Goal: Task Accomplishment & Management: Manage account settings

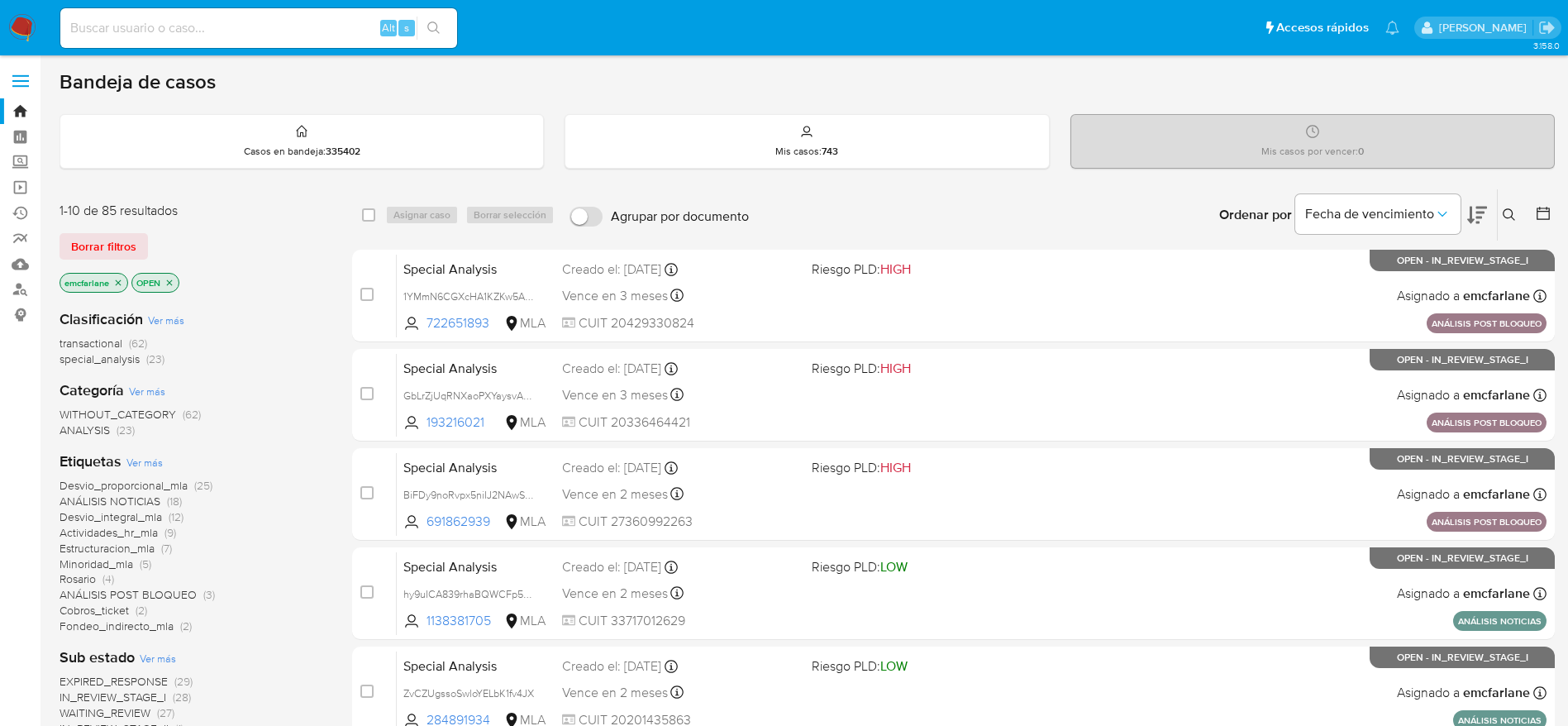
click at [141, 25] on input at bounding box center [259, 27] width 397 height 22
paste input "2004968438"
type input "2004968438"
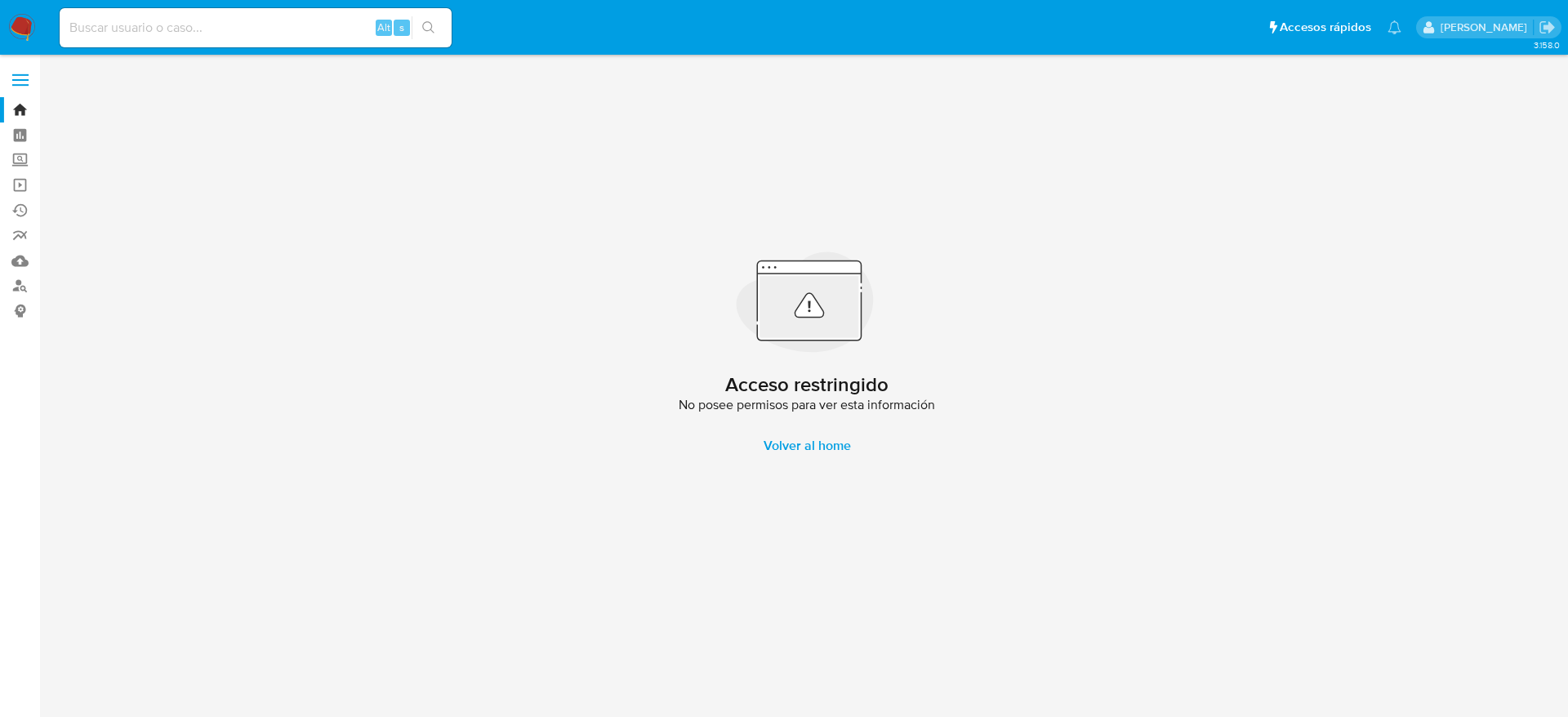
click at [28, 20] on img at bounding box center [22, 28] width 28 height 28
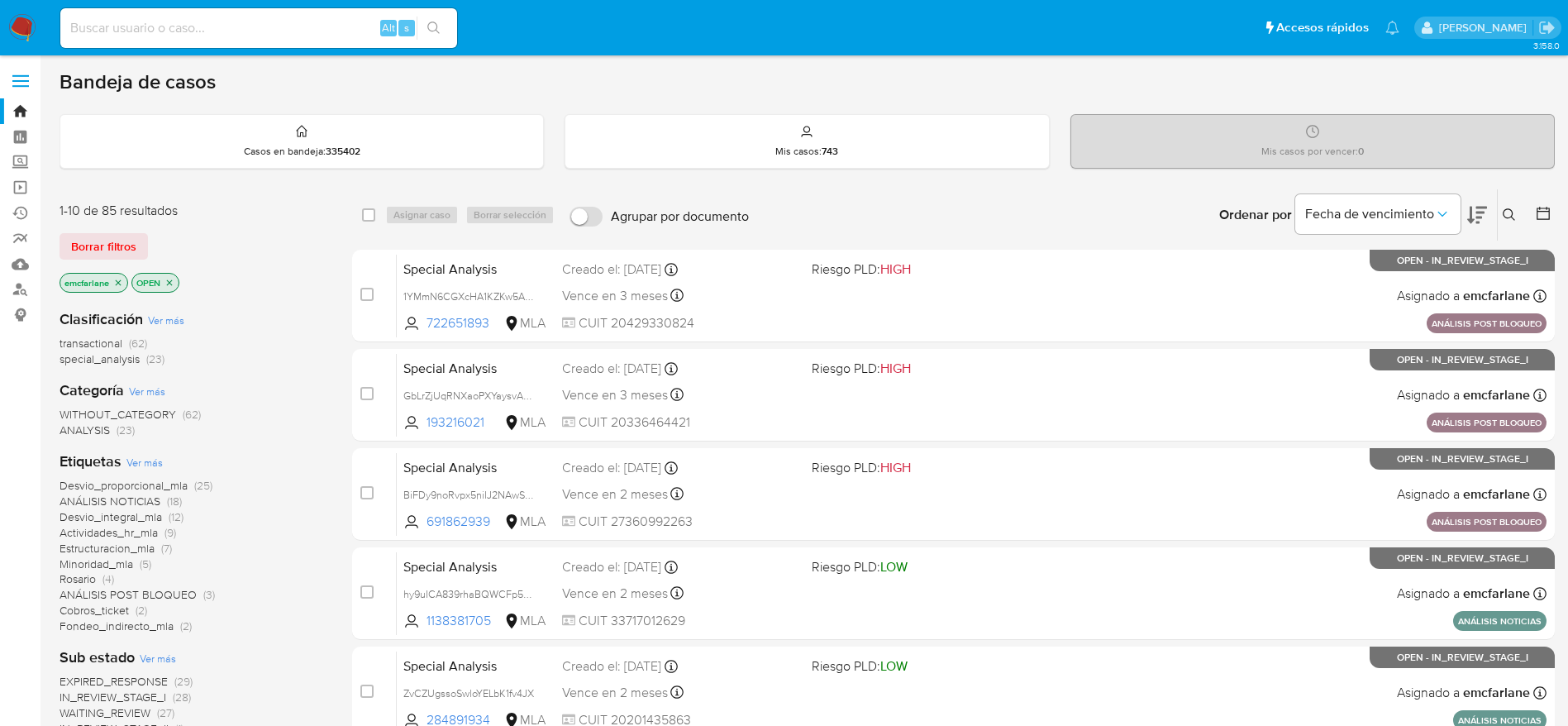
click at [207, 25] on input at bounding box center [259, 27] width 397 height 22
paste input "313419051"
type input "313419051"
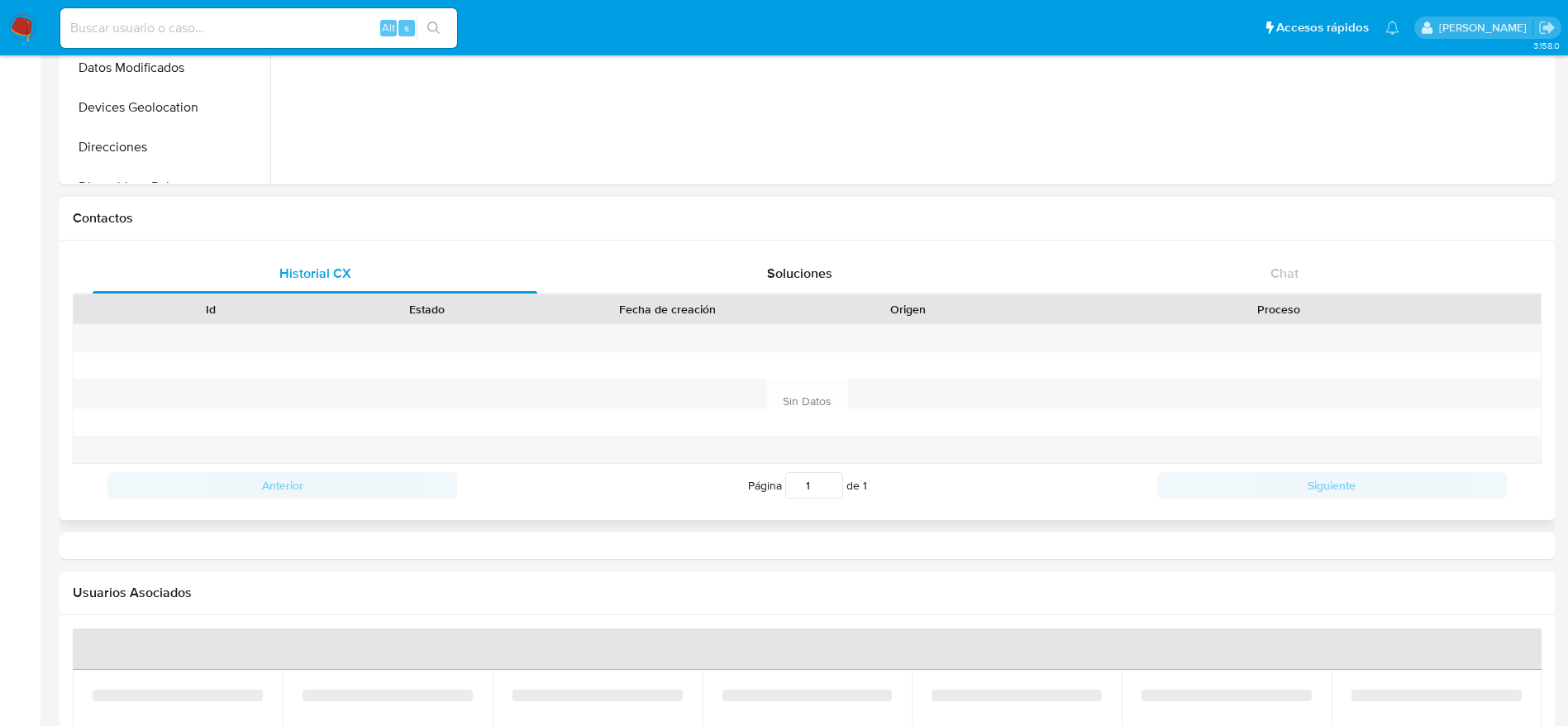
scroll to position [869, 0]
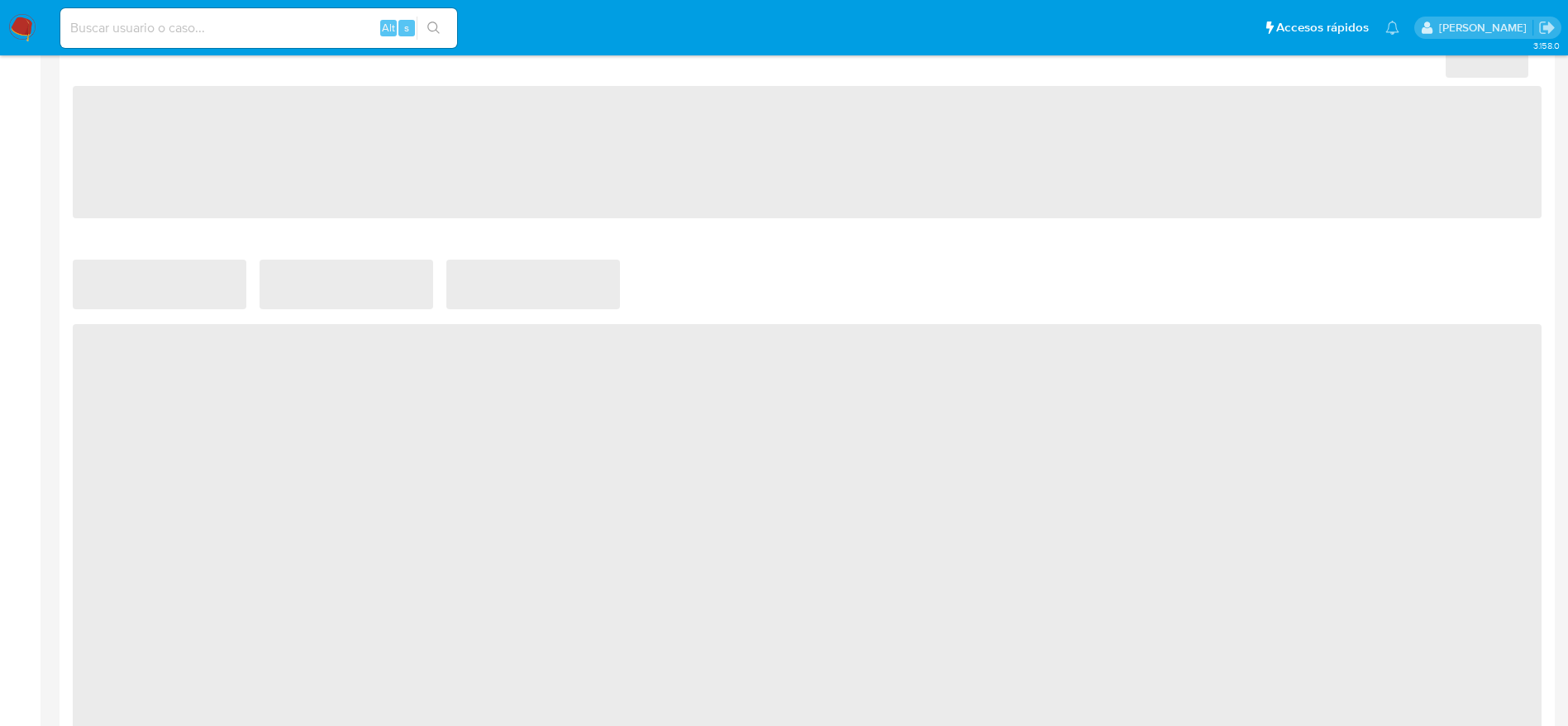
select select "10"
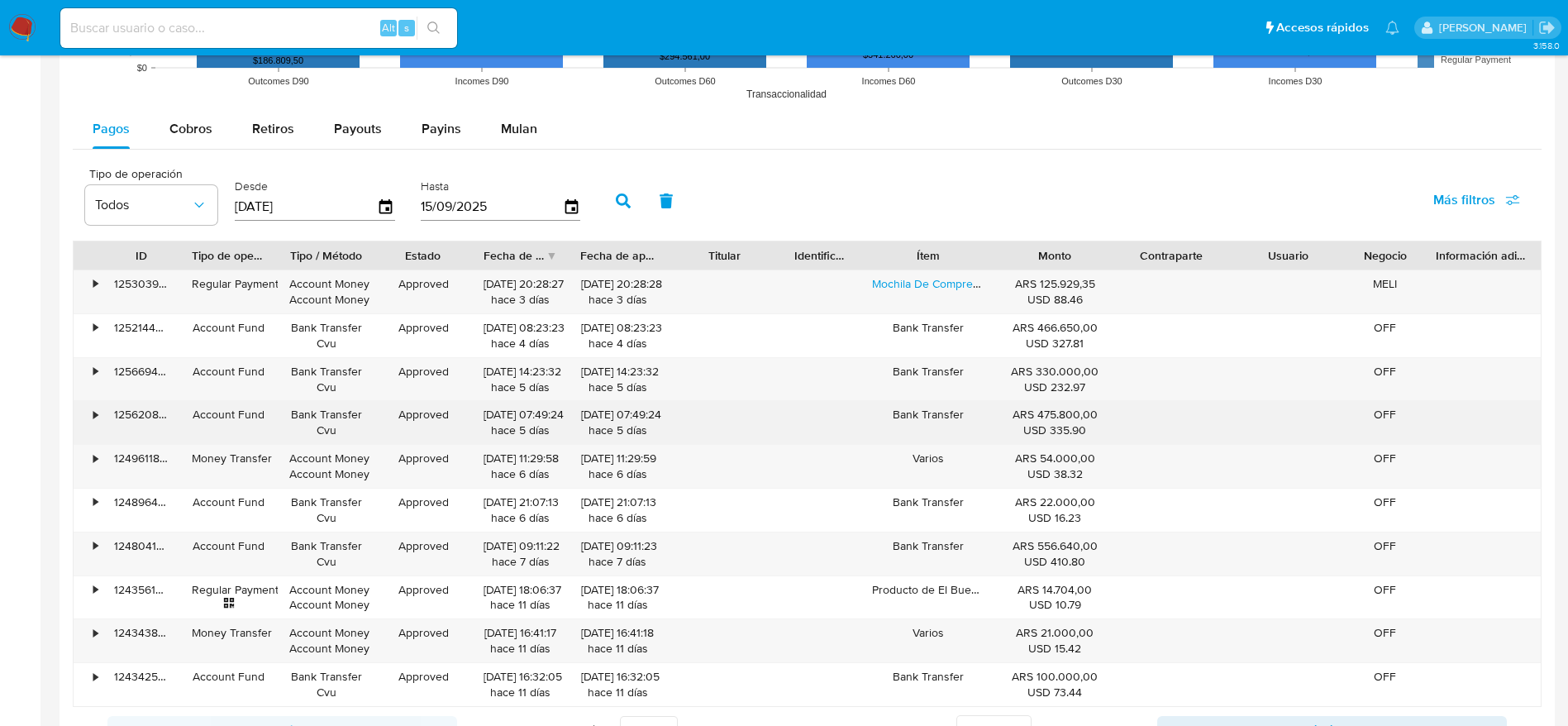
scroll to position [1489, 0]
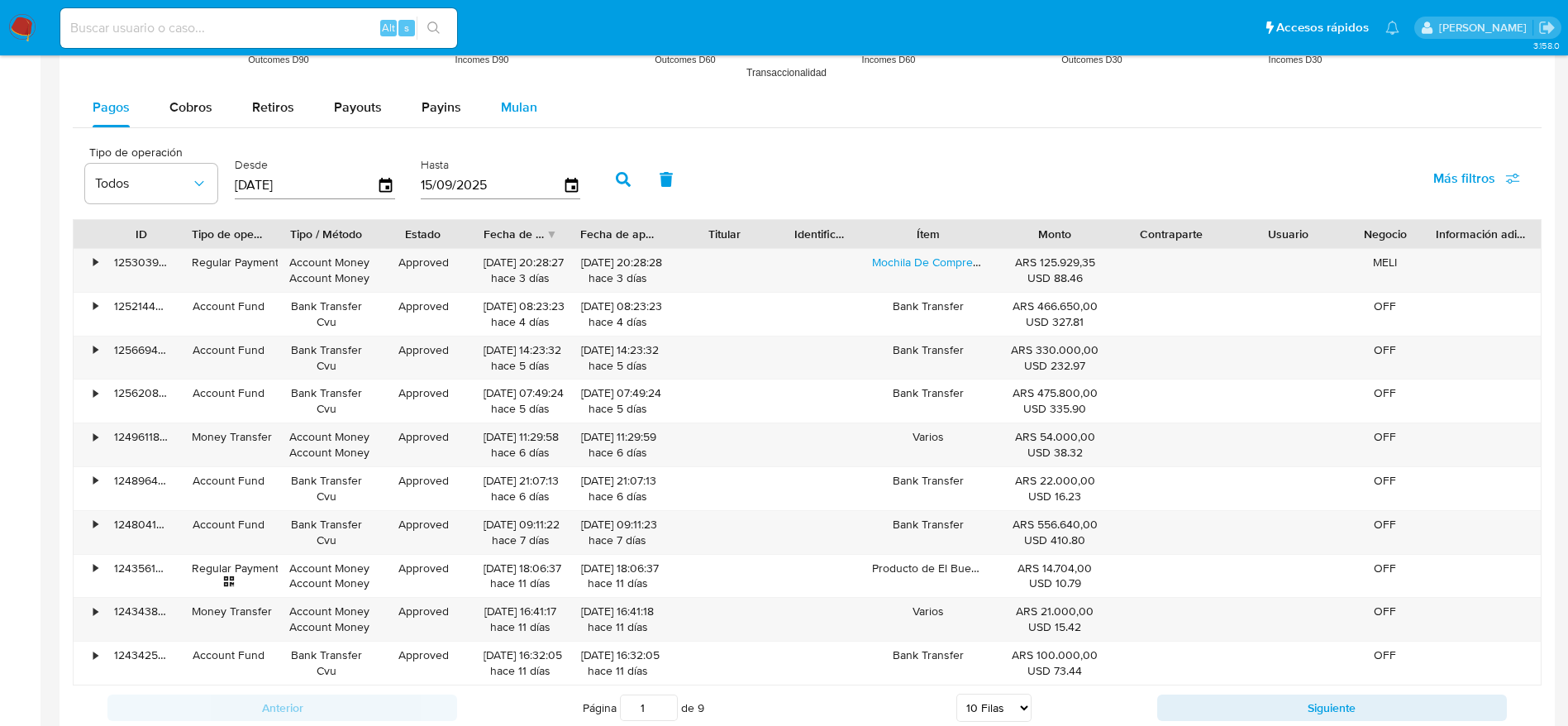
click at [526, 99] on span "Mulan" at bounding box center [519, 107] width 37 height 19
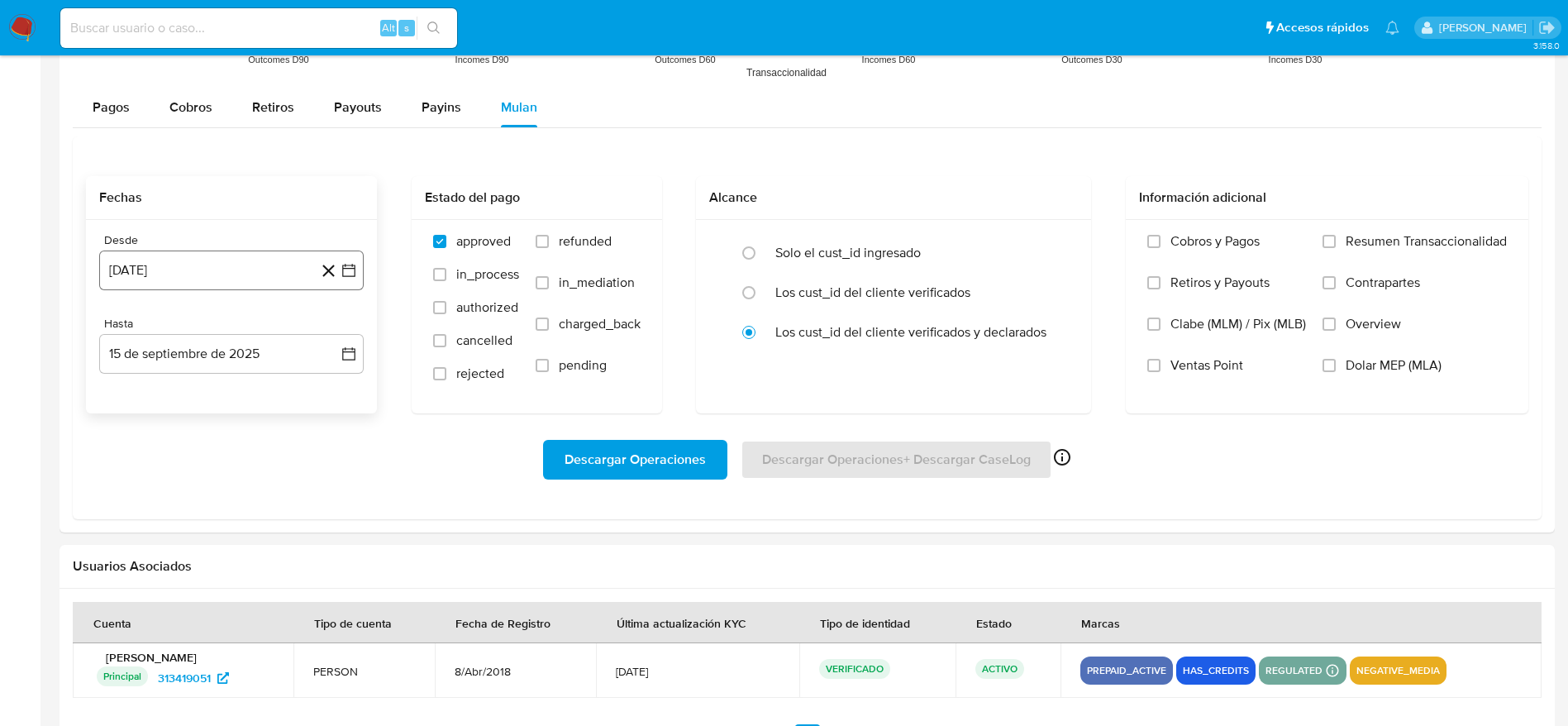
drag, startPoint x: 232, startPoint y: 270, endPoint x: 236, endPoint y: 283, distance: 13.6
click at [232, 270] on button "15 [PERSON_NAME] de 2024" at bounding box center [231, 270] width 264 height 40
click at [252, 330] on span "agosto 2024" at bounding box center [224, 330] width 75 height 17
click at [333, 323] on icon "Año siguiente" at bounding box center [330, 329] width 20 height 20
click at [131, 337] on icon "Año anterior" at bounding box center [128, 329] width 20 height 20
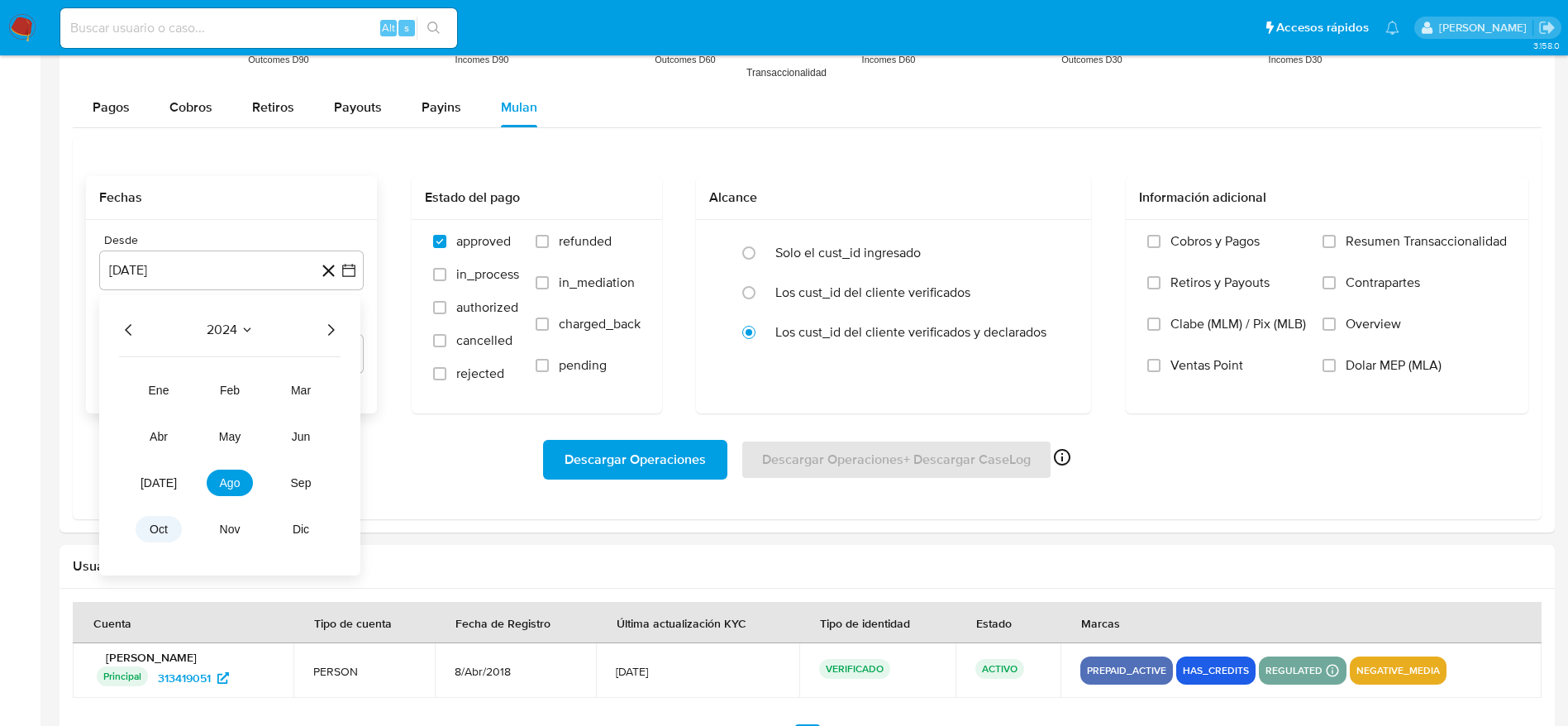
click at [170, 526] on button "oct" at bounding box center [158, 530] width 46 height 26
click at [166, 458] on button "15" at bounding box center [165, 457] width 26 height 26
click at [1339, 366] on label "Dolar MEP (MLA)" at bounding box center [1414, 378] width 184 height 42
click at [1336, 366] on input "Dolar MEP (MLA)" at bounding box center [1329, 365] width 13 height 13
click at [665, 459] on span "Descargar Operaciones" at bounding box center [635, 460] width 142 height 37
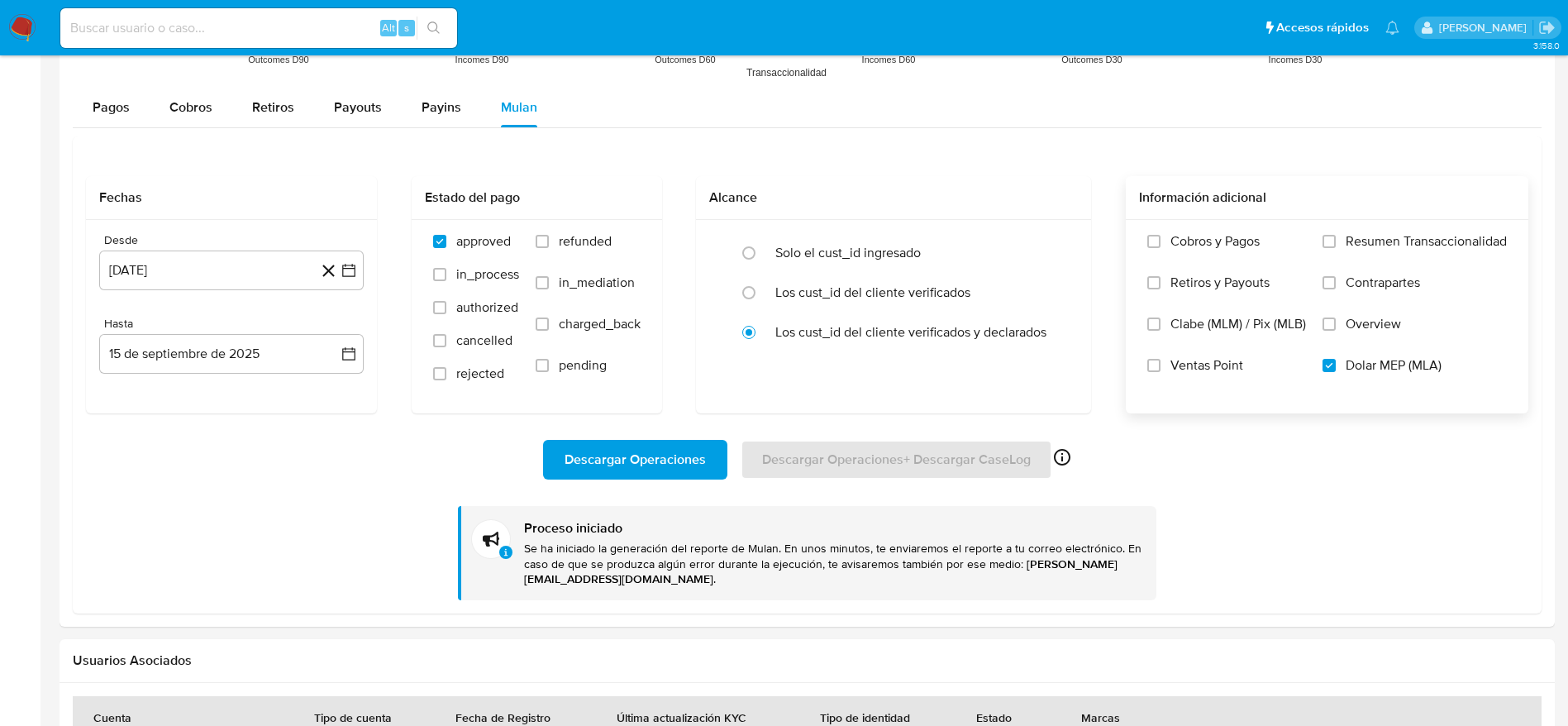
drag, startPoint x: 36, startPoint y: 12, endPoint x: 7, endPoint y: 42, distance: 41.7
drag, startPoint x: 7, startPoint y: 42, endPoint x: 18, endPoint y: 21, distance: 23.7
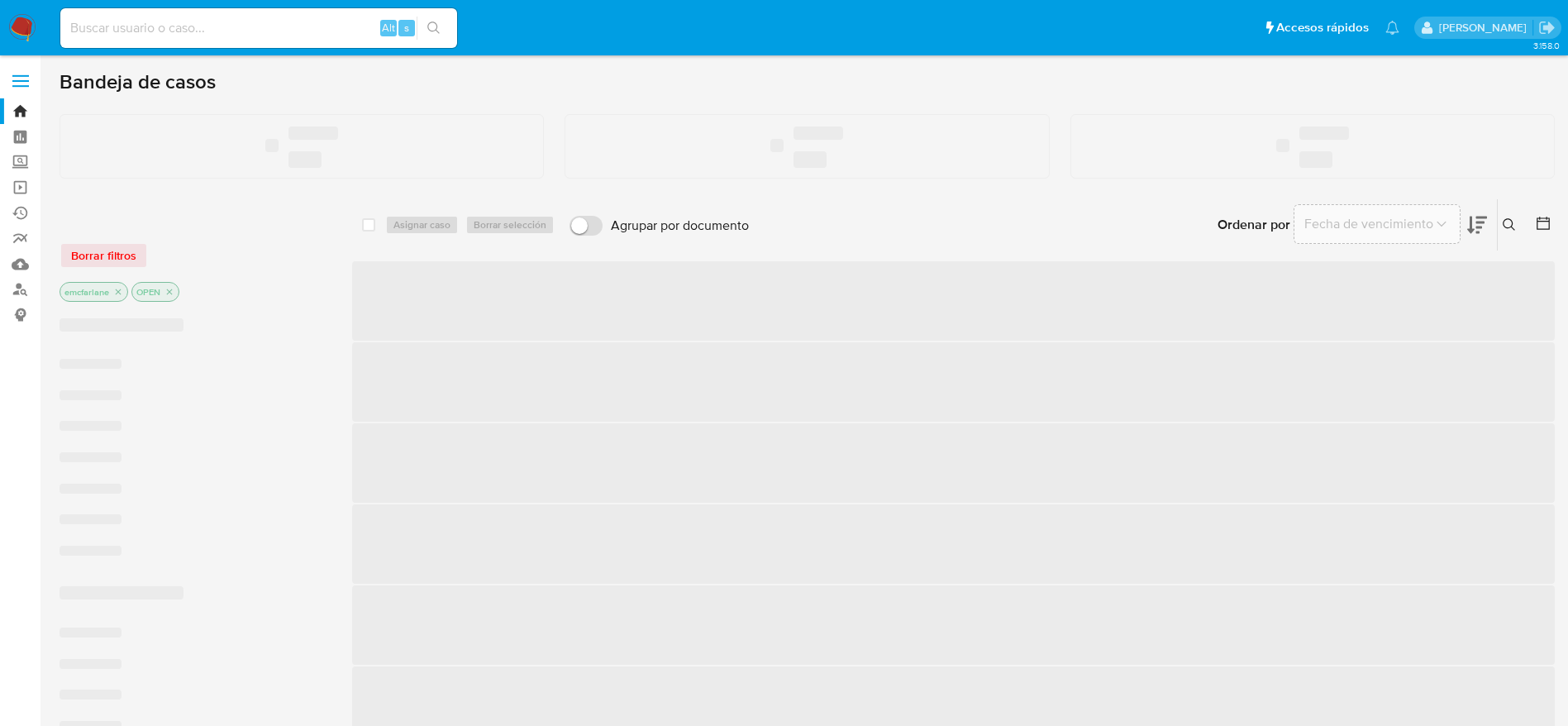
click at [139, 27] on input at bounding box center [259, 27] width 397 height 22
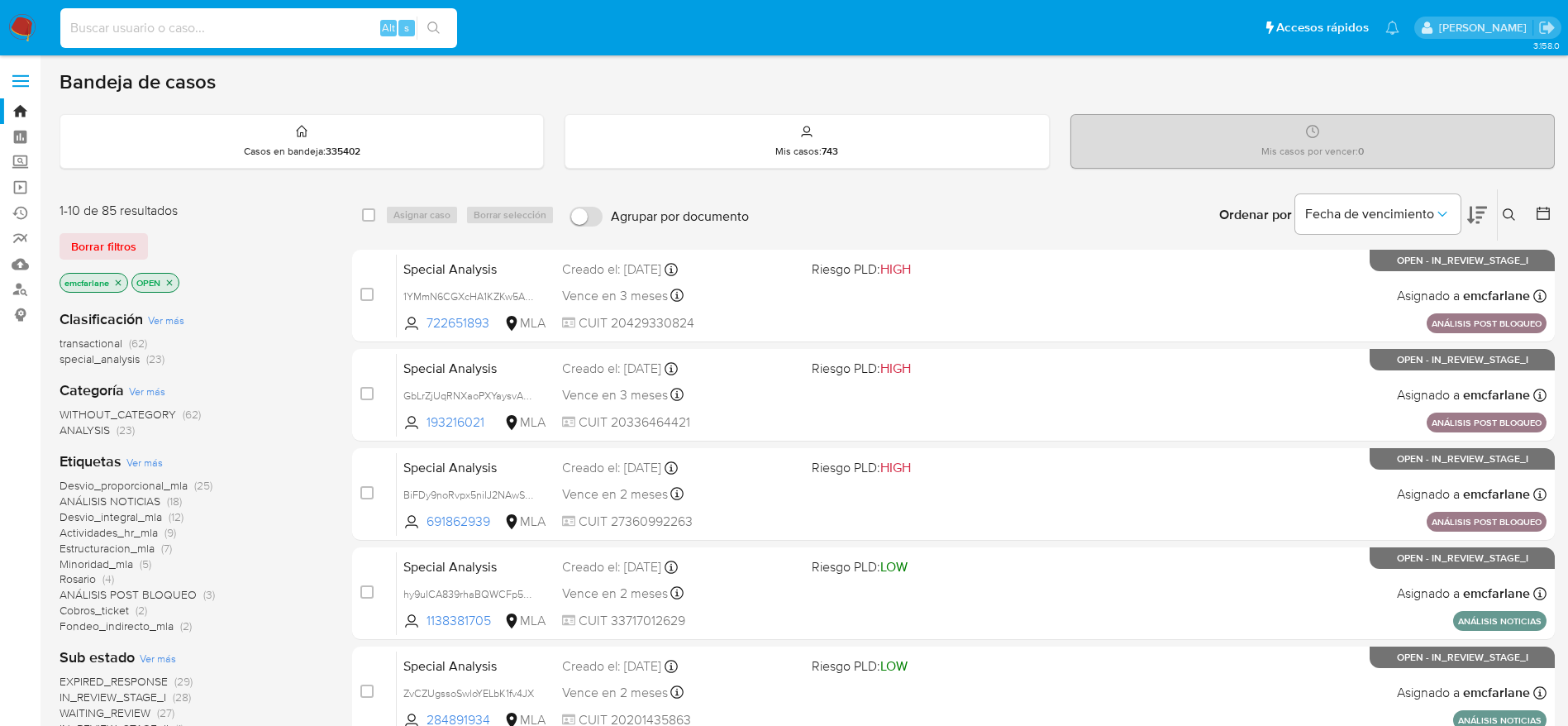
paste input "165022832"
type input "165022832"
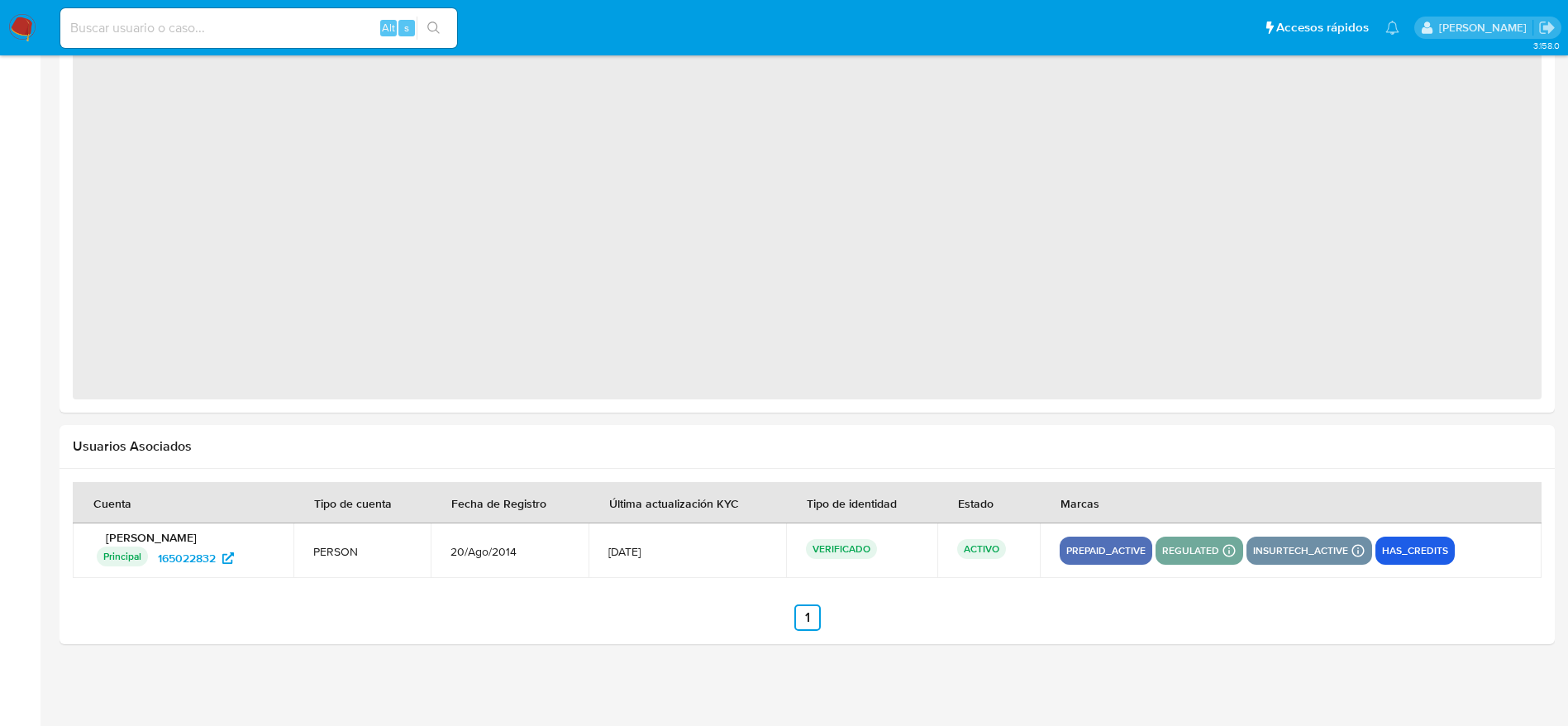
select select "10"
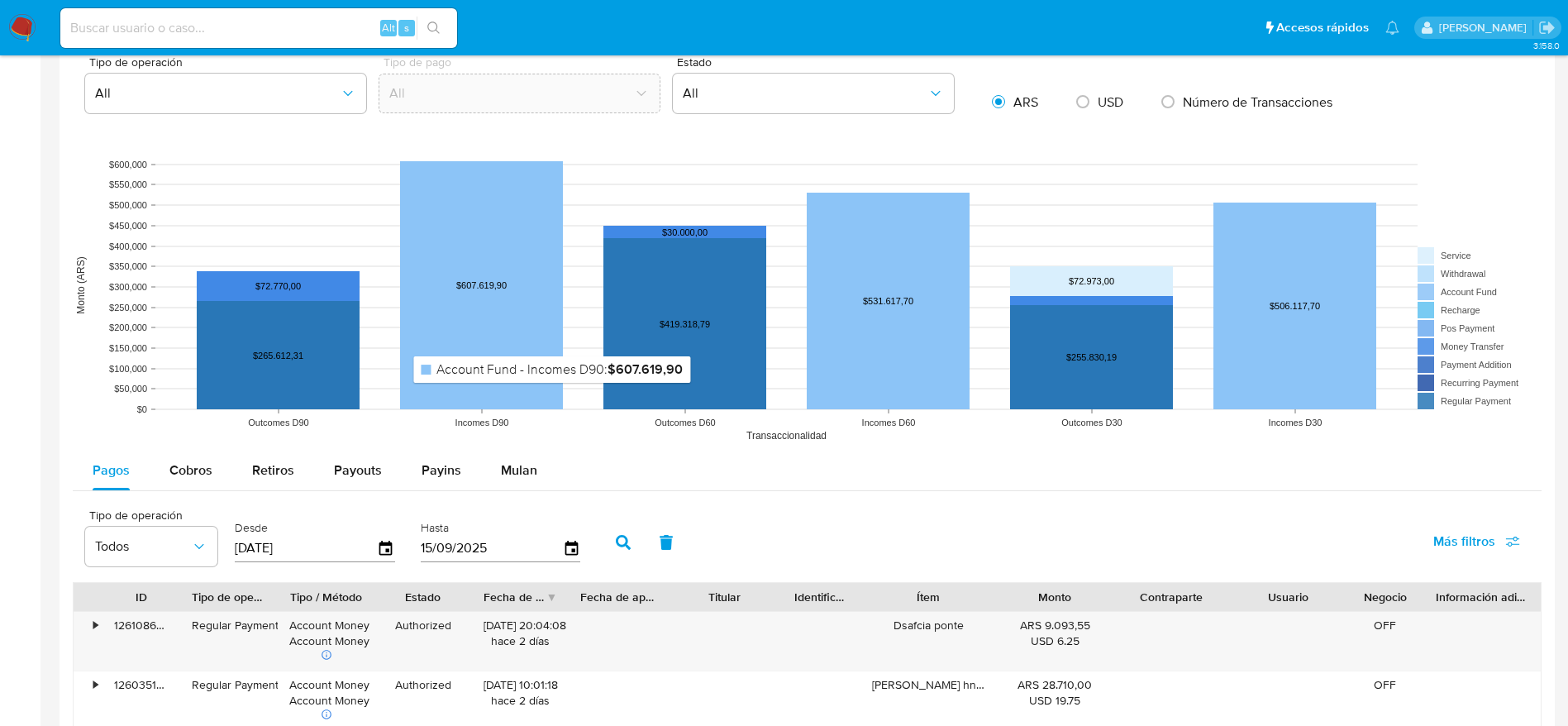
scroll to position [1246, 0]
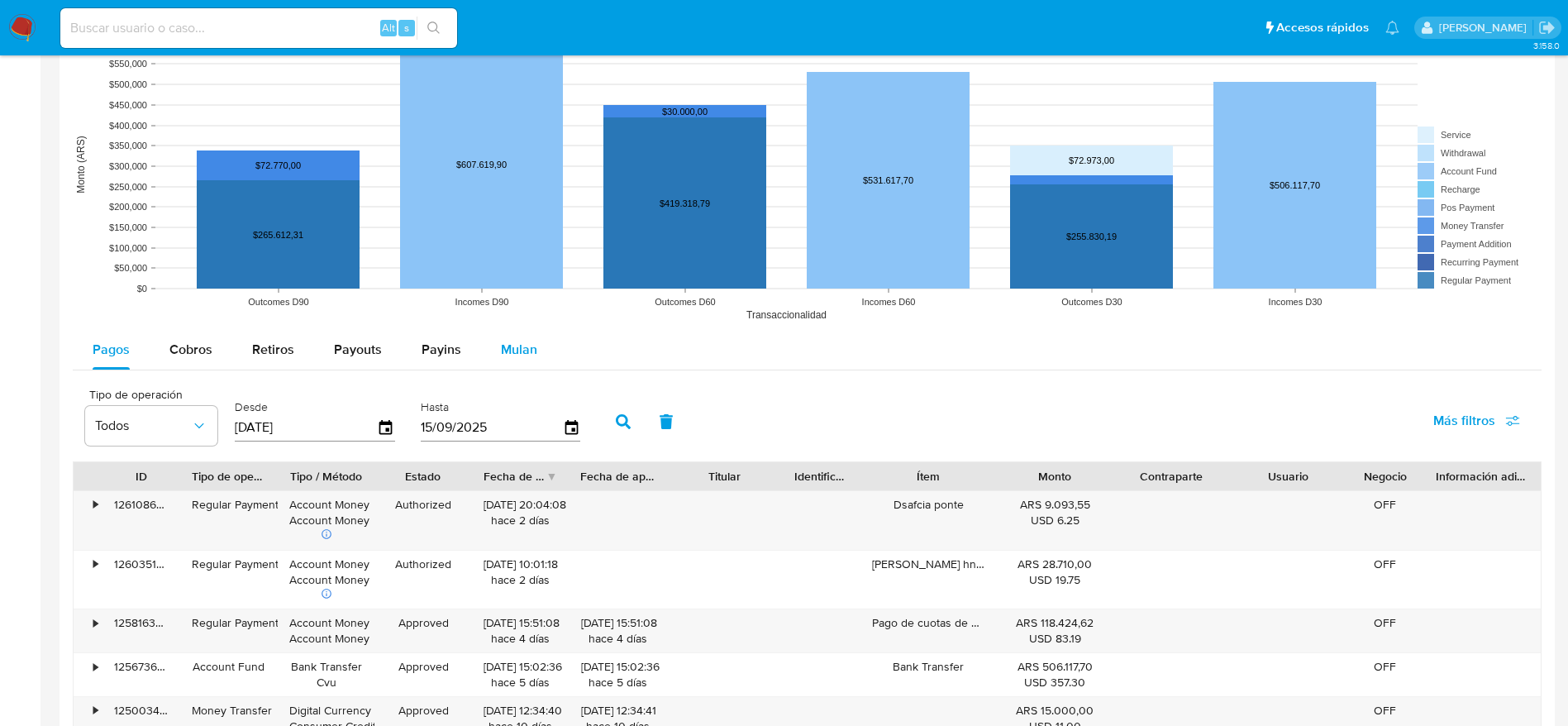
click at [536, 337] on button "Mulan" at bounding box center [519, 350] width 76 height 40
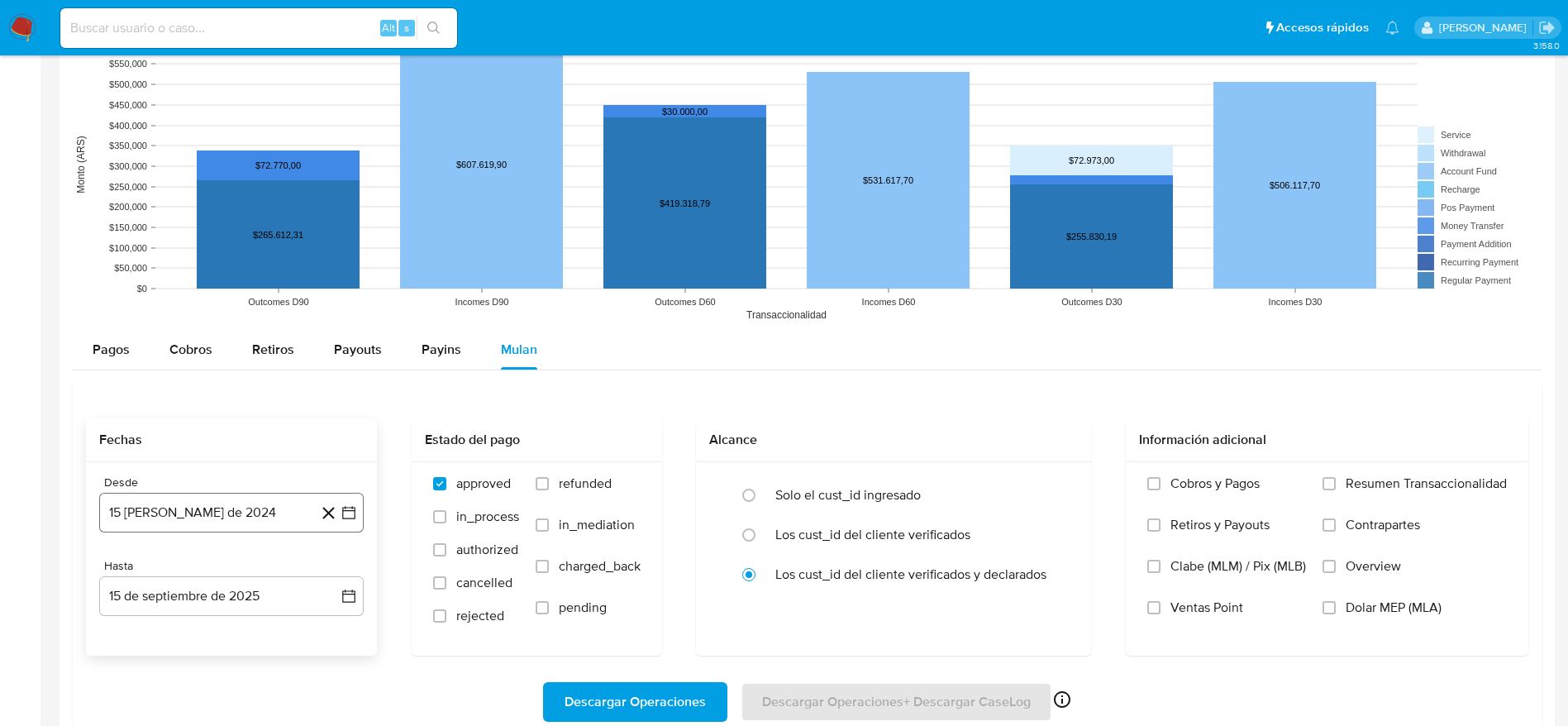
click at [230, 500] on button "[DATE]" at bounding box center [231, 513] width 264 height 40
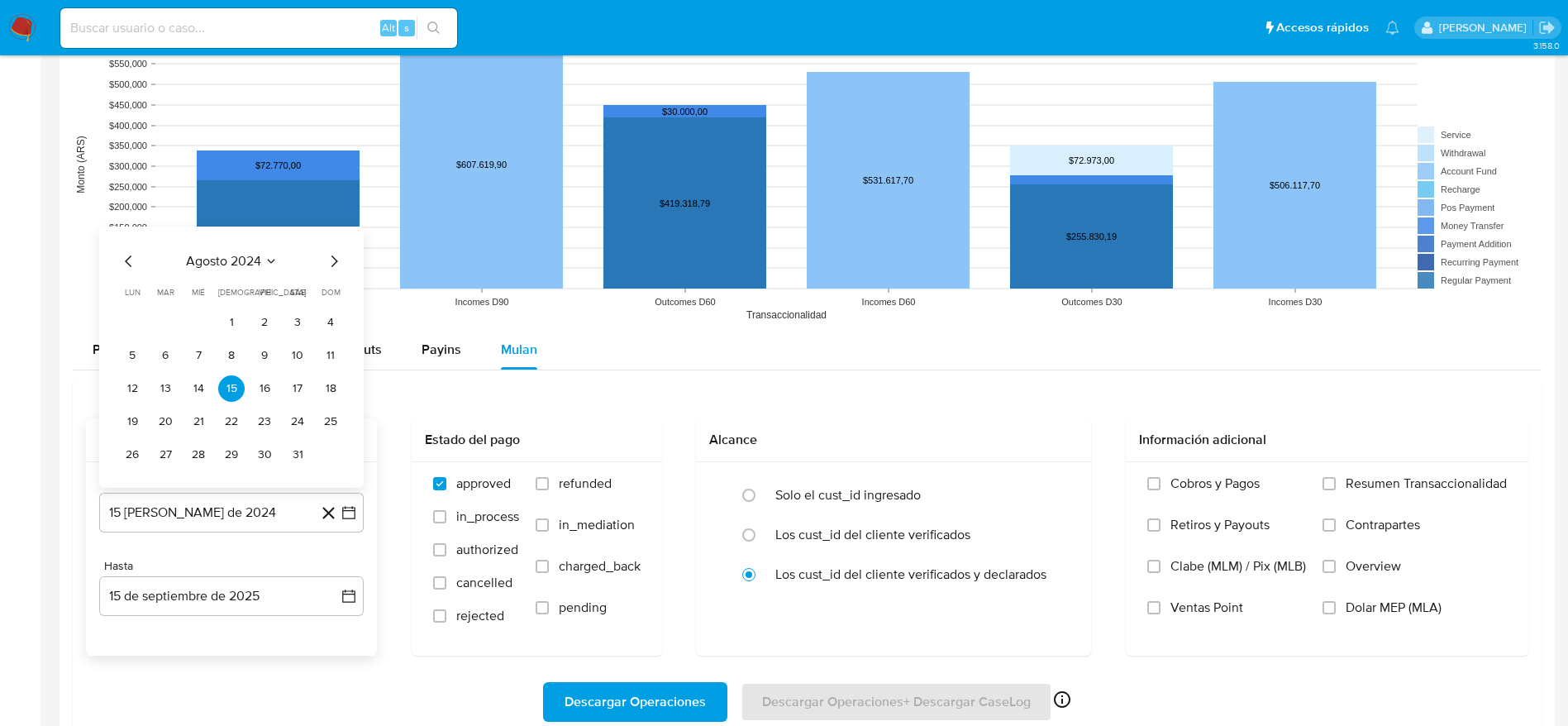
click at [339, 262] on icon "Mes siguiente" at bounding box center [333, 261] width 20 height 20
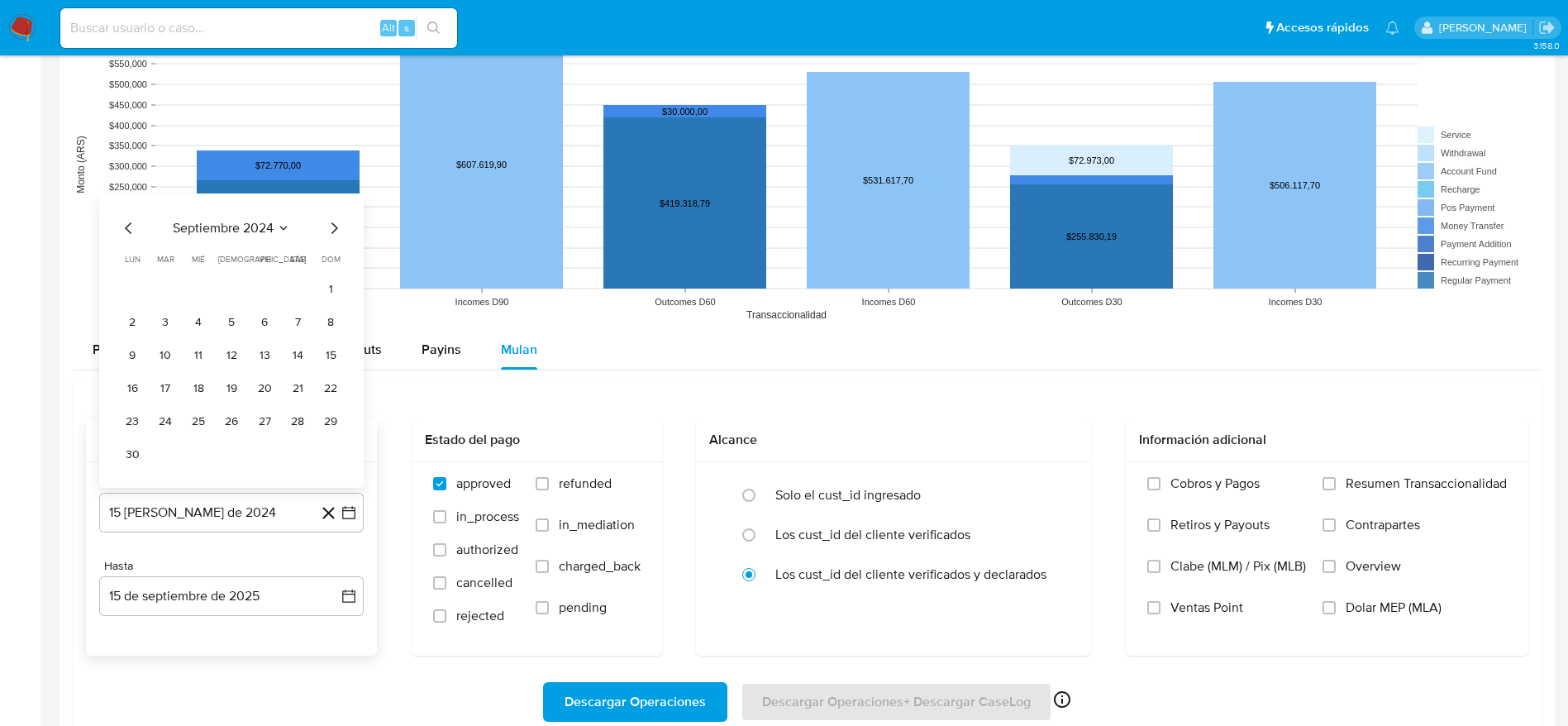
click at [336, 224] on icon "Mes siguiente" at bounding box center [333, 228] width 20 height 20
drag, startPoint x: 170, startPoint y: 387, endPoint x: 201, endPoint y: 418, distance: 43.8
click at [169, 387] on button "15" at bounding box center [165, 389] width 26 height 26
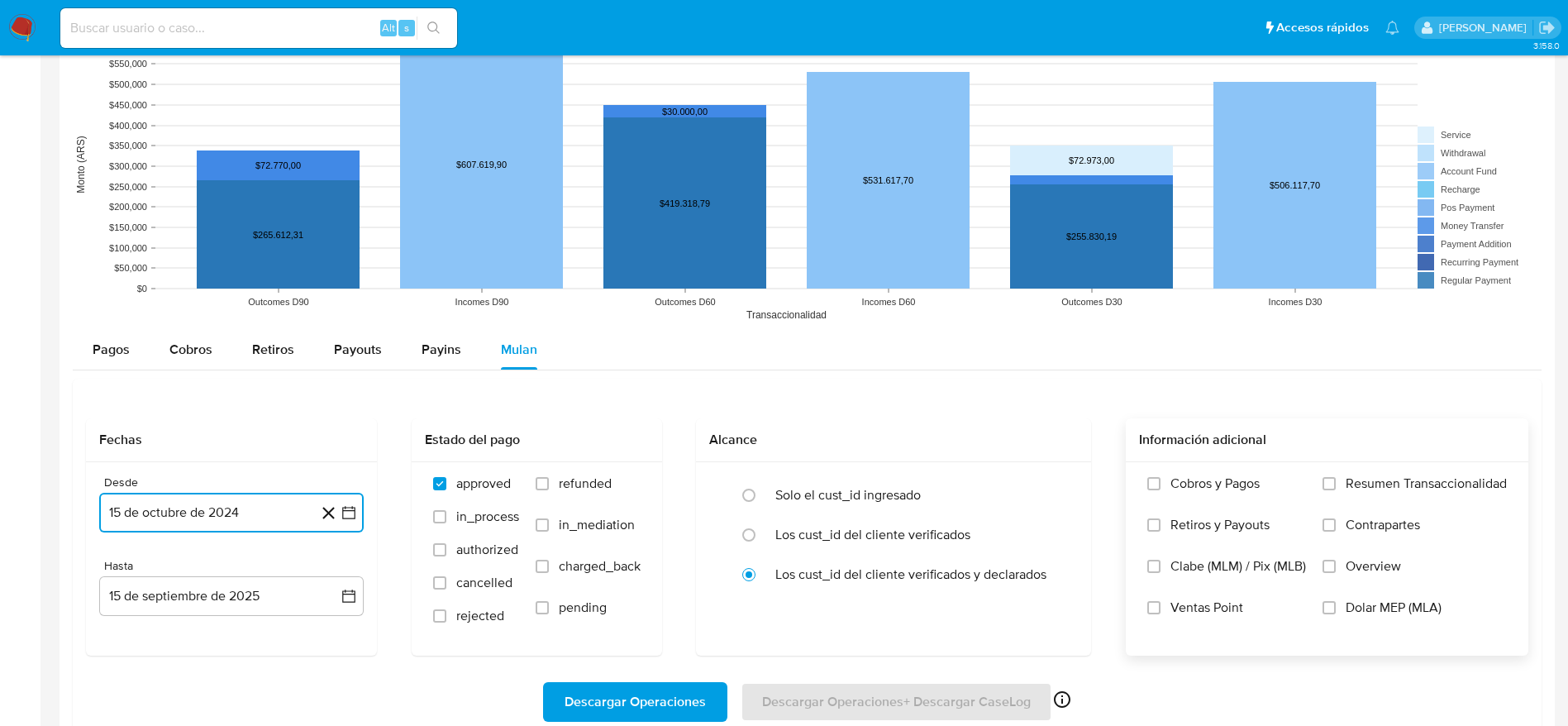
click at [1335, 604] on input "Dolar MEP (MLA)" at bounding box center [1329, 608] width 13 height 13
click at [613, 715] on span "Descargar Operaciones" at bounding box center [635, 702] width 142 height 37
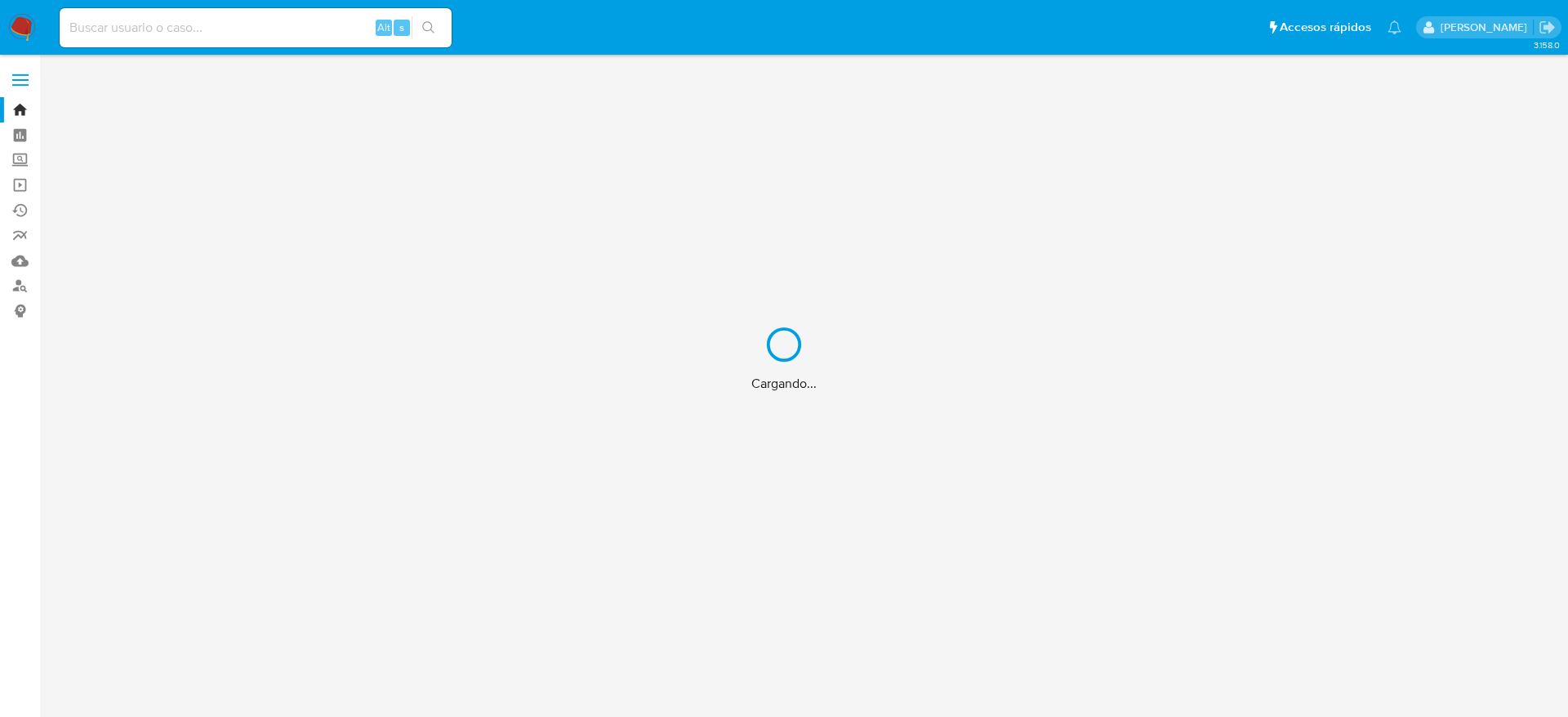
click at [163, 23] on div "Cargando..." at bounding box center [784, 358] width 1568 height 717
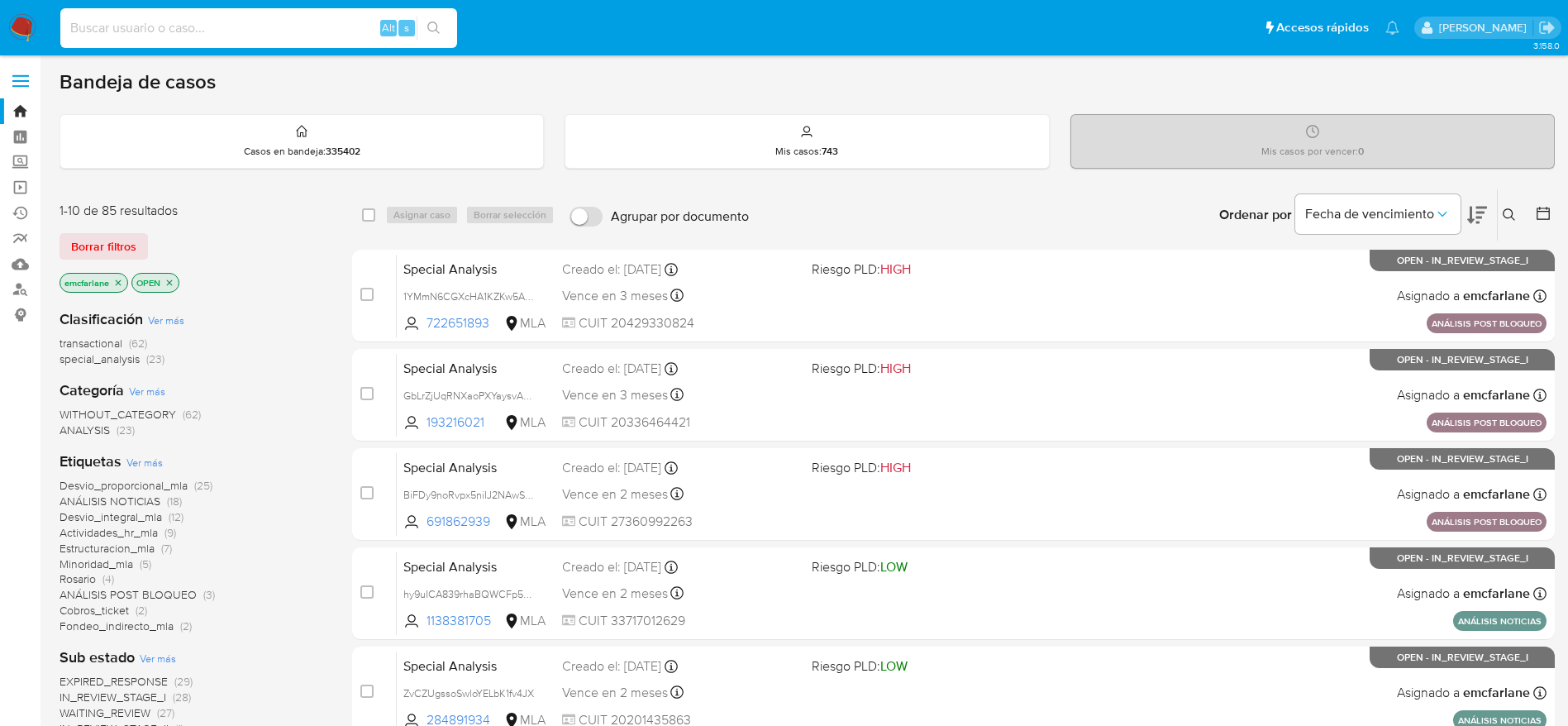
click at [155, 26] on input at bounding box center [259, 27] width 397 height 22
paste input "497299511"
type input "497299511"
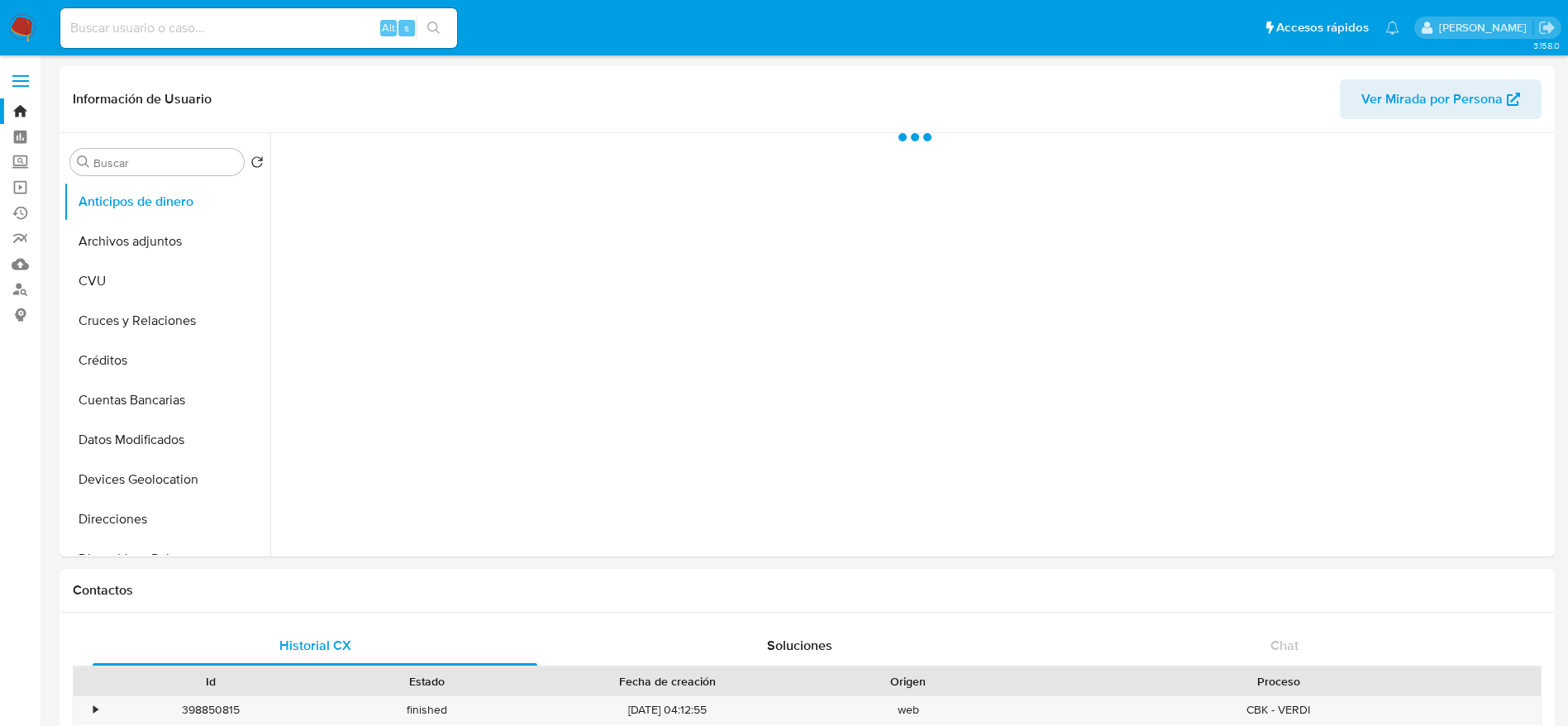
select select "10"
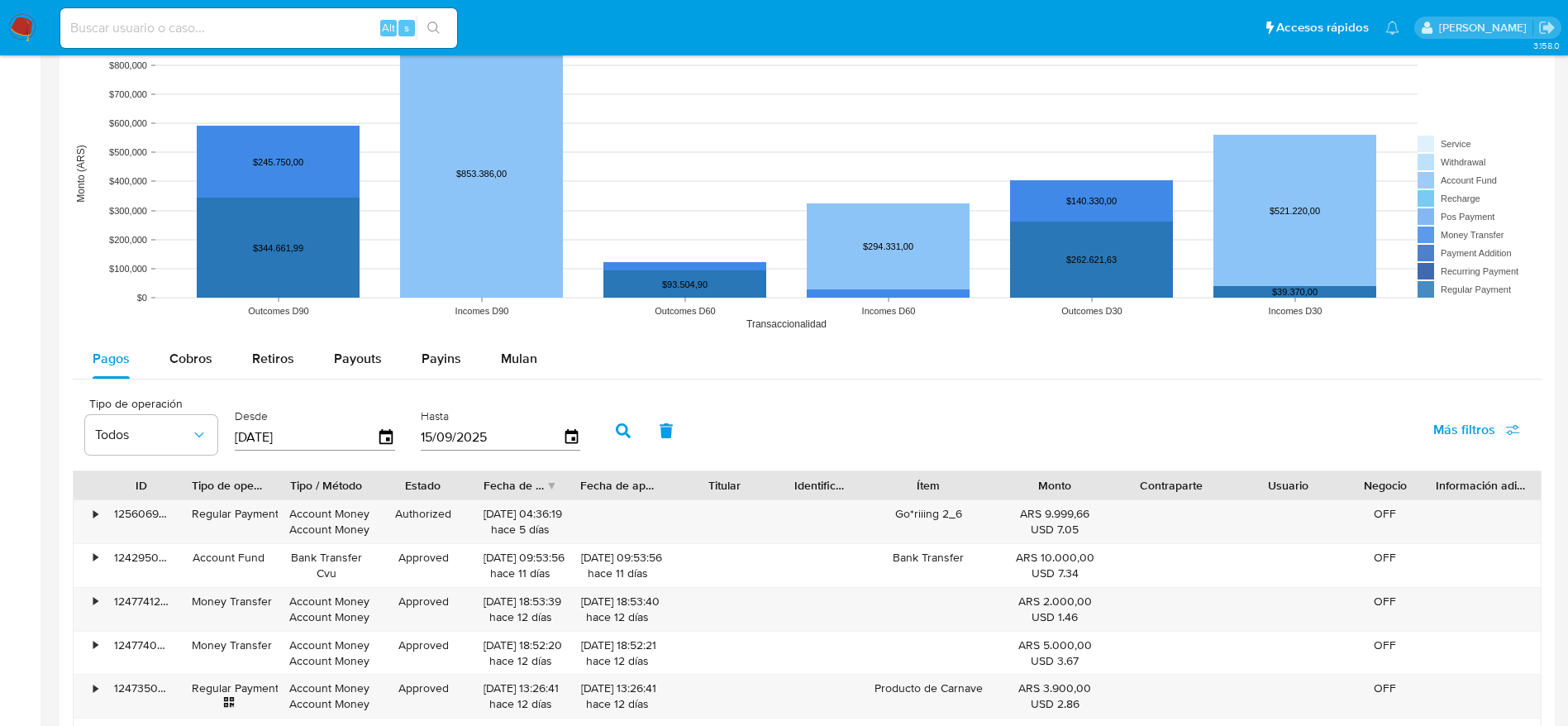
scroll to position [1365, 0]
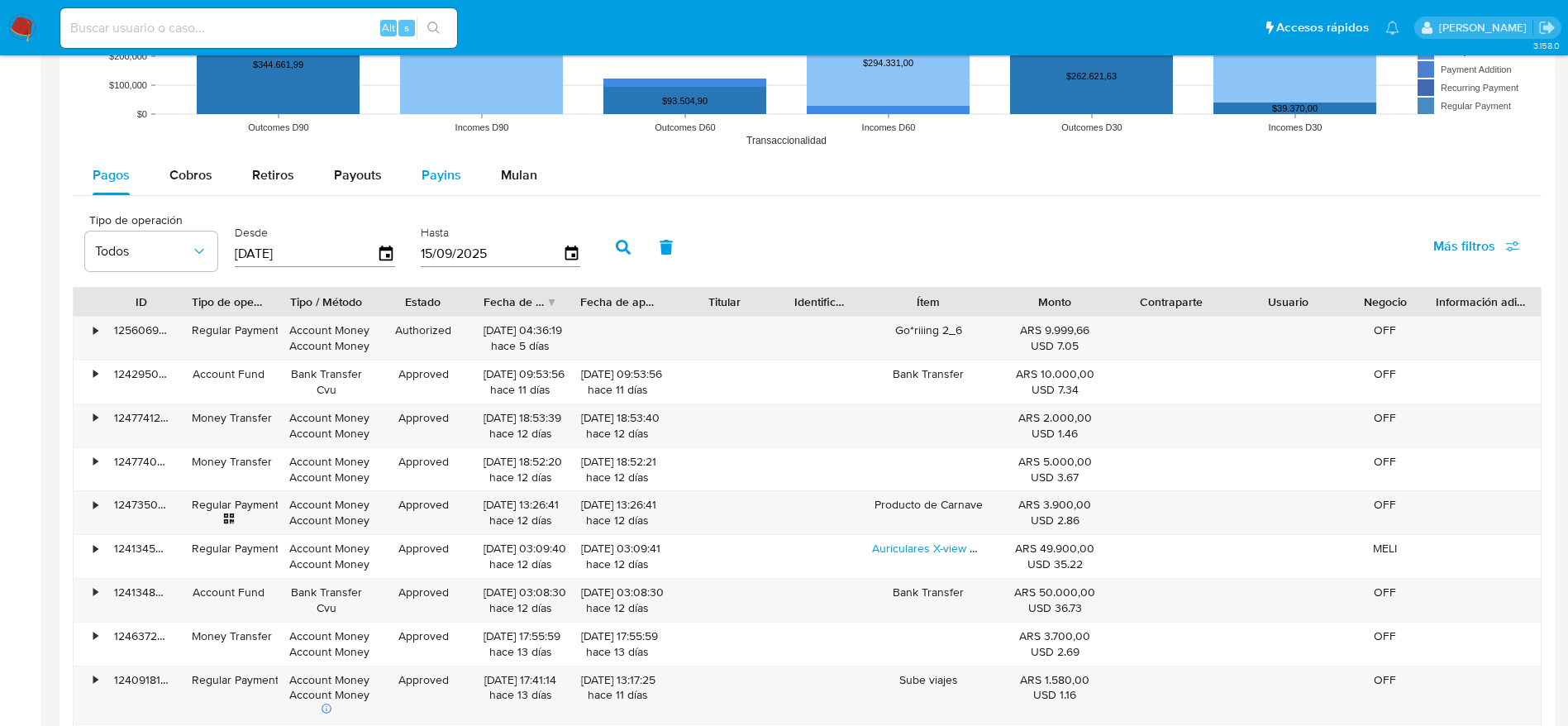
click at [473, 187] on button "Payins" at bounding box center [442, 176] width 79 height 40
select select "10"
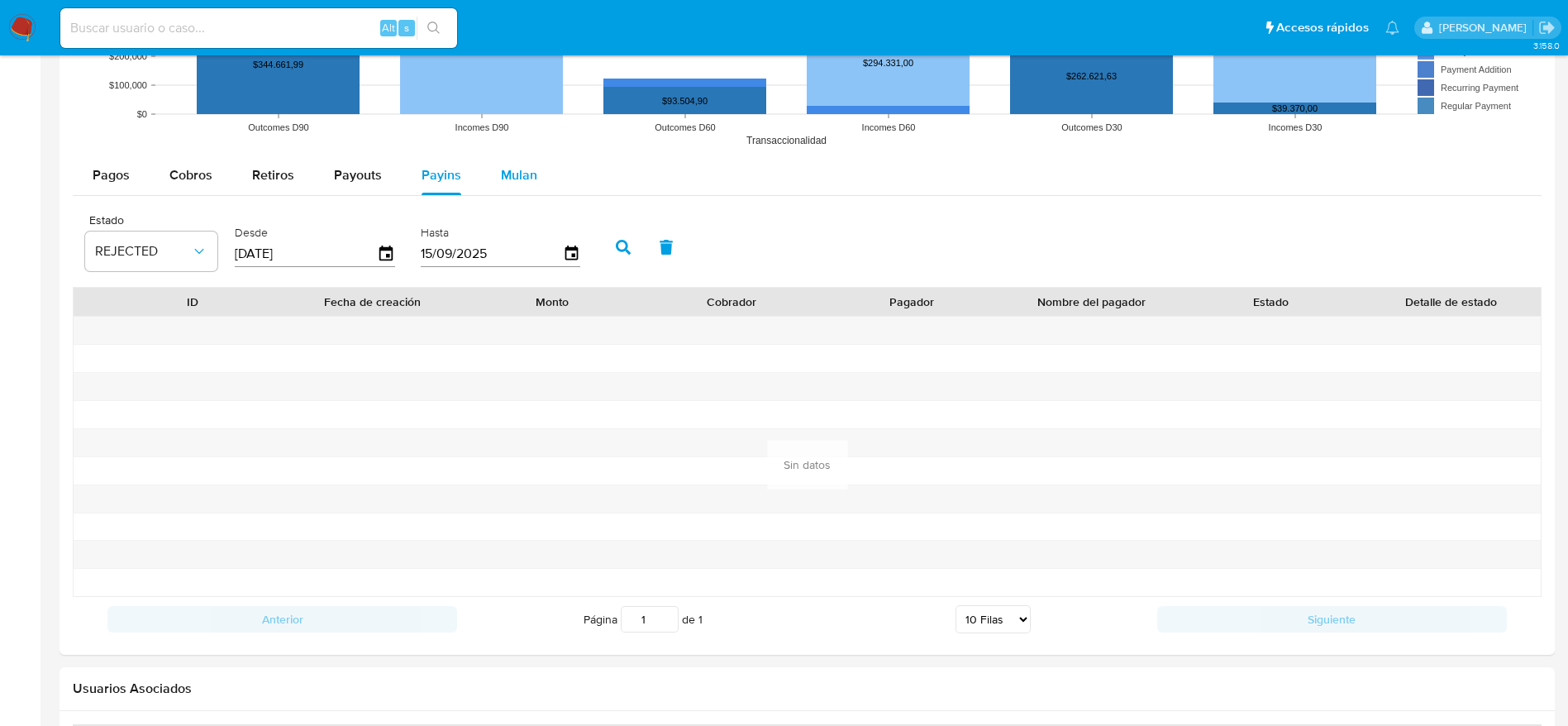
drag, startPoint x: 521, startPoint y: 166, endPoint x: 471, endPoint y: 197, distance: 58.8
click at [521, 167] on span "Mulan" at bounding box center [519, 175] width 37 height 19
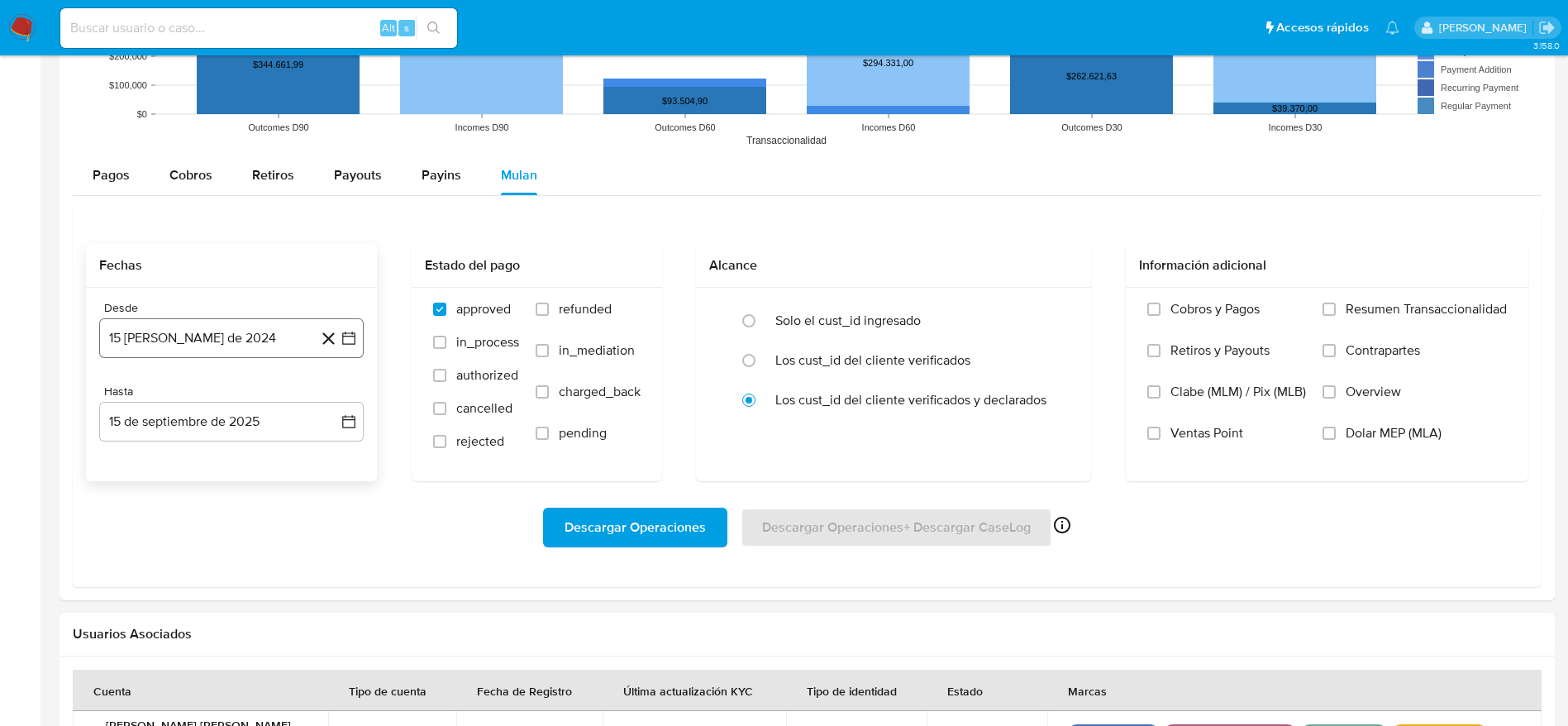
drag, startPoint x: 203, startPoint y: 339, endPoint x: 270, endPoint y: 344, distance: 67.2
click at [203, 342] on button "[DATE]" at bounding box center [231, 338] width 264 height 40
click at [336, 397] on icon "Mes siguiente" at bounding box center [333, 397] width 20 height 20
click at [340, 402] on icon "Mes siguiente" at bounding box center [333, 397] width 20 height 20
click at [157, 531] on button "15" at bounding box center [165, 525] width 26 height 26
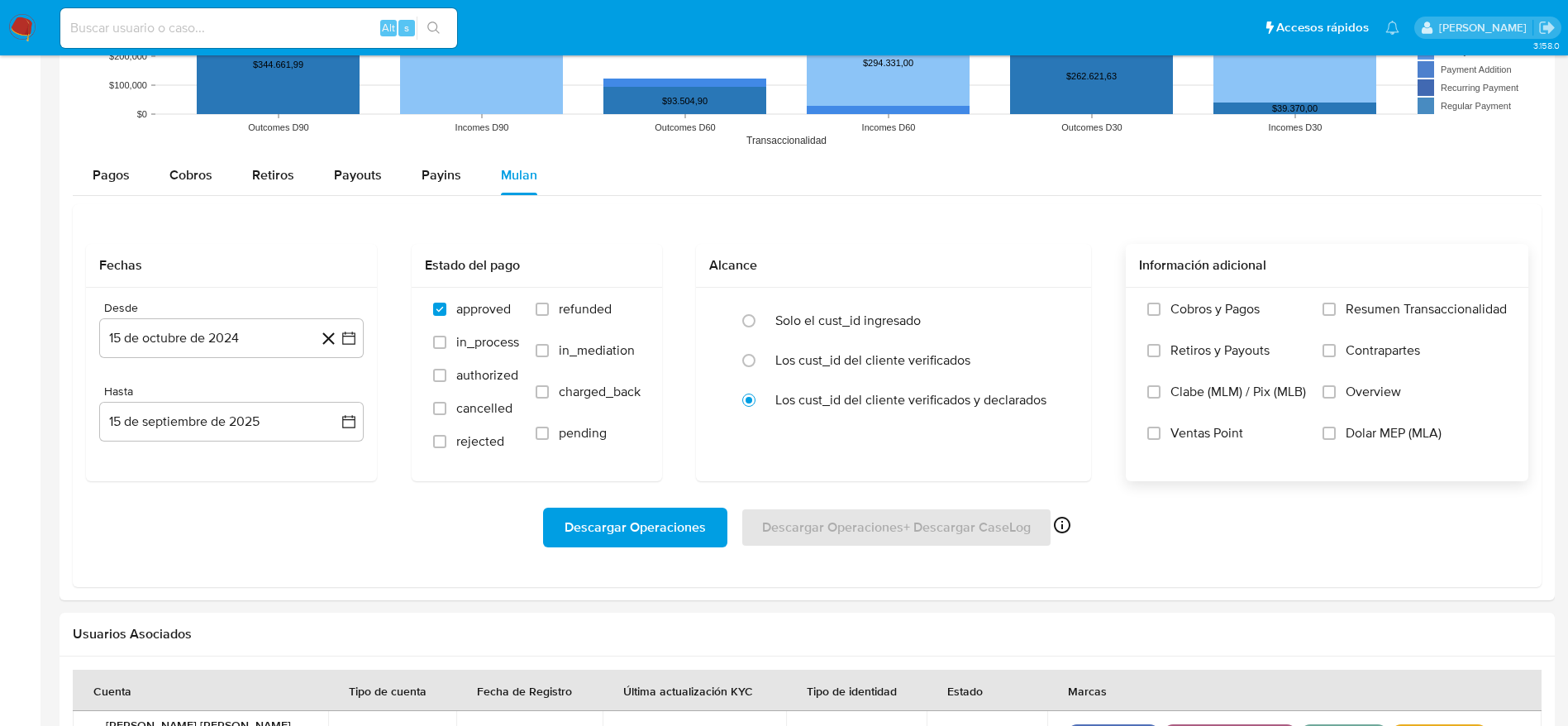
click at [1331, 423] on label "Overview" at bounding box center [1414, 405] width 184 height 42
click at [1331, 398] on input "Overview" at bounding box center [1329, 392] width 13 height 13
click at [1331, 397] on input "Overview" at bounding box center [1329, 392] width 13 height 13
click at [1332, 438] on input "Dolar MEP (MLA)" at bounding box center [1329, 433] width 13 height 13
drag, startPoint x: 659, startPoint y: 550, endPoint x: 657, endPoint y: 531, distance: 19.1
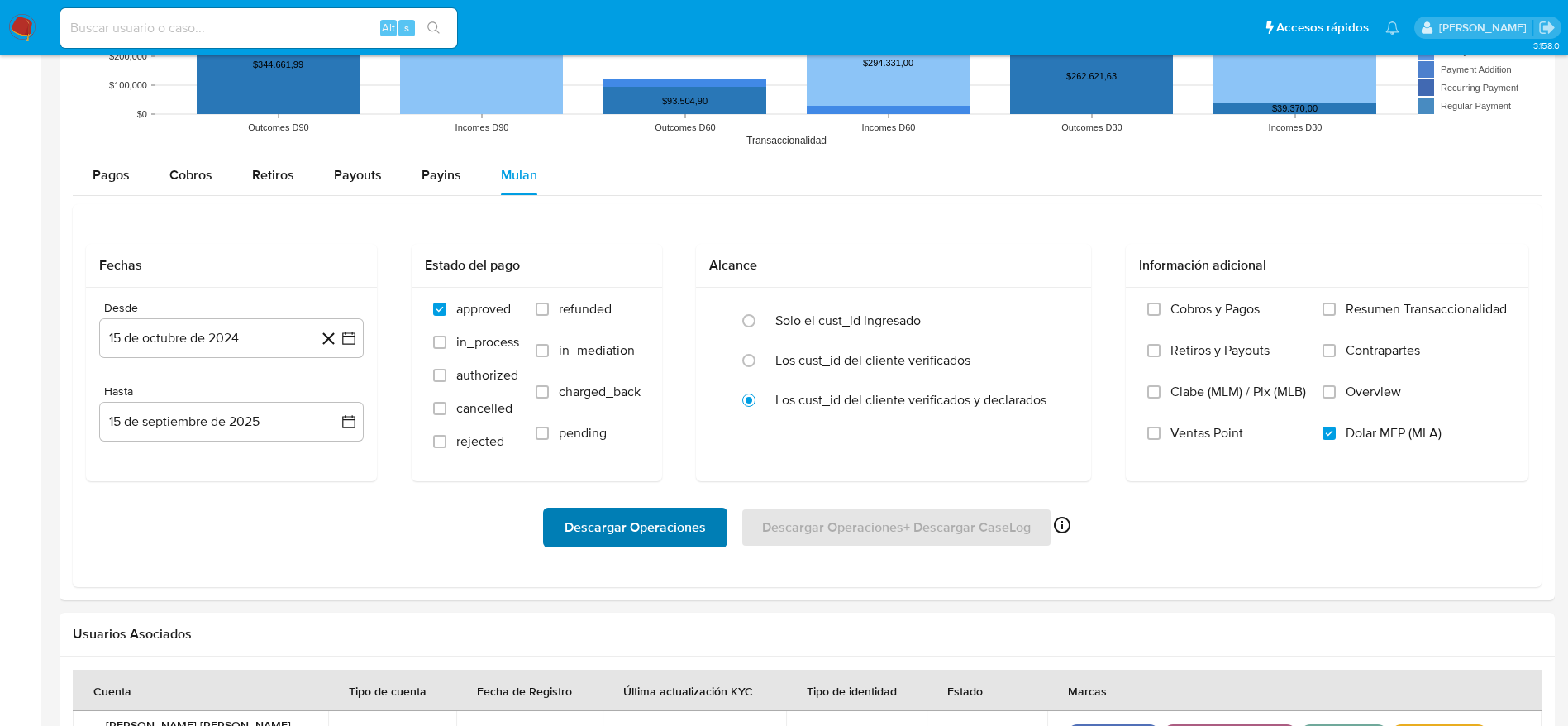
click at [657, 548] on div "Descargar Operaciones Descargar Operaciones + Descargar CaseLog Habilitado solo…" at bounding box center [807, 528] width 1443 height 93
click at [657, 528] on span "Descargar Operaciones" at bounding box center [635, 528] width 142 height 37
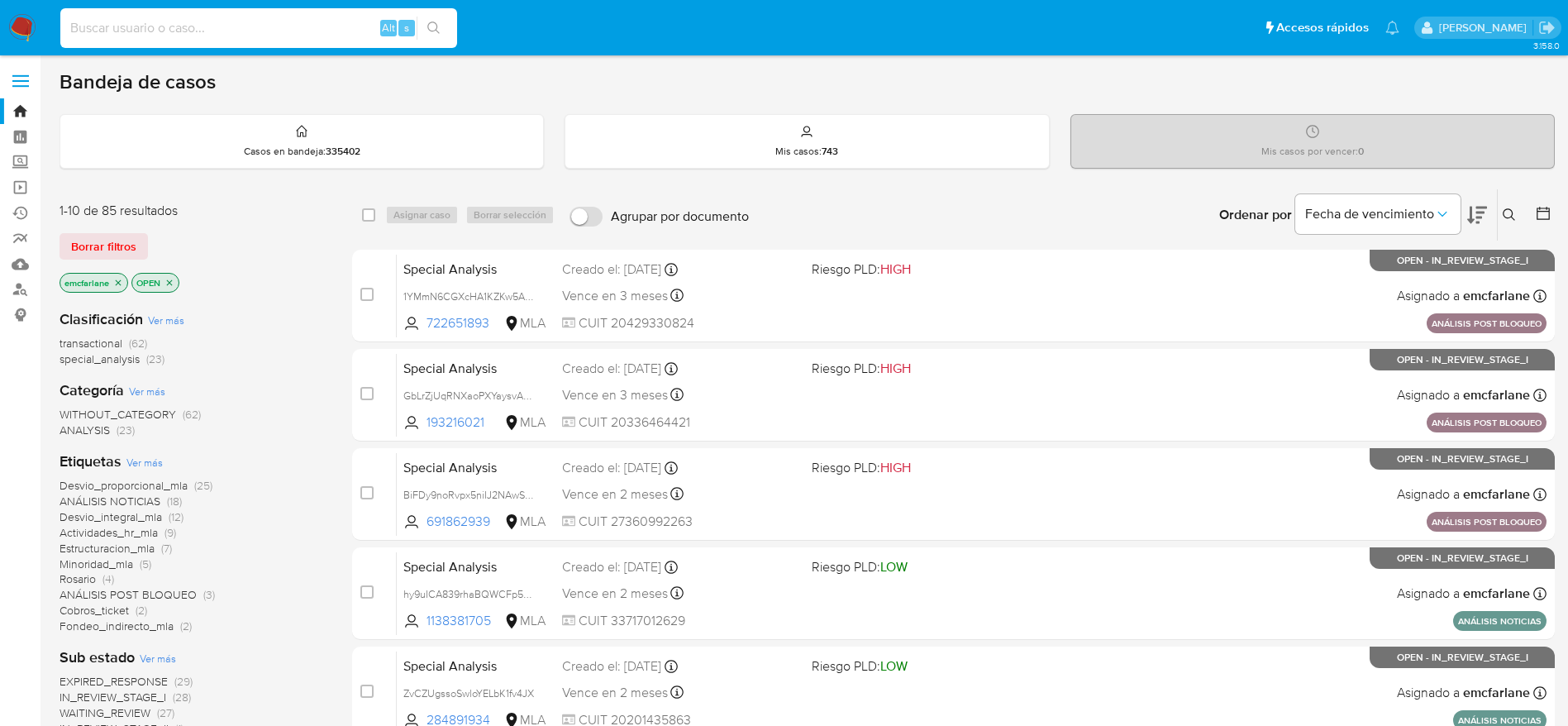
click at [247, 33] on input at bounding box center [259, 27] width 397 height 22
paste input "703611281"
type input "703611281"
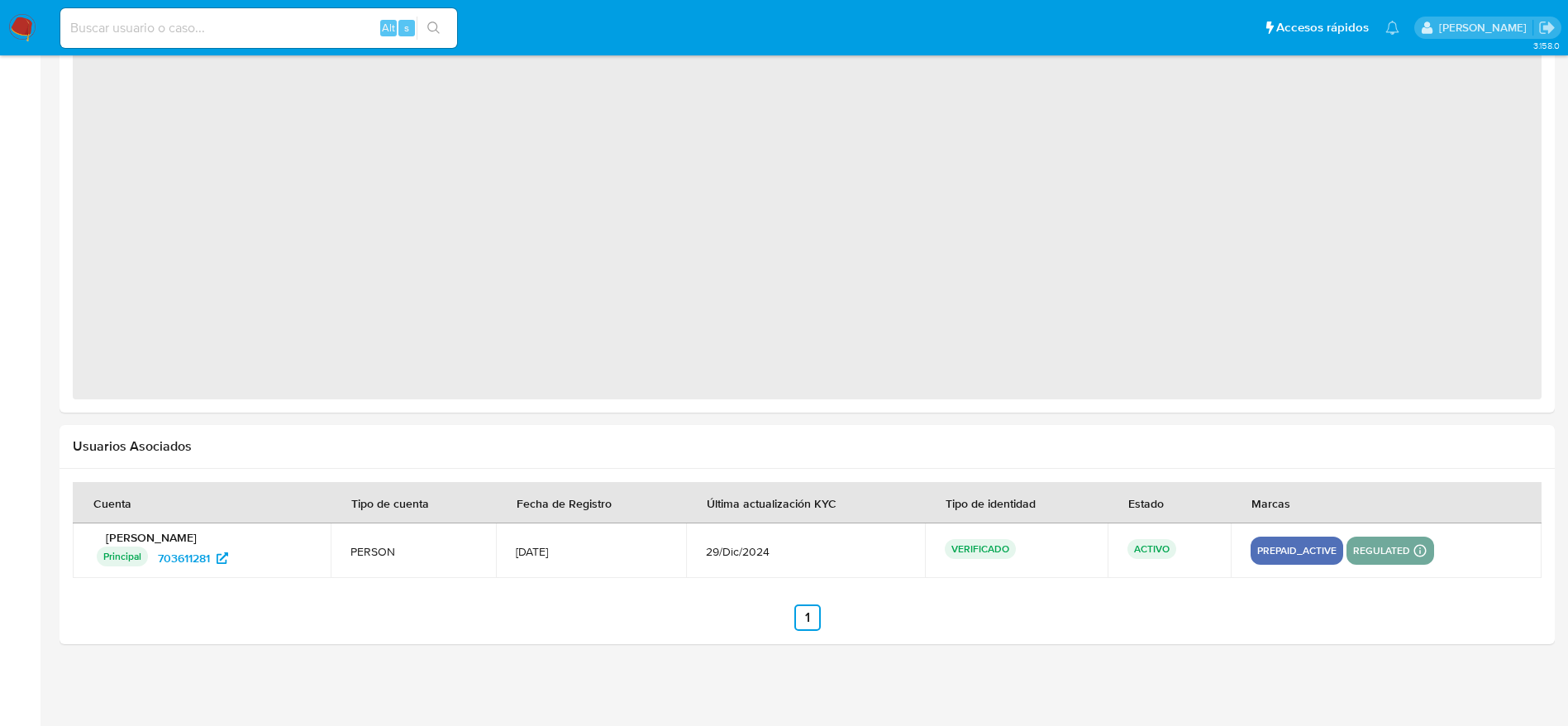
select select "10"
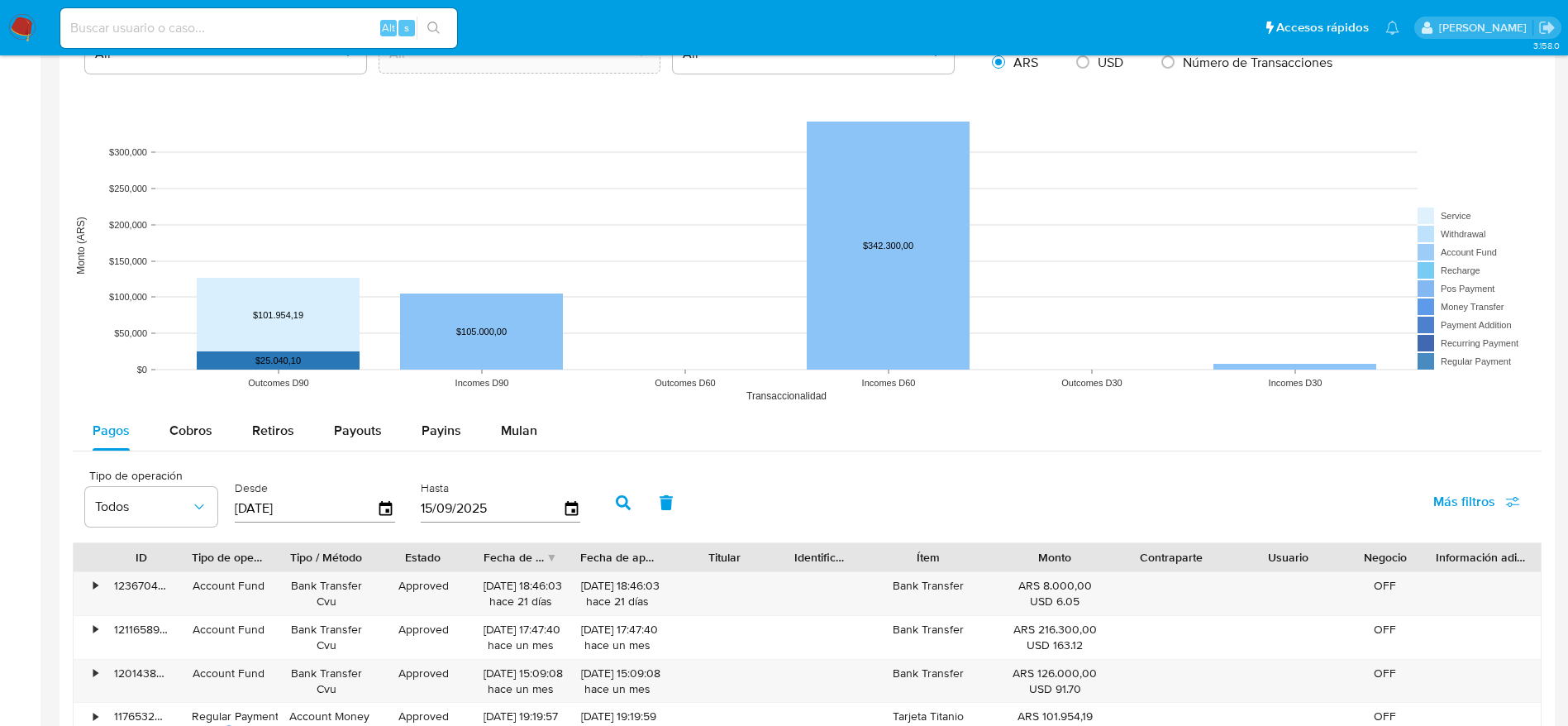
drag, startPoint x: 509, startPoint y: 439, endPoint x: 763, endPoint y: 435, distance: 254.0
click at [510, 439] on span "Mulan" at bounding box center [519, 431] width 37 height 19
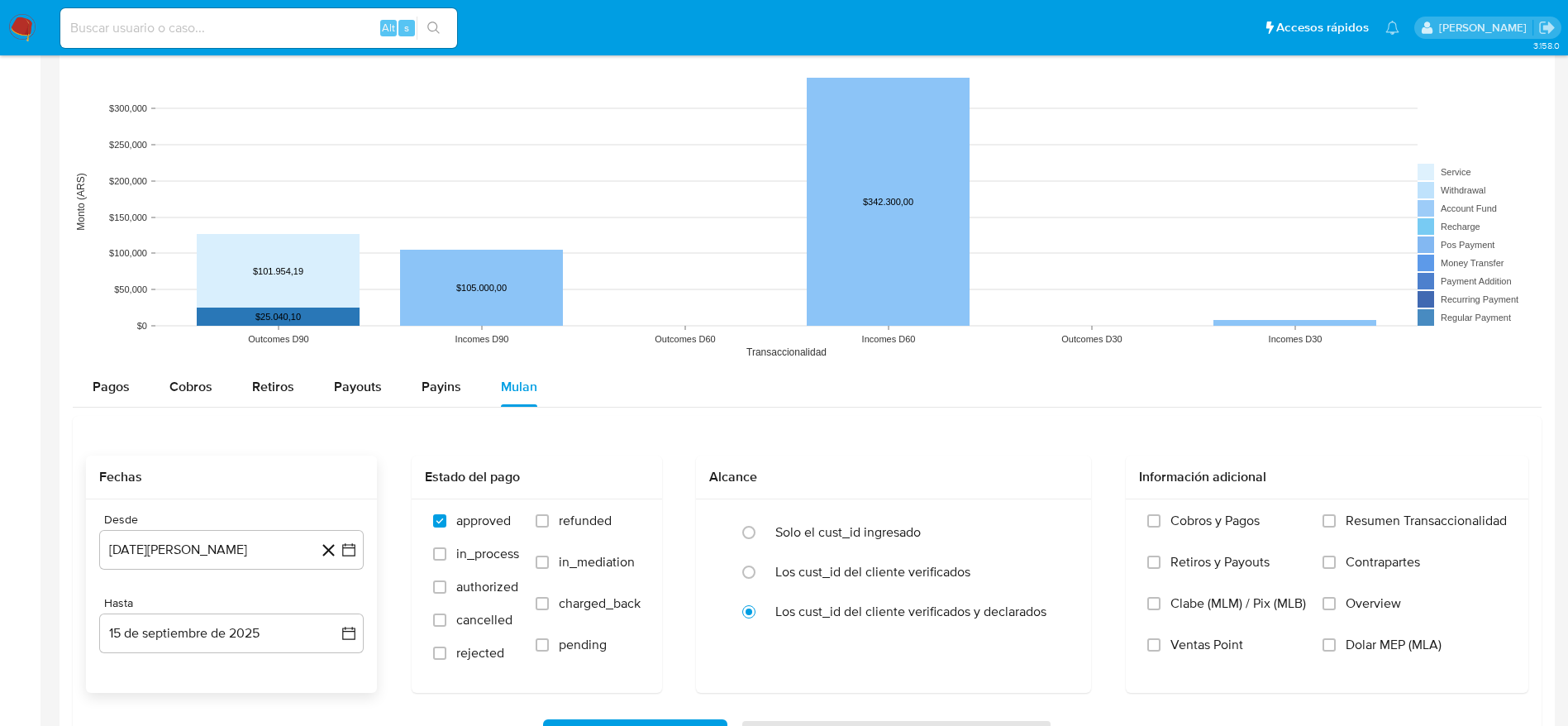
scroll to position [1413, 0]
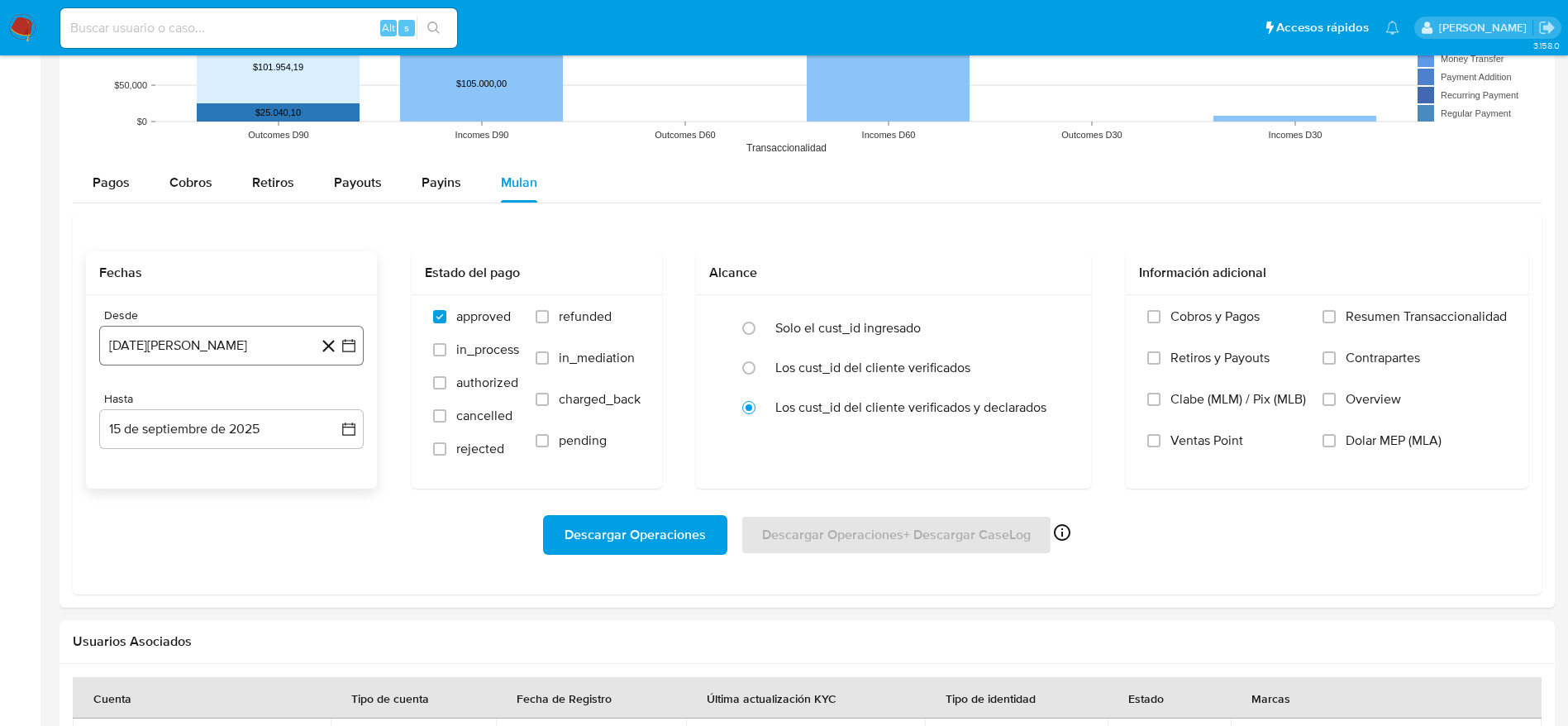
click at [224, 354] on button "[DATE][PERSON_NAME]" at bounding box center [231, 346] width 264 height 40
click at [336, 414] on icon "Mes siguiente" at bounding box center [333, 405] width 20 height 20
click at [142, 403] on div "noviembre 2024" at bounding box center [231, 405] width 225 height 20
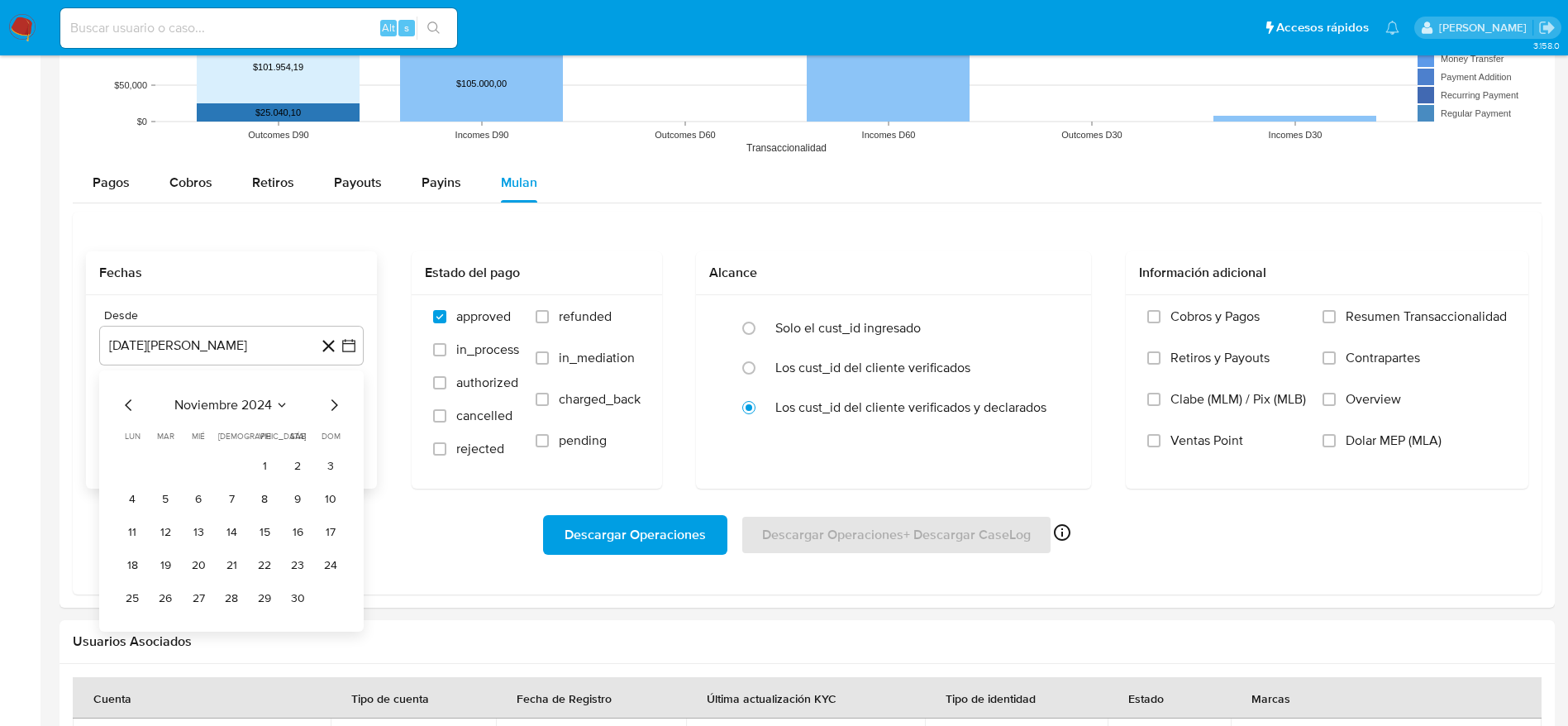
click at [126, 414] on icon "Mes anterior" at bounding box center [128, 405] width 20 height 20
click at [158, 526] on button "15" at bounding box center [165, 532] width 26 height 26
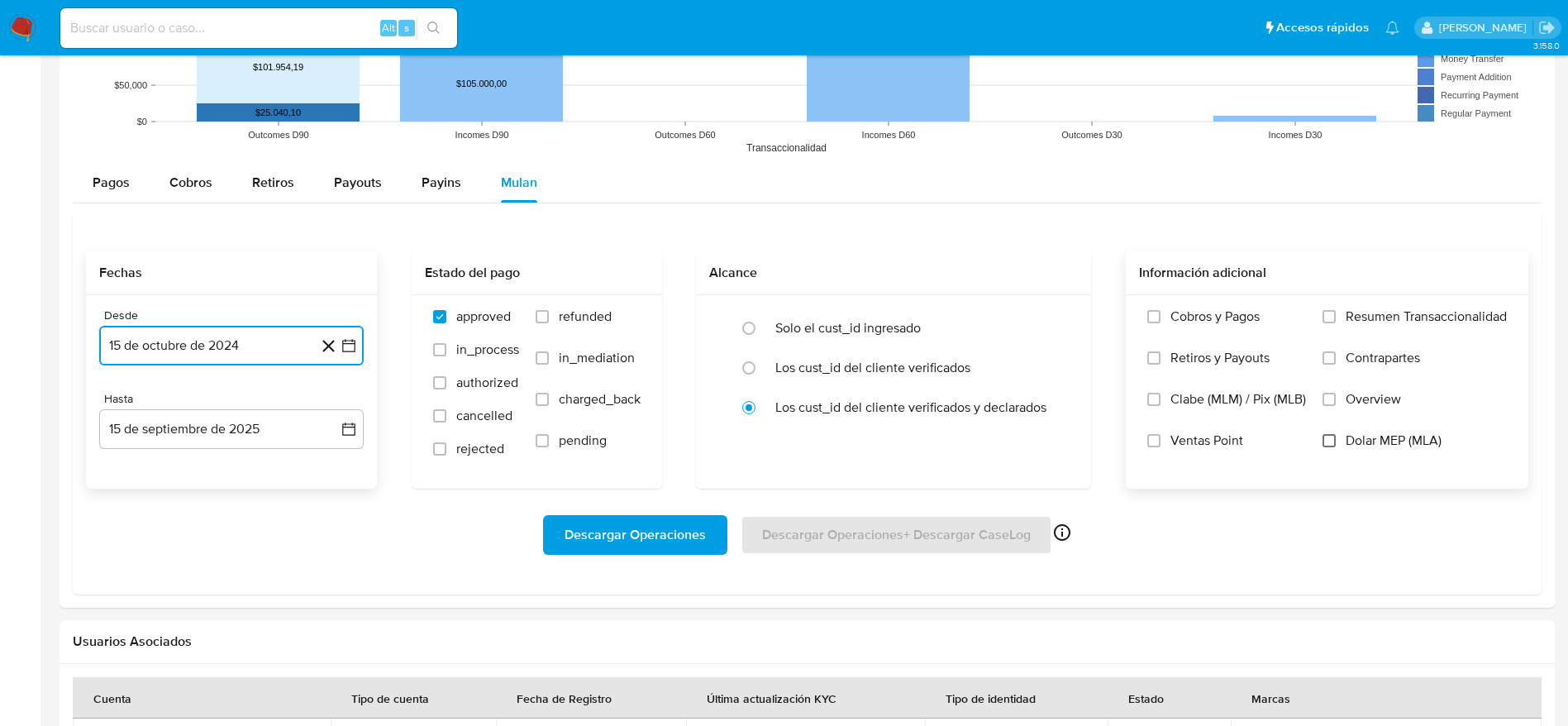
click at [1334, 441] on input "Dolar MEP (MLA)" at bounding box center [1329, 441] width 13 height 13
click at [654, 529] on span "Descargar Operaciones" at bounding box center [635, 535] width 142 height 37
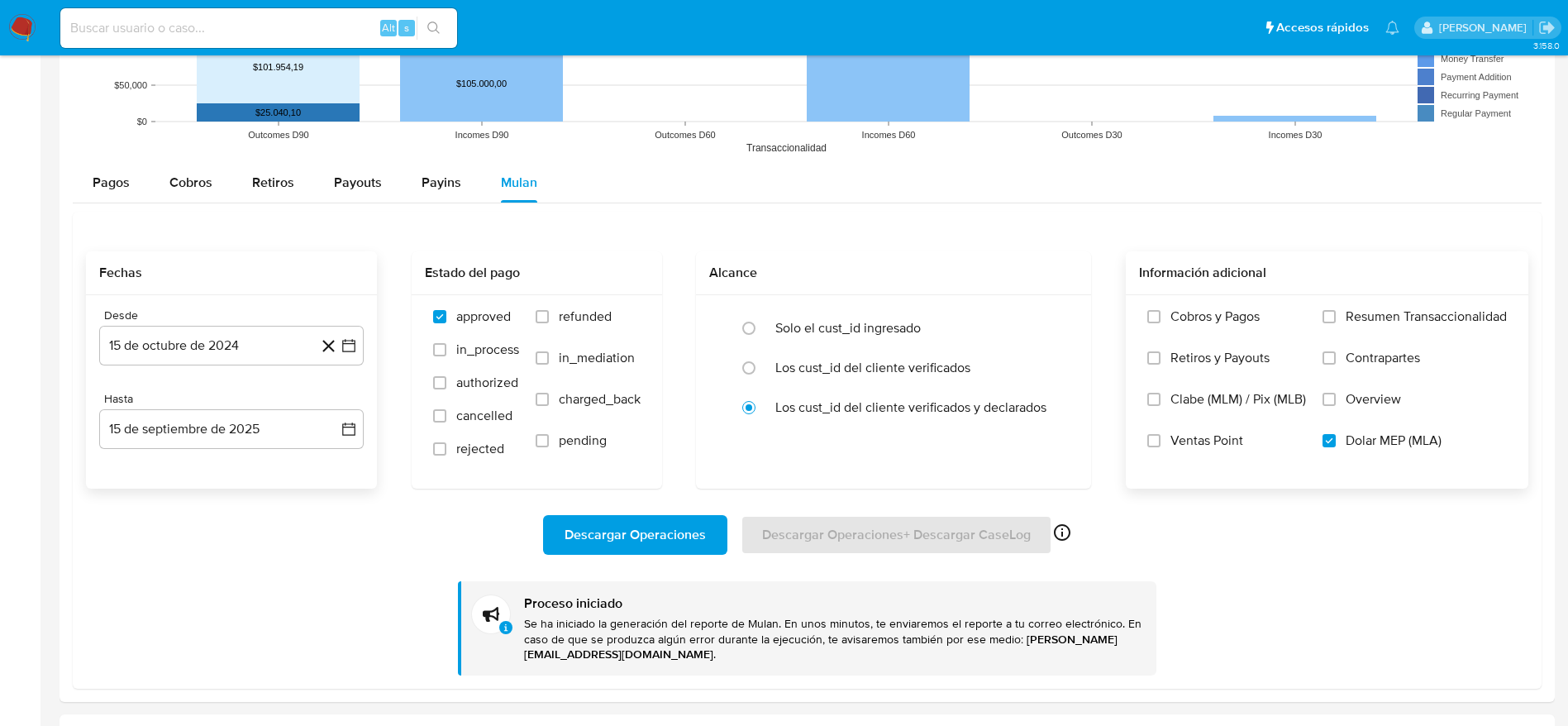
drag, startPoint x: 27, startPoint y: 30, endPoint x: 204, endPoint y: 28, distance: 177.0
click at [90, 44] on div "Alt s" at bounding box center [259, 28] width 397 height 40
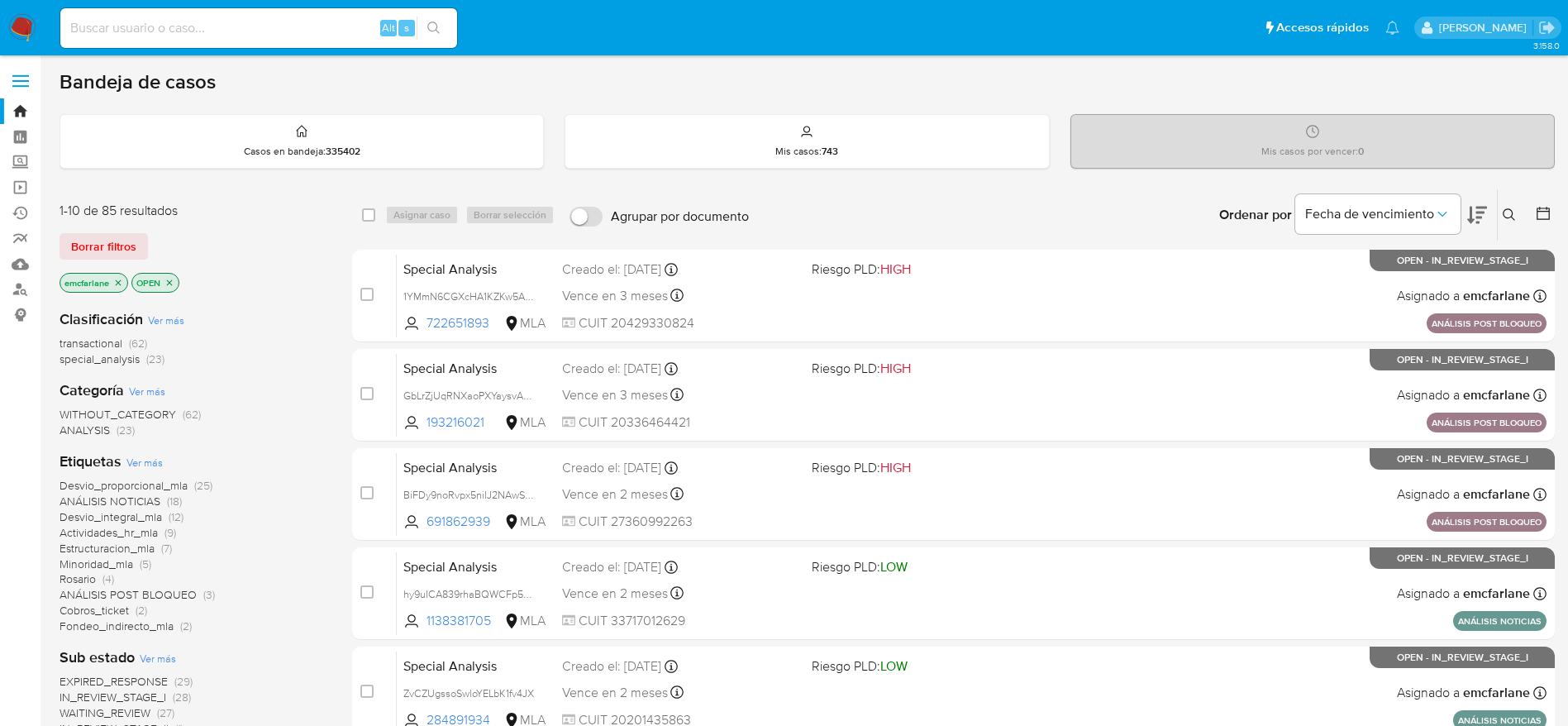
click at [99, 29] on input at bounding box center [259, 27] width 397 height 22
paste input "367204988"
type input "367204988"
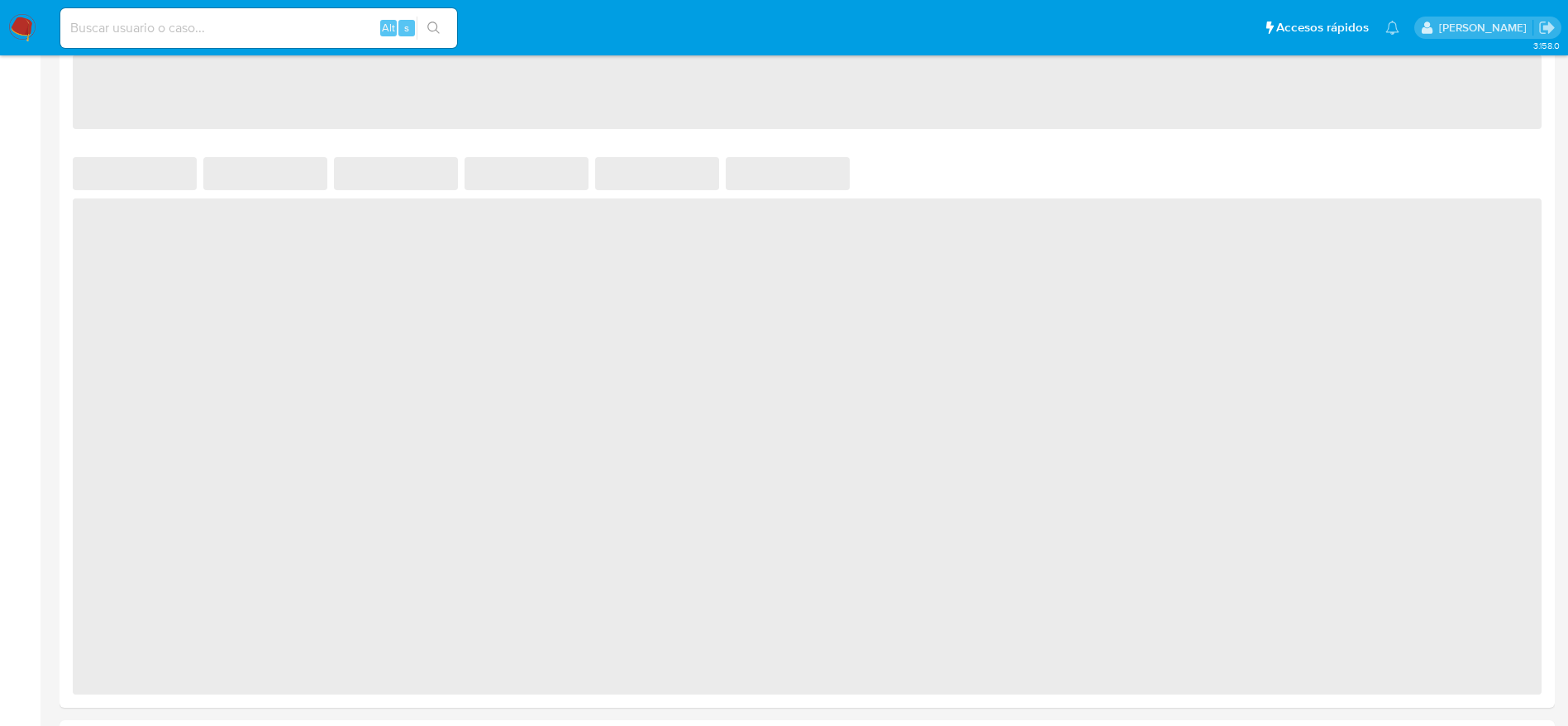
scroll to position [869, 0]
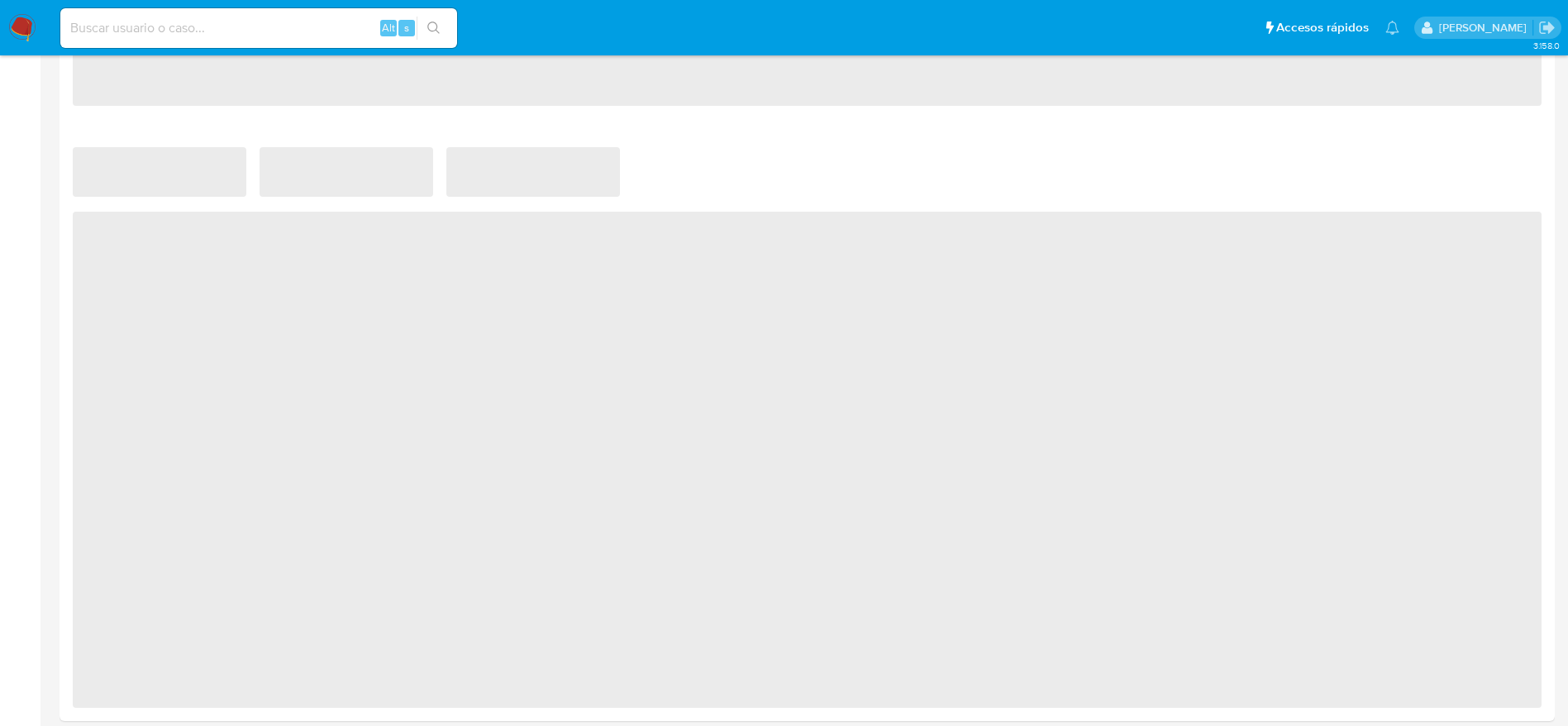
select select "10"
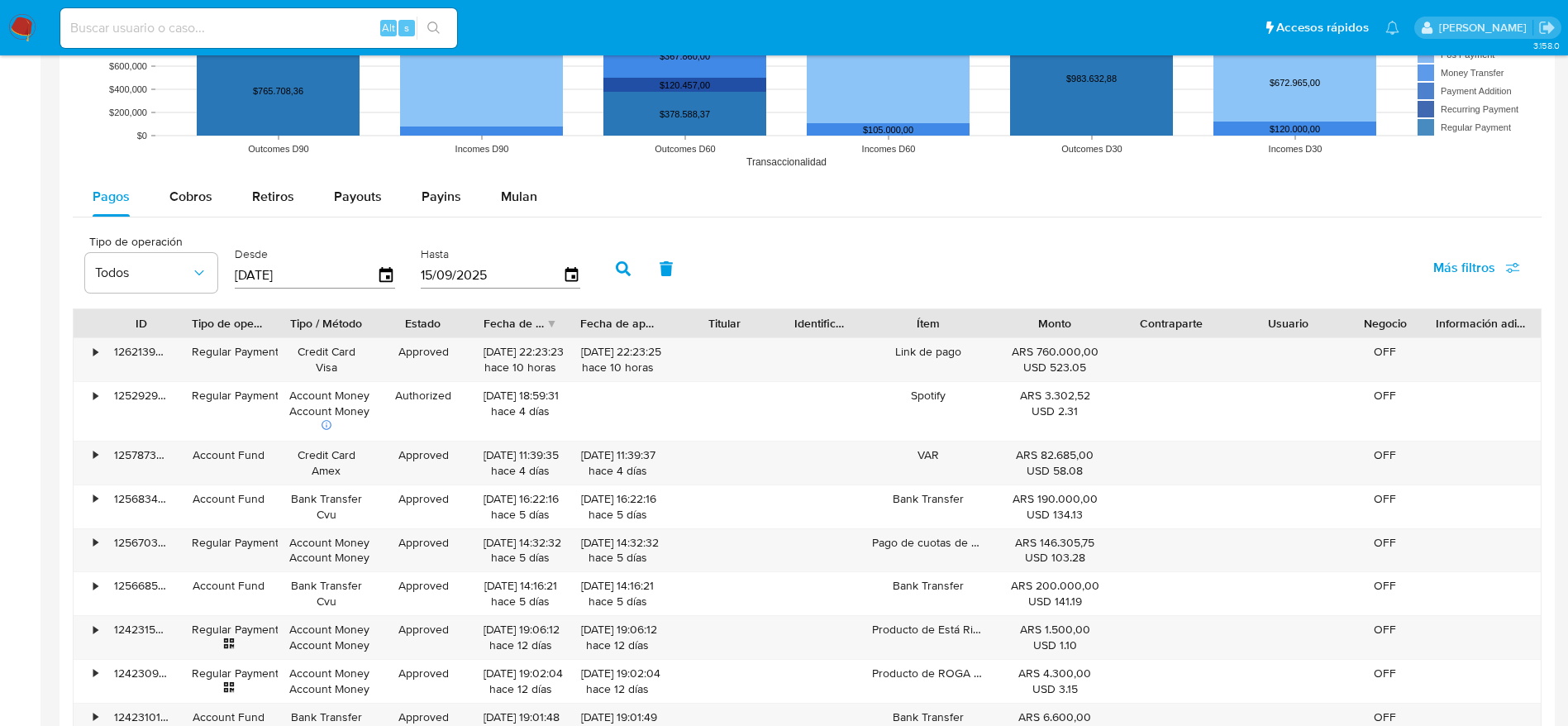
scroll to position [1104, 0]
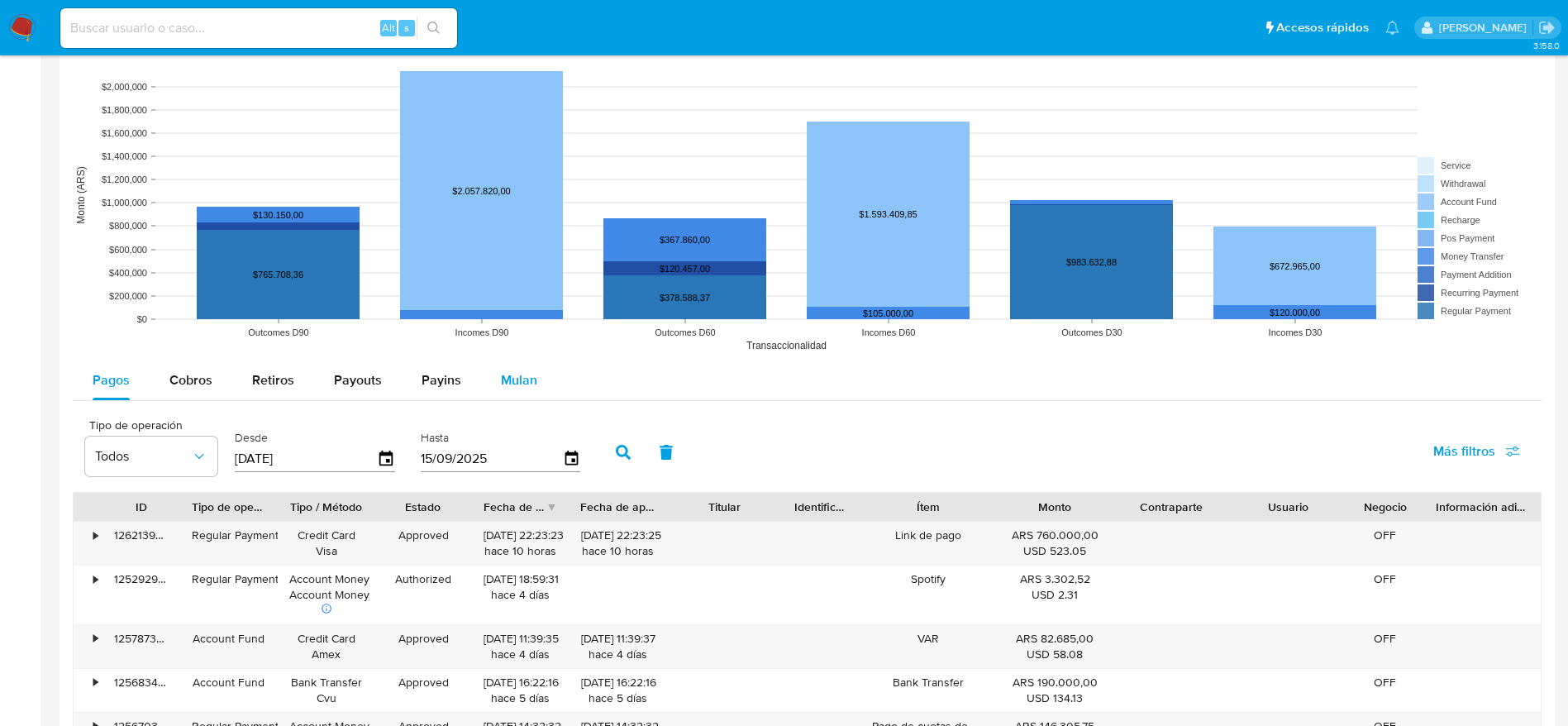
click at [539, 374] on button "Mulan" at bounding box center [519, 380] width 76 height 40
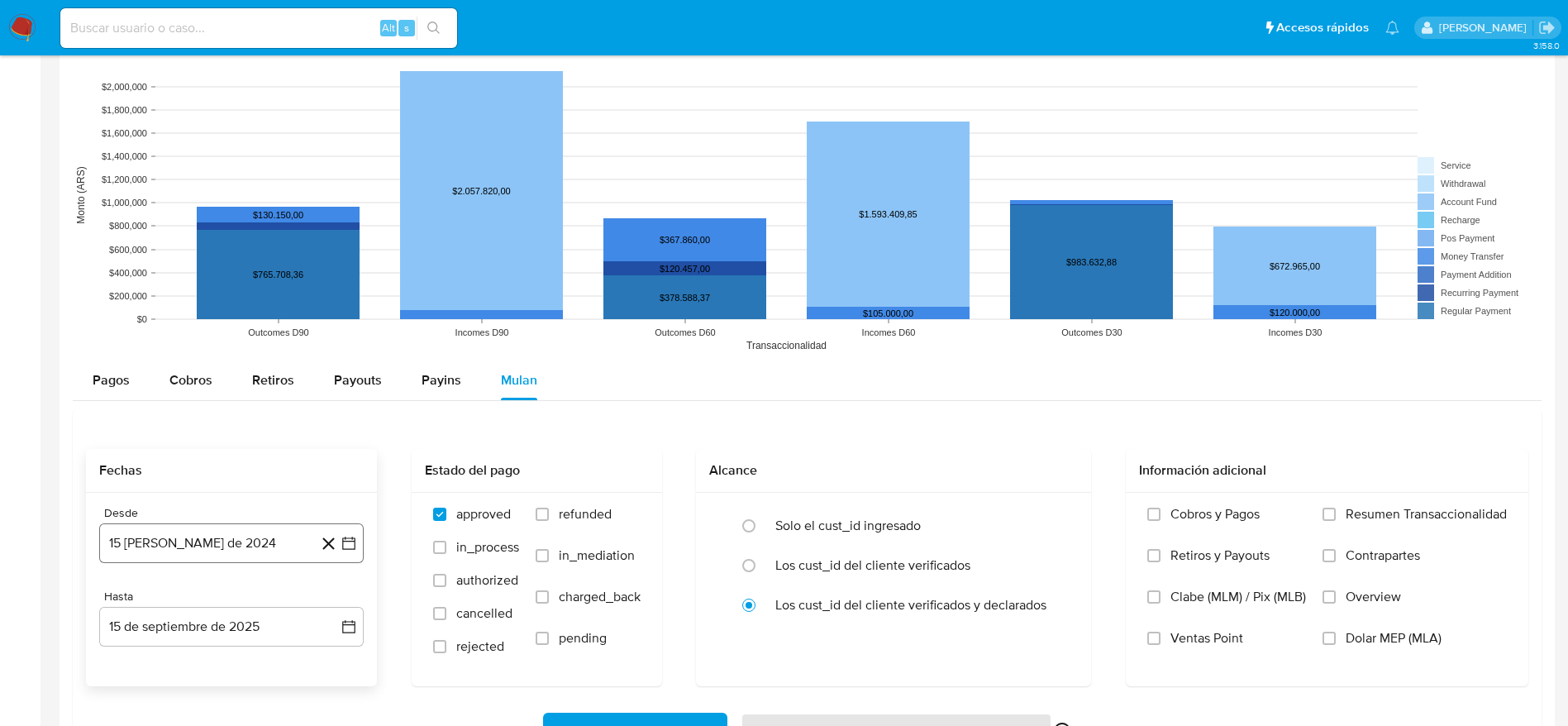
click at [209, 540] on button "15 [PERSON_NAME] de 2024" at bounding box center [231, 544] width 264 height 40
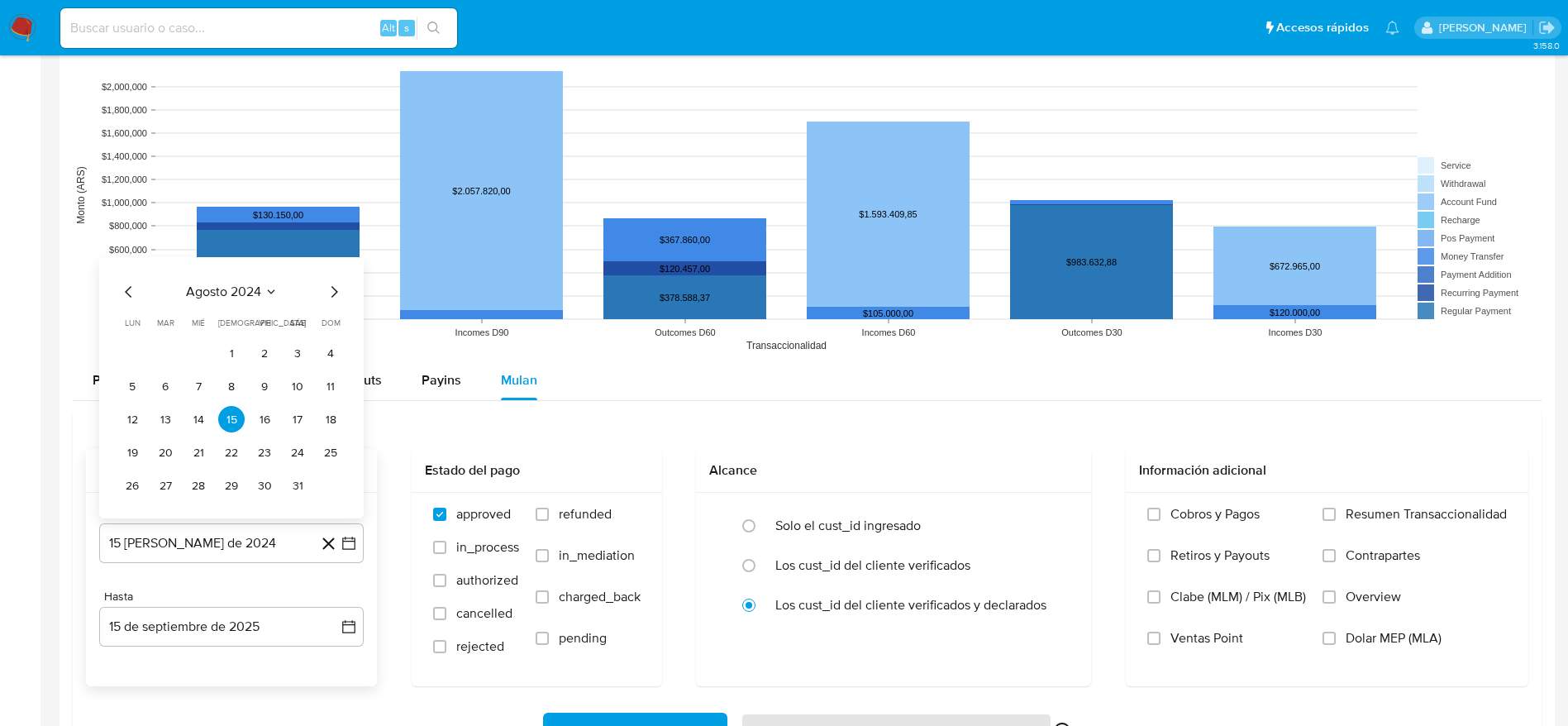
click at [330, 292] on icon "Mes siguiente" at bounding box center [333, 292] width 20 height 20
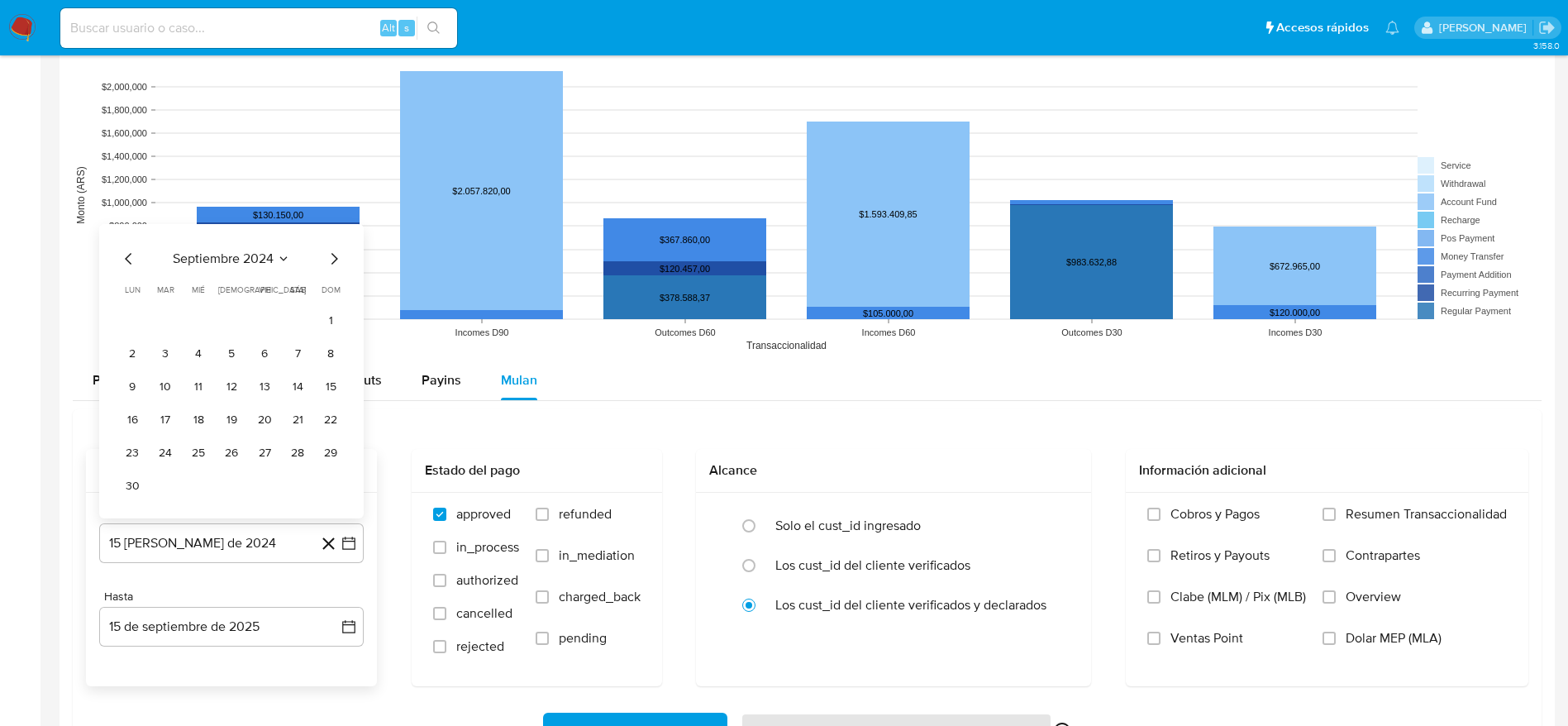
click at [330, 292] on span "dom" at bounding box center [331, 289] width 19 height 12
click at [330, 270] on div "septiembre 2024 septiembre 2024 lun lunes mar martes mié miércoles jue jueves v…" at bounding box center [231, 374] width 225 height 250
click at [325, 260] on icon "Mes siguiente" at bounding box center [333, 259] width 20 height 20
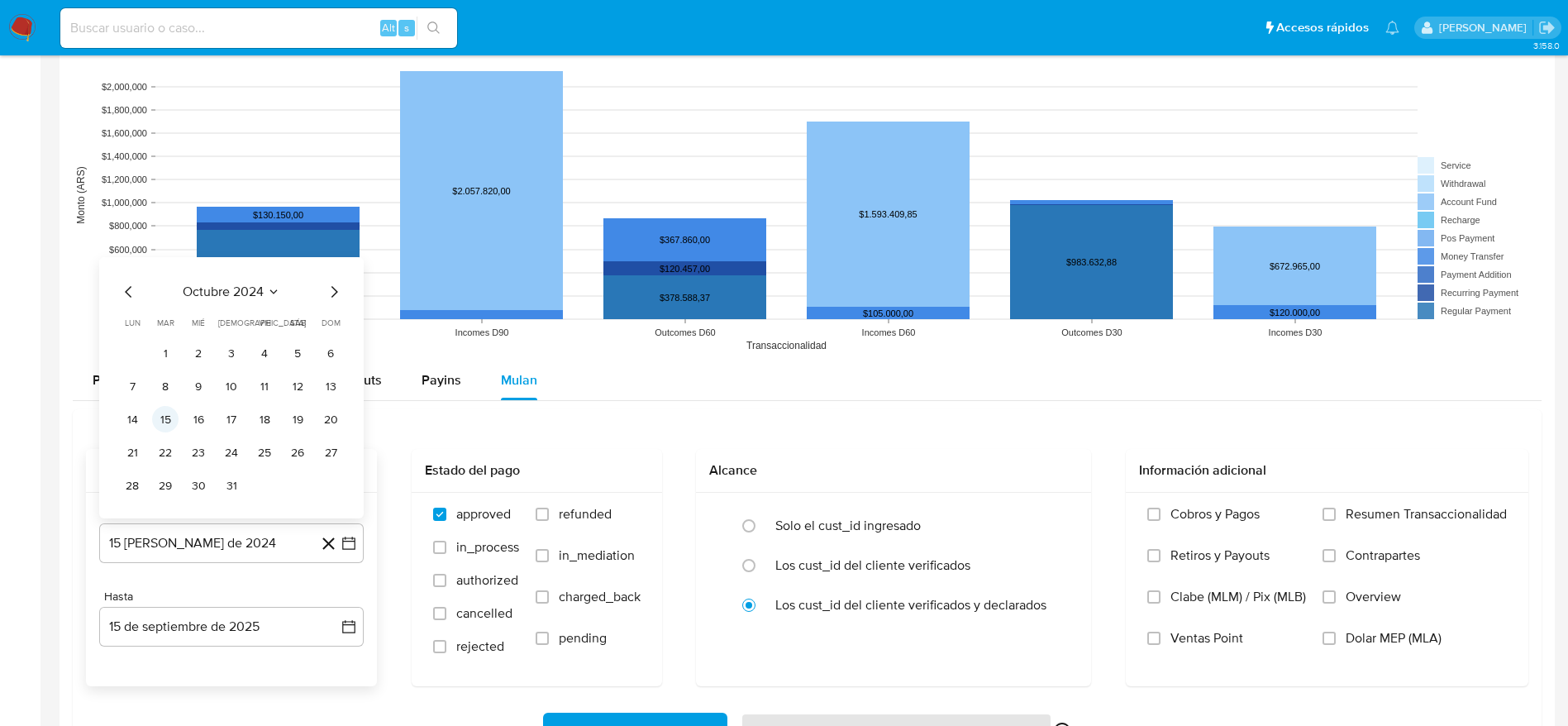
click at [163, 417] on button "15" at bounding box center [165, 419] width 26 height 26
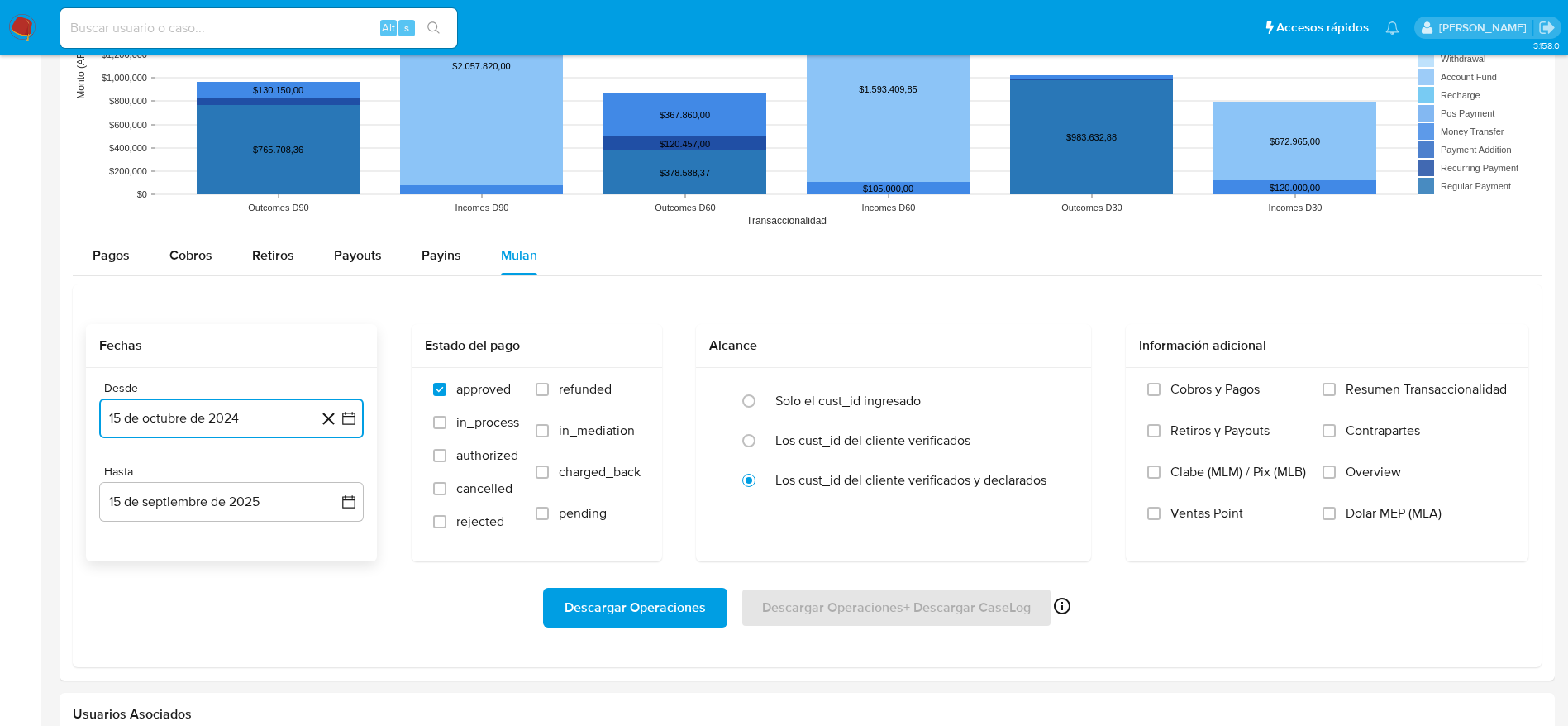
scroll to position [1352, 0]
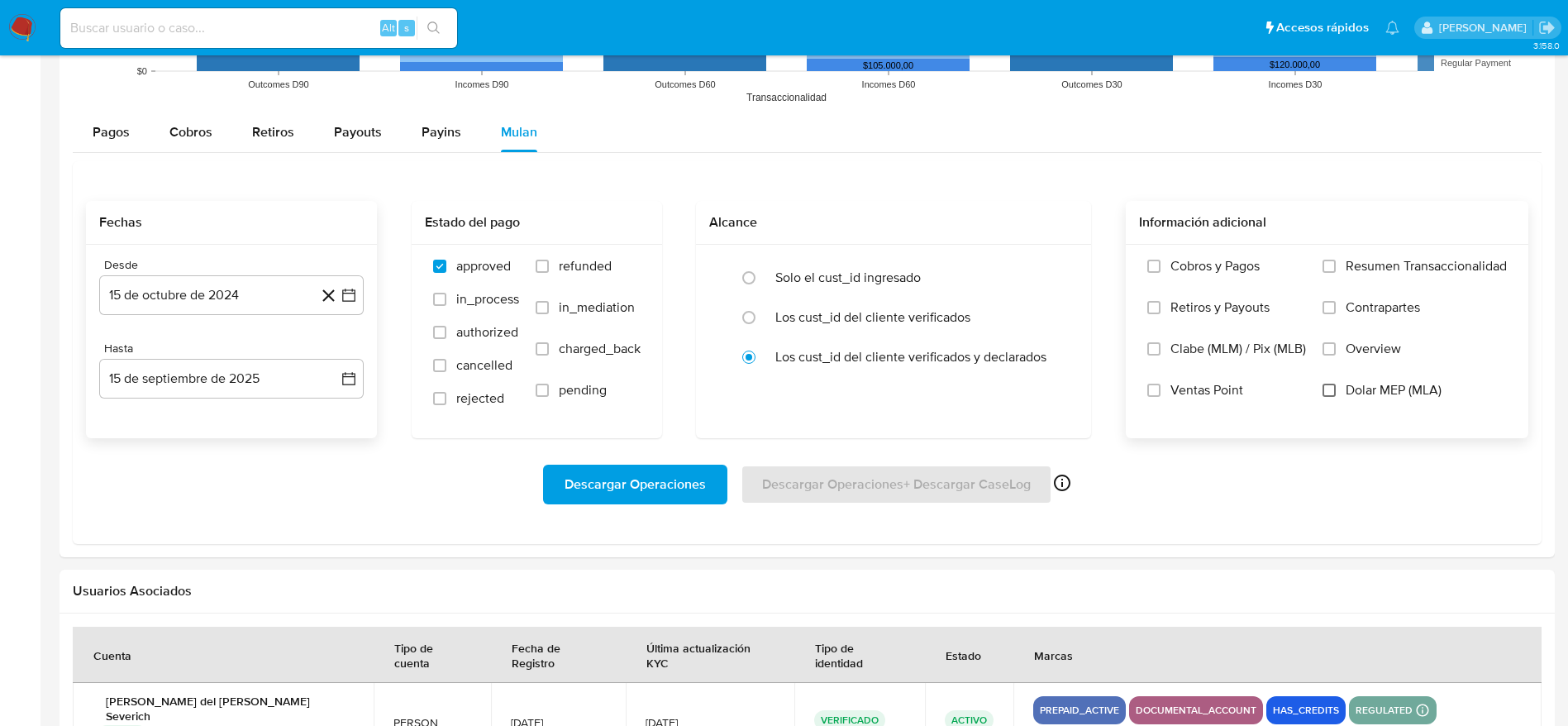
click at [1325, 397] on label "Dolar MEP (MLA)" at bounding box center [1414, 403] width 184 height 42
click at [1325, 397] on input "Dolar MEP (MLA)" at bounding box center [1329, 391] width 13 height 13
click at [554, 498] on button "Descargar Operaciones" at bounding box center [635, 484] width 184 height 40
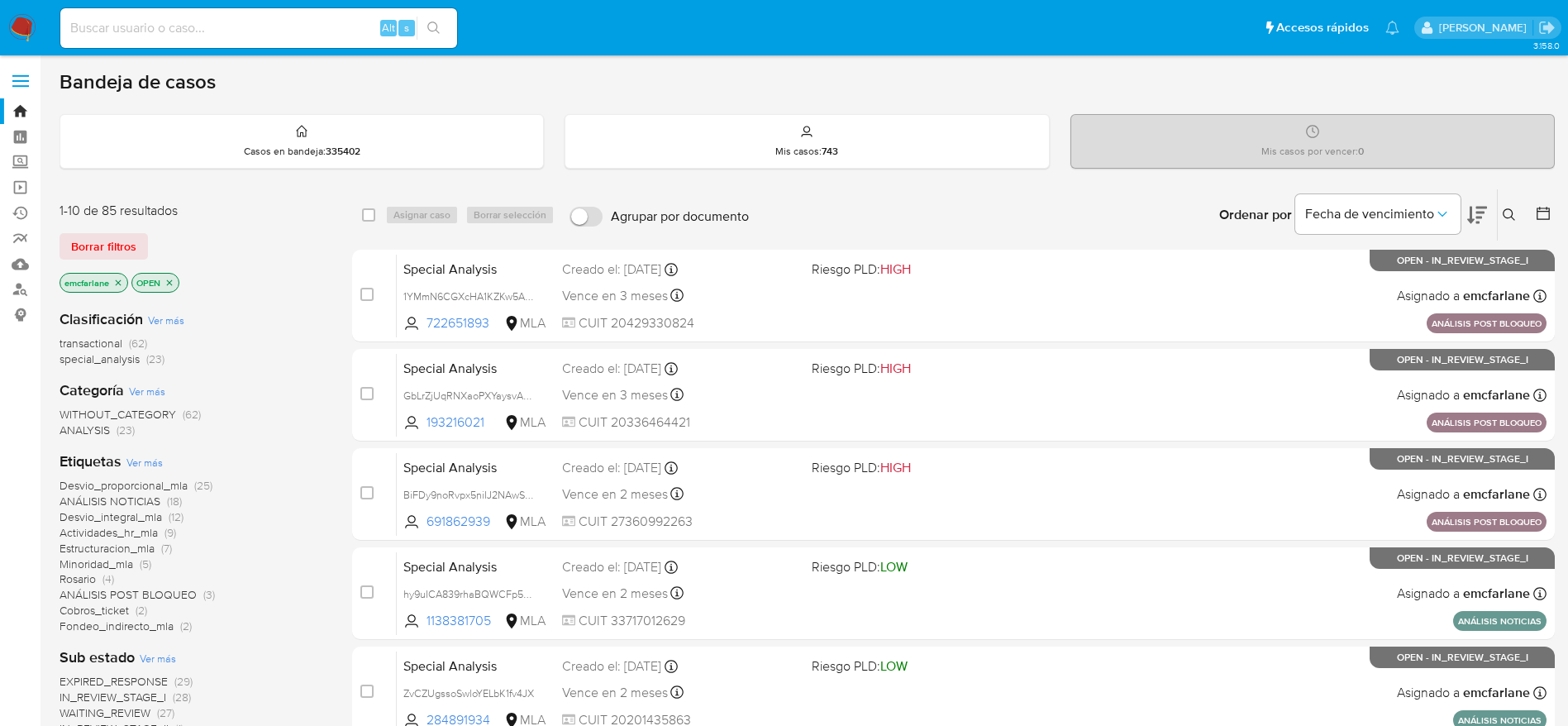
click at [197, 30] on input at bounding box center [259, 27] width 397 height 22
paste input "829442814"
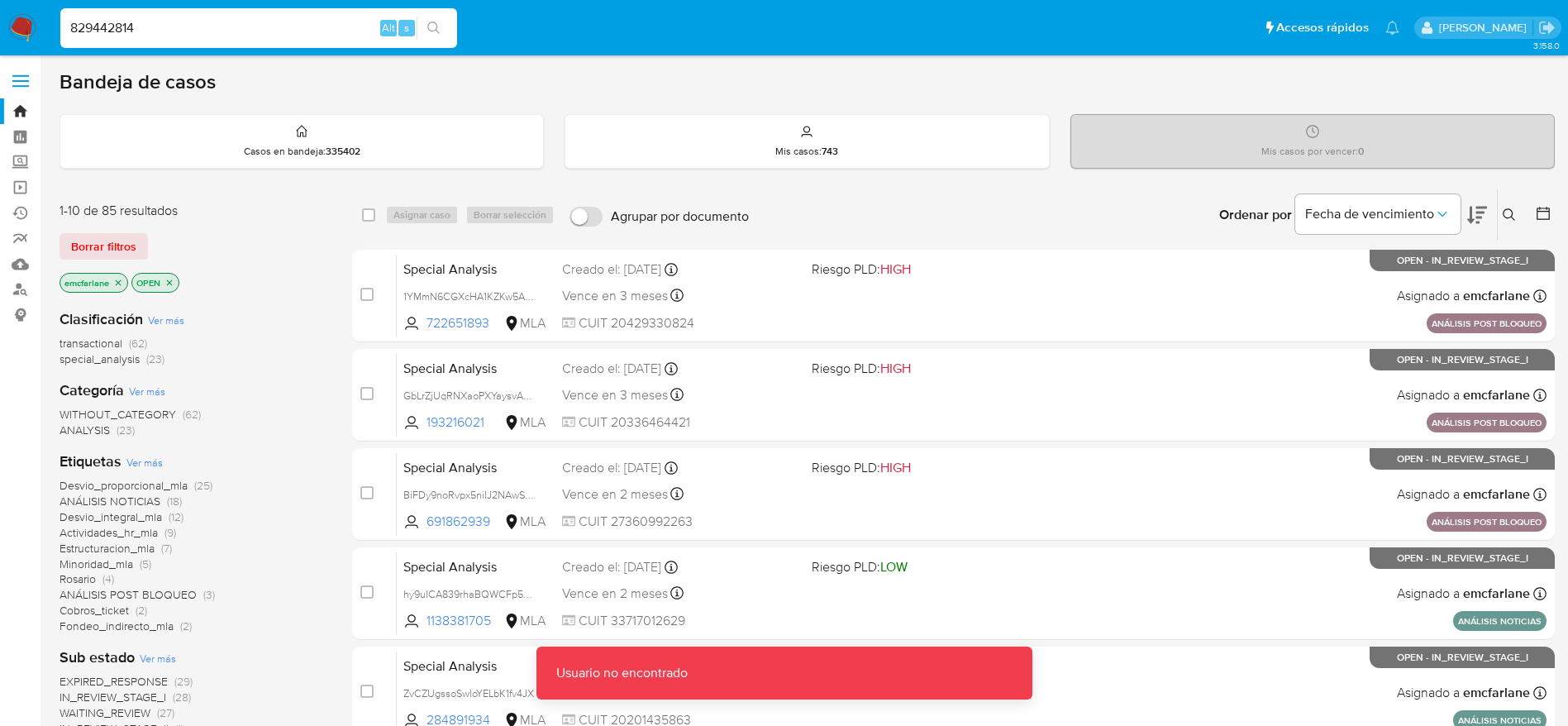
click at [197, 30] on input "829442814" at bounding box center [259, 27] width 397 height 22
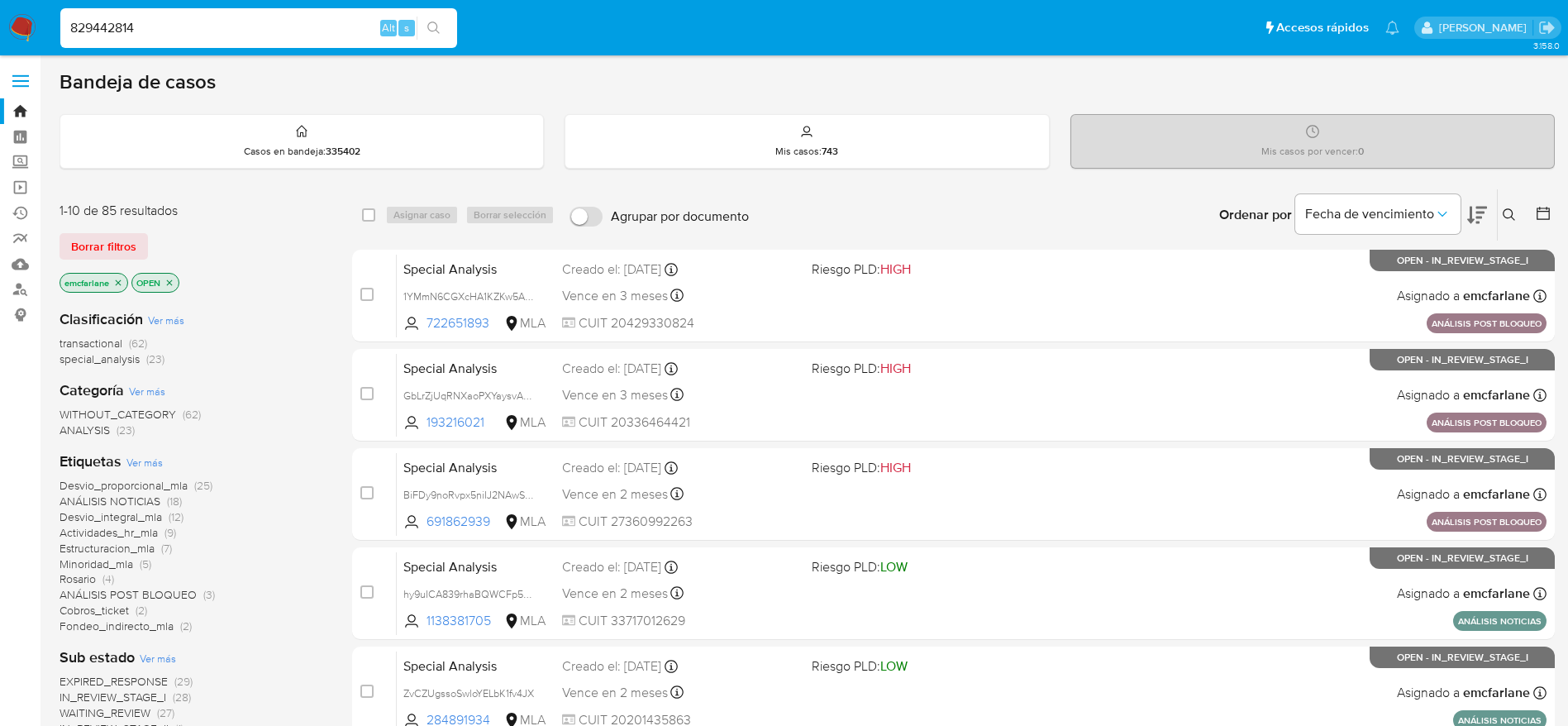
type input "829442814"
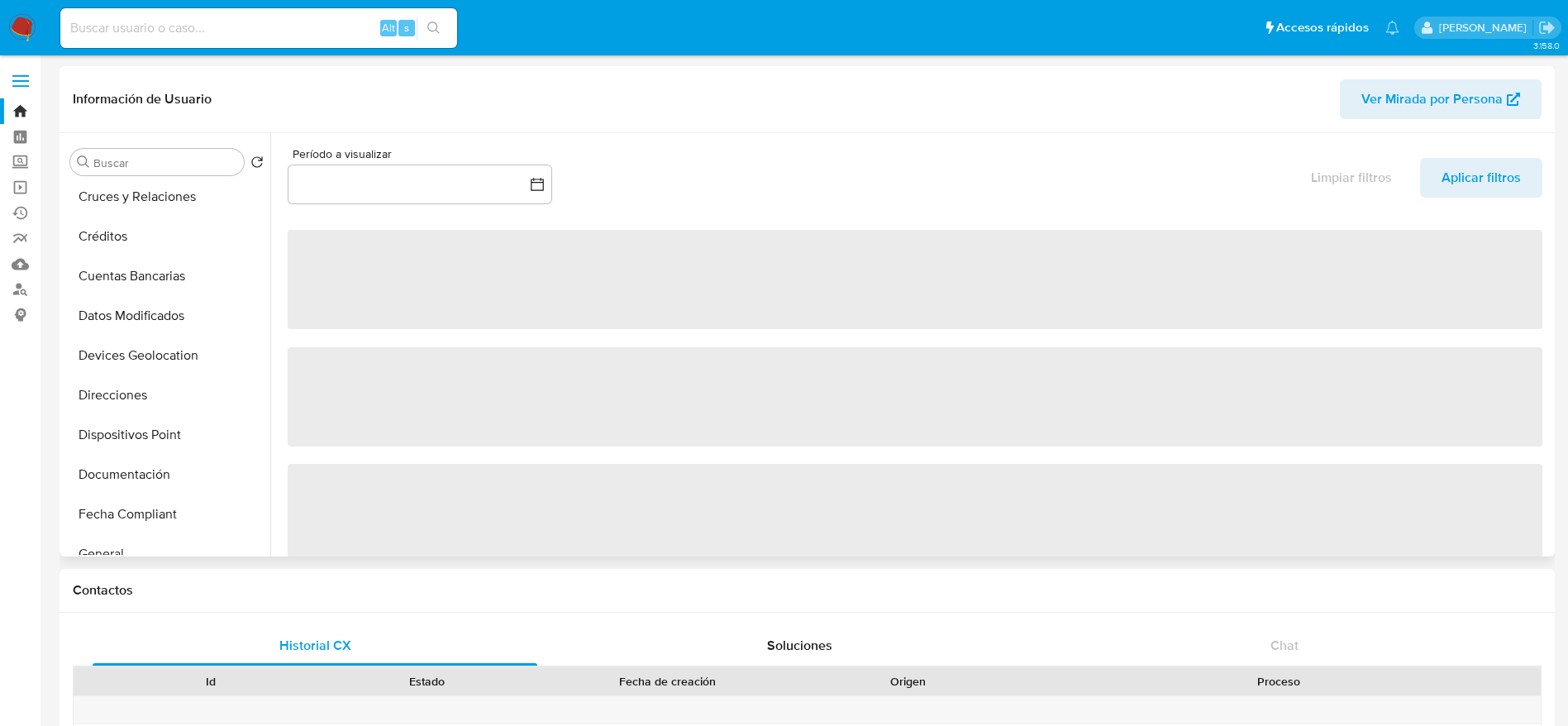
scroll to position [372, 0]
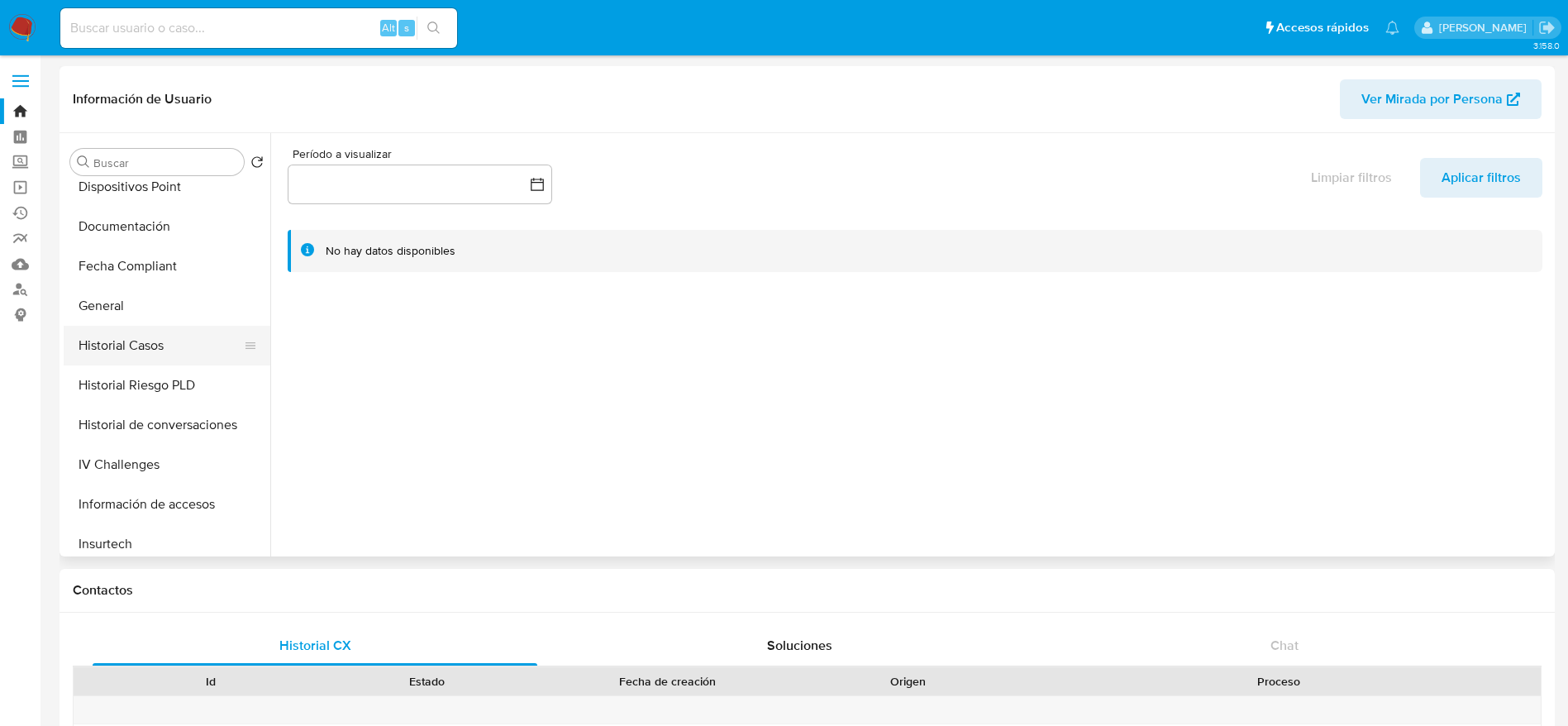
select select "10"
click at [150, 341] on button "Historial Casos" at bounding box center [159, 346] width 193 height 40
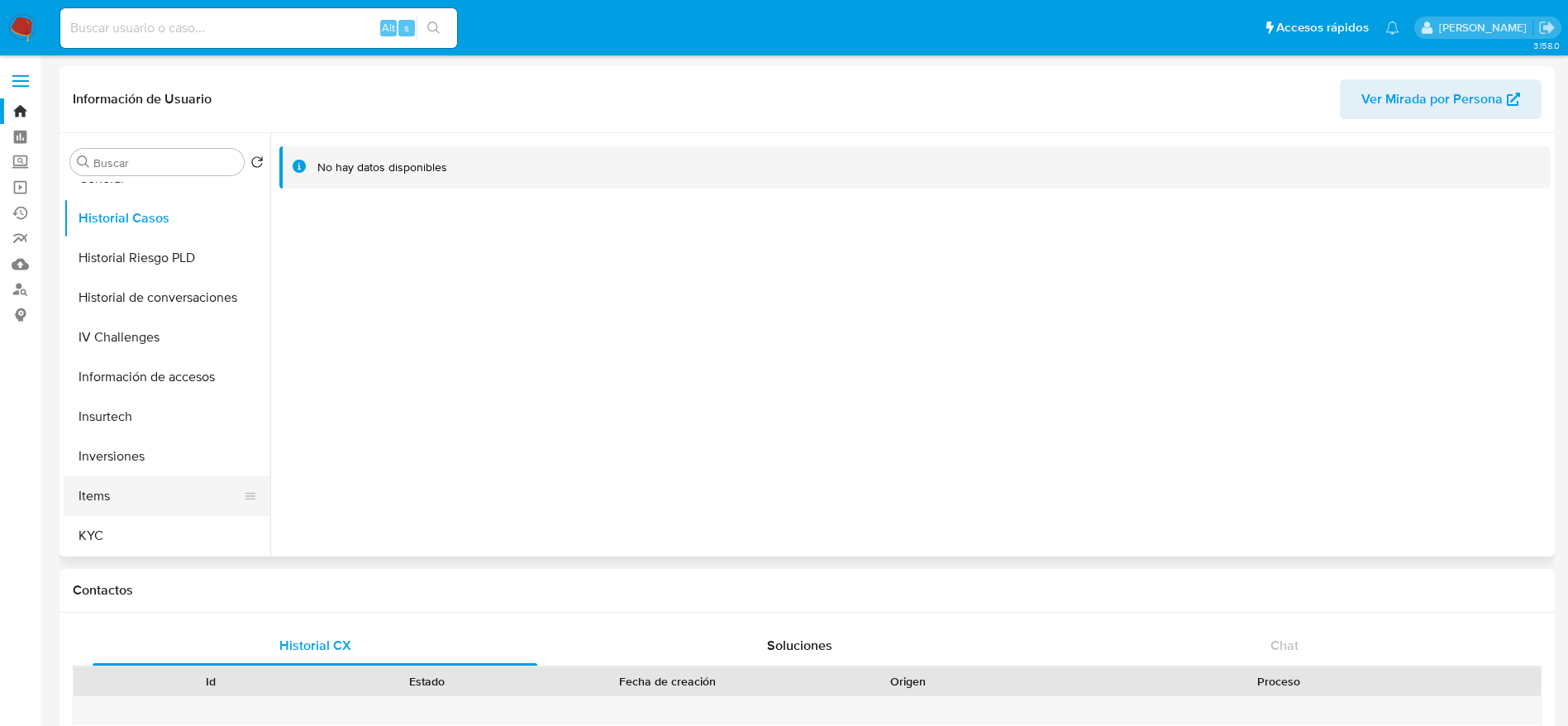
scroll to position [620, 0]
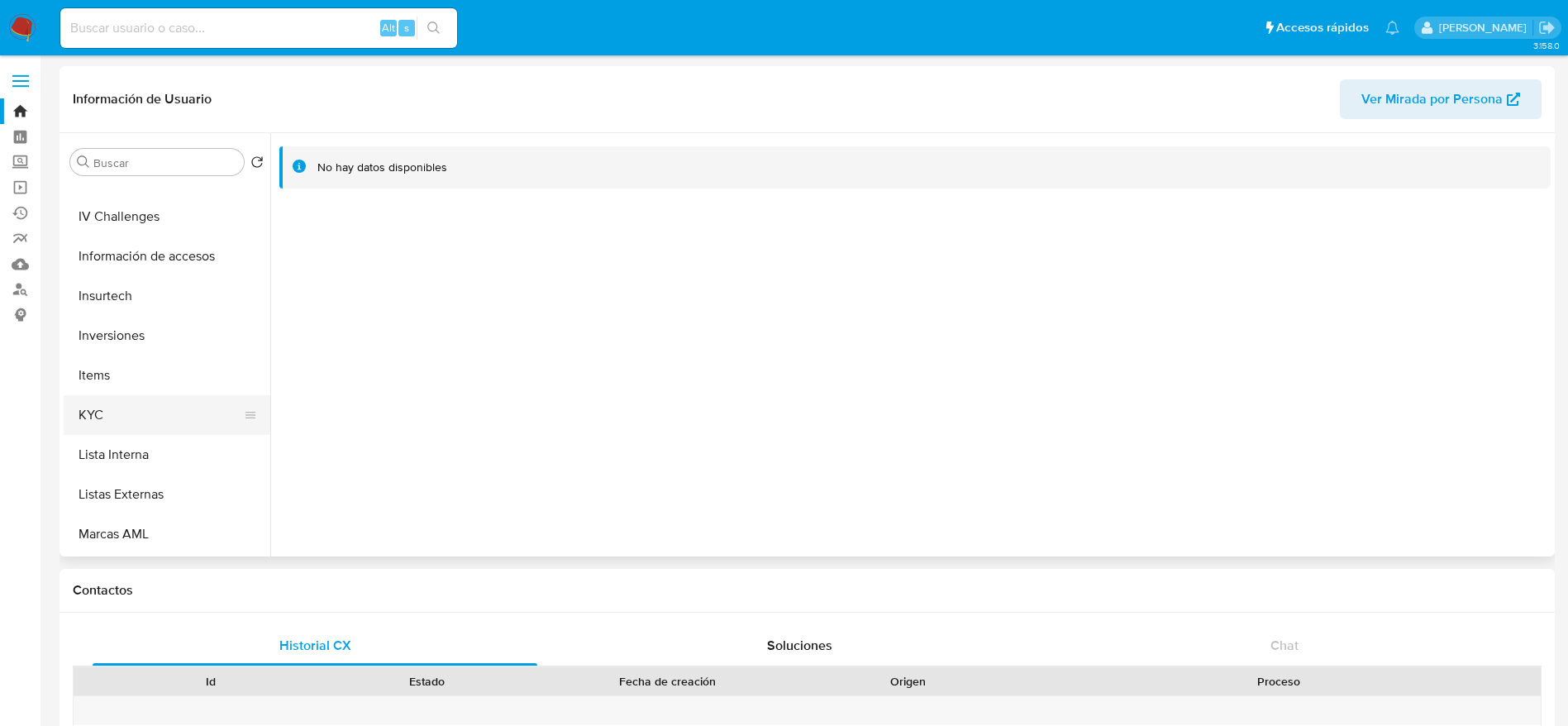
click at [155, 416] on button "KYC" at bounding box center [159, 415] width 193 height 40
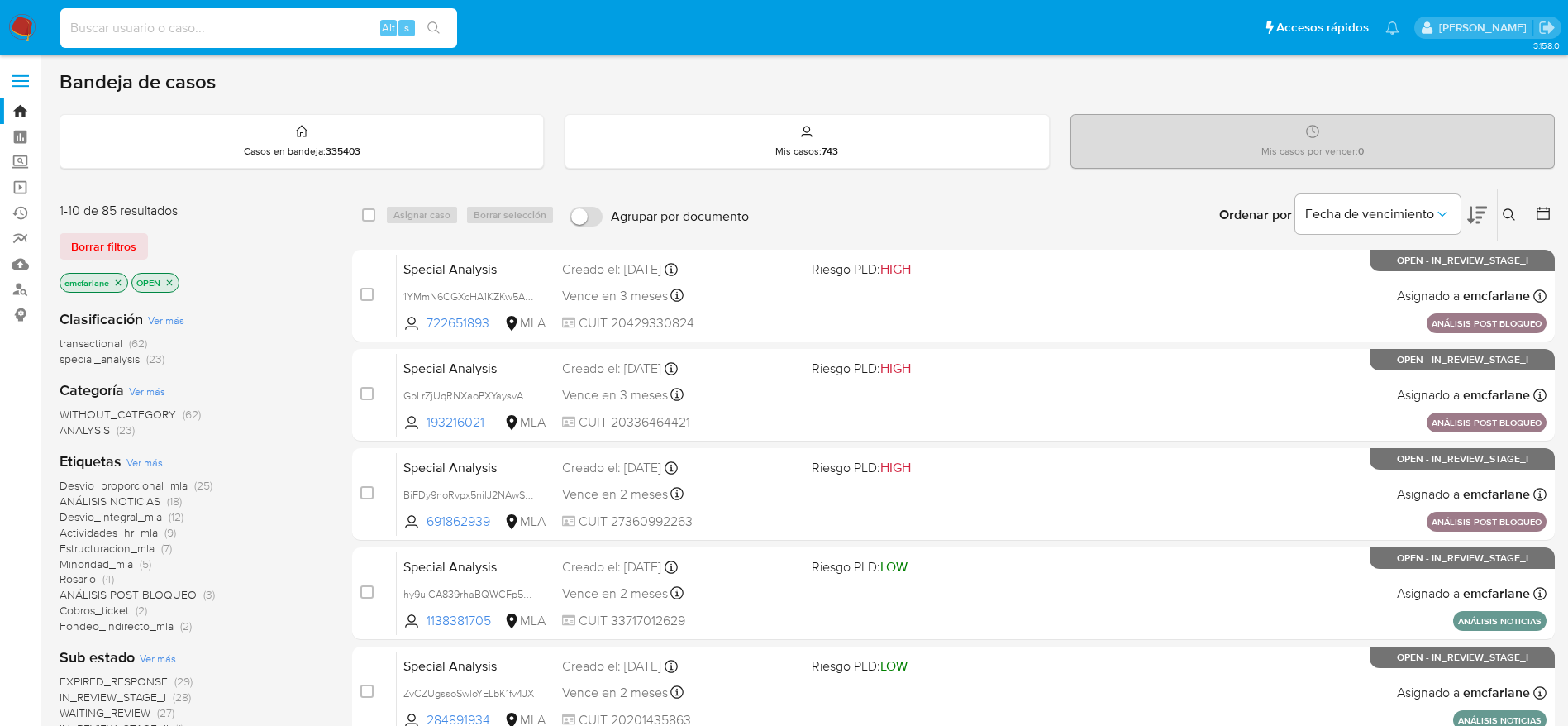
click at [178, 26] on input at bounding box center [259, 27] width 397 height 22
paste input "168508783"
type input "168508783"
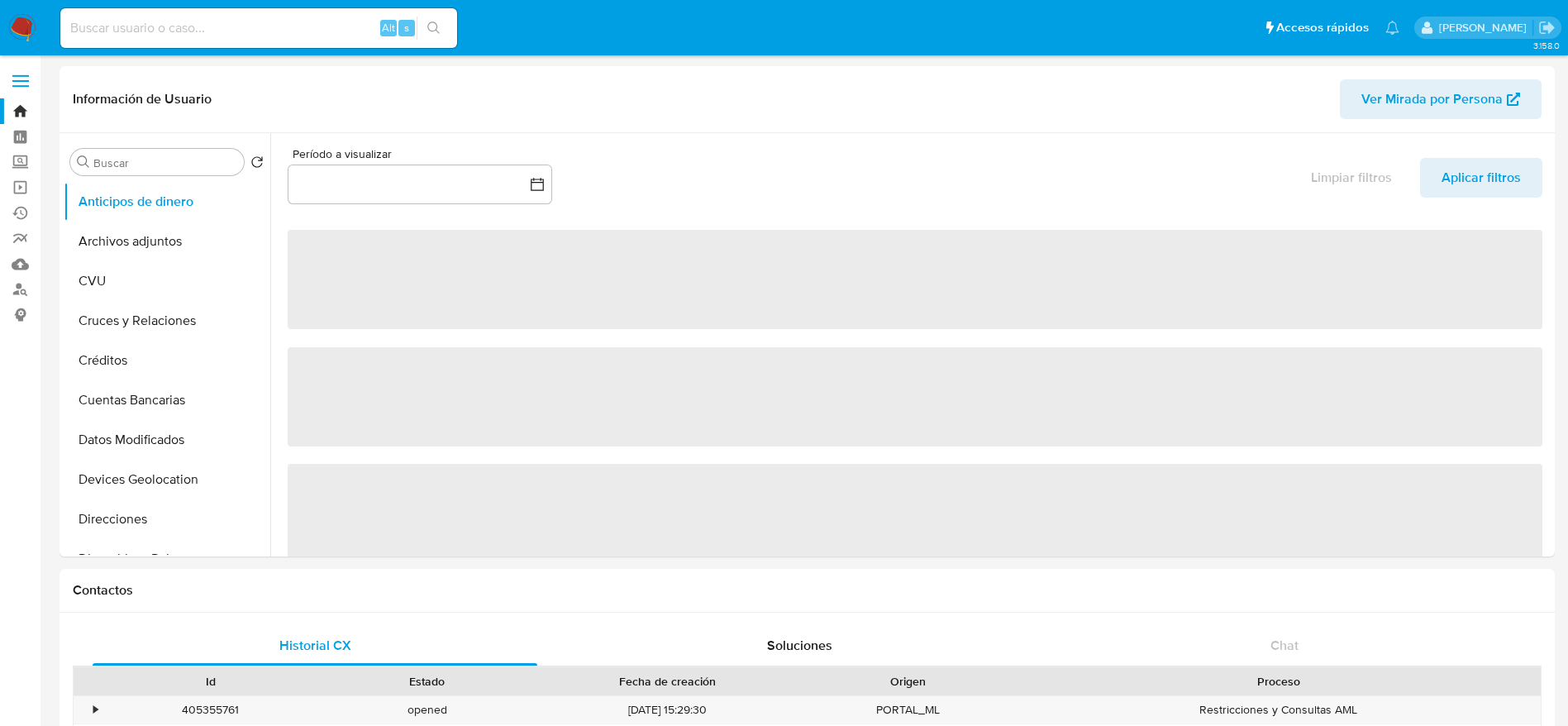
select select "10"
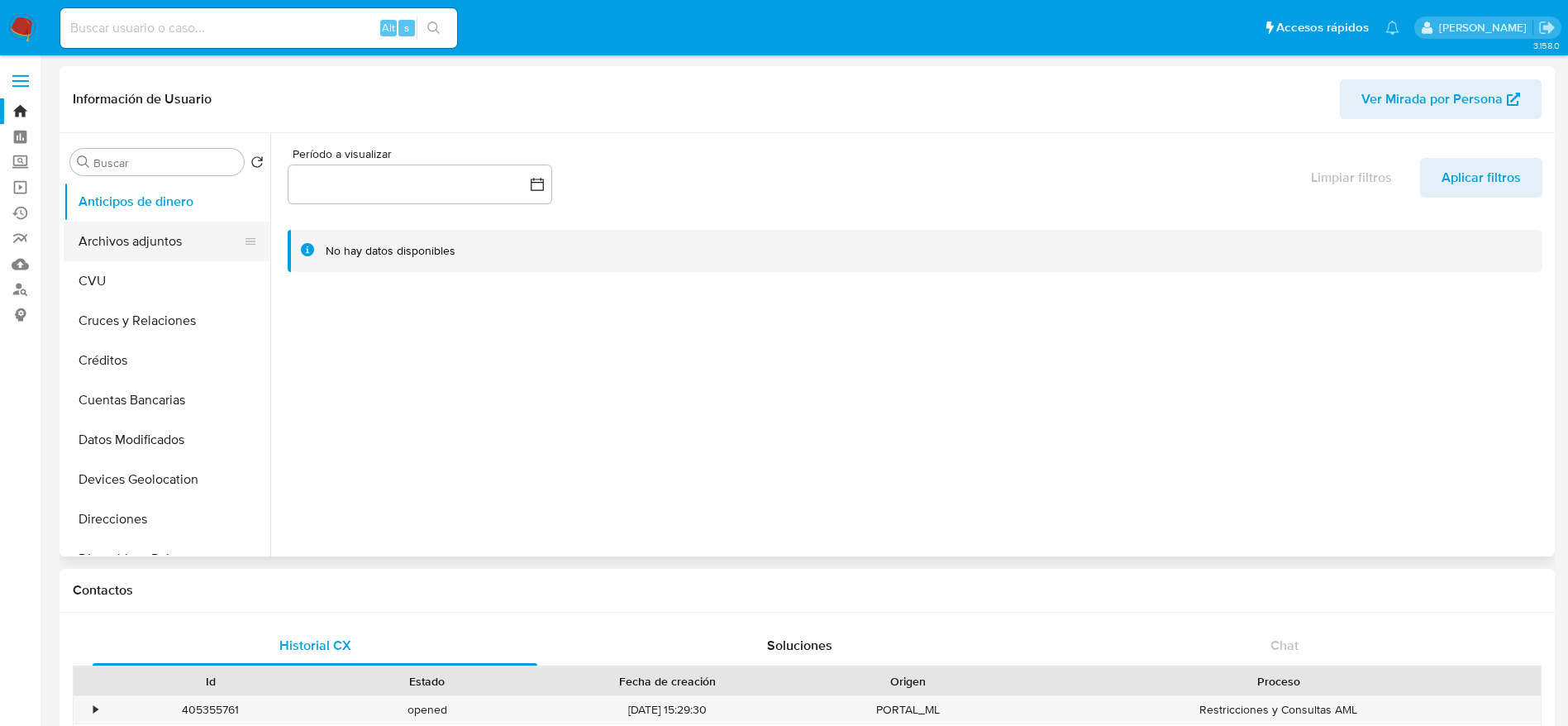
click at [85, 237] on button "Archivos adjuntos" at bounding box center [159, 242] width 193 height 40
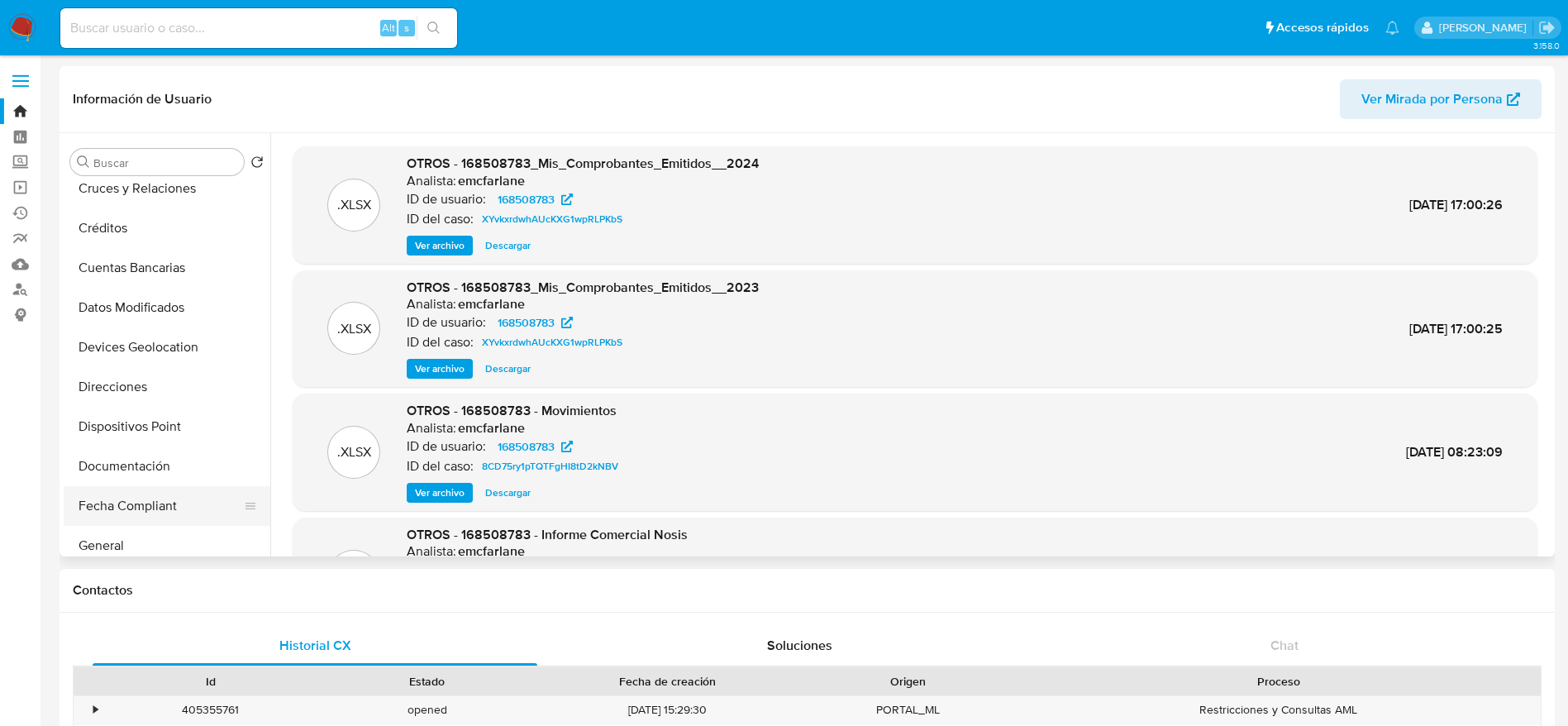
scroll to position [248, 0]
drag, startPoint x: 143, startPoint y: 438, endPoint x: 264, endPoint y: 344, distance: 153.2
click at [143, 439] on button "General" at bounding box center [166, 431] width 207 height 40
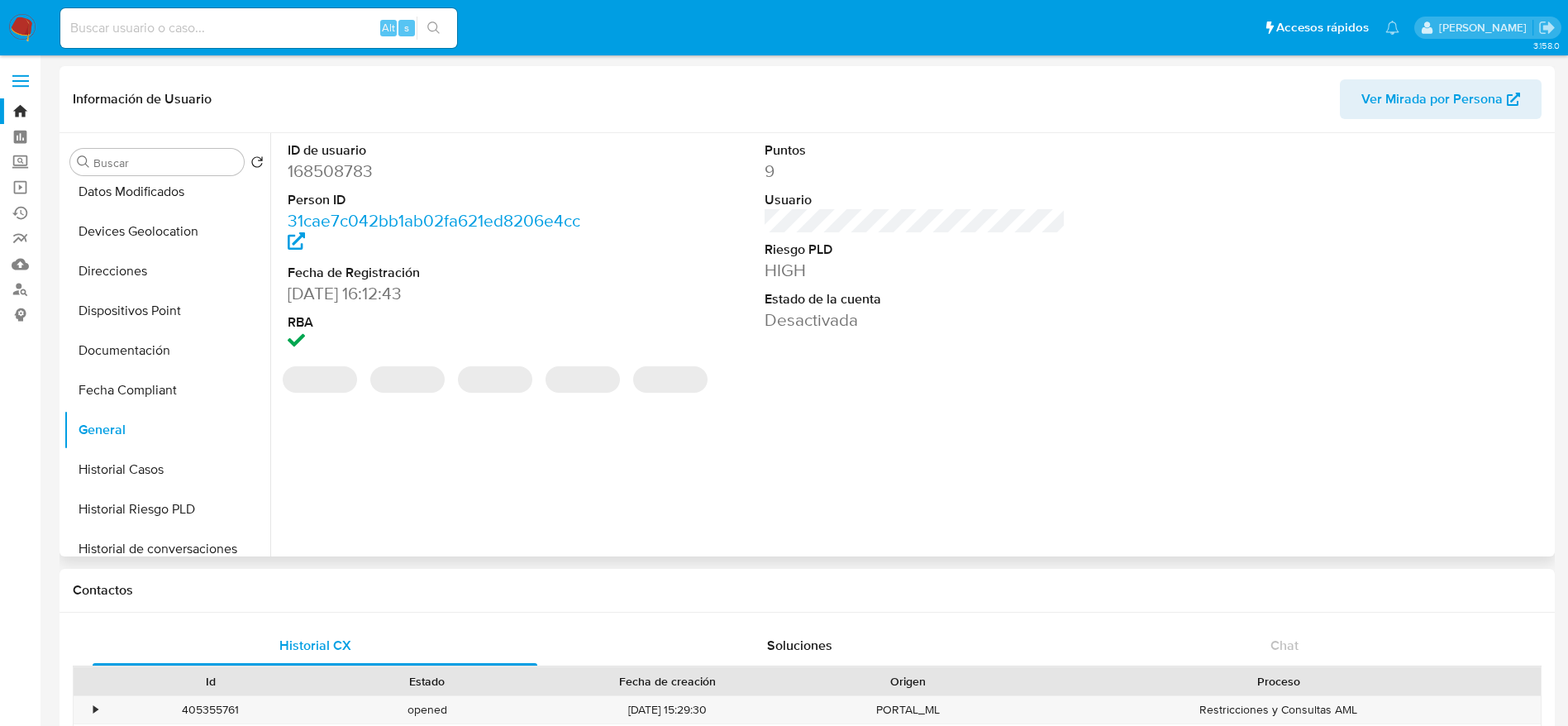
click at [341, 172] on dd "168508783" at bounding box center [439, 171] width 302 height 24
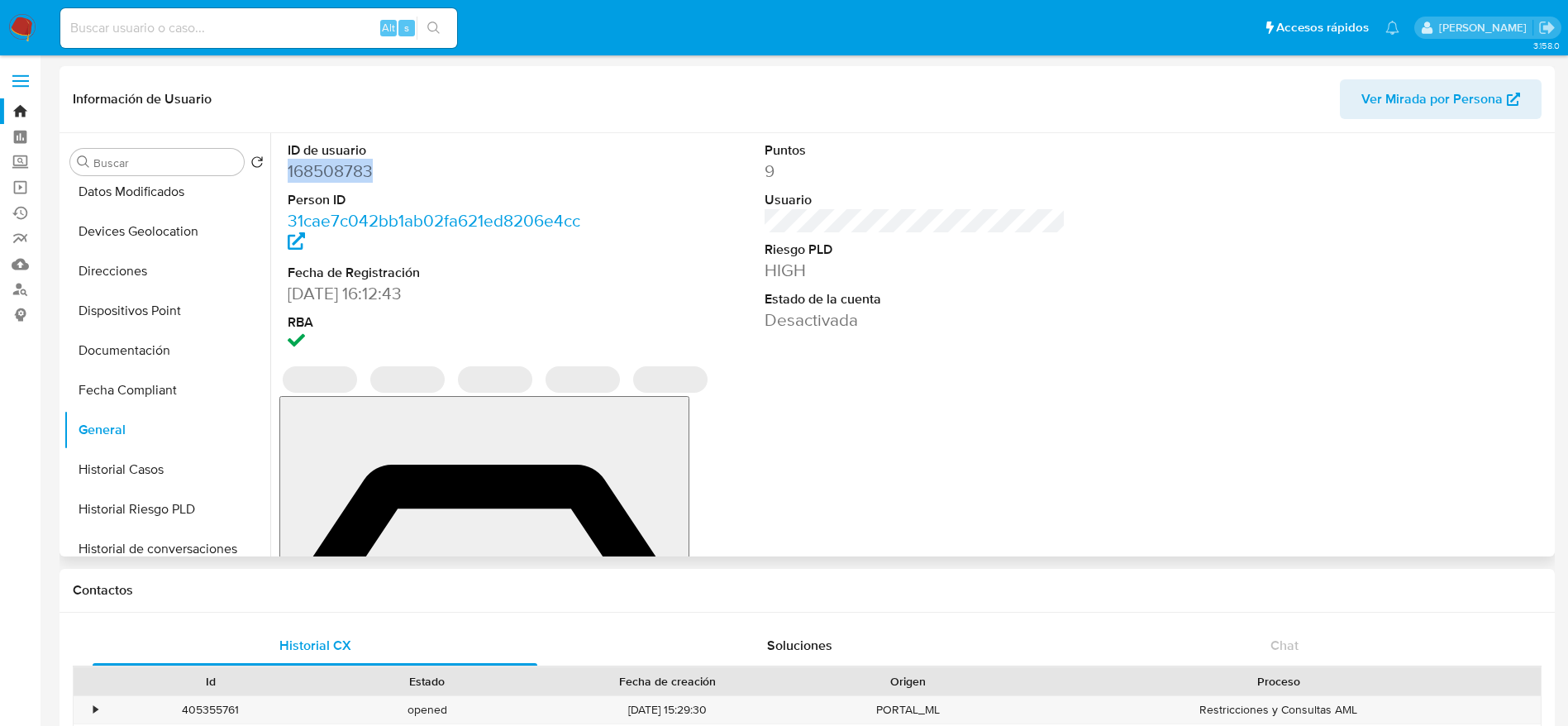
copy dd "168508783"
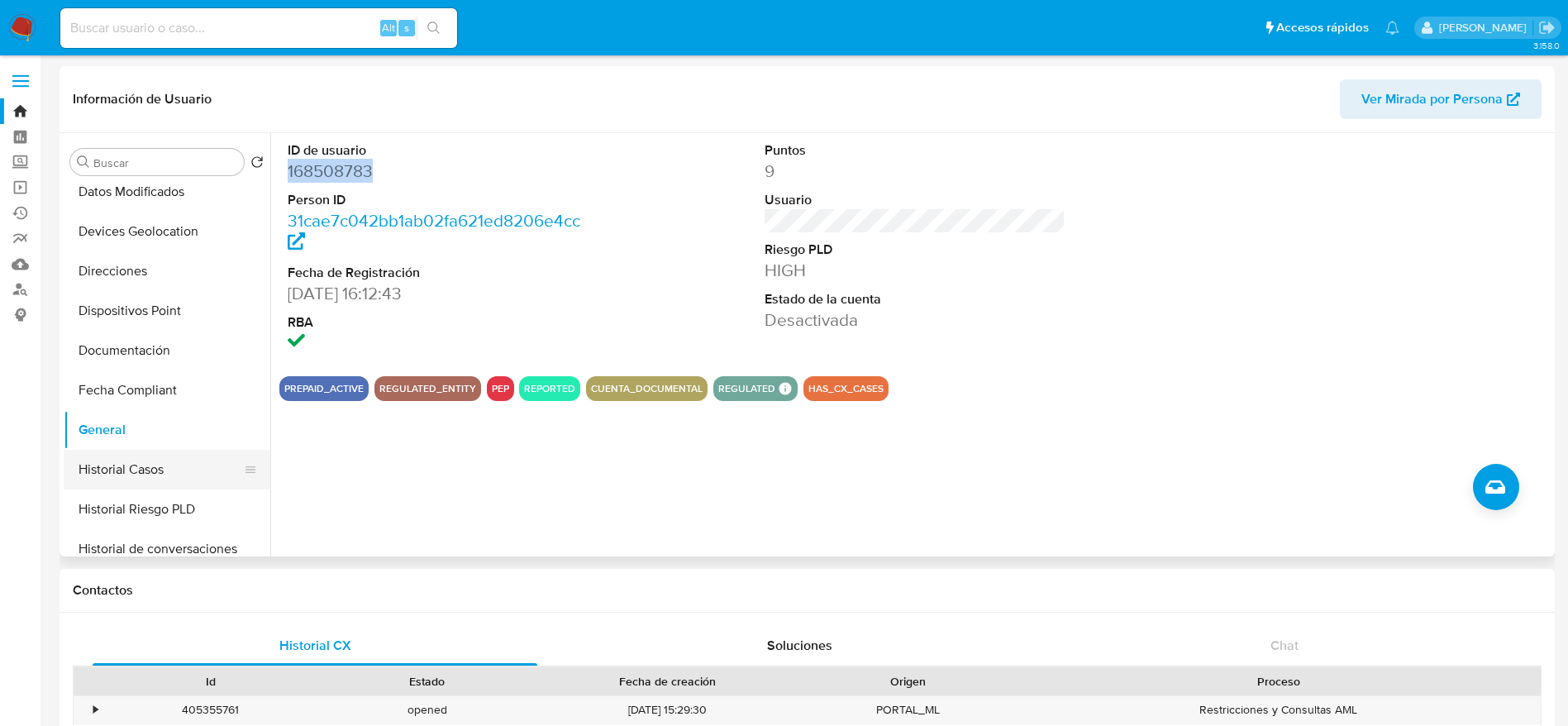
click at [138, 471] on button "Historial Casos" at bounding box center [159, 470] width 193 height 40
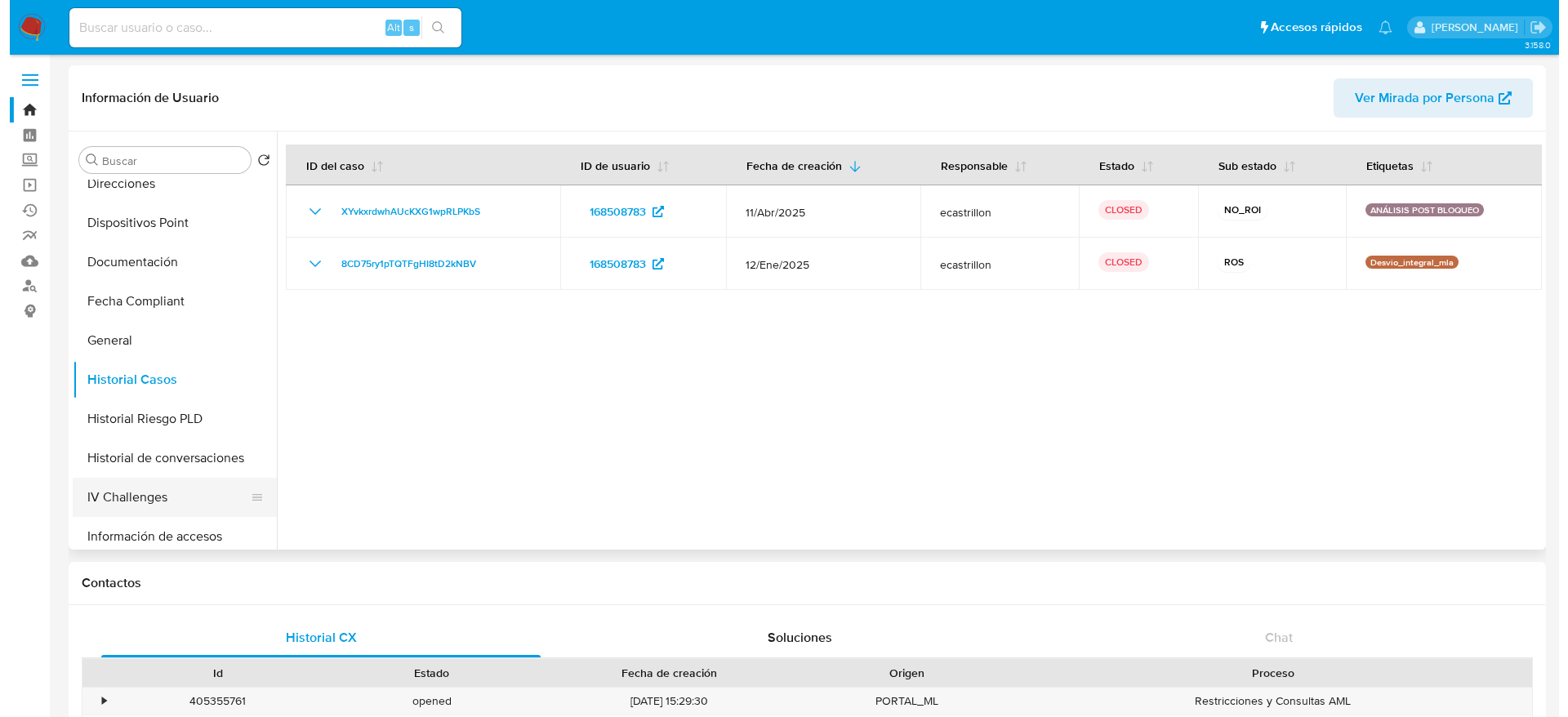
scroll to position [367, 0]
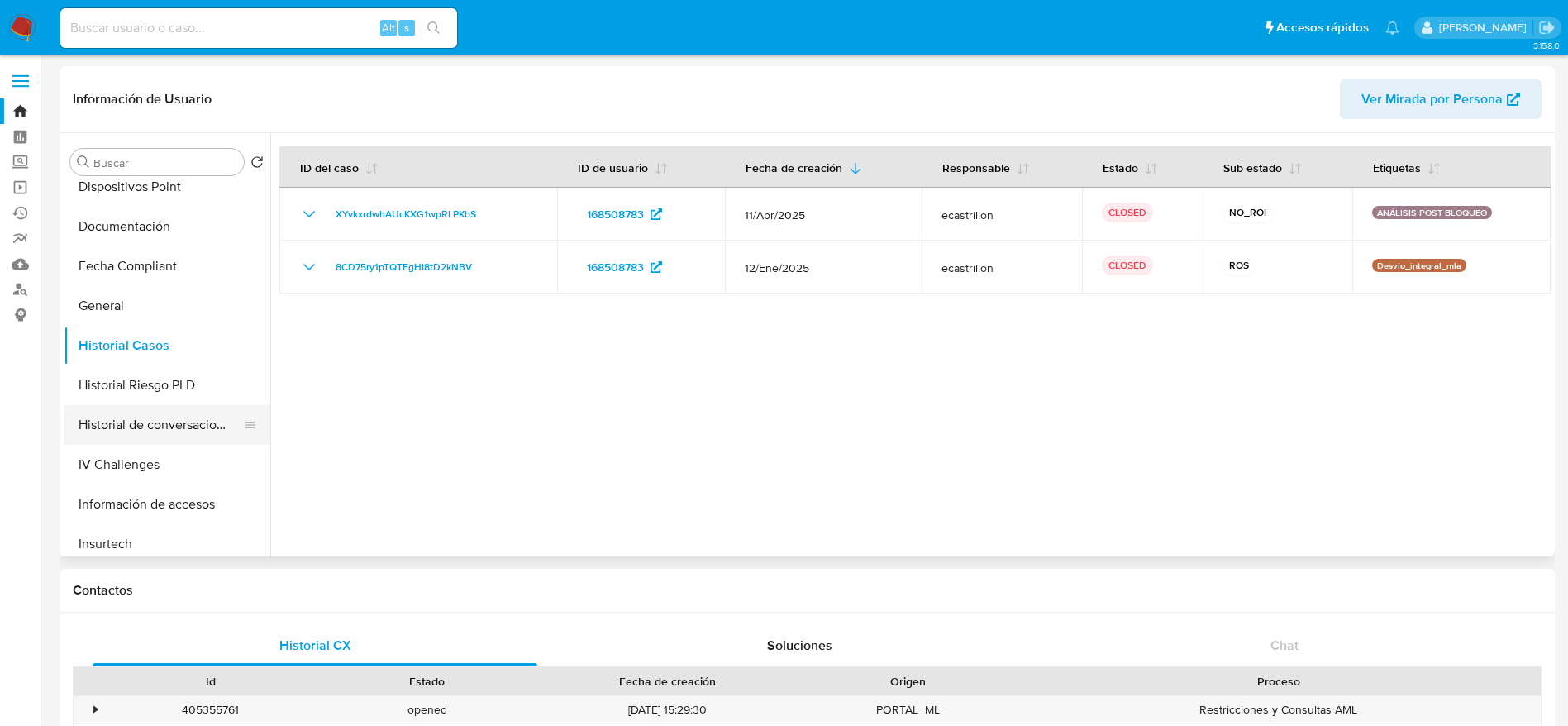
click at [197, 415] on button "Historial de conversaciones" at bounding box center [159, 425] width 193 height 40
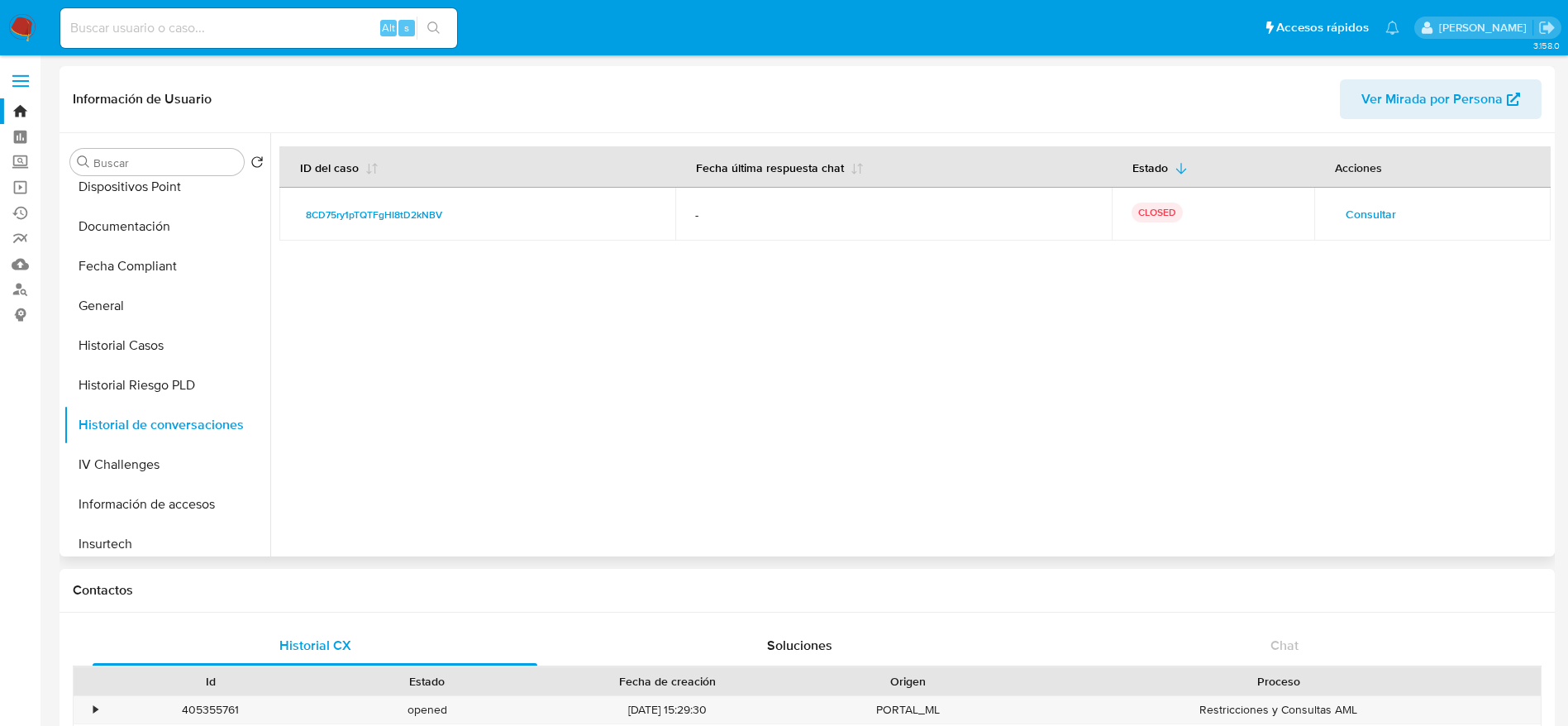
click at [1357, 225] on span "Consultar" at bounding box center [1370, 214] width 50 height 24
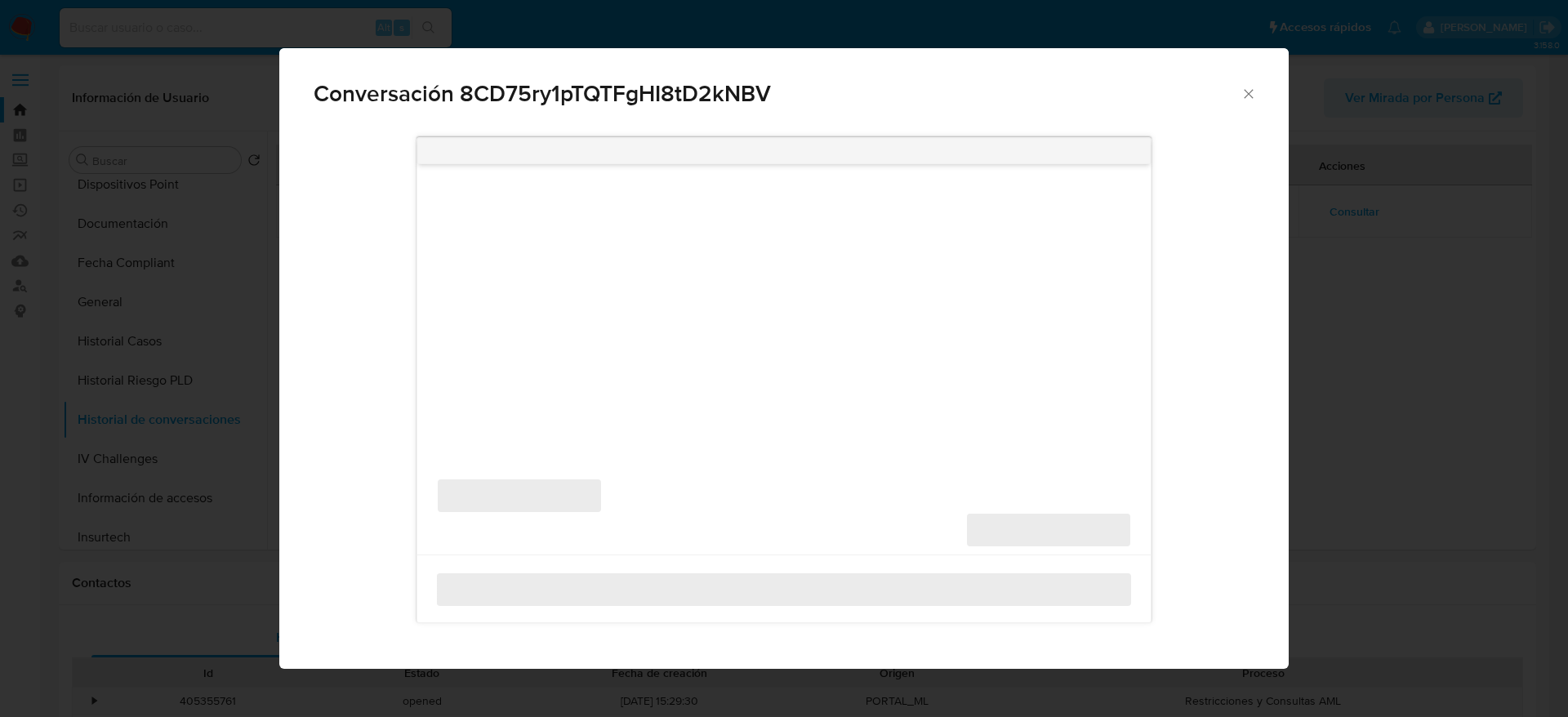
click at [1335, 213] on div "Conversación 8CD75ry1pTQTFgHI8tD2kNBV ‌ ‌ ‌ ‌" at bounding box center [784, 358] width 1568 height 717
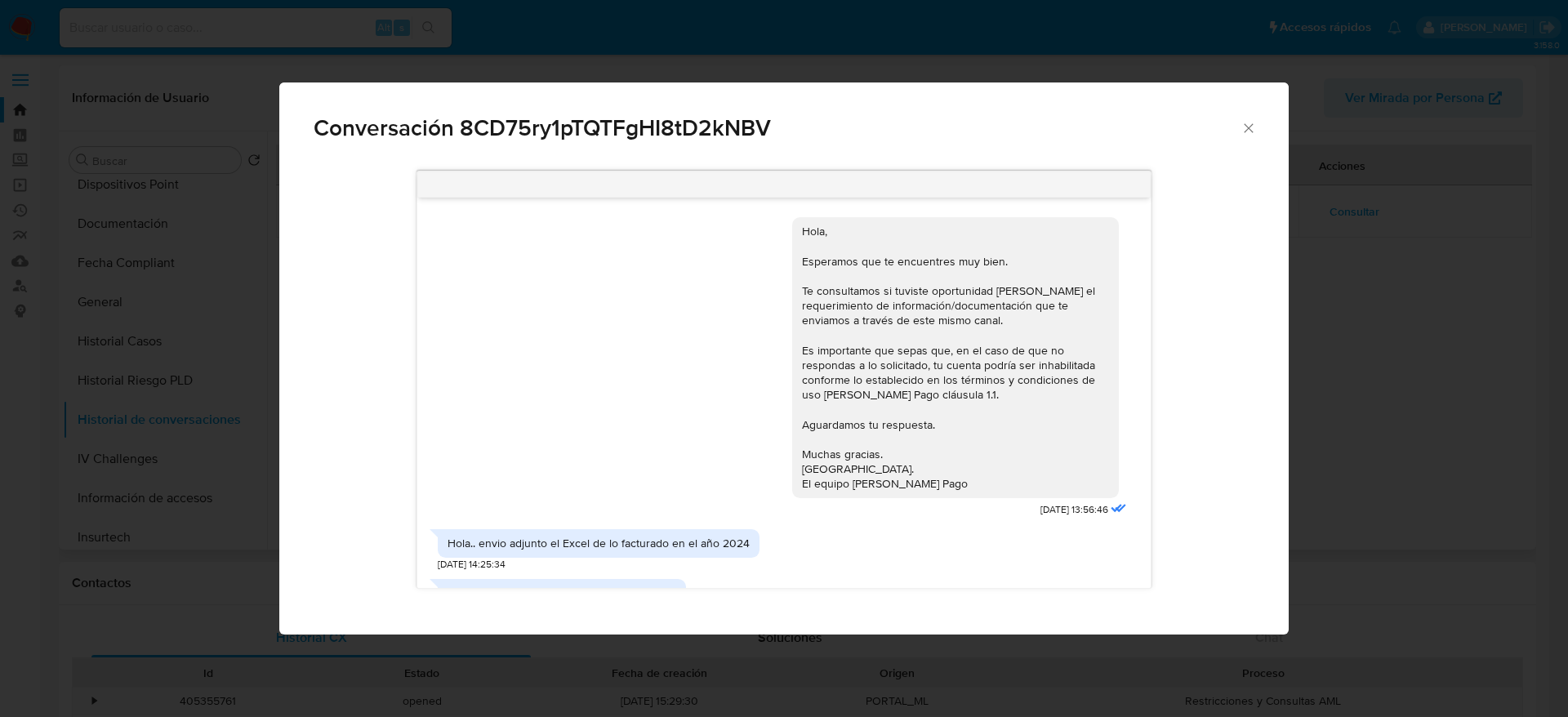
scroll to position [0, 0]
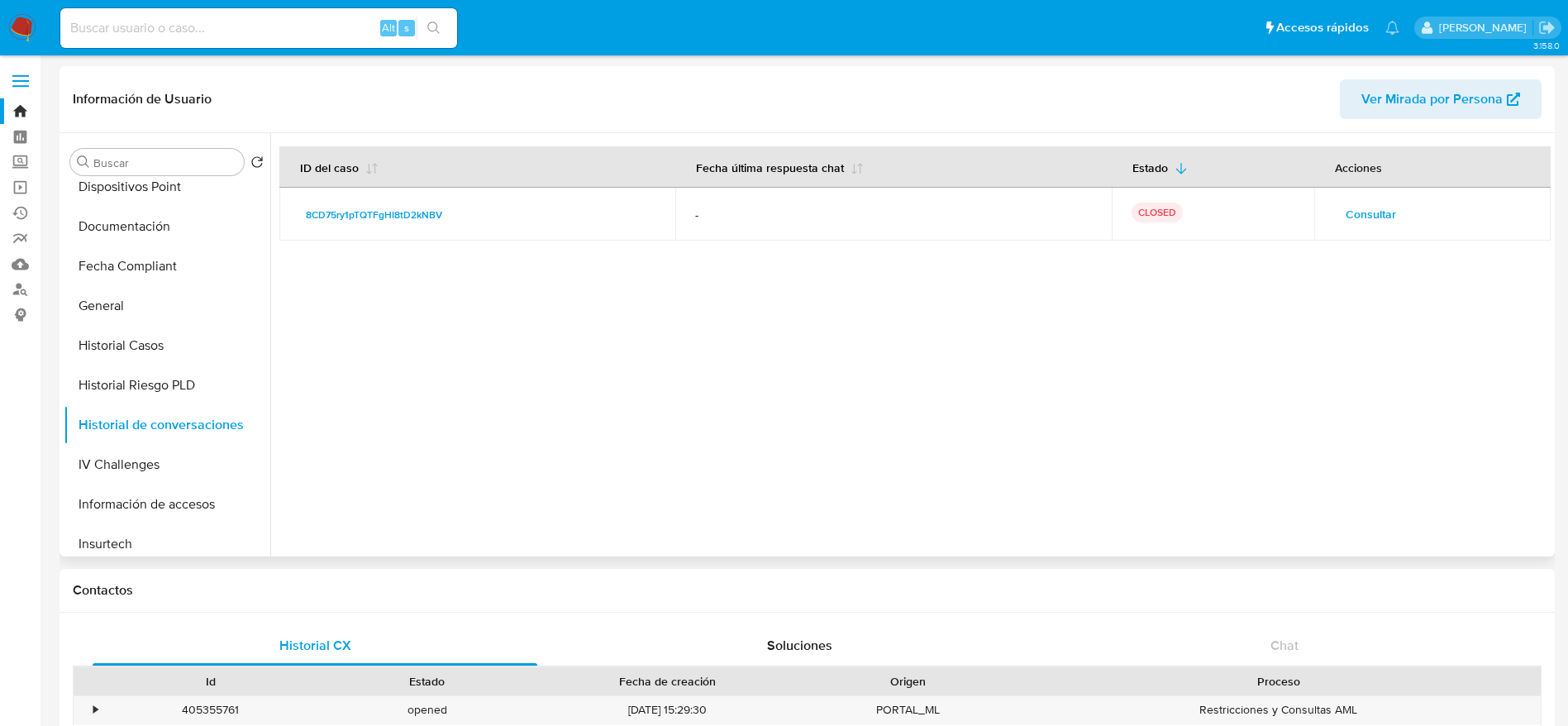
click at [1383, 205] on span "Consultar" at bounding box center [1370, 214] width 50 height 24
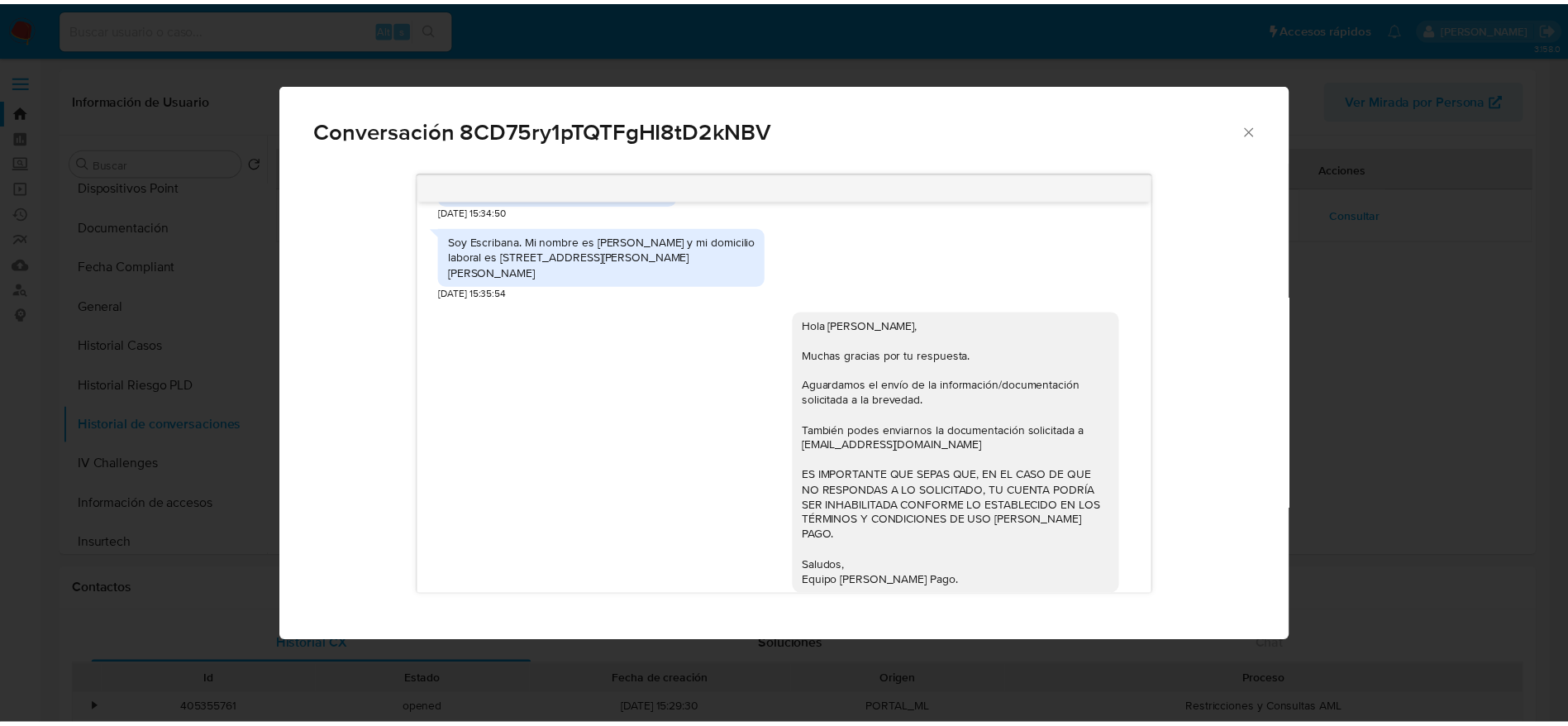
scroll to position [2589, 0]
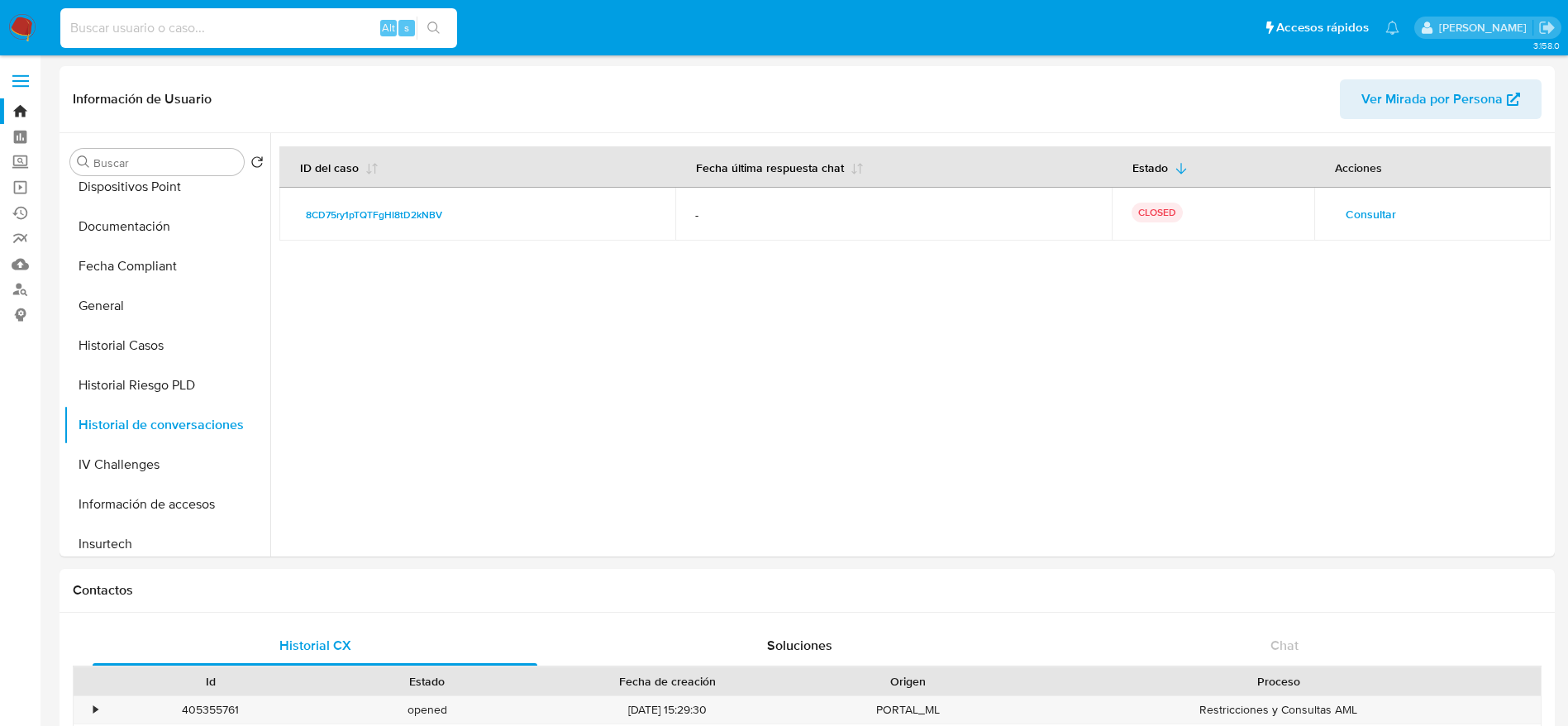
click at [160, 24] on input at bounding box center [259, 27] width 397 height 22
paste input "168508783"
type input "168508783"
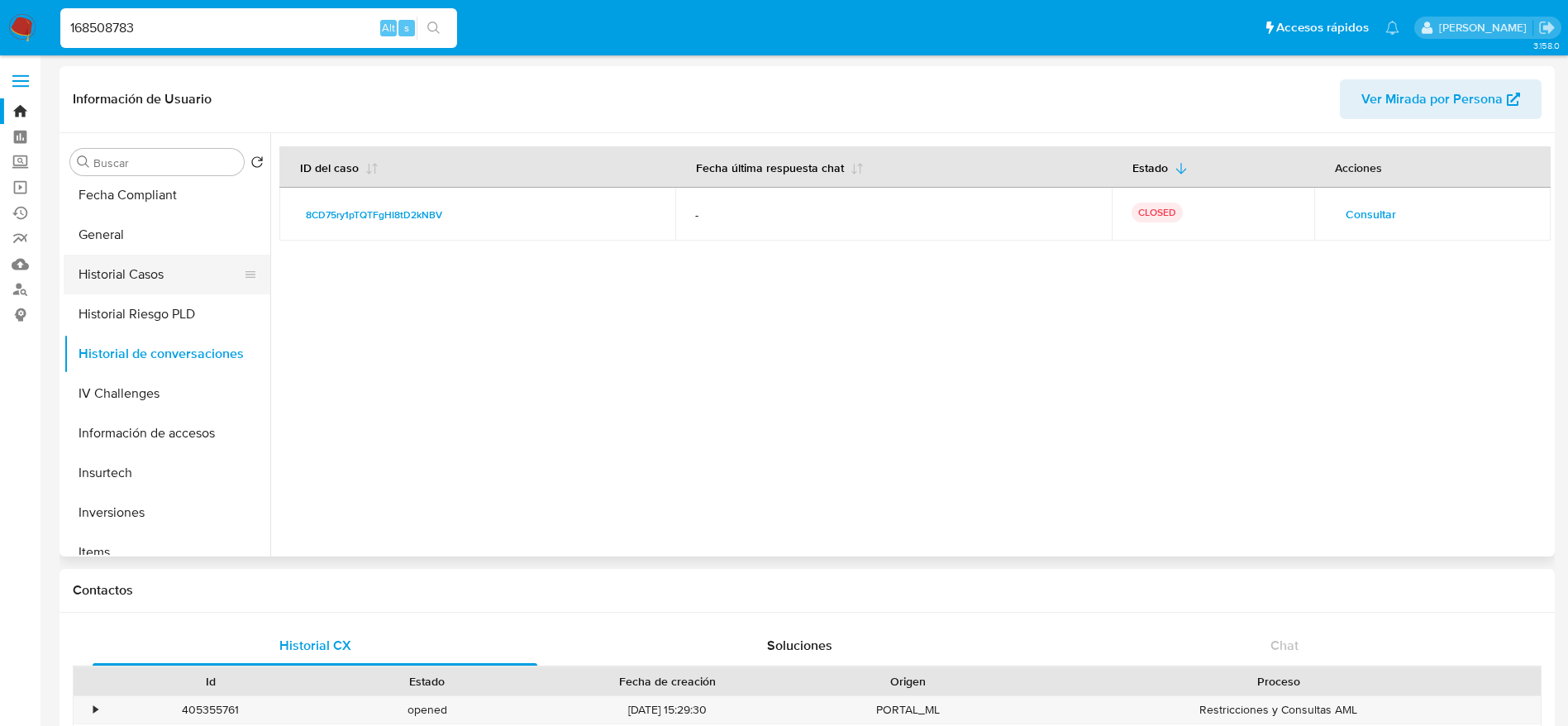
scroll to position [497, 0]
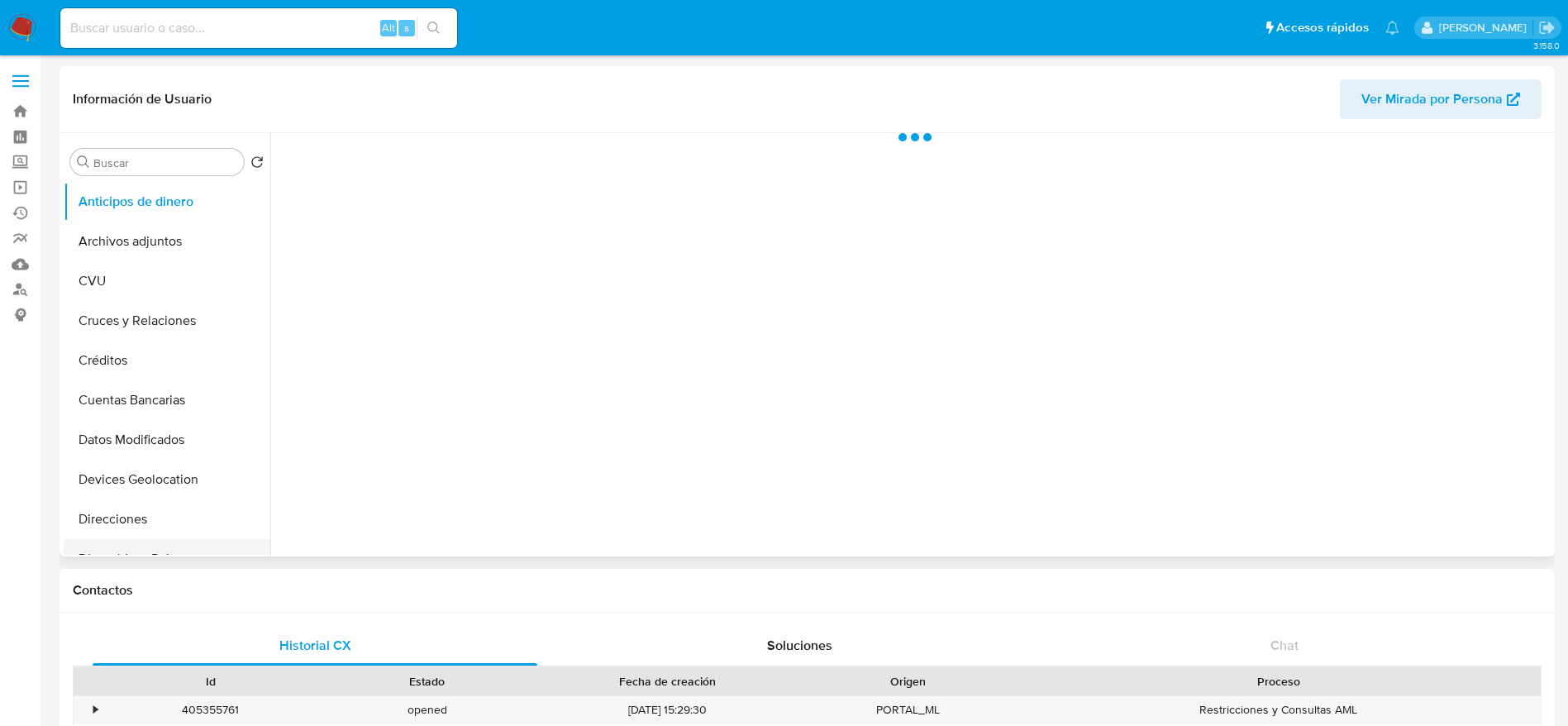
scroll to position [124, 0]
click at [137, 477] on button "Documentación" at bounding box center [159, 475] width 193 height 40
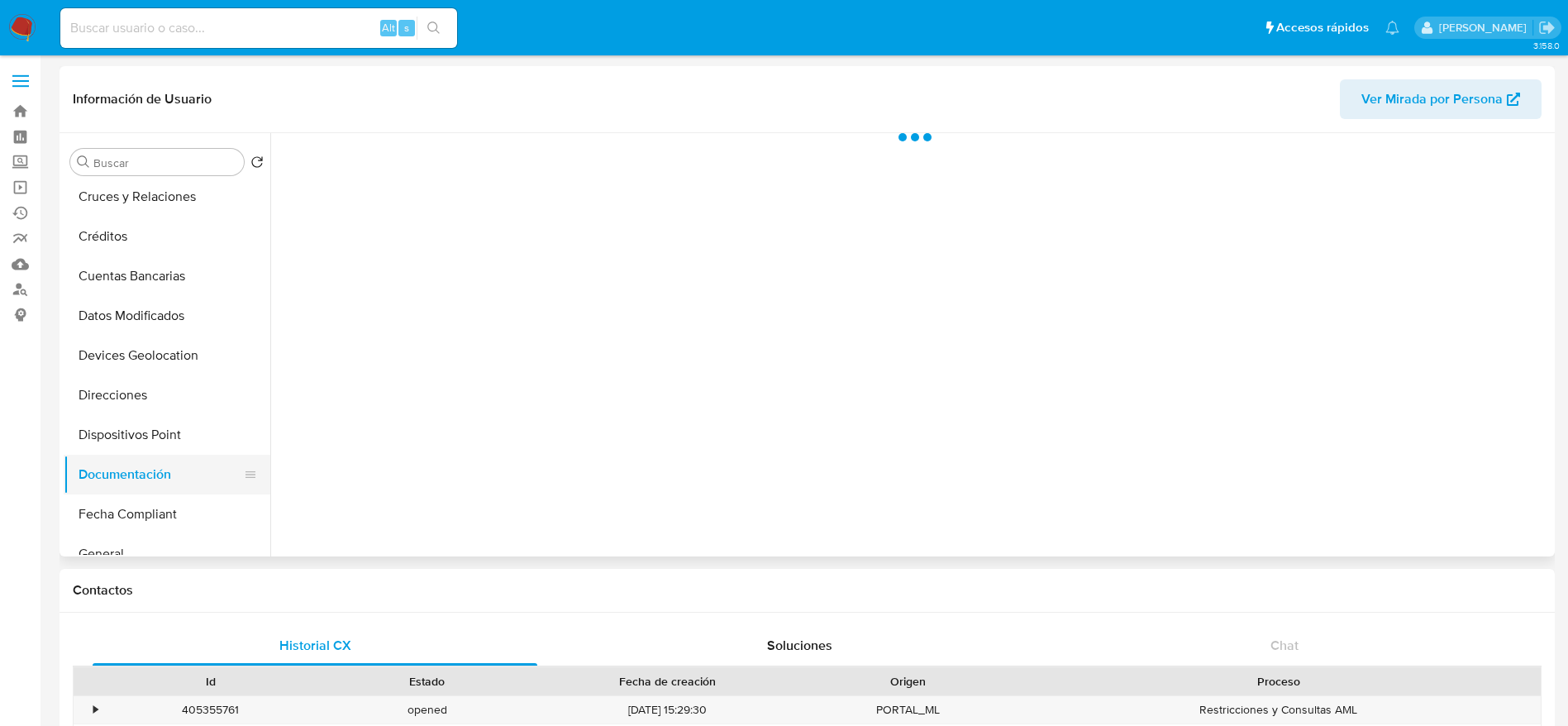
scroll to position [372, 0]
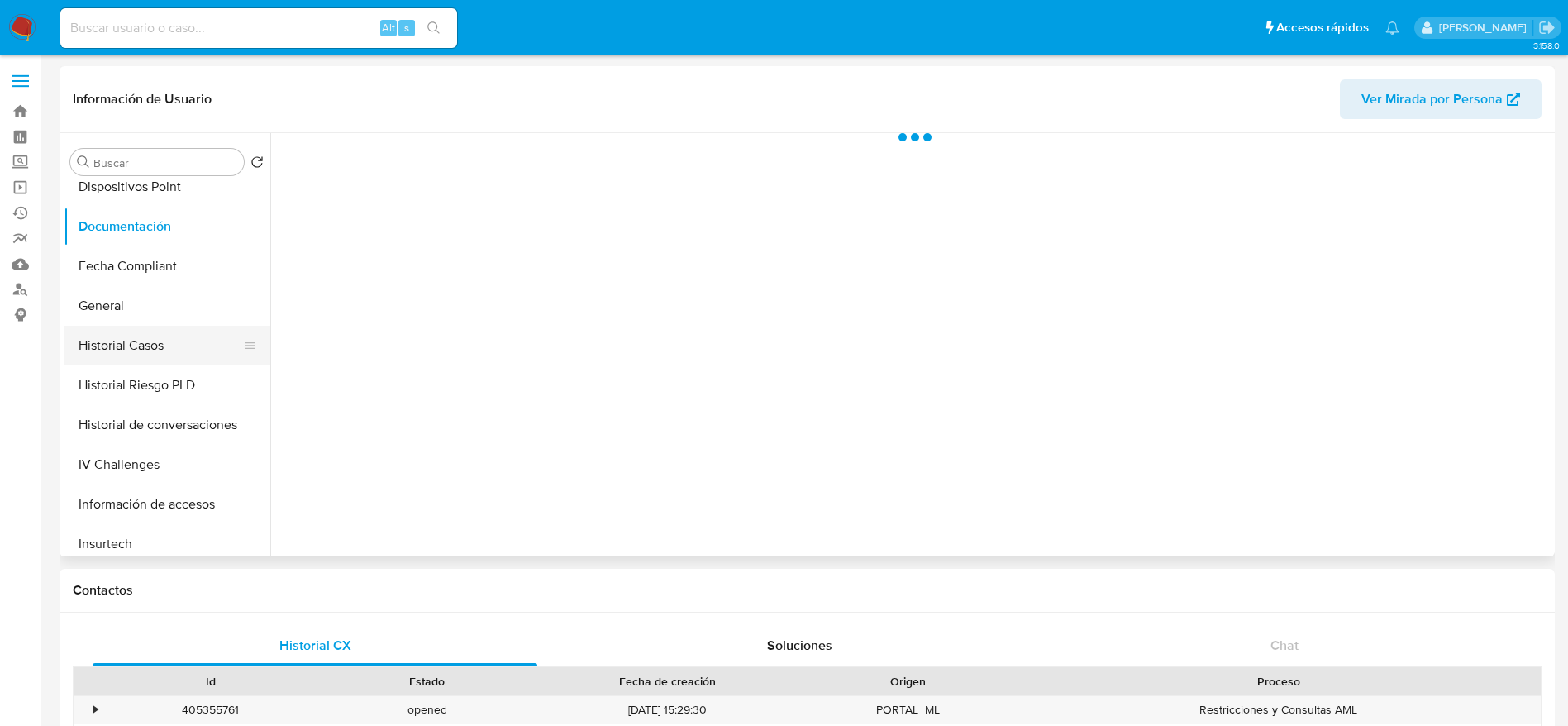
select select "10"
click at [124, 329] on button "Historial Casos" at bounding box center [159, 346] width 193 height 40
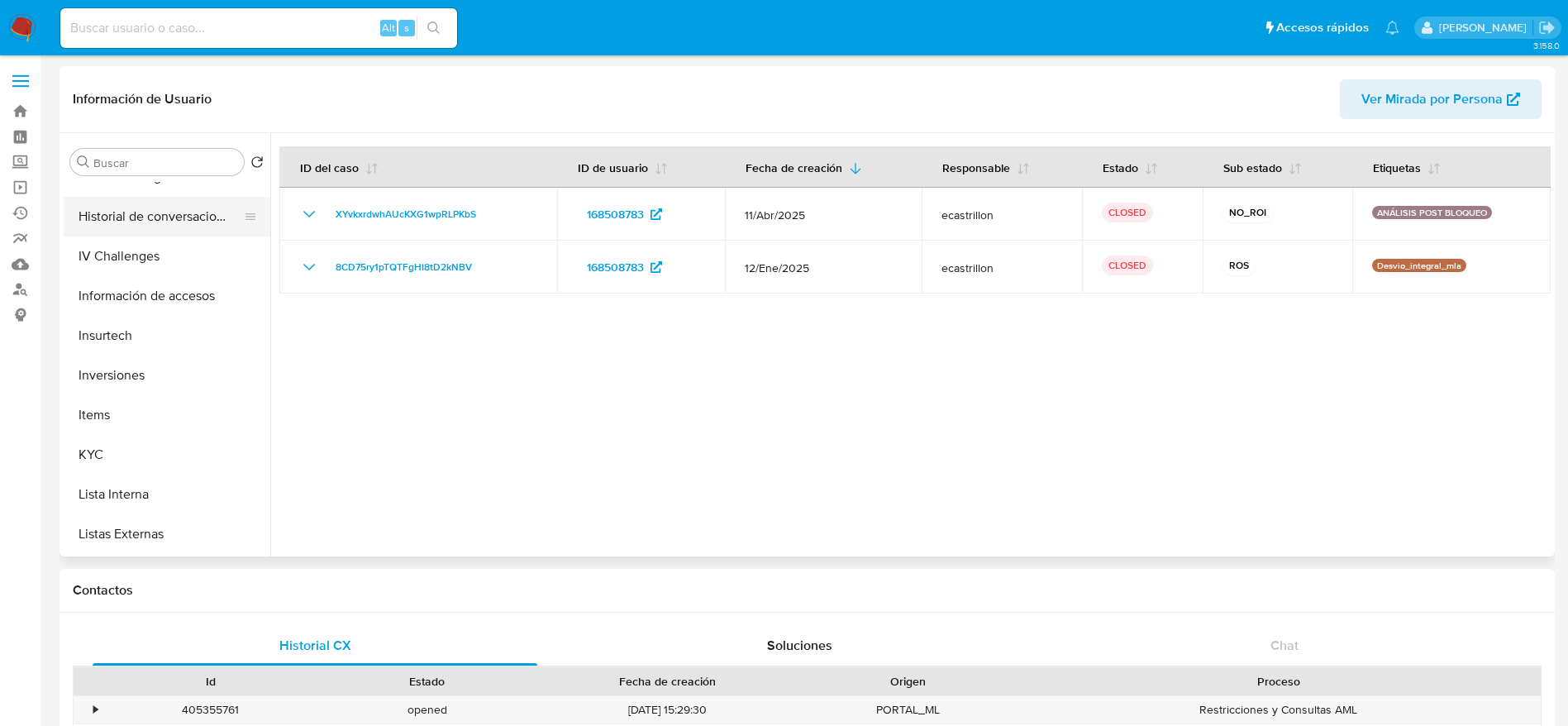
scroll to position [620, 0]
drag, startPoint x: 148, startPoint y: 421, endPoint x: 205, endPoint y: 409, distance: 58.2
click at [148, 421] on button "KYC" at bounding box center [159, 415] width 193 height 40
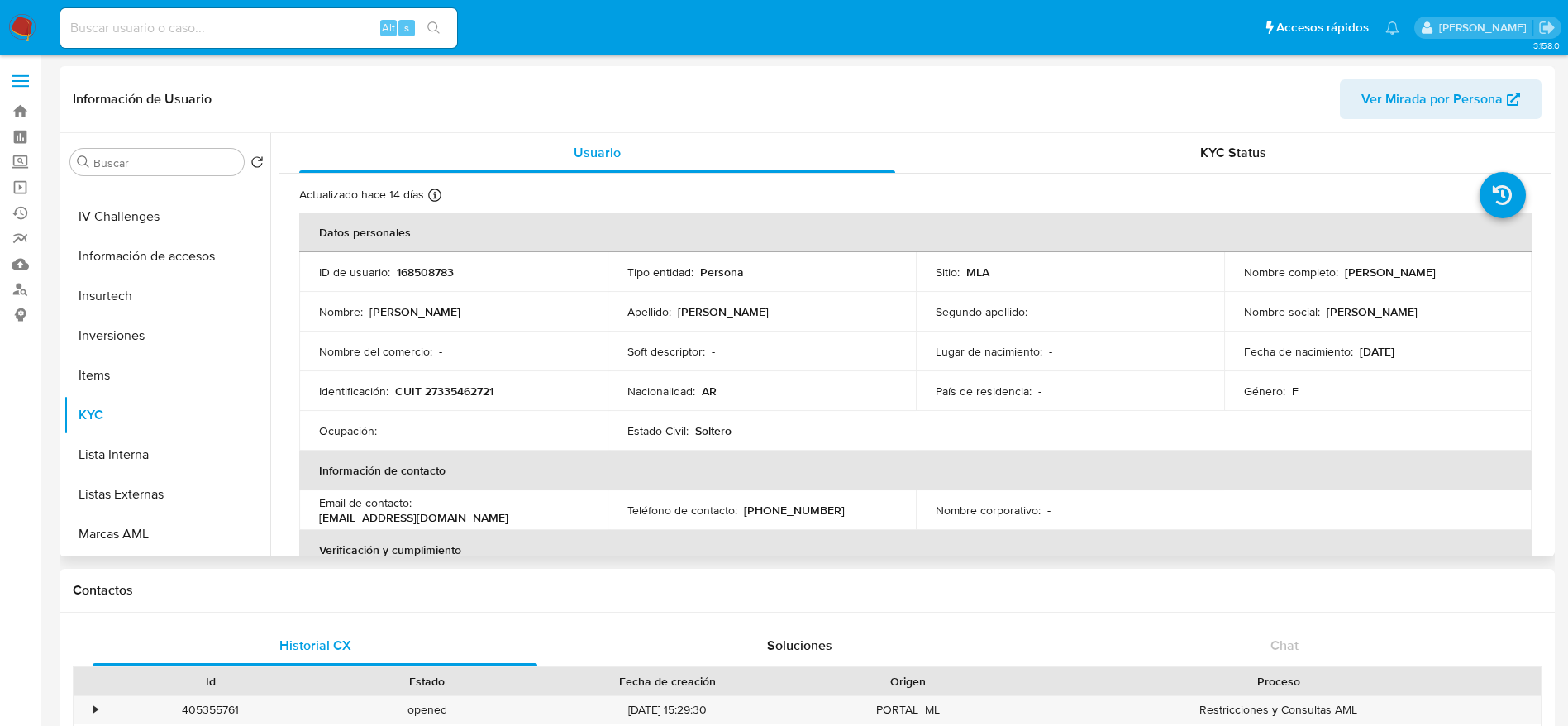
drag, startPoint x: 1343, startPoint y: 269, endPoint x: 1491, endPoint y: 277, distance: 148.2
click at [1491, 277] on div "Nombre completo : Sabrina Soledad Buscemi" at bounding box center [1378, 272] width 269 height 15
copy p "[PERSON_NAME]"
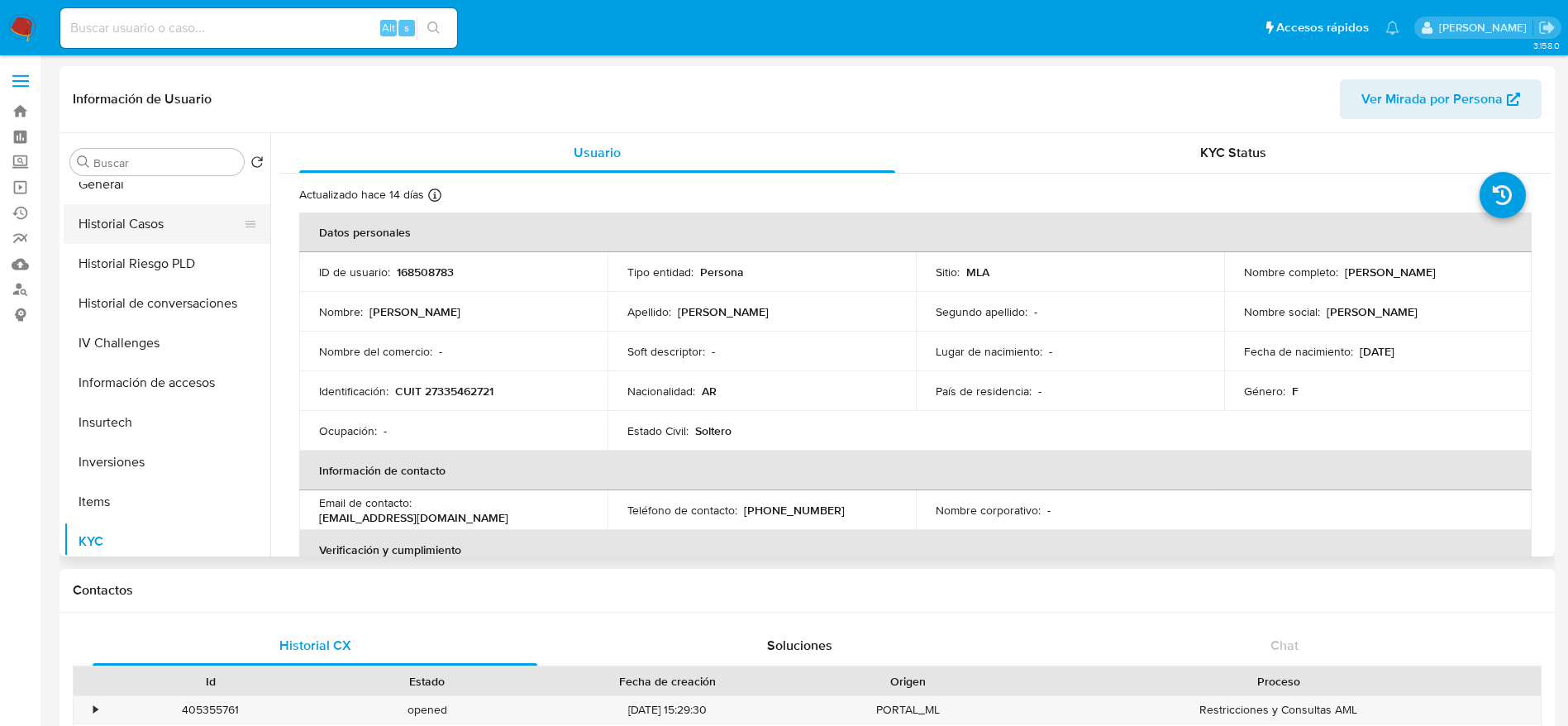
scroll to position [248, 0]
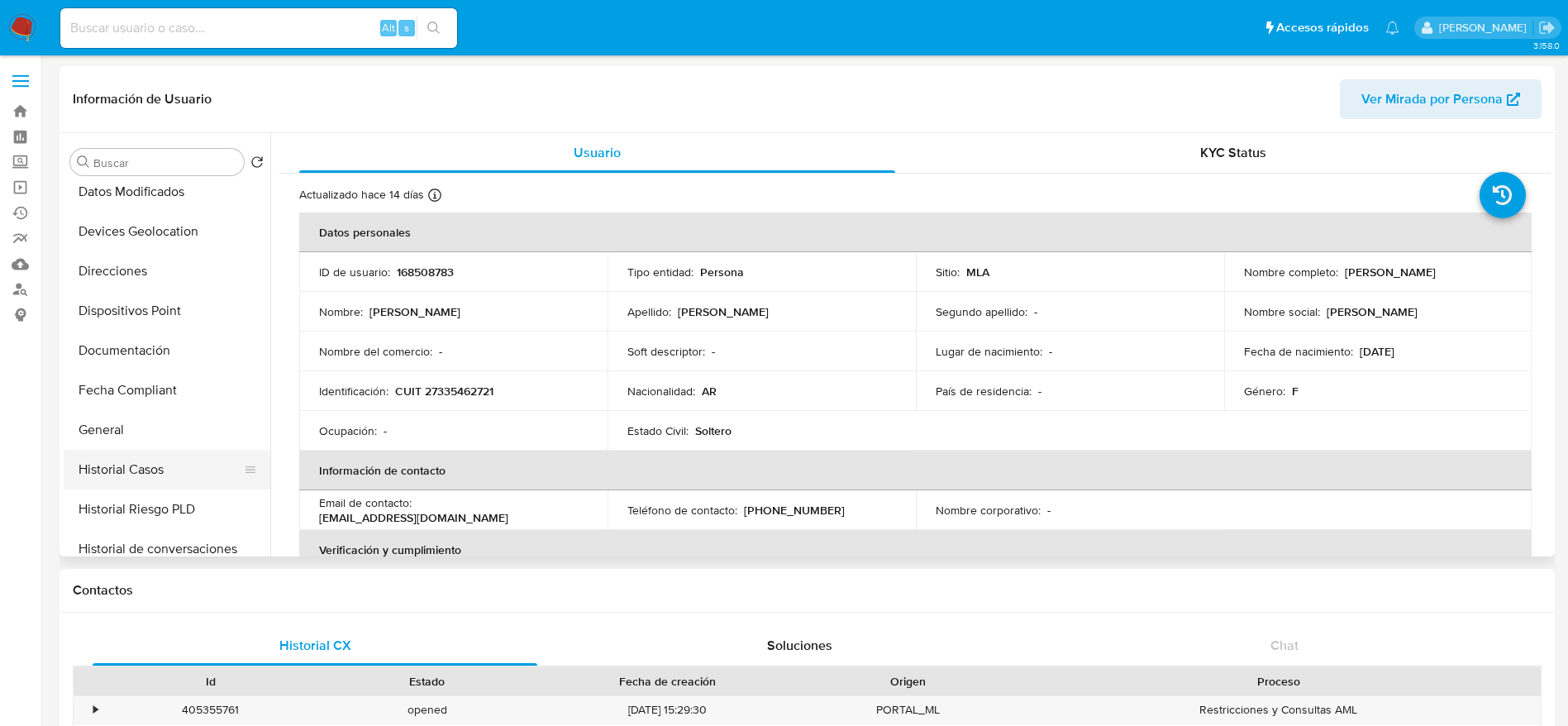
click at [147, 458] on button "Historial Casos" at bounding box center [159, 470] width 193 height 40
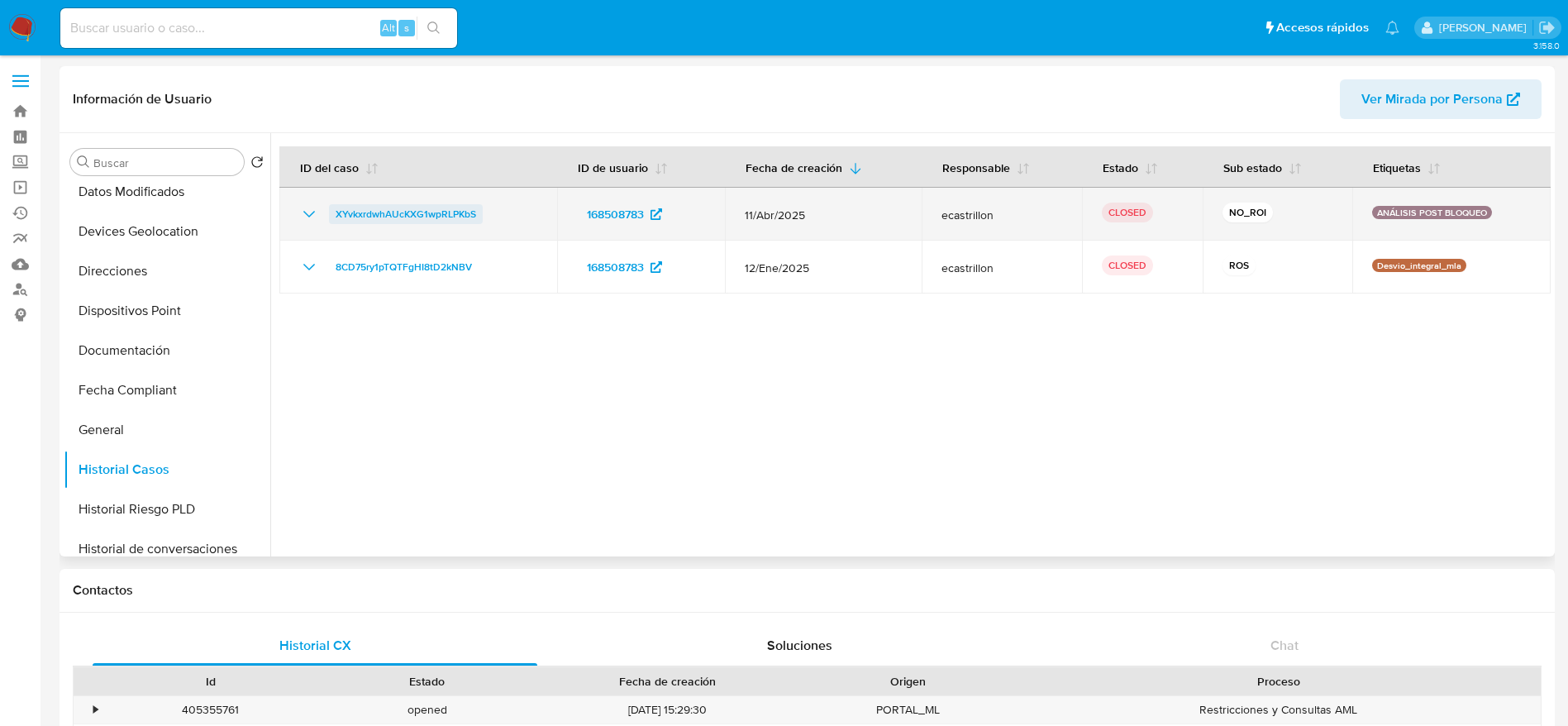
click at [410, 217] on span "XYvkxrdwhAUcKXG1wpRLPKbS" at bounding box center [406, 213] width 141 height 20
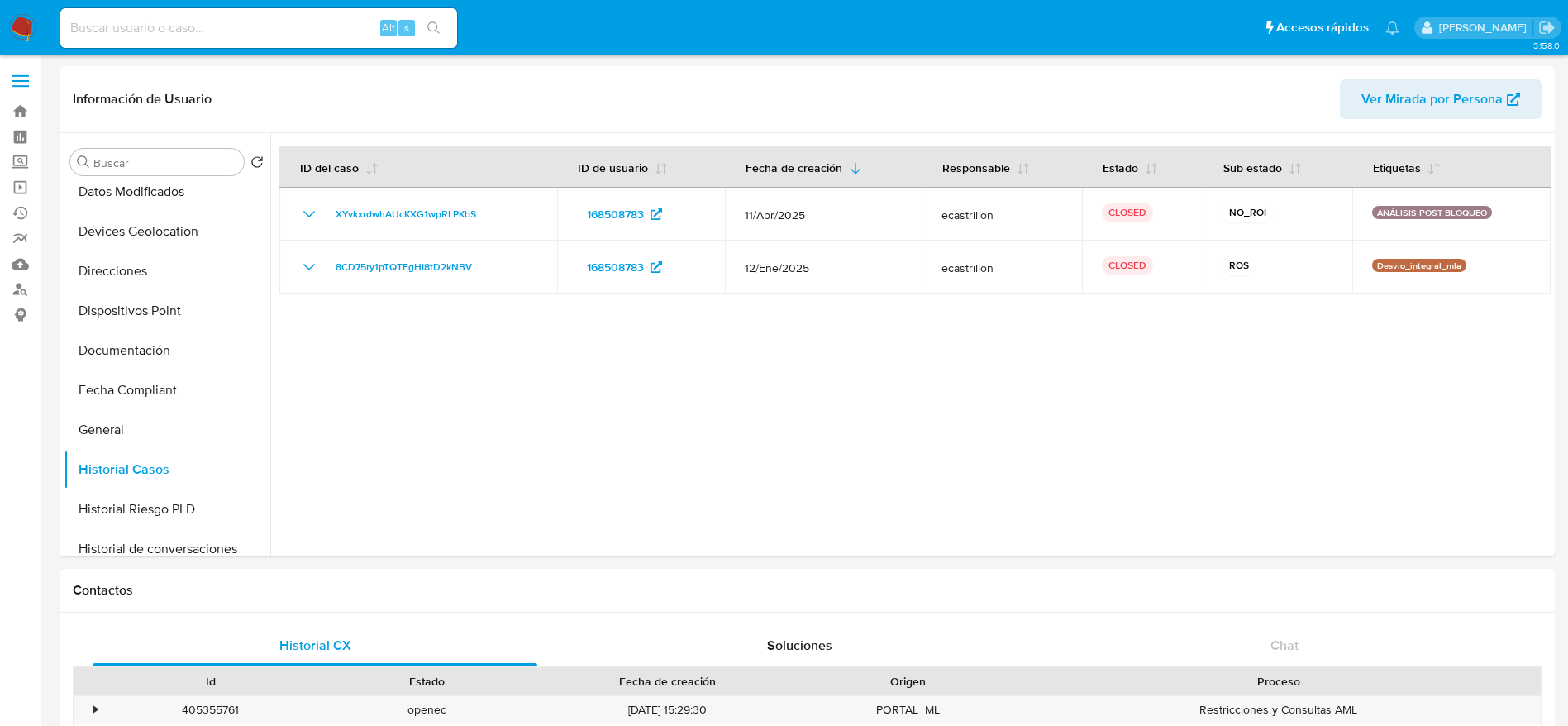
click at [25, 23] on img at bounding box center [23, 28] width 28 height 28
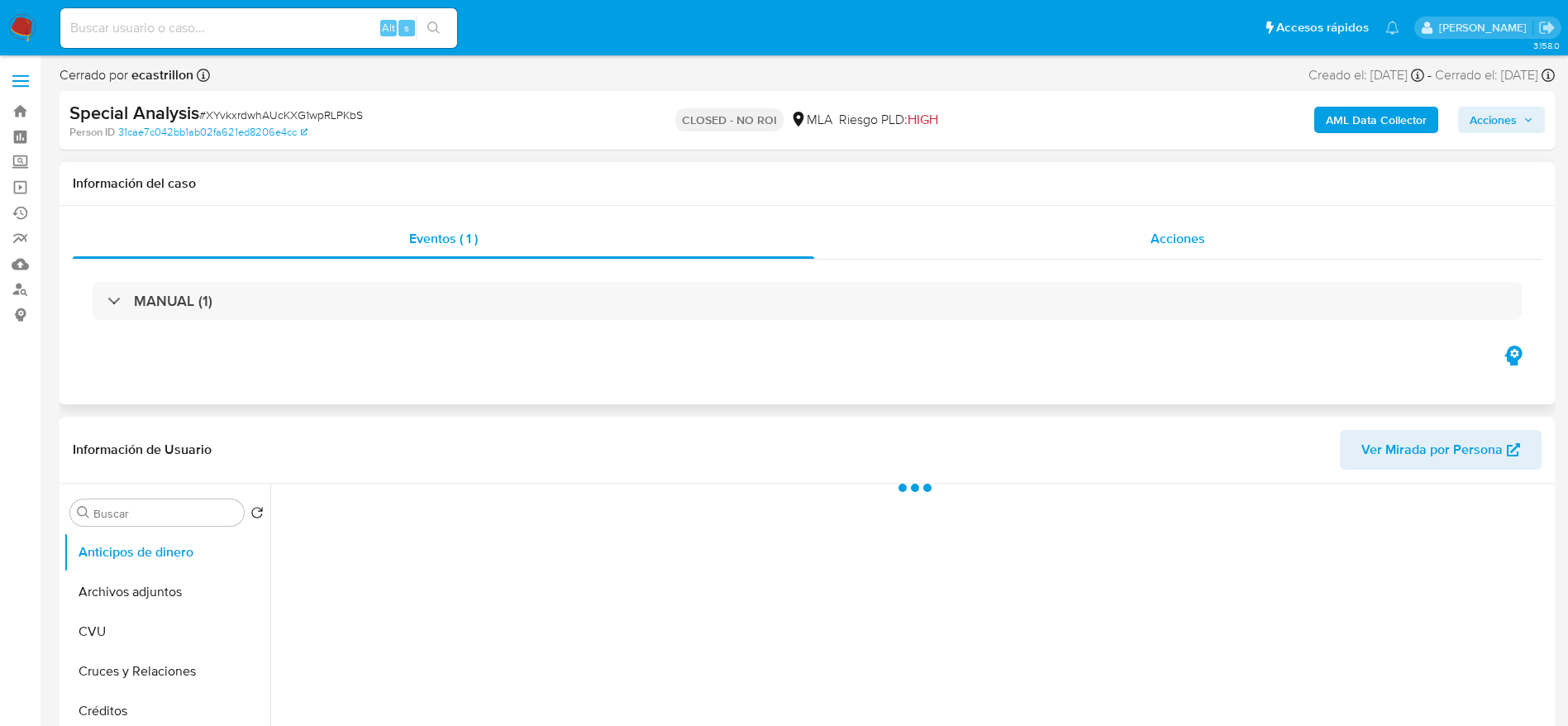
click at [1121, 253] on div "Acciones" at bounding box center [1177, 239] width 727 height 40
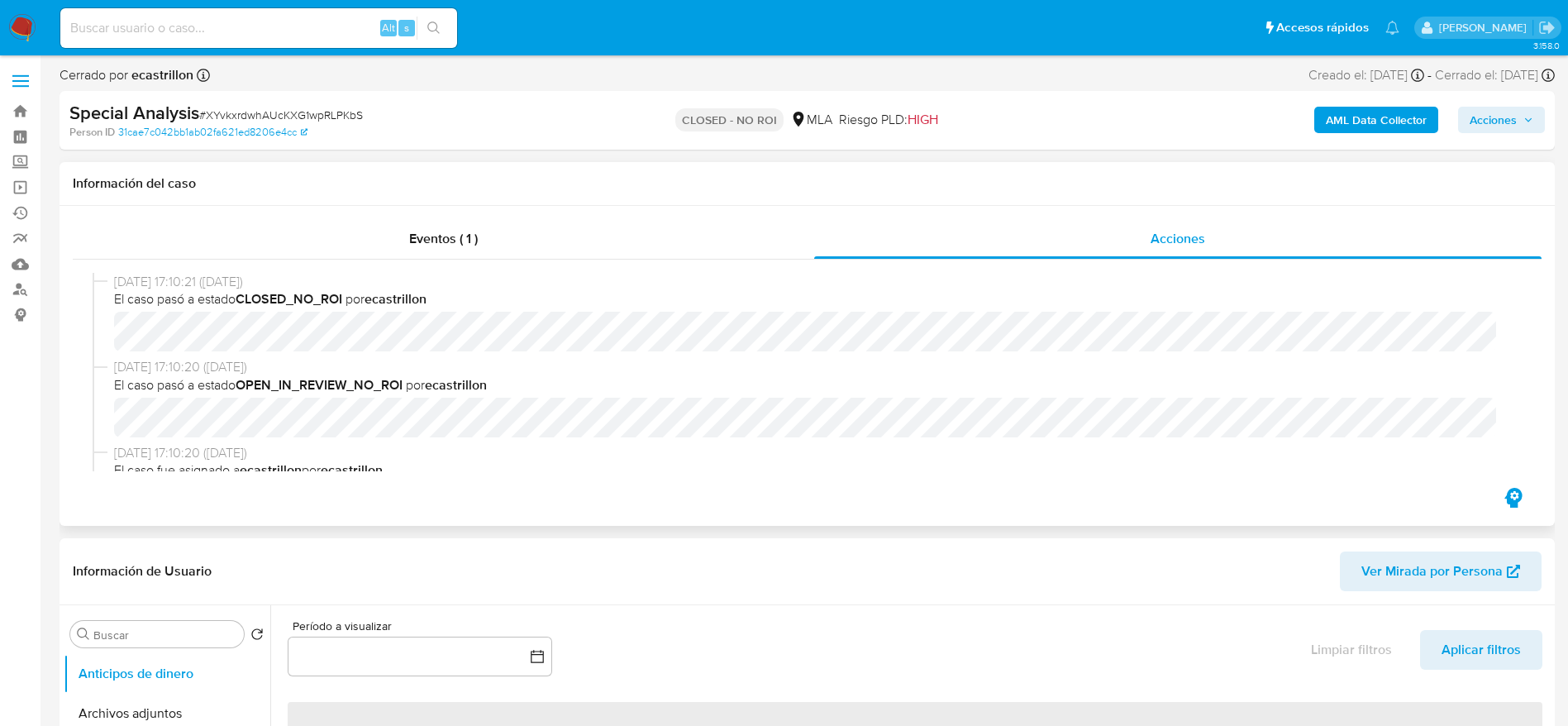
select select "10"
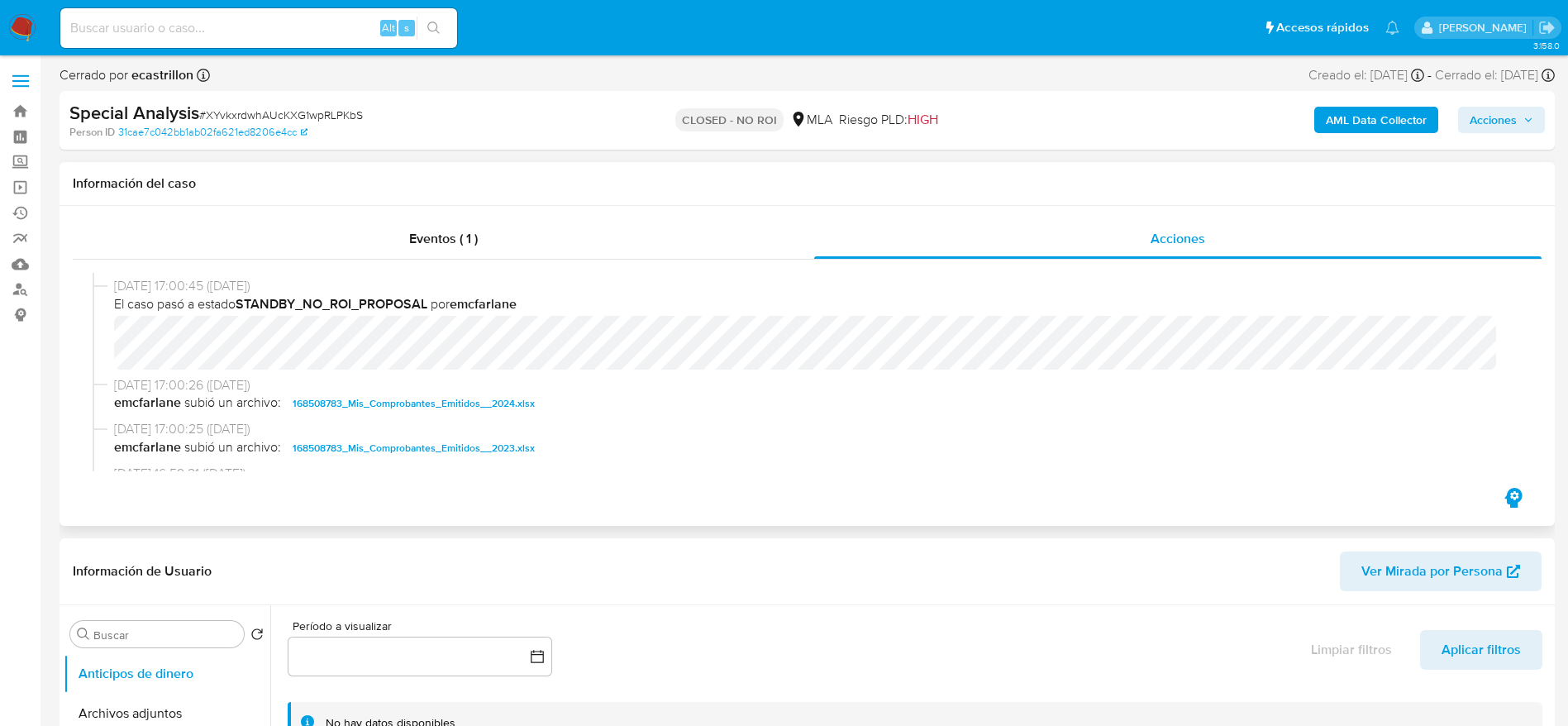
scroll to position [248, 0]
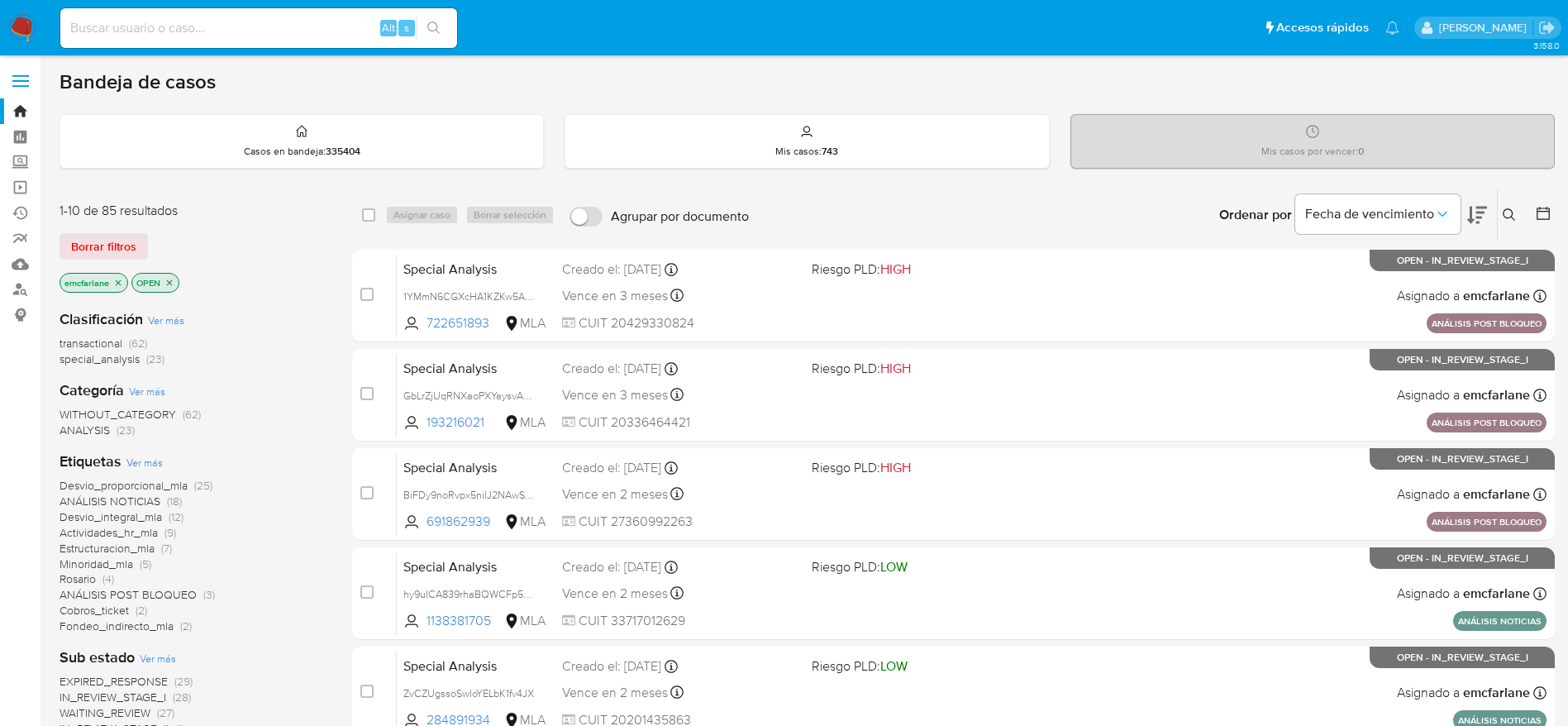
click at [276, 30] on input at bounding box center [259, 27] width 397 height 22
paste input "RMZblBTcjAION5Nt6lqPU5am"
type input "RMZblBTcjAION5Nt6lqPU5am"
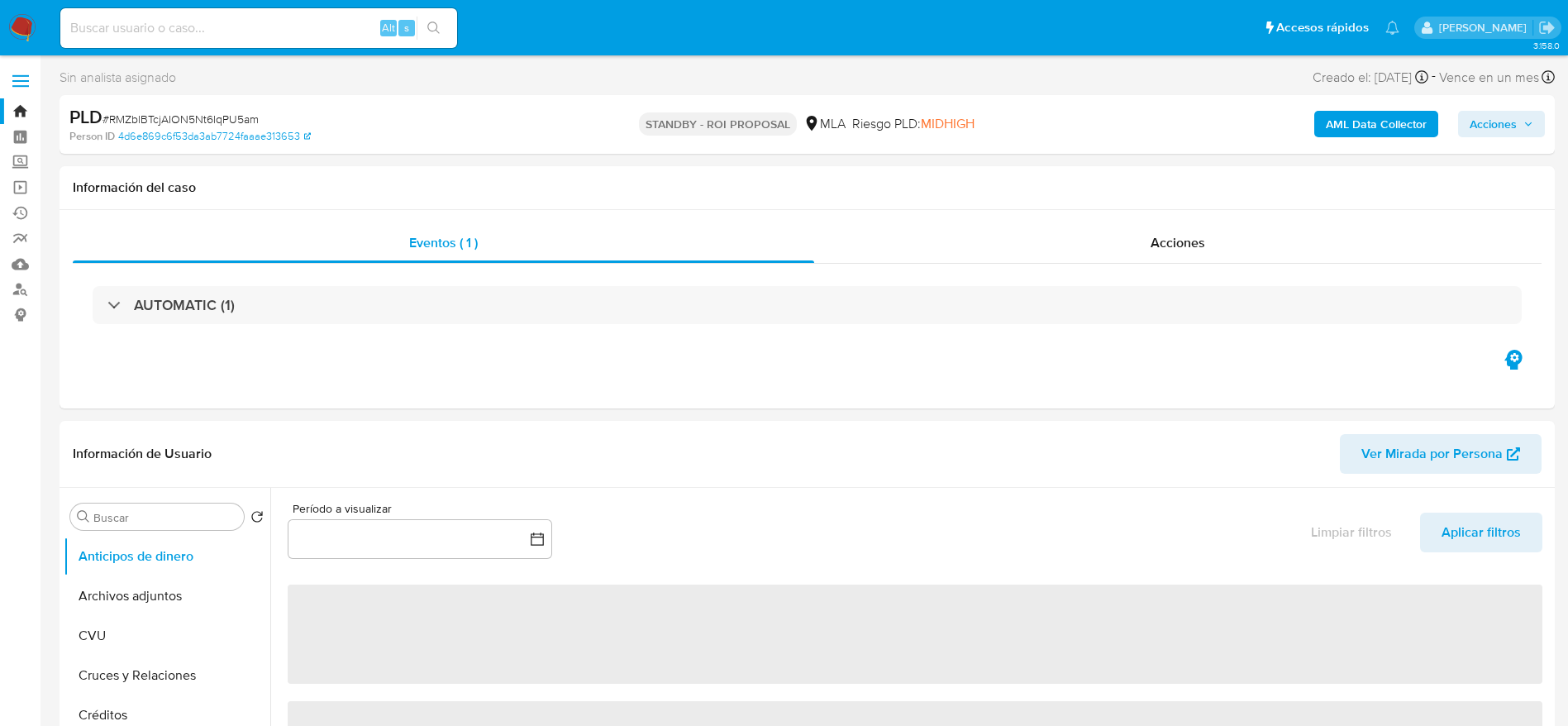
select select "10"
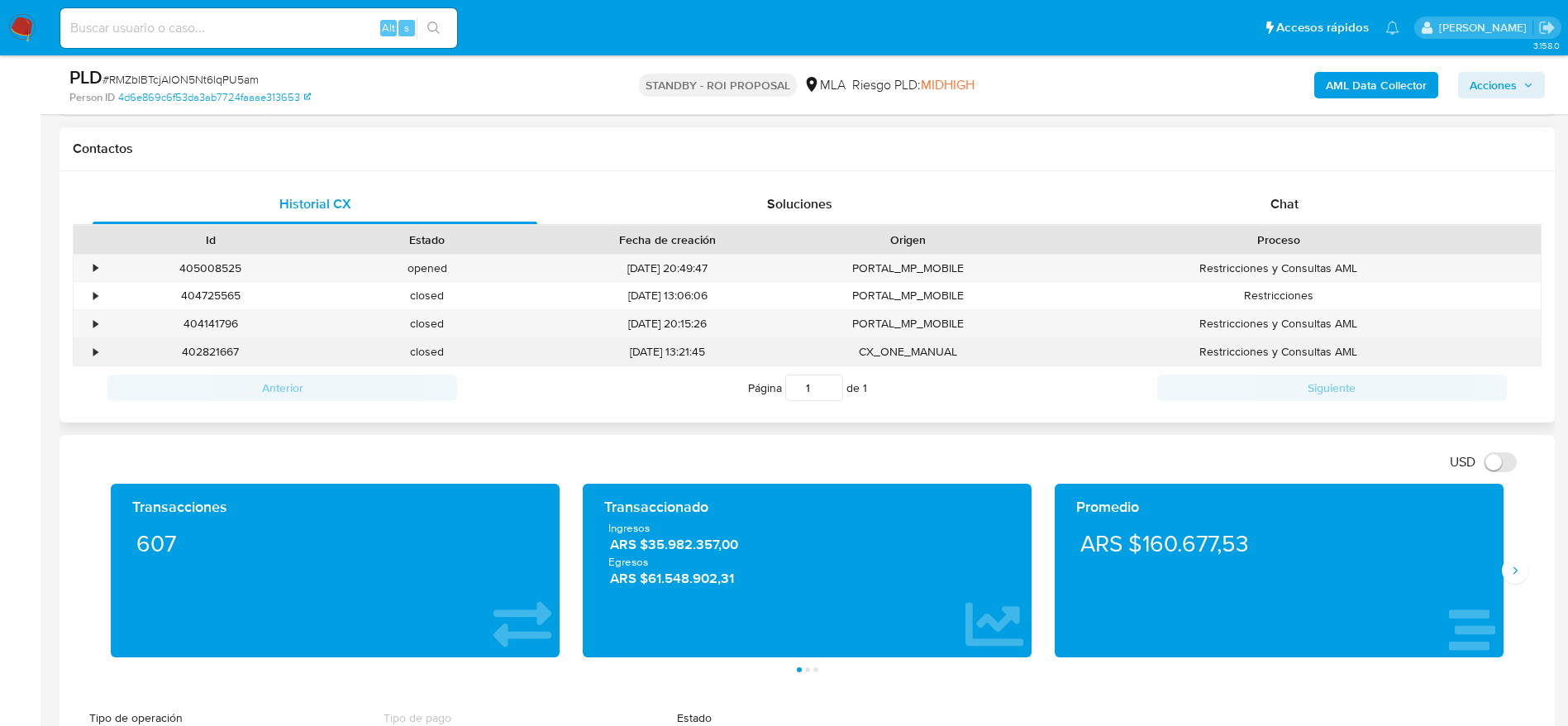
scroll to position [744, 0]
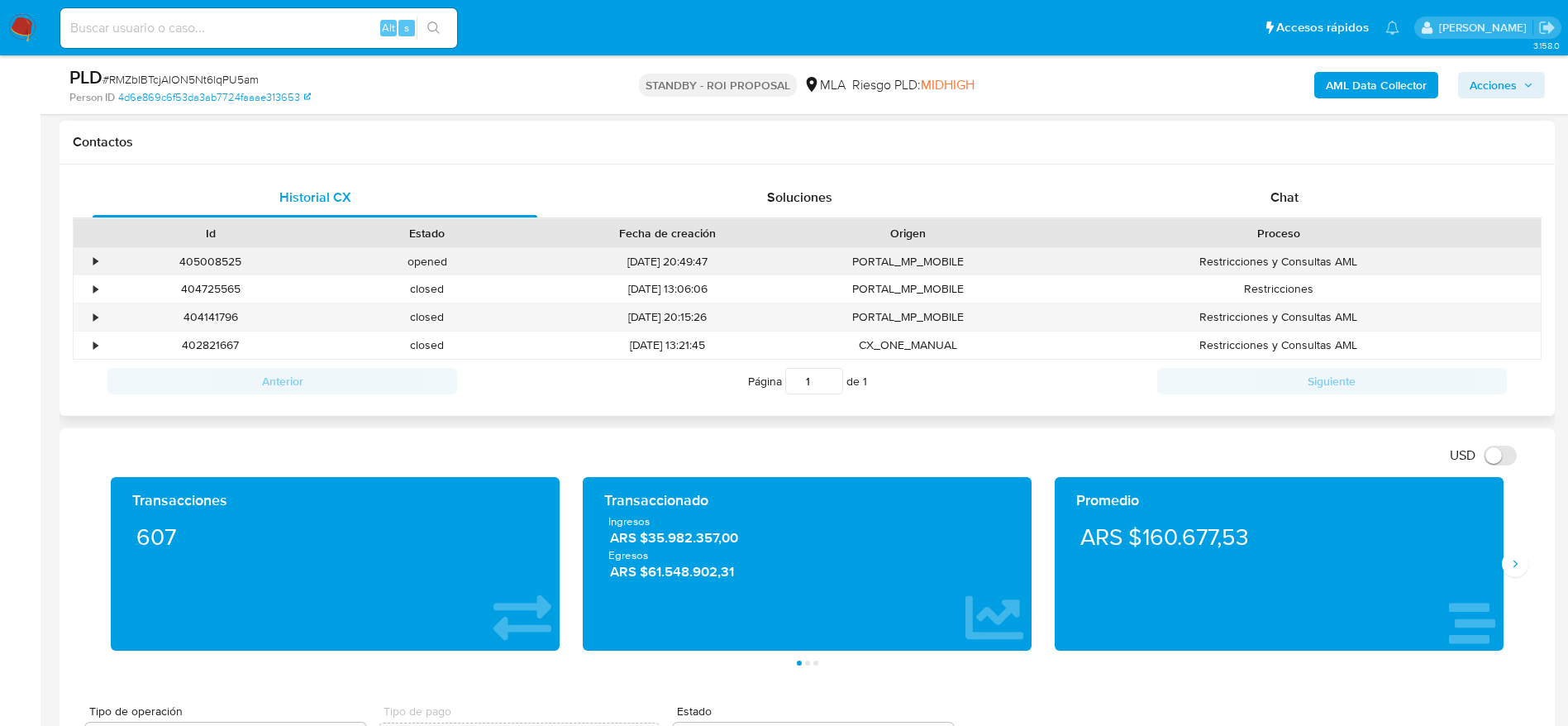
click at [205, 262] on div "405008525" at bounding box center [211, 262] width 217 height 27
copy div "405008525"
click at [172, 37] on input at bounding box center [259, 27] width 397 height 22
paste input "543617615"
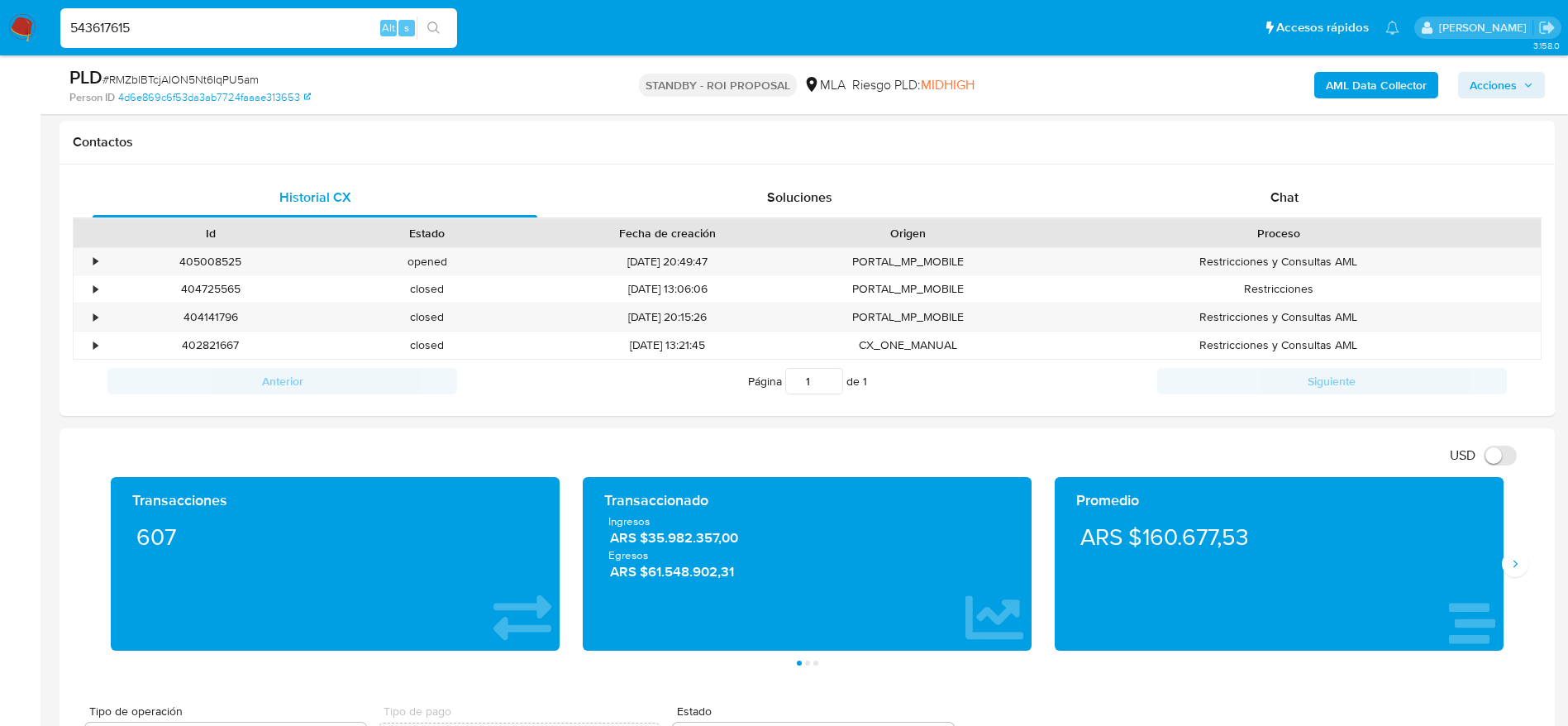
type input "543617615"
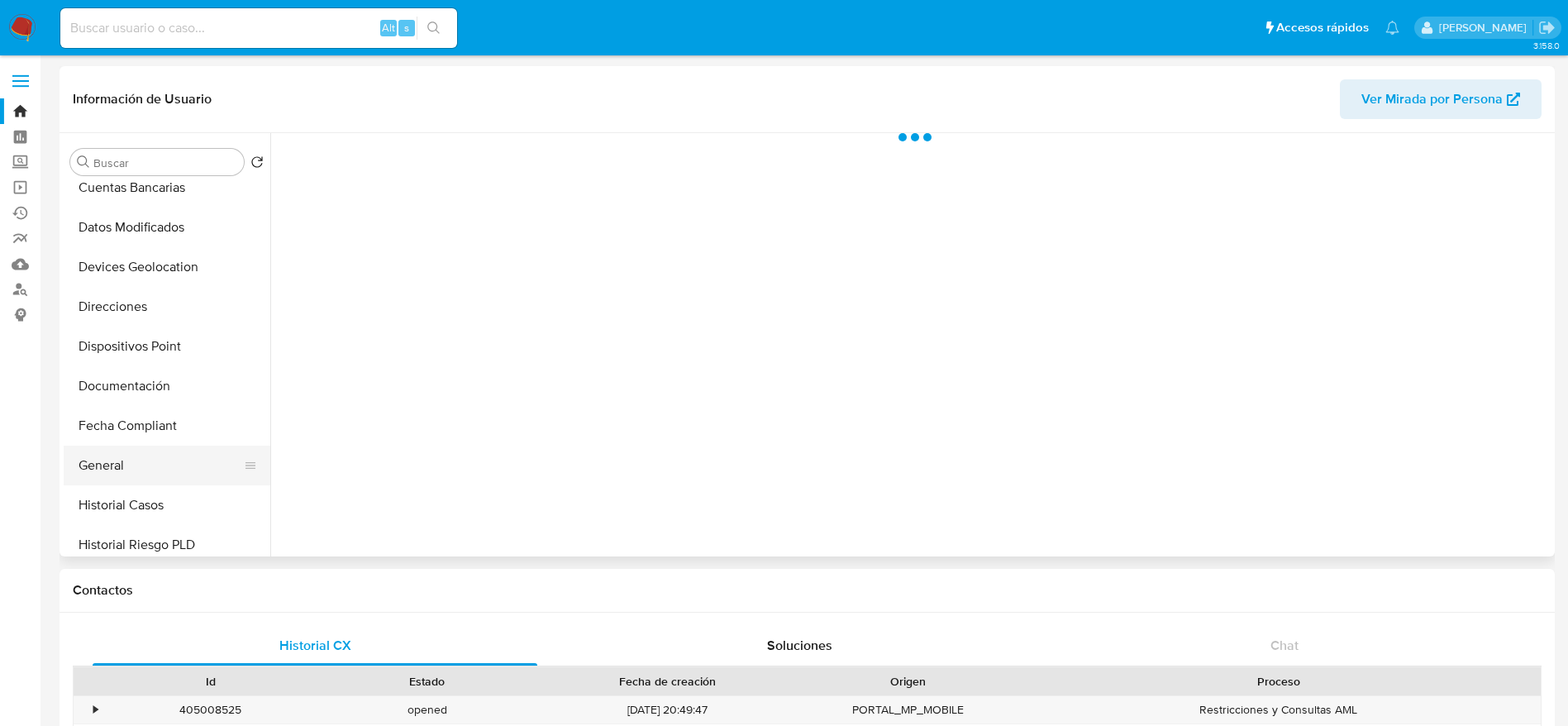
scroll to position [248, 0]
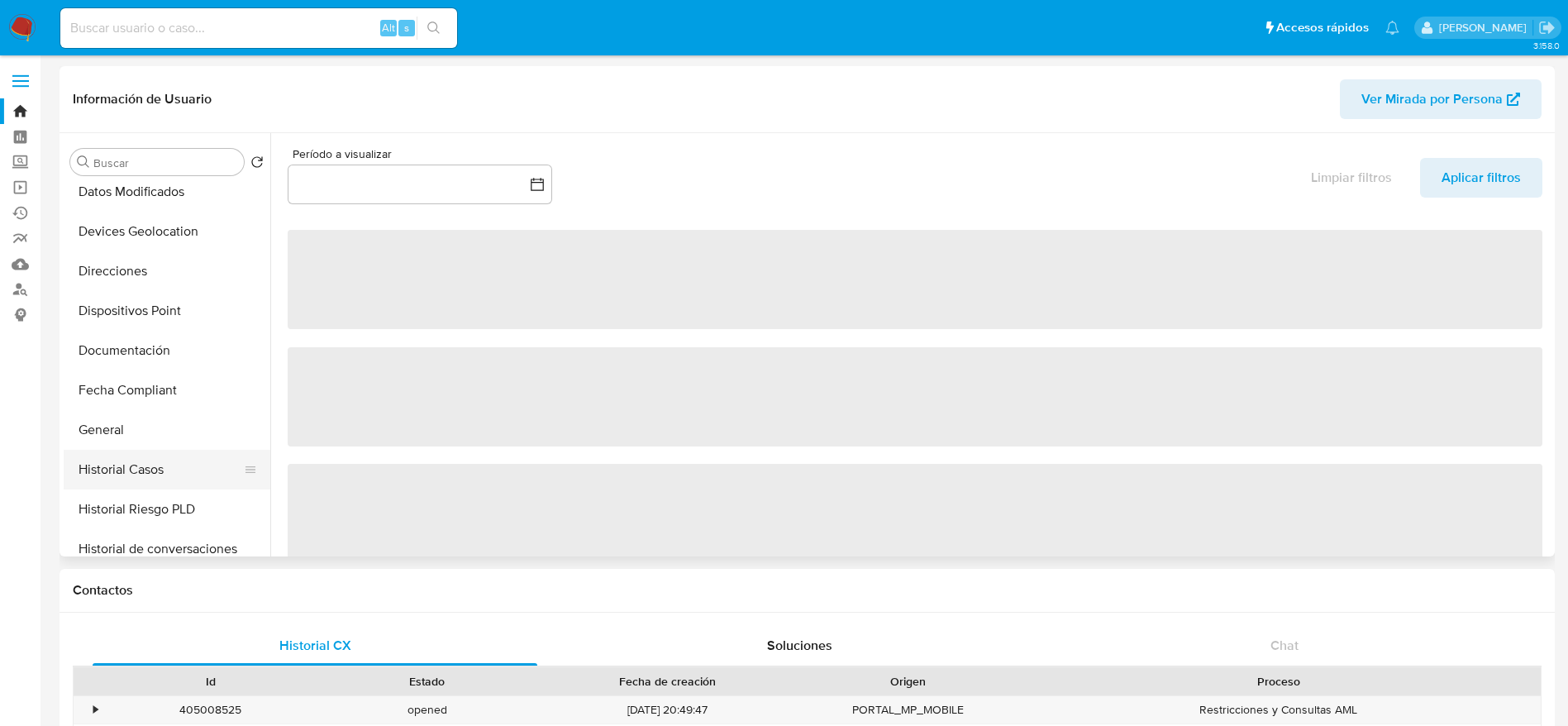
click at [107, 416] on button "General" at bounding box center [166, 431] width 207 height 40
select select "10"
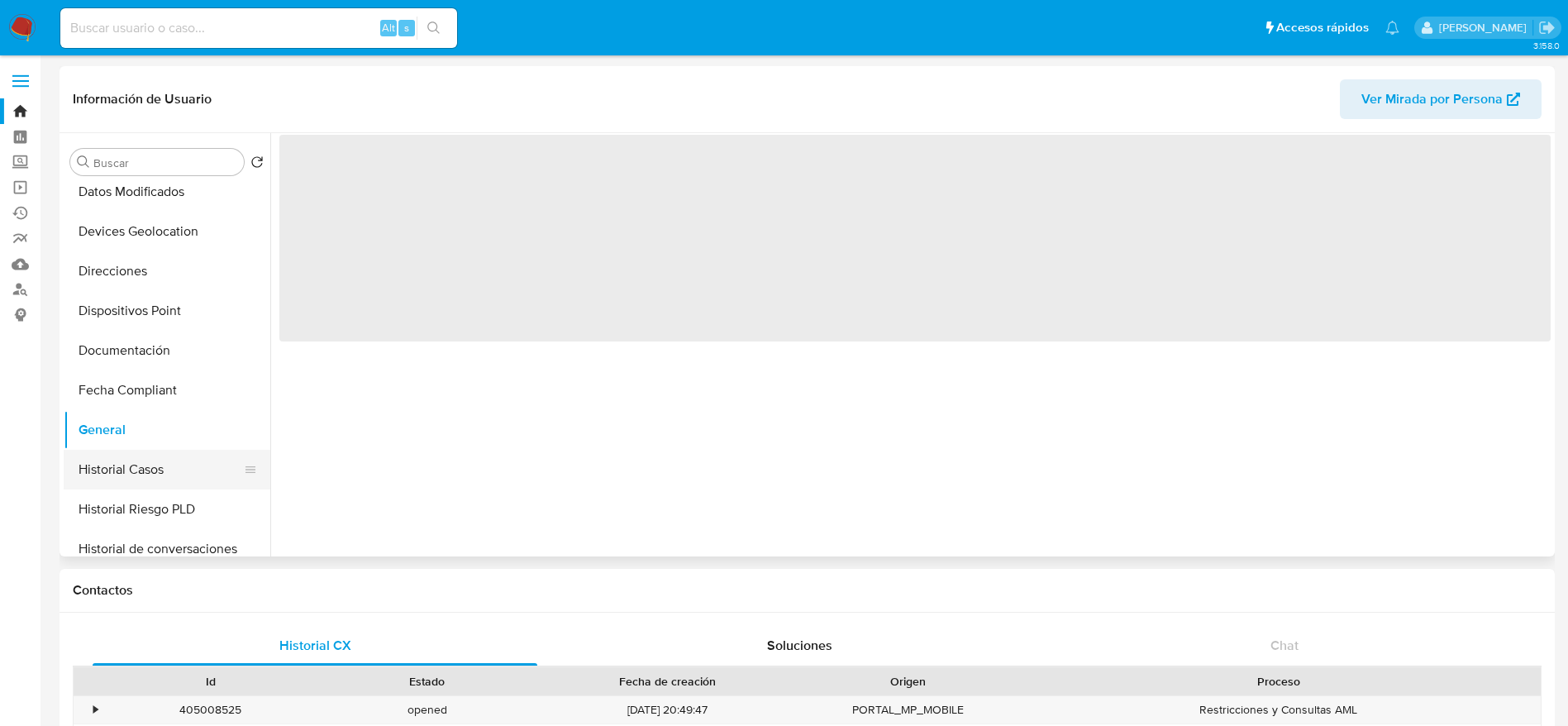
click at [117, 470] on button "Historial Casos" at bounding box center [159, 470] width 193 height 40
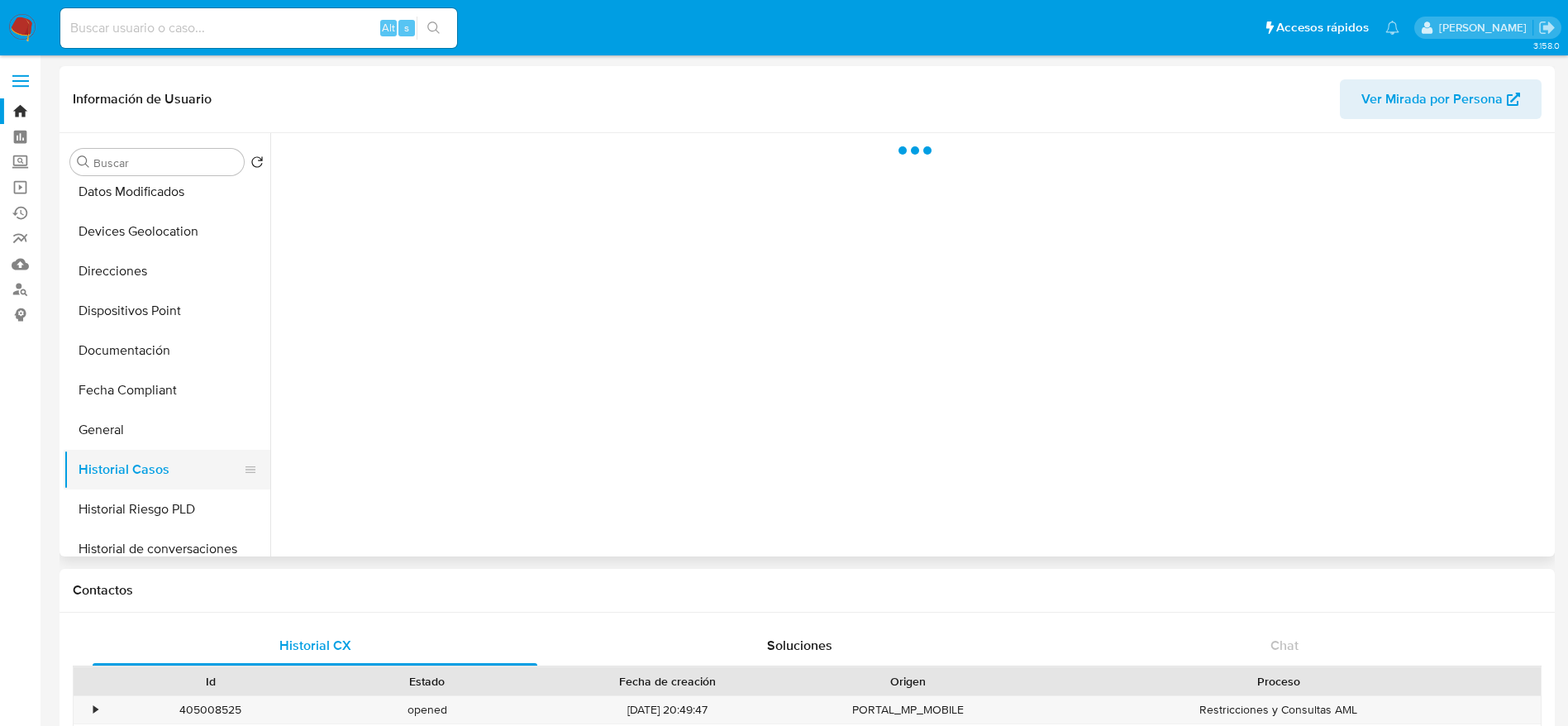
scroll to position [497, 0]
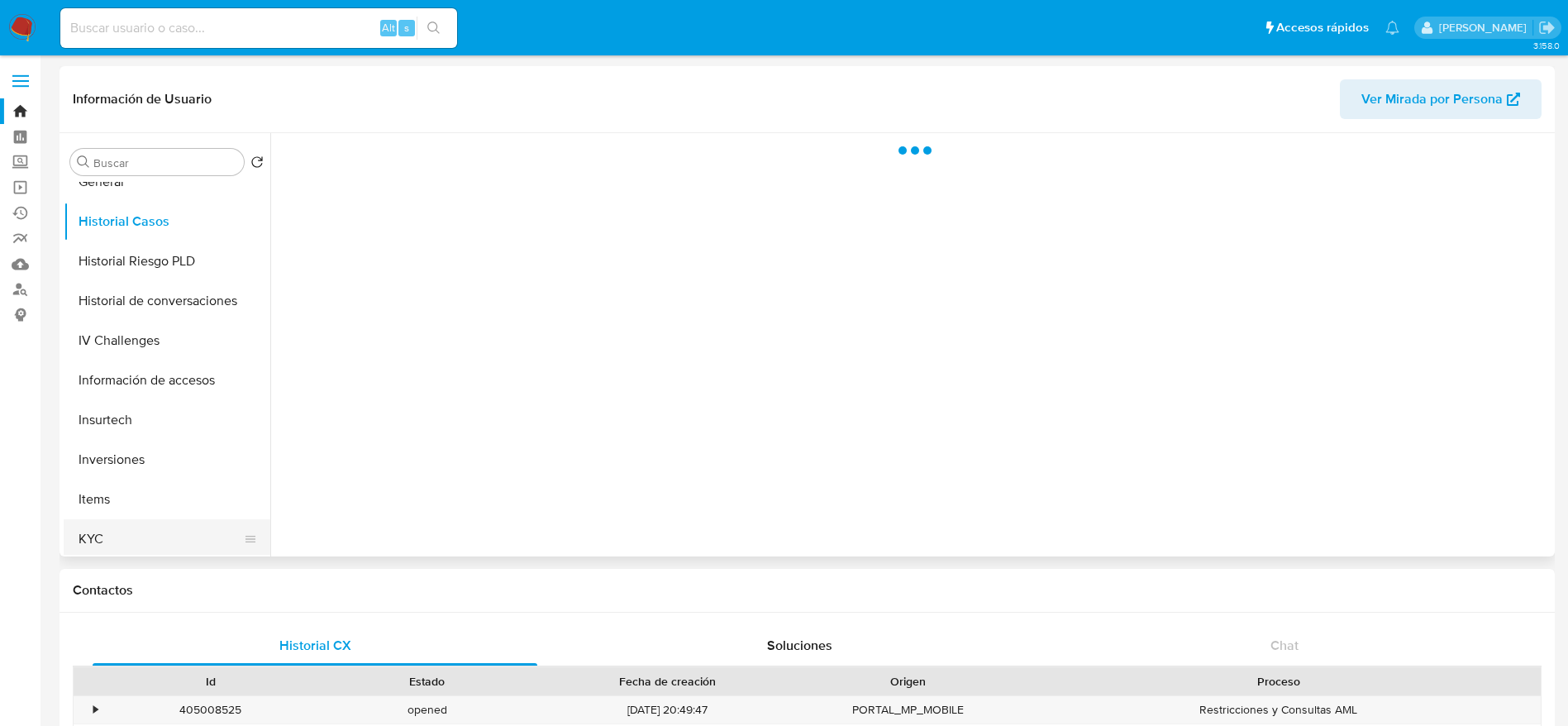
click at [119, 532] on button "KYC" at bounding box center [159, 539] width 193 height 40
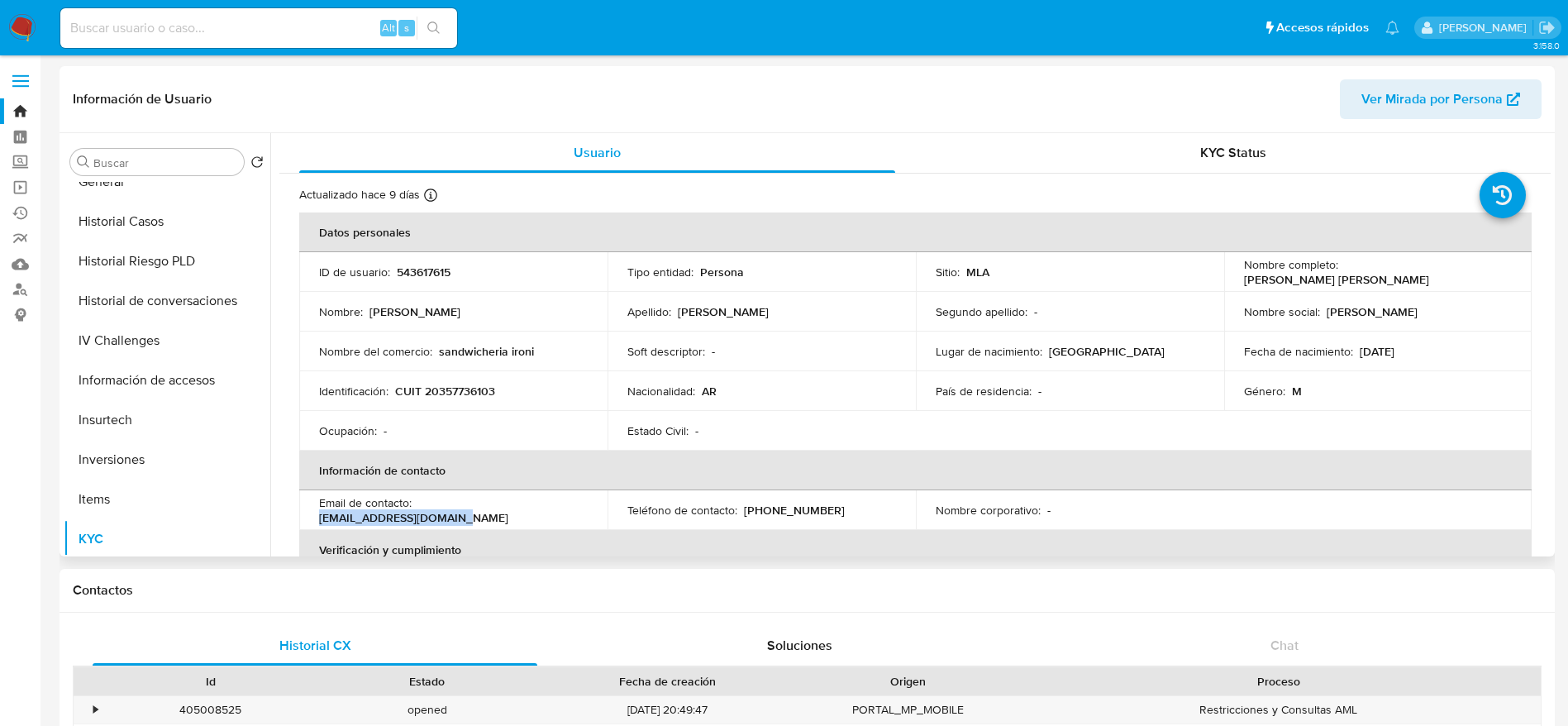
drag, startPoint x: 542, startPoint y: 510, endPoint x: 419, endPoint y: 510, distance: 123.0
click at [419, 510] on div "Email de contacto : caracentral10@gmail.com" at bounding box center [453, 511] width 269 height 30
copy p "caracentral10@gmail.com"
click at [176, 289] on button "Historial de conversaciones" at bounding box center [159, 301] width 193 height 40
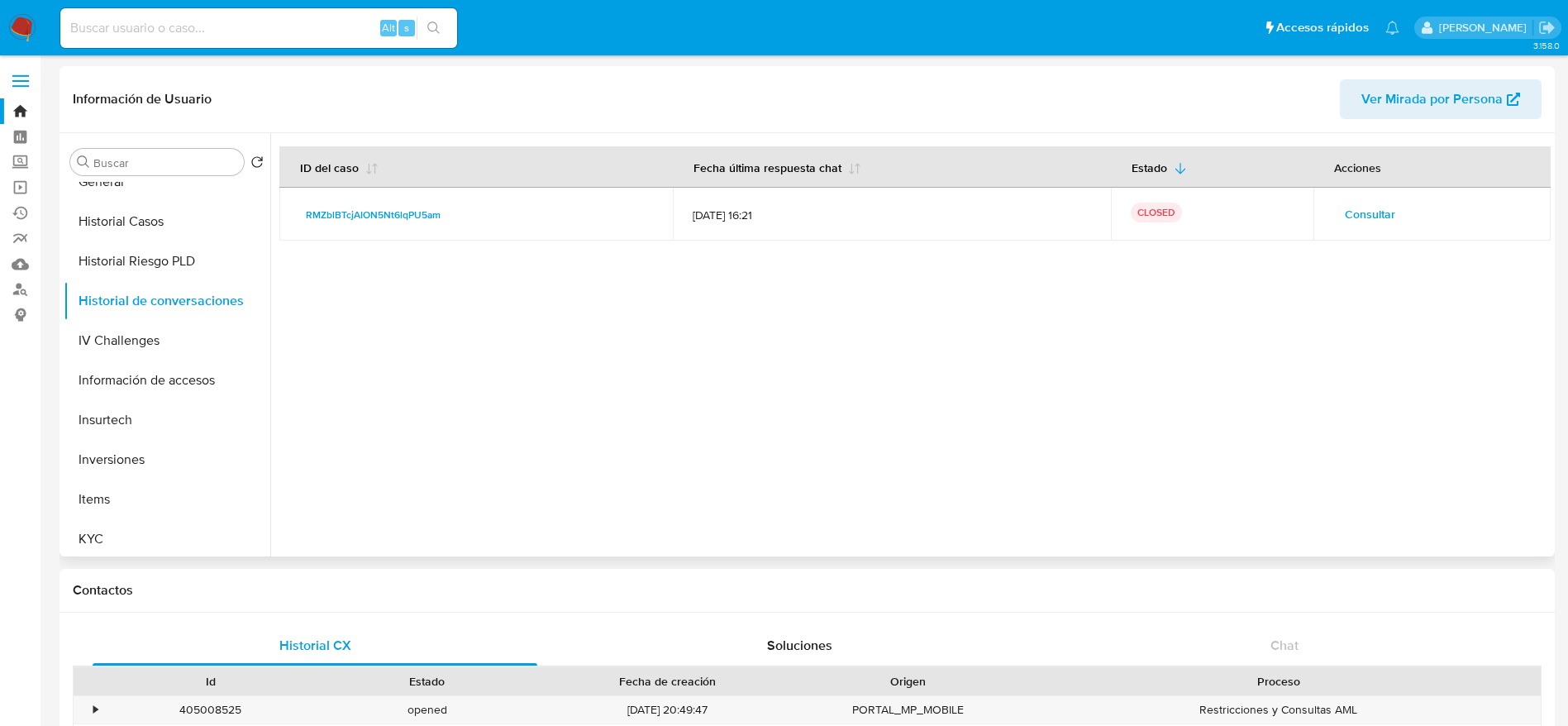
click at [1364, 219] on span "Consultar" at bounding box center [1369, 214] width 50 height 24
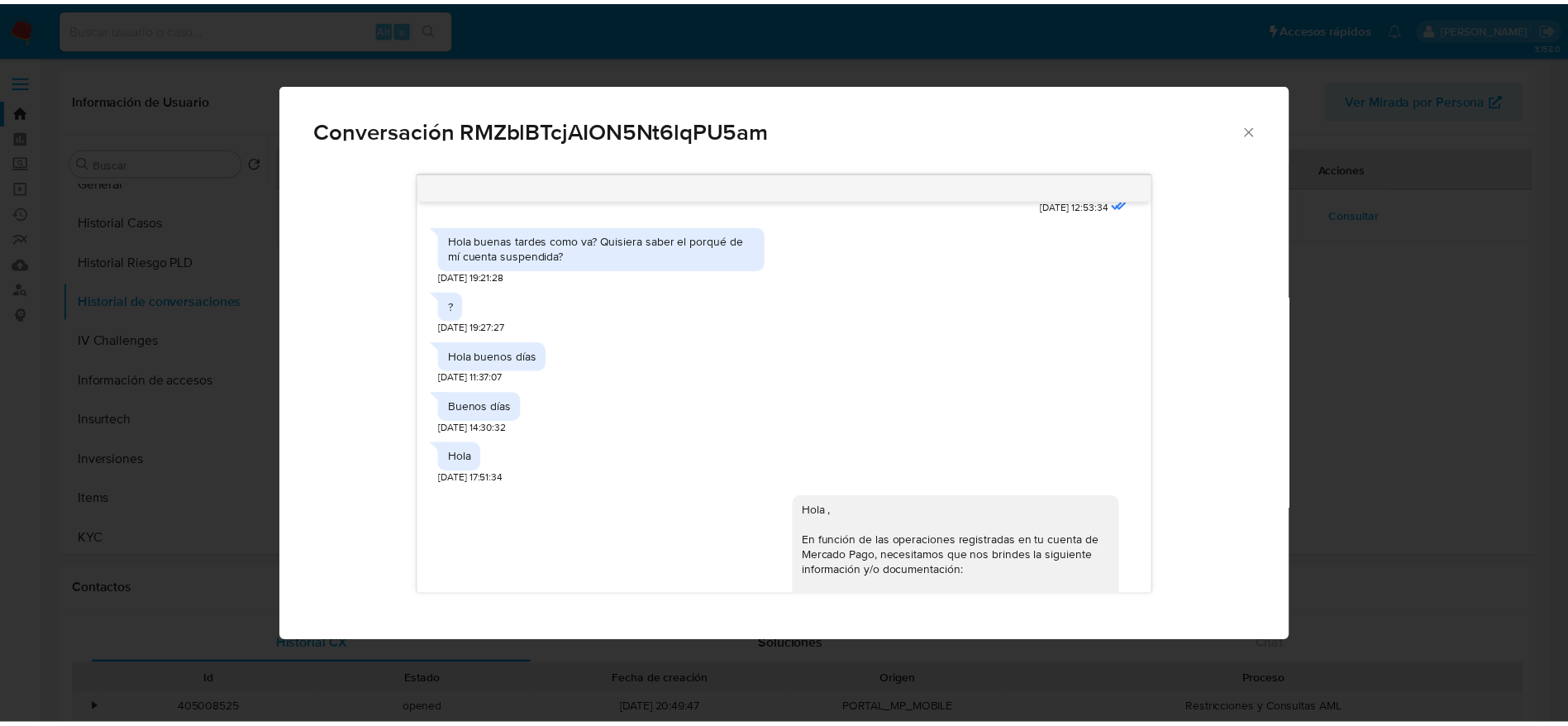
scroll to position [377, 0]
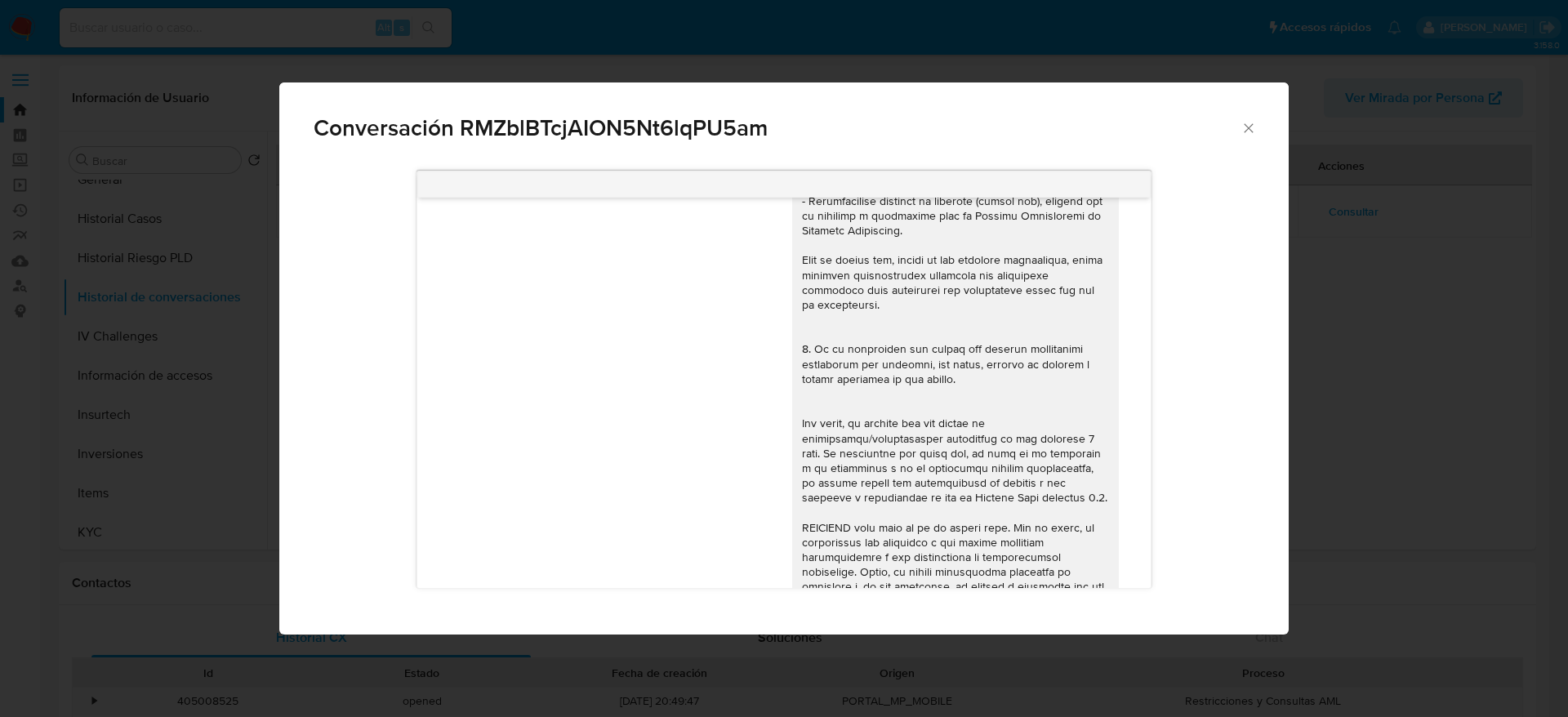
click at [1245, 128] on icon "Cerrar" at bounding box center [1249, 129] width 17 height 17
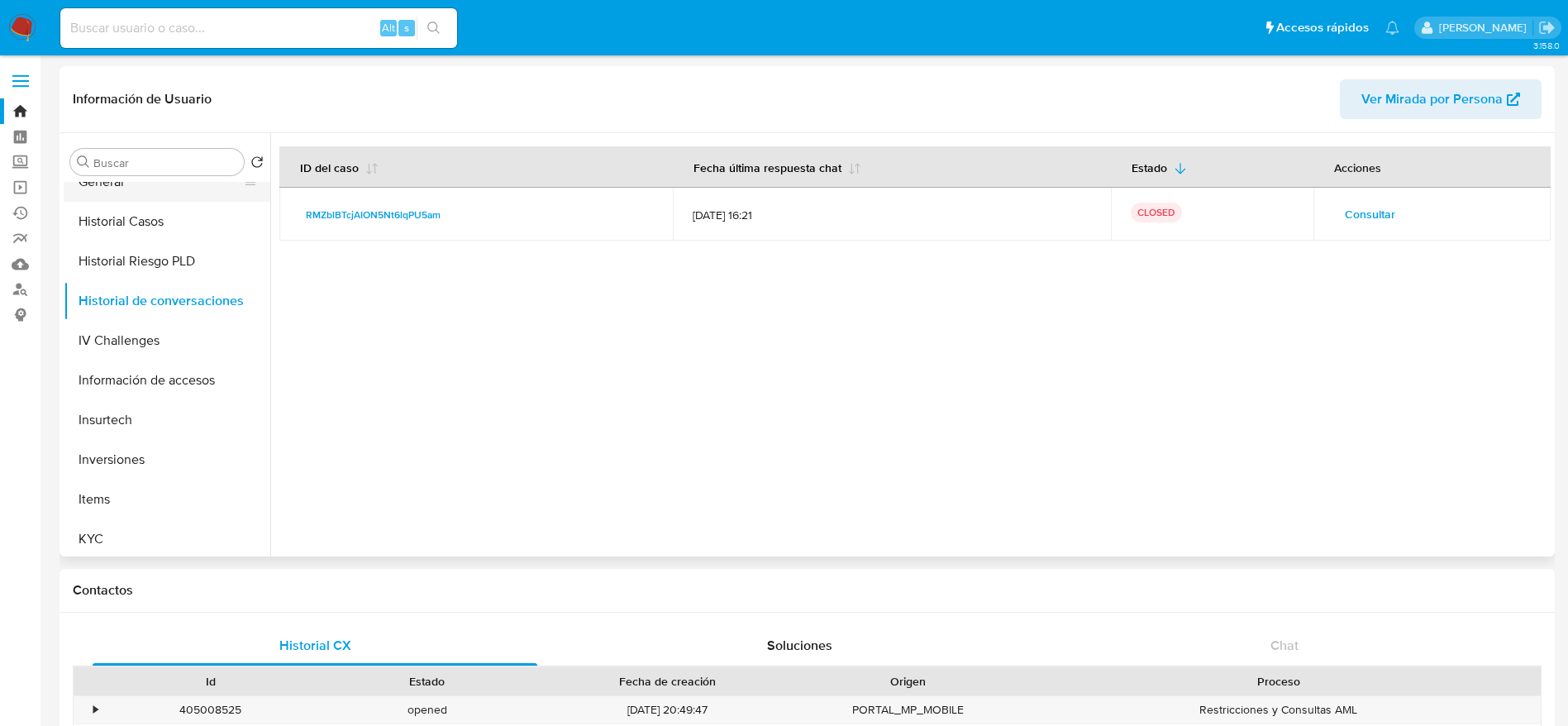
click at [107, 187] on button "General" at bounding box center [159, 182] width 193 height 40
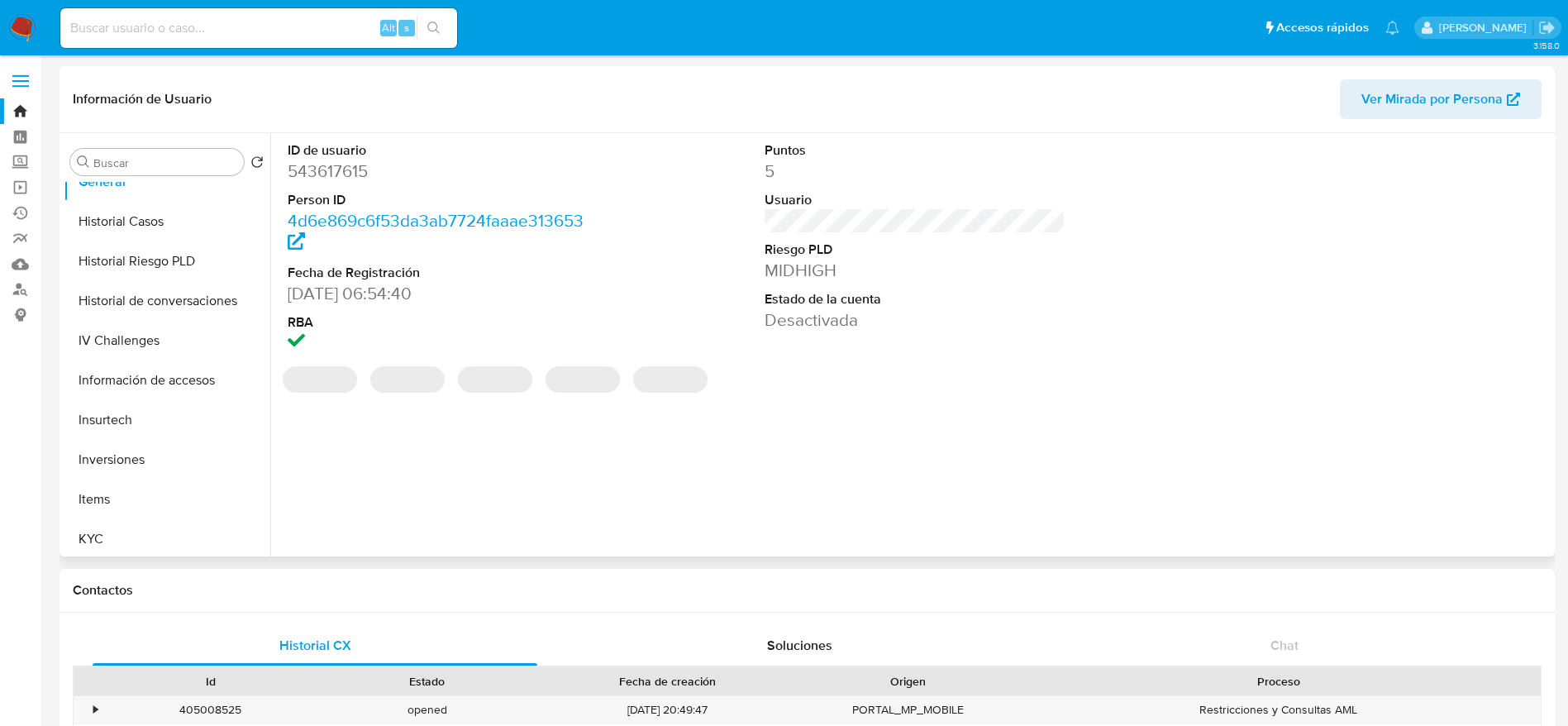
click at [343, 170] on dd "543617615" at bounding box center [439, 171] width 302 height 24
copy dd "543617615"
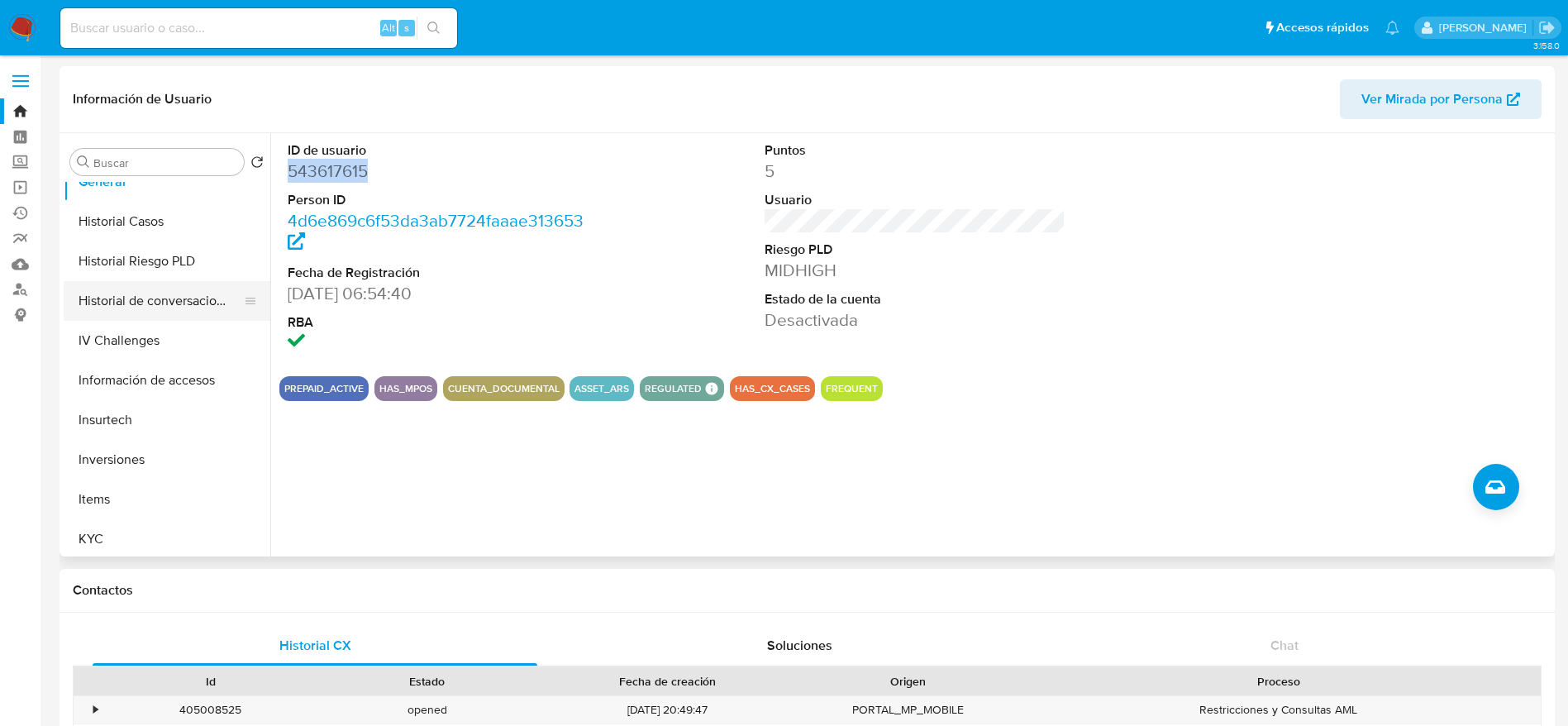
scroll to position [0, 0]
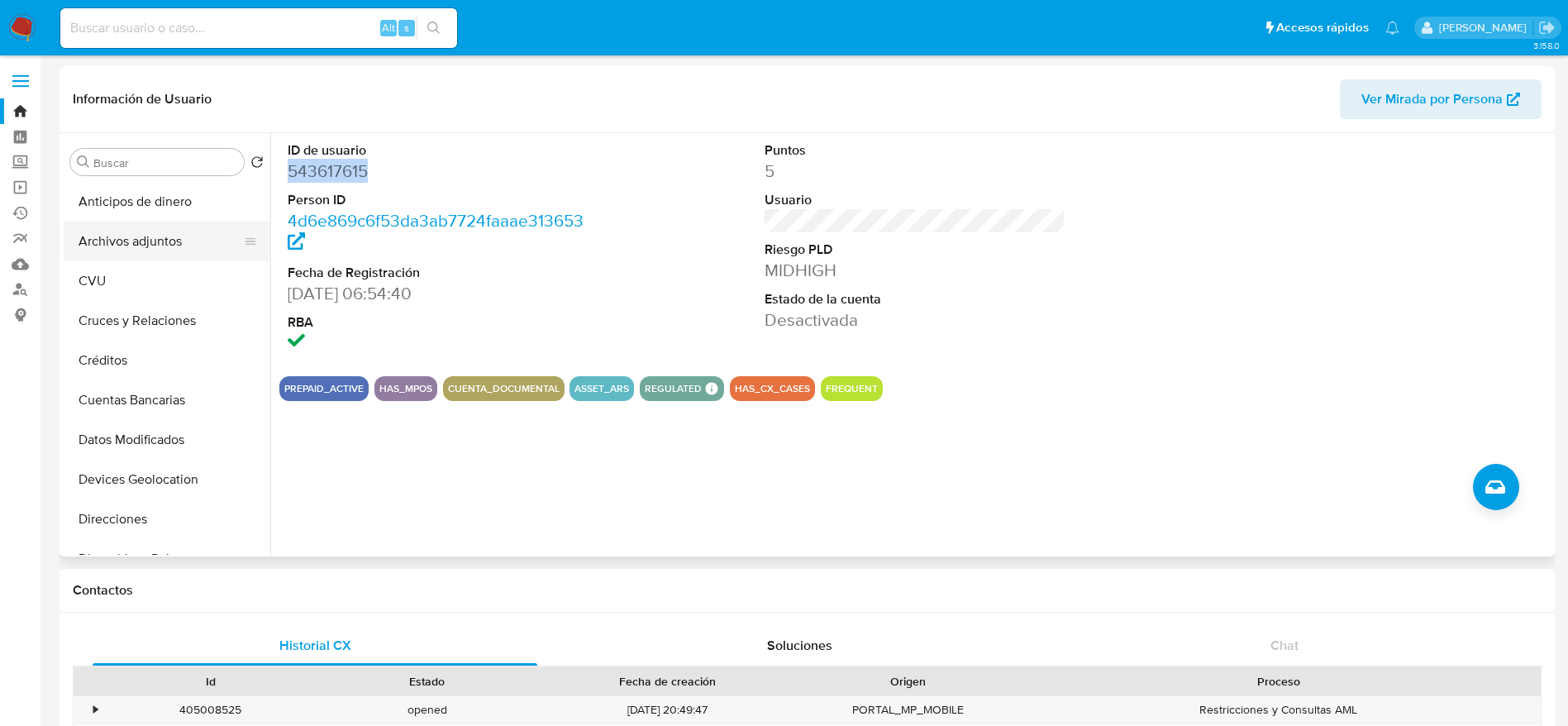
click at [139, 230] on button "Archivos adjuntos" at bounding box center [159, 242] width 193 height 40
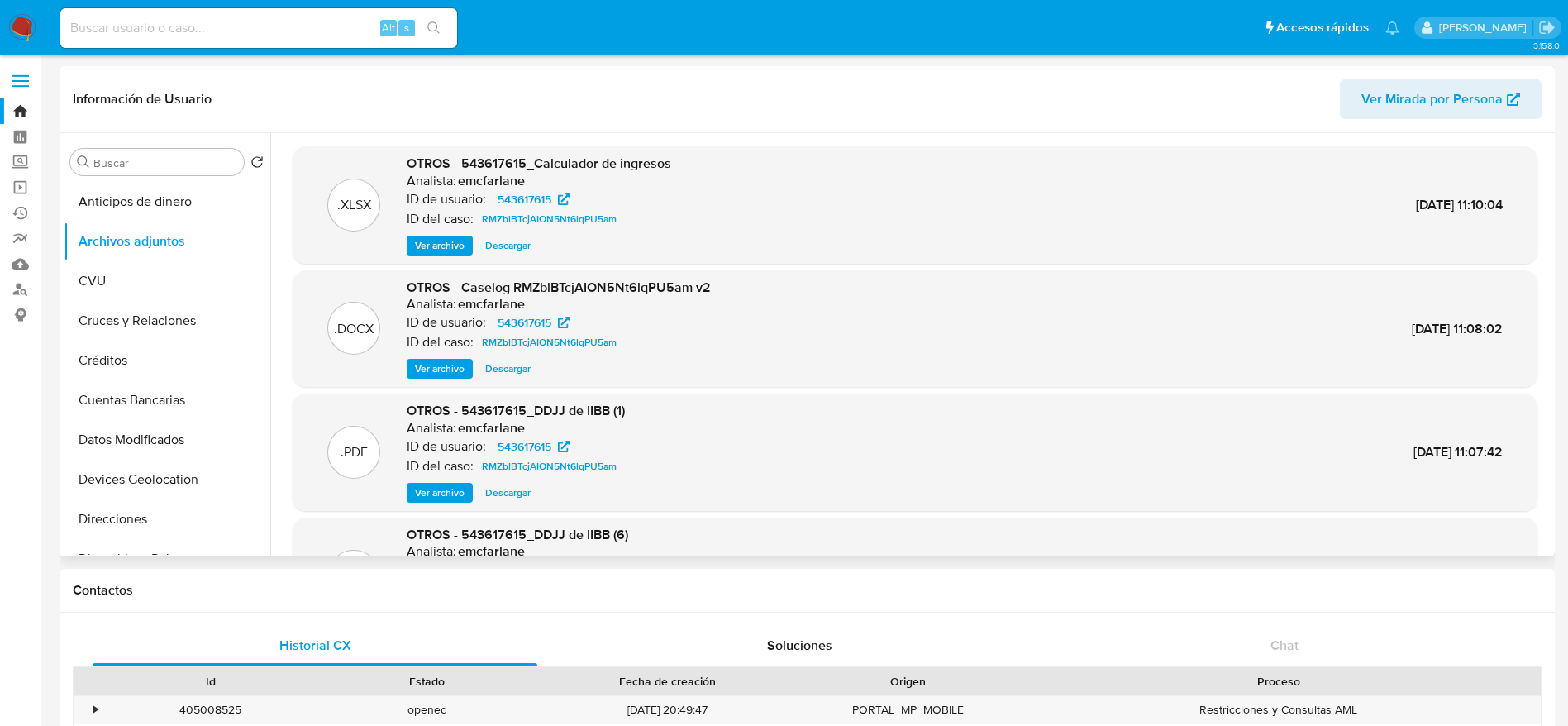
drag, startPoint x: 526, startPoint y: 368, endPoint x: 763, endPoint y: 431, distance: 245.2
click at [526, 369] on span "Descargar" at bounding box center [508, 369] width 45 height 17
drag, startPoint x: 28, startPoint y: 290, endPoint x: 40, endPoint y: 288, distance: 12.2
click at [28, 288] on link "Buscador de personas" at bounding box center [98, 289] width 197 height 25
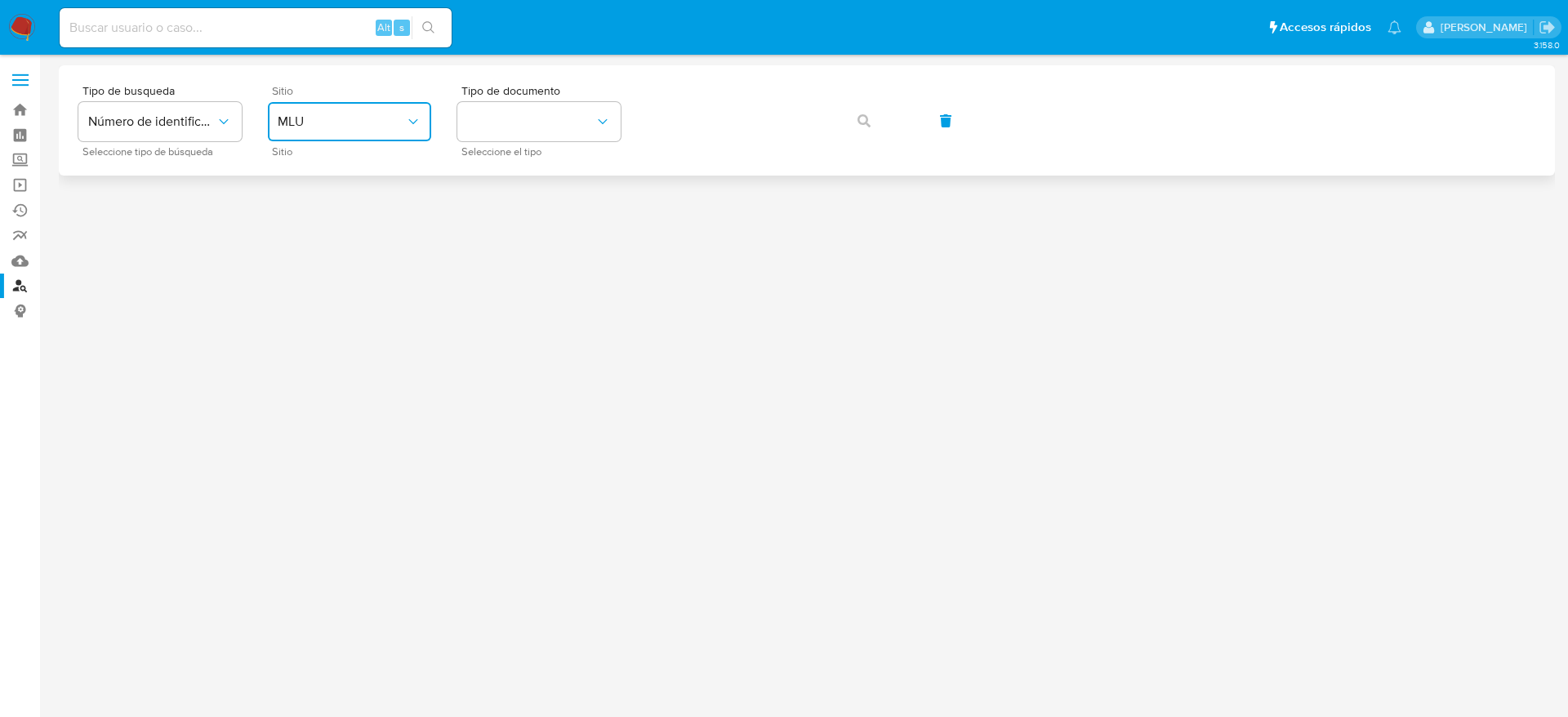
click at [370, 117] on span "MLU" at bounding box center [341, 122] width 128 height 17
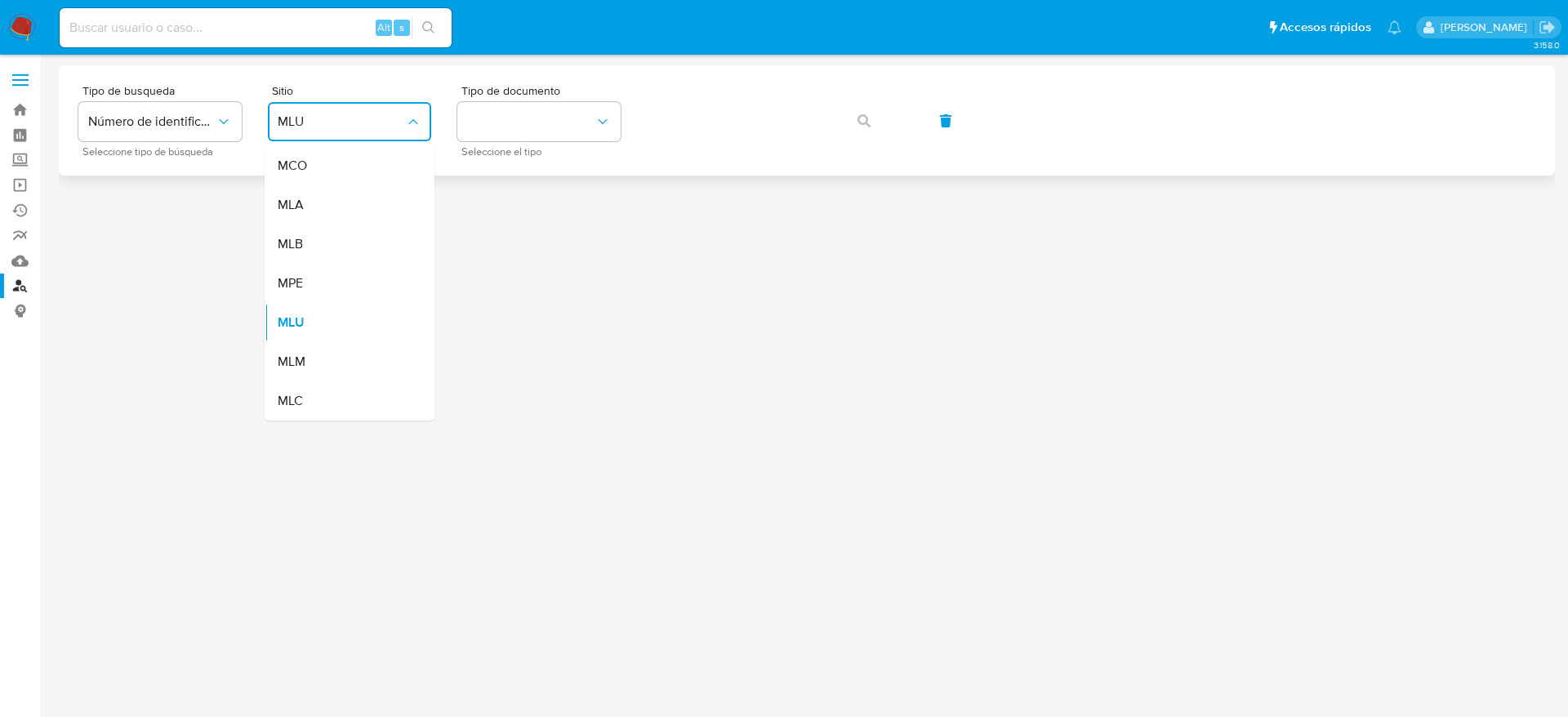
drag, startPoint x: 326, startPoint y: 202, endPoint x: 557, endPoint y: 172, distance: 232.9
click at [326, 204] on div "MLA" at bounding box center [345, 205] width 134 height 39
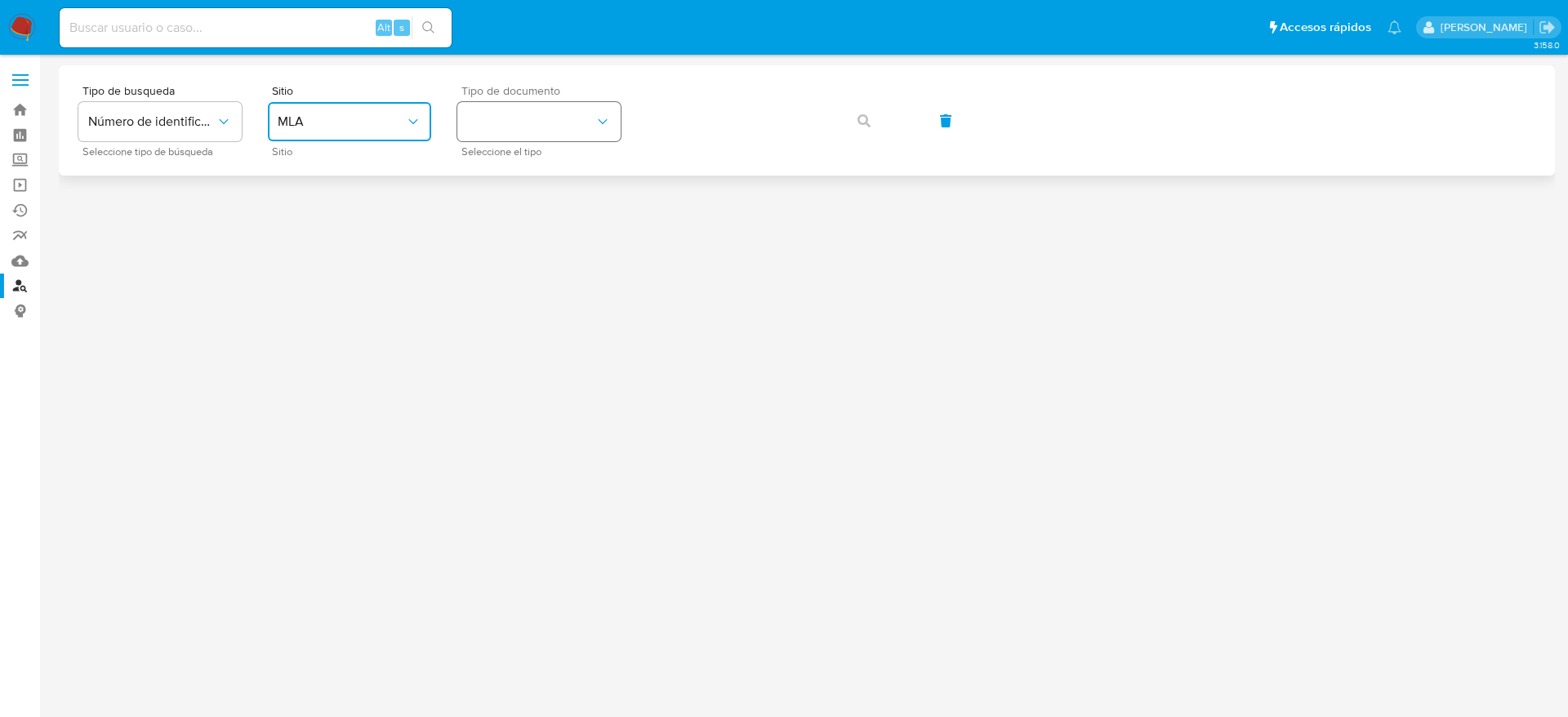
click at [569, 129] on button "identificationType" at bounding box center [539, 122] width 163 height 39
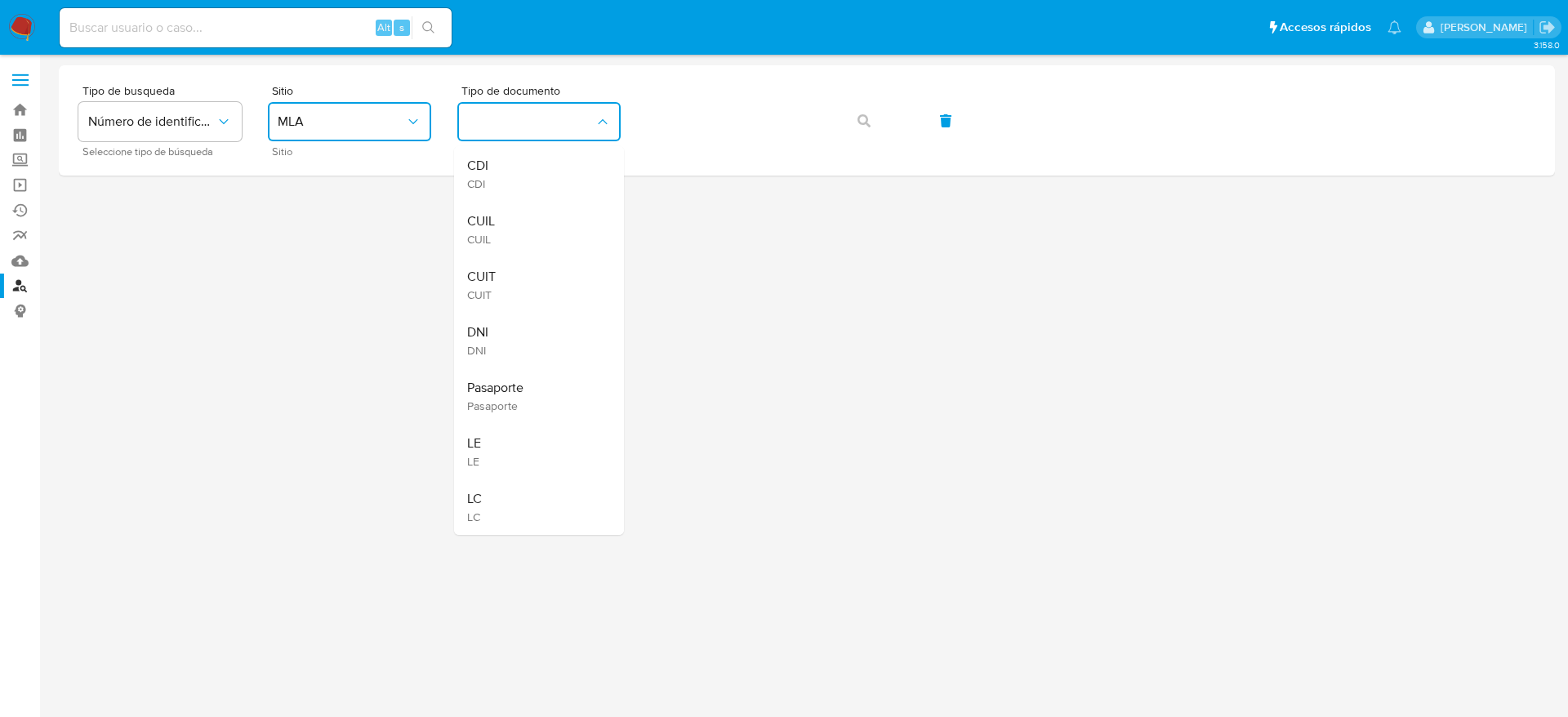
click at [505, 280] on div "CUIT CUIT" at bounding box center [534, 285] width 134 height 56
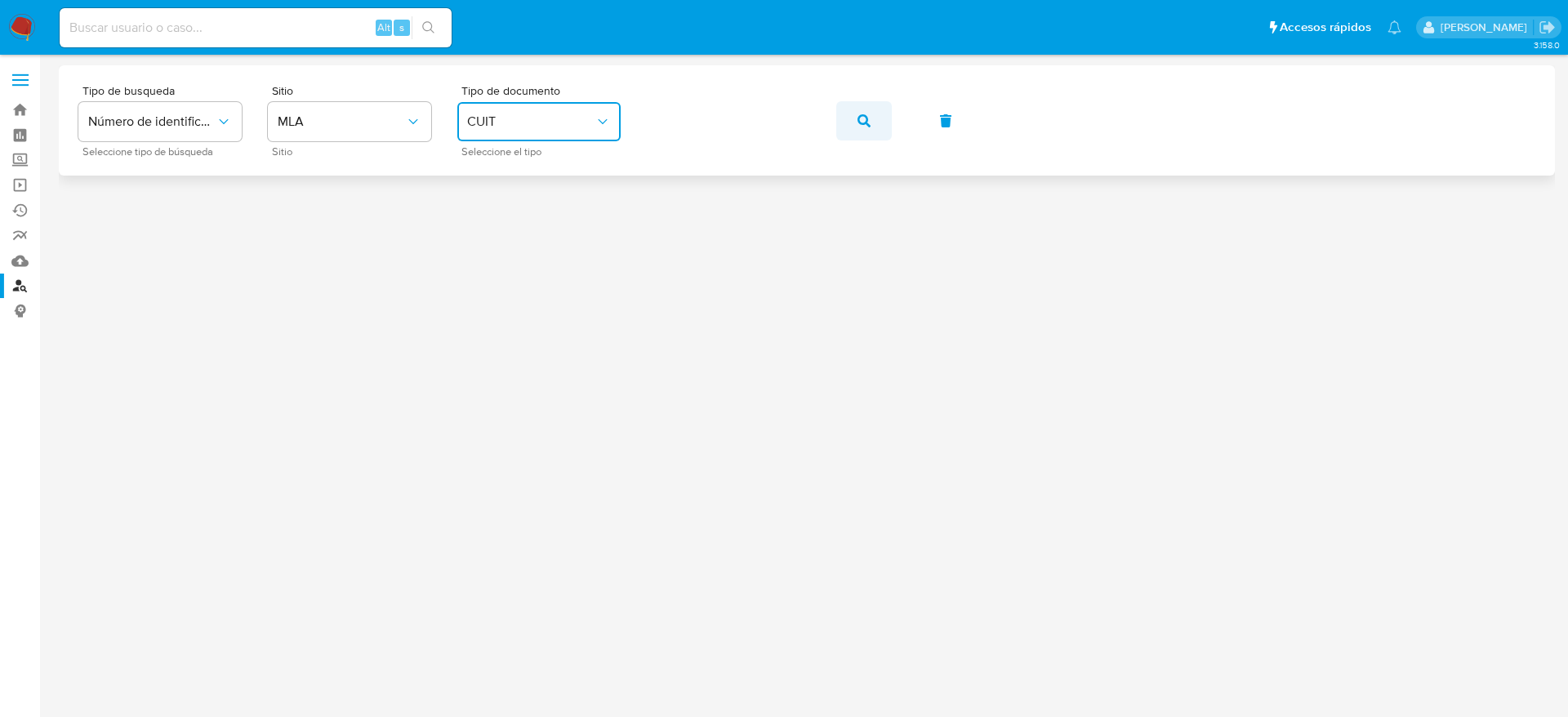
click at [864, 127] on span "button" at bounding box center [864, 120] width 13 height 36
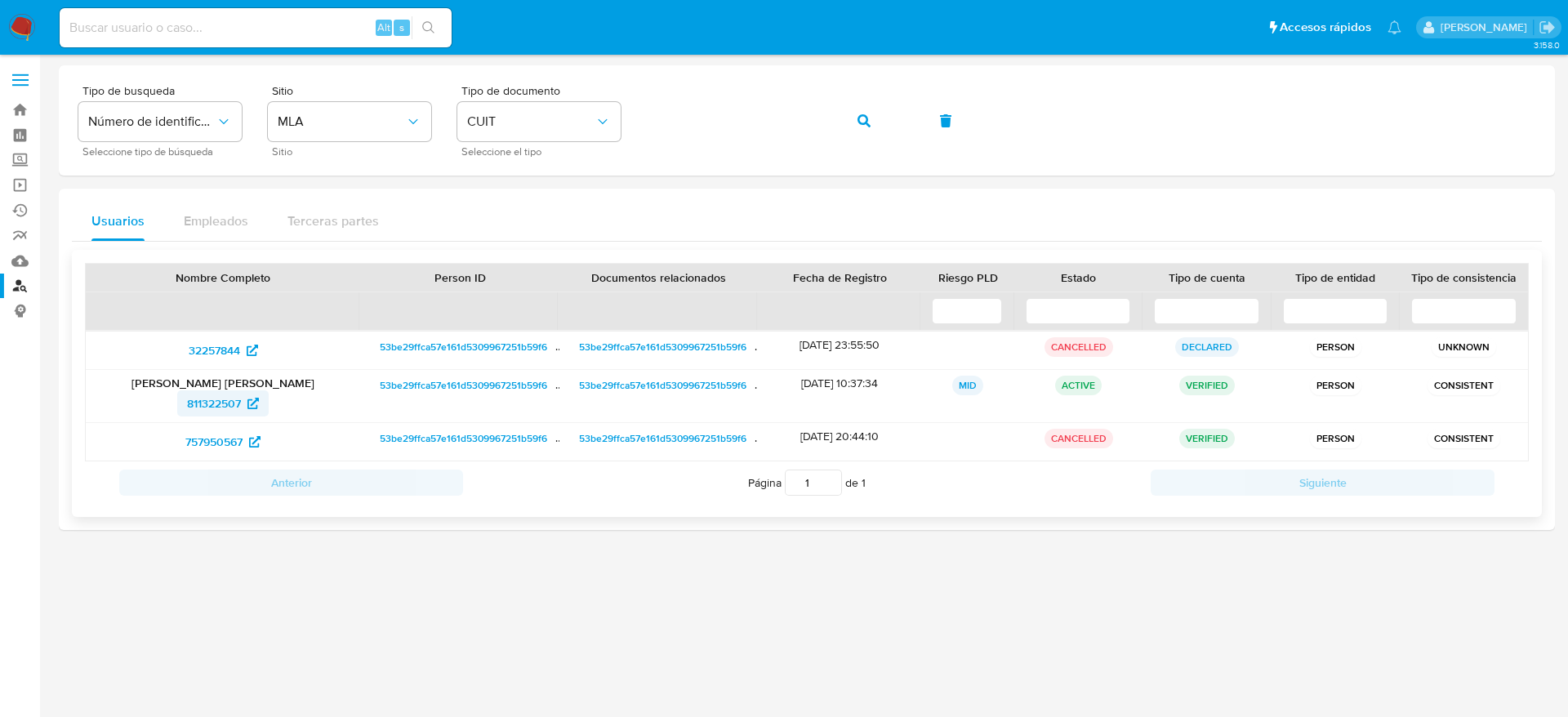
click at [216, 399] on span "811322507" at bounding box center [214, 404] width 54 height 26
click at [17, 30] on img at bounding box center [22, 28] width 28 height 28
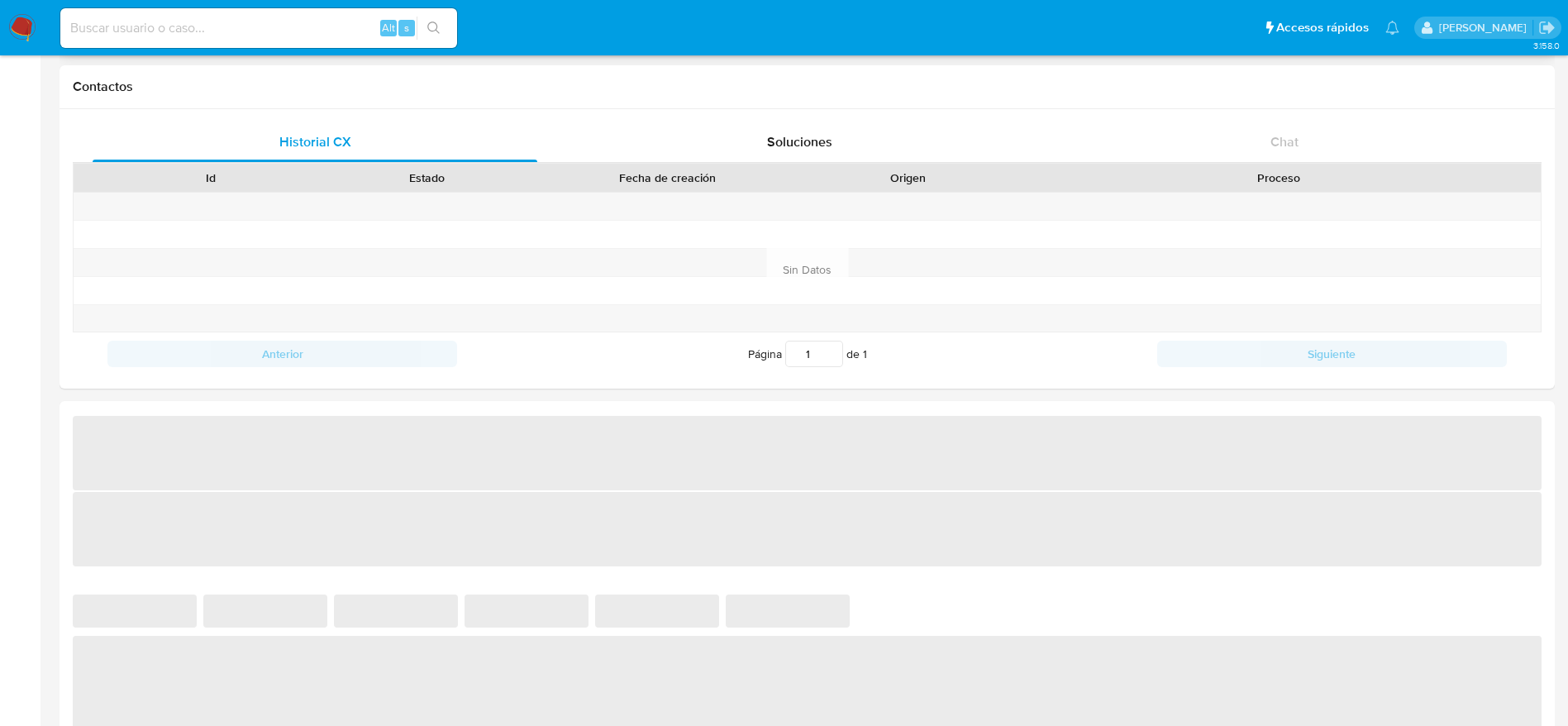
scroll to position [620, 0]
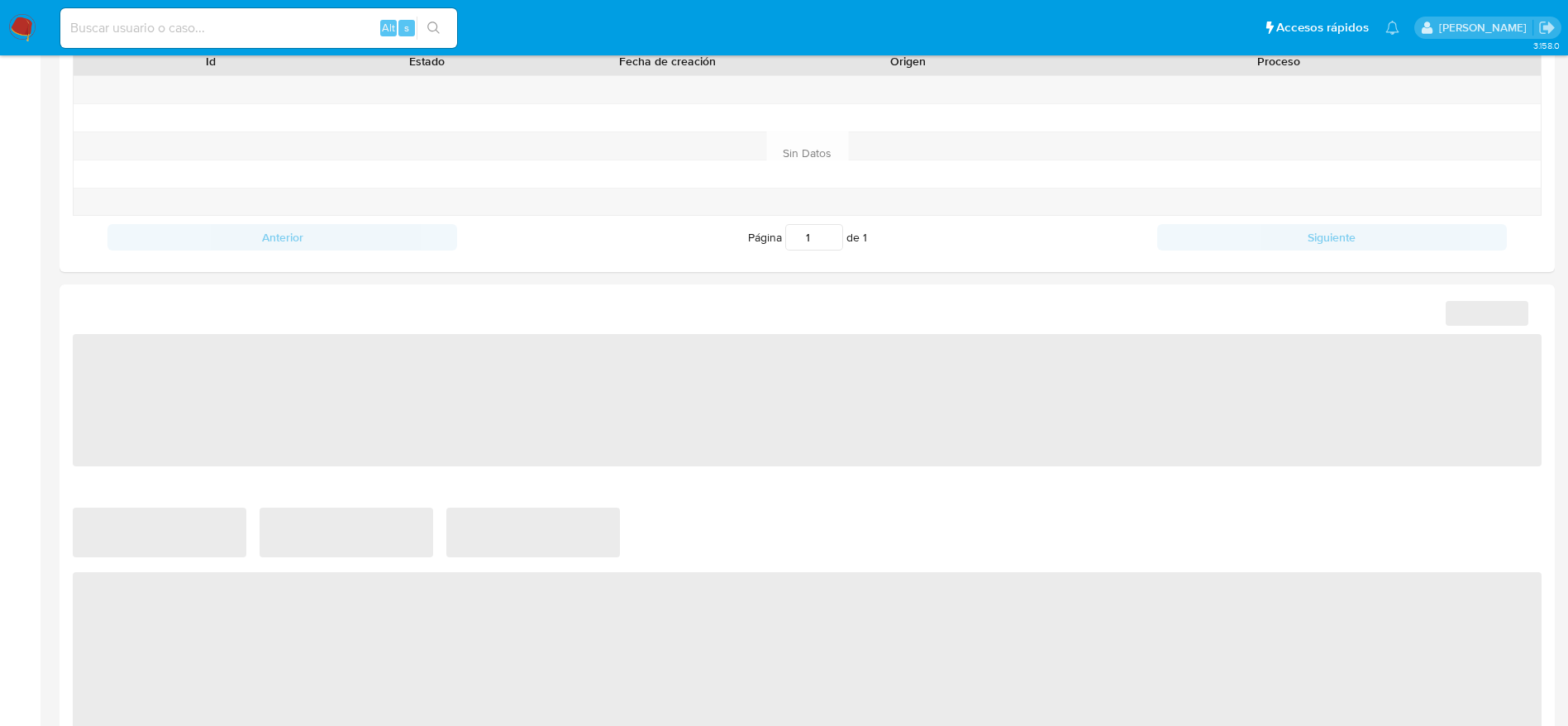
select select "10"
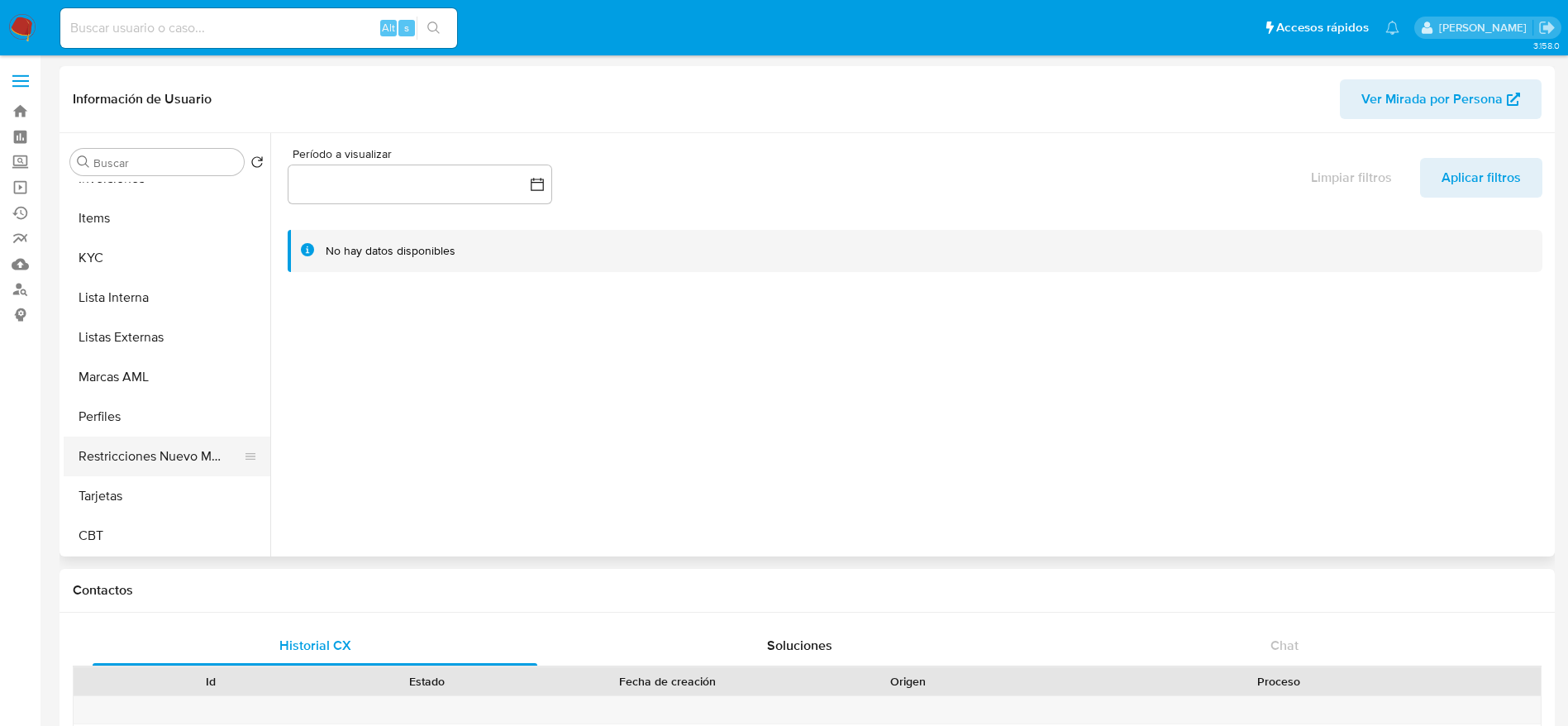
scroll to position [778, 0]
drag, startPoint x: 172, startPoint y: 458, endPoint x: 749, endPoint y: 397, distance: 580.2
click at [172, 459] on button "Restricciones Nuevo Mundo" at bounding box center [166, 456] width 207 height 40
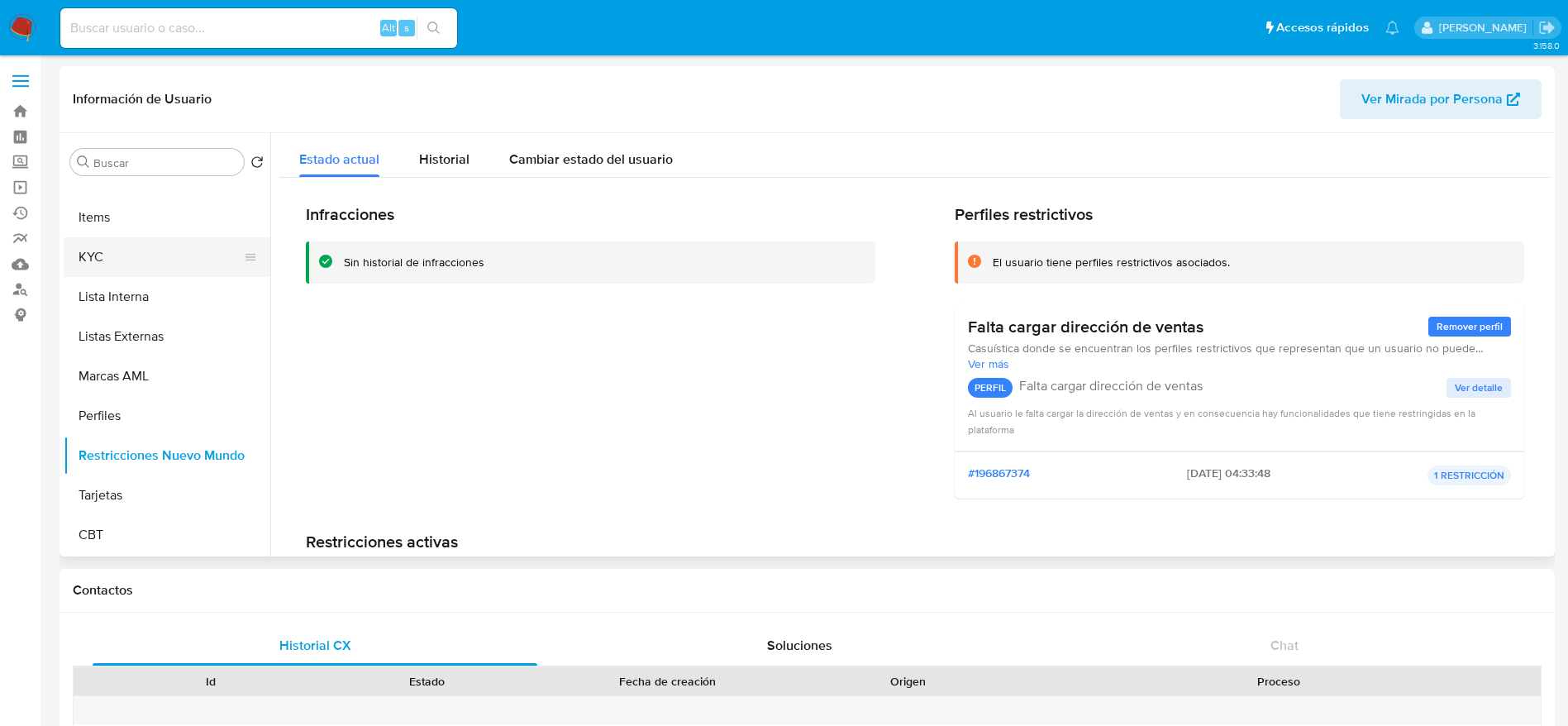
click at [137, 266] on button "KYC" at bounding box center [159, 257] width 193 height 40
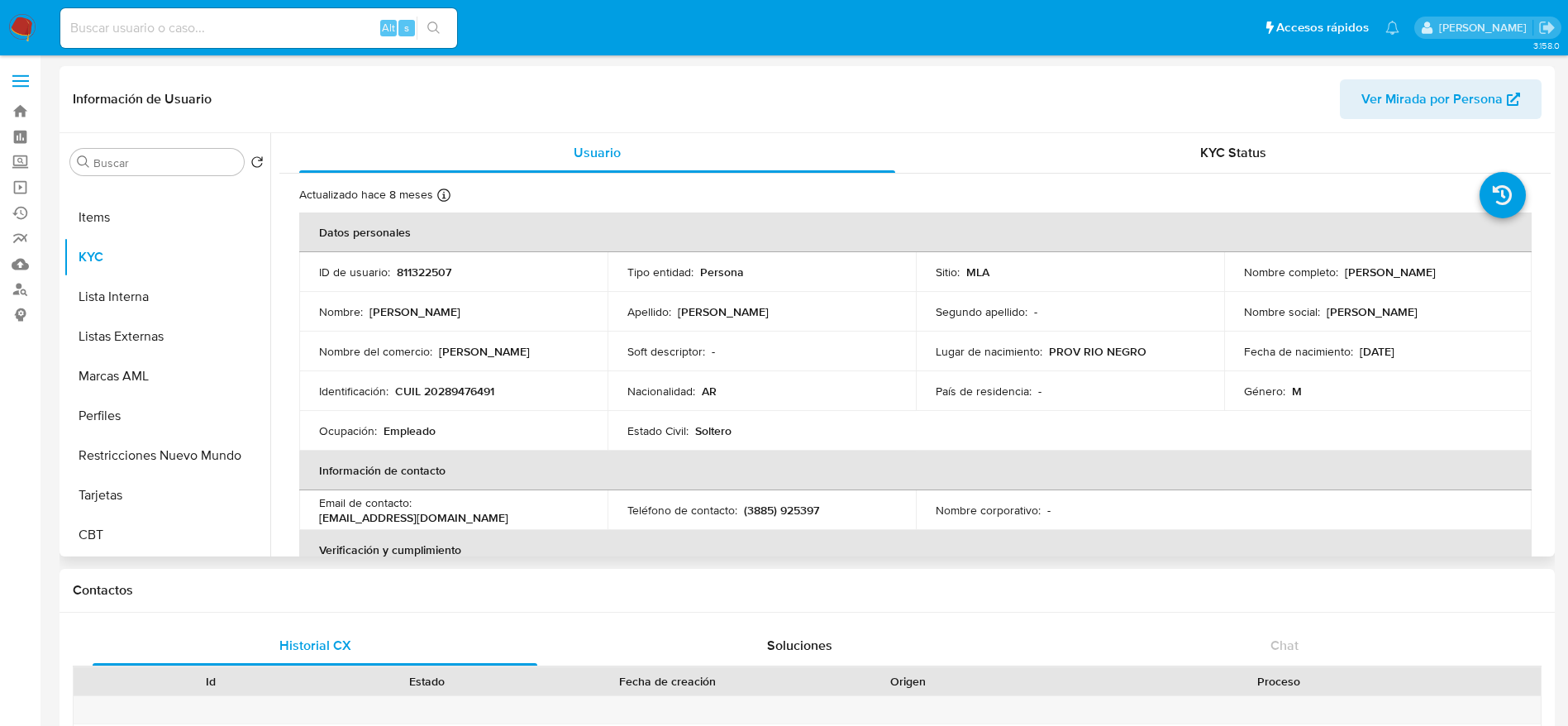
click at [440, 278] on p "811322507" at bounding box center [425, 272] width 55 height 15
copy p "811322507"
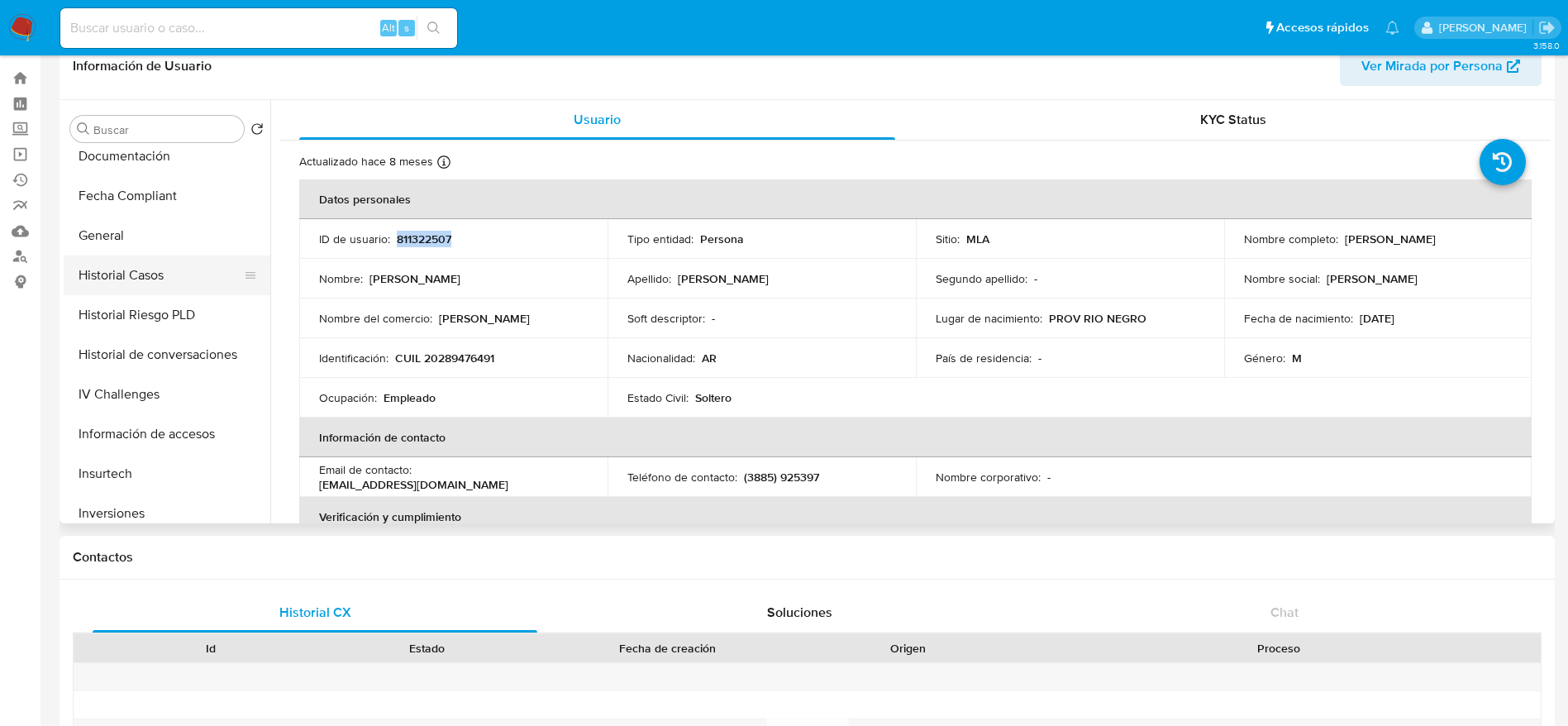
scroll to position [406, 0]
click at [146, 276] on button "Historial Casos" at bounding box center [159, 279] width 193 height 40
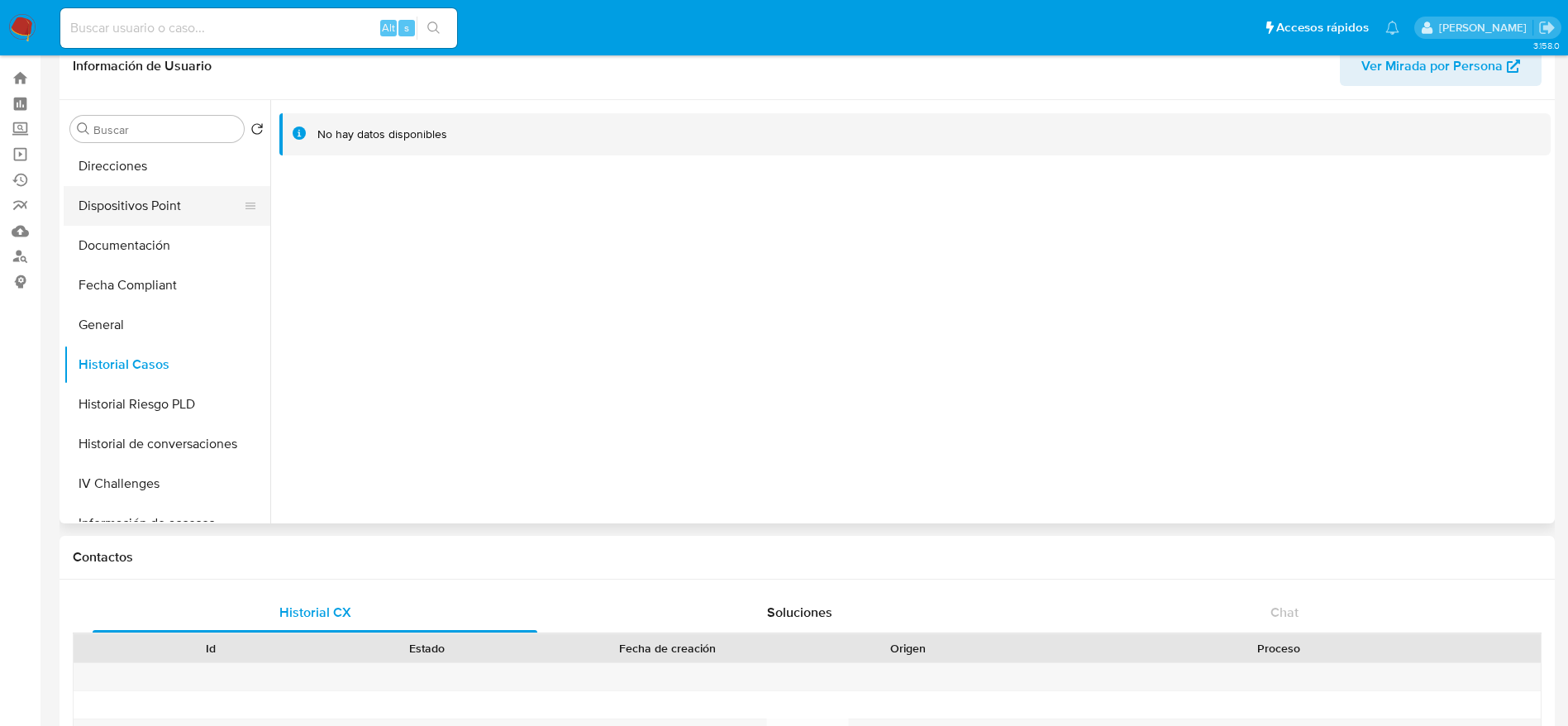
scroll to position [282, 0]
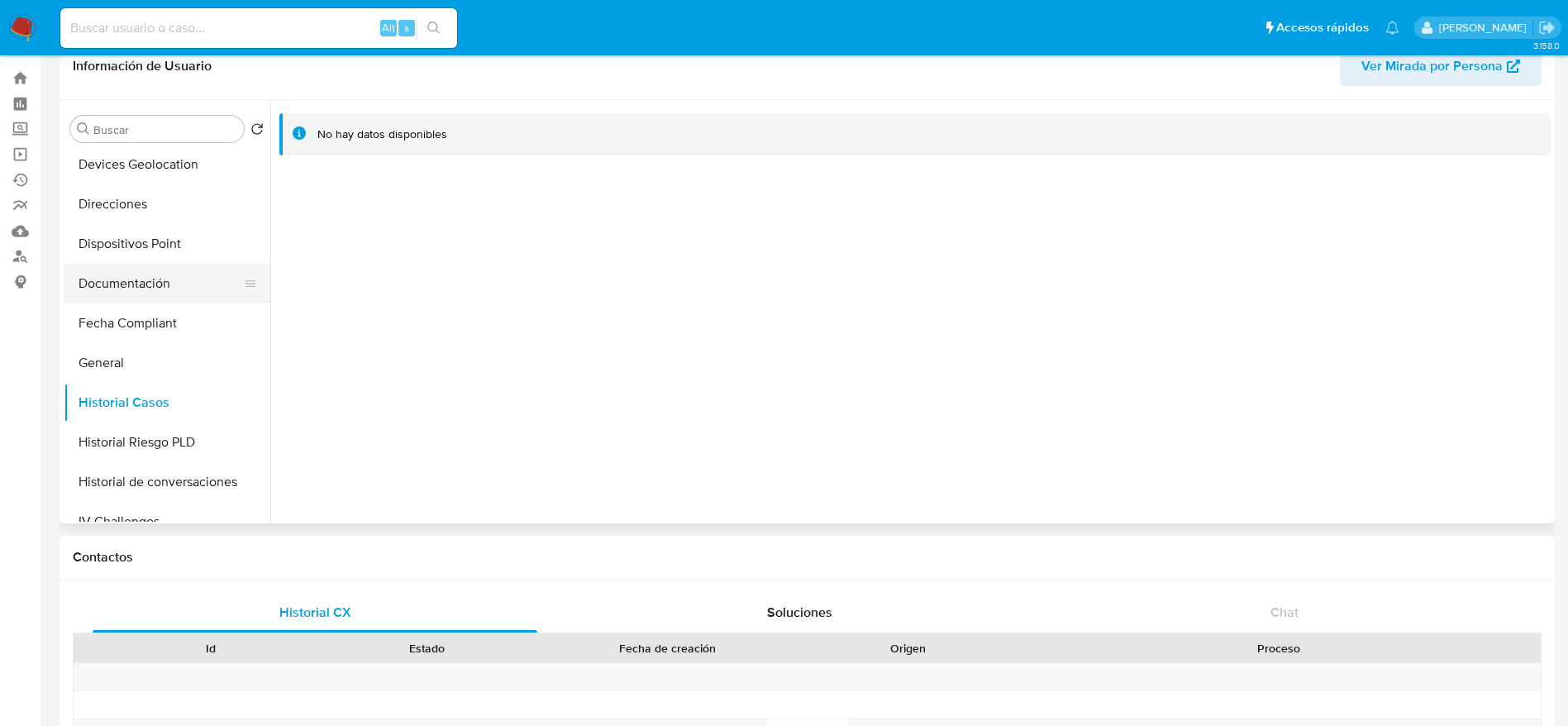
click at [131, 266] on button "Documentación" at bounding box center [159, 283] width 193 height 40
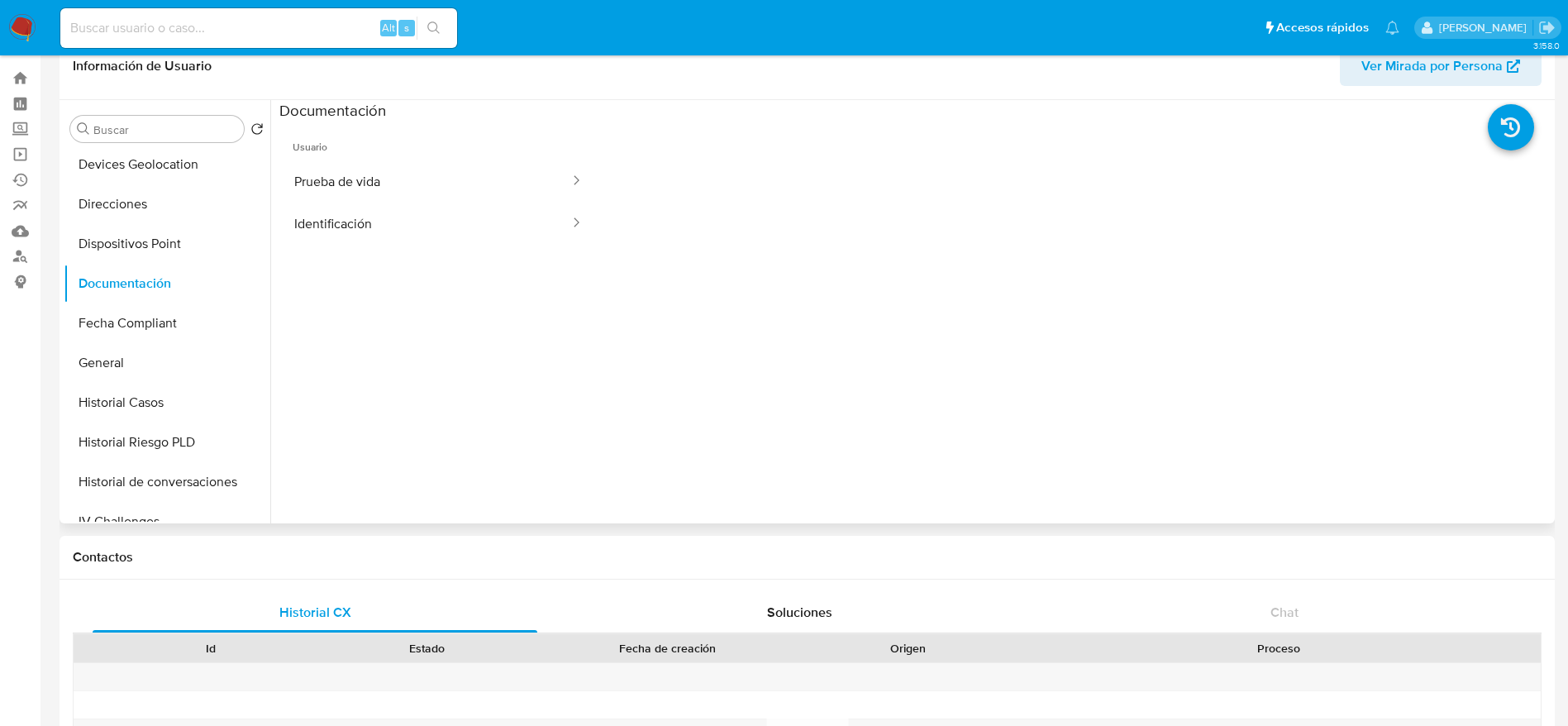
click at [497, 159] on span "Usuario" at bounding box center [438, 141] width 318 height 40
click at [496, 179] on button "Prueba de vida" at bounding box center [425, 181] width 292 height 42
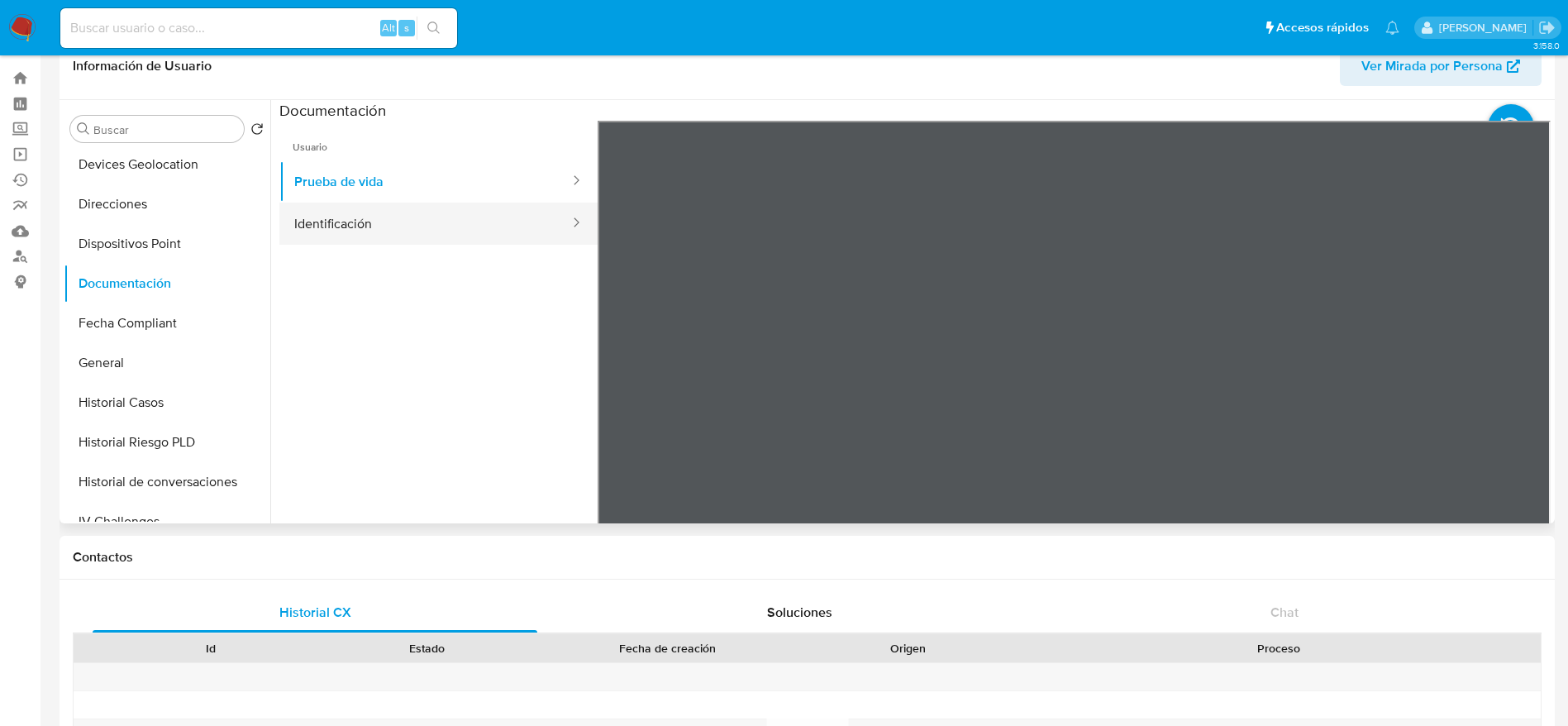
click at [510, 232] on button "Identificación" at bounding box center [425, 224] width 292 height 42
click at [1525, 397] on icon at bounding box center [1529, 390] width 10 height 17
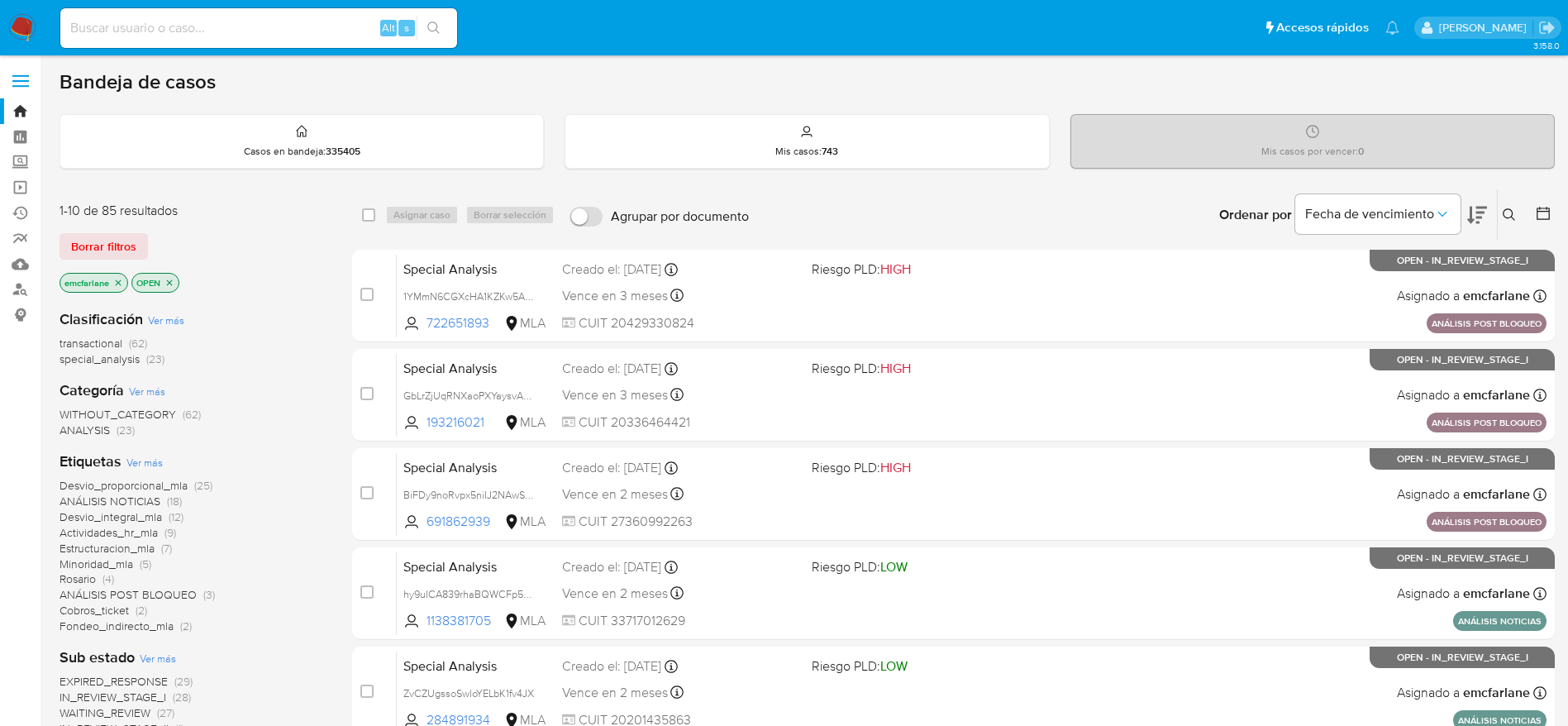
click at [225, 26] on input at bounding box center [259, 27] width 397 height 22
paste input "M3YyZrZda0qkyUohGmMs2v74"
type input "M3YyZrZda0qkyUohGmMs2v74"
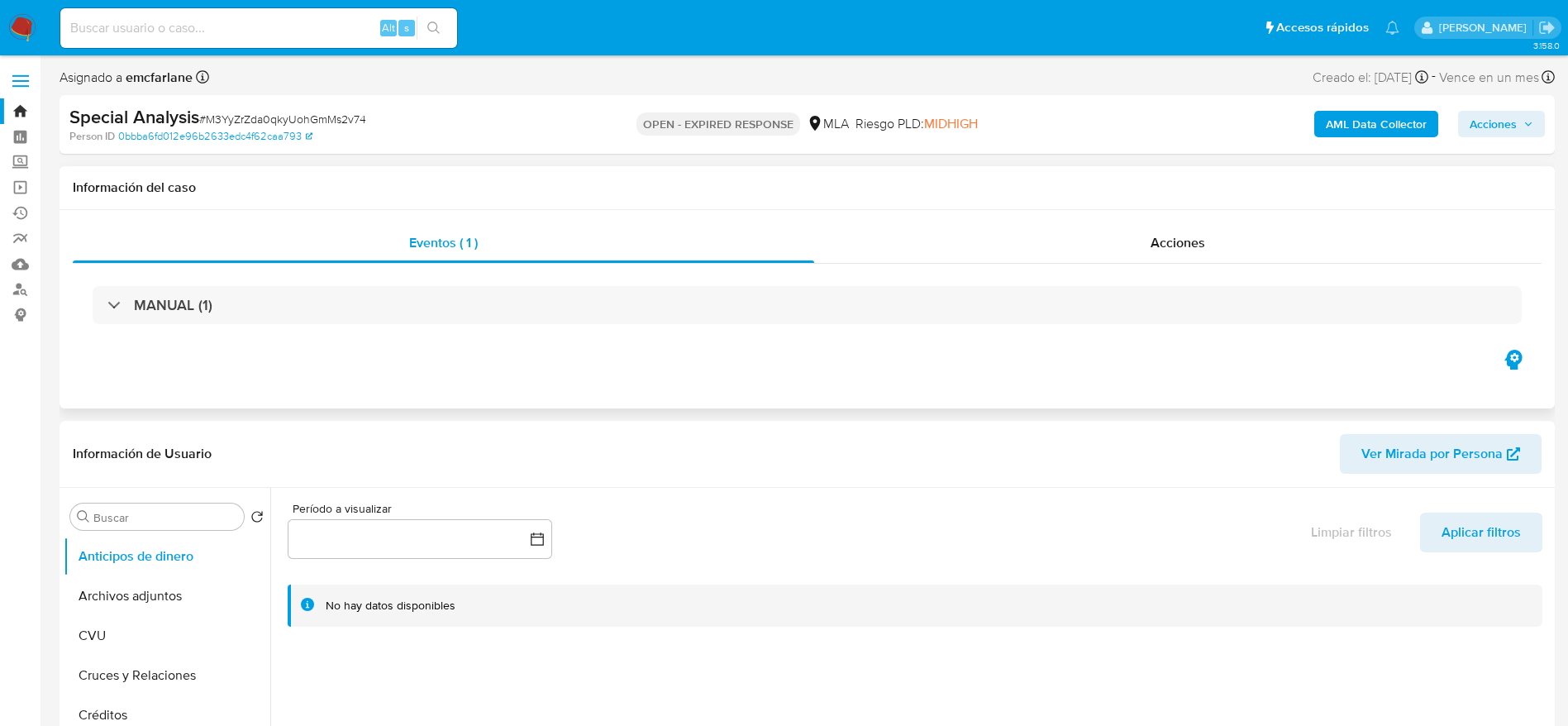
select select "10"
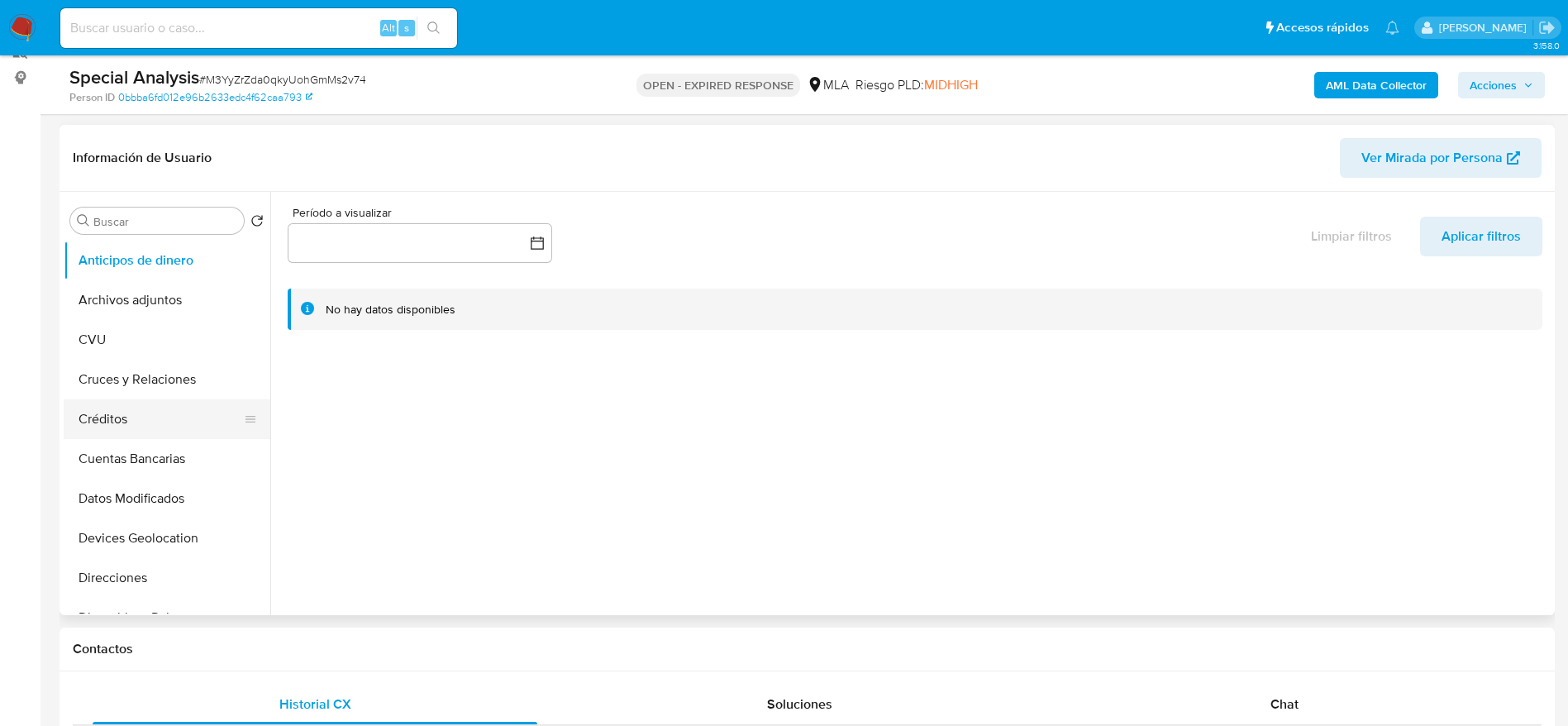
scroll to position [248, 0]
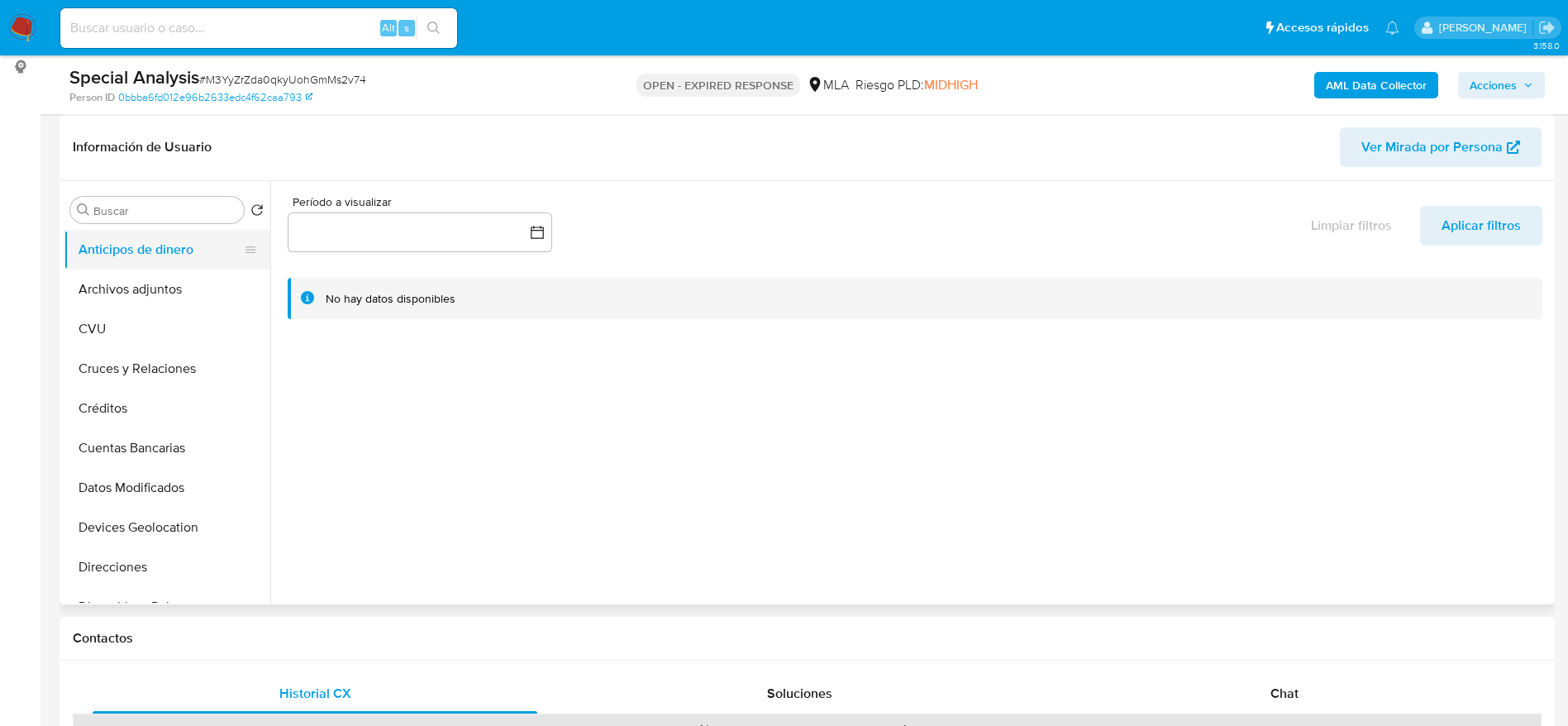
click at [113, 268] on button "Anticipos de dinero" at bounding box center [159, 250] width 193 height 40
click at [105, 291] on button "Archivos adjuntos" at bounding box center [159, 290] width 193 height 40
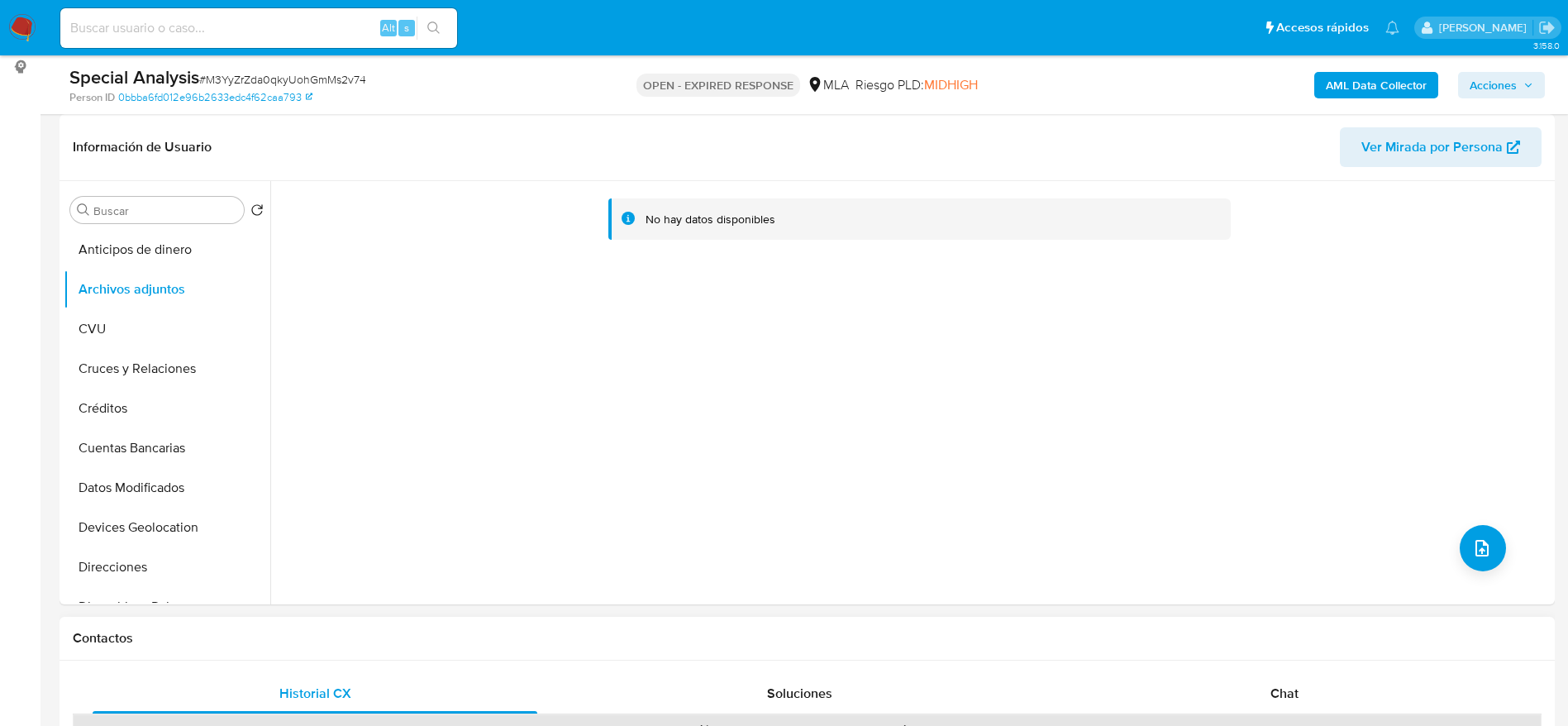
scroll to position [620, 0]
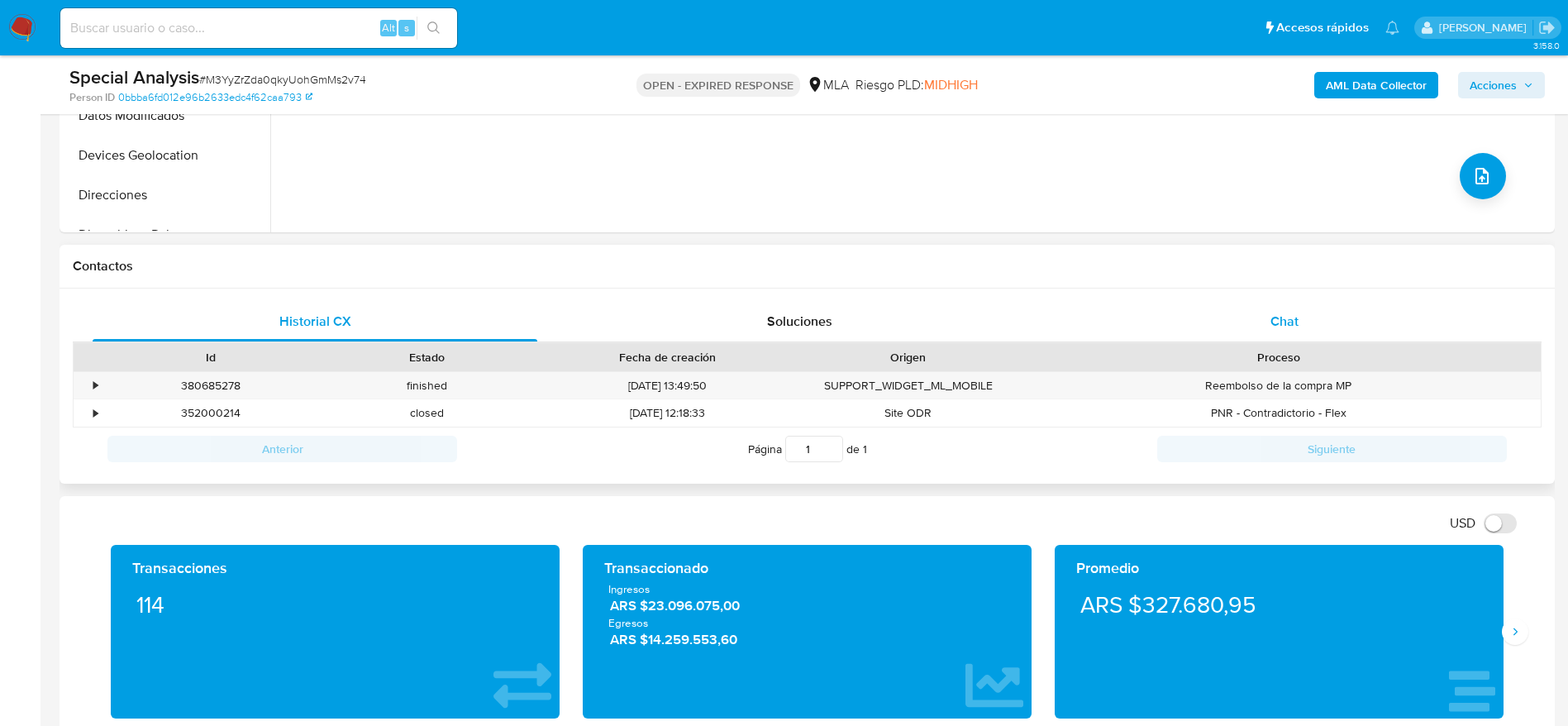
click at [1274, 325] on span "Chat" at bounding box center [1285, 321] width 28 height 19
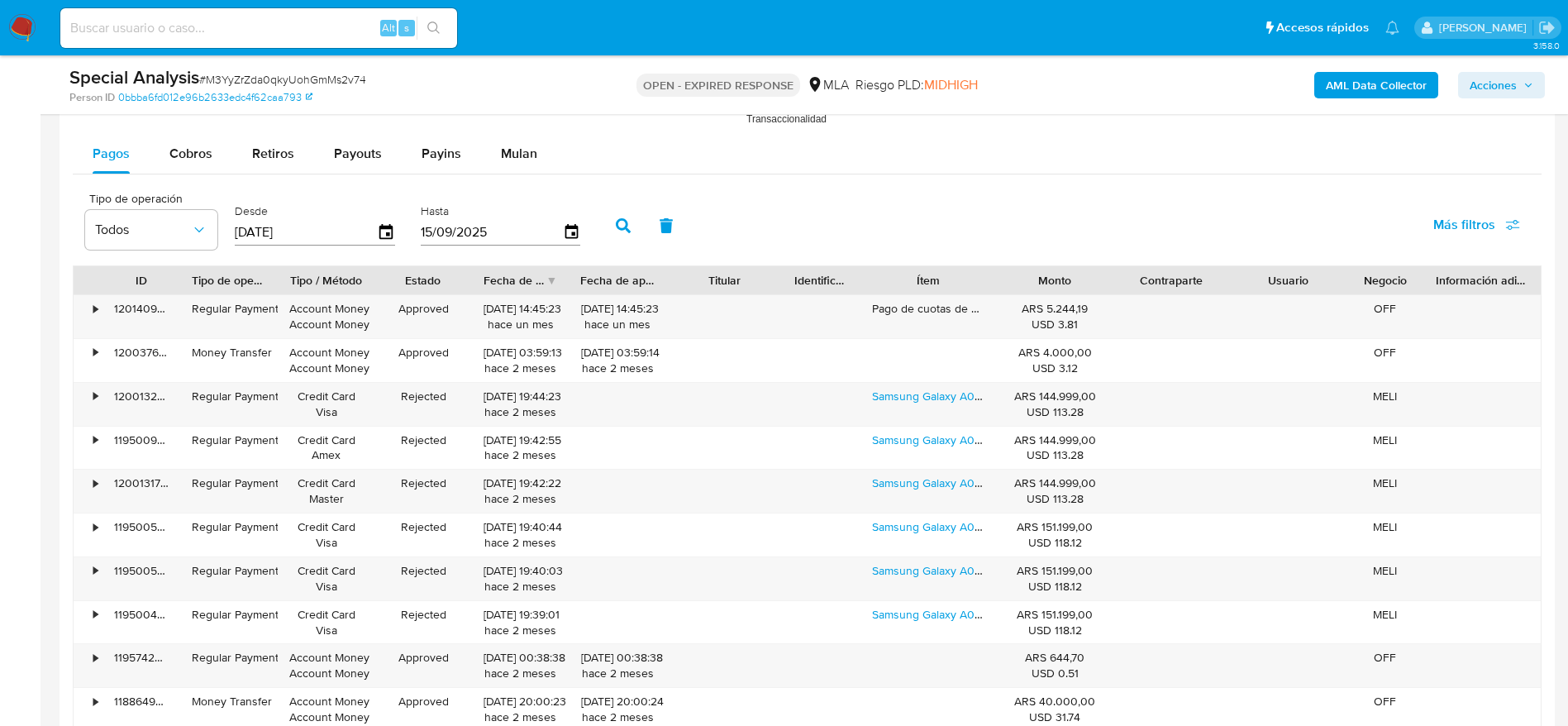
scroll to position [1737, 0]
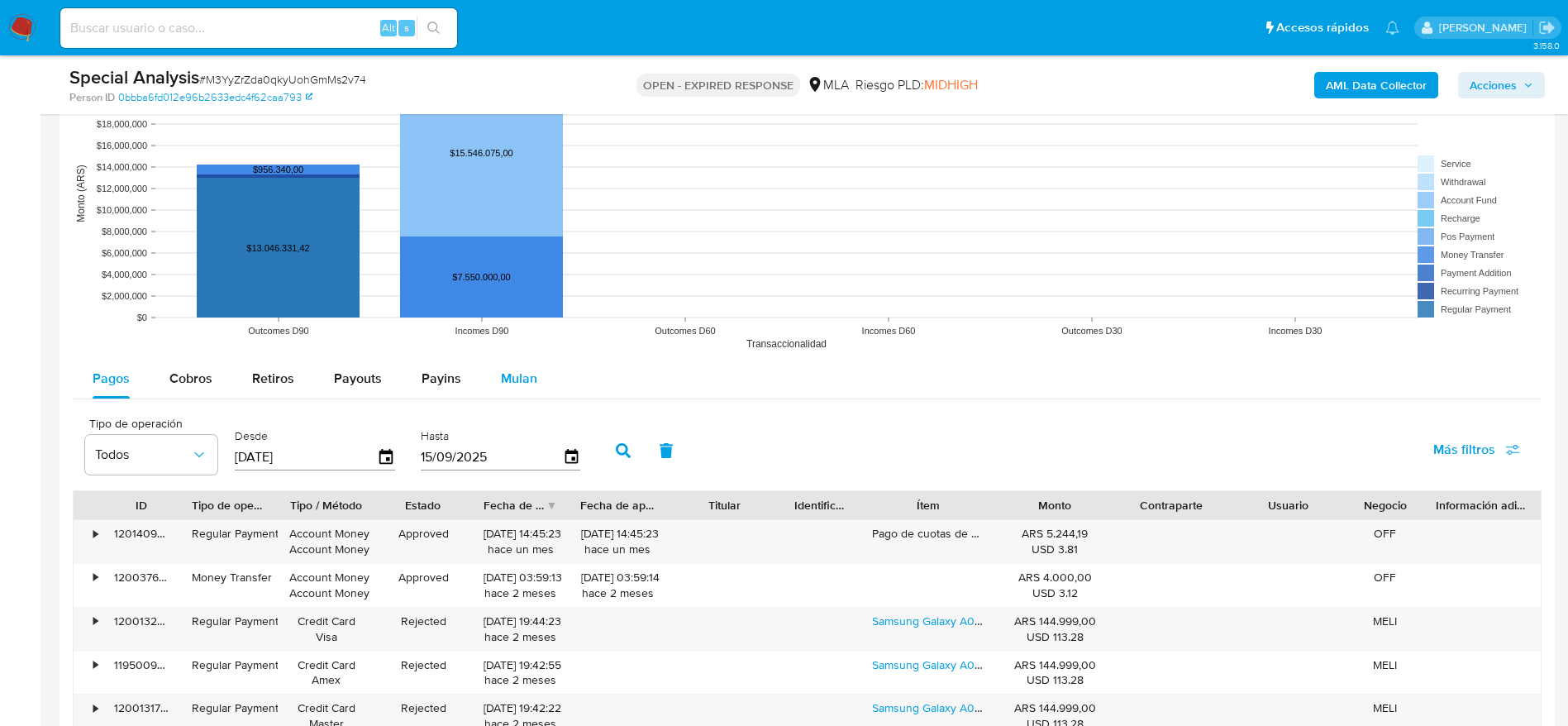
click at [529, 391] on div "Mulan" at bounding box center [519, 379] width 37 height 40
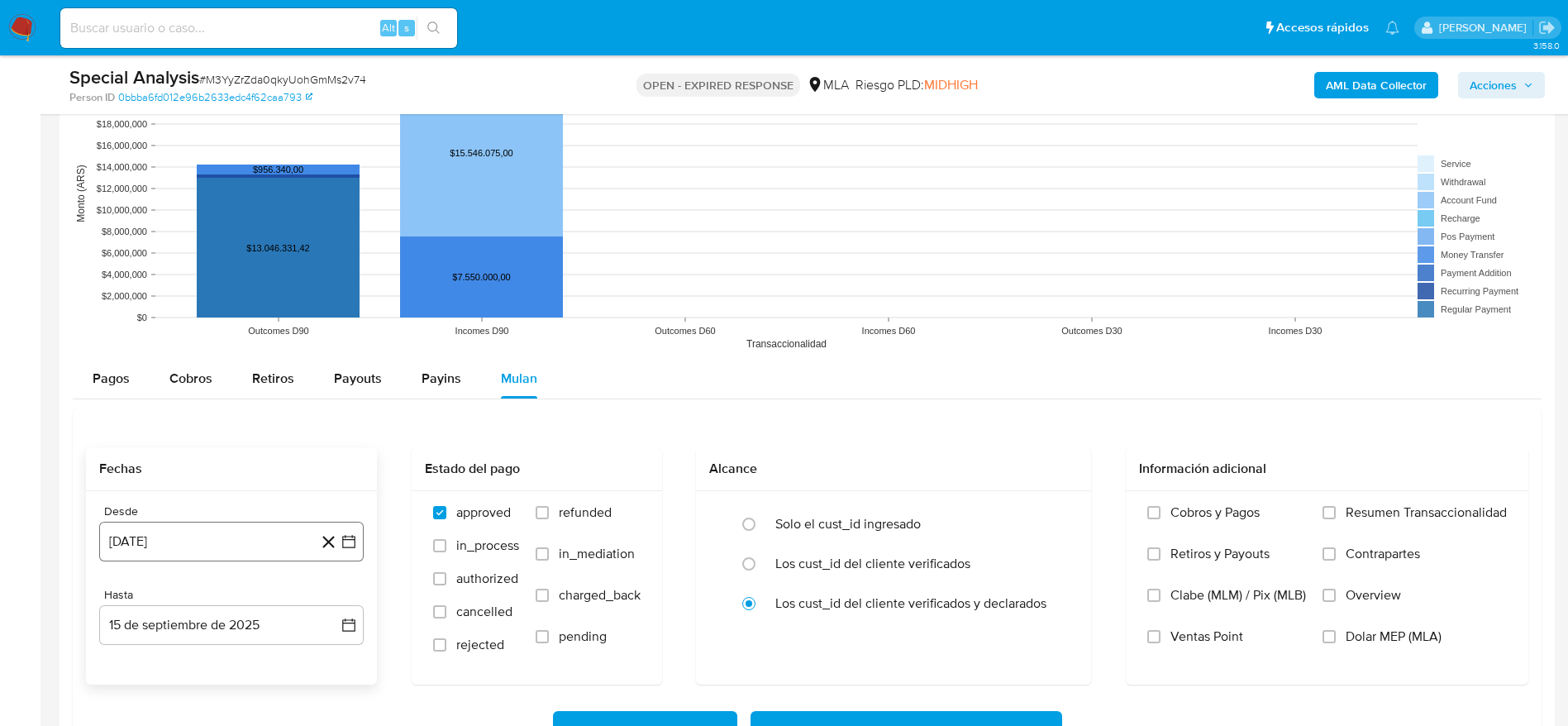
click at [226, 543] on button "[DATE]" at bounding box center [231, 542] width 264 height 40
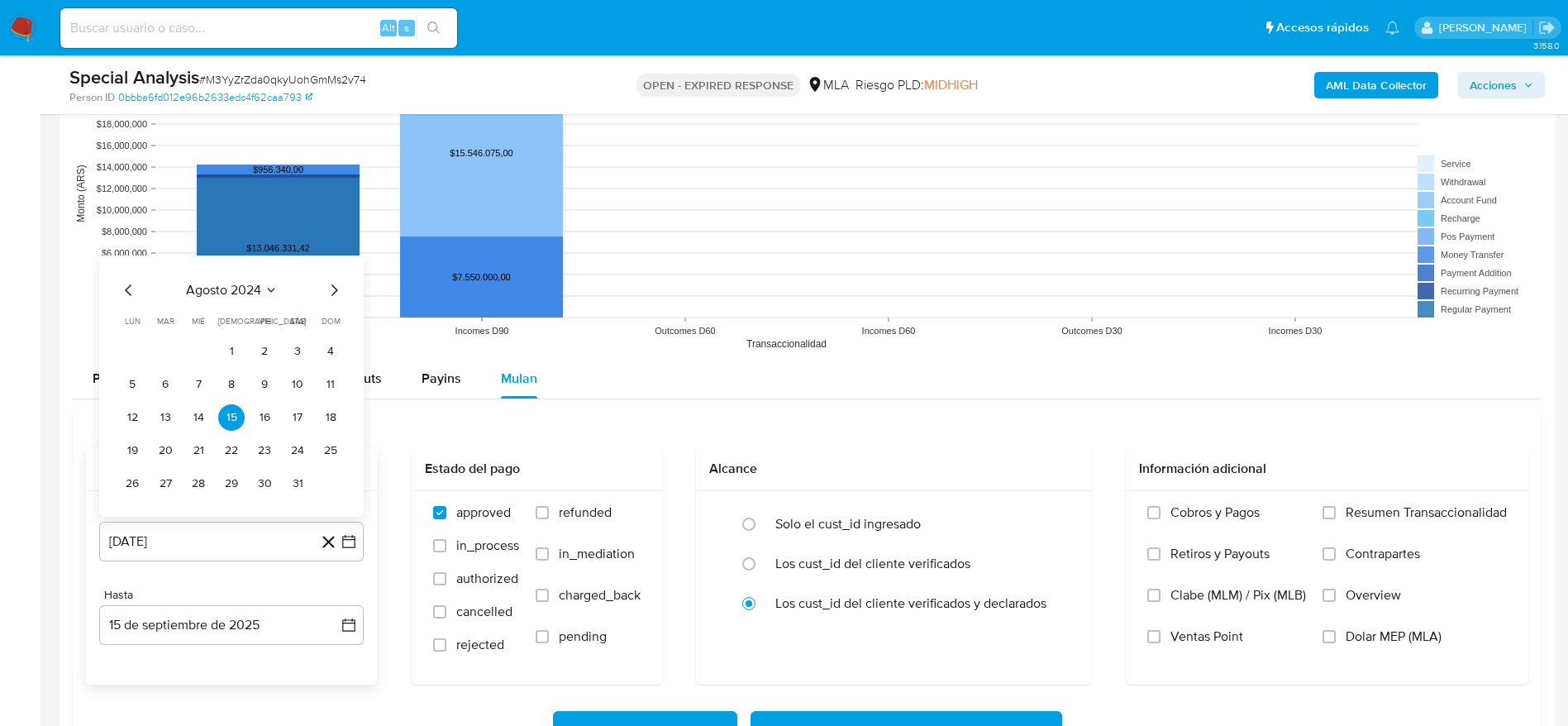
click at [335, 291] on icon "Mes siguiente" at bounding box center [333, 290] width 20 height 20
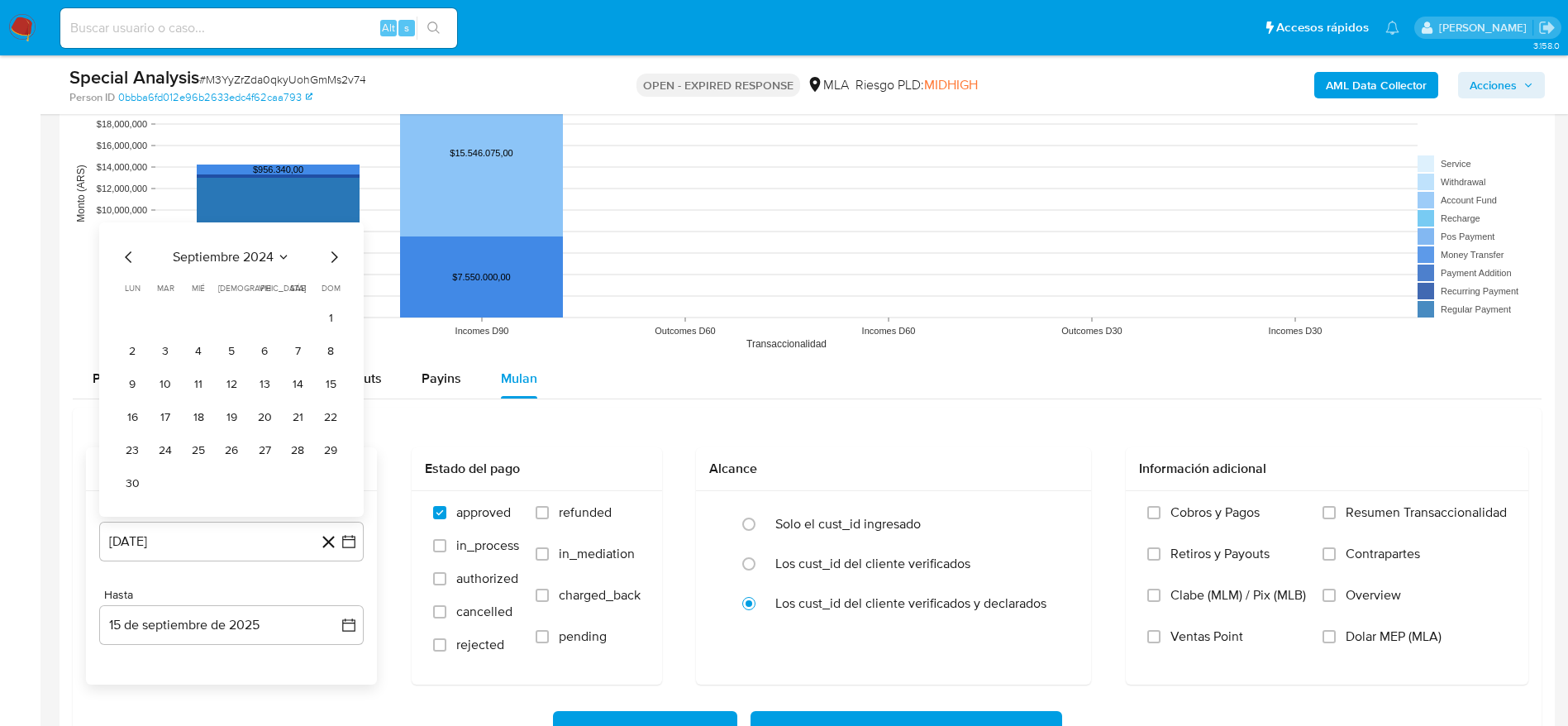
click at [330, 259] on icon "Mes siguiente" at bounding box center [333, 257] width 20 height 20
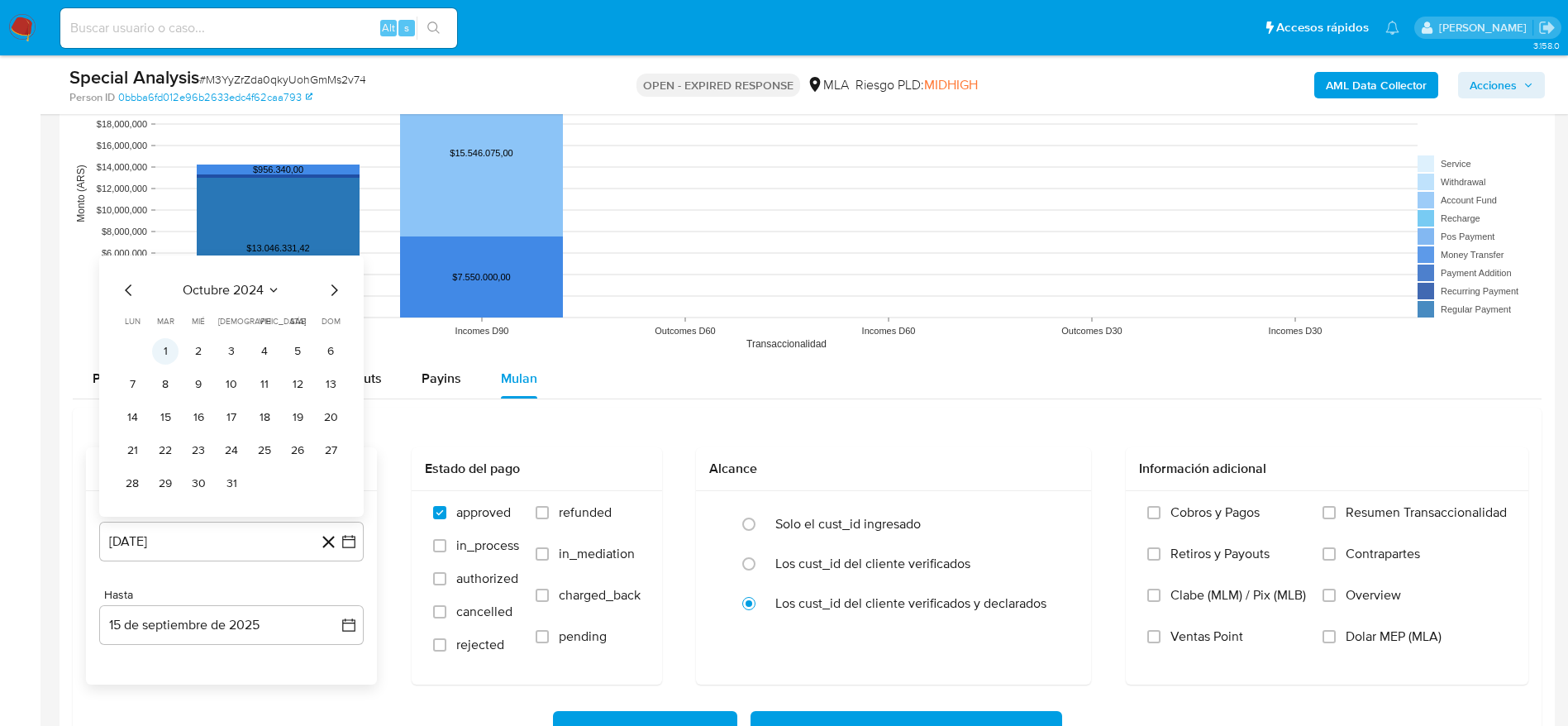
click at [160, 348] on button "1" at bounding box center [165, 351] width 26 height 26
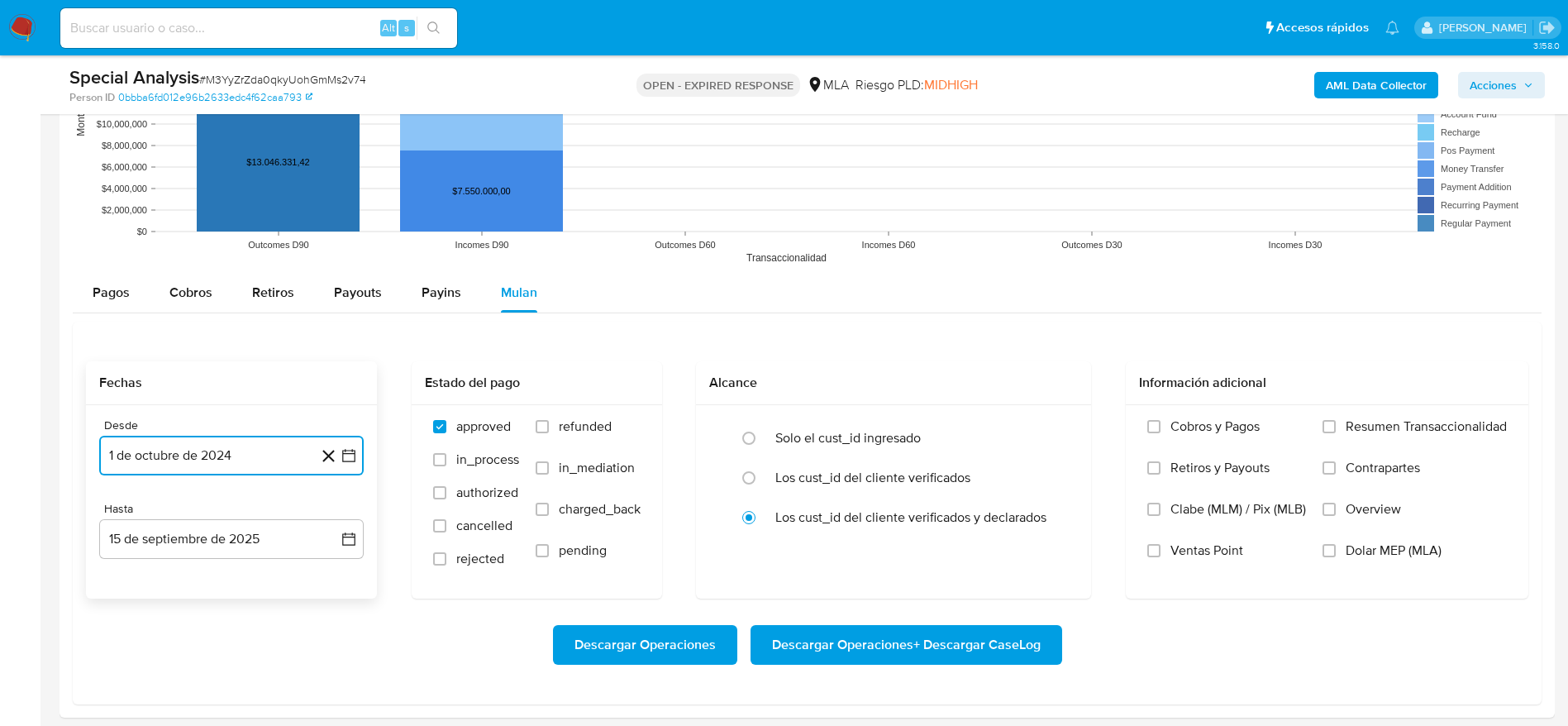
scroll to position [1861, 0]
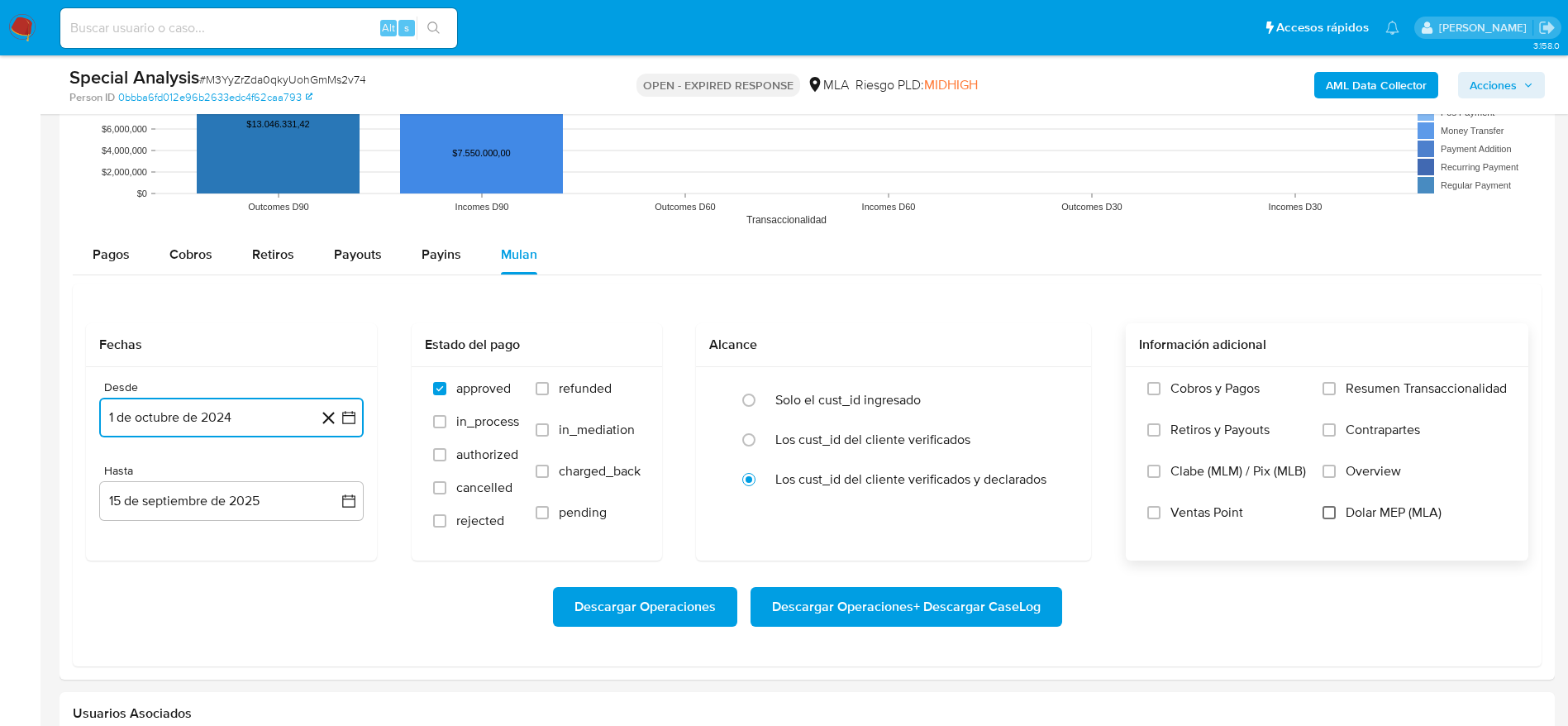
click at [1331, 506] on input "Dolar MEP (MLA)" at bounding box center [1329, 513] width 13 height 13
click at [937, 602] on span "Descargar Operaciones + Descargar CaseLog" at bounding box center [906, 607] width 269 height 37
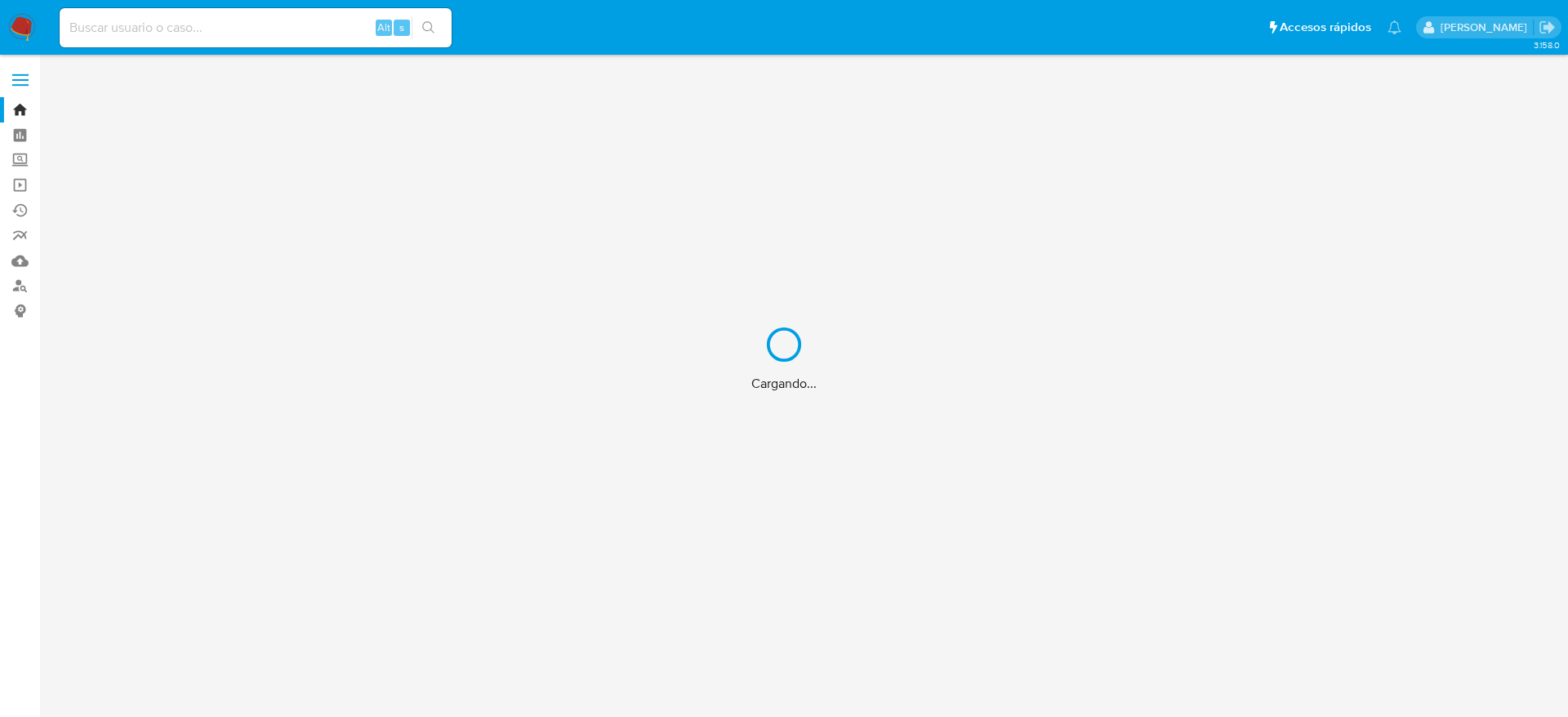
click at [187, 24] on div "Cargando..." at bounding box center [784, 358] width 1568 height 717
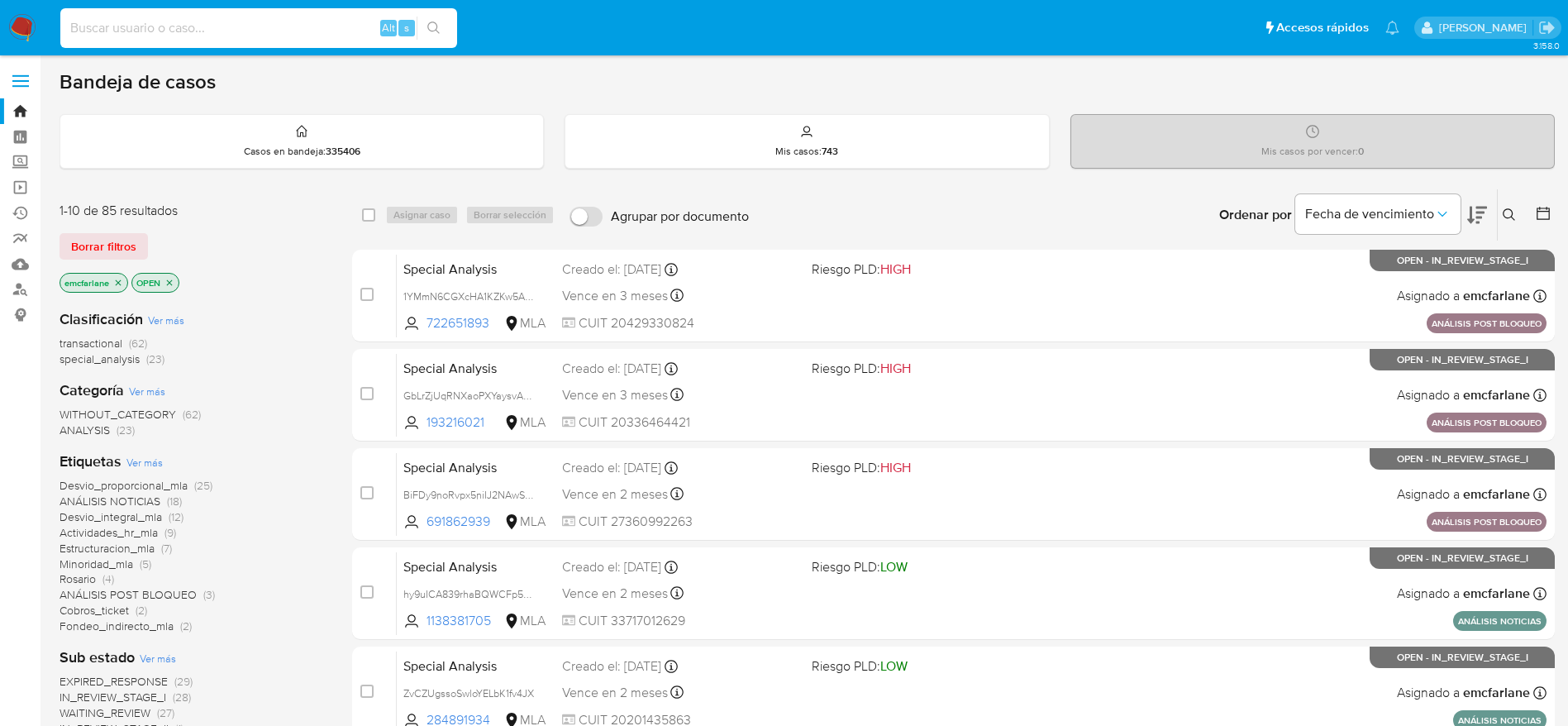
click at [190, 24] on input at bounding box center [259, 27] width 397 height 22
paste input "R4Yg16MeHICXVFtz85fSbkHh"
type input "R4Yg16MeHICXVFtz85fSbkHh"
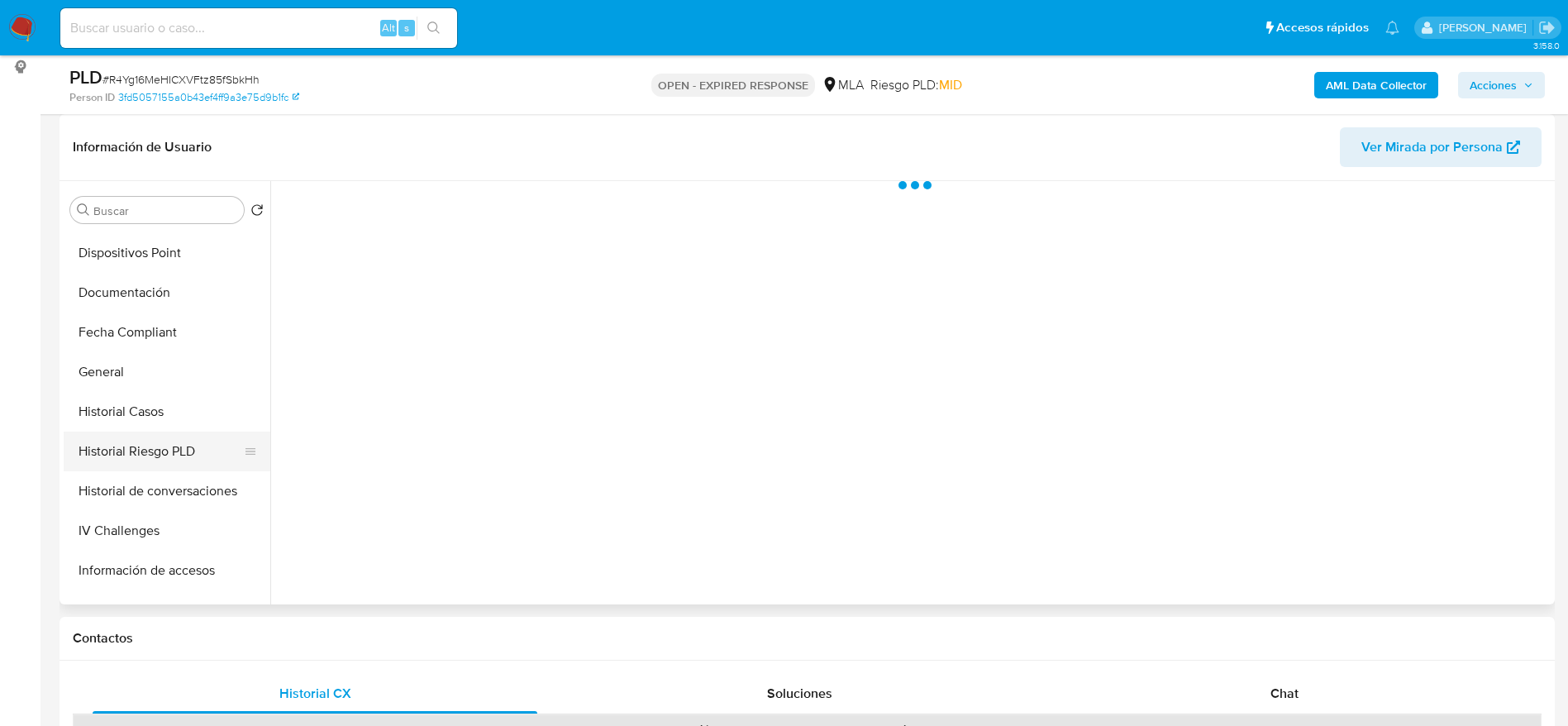
scroll to position [372, 0]
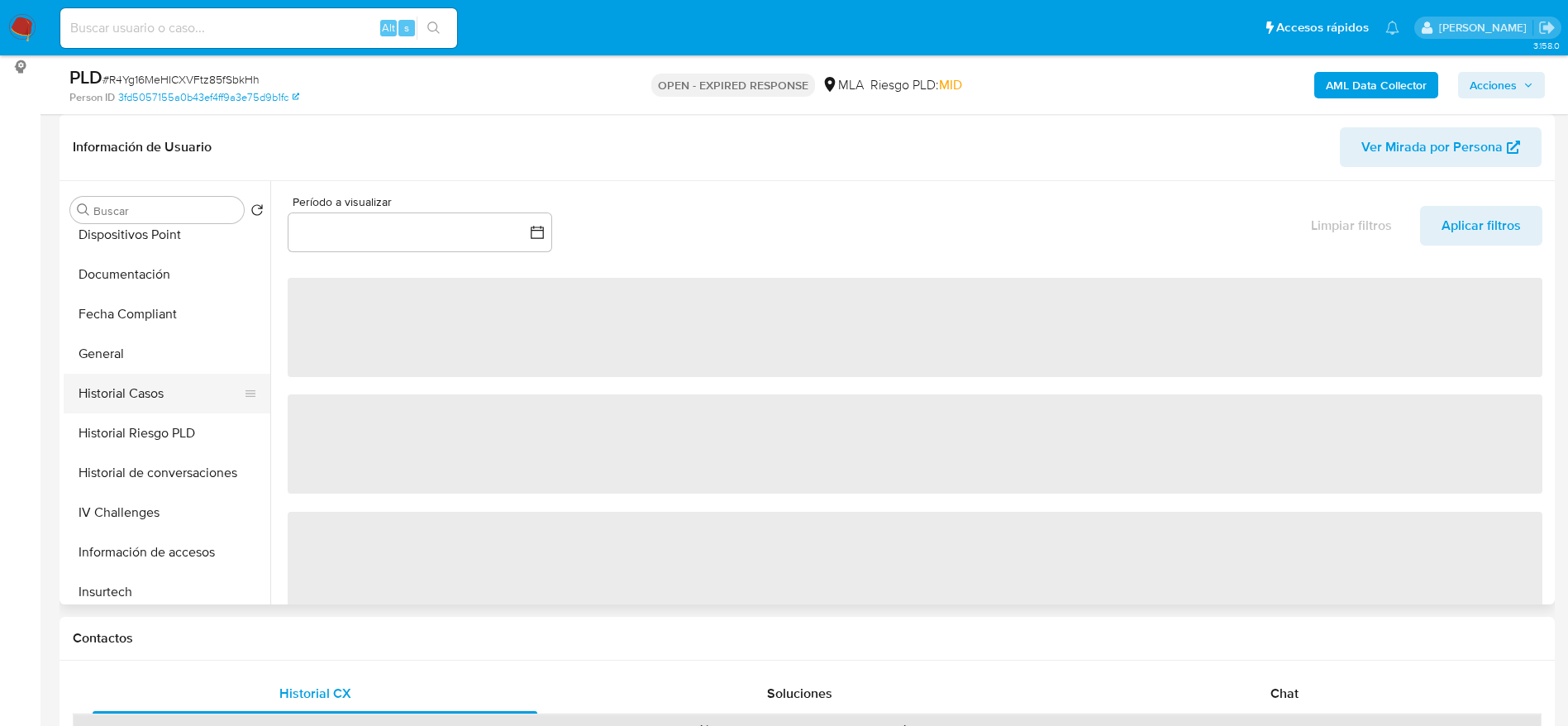
click at [157, 390] on button "Historial Casos" at bounding box center [159, 394] width 193 height 40
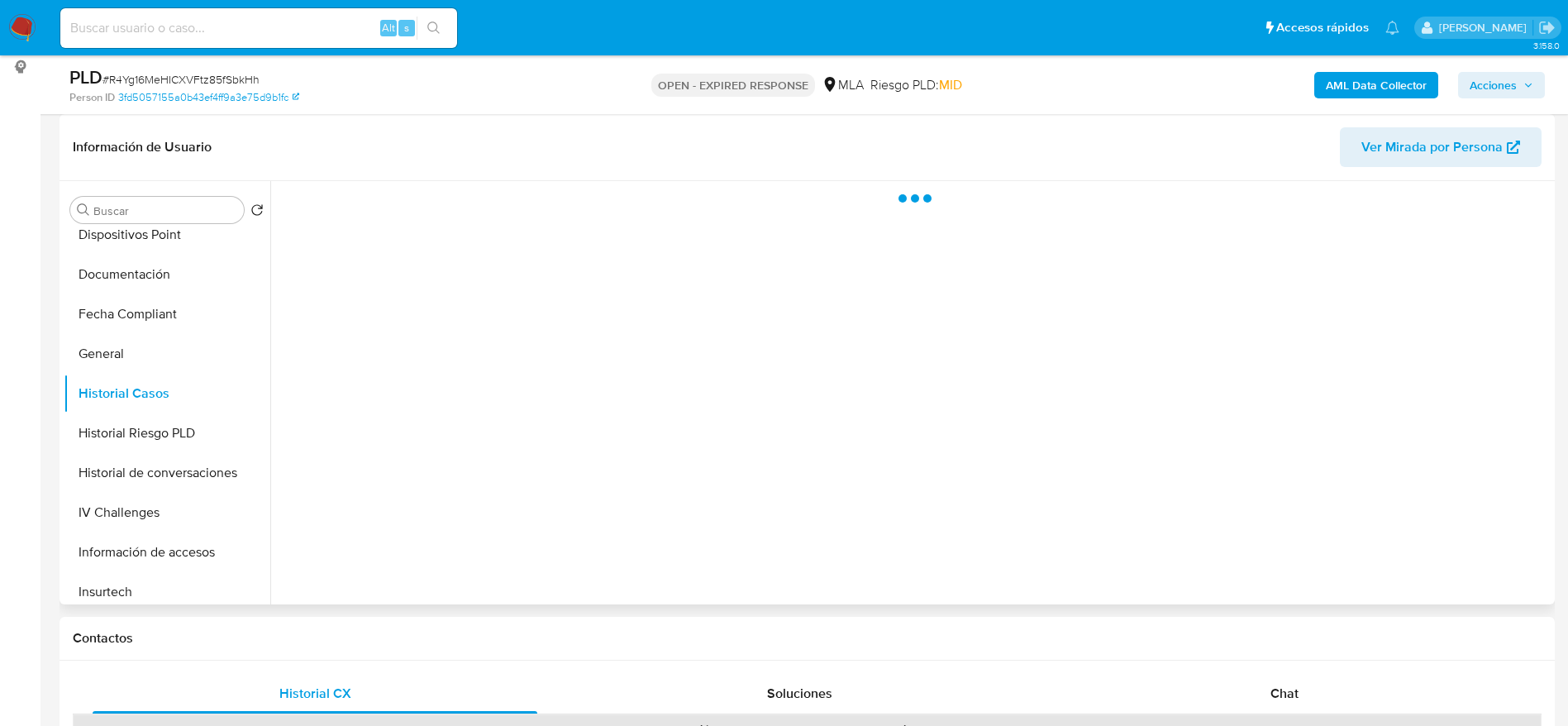
select select "10"
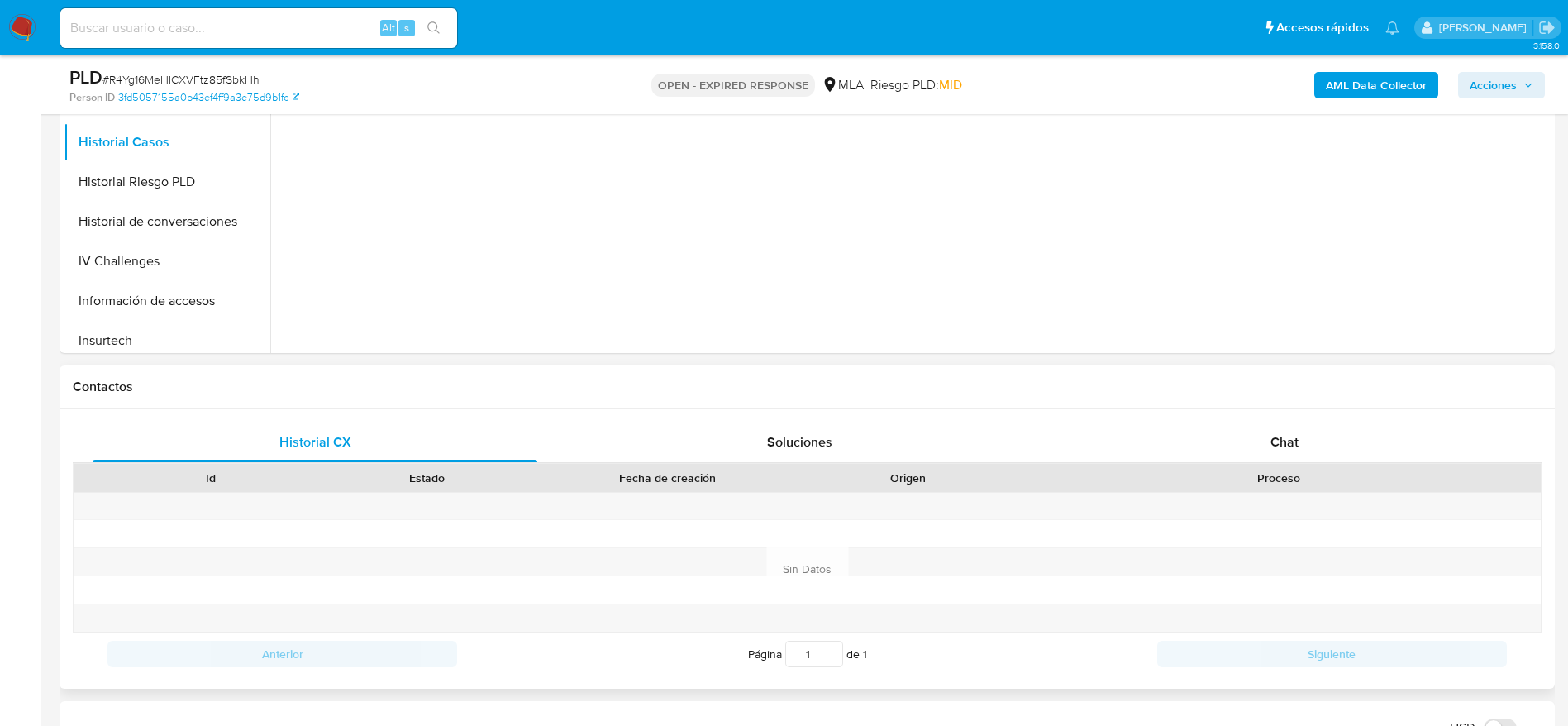
scroll to position [620, 0]
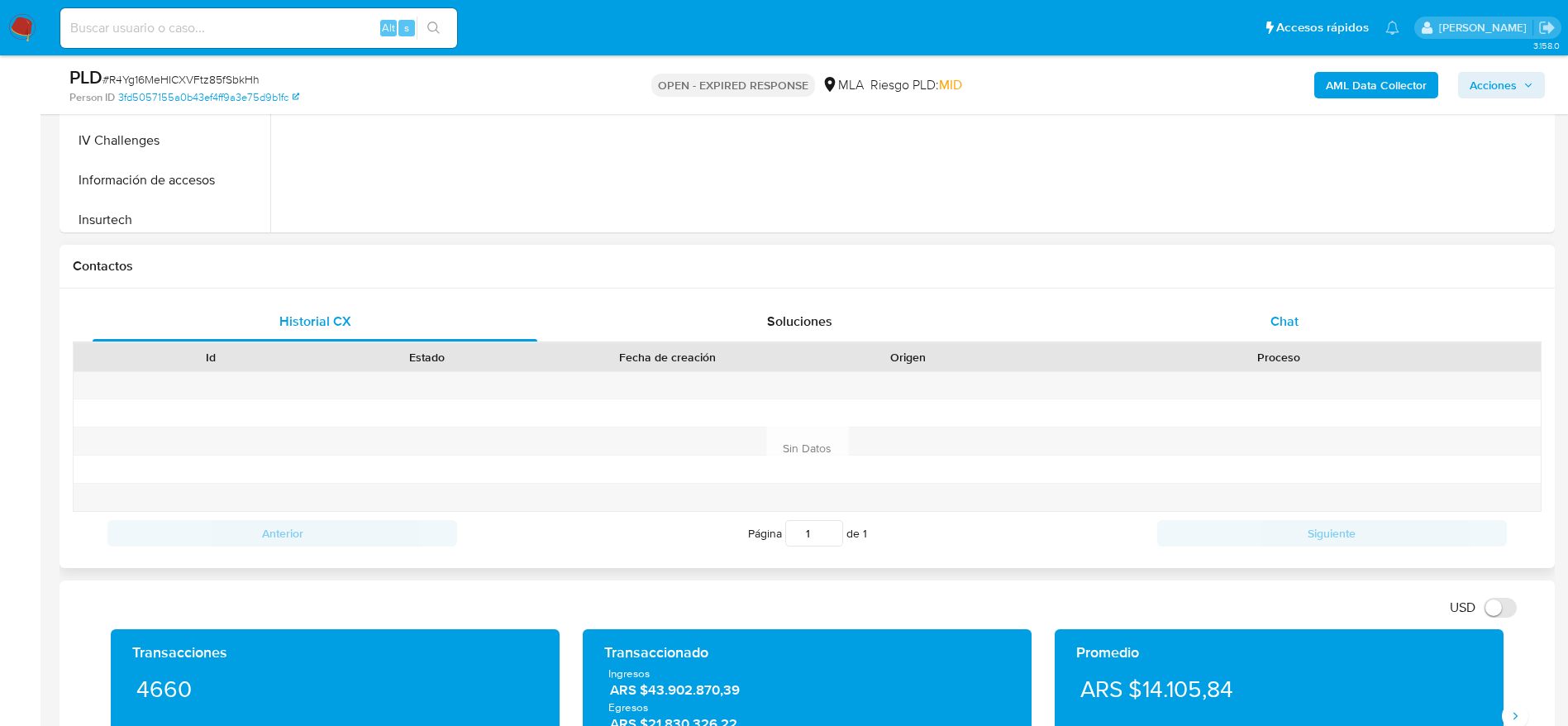
click at [1291, 302] on div "Chat" at bounding box center [1284, 322] width 444 height 40
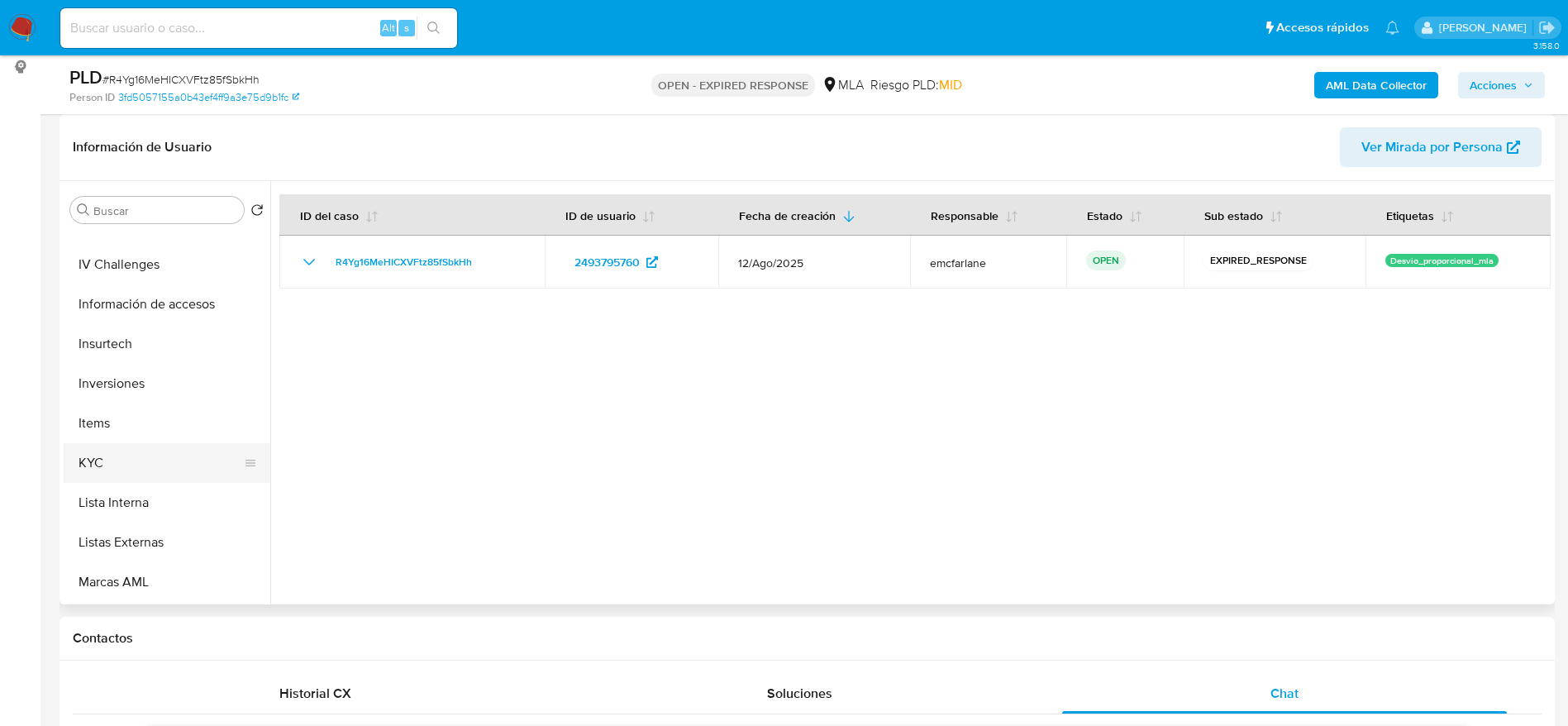
drag, startPoint x: 108, startPoint y: 455, endPoint x: 138, endPoint y: 467, distance: 32.3
click at [108, 457] on button "KYC" at bounding box center [159, 464] width 193 height 40
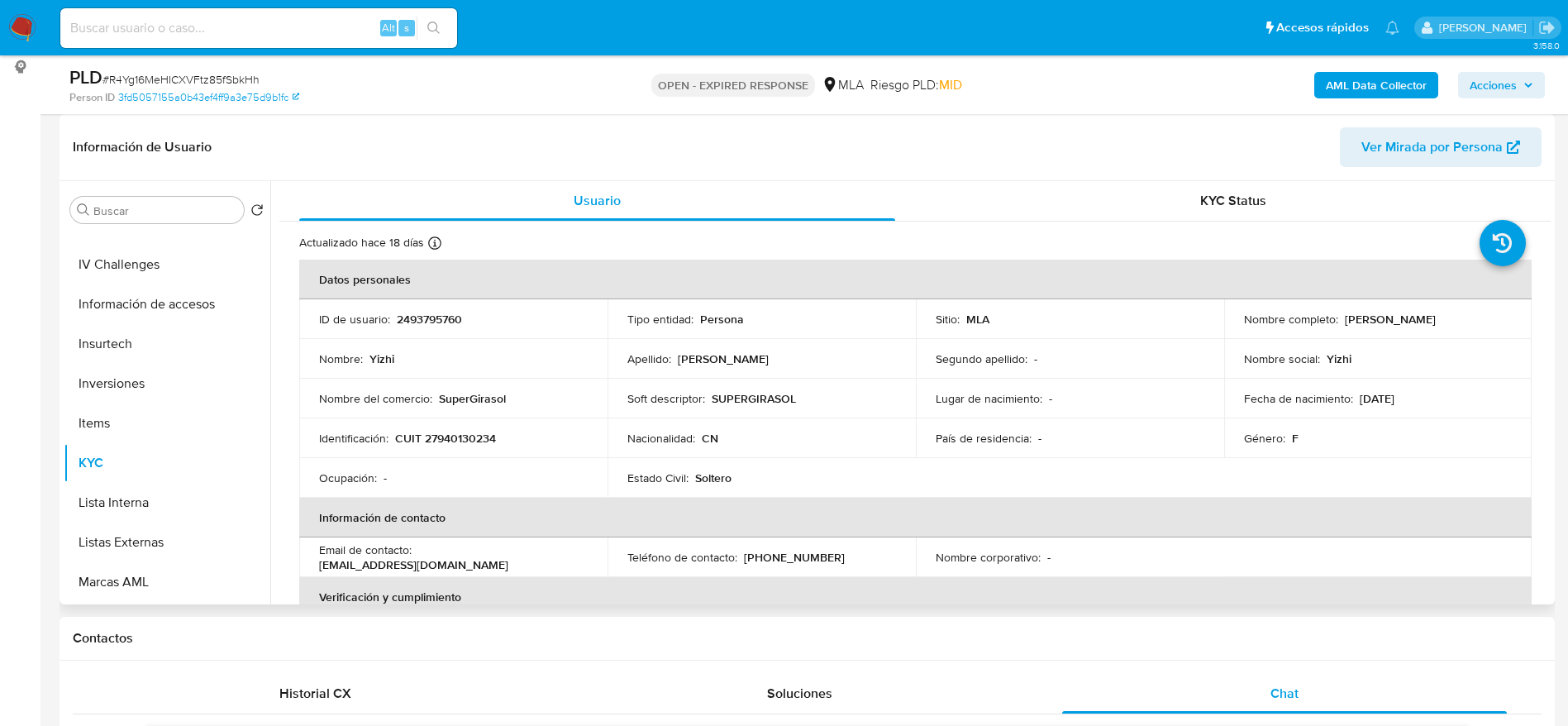
click at [450, 435] on p "CUIT 27940130234" at bounding box center [445, 438] width 101 height 15
copy p "27940130234"
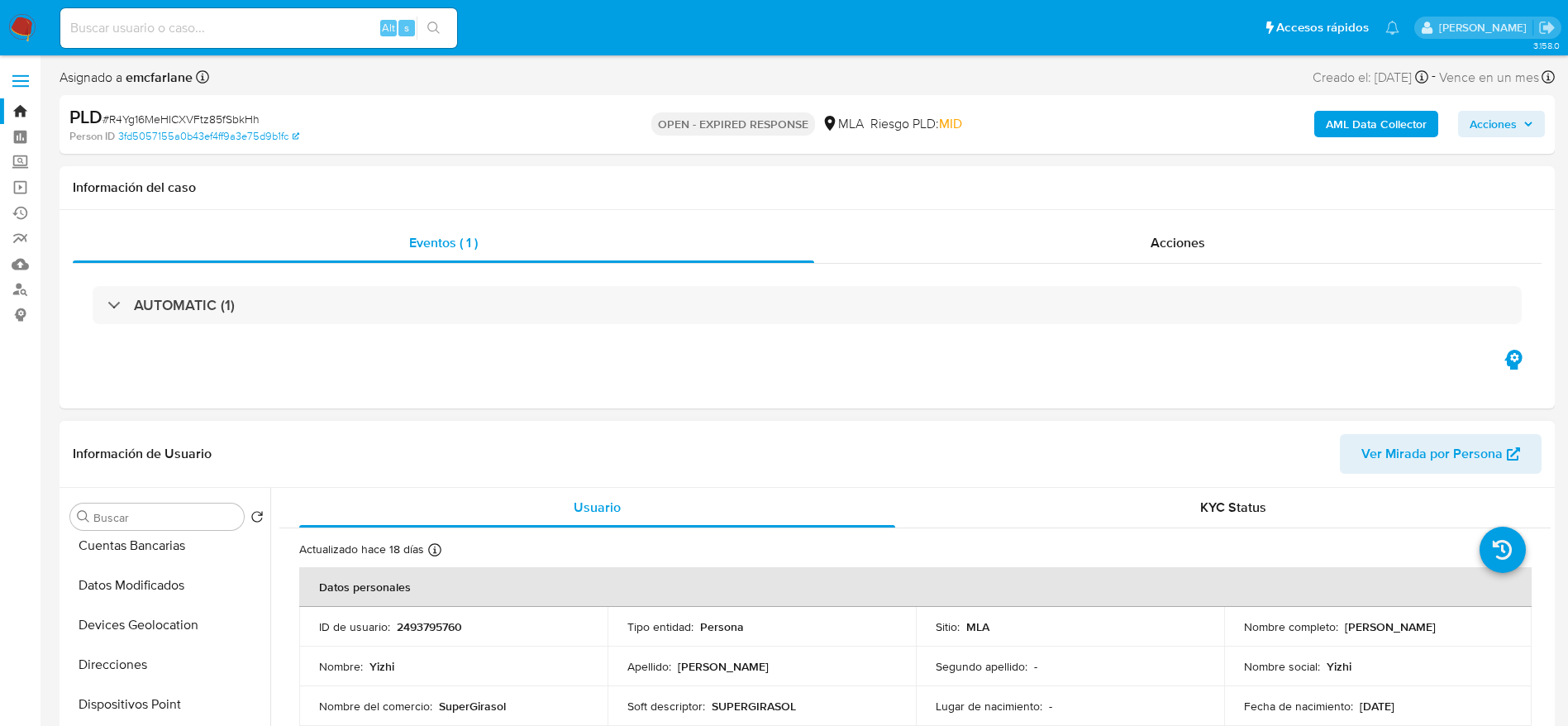
scroll to position [248, 0]
click at [142, 633] on button "Direcciones" at bounding box center [166, 626] width 207 height 40
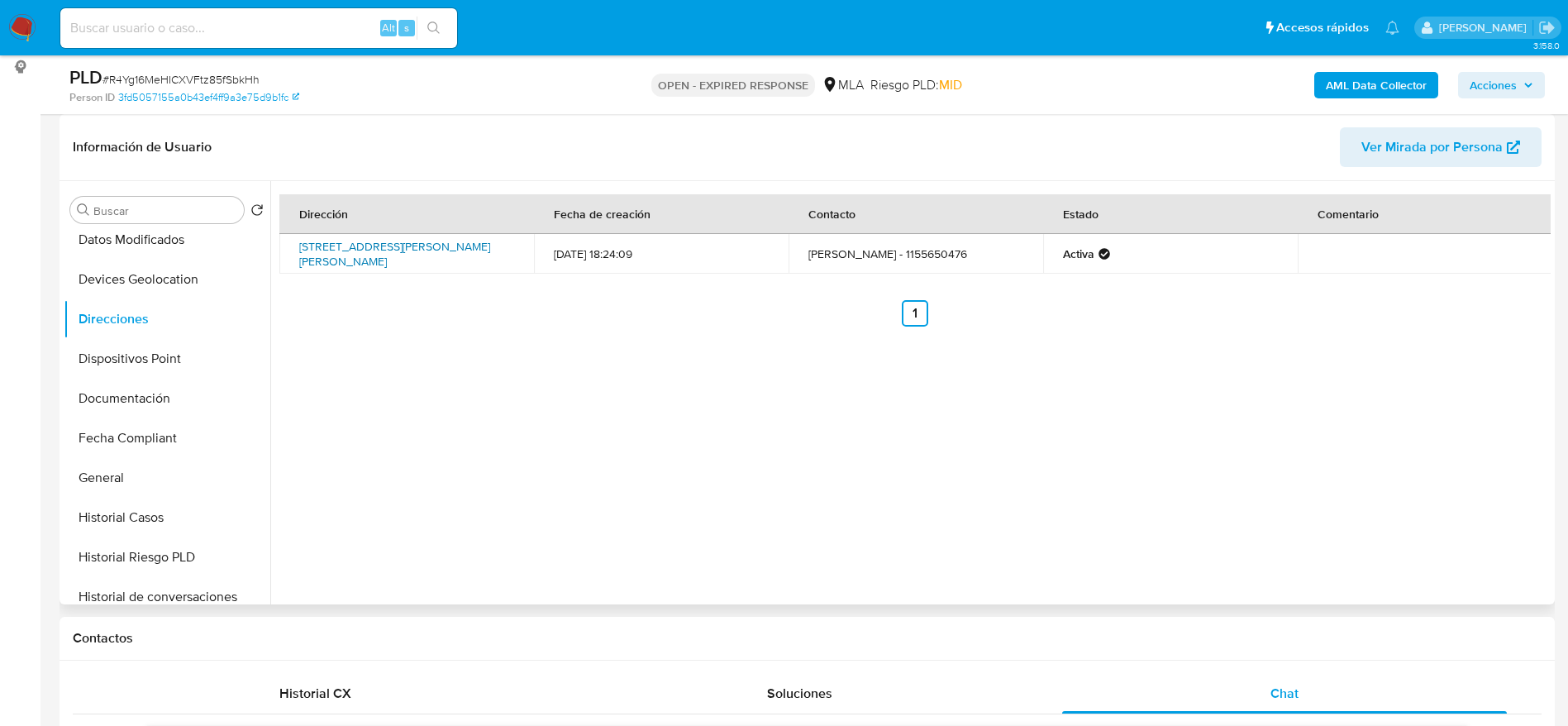
click at [409, 251] on link "Avenida Crisologo Larralde 2259, Núñez, Capital Federal, 1429, Argentina 2259" at bounding box center [394, 253] width 191 height 31
drag, startPoint x: 456, startPoint y: 250, endPoint x: 292, endPoint y: 248, distance: 164.0
click at [292, 248] on td "Avenida Crisologo Larralde 2259, Núñez, Capital Federal, 1429, Argentina 2259" at bounding box center [407, 254] width 255 height 40
copy link "Avenida Crisologo Larralde 2259, Núñez, Capital Federal, 1429, Argentina 2259"
click at [689, 504] on div "Dirección Fecha de creación Contacto Estado Comentario Avenida Crisologo Larral…" at bounding box center [909, 393] width 1280 height 424
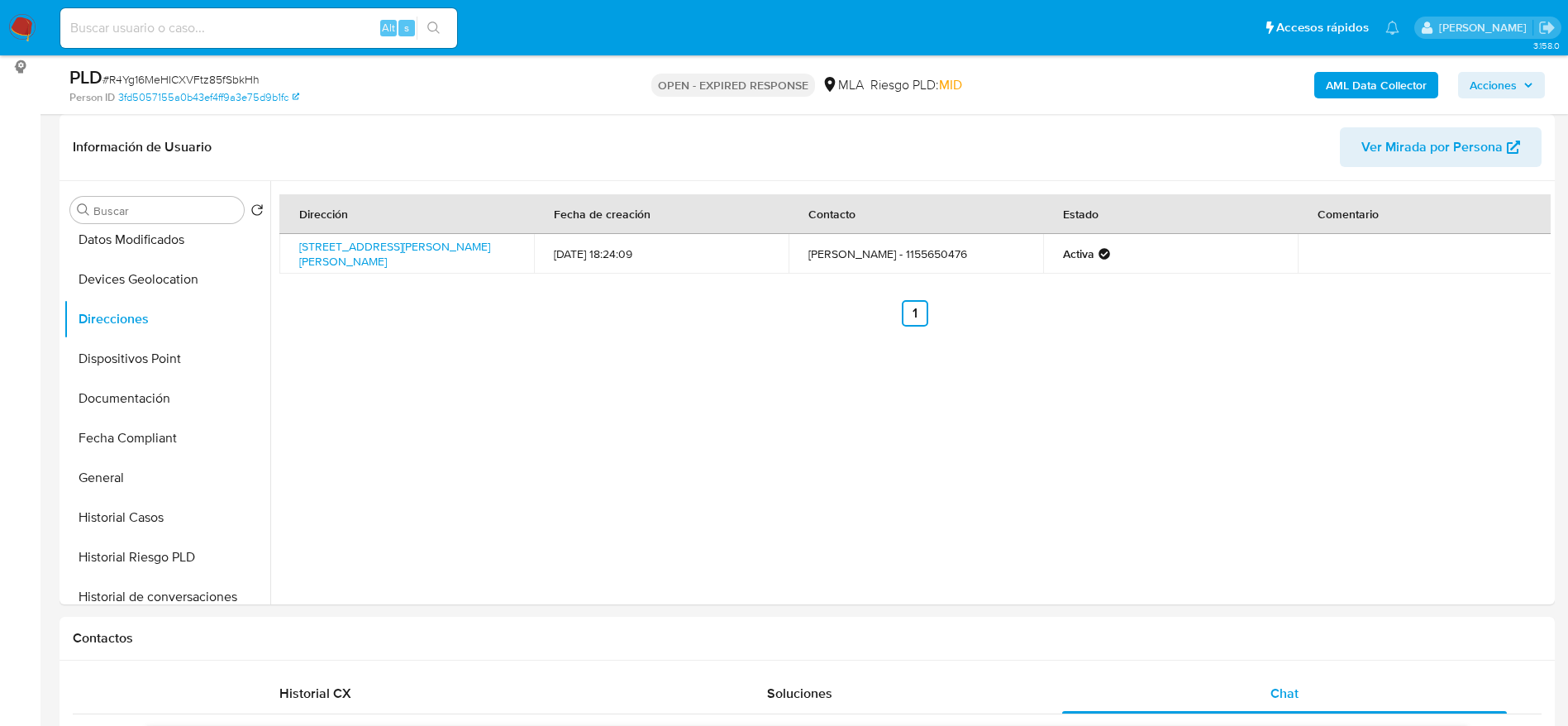
click at [179, 71] on span "# R4Yg16MeHICXVFtz85fSbkHh" at bounding box center [181, 79] width 157 height 17
copy span "R4Yg16MeHICXVFtz85fSbkHh"
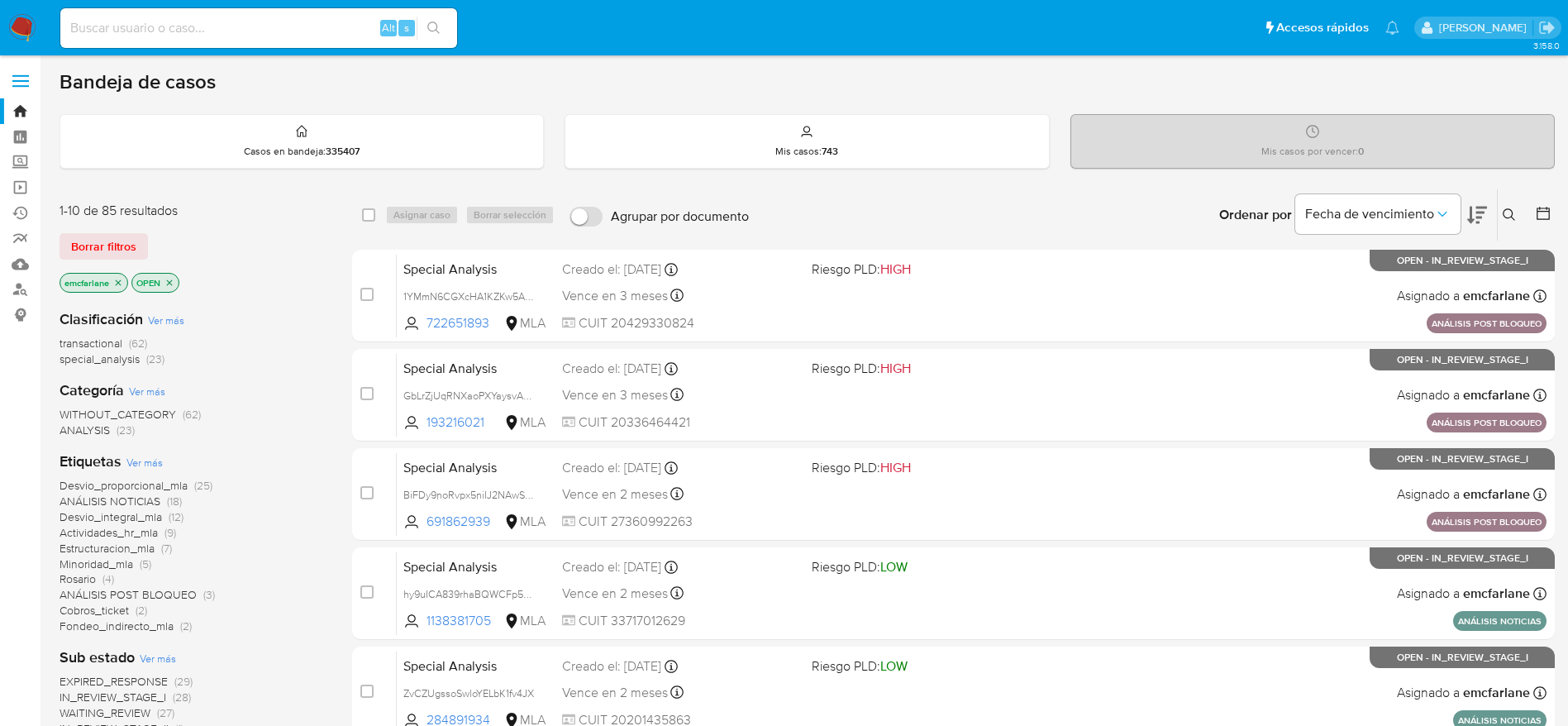
click at [111, 227] on div "1-10 de 85 resultados Borrar filtros emcfarlane OPEN" at bounding box center [192, 249] width 264 height 94
click at [110, 237] on span "Borrar filtros" at bounding box center [103, 246] width 65 height 24
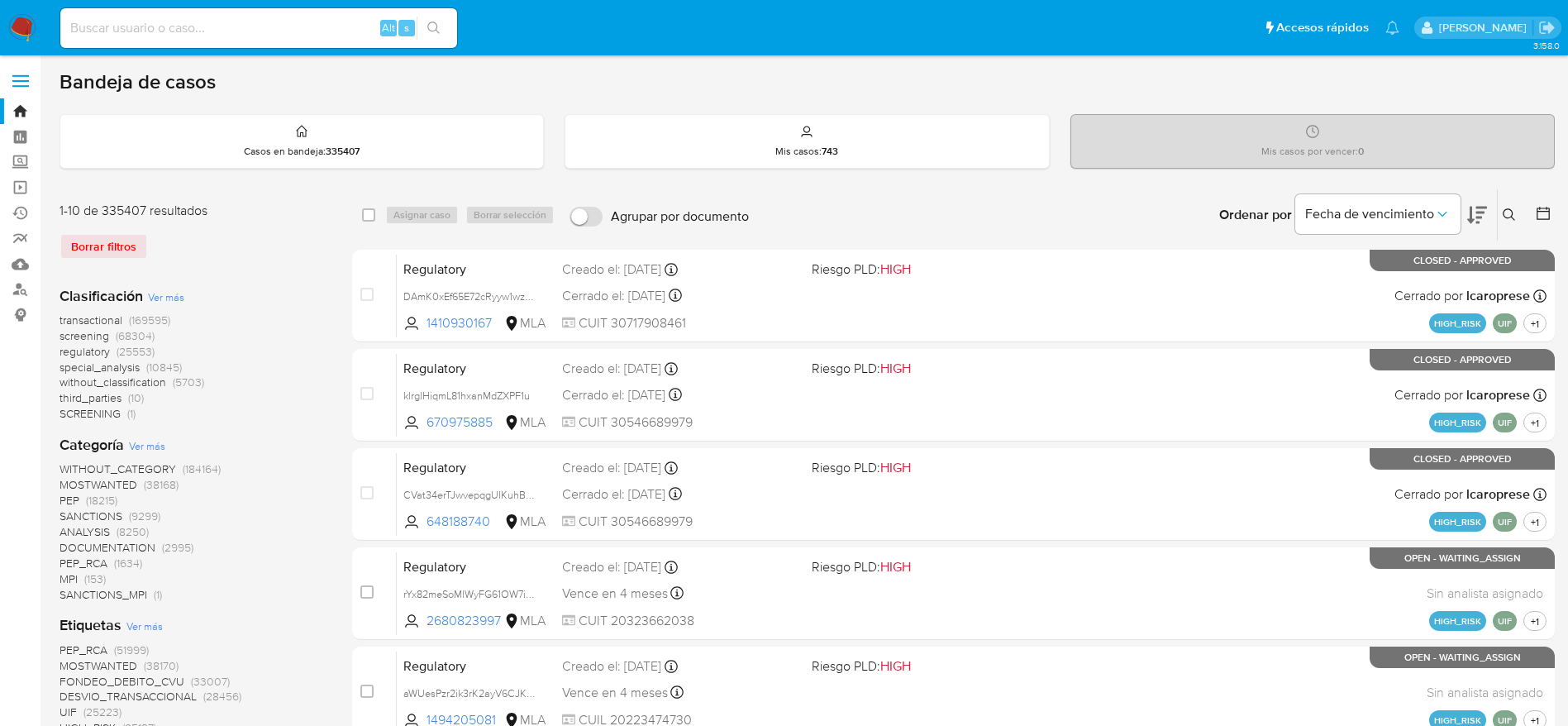
click at [1499, 215] on button at bounding box center [1510, 214] width 27 height 20
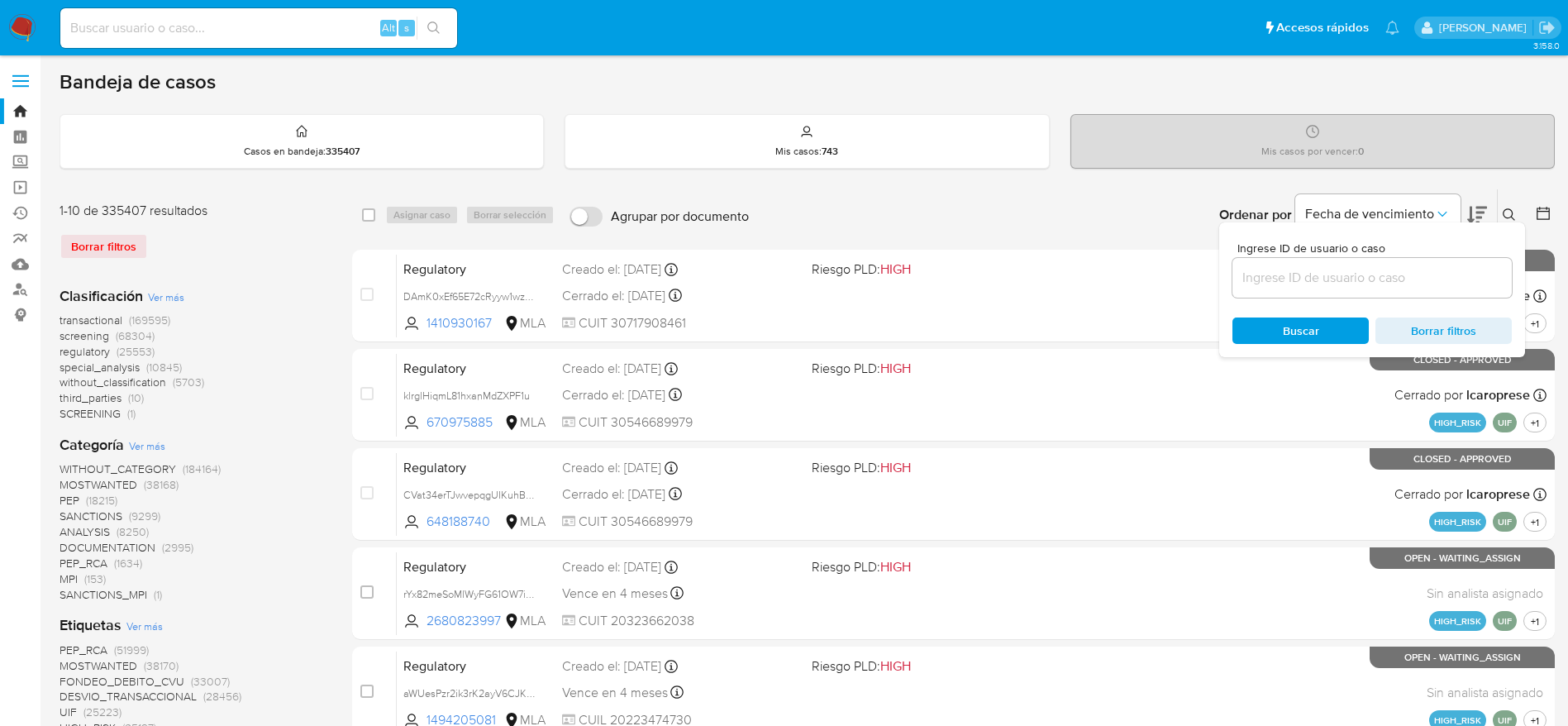
click at [1316, 294] on div at bounding box center [1372, 278] width 279 height 40
click at [1310, 279] on input at bounding box center [1372, 278] width 279 height 22
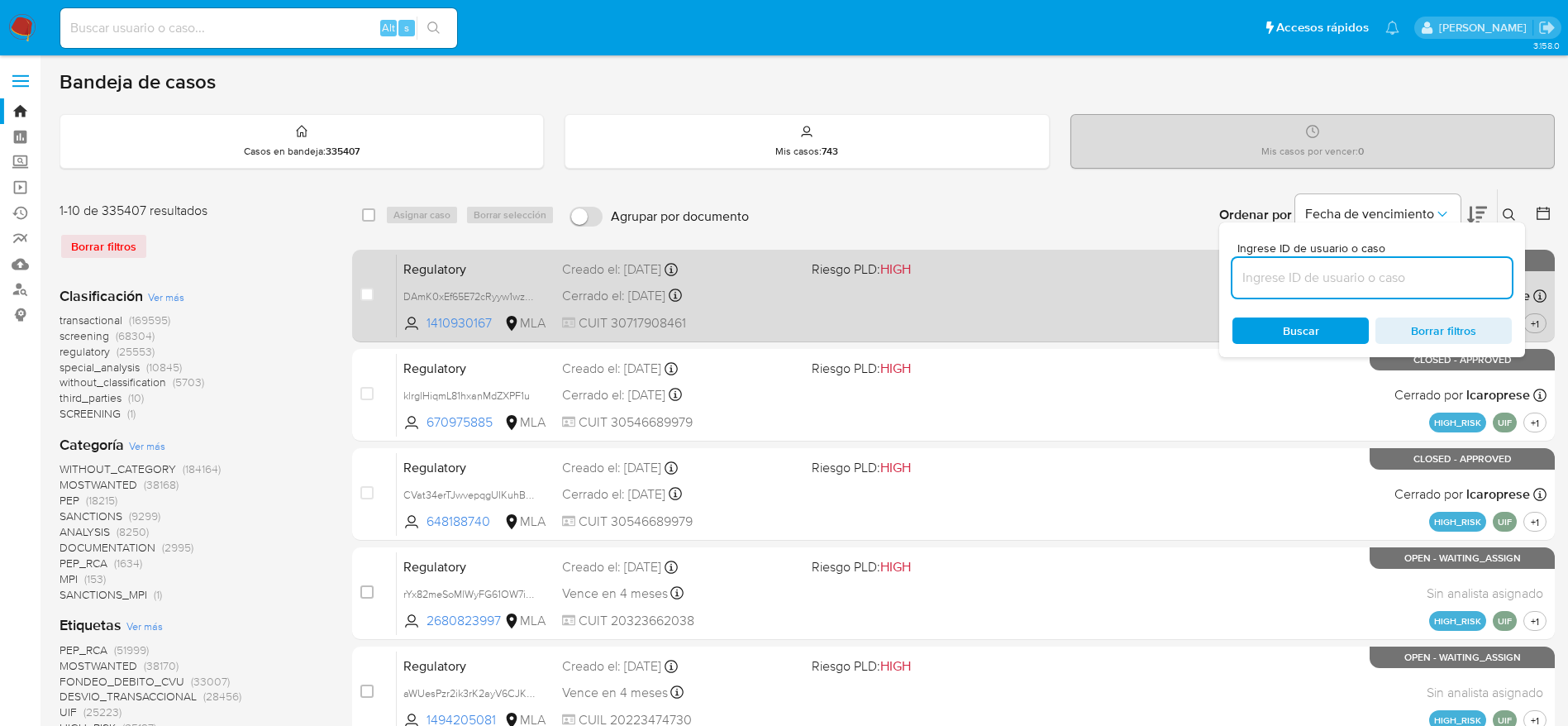
paste input "R4Yg16MeHICXVFtz85fSbkHh"
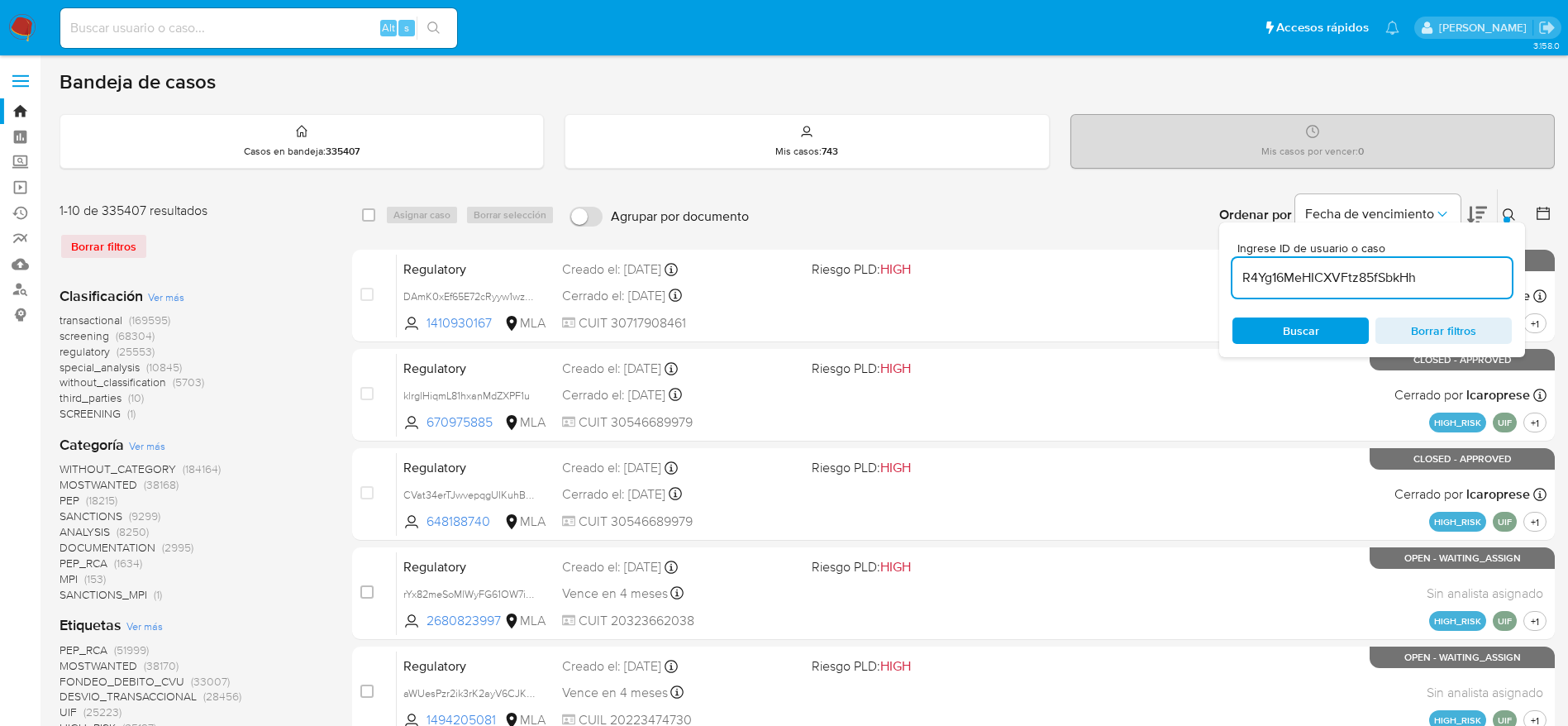
type input "R4Yg16MeHICXVFtz85fSbkHh"
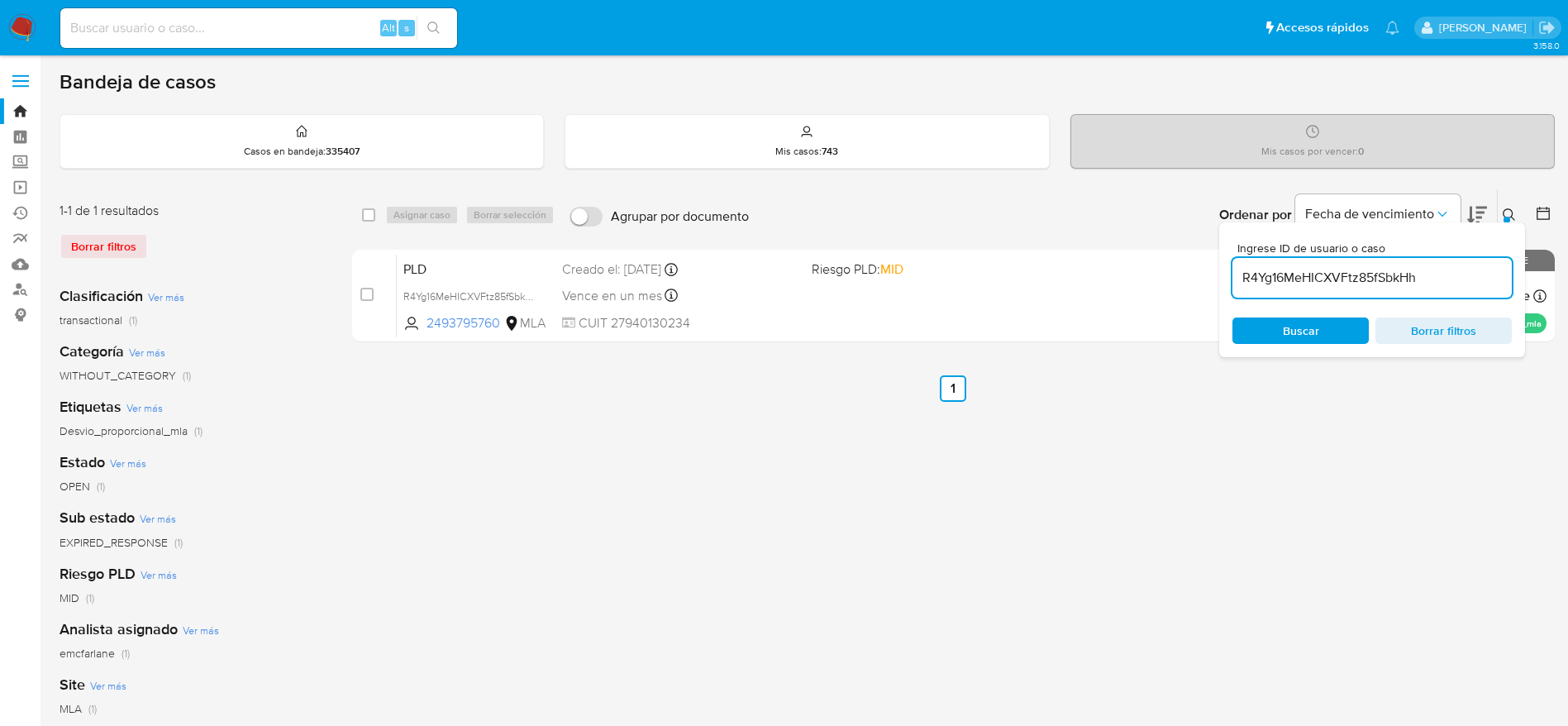
drag, startPoint x: 370, startPoint y: 217, endPoint x: 397, endPoint y: 222, distance: 27.5
click at [370, 217] on input "checkbox" at bounding box center [369, 215] width 13 height 13
checkbox input "true"
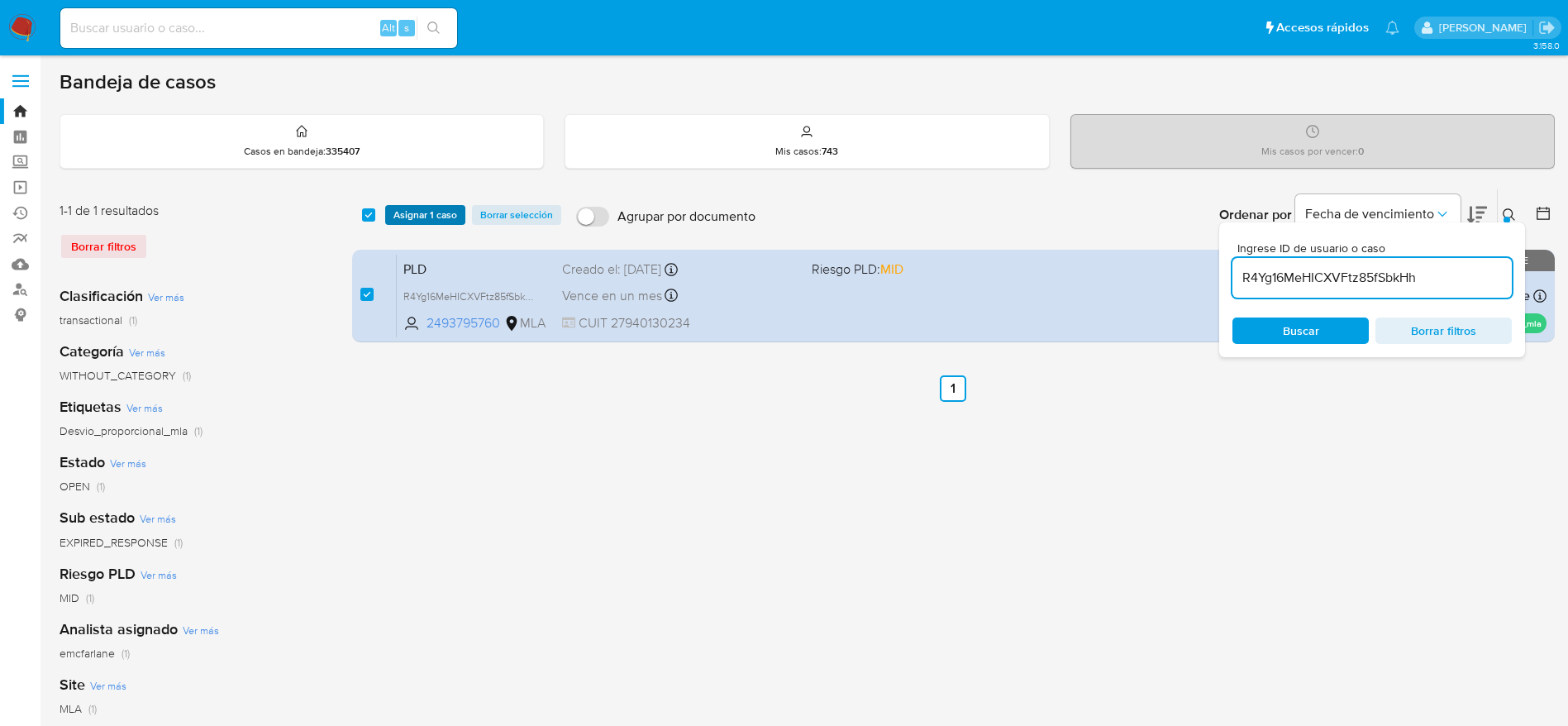
click at [399, 220] on span "Asignar 1 caso" at bounding box center [425, 215] width 63 height 17
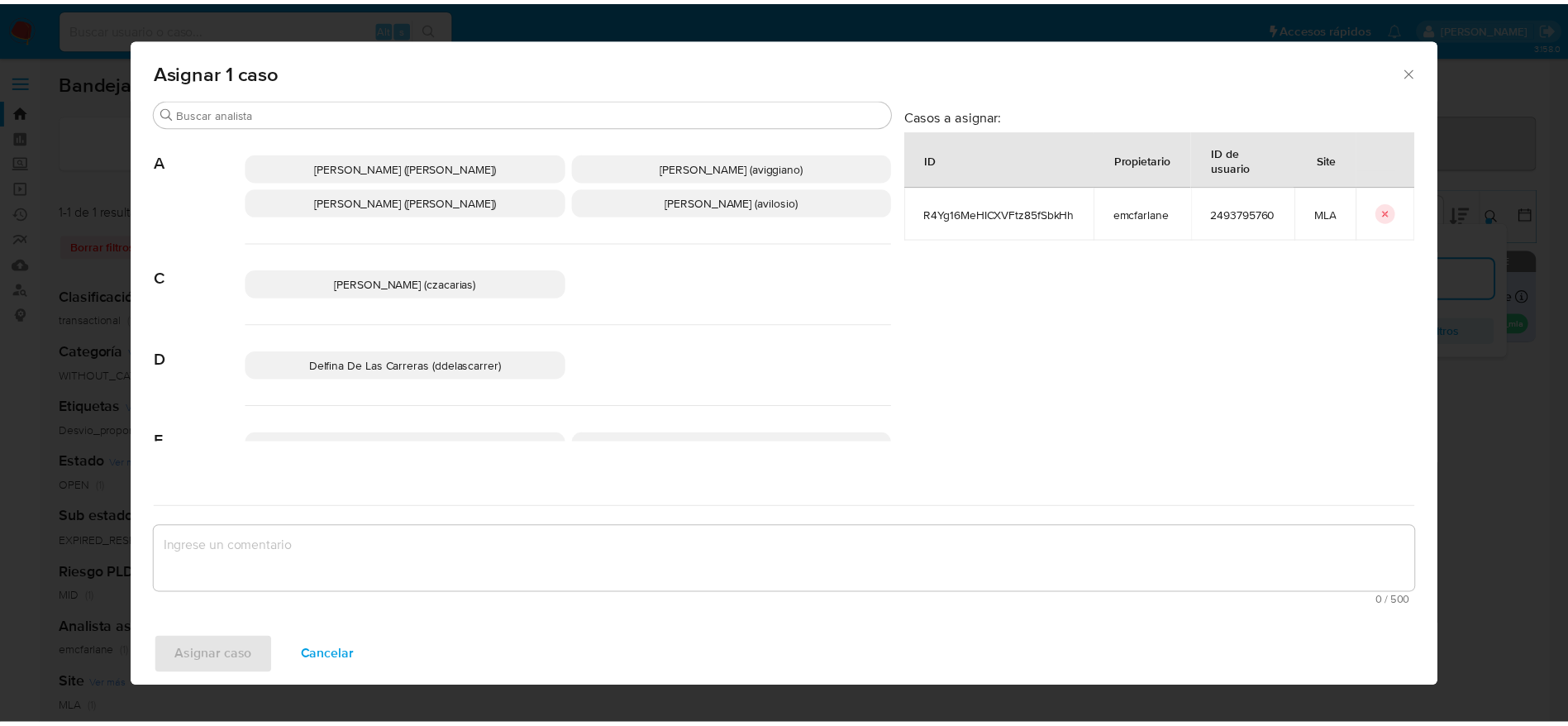
scroll to position [124, 0]
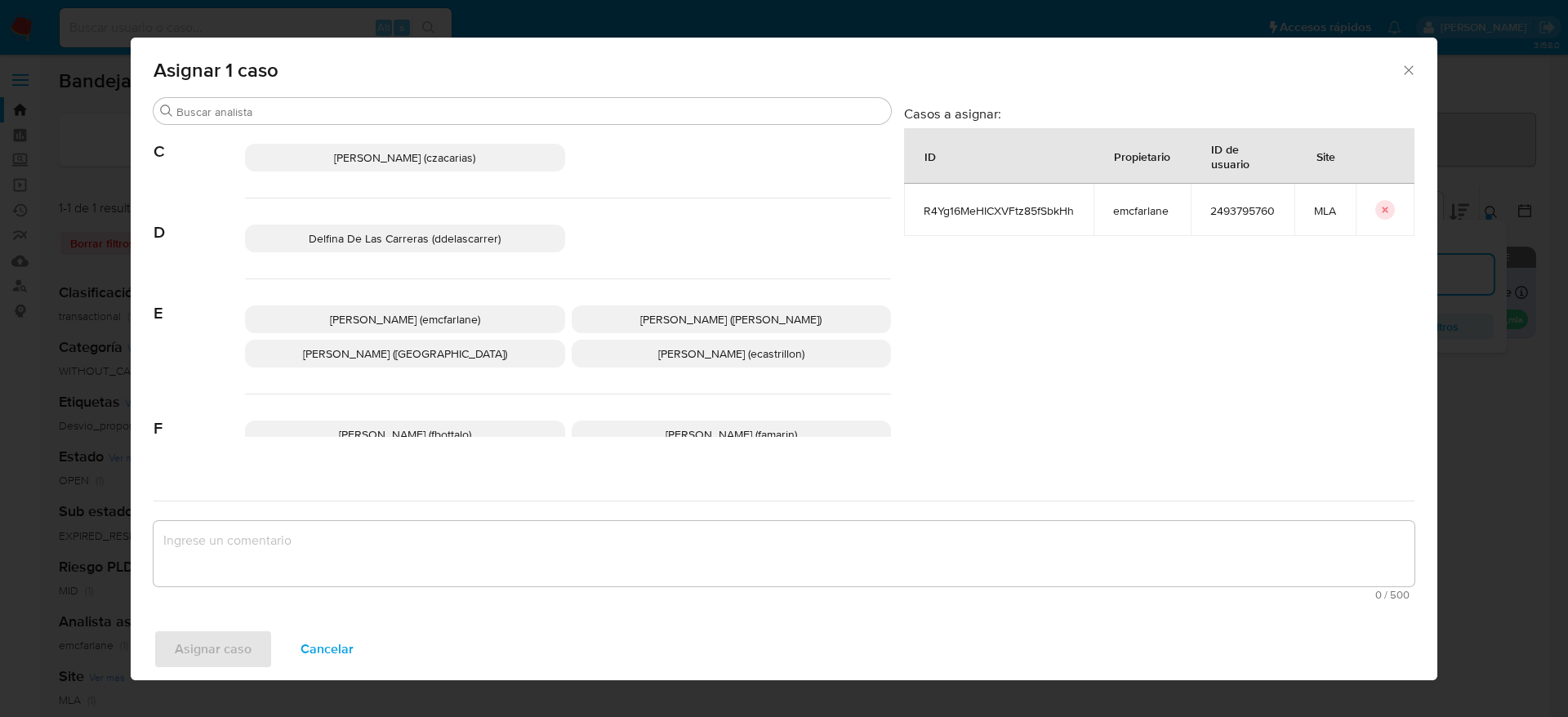
click at [419, 330] on p "Elaine Mc Farlane (emcfarlane)" at bounding box center [405, 320] width 320 height 28
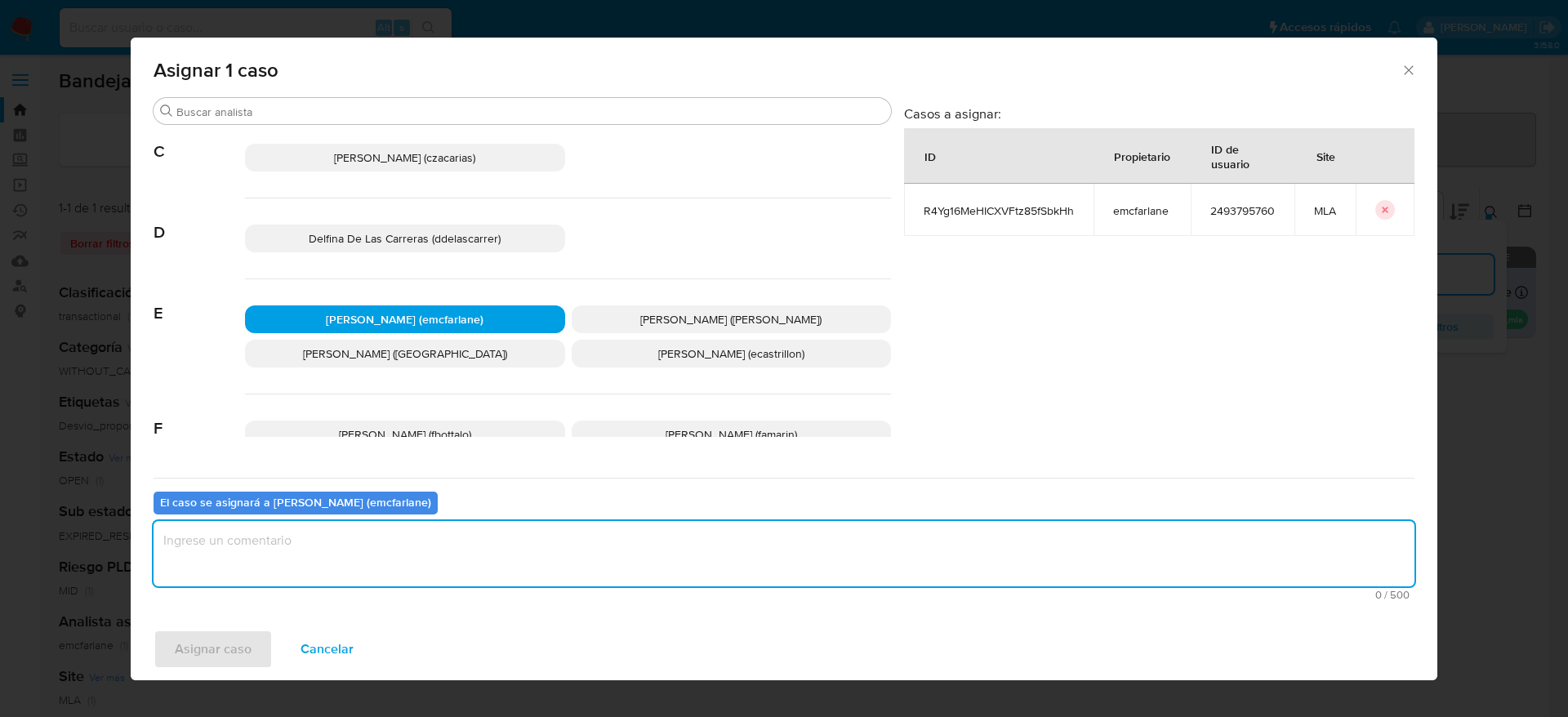
click at [376, 566] on textarea "assign-modal" at bounding box center [784, 554] width 1261 height 65
click at [261, 628] on div "Asignar caso Cancelar" at bounding box center [784, 649] width 1307 height 62
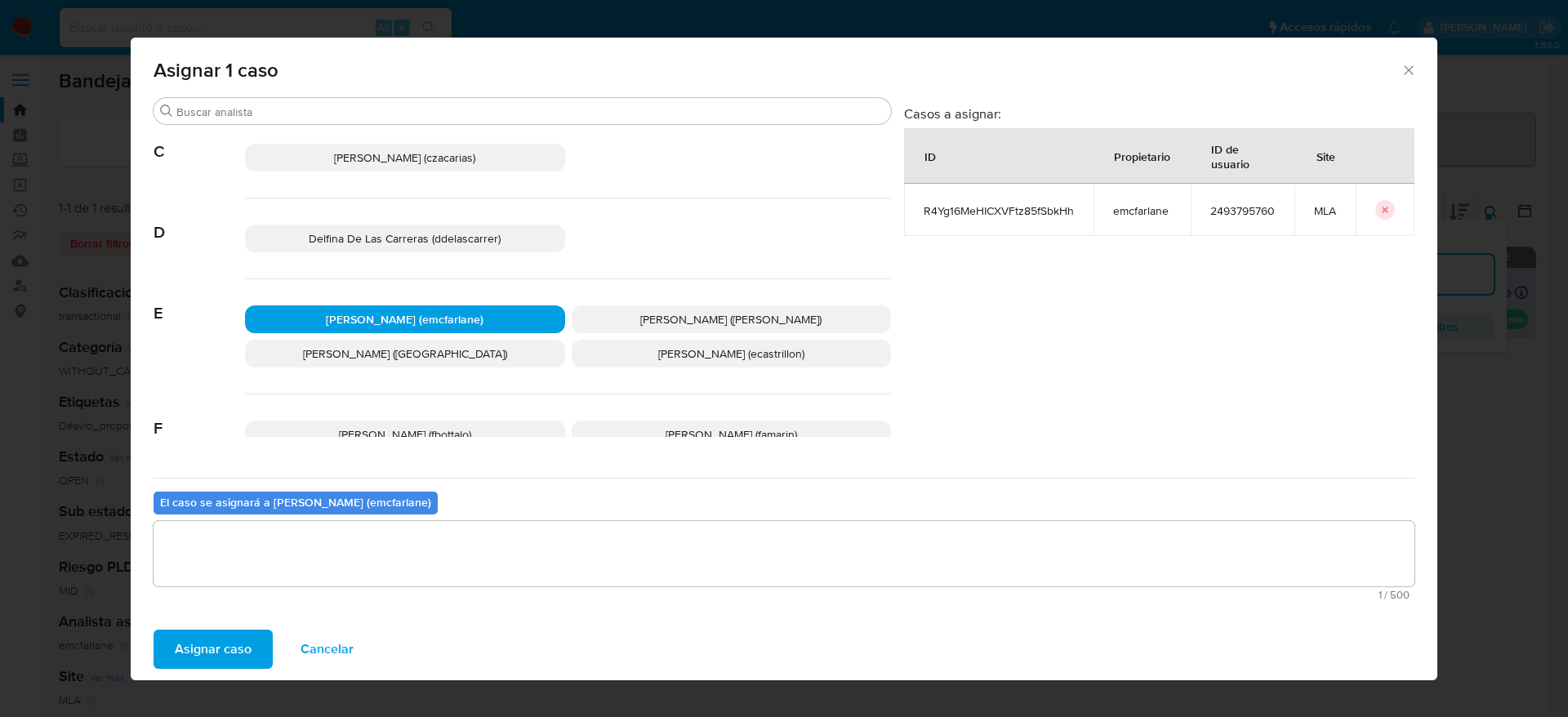
click at [248, 637] on span "Asignar caso" at bounding box center [213, 649] width 76 height 36
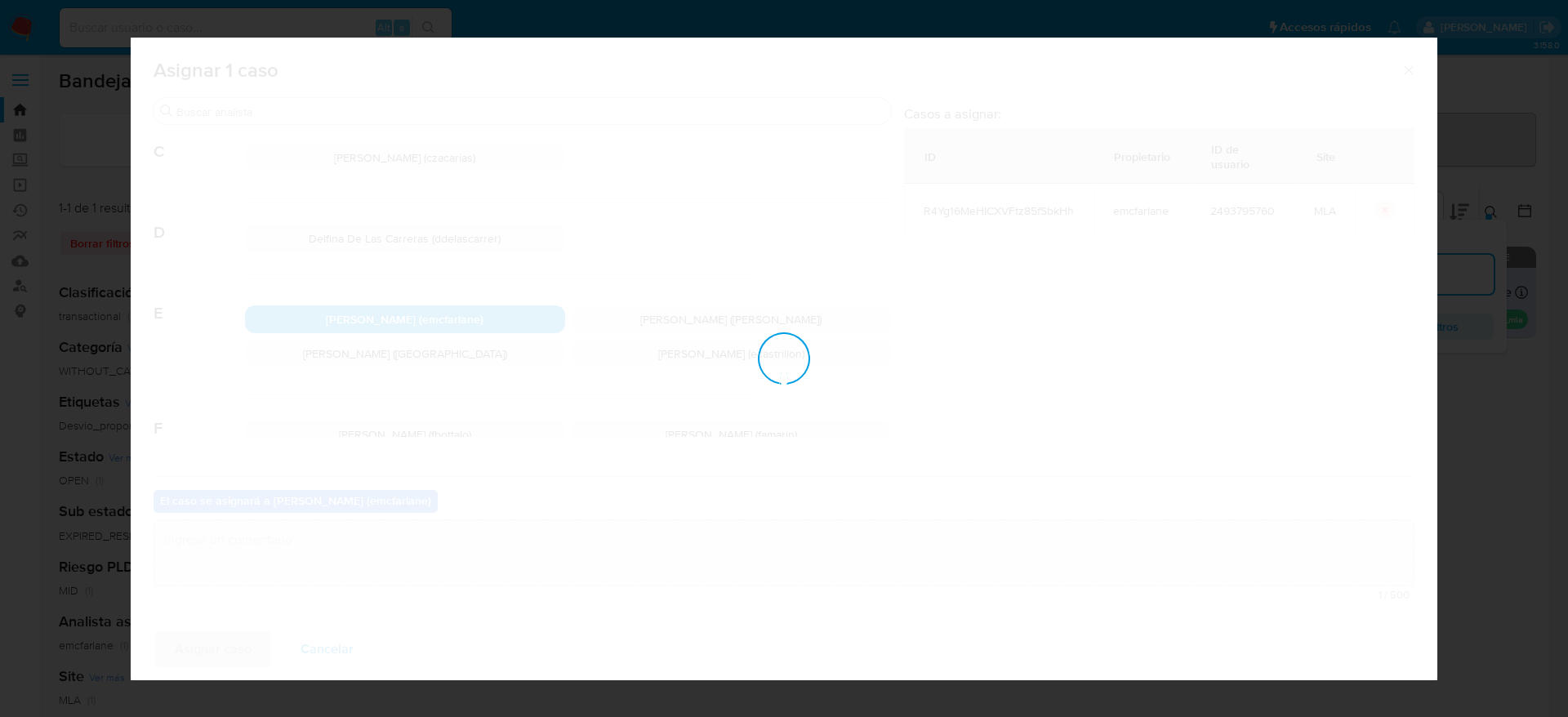
checkbox input "false"
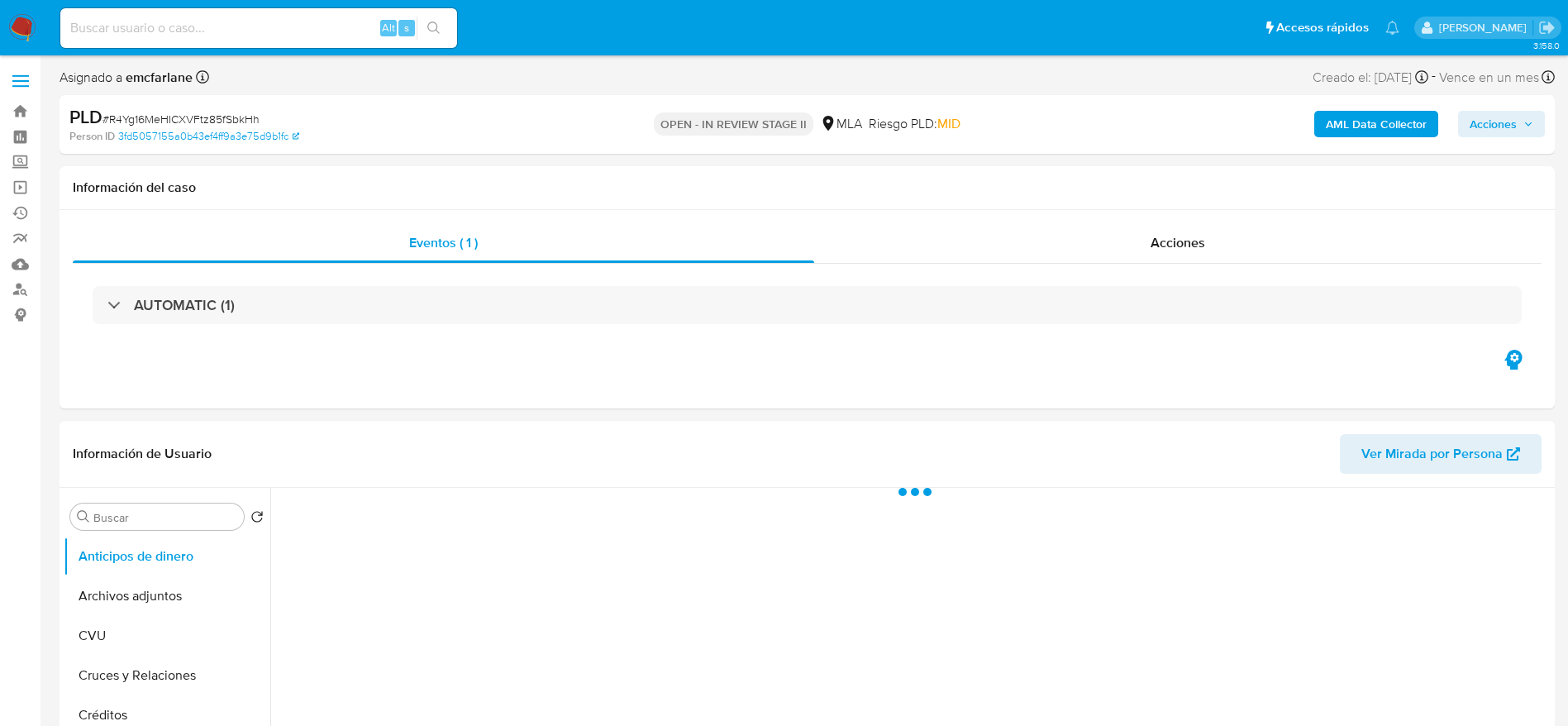
click at [1484, 127] on span "Acciones" at bounding box center [1493, 124] width 47 height 26
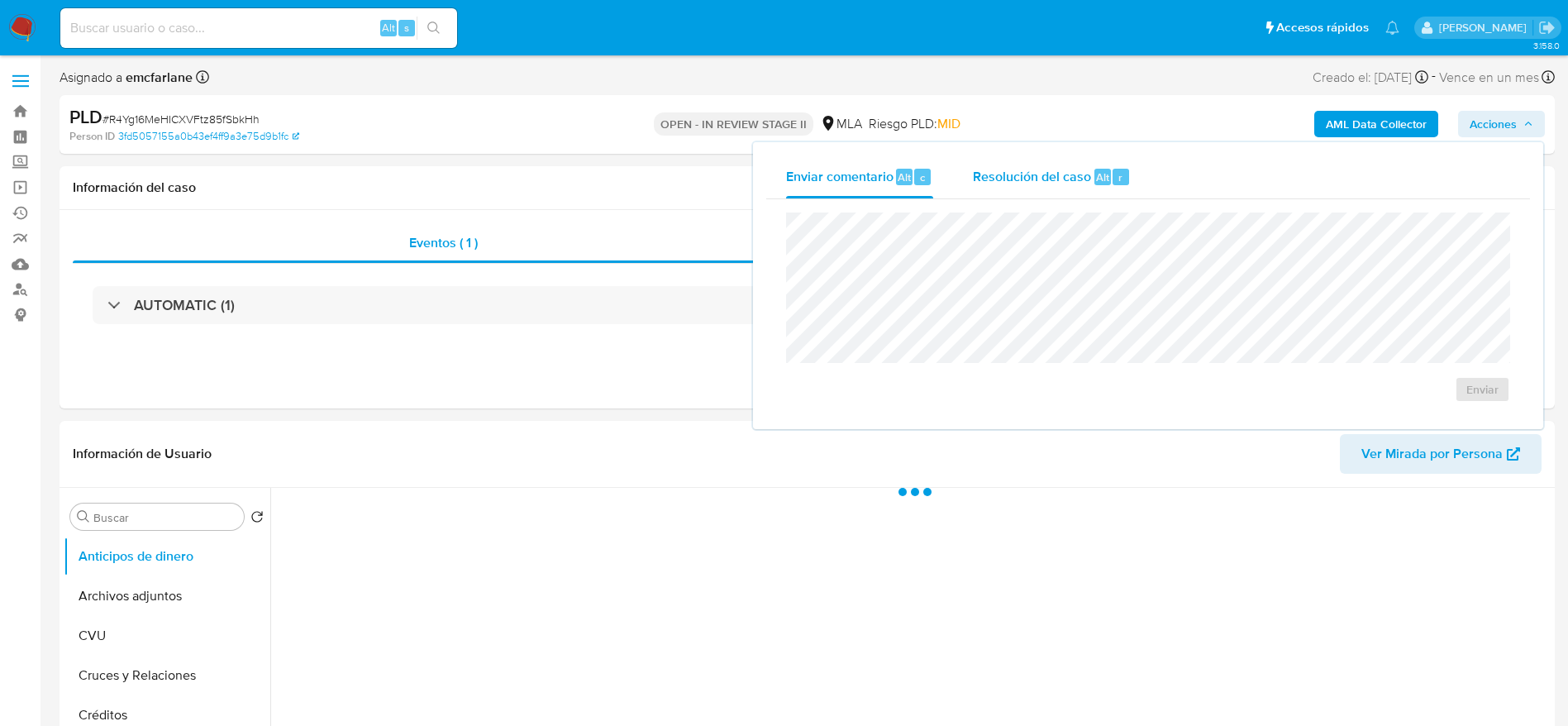
drag, startPoint x: 1022, startPoint y: 178, endPoint x: 1022, endPoint y: 203, distance: 25.0
click at [1022, 179] on span "Resolución del caso" at bounding box center [1031, 177] width 118 height 19
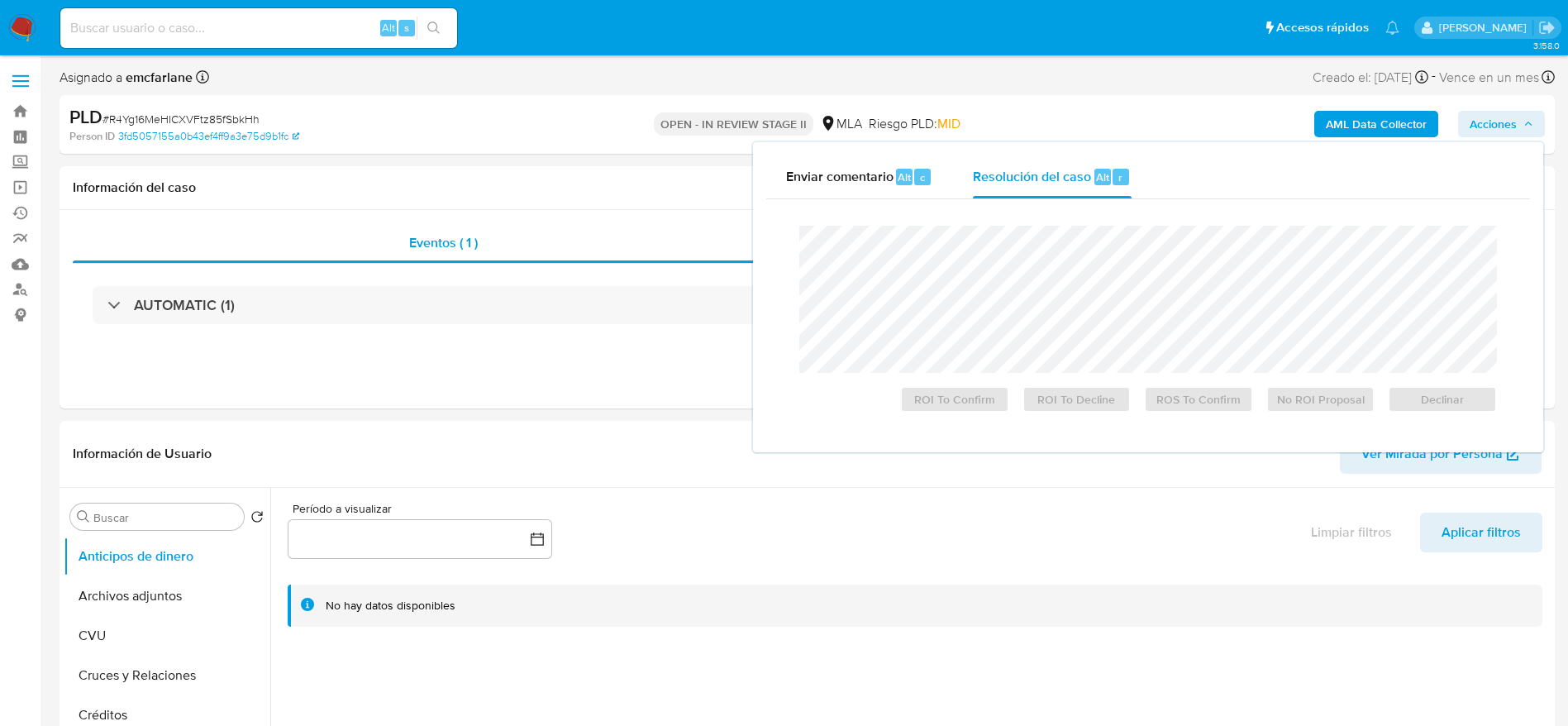
select select "10"
click at [1455, 410] on span "Declinar" at bounding box center [1442, 399] width 86 height 24
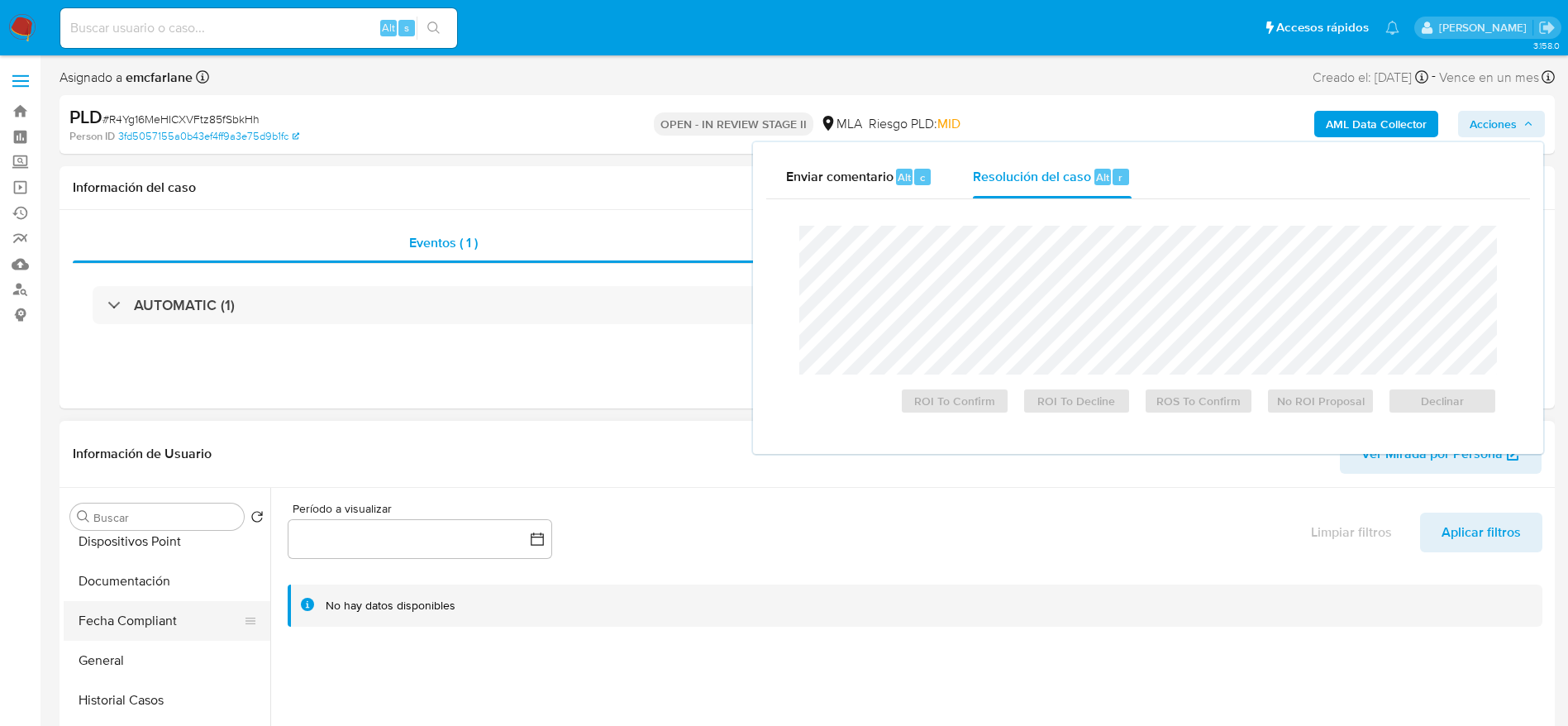
scroll to position [497, 0]
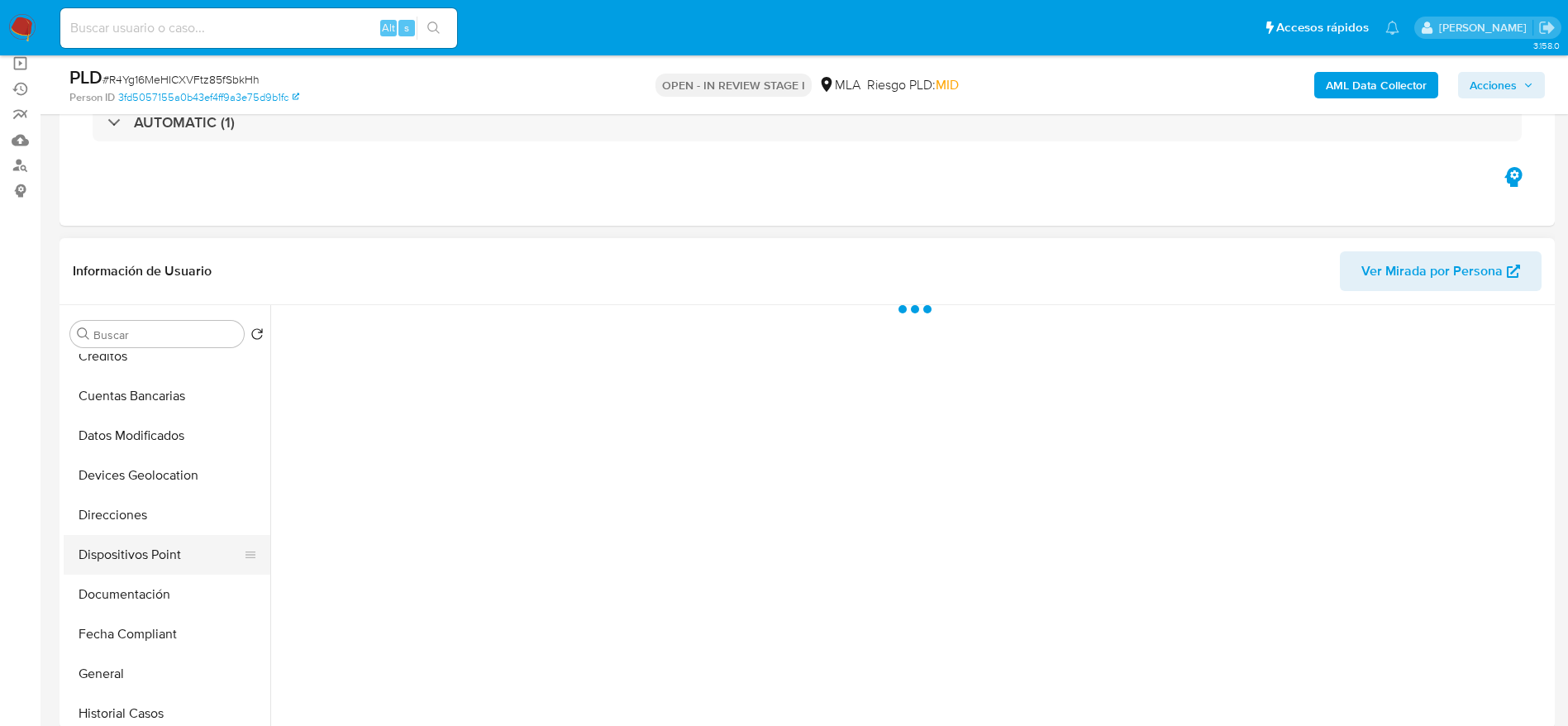
scroll to position [248, 0]
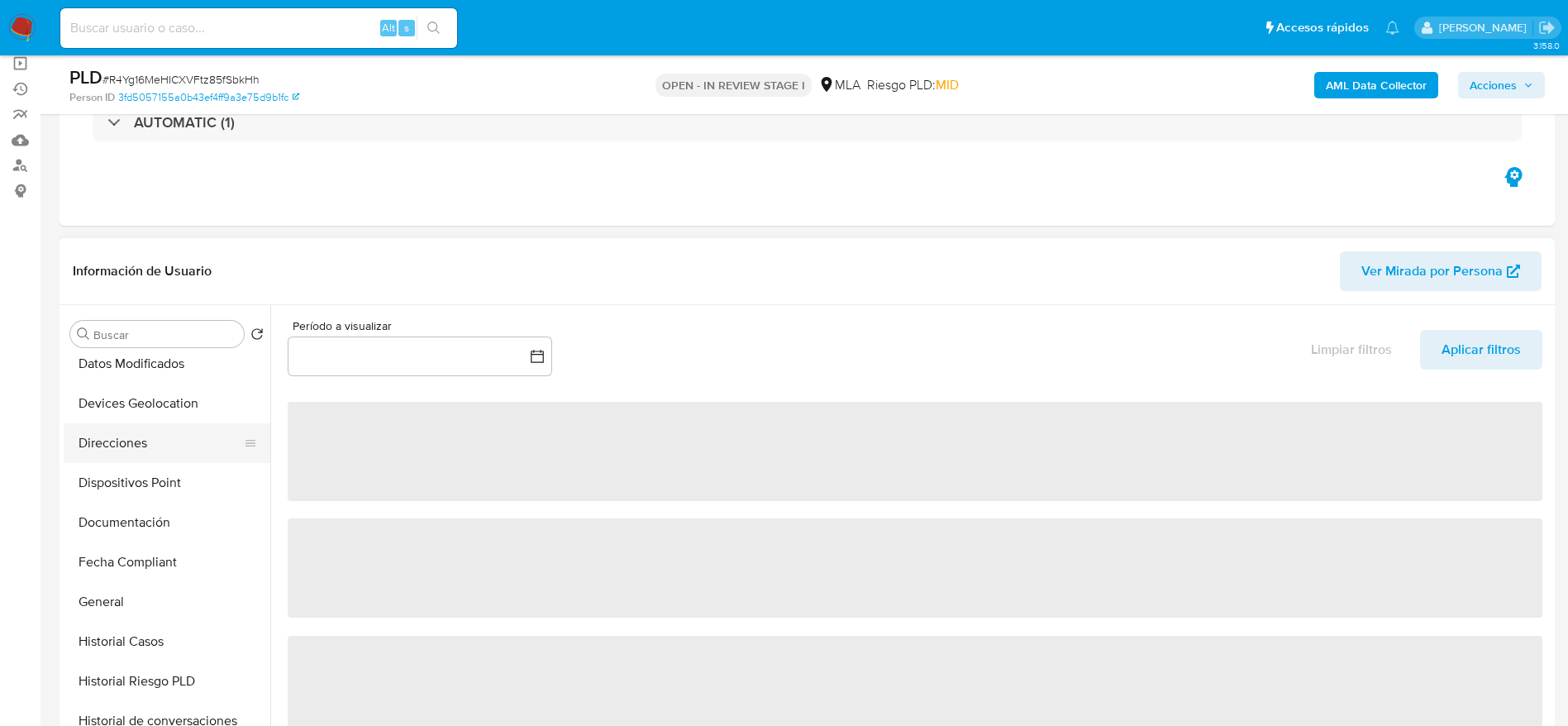
select select "10"
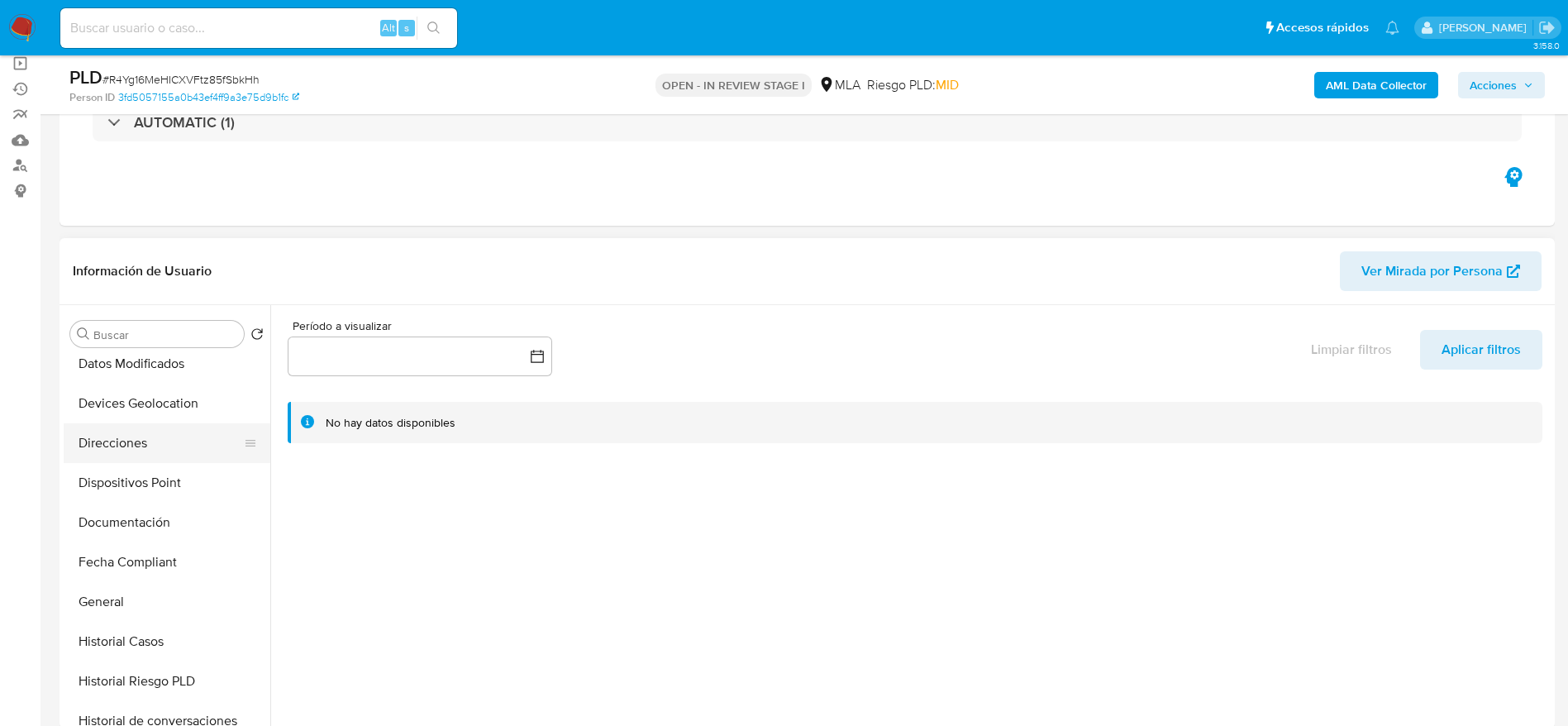
click at [146, 447] on button "Direcciones" at bounding box center [159, 444] width 193 height 40
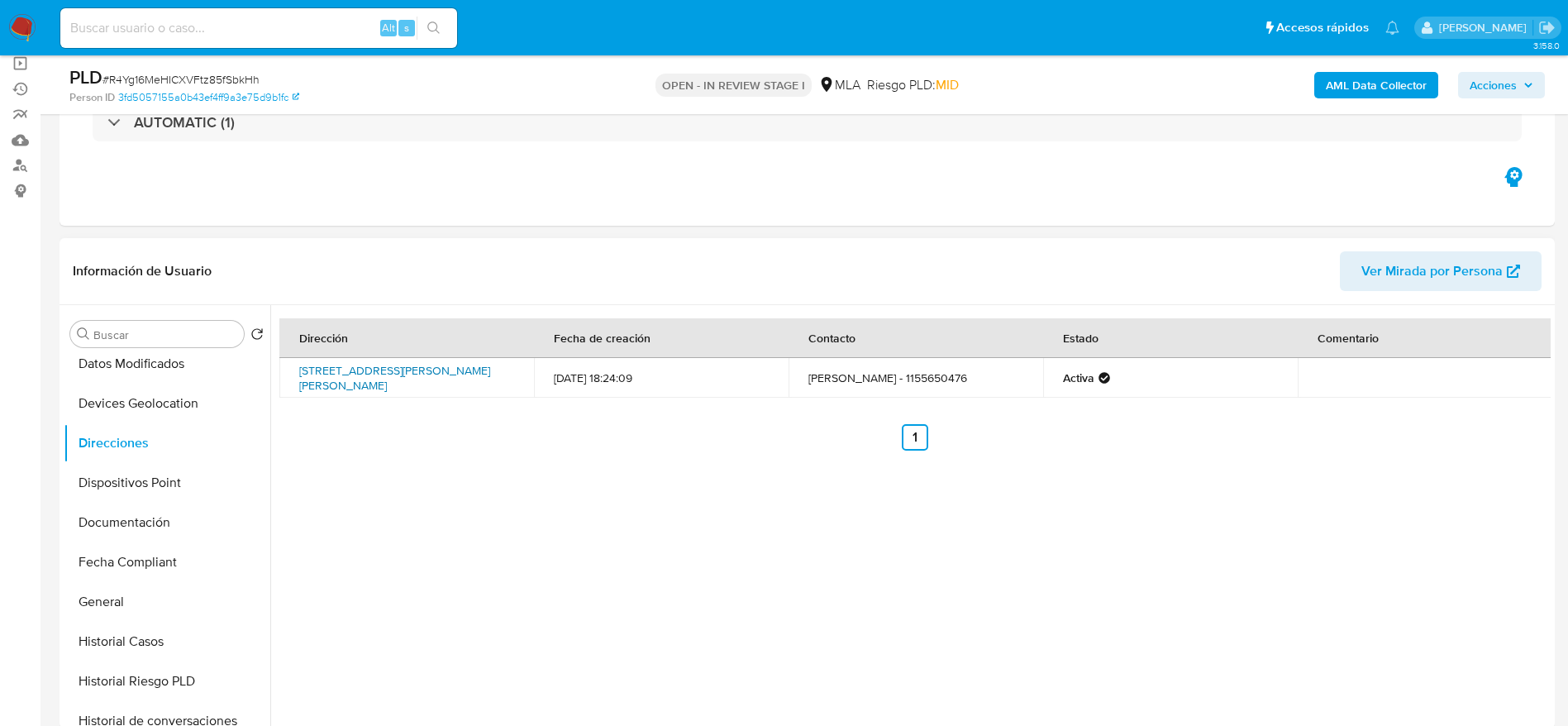
click at [376, 372] on link "Avenida Crisologo Larralde 2259, Núñez, Capital Federal, 1429, Argentina 2259" at bounding box center [394, 378] width 191 height 31
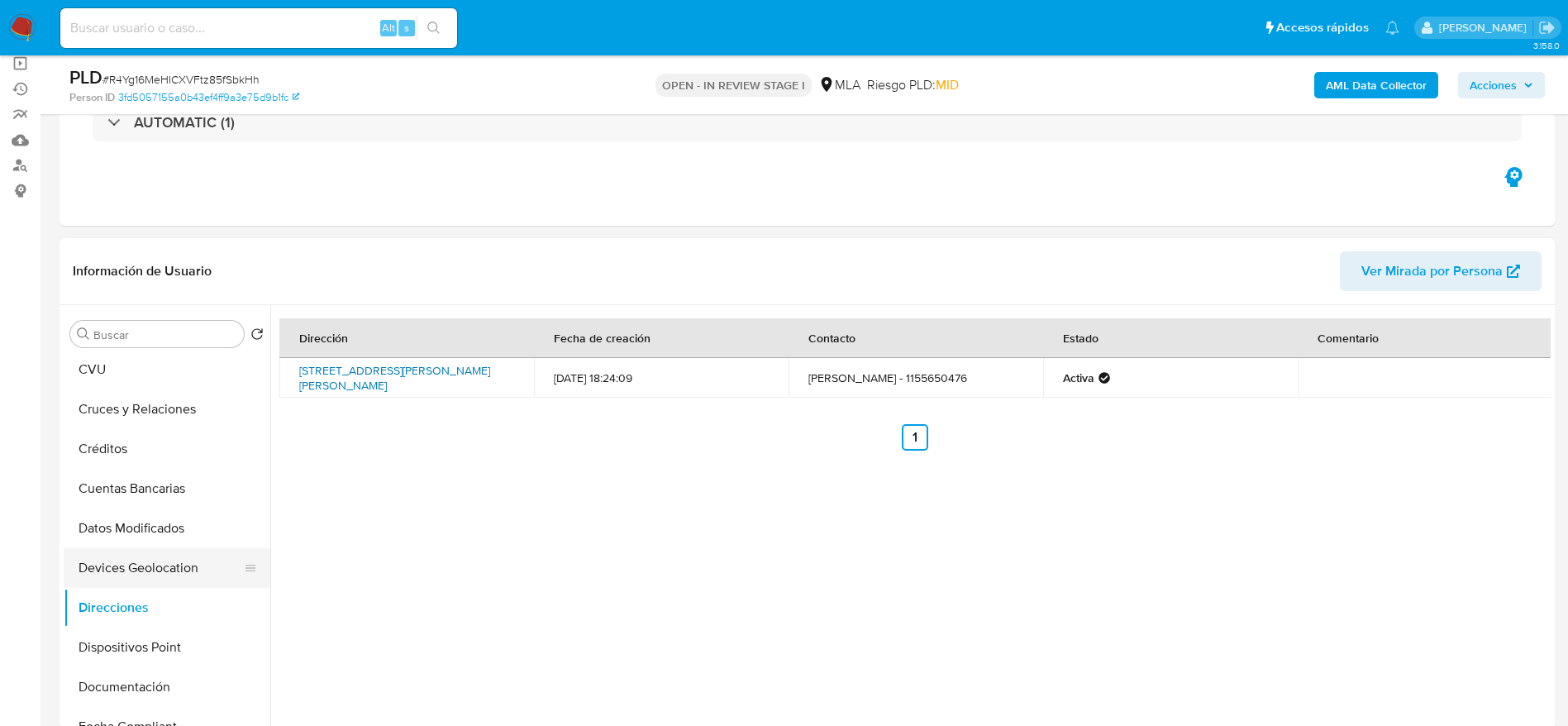
scroll to position [0, 0]
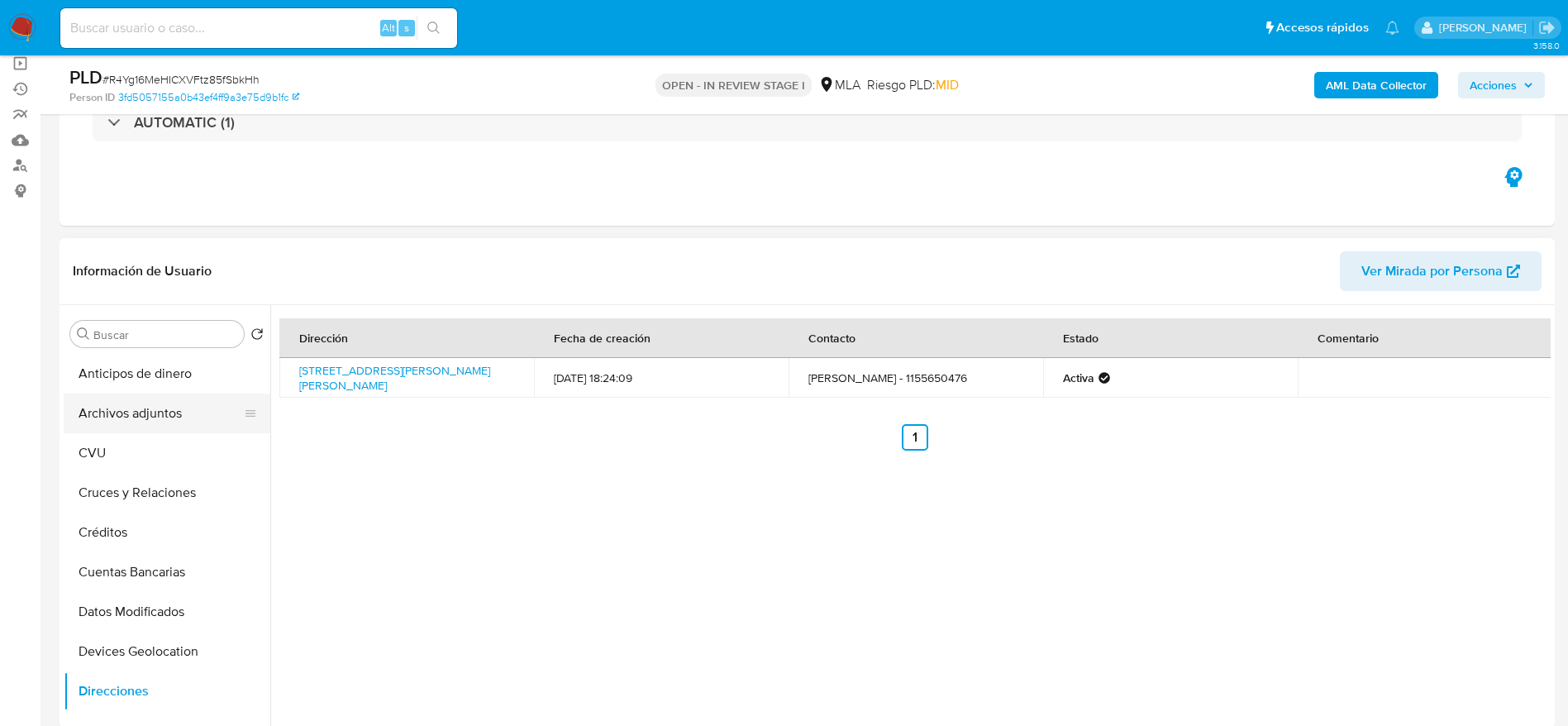
click at [151, 417] on button "Archivos adjuntos" at bounding box center [159, 414] width 193 height 40
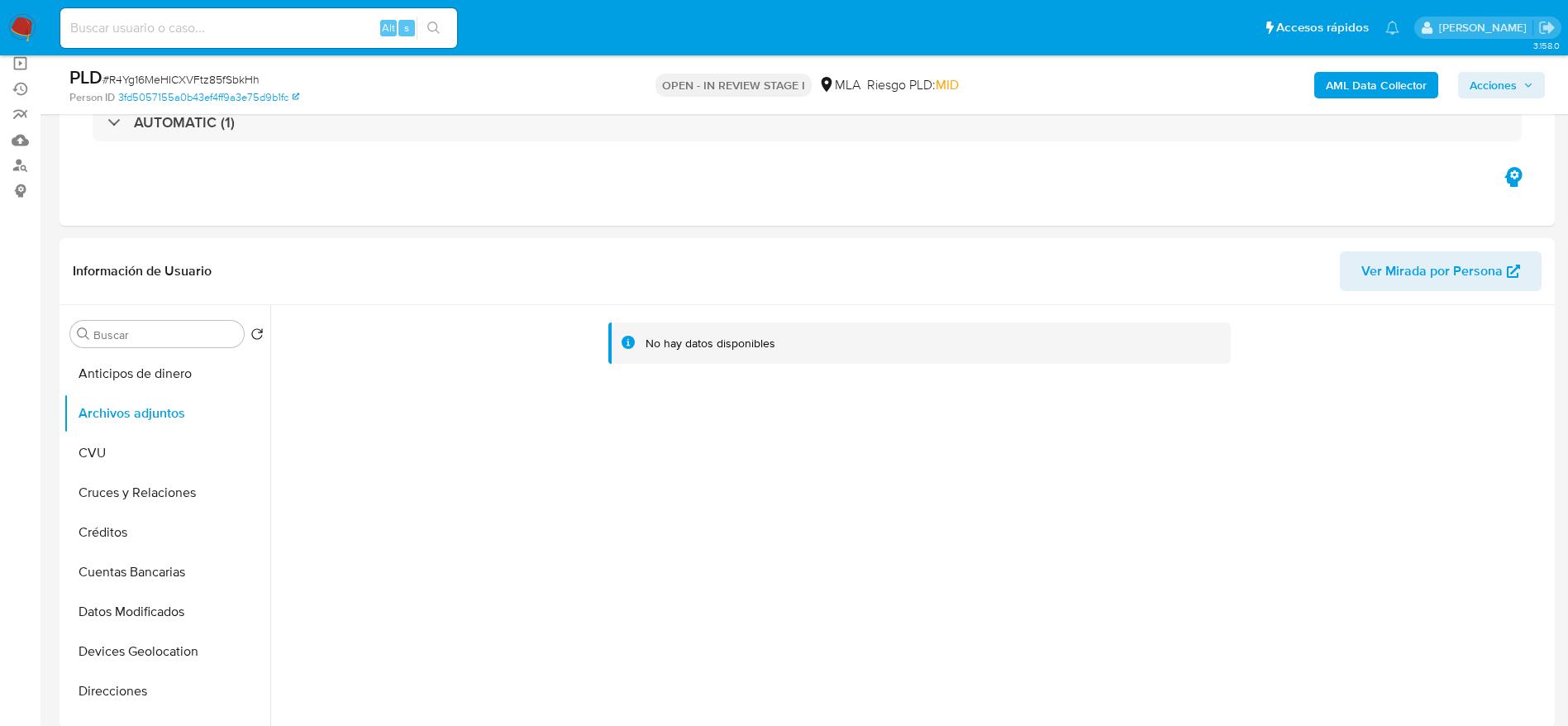
click at [1394, 81] on b "AML Data Collector" at bounding box center [1376, 85] width 101 height 26
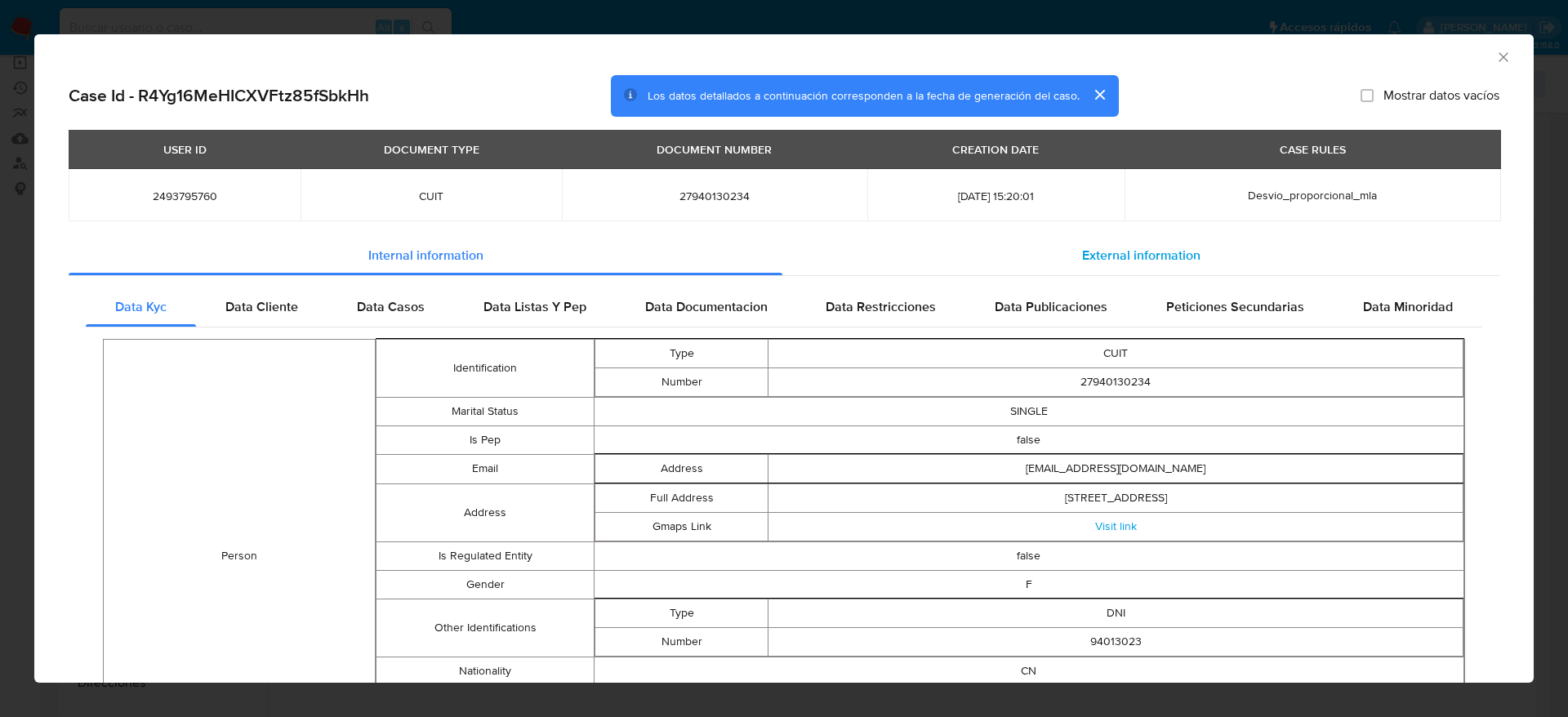
click at [1111, 241] on div "External information" at bounding box center [1140, 255] width 717 height 39
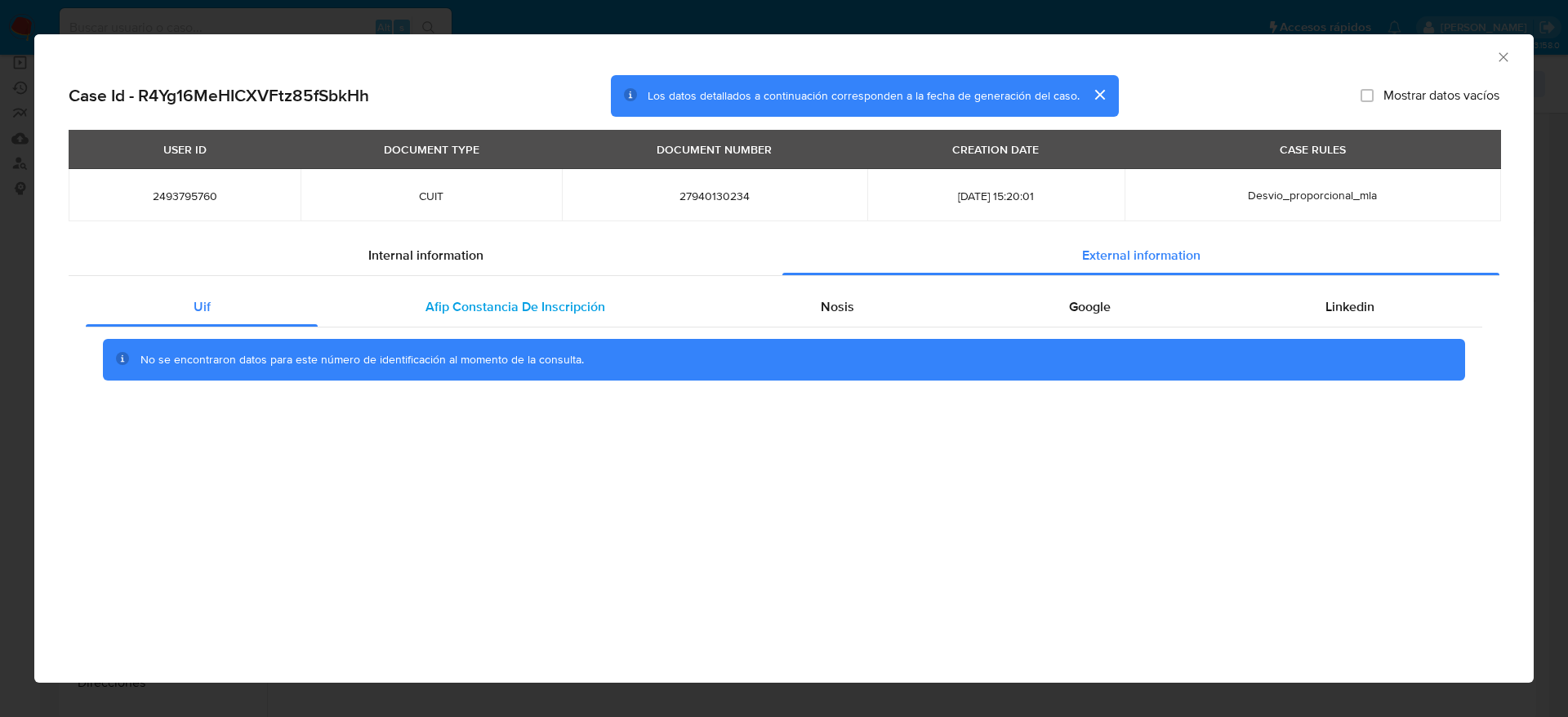
click at [530, 307] on span "Afip Constancia De Inscripción" at bounding box center [515, 307] width 180 height 19
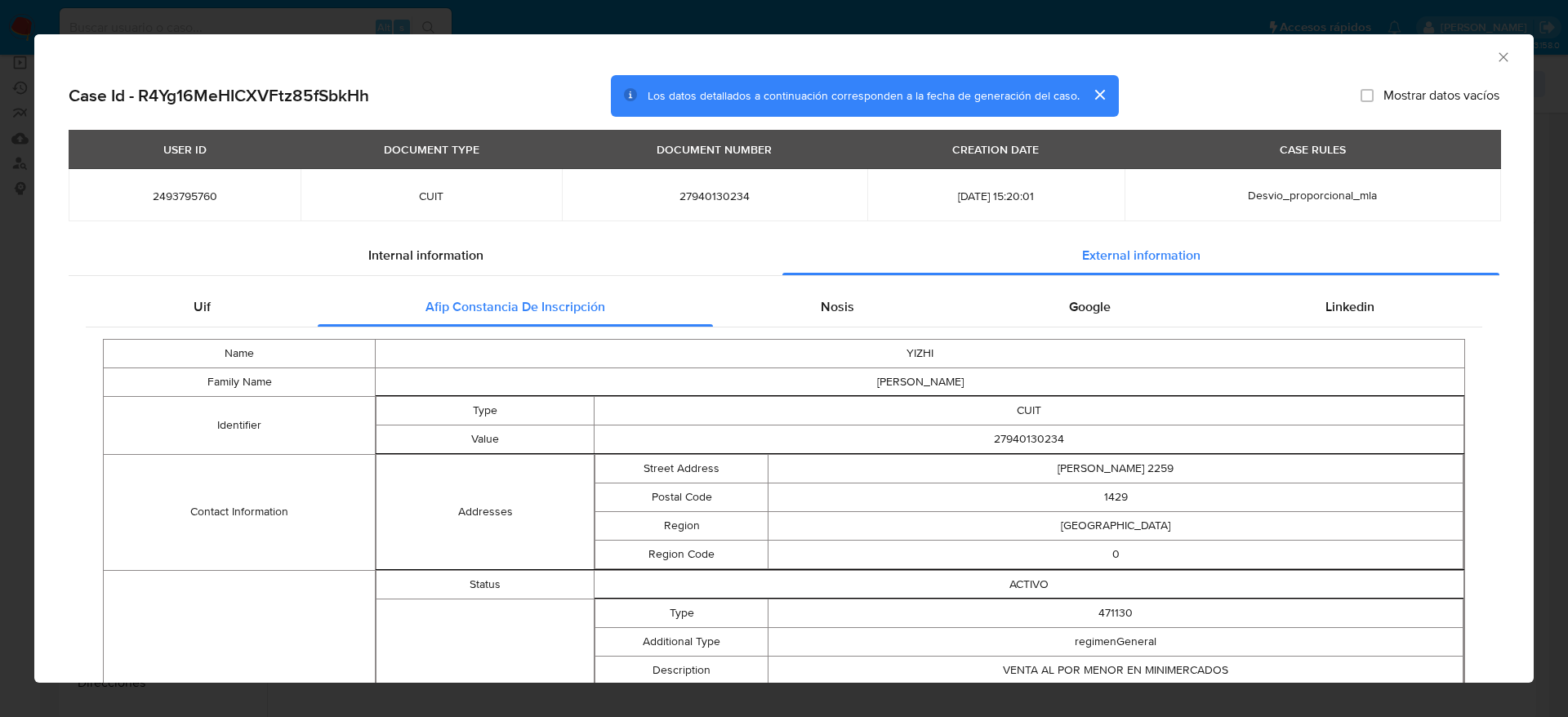
click at [806, 281] on div "Uif Afip Constancia De Inscripción Nosis Google Linkedin Name YIZHI Family Name…" at bounding box center [784, 720] width 1431 height 889
click at [820, 299] on span "Nosis" at bounding box center [837, 307] width 34 height 19
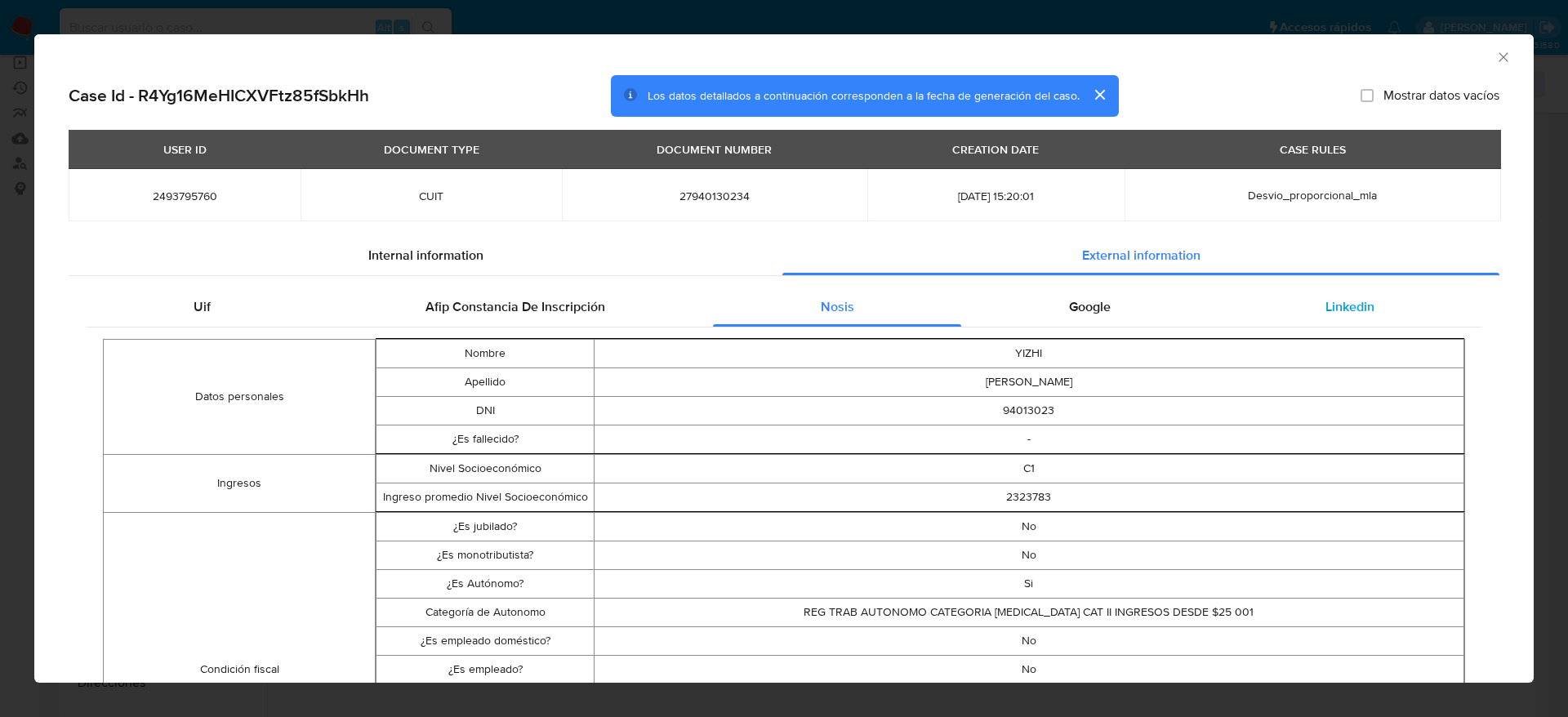
drag, startPoint x: 1064, startPoint y: 299, endPoint x: 1332, endPoint y: 308, distance: 268.2
click at [1069, 300] on span "Google" at bounding box center [1090, 307] width 42 height 19
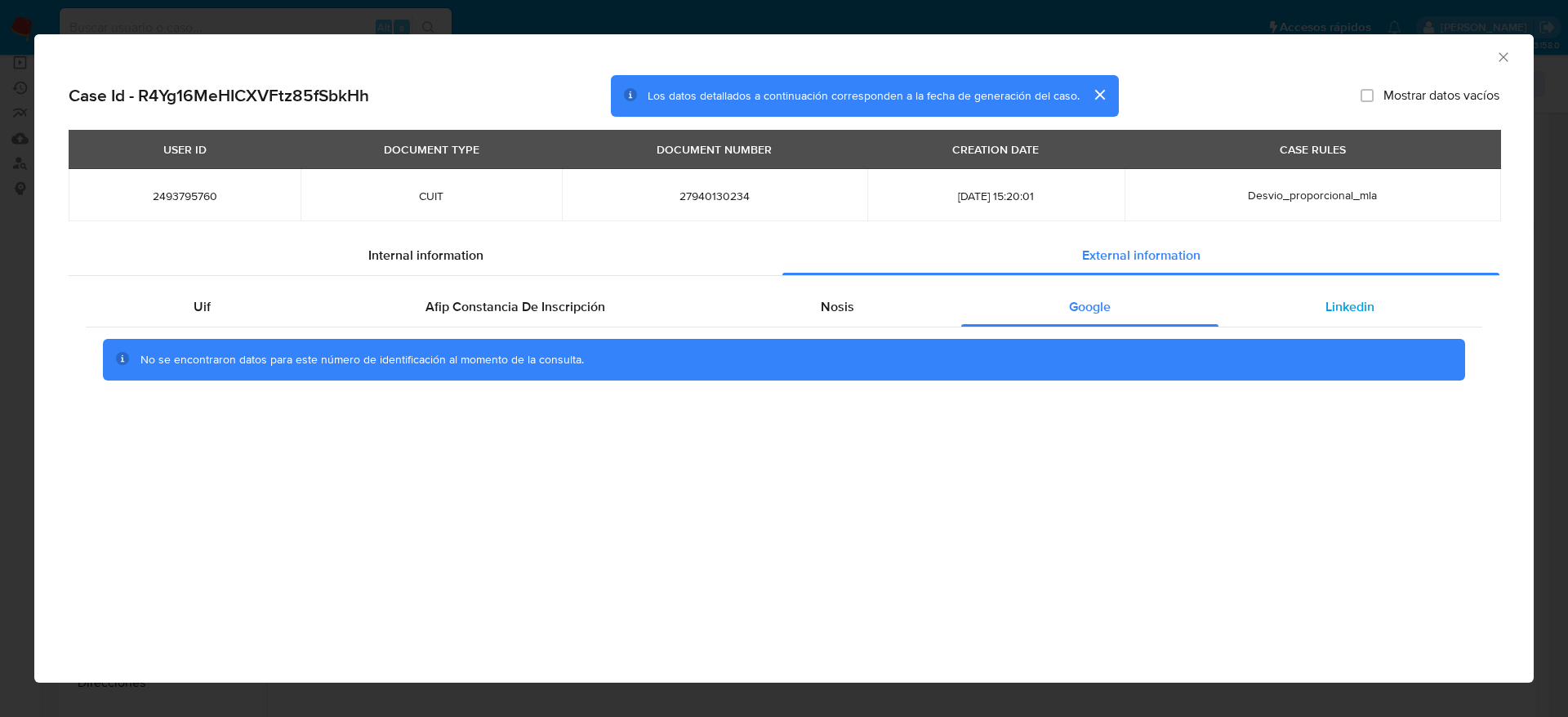
click at [1354, 298] on span "Linkedin" at bounding box center [1350, 307] width 49 height 19
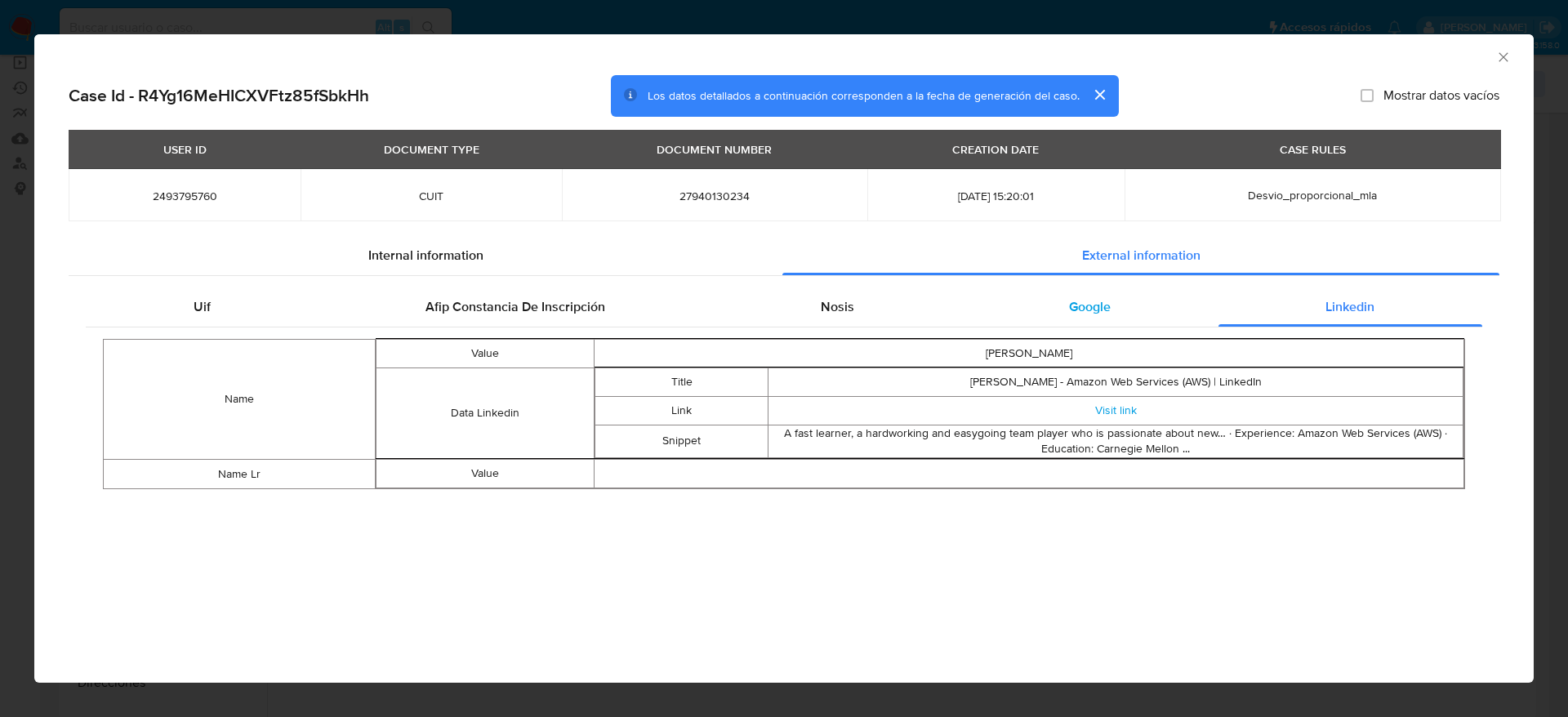
click at [1098, 321] on div "Google" at bounding box center [1089, 307] width 256 height 39
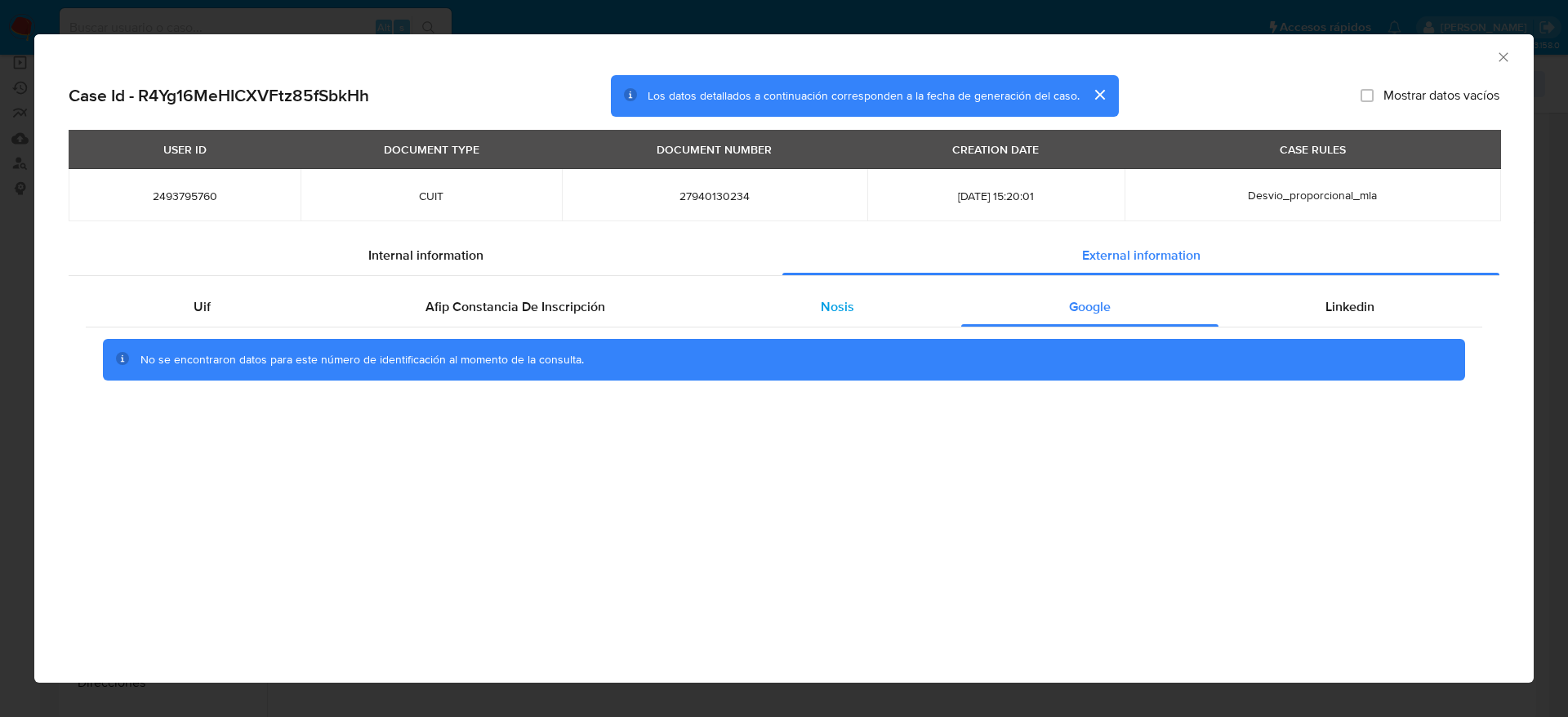
click at [859, 316] on div "Nosis" at bounding box center [837, 307] width 248 height 39
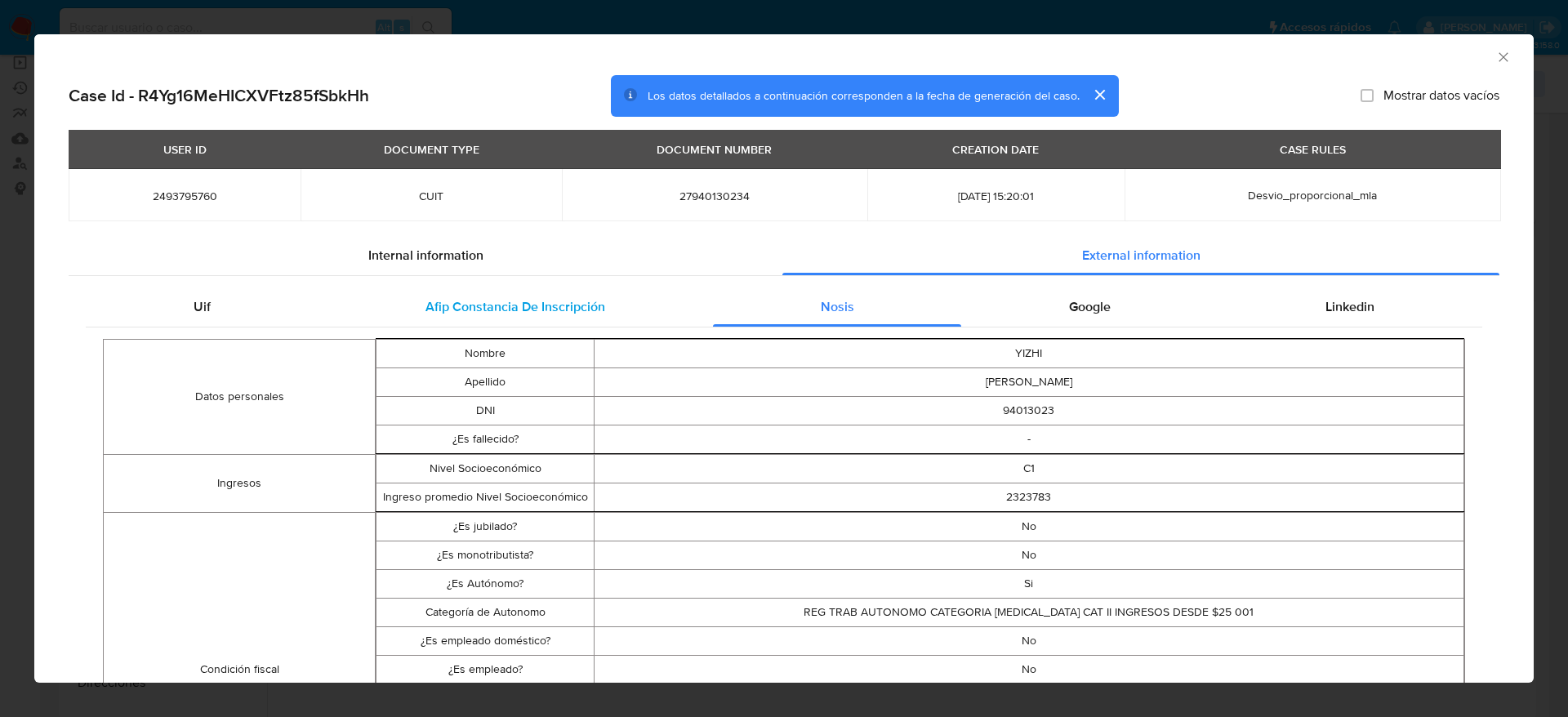
click at [498, 321] on div "Afip Constancia De Inscripción" at bounding box center [515, 307] width 394 height 39
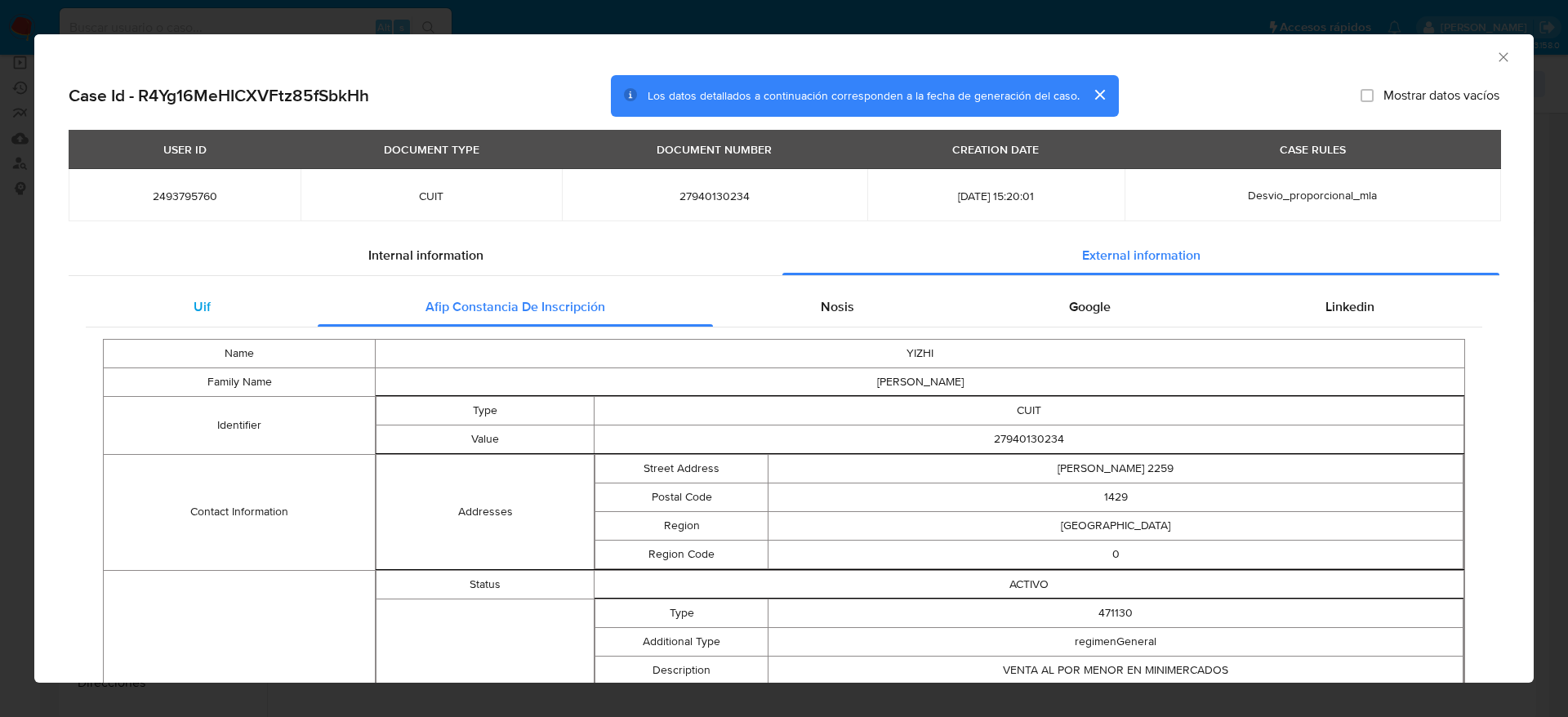
click at [185, 310] on div "Uif" at bounding box center [201, 307] width 232 height 39
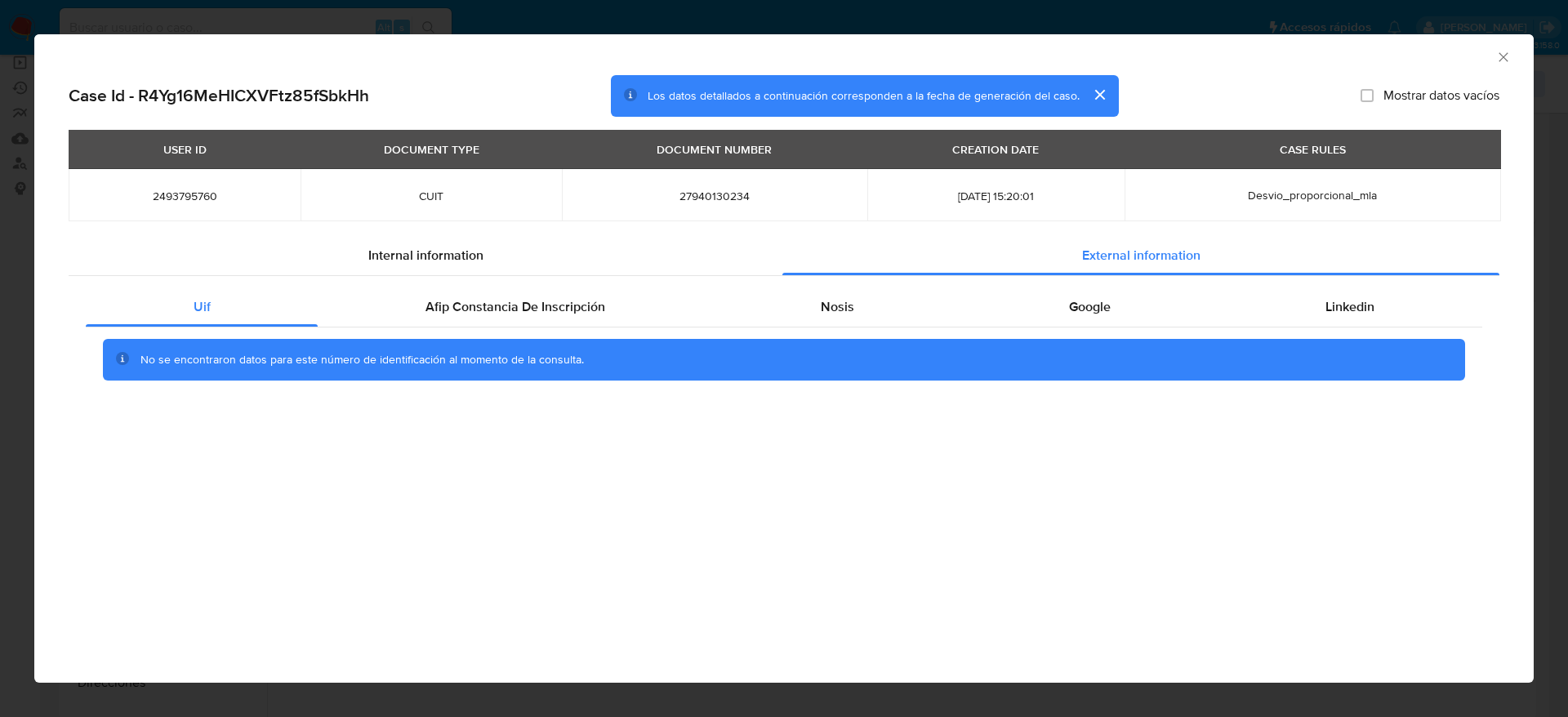
click at [1500, 62] on icon "Cerrar ventana" at bounding box center [1504, 58] width 17 height 17
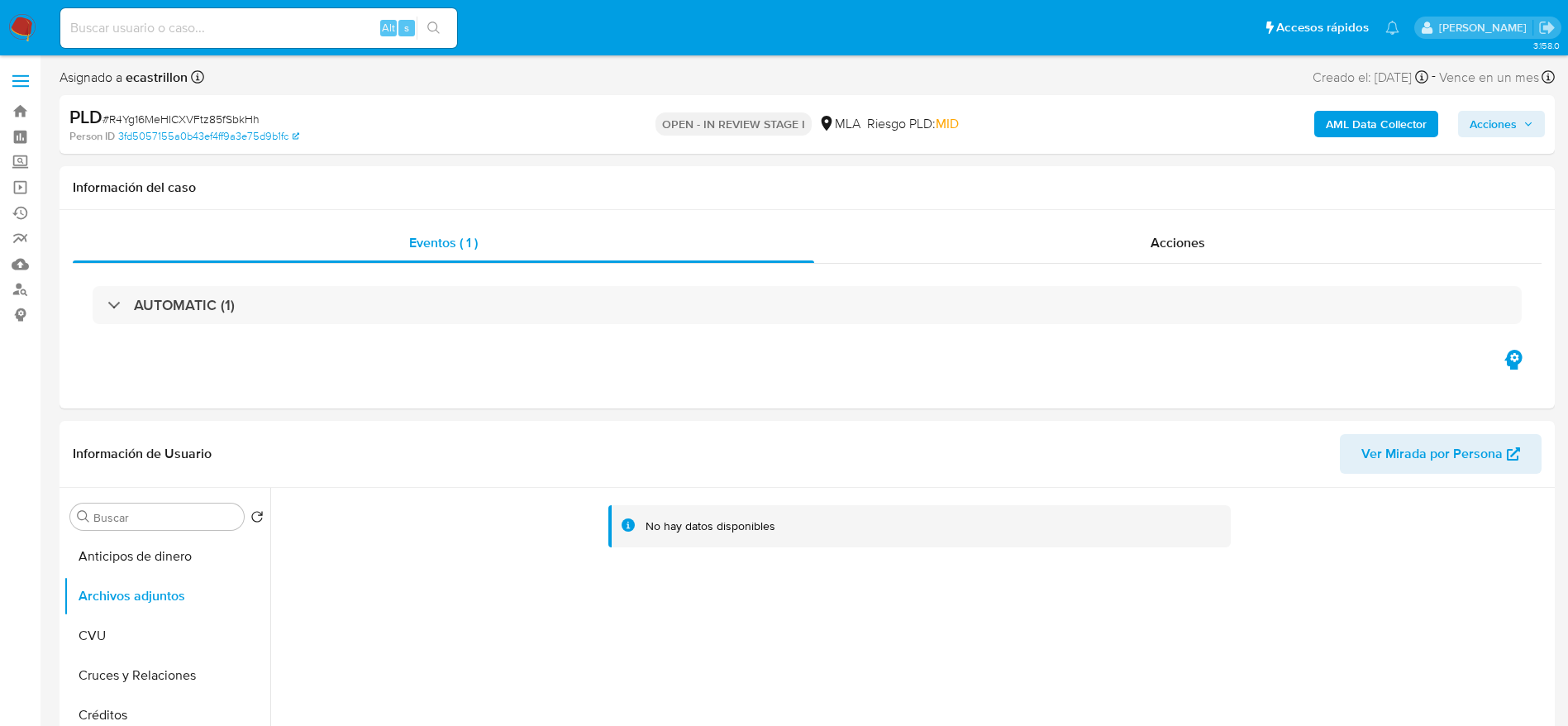
click at [188, 114] on span "# R4Yg16MeHICXVFtz85fSbkHh" at bounding box center [181, 119] width 157 height 17
copy span "R4Yg16MeHICXVFtz85fSbkHh"
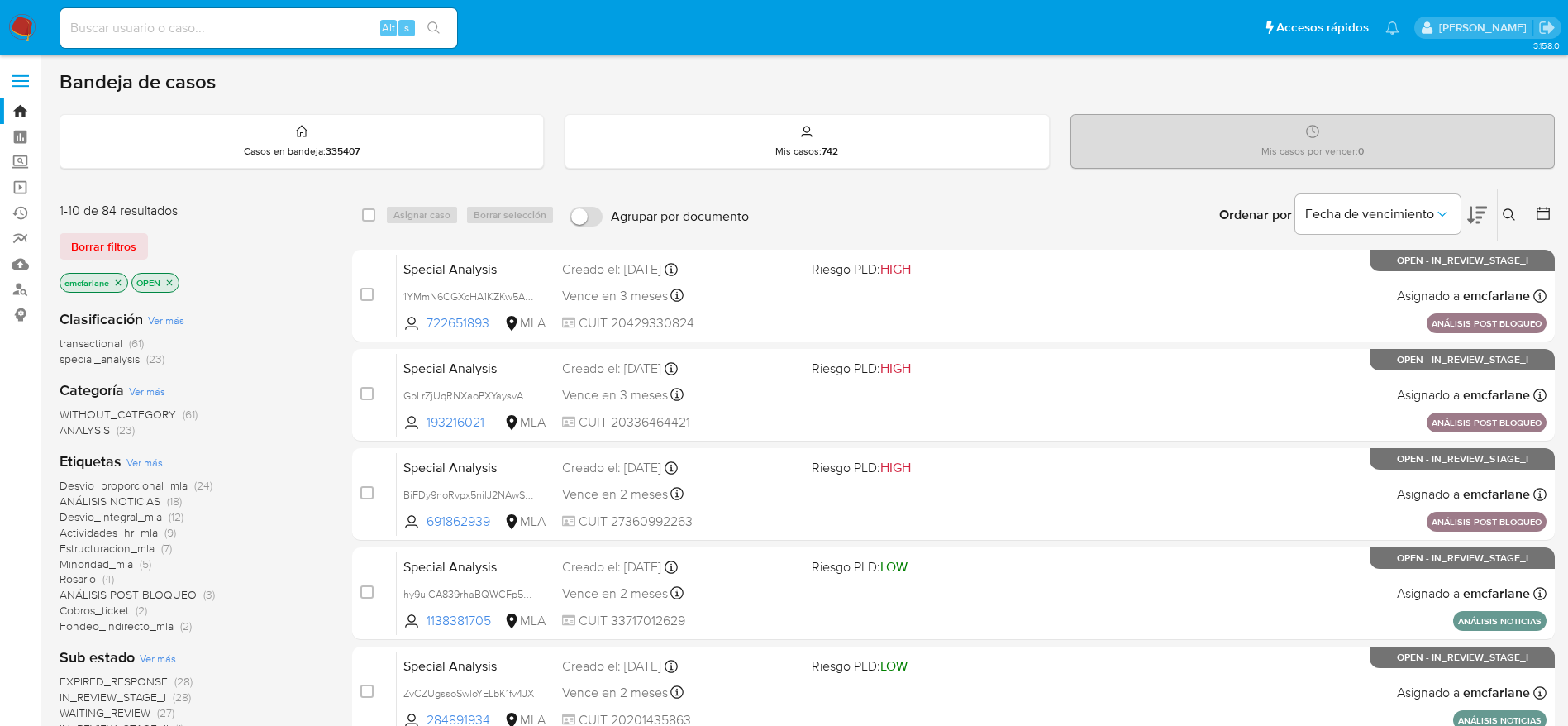
click at [71, 235] on span "Borrar filtros" at bounding box center [103, 246] width 65 height 24
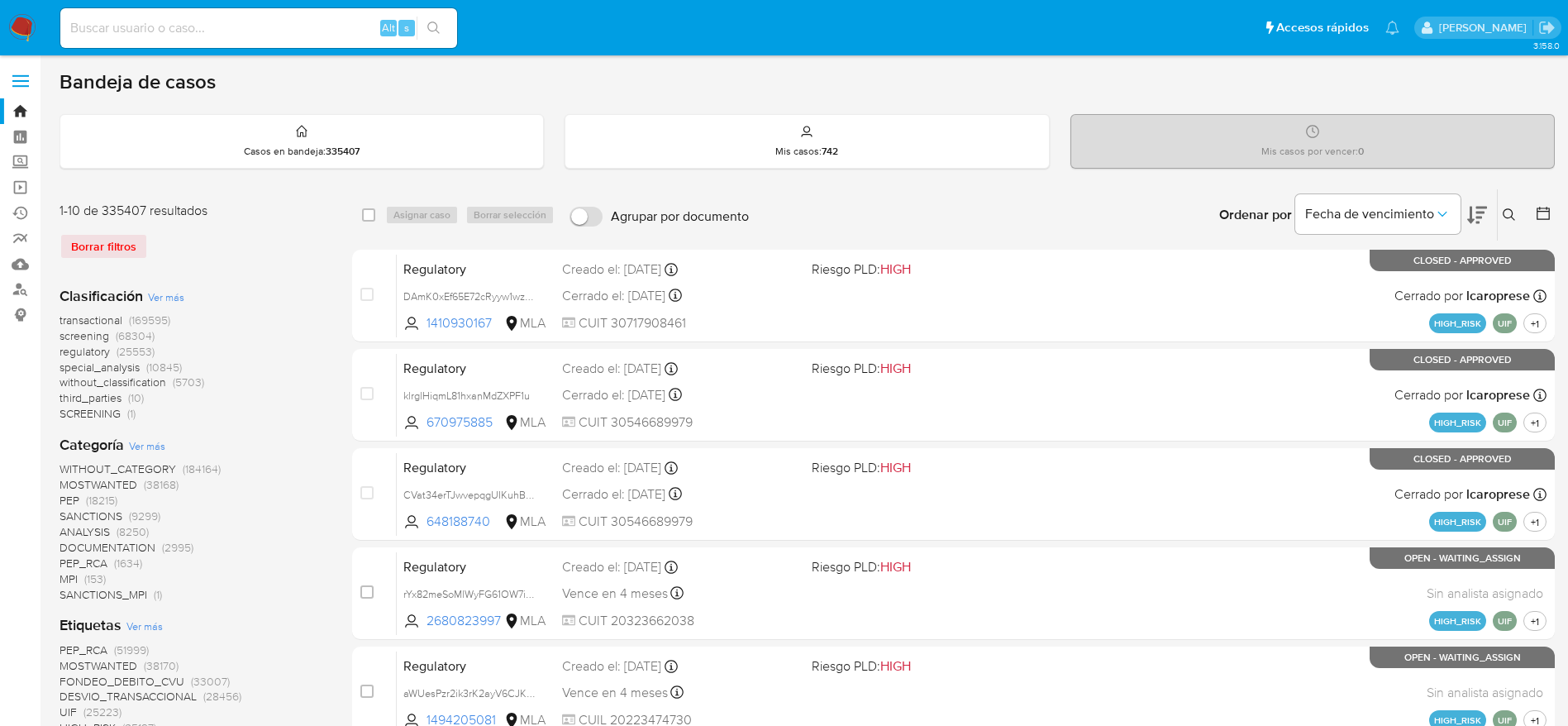
click at [1505, 210] on icon at bounding box center [1509, 214] width 12 height 12
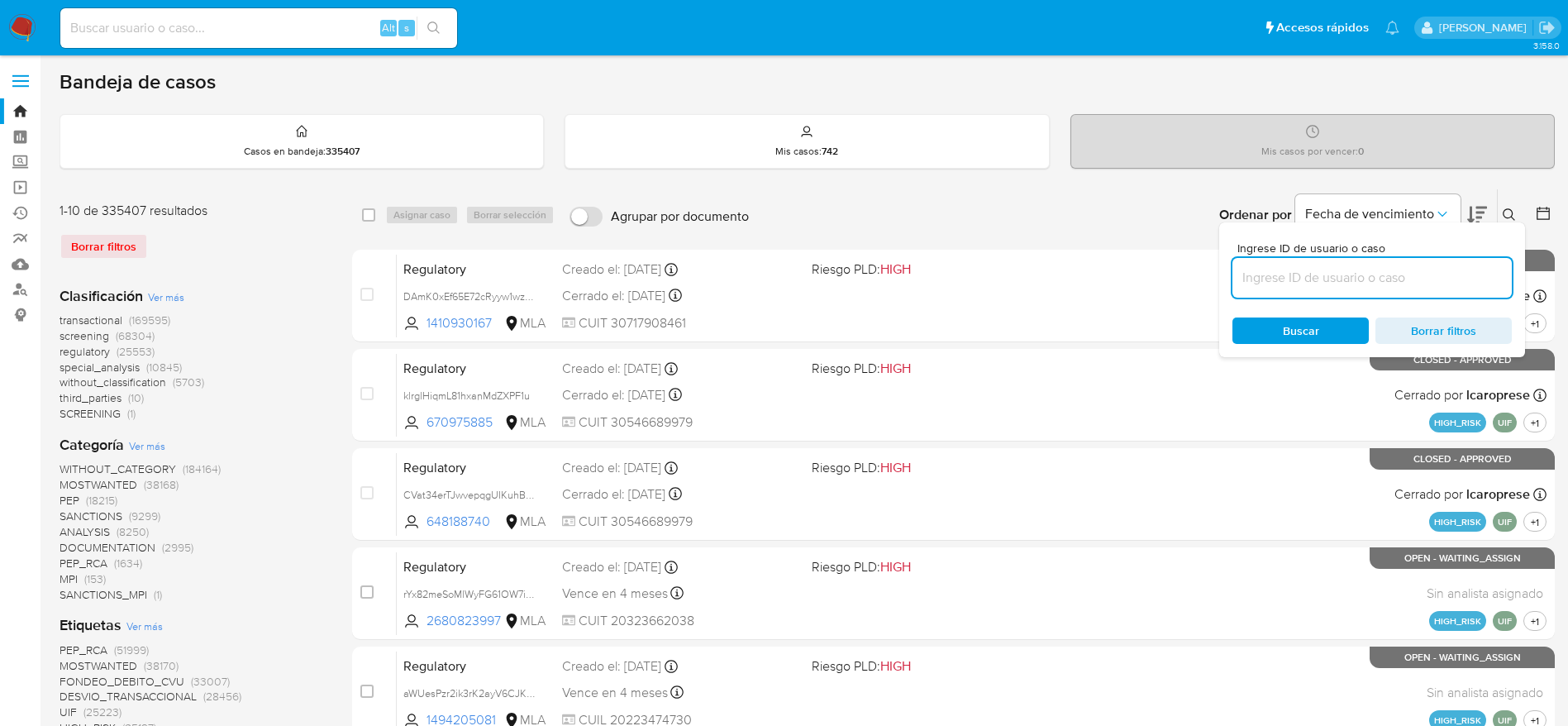
click at [1319, 283] on input at bounding box center [1372, 278] width 279 height 22
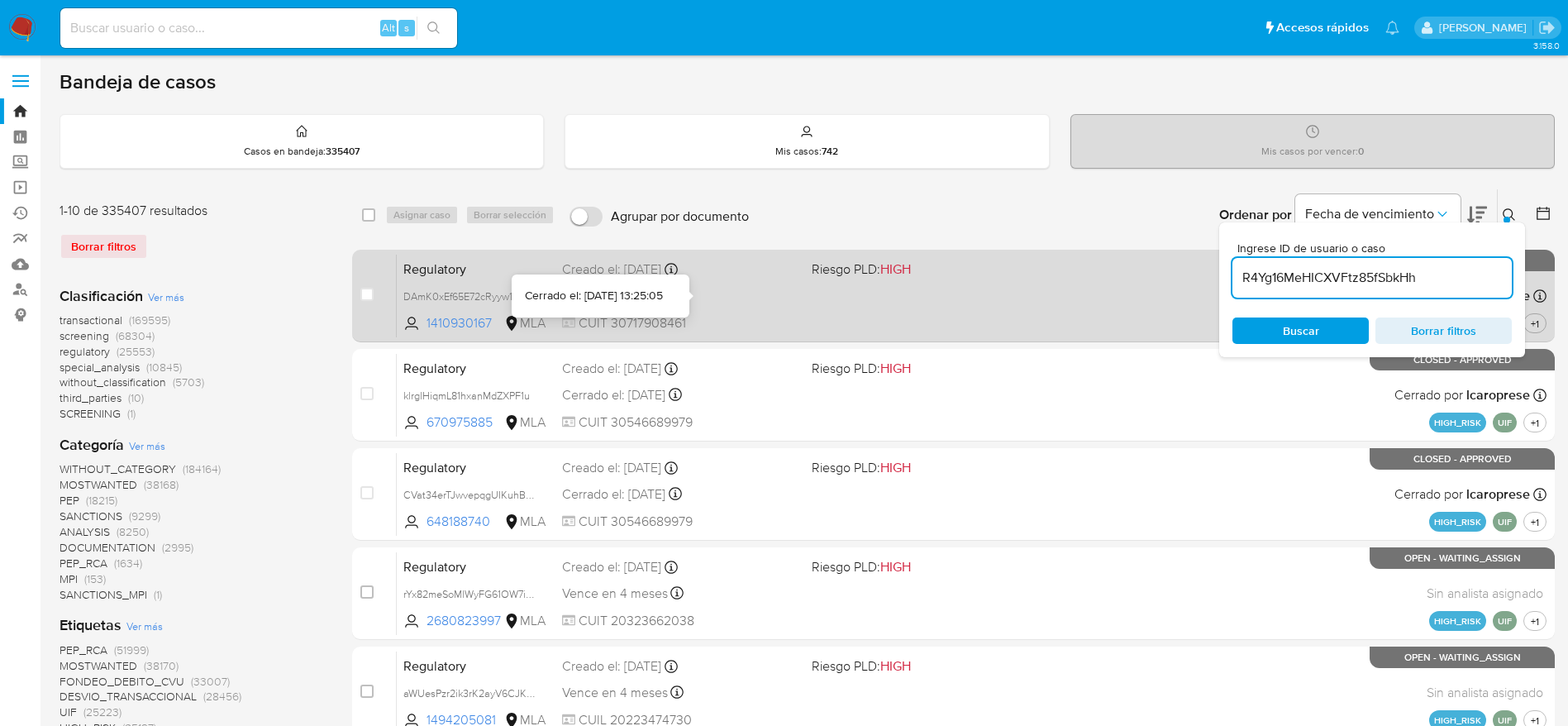
type input "R4Yg16MeHICXVFtz85fSbkHh"
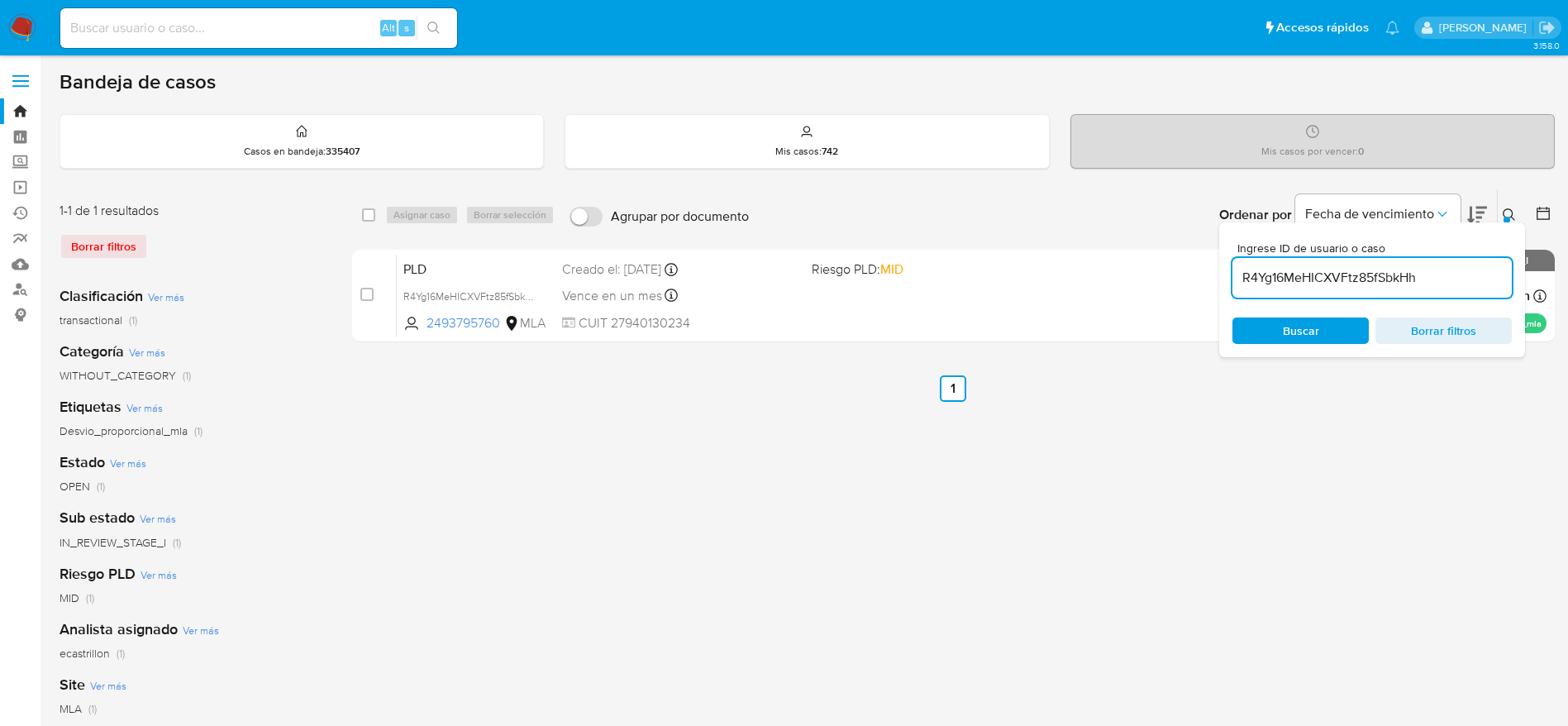
click at [369, 211] on input "checkbox" at bounding box center [369, 215] width 13 height 13
checkbox input "true"
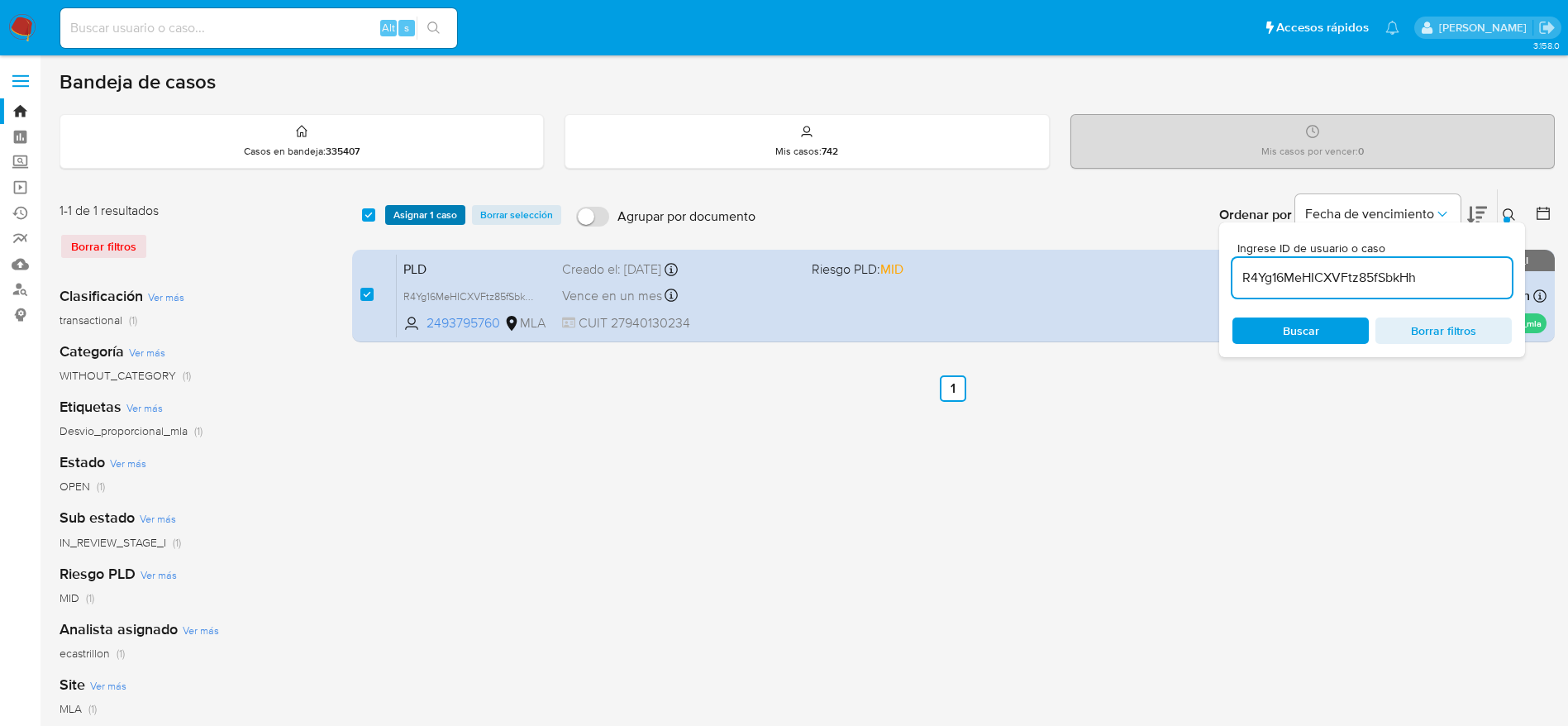
click at [415, 219] on span "Asignar 1 caso" at bounding box center [425, 215] width 63 height 17
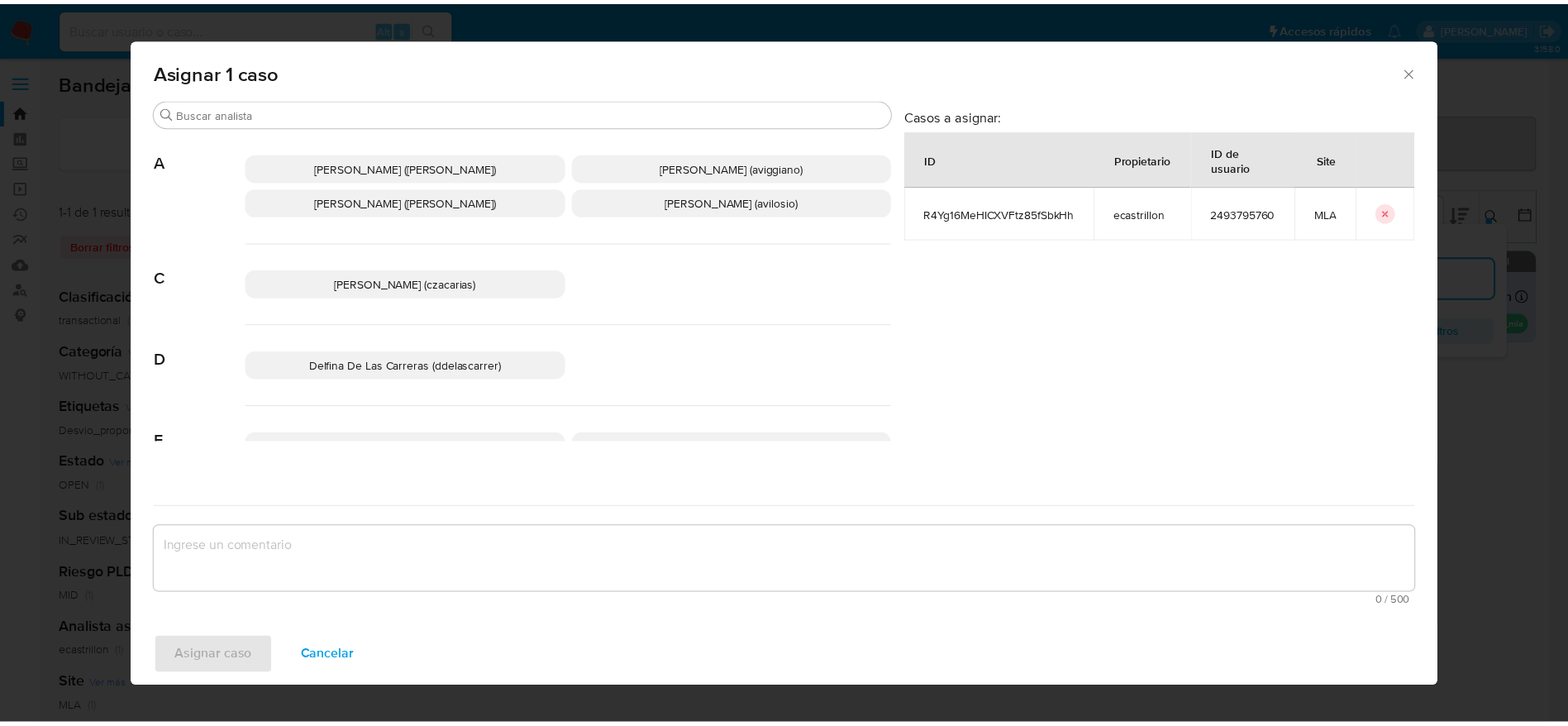
scroll to position [124, 0]
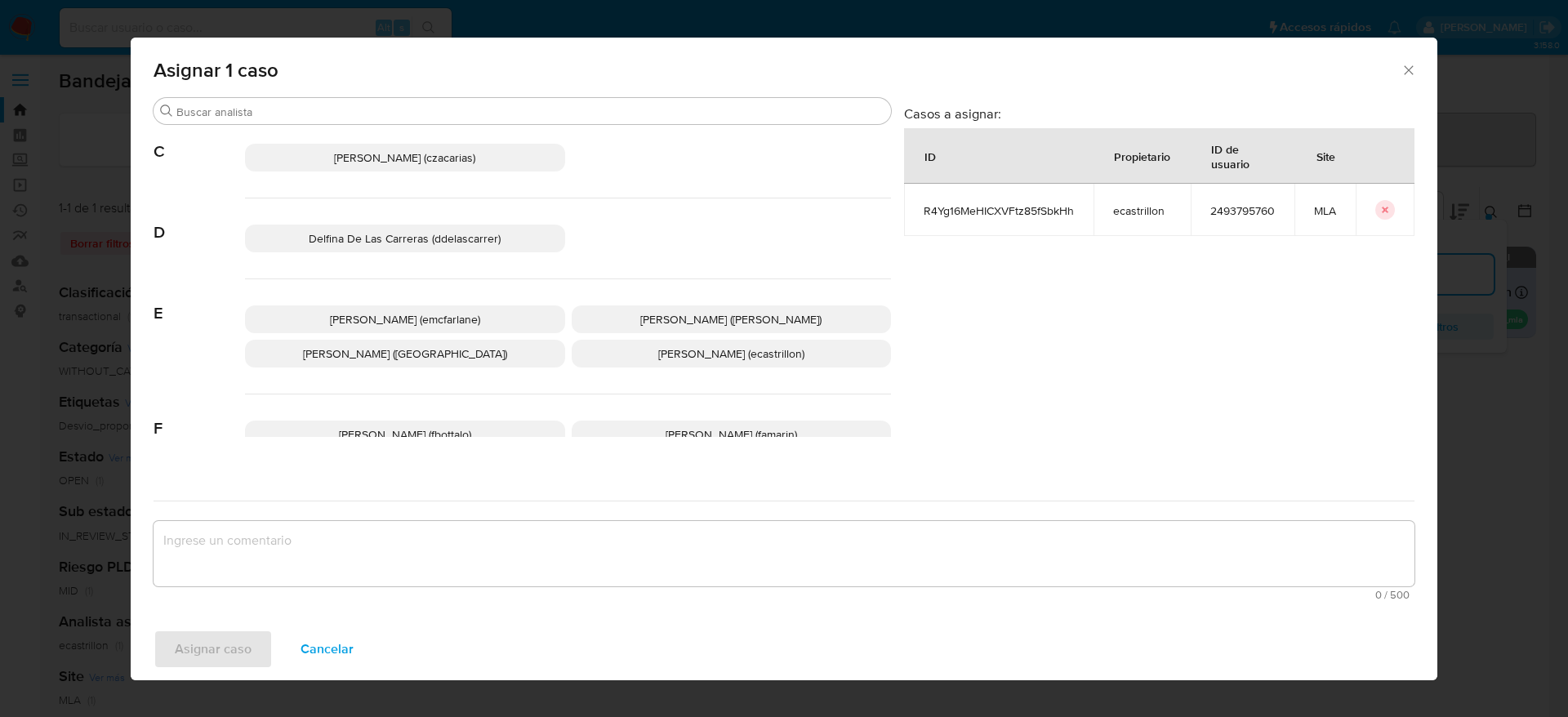
click at [420, 320] on span "Elaine Mc Farlane (emcfarlane)" at bounding box center [405, 320] width 150 height 17
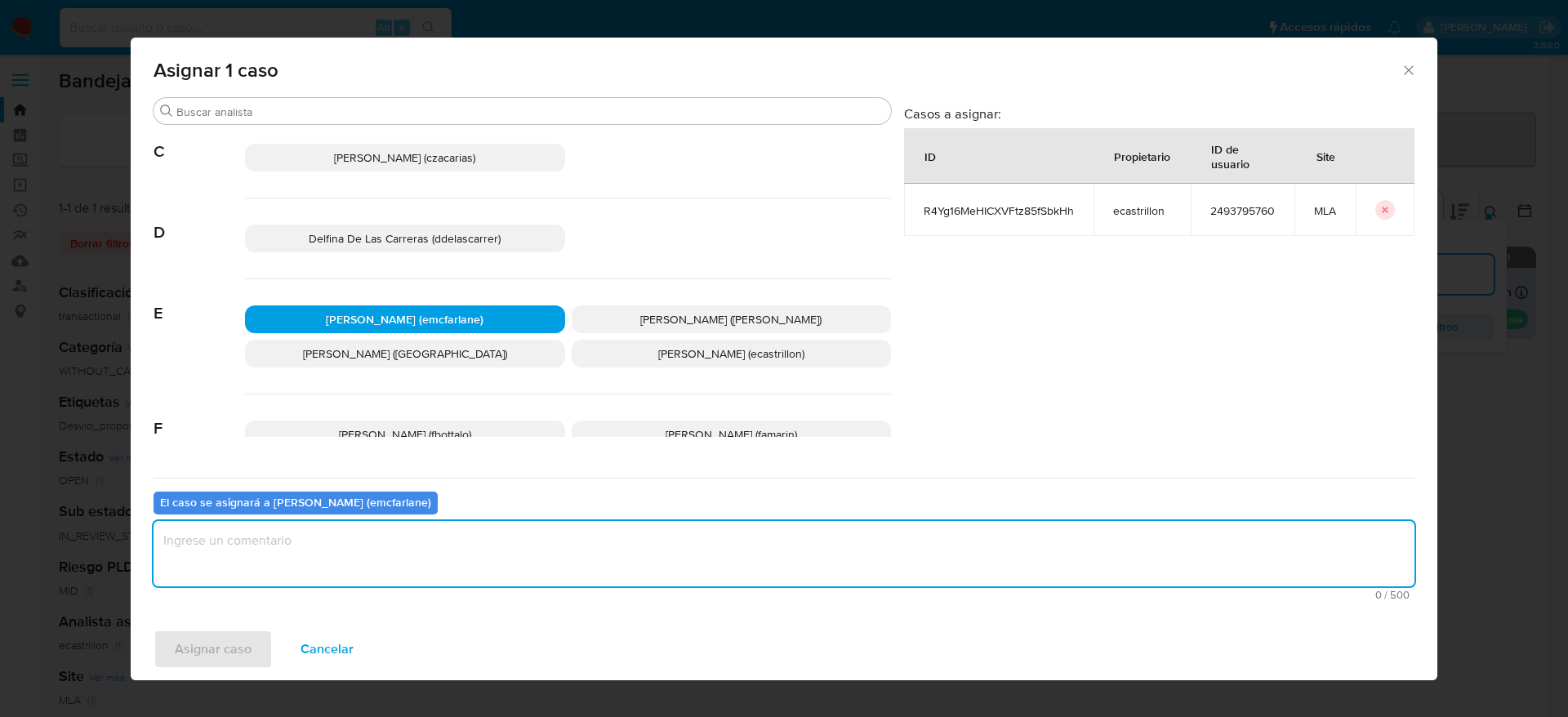
click at [333, 568] on textarea "assign-modal" at bounding box center [784, 554] width 1261 height 65
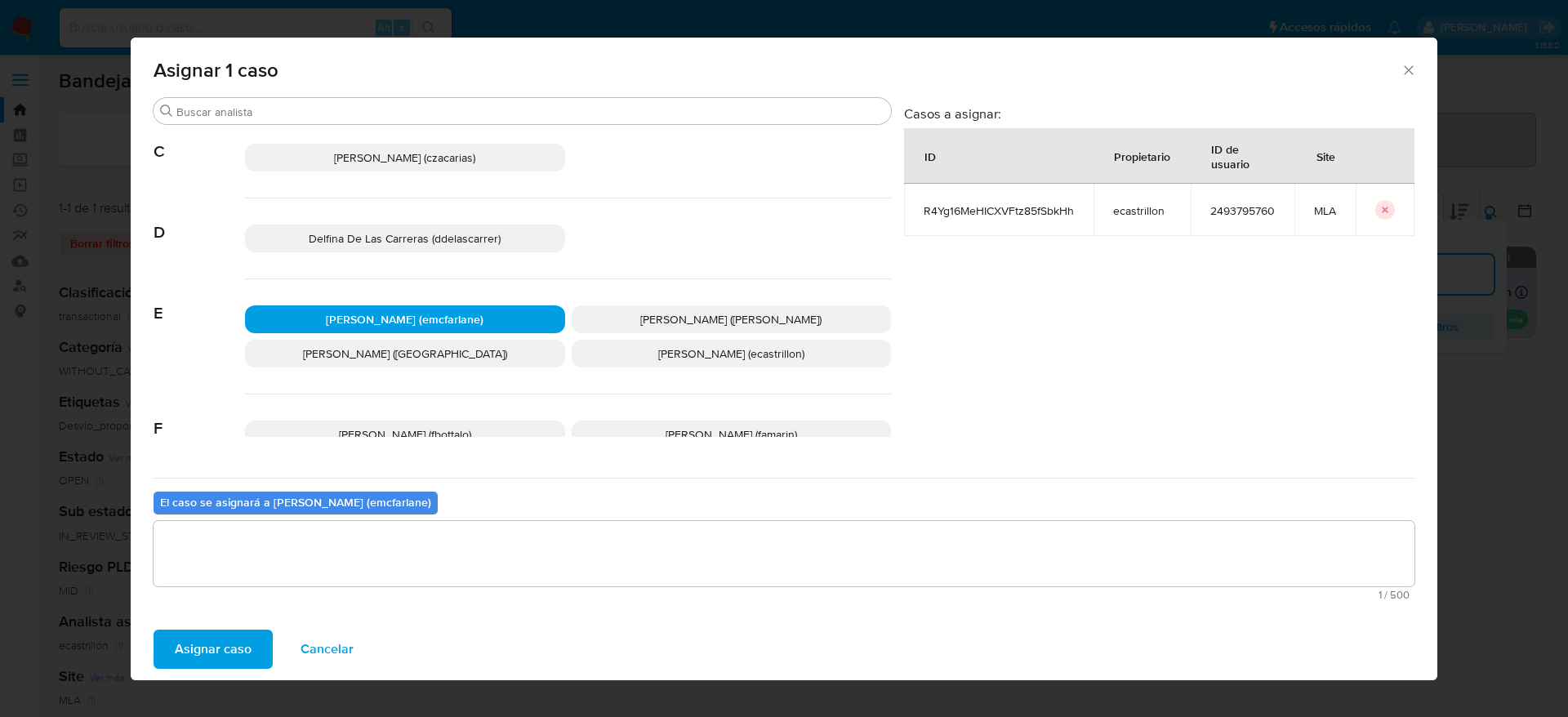
click at [186, 650] on span "Asignar caso" at bounding box center [213, 649] width 76 height 36
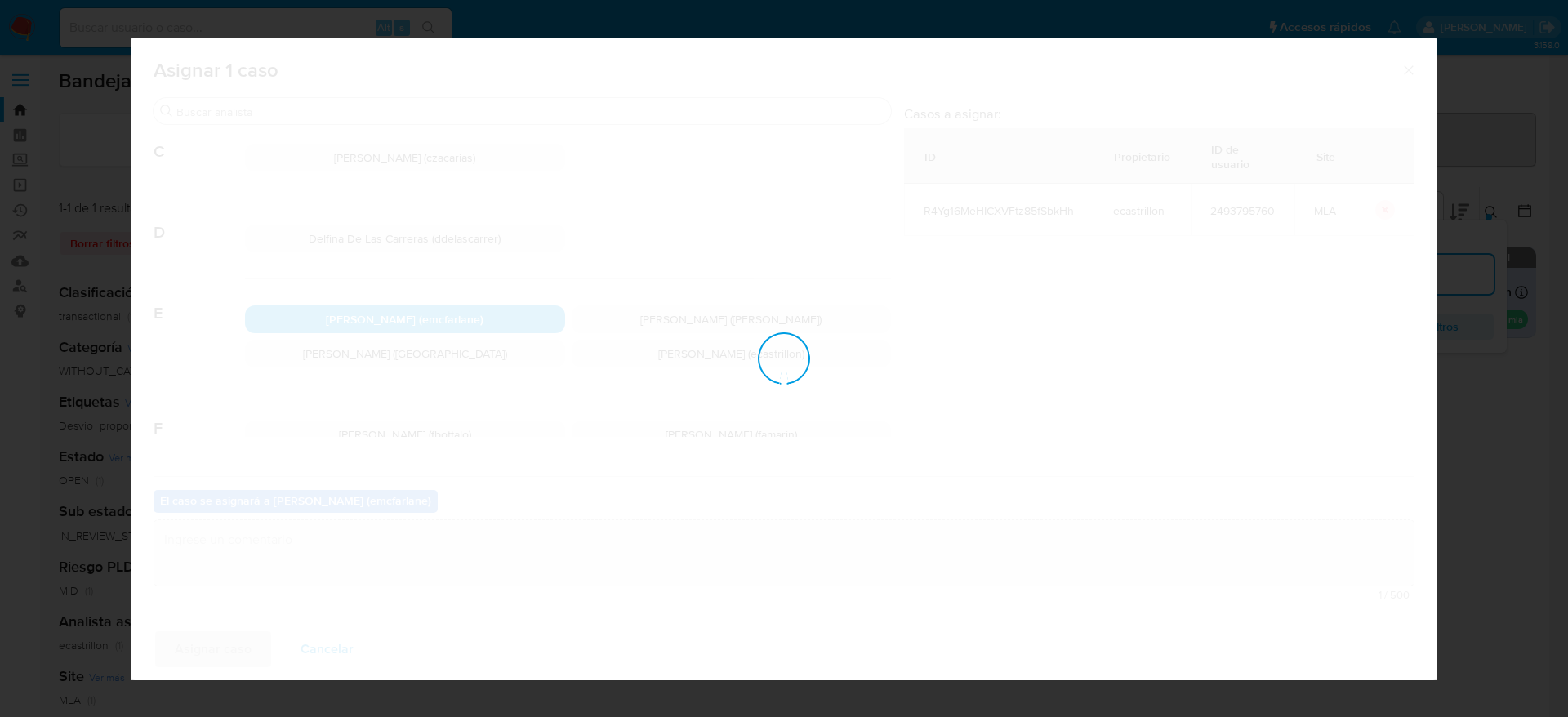
checkbox input "false"
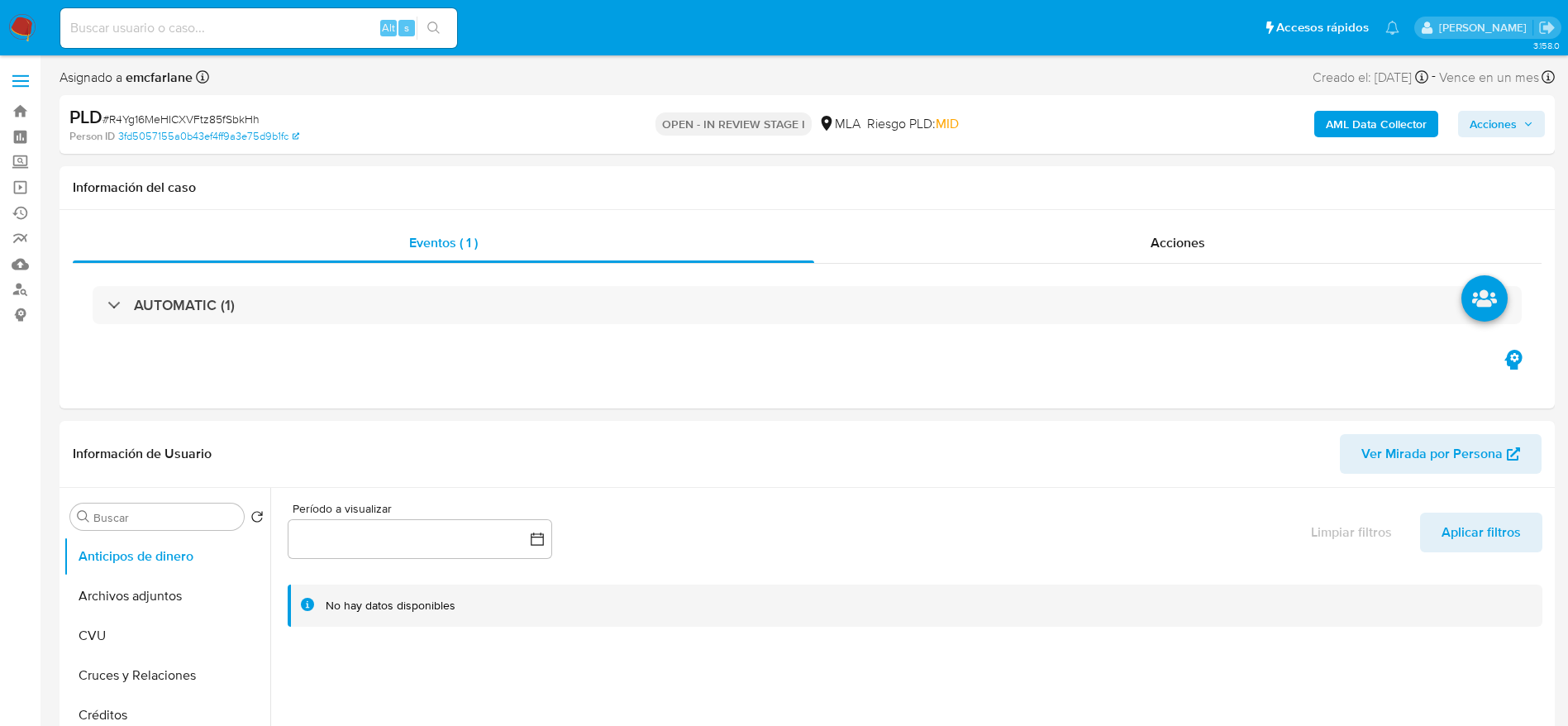
select select "10"
click at [126, 586] on button "Archivos adjuntos" at bounding box center [159, 597] width 193 height 40
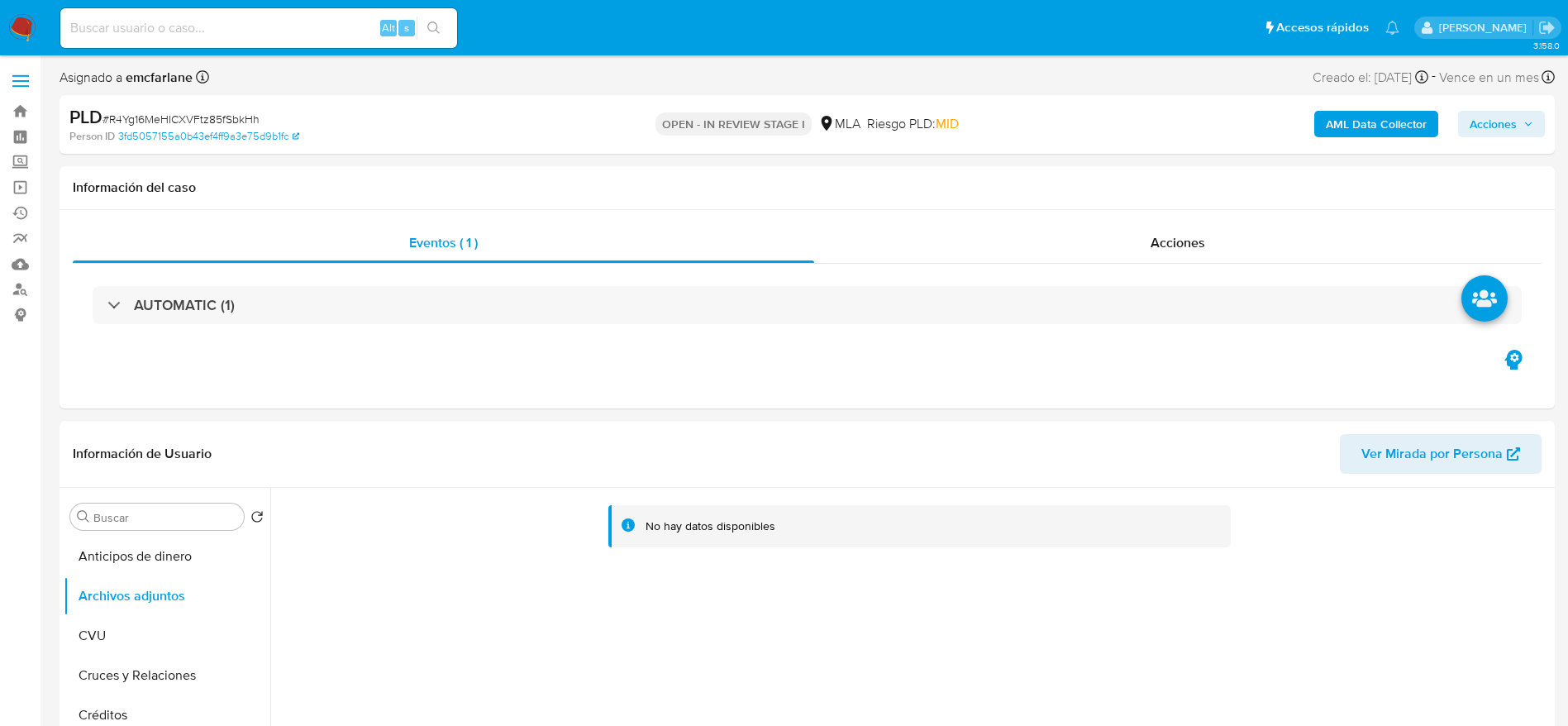
click at [1366, 126] on b "AML Data Collector" at bounding box center [1376, 124] width 101 height 26
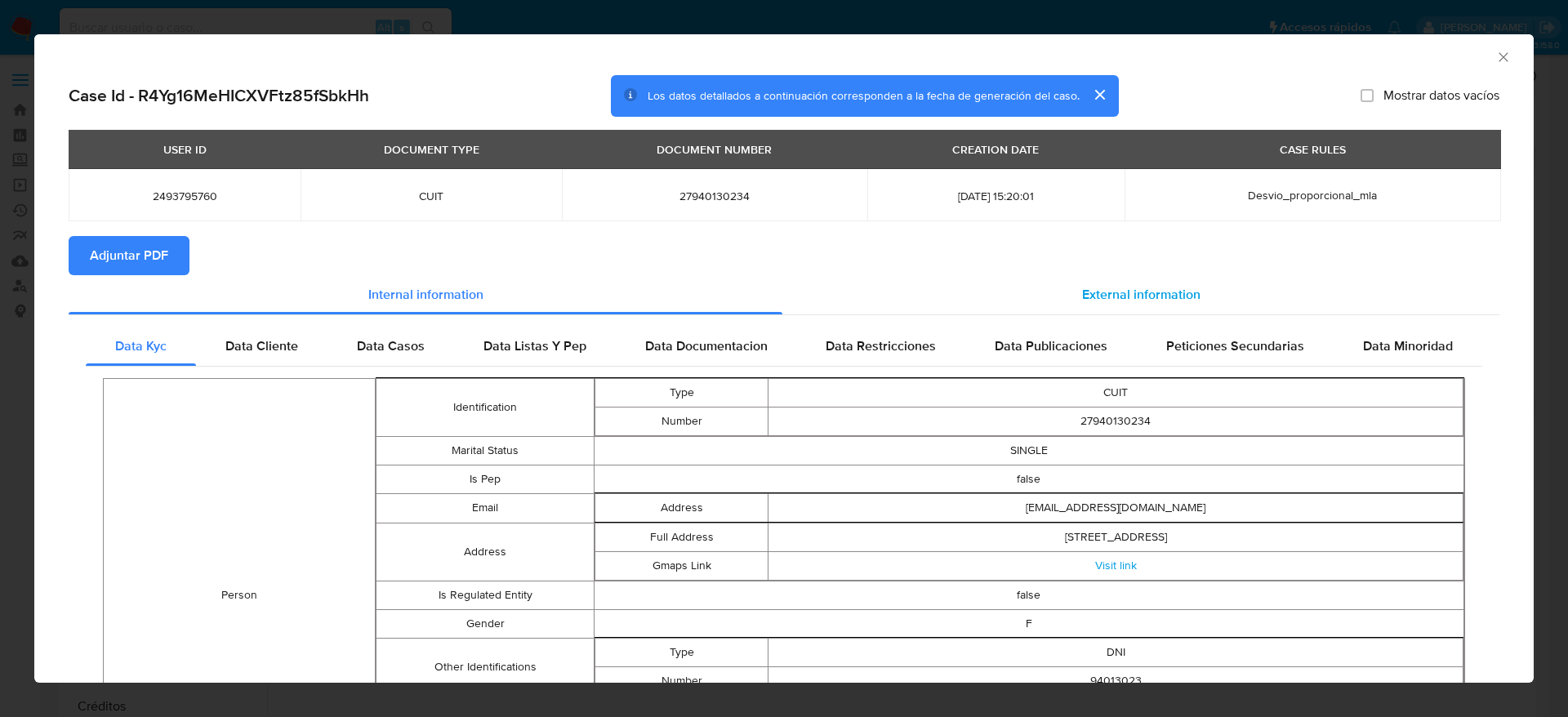
click at [1176, 279] on div "External information" at bounding box center [1140, 295] width 717 height 39
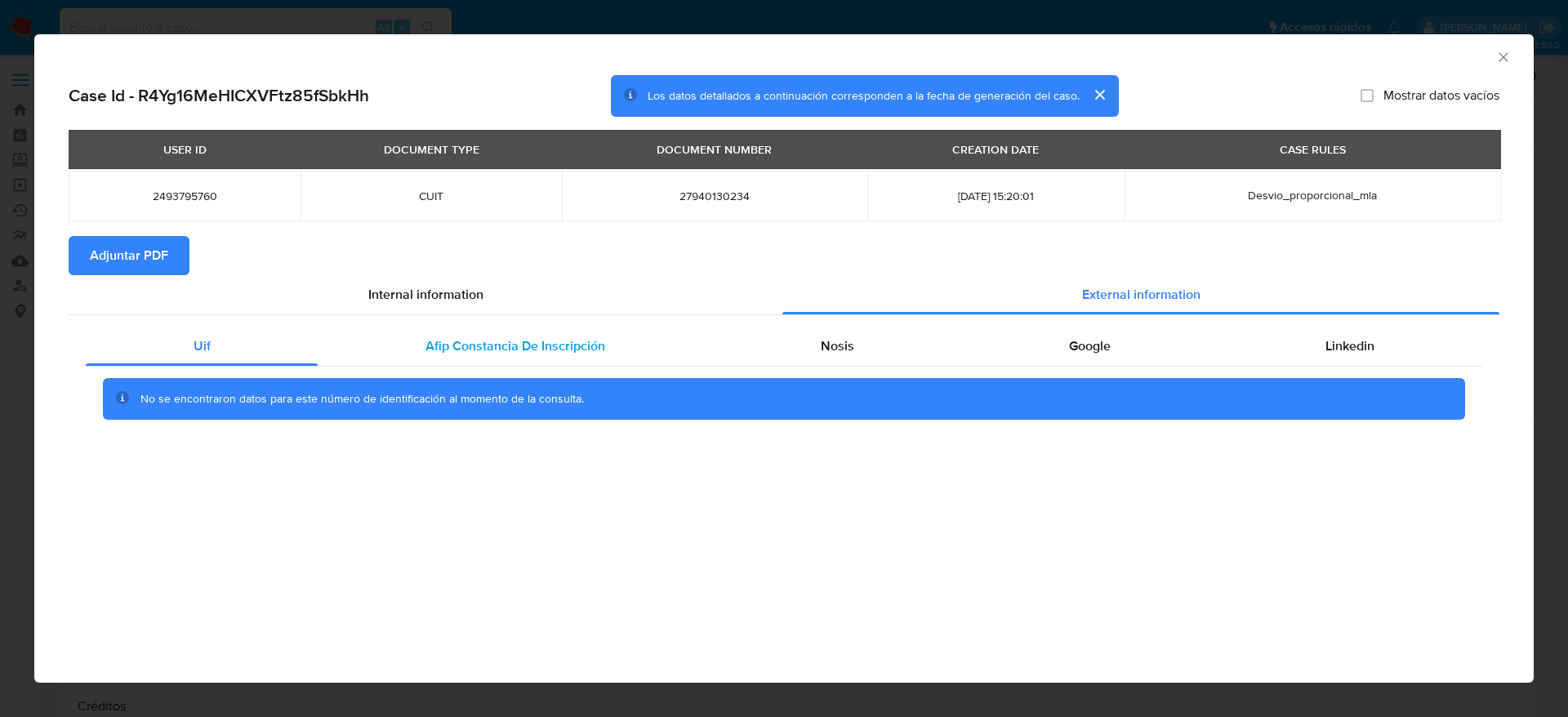
click at [521, 362] on div "Afip Constancia De Inscripción" at bounding box center [515, 346] width 394 height 39
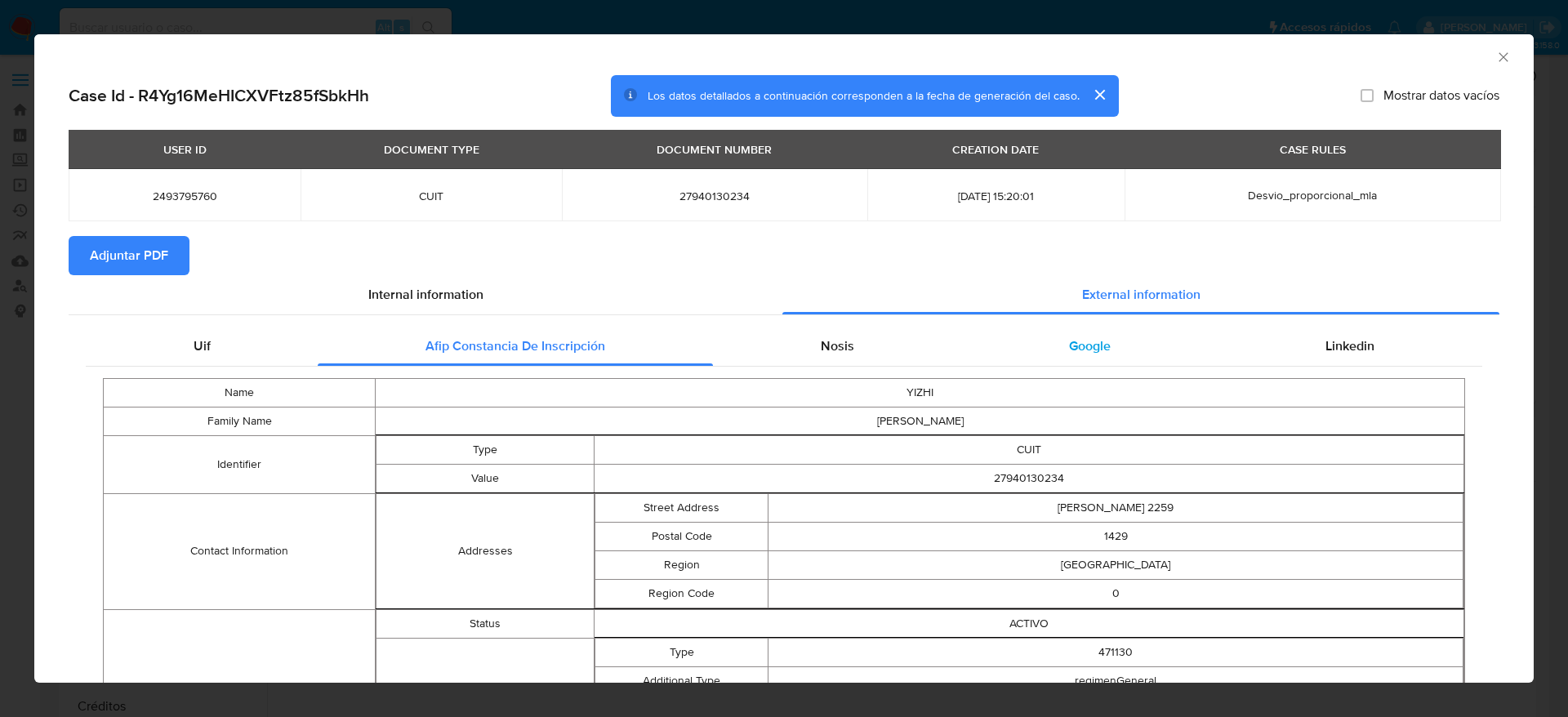
drag, startPoint x: 818, startPoint y: 338, endPoint x: 961, endPoint y: 348, distance: 143.3
click at [820, 337] on span "Nosis" at bounding box center [837, 346] width 34 height 19
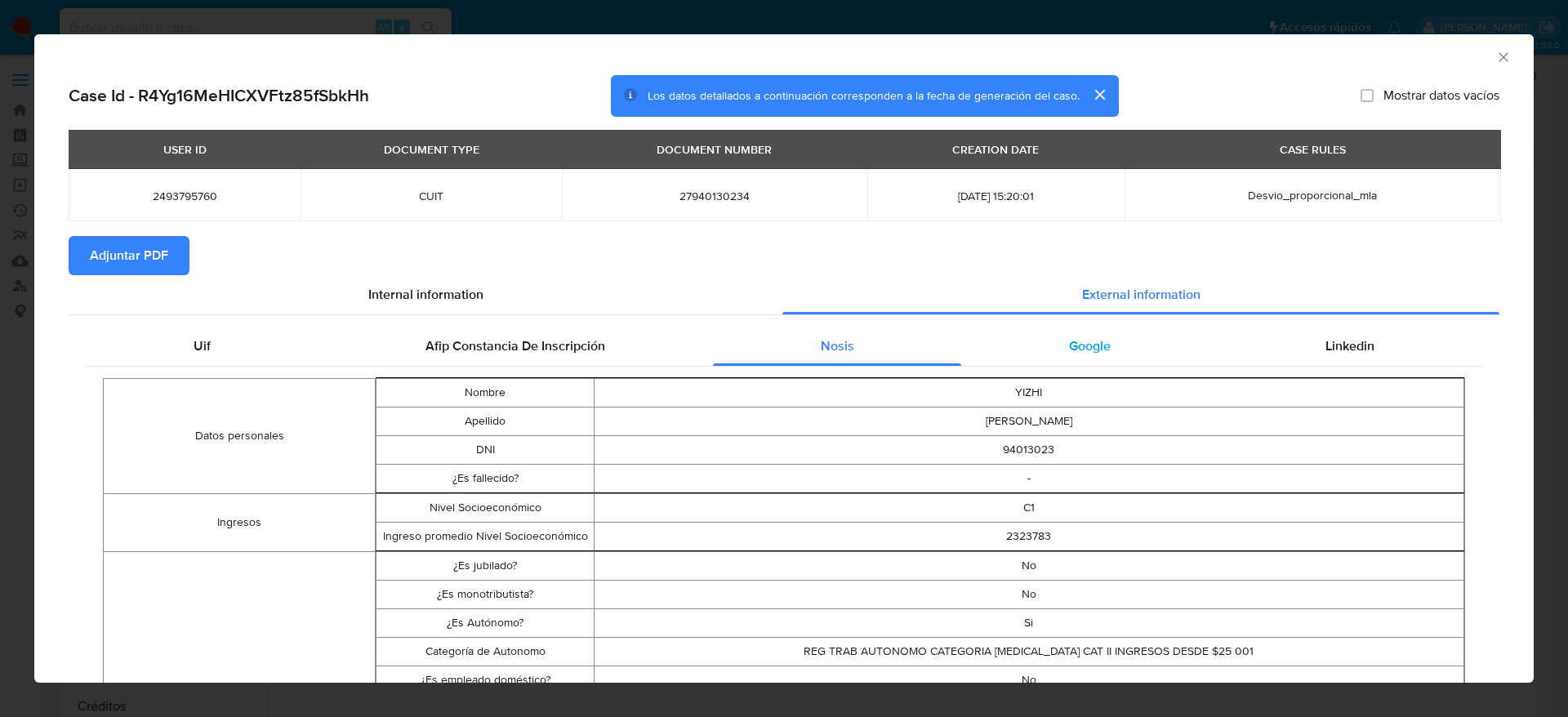
click at [1028, 332] on div "Google" at bounding box center [1089, 346] width 256 height 39
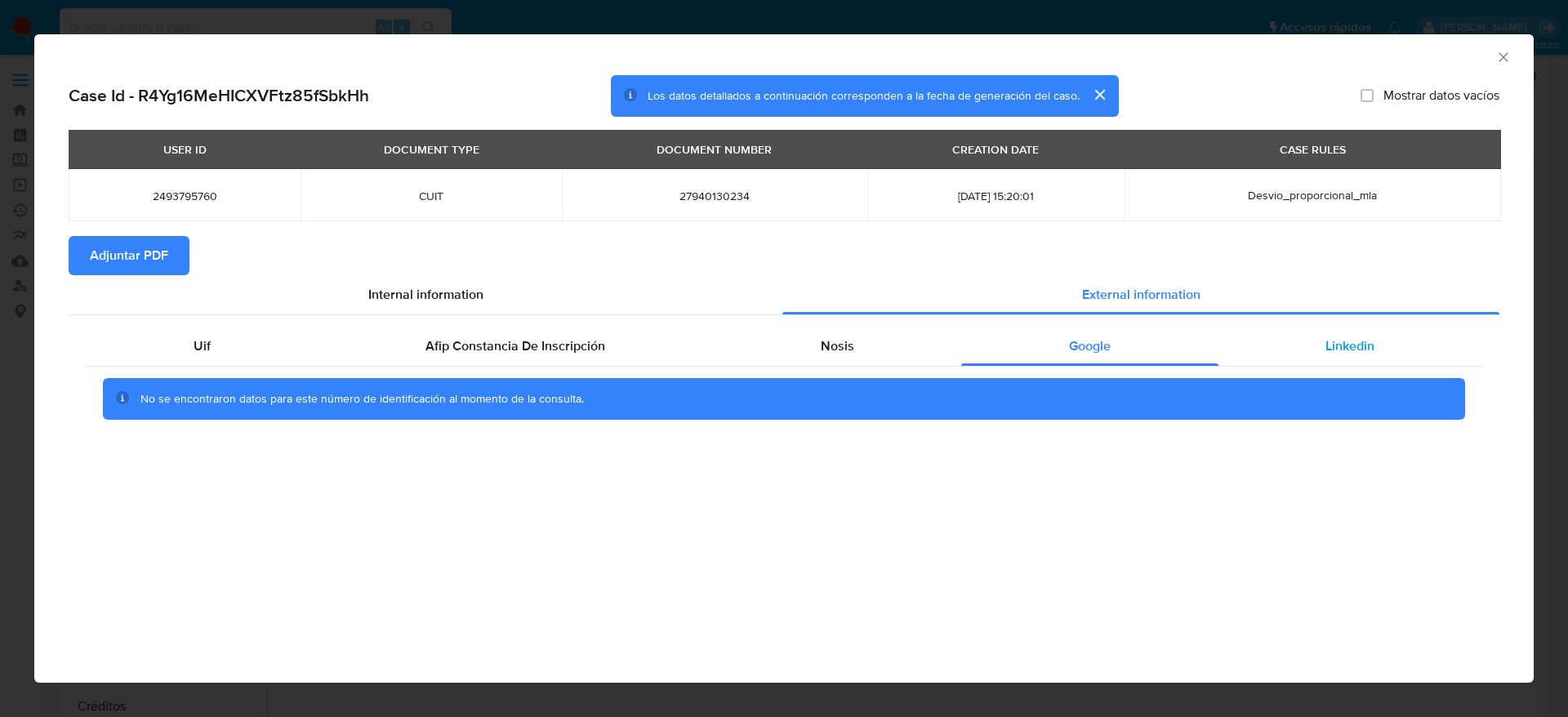
drag, startPoint x: 1335, startPoint y: 326, endPoint x: 1327, endPoint y: 339, distance: 15.3
click at [1335, 325] on div "Uif Afip Constancia De Inscripción Nosis Google Linkedin No se encontraron dato…" at bounding box center [784, 379] width 1431 height 129
click at [130, 242] on span "Adjuntar PDF" at bounding box center [129, 255] width 78 height 36
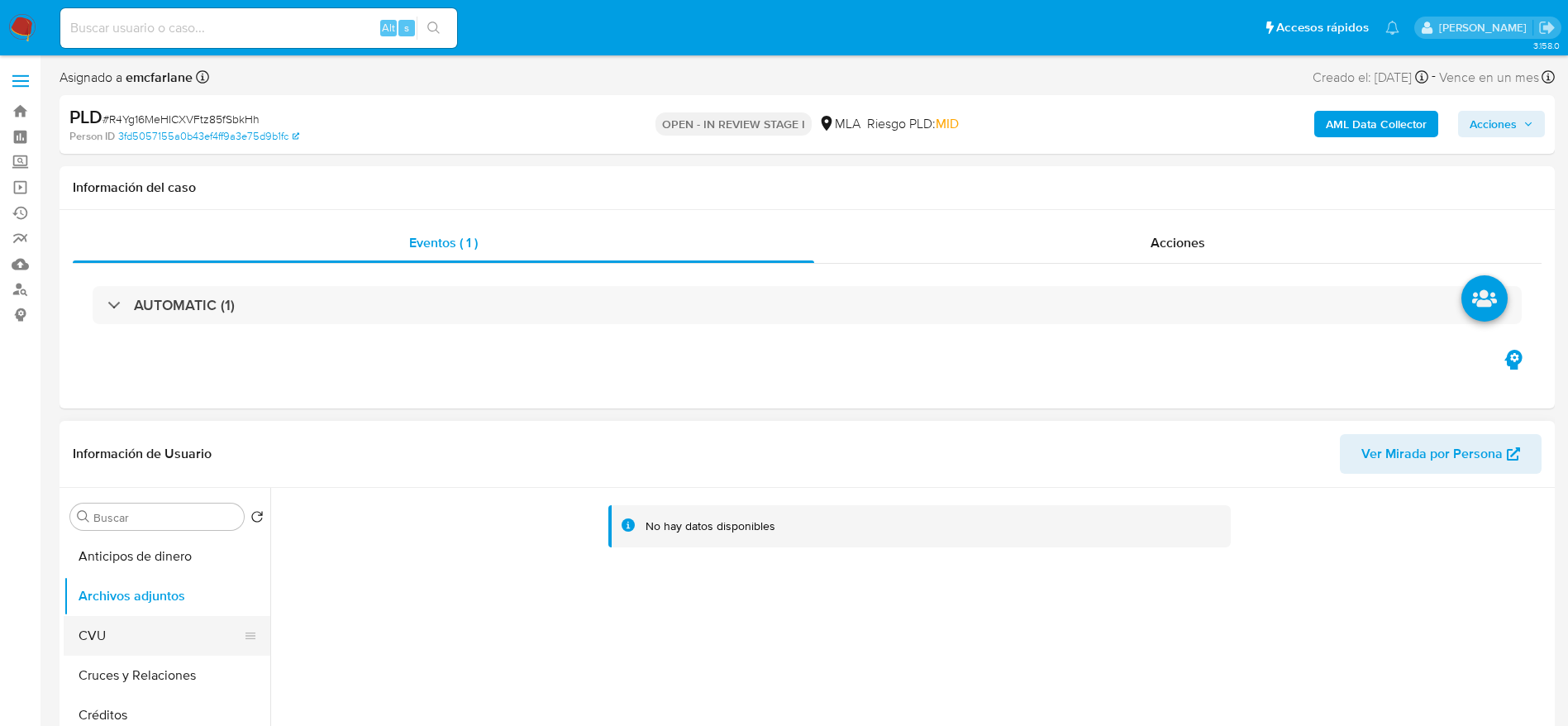
click at [99, 632] on button "CVU" at bounding box center [159, 636] width 193 height 40
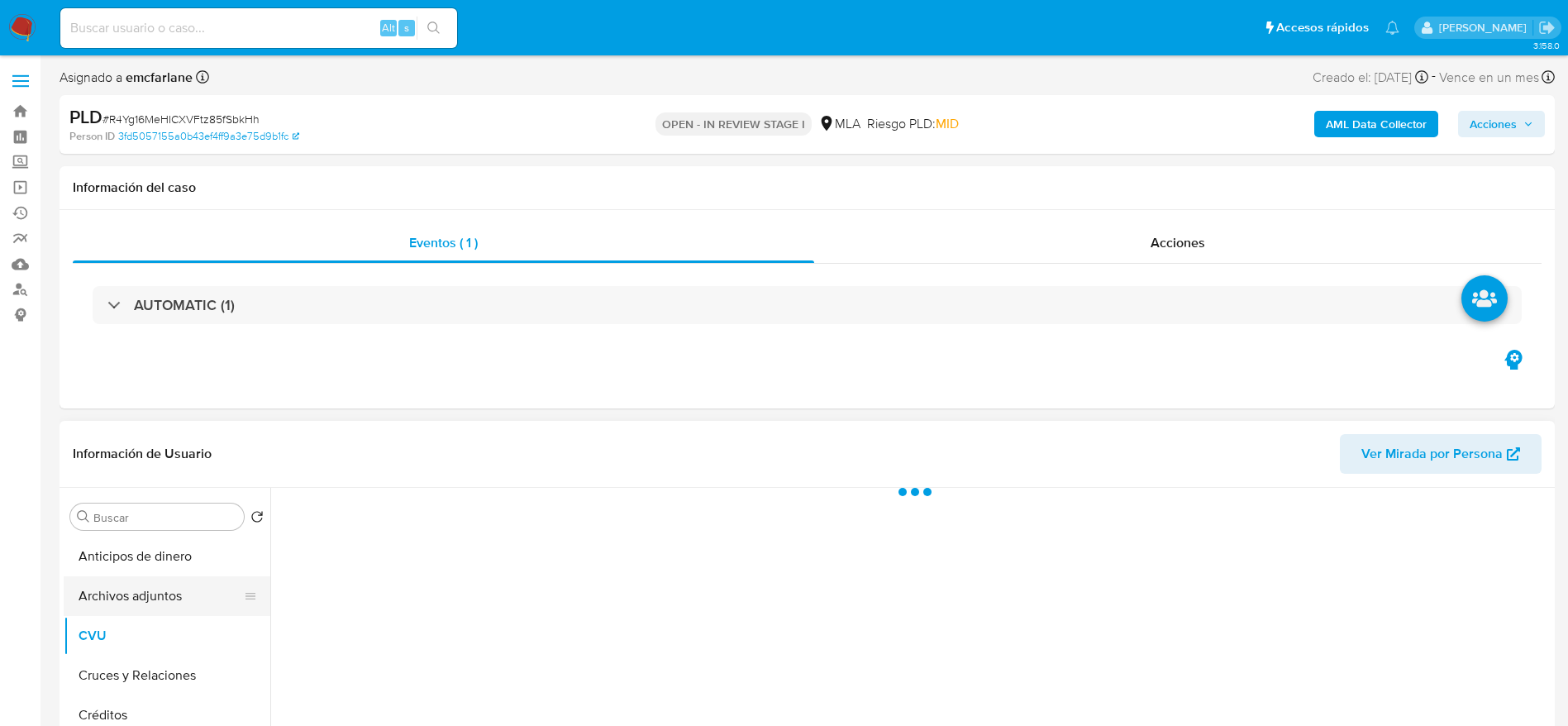
click at [123, 606] on button "Archivos adjuntos" at bounding box center [159, 597] width 193 height 40
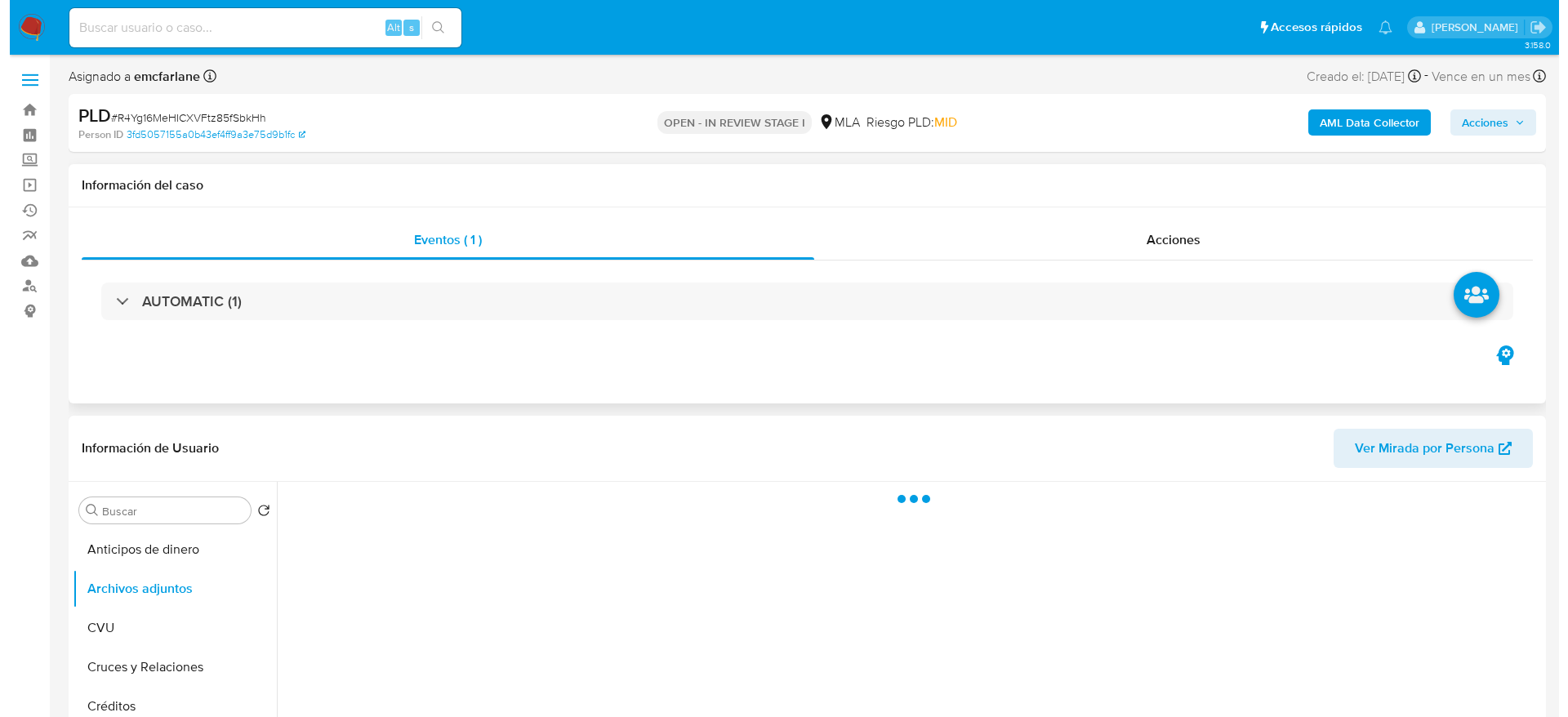
scroll to position [122, 0]
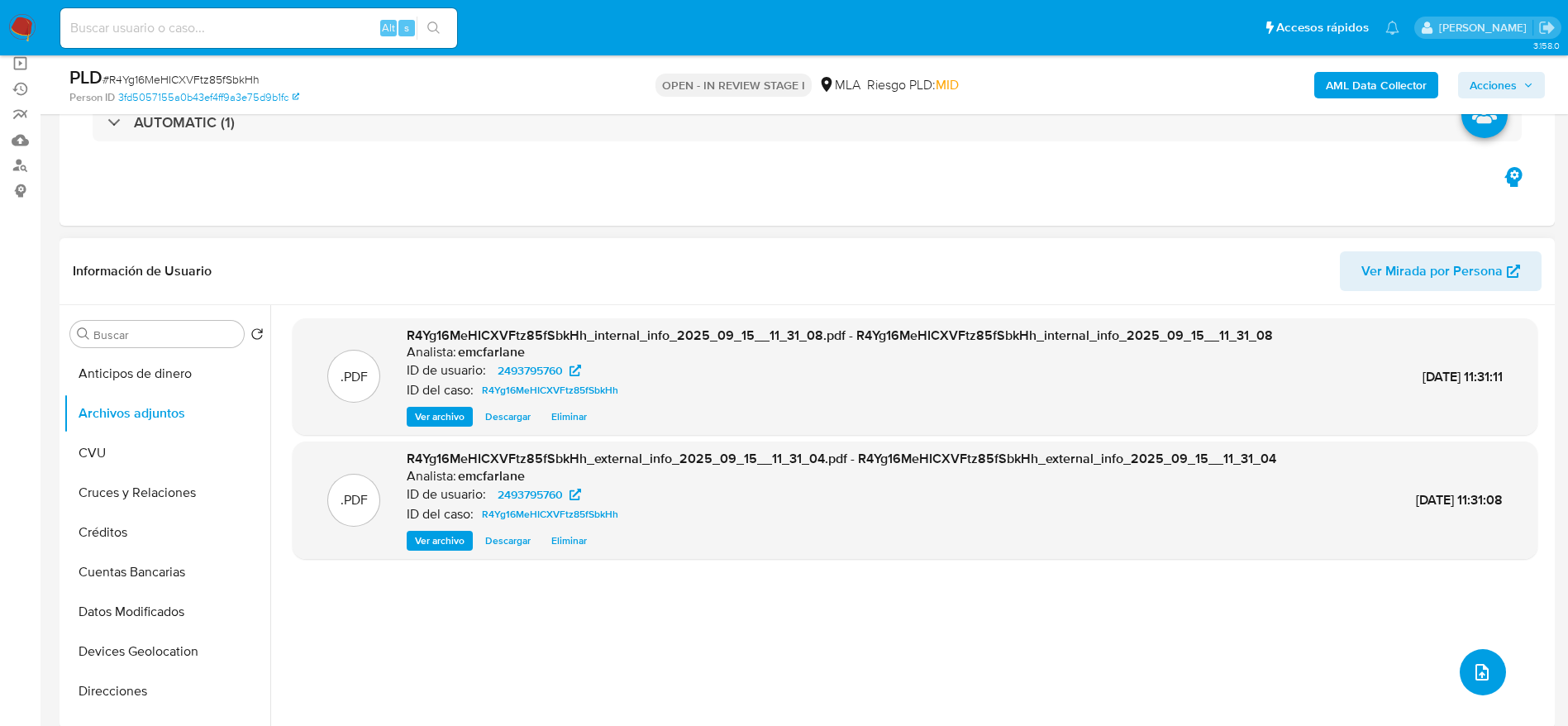
click at [1472, 668] on icon "upload-file" at bounding box center [1481, 672] width 20 height 20
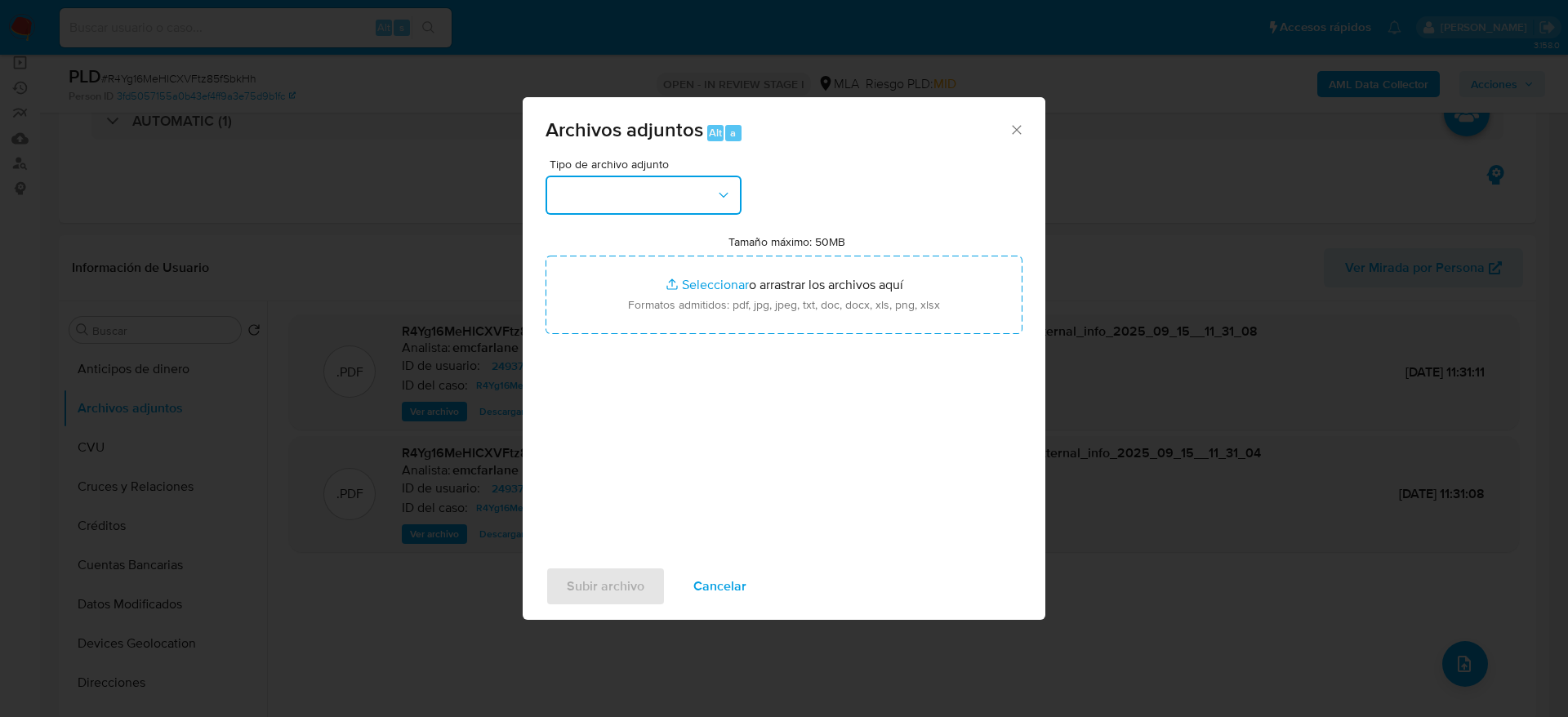
click at [669, 200] on button "button" at bounding box center [643, 195] width 196 height 39
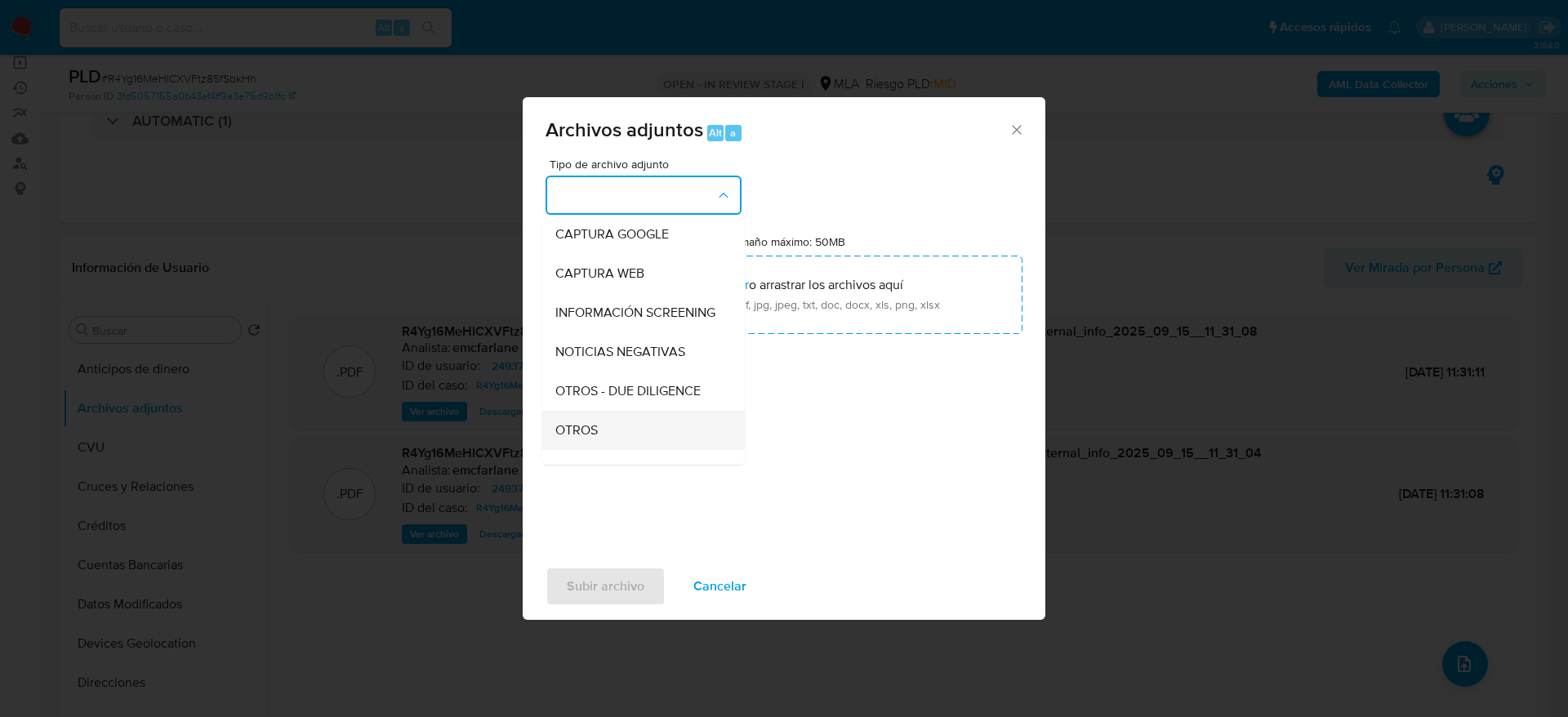
click at [586, 434] on div "OTROS" at bounding box center [639, 431] width 167 height 39
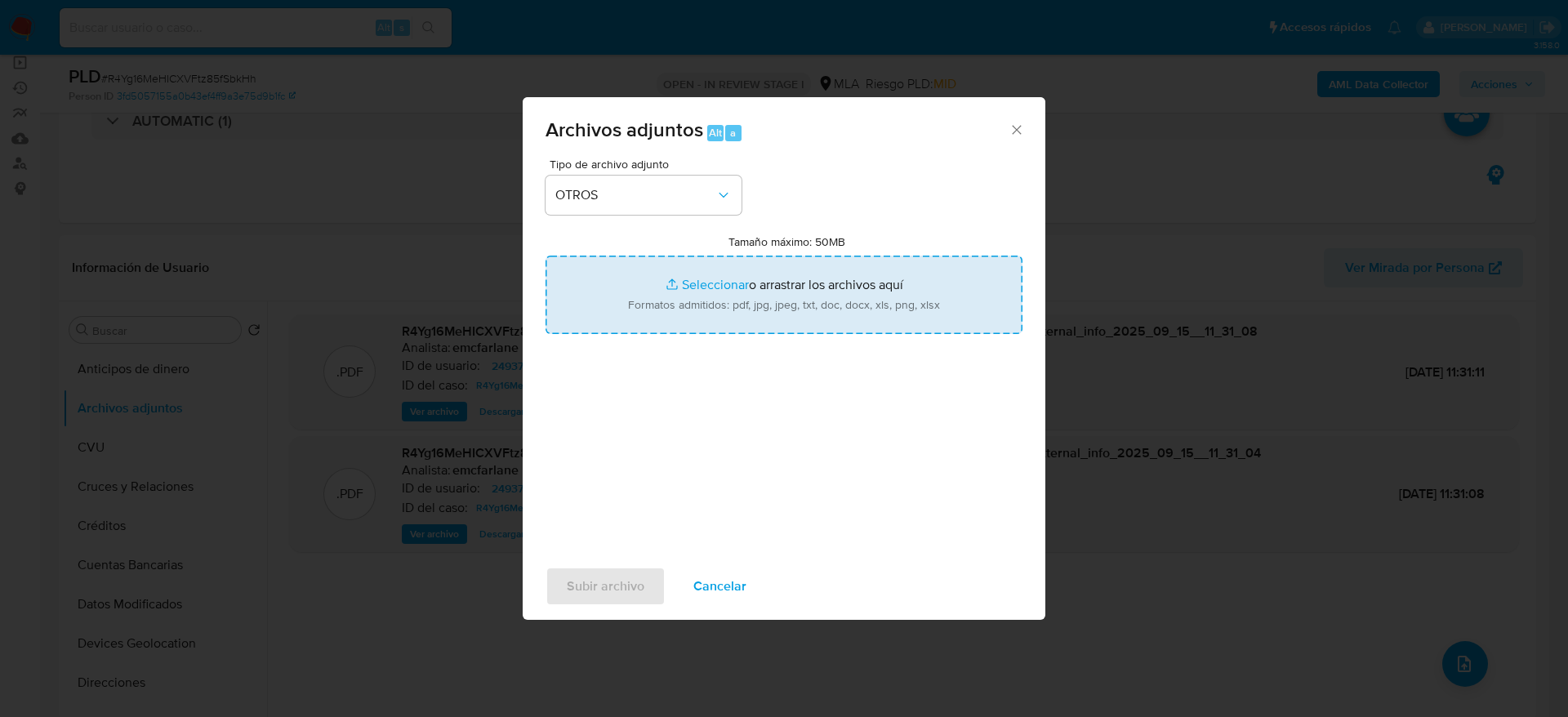
type input "C:\fakepath\Caselog R4Yg16MeHICXVFtz85fSbkHh.docx"
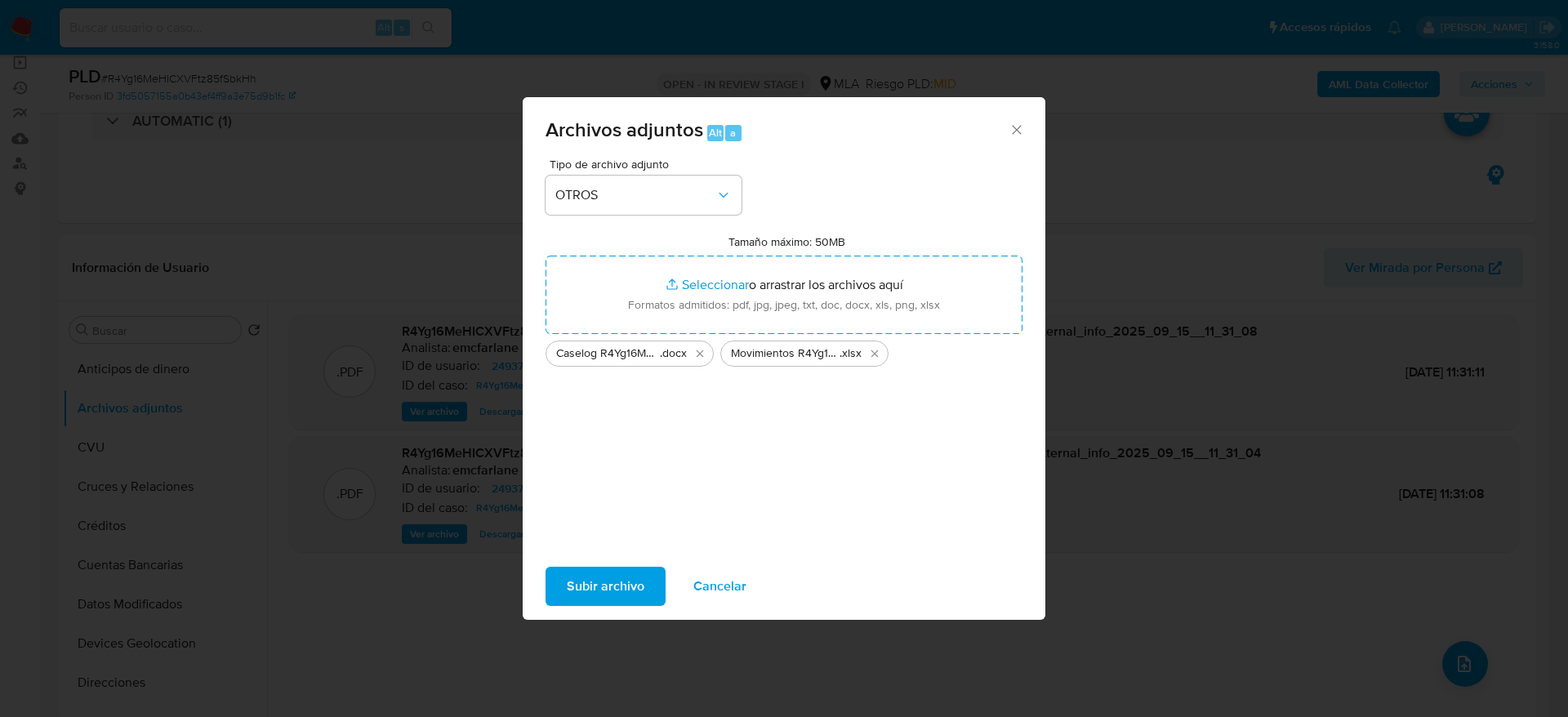
click at [653, 591] on button "Subir archivo" at bounding box center [605, 586] width 120 height 39
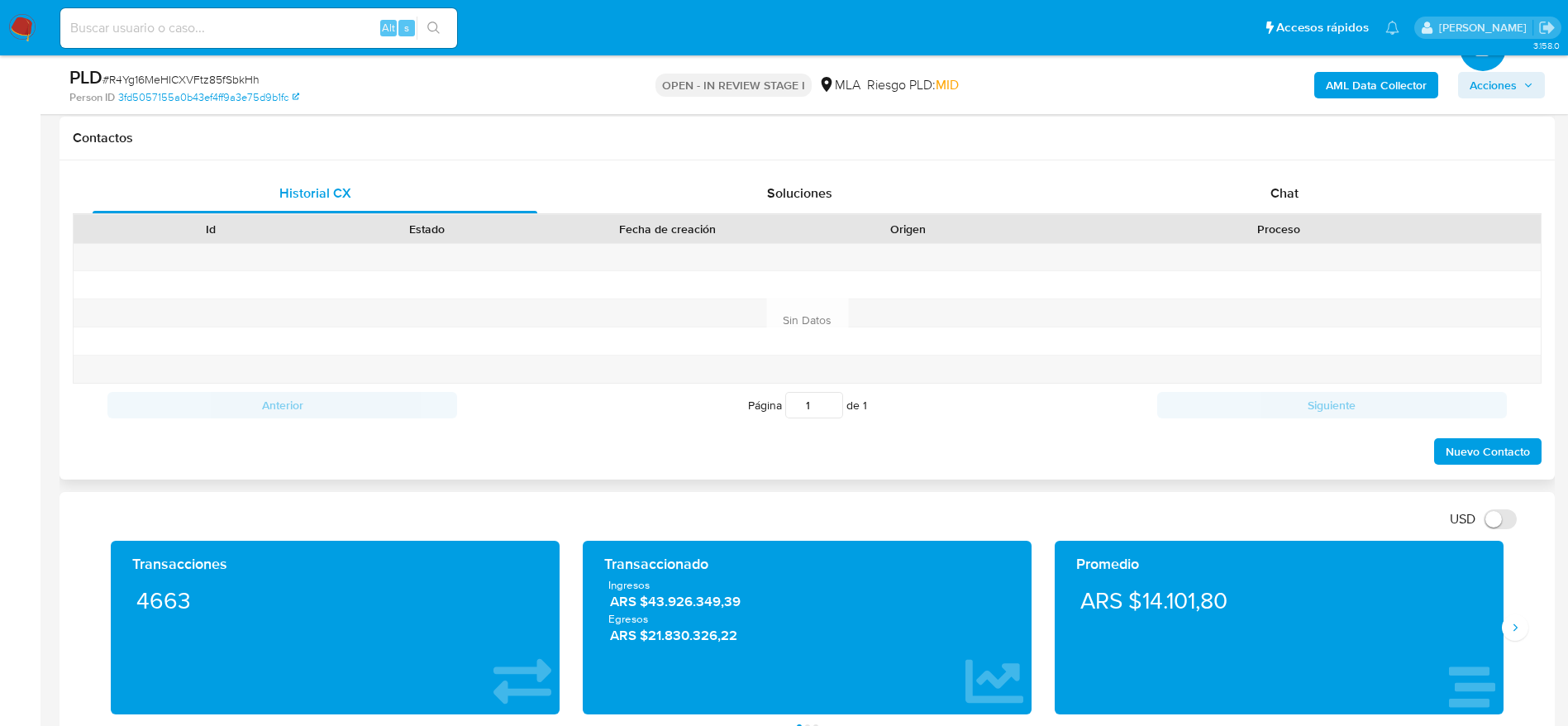
scroll to position [744, 0]
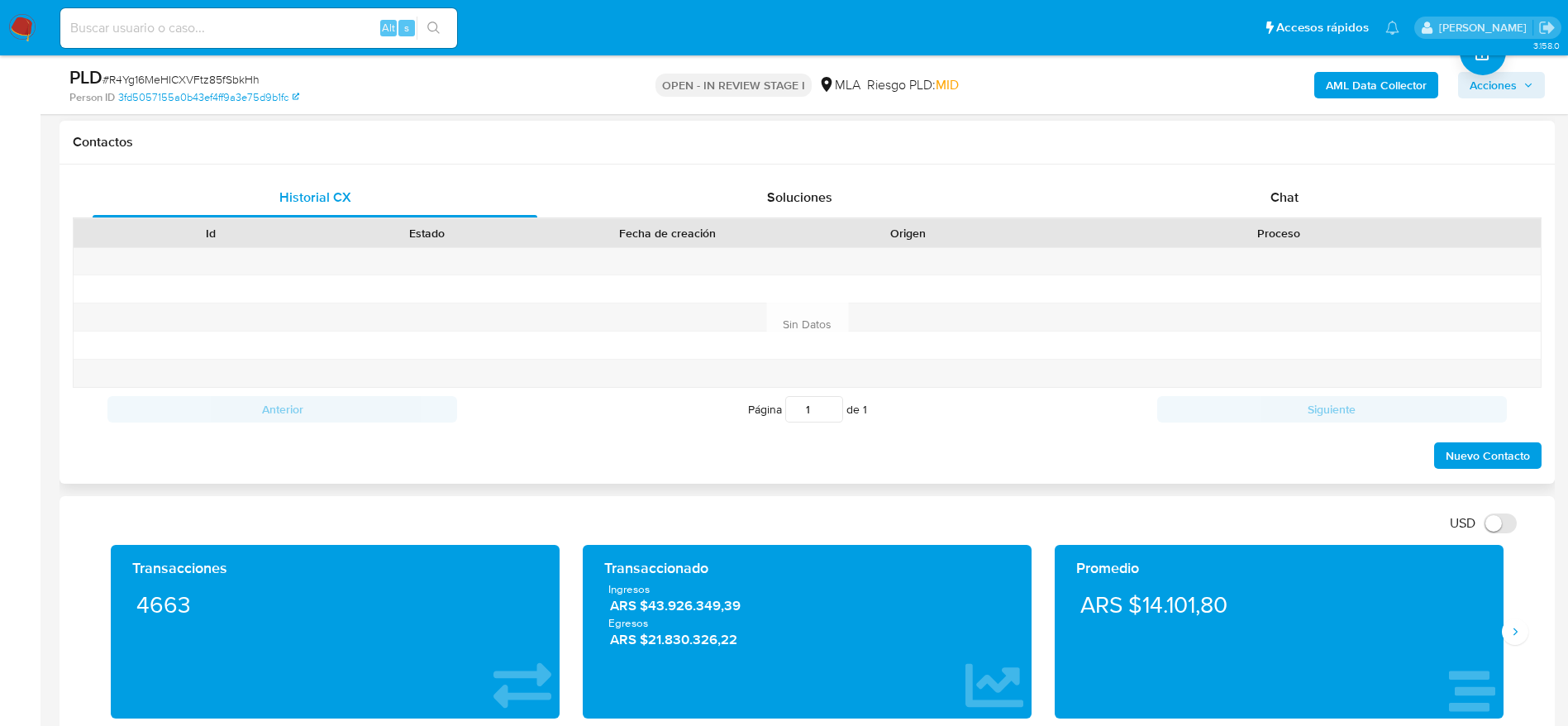
drag, startPoint x: 1304, startPoint y: 205, endPoint x: 1250, endPoint y: 228, distance: 58.7
click at [1300, 205] on div "Chat" at bounding box center [1284, 197] width 444 height 40
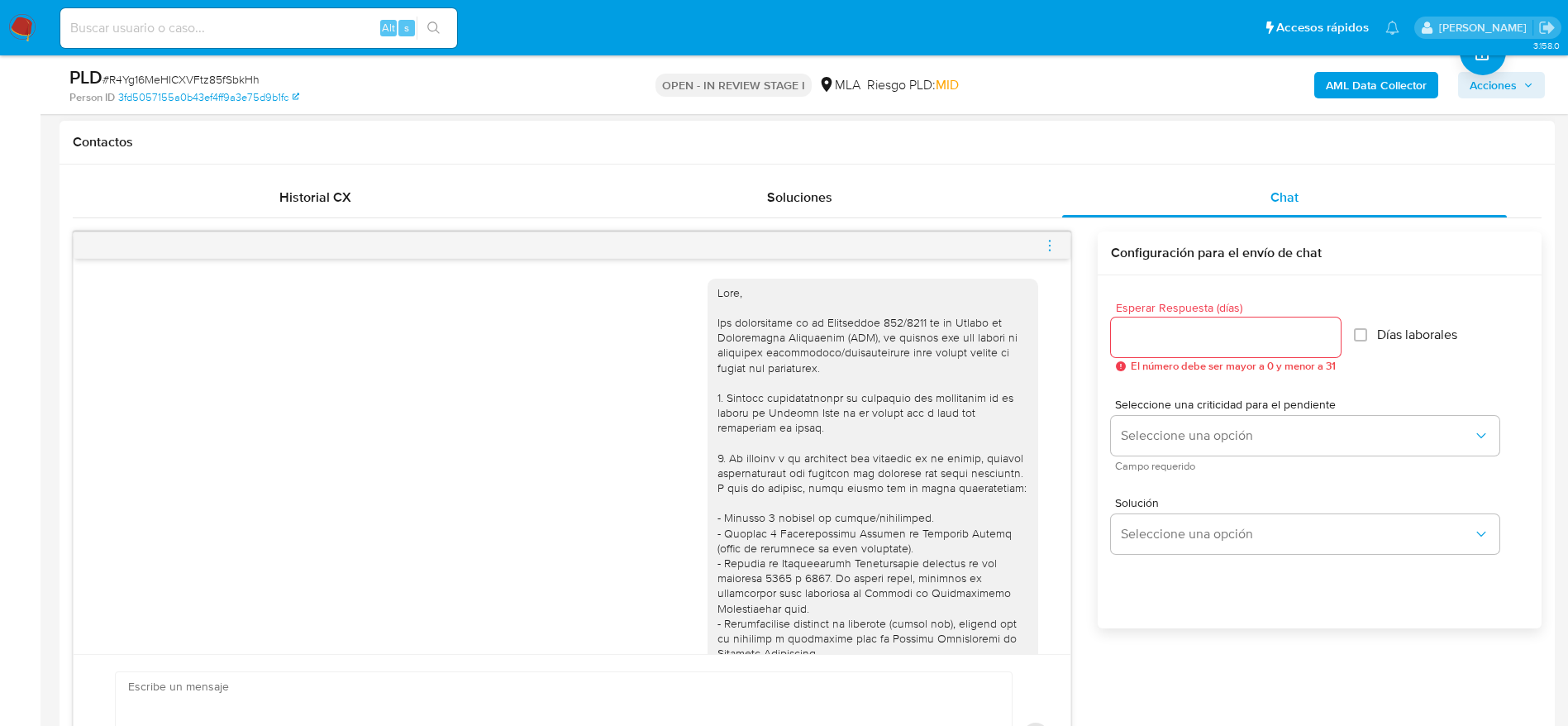
scroll to position [557, 0]
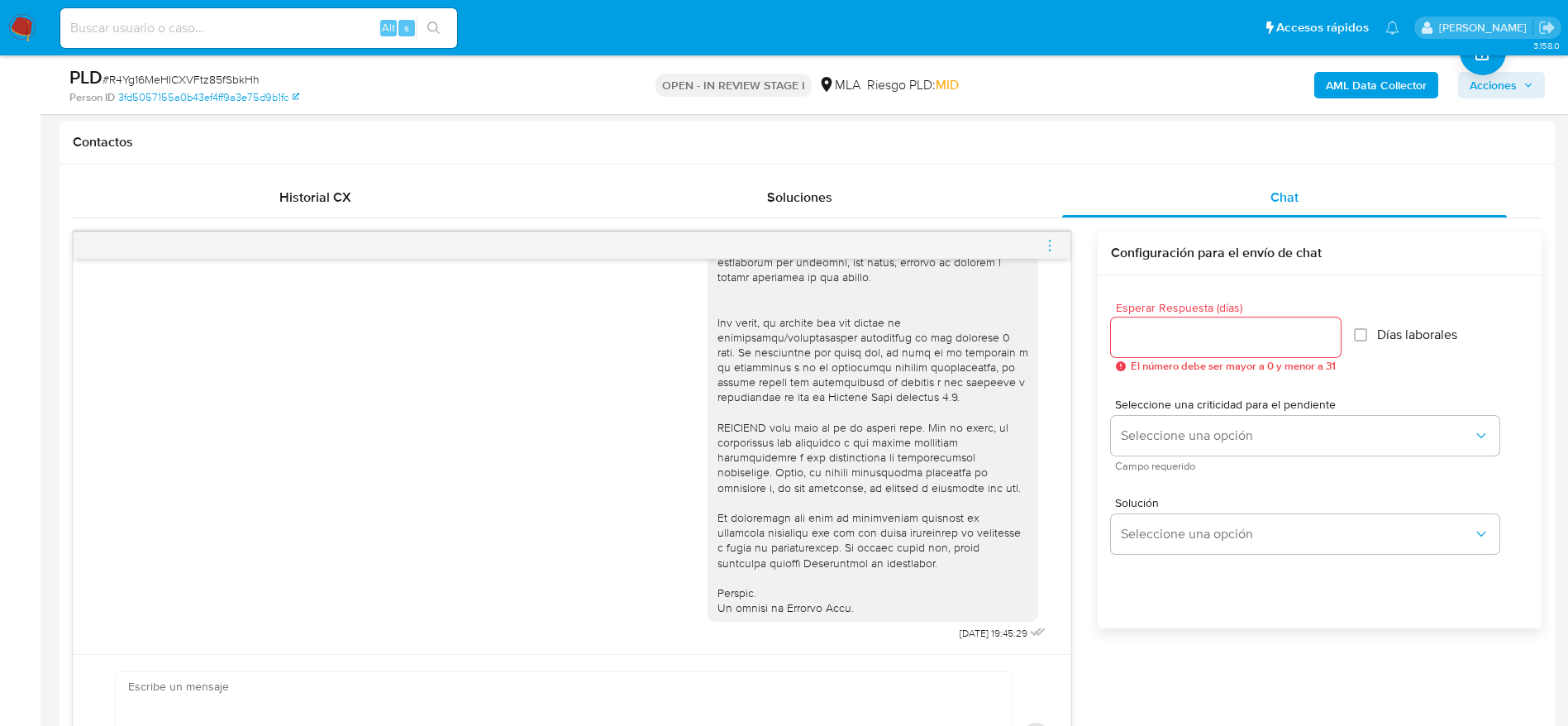
drag, startPoint x: 1050, startPoint y: 245, endPoint x: 1026, endPoint y: 232, distance: 27.3
click at [1049, 245] on icon "menu-action" at bounding box center [1050, 245] width 15 height 15
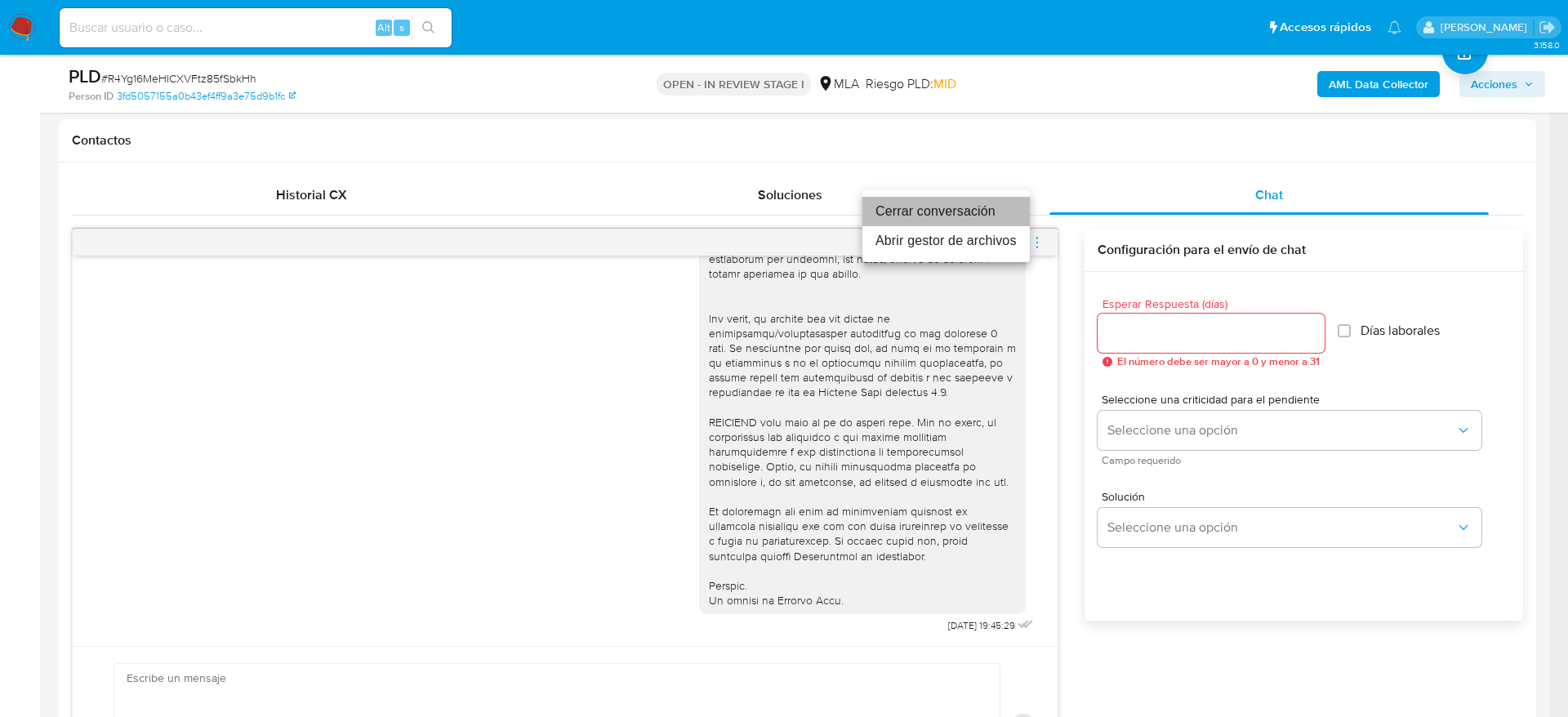
click at [956, 206] on li "Cerrar conversación" at bounding box center [946, 212] width 168 height 30
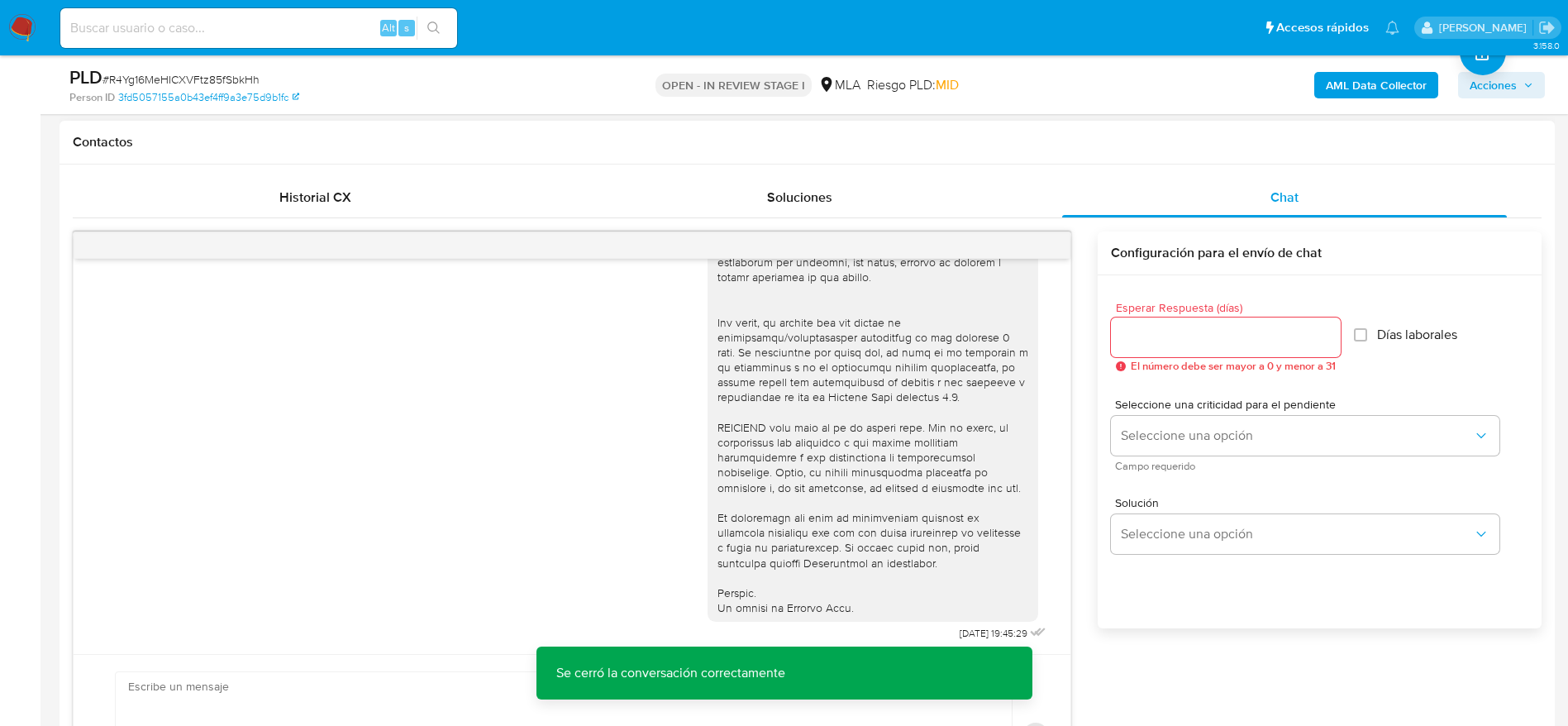
scroll to position [0, 0]
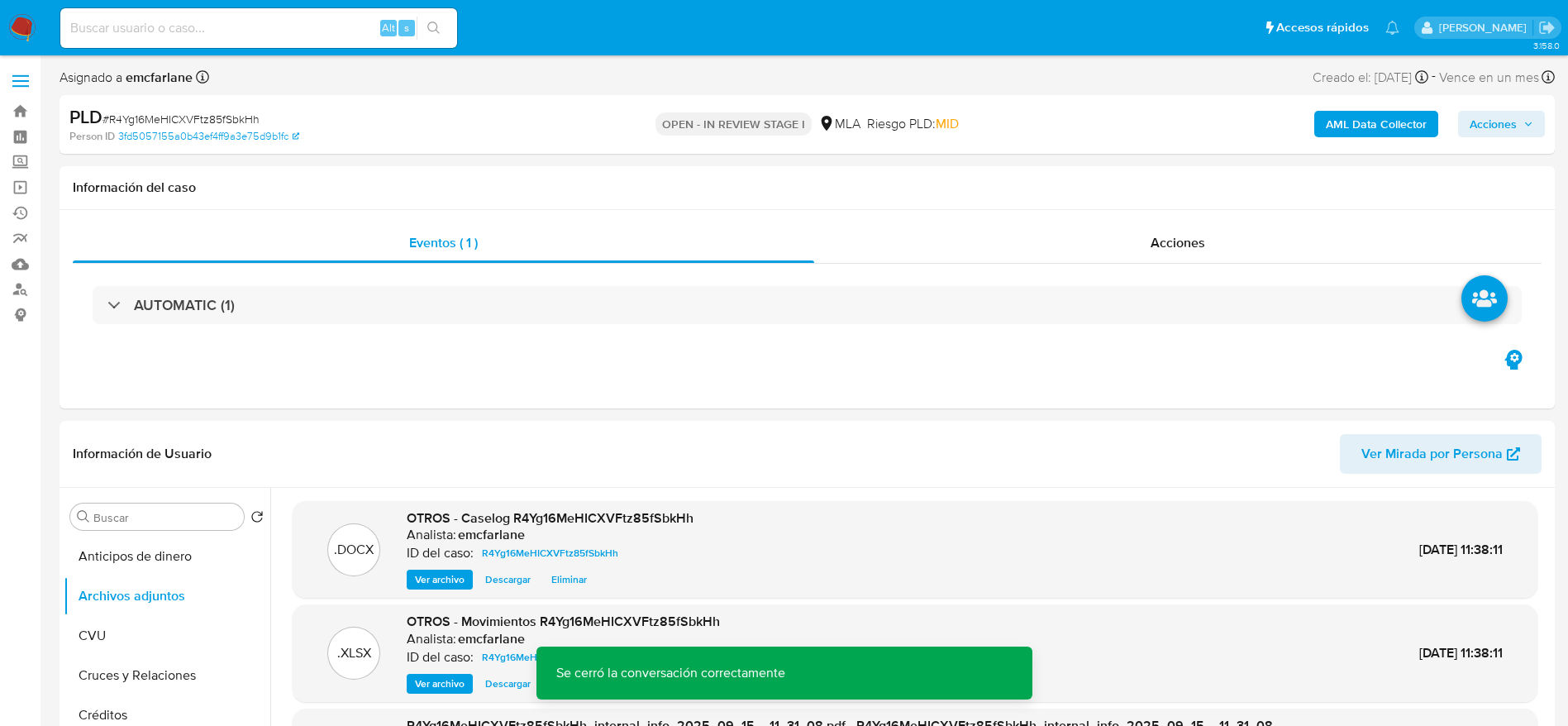
click at [1482, 116] on span "Acciones" at bounding box center [1493, 124] width 47 height 26
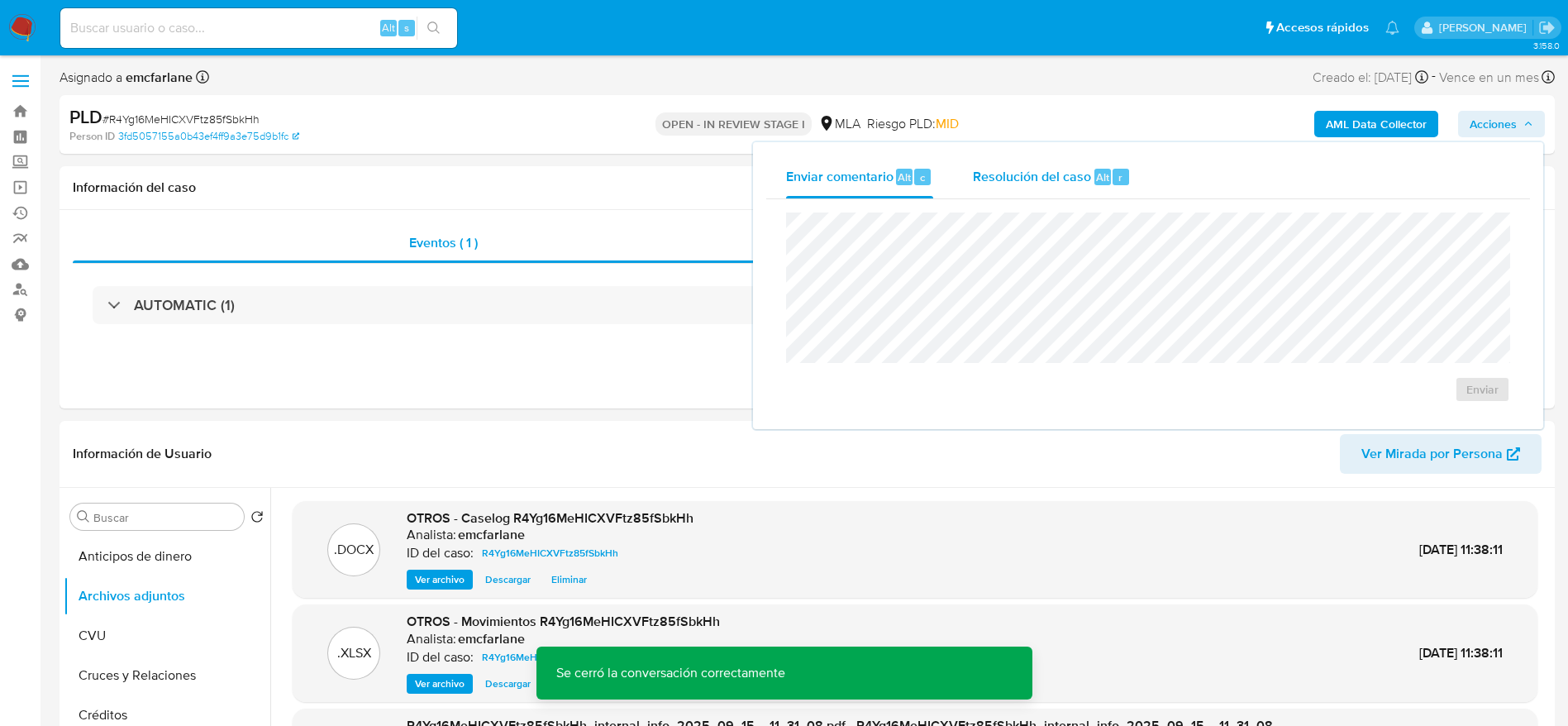
click at [1077, 183] on span "Resolución del caso" at bounding box center [1031, 177] width 118 height 19
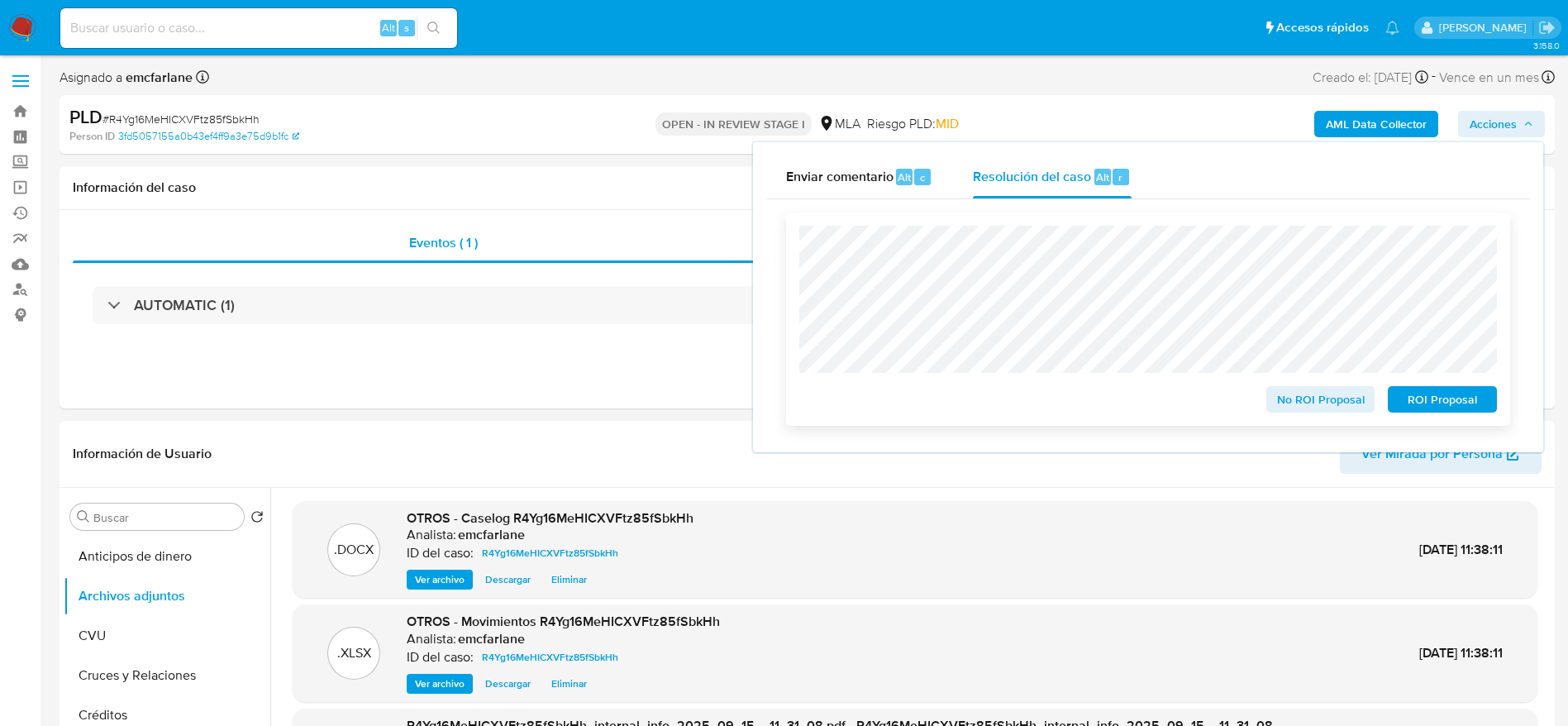
click at [1293, 404] on span "No ROI Proposal" at bounding box center [1320, 399] width 86 height 24
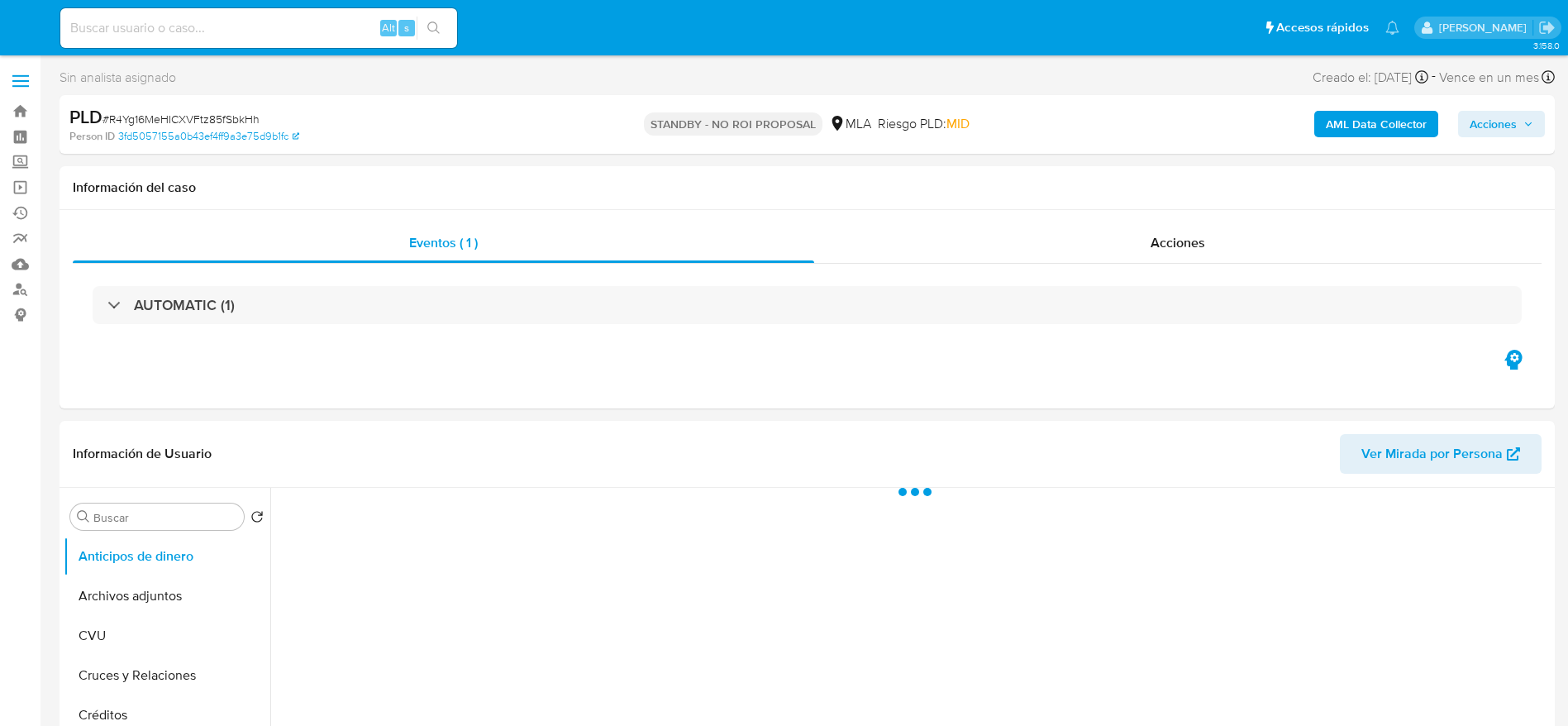
select select "10"
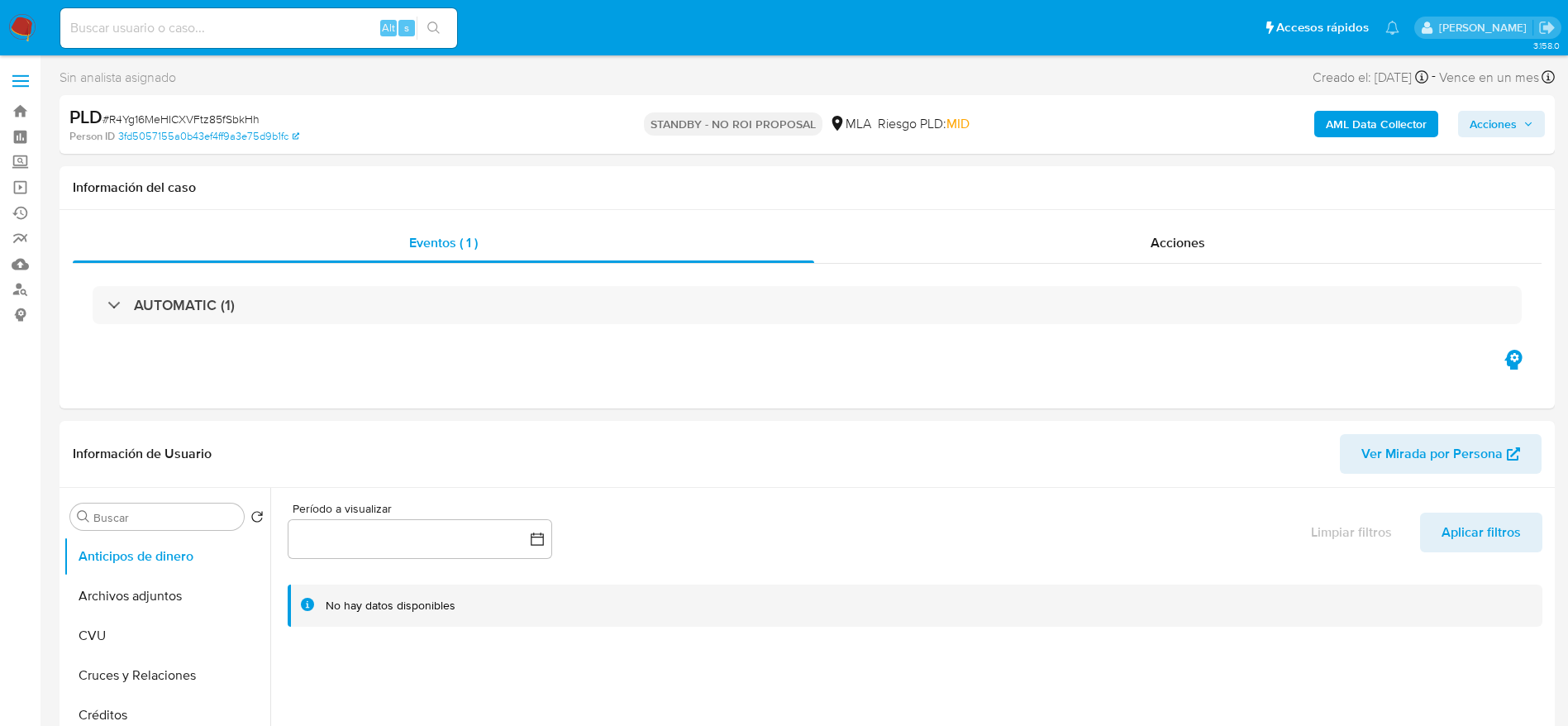
click at [224, 29] on input at bounding box center [259, 27] width 397 height 22
paste input "2g5CjEYDzYUfsiS72hoD57mQ"
type input "2g5CjEYDzYUfsiS72hoD57mQ"
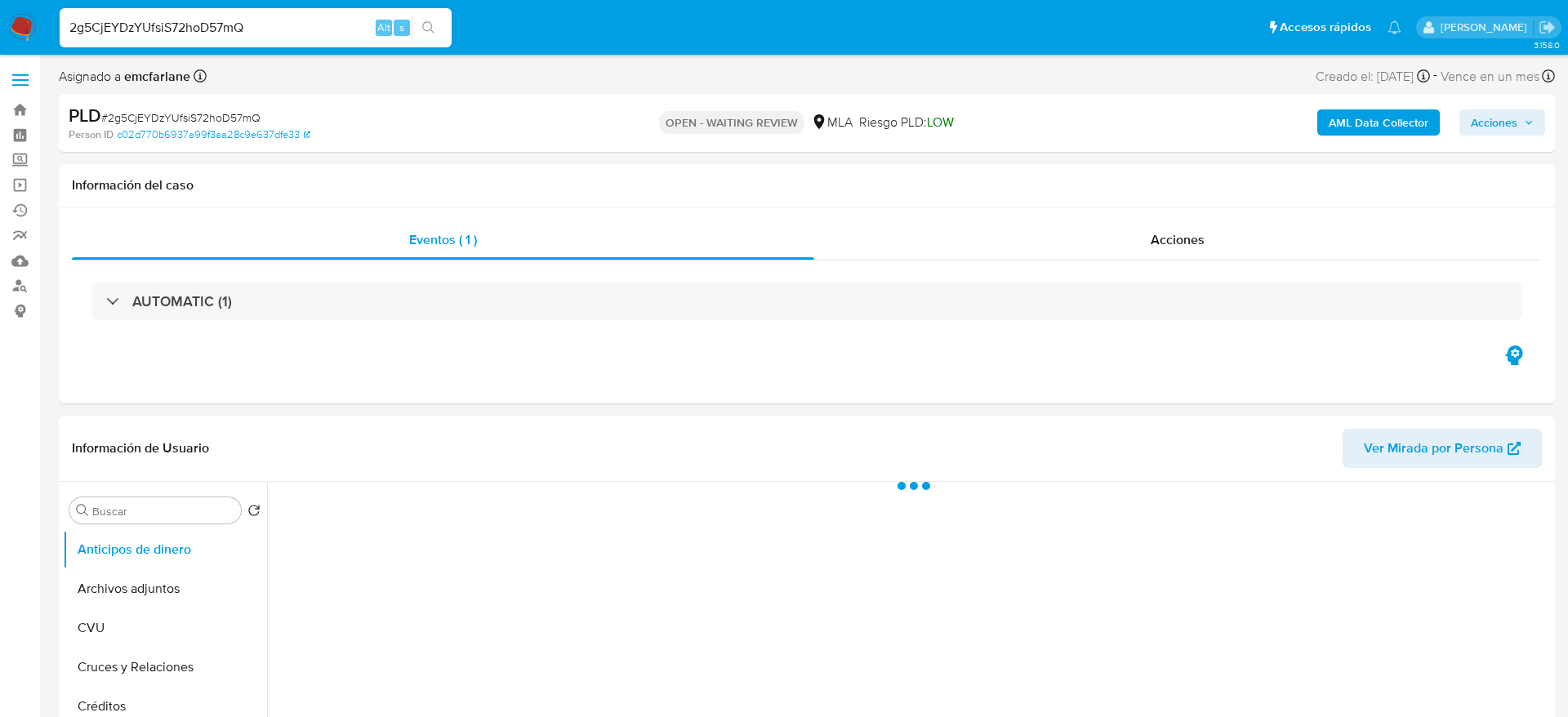
select select "10"
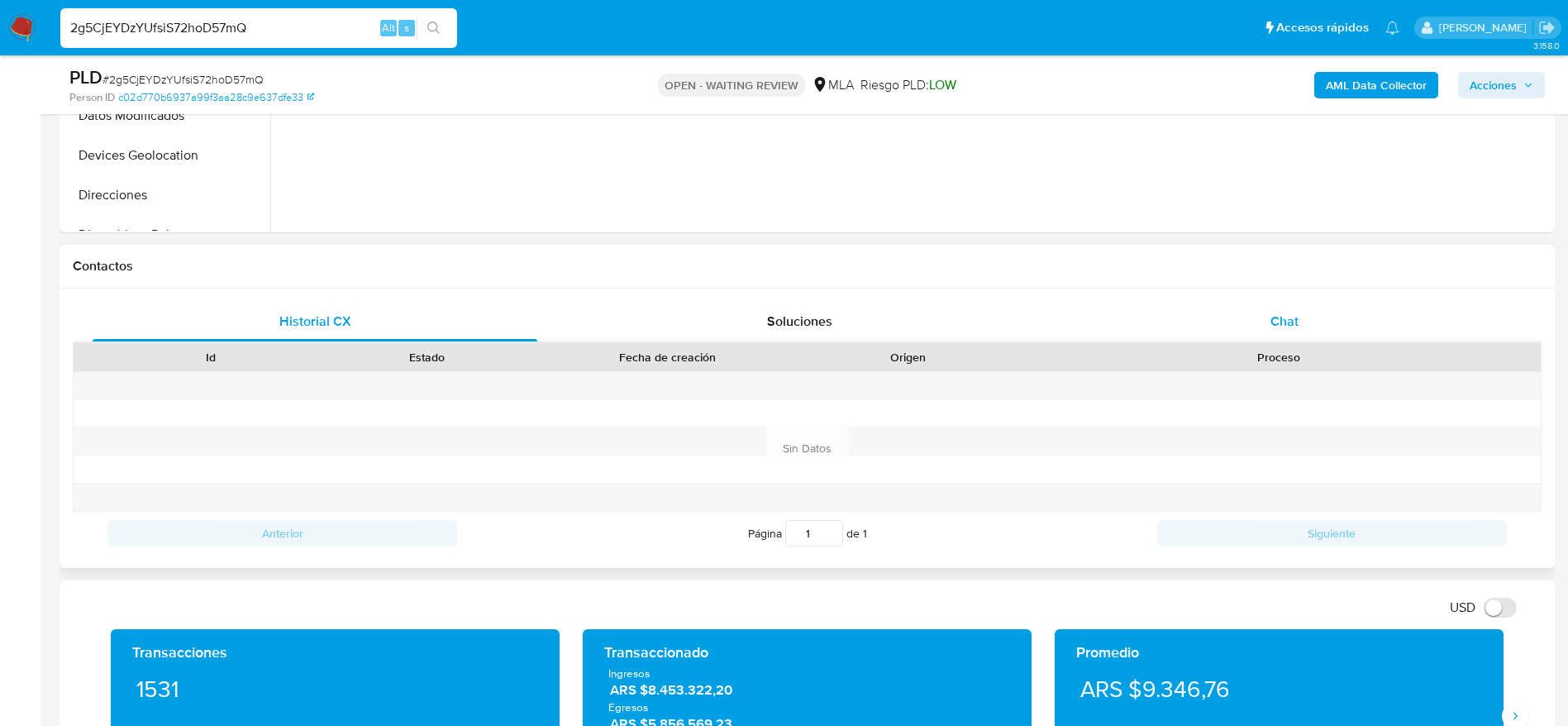
click at [1324, 307] on div "Chat" at bounding box center [1284, 322] width 444 height 40
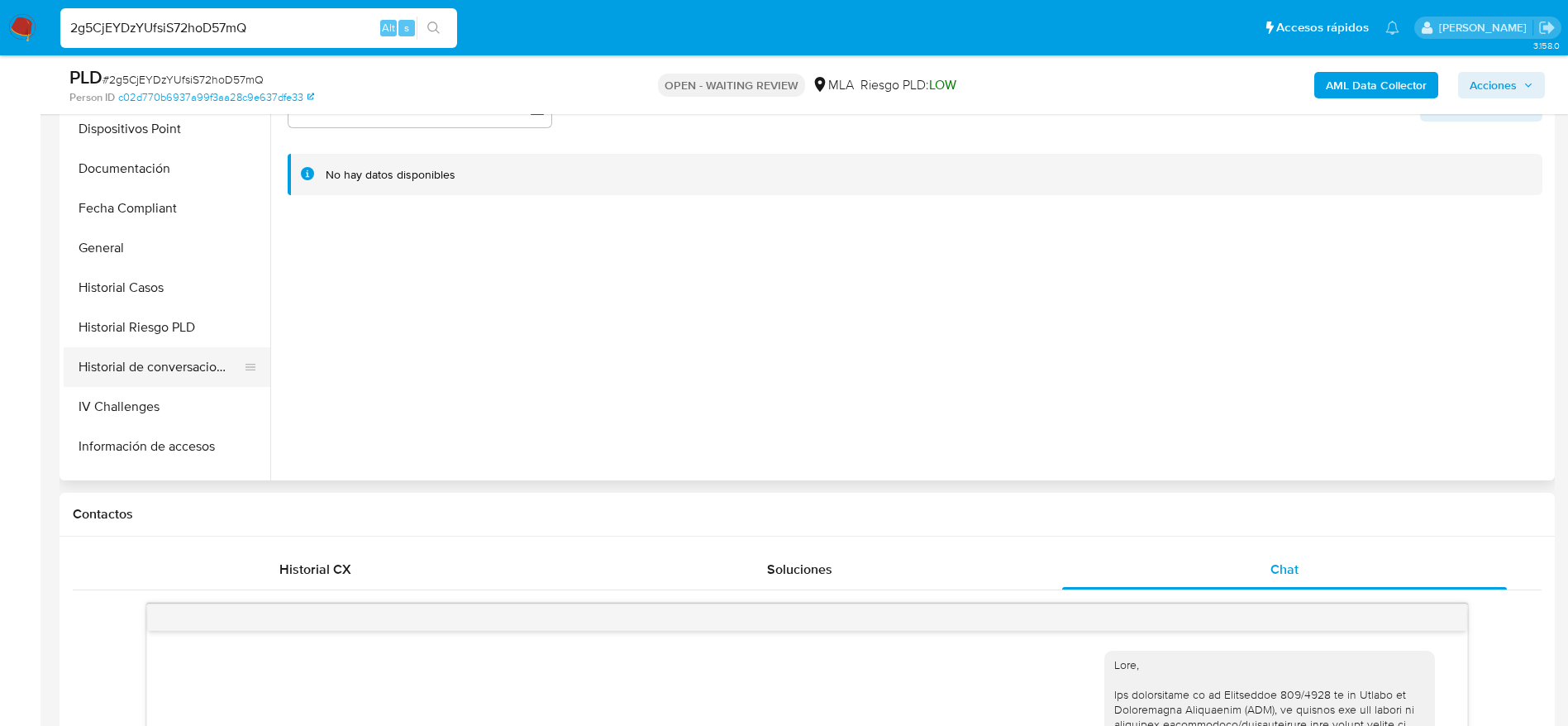
scroll to position [372, 0]
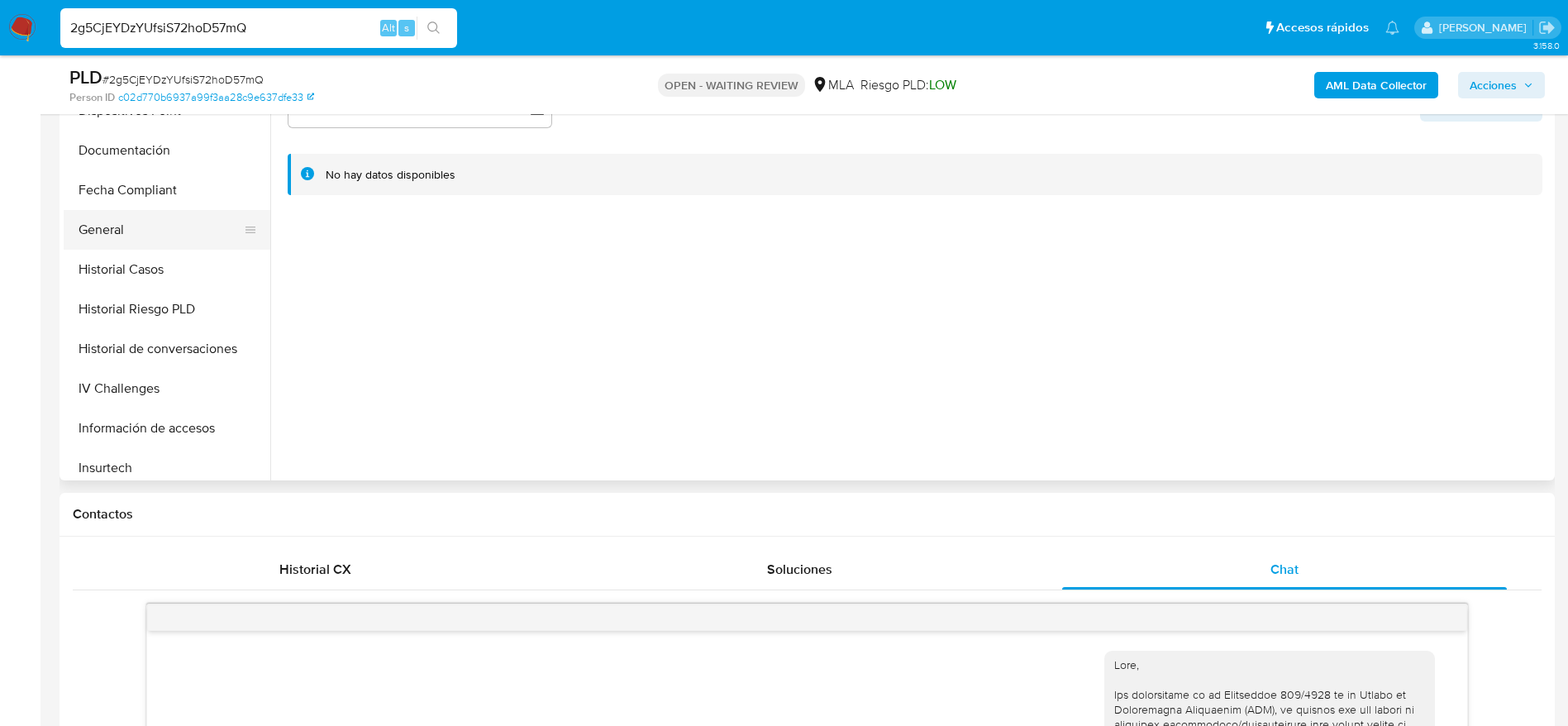
click at [137, 245] on button "General" at bounding box center [159, 230] width 193 height 40
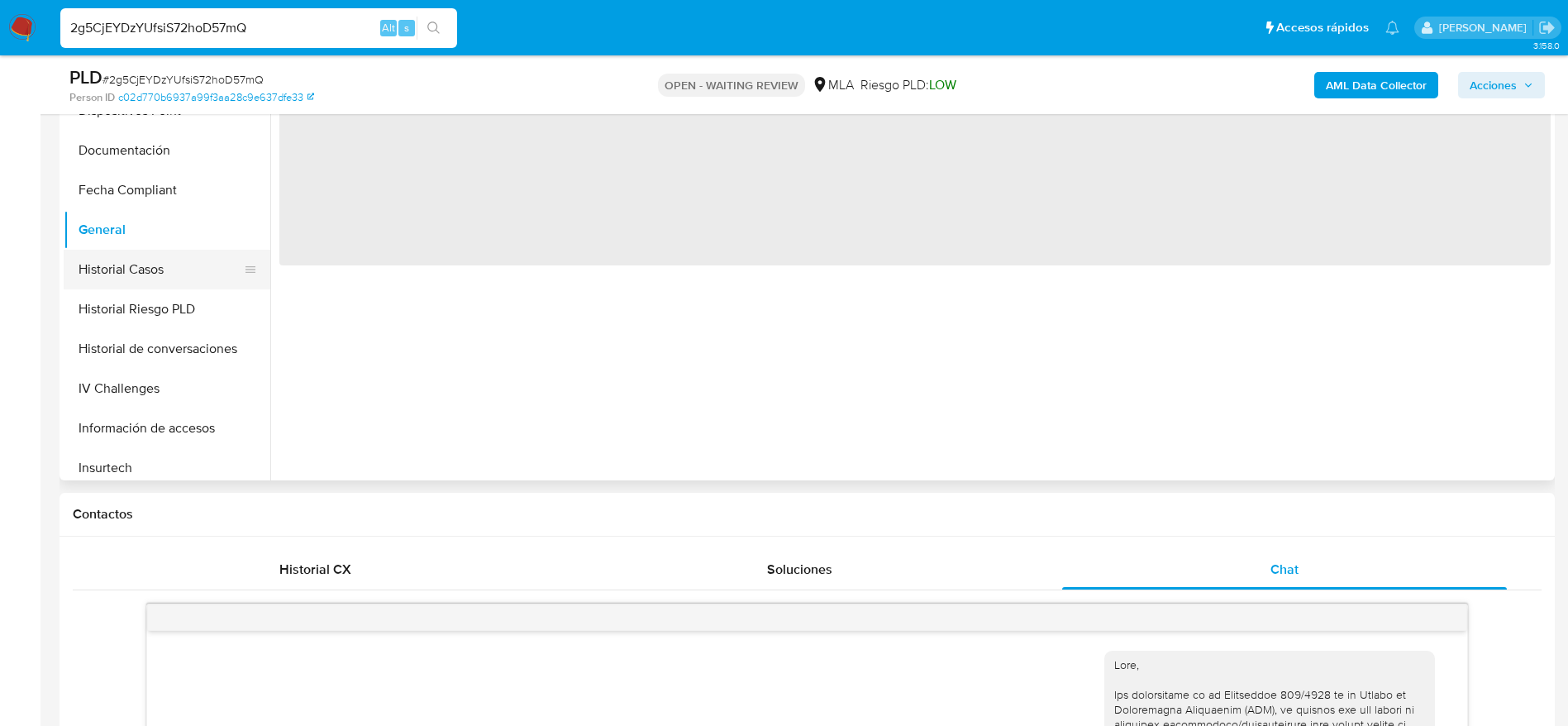
click at [137, 256] on button "Historial Casos" at bounding box center [159, 270] width 193 height 40
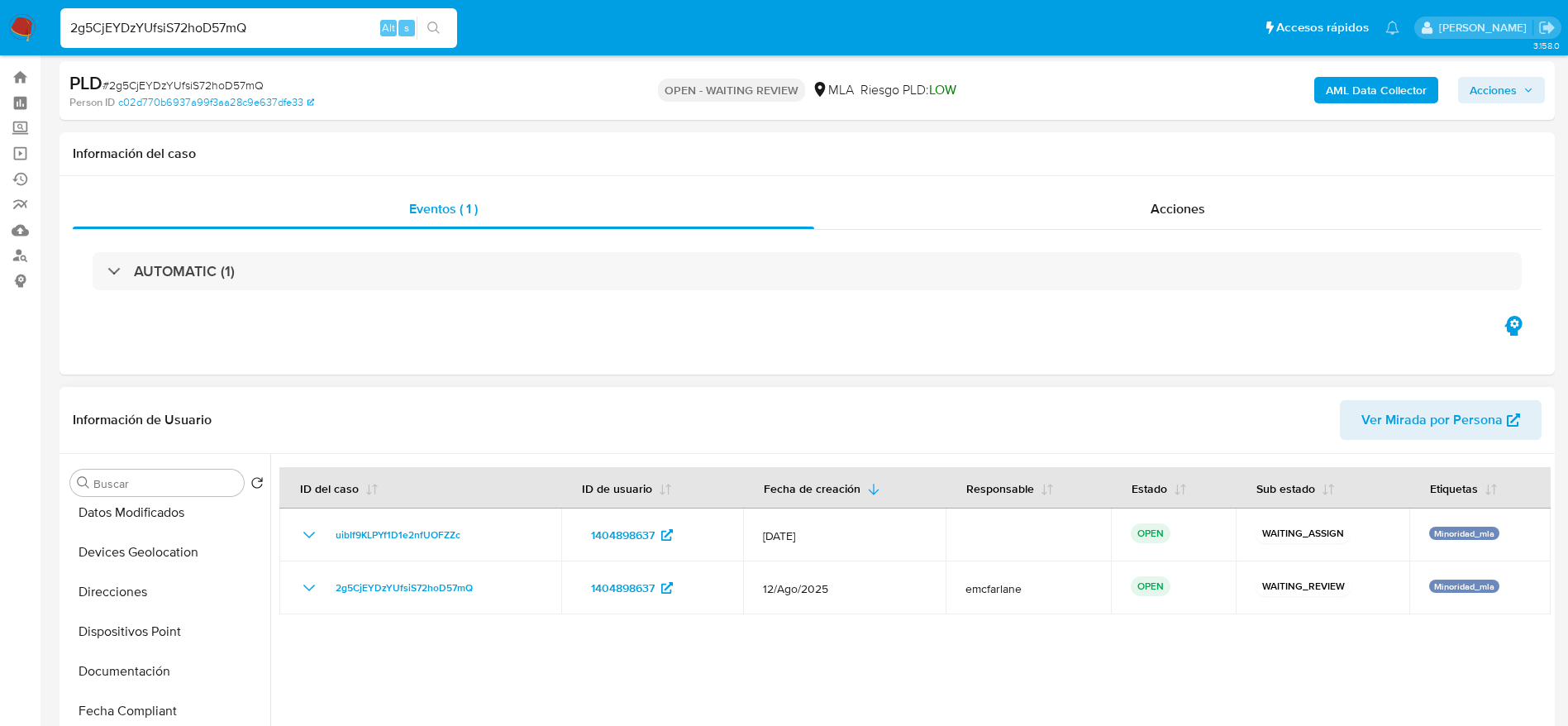
scroll to position [0, 0]
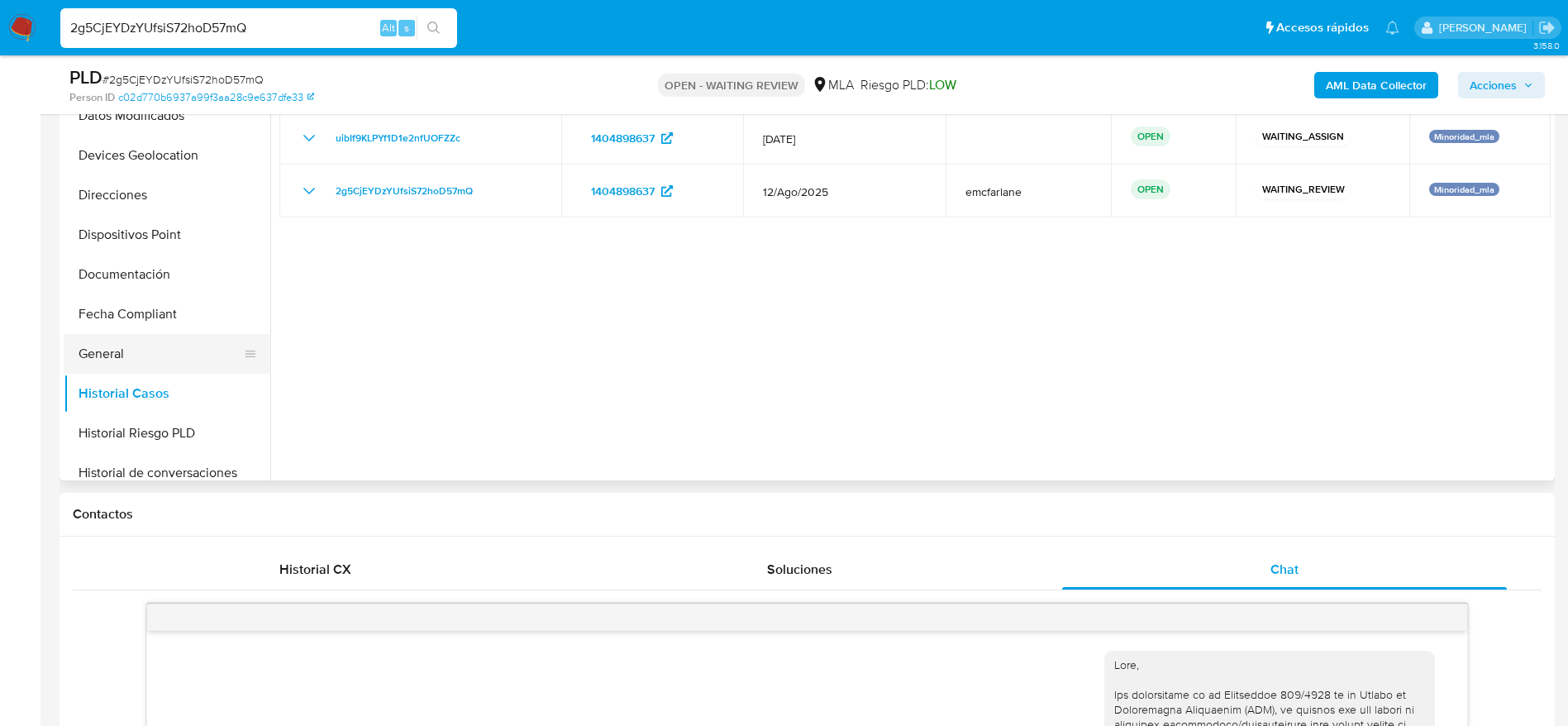
click at [141, 351] on button "General" at bounding box center [159, 354] width 193 height 40
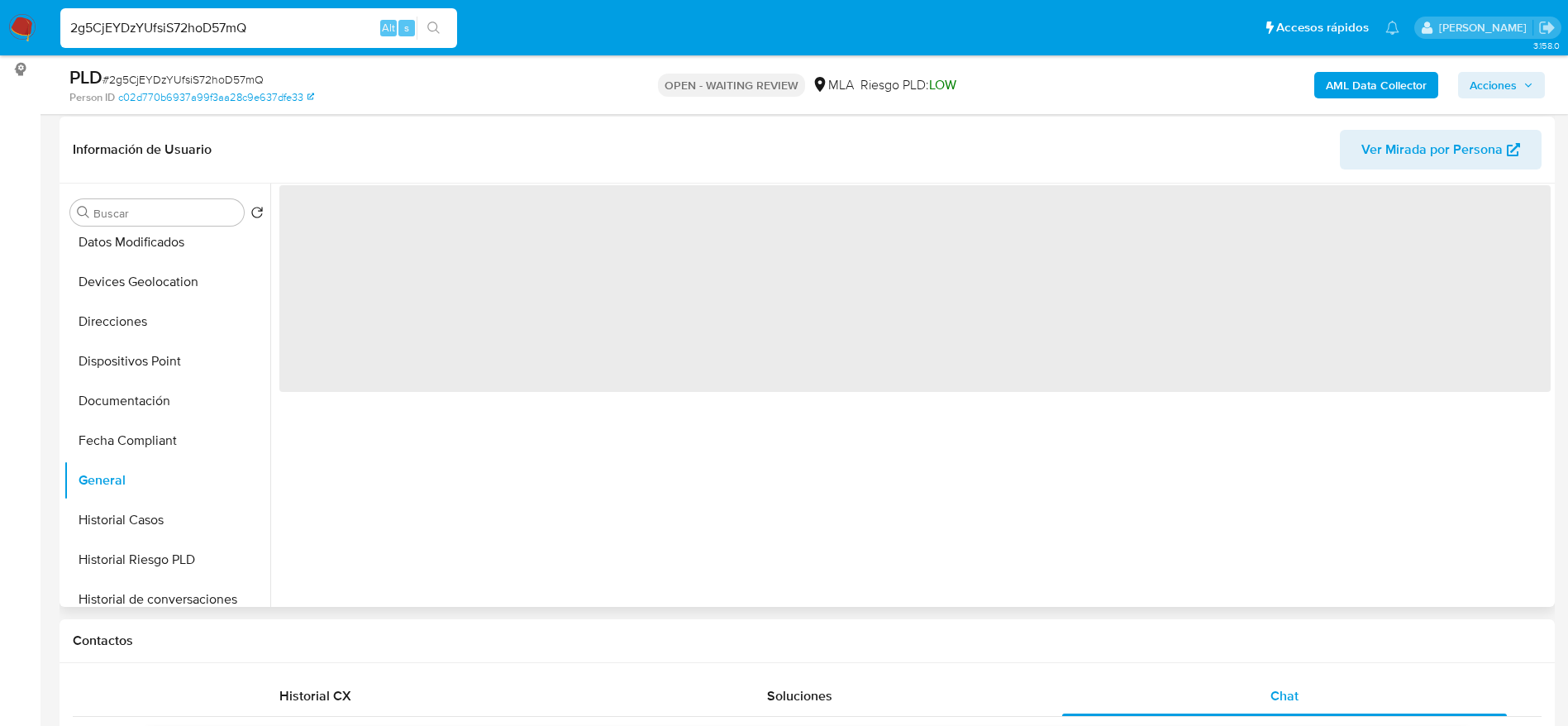
scroll to position [124, 0]
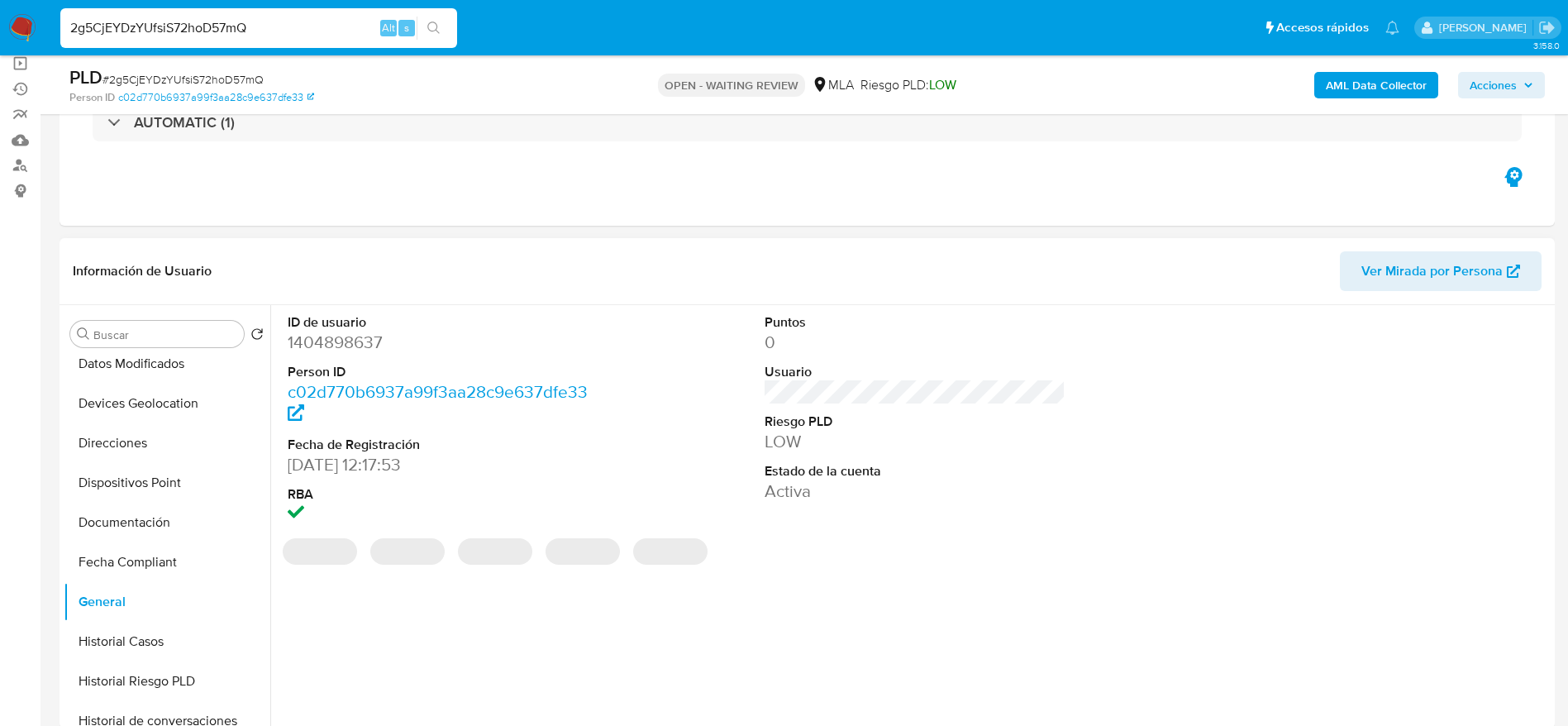
click at [357, 336] on dd "1404898637" at bounding box center [439, 342] width 302 height 24
copy dd "1404898637"
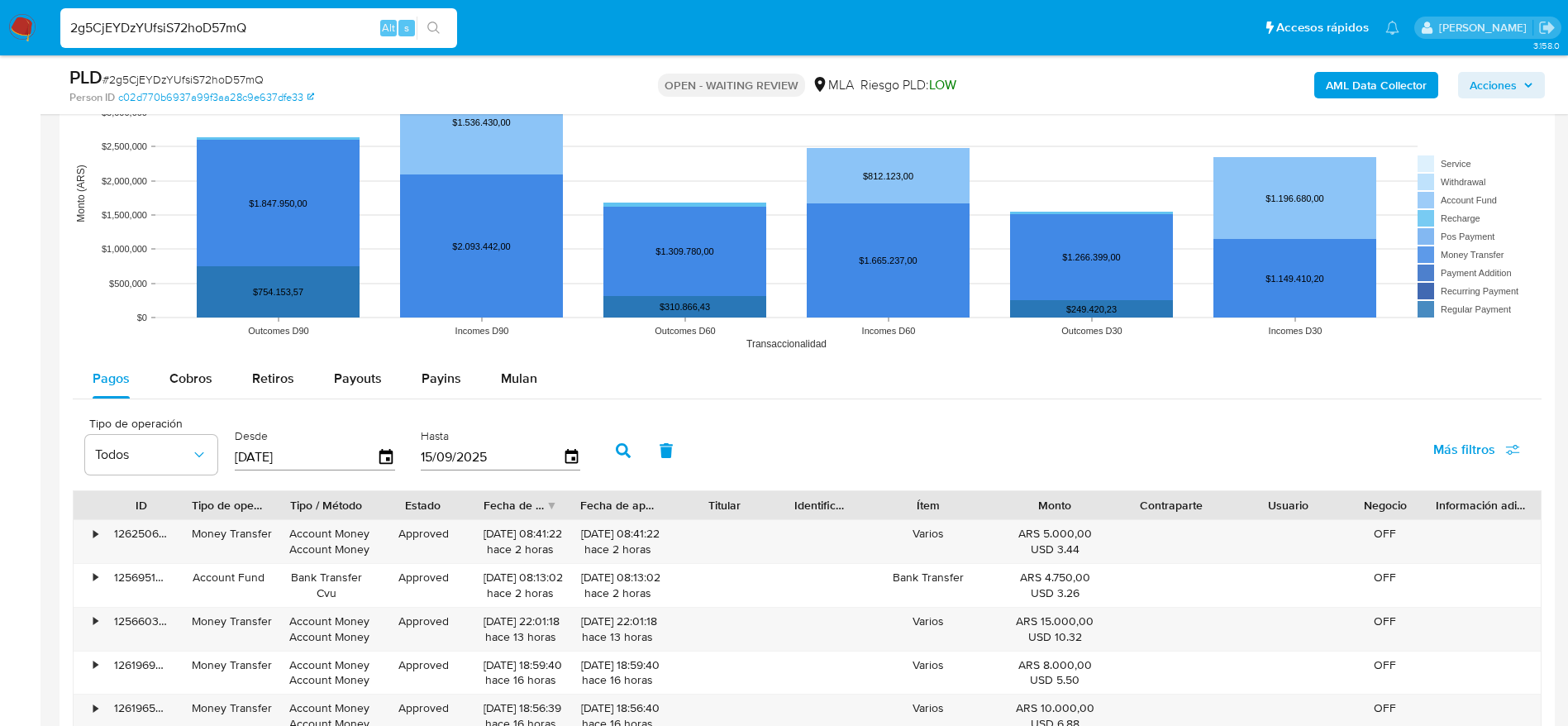
drag, startPoint x: 521, startPoint y: 375, endPoint x: 637, endPoint y: 383, distance: 116.3
click at [521, 375] on span "Mulan" at bounding box center [519, 379] width 37 height 19
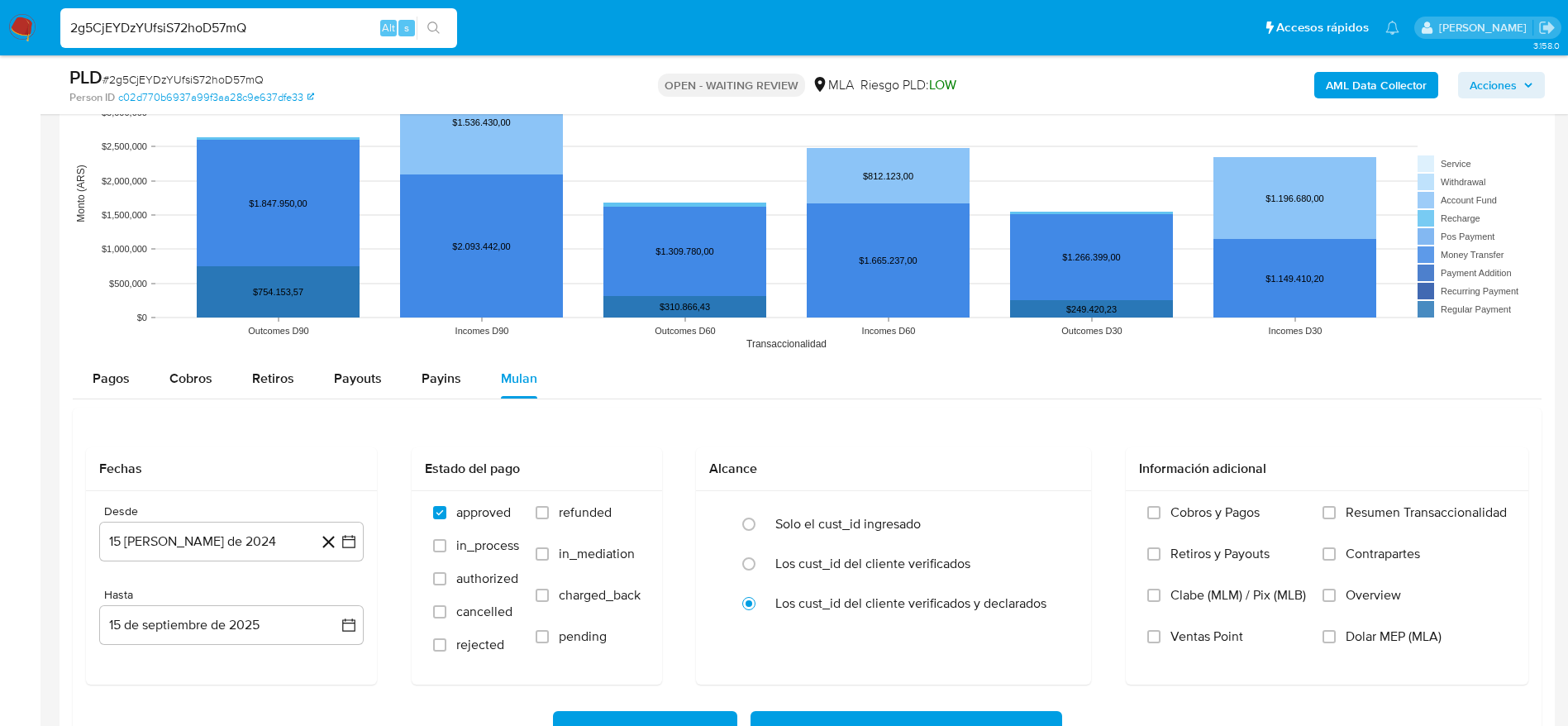
scroll to position [1985, 0]
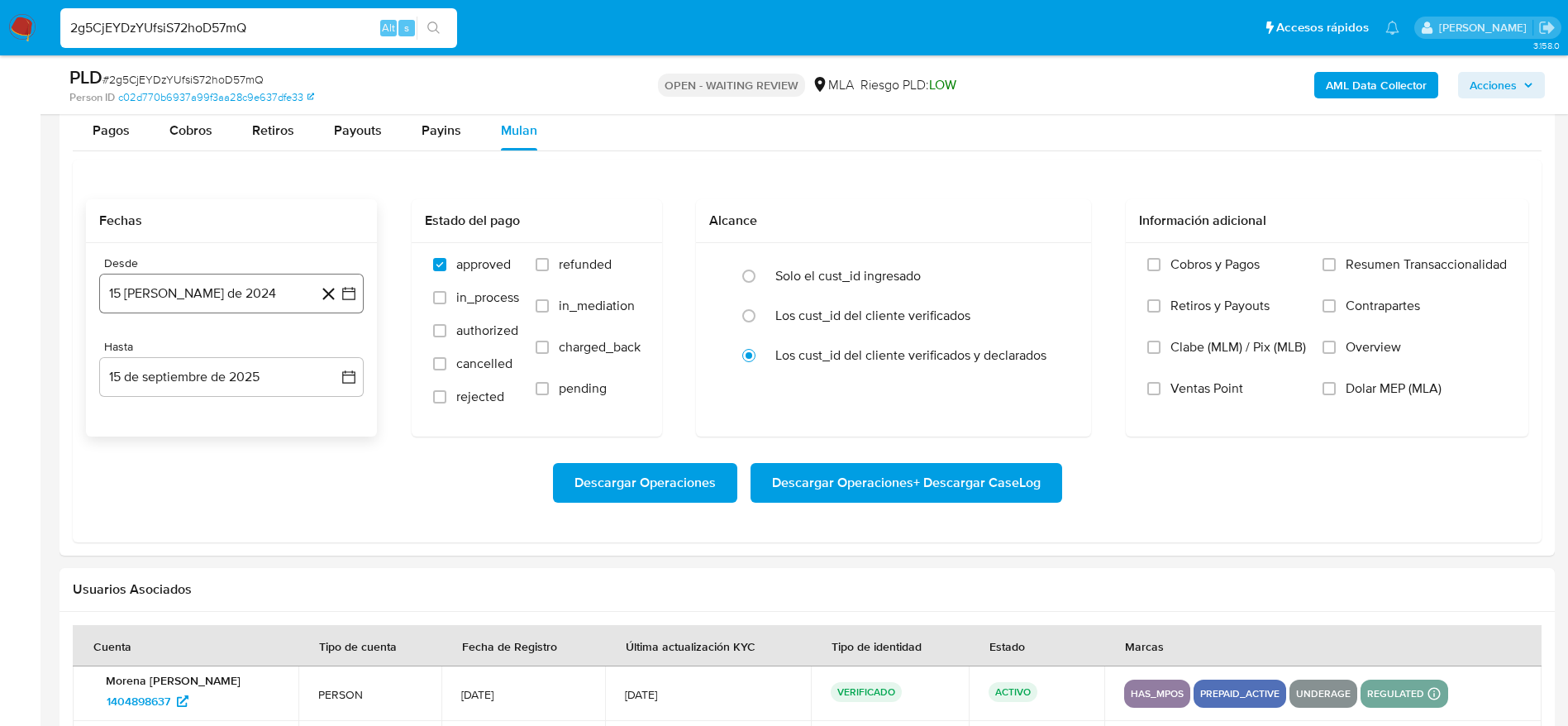
click at [271, 291] on button "15 de agosto de 2024" at bounding box center [231, 294] width 264 height 40
click at [324, 363] on icon "Mes siguiente" at bounding box center [333, 353] width 20 height 20
click at [325, 358] on icon "Mes siguiente" at bounding box center [333, 353] width 20 height 20
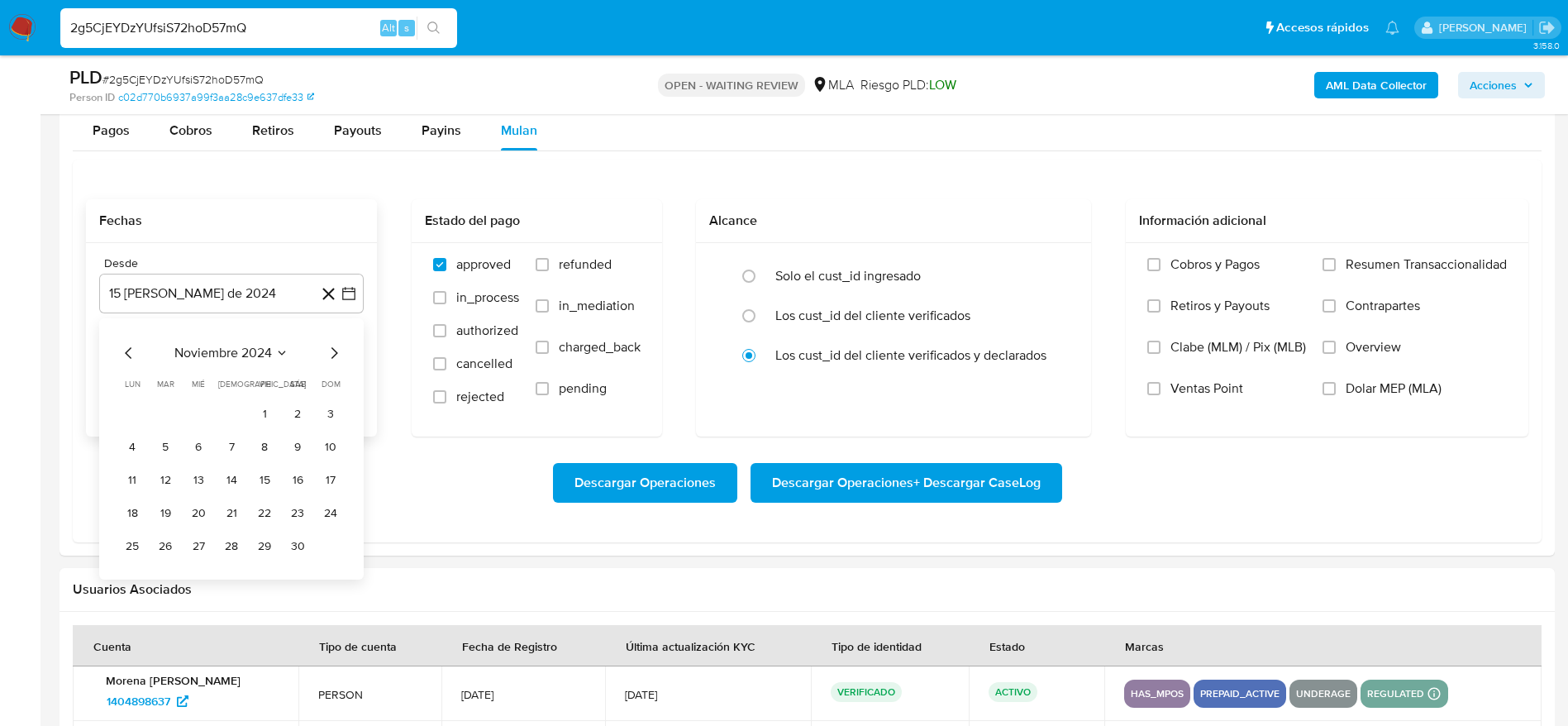
click at [325, 358] on icon "Mes siguiente" at bounding box center [333, 353] width 20 height 20
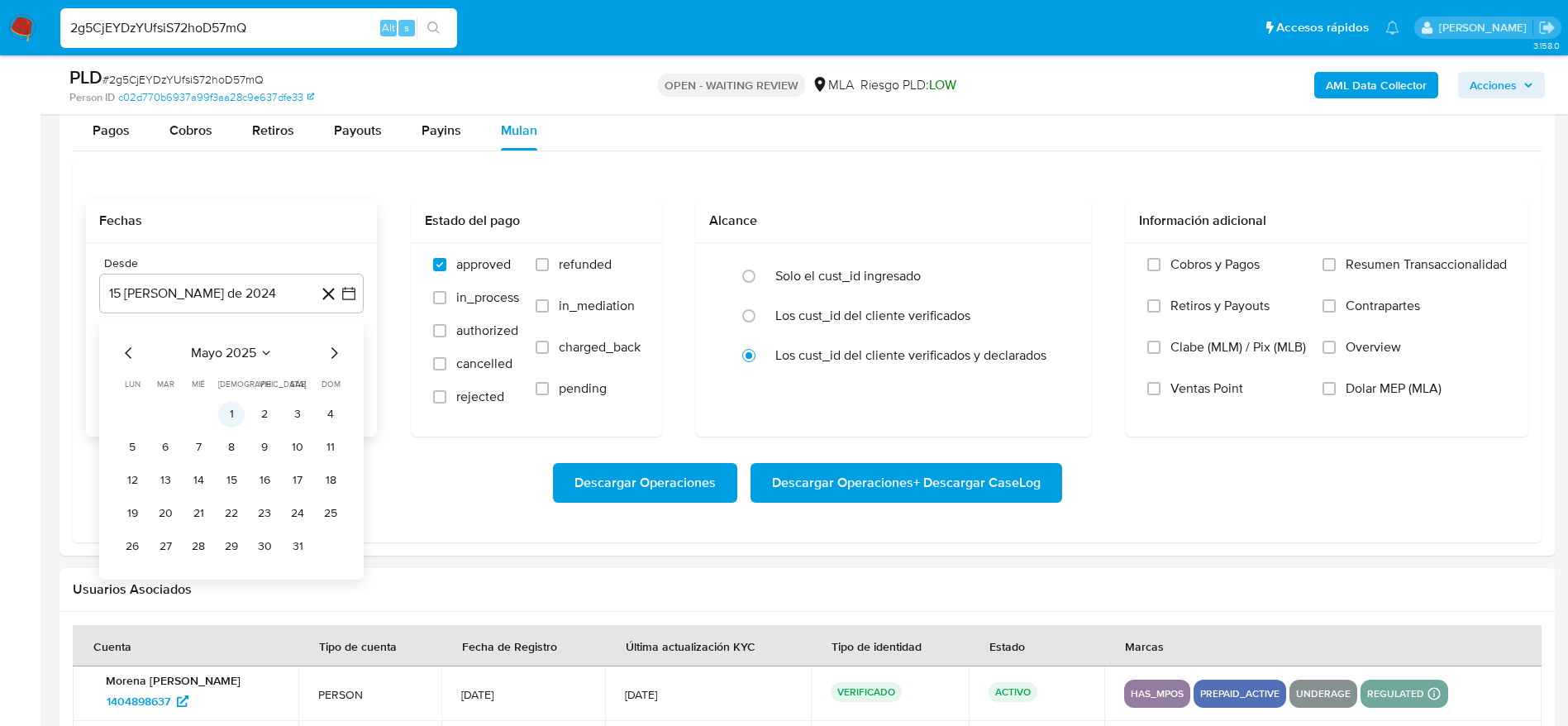
click at [227, 405] on button "1" at bounding box center [231, 414] width 26 height 26
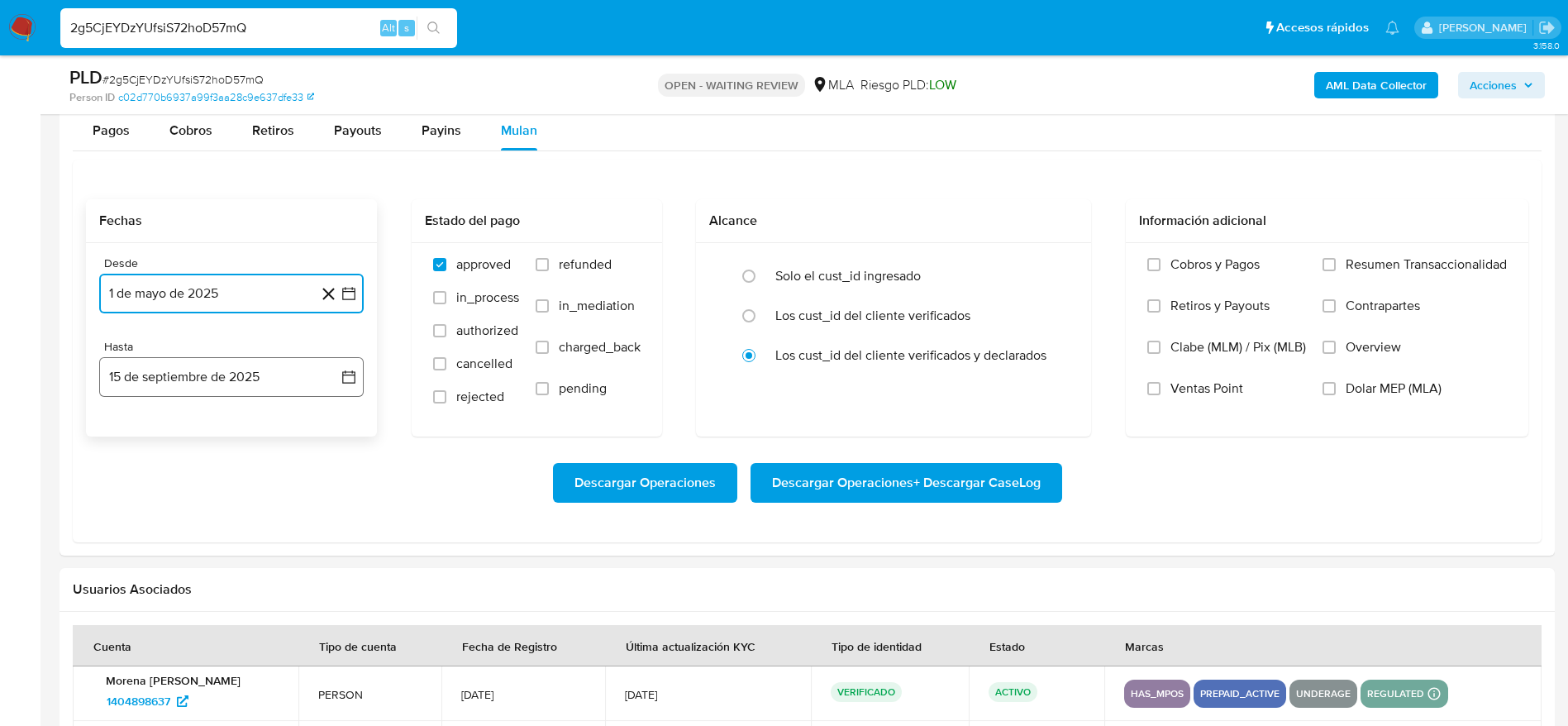
click at [214, 363] on button "15 de septiembre de 2025" at bounding box center [231, 377] width 264 height 40
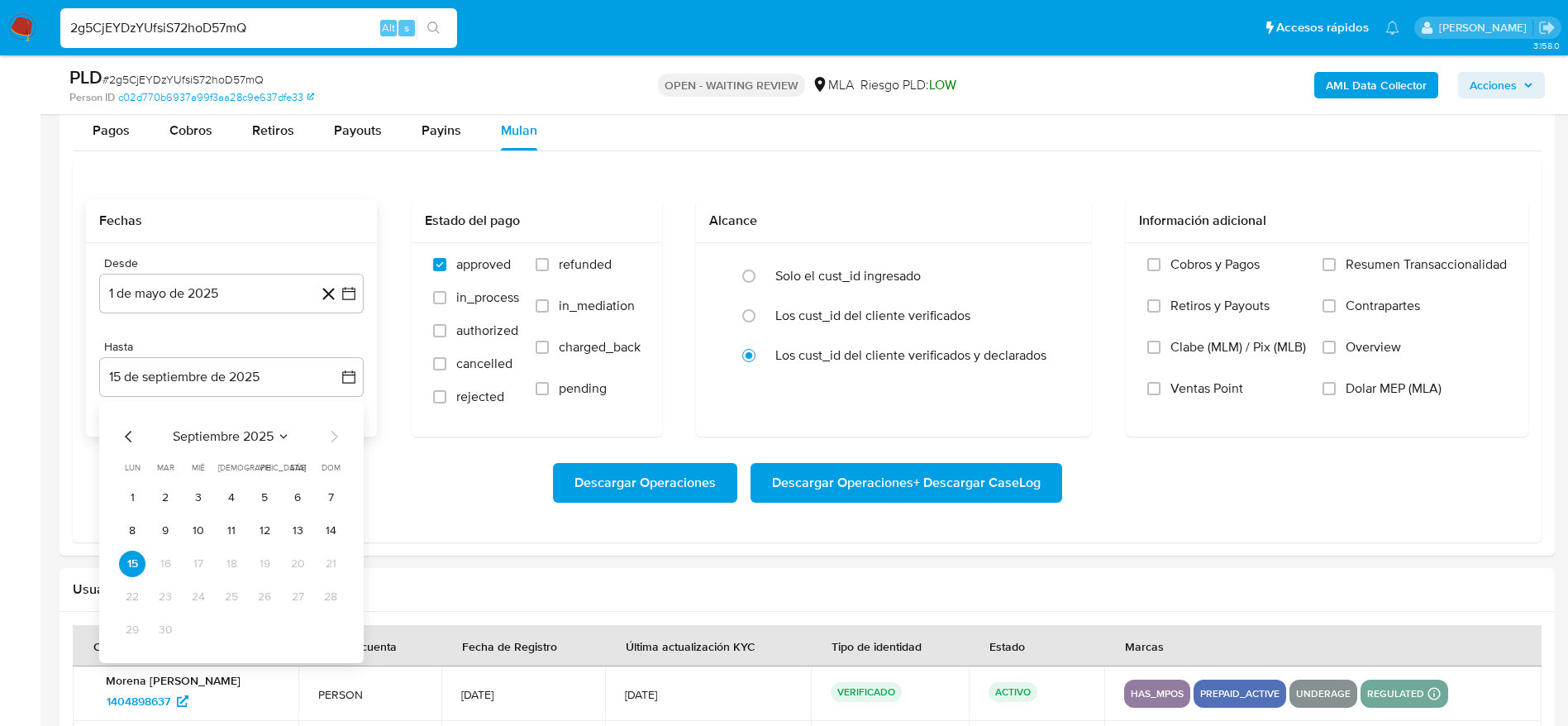
click at [129, 422] on div "septiembre 2025 septiembre 2025 lun lunes mar martes mié miércoles jue jueves v…" at bounding box center [231, 532] width 264 height 262
click at [125, 445] on icon "Mes anterior" at bounding box center [128, 436] width 20 height 20
click at [327, 624] on button "31" at bounding box center [330, 631] width 26 height 26
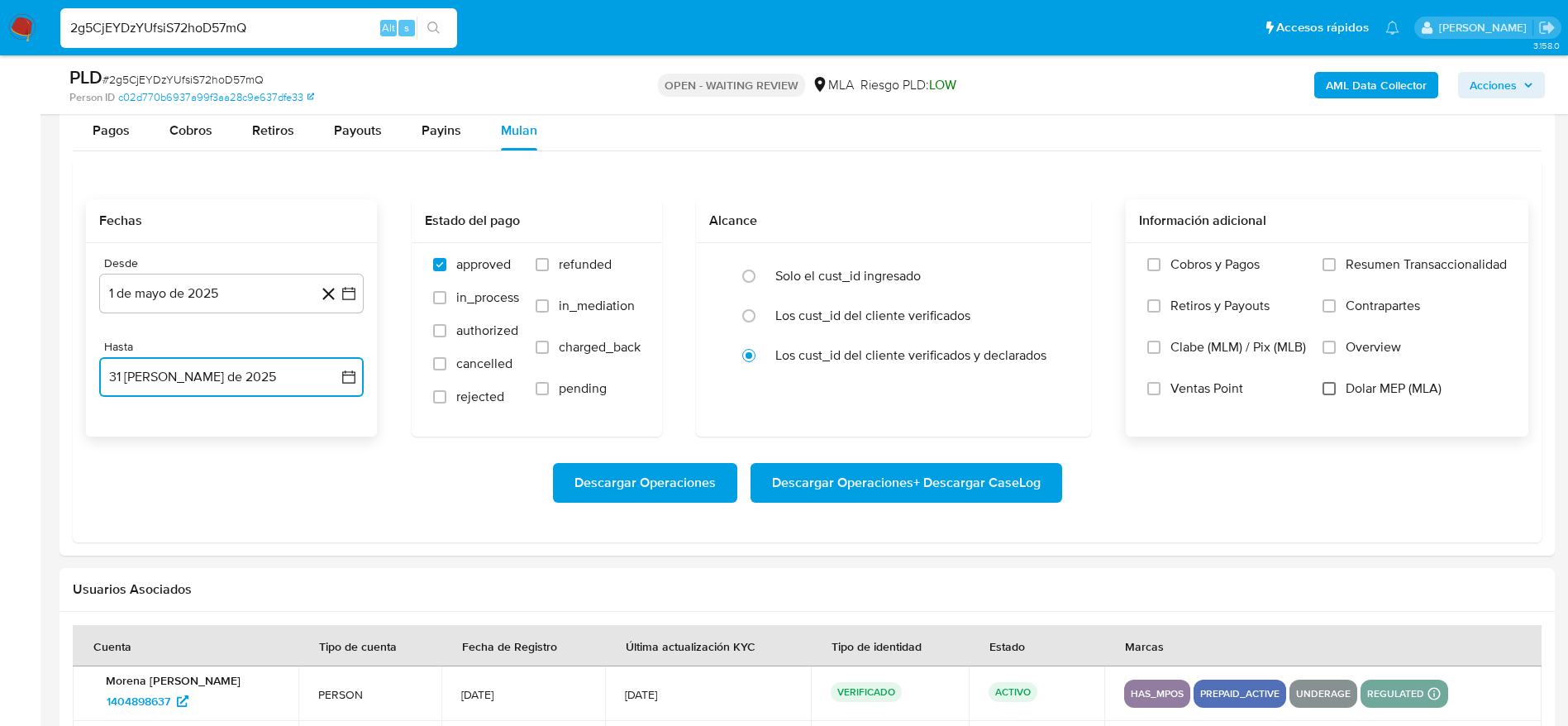
click at [1330, 394] on input "Dolar MEP (MLA)" at bounding box center [1329, 389] width 13 height 13
click at [966, 477] on span "Descargar Operaciones + Descargar CaseLog" at bounding box center [906, 482] width 269 height 37
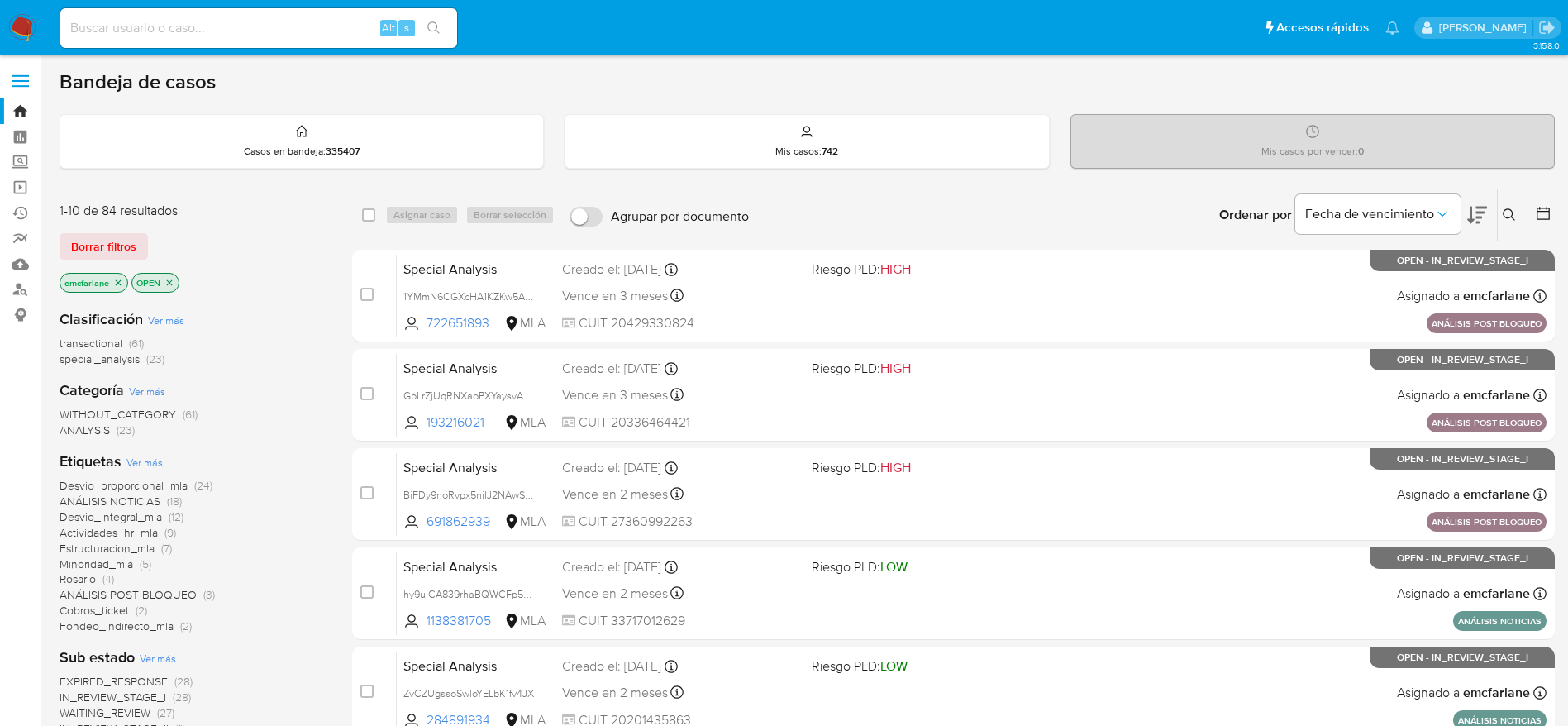
click at [206, 39] on div "Alt s" at bounding box center [259, 28] width 397 height 40
click at [209, 31] on input at bounding box center [259, 27] width 397 height 22
paste input "6flTQhTcLiGnpsEdiRgkAFlF"
type input "6"
paste input "6flTQhTcLiGnpsEdiRgkAFlF"
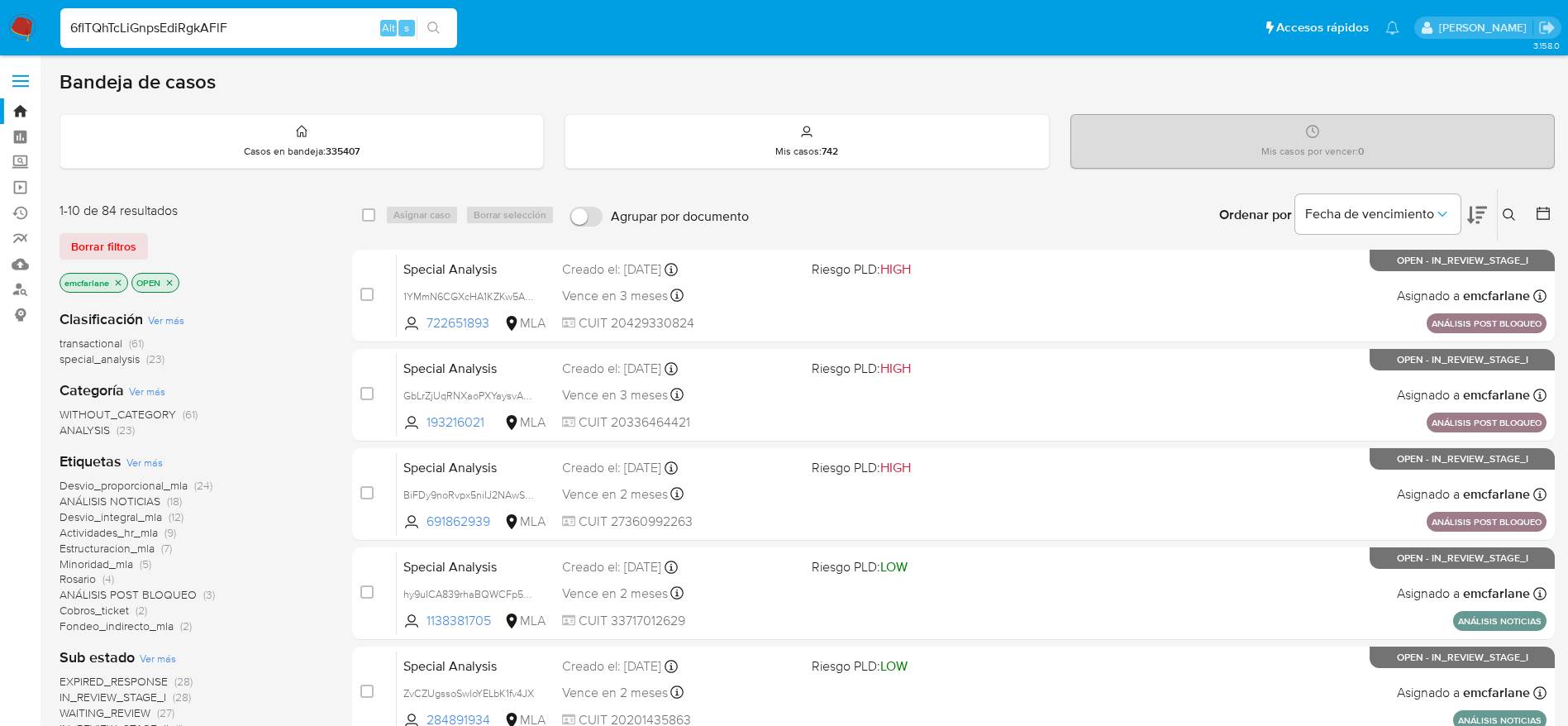
type input "6flTQhTcLiGnpsEdiRgkAFlF"
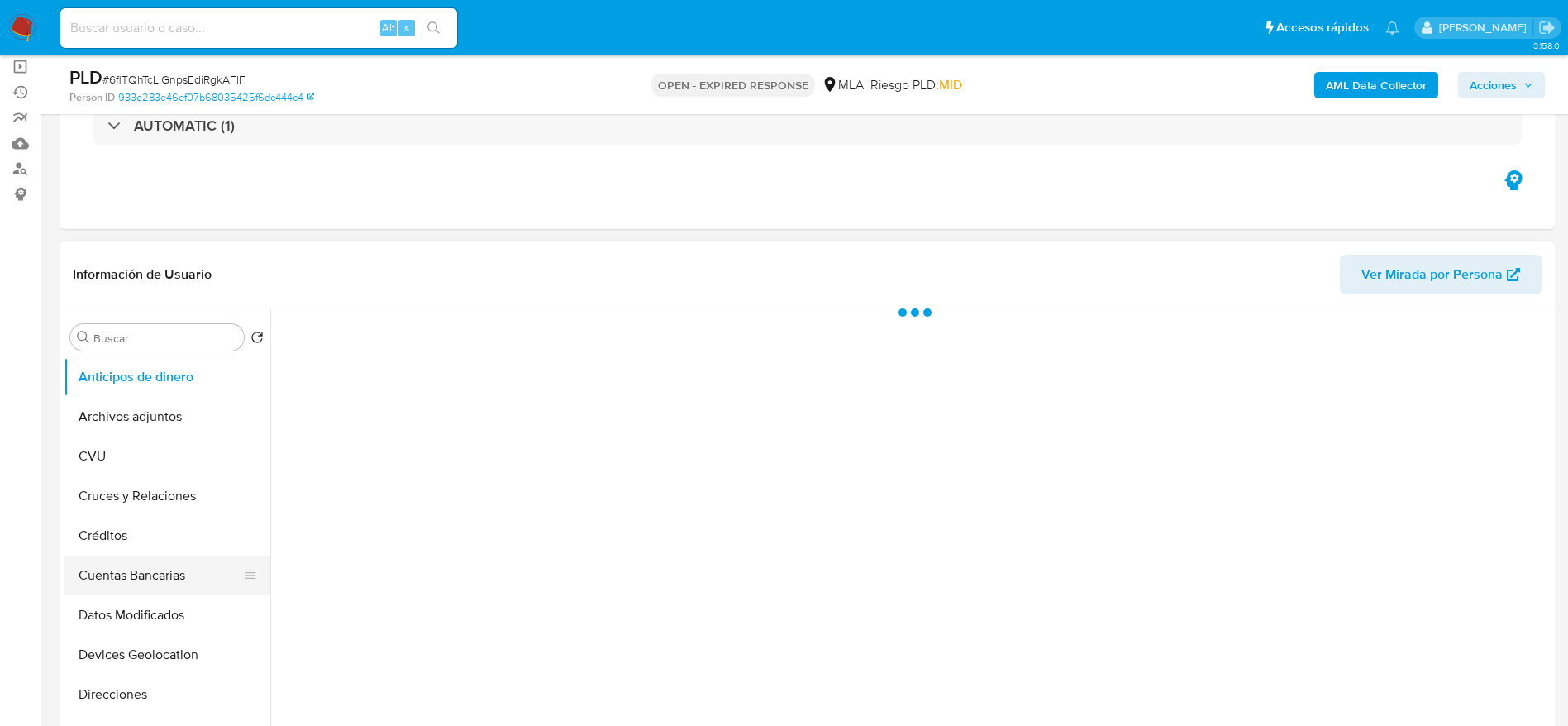
scroll to position [248, 0]
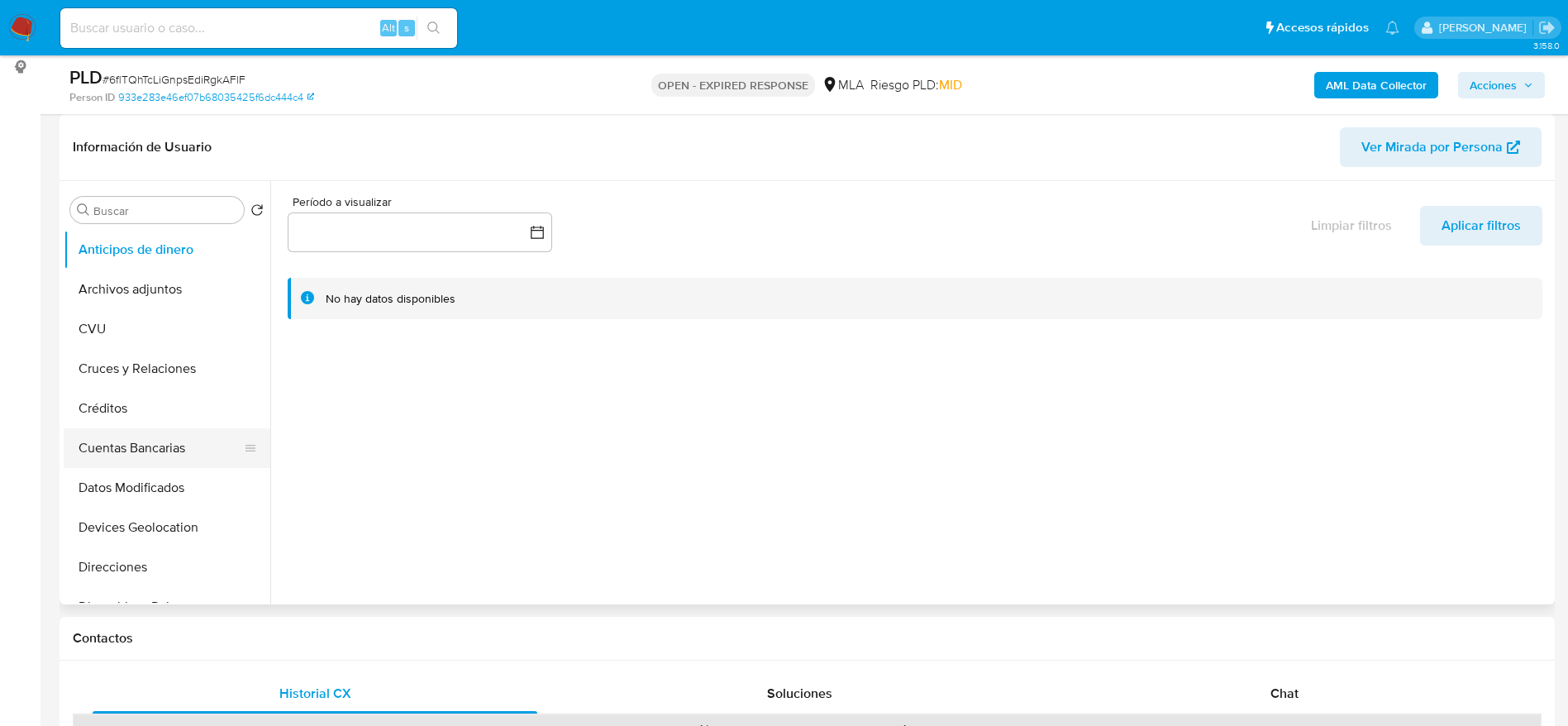
select select "10"
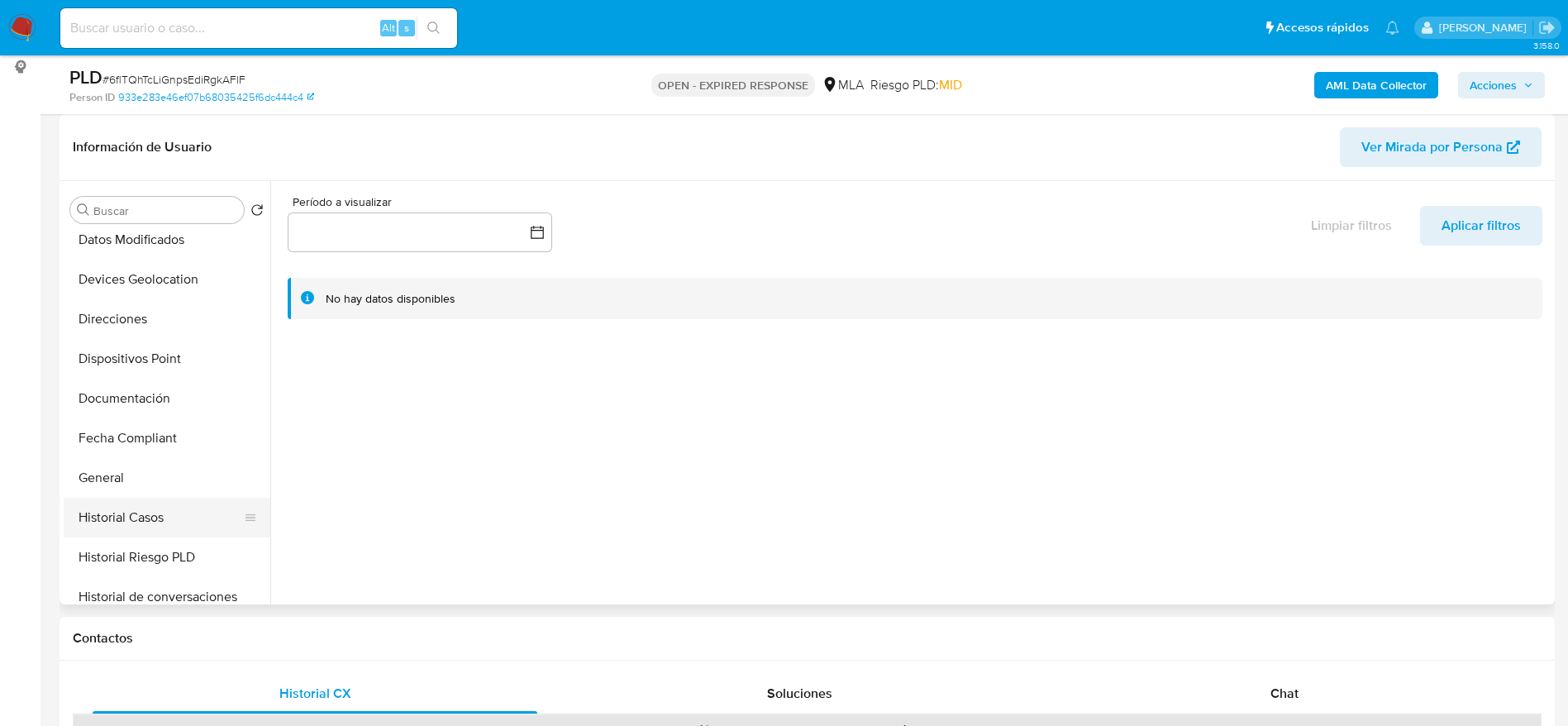
click at [142, 515] on button "Historial Casos" at bounding box center [159, 517] width 193 height 40
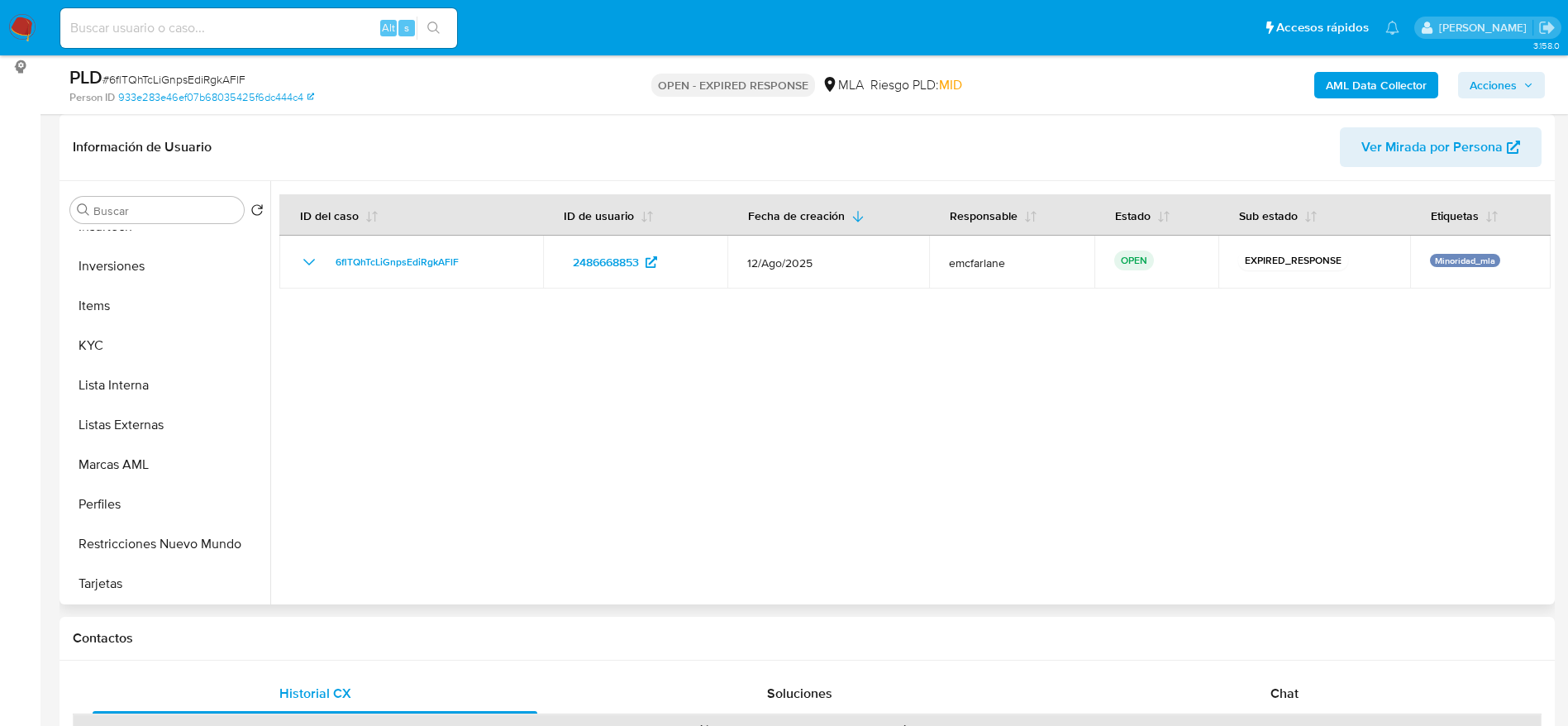
scroll to position [818, 0]
click at [120, 561] on button "Aprobadores" at bounding box center [159, 544] width 193 height 40
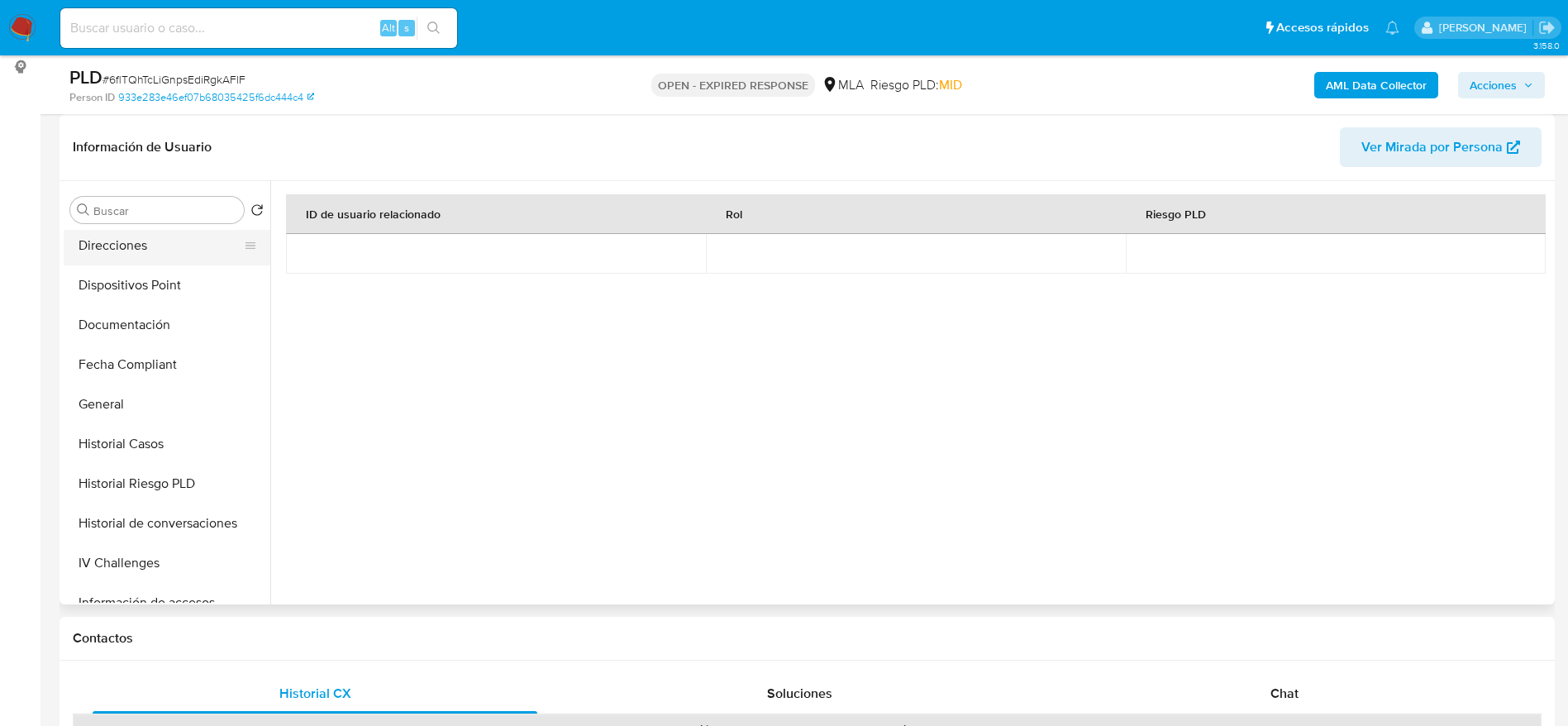
scroll to position [197, 0]
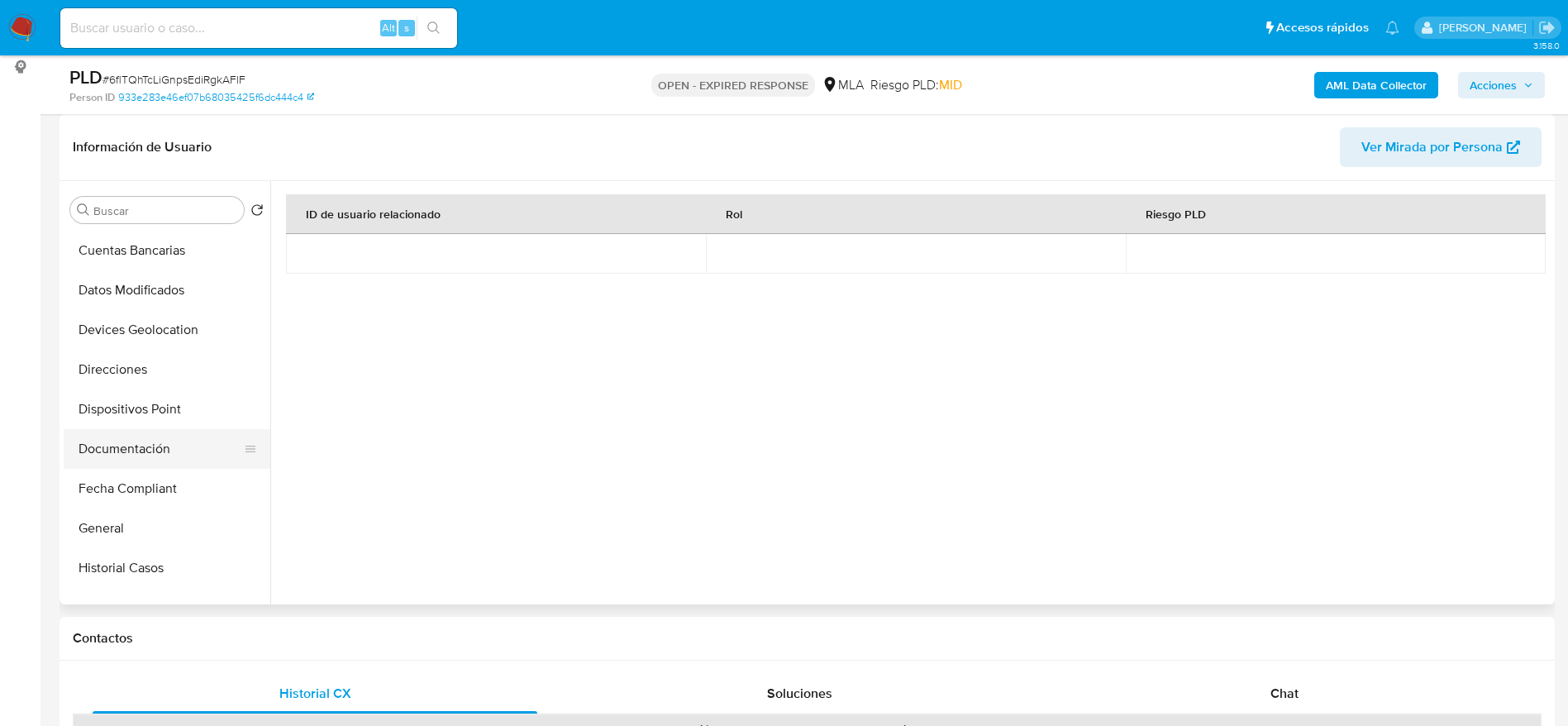
click at [156, 445] on button "Documentación" at bounding box center [159, 449] width 193 height 40
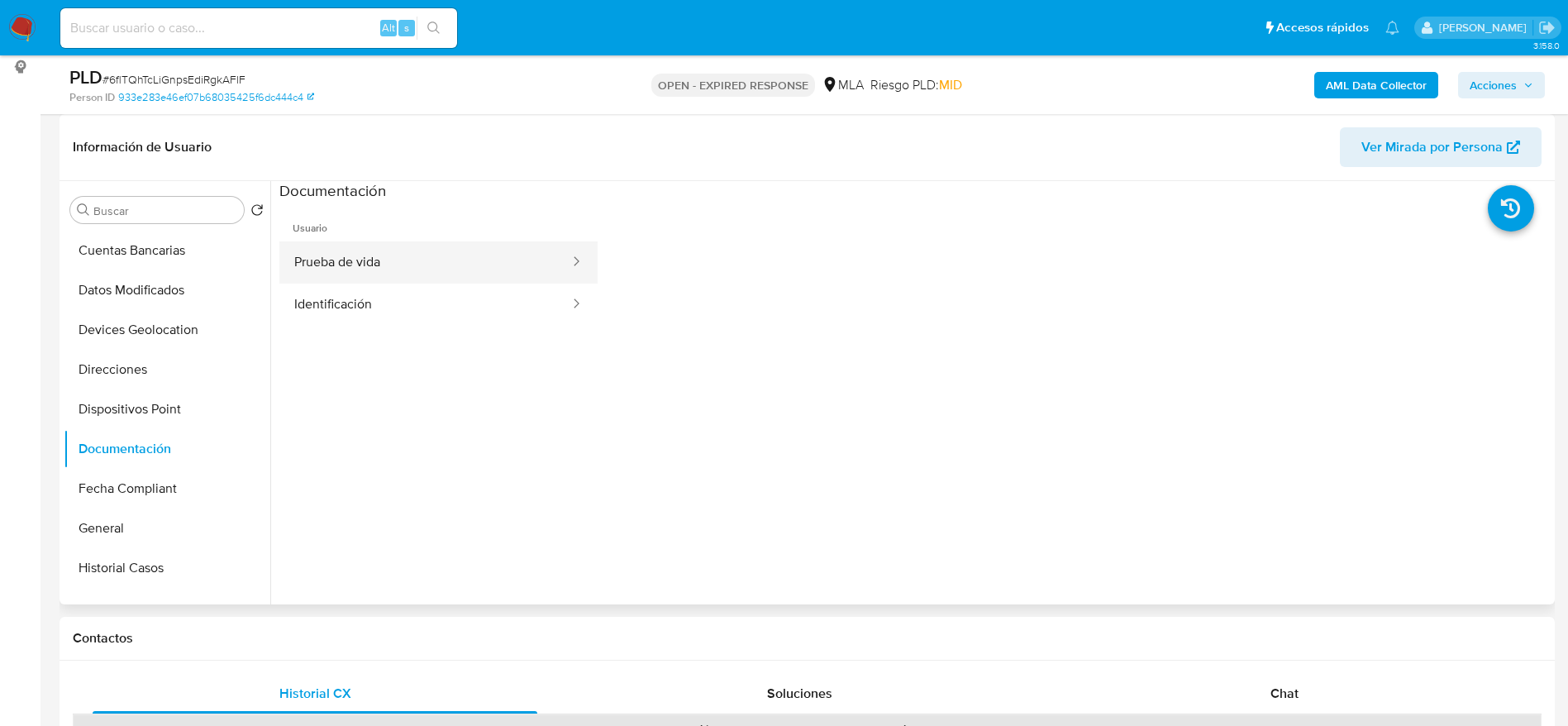
click at [417, 254] on button "Prueba de vida" at bounding box center [425, 262] width 292 height 42
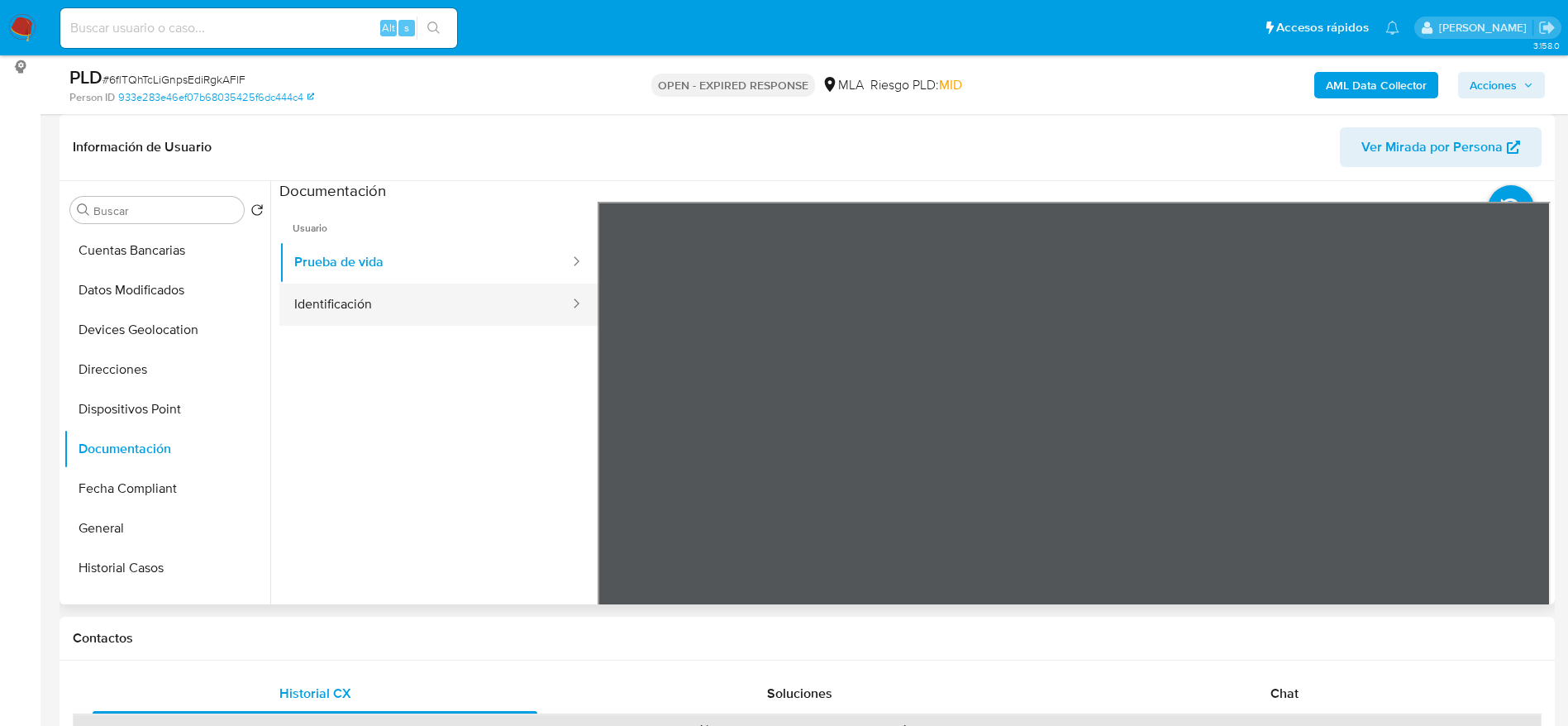
click at [463, 317] on button "Identificación" at bounding box center [425, 304] width 292 height 42
click at [1517, 458] on icon at bounding box center [1529, 470] width 33 height 33
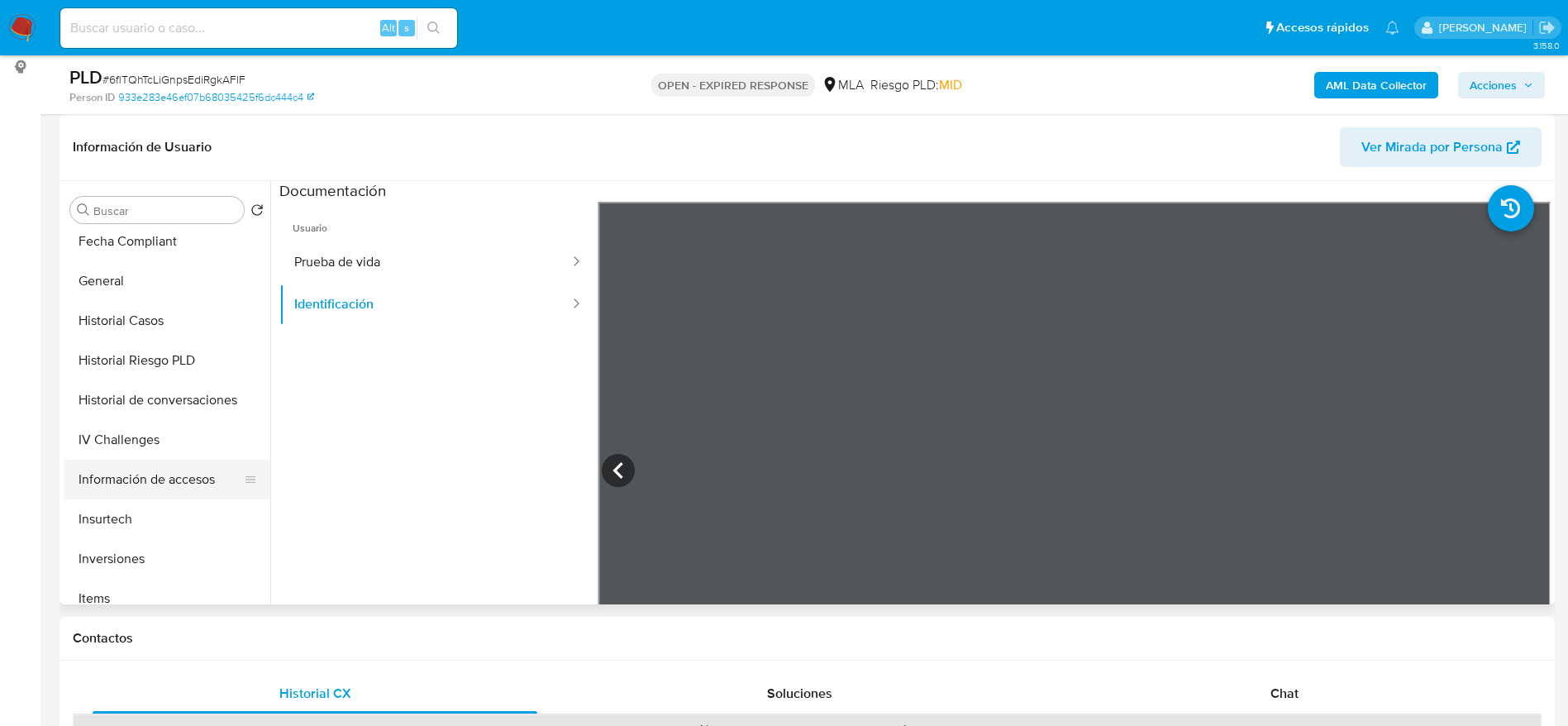
scroll to position [446, 0]
click at [171, 385] on button "Historial de conversaciones" at bounding box center [159, 399] width 193 height 40
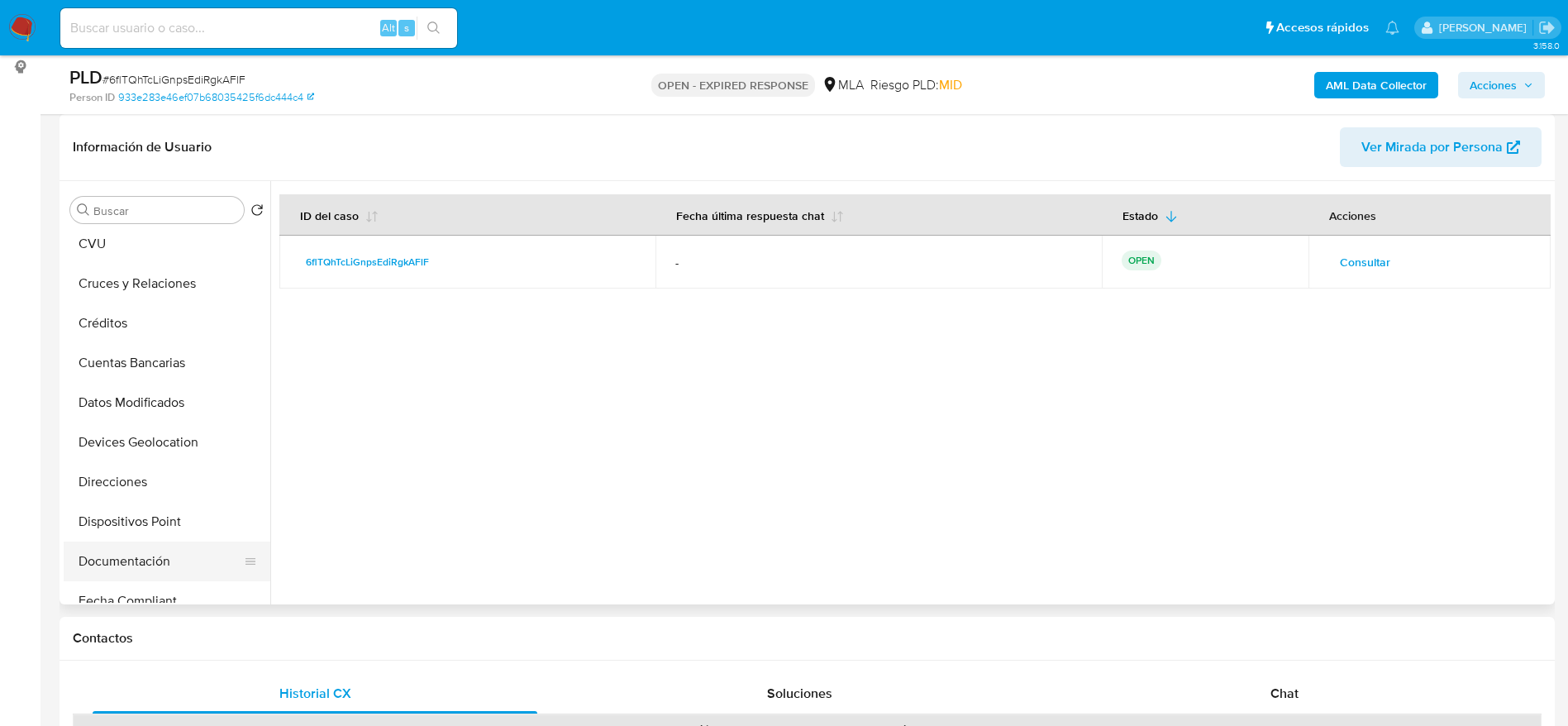
scroll to position [124, 0]
click at [155, 458] on button "Direcciones" at bounding box center [159, 444] width 193 height 40
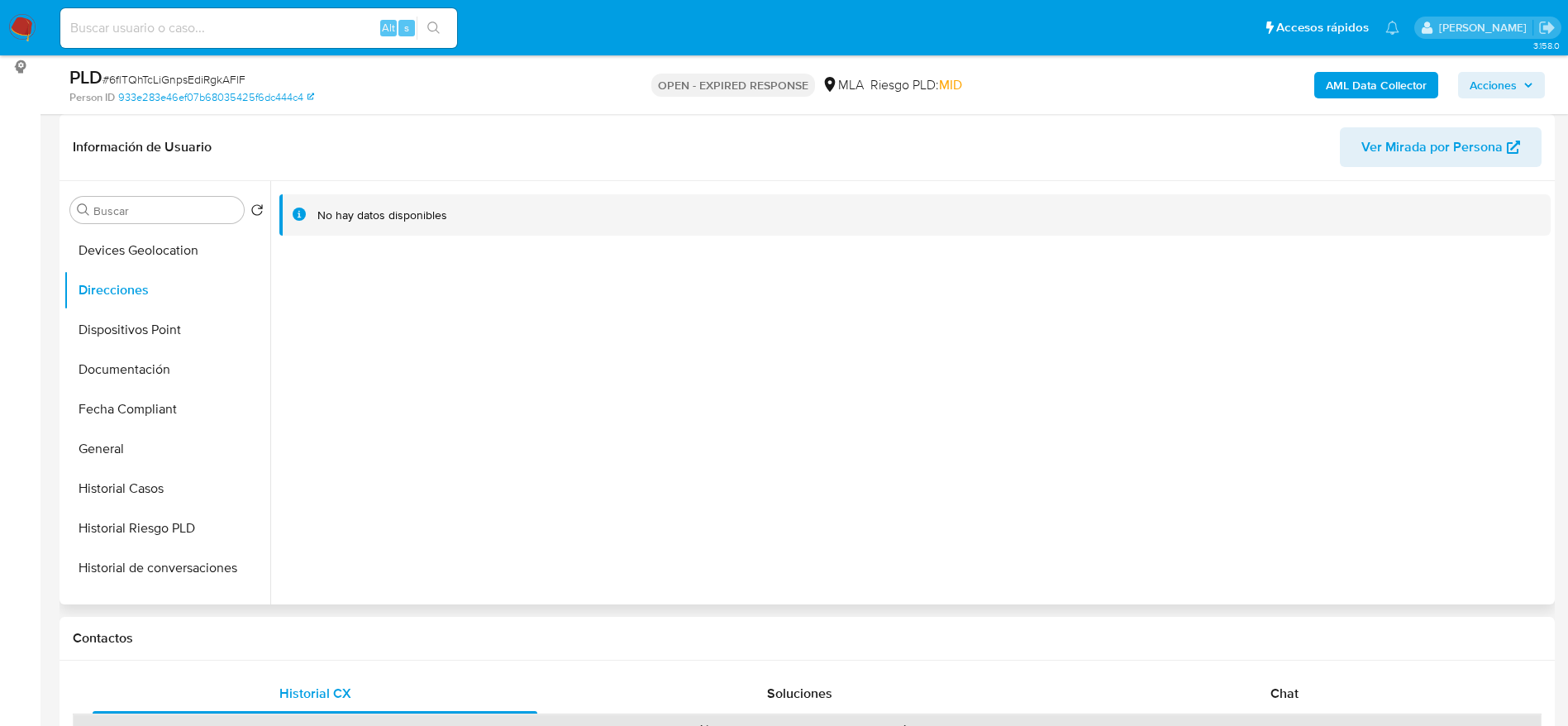
scroll to position [744, 0]
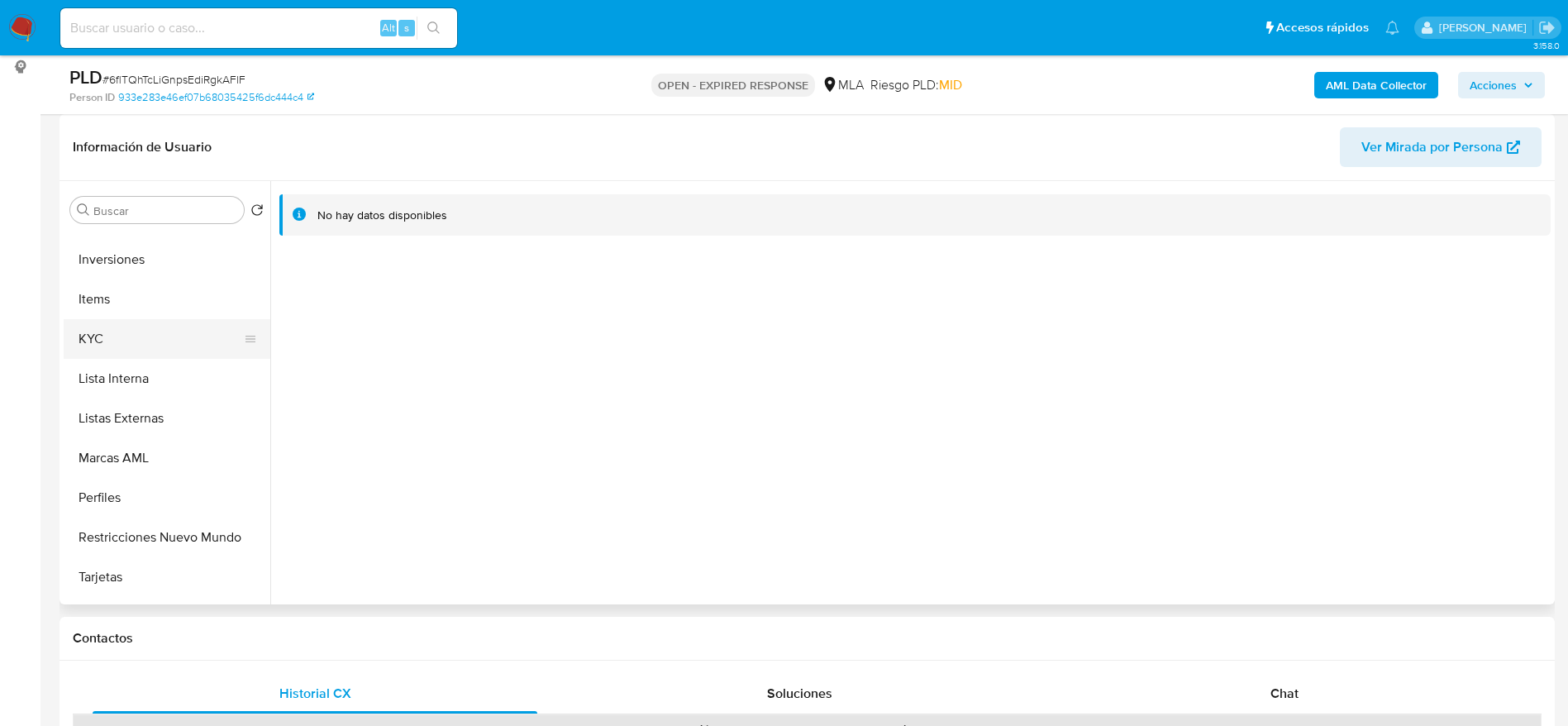
click at [118, 345] on button "KYC" at bounding box center [159, 339] width 193 height 40
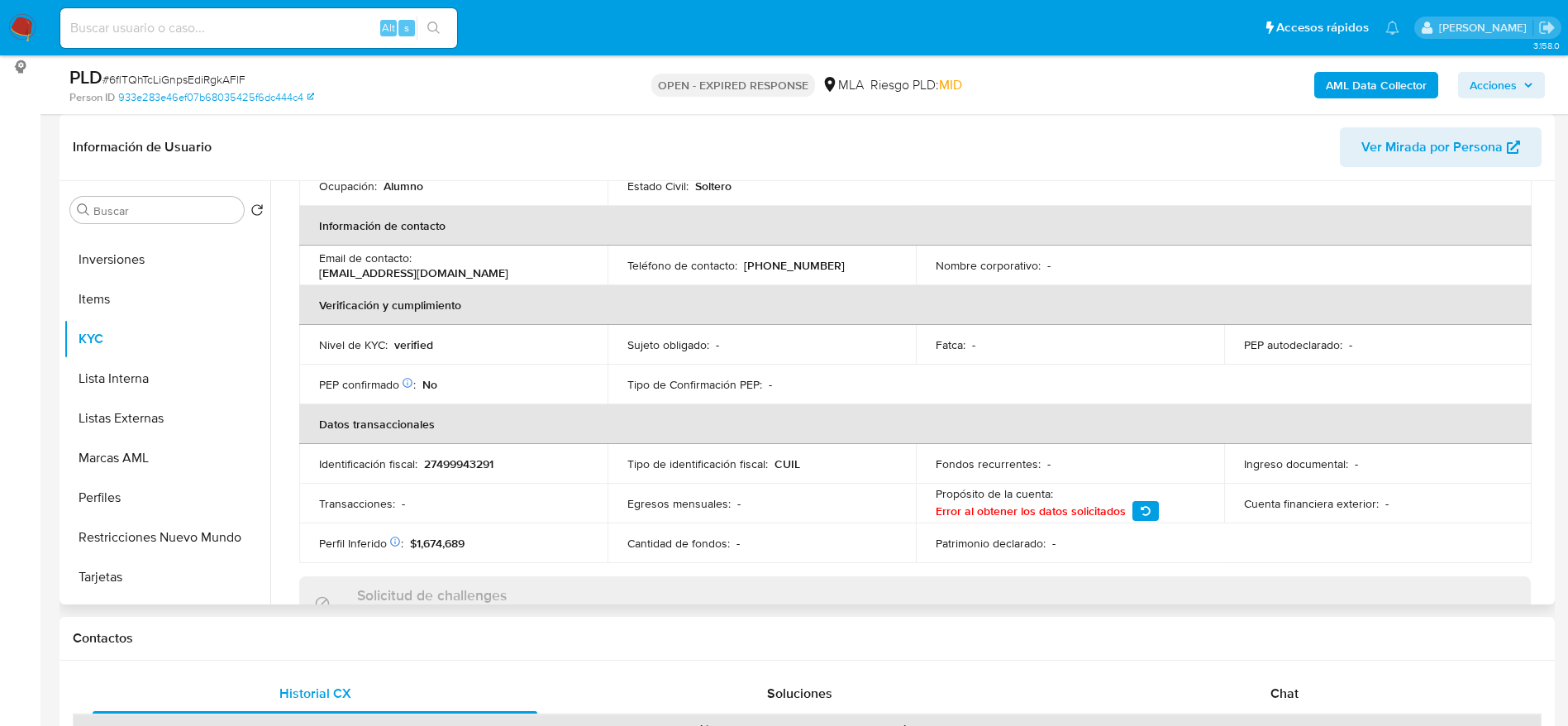
scroll to position [0, 0]
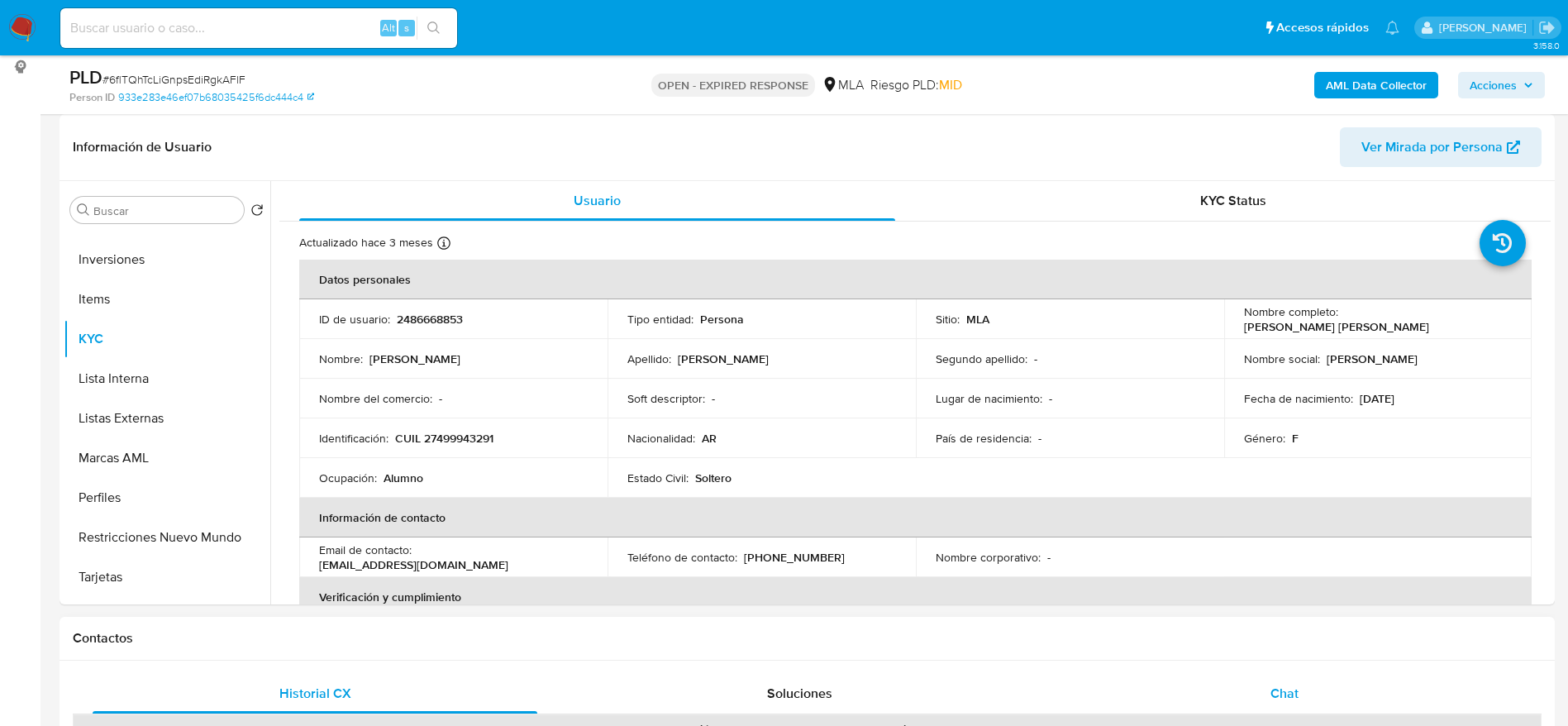
click at [1086, 684] on div "Chat" at bounding box center [1284, 694] width 444 height 40
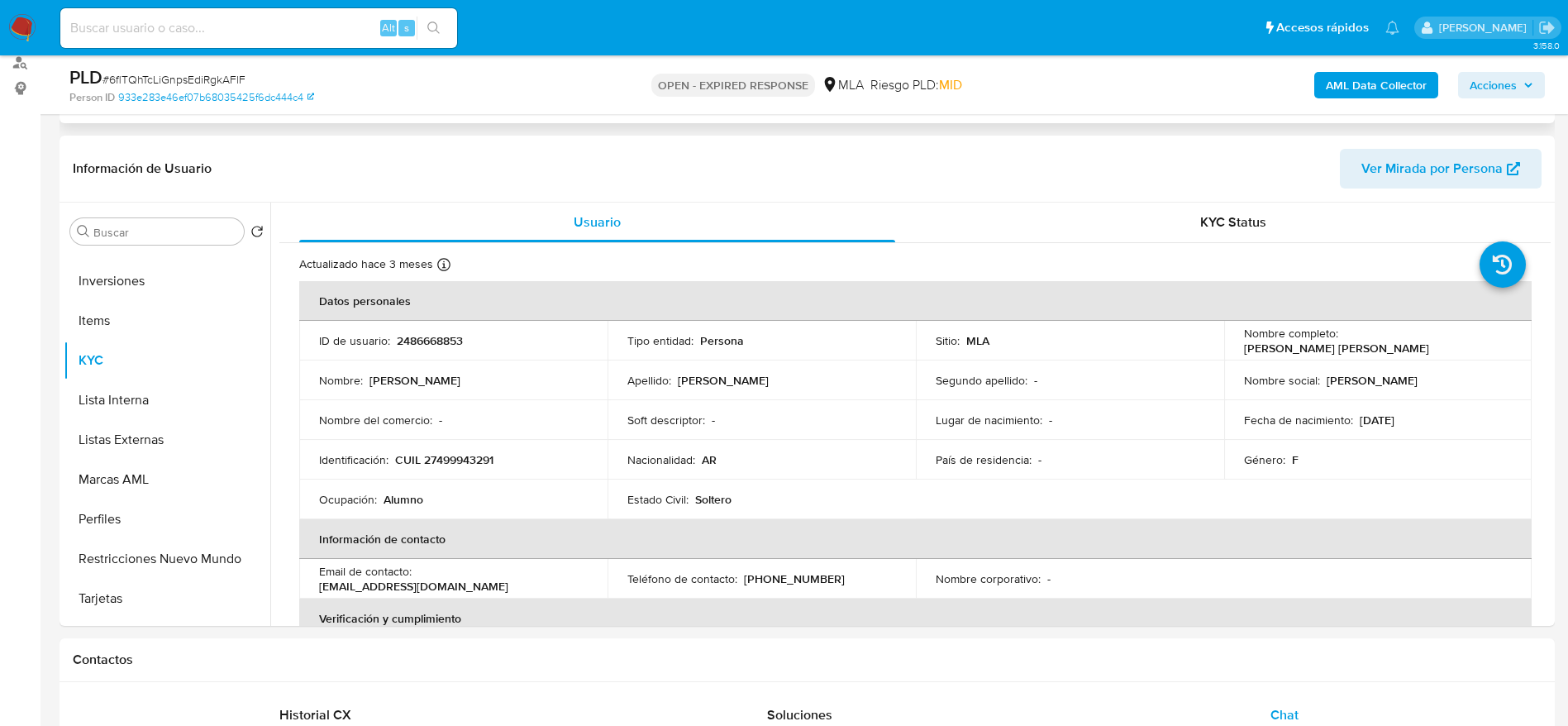
scroll to position [248, 0]
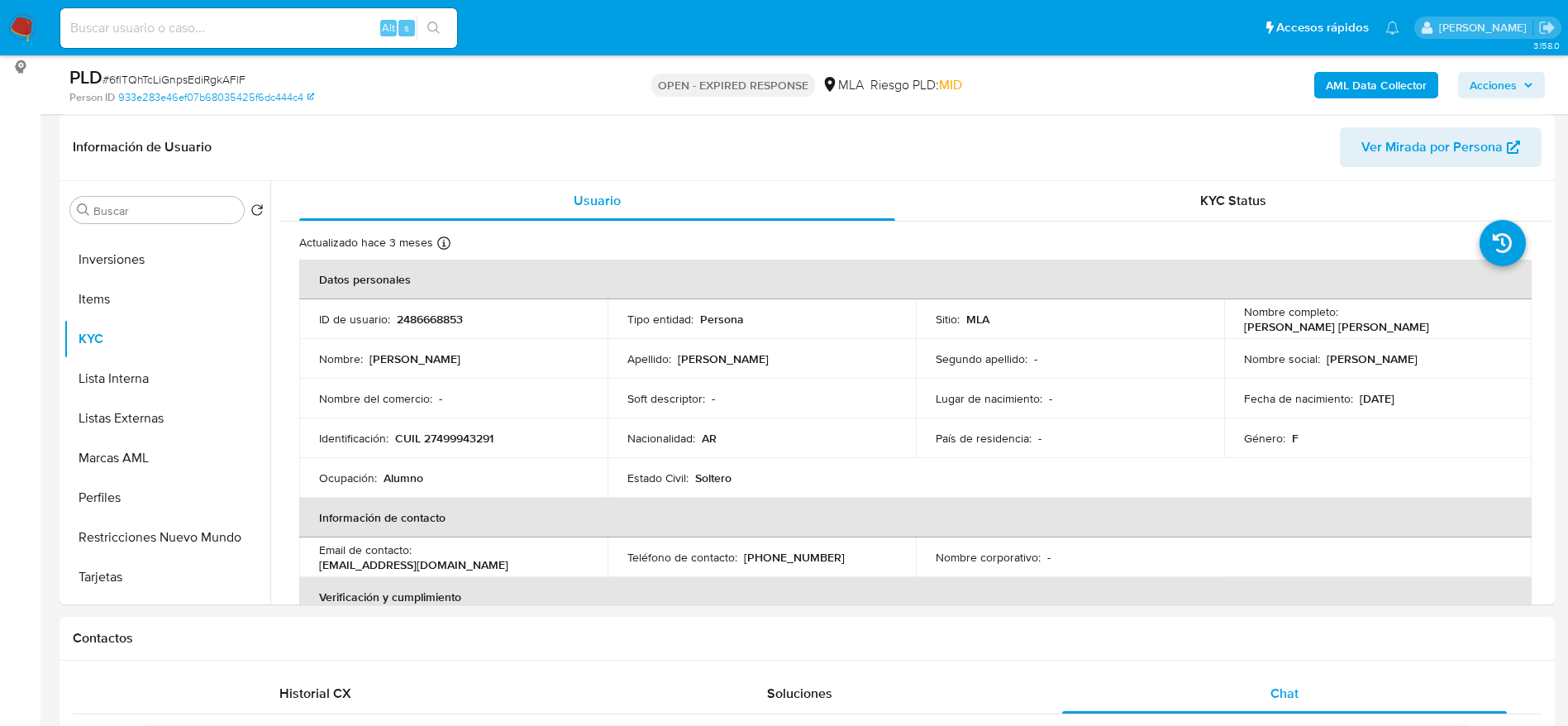
click at [202, 76] on span "# 6flTQhTcLiGnpsEdiRgkAFlF" at bounding box center [175, 79] width 143 height 17
copy span "6flTQhTcLiGnpsEdiRgkAFlF"
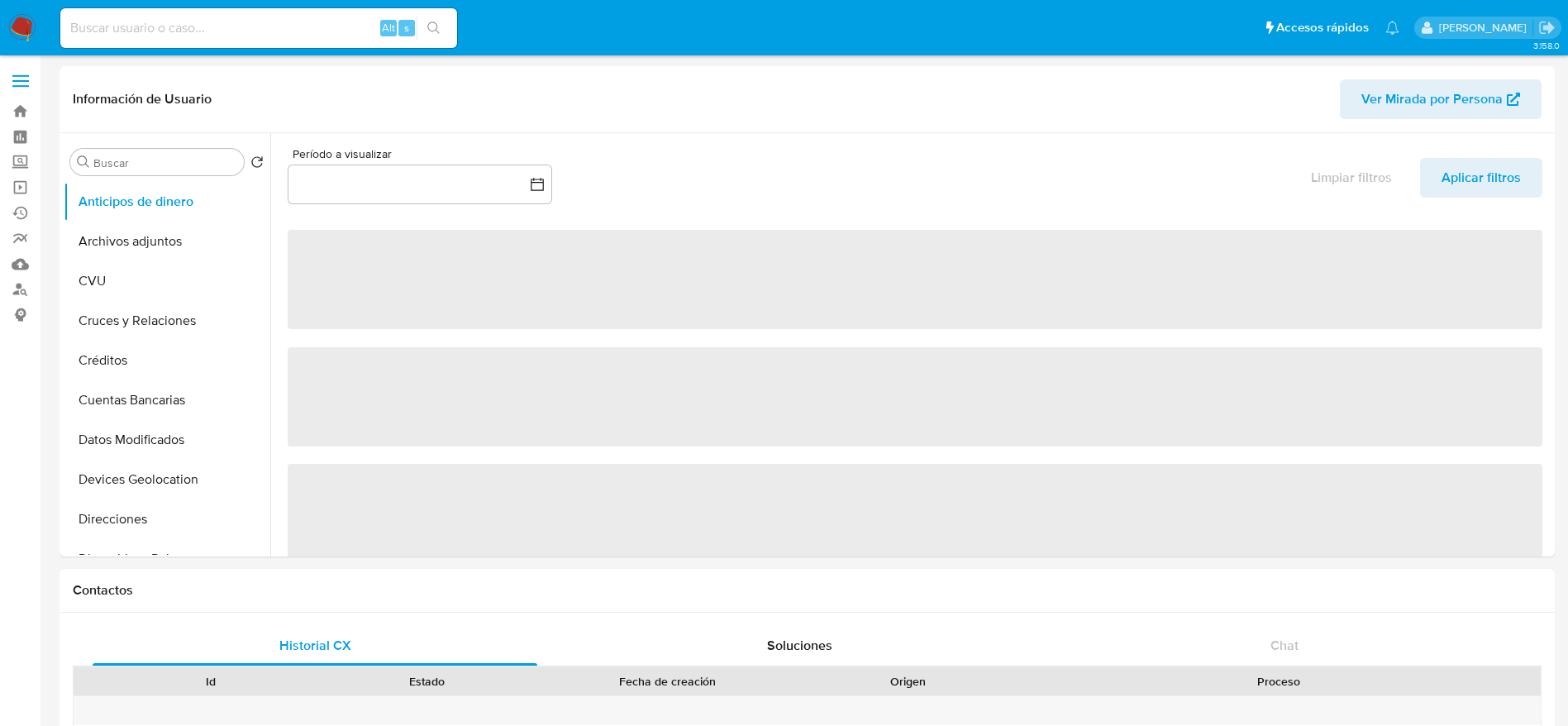
select select "10"
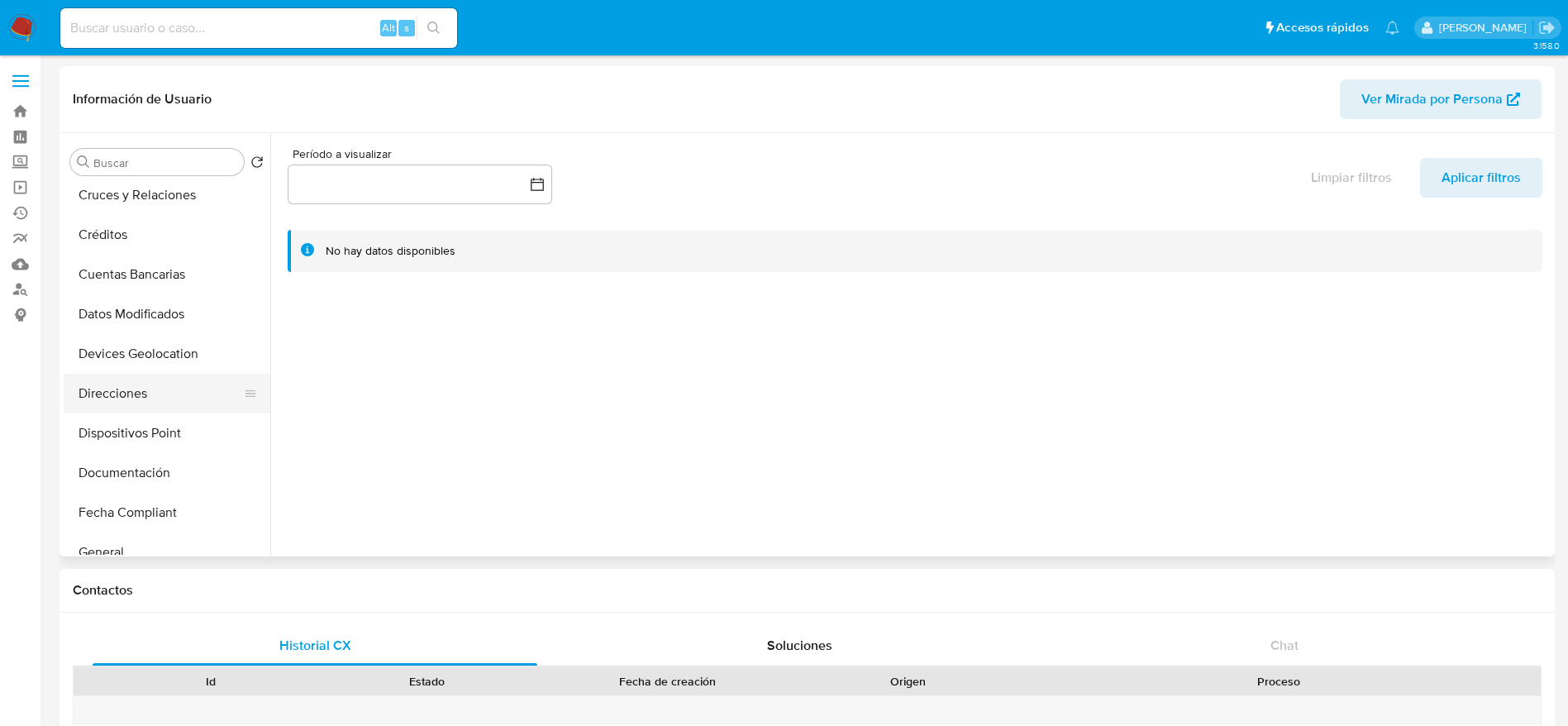
scroll to position [248, 0]
click at [150, 426] on button "General" at bounding box center [159, 431] width 193 height 40
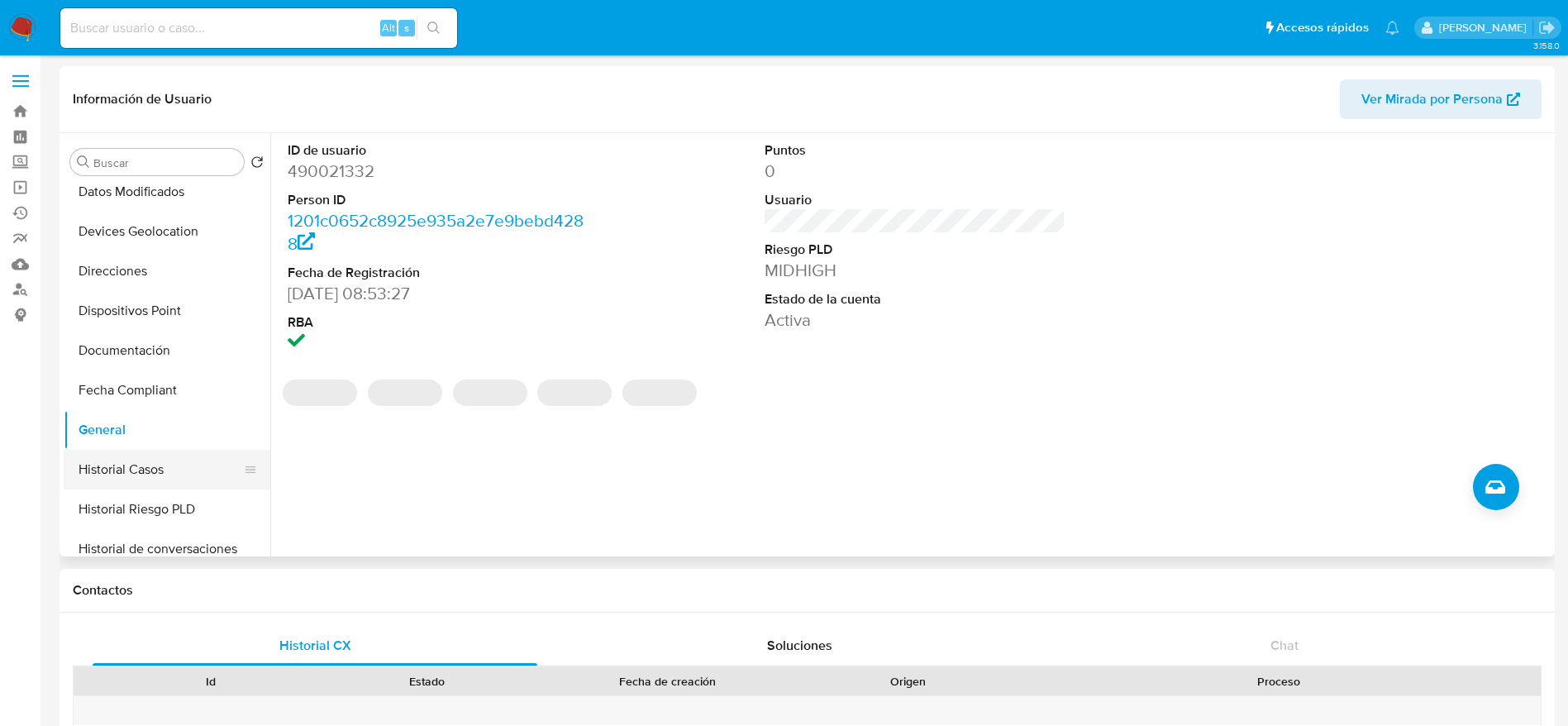
click at [170, 464] on button "Historial Casos" at bounding box center [159, 470] width 193 height 40
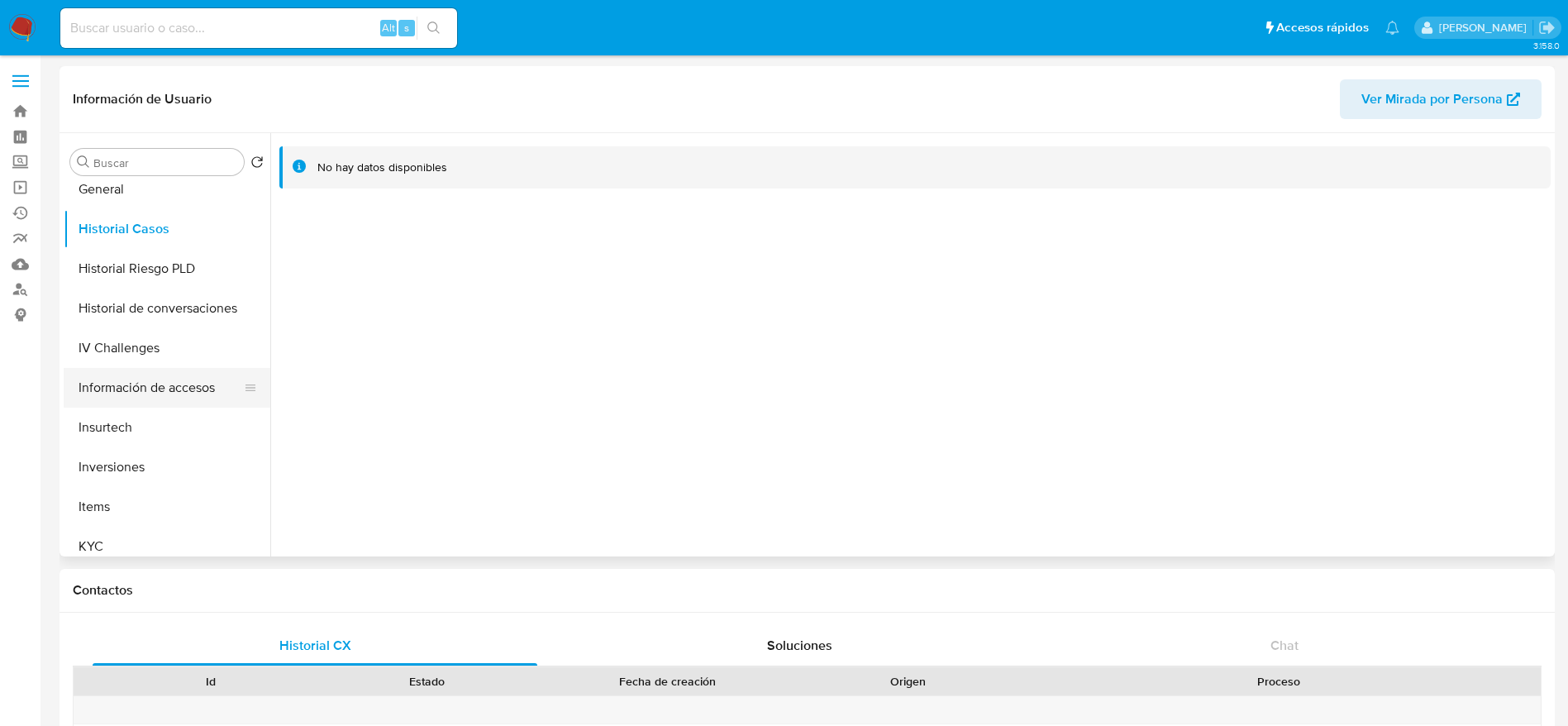
scroll to position [497, 0]
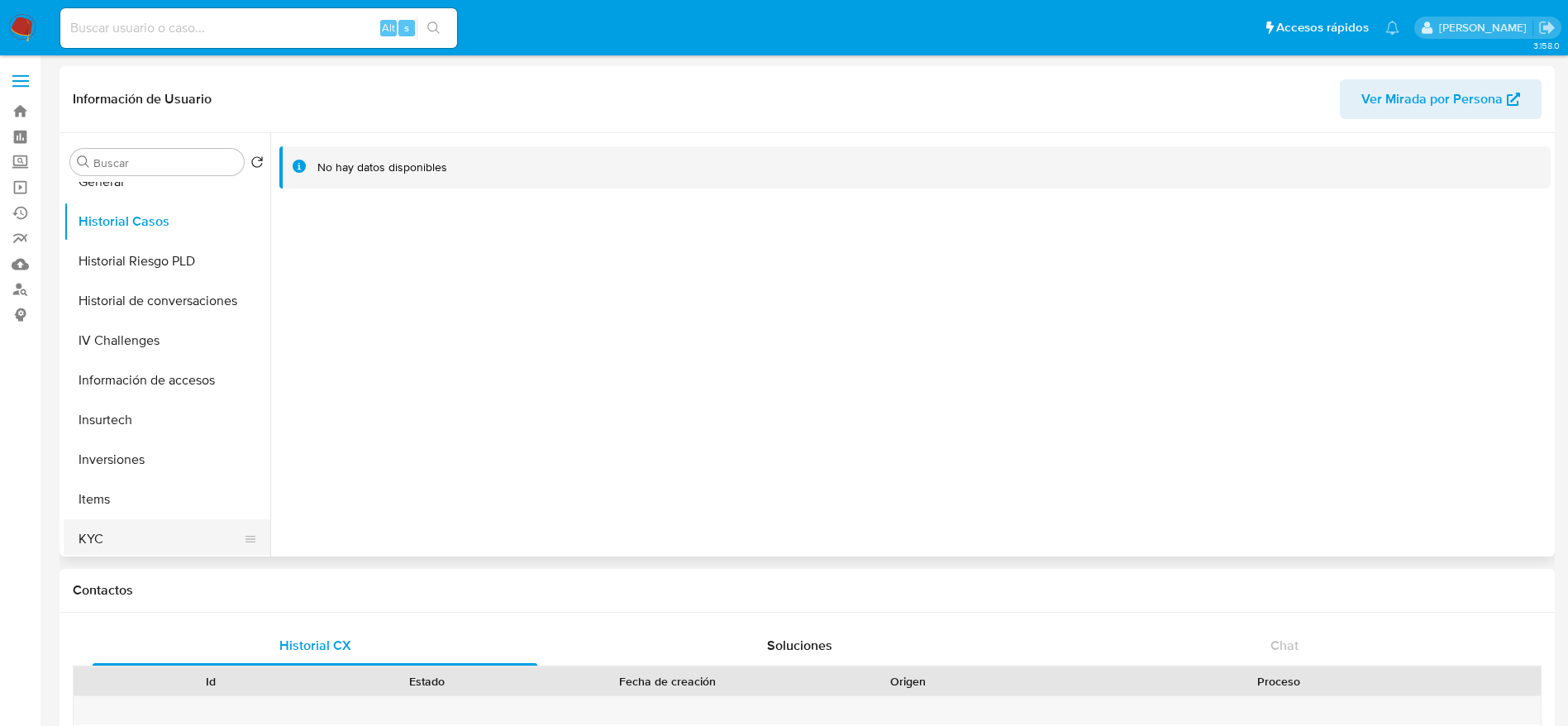
click at [130, 532] on button "KYC" at bounding box center [159, 539] width 193 height 40
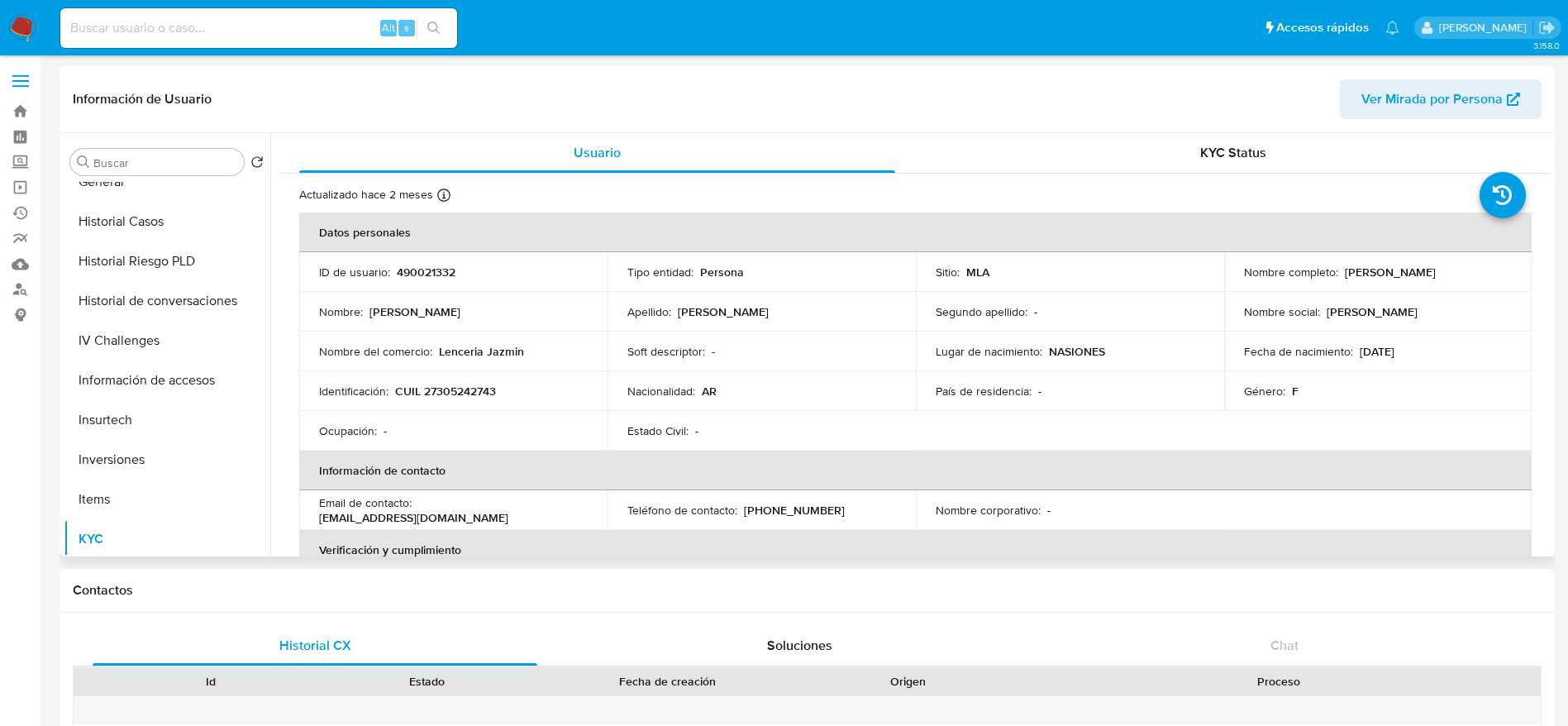
click at [479, 345] on p "Lenceria Jazmin" at bounding box center [481, 351] width 85 height 15
click at [542, 421] on td "Ocupación : -" at bounding box center [453, 431] width 309 height 40
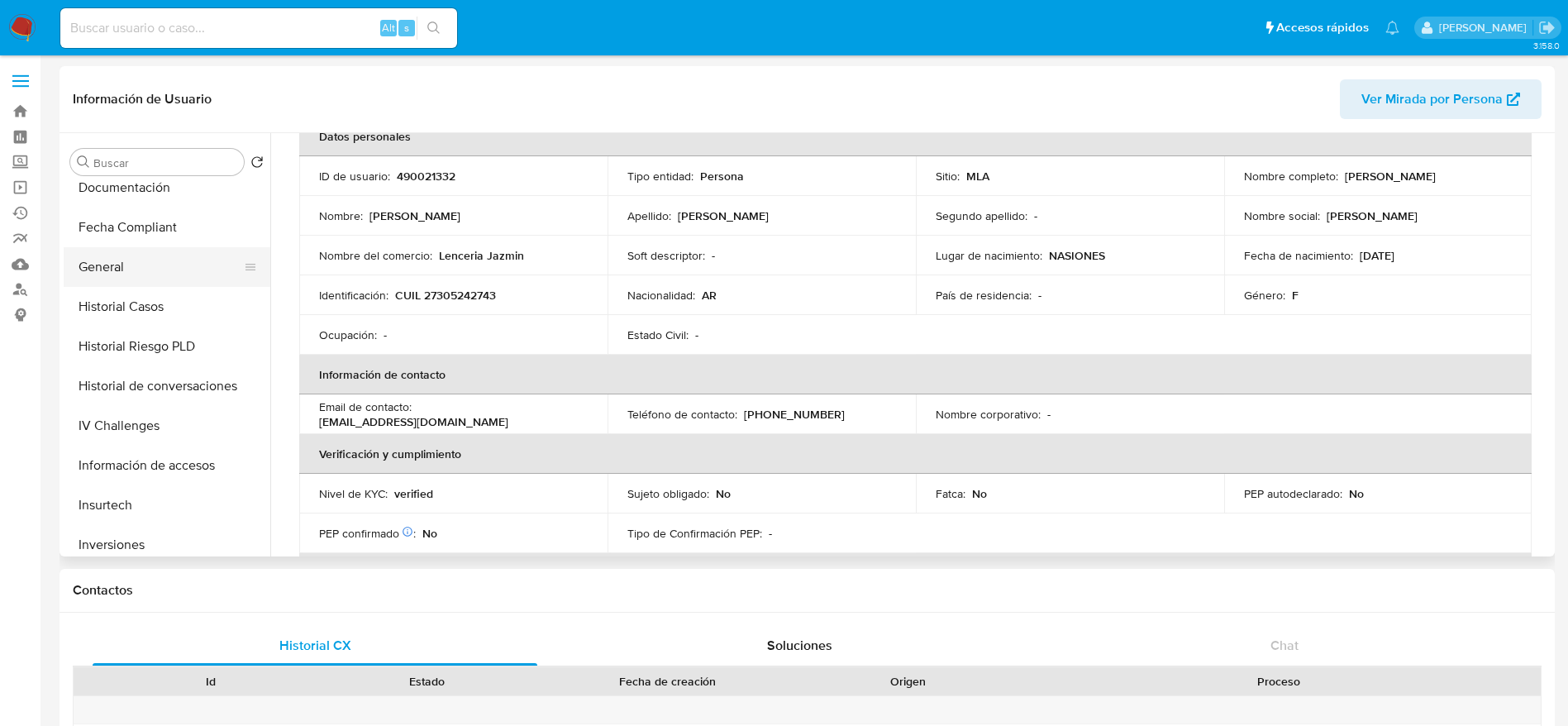
scroll to position [372, 0]
click at [116, 322] on button "General" at bounding box center [159, 306] width 193 height 40
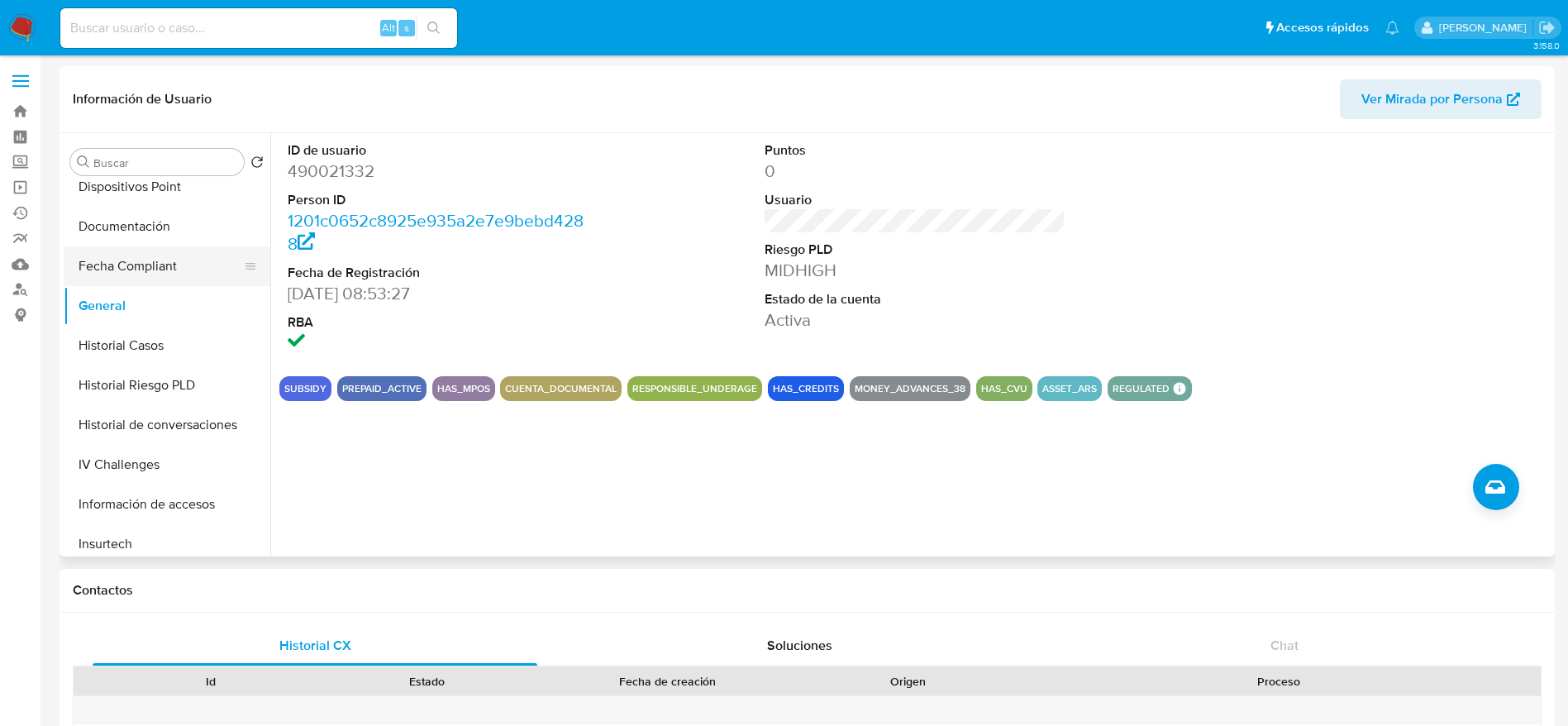
scroll to position [0, 0]
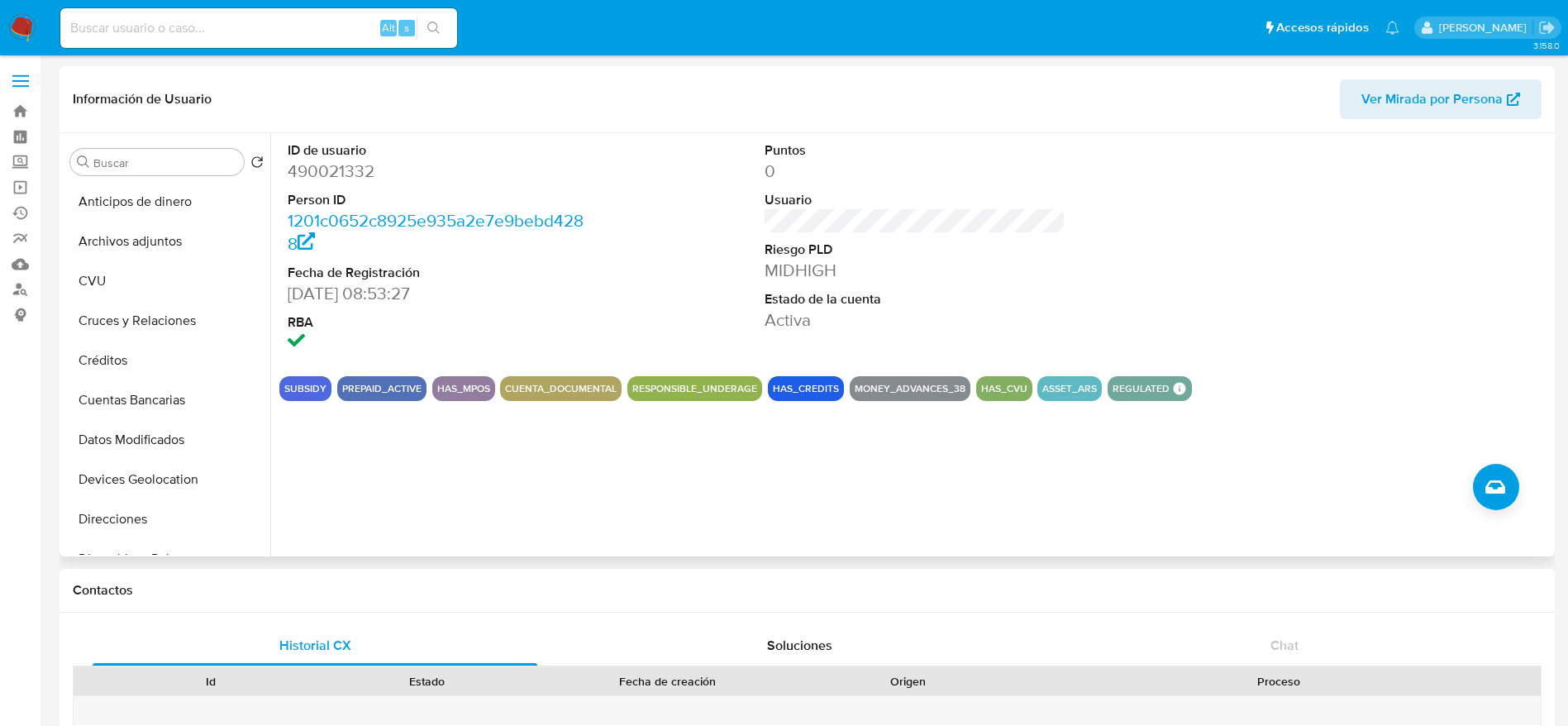
drag, startPoint x: 145, startPoint y: 522, endPoint x: 441, endPoint y: 450, distance: 304.6
click at [145, 524] on button "Direcciones" at bounding box center [166, 519] width 207 height 40
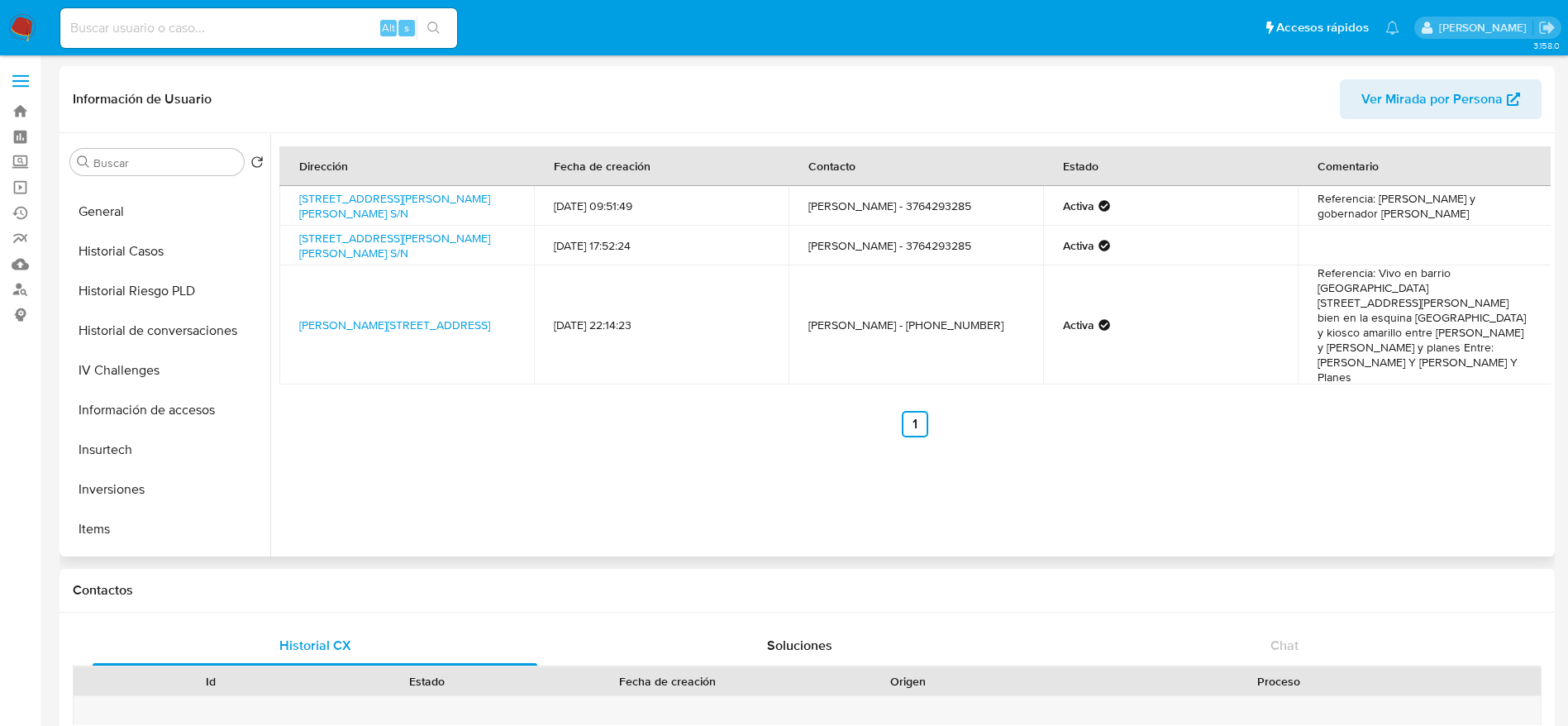
scroll to position [497, 0]
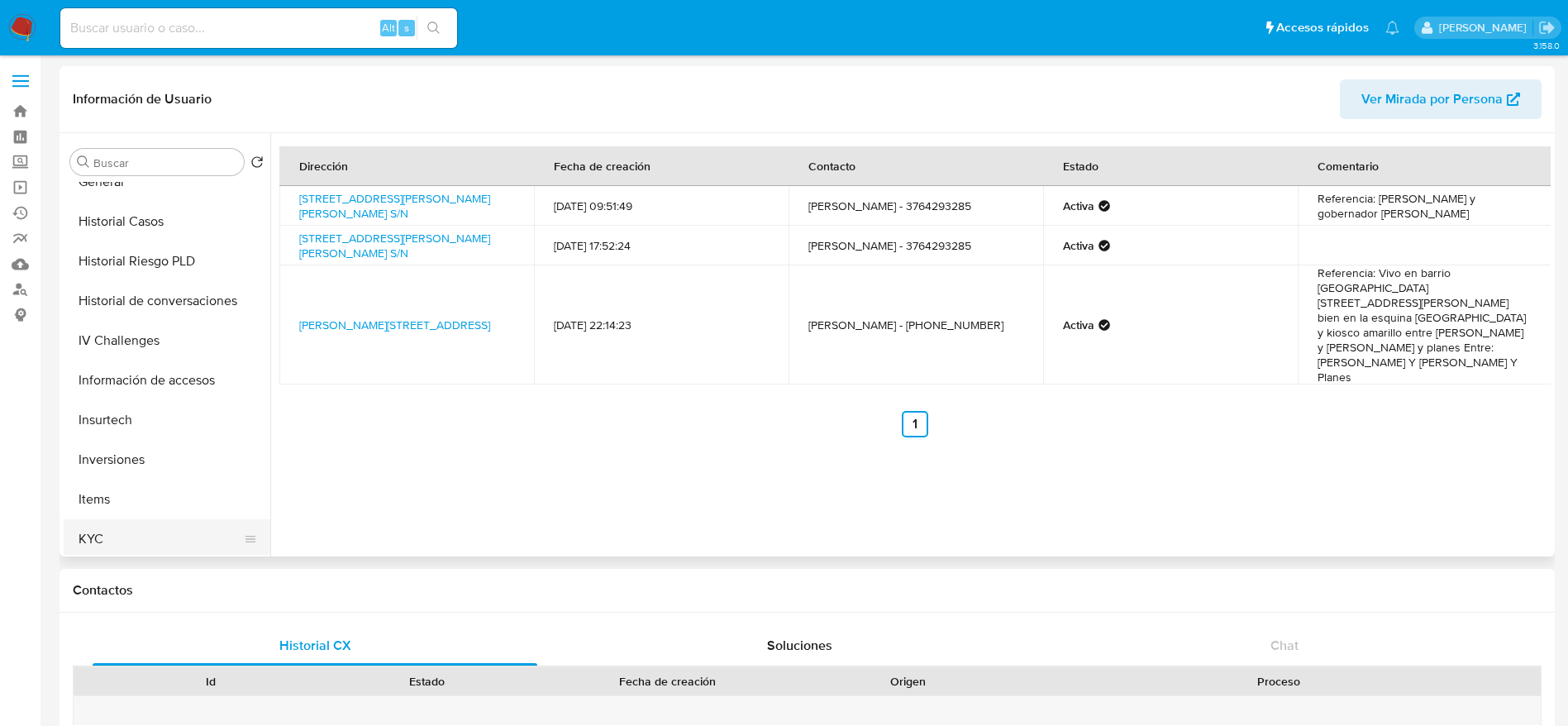
click at [110, 545] on button "KYC" at bounding box center [159, 539] width 193 height 40
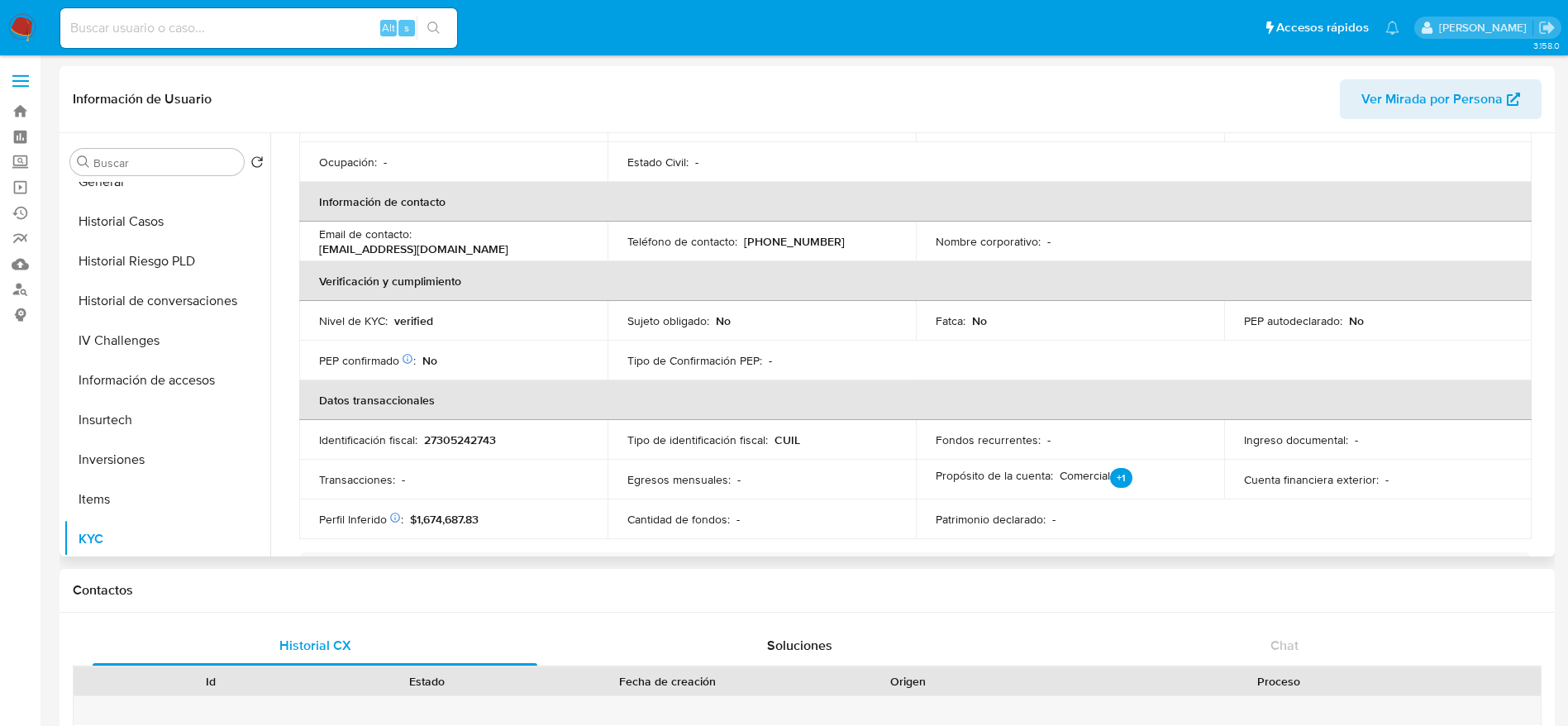
scroll to position [0, 0]
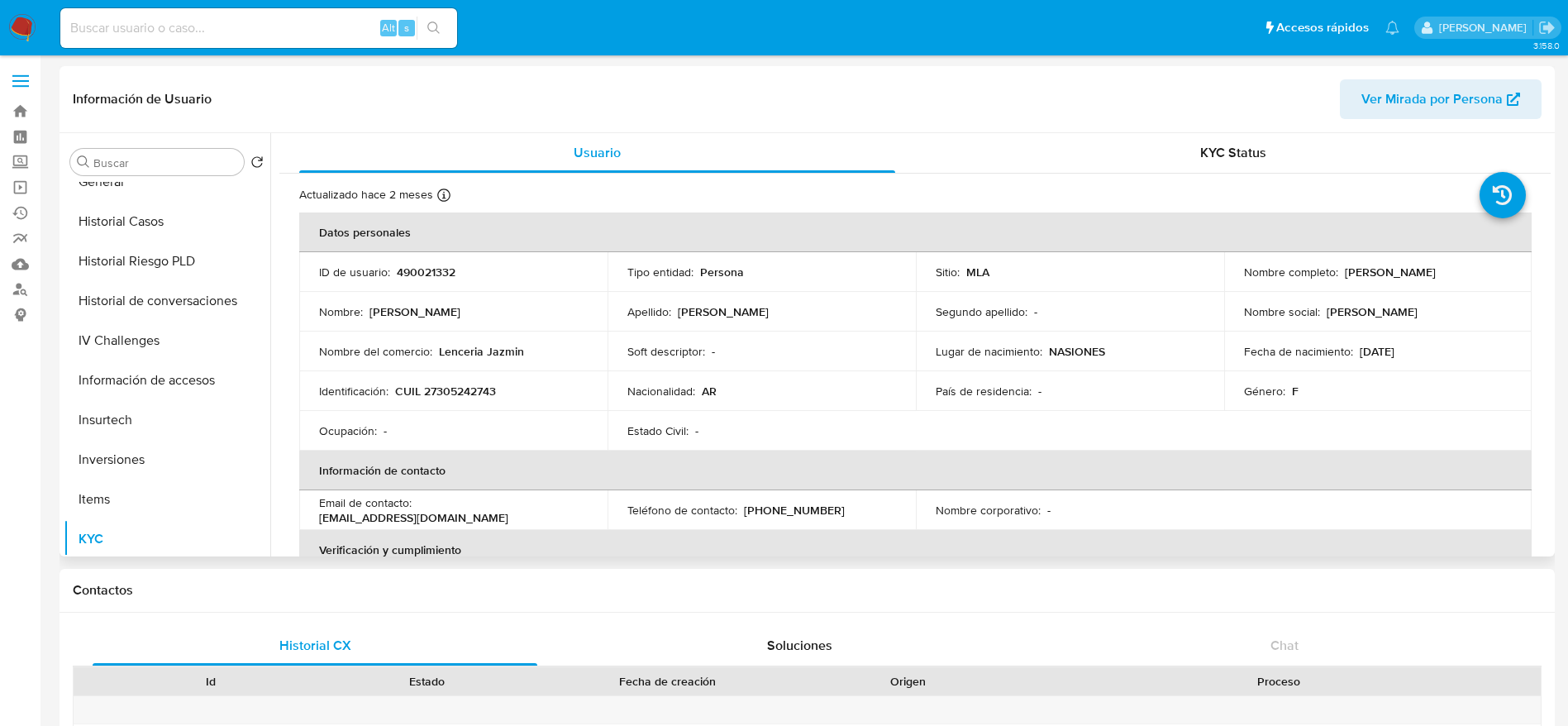
drag, startPoint x: 1345, startPoint y: 277, endPoint x: 1471, endPoint y: 264, distance: 126.7
click at [1471, 264] on div "Nombre completo : Gladis Beatriz Sanchez" at bounding box center [1378, 272] width 269 height 15
copy div "Gladis Beatriz Sanchez"
click at [488, 385] on p "CUIL 27305242743" at bounding box center [445, 392] width 101 height 15
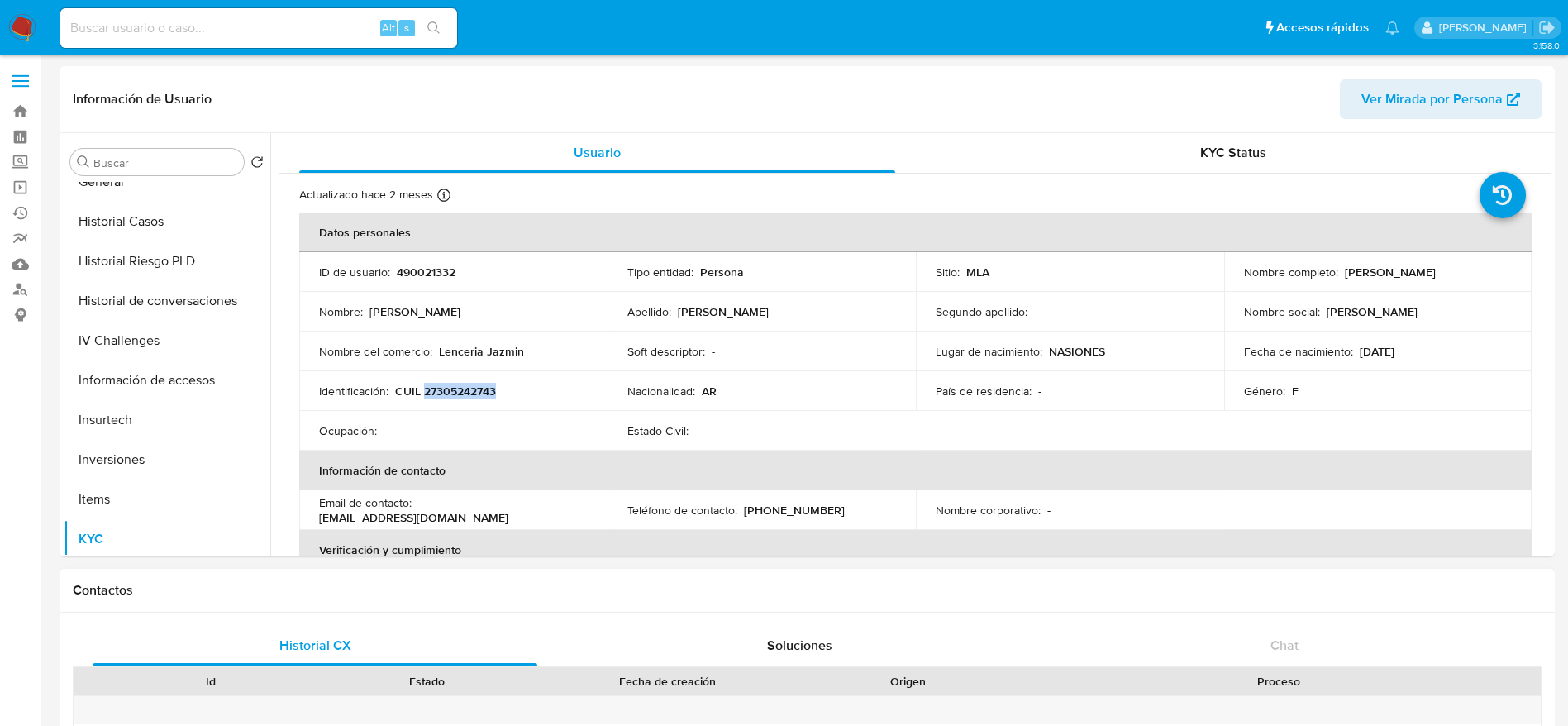
copy p "27305242743"
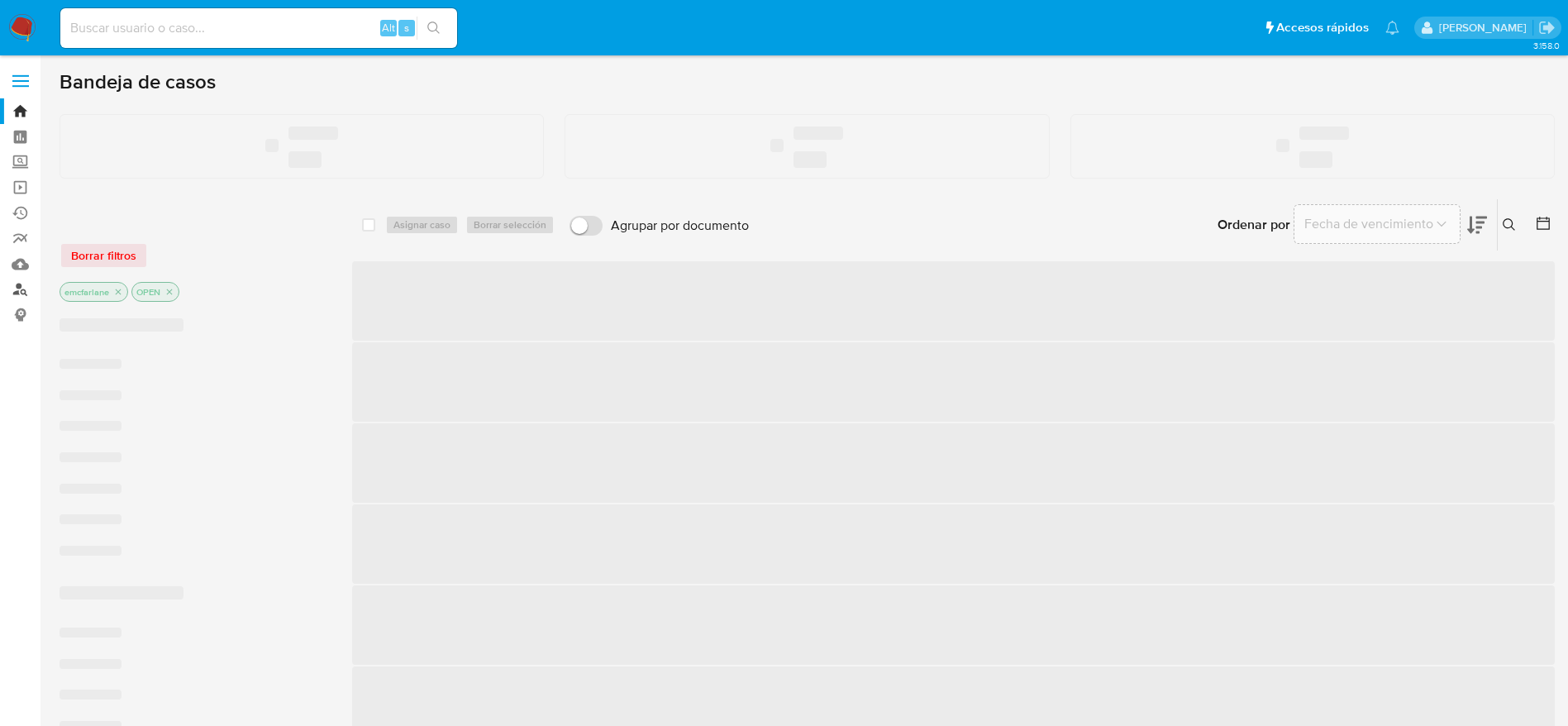
click at [20, 286] on link "Buscador de personas" at bounding box center [98, 289] width 197 height 25
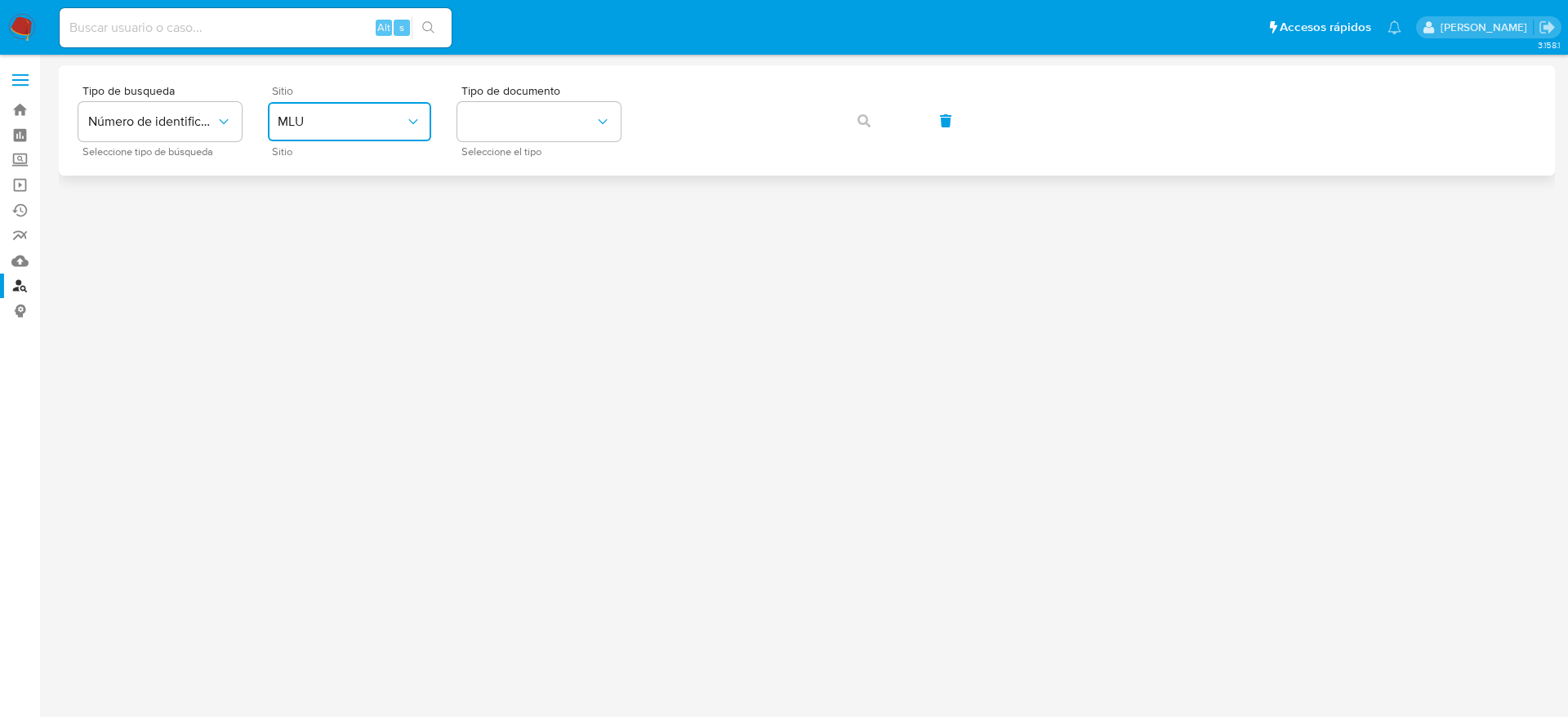
click at [363, 120] on span "MLU" at bounding box center [341, 122] width 128 height 17
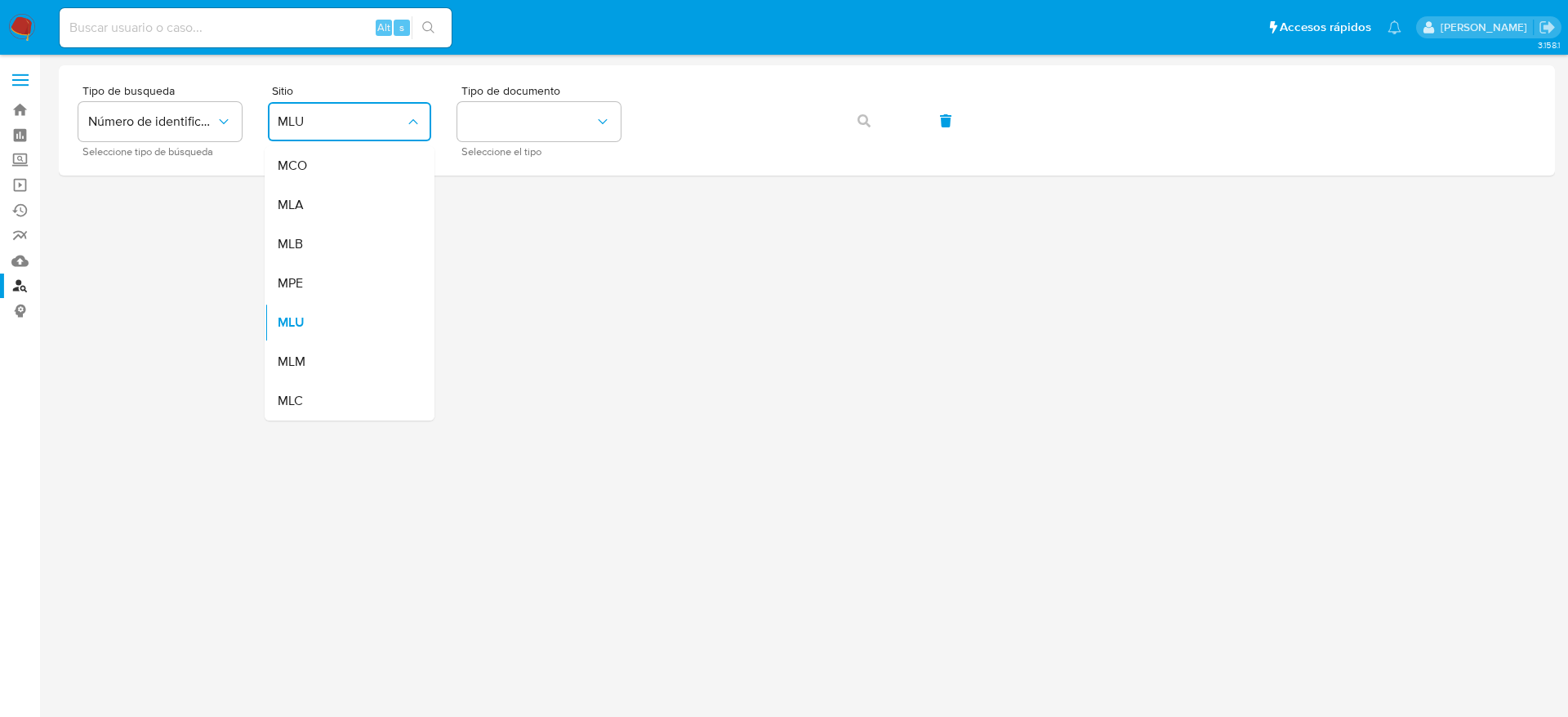
drag, startPoint x: 298, startPoint y: 175, endPoint x: 296, endPoint y: 201, distance: 26.1
click at [298, 176] on div "MCO" at bounding box center [345, 166] width 134 height 39
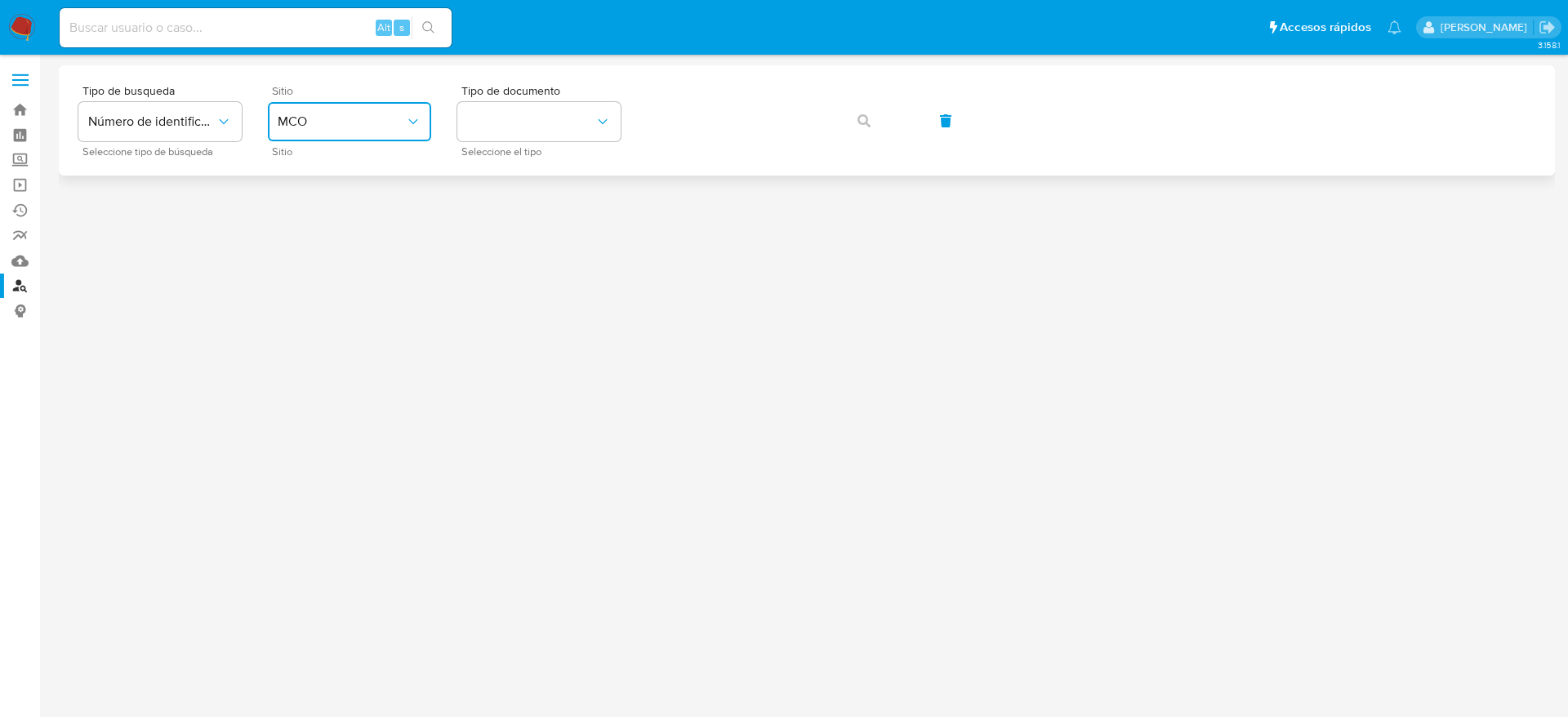
click at [308, 127] on span "MCO" at bounding box center [341, 122] width 128 height 17
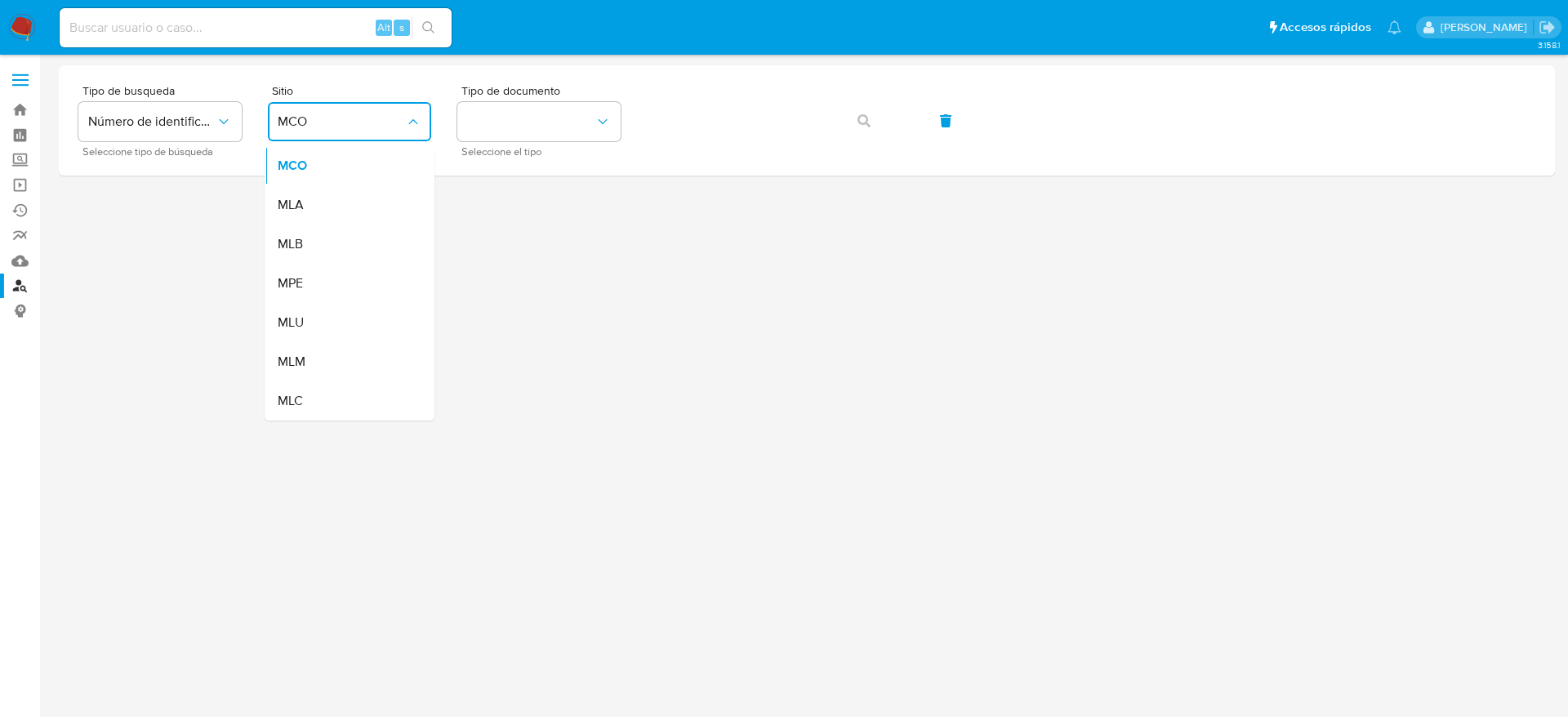
click at [320, 227] on div "MLB" at bounding box center [345, 244] width 134 height 39
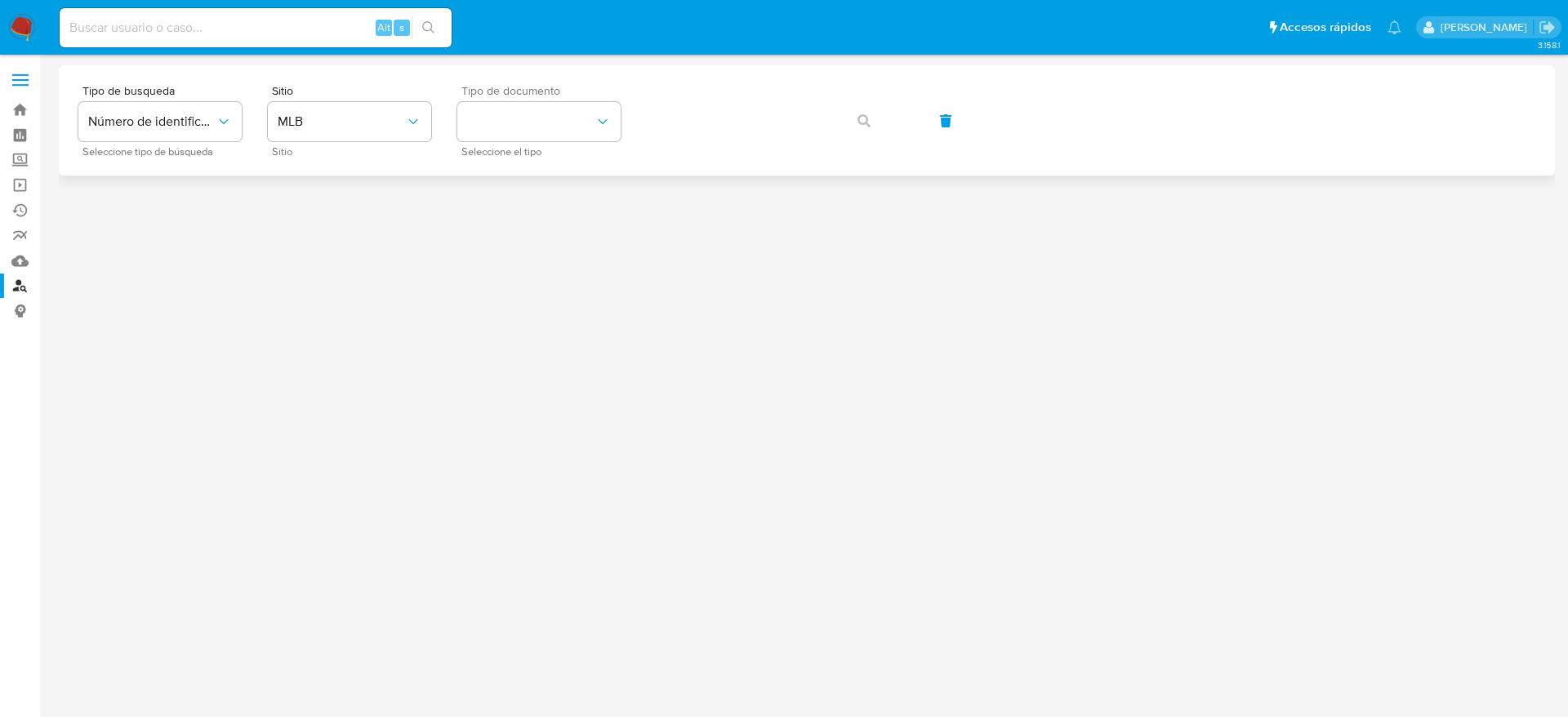
click at [534, 148] on span "Seleccione el tipo" at bounding box center [543, 152] width 163 height 8
click at [309, 116] on span "MLB" at bounding box center [341, 122] width 128 height 17
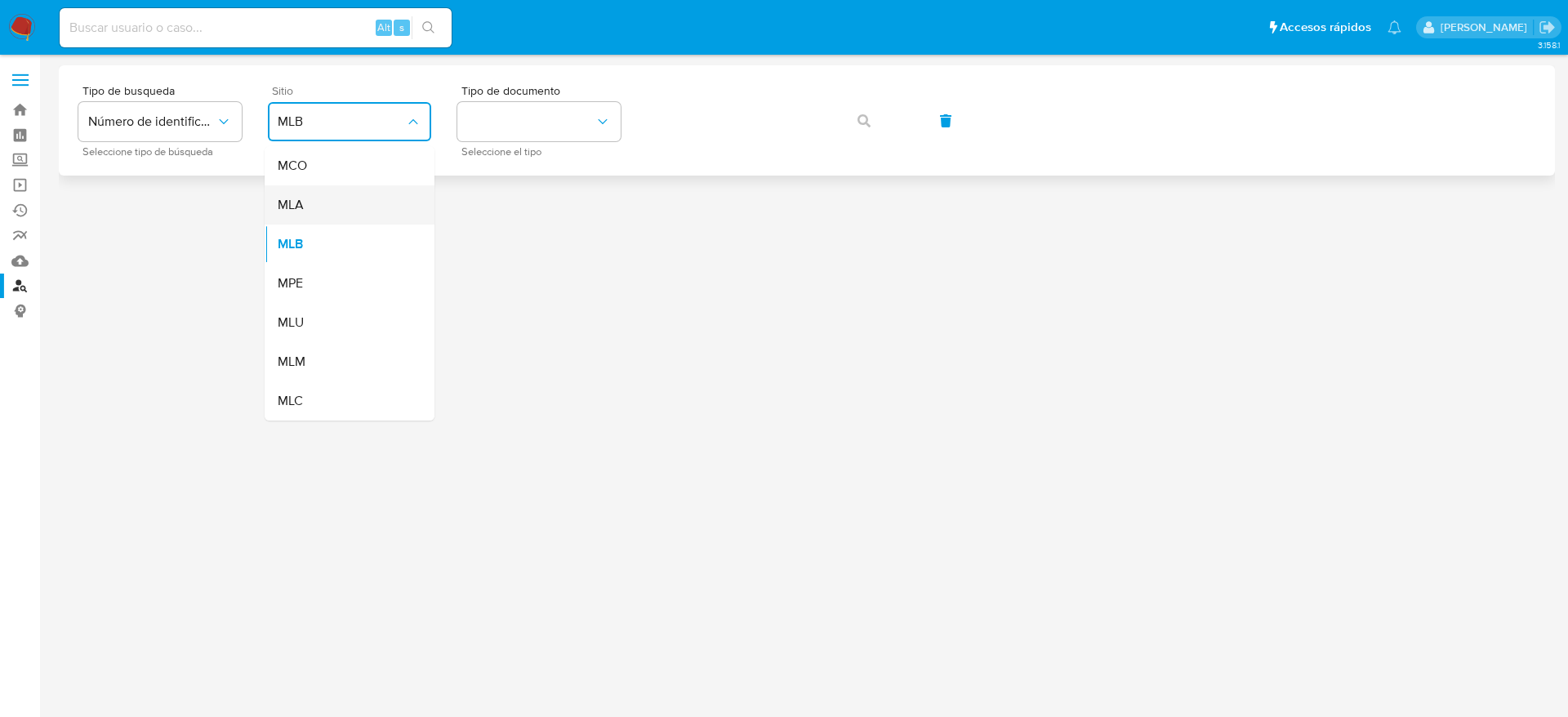
click at [310, 200] on div "MLA" at bounding box center [345, 205] width 134 height 39
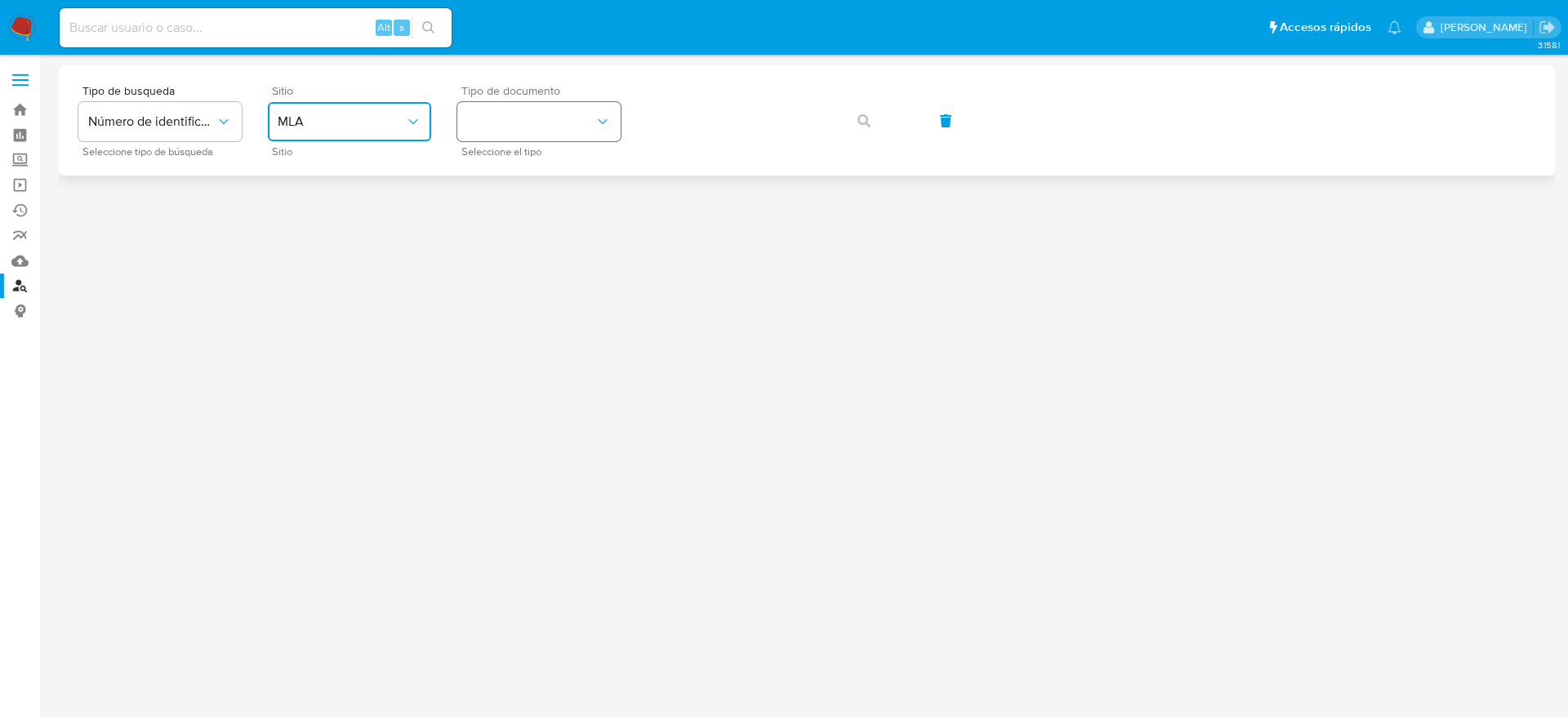
click at [563, 130] on button "identificationType" at bounding box center [539, 122] width 163 height 39
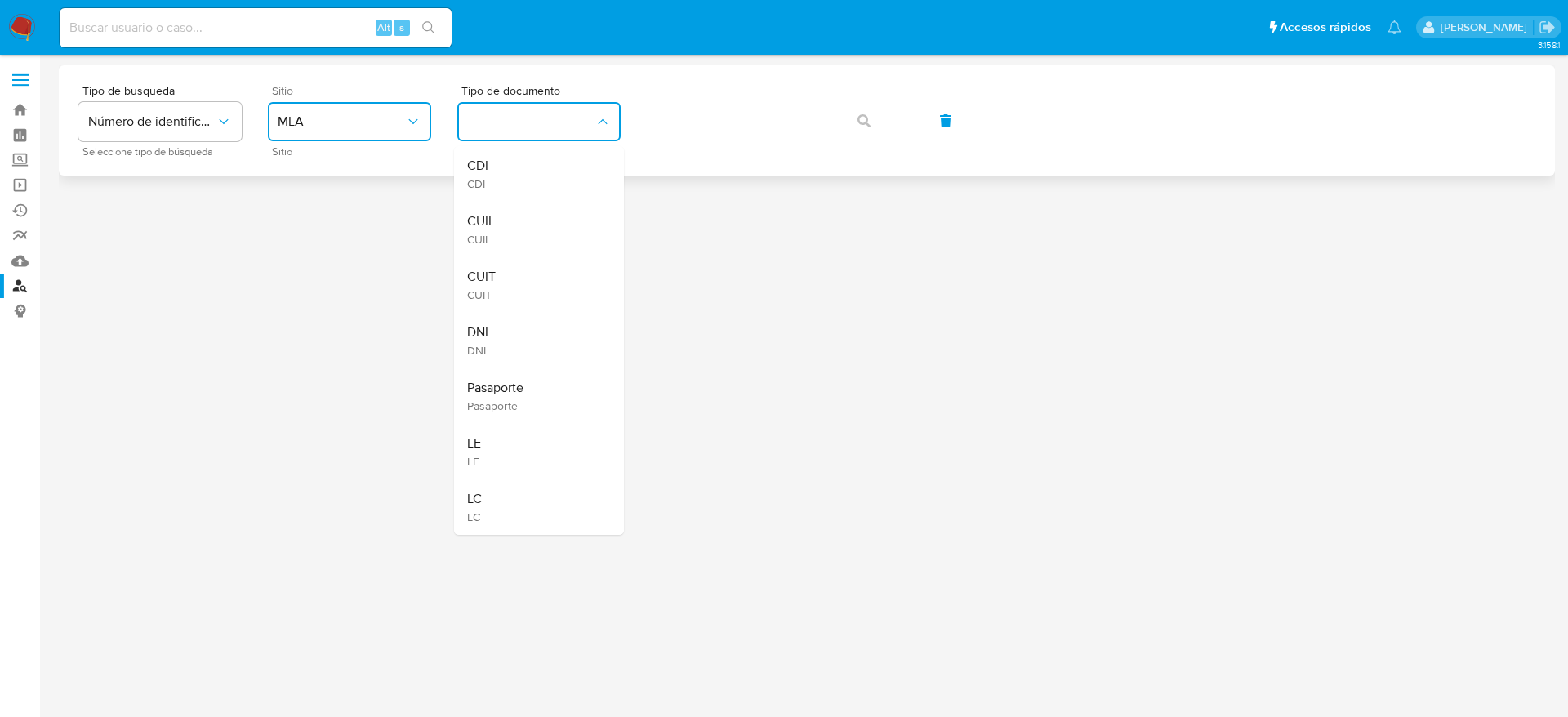
drag, startPoint x: 486, startPoint y: 283, endPoint x: 785, endPoint y: 77, distance: 363.1
click at [486, 283] on span "CUIT" at bounding box center [481, 277] width 29 height 17
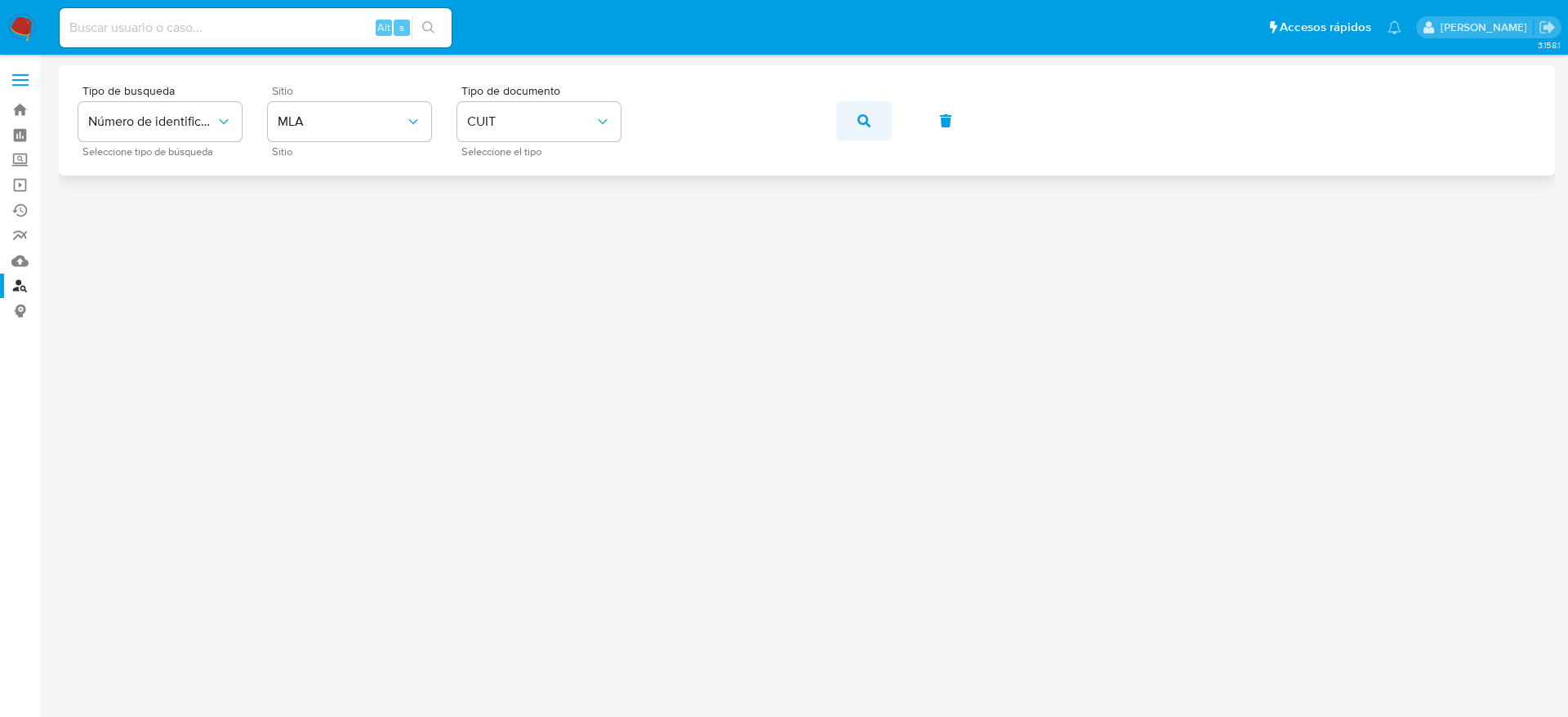
click at [863, 115] on icon "button" at bounding box center [864, 121] width 13 height 13
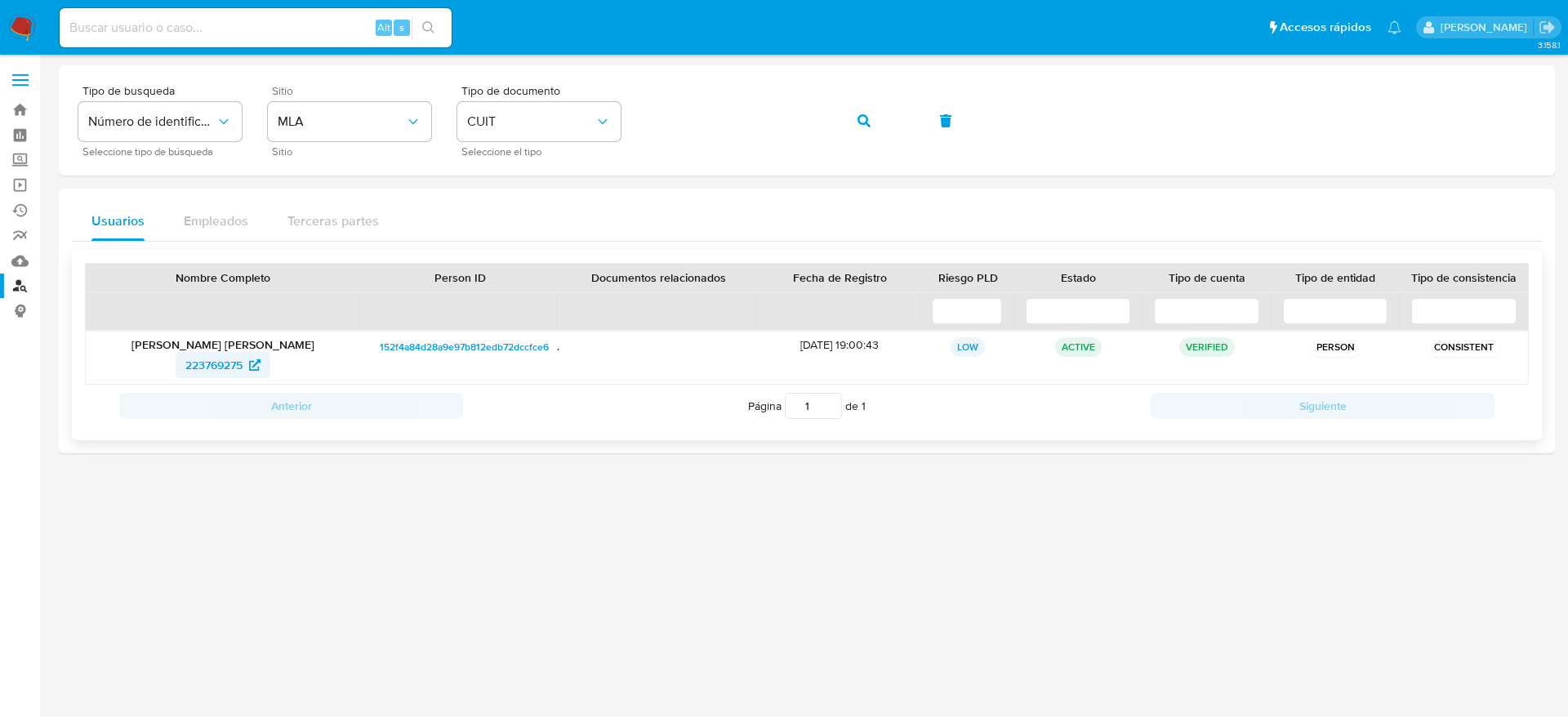
click at [234, 352] on span "223769275" at bounding box center [213, 365] width 57 height 26
click at [858, 126] on span "button" at bounding box center [864, 120] width 13 height 36
click at [207, 356] on span "119025930" at bounding box center [214, 365] width 56 height 26
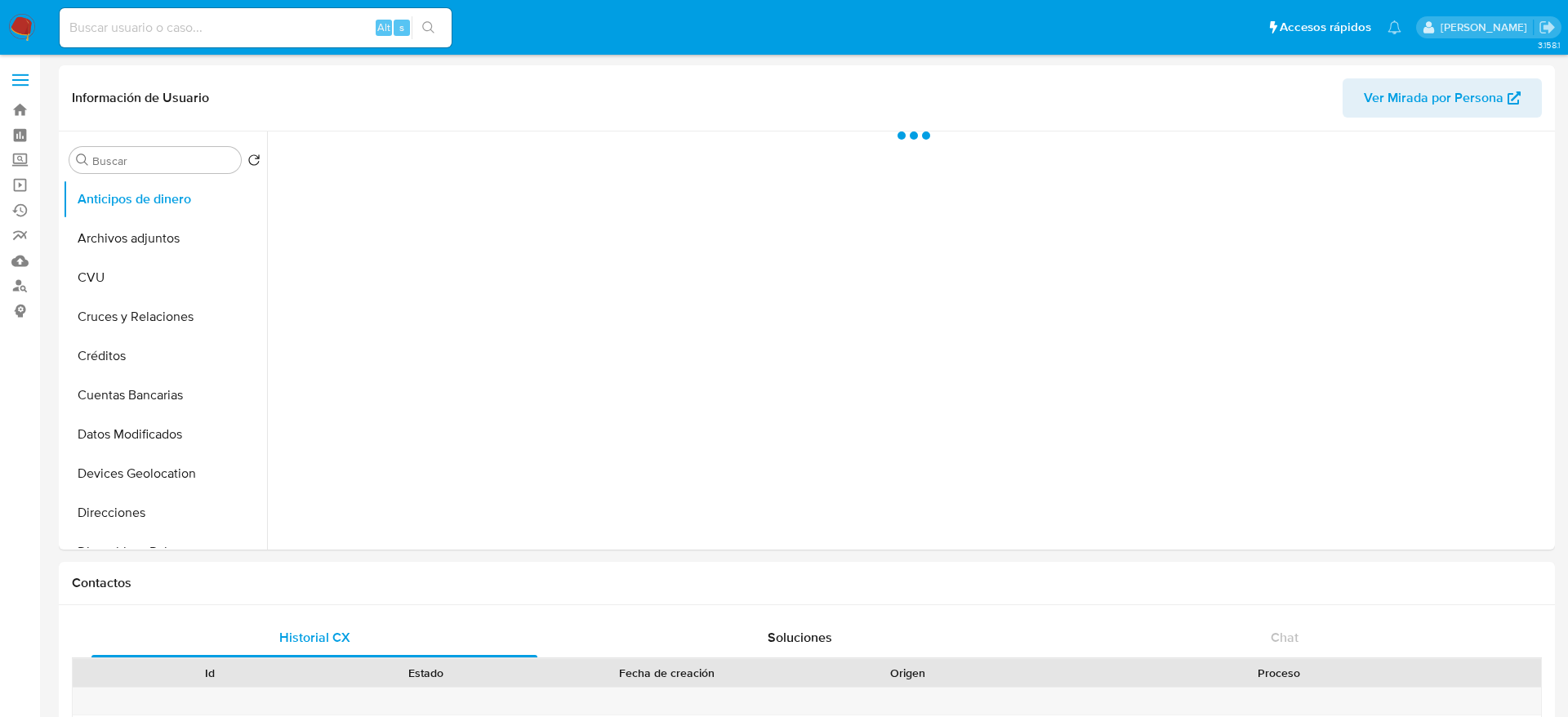
select select "10"
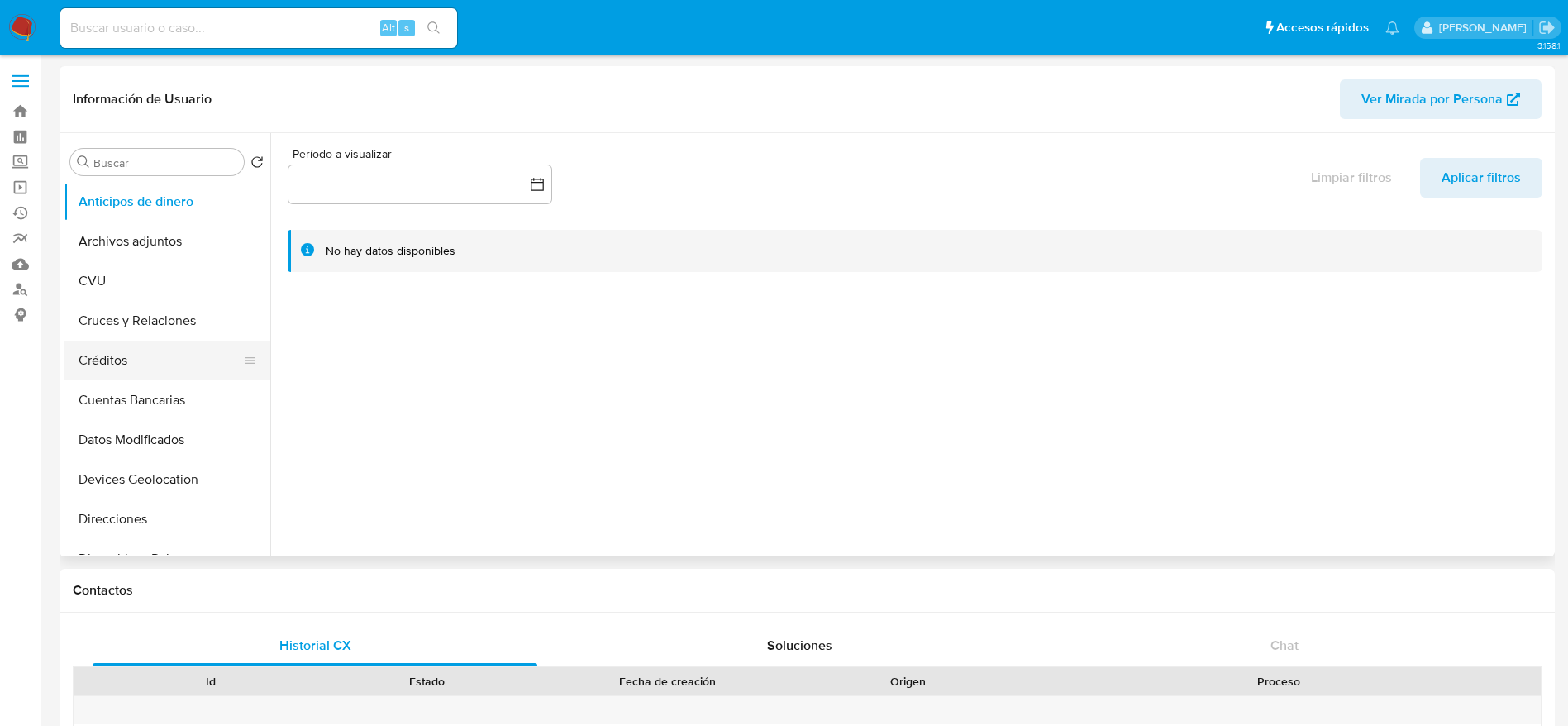
scroll to position [248, 0]
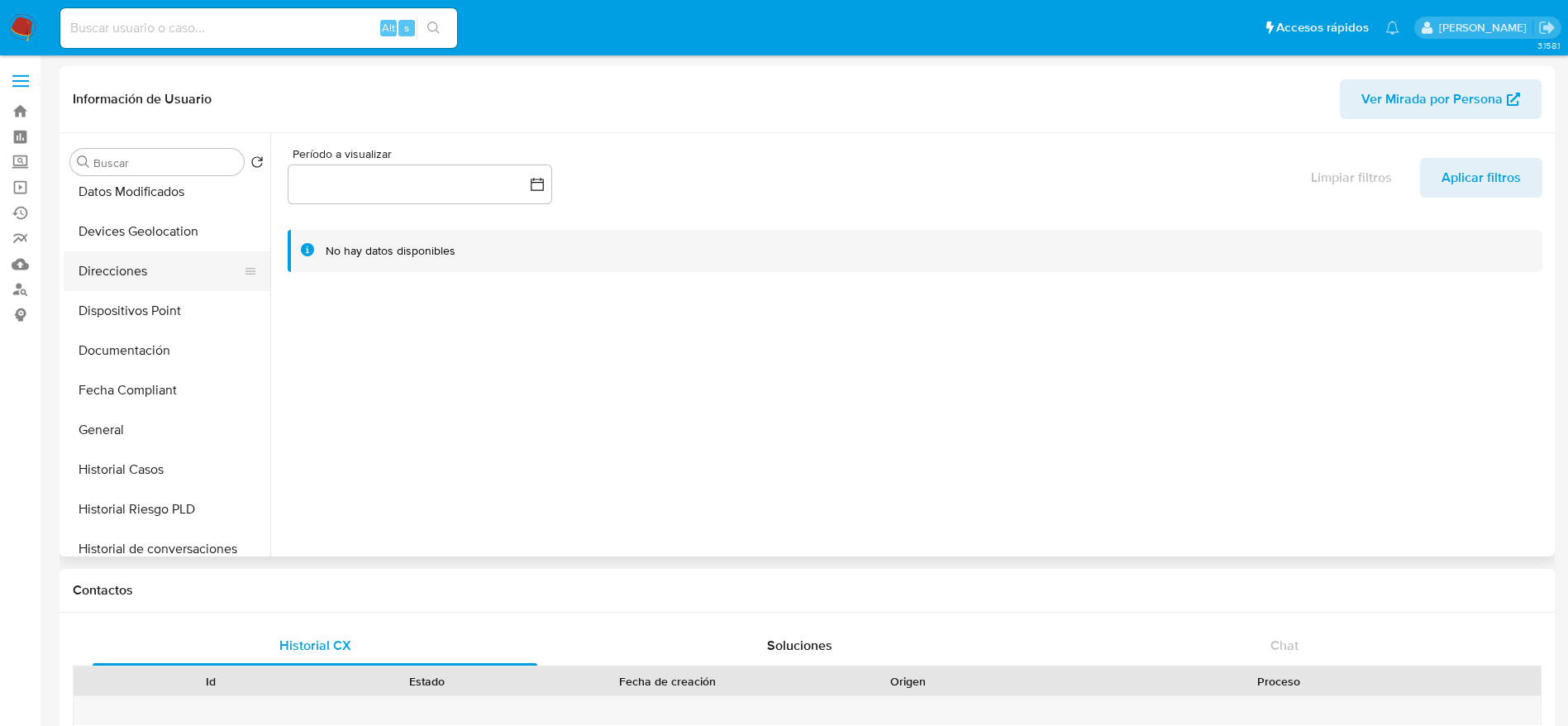
drag, startPoint x: 91, startPoint y: 263, endPoint x: 130, endPoint y: 257, distance: 39.5
click at [91, 264] on button "Direcciones" at bounding box center [159, 271] width 193 height 40
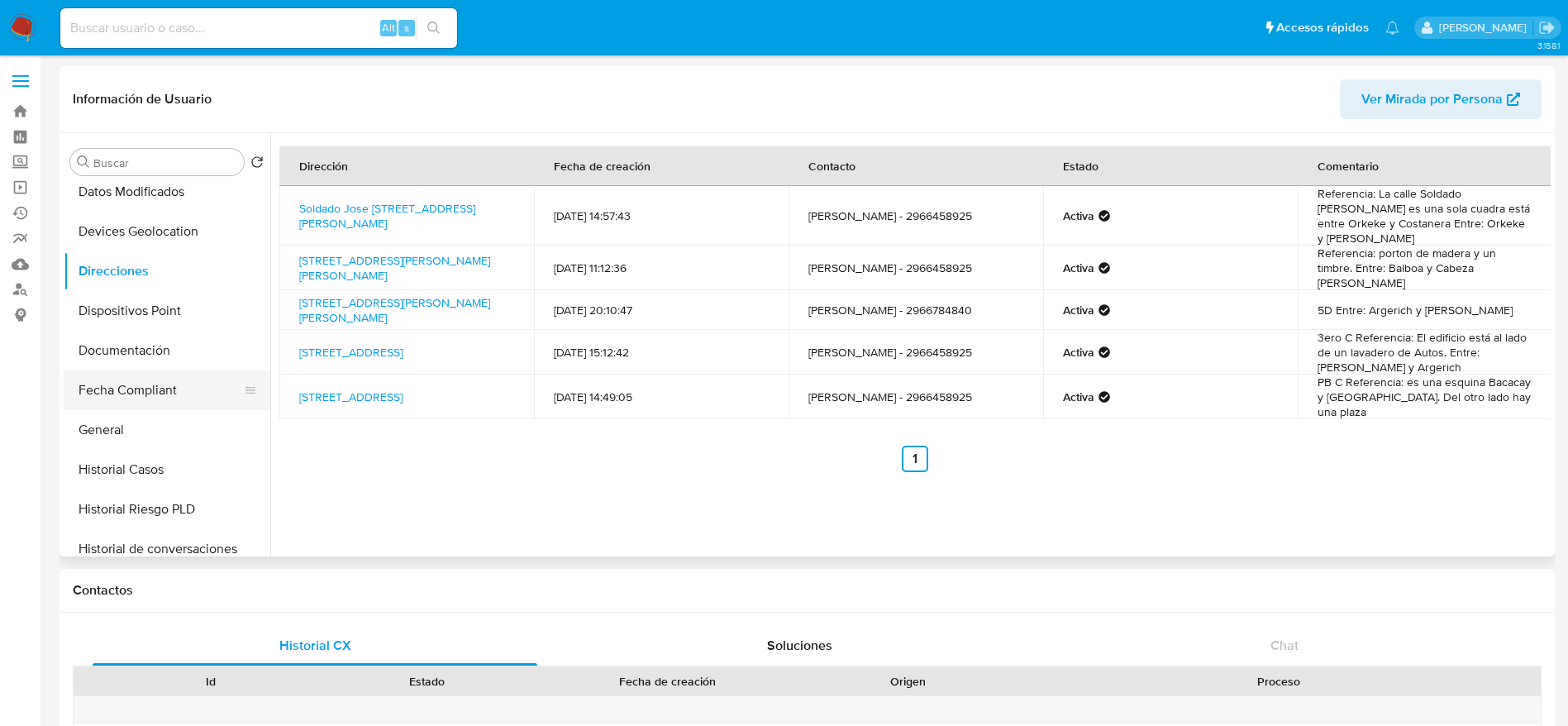
drag, startPoint x: 150, startPoint y: 441, endPoint x: 134, endPoint y: 397, distance: 46.8
click at [150, 441] on button "General" at bounding box center [166, 431] width 207 height 40
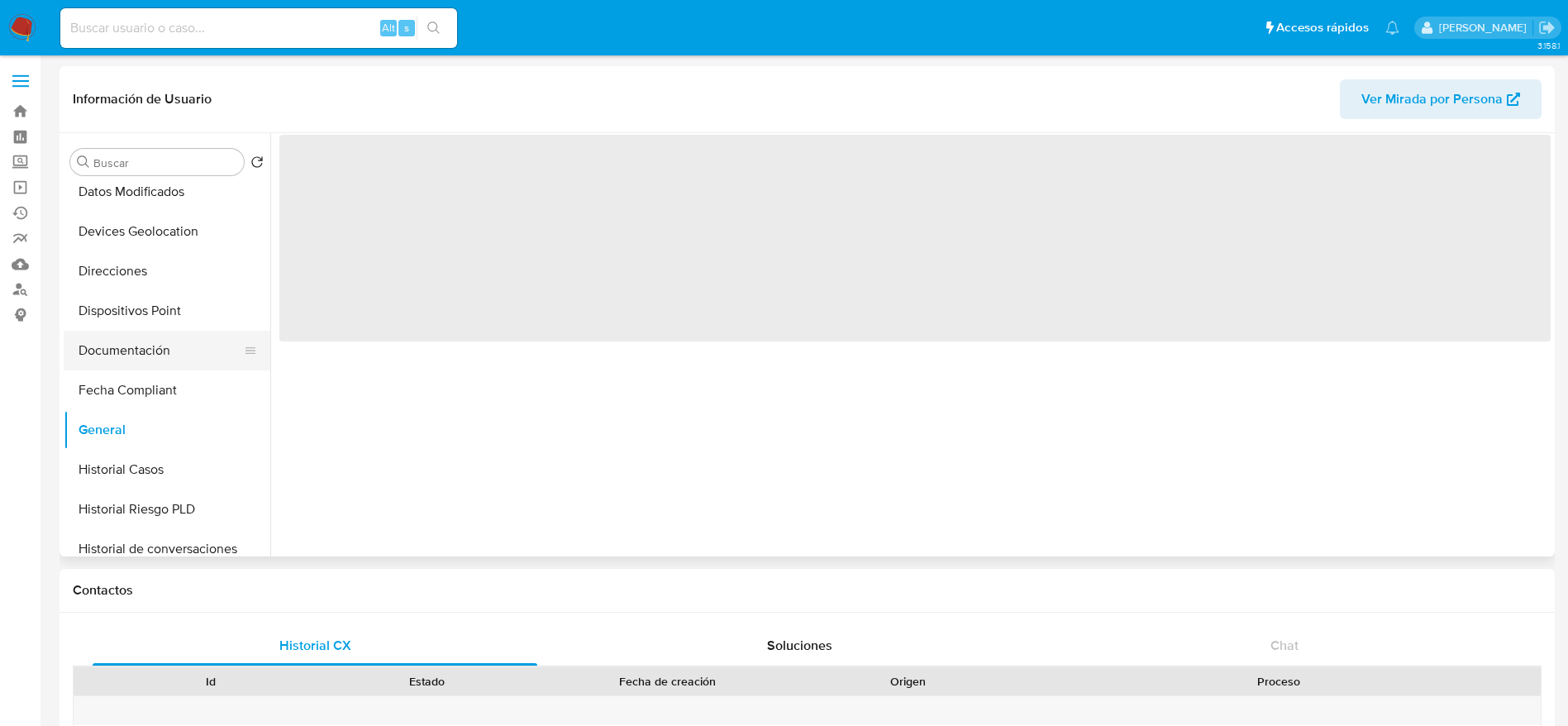
click at [148, 334] on button "Documentación" at bounding box center [159, 350] width 193 height 40
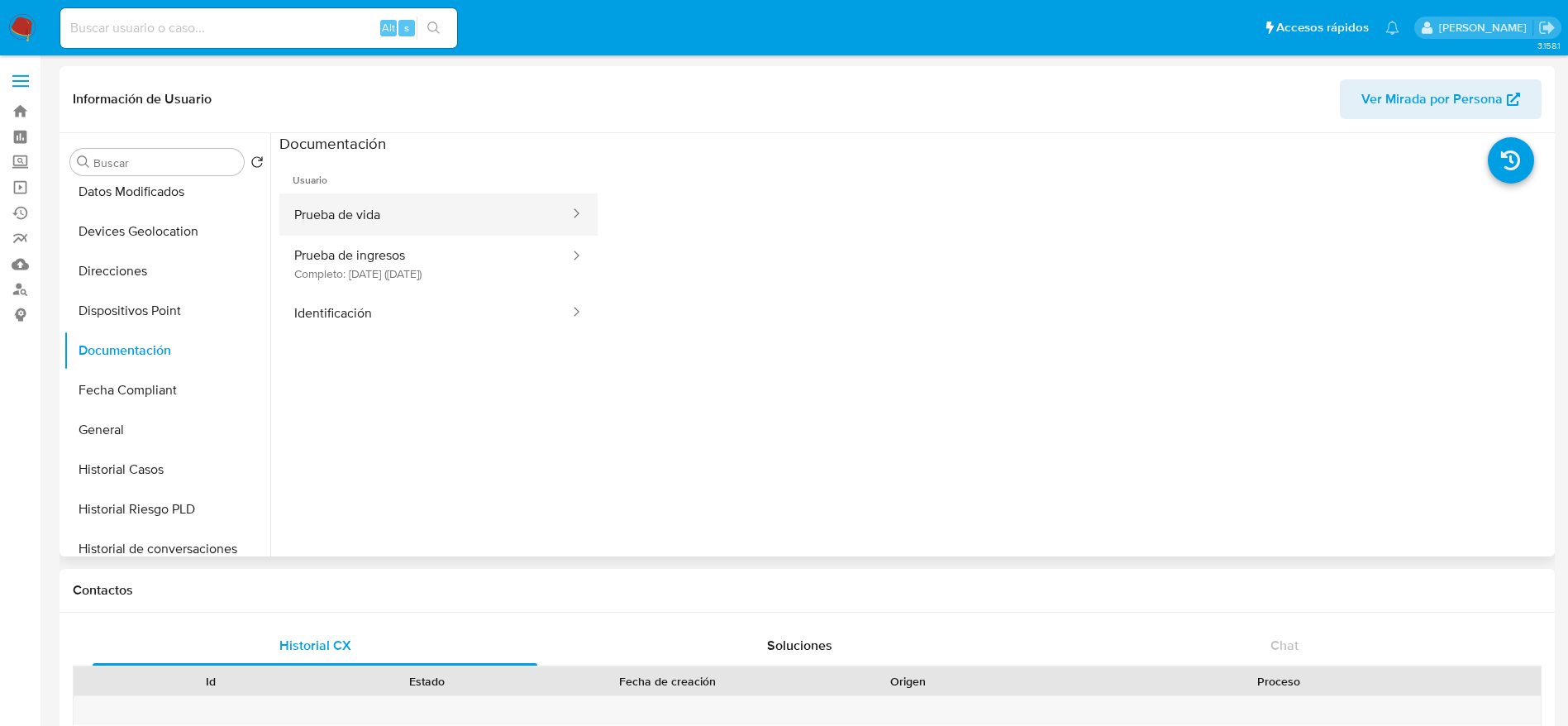
click at [372, 212] on button "Prueba de vida" at bounding box center [425, 214] width 292 height 42
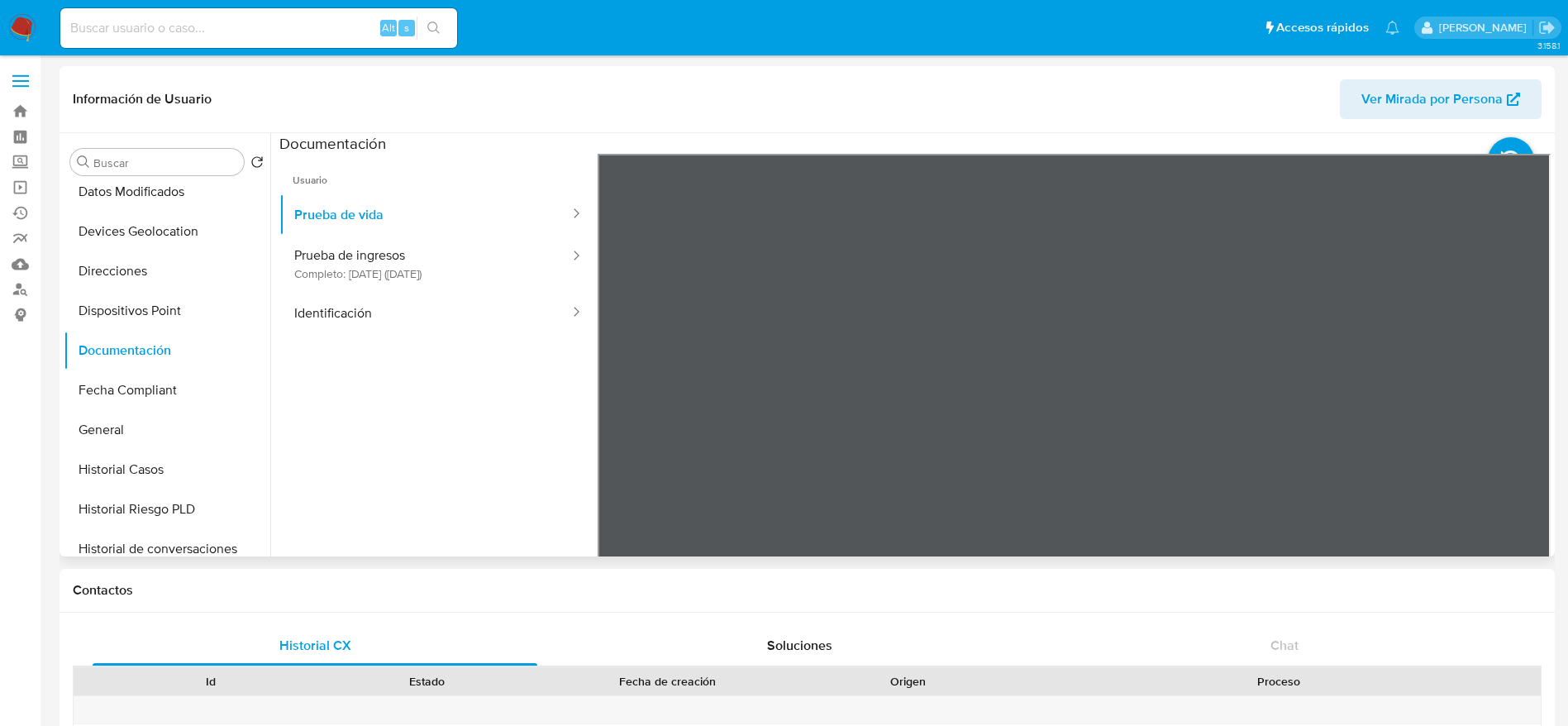
scroll to position [225, 0]
click at [381, 313] on button "Identificación" at bounding box center [425, 312] width 292 height 42
click at [1520, 425] on icon at bounding box center [1529, 422] width 33 height 33
click at [624, 427] on icon at bounding box center [618, 422] width 33 height 33
click at [1513, 410] on icon at bounding box center [1529, 422] width 33 height 33
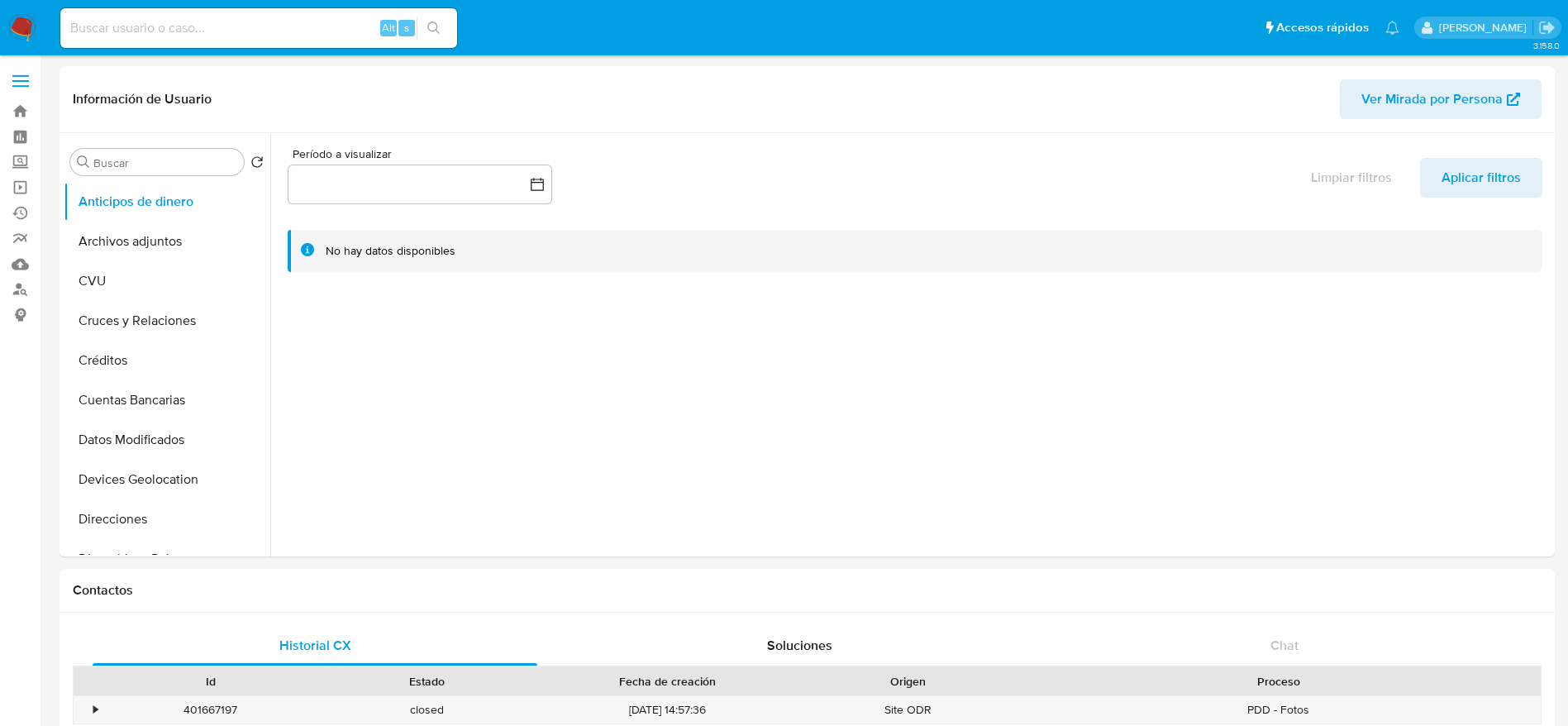
select select "10"
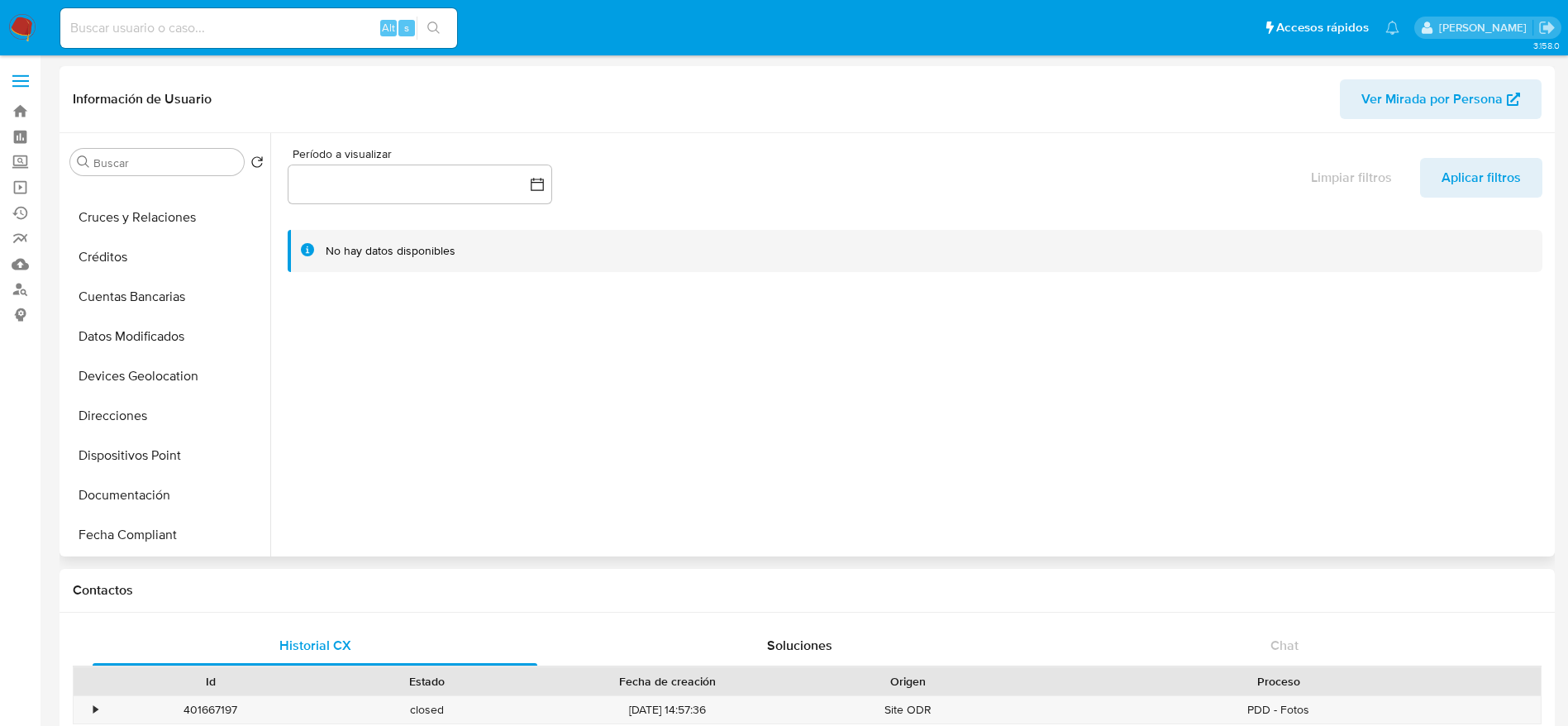
scroll to position [248, 0]
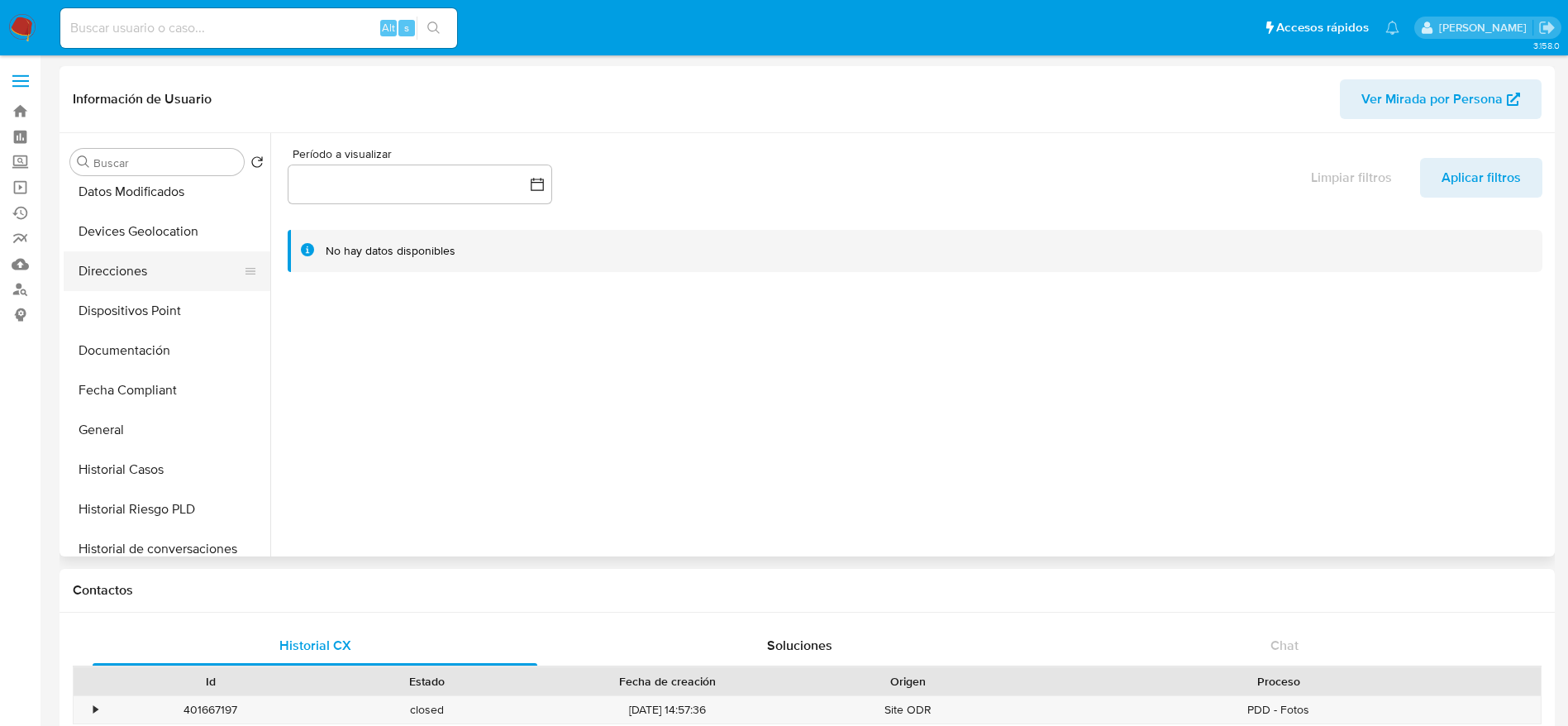
click at [96, 259] on button "Direcciones" at bounding box center [159, 271] width 193 height 40
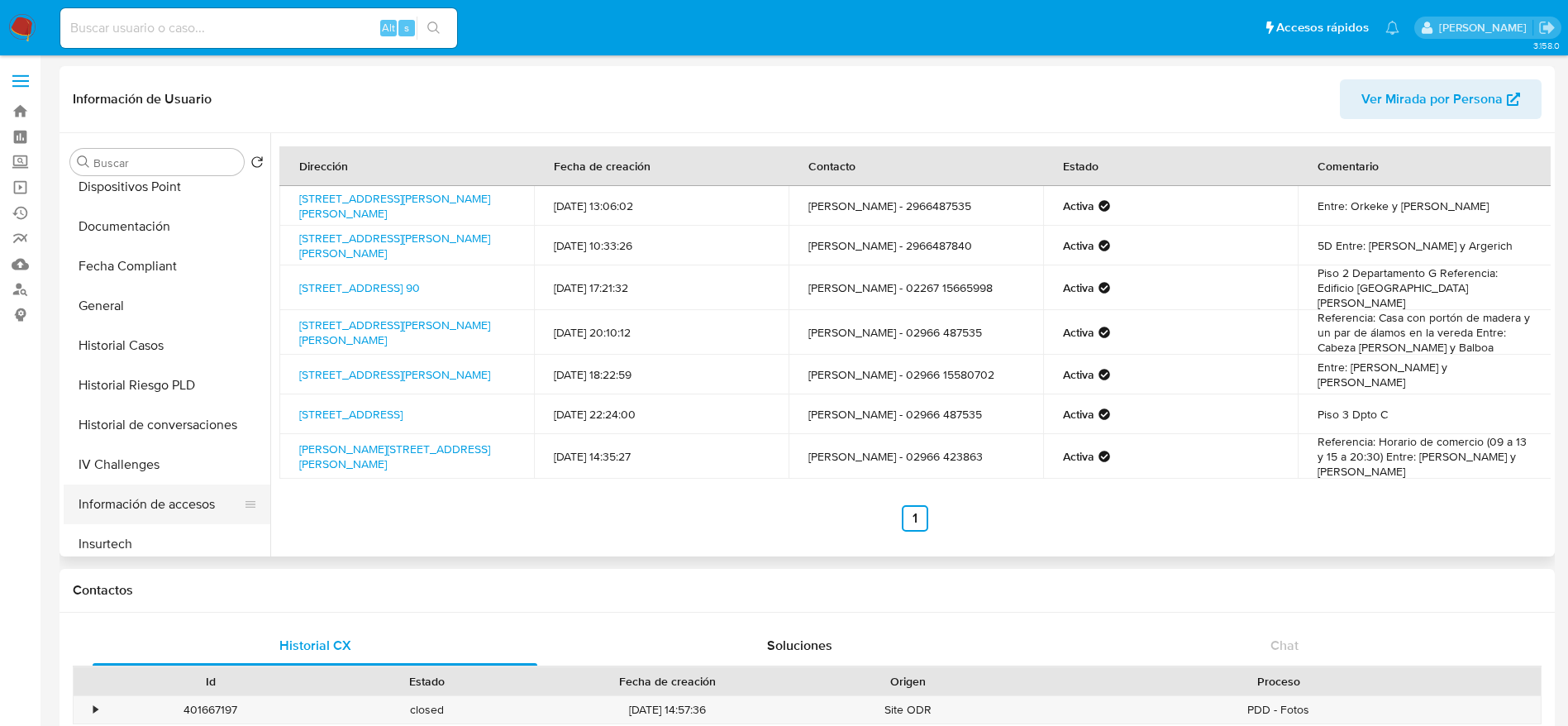
scroll to position [620, 0]
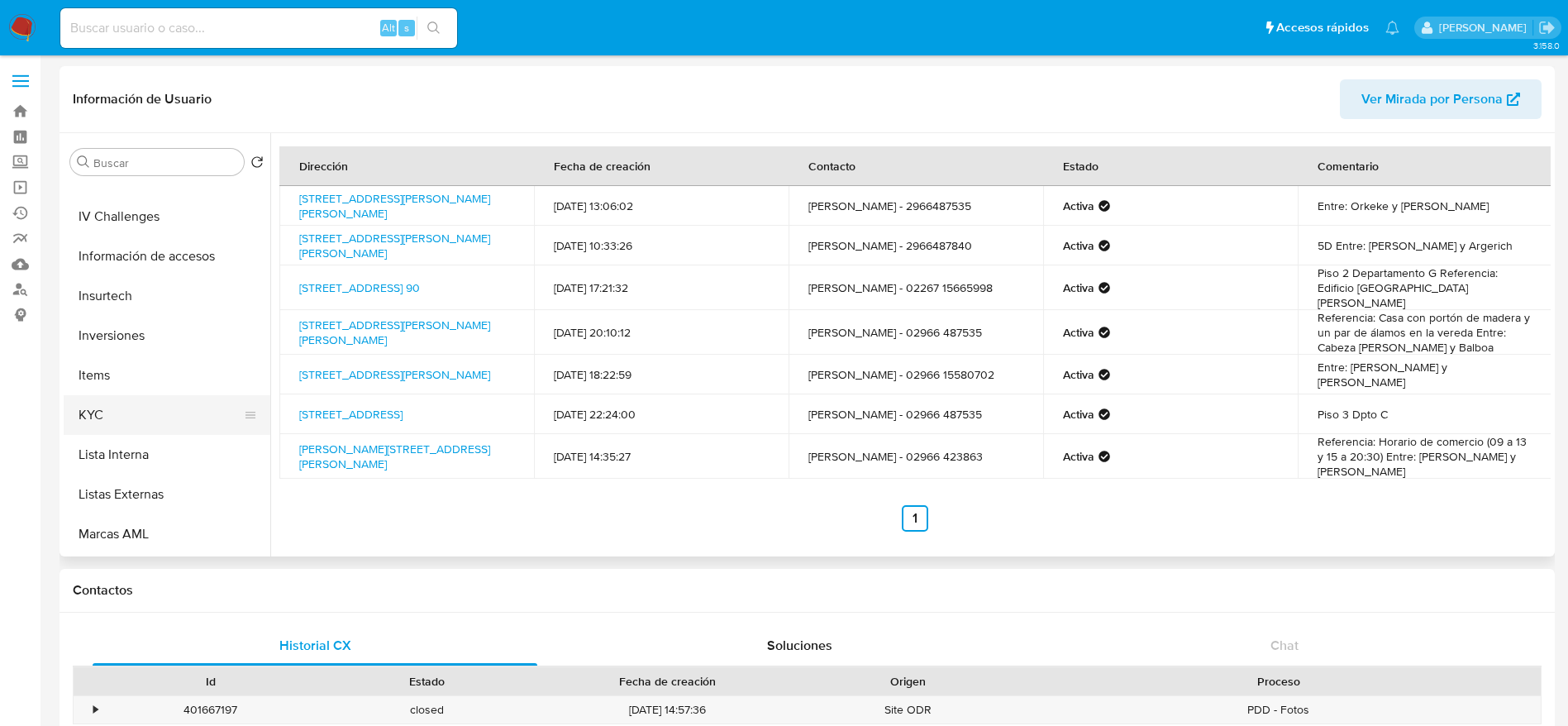
click at [108, 411] on button "KYC" at bounding box center [159, 415] width 193 height 40
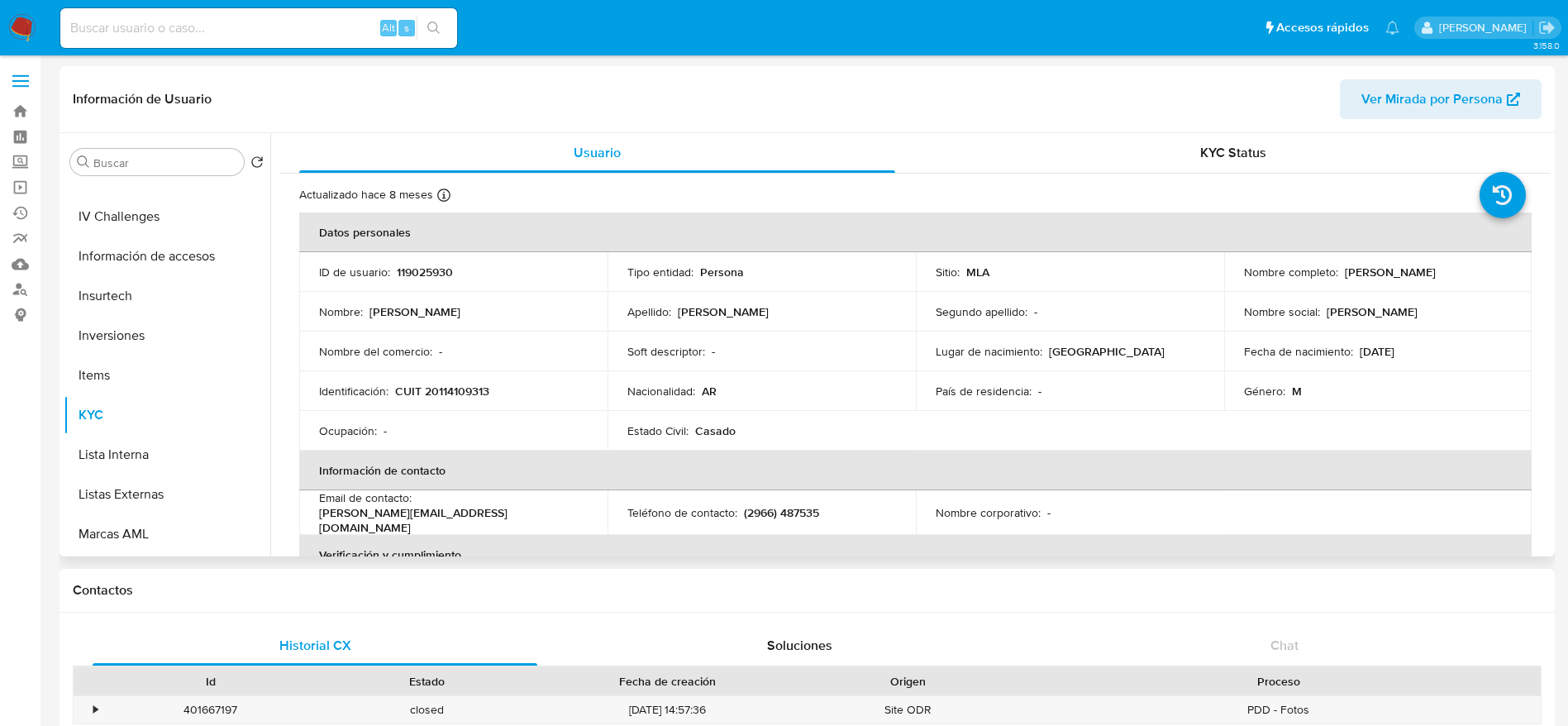
click at [459, 389] on p "CUIT 20114109313" at bounding box center [442, 392] width 94 height 15
copy p "20114109313"
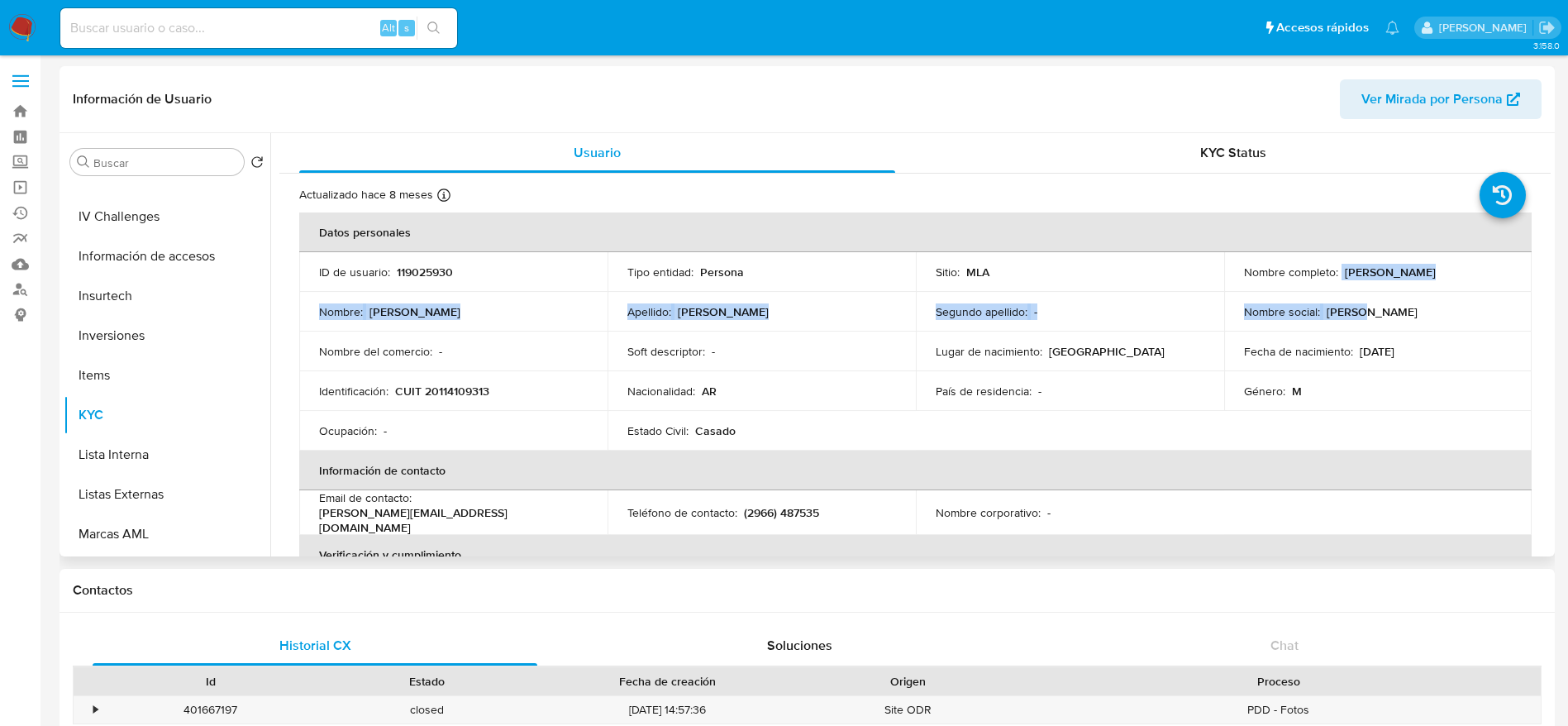
drag, startPoint x: 1350, startPoint y: 276, endPoint x: 1441, endPoint y: 293, distance: 92.6
click at [1441, 293] on tbody "ID de usuario : 119025930 Tipo entidad : Persona Sitio : MLA Nombre completo : …" at bounding box center [915, 351] width 1232 height 198
click at [1431, 262] on td "Nombre completo : [PERSON_NAME]" at bounding box center [1377, 272] width 309 height 40
click at [1397, 266] on p "Daniel Draghi" at bounding box center [1390, 272] width 91 height 15
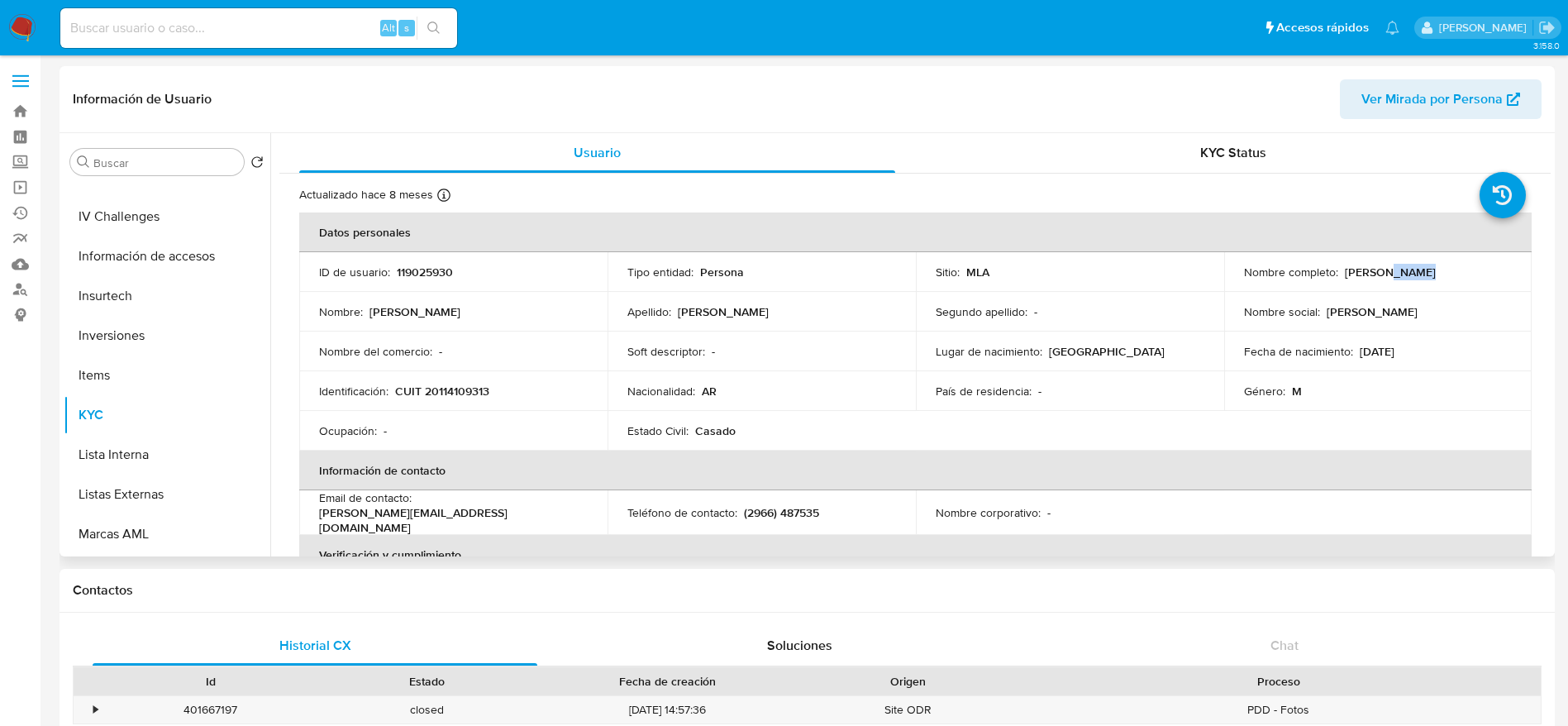
click at [1397, 266] on p "Daniel Draghi" at bounding box center [1390, 272] width 91 height 15
drag, startPoint x: 1342, startPoint y: 277, endPoint x: 1409, endPoint y: 281, distance: 67.1
click at [1409, 281] on td "Nombre completo : Daniel Draghi" at bounding box center [1377, 272] width 309 height 40
copy p "Daniel Draghi"
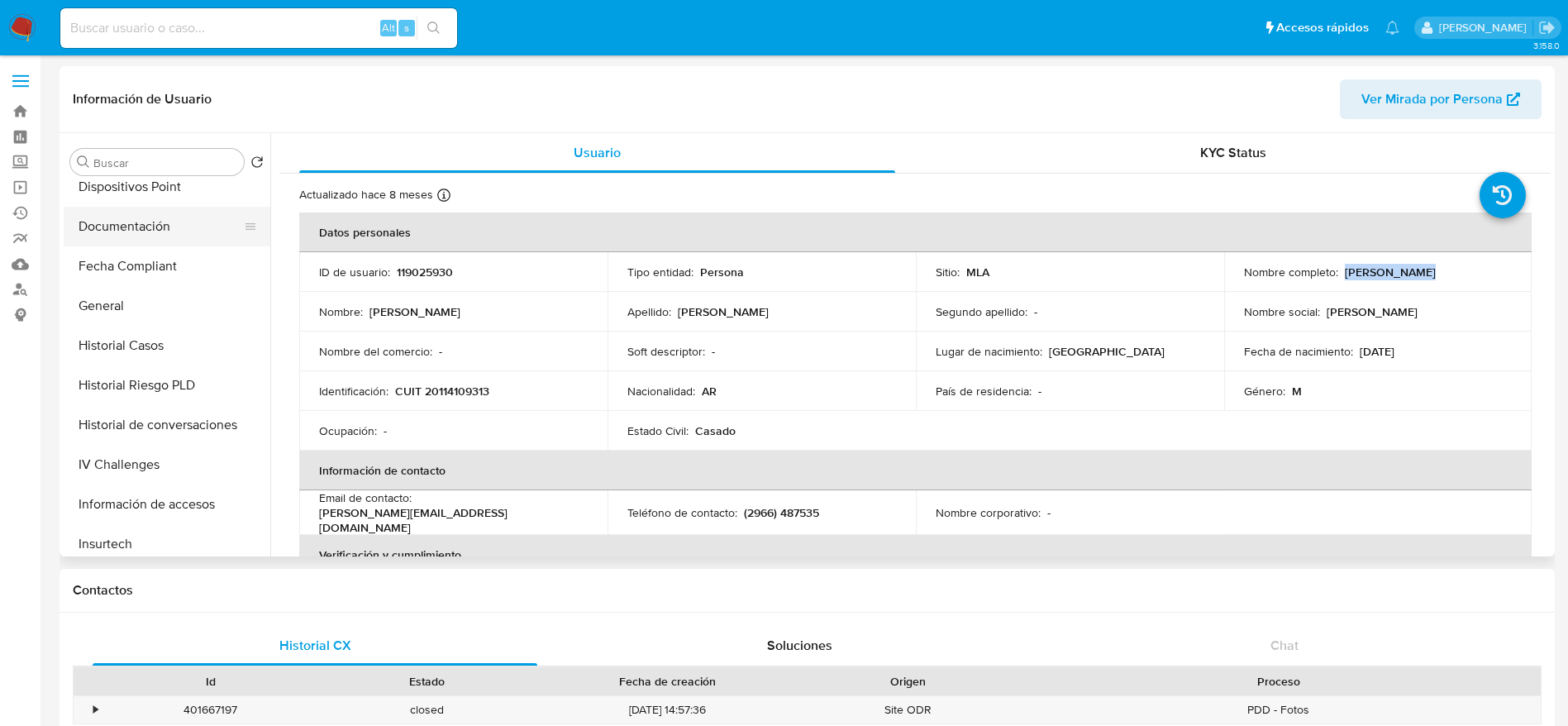
click at [139, 216] on button "Documentación" at bounding box center [159, 227] width 193 height 40
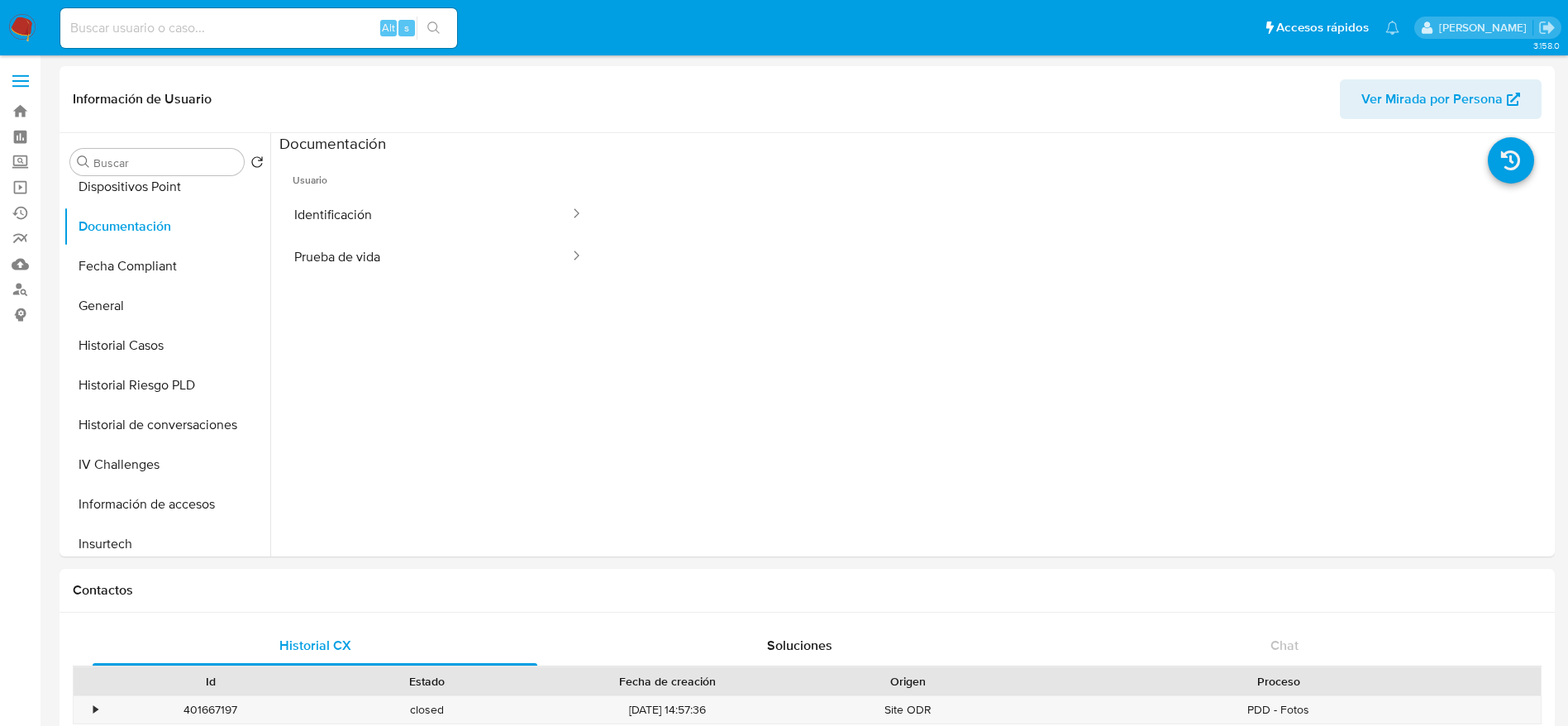
click at [371, 202] on button "Identificación" at bounding box center [425, 214] width 292 height 42
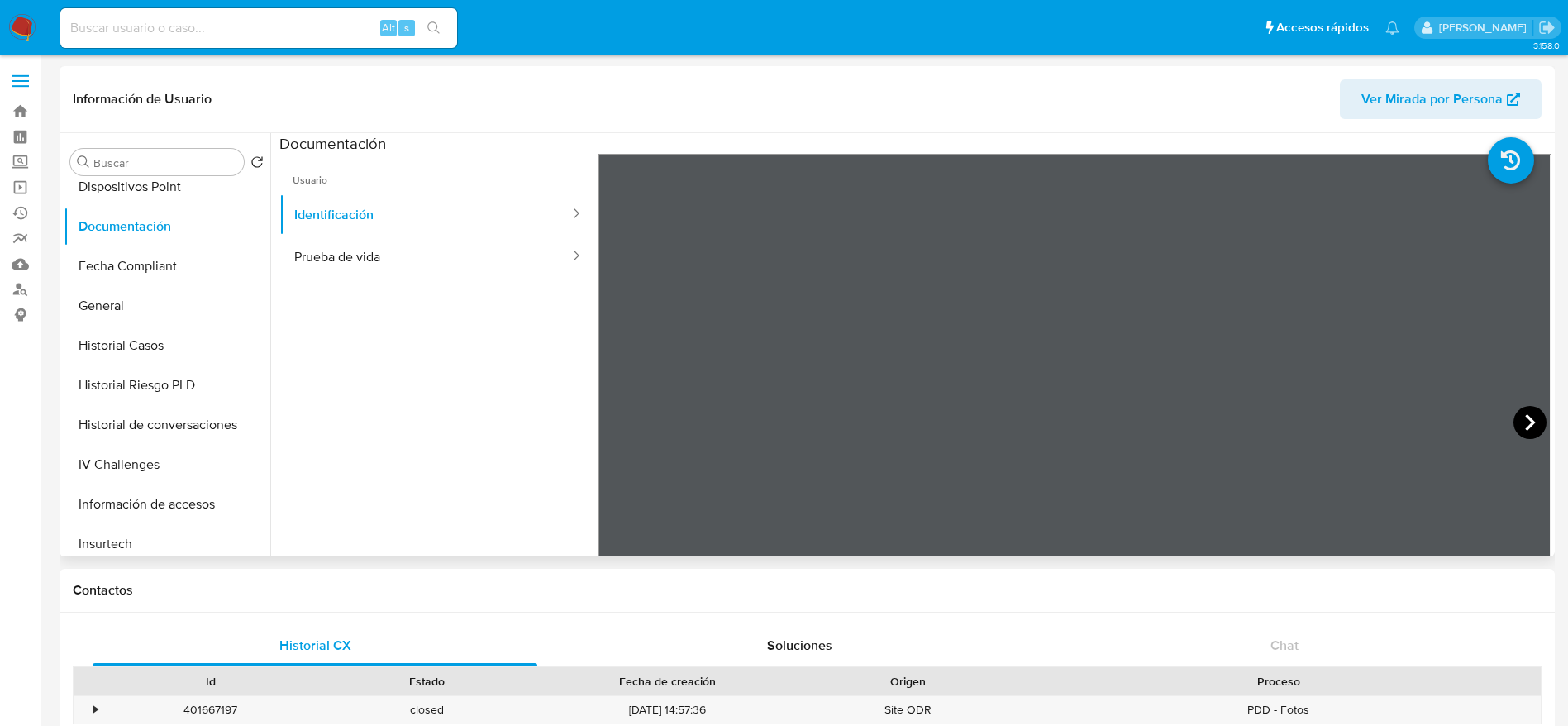
click at [1513, 412] on icon at bounding box center [1529, 422] width 33 height 33
click at [384, 261] on button "Prueba de vida" at bounding box center [425, 257] width 292 height 42
click at [371, 215] on button "Identificación" at bounding box center [425, 214] width 292 height 42
click at [1525, 417] on icon at bounding box center [1529, 422] width 33 height 33
click at [610, 416] on icon at bounding box center [618, 422] width 33 height 33
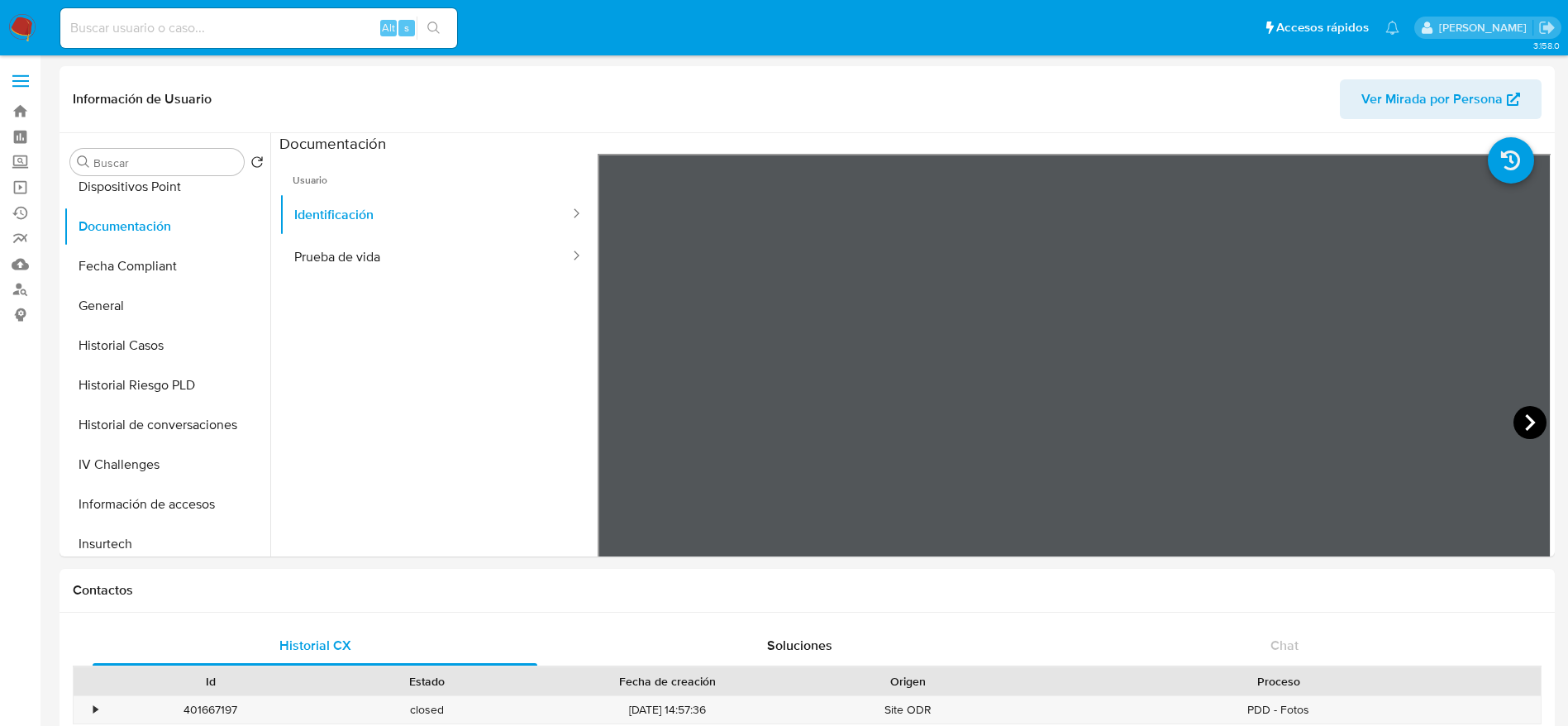
click at [1527, 416] on icon at bounding box center [1529, 422] width 33 height 33
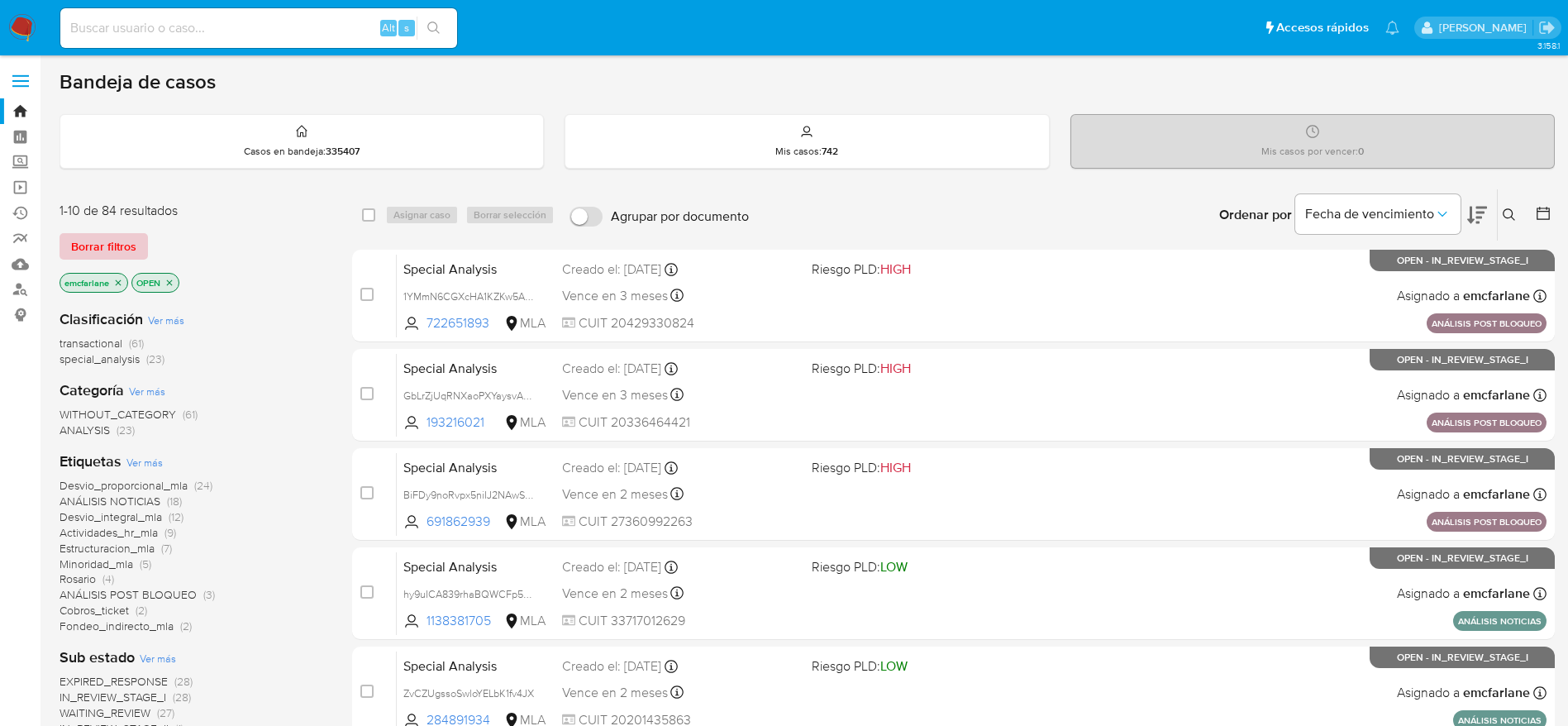
click at [76, 237] on span "Borrar filtros" at bounding box center [103, 246] width 65 height 24
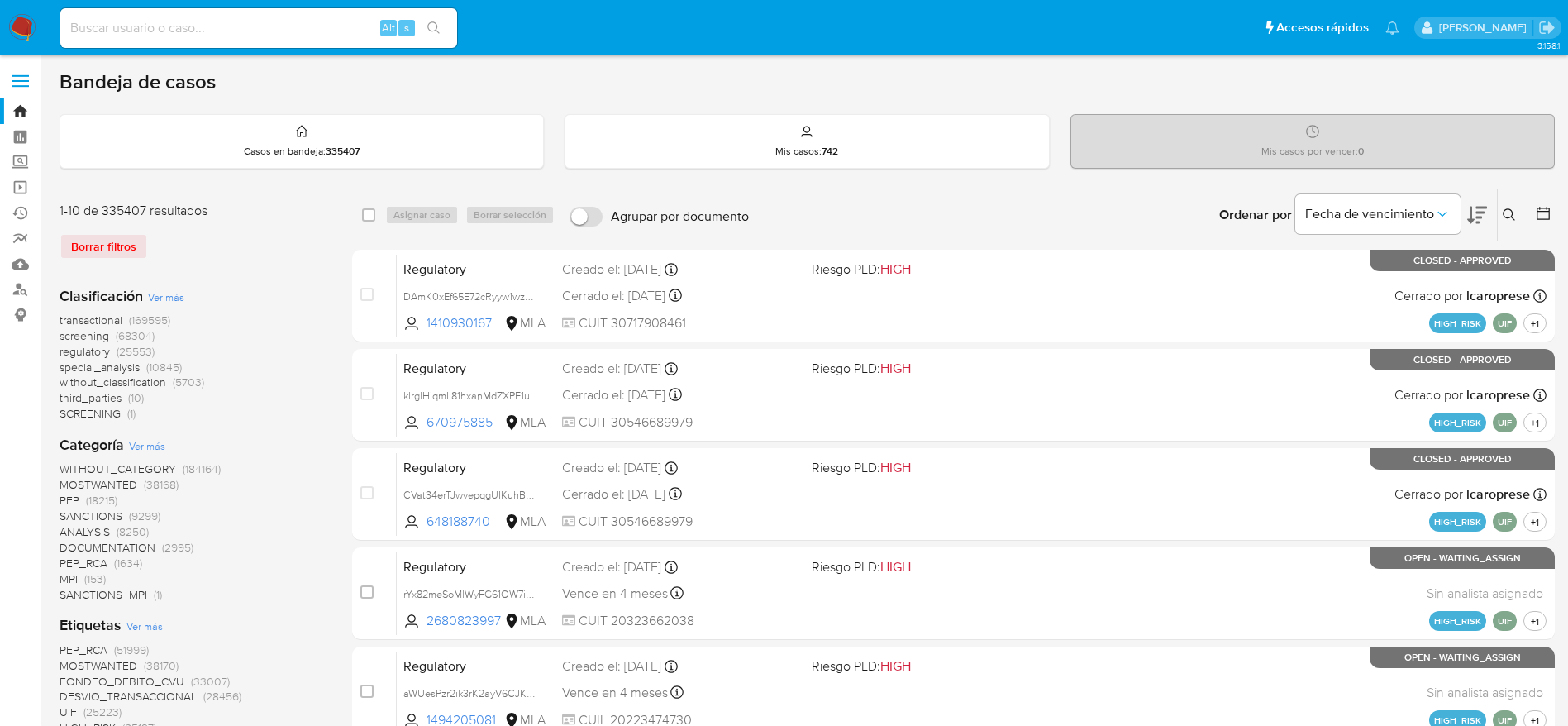
click at [1511, 216] on icon at bounding box center [1509, 214] width 12 height 12
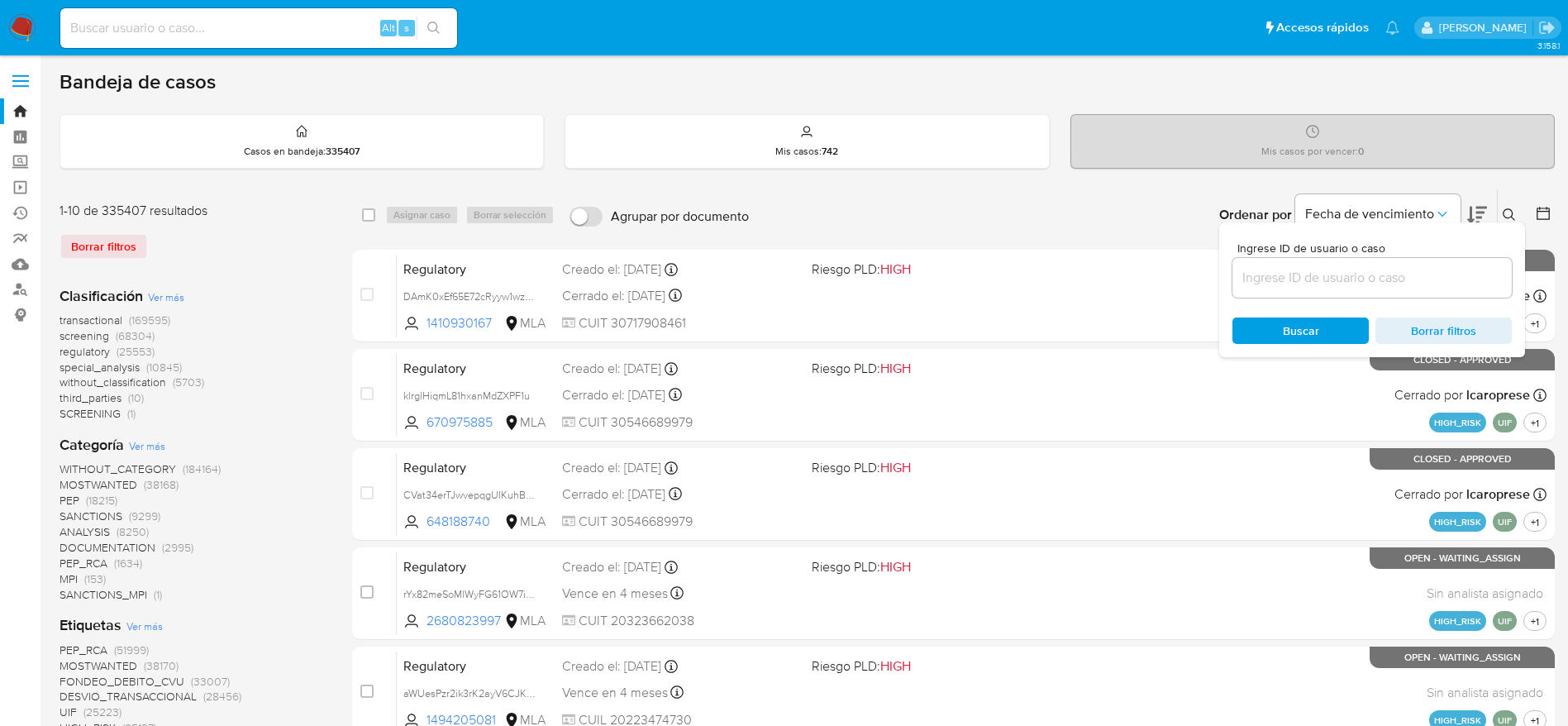
click at [1336, 279] on input at bounding box center [1372, 278] width 279 height 22
type input "6flTQhTcLiGnpsEdiRgkAFlF"
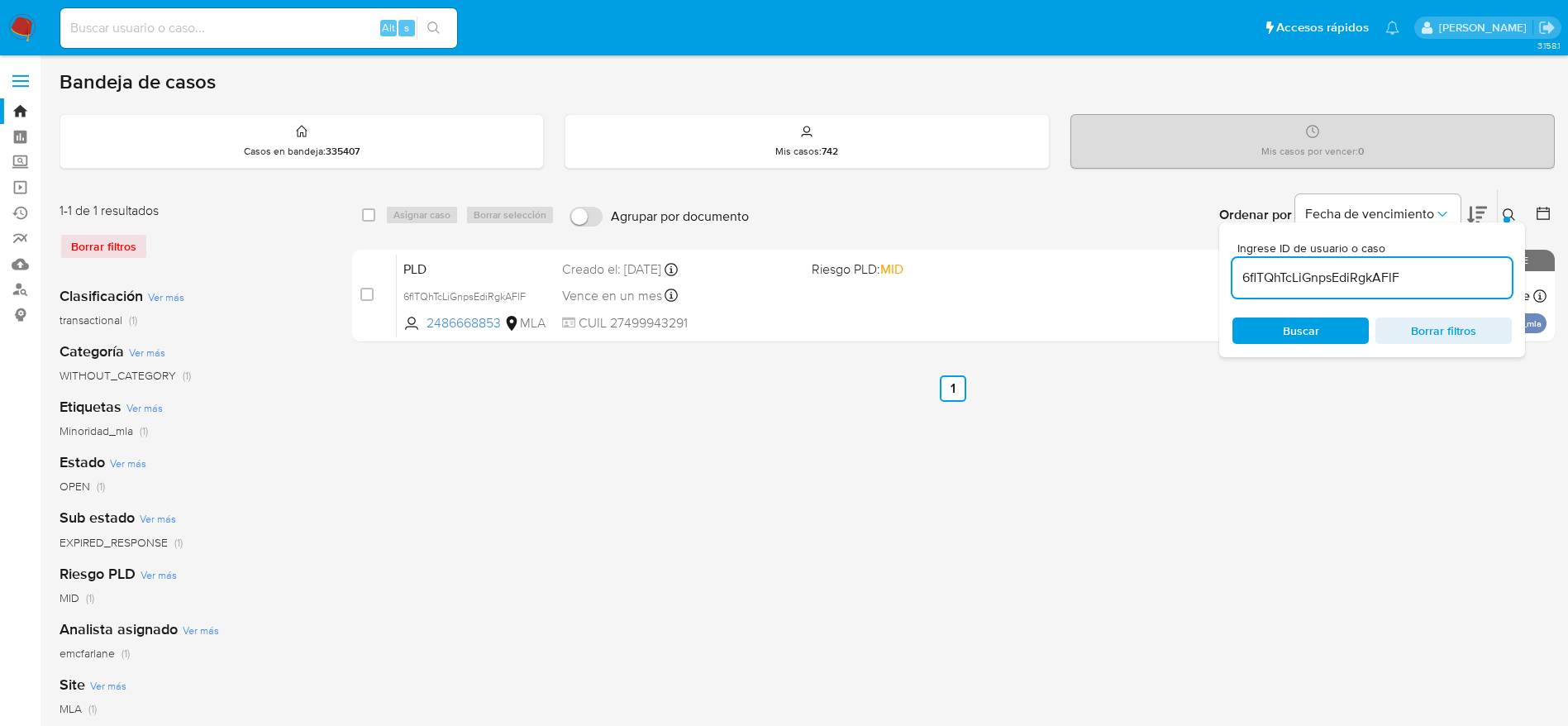
click at [370, 212] on input "checkbox" at bounding box center [369, 215] width 13 height 13
checkbox input "true"
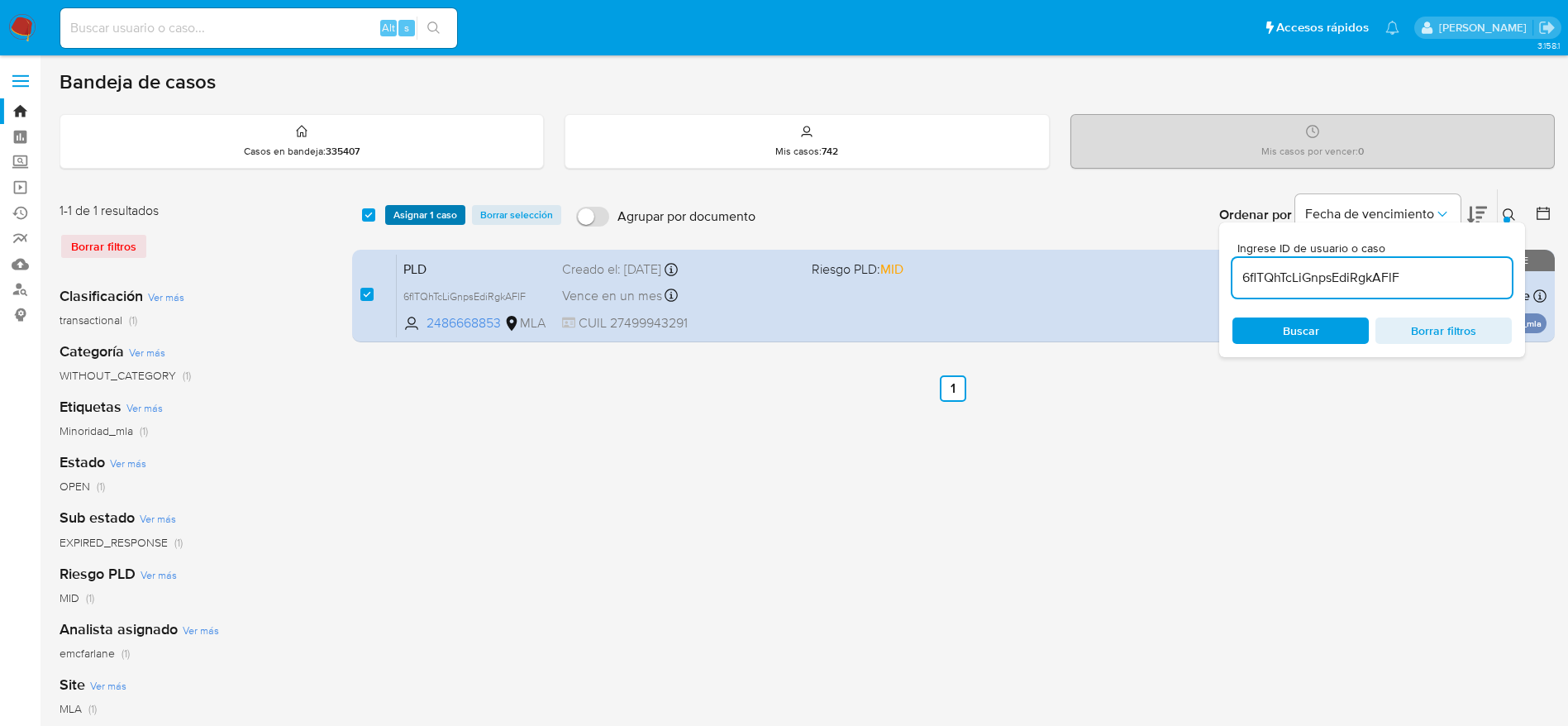
click at [393, 212] on span "Asignar 1 caso" at bounding box center [425, 215] width 63 height 17
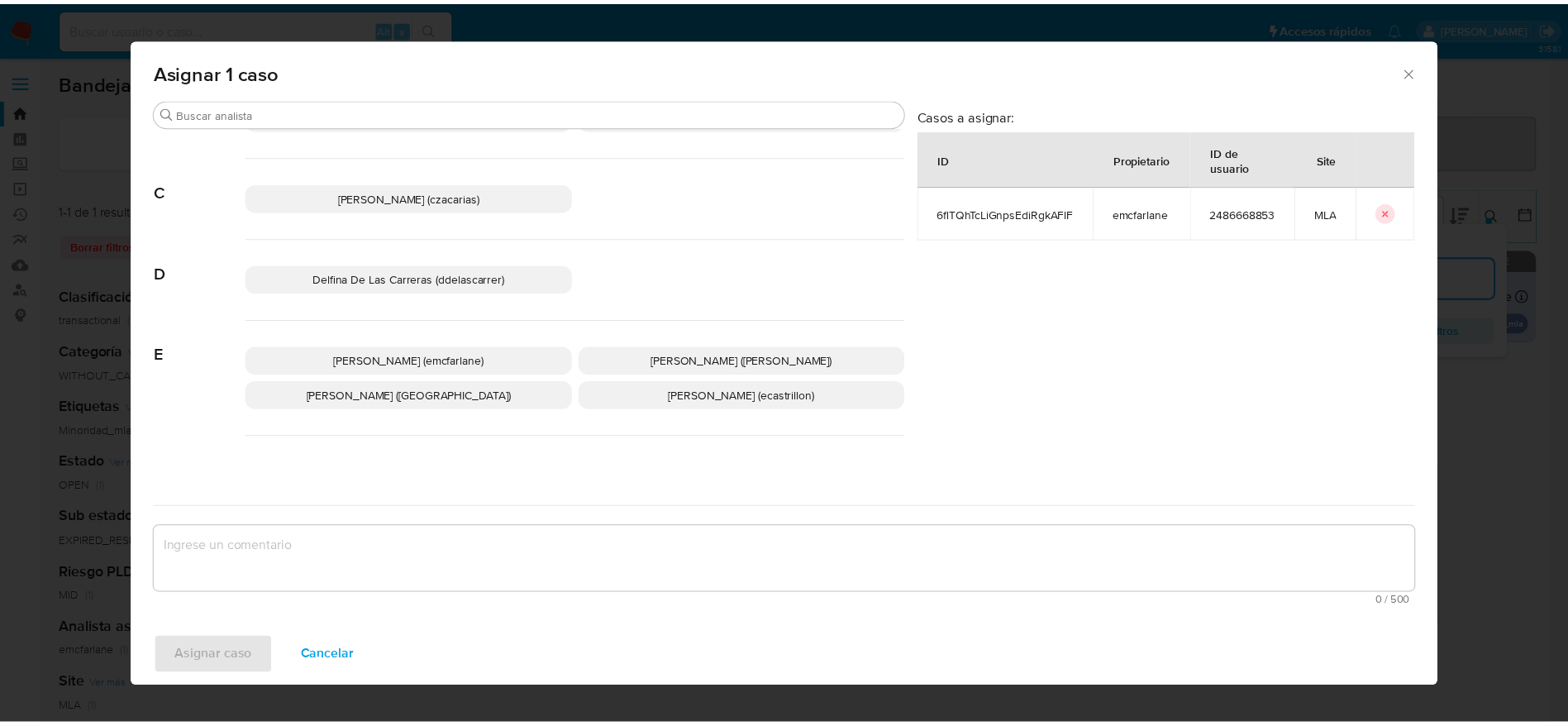
scroll to position [124, 0]
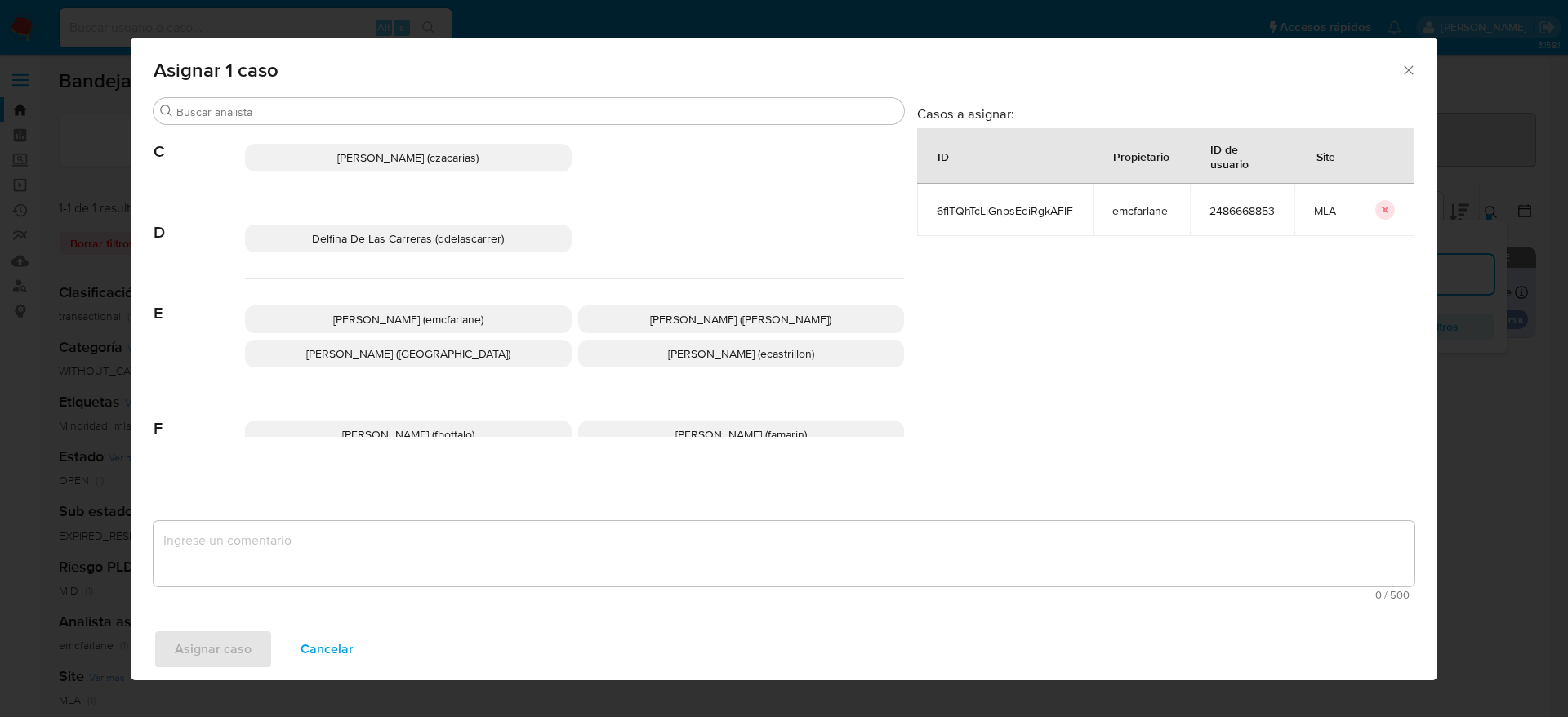
click at [475, 324] on span "[PERSON_NAME] (emcfarlane)" at bounding box center [407, 320] width 150 height 17
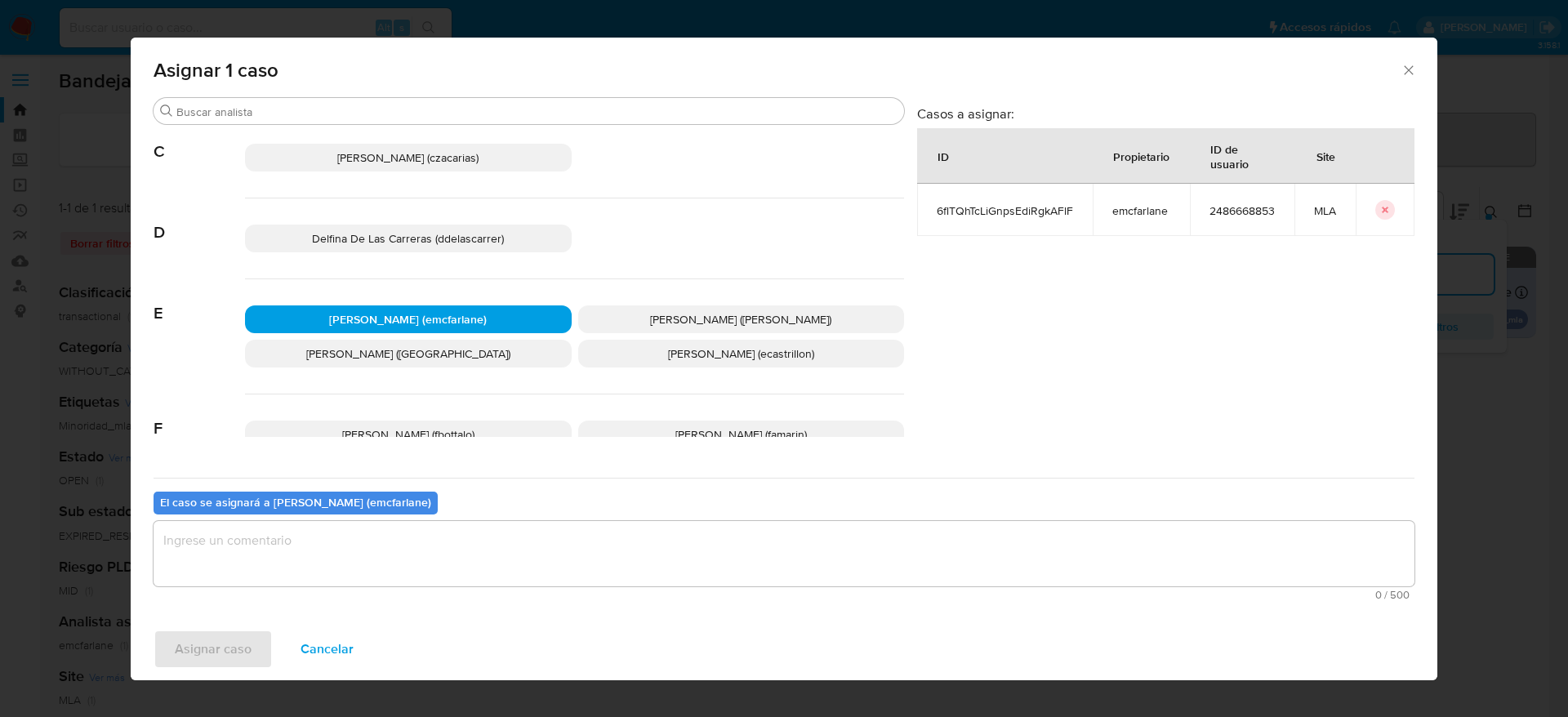
click at [411, 563] on textarea "assign-modal" at bounding box center [784, 554] width 1261 height 65
click at [243, 631] on span "Asignar caso" at bounding box center [213, 649] width 76 height 36
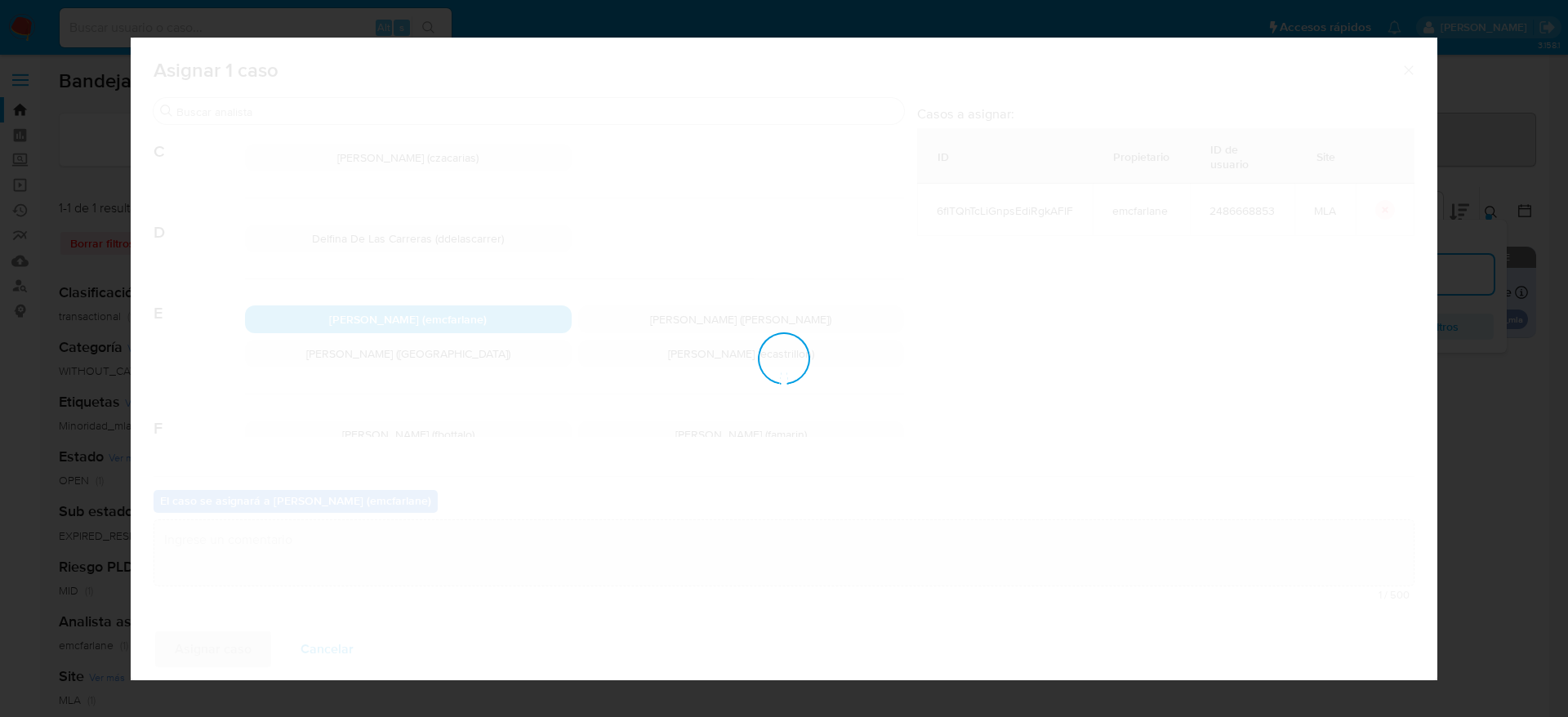
checkbox input "false"
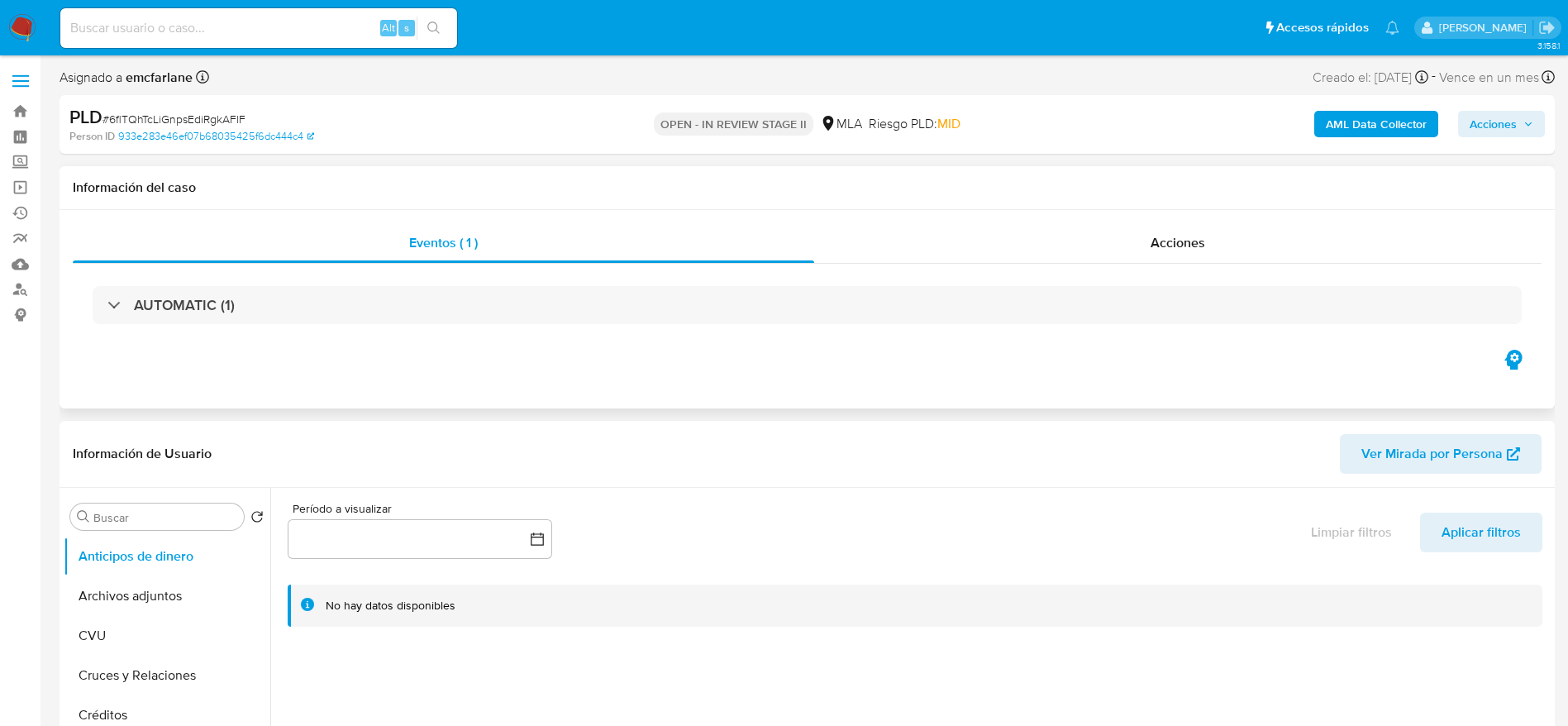
select select "10"
click at [1508, 110] on span "Acciones" at bounding box center [1493, 124] width 47 height 26
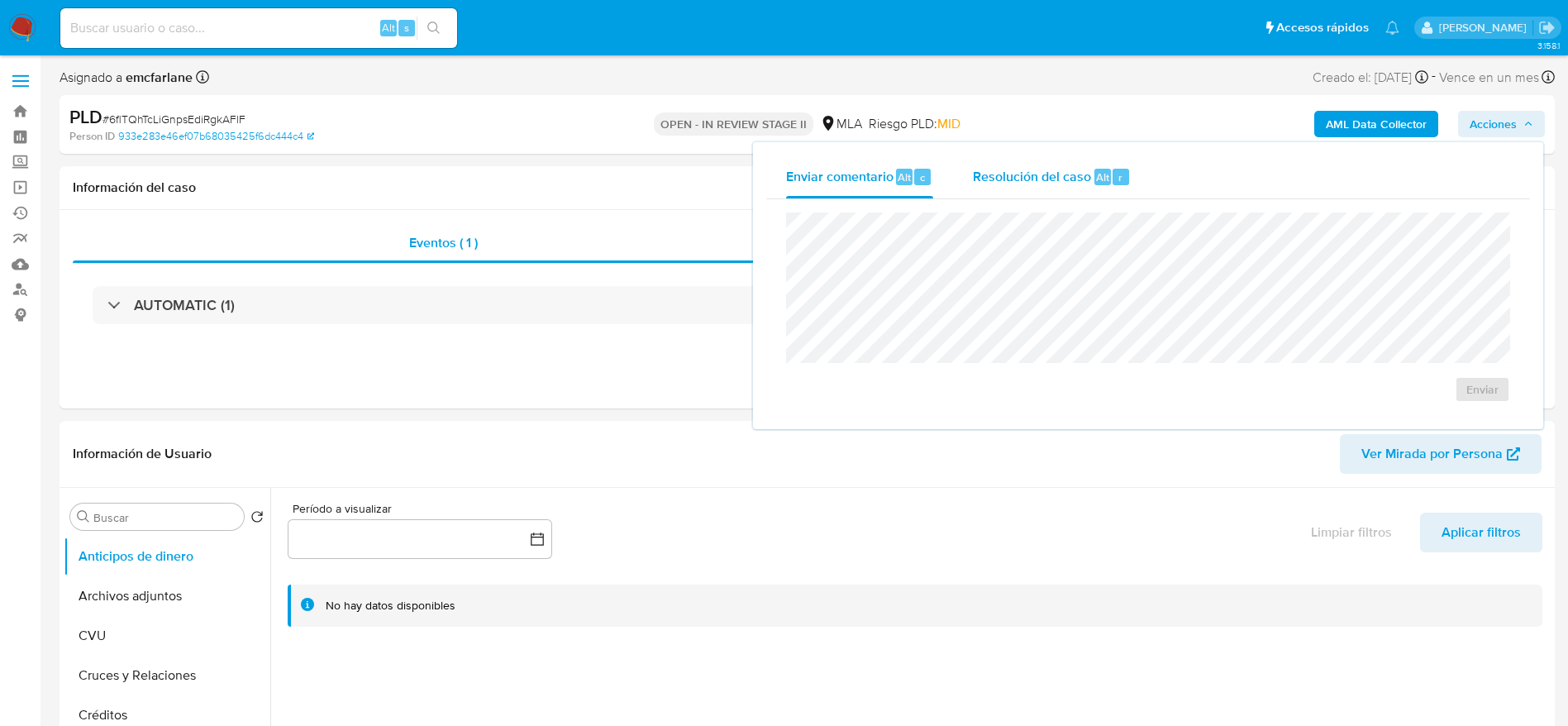
click at [1094, 181] on div "Alt" at bounding box center [1103, 177] width 17 height 17
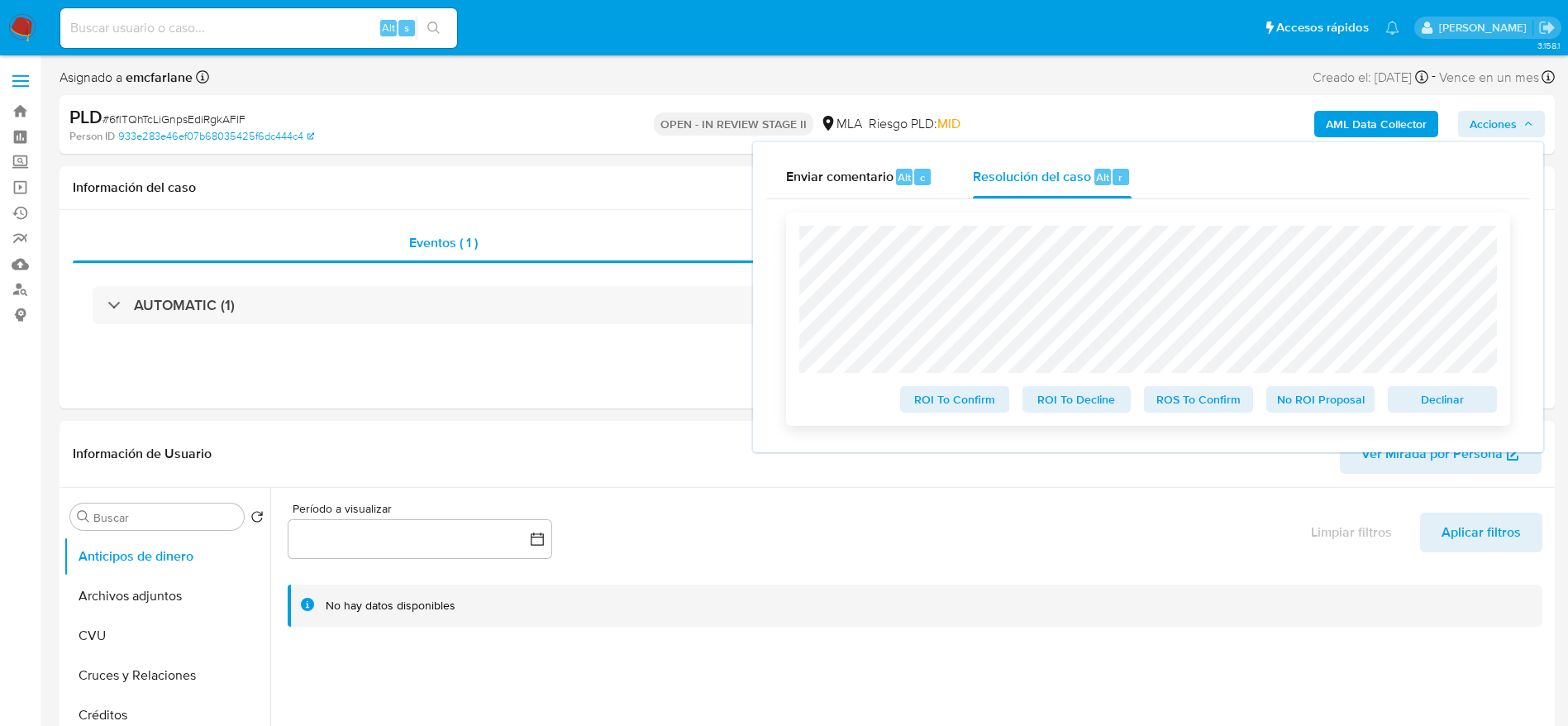
click at [1475, 403] on span "Declinar" at bounding box center [1442, 399] width 86 height 24
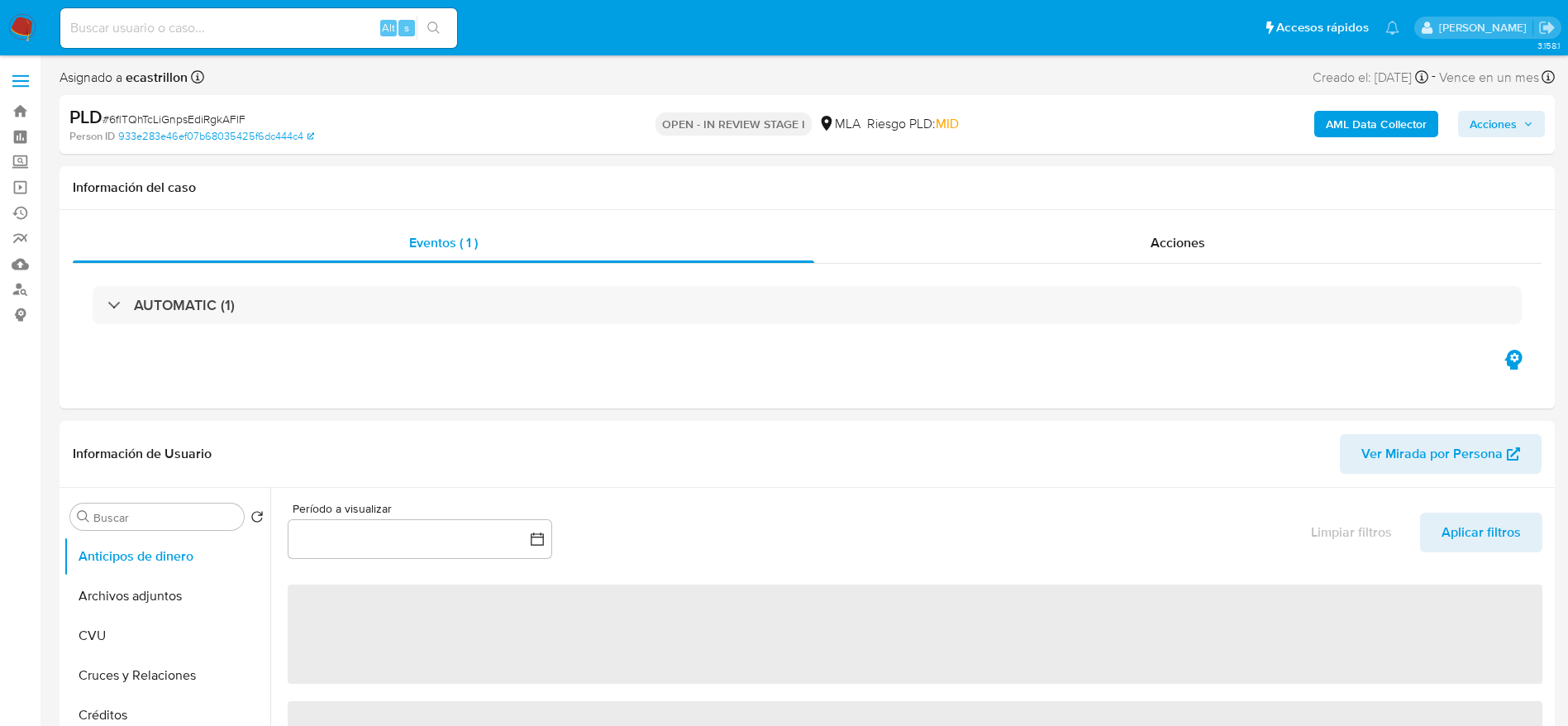
select select "10"
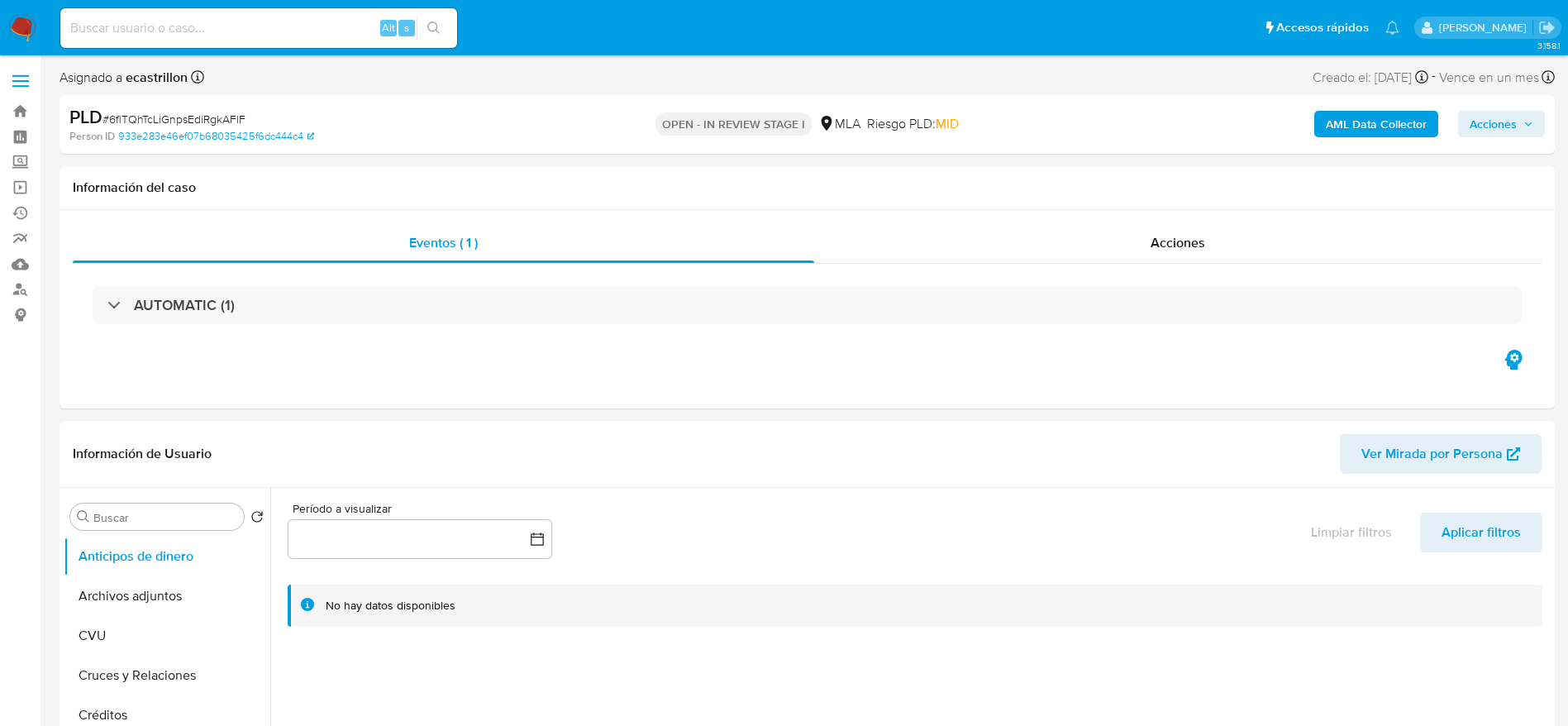
click at [138, 113] on span "# 6flTQhTcLiGnpsEdiRgkAFlF" at bounding box center [175, 119] width 143 height 17
copy span "6flTQhTcLiGnpsEdiRgkAFlF"
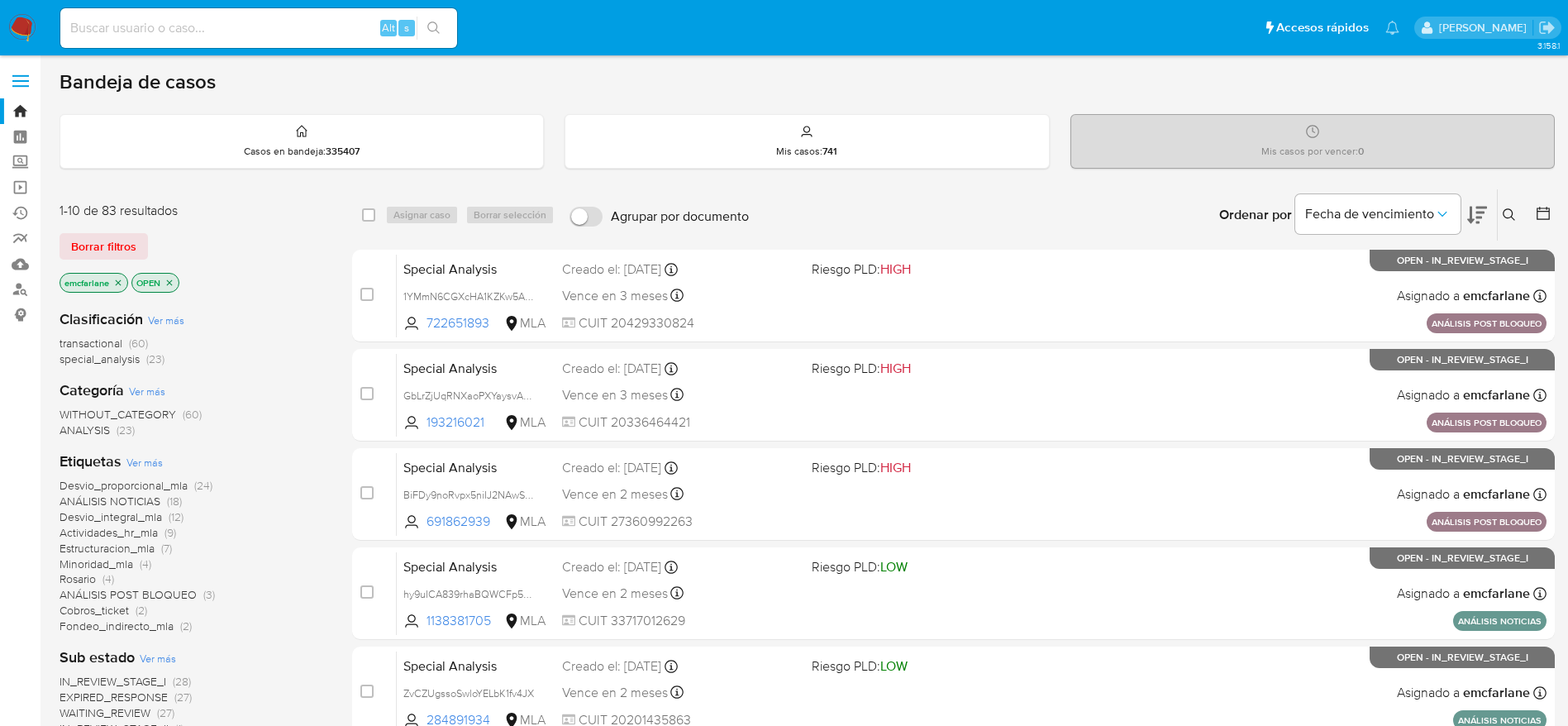
click at [91, 235] on span "Borrar filtros" at bounding box center [103, 246] width 65 height 24
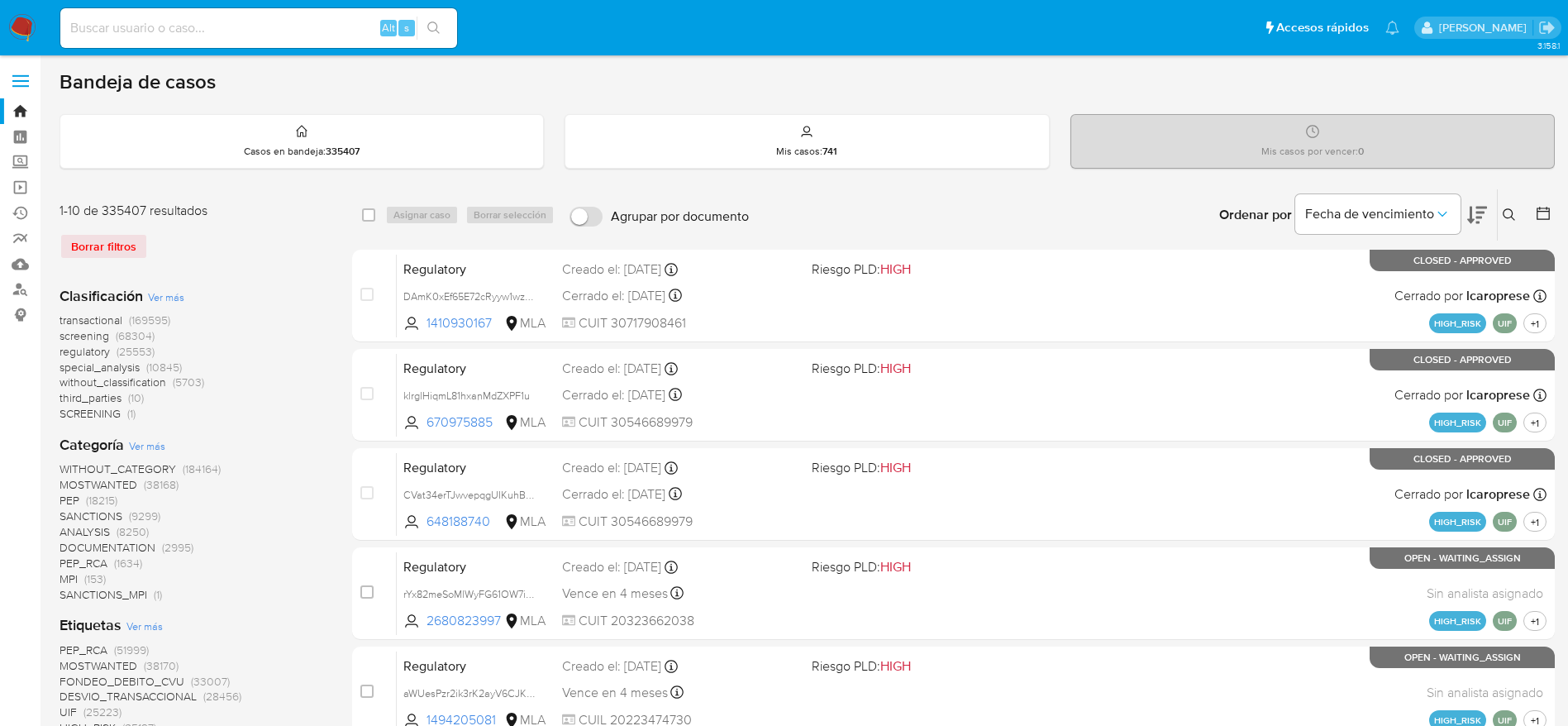
click at [1504, 209] on icon at bounding box center [1510, 215] width 13 height 13
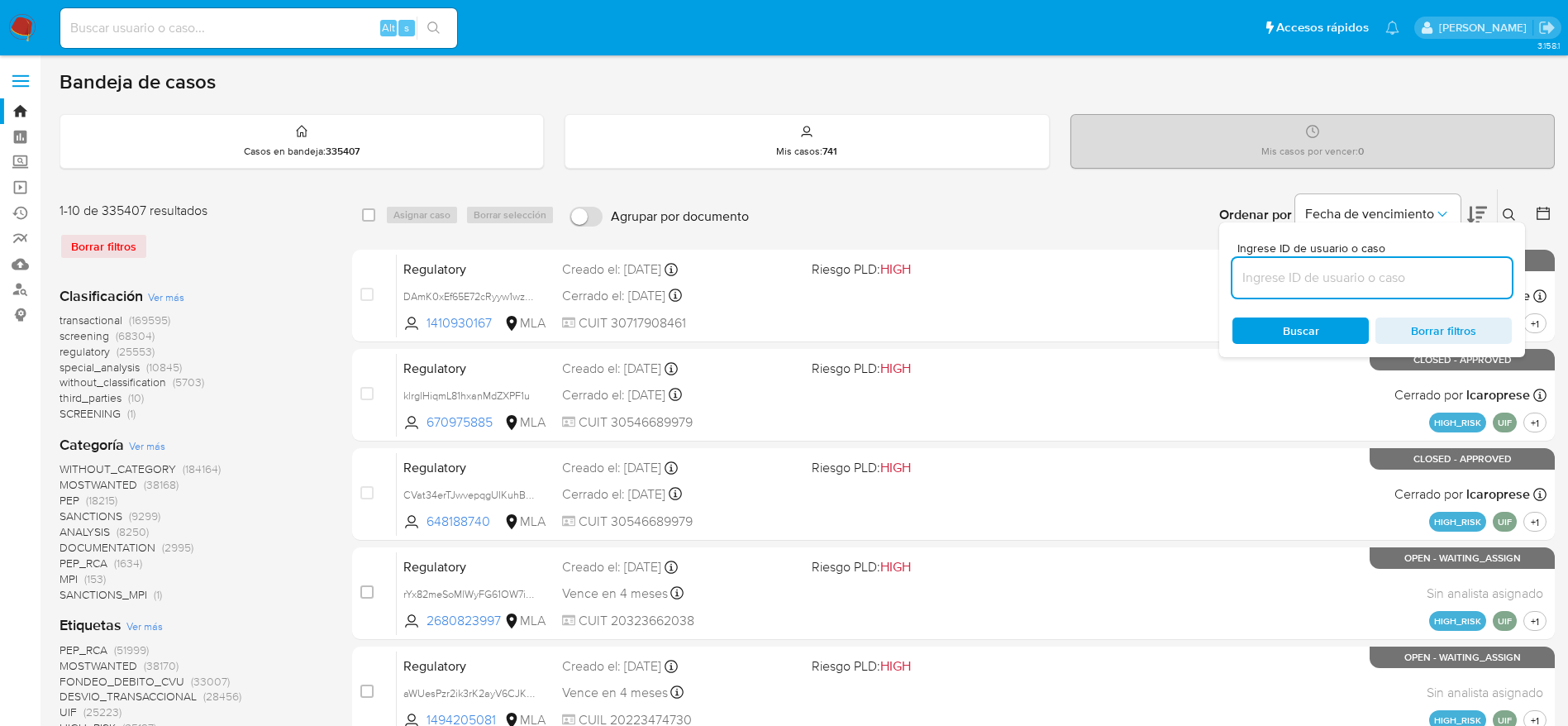
click at [1343, 270] on input at bounding box center [1372, 278] width 279 height 22
type input "6flTQhTcLiGnpsEdiRgkAFlF"
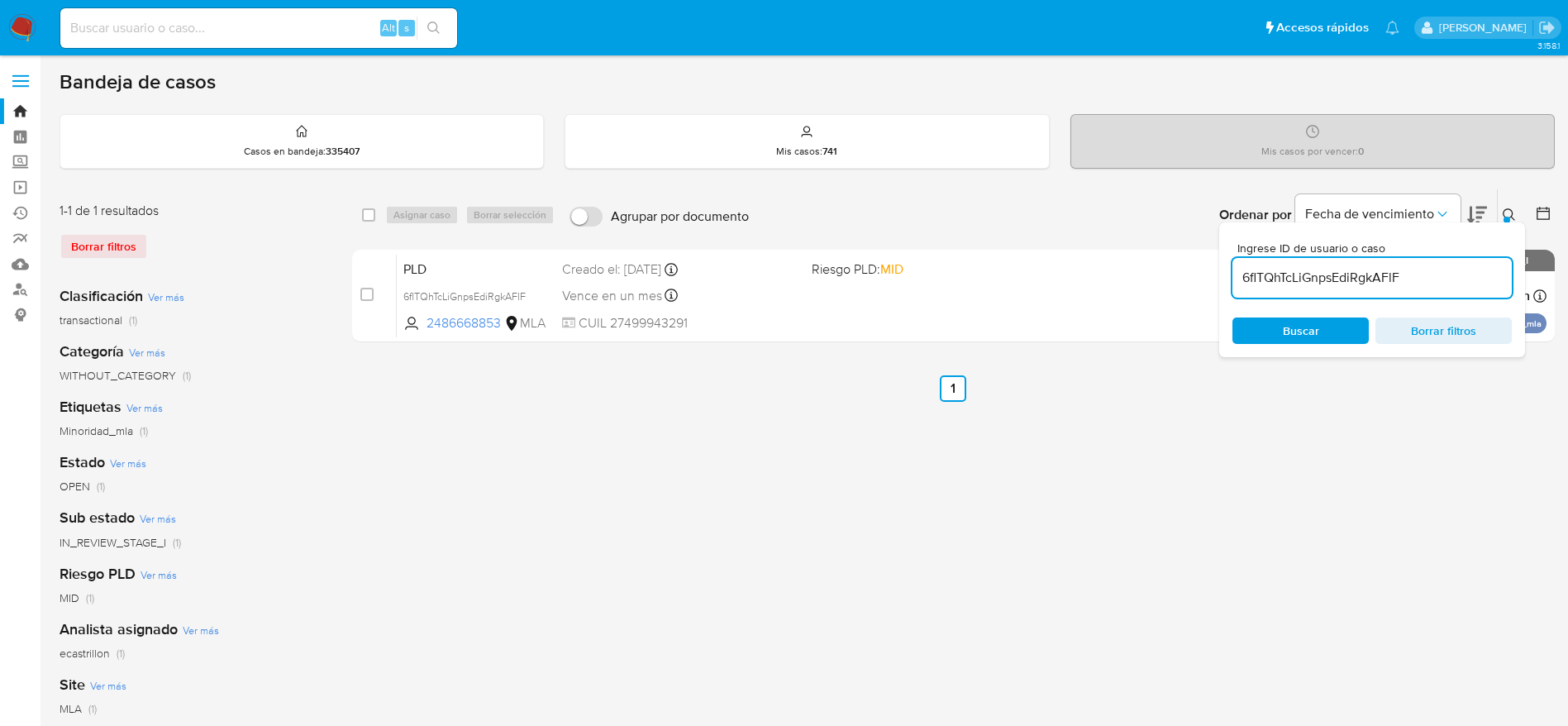
drag, startPoint x: 367, startPoint y: 216, endPoint x: 439, endPoint y: 209, distance: 72.3
click at [368, 216] on input "checkbox" at bounding box center [369, 215] width 13 height 13
checkbox input "true"
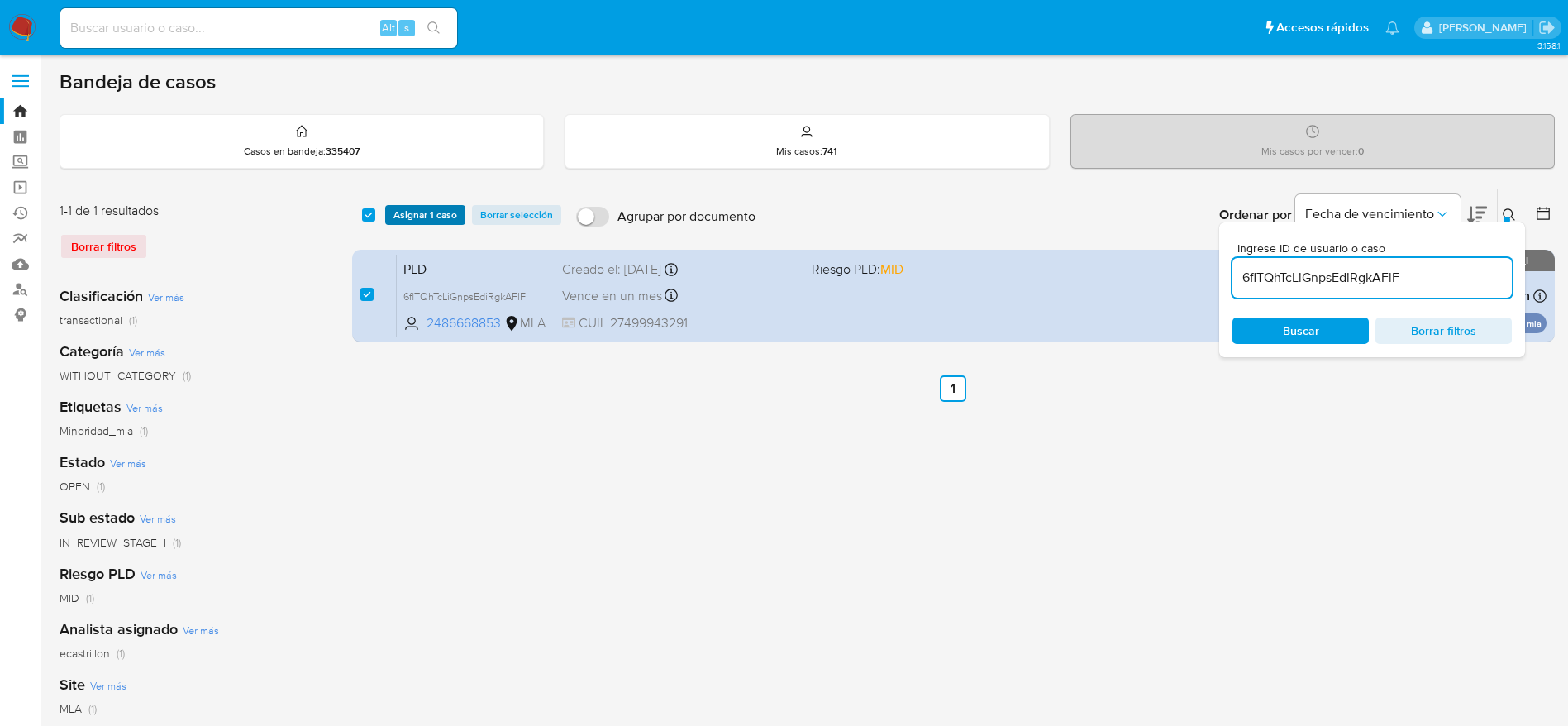
click at [440, 207] on span "Asignar 1 caso" at bounding box center [425, 215] width 63 height 17
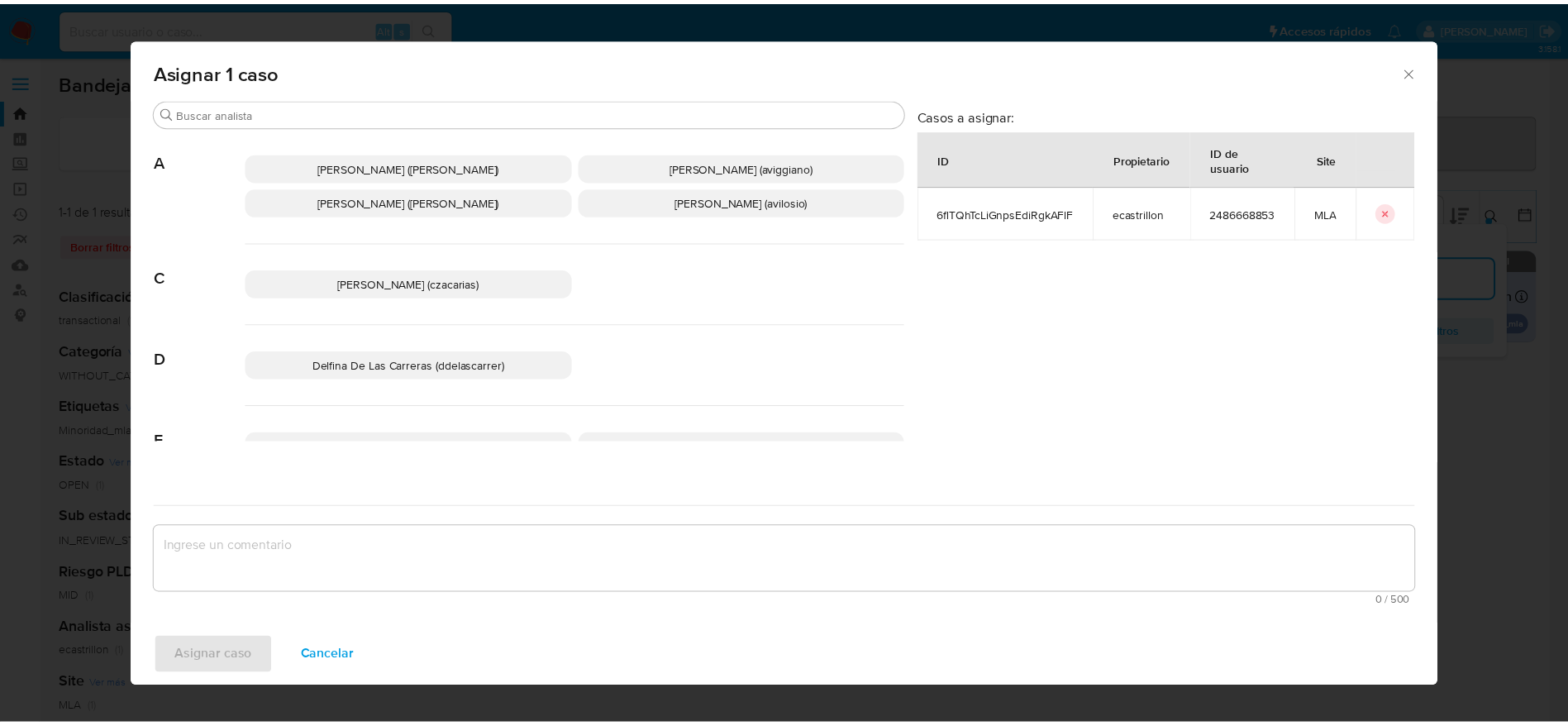
scroll to position [124, 0]
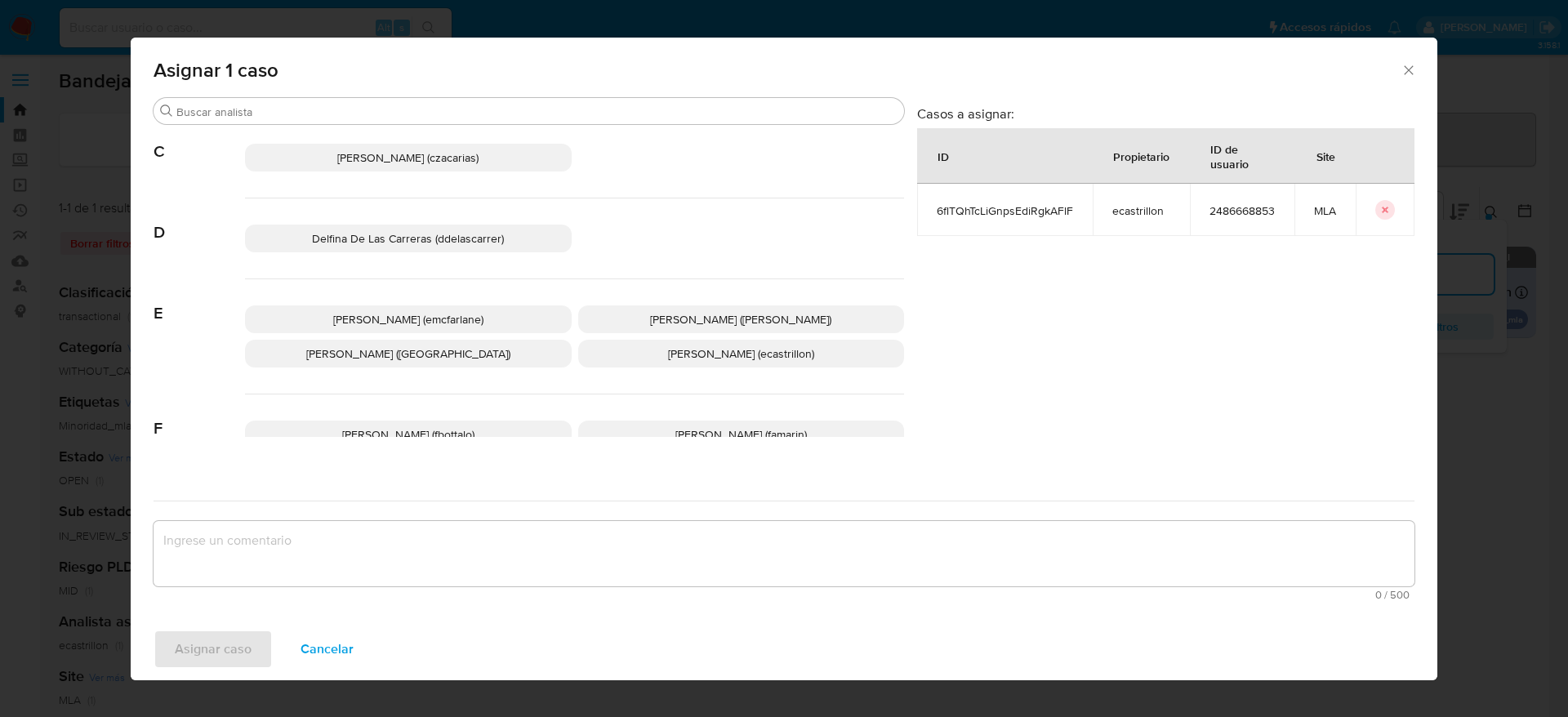
click at [451, 335] on div "Elaine Mc Farlane (emcfarlane) Eliana Guerrero (eliguerrero) Emmanuel Hernan Vi…" at bounding box center [574, 338] width 659 height 116
click at [447, 306] on p "Elaine Mc Farlane (emcfarlane)" at bounding box center [408, 320] width 326 height 28
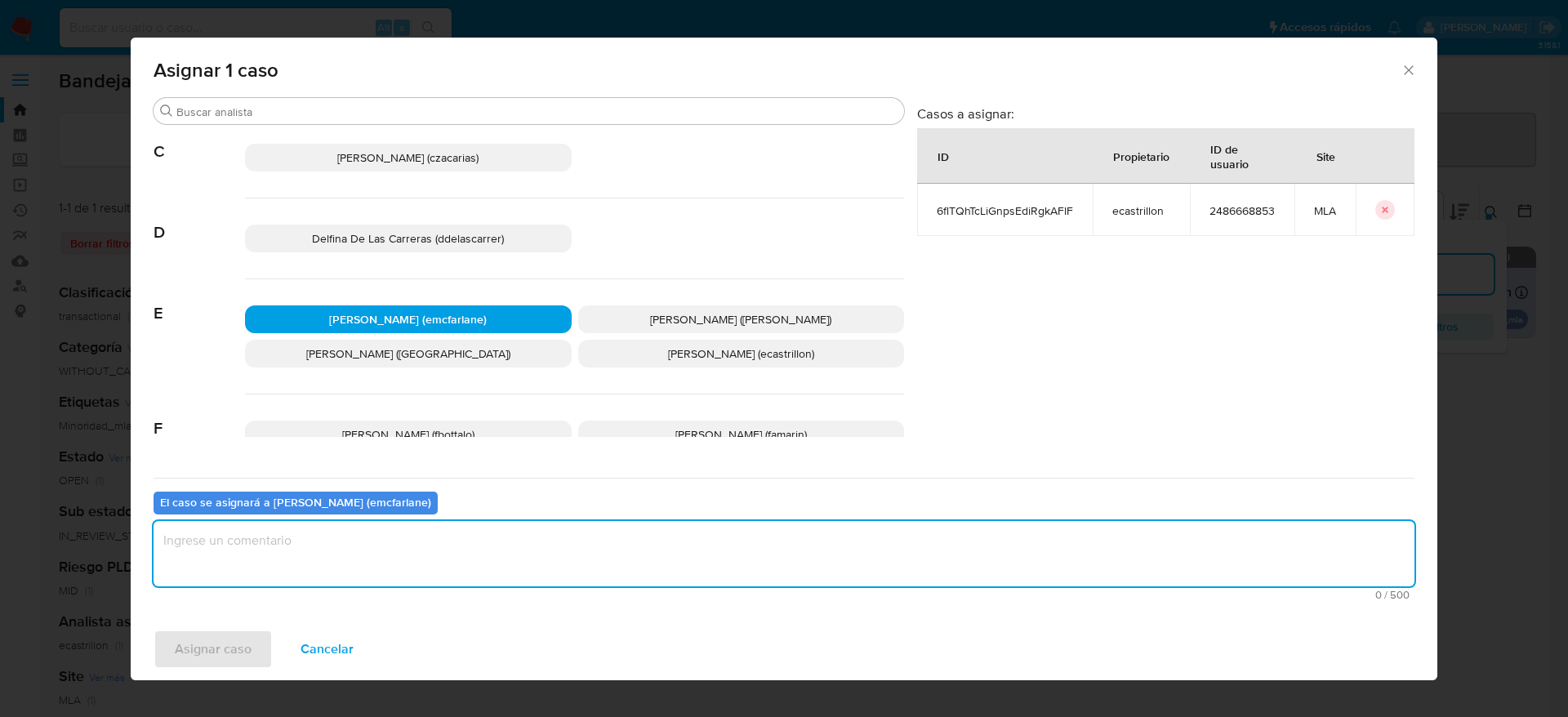
click at [341, 558] on textarea "assign-modal" at bounding box center [784, 554] width 1261 height 65
click at [219, 640] on span "Asignar caso" at bounding box center [213, 649] width 76 height 36
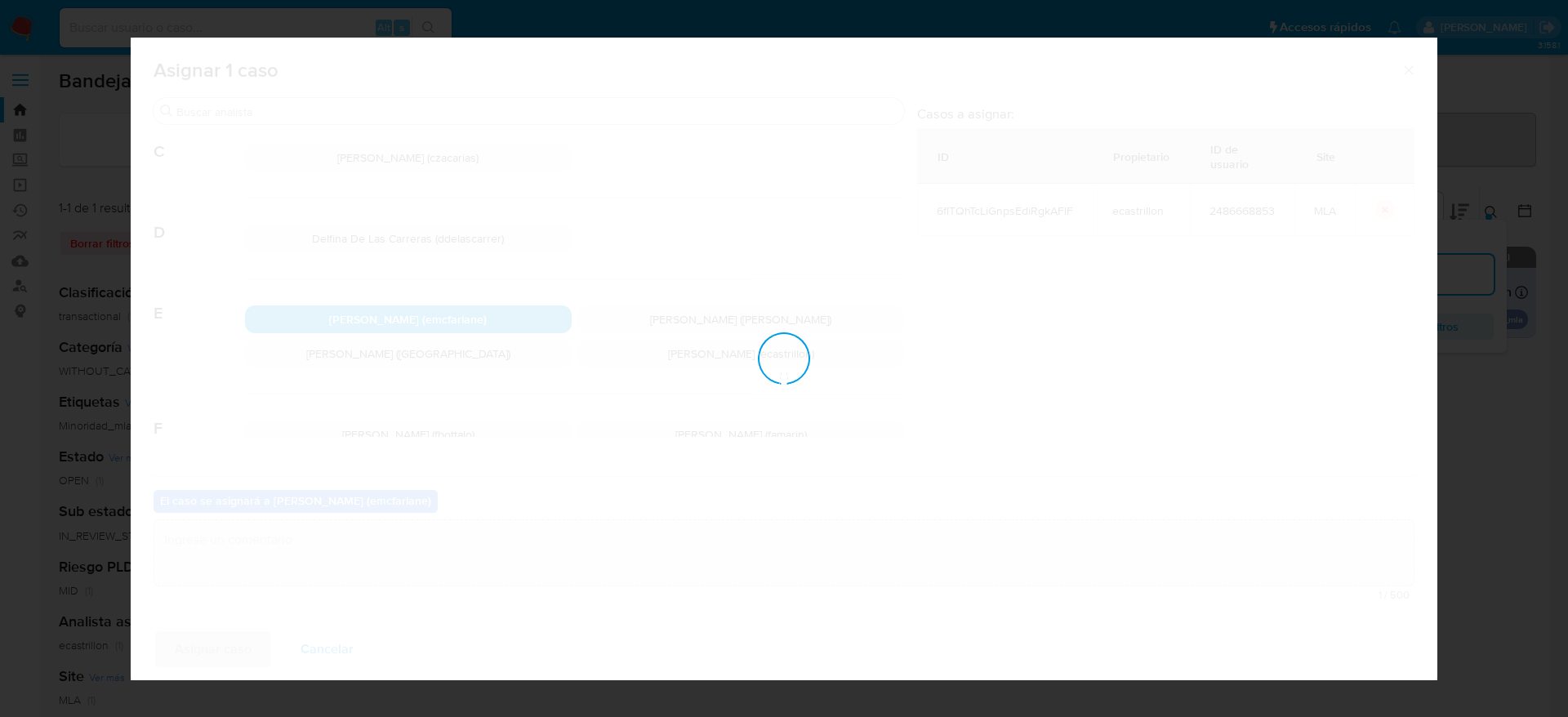
checkbox input "false"
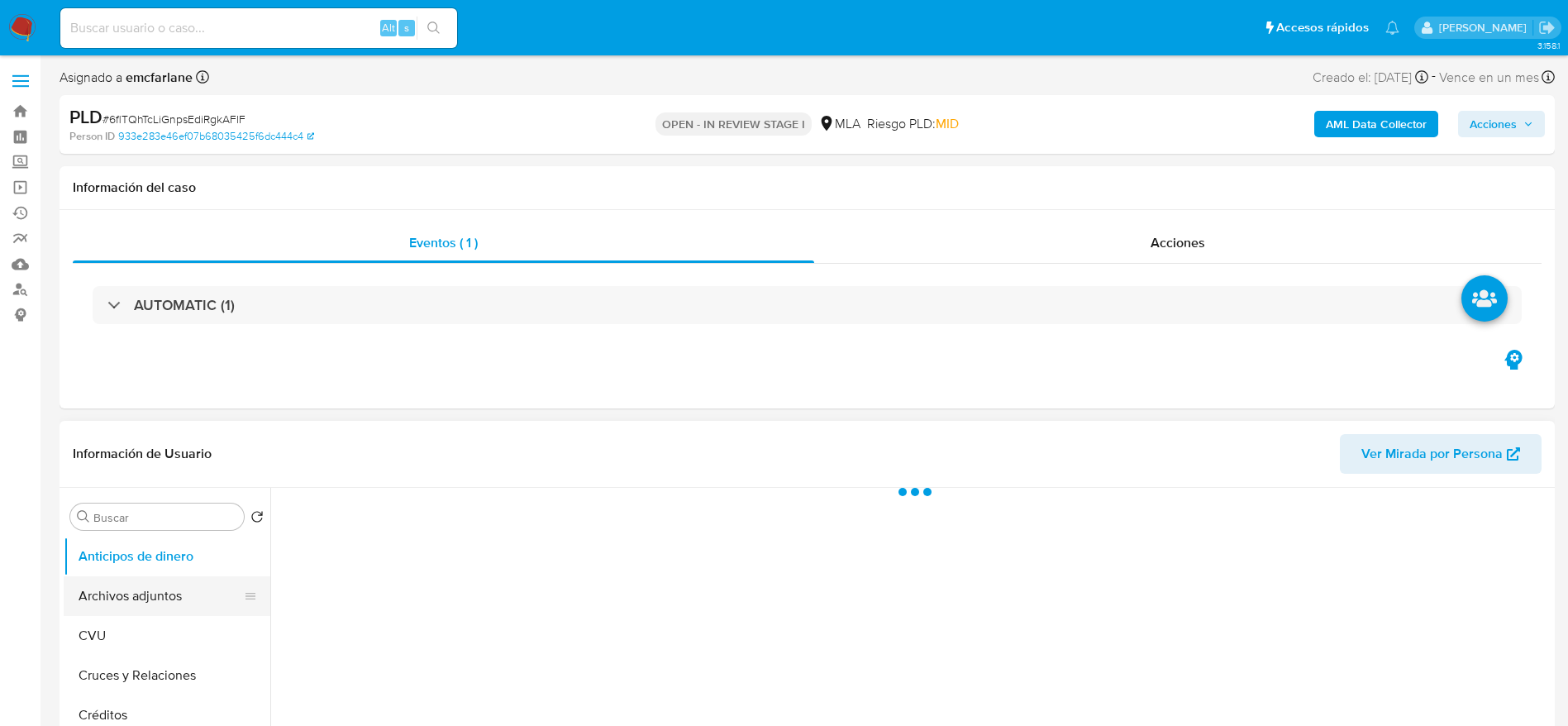
click at [171, 594] on button "Archivos adjuntos" at bounding box center [159, 597] width 193 height 40
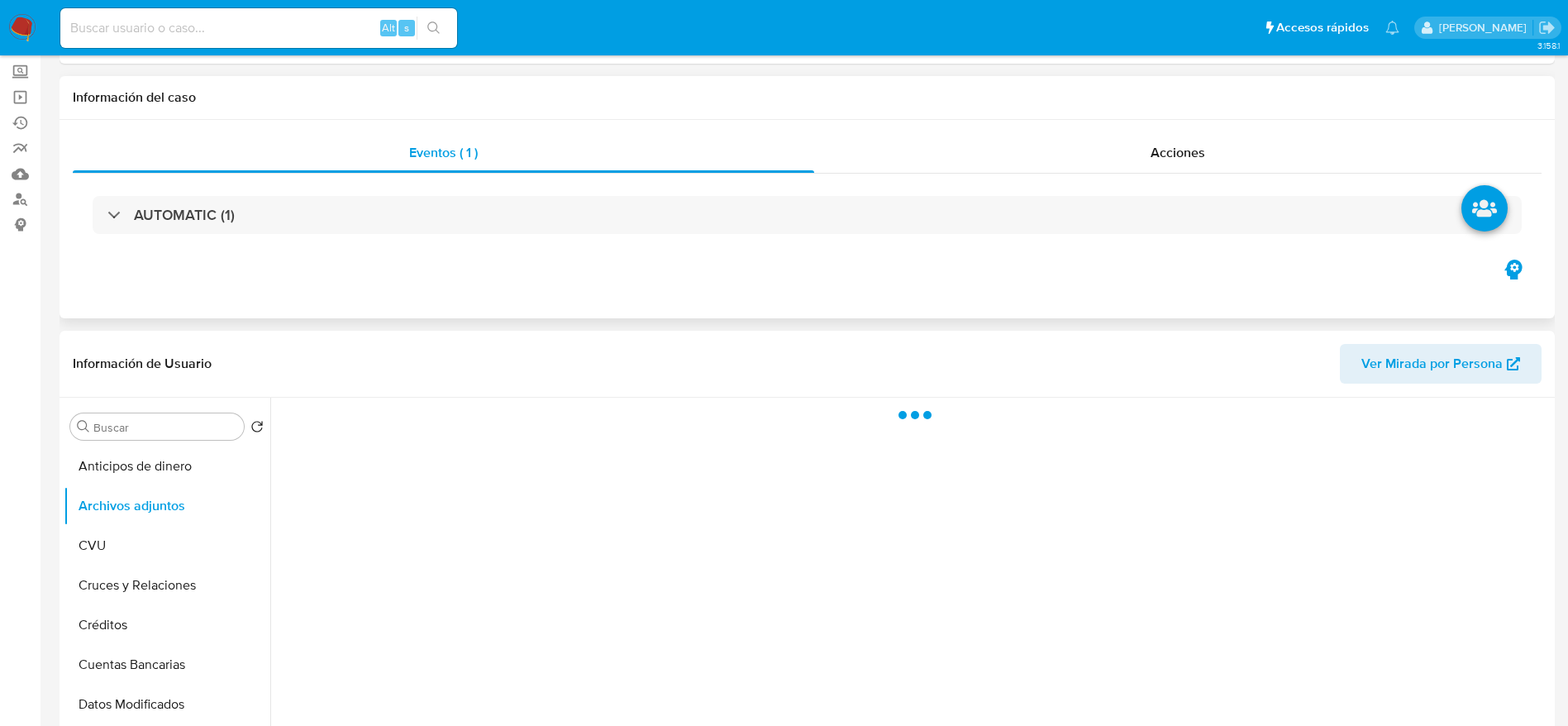
select select "10"
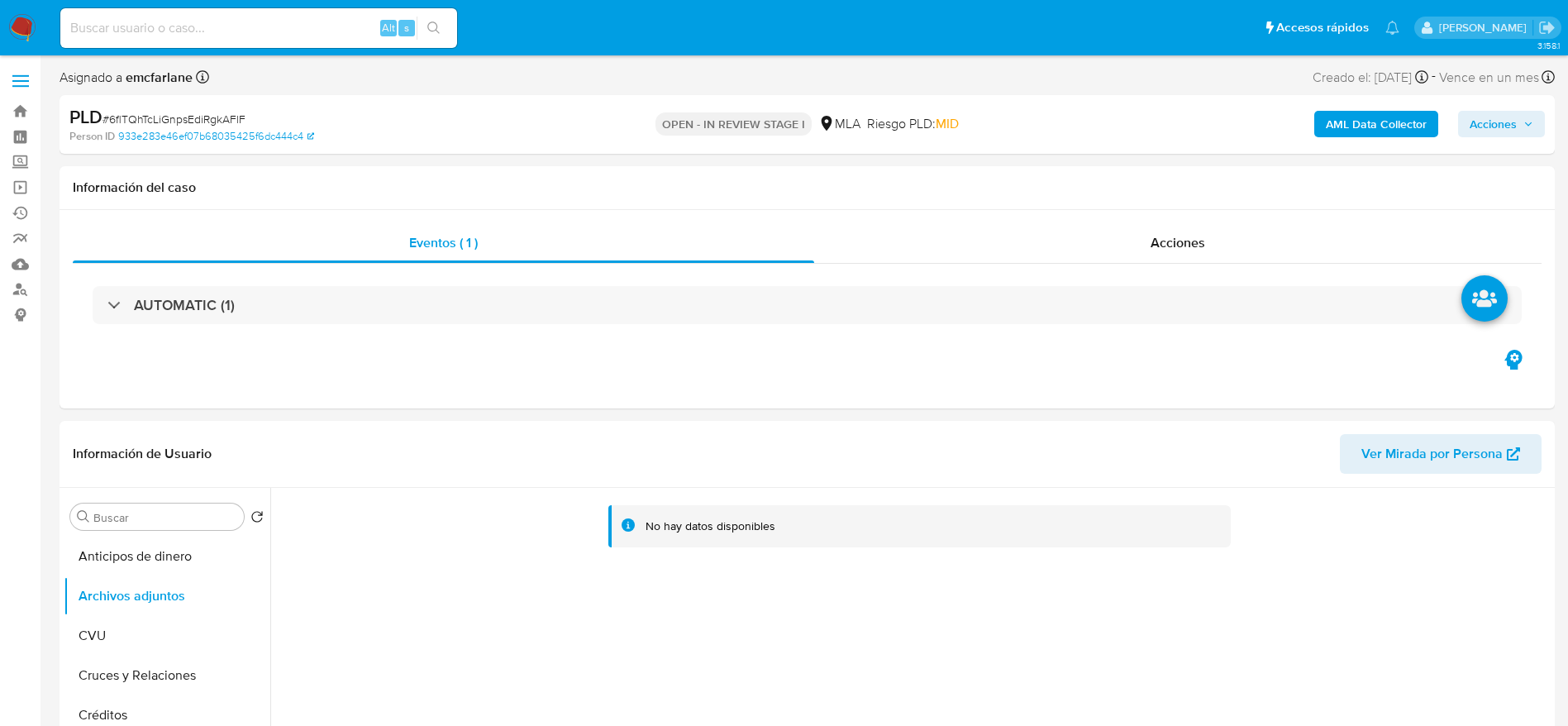
click at [1396, 126] on b "AML Data Collector" at bounding box center [1376, 124] width 101 height 26
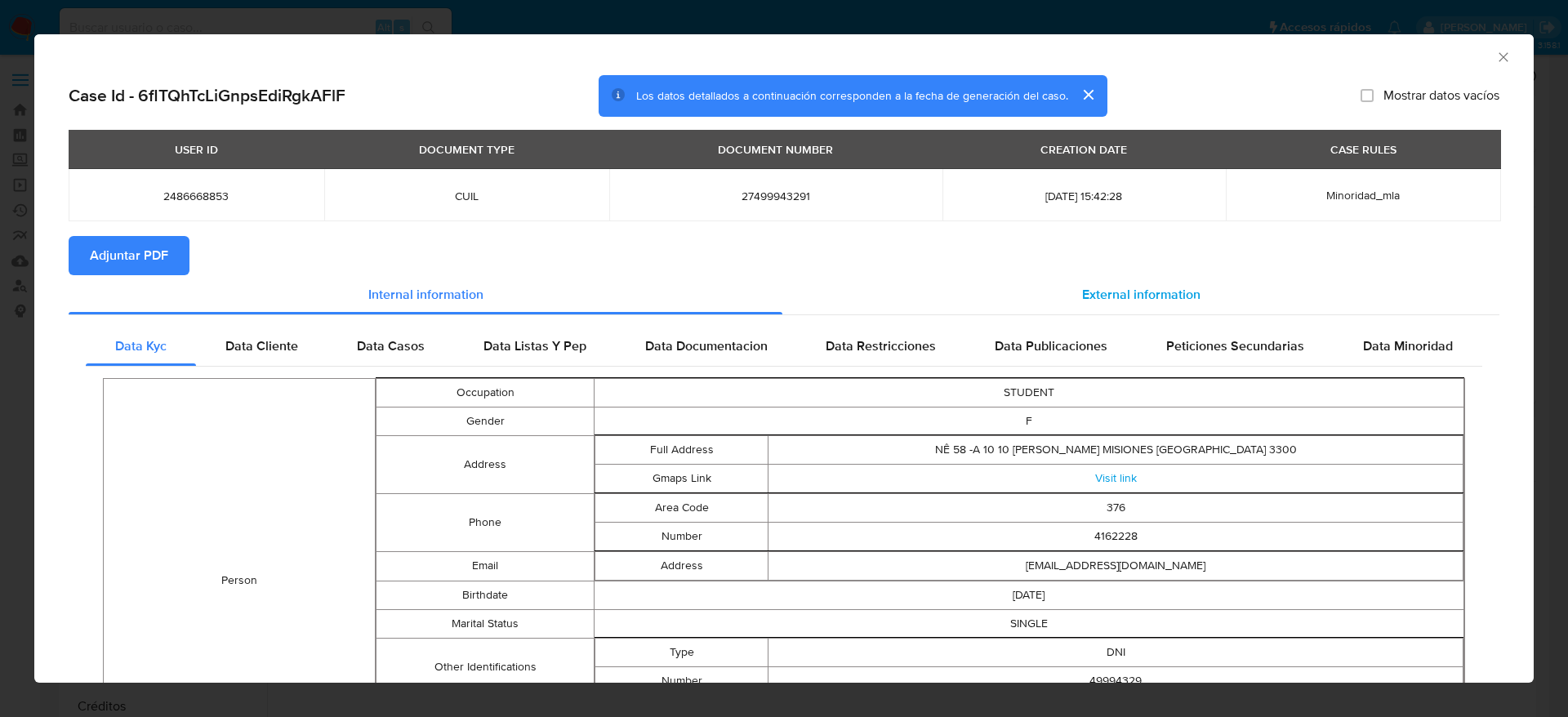
click at [1174, 278] on div "External information" at bounding box center [1140, 295] width 717 height 39
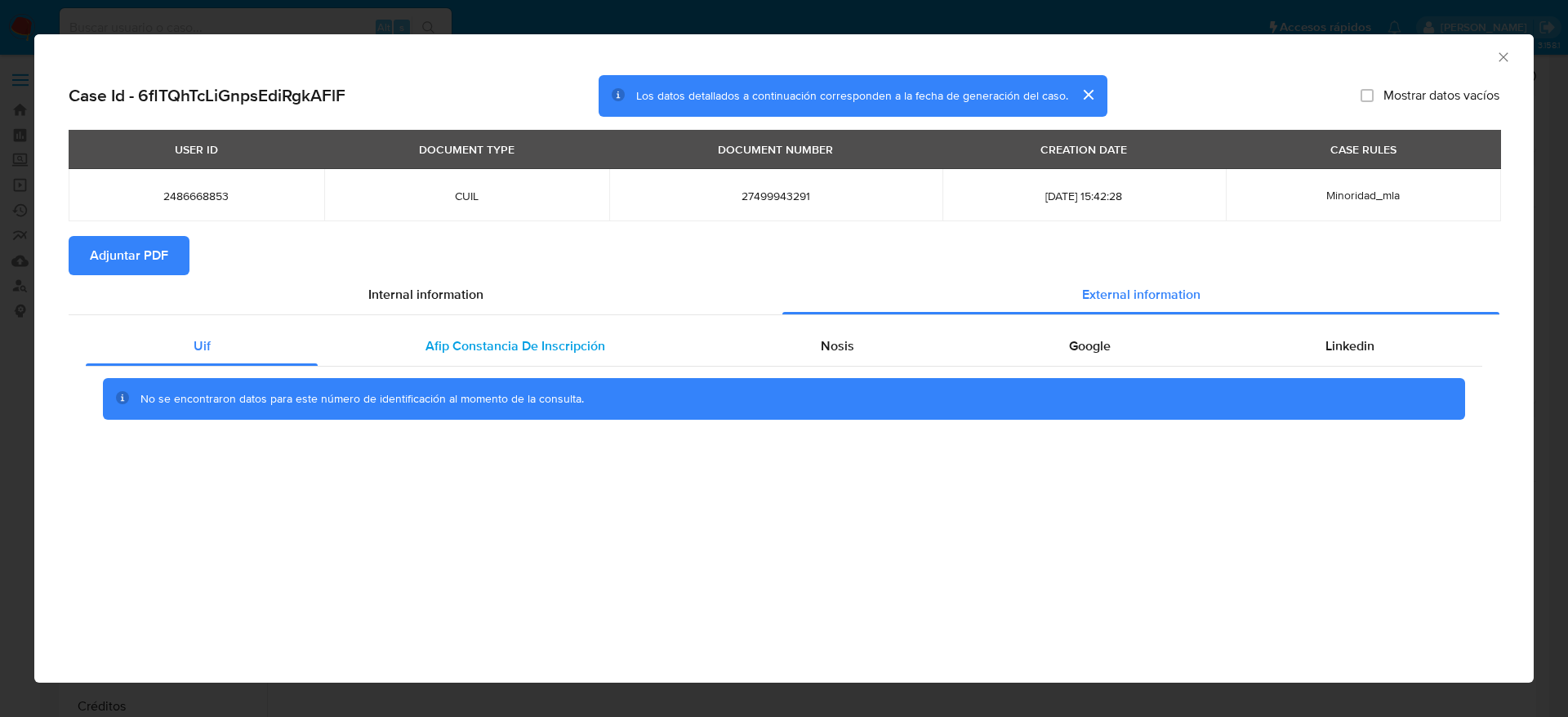
click at [537, 347] on span "Afip Constancia De Inscripción" at bounding box center [515, 346] width 180 height 19
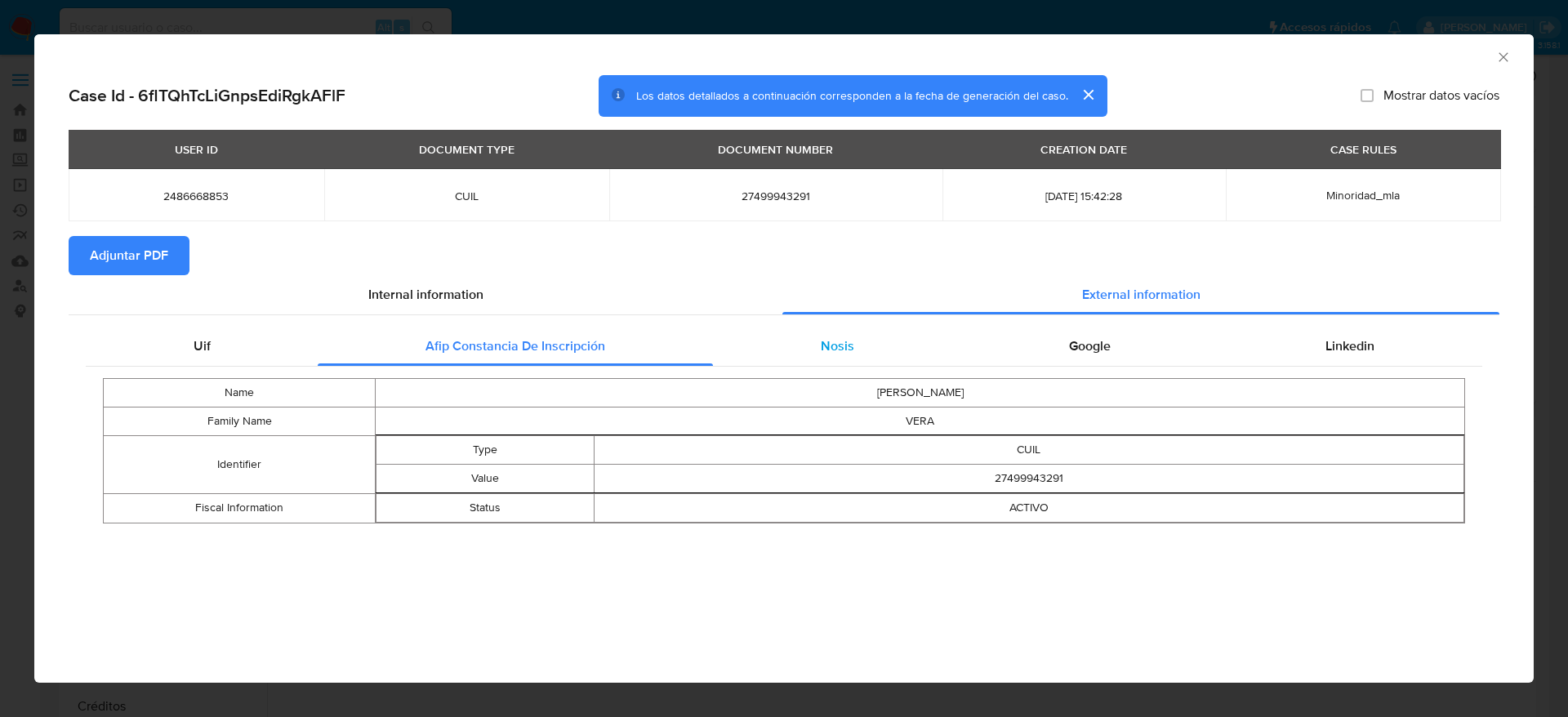
click at [860, 326] on div "Nosis" at bounding box center [837, 346] width 248 height 39
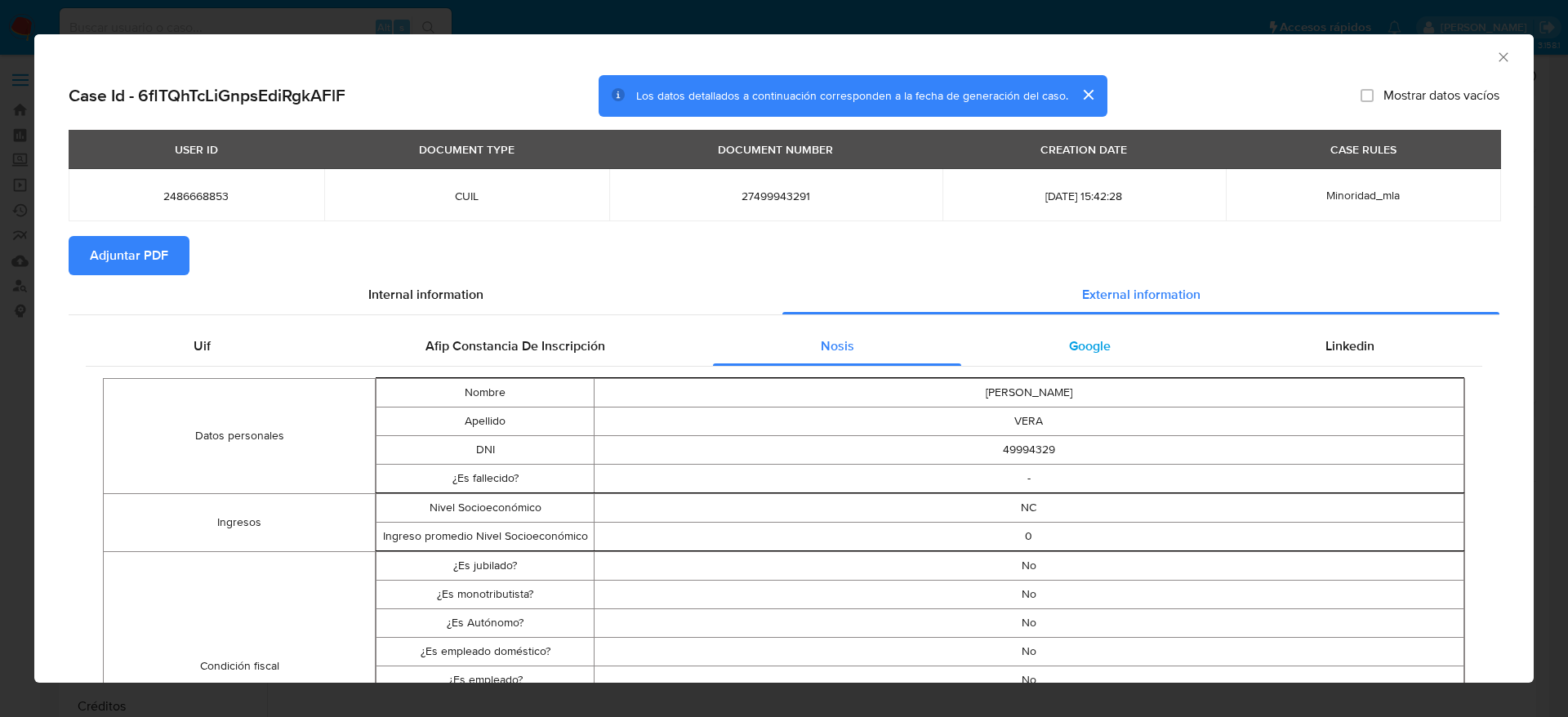
click at [1069, 360] on div "Google" at bounding box center [1089, 346] width 256 height 39
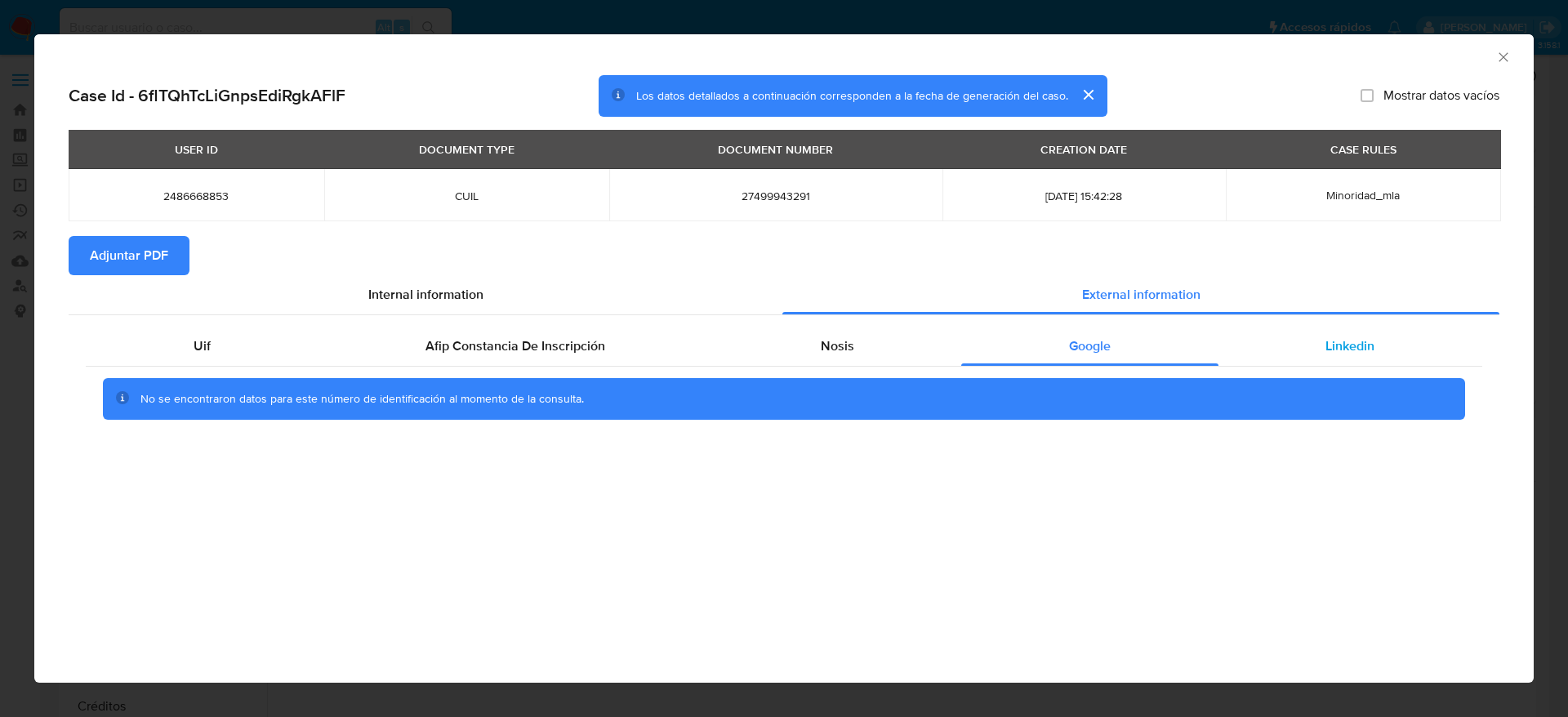
click at [1357, 343] on span "Linkedin" at bounding box center [1350, 346] width 49 height 19
click at [100, 253] on span "Adjuntar PDF" at bounding box center [129, 255] width 78 height 36
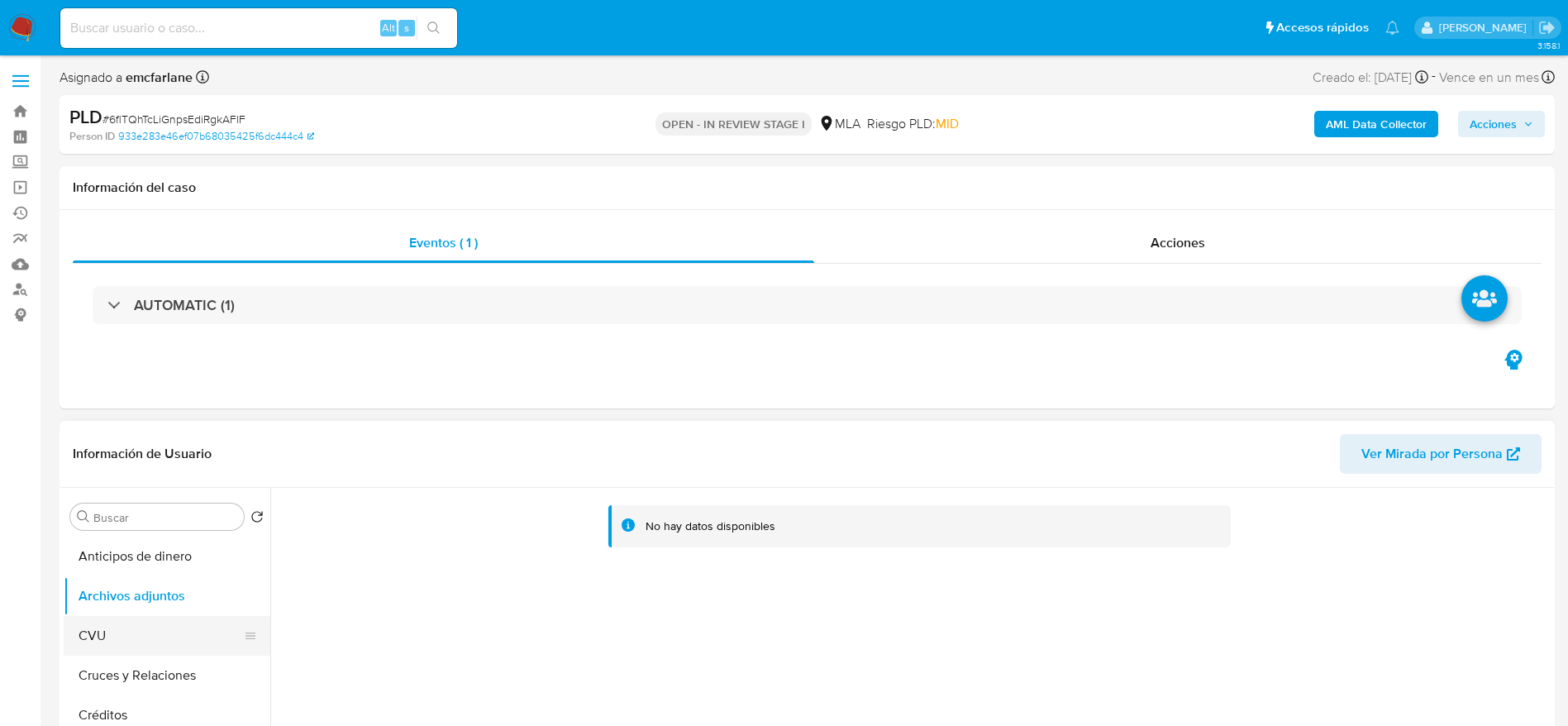
click at [148, 629] on button "CVU" at bounding box center [159, 636] width 193 height 40
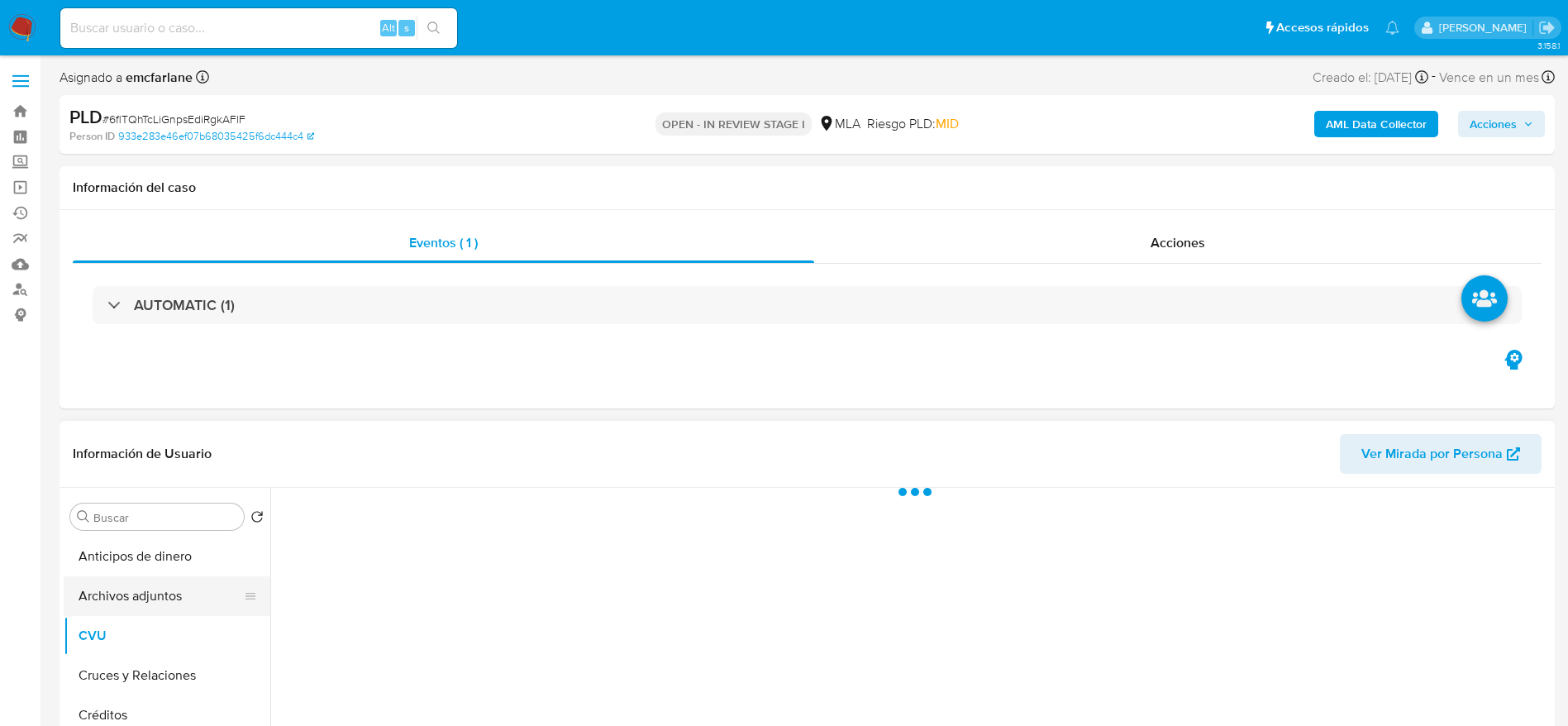
click at [170, 579] on button "Archivos adjuntos" at bounding box center [159, 597] width 193 height 40
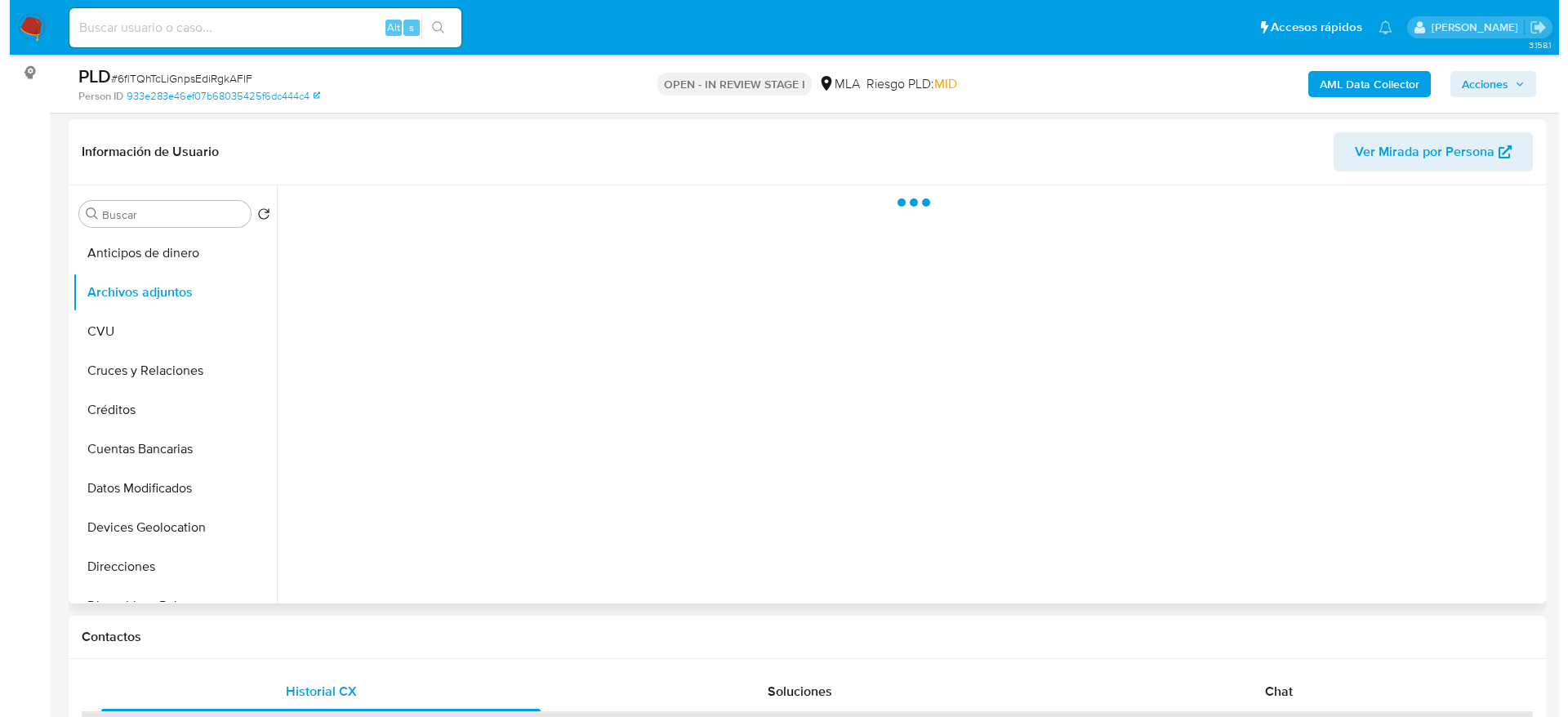
scroll to position [245, 0]
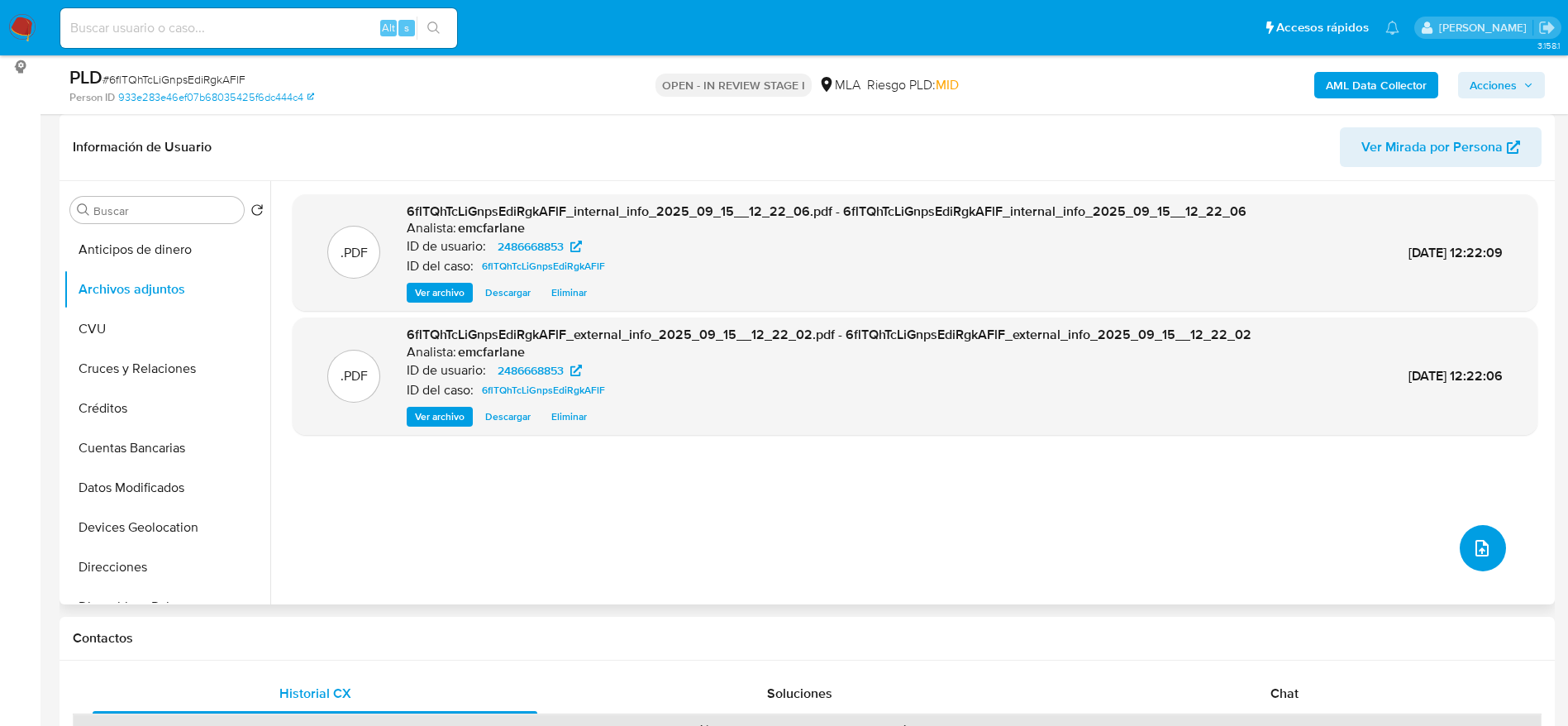
click at [1473, 536] on button "upload-file" at bounding box center [1482, 548] width 46 height 46
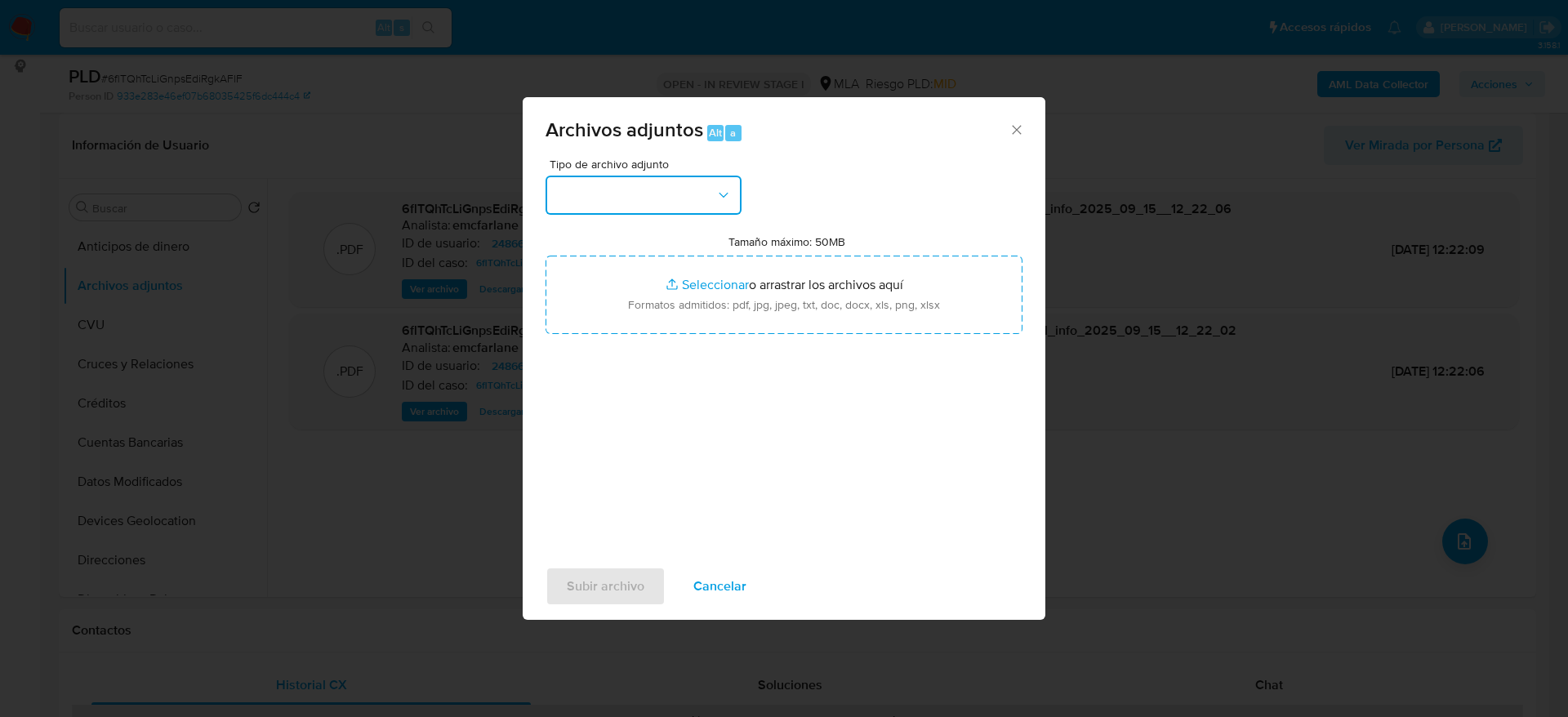
click at [698, 200] on button "button" at bounding box center [643, 195] width 196 height 39
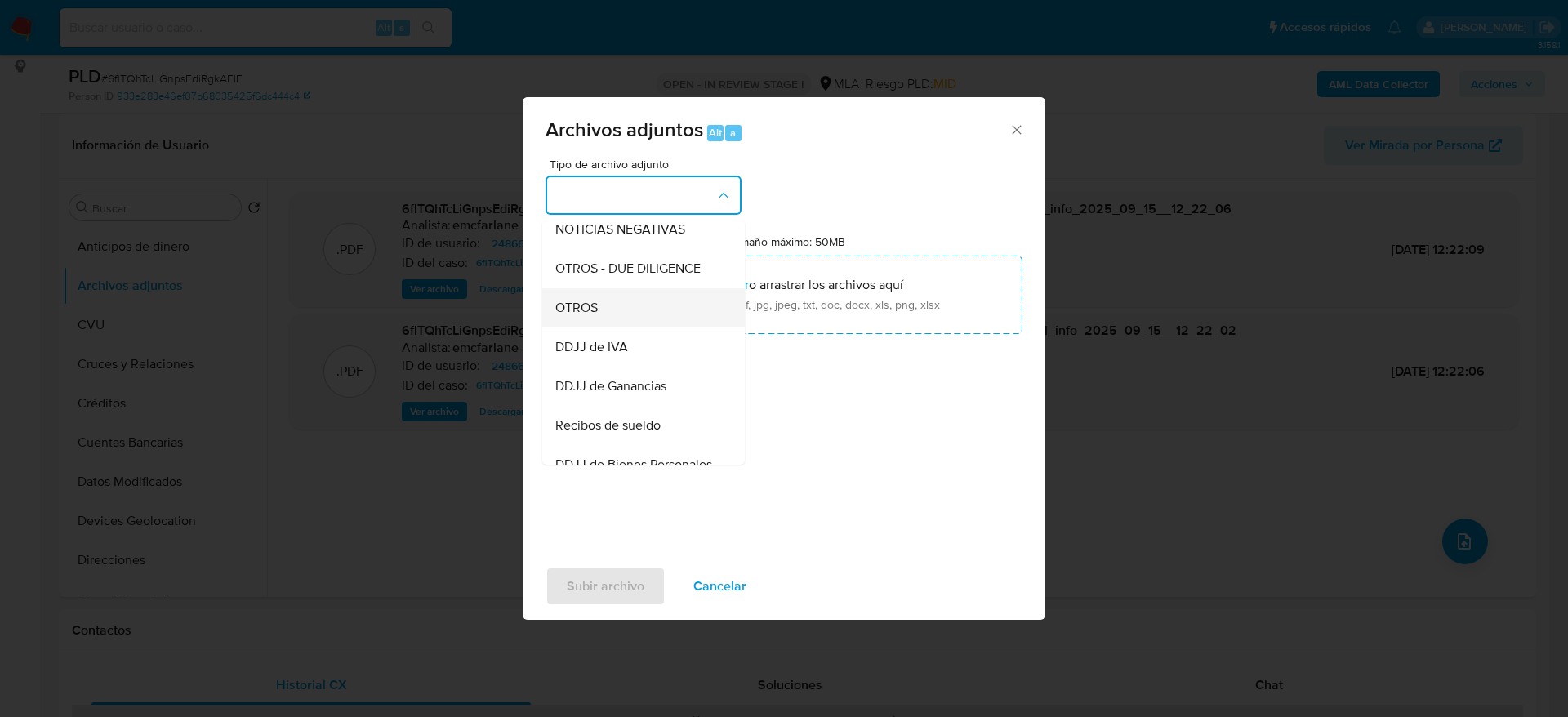
click at [601, 327] on div "OTROS" at bounding box center [639, 308] width 167 height 39
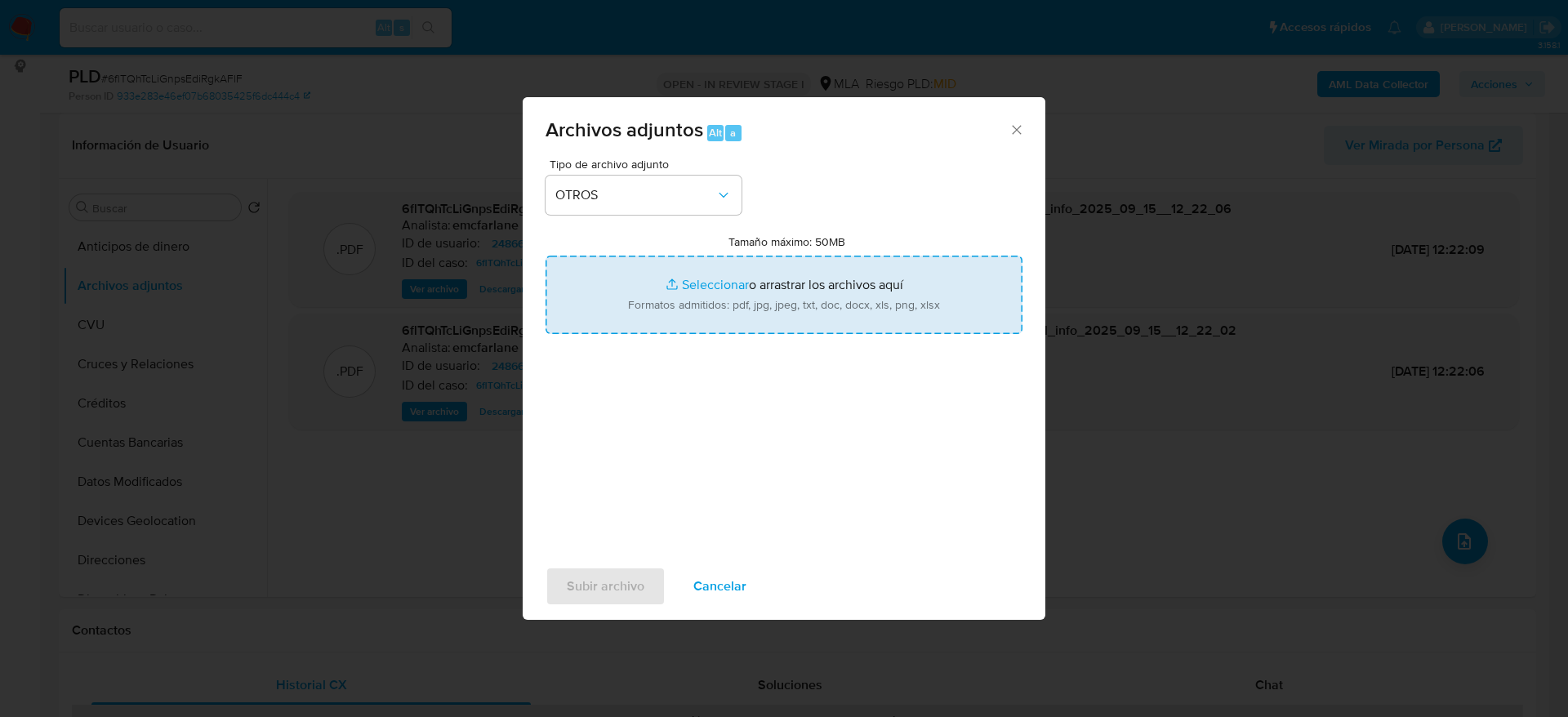
type input "C:\fakepath\Caselog 6flTQhTcLiGnpsEdiRgkAFlF.docx"
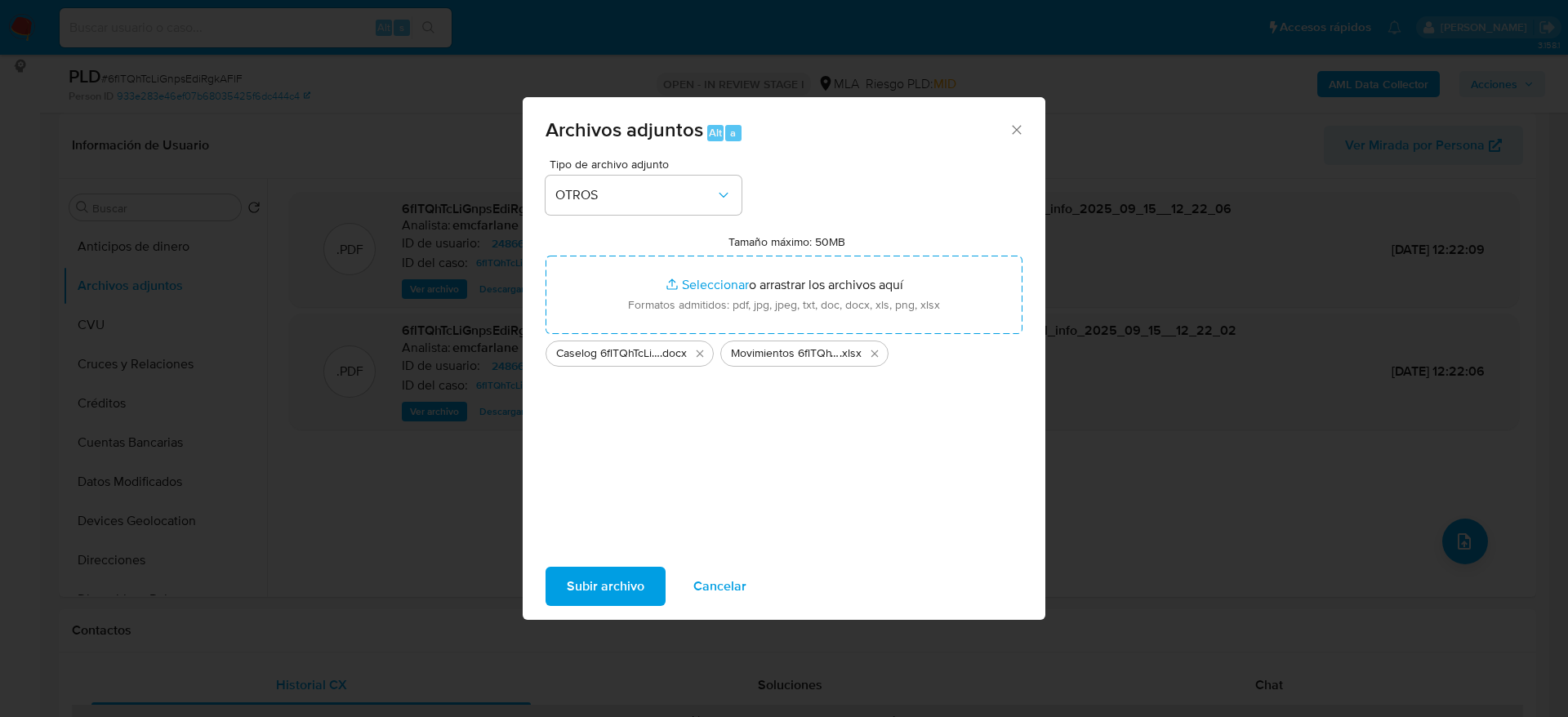
click at [606, 590] on span "Subir archivo" at bounding box center [605, 586] width 77 height 36
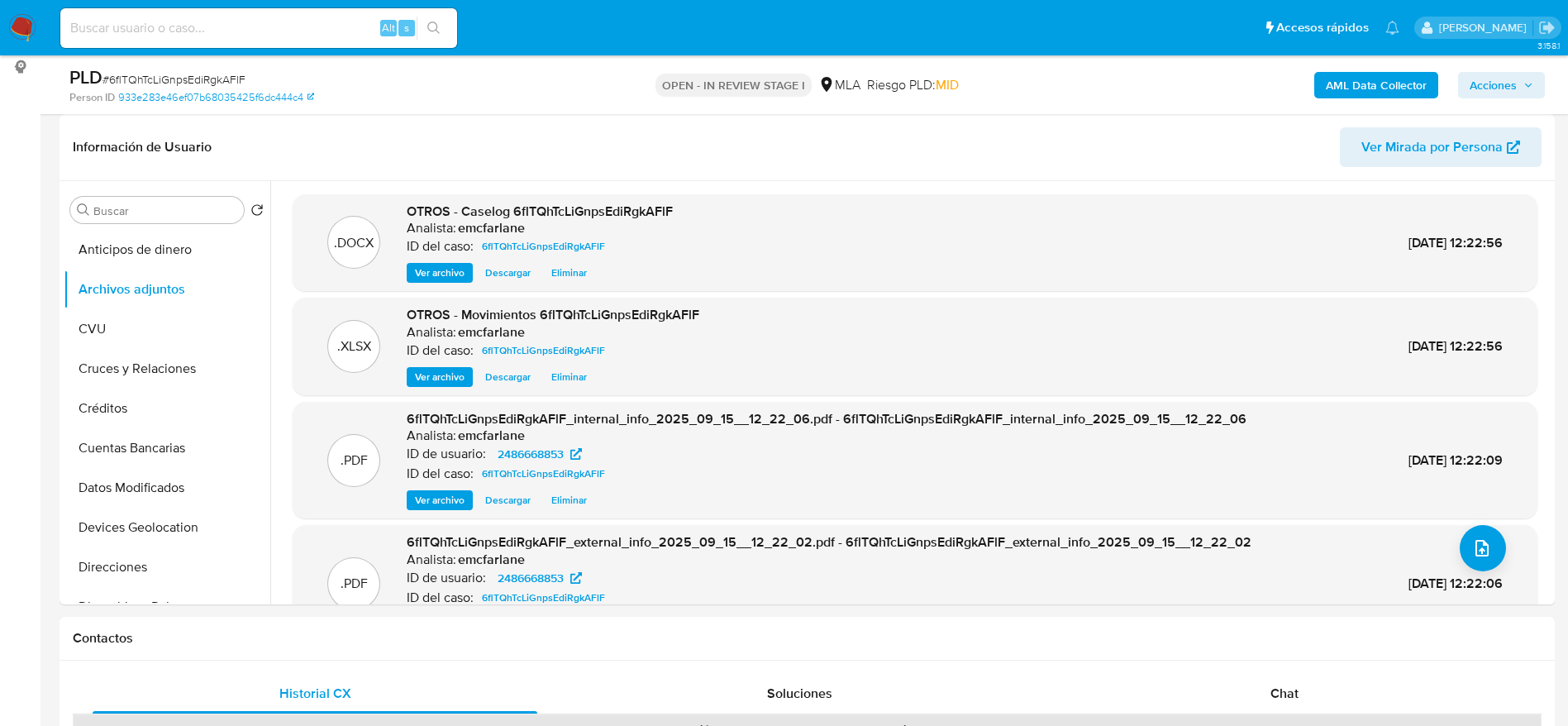
click at [1101, 76] on div "AML Data Collector Acciones" at bounding box center [1301, 84] width 488 height 39
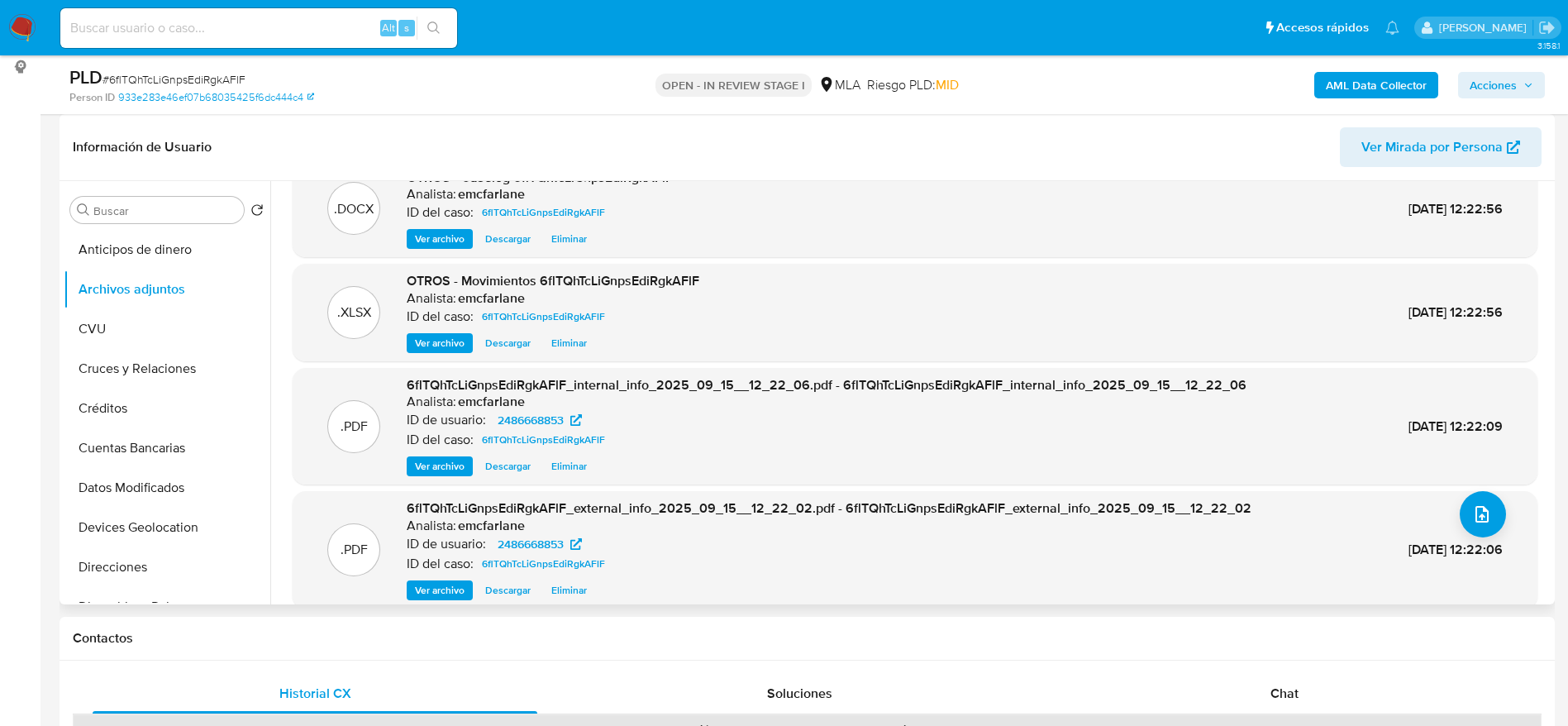
scroll to position [53, 0]
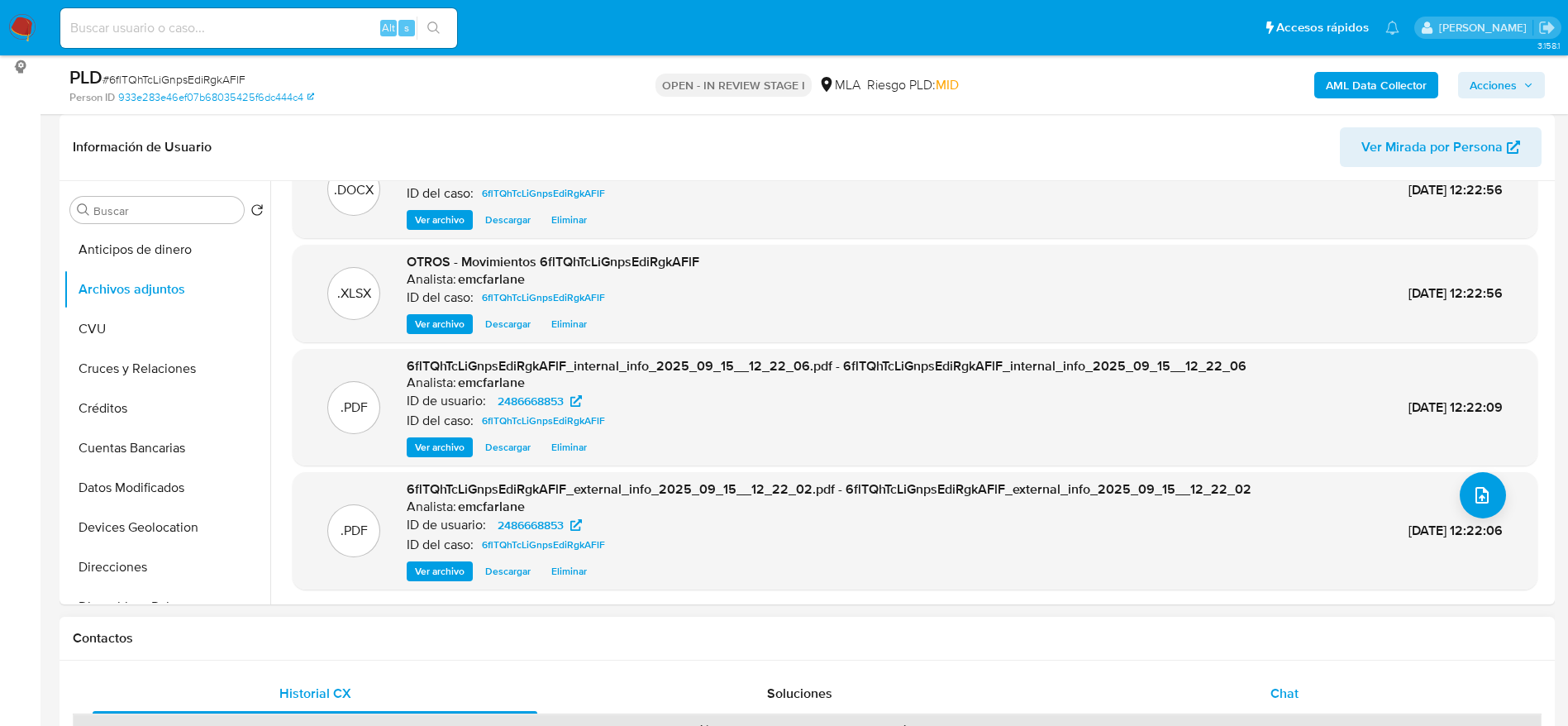
click at [1283, 692] on span "Chat" at bounding box center [1285, 694] width 28 height 19
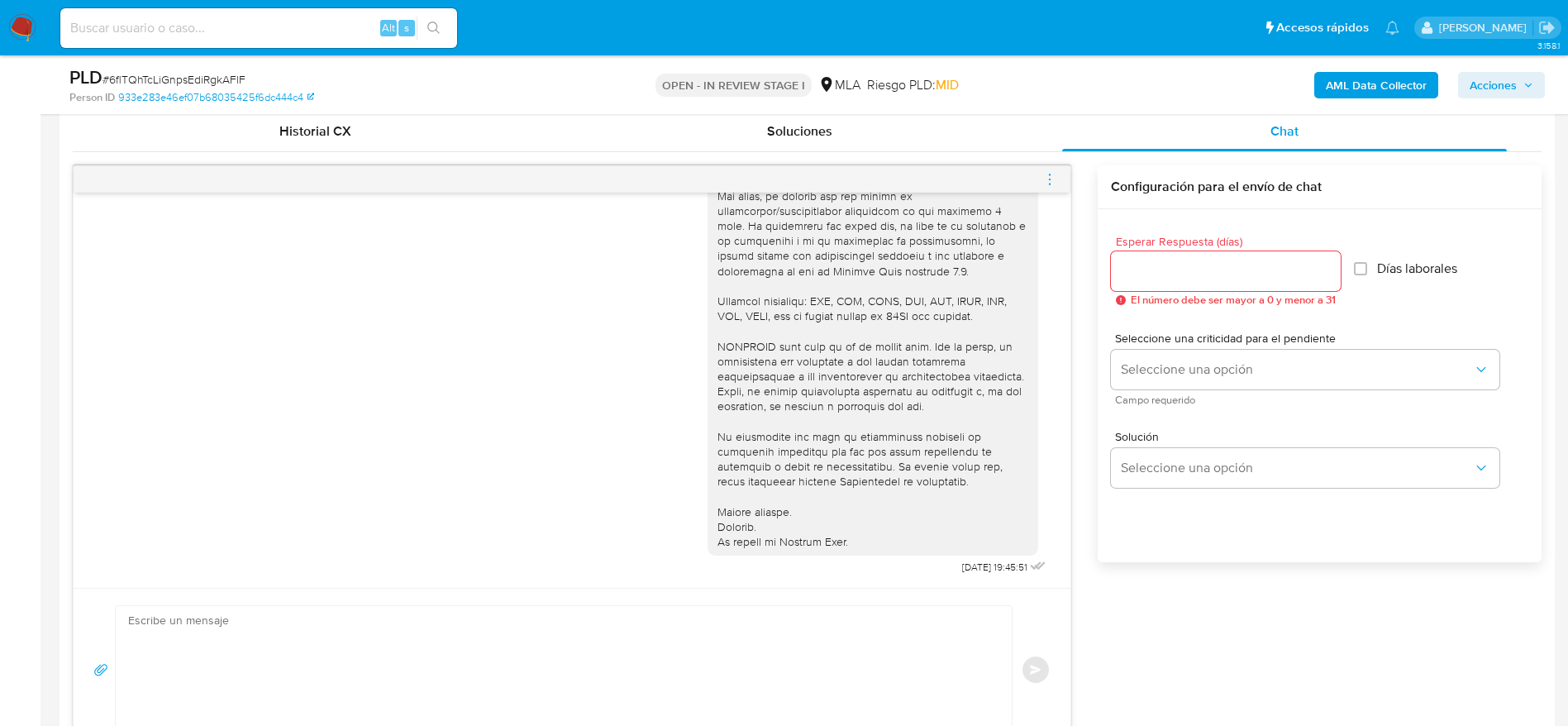
scroll to position [620, 0]
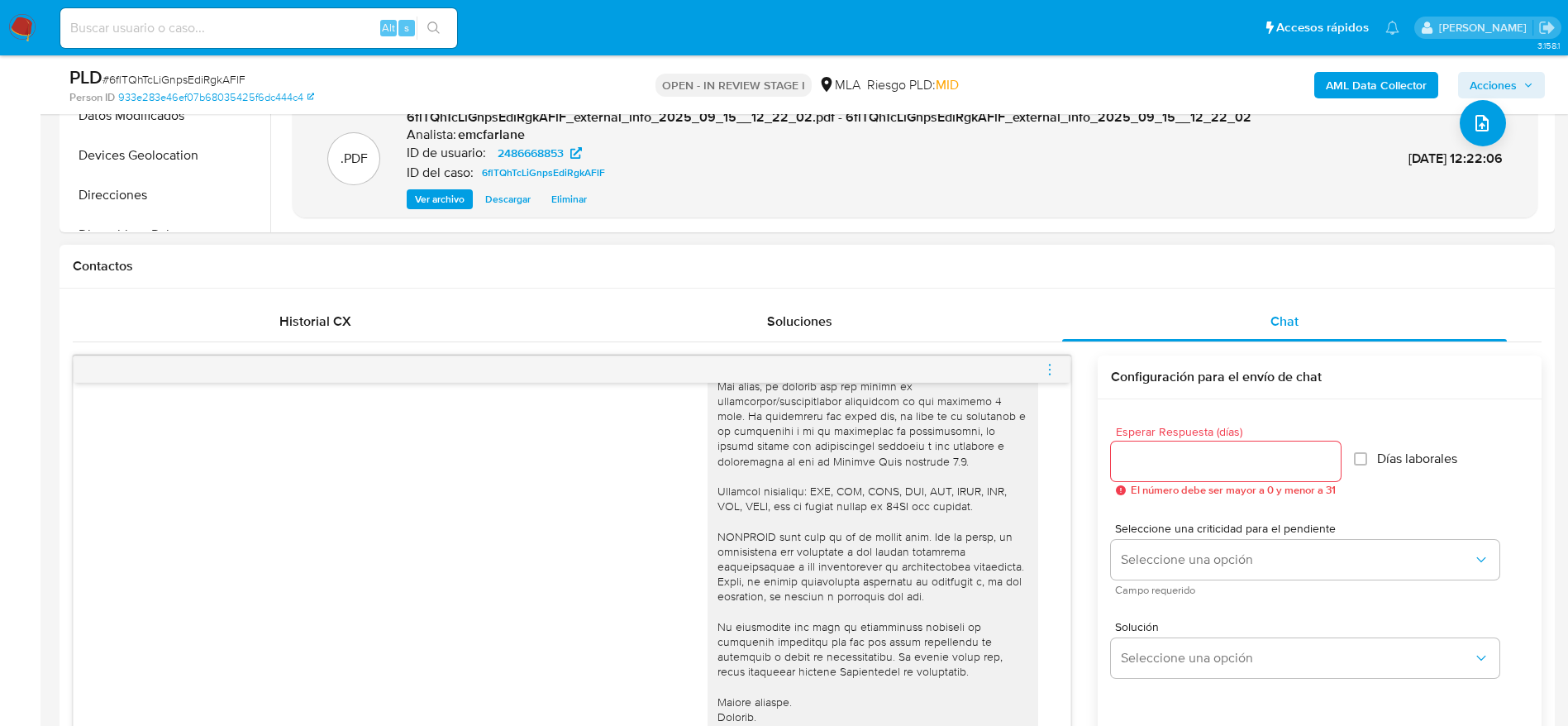
click at [1042, 375] on div at bounding box center [572, 370] width 997 height 26
click at [1044, 369] on icon "menu-action" at bounding box center [1050, 370] width 15 height 15
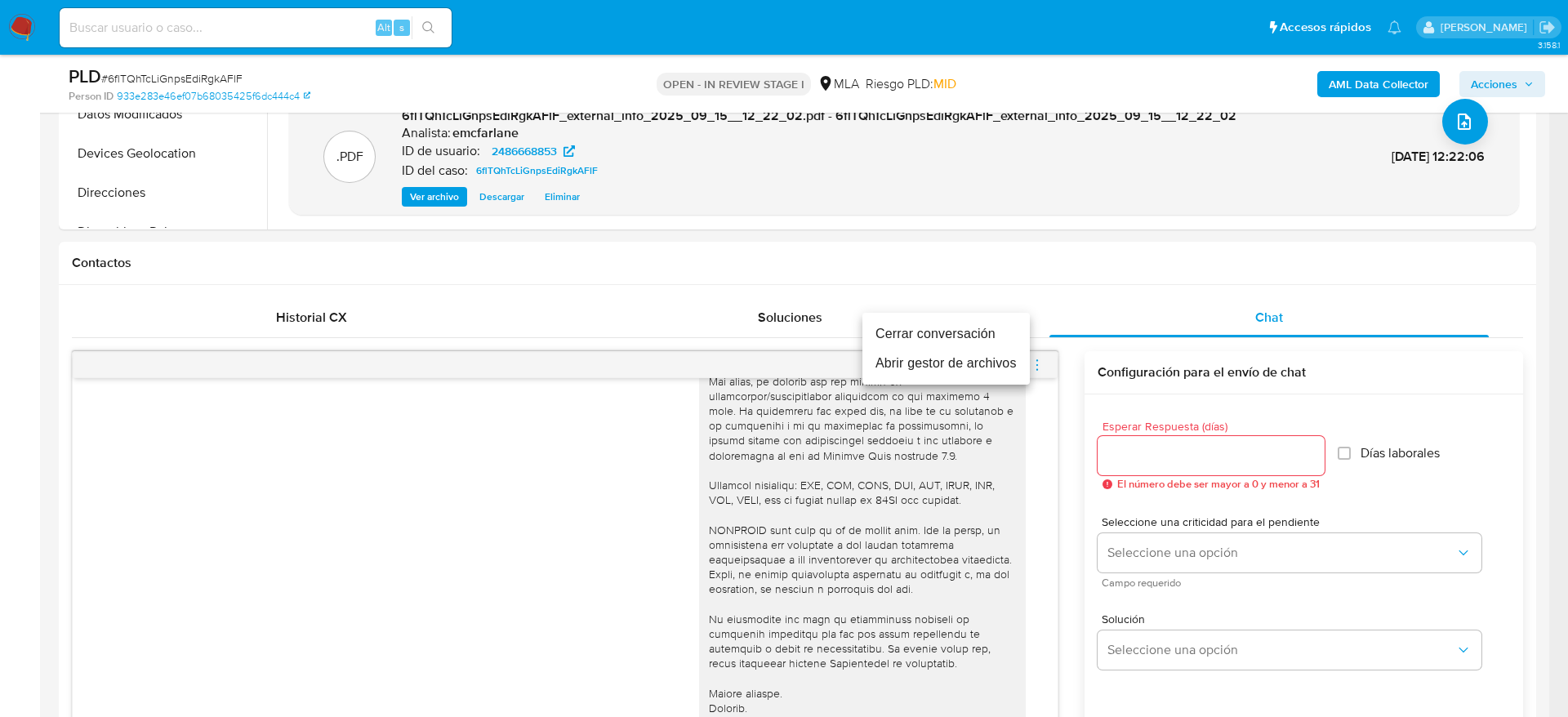
click at [1004, 333] on li "Cerrar conversación" at bounding box center [946, 335] width 168 height 30
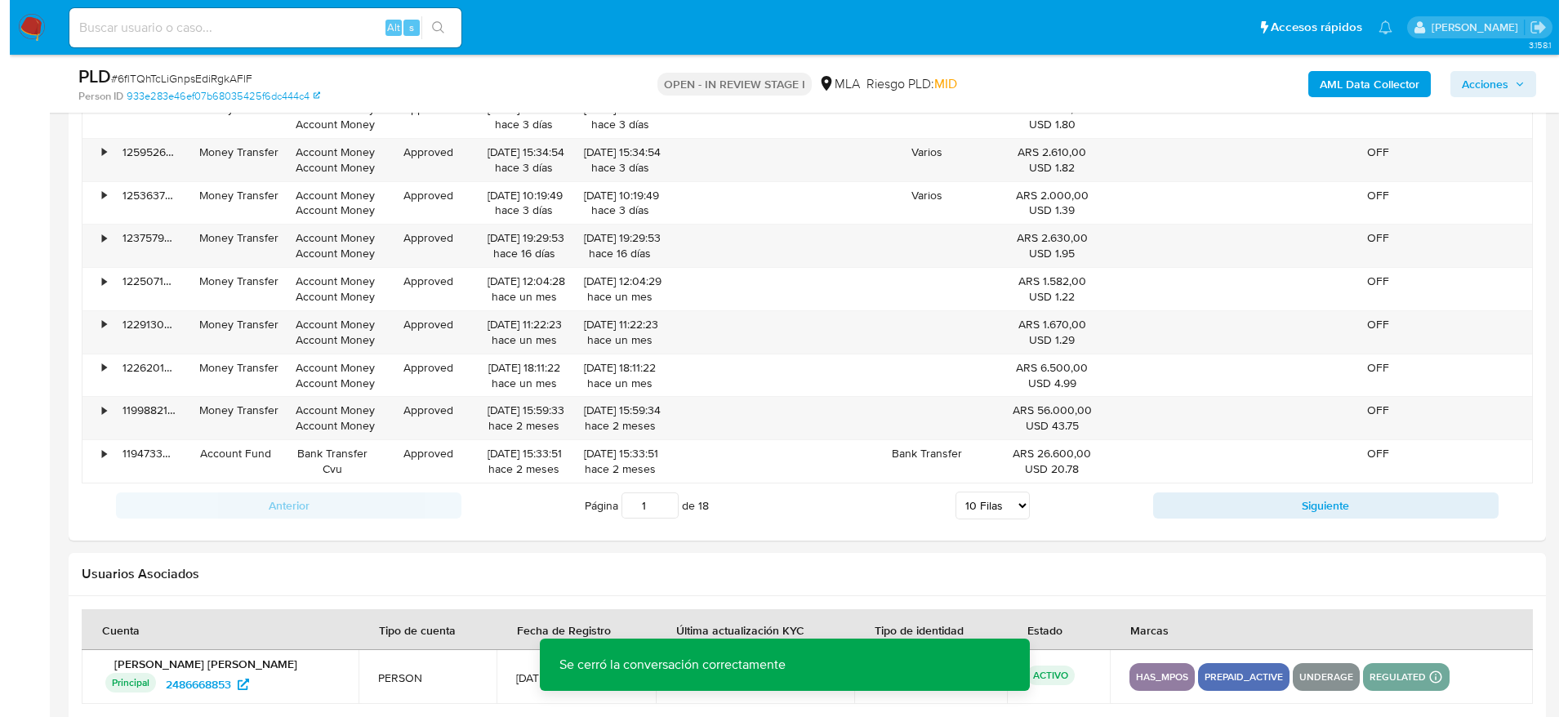
scroll to position [2889, 0]
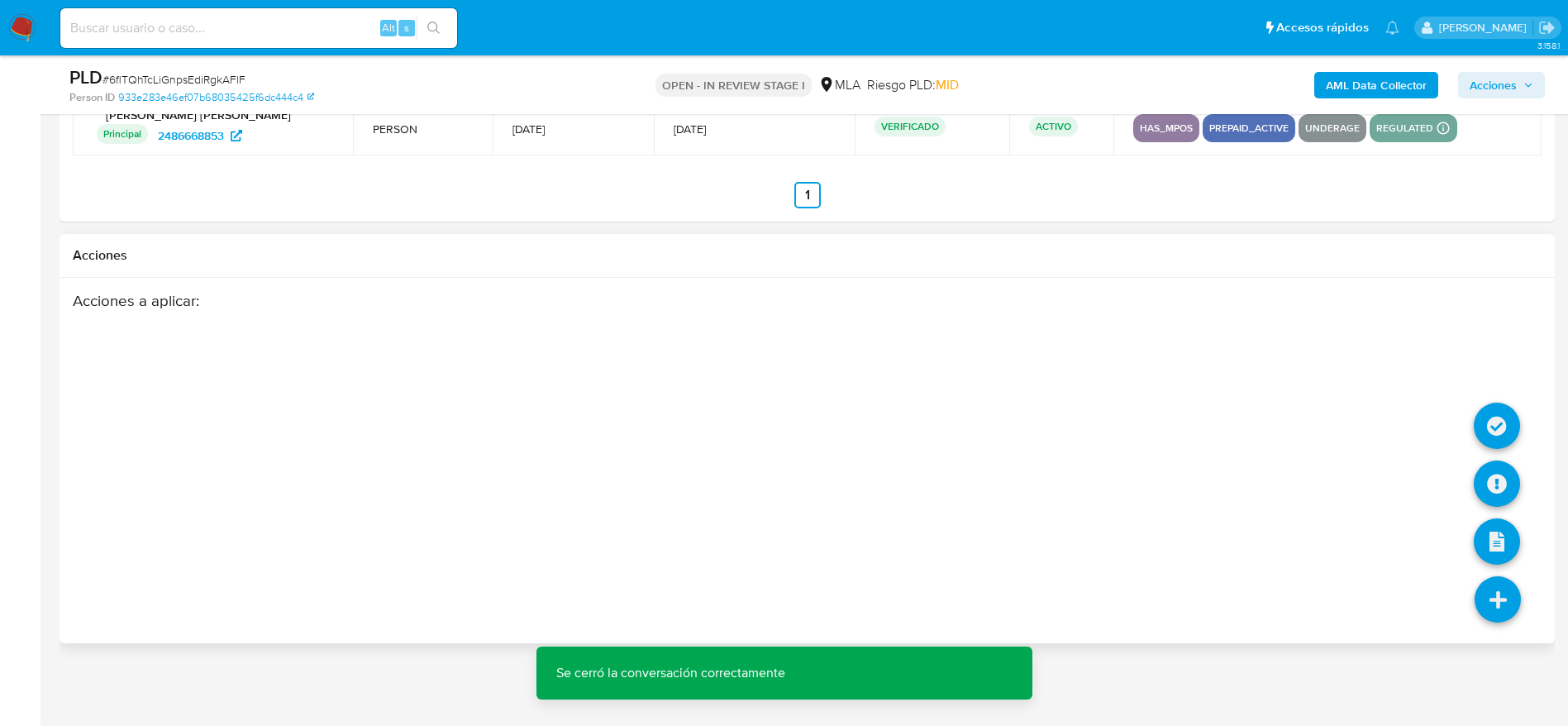
click at [1491, 606] on icon at bounding box center [1497, 599] width 46 height 46
click at [1498, 488] on icon at bounding box center [1496, 483] width 46 height 46
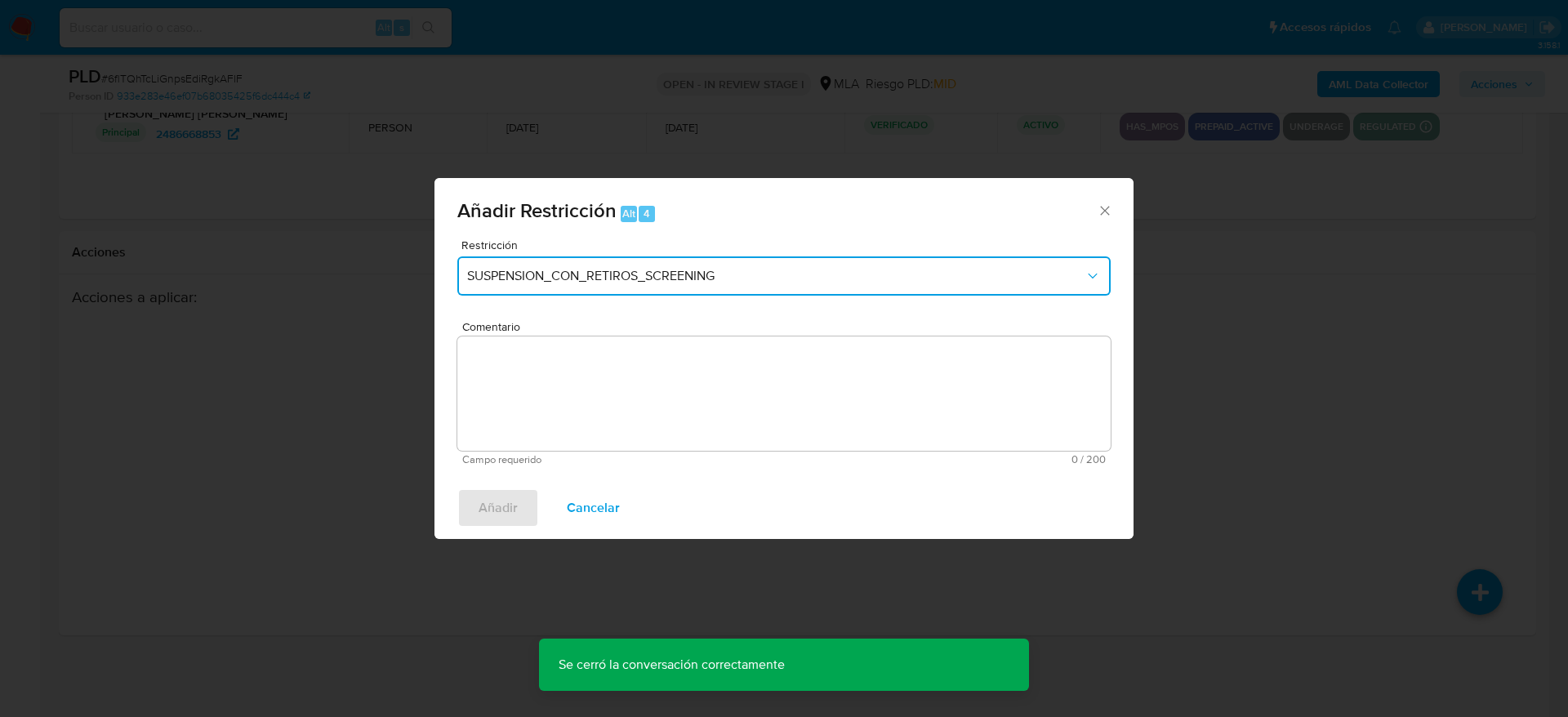
drag, startPoint x: 773, startPoint y: 283, endPoint x: 770, endPoint y: 291, distance: 8.5
click at [773, 283] on span "SUSPENSION_CON_RETIROS_SCREENING" at bounding box center [776, 276] width 617 height 17
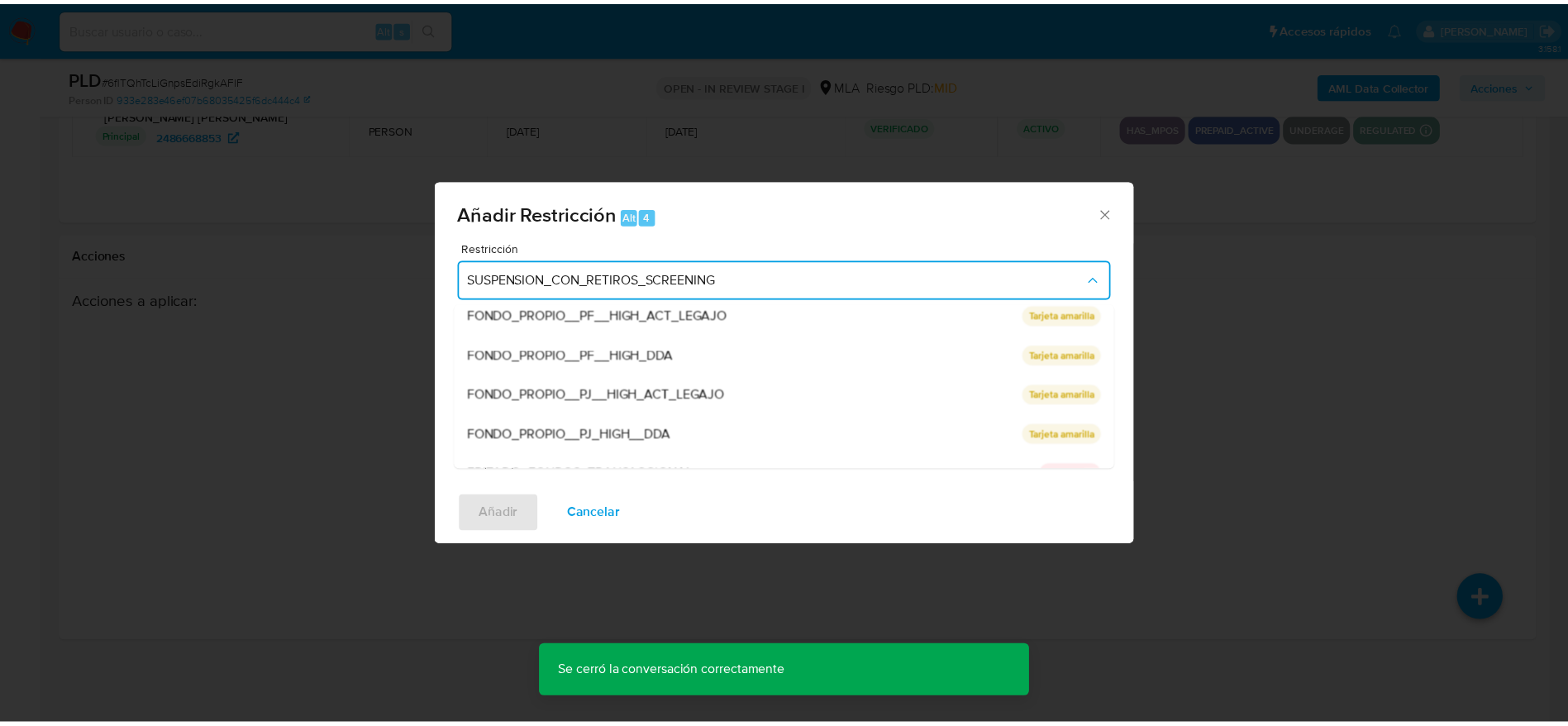
scroll to position [350, 0]
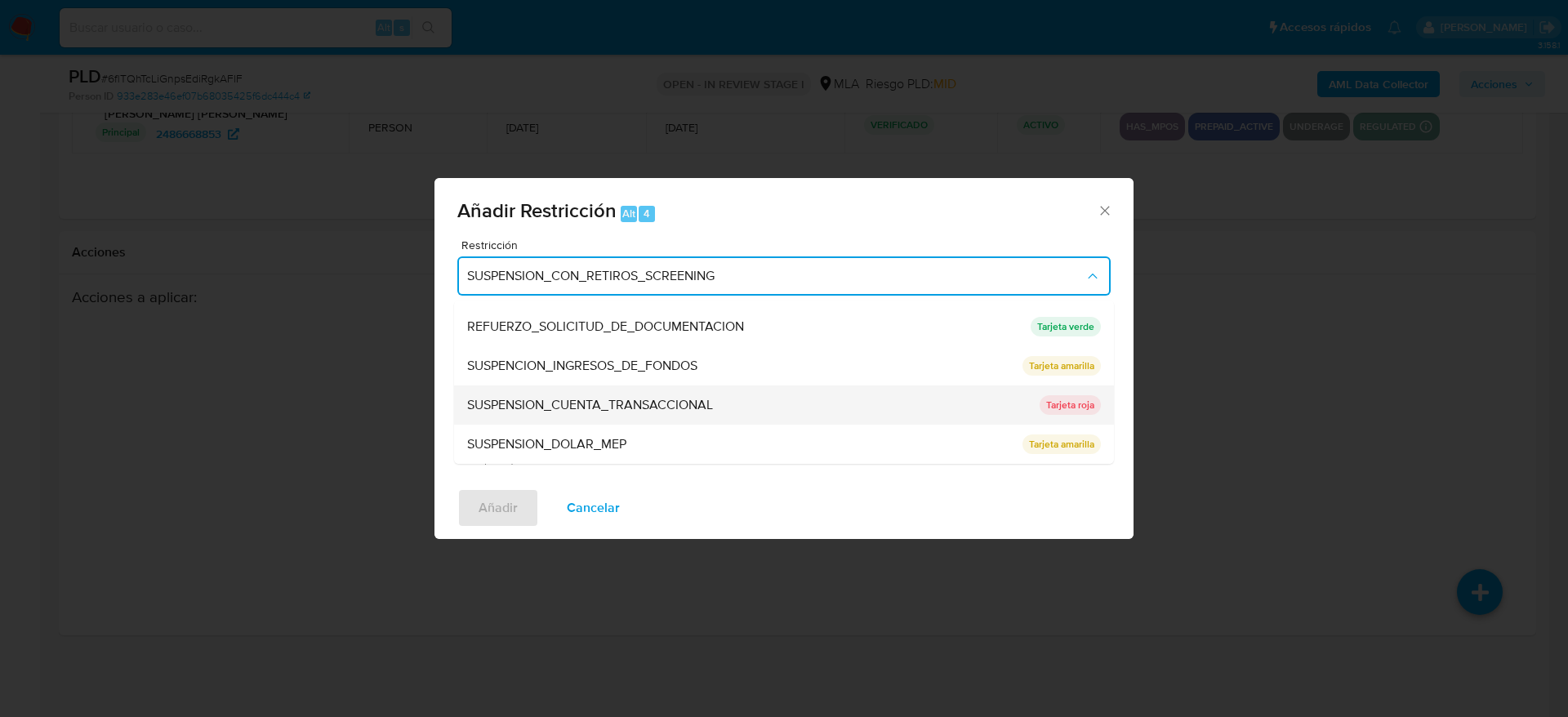
click at [725, 407] on div "SUSPENSION_CUENTA_TRANSACCIONAL" at bounding box center [749, 406] width 563 height 39
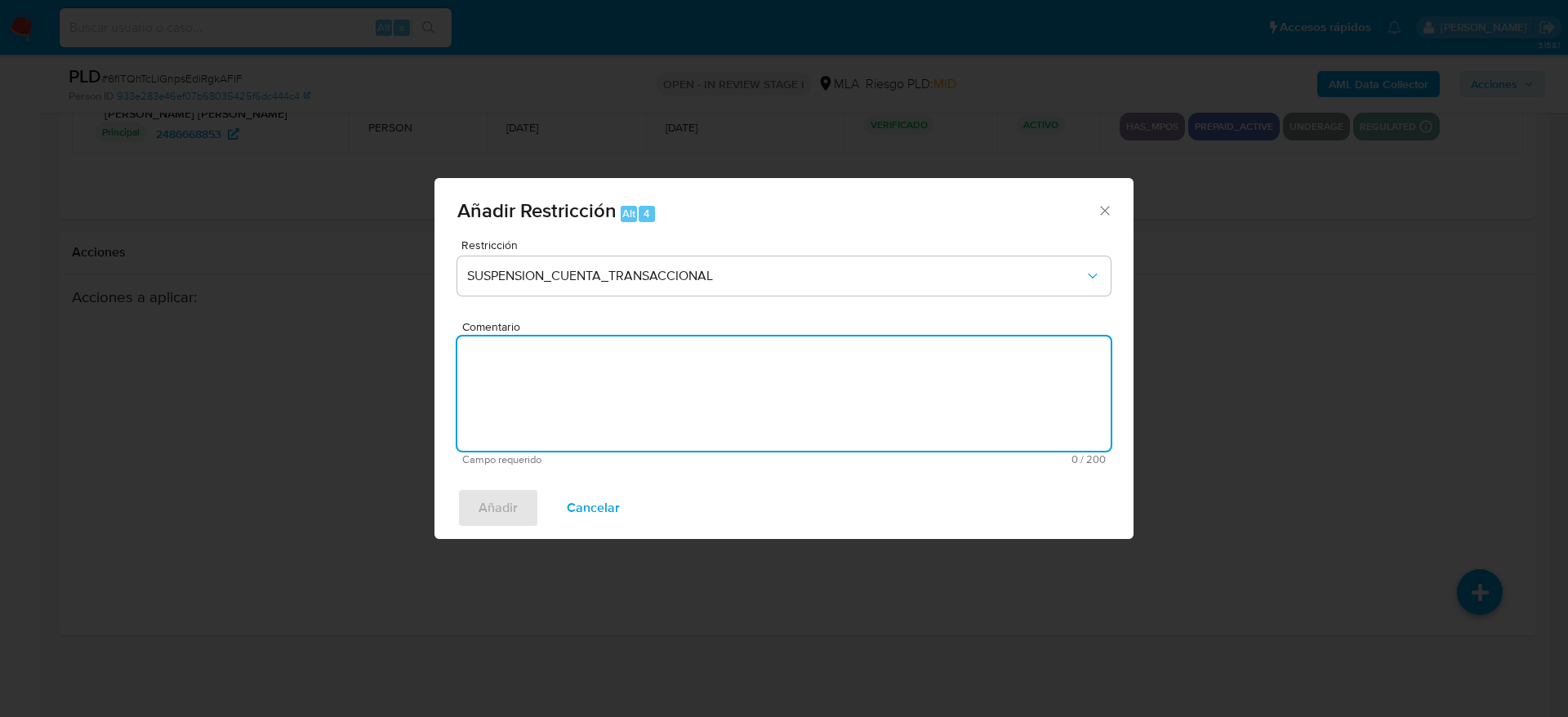
click at [725, 407] on textarea "Comentario" at bounding box center [784, 393] width 653 height 115
type textarea "AML"
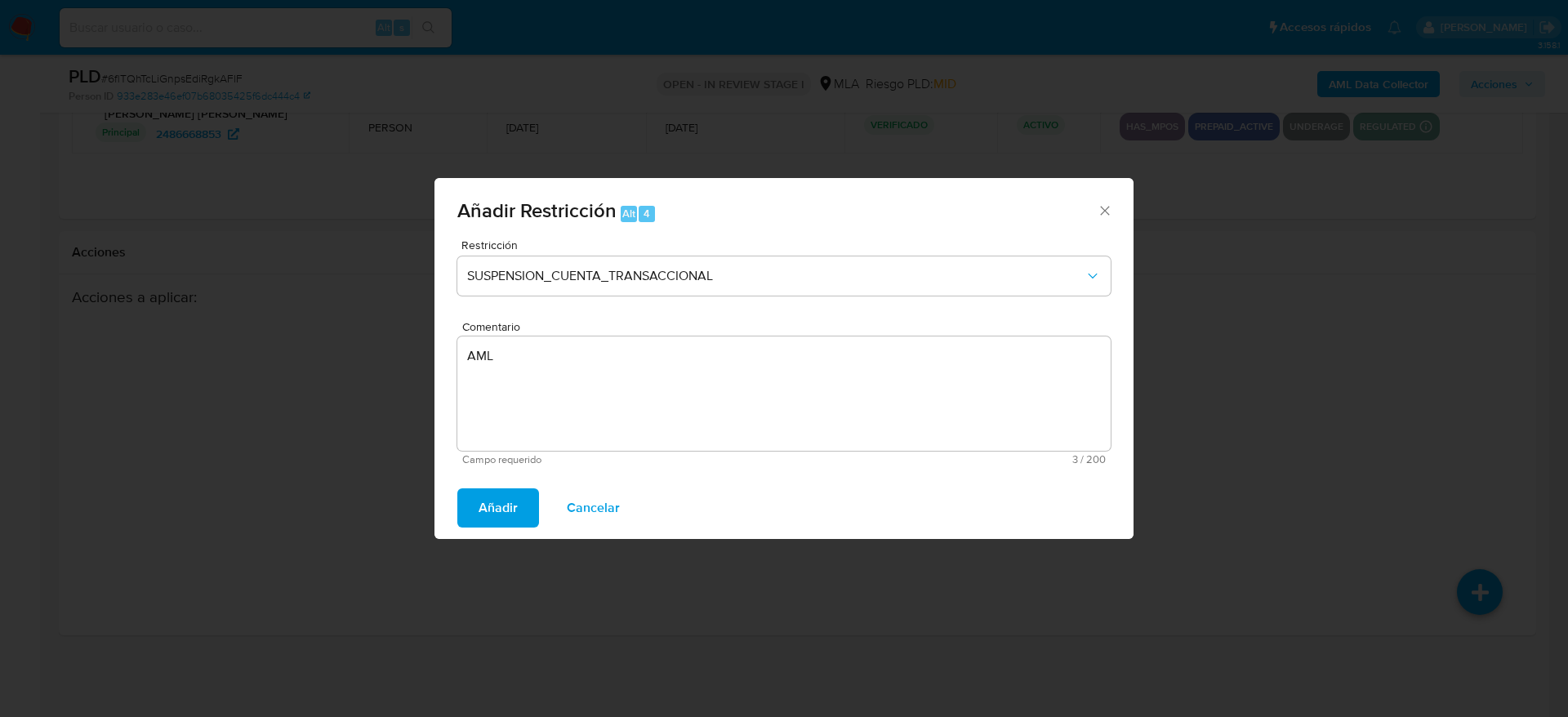
click at [511, 498] on span "Añadir" at bounding box center [498, 508] width 39 height 36
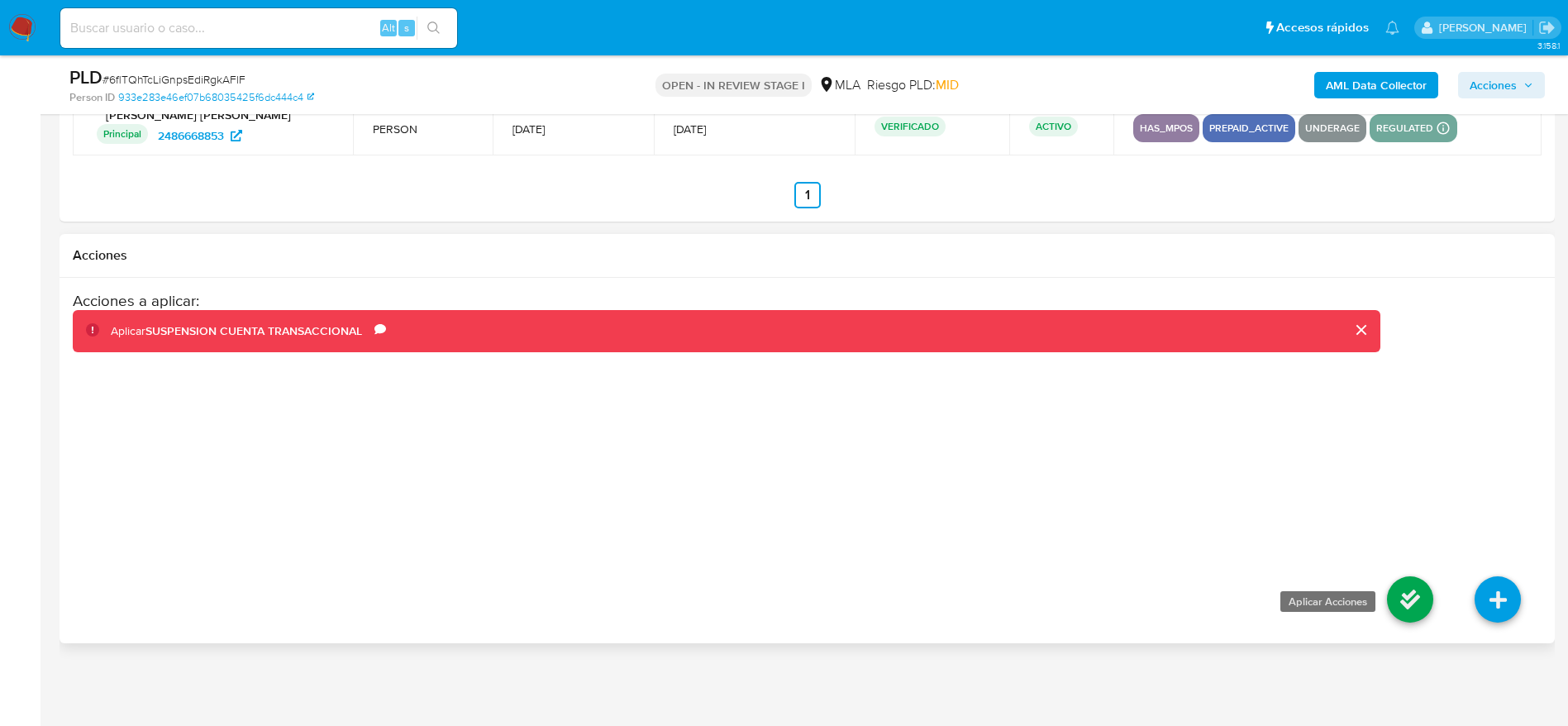
click at [1425, 601] on icon at bounding box center [1410, 599] width 46 height 46
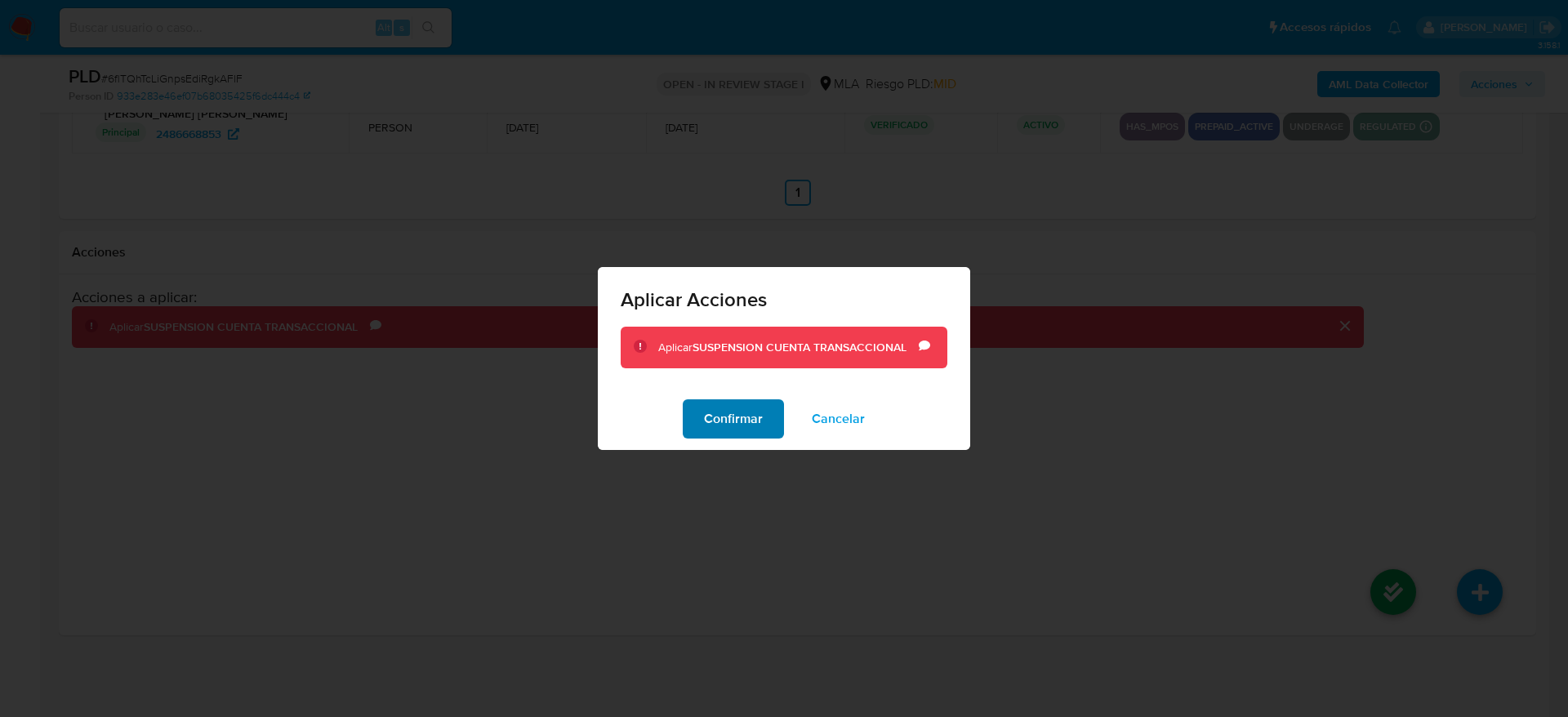
click at [751, 425] on span "Confirmar" at bounding box center [733, 419] width 59 height 36
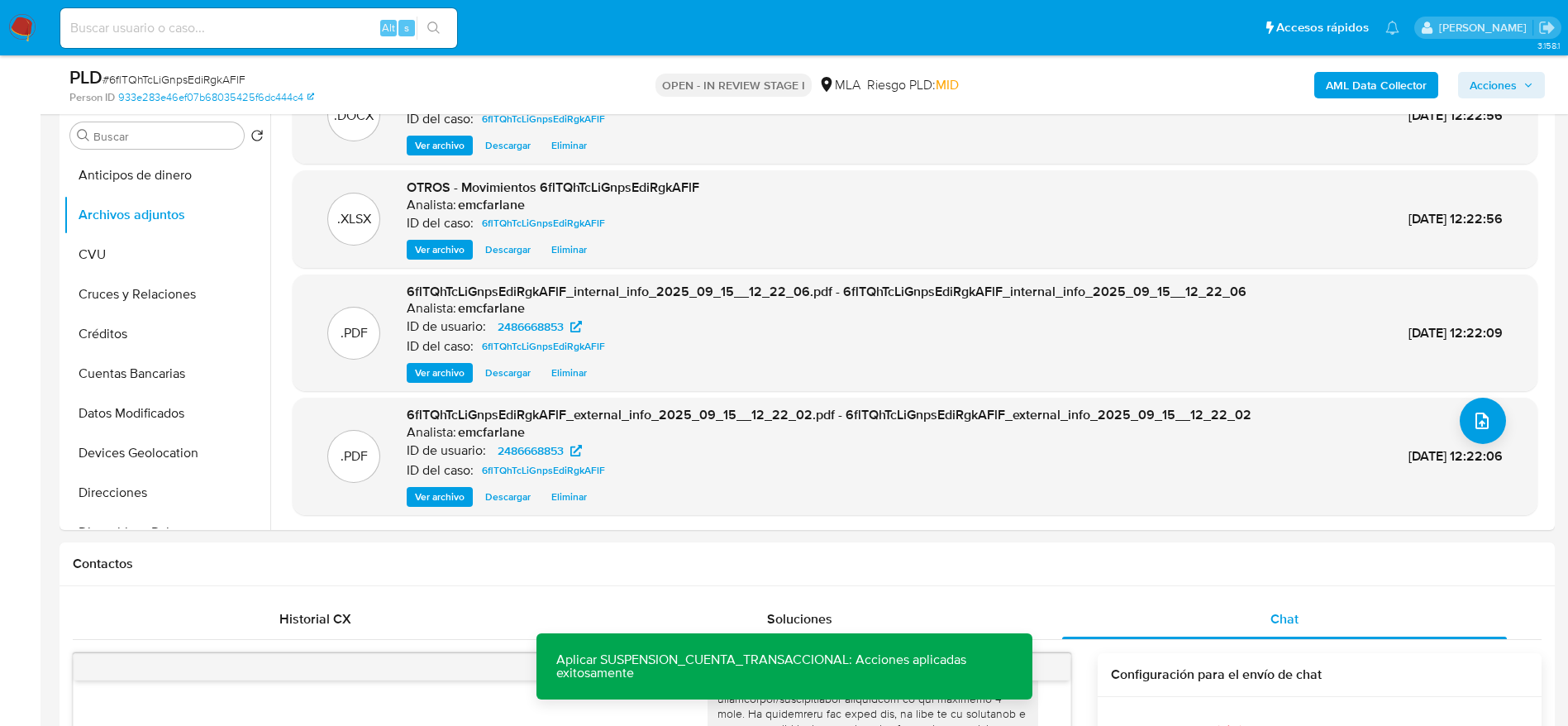
scroll to position [0, 0]
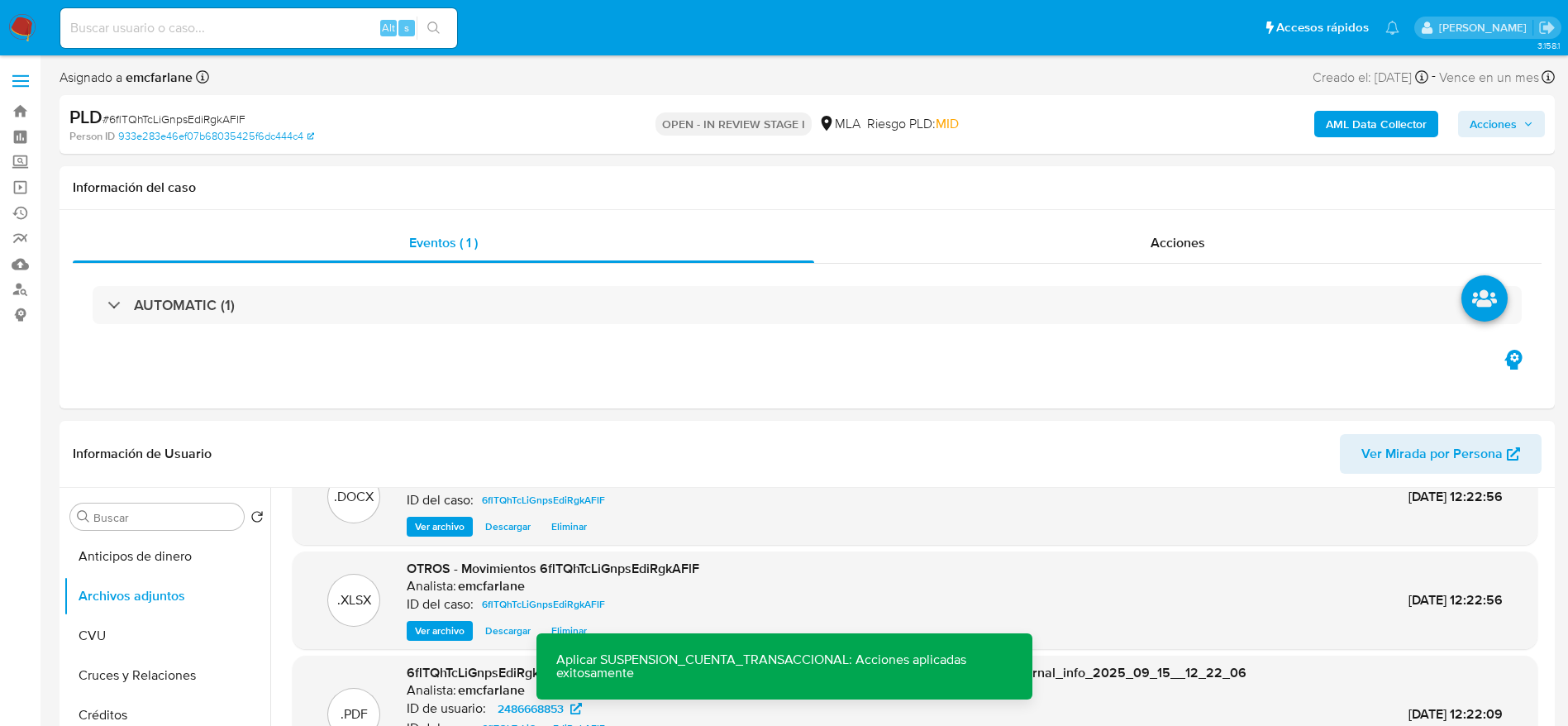
click at [1486, 130] on span "Acciones" at bounding box center [1493, 124] width 47 height 26
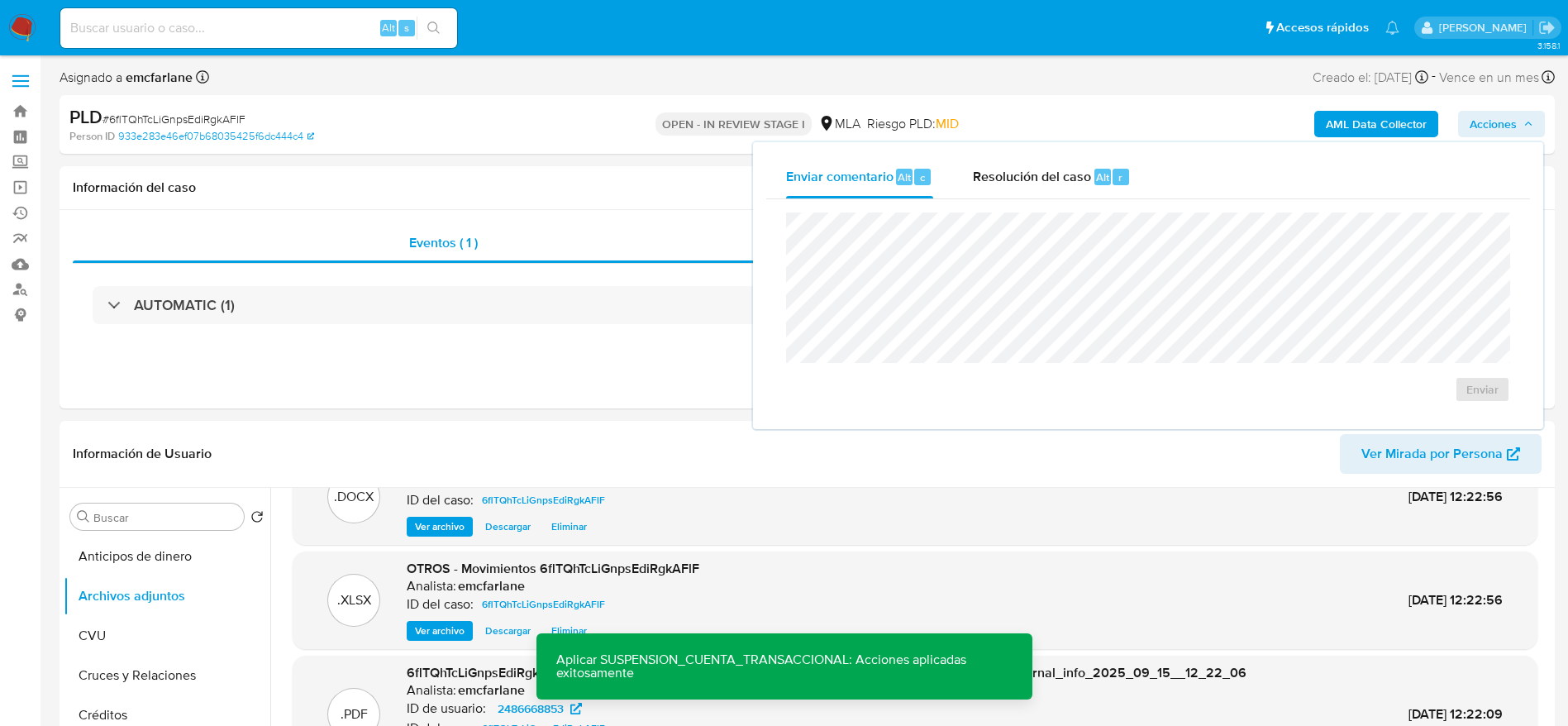
click at [1110, 203] on div "Enviar" at bounding box center [1148, 308] width 764 height 217
drag, startPoint x: 1104, startPoint y: 180, endPoint x: 1111, endPoint y: 207, distance: 27.9
click at [1104, 179] on span "Alt" at bounding box center [1103, 177] width 13 height 16
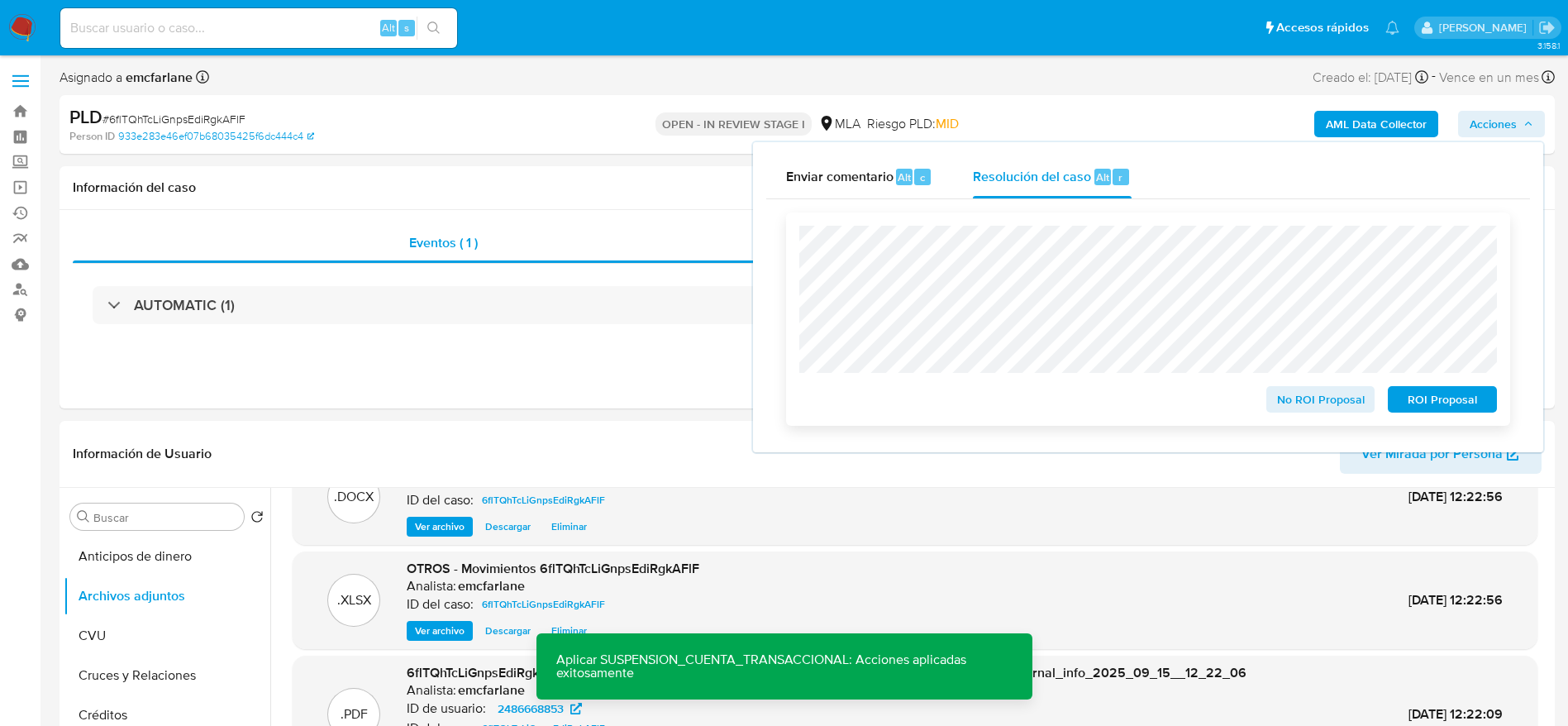
click at [1473, 411] on span "ROI Proposal" at bounding box center [1442, 399] width 86 height 24
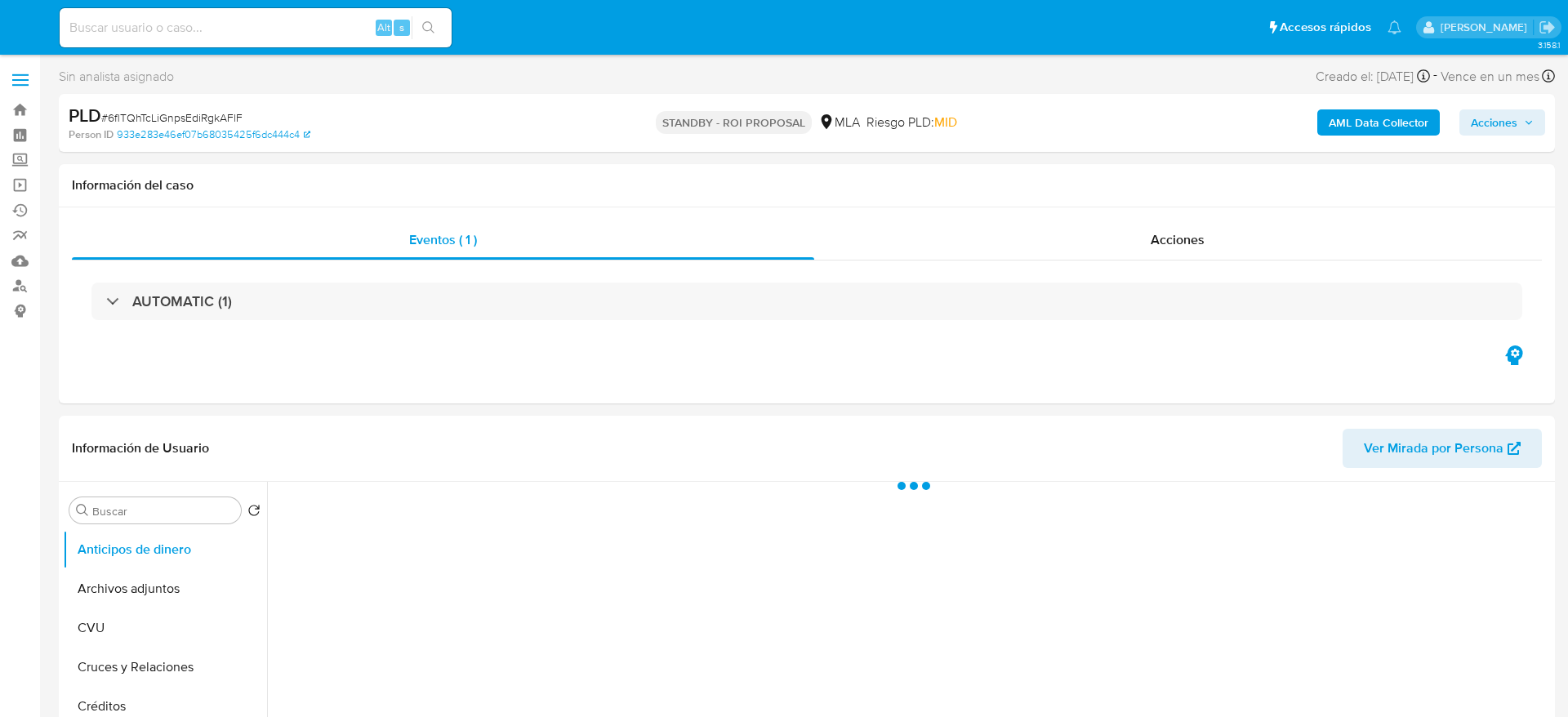
select select "10"
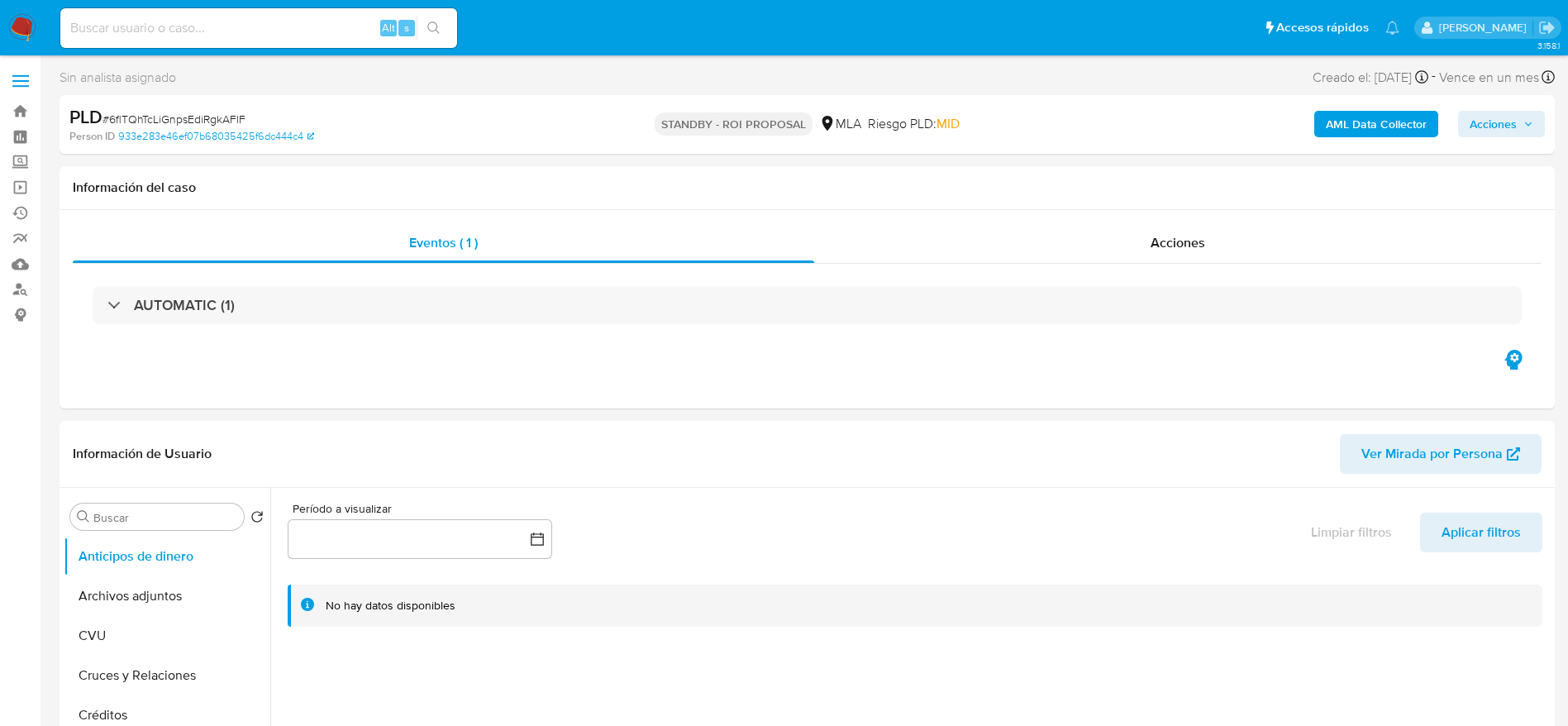
click at [348, 18] on div "Alt s" at bounding box center [259, 28] width 397 height 40
click at [353, 37] on input at bounding box center [259, 27] width 397 height 22
paste input "2g5CjEYDzYUfsiS72hoD57mQ"
type input "2g5CjEYDzYUfsiS72hoD57mQ"
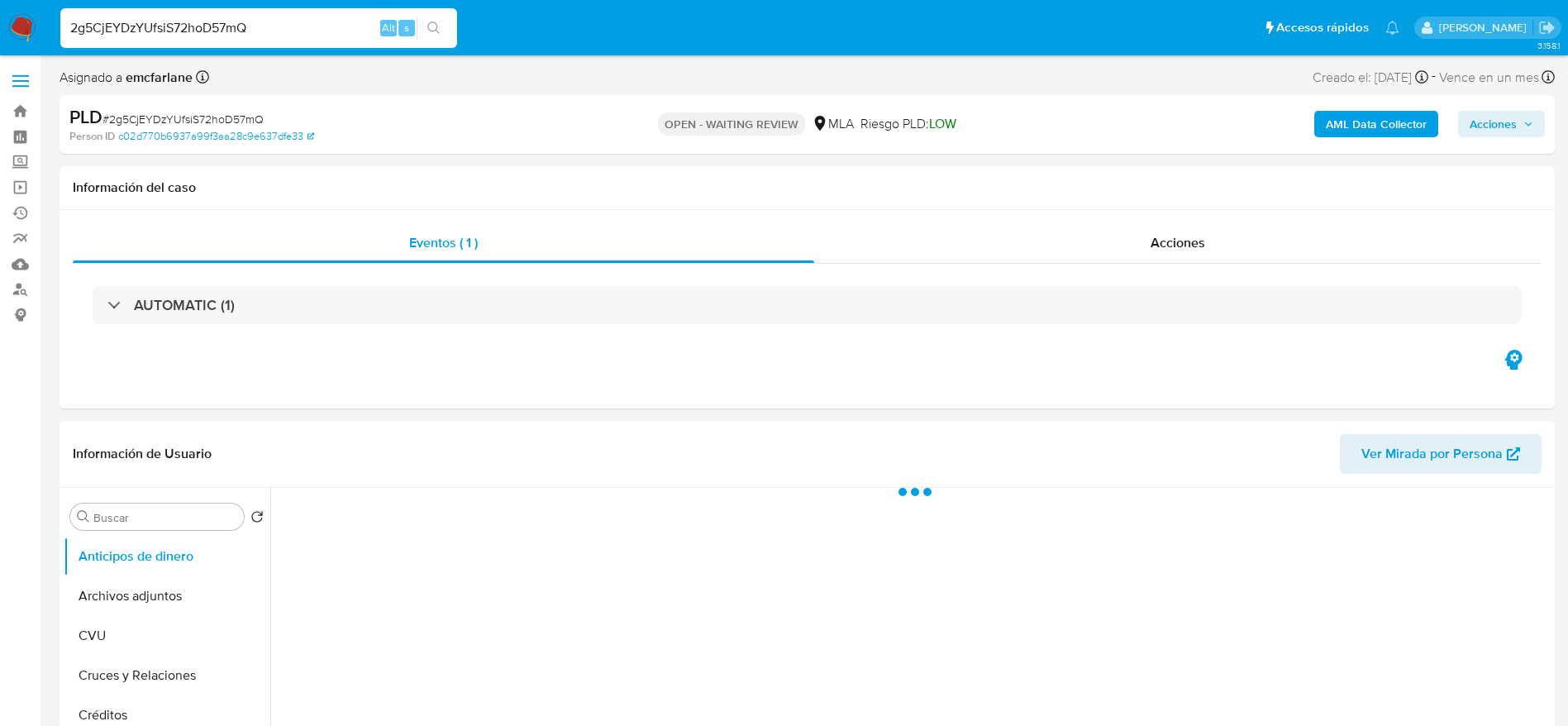
select select "10"
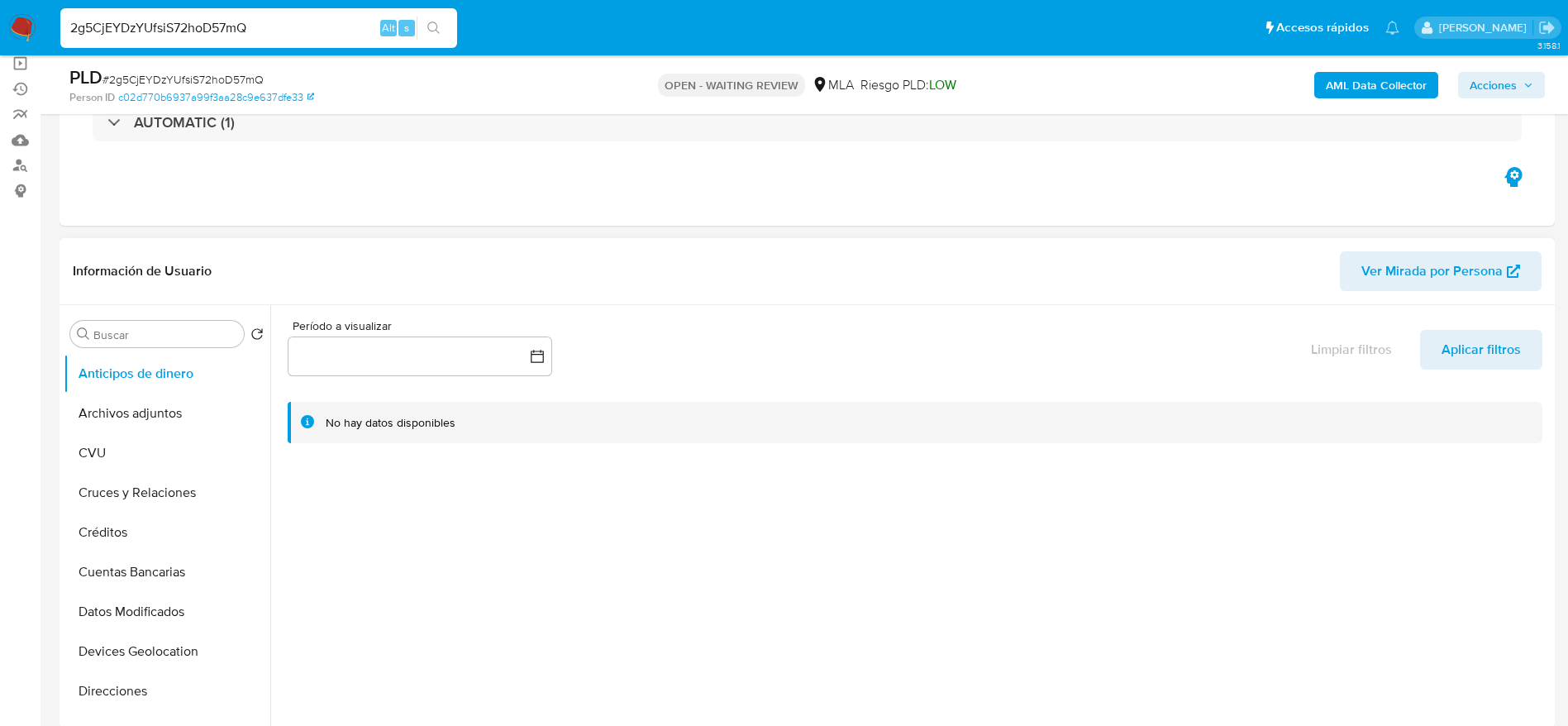
scroll to position [818, 0]
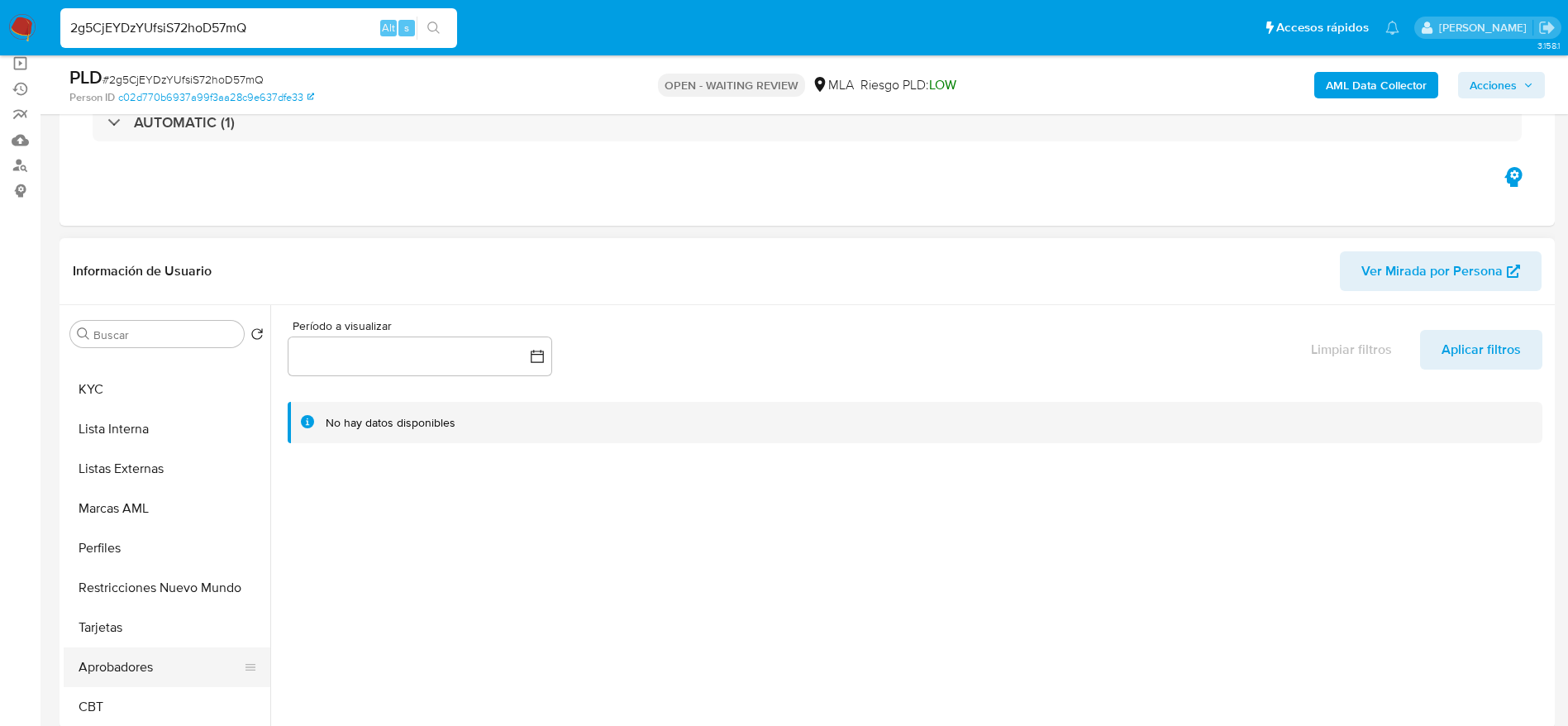
drag, startPoint x: 128, startPoint y: 674, endPoint x: 494, endPoint y: 450, distance: 429.1
click at [128, 674] on button "Aprobadores" at bounding box center [166, 667] width 207 height 40
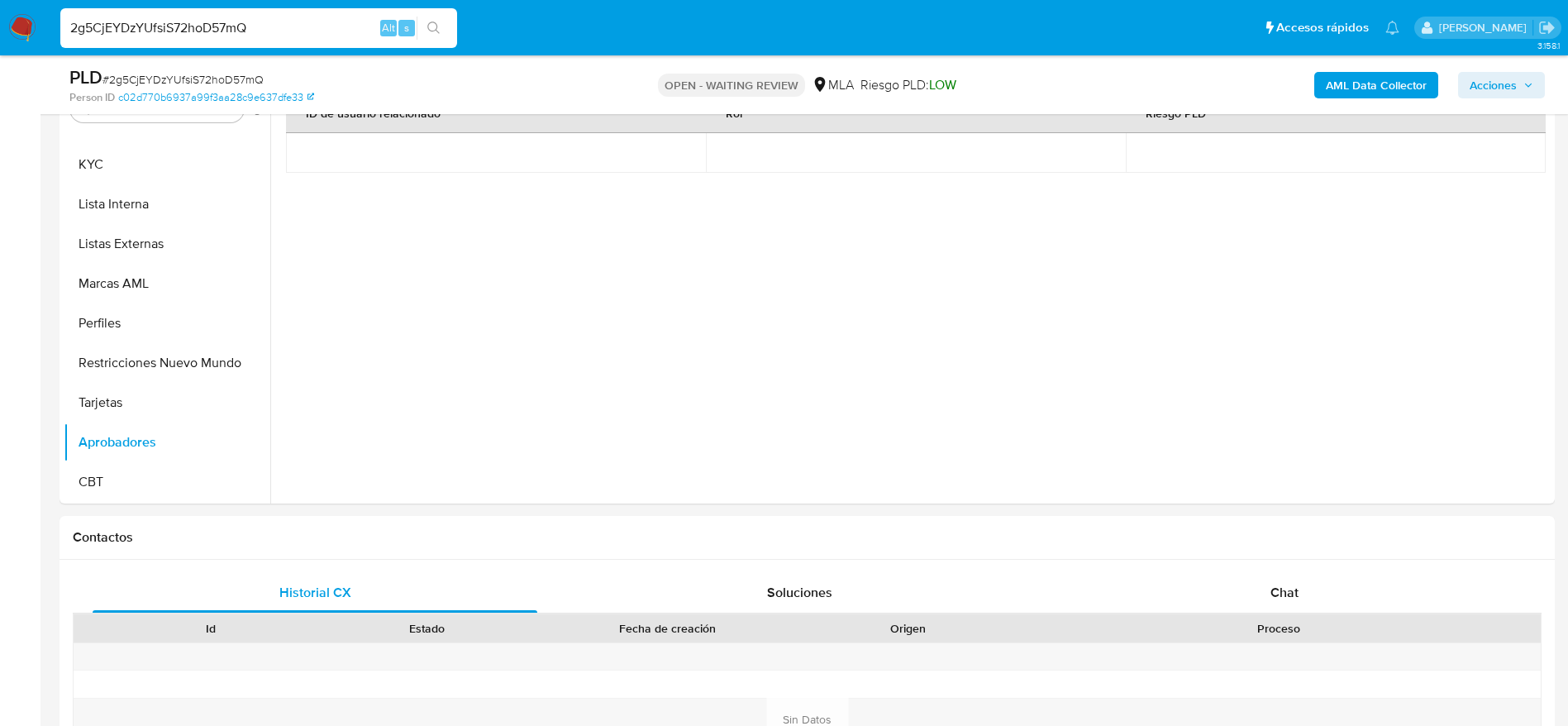
scroll to position [744, 0]
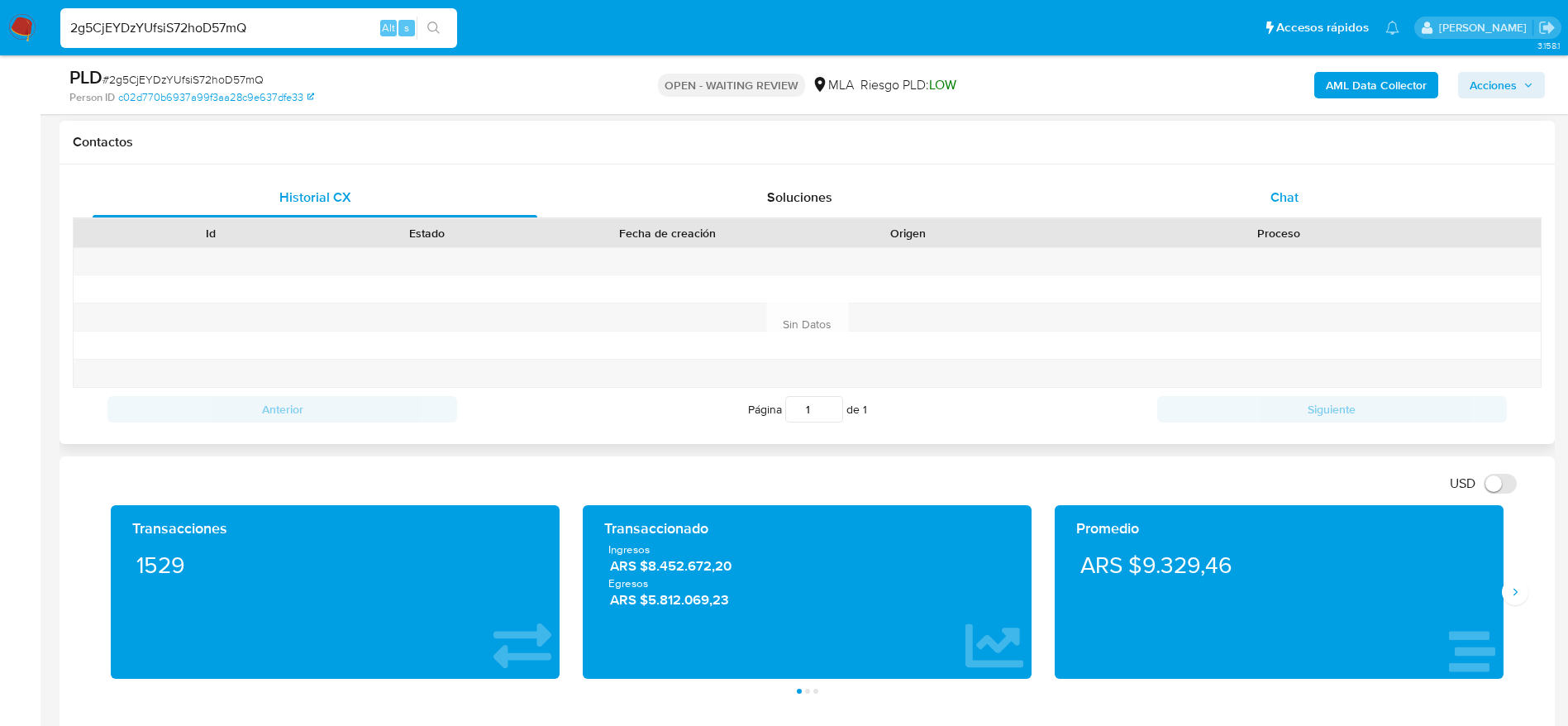
click at [1280, 199] on span "Chat" at bounding box center [1285, 197] width 28 height 19
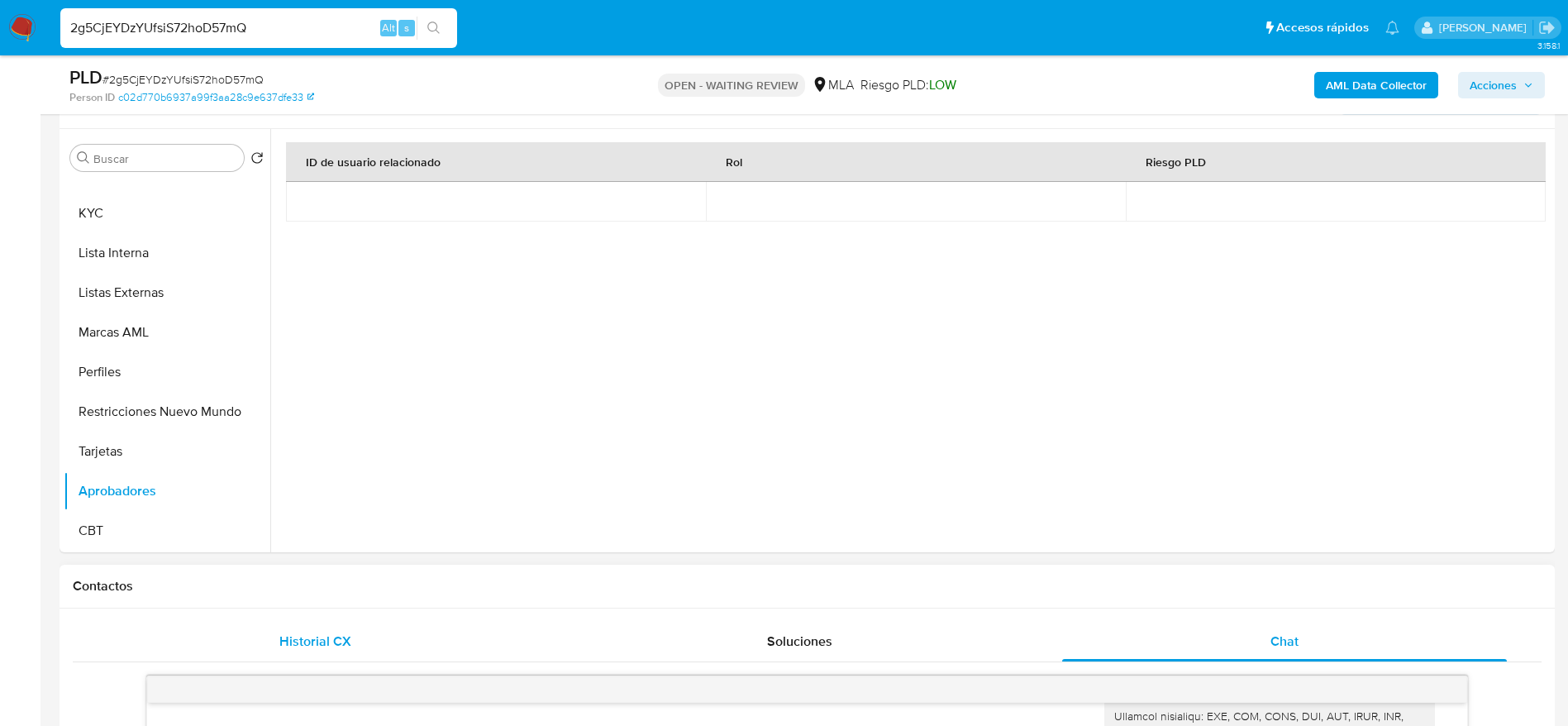
scroll to position [124, 0]
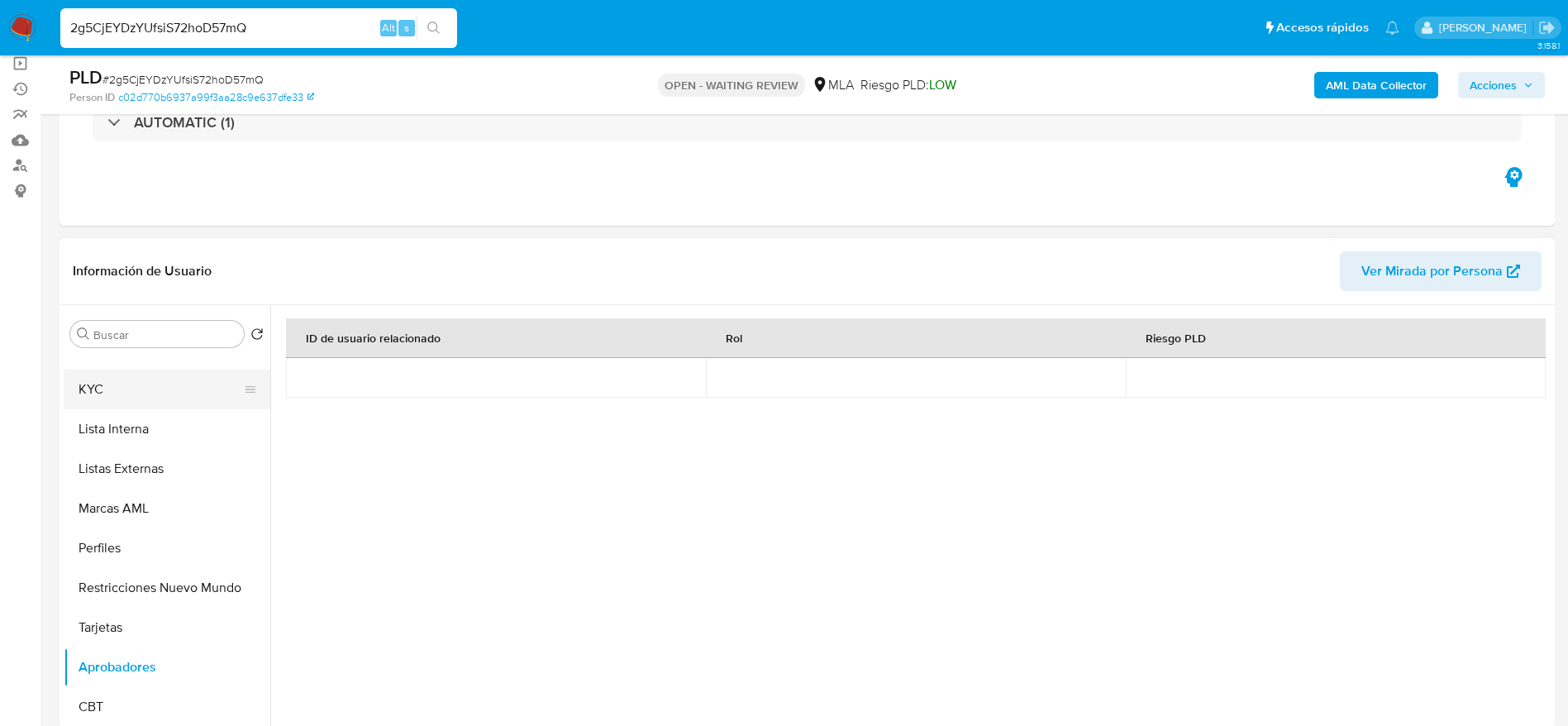
click at [149, 403] on button "KYC" at bounding box center [159, 390] width 193 height 40
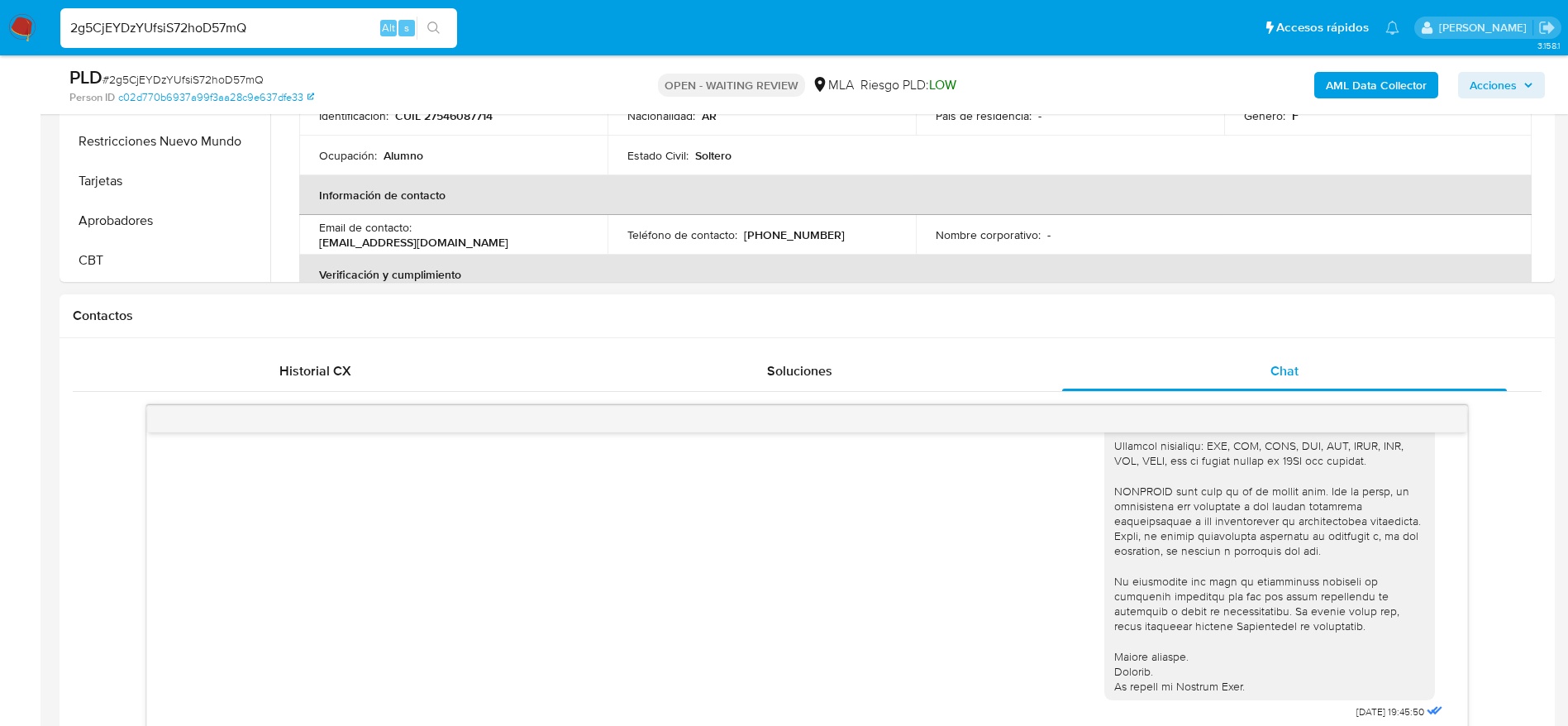
scroll to position [869, 0]
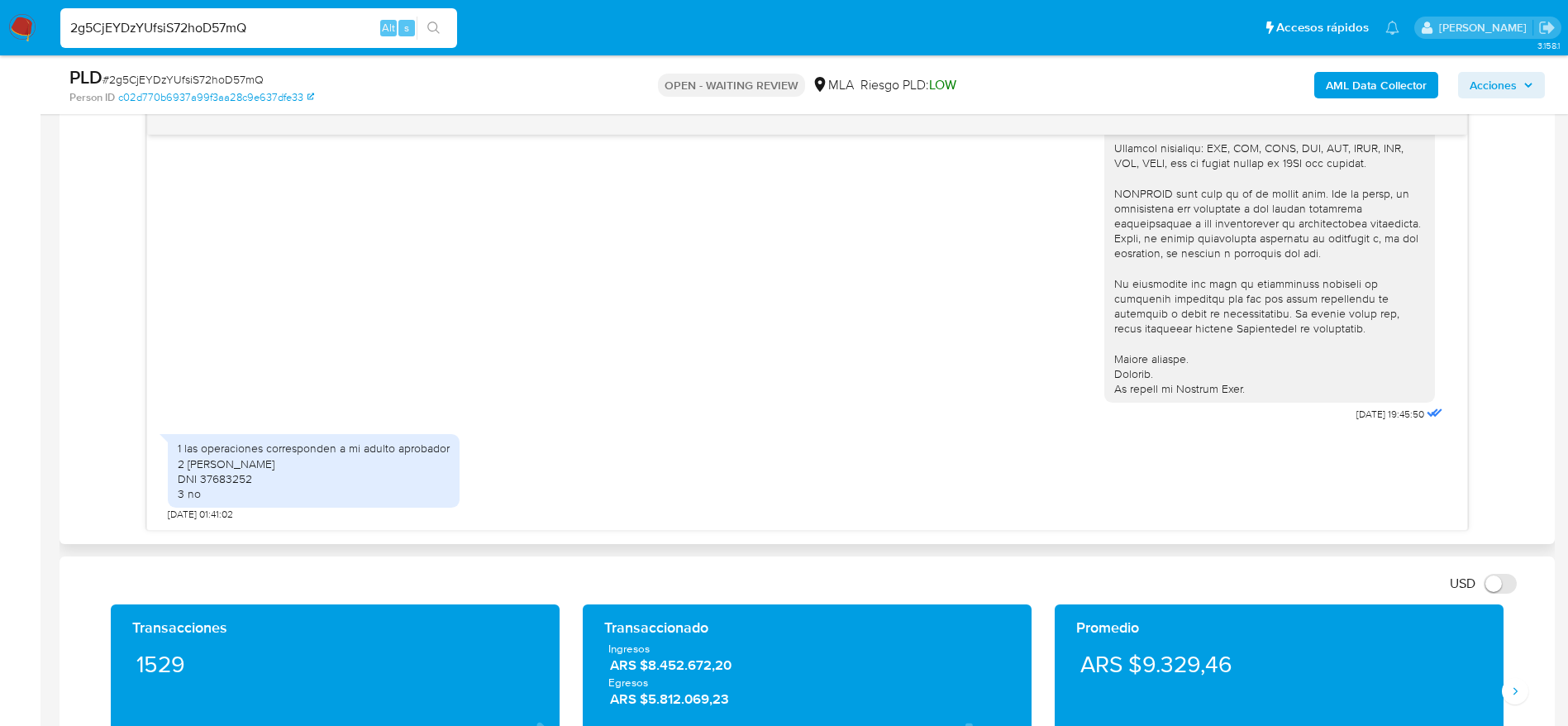
drag, startPoint x: 219, startPoint y: 503, endPoint x: 148, endPoint y: 423, distance: 107.0
click at [137, 425] on div "04/09/2025 19:45:50 1 las operaciones corresponden a mi adulto aprobador 2 Mart…" at bounding box center [807, 319] width 1469 height 424
click at [854, 375] on div "04/09/2025 19:45:50" at bounding box center [807, 57] width 1278 height 740
drag, startPoint x: 244, startPoint y: 493, endPoint x: 175, endPoint y: 450, distance: 81.3
click at [175, 450] on div "1 las operaciones corresponden a mi adulto aprobador 2 Martín Sebastián luna DN…" at bounding box center [313, 471] width 292 height 74
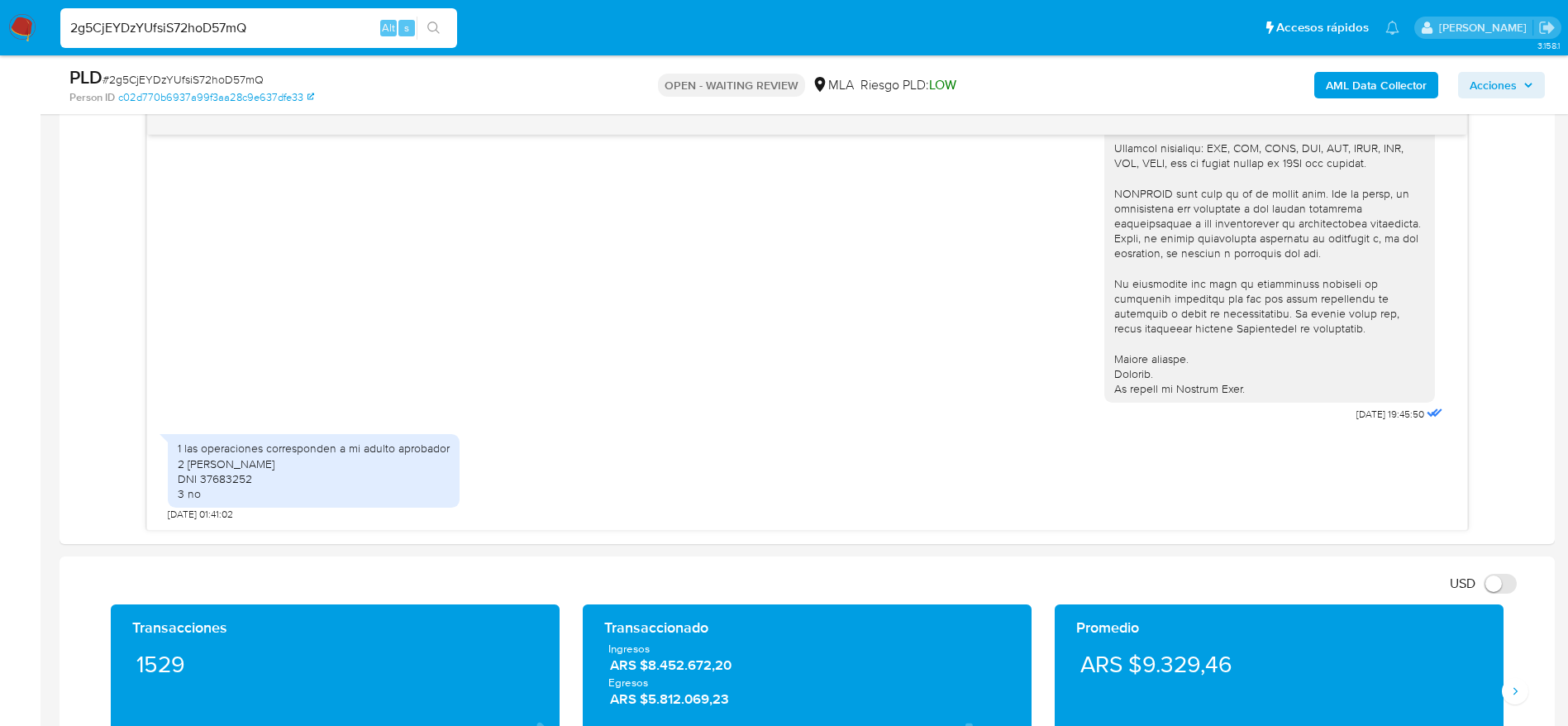
copy div "1 las operaciones corresponden a mi adulto aprobador 2 Martín Sebastián luna DN…"
click at [201, 77] on span "# 2g5CjEYDzYUfsiS72hoD57mQ" at bounding box center [183, 79] width 161 height 17
drag, startPoint x: 201, startPoint y: 77, endPoint x: 192, endPoint y: 76, distance: 9.1
click at [201, 76] on span "# 2g5CjEYDzYUfsiS72hoD57mQ" at bounding box center [183, 79] width 161 height 17
copy span "2g5CjEYDzYUfsiS72hoD57mQ"
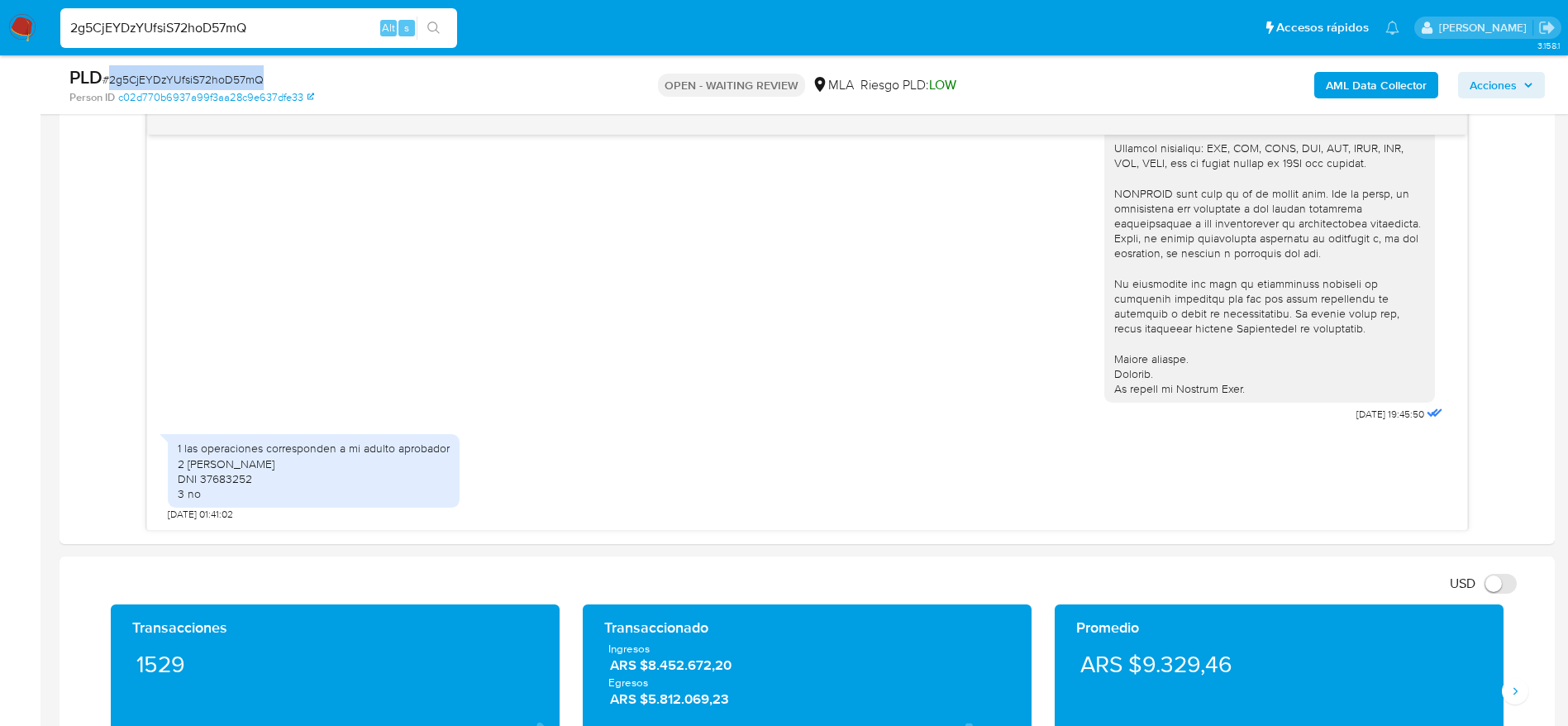
copy span "2g5CjEYDzYUfsiS72hoD57mQ"
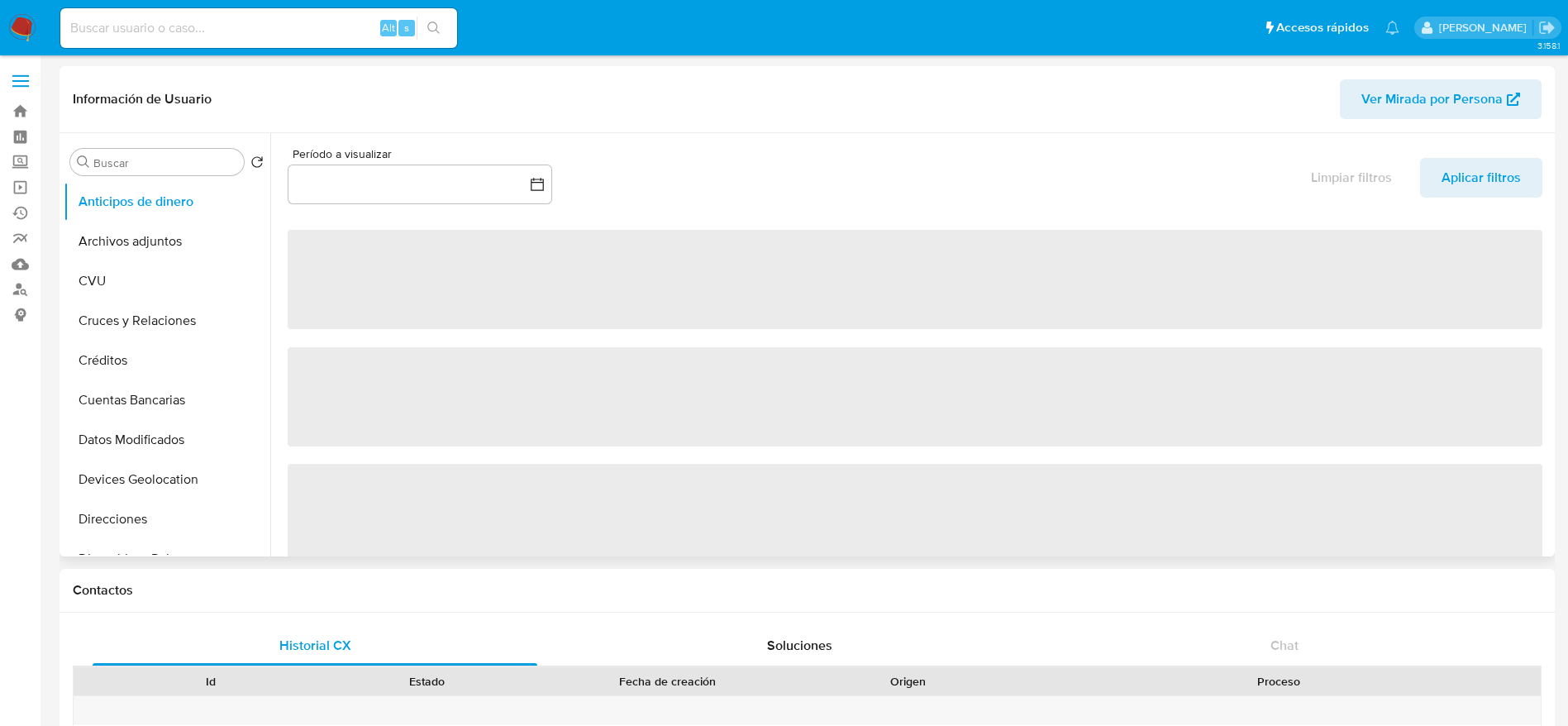
select select "10"
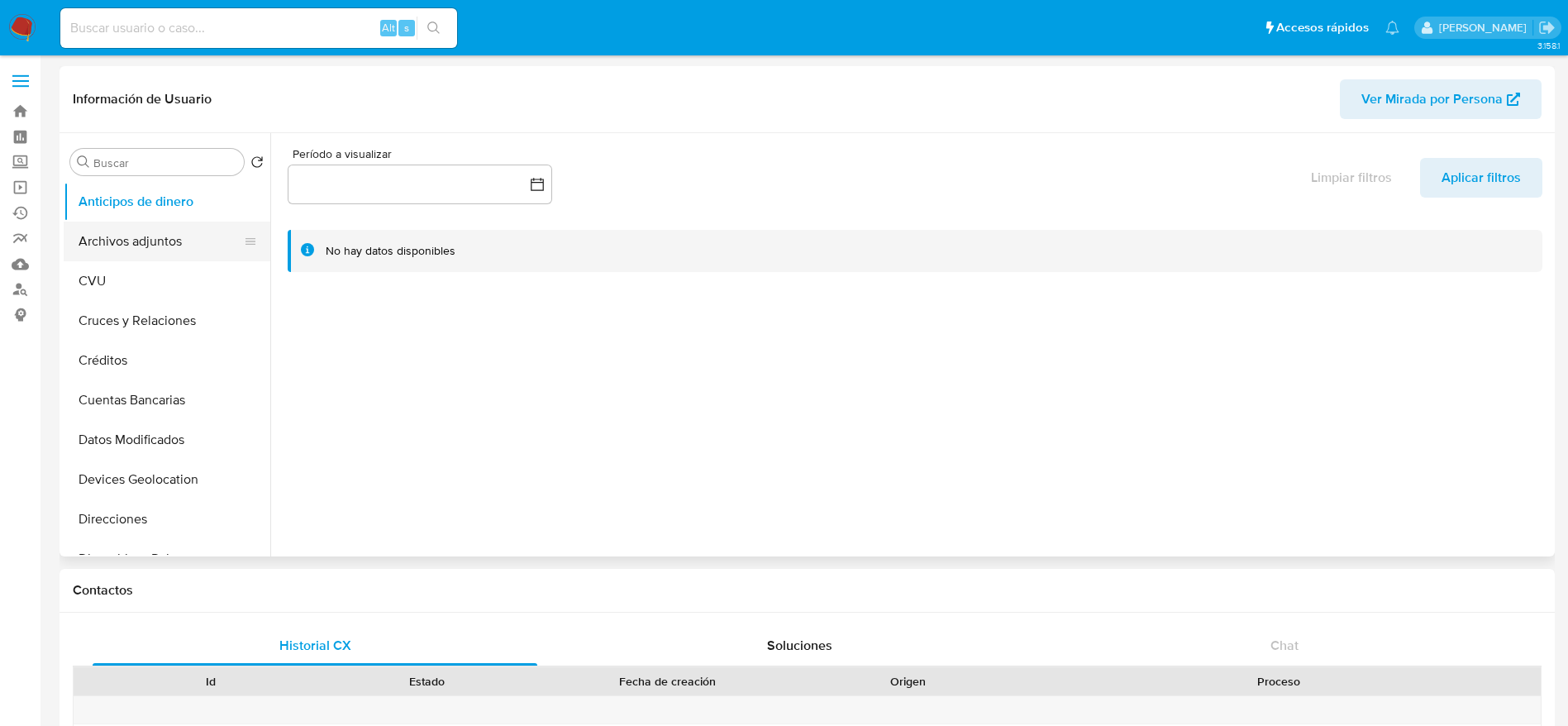
click at [160, 256] on button "Archivos adjuntos" at bounding box center [159, 242] width 193 height 40
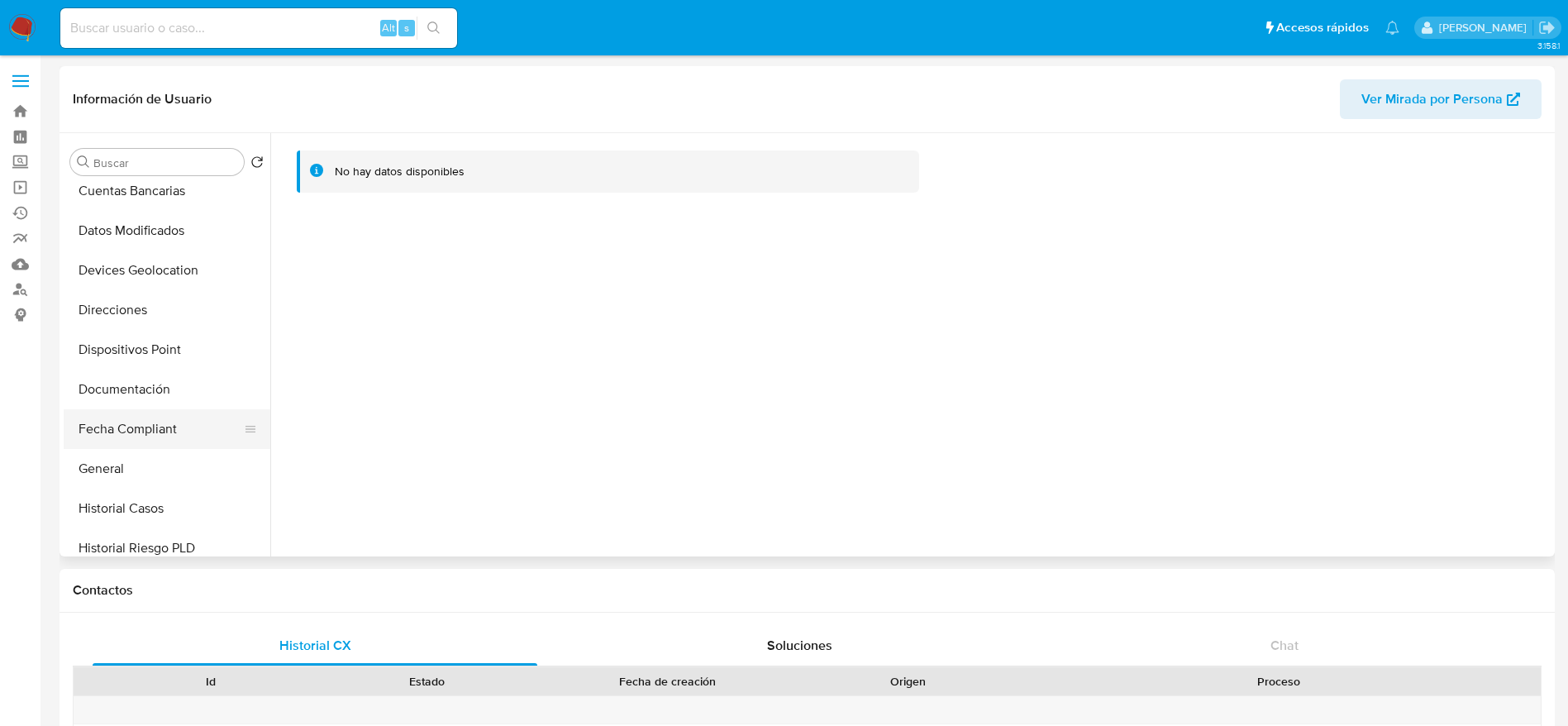
scroll to position [248, 0]
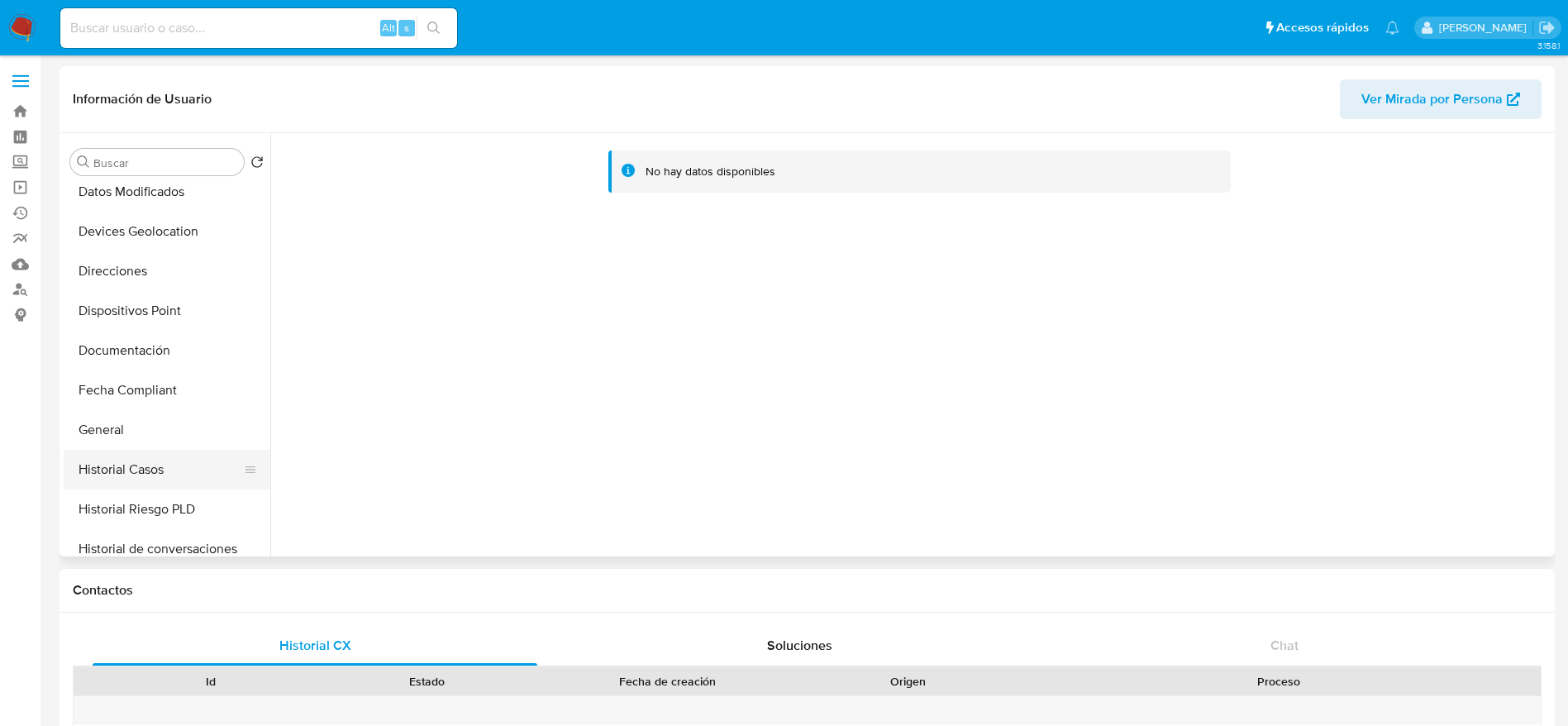
click at [170, 476] on button "Historial Casos" at bounding box center [159, 470] width 193 height 40
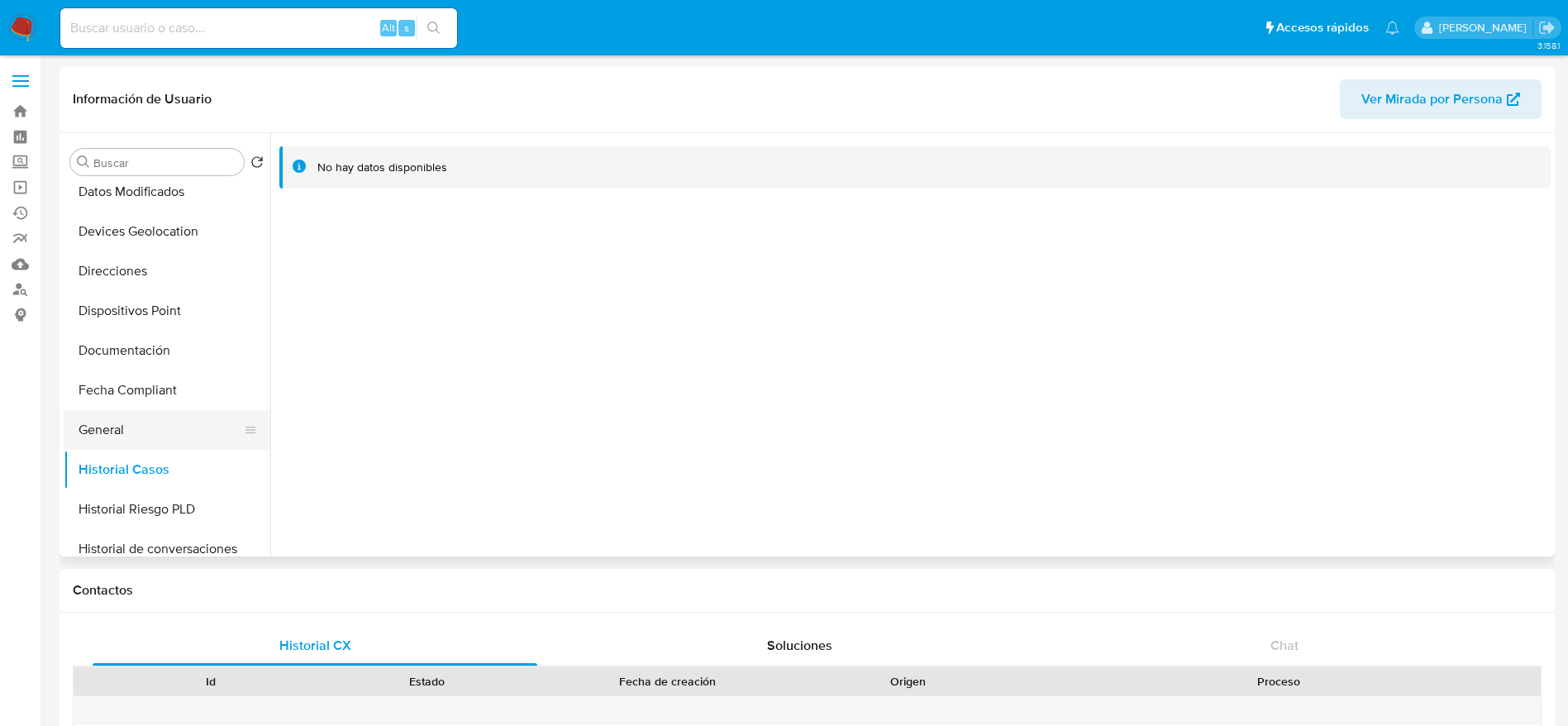
click at [130, 447] on button "General" at bounding box center [159, 431] width 193 height 40
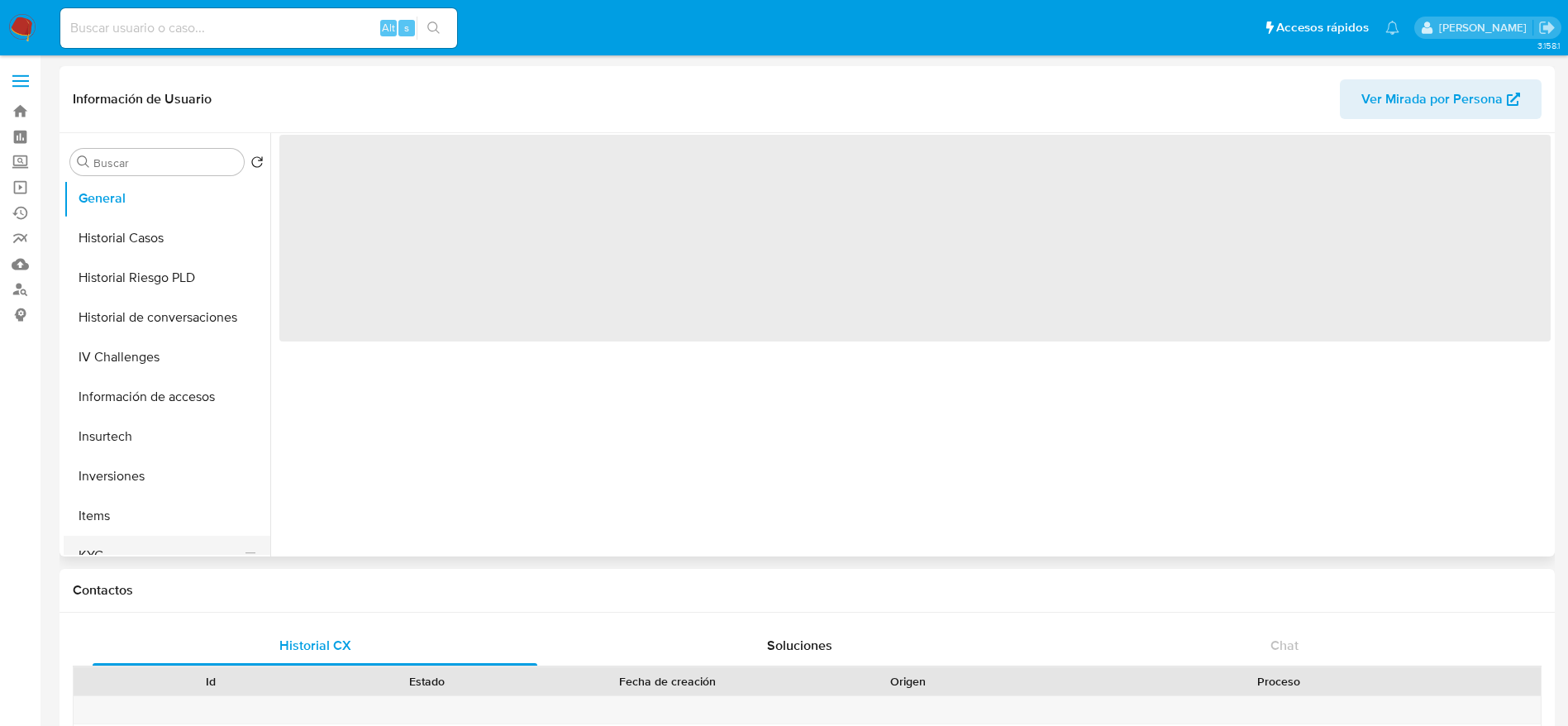
scroll to position [620, 0]
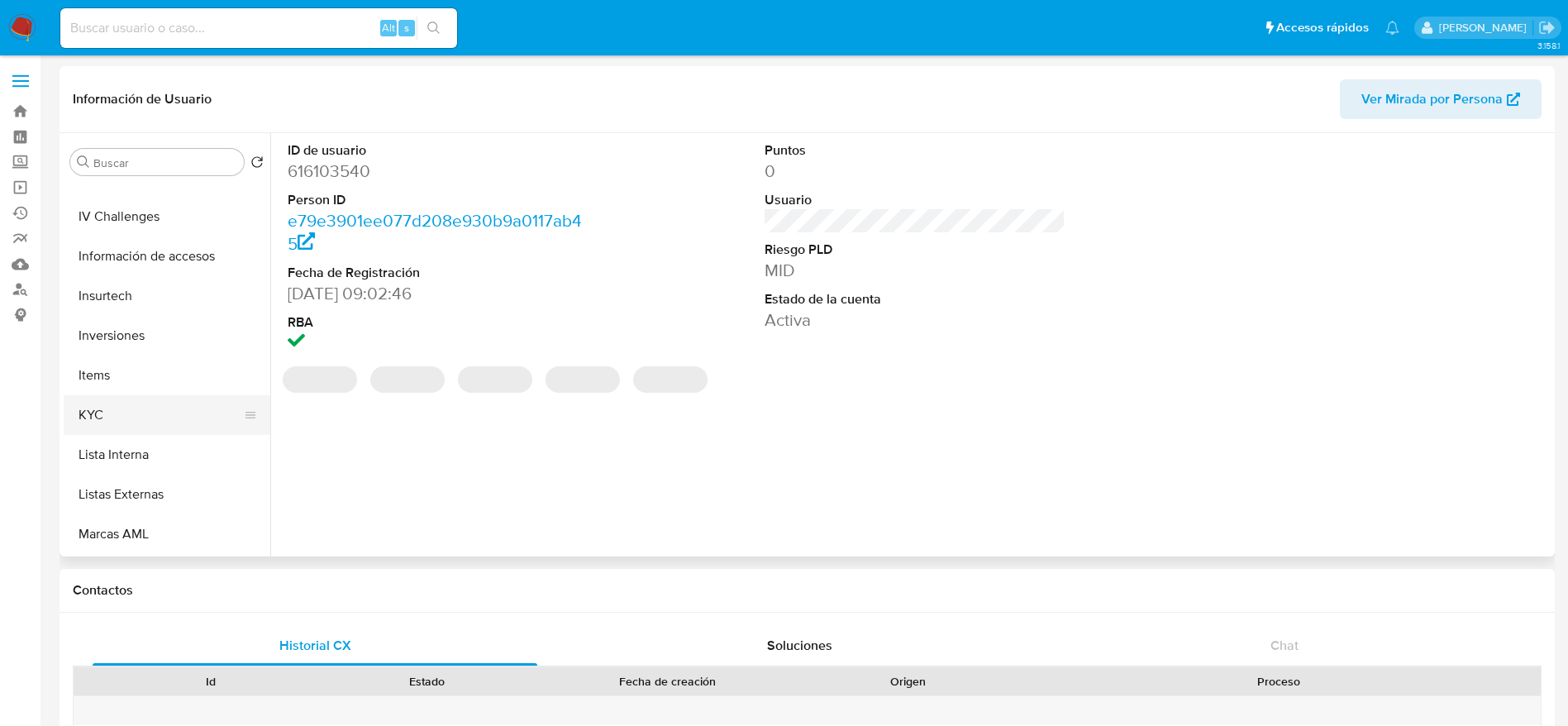
click at [139, 411] on button "KYC" at bounding box center [159, 415] width 193 height 40
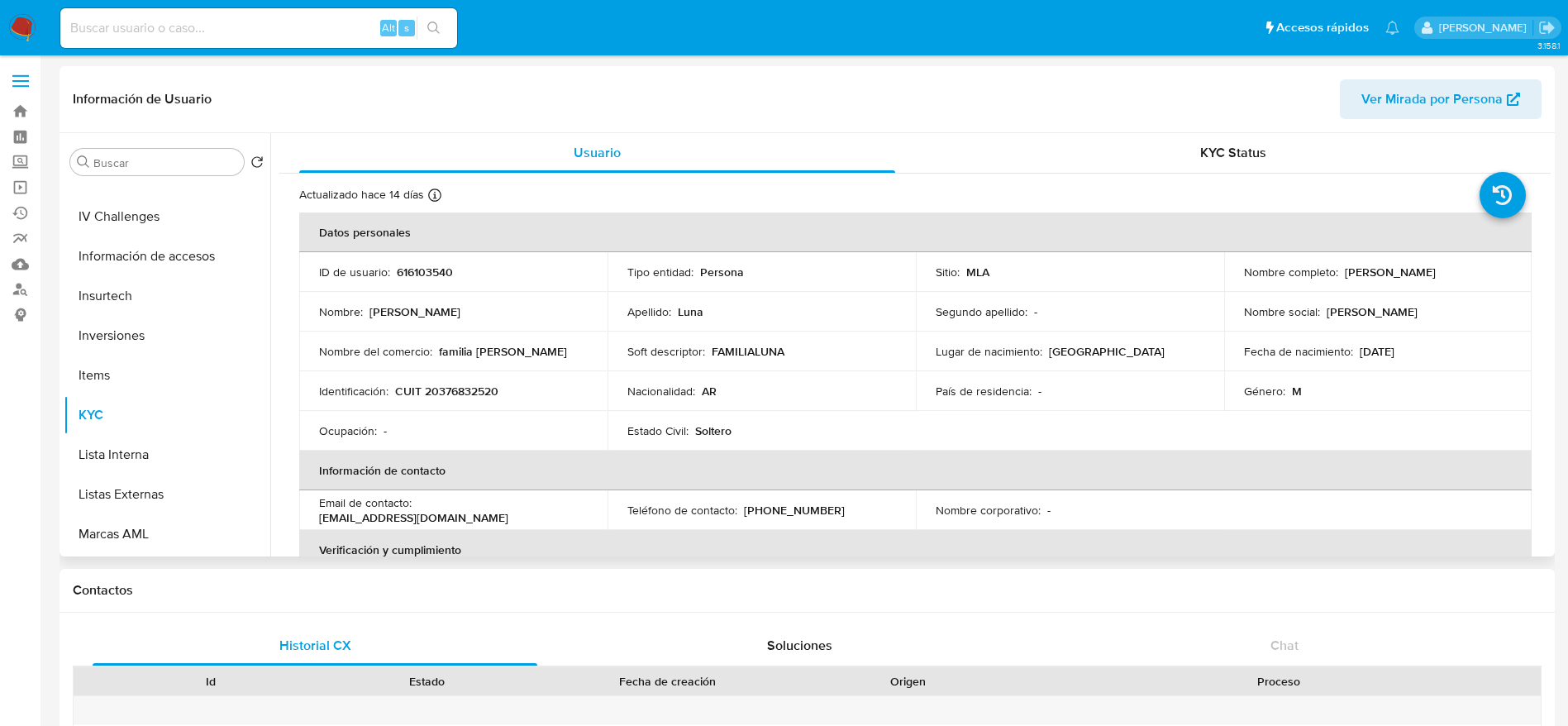
drag, startPoint x: 1413, startPoint y: 289, endPoint x: 1472, endPoint y: 277, distance: 60.2
click at [1472, 277] on div "Nombre completo : [PERSON_NAME]" at bounding box center [1378, 272] width 269 height 15
click at [467, 395] on p "CUIT 20376832520" at bounding box center [447, 392] width 104 height 15
copy p "20376832520"
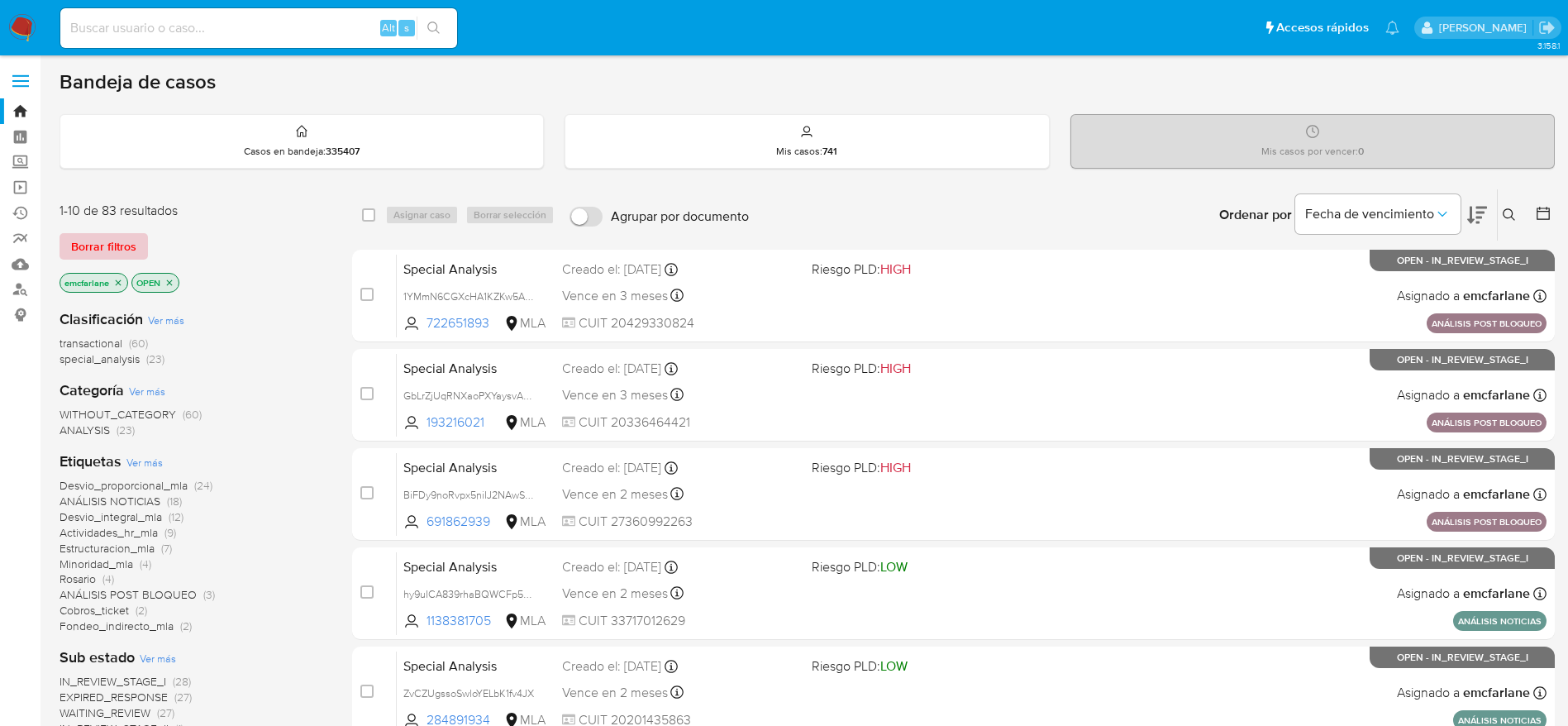
click at [103, 243] on span "Borrar filtros" at bounding box center [103, 246] width 65 height 24
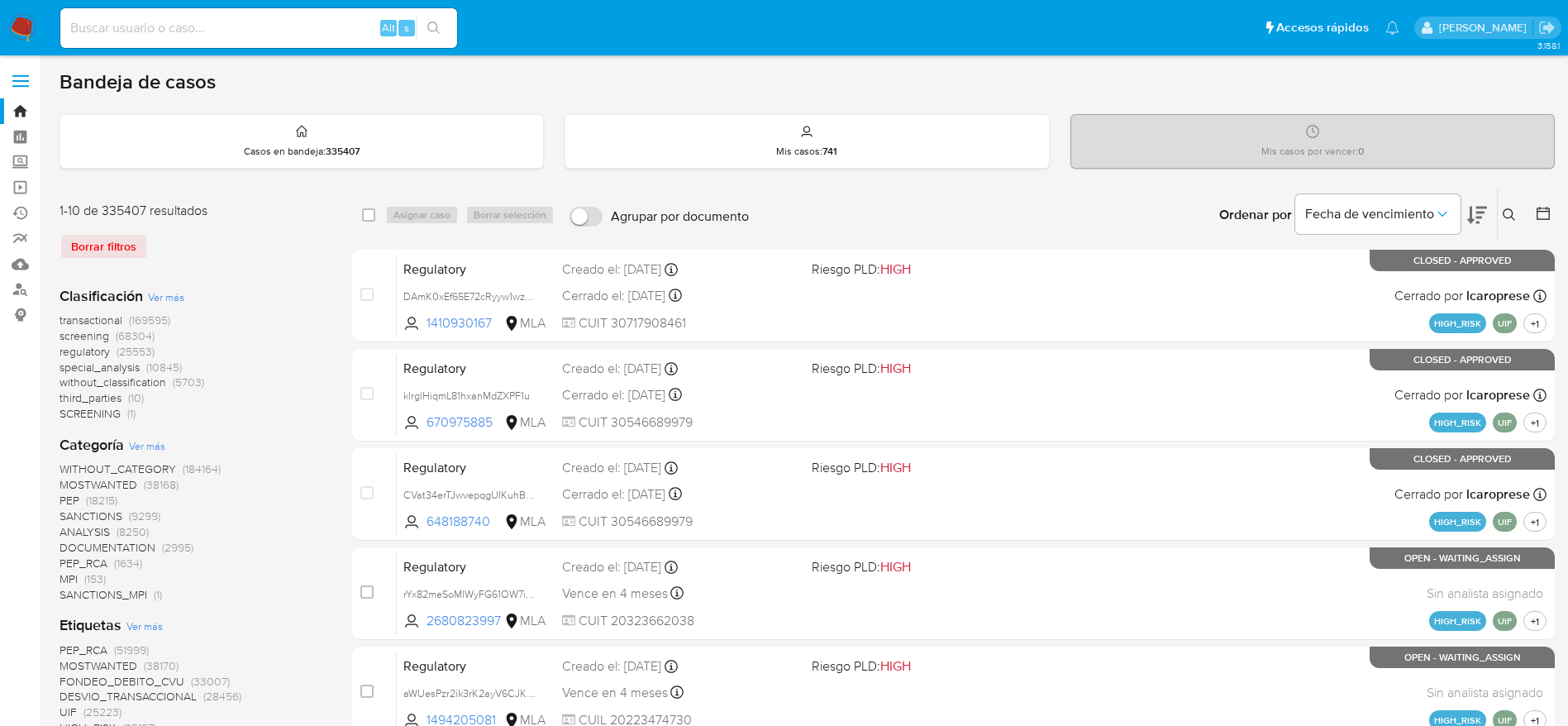
click at [1506, 217] on icon at bounding box center [1509, 214] width 12 height 12
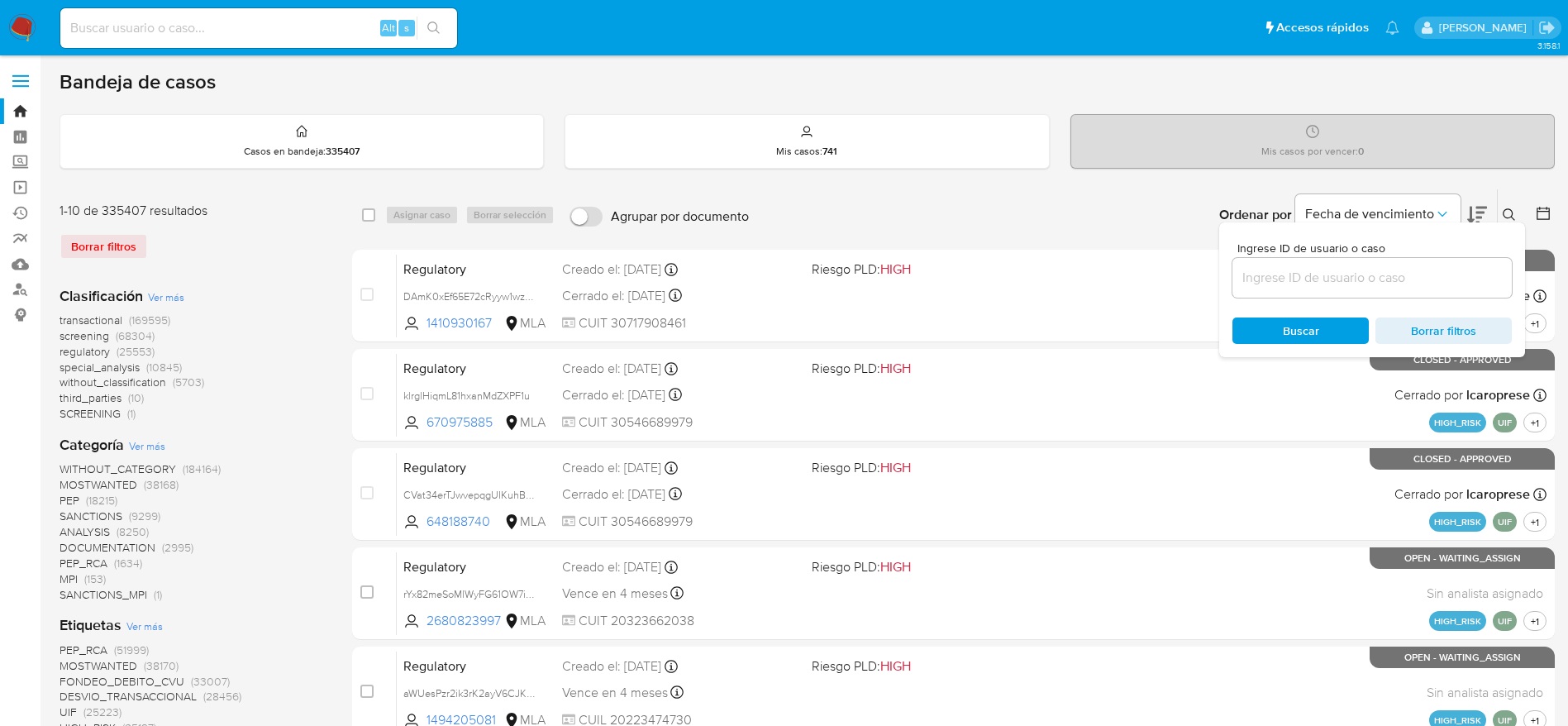
click at [1360, 279] on input at bounding box center [1372, 278] width 279 height 22
type input "2g5CjEYDzYUfsiS72hoD57mQ"
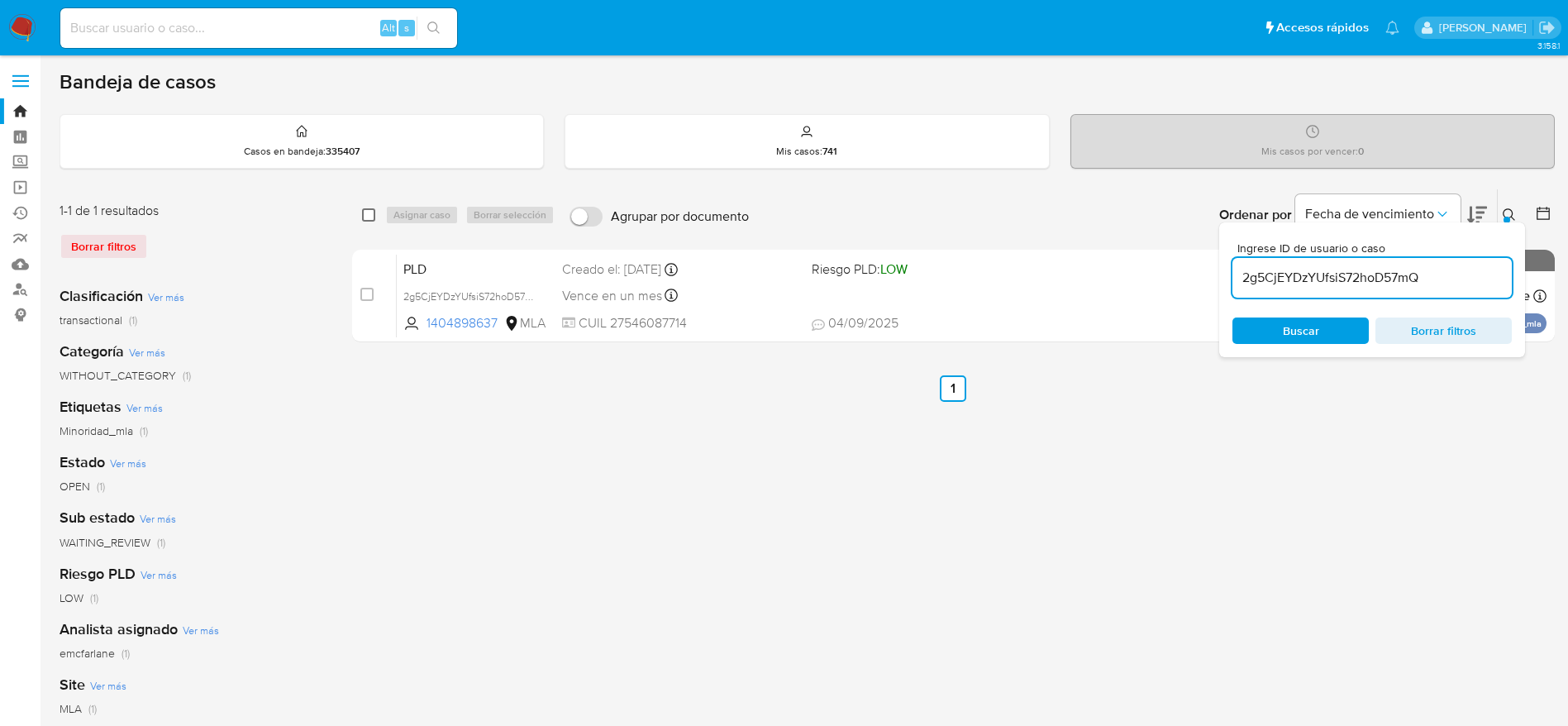
drag, startPoint x: 363, startPoint y: 215, endPoint x: 418, endPoint y: 213, distance: 55.0
click at [364, 216] on input "checkbox" at bounding box center [369, 215] width 13 height 13
checkbox input "true"
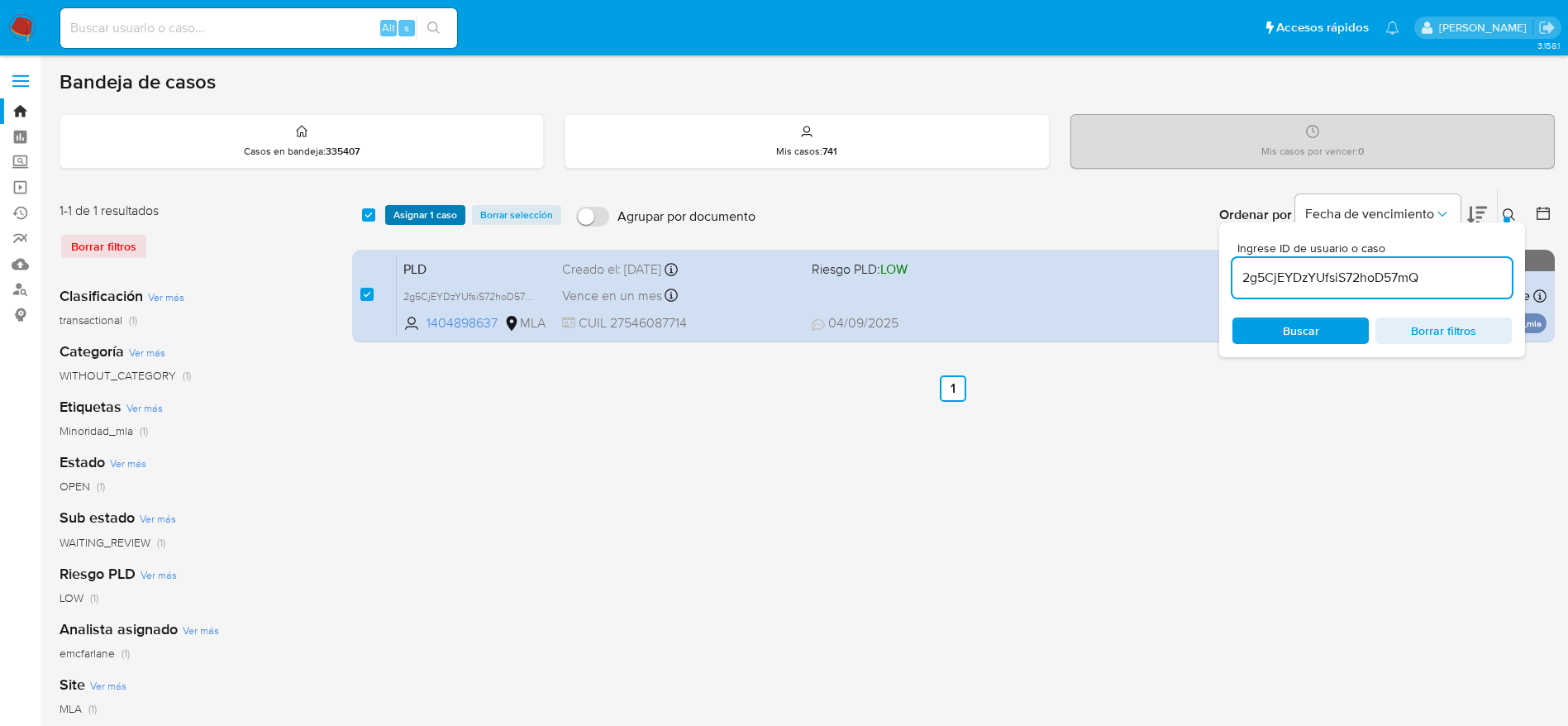
click at [418, 211] on span "Asignar 1 caso" at bounding box center [425, 215] width 63 height 17
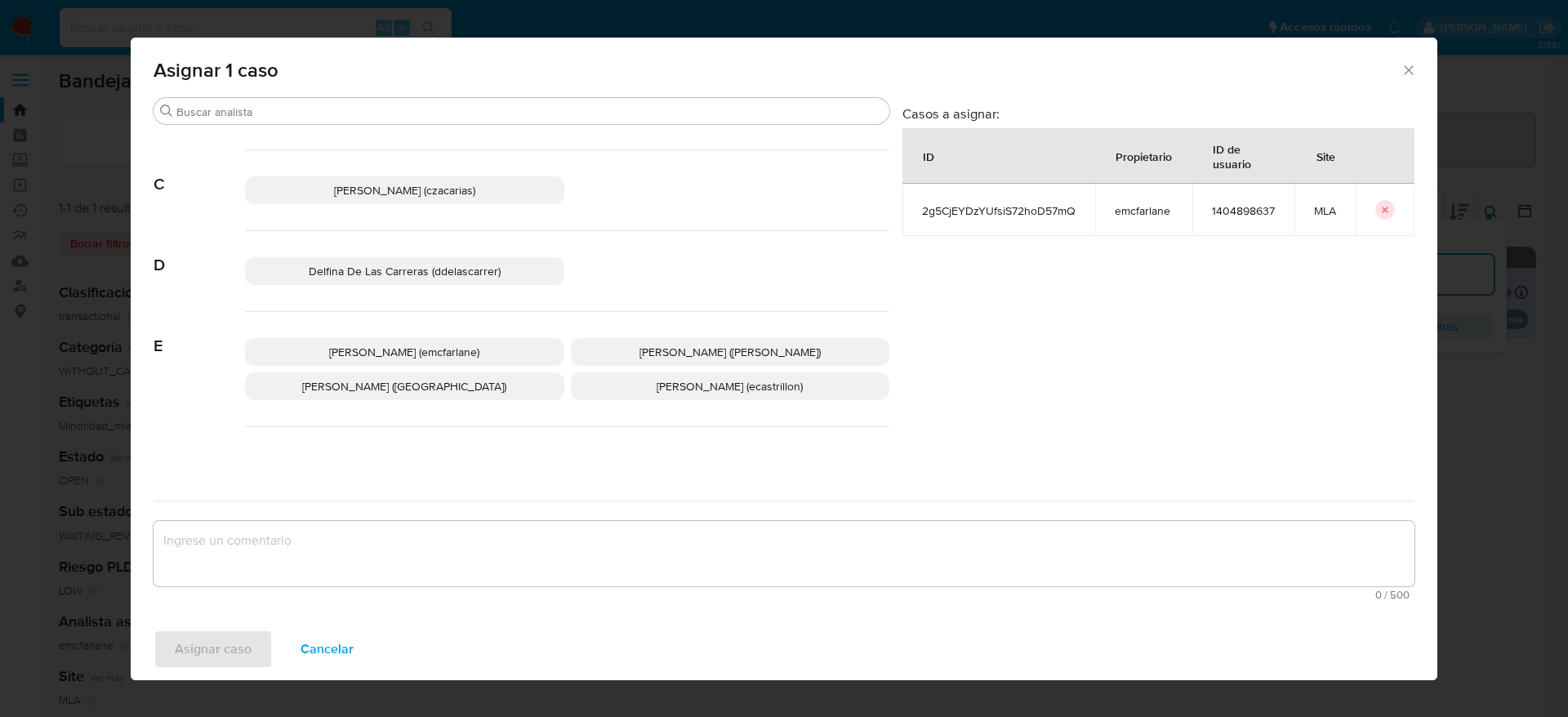
scroll to position [122, 0]
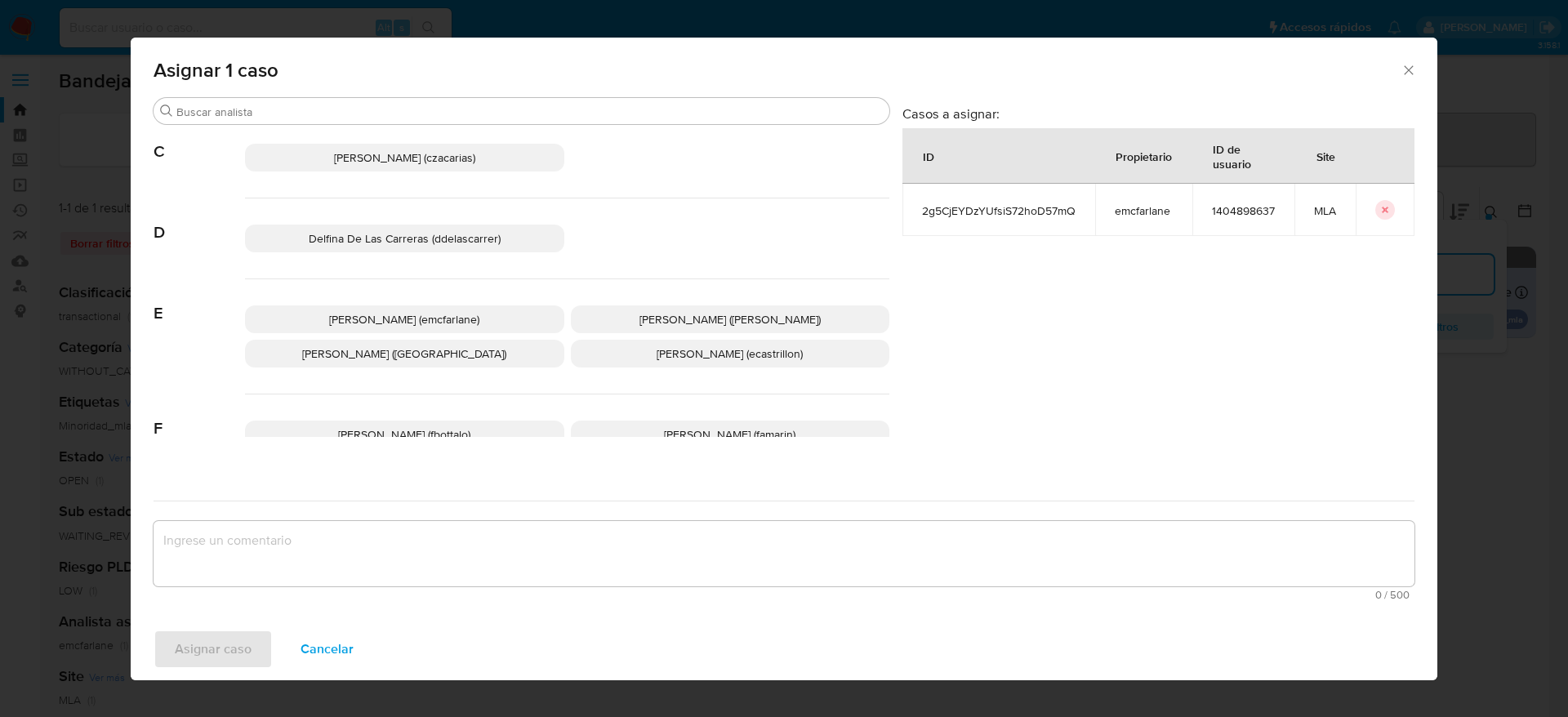
click at [441, 316] on span "[PERSON_NAME] (emcfarlane)" at bounding box center [404, 320] width 150 height 17
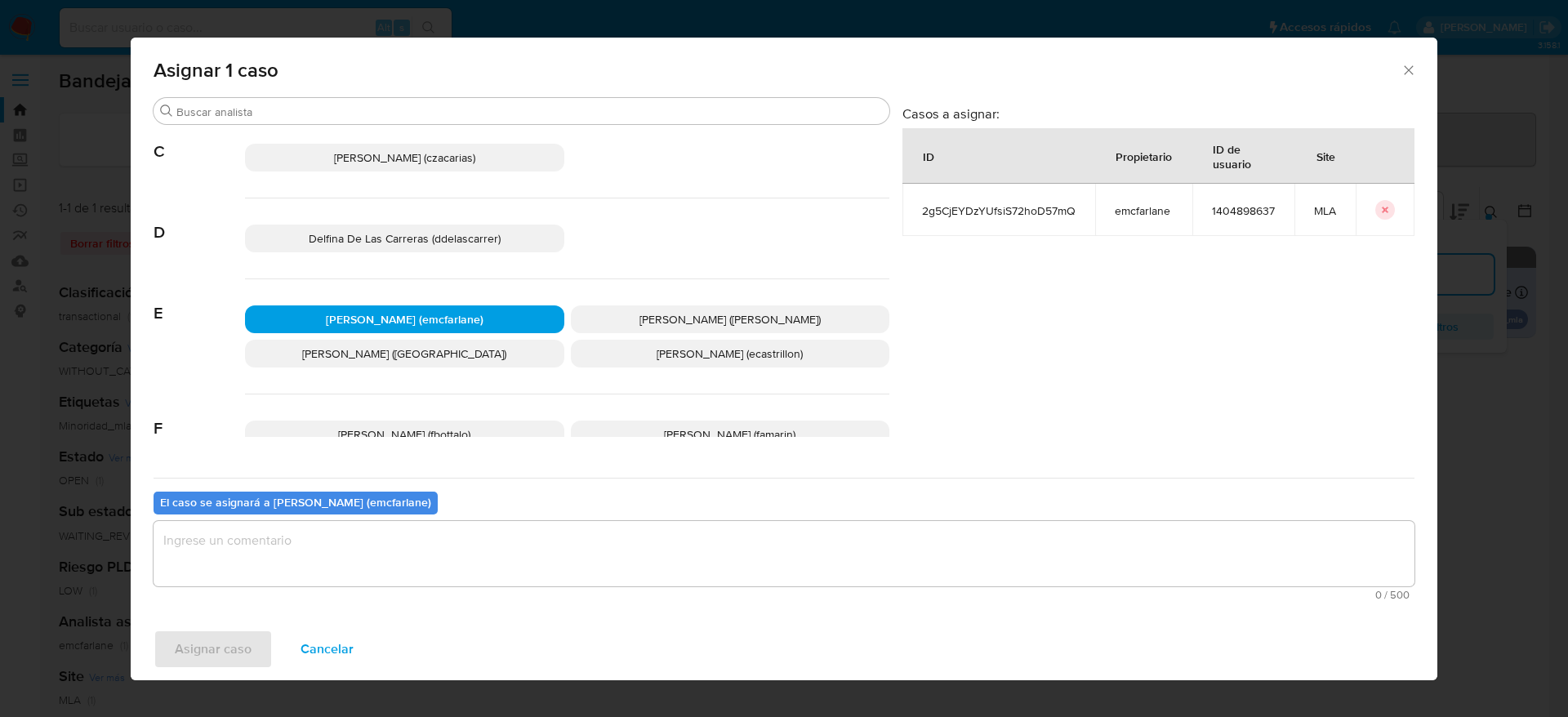
click at [399, 495] on b "El caso se asignará a [PERSON_NAME] (emcfarlane)" at bounding box center [296, 503] width 271 height 17
click at [387, 549] on textarea "assign-modal" at bounding box center [784, 554] width 1261 height 65
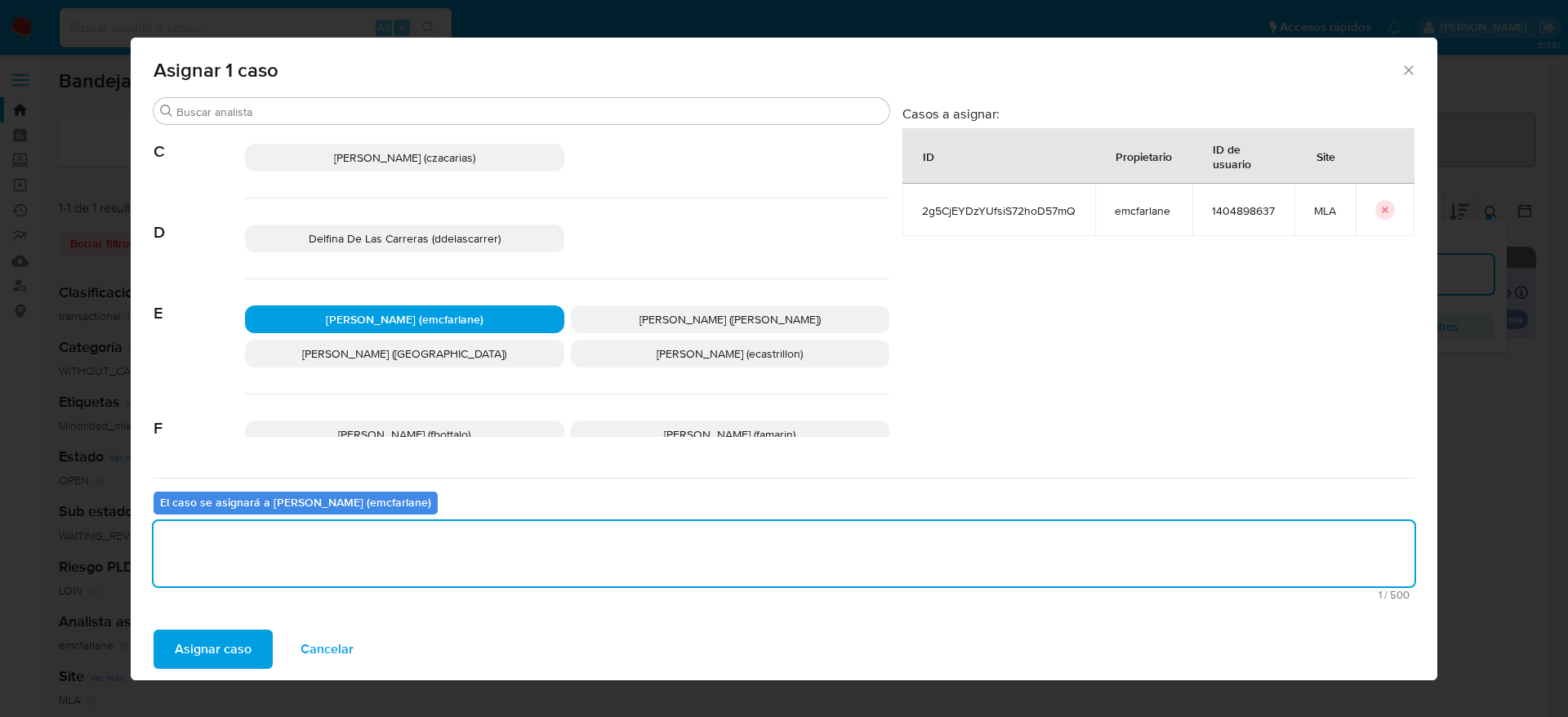
click at [233, 683] on div "Asignar 1 caso Buscar A Abril Karina Medzovich (amedzovich) Agustina Belen Vigg…" at bounding box center [784, 358] width 1568 height 717
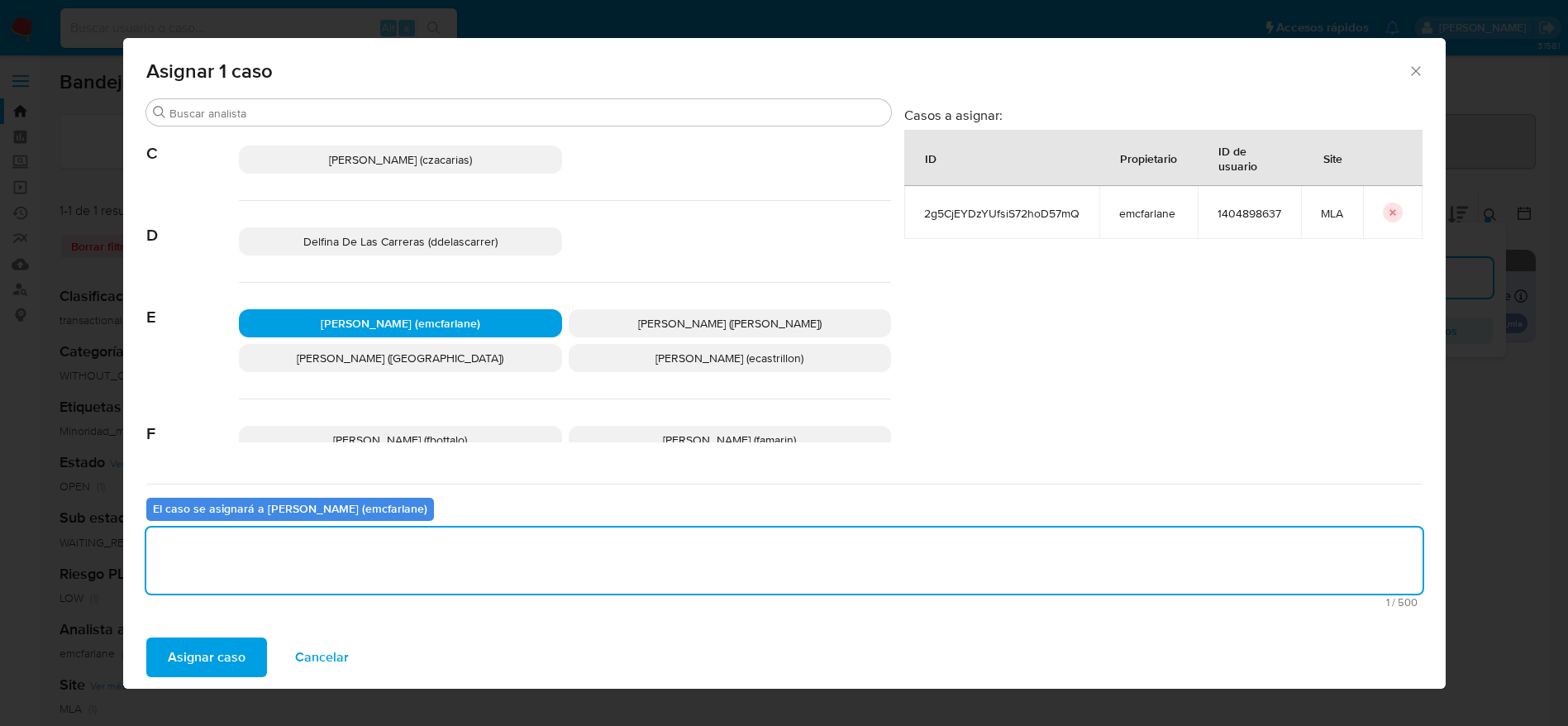
click at [225, 668] on div "Clasificación Ver más transactional (1) Categoría Ver más WITHOUT_CATEGORY (1) …" at bounding box center [192, 554] width 265 height 563
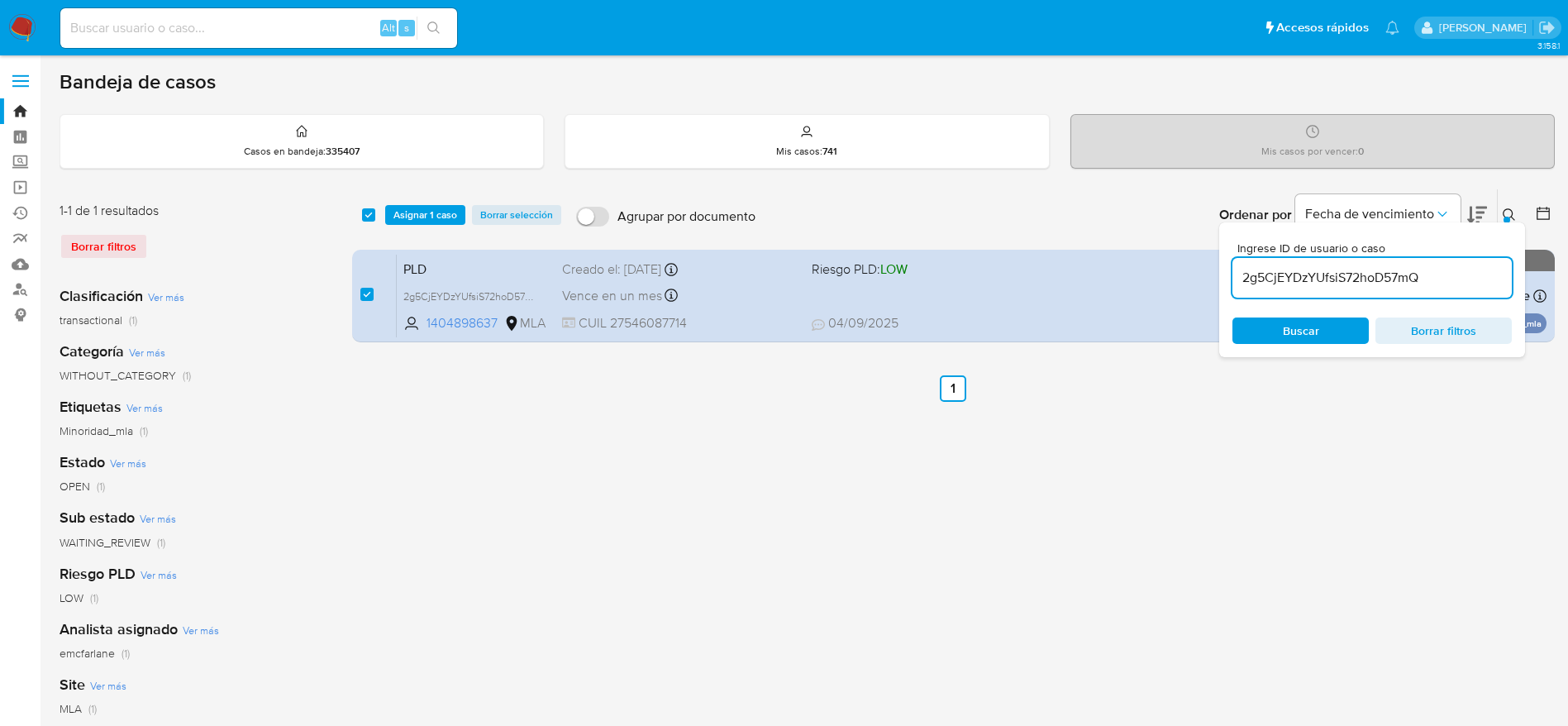
click at [442, 211] on span "Asignar 1 caso" at bounding box center [425, 215] width 63 height 17
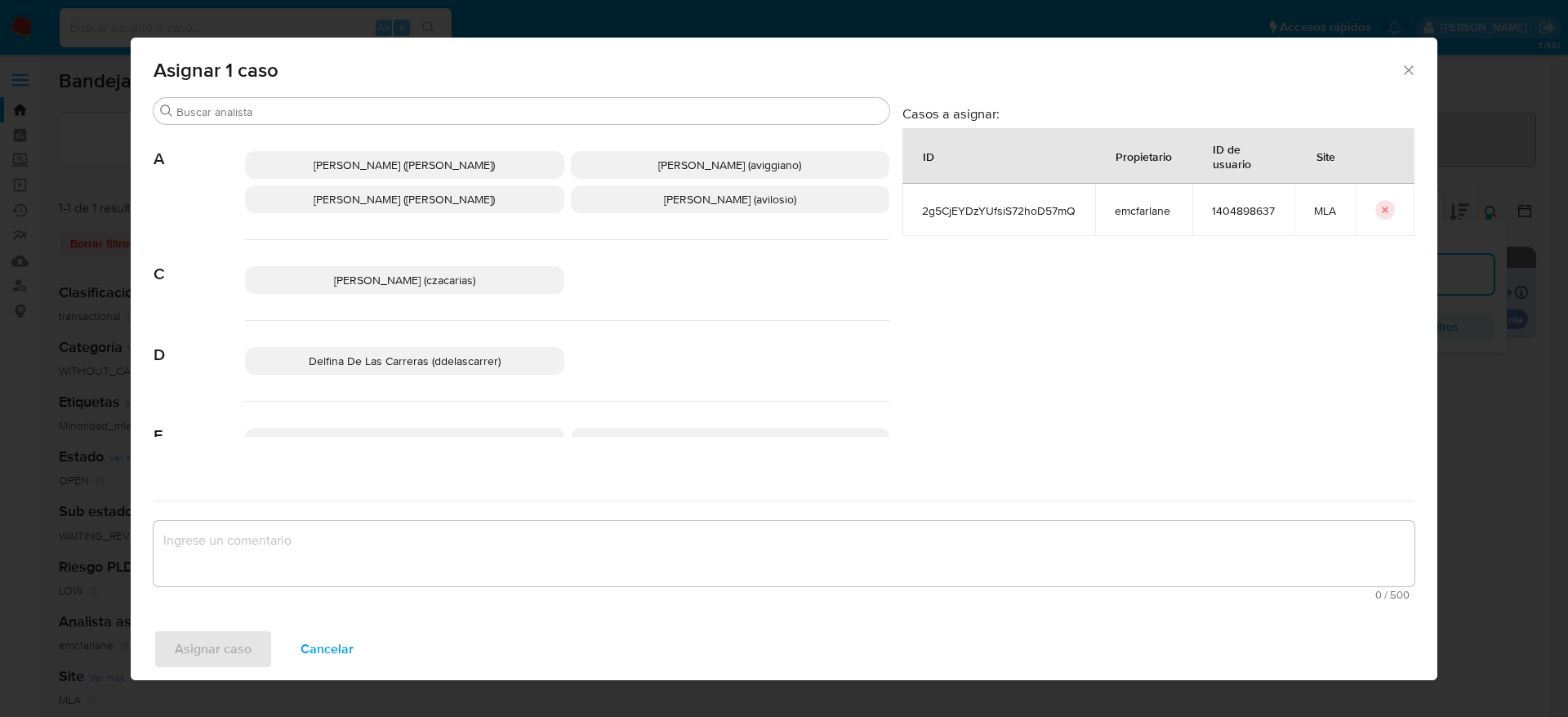
click at [260, 561] on textarea "assign-modal" at bounding box center [784, 554] width 1261 height 65
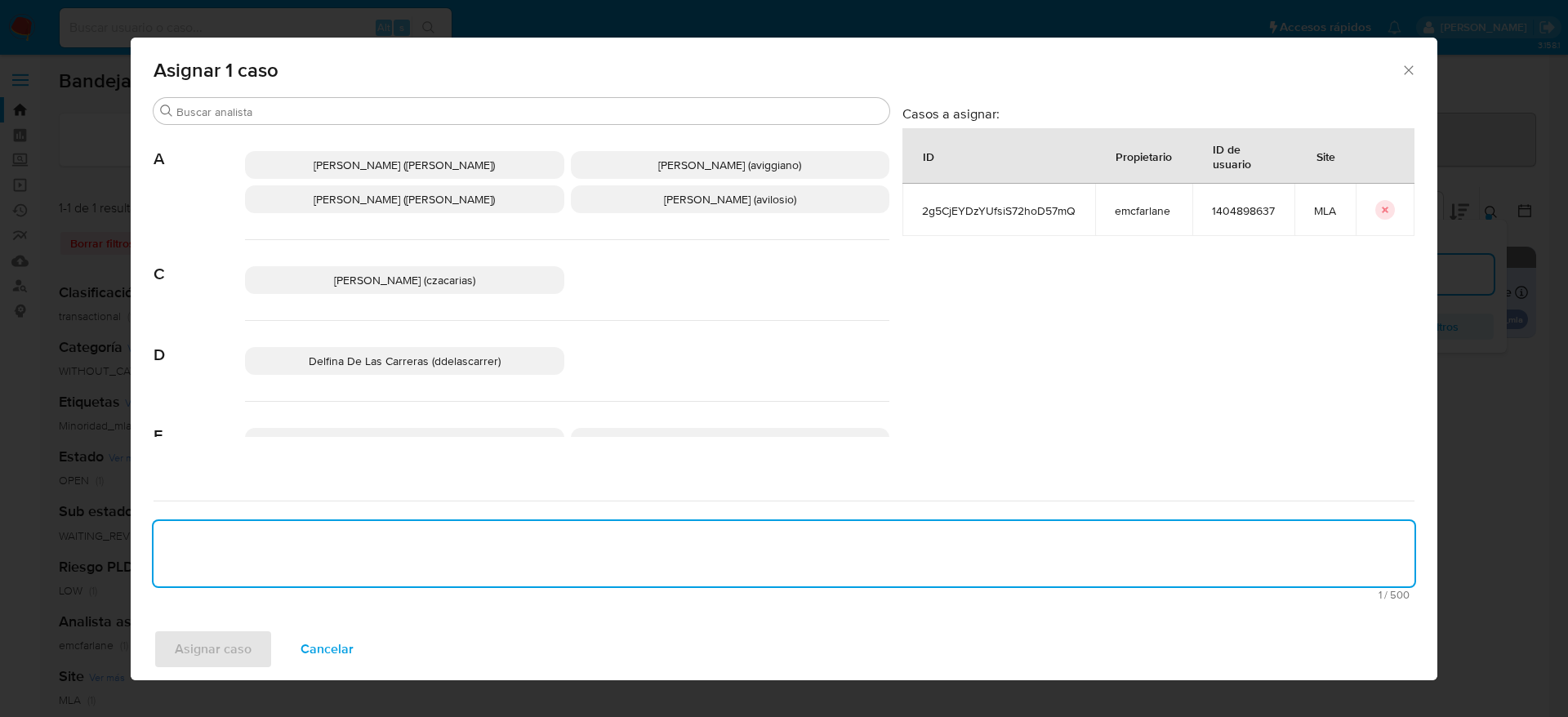
click at [217, 660] on div "Asignar caso Cancelar" at bounding box center [784, 649] width 1307 height 62
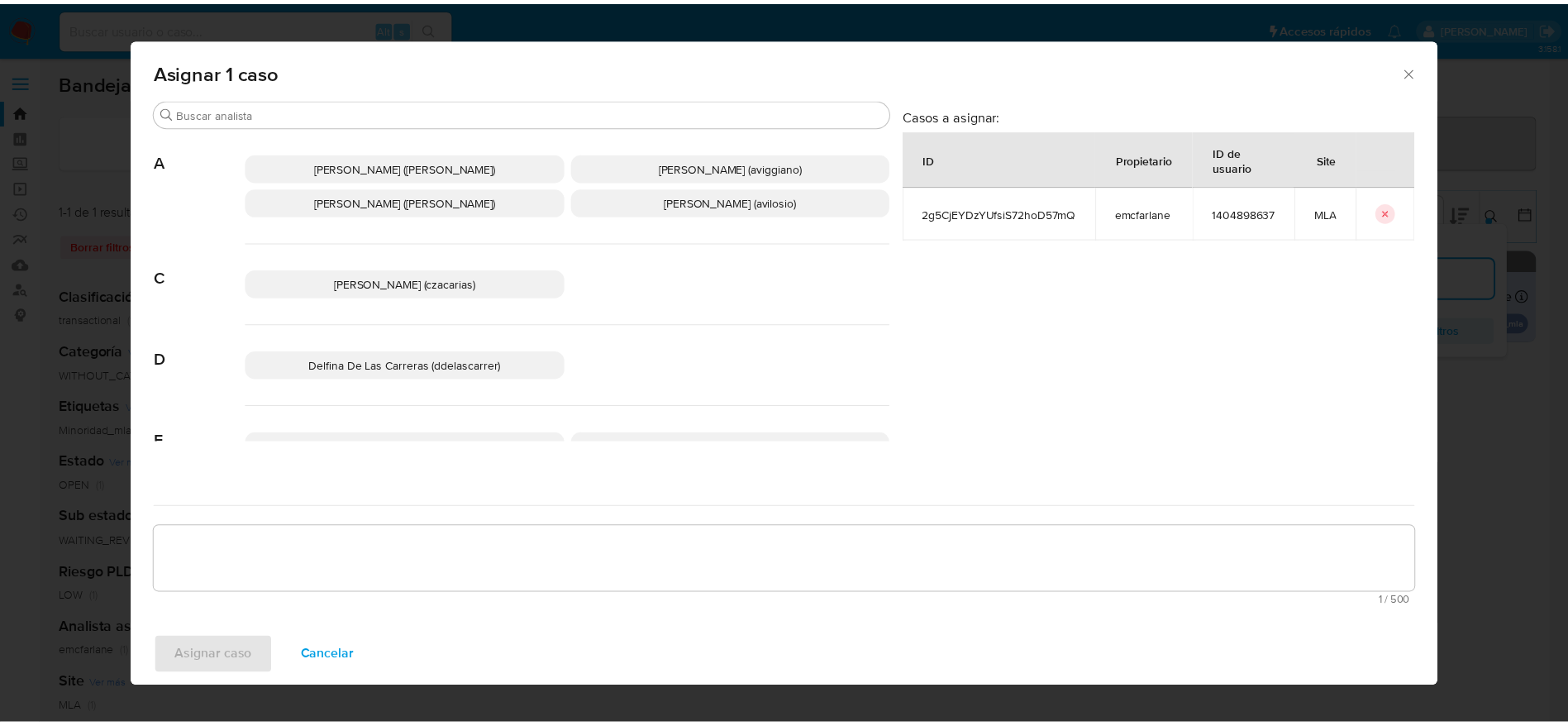
scroll to position [248, 0]
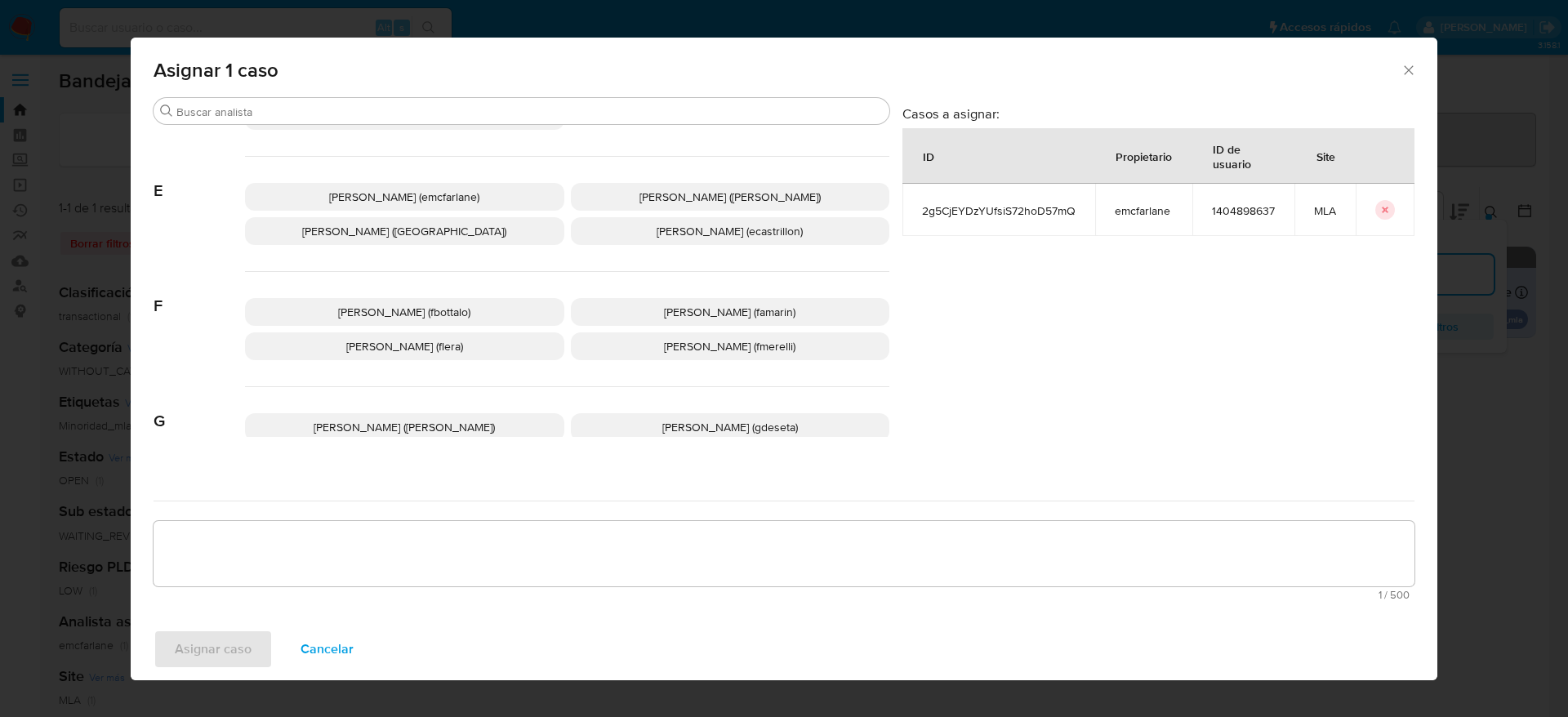
click at [406, 186] on p "Elaine Mc Farlane (emcfarlane)" at bounding box center [405, 197] width 320 height 28
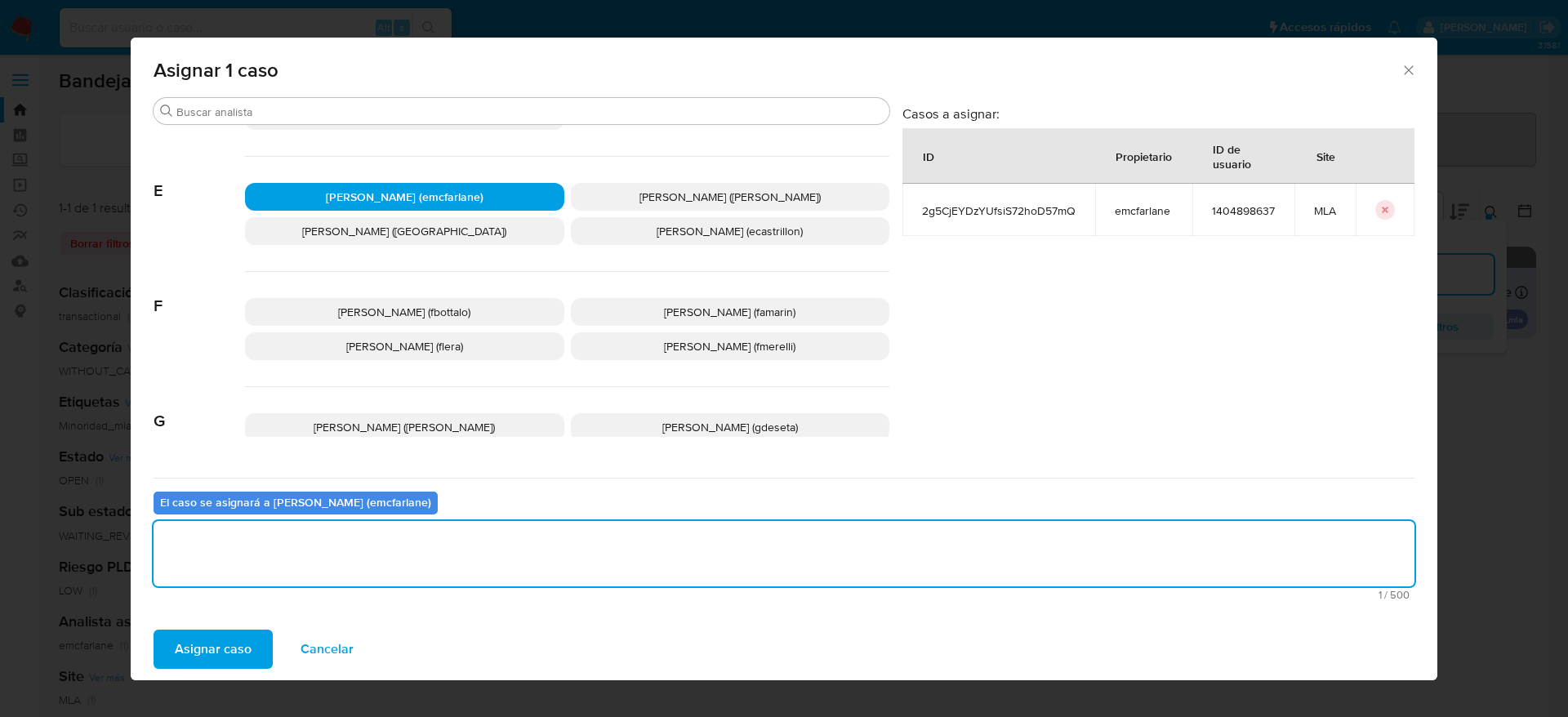
click at [234, 538] on textarea "assign-modal" at bounding box center [784, 554] width 1261 height 65
click at [221, 652] on span "Asignar caso" at bounding box center [213, 649] width 76 height 36
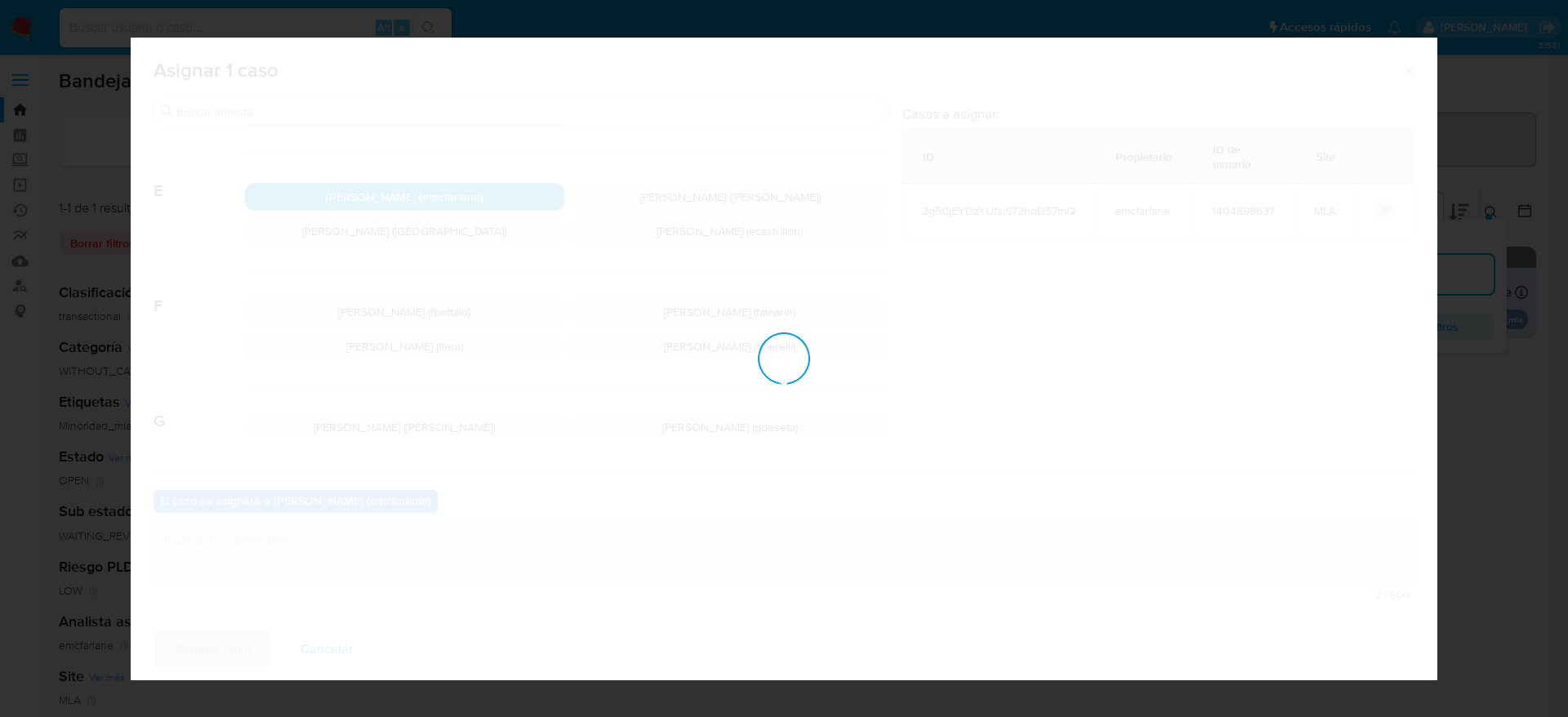
checkbox input "false"
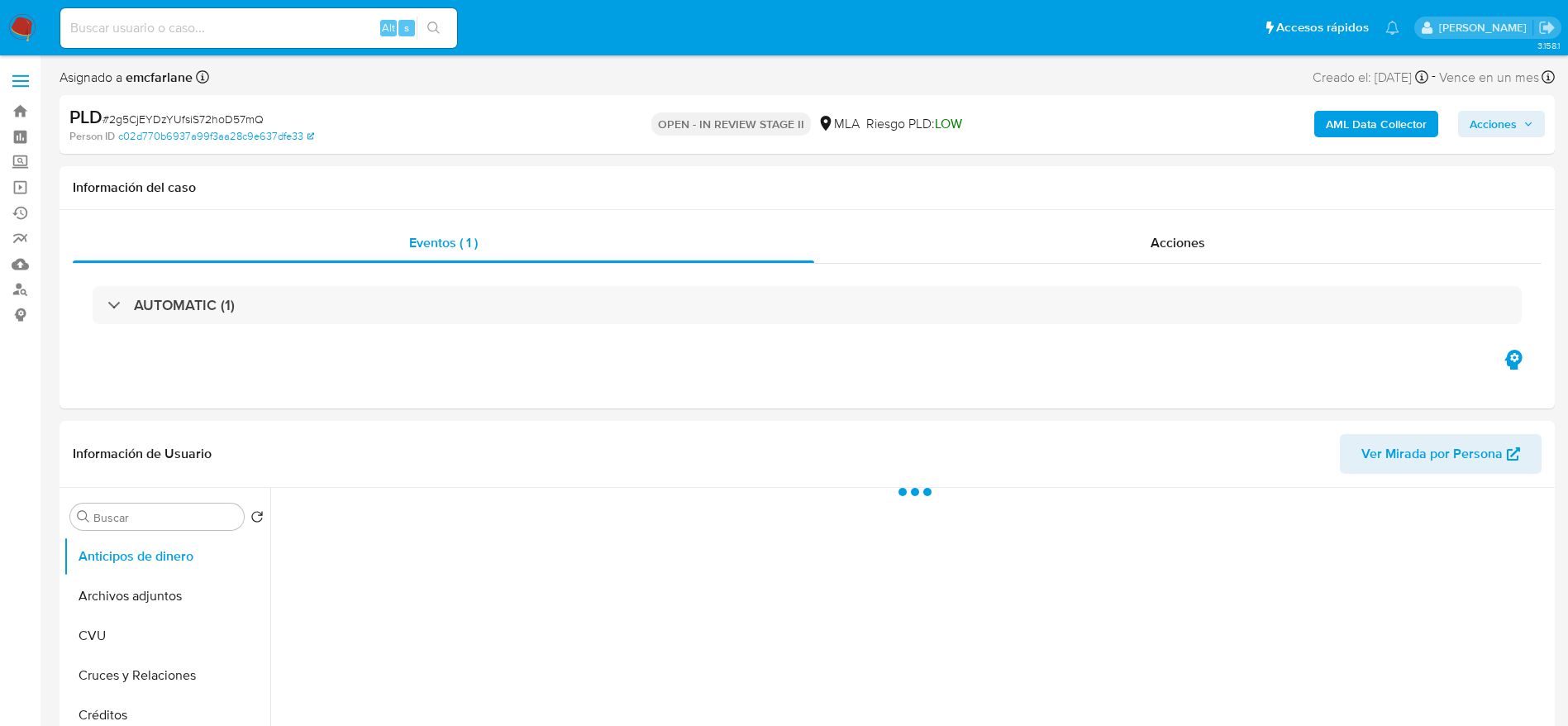
click at [1503, 113] on span "Acciones" at bounding box center [1493, 124] width 47 height 26
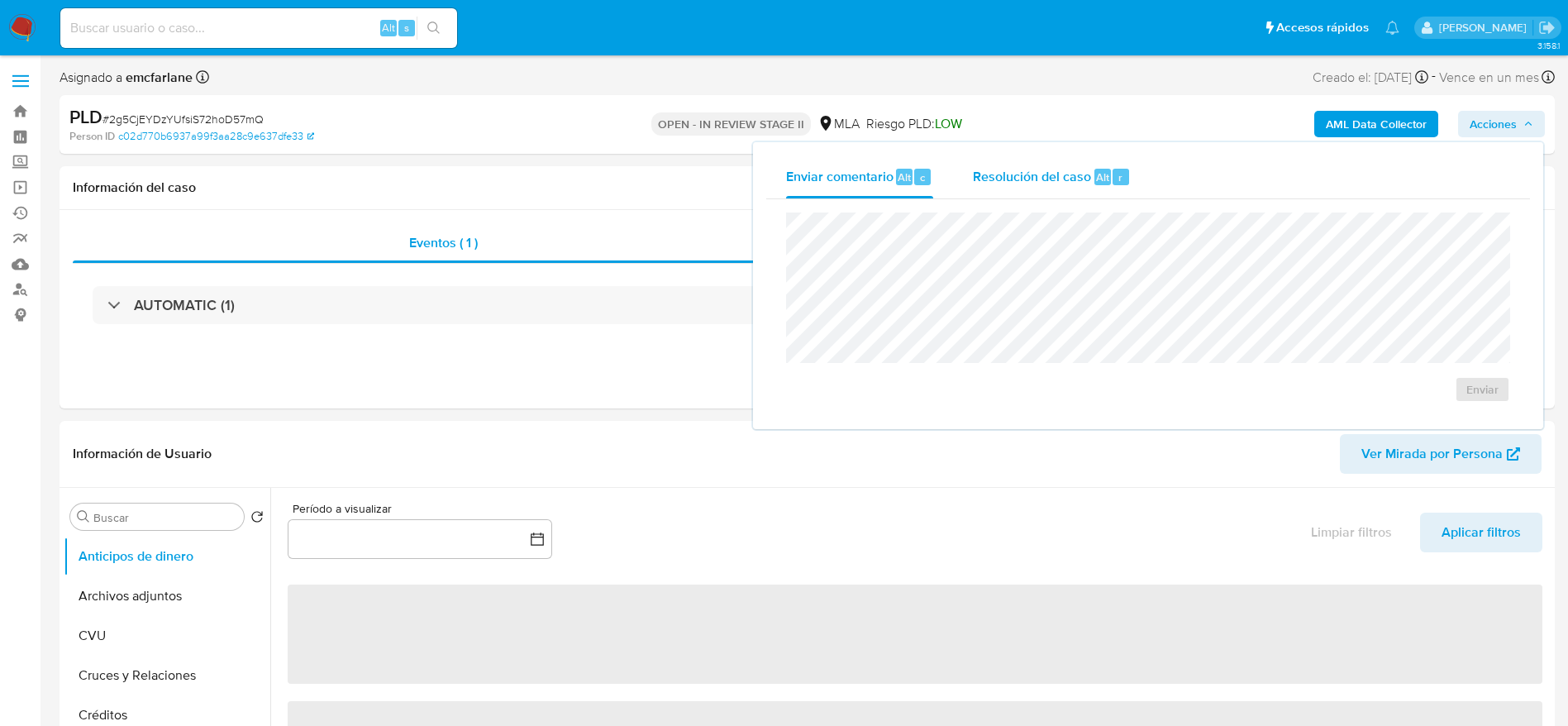
click at [1096, 173] on span "Alt" at bounding box center [1103, 177] width 13 height 16
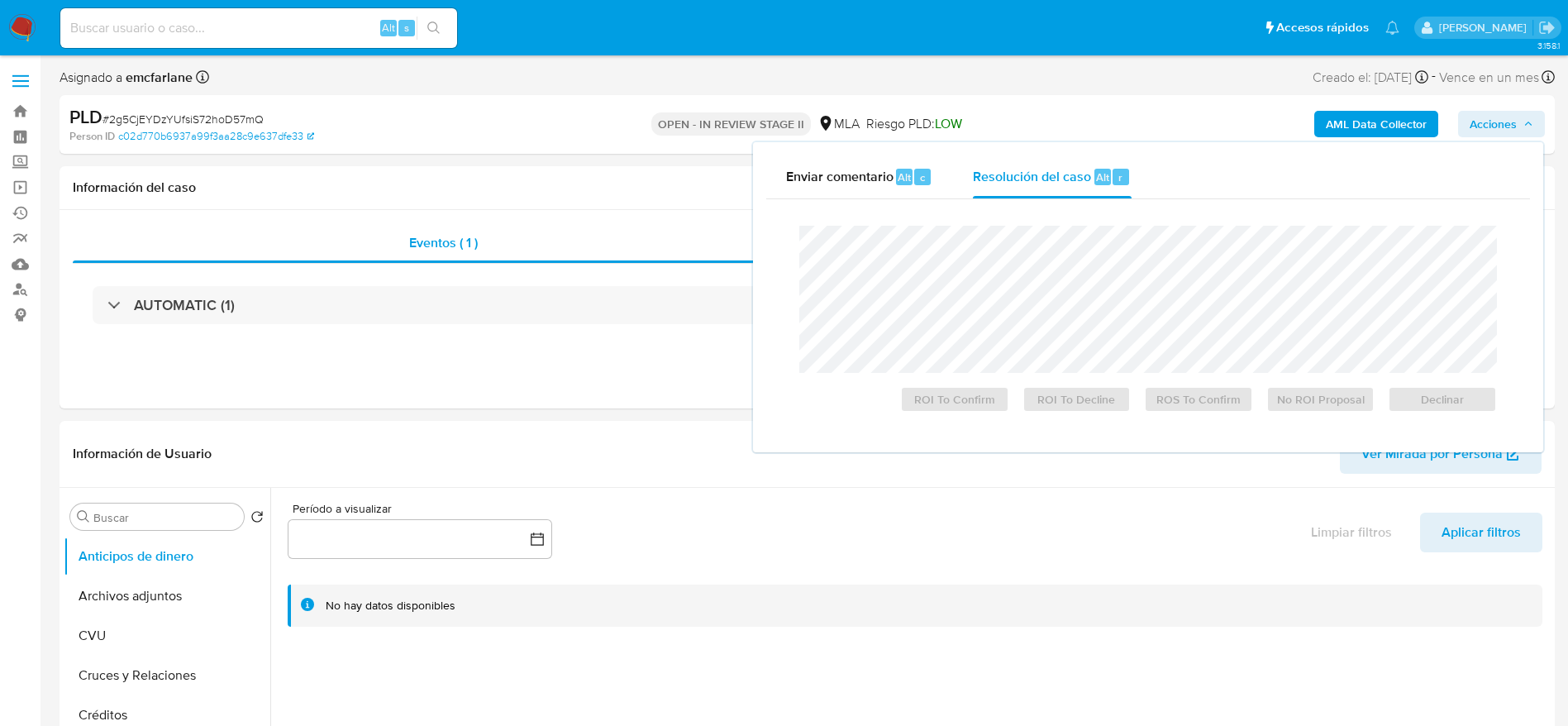
select select "10"
click at [1476, 410] on span "Declinar" at bounding box center [1442, 399] width 86 height 24
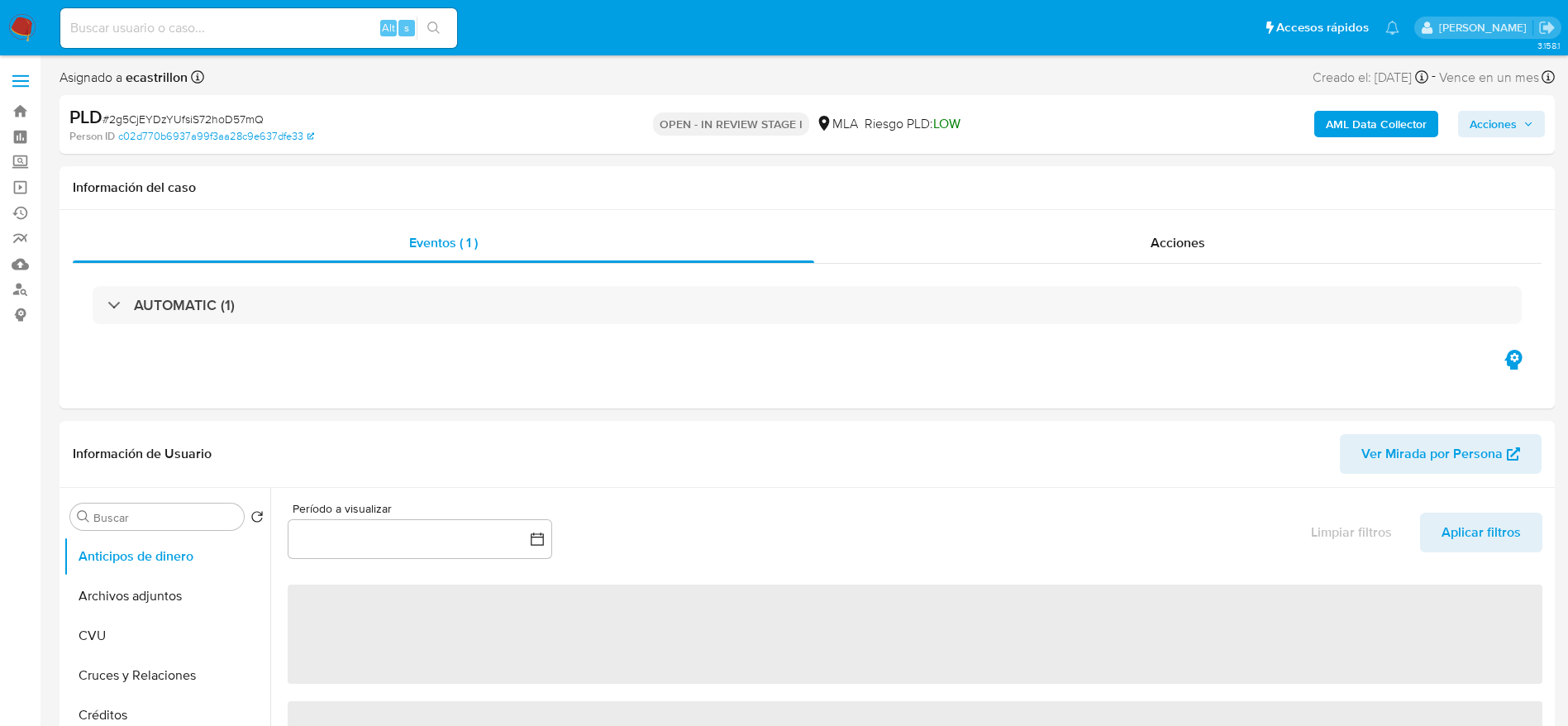
select select "10"
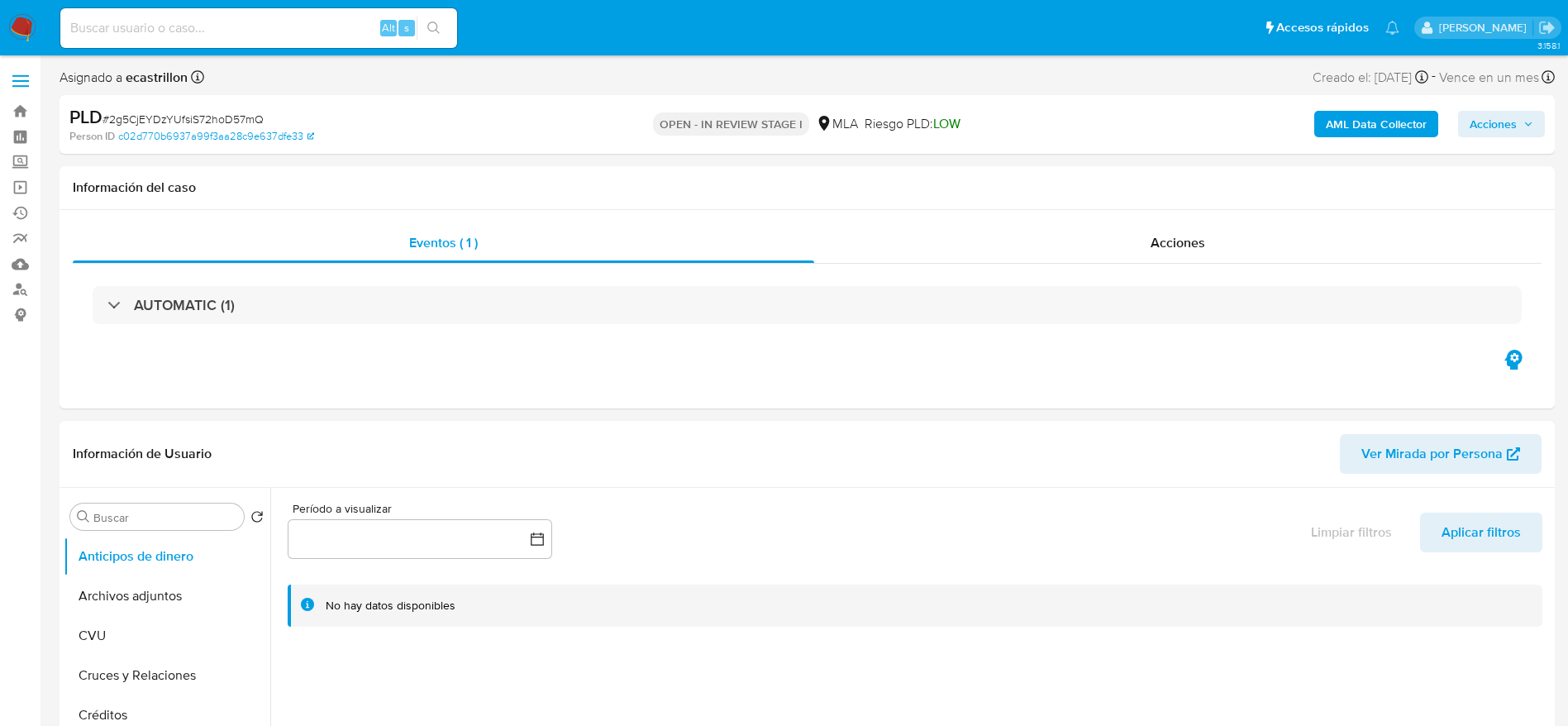
click at [237, 114] on span "# 2g5CjEYDzYUfsiS72hoD57mQ" at bounding box center [183, 119] width 161 height 17
click at [237, 113] on span "# 2g5CjEYDzYUfsiS72hoD57mQ" at bounding box center [183, 119] width 161 height 17
copy span "2g5CjEYDzYUfsiS72hoD57mQ"
drag, startPoint x: 25, startPoint y: 32, endPoint x: 184, endPoint y: 44, distance: 159.5
click at [72, 42] on div "Alt s" at bounding box center [259, 28] width 397 height 40
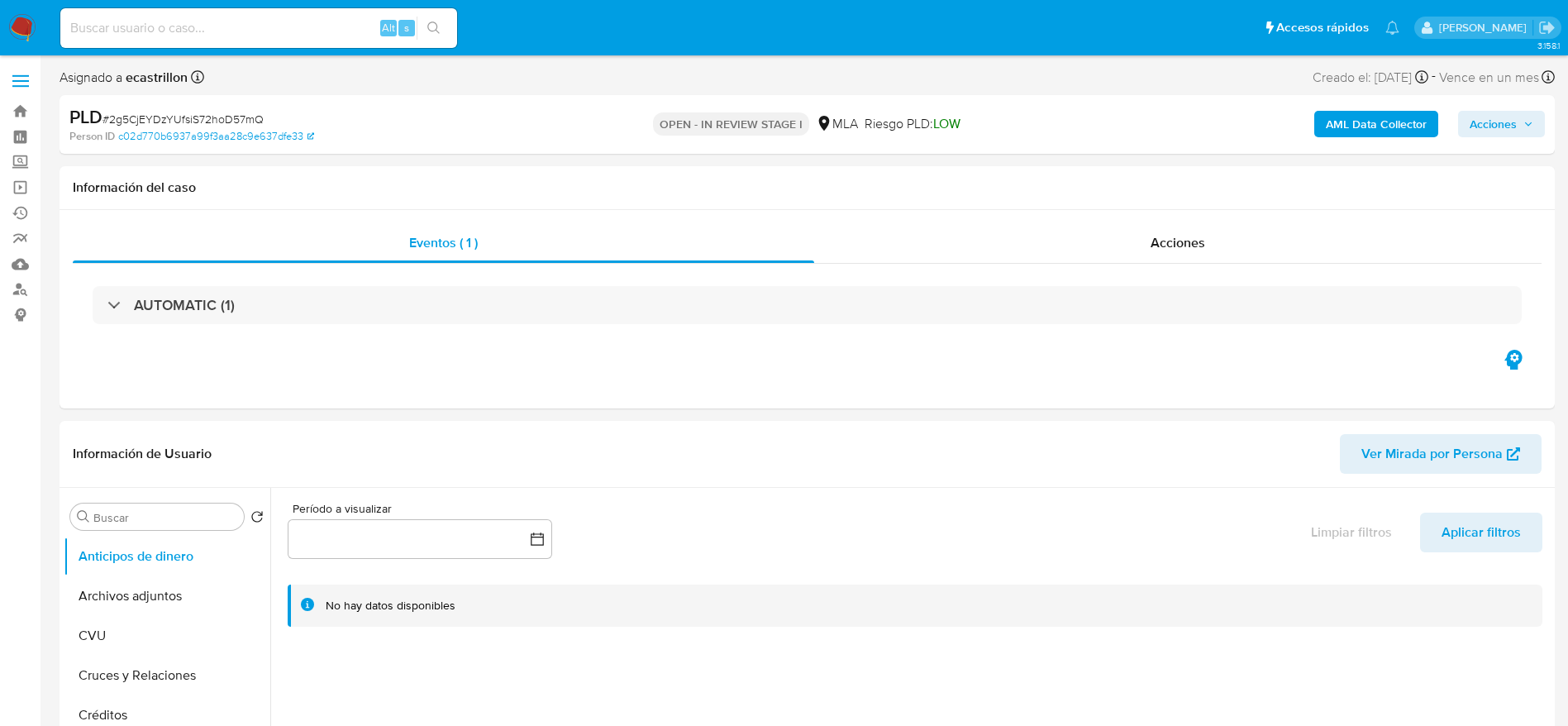
drag, startPoint x: 17, startPoint y: 7, endPoint x: 25, endPoint y: 11, distance: 8.9
drag, startPoint x: 25, startPoint y: 11, endPoint x: 12, endPoint y: 34, distance: 26.4
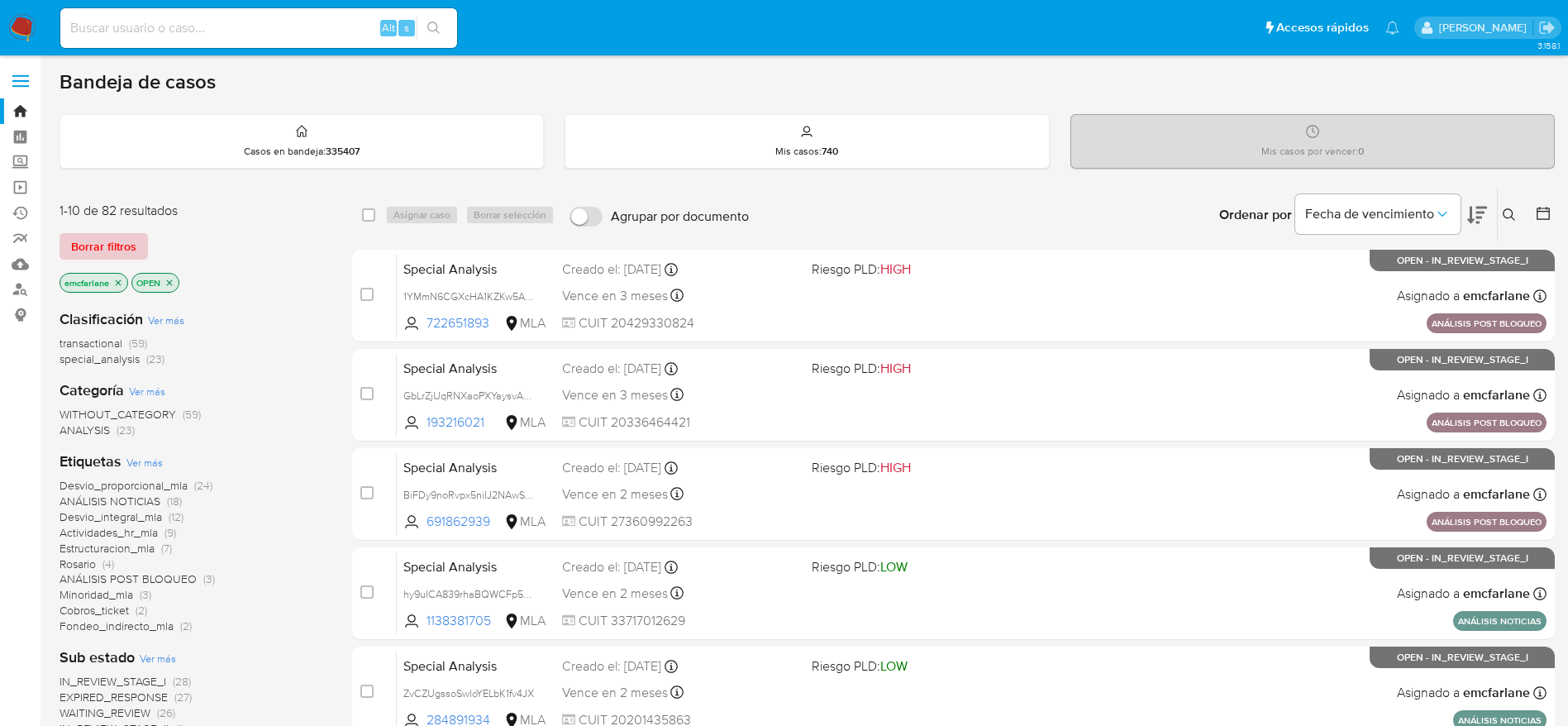
click at [106, 244] on span "Borrar filtros" at bounding box center [103, 246] width 65 height 24
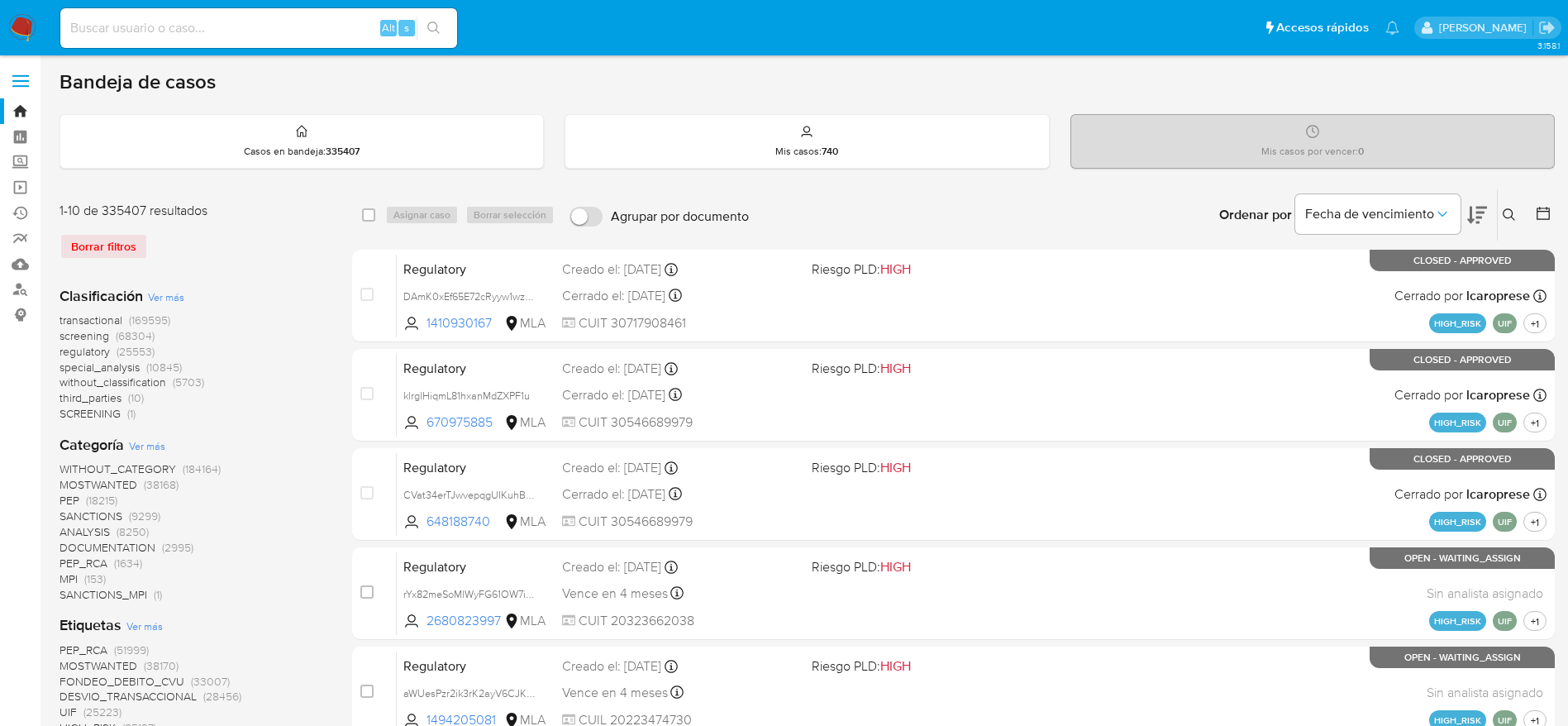
click at [1506, 211] on icon at bounding box center [1510, 215] width 13 height 13
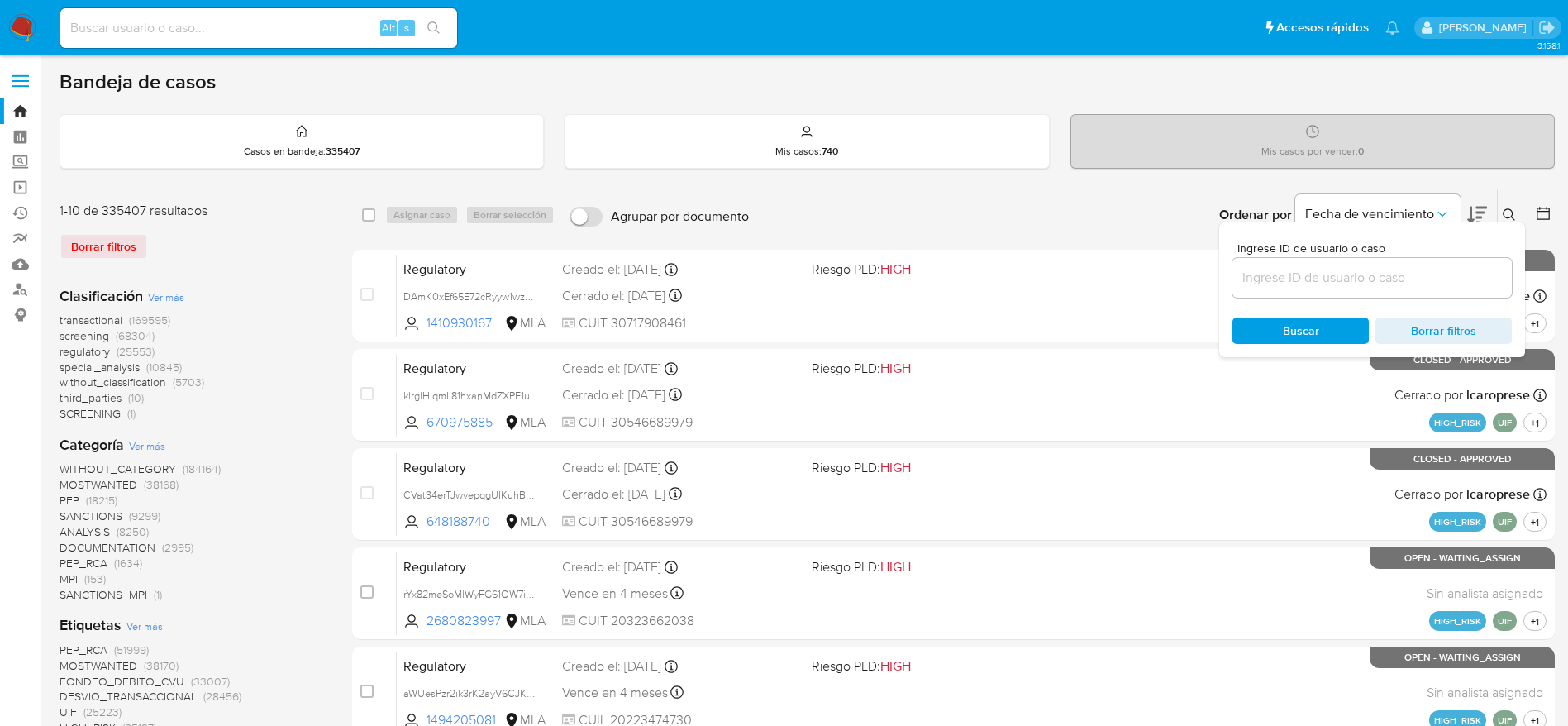
click at [1390, 277] on input at bounding box center [1372, 278] width 279 height 22
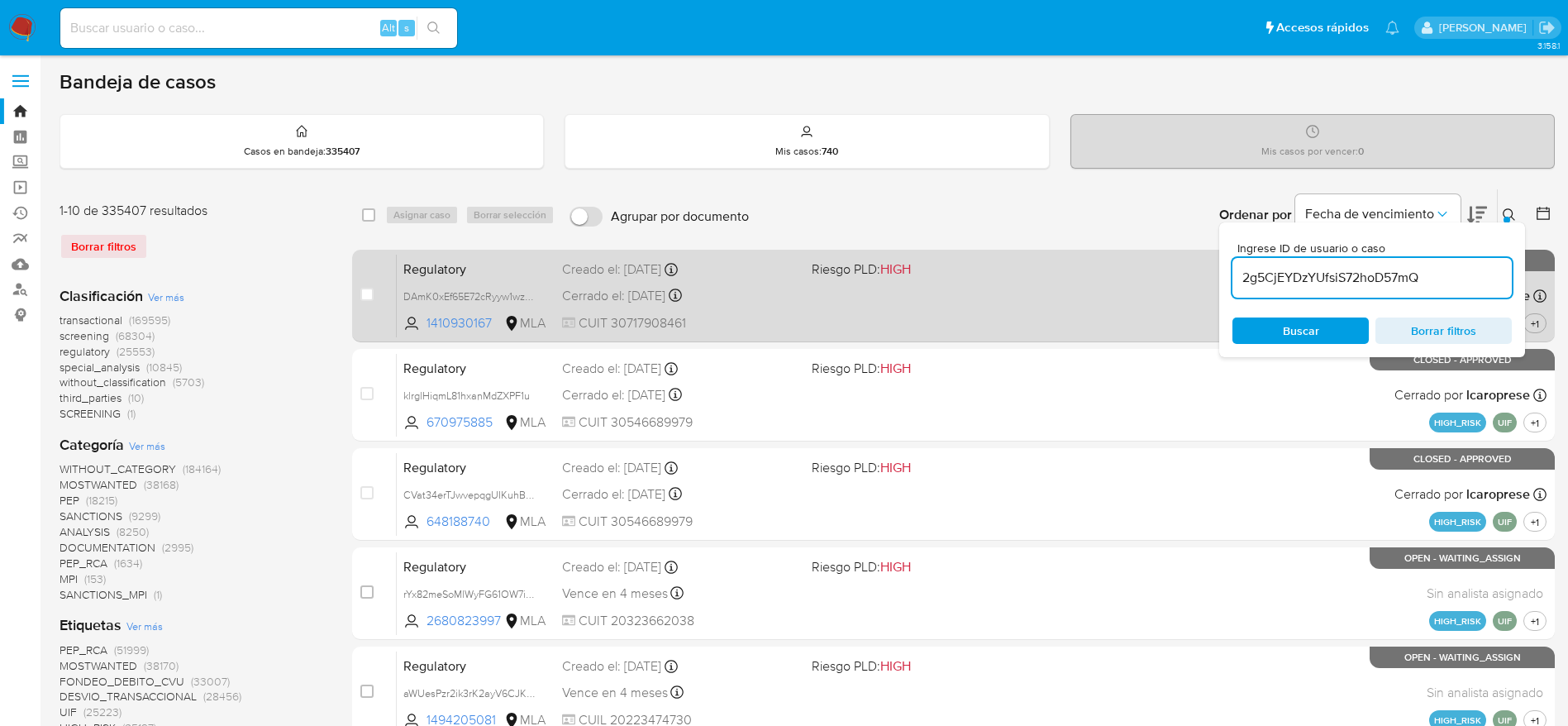
type input "2g5CjEYDzYUfsiS72hoD57mQ"
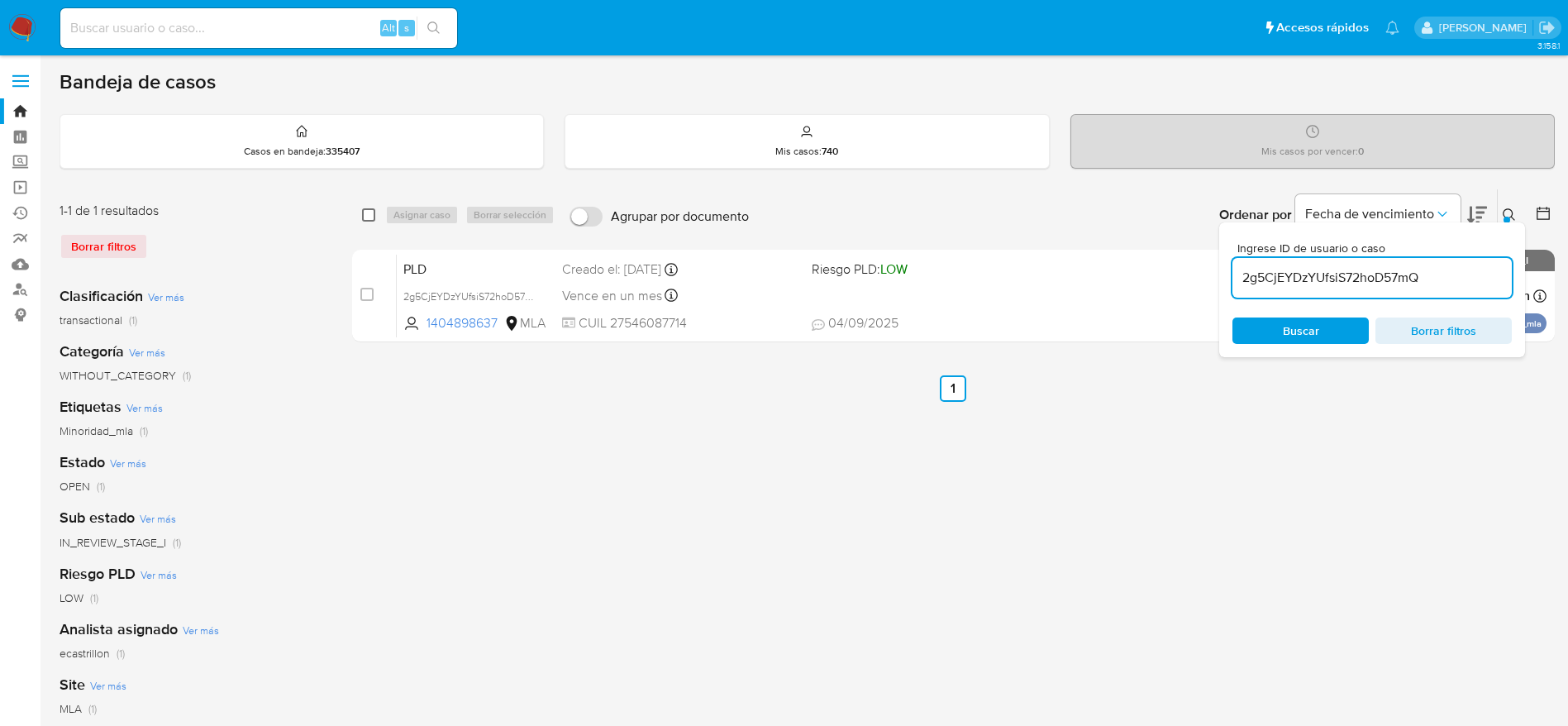
click at [370, 215] on input "checkbox" at bounding box center [369, 215] width 13 height 13
checkbox input "true"
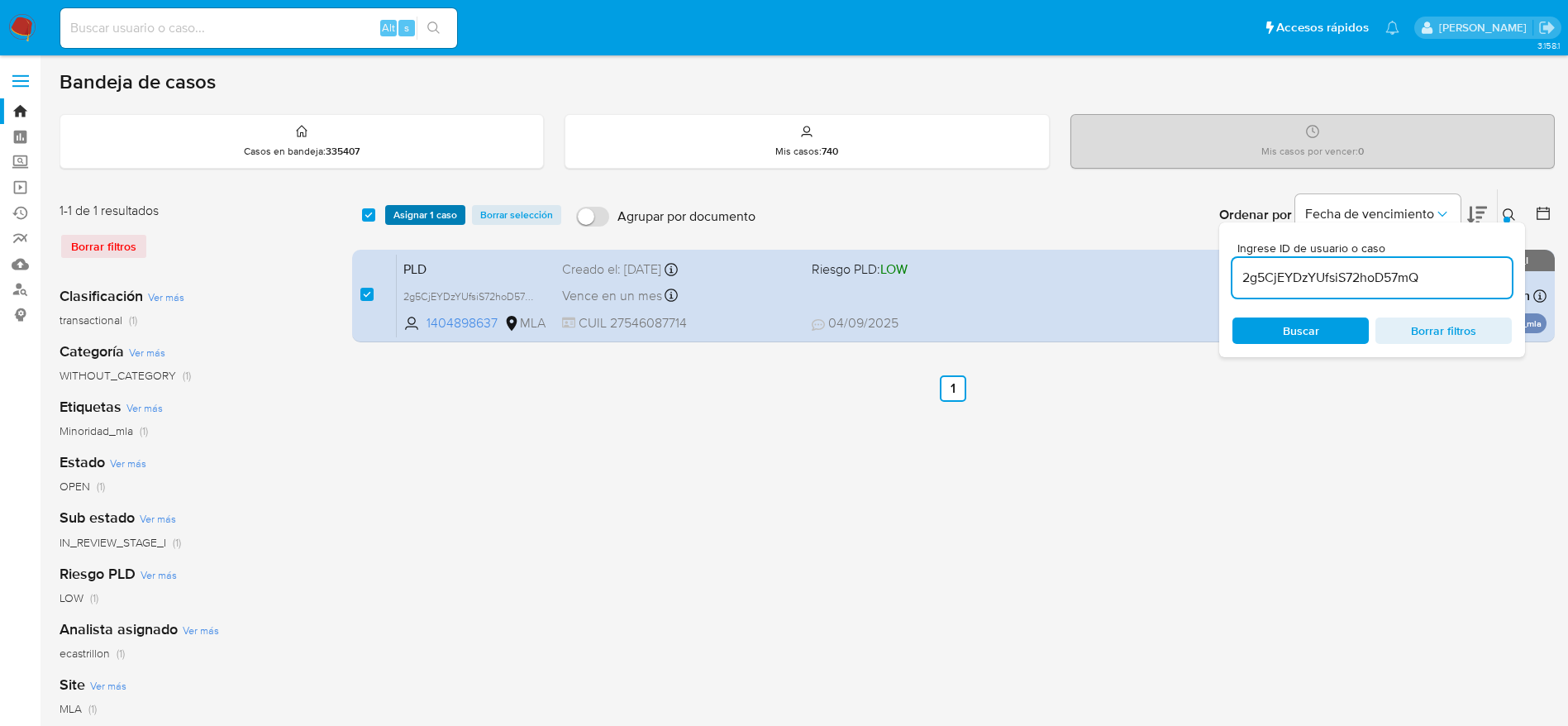
click at [396, 211] on span "Asignar 1 caso" at bounding box center [425, 215] width 63 height 17
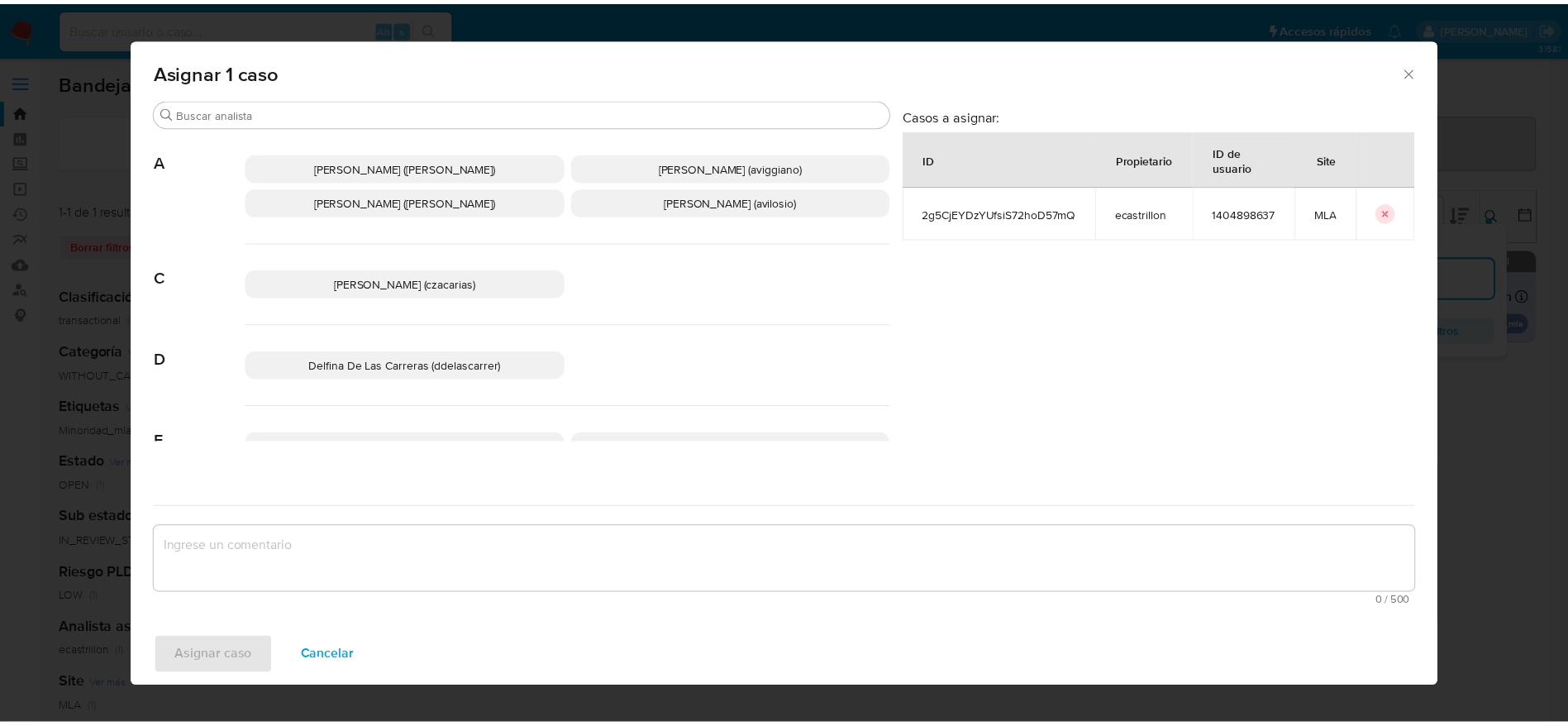
scroll to position [124, 0]
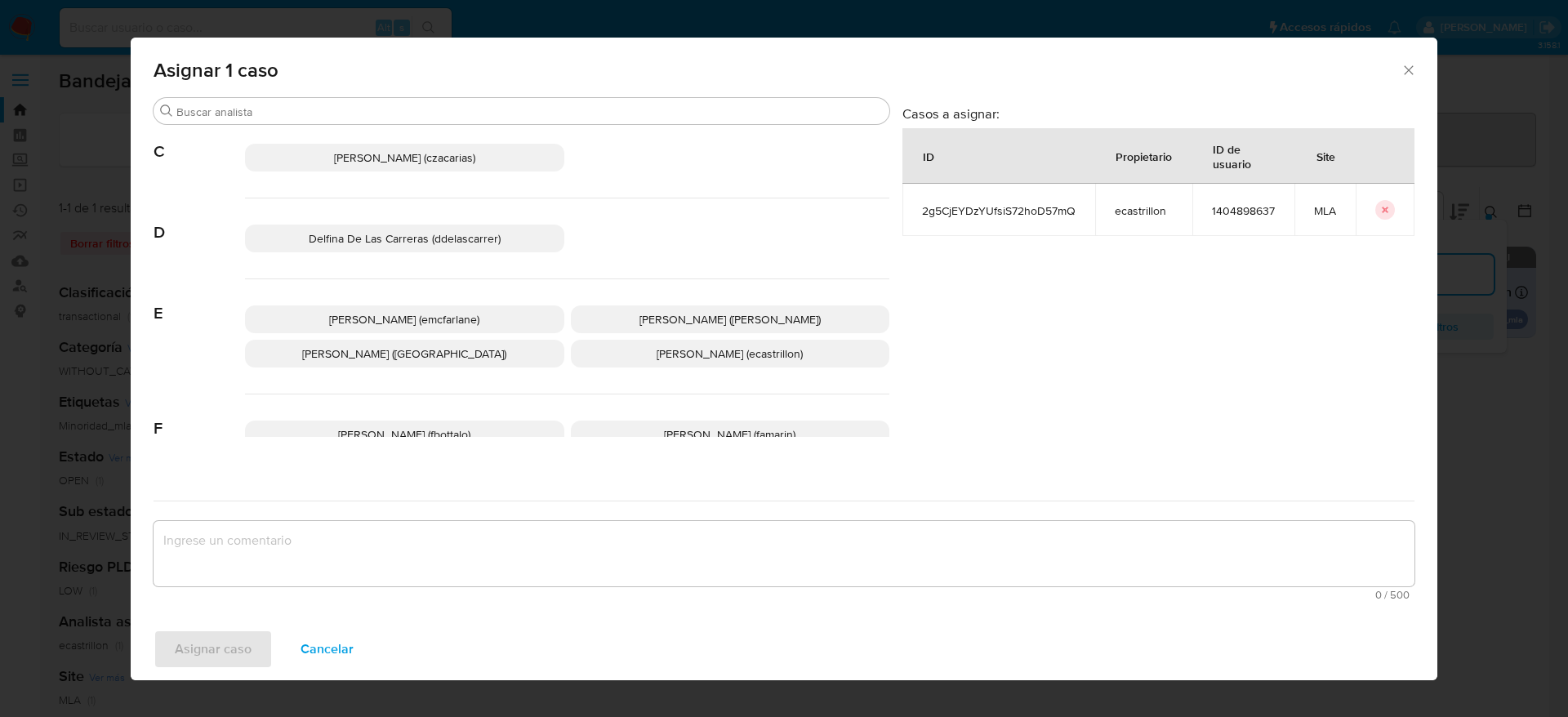
click at [432, 301] on div "[PERSON_NAME] (emcfarlane) [PERSON_NAME] ([PERSON_NAME]) [PERSON_NAME] (evitiel…" at bounding box center [567, 338] width 644 height 116
click at [429, 318] on span "[PERSON_NAME] (emcfarlane)" at bounding box center [404, 320] width 150 height 17
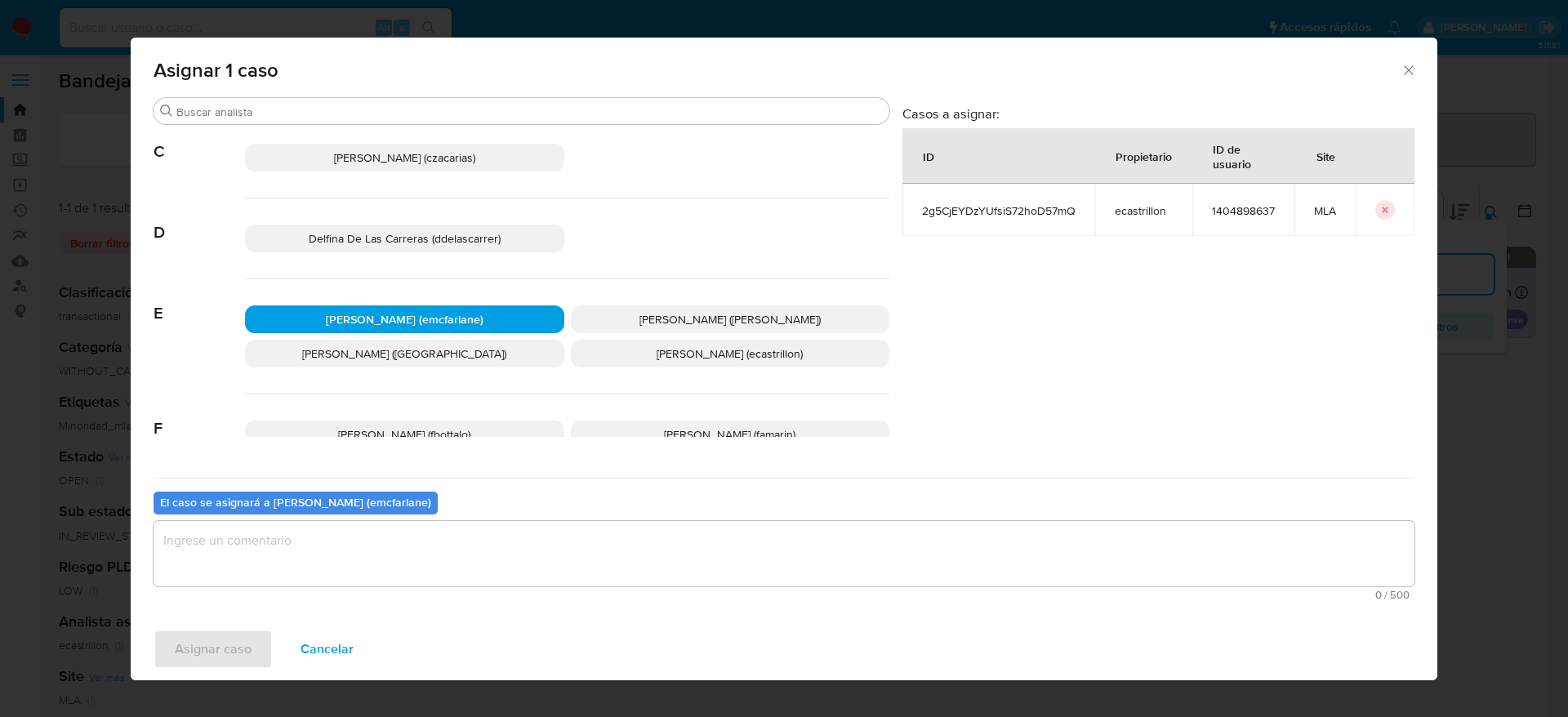
drag, startPoint x: 363, startPoint y: 519, endPoint x: 355, endPoint y: 540, distance: 22.5
click at [363, 517] on div "El caso se asignará a [PERSON_NAME] (emcfarlane) 0 / 500 500 caracteres restant…" at bounding box center [784, 543] width 1261 height 129
click at [310, 571] on textarea "assign-modal" at bounding box center [784, 554] width 1261 height 65
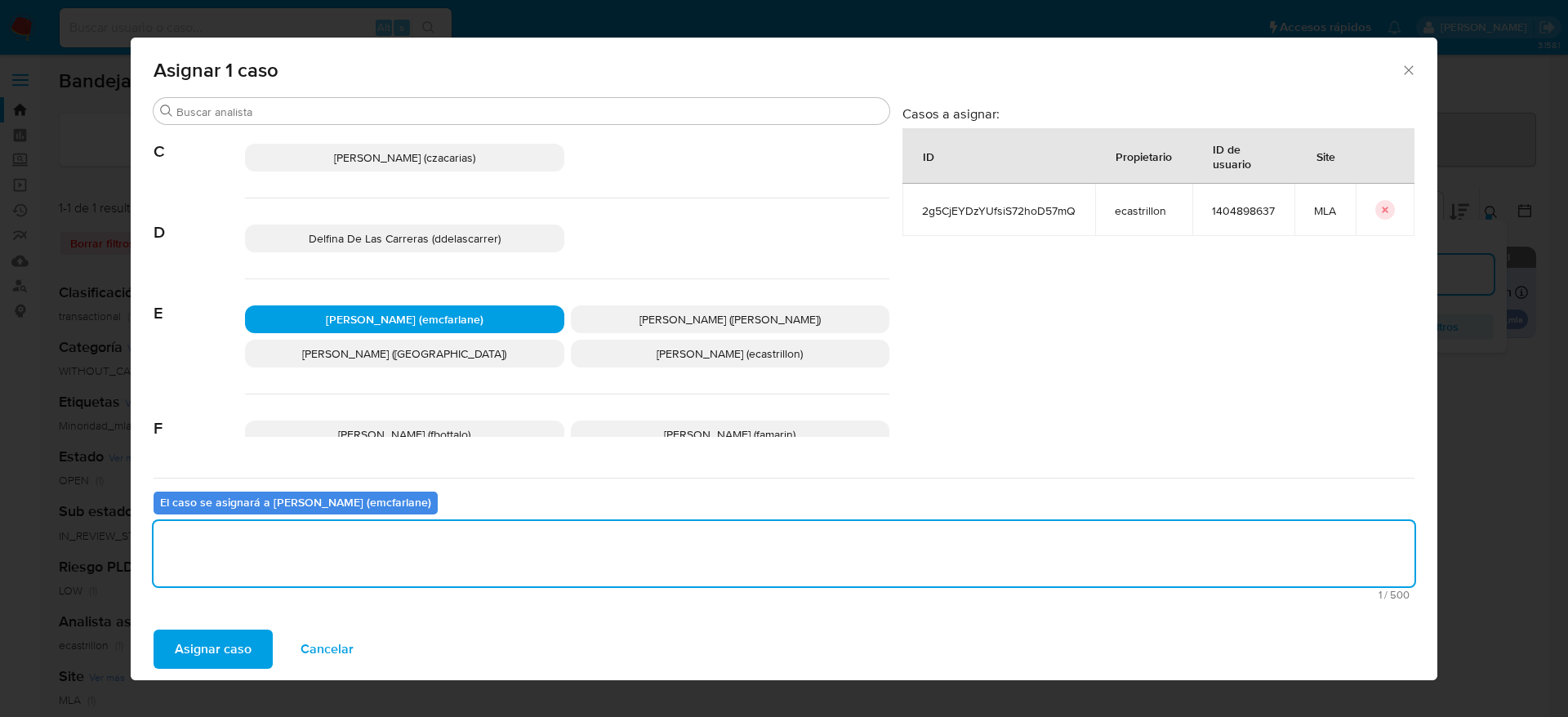
click at [232, 657] on span "Asignar caso" at bounding box center [213, 649] width 76 height 36
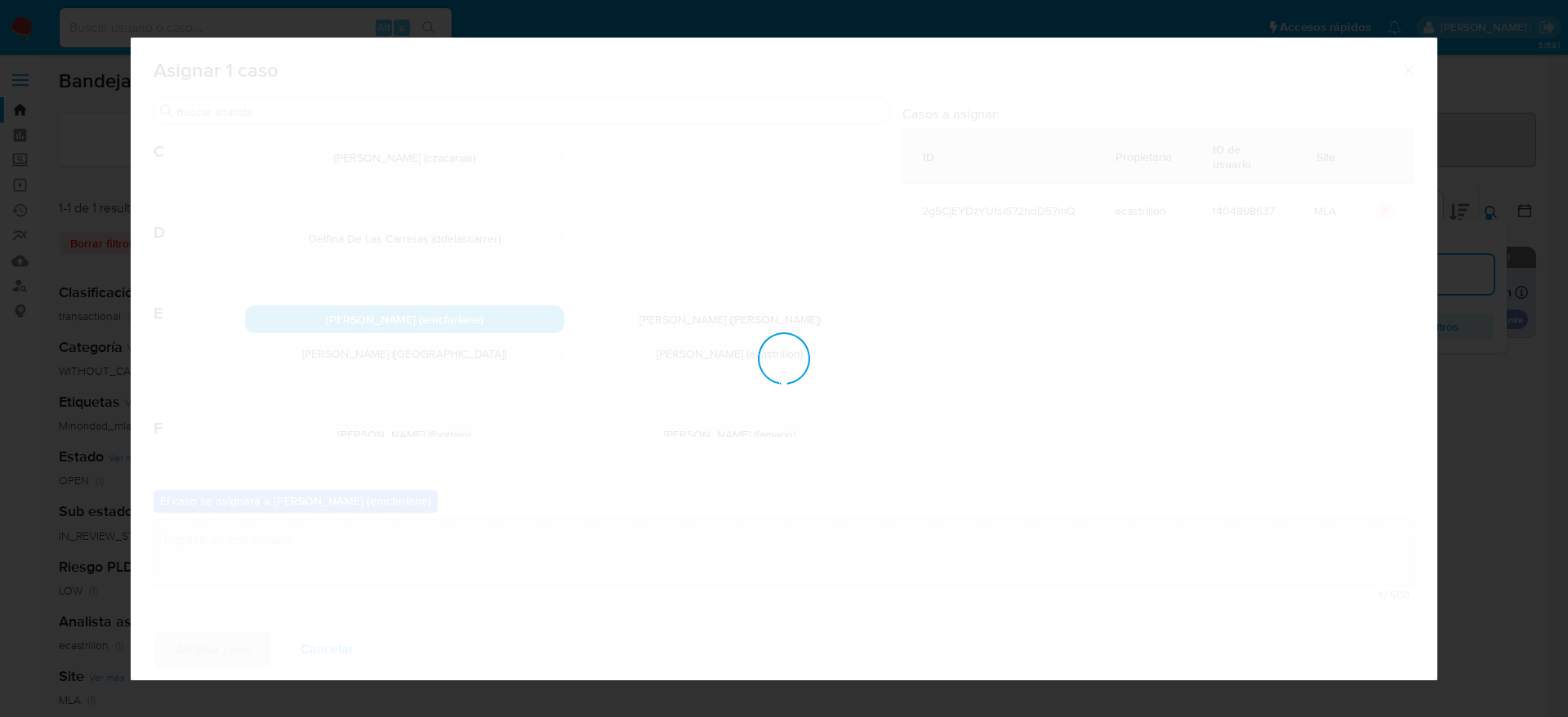
checkbox input "false"
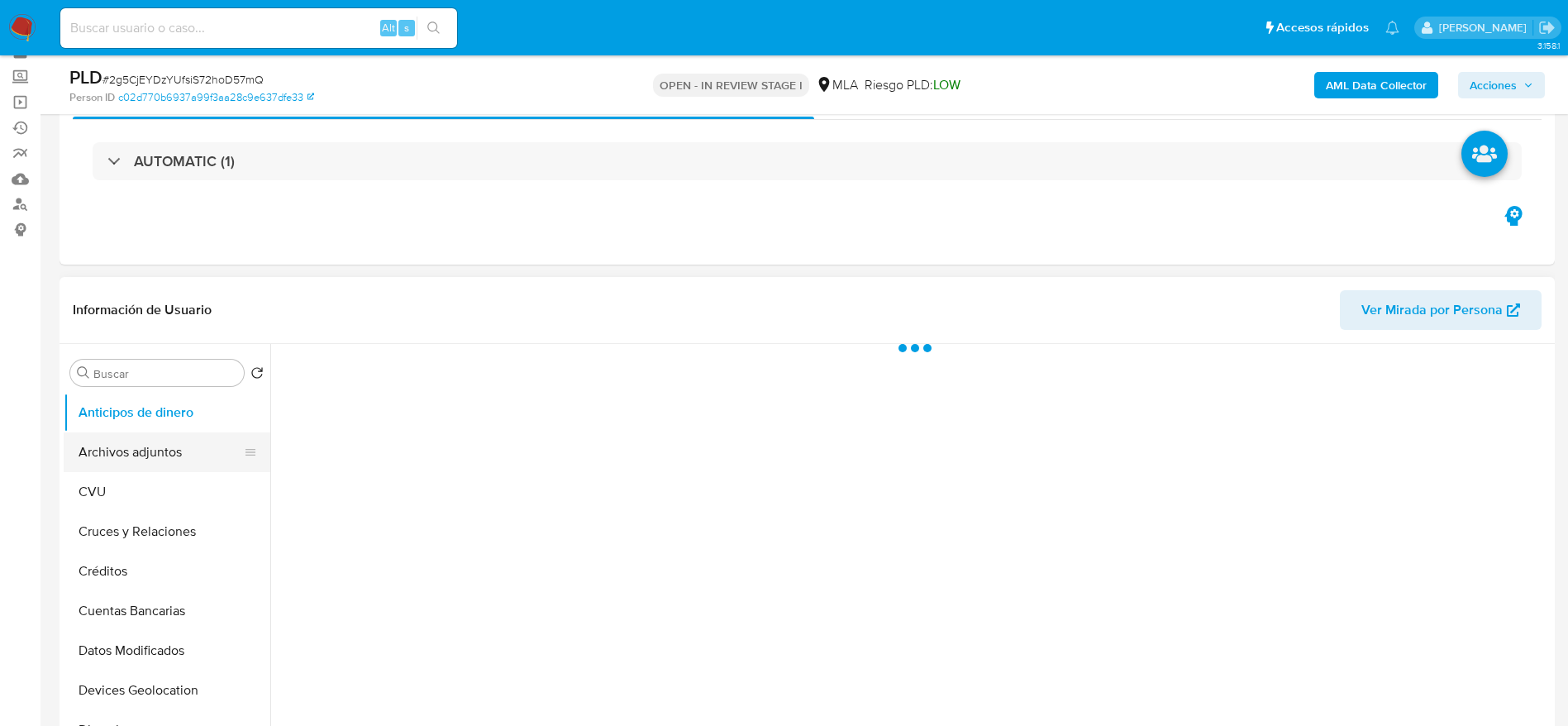
scroll to position [124, 0]
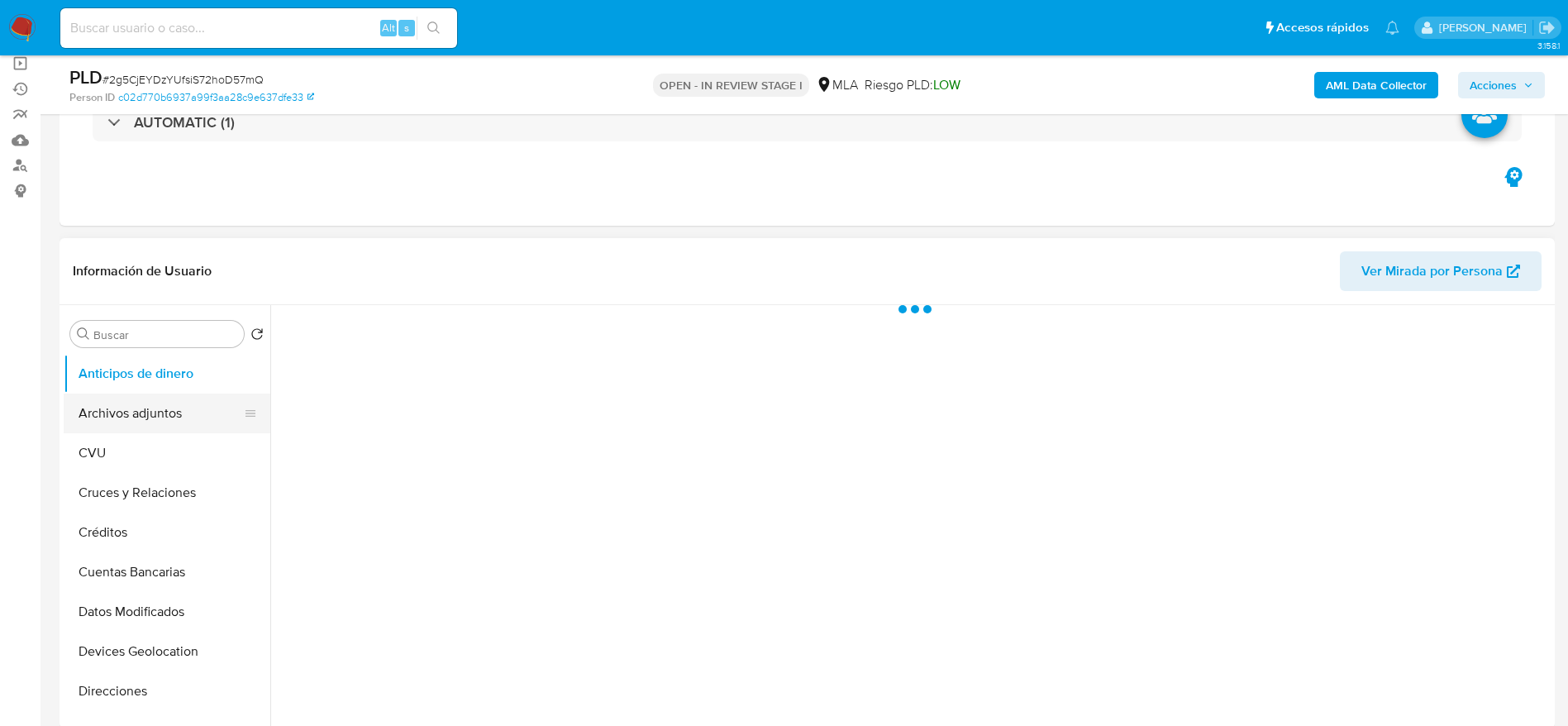
click at [185, 412] on button "Archivos adjuntos" at bounding box center [159, 414] width 193 height 40
select select "10"
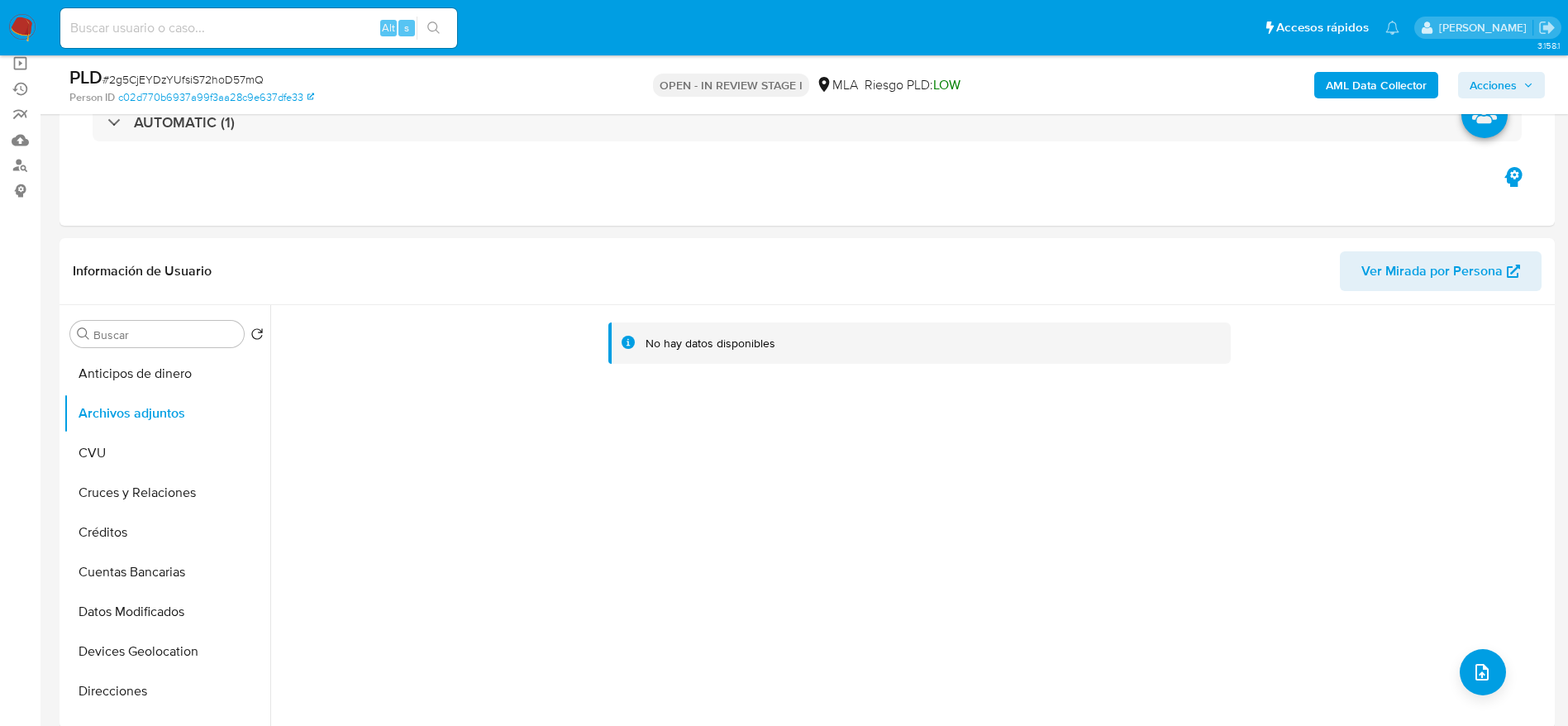
click at [1364, 97] on b "AML Data Collector" at bounding box center [1376, 85] width 101 height 26
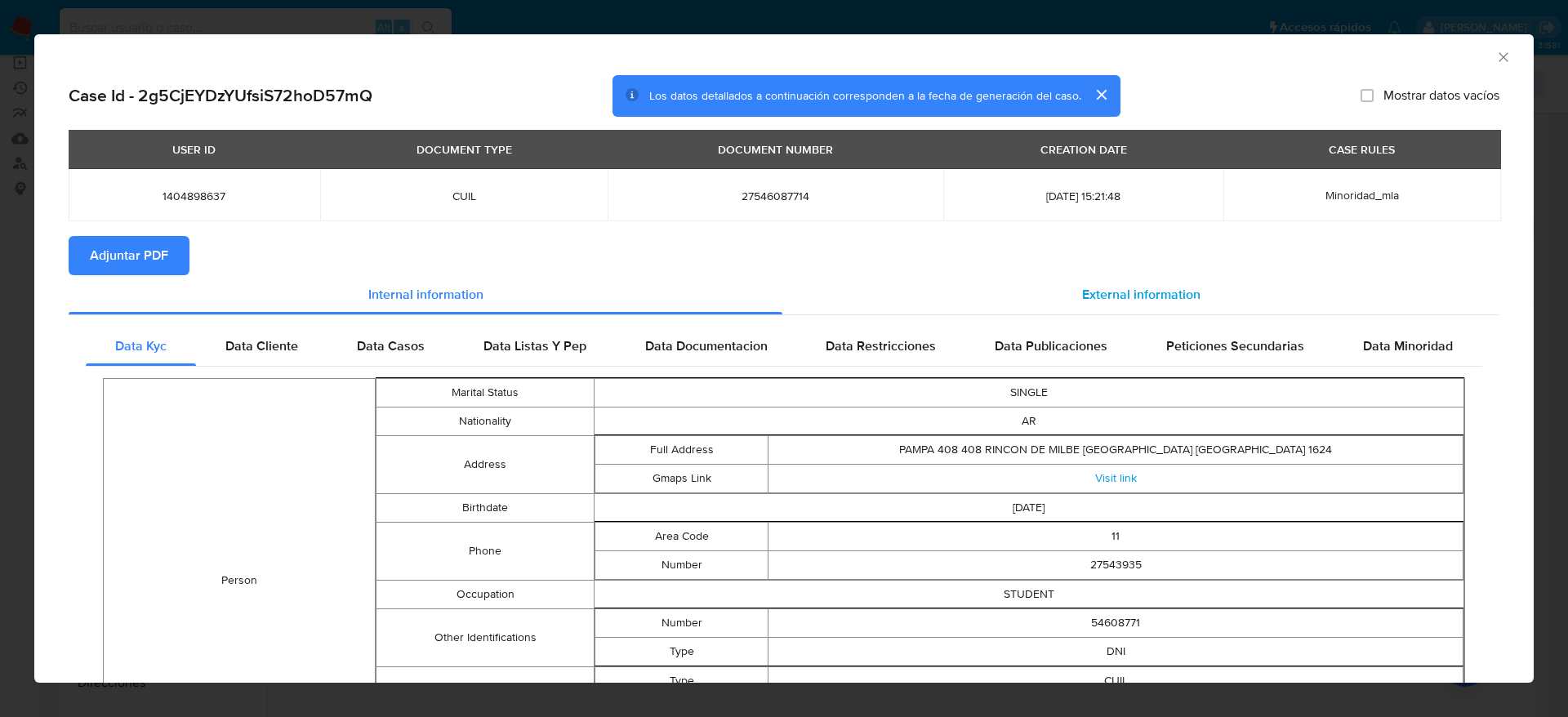
click at [1095, 279] on div "External information" at bounding box center [1140, 295] width 717 height 39
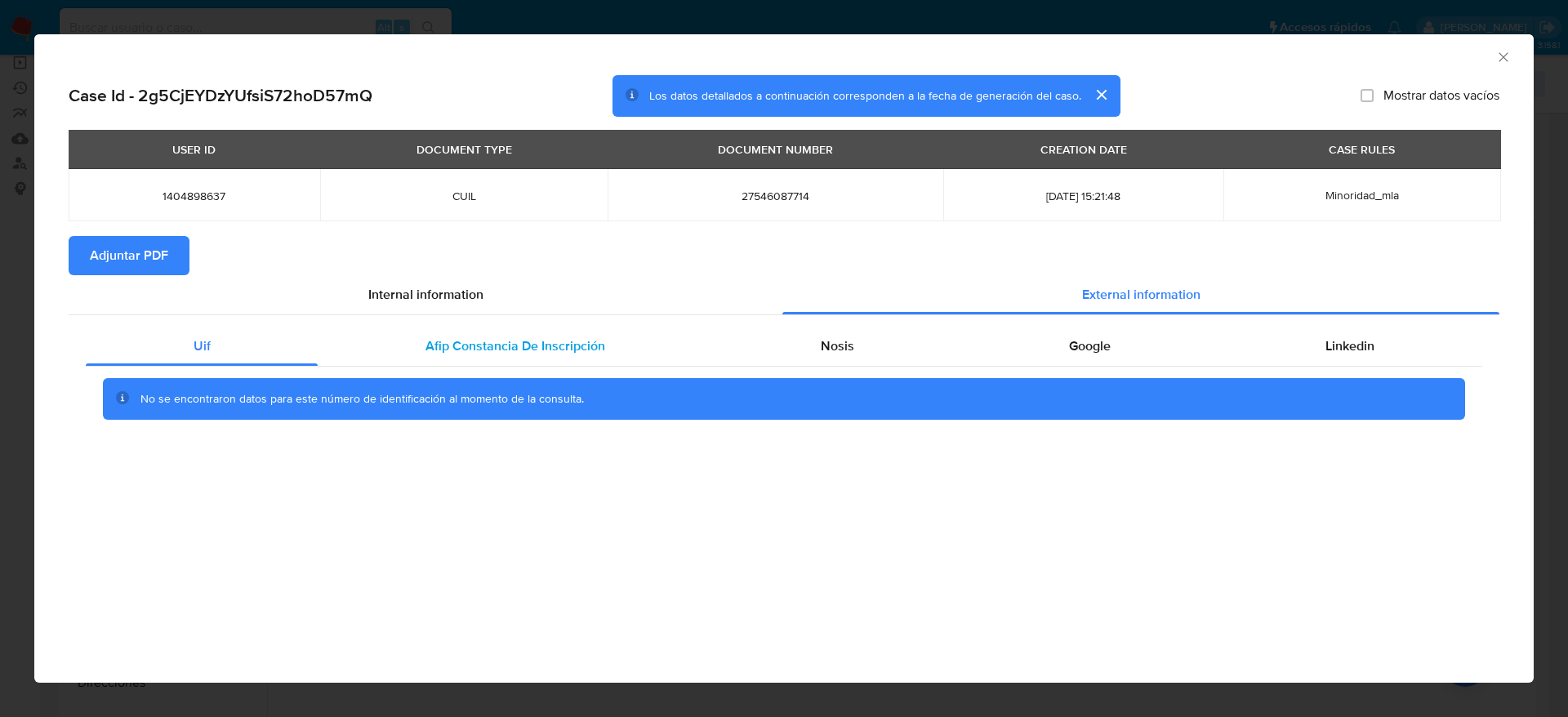
click at [577, 328] on div "Afip Constancia De Inscripción" at bounding box center [515, 346] width 394 height 39
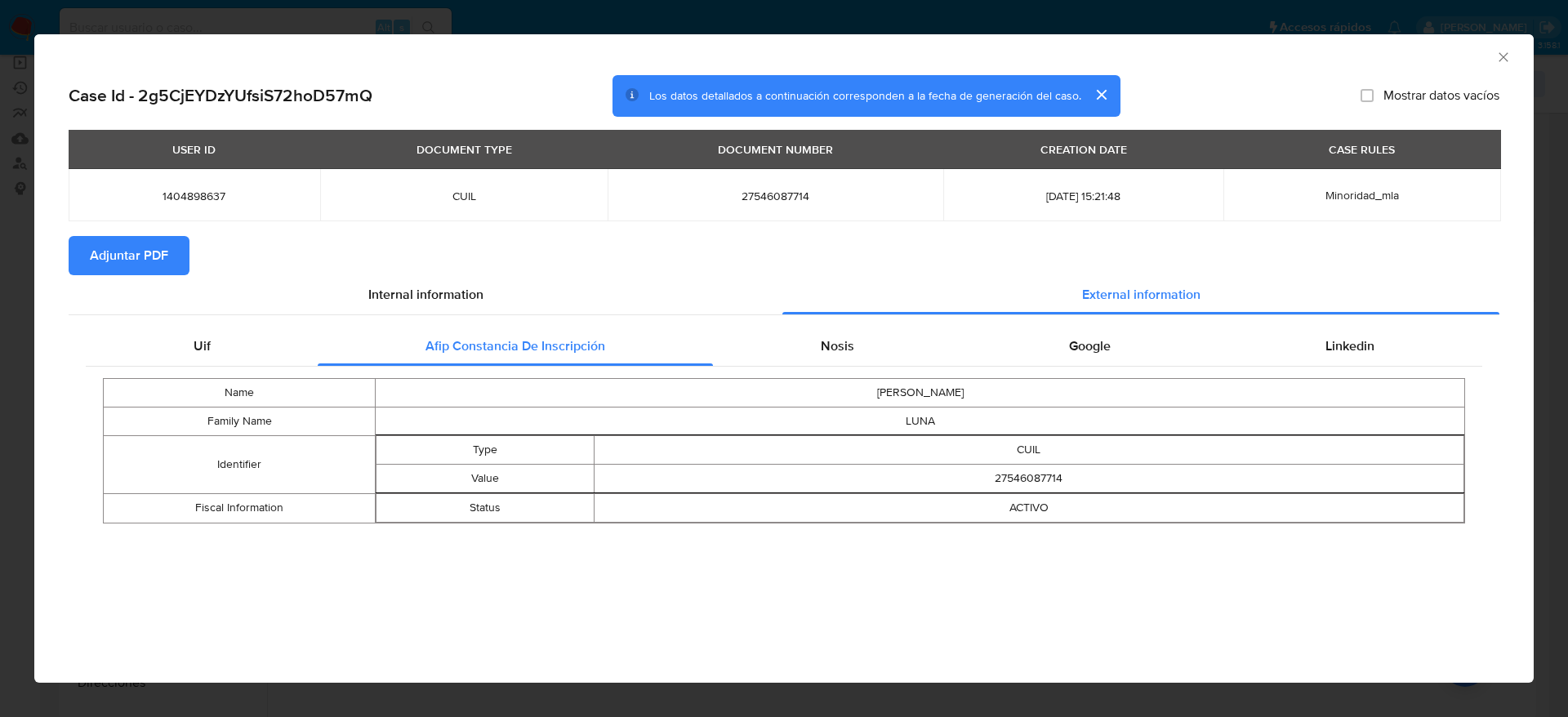
click at [837, 319] on div "Uif Afip Constancia De Inscripción Nosis Google Linkedin Name [PERSON_NAME] Fam…" at bounding box center [784, 431] width 1431 height 231
drag, startPoint x: 834, startPoint y: 341, endPoint x: 1114, endPoint y: 346, distance: 280.0
click at [834, 342] on span "Nosis" at bounding box center [837, 346] width 34 height 19
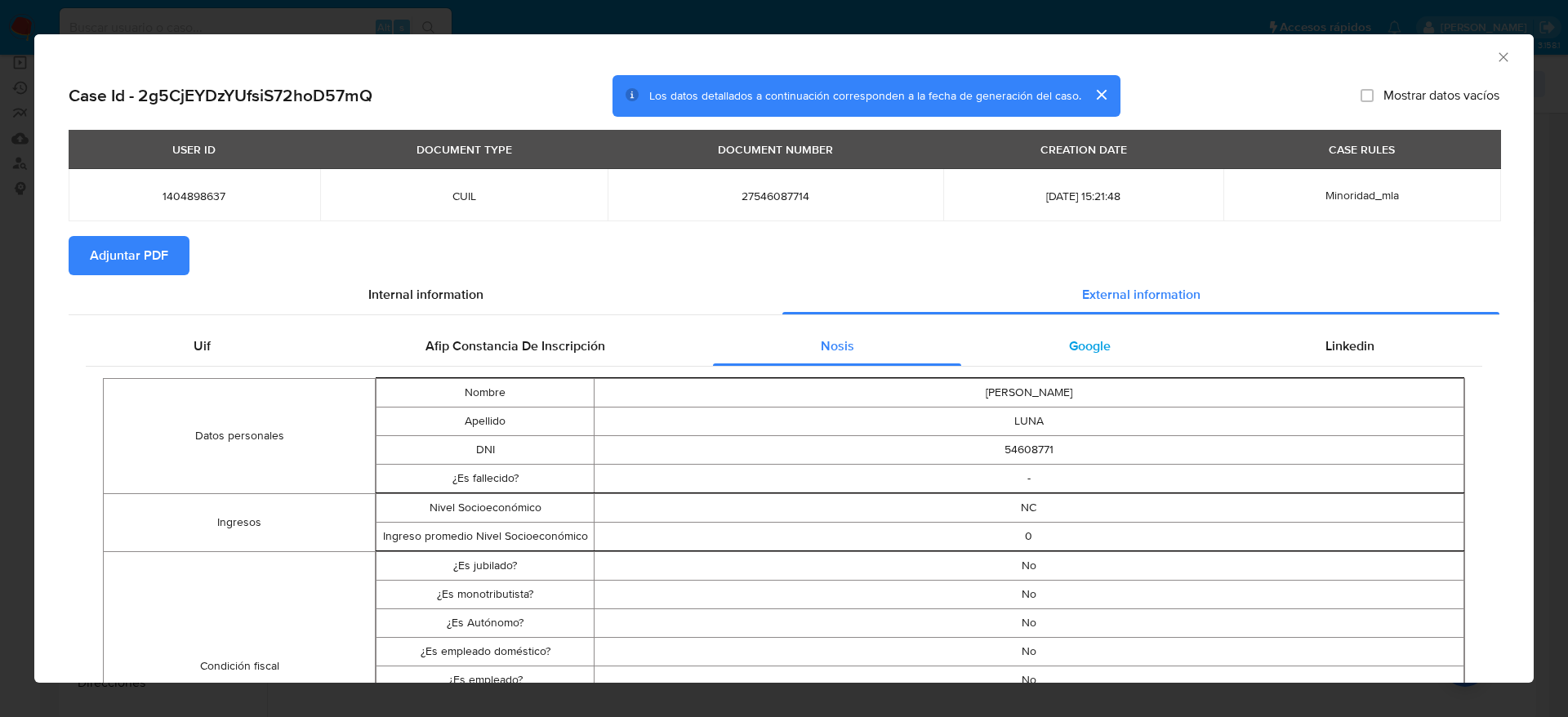
click at [1111, 344] on div "Google" at bounding box center [1089, 346] width 256 height 39
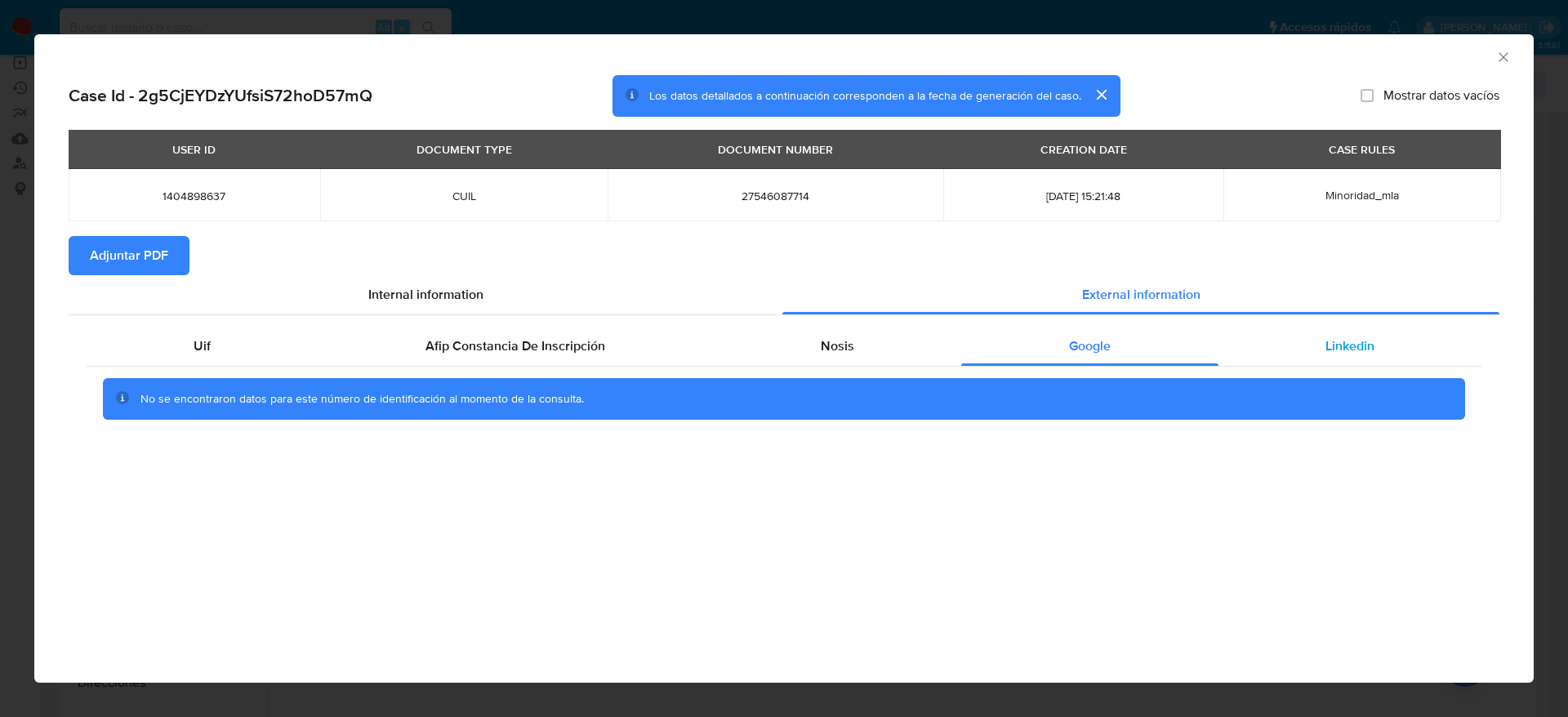
click at [1300, 335] on div "Linkedin" at bounding box center [1350, 346] width 264 height 39
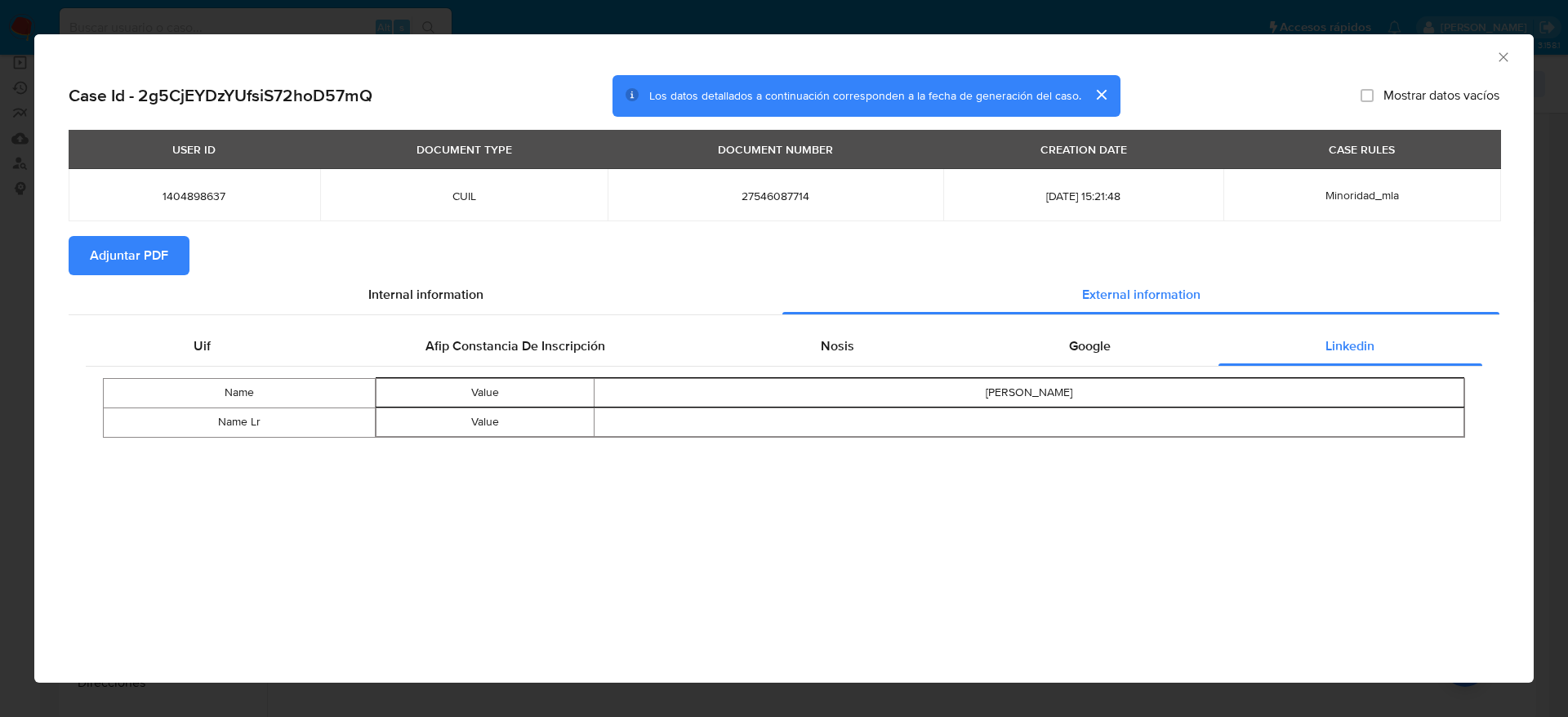
click at [159, 259] on span "Adjuntar PDF" at bounding box center [129, 255] width 78 height 36
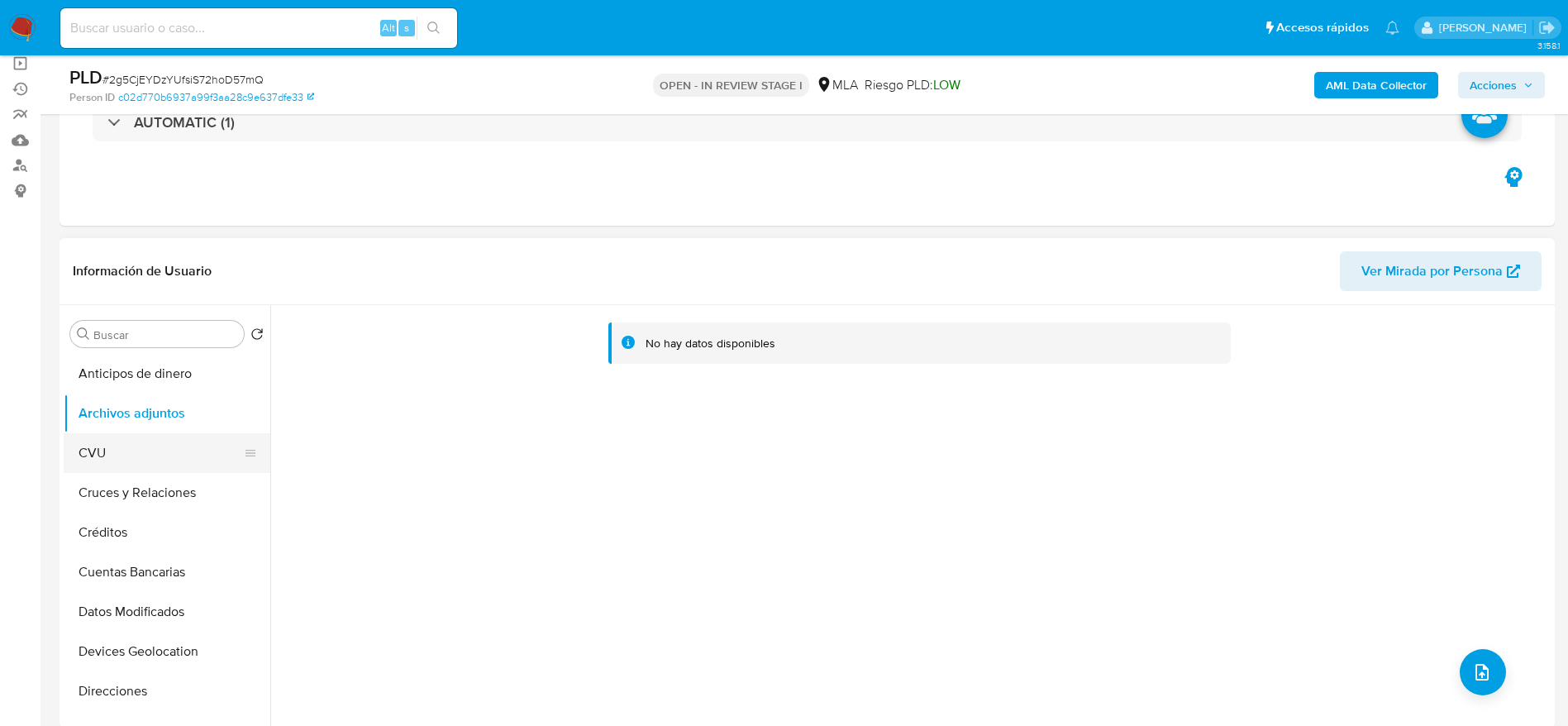
drag, startPoint x: 137, startPoint y: 444, endPoint x: 142, endPoint y: 434, distance: 11.2
click at [137, 445] on button "CVU" at bounding box center [159, 453] width 193 height 40
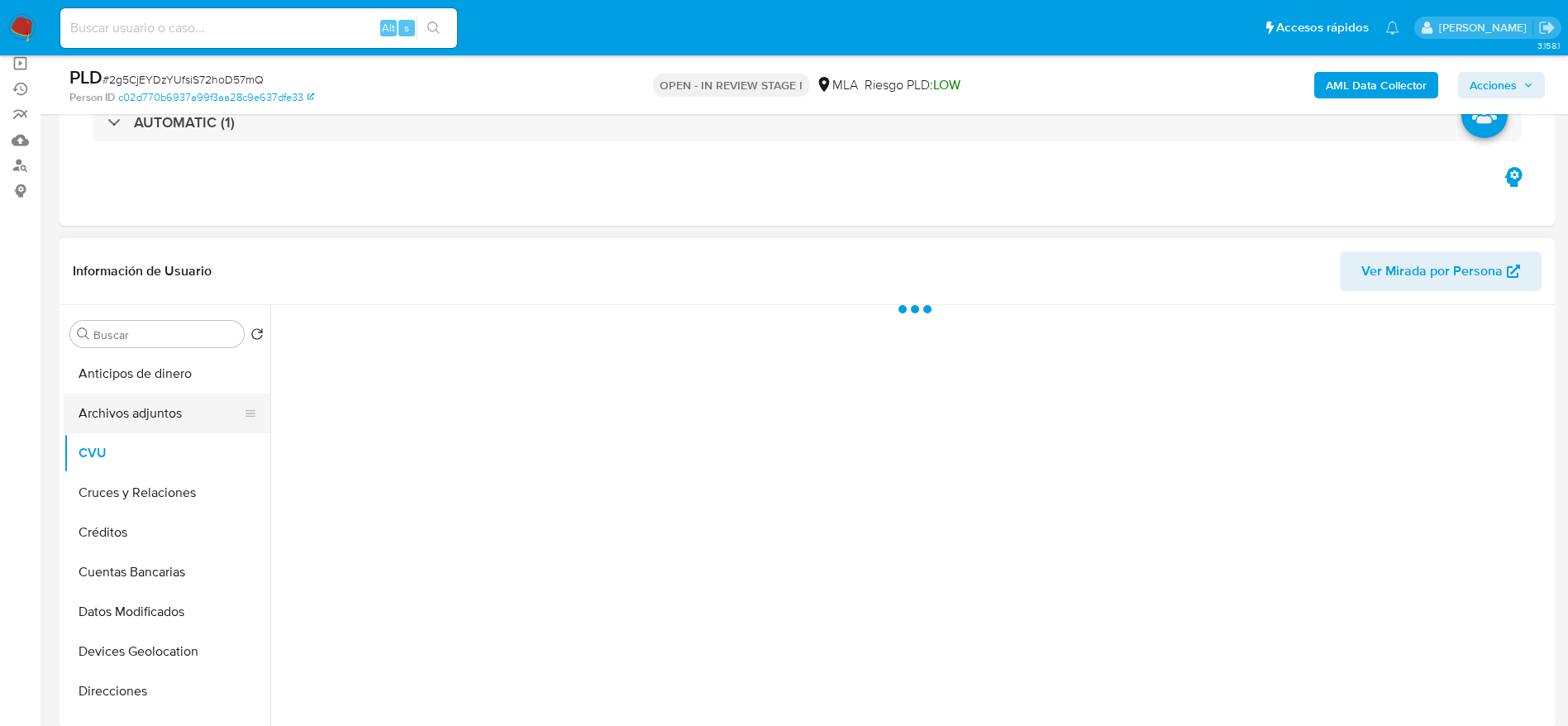
click at [151, 407] on button "Archivos adjuntos" at bounding box center [159, 414] width 193 height 40
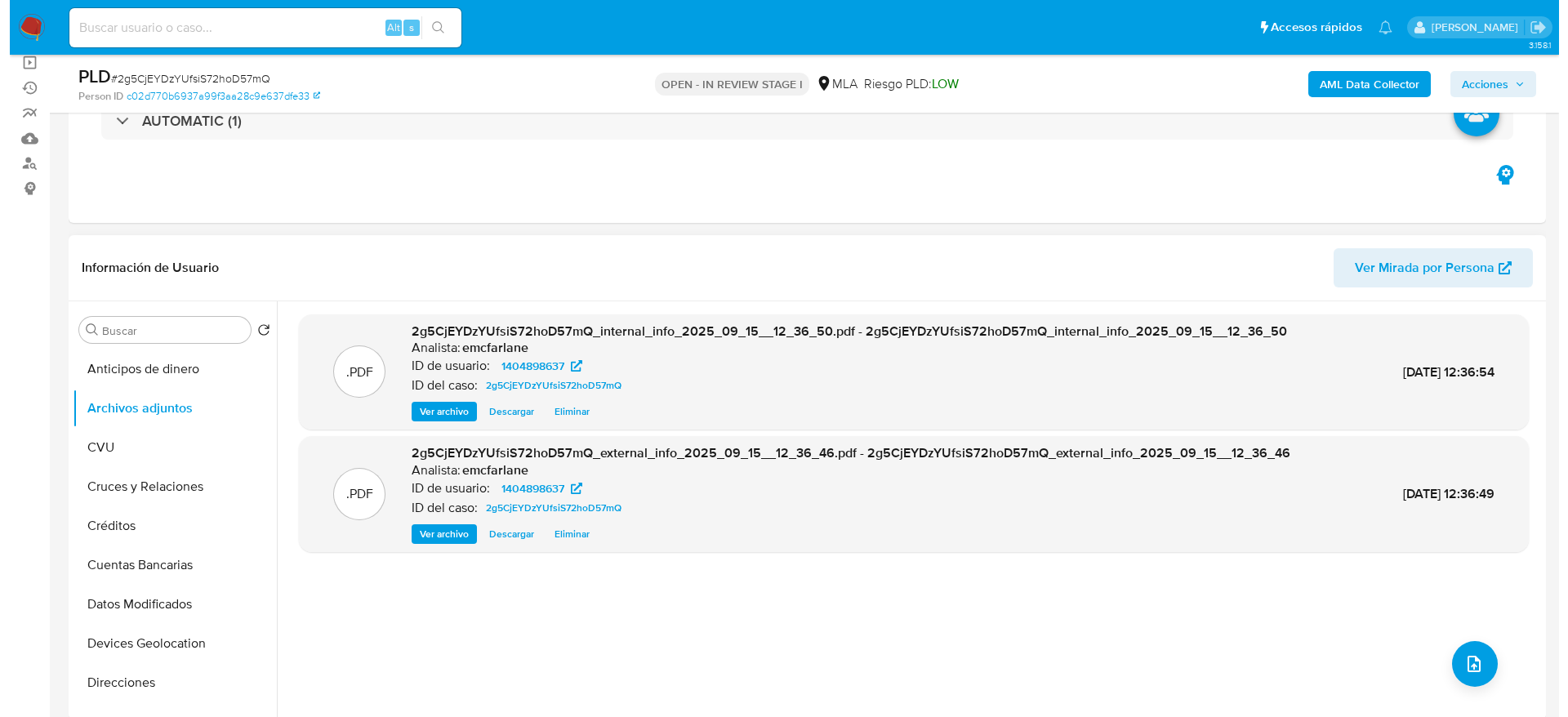
scroll to position [245, 0]
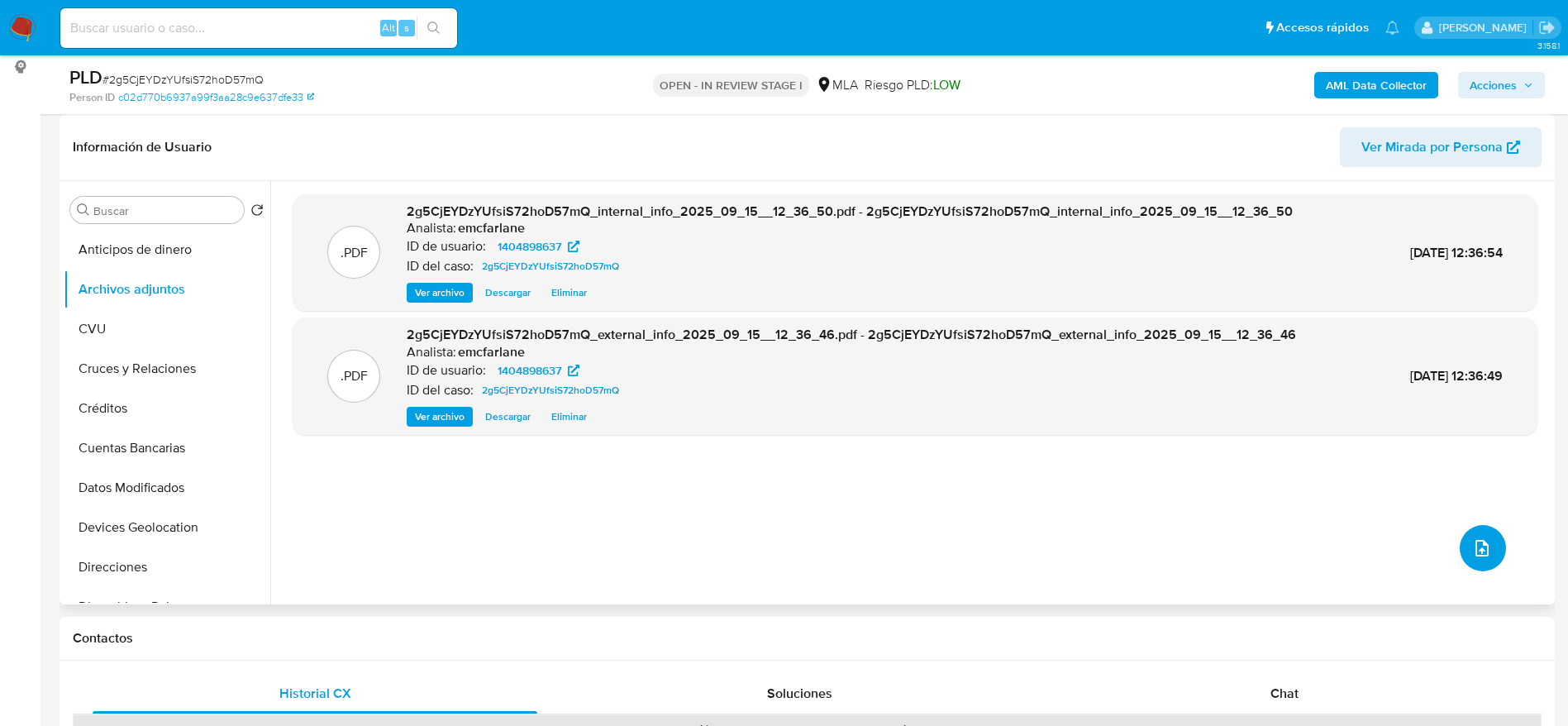
click at [1491, 544] on button "upload-file" at bounding box center [1482, 548] width 46 height 46
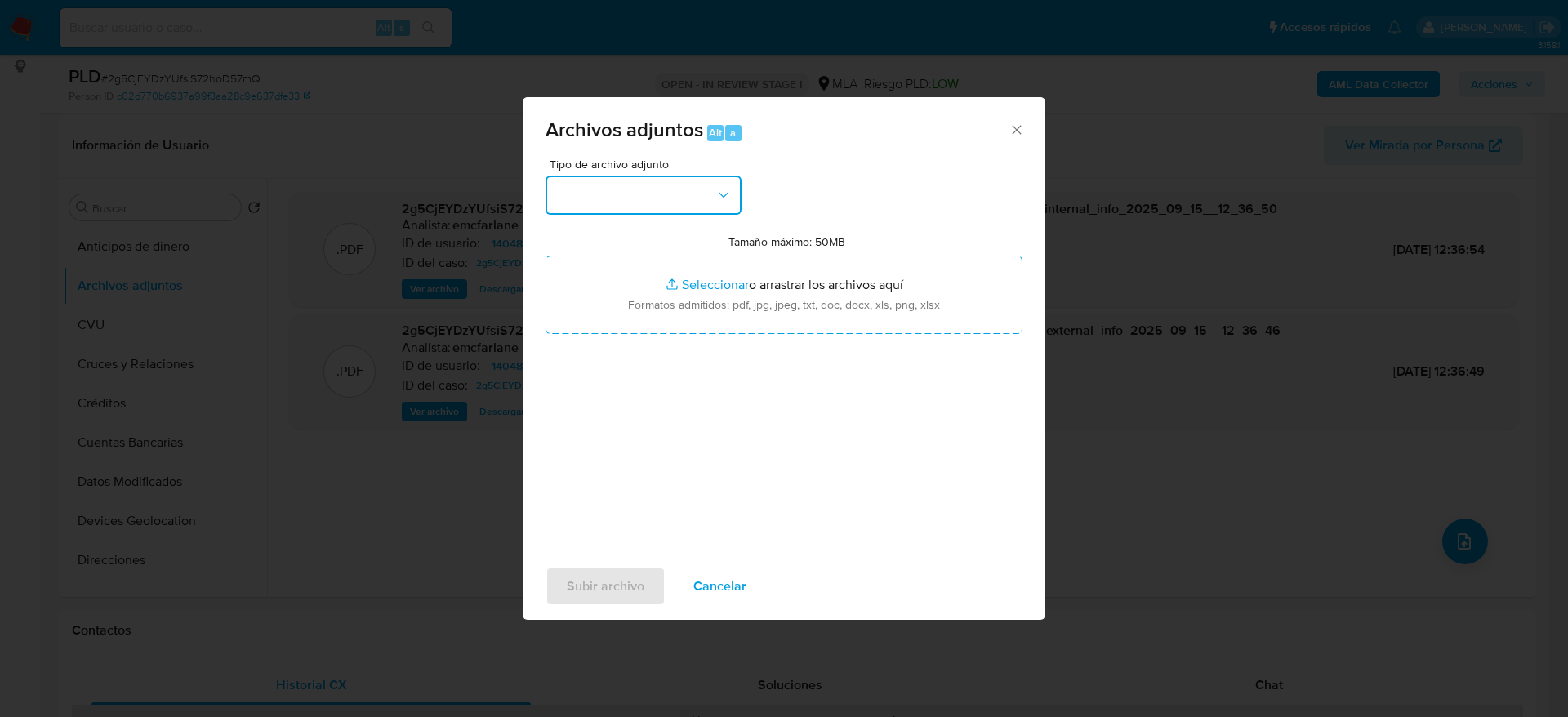
click at [713, 193] on button "button" at bounding box center [643, 195] width 196 height 39
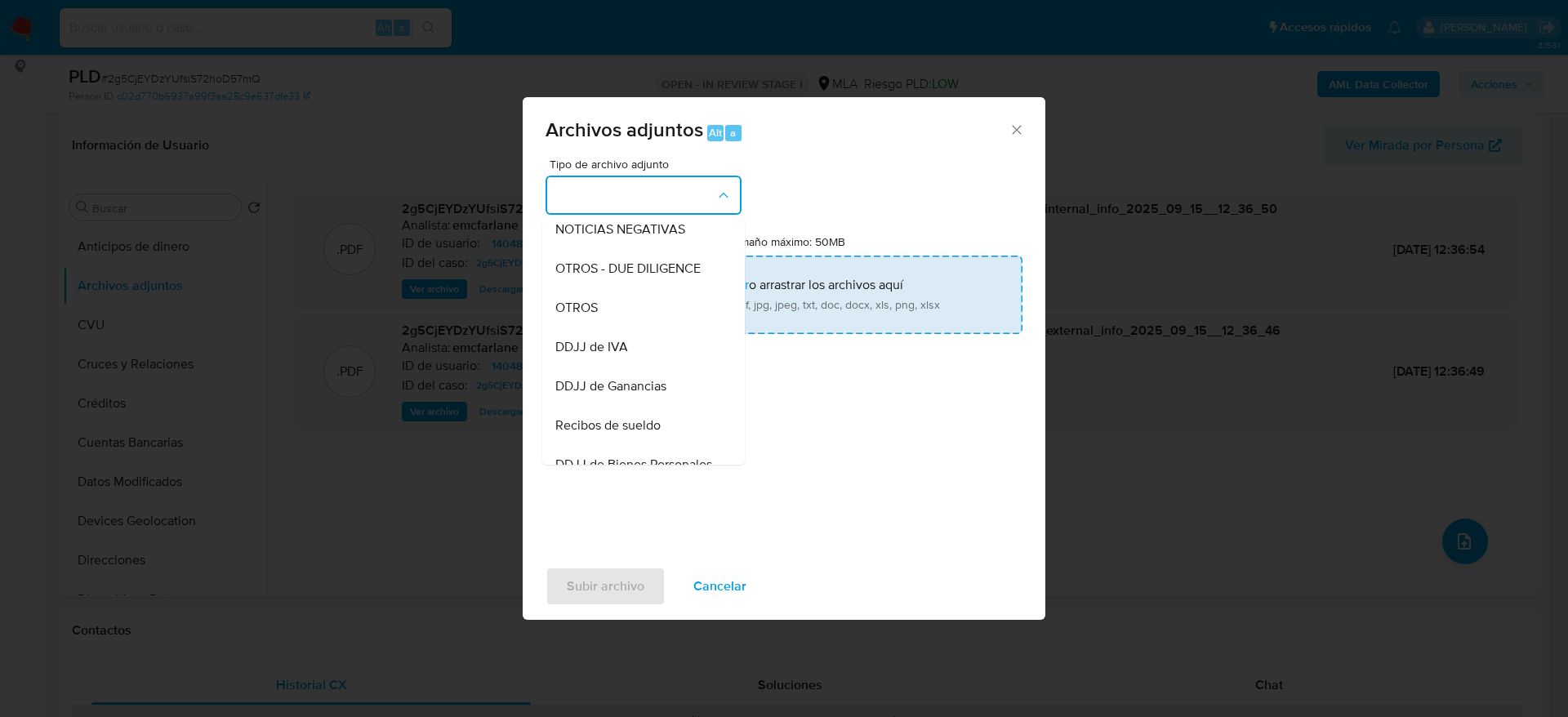
click at [612, 327] on div "OTROS" at bounding box center [639, 308] width 167 height 39
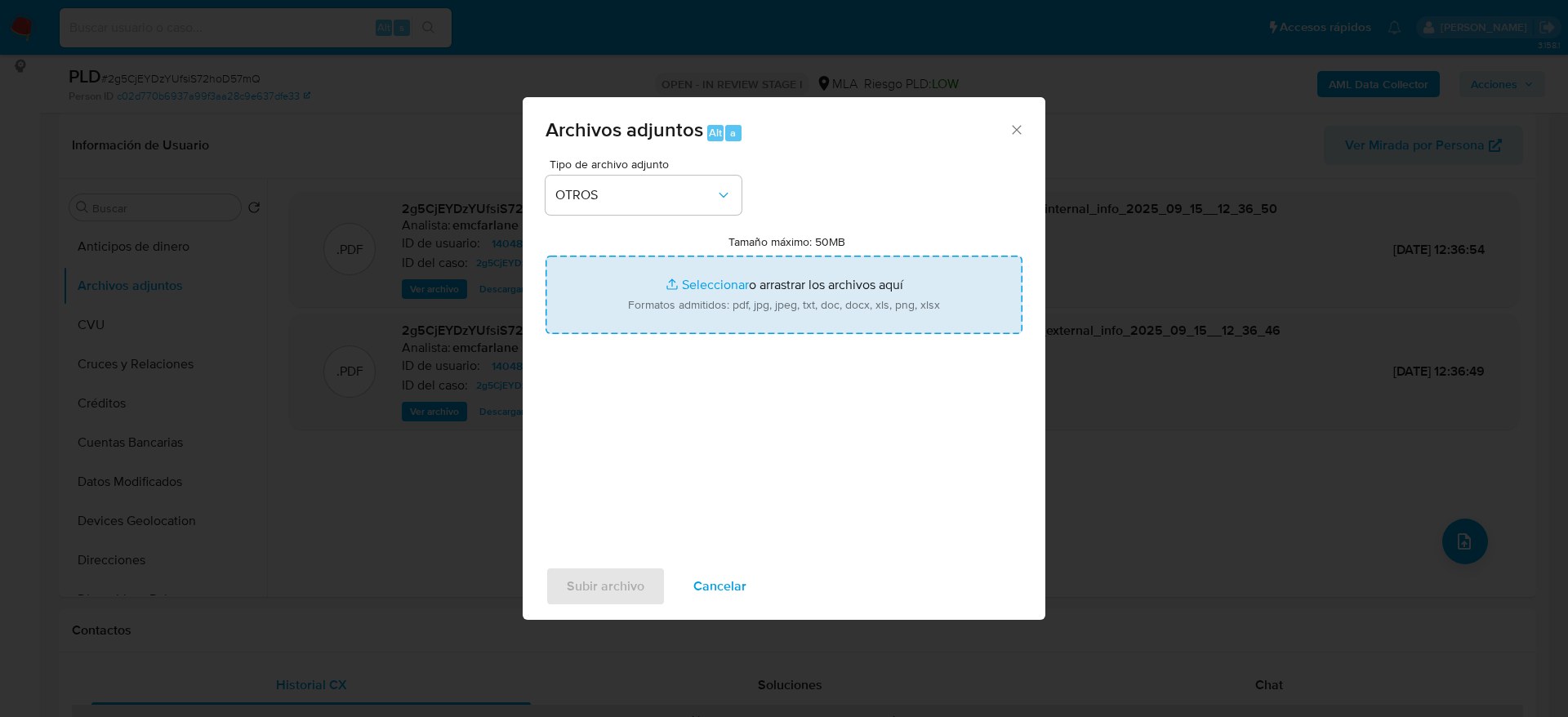
click at [704, 308] on input "Tamaño máximo: 50MB Seleccionar archivos" at bounding box center [784, 295] width 477 height 78
type input "C:\fakepath\Caselog 2g5CjEYDzYUfsiS72hoD57mQ.docx"
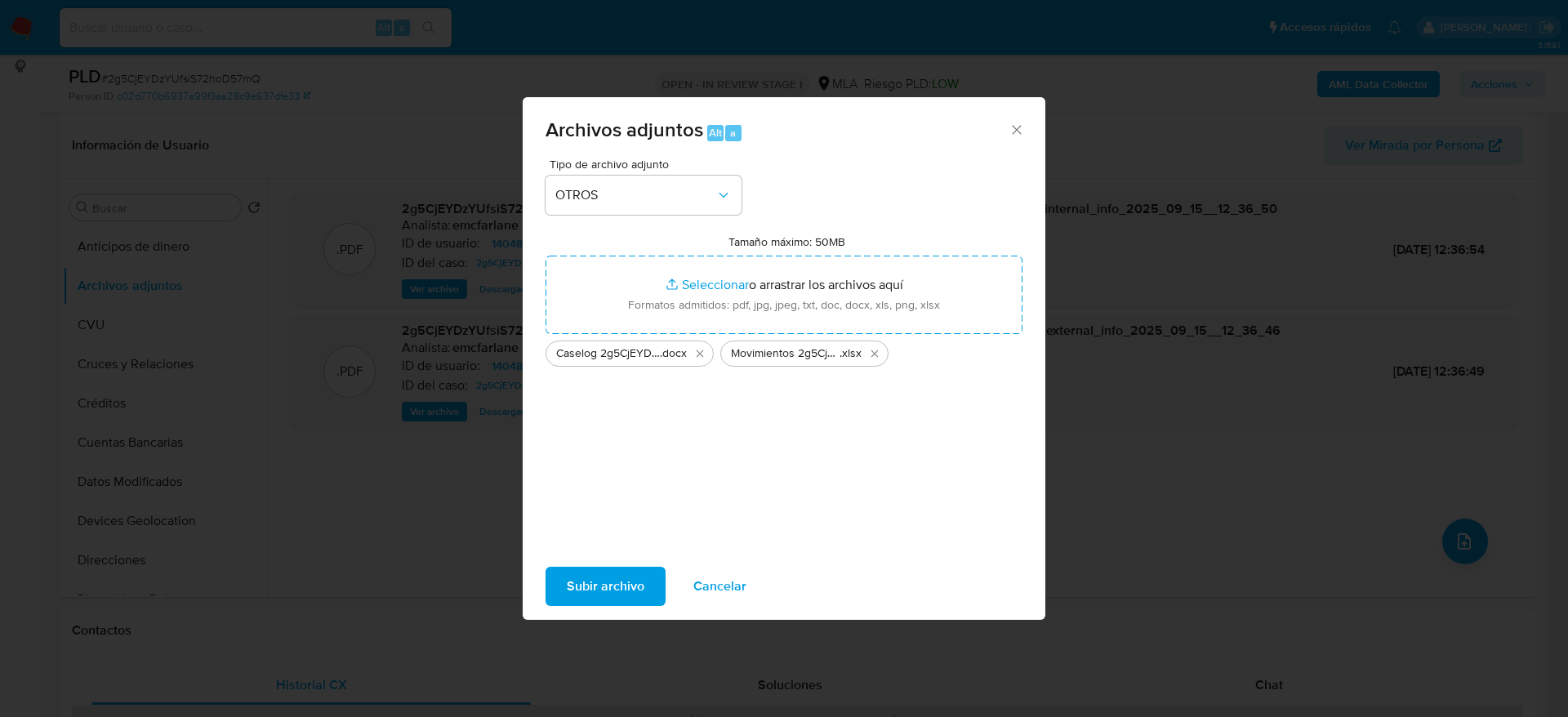
click at [611, 575] on span "Subir archivo" at bounding box center [605, 586] width 77 height 36
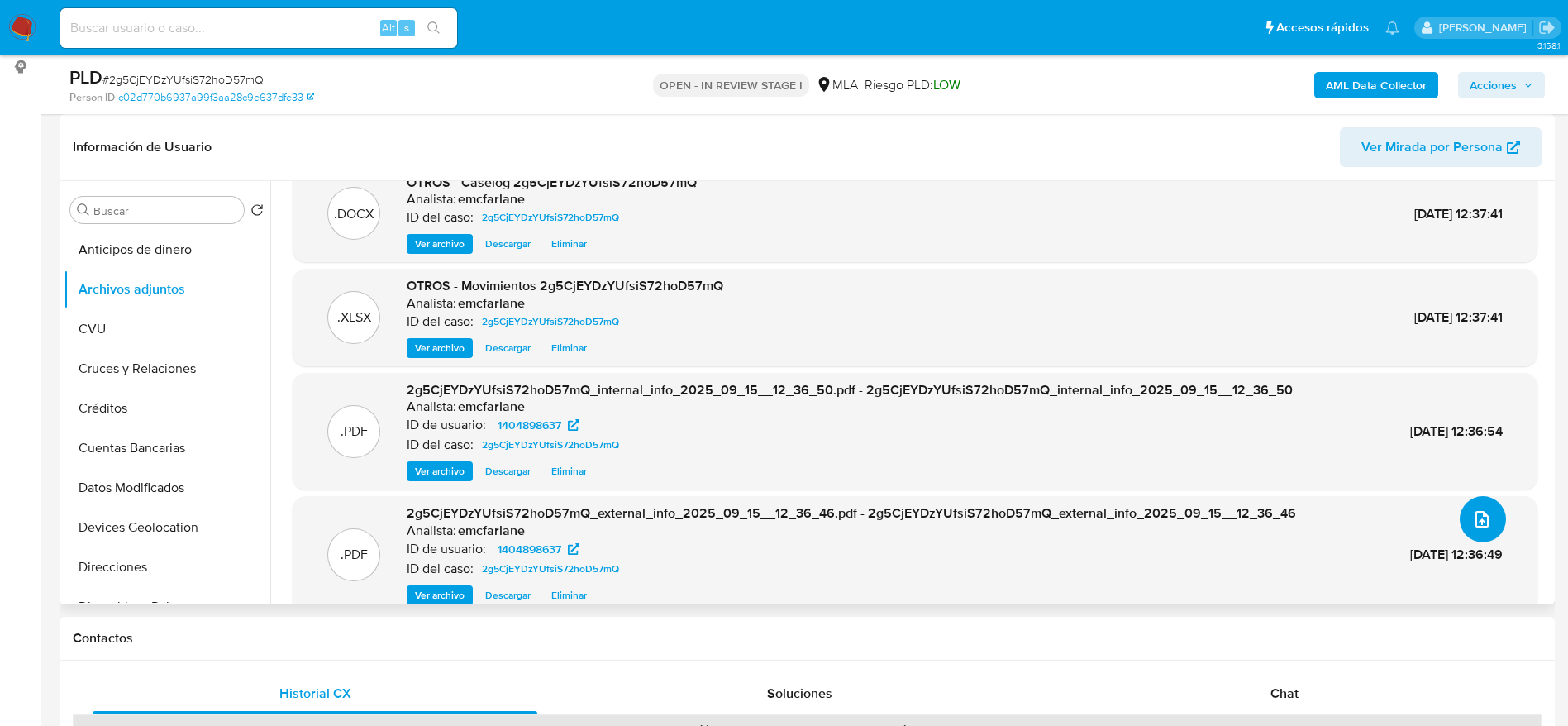
scroll to position [53, 0]
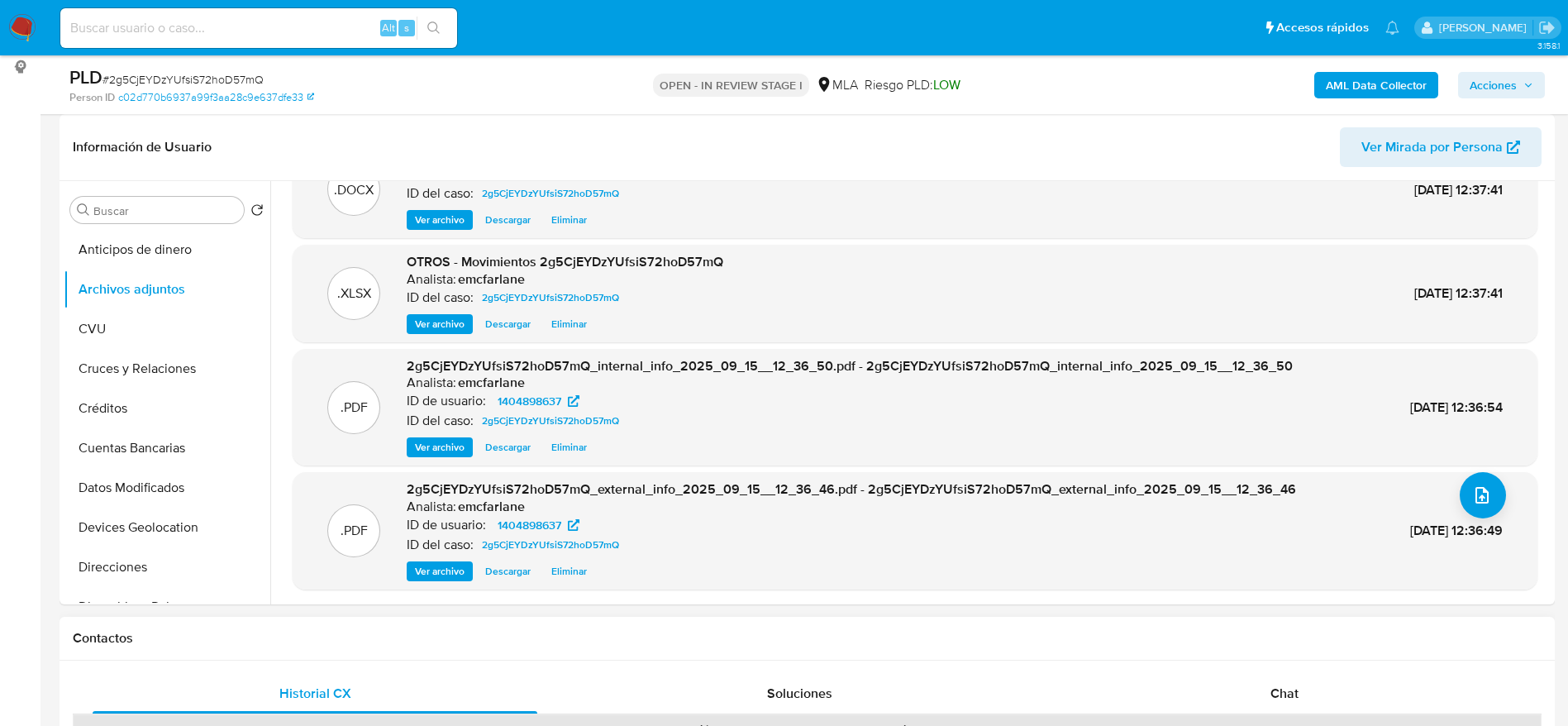
drag, startPoint x: 1257, startPoint y: 684, endPoint x: 1128, endPoint y: 631, distance: 139.5
click at [1258, 684] on div "Chat" at bounding box center [1284, 694] width 444 height 40
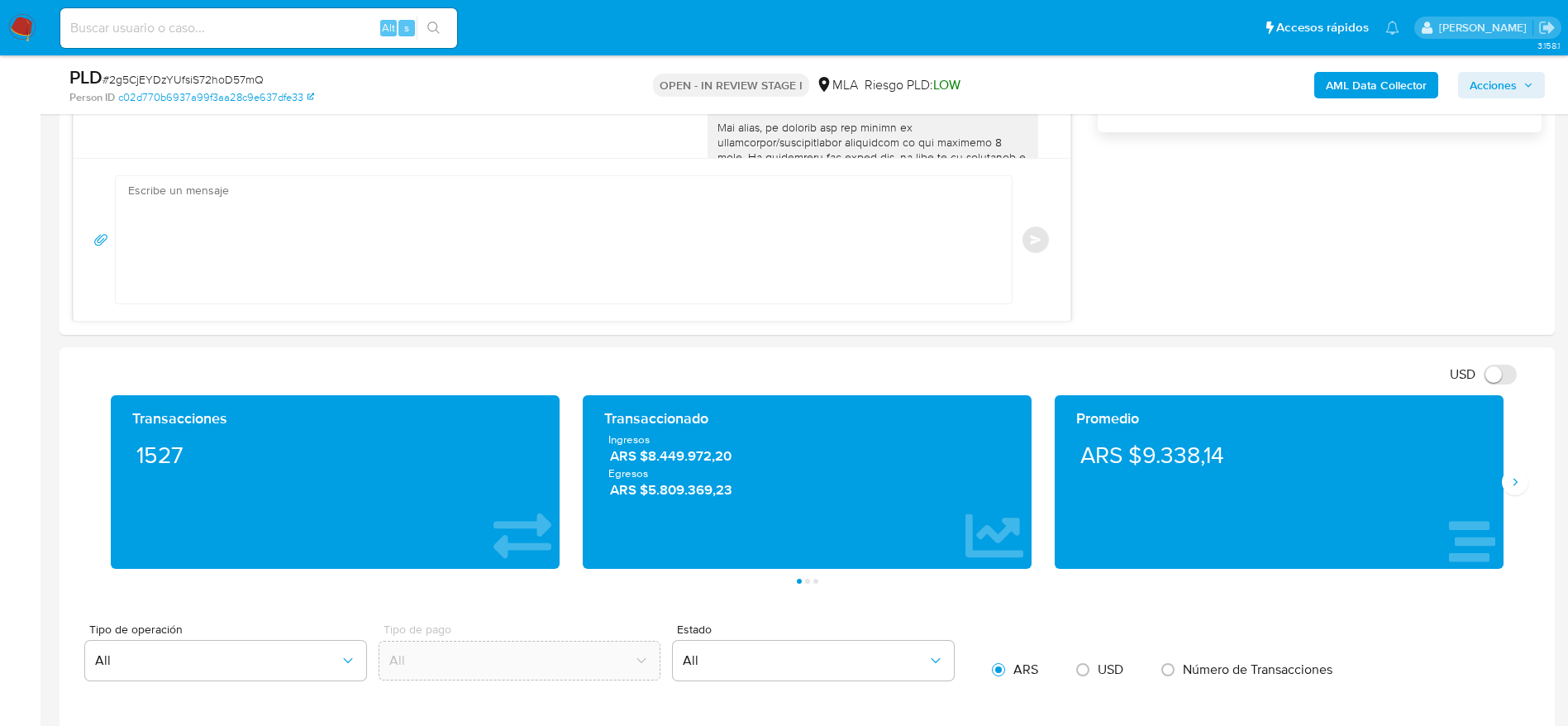
scroll to position [471, 0]
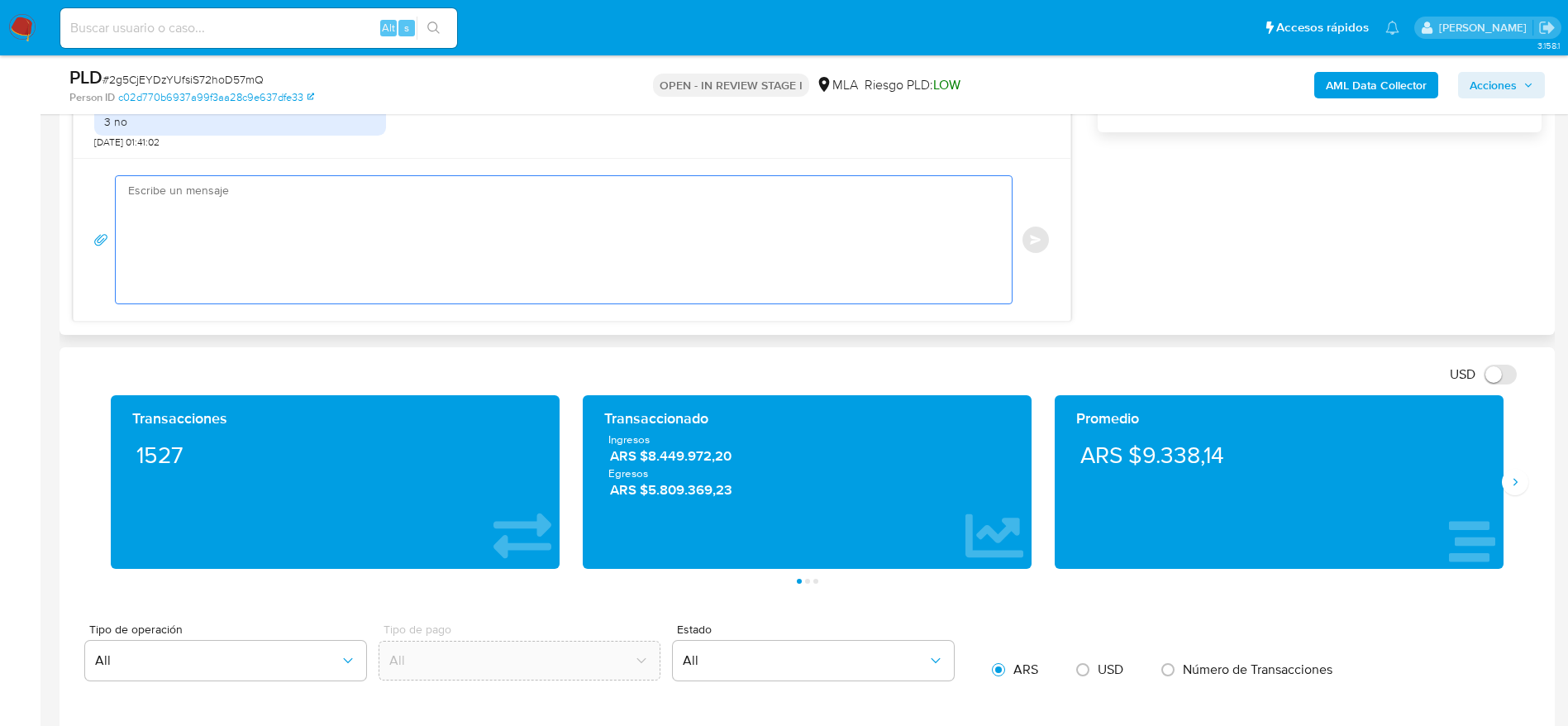
click at [289, 235] on textarea at bounding box center [559, 240] width 863 height 127
paste textarea "Hola, Muchas gracias por la respuesta. Analizamos tu caso y notamos que la info…"
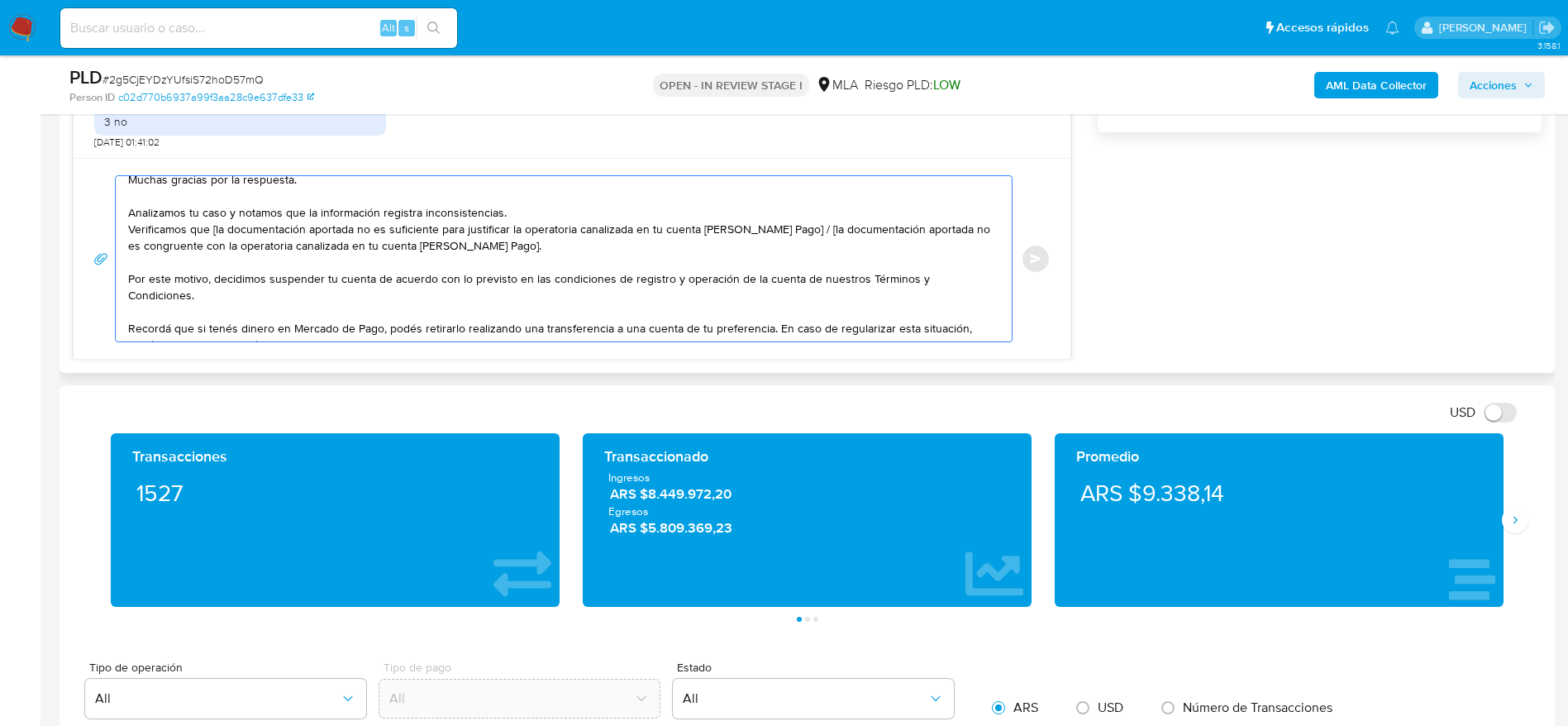
scroll to position [0, 0]
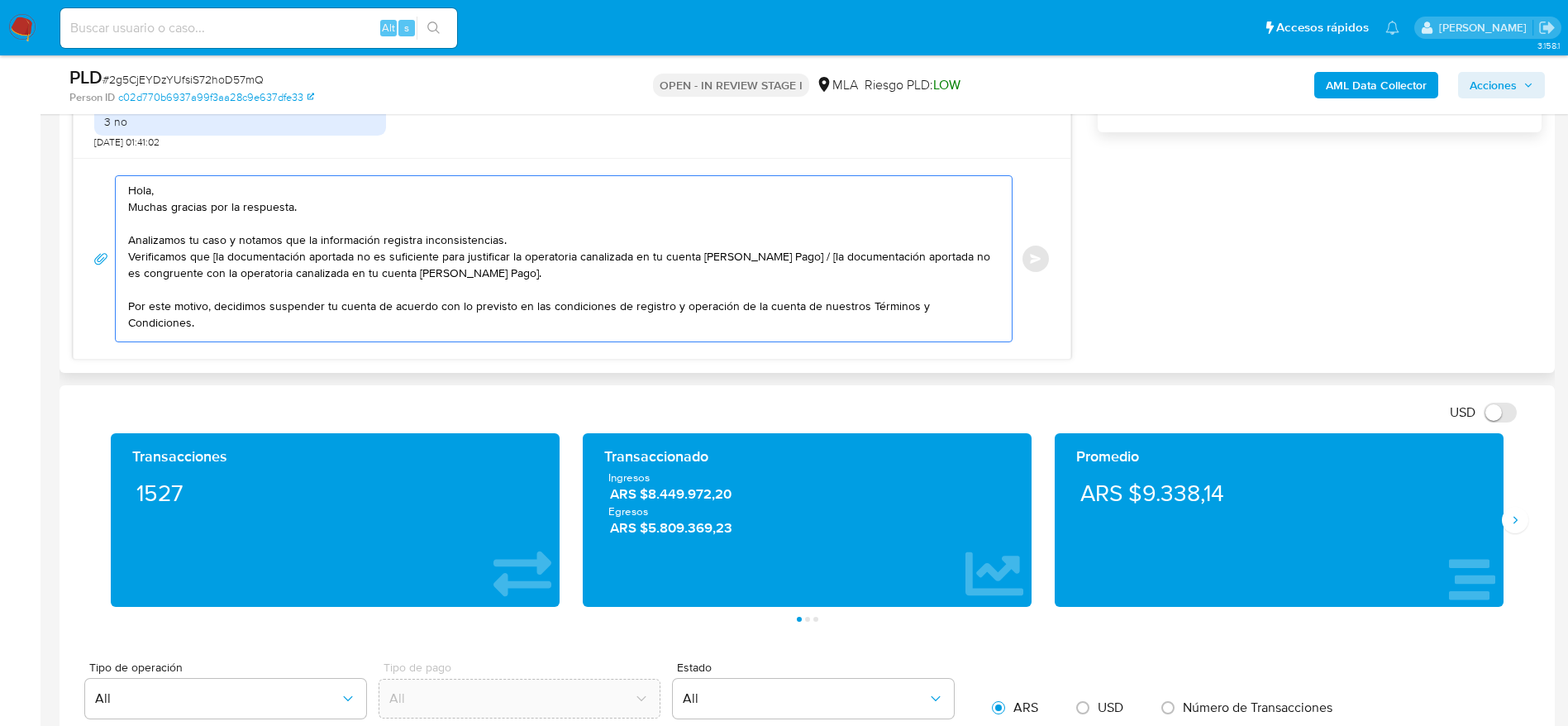
click at [249, 184] on textarea "Hola, Muchas gracias por la respuesta. Analizamos tu caso y notamos que la info…" at bounding box center [559, 259] width 863 height 165
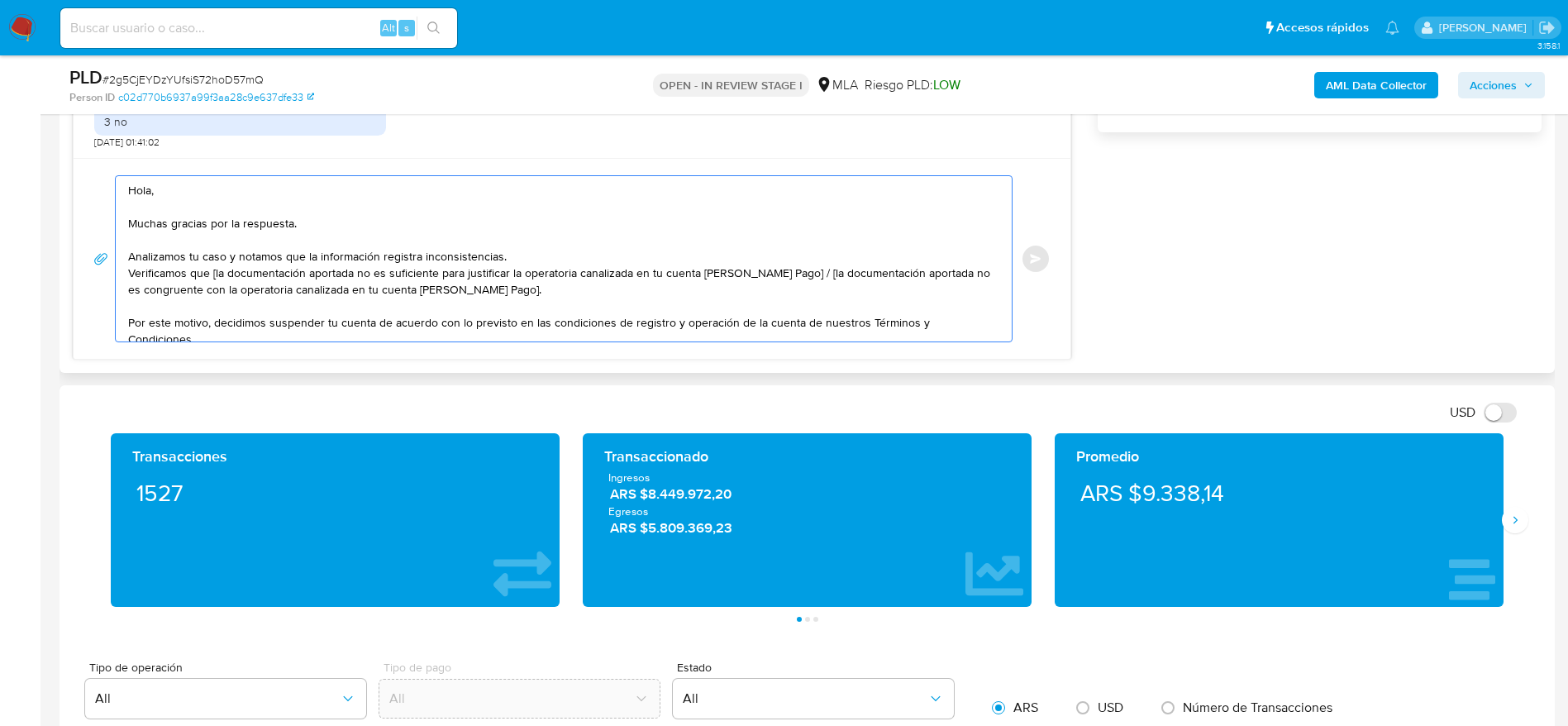
click at [568, 263] on textarea "Hola, Muchas gracias por la respuesta. Analizamos tu caso y notamos que la info…" at bounding box center [559, 259] width 863 height 165
click at [563, 255] on textarea "Hola, Muchas gracias por la respuesta. Analizamos tu caso y notamos que la info…" at bounding box center [559, 259] width 863 height 165
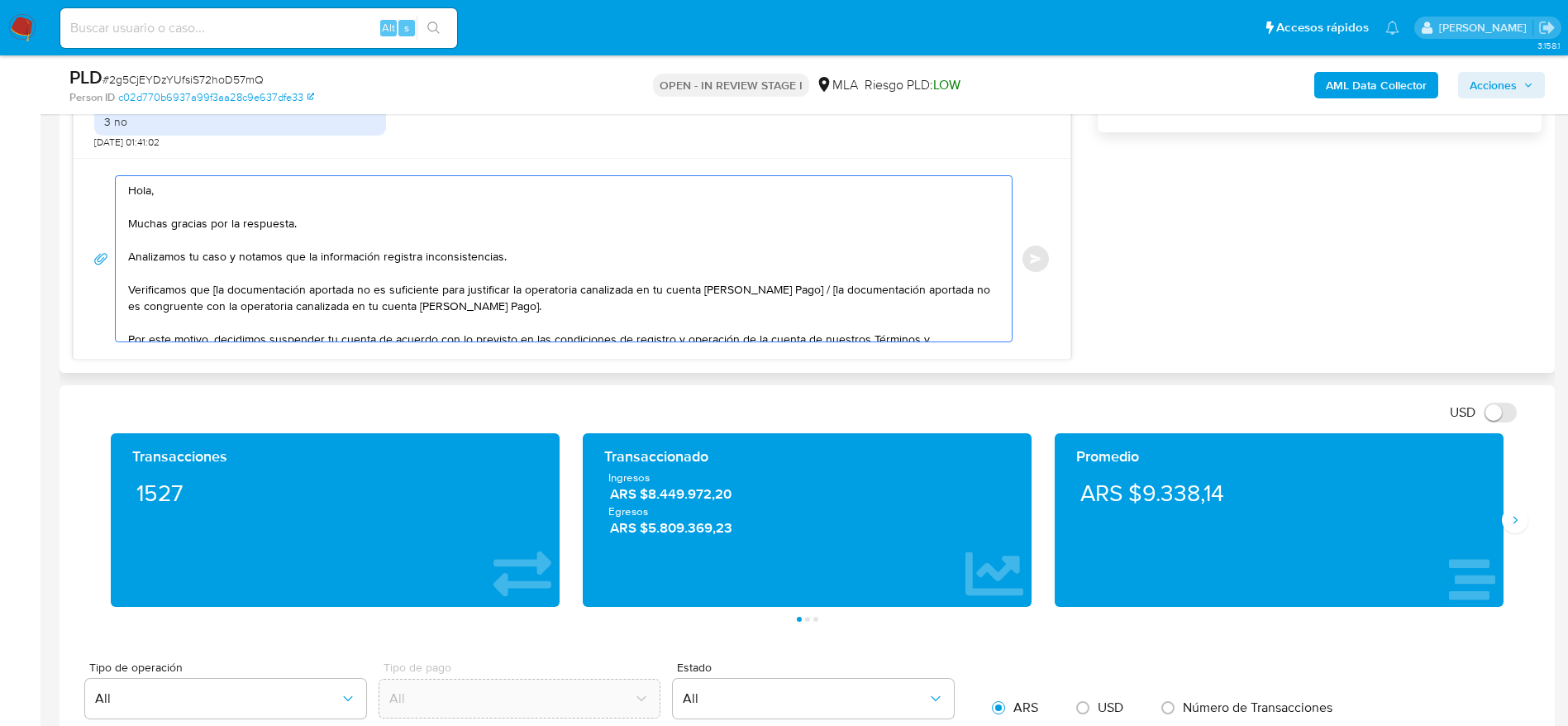
drag, startPoint x: 807, startPoint y: 291, endPoint x: 812, endPoint y: 301, distance: 11.2
click at [812, 301] on textarea "Hola, Muchas gracias por la respuesta. Analizamos tu caso y notamos que la info…" at bounding box center [559, 259] width 863 height 165
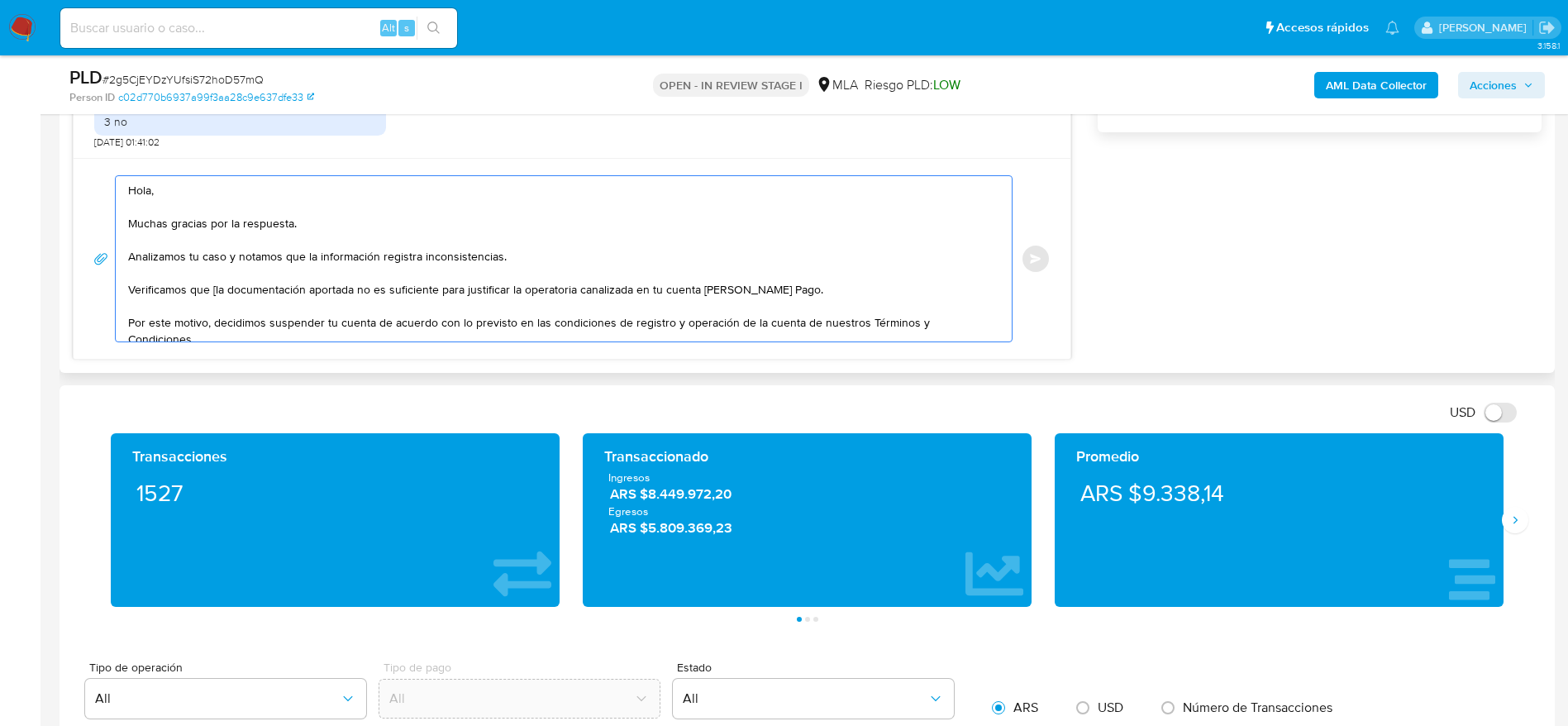
click at [215, 290] on textarea "Hola, Muchas gracias por la respuesta. Analizamos tu caso y notamos que la info…" at bounding box center [559, 259] width 863 height 165
click at [313, 285] on textarea "Hola, Muchas gracias por la respuesta. Analizamos tu caso y notamos que la info…" at bounding box center [559, 259] width 863 height 165
click at [803, 286] on textarea "Hola, Muchas gracias por la respuesta. Analizamos tu caso y notamos que la info…" at bounding box center [559, 259] width 863 height 165
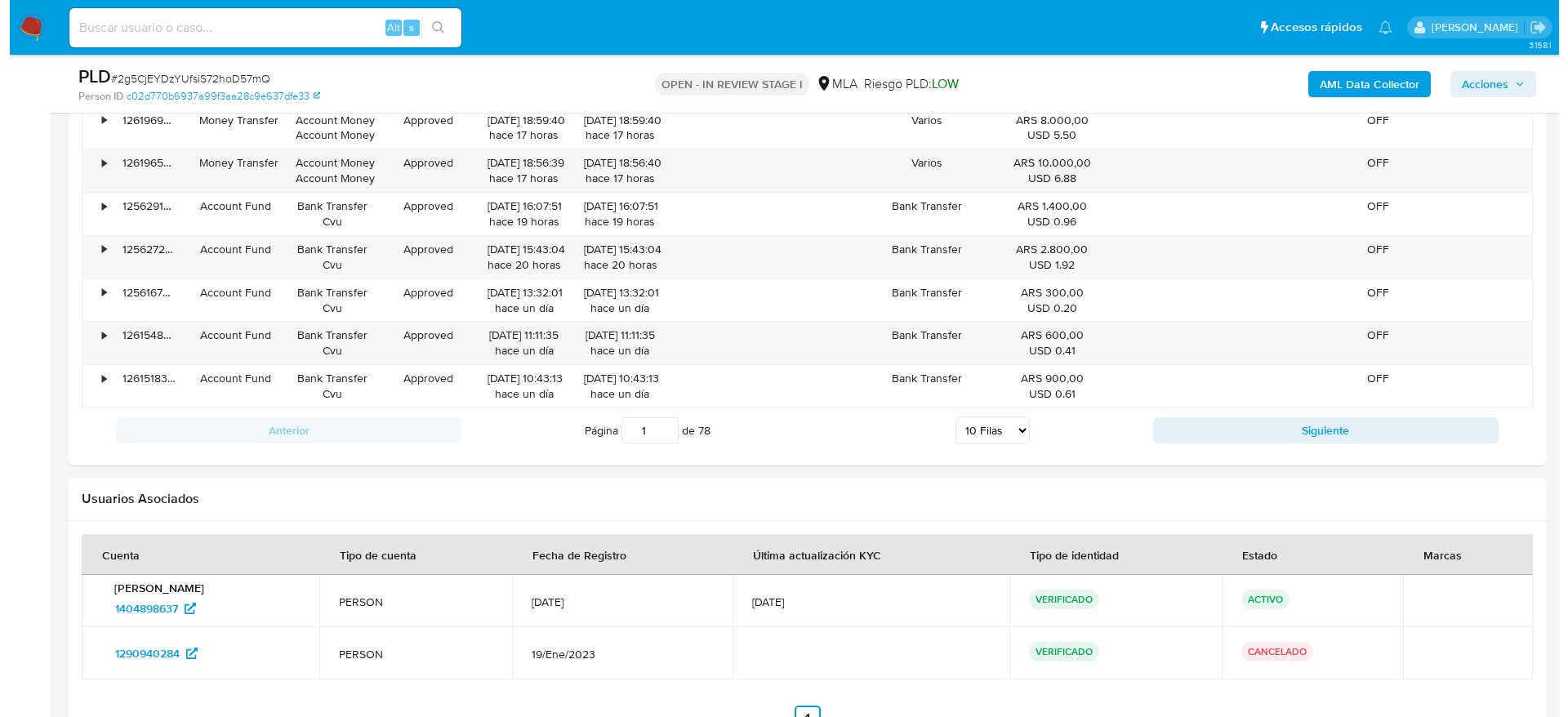
scroll to position [2941, 0]
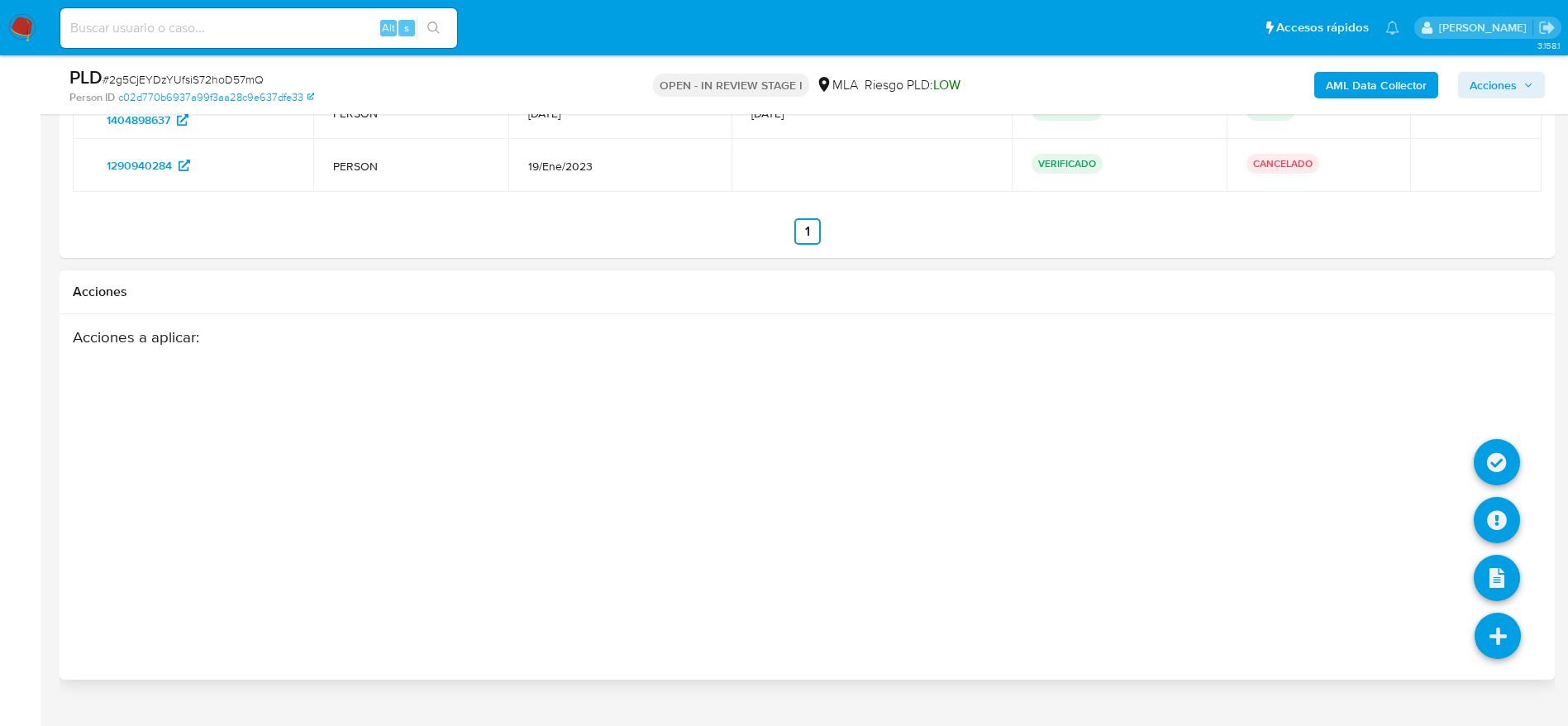
type textarea "Hola, Muchas gracias por la respuesta. Analizamos tu caso y notamos que la info…"
drag, startPoint x: 1490, startPoint y: 634, endPoint x: 1511, endPoint y: 563, distance: 74.0
click at [1490, 633] on icon at bounding box center [1497, 635] width 46 height 46
click at [1516, 510] on icon at bounding box center [1496, 520] width 46 height 46
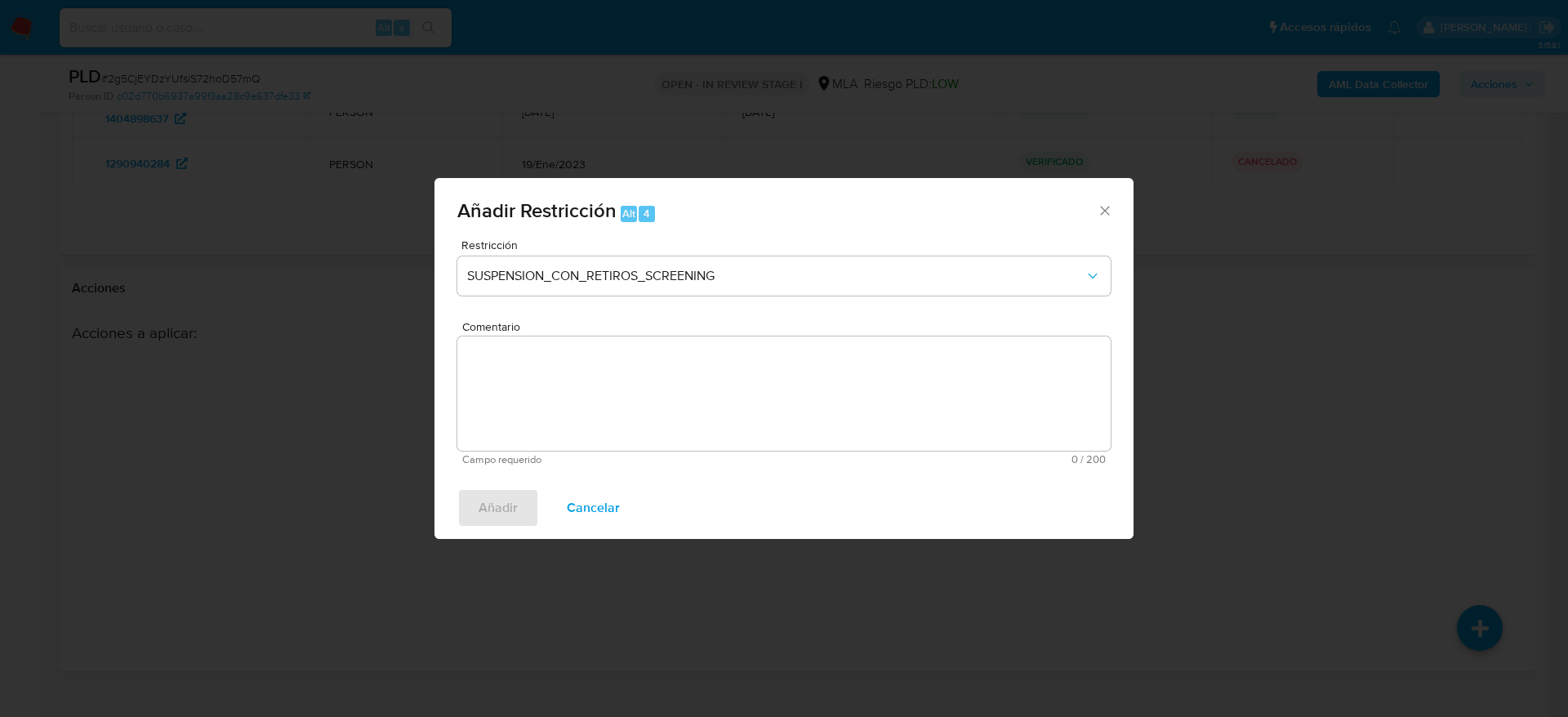
click at [677, 247] on span "Restricción" at bounding box center [788, 245] width 653 height 11
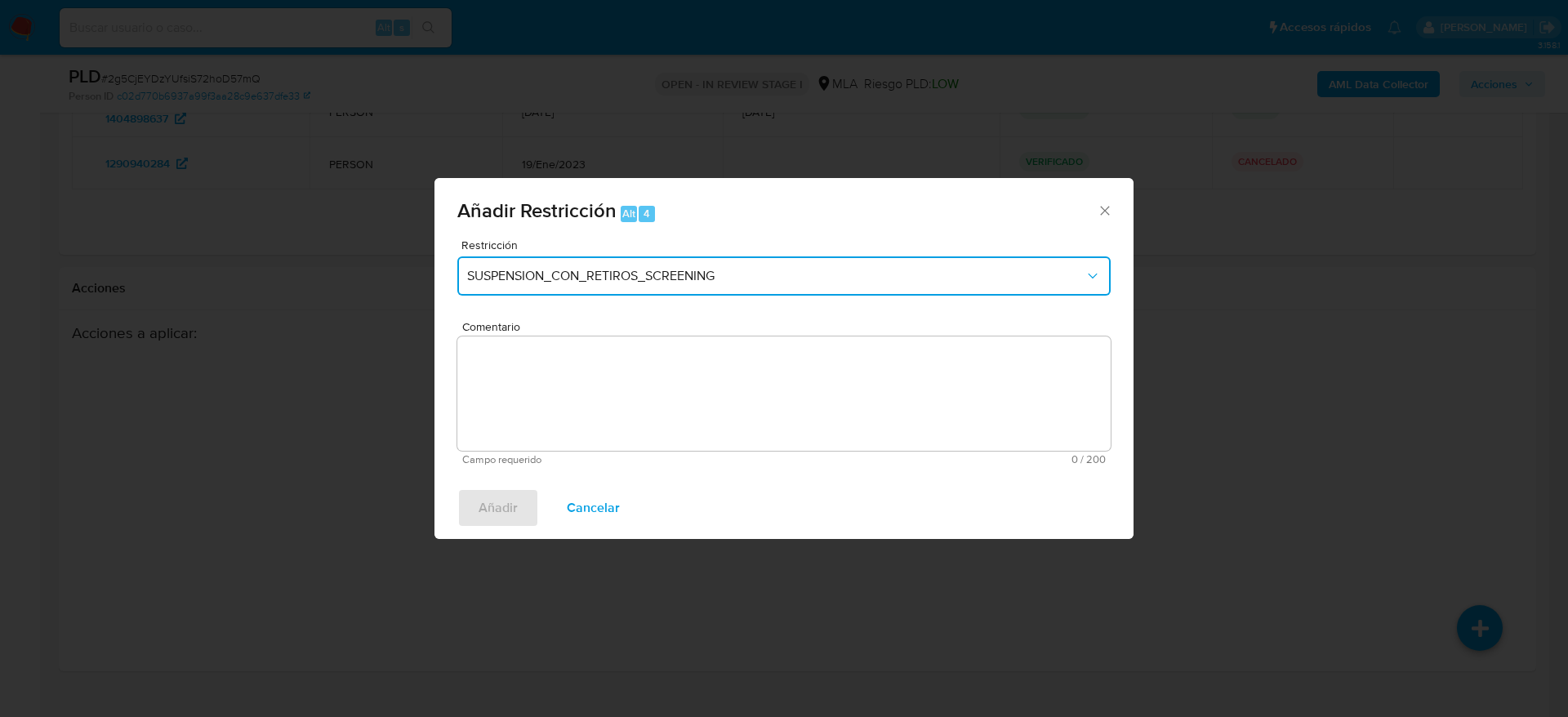
click at [673, 282] on span "SUSPENSION_CON_RETIROS_SCREENING" at bounding box center [776, 276] width 617 height 17
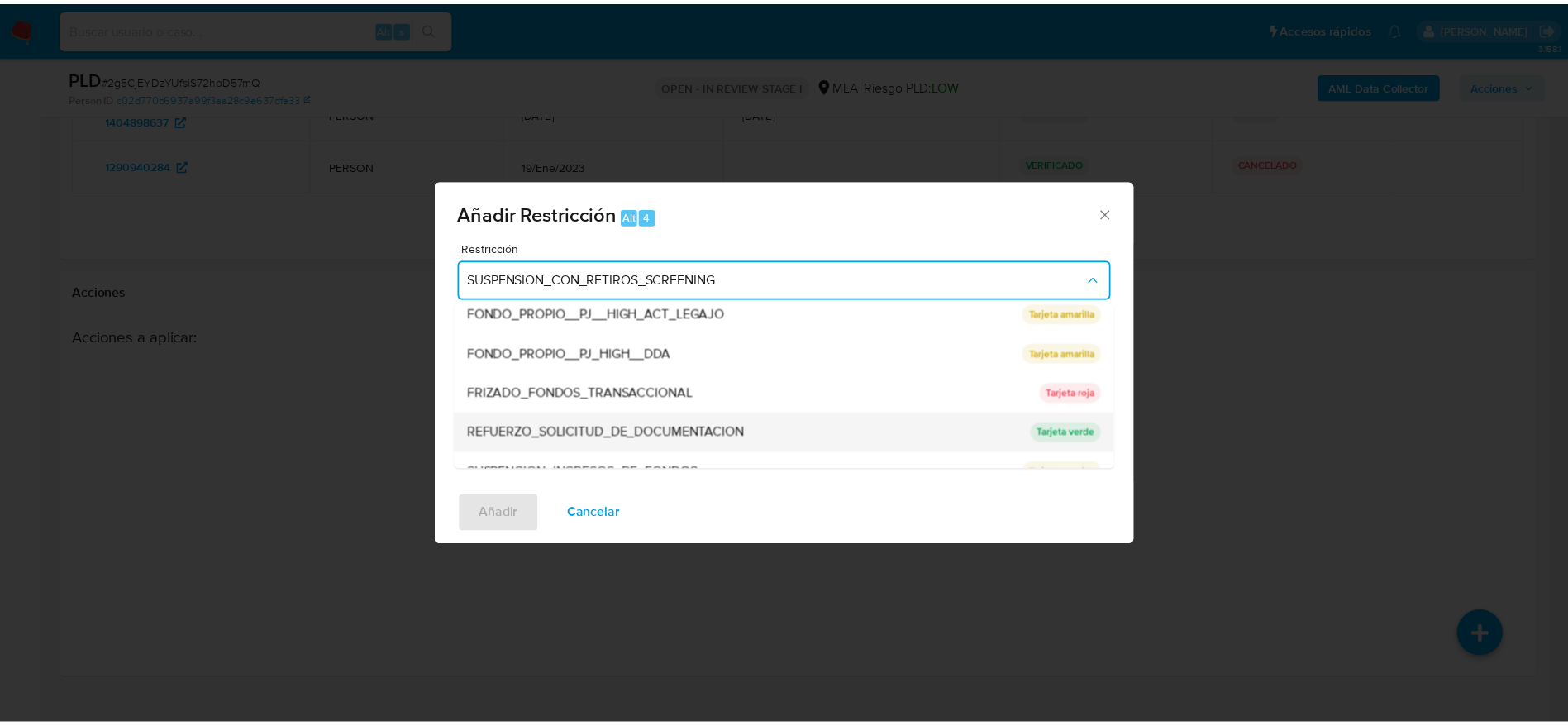
scroll to position [350, 0]
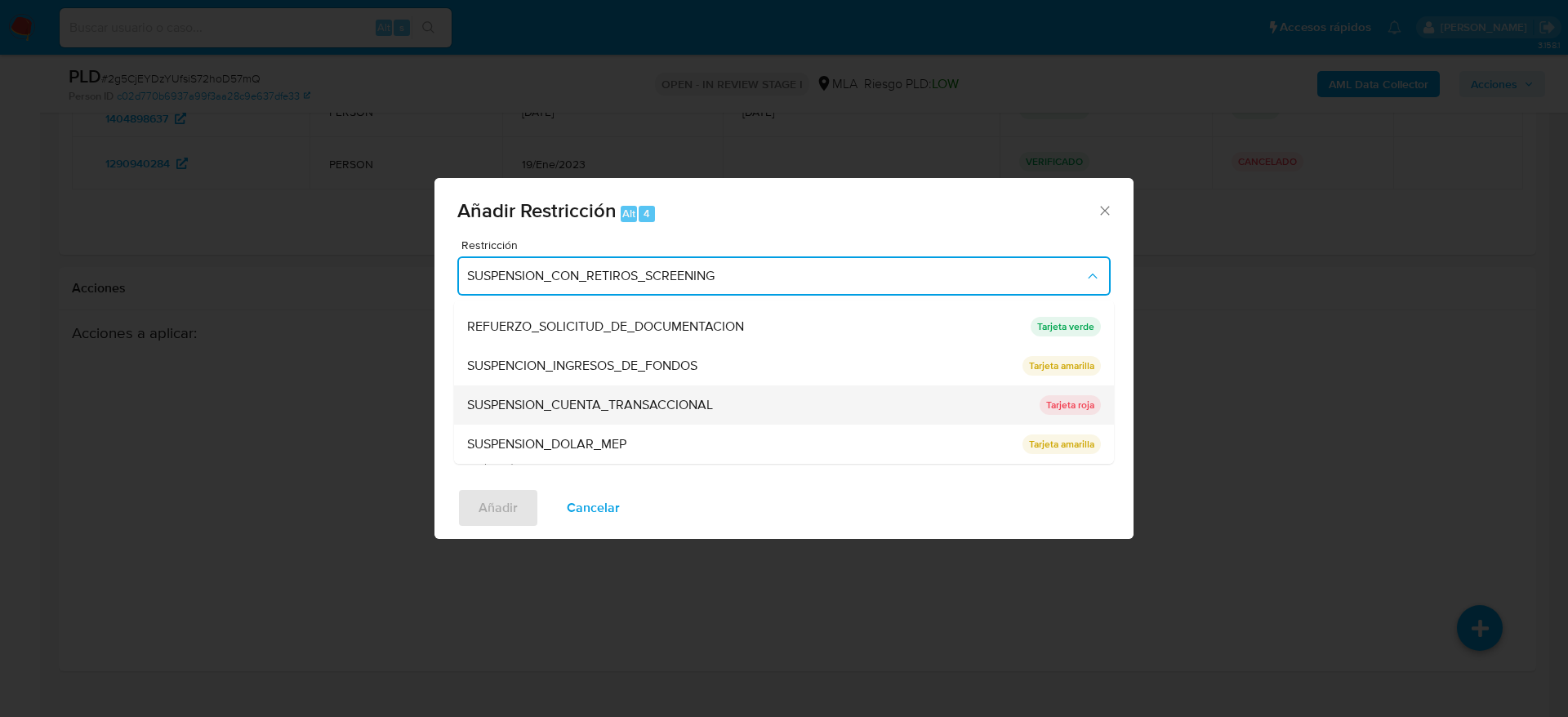
click at [655, 400] on span "SUSPENSION_CUENTA_TRANSACCIONAL" at bounding box center [590, 406] width 246 height 17
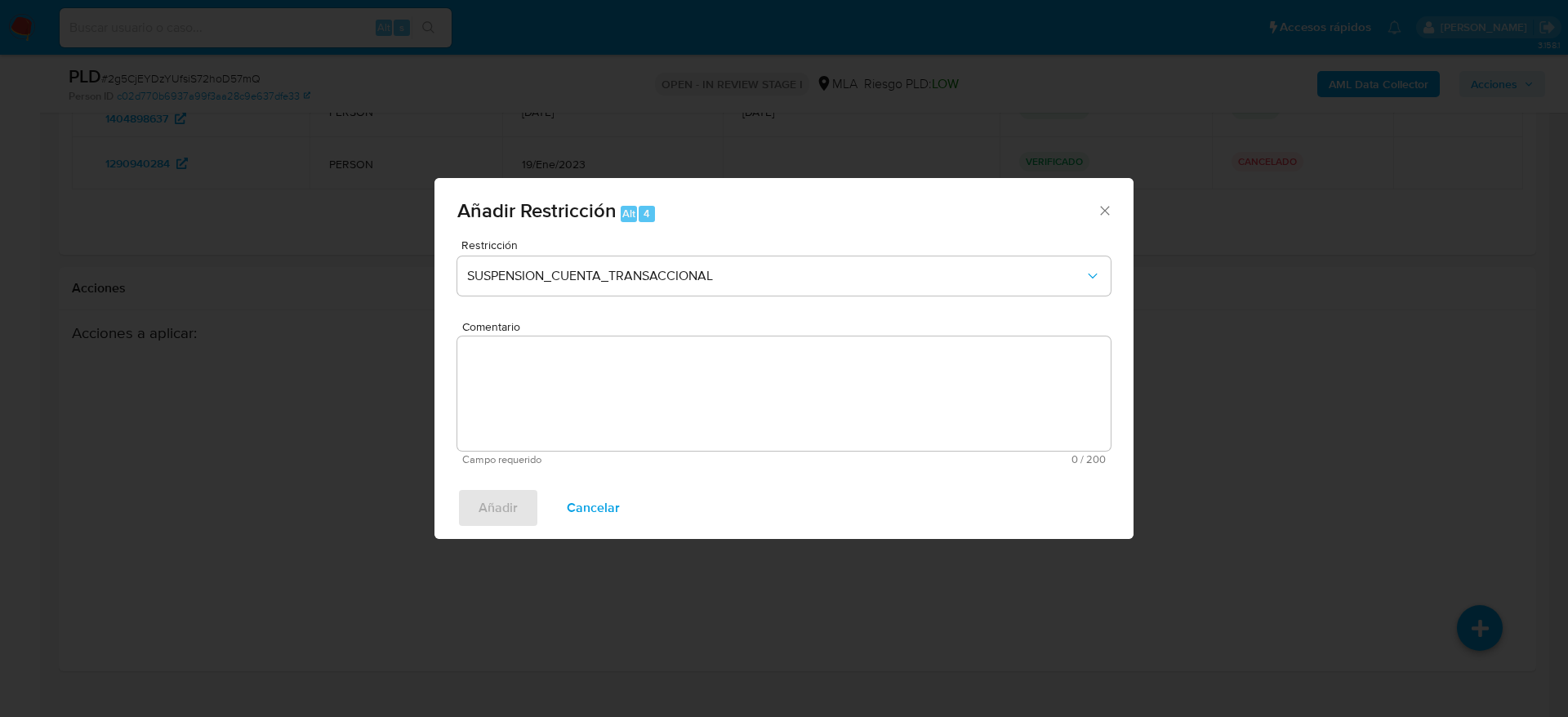
click at [663, 406] on textarea "Comentario" at bounding box center [784, 393] width 653 height 115
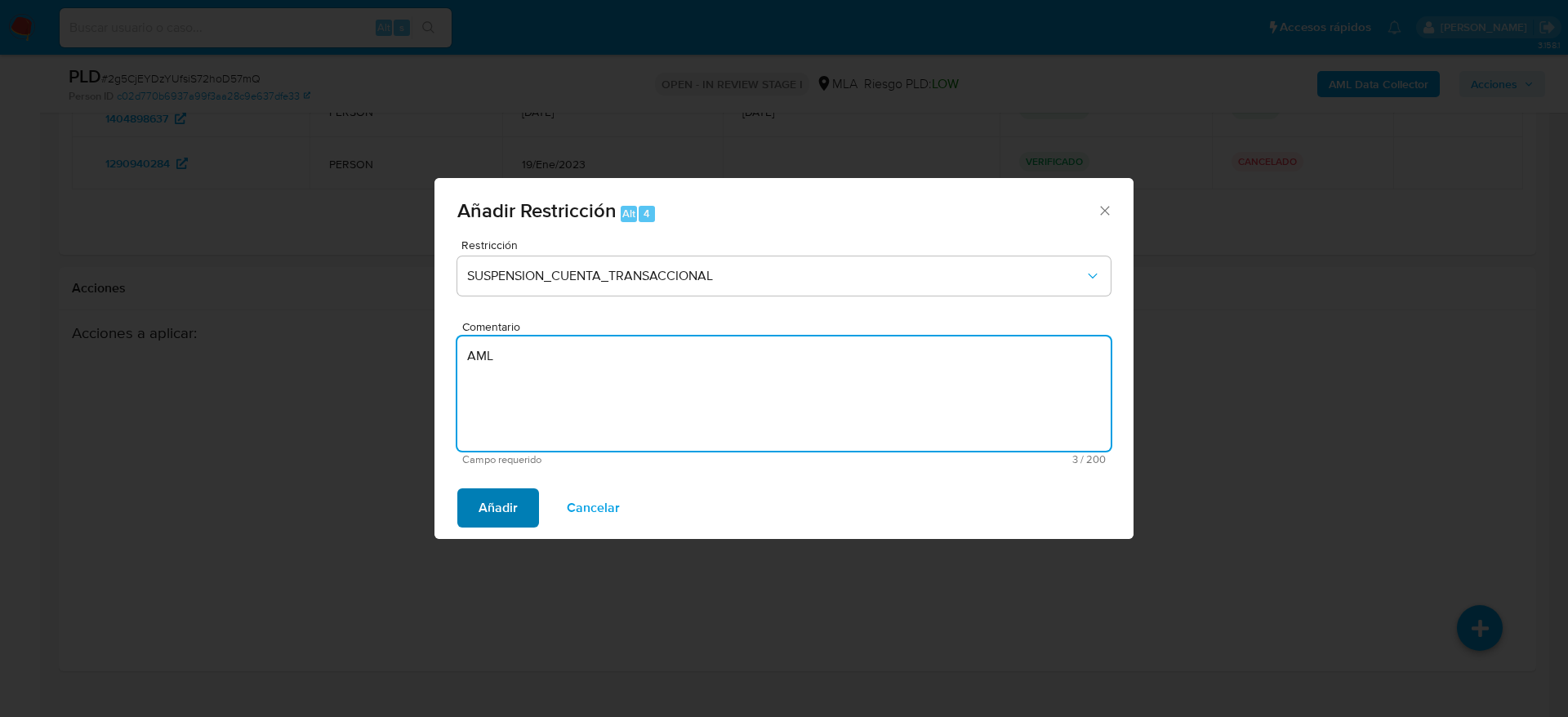
type textarea "AML"
click at [494, 503] on span "Añadir" at bounding box center [498, 508] width 39 height 36
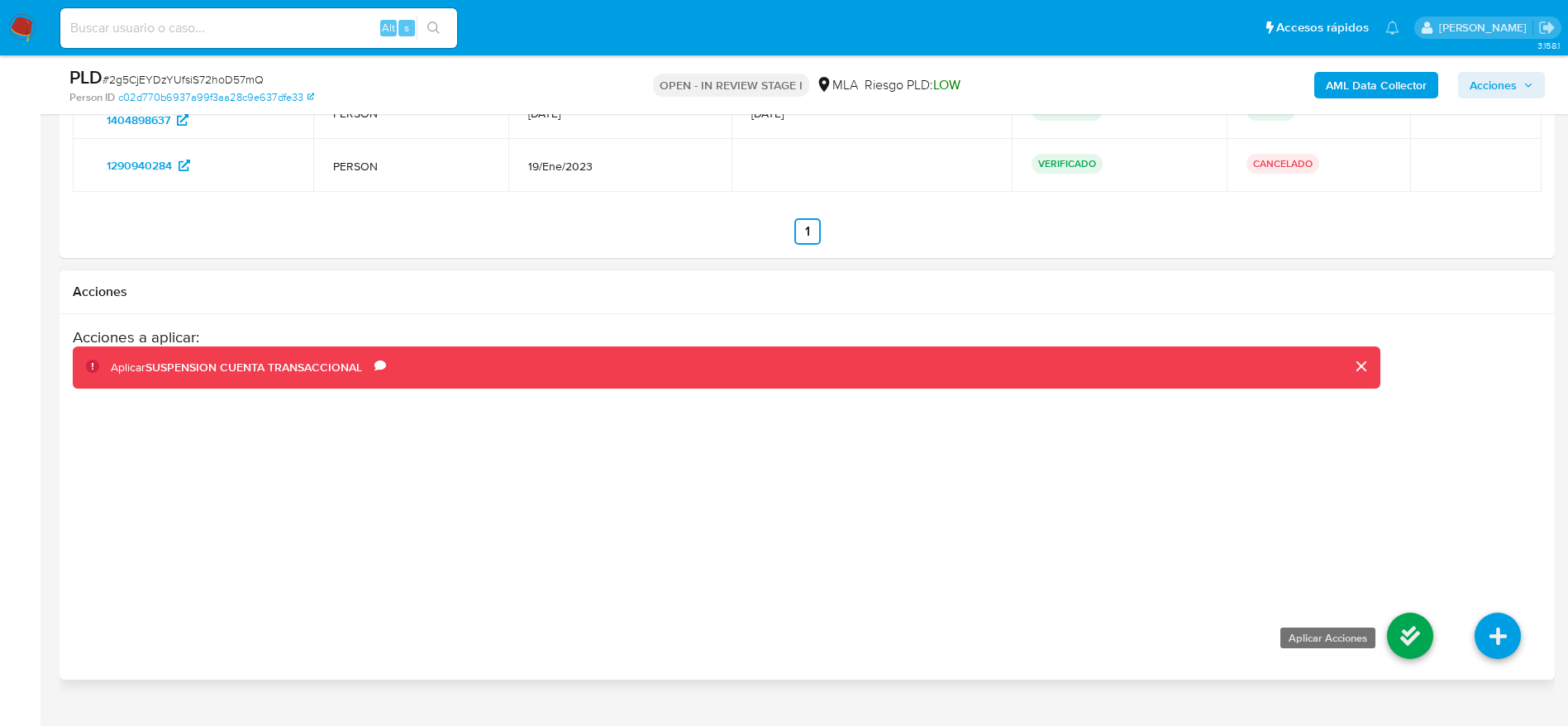
click at [1408, 626] on icon at bounding box center [1410, 635] width 46 height 46
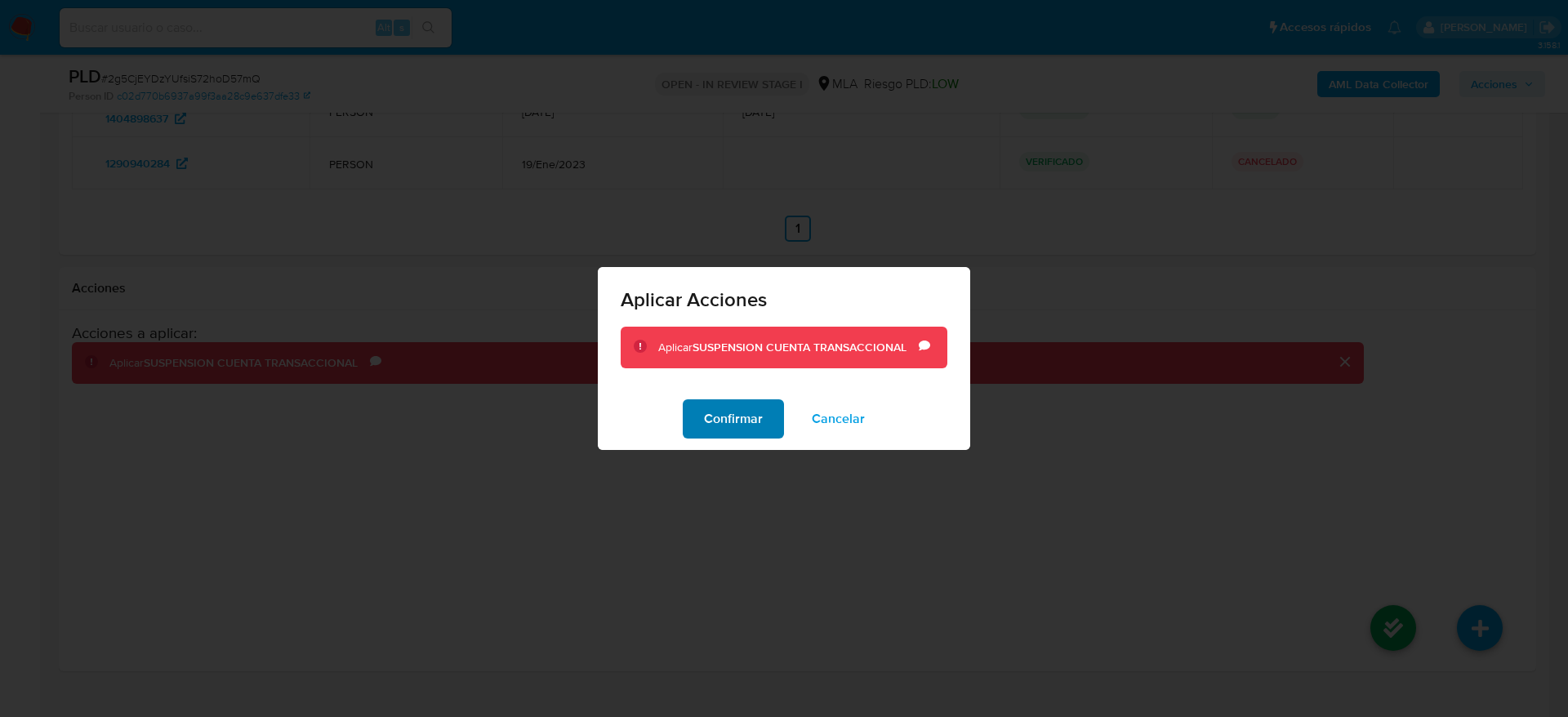
click at [750, 424] on span "Confirmar" at bounding box center [733, 419] width 59 height 36
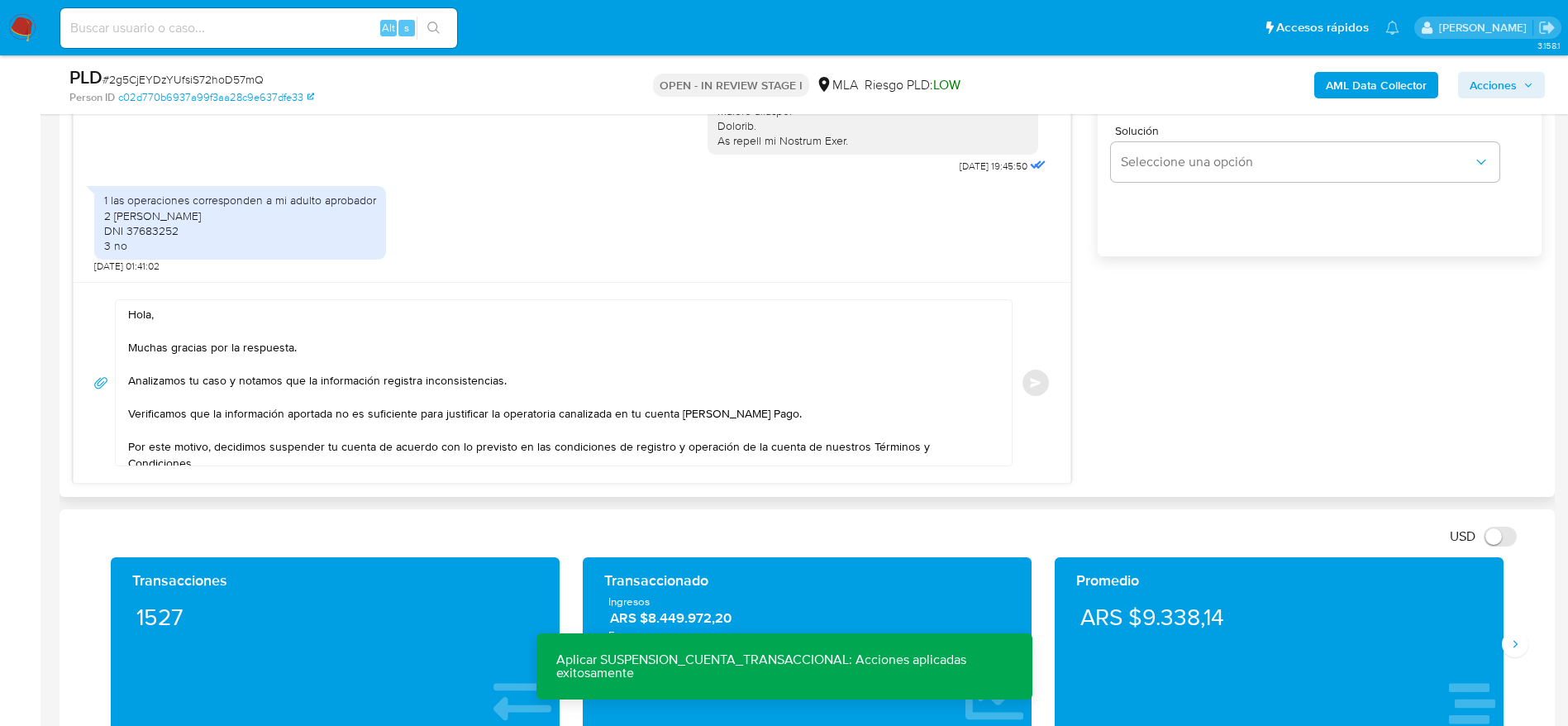
scroll to position [869, 0]
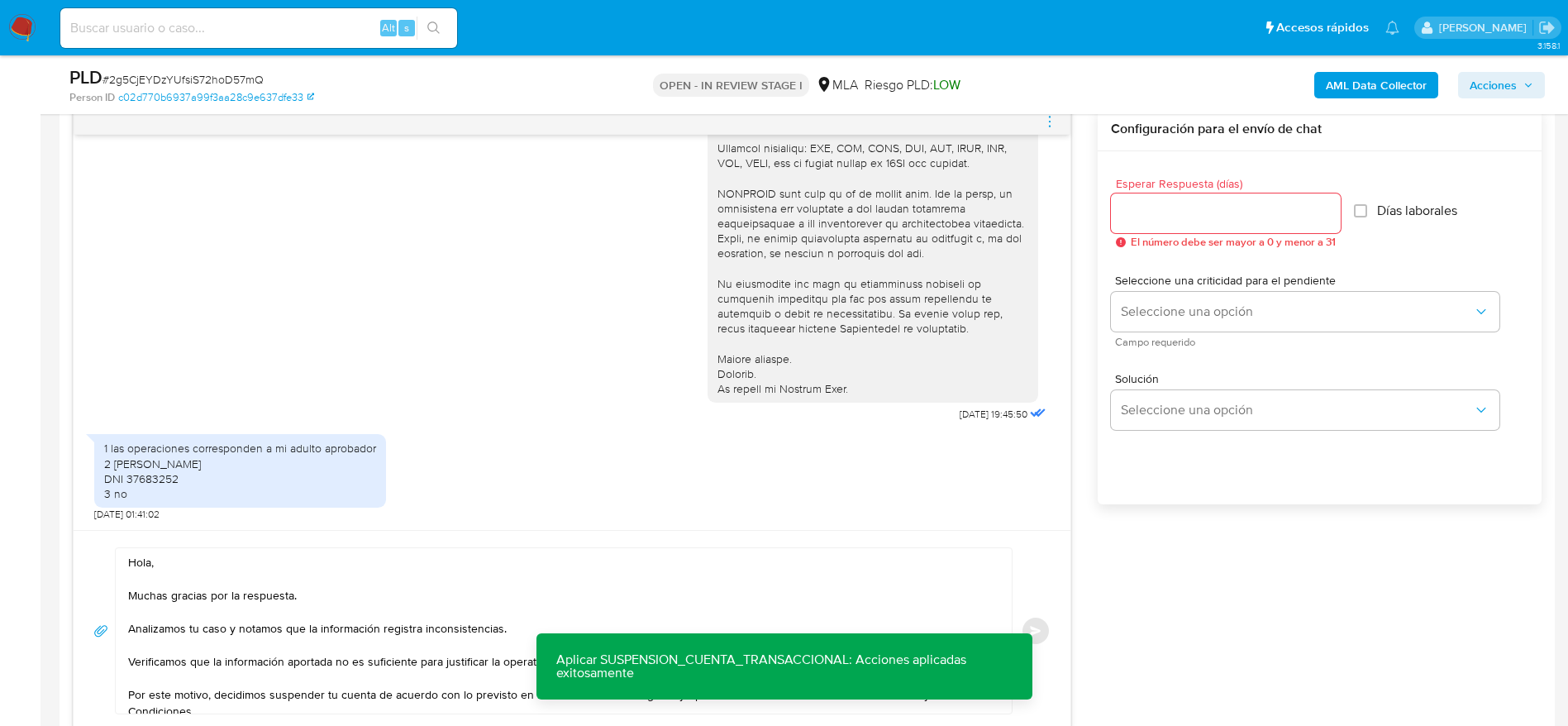
click at [1164, 238] on span "El número debe ser mayor a 0 y menor a 31" at bounding box center [1232, 243] width 205 height 11
click at [1151, 217] on input "Esperar Respuesta (días)" at bounding box center [1226, 213] width 230 height 22
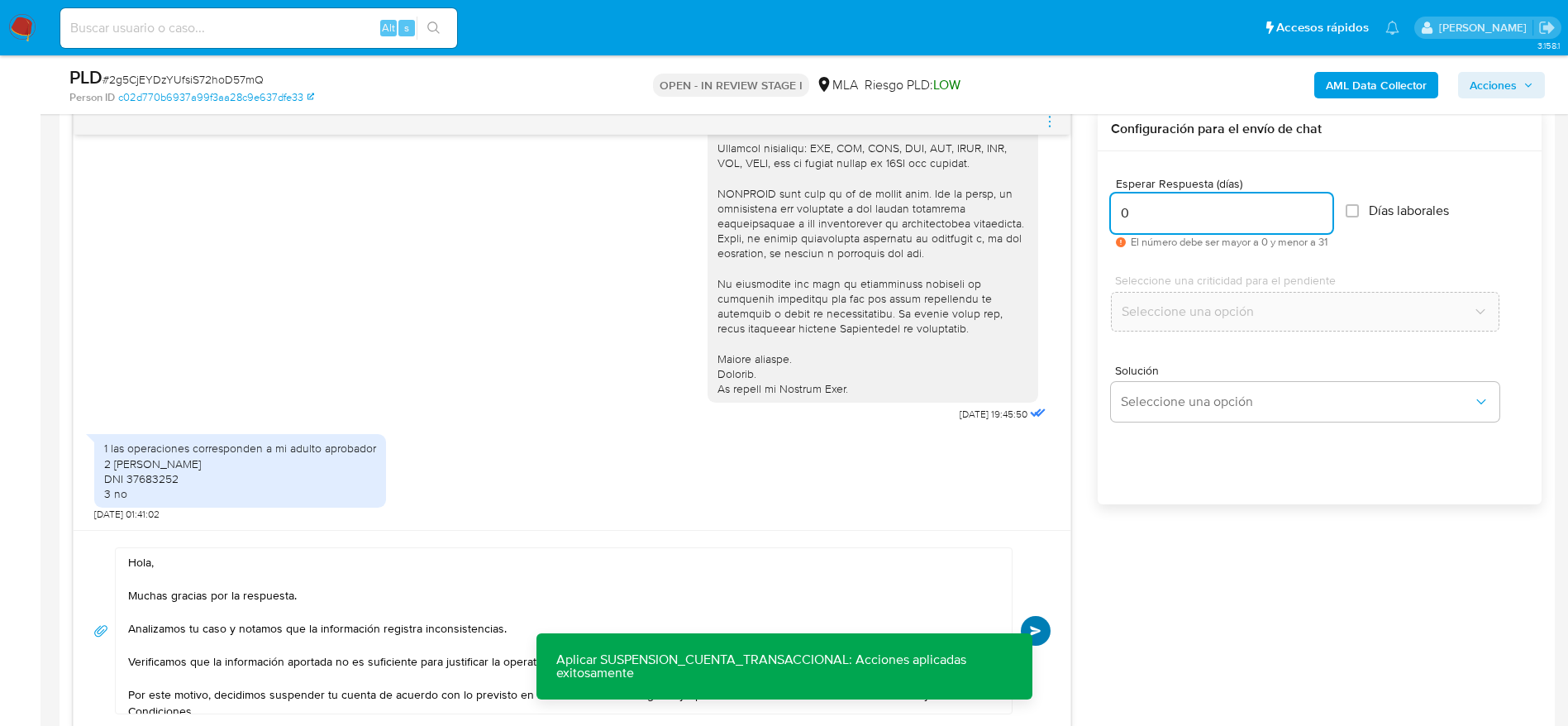
type input "0"
drag, startPoint x: 1037, startPoint y: 636, endPoint x: 1053, endPoint y: 616, distance: 25.6
click at [1037, 637] on button "Enviar" at bounding box center [1036, 632] width 30 height 30
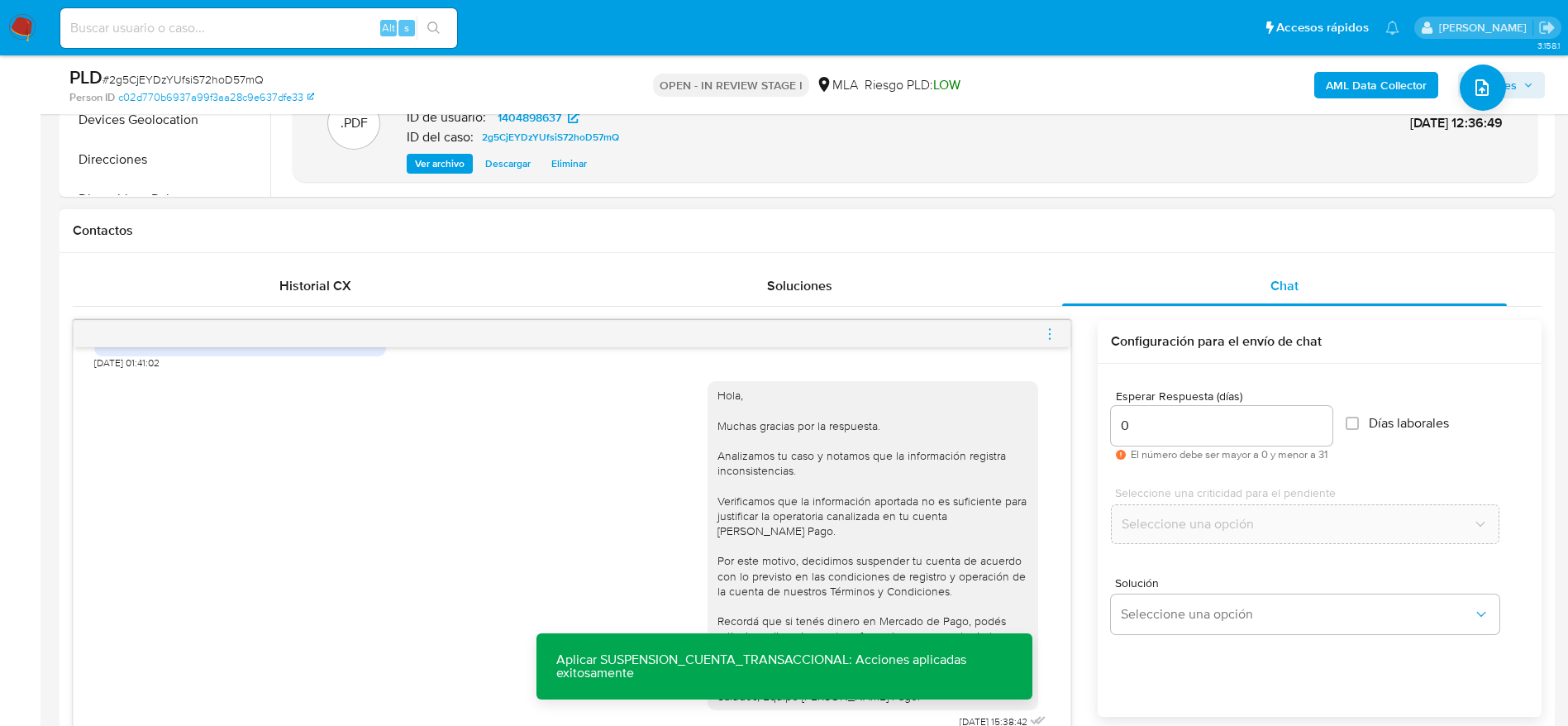
scroll to position [620, 0]
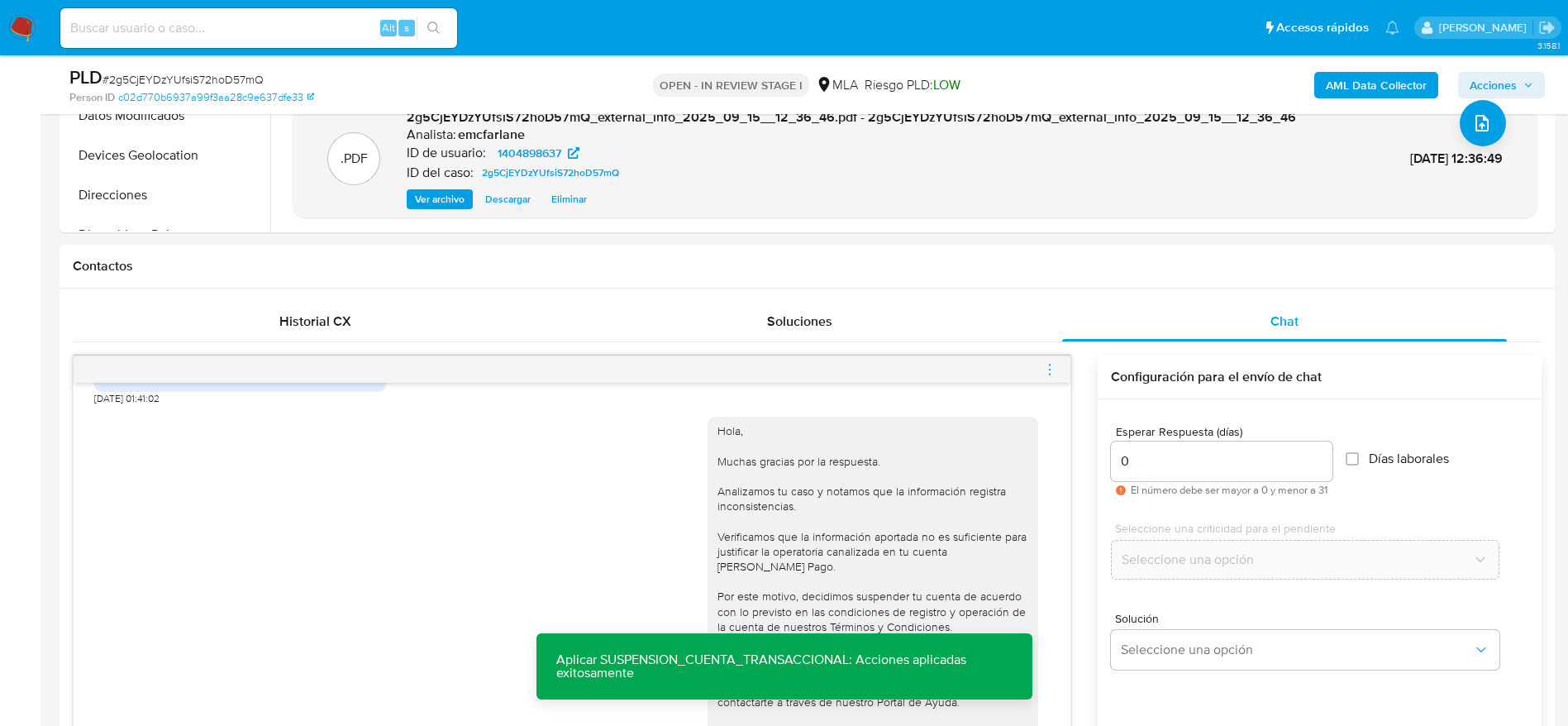
click at [1052, 369] on icon "menu-action" at bounding box center [1050, 370] width 15 height 15
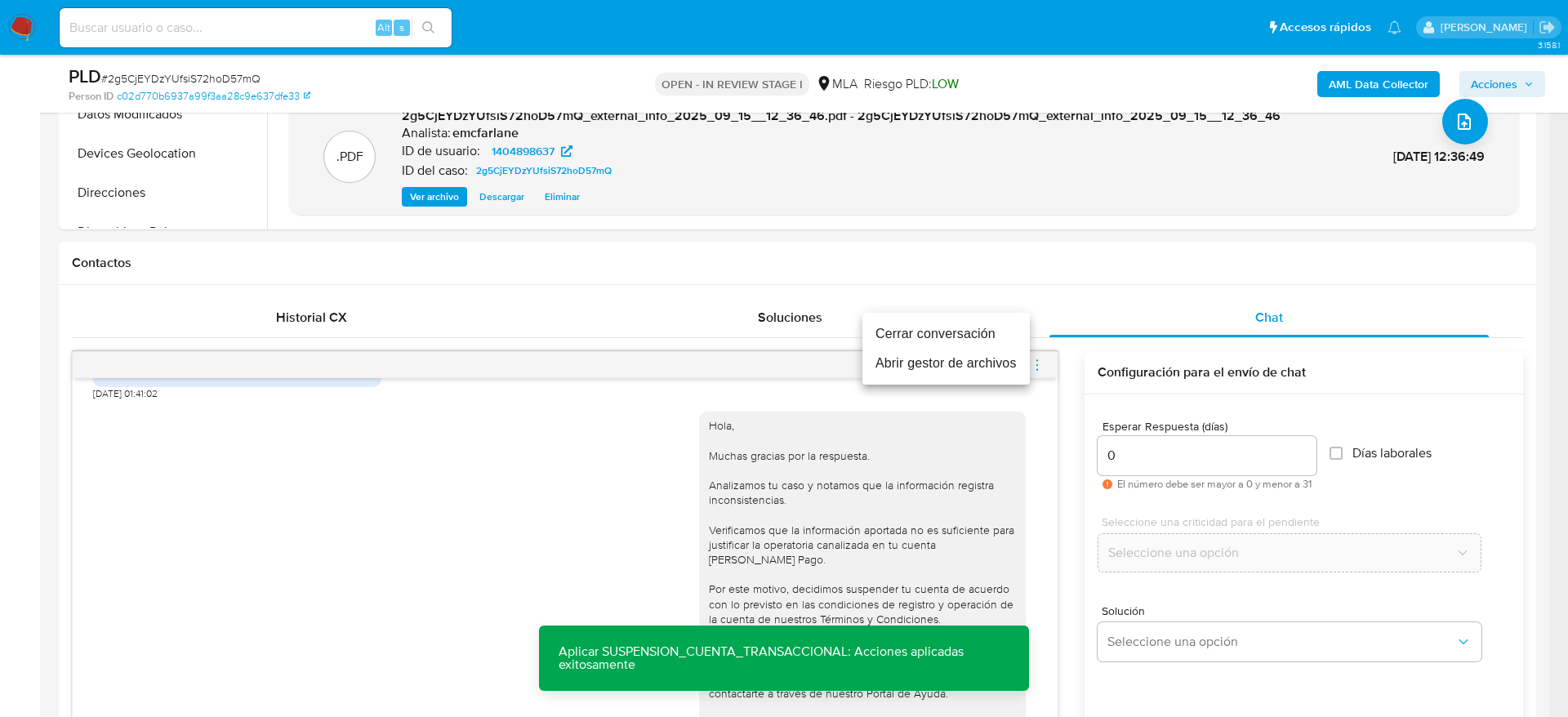
click at [937, 347] on li "Cerrar conversación" at bounding box center [946, 335] width 168 height 30
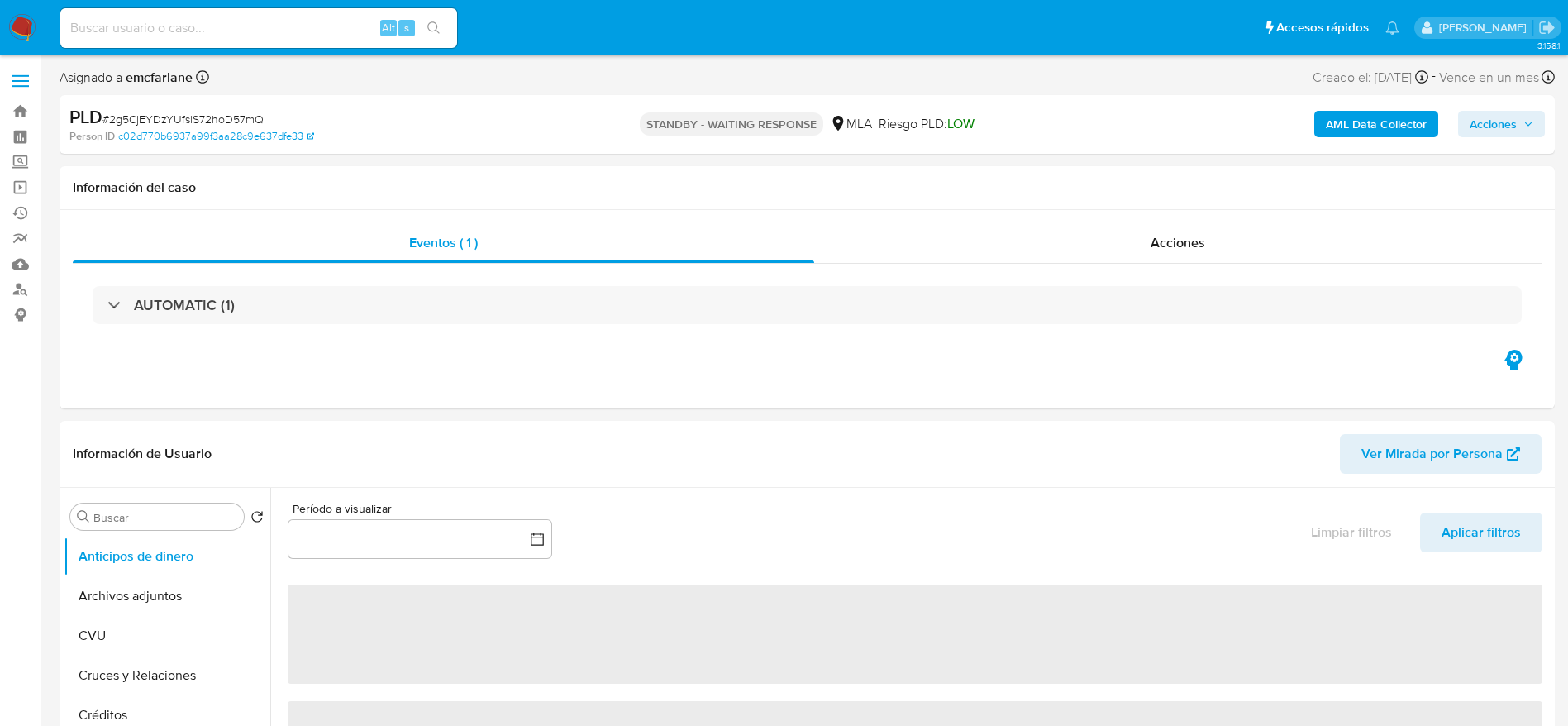
select select "10"
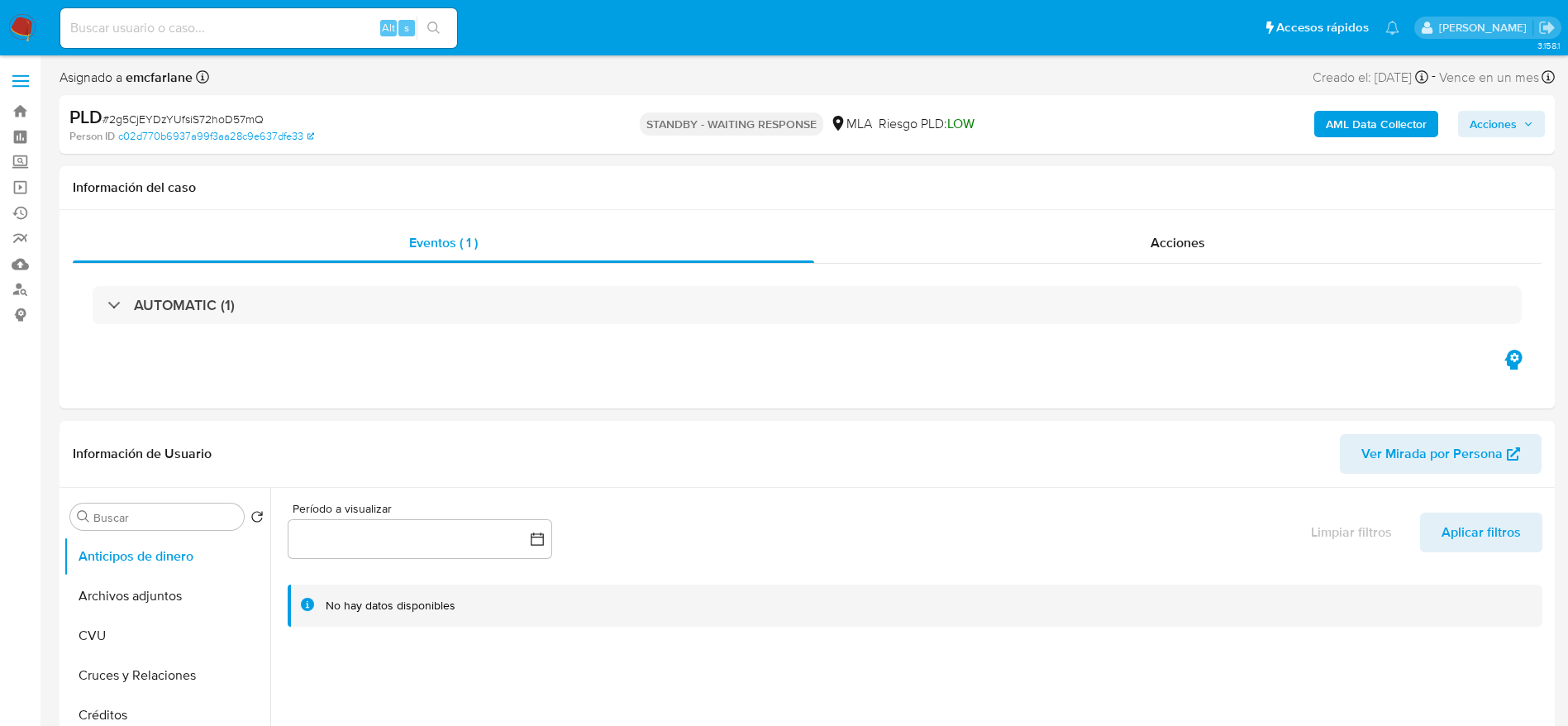
click at [147, 121] on span "# 2g5CjEYDzYUfsiS72hoD57mQ" at bounding box center [183, 119] width 161 height 17
copy span "2g5CjEYDzYUfsiS72hoD57mQ"
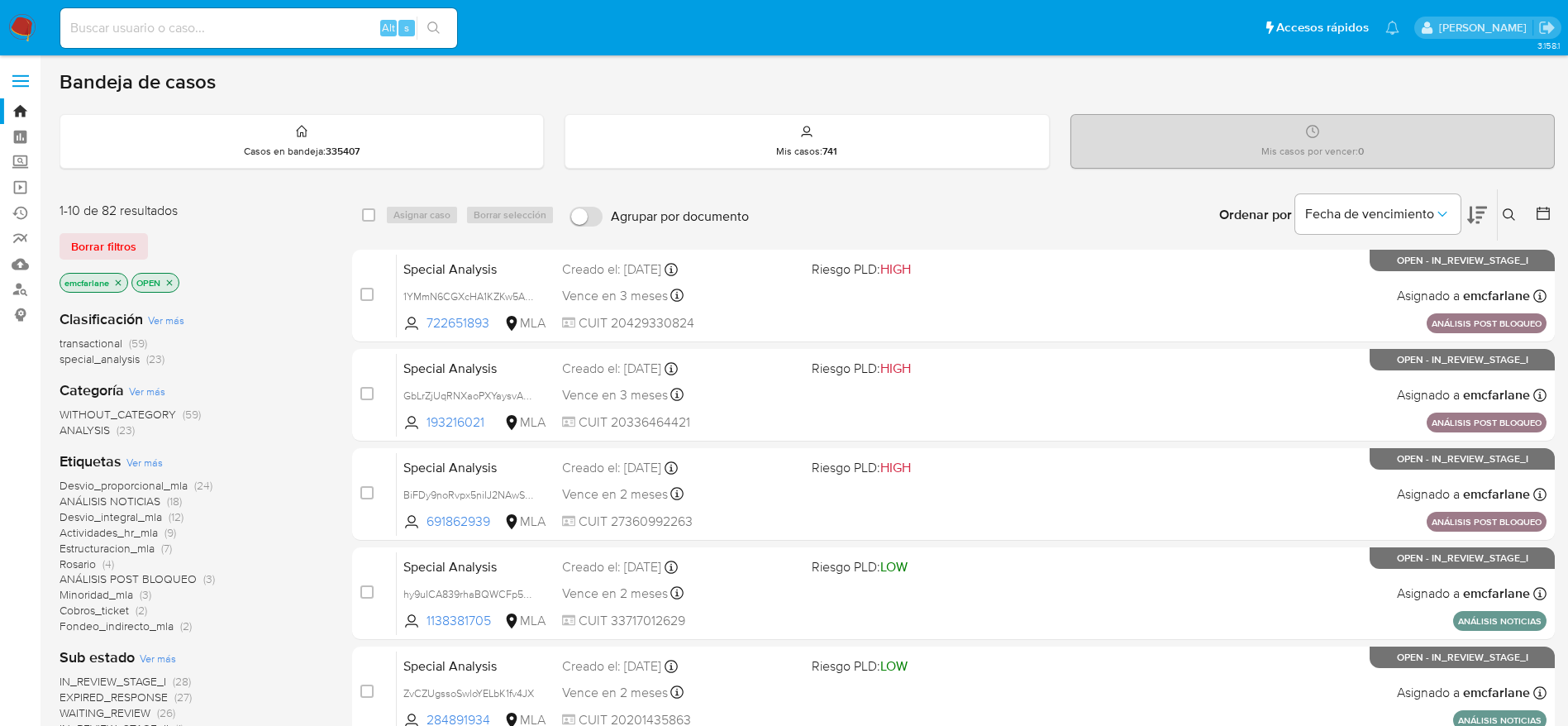
click at [107, 244] on span "Borrar filtros" at bounding box center [103, 246] width 65 height 24
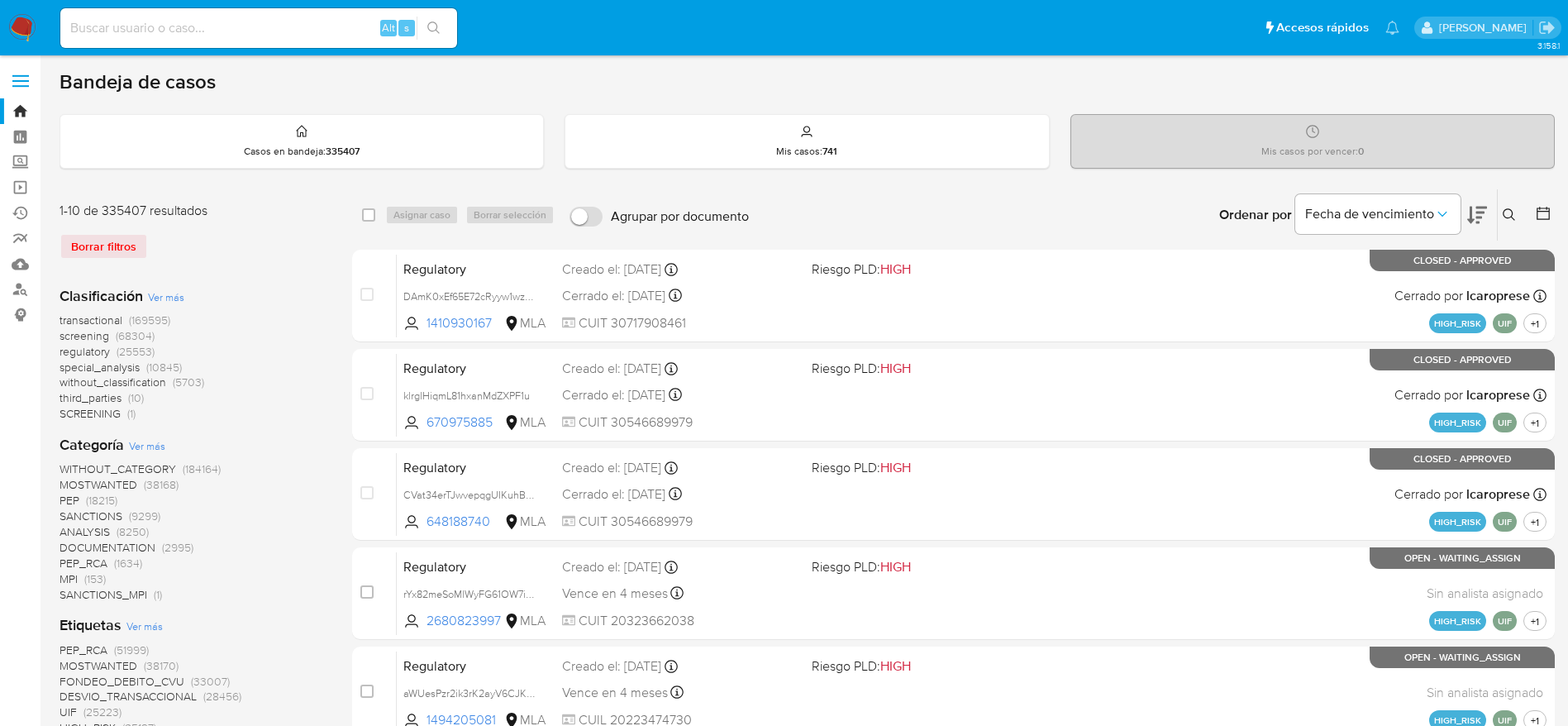
click at [1514, 217] on icon at bounding box center [1510, 215] width 13 height 13
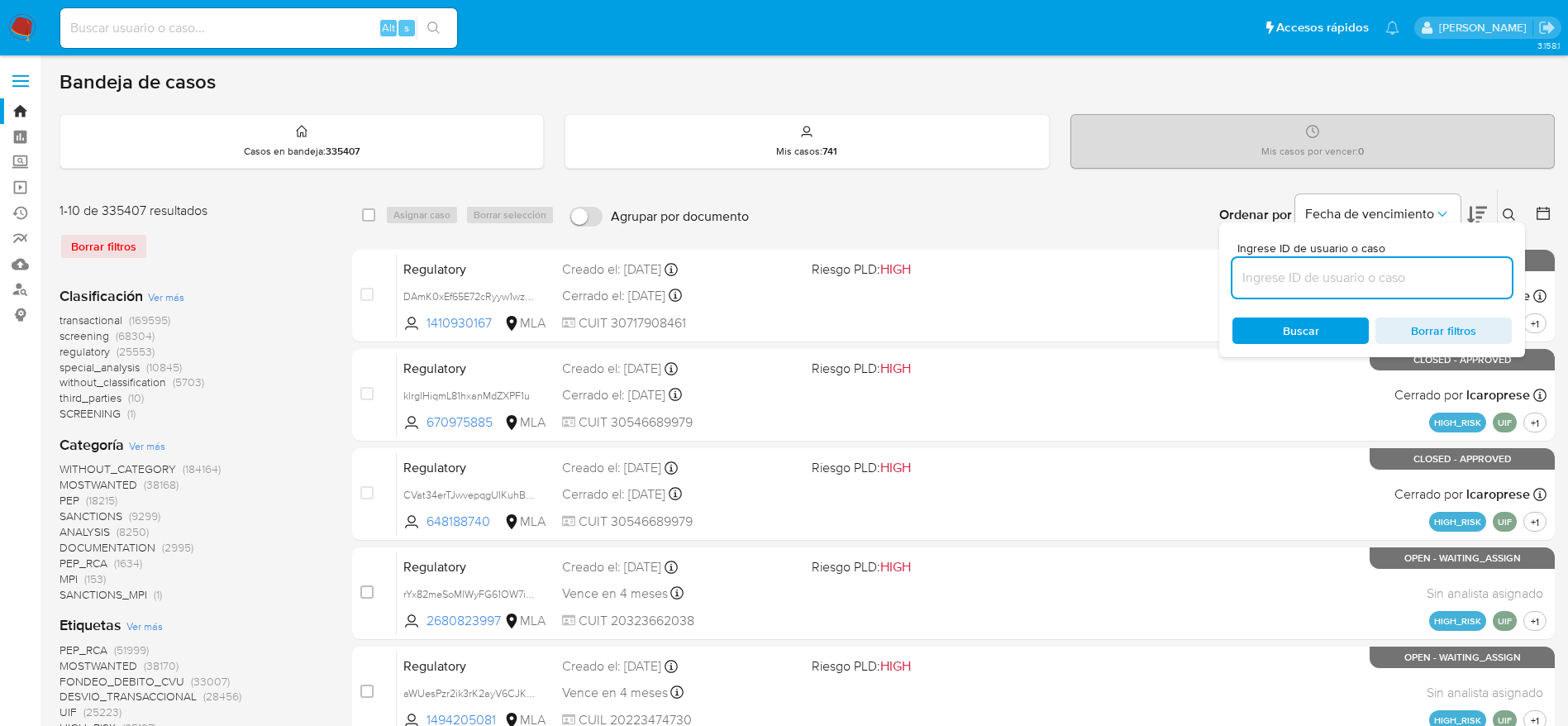
click at [1310, 270] on input at bounding box center [1372, 278] width 279 height 22
type input "2g5CjEYDzYUfsiS72hoD57mQ"
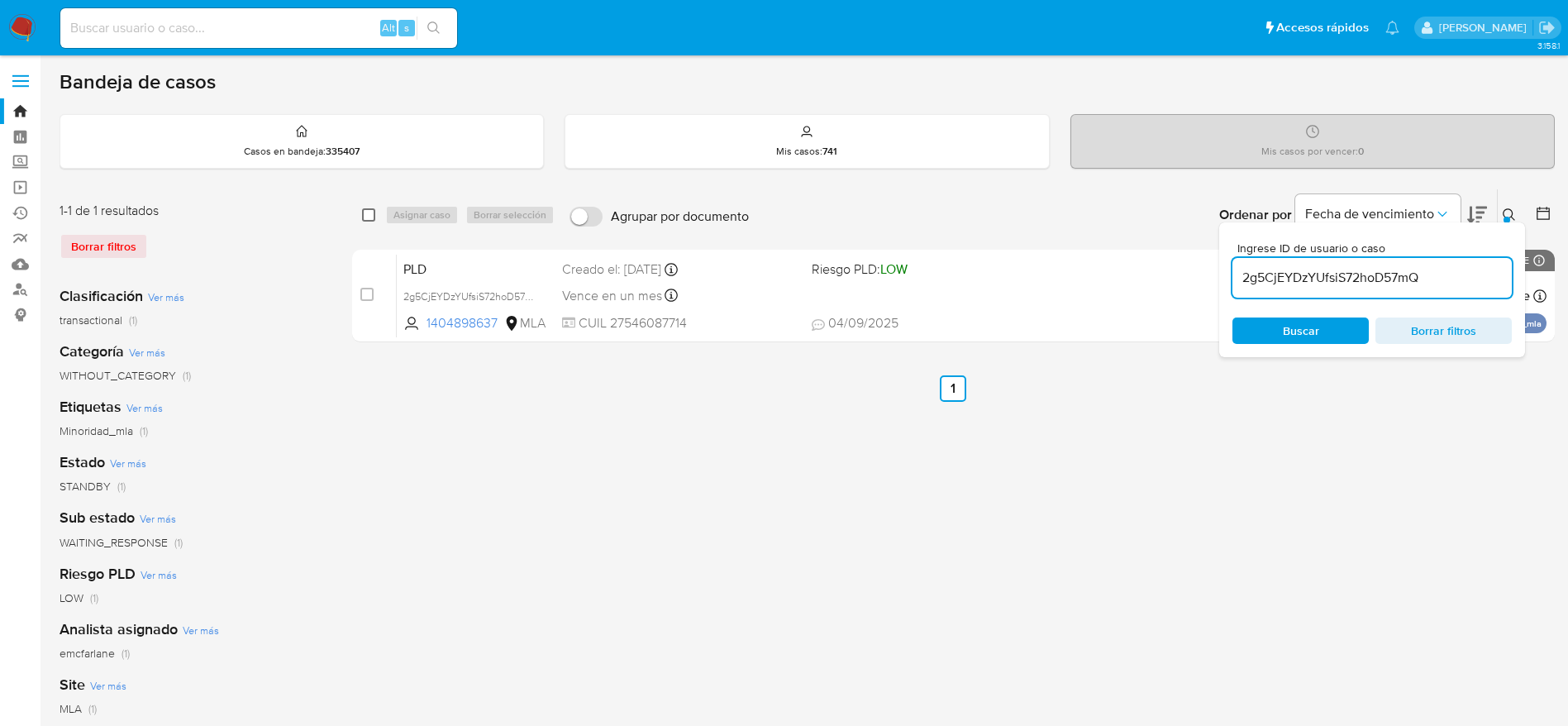
click at [370, 214] on input "checkbox" at bounding box center [369, 215] width 13 height 13
checkbox input "true"
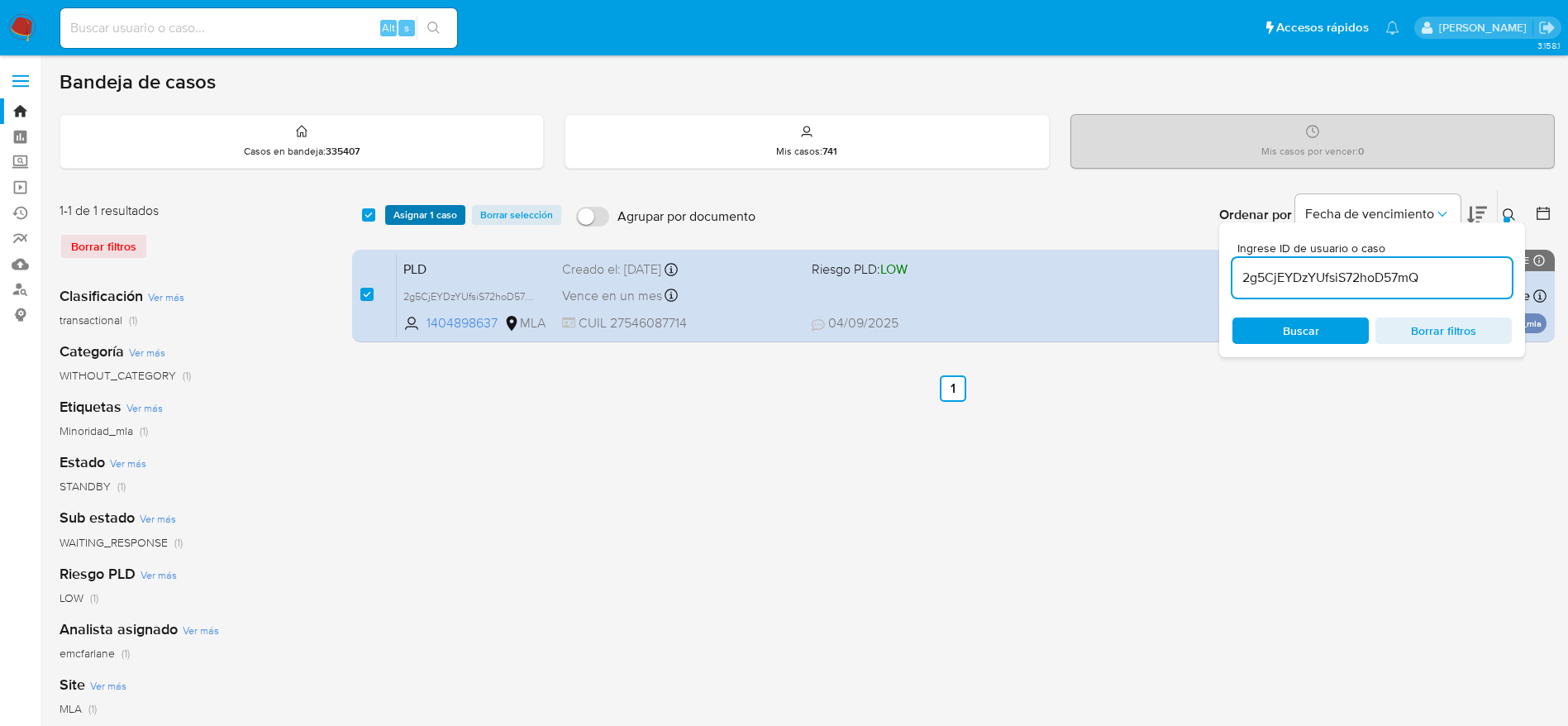
click at [401, 211] on span "Asignar 1 caso" at bounding box center [425, 215] width 63 height 17
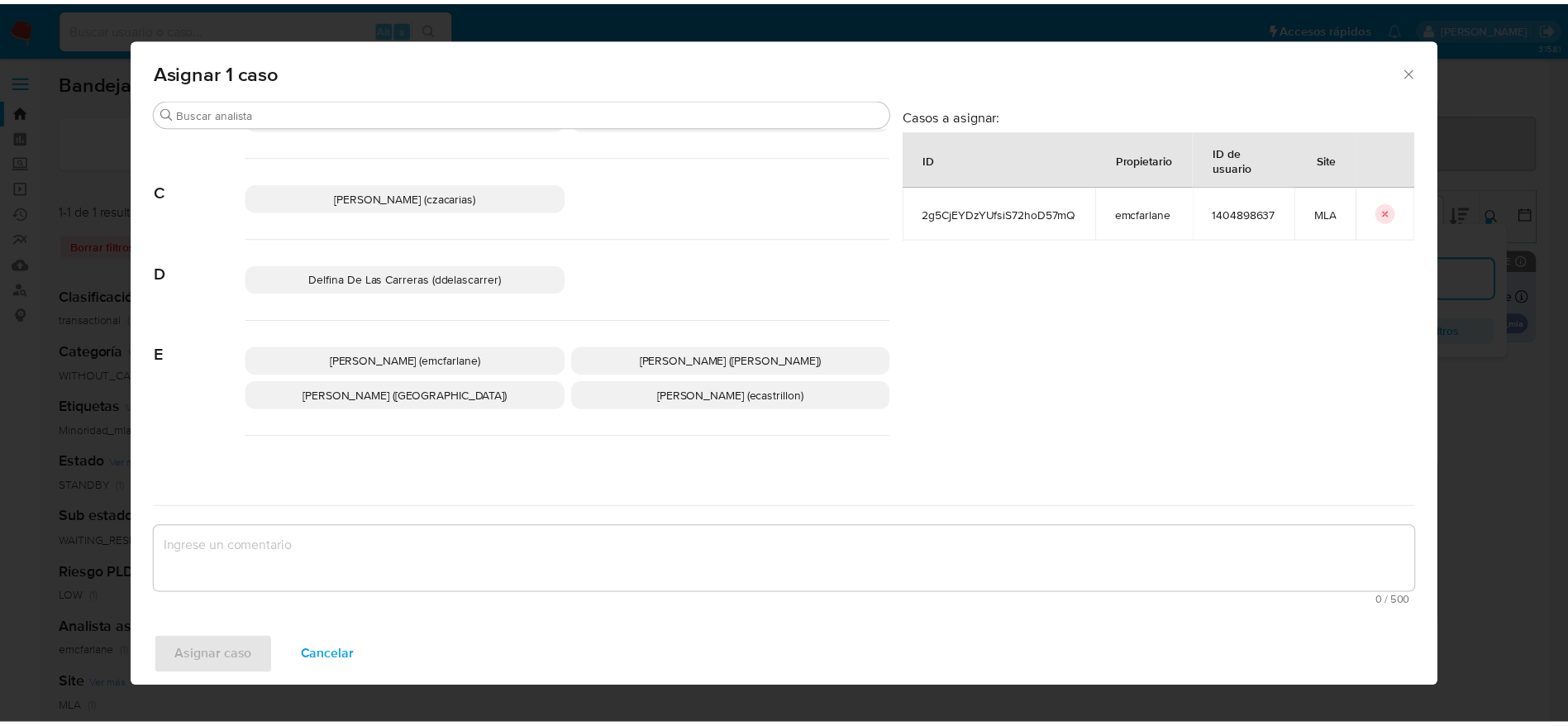
scroll to position [124, 0]
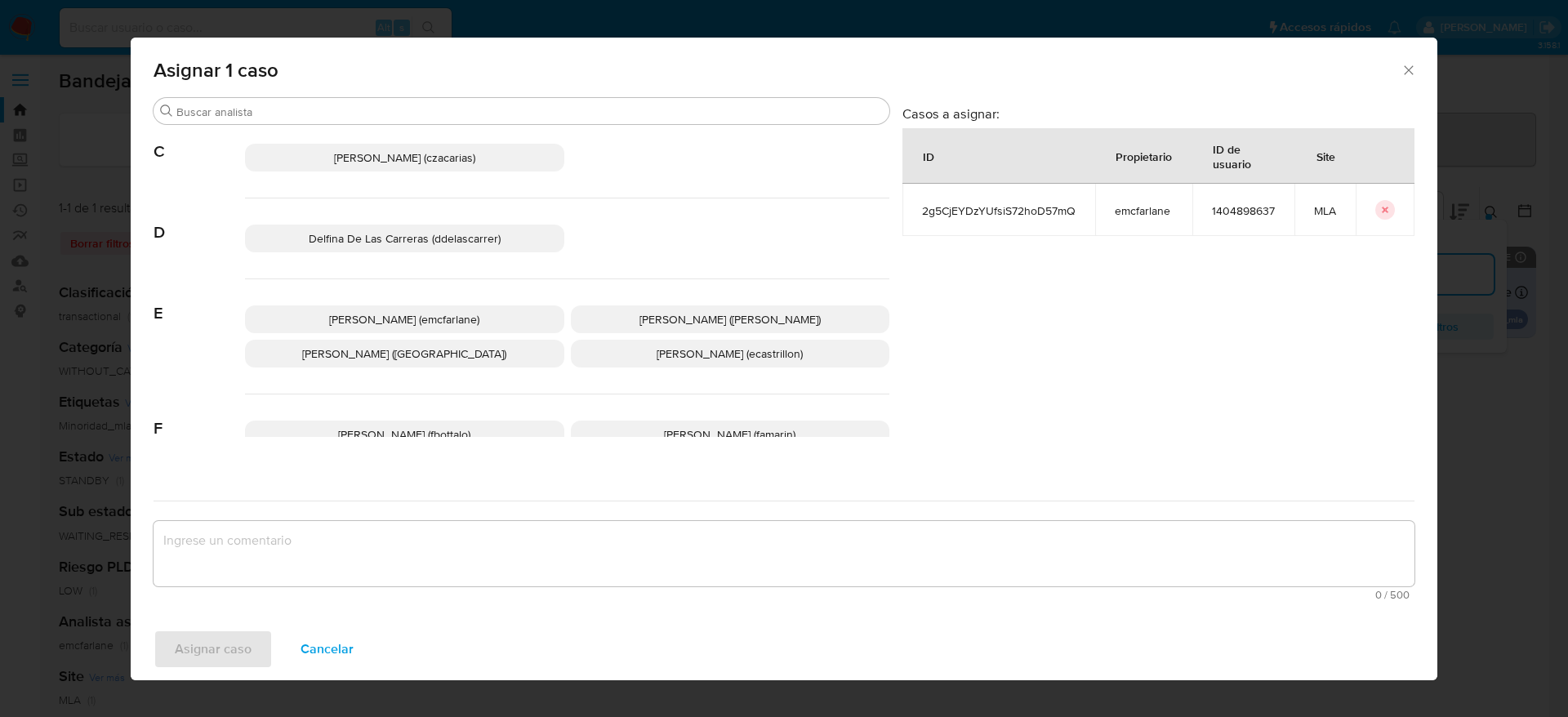
click at [485, 323] on p "Elaine Mc Farlane (emcfarlane)" at bounding box center [405, 320] width 320 height 28
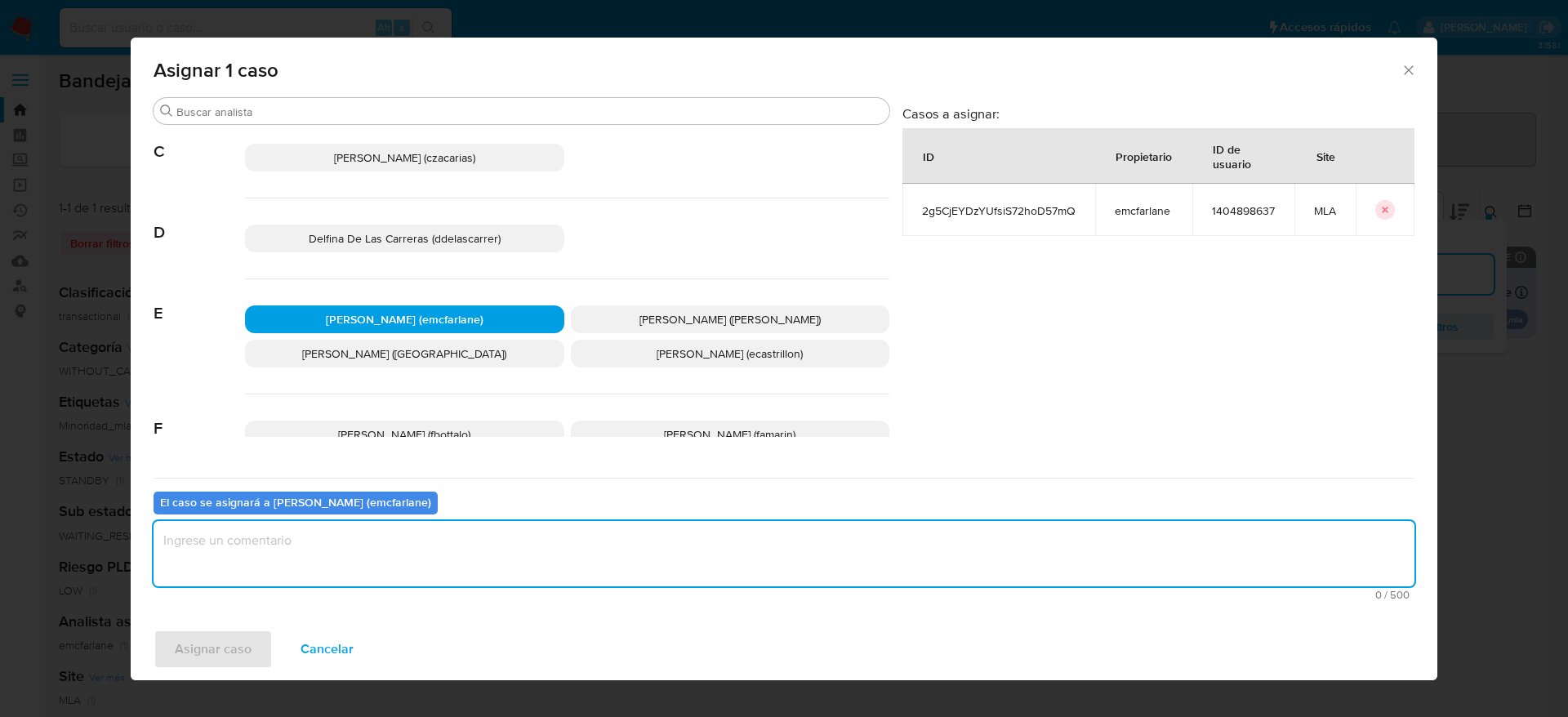
click at [397, 579] on textarea "assign-modal" at bounding box center [784, 554] width 1261 height 65
click at [241, 650] on span "Asignar caso" at bounding box center [213, 649] width 76 height 36
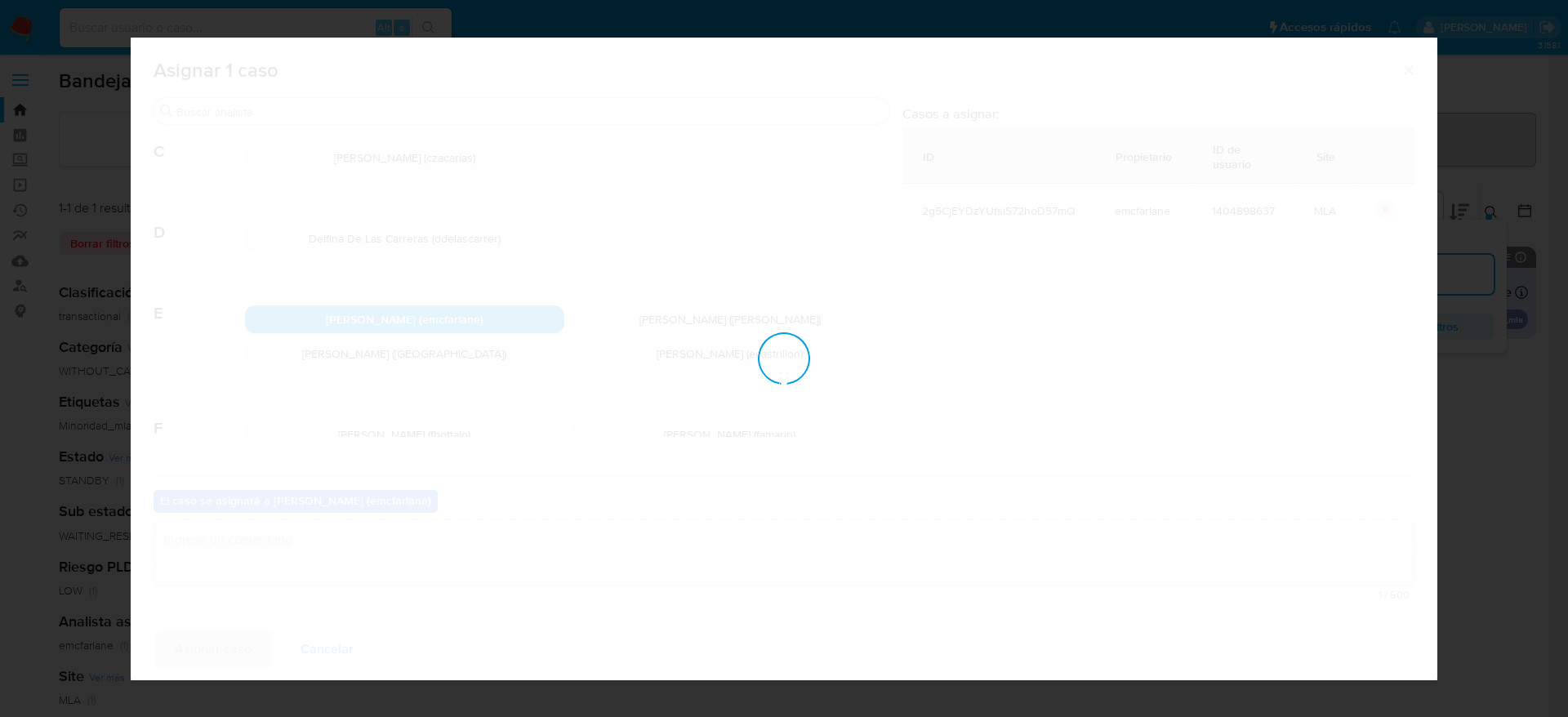
checkbox input "false"
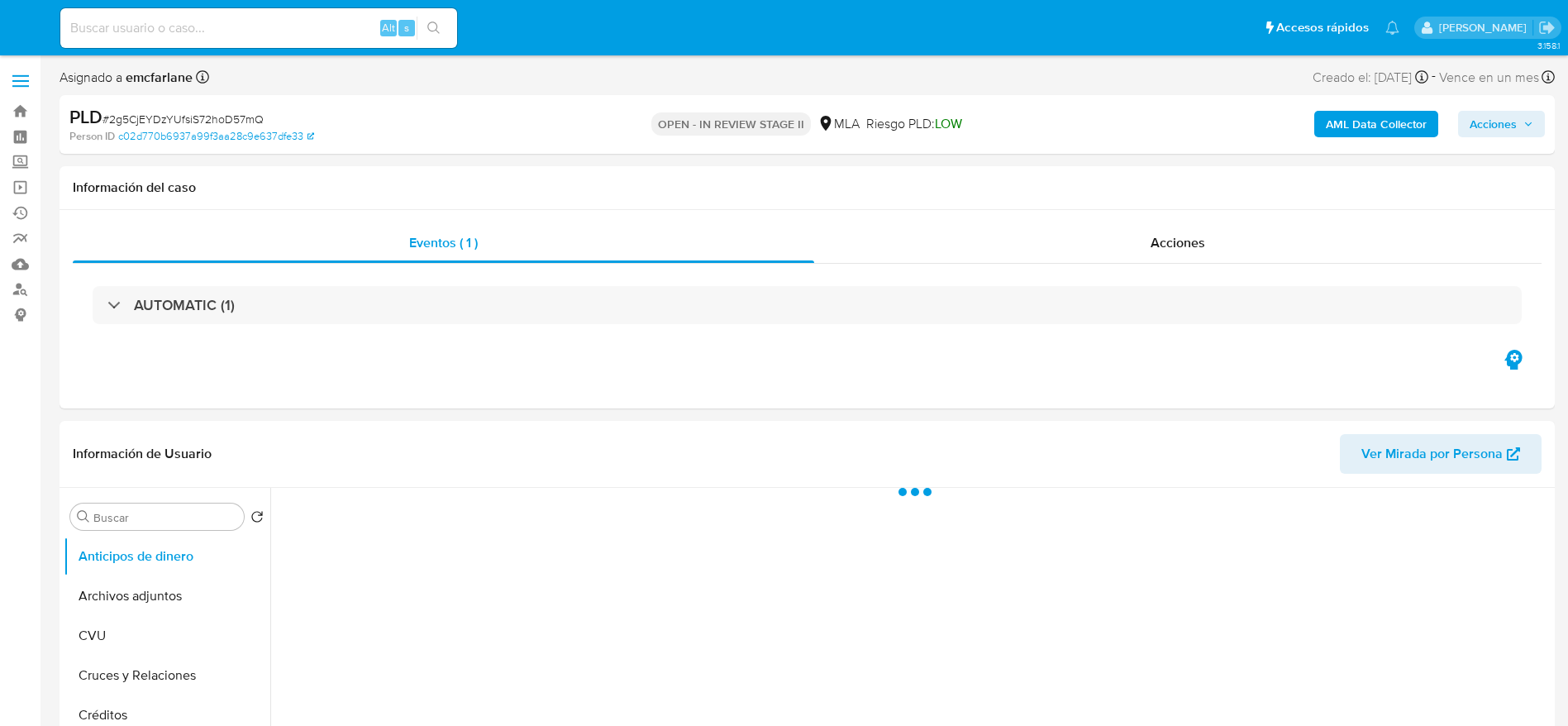
select select "10"
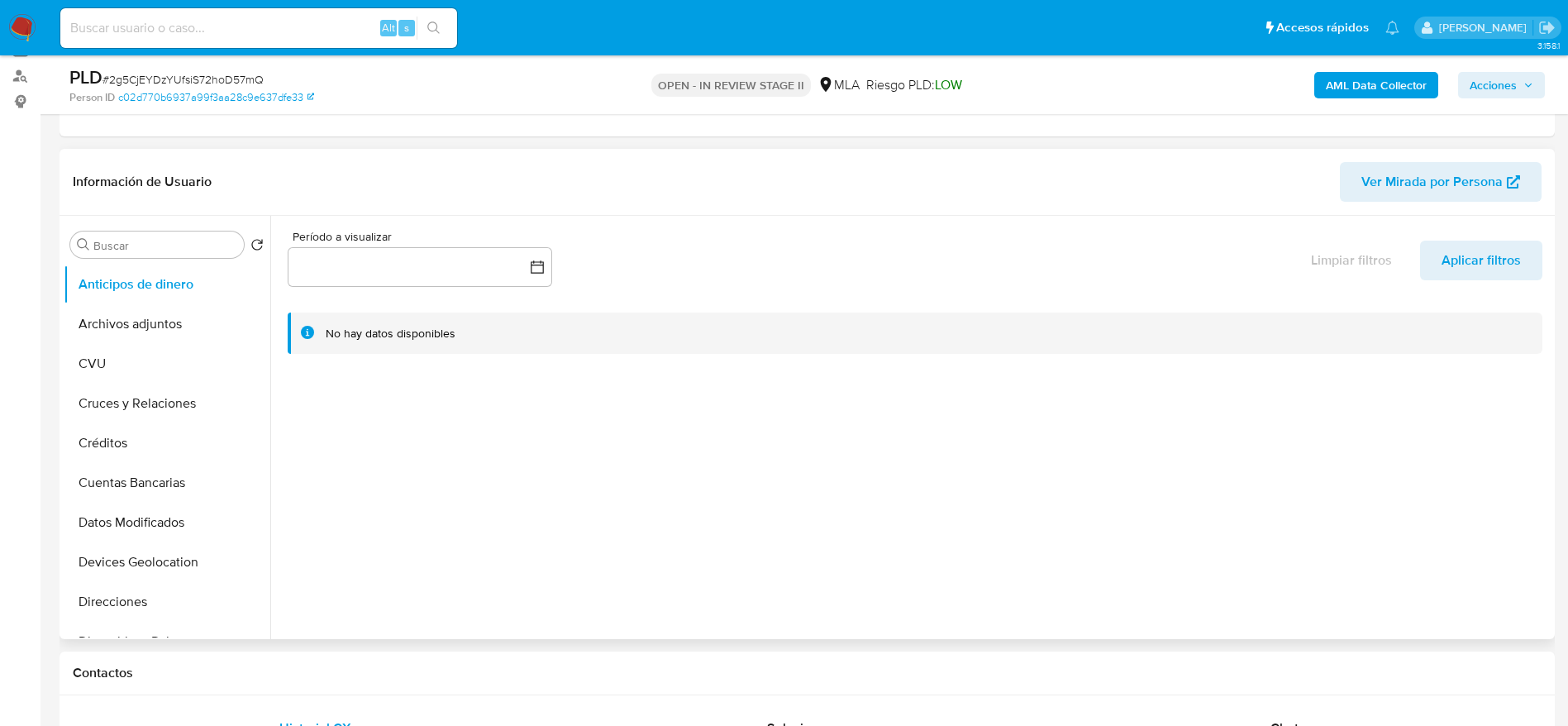
scroll to position [248, 0]
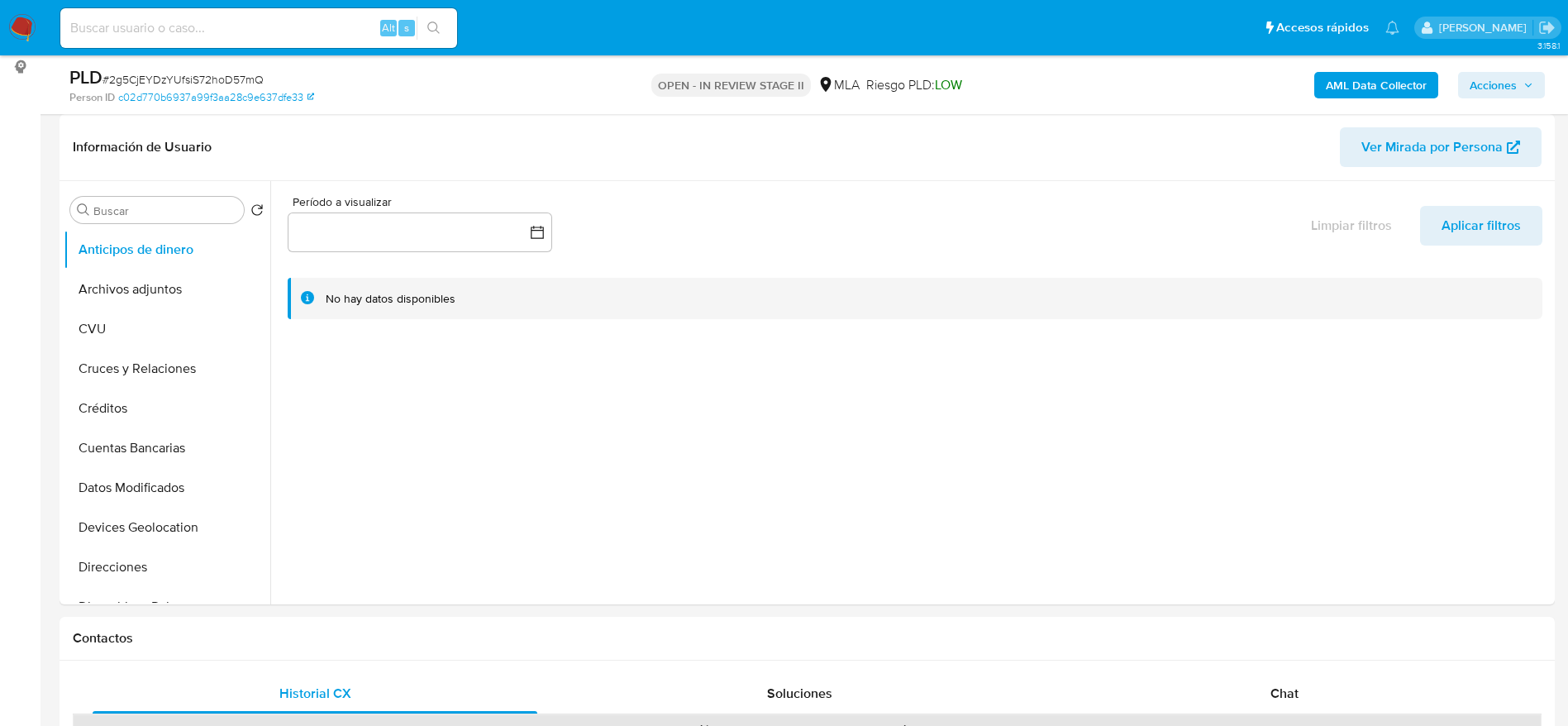
click at [1503, 81] on span "Acciones" at bounding box center [1493, 85] width 47 height 26
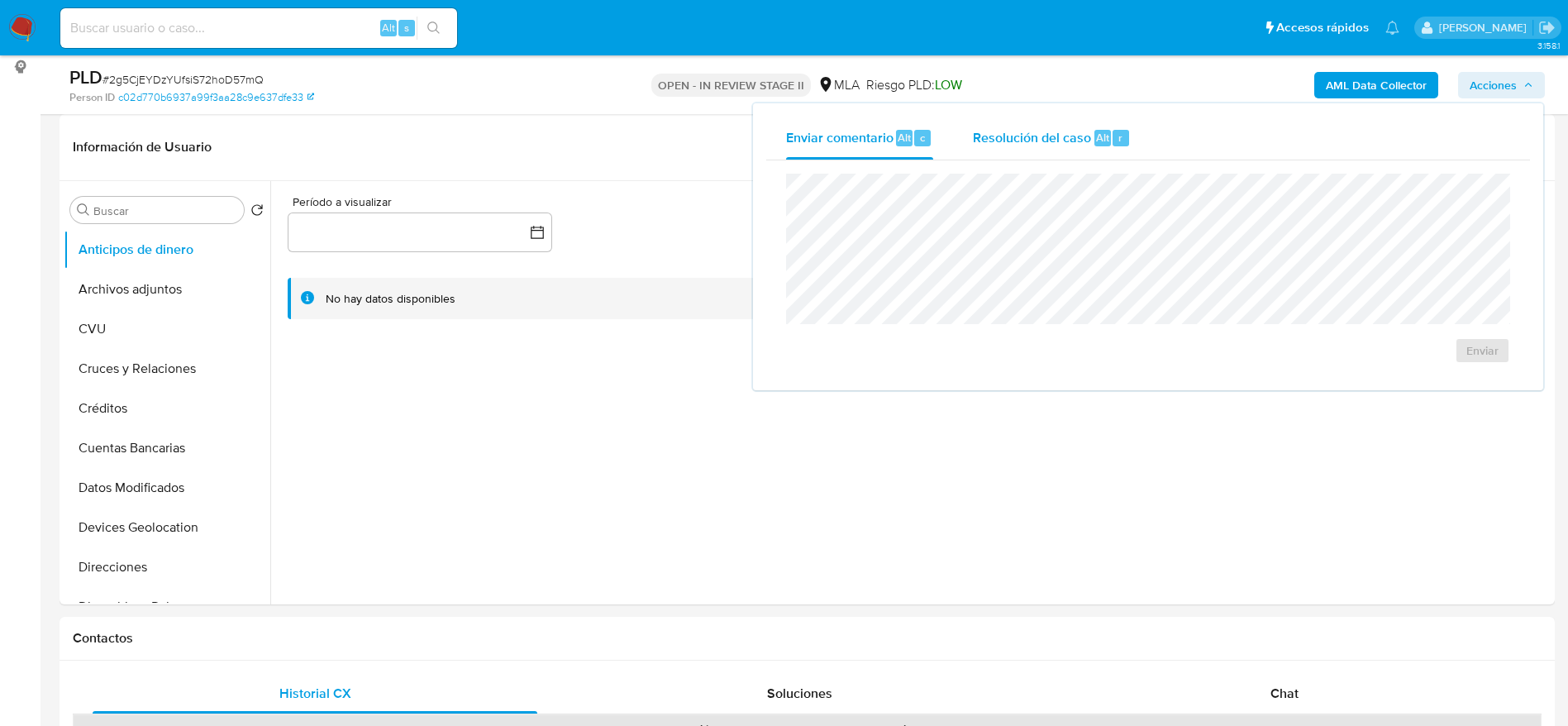
click at [1119, 117] on div "Resolución del caso Alt r" at bounding box center [1051, 139] width 158 height 43
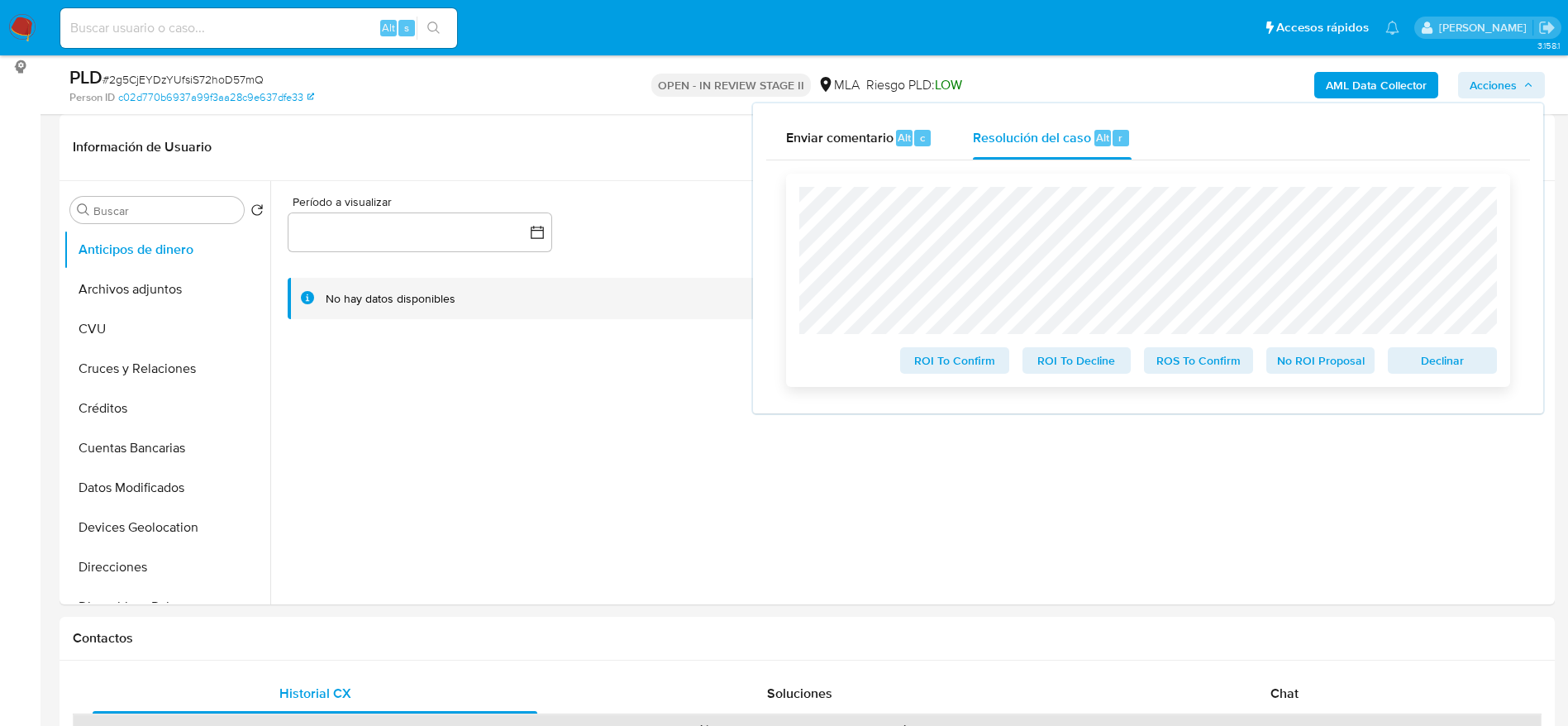
click at [1444, 367] on span "Declinar" at bounding box center [1442, 361] width 86 height 24
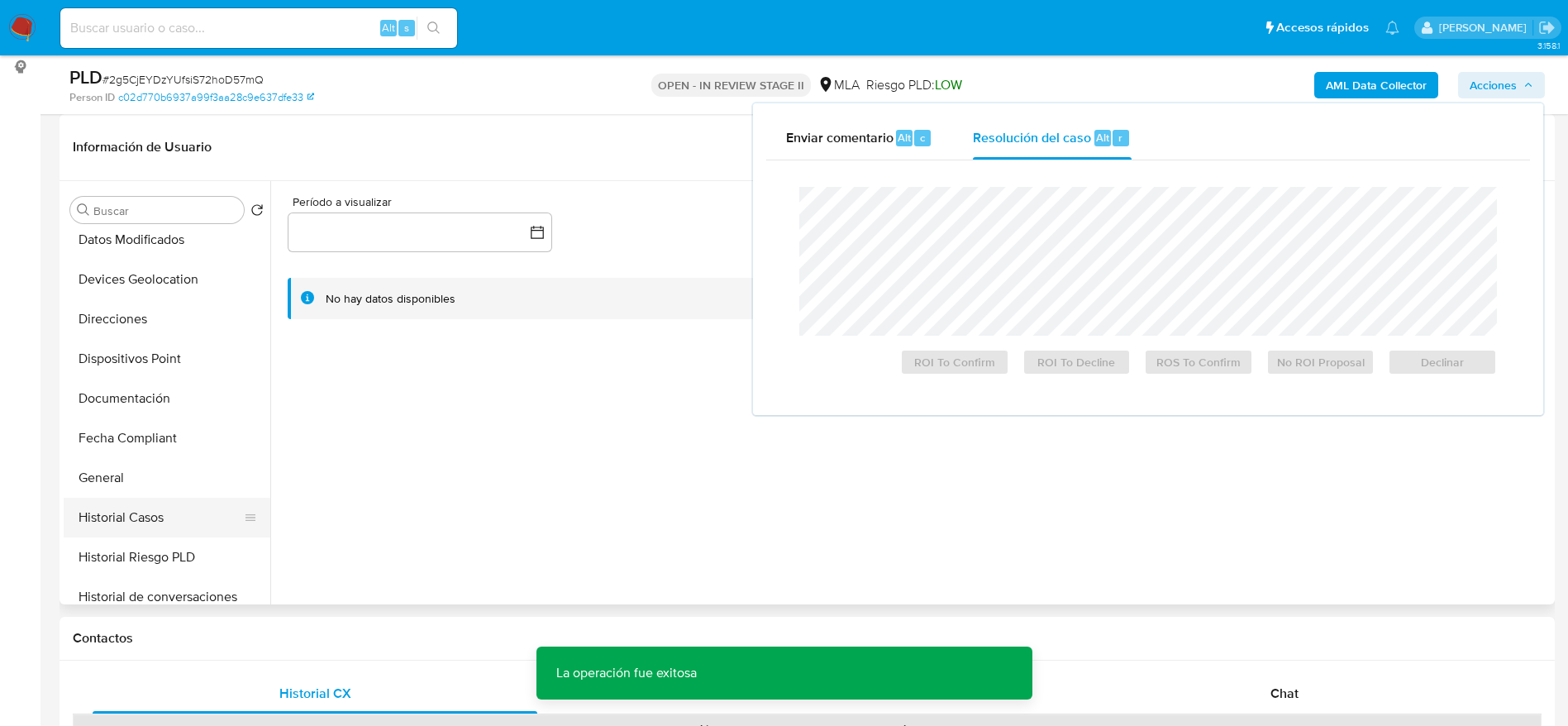
click at [160, 508] on button "Historial Casos" at bounding box center [159, 517] width 193 height 40
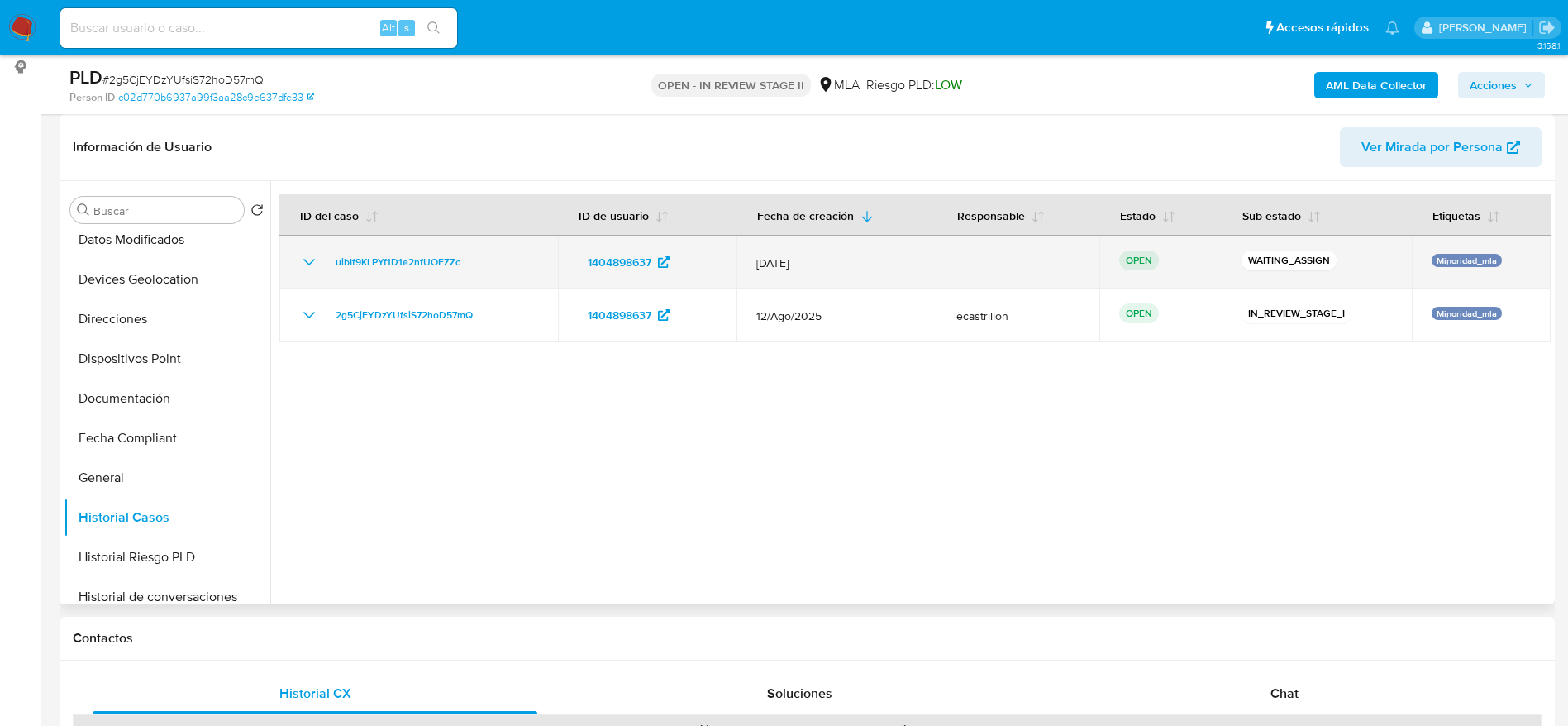
drag, startPoint x: 422, startPoint y: 257, endPoint x: 324, endPoint y: 276, distance: 99.8
click at [324, 276] on td "uibIf9KLPYf1D1e2nfUOFZZc" at bounding box center [418, 262] width 278 height 53
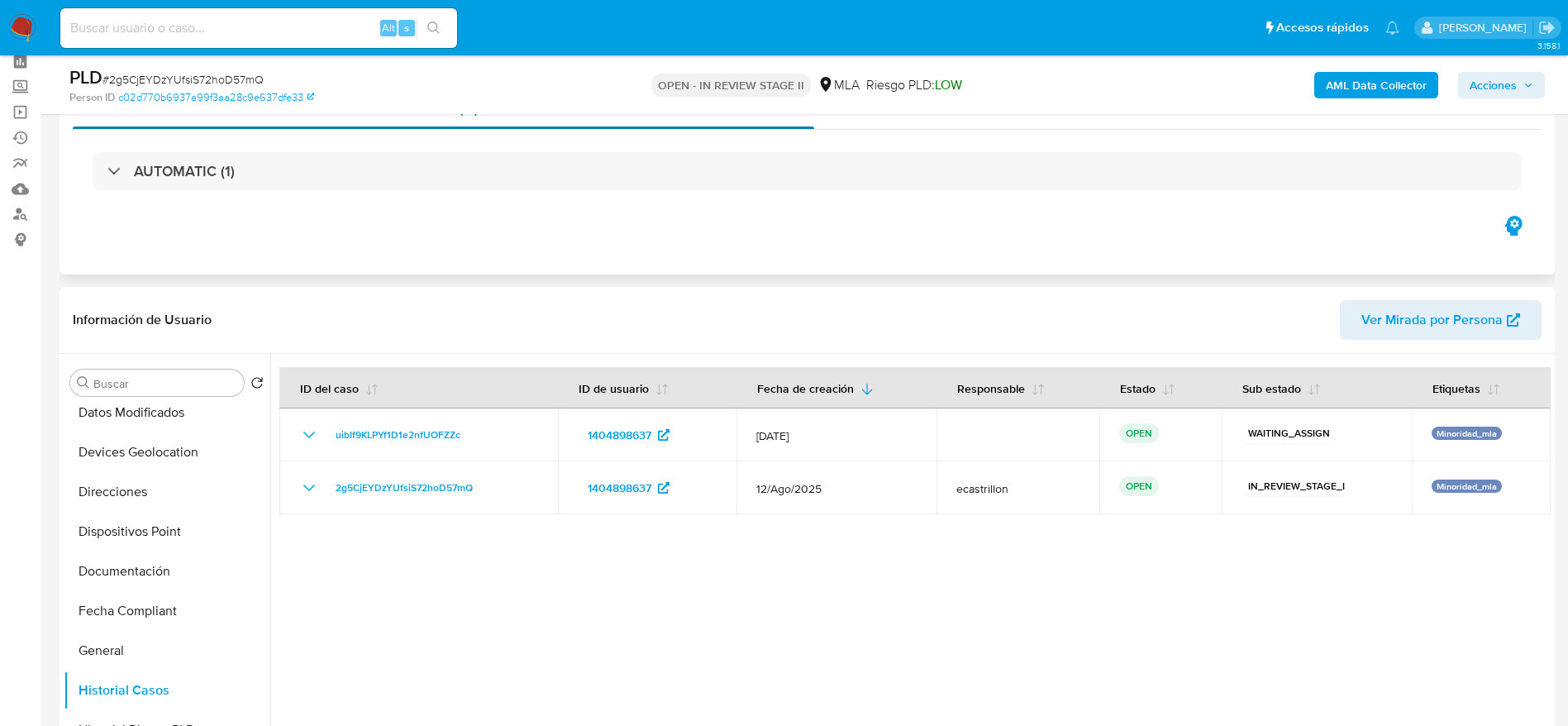
scroll to position [0, 0]
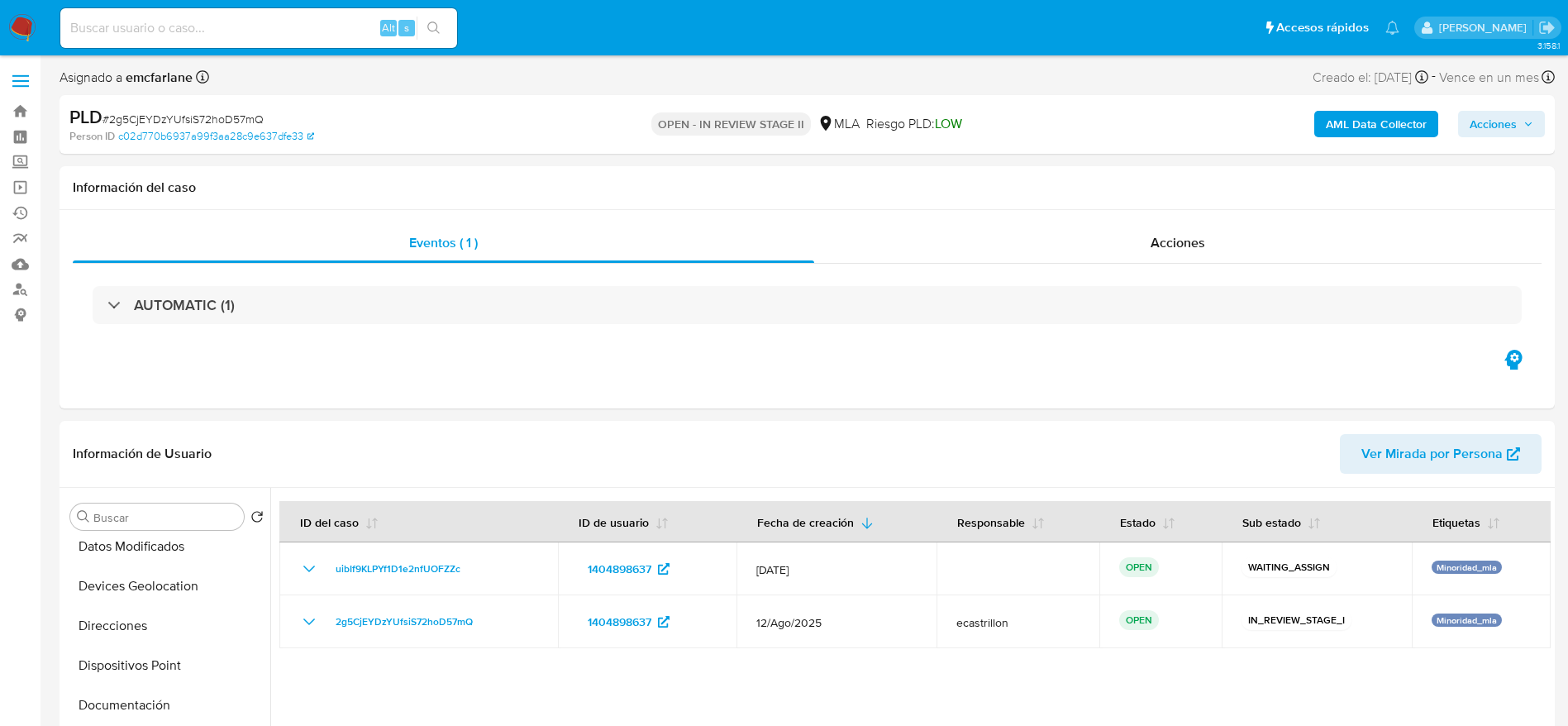
click at [1501, 118] on span "Acciones" at bounding box center [1493, 124] width 47 height 26
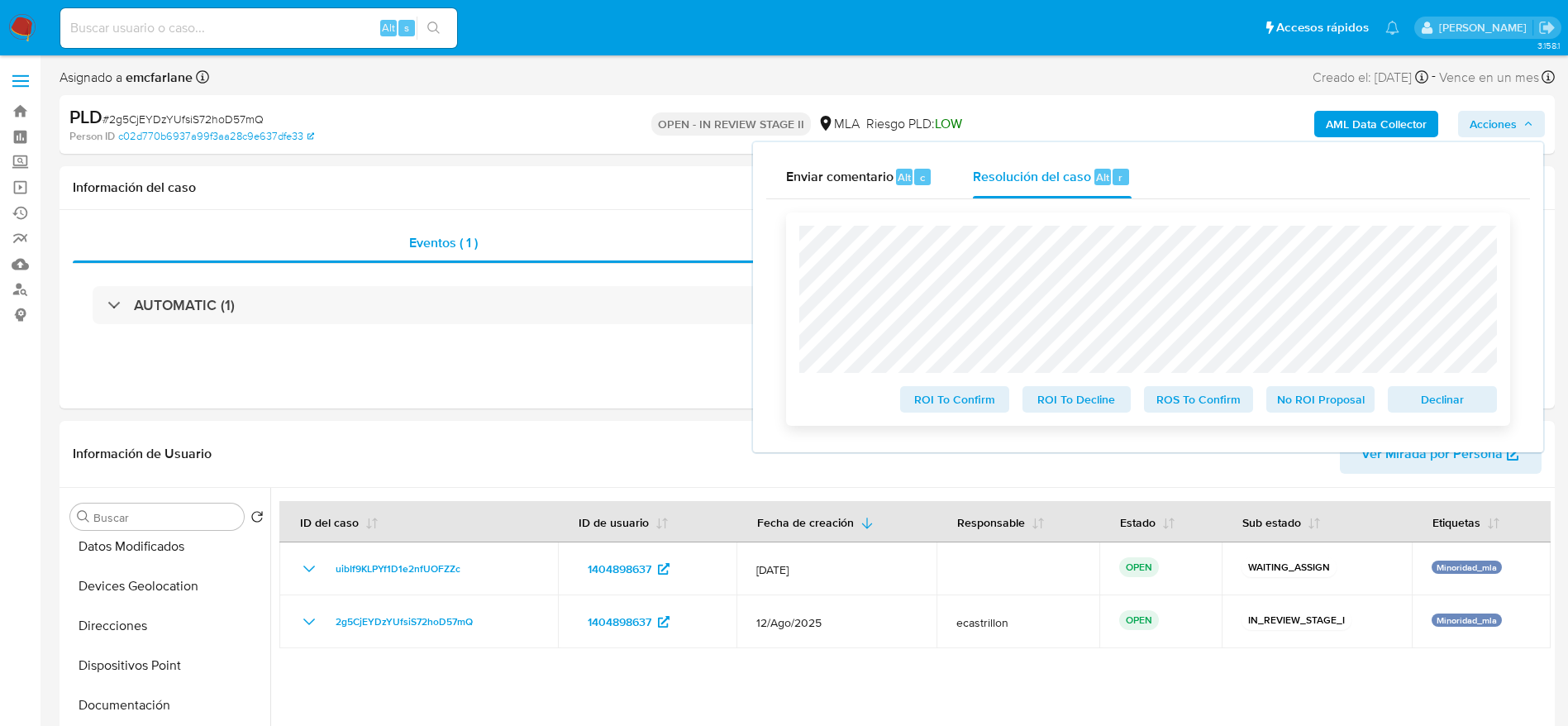
click at [1458, 402] on span "Declinar" at bounding box center [1442, 399] width 86 height 24
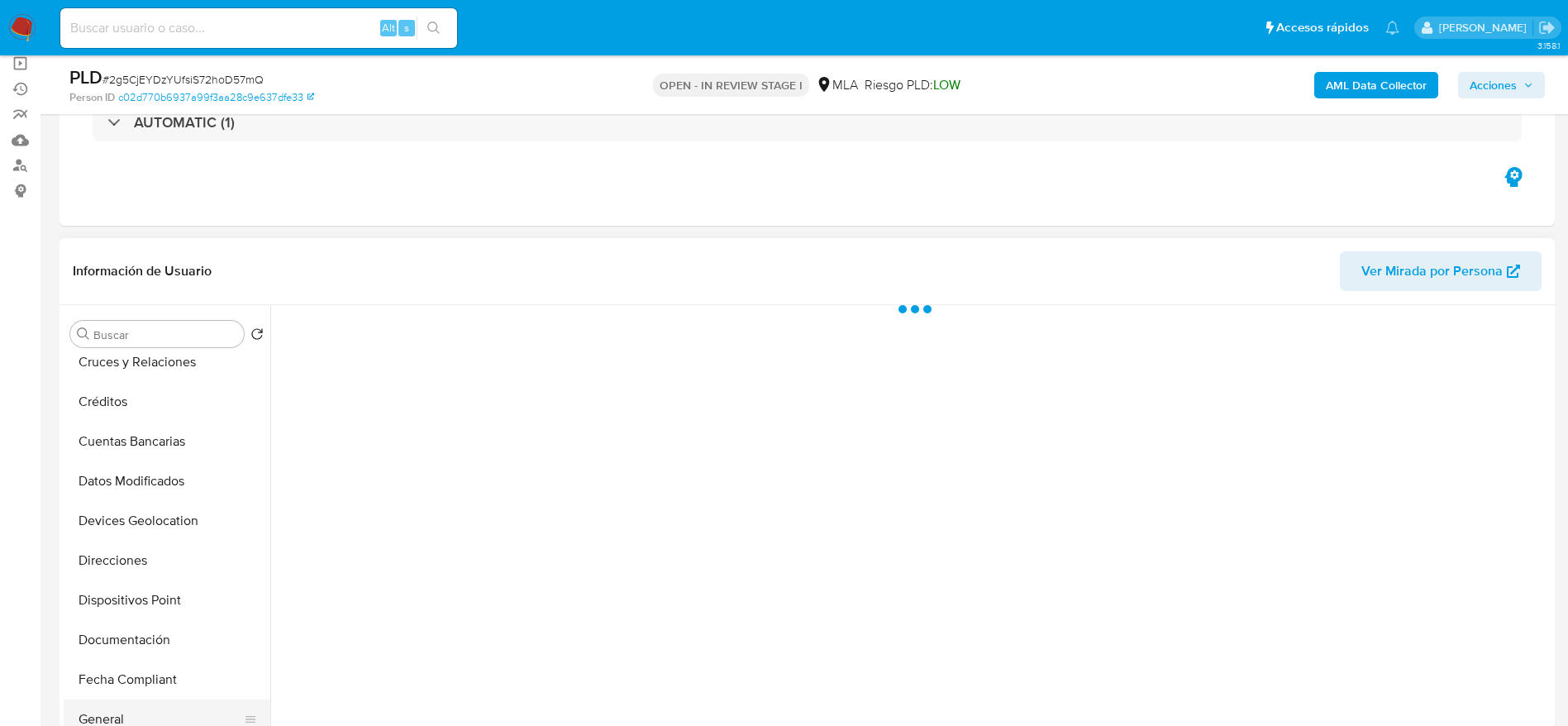
scroll to position [372, 0]
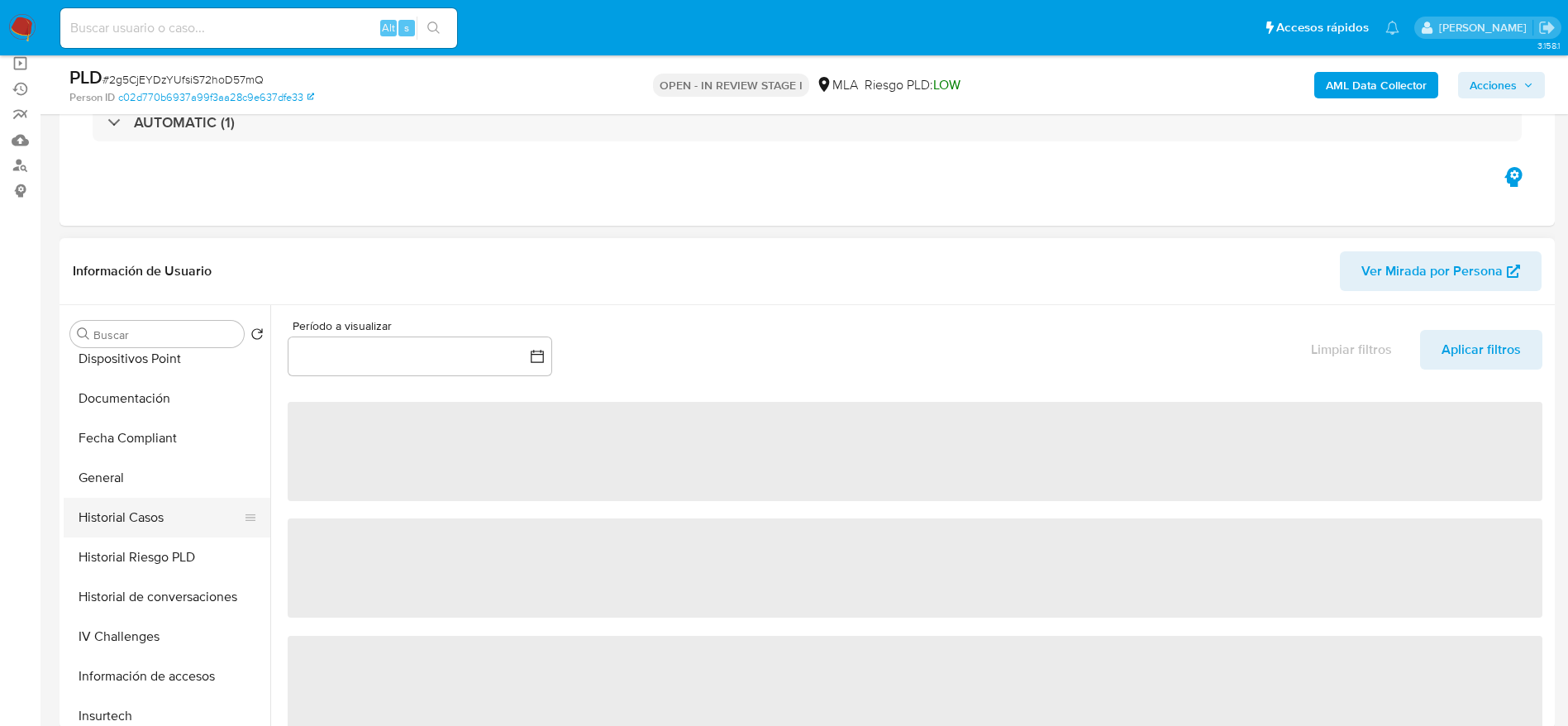
click at [193, 509] on button "Historial Casos" at bounding box center [159, 517] width 193 height 40
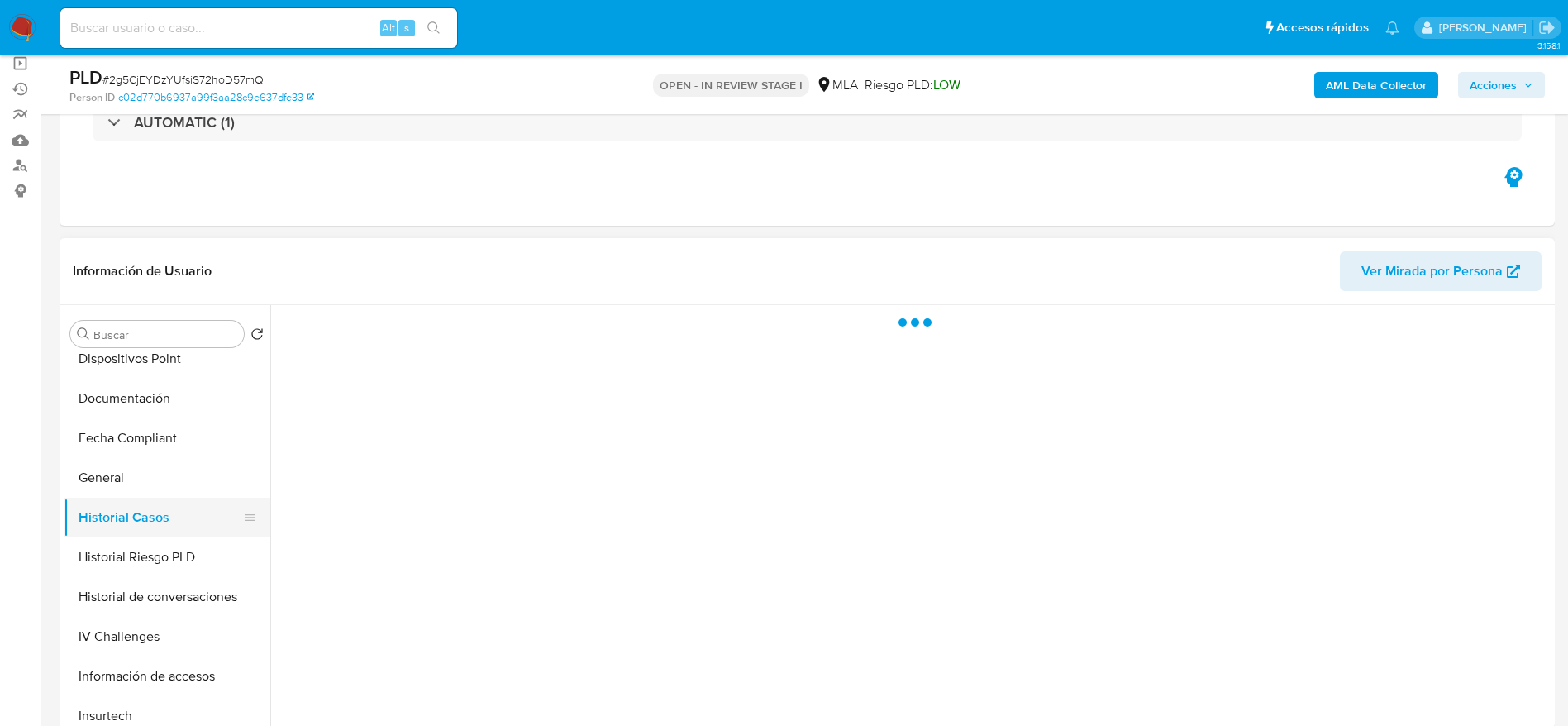
select select "10"
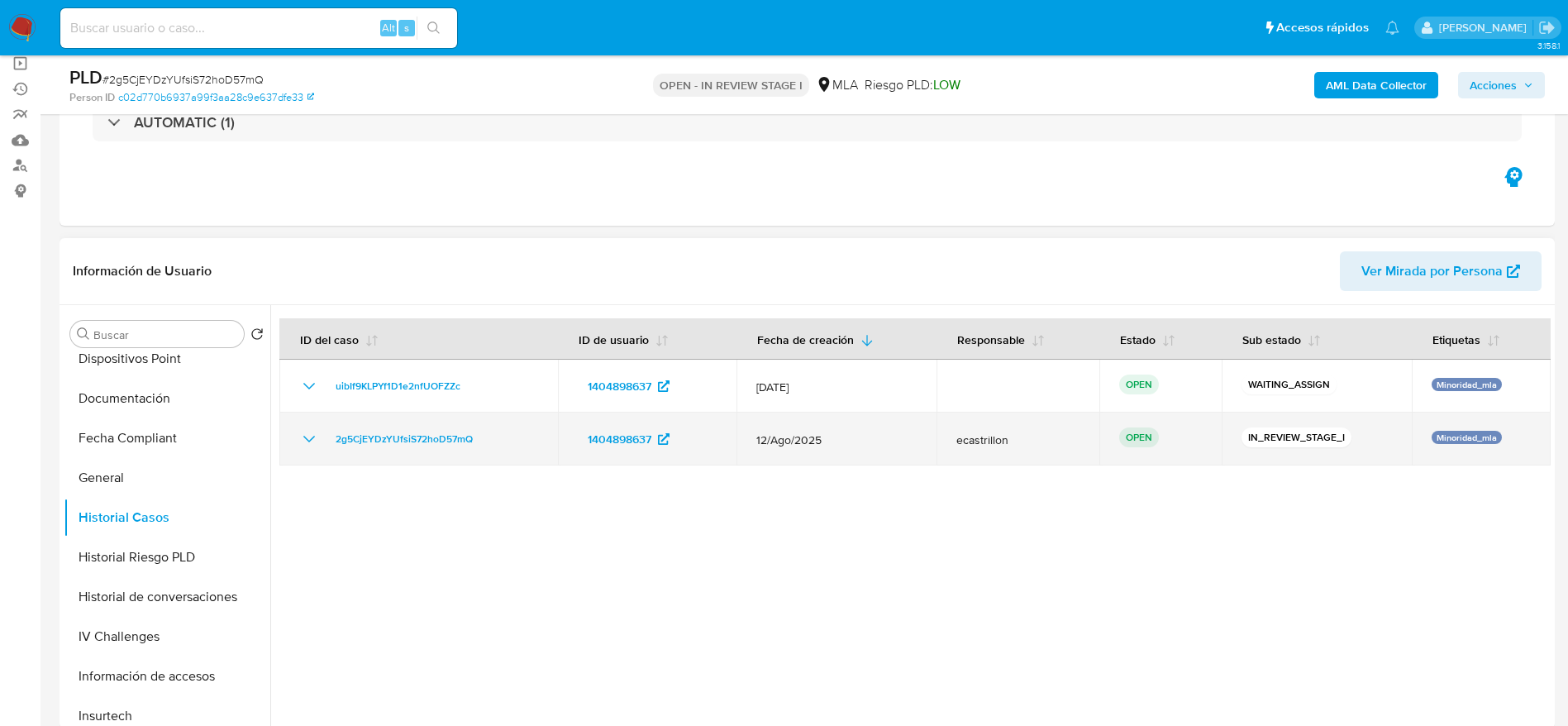
drag, startPoint x: 493, startPoint y: 446, endPoint x: 337, endPoint y: 421, distance: 158.0
click at [337, 421] on td "2g5CjEYDzYUfsiS72hoD57mQ" at bounding box center [418, 439] width 278 height 53
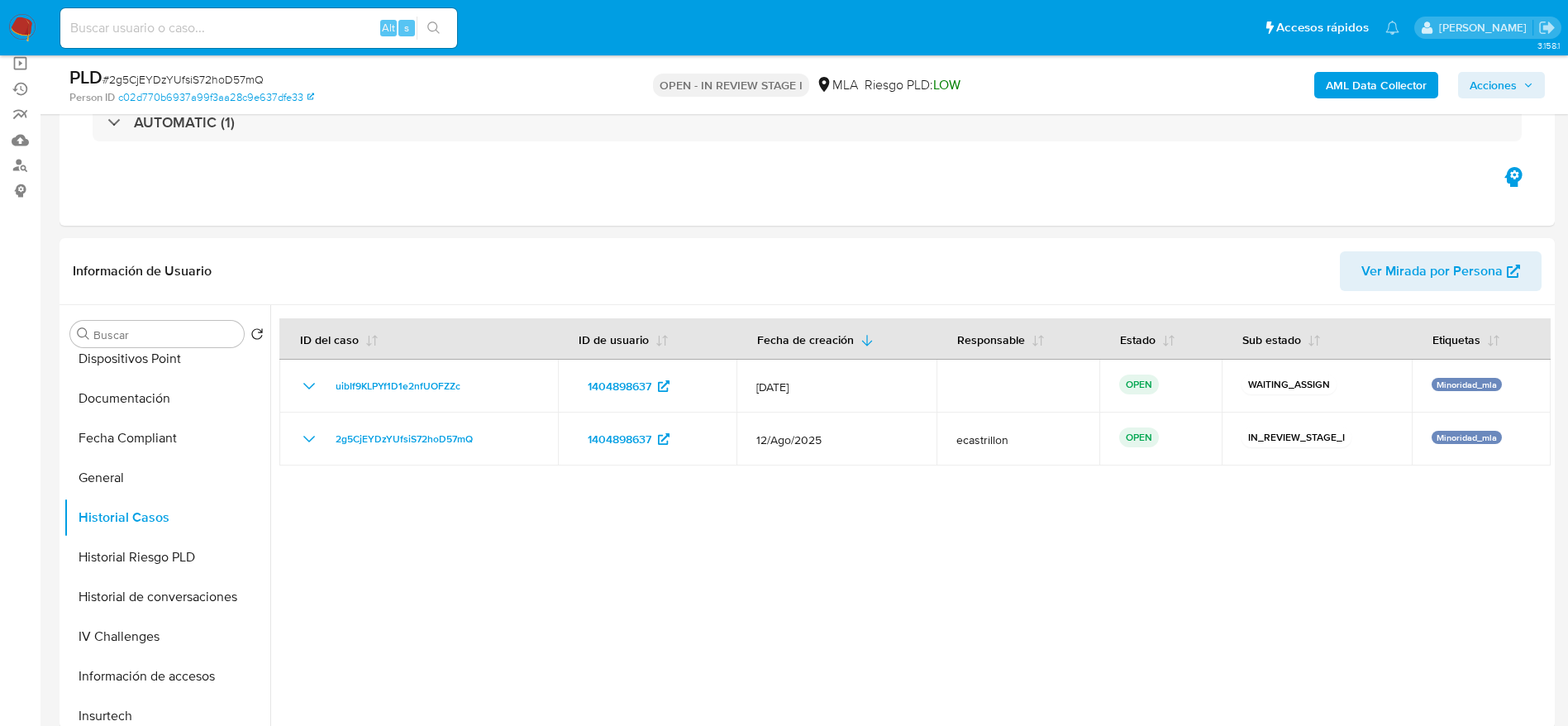
drag, startPoint x: 26, startPoint y: 27, endPoint x: 138, endPoint y: 37, distance: 112.4
click at [99, 35] on input at bounding box center [259, 27] width 397 height 22
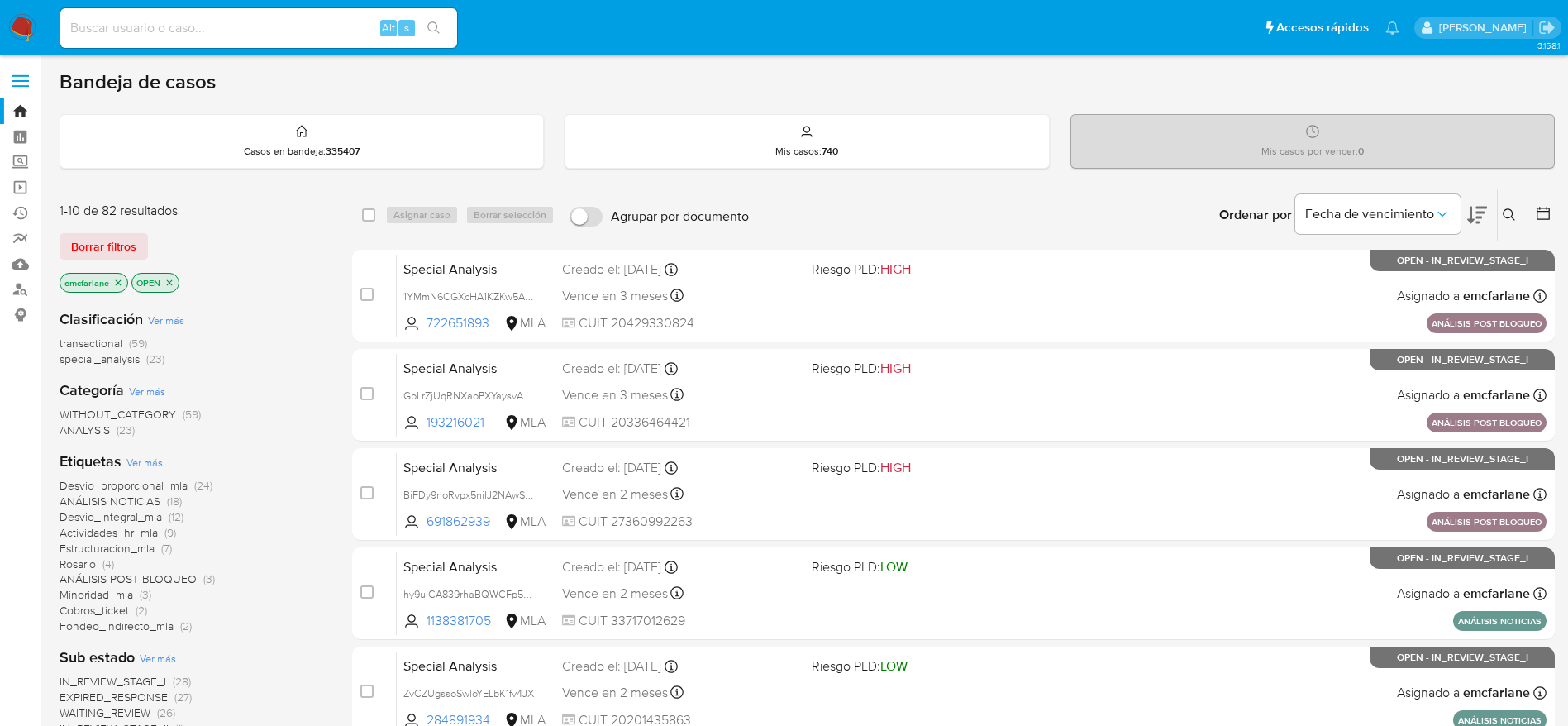
click at [103, 256] on span "Borrar filtros" at bounding box center [103, 246] width 65 height 24
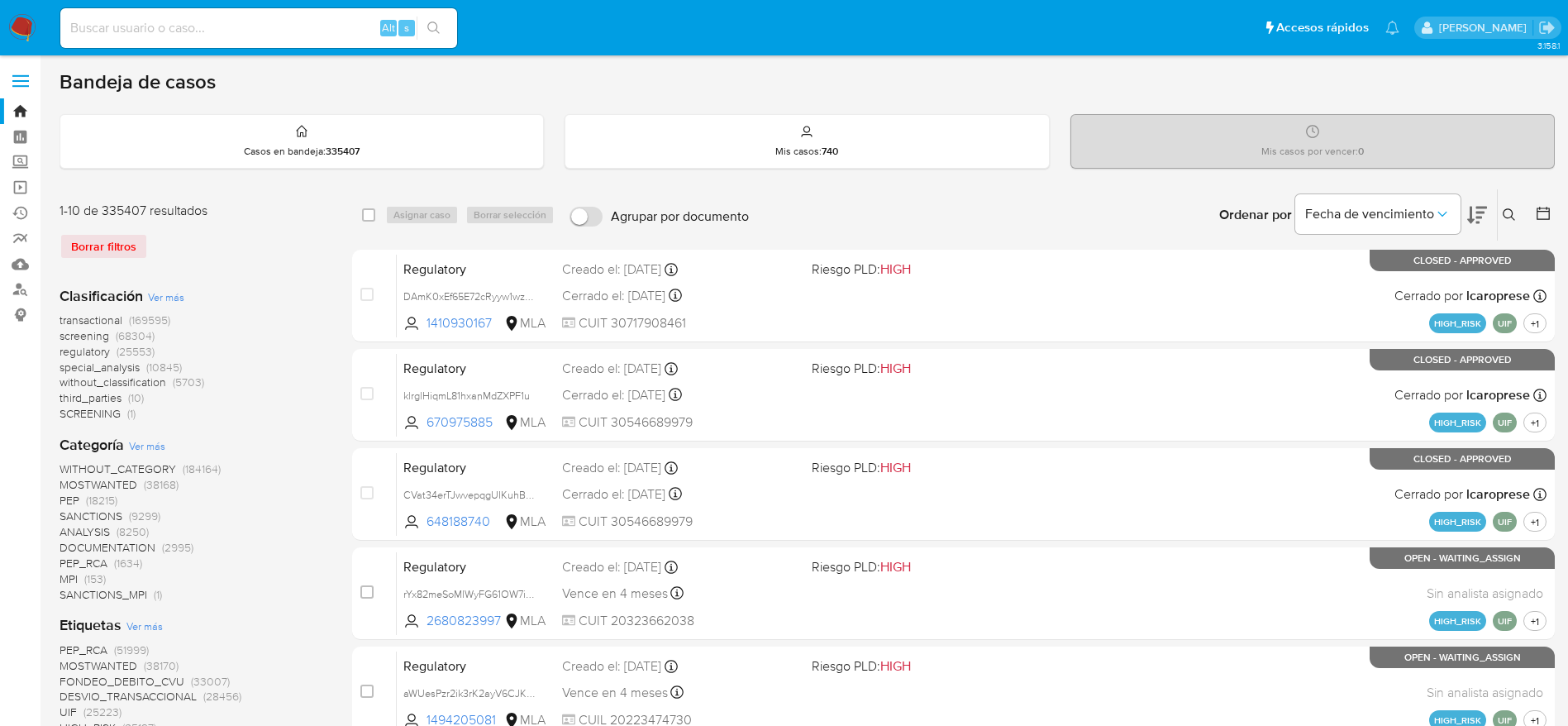
click at [1500, 216] on button at bounding box center [1510, 214] width 27 height 20
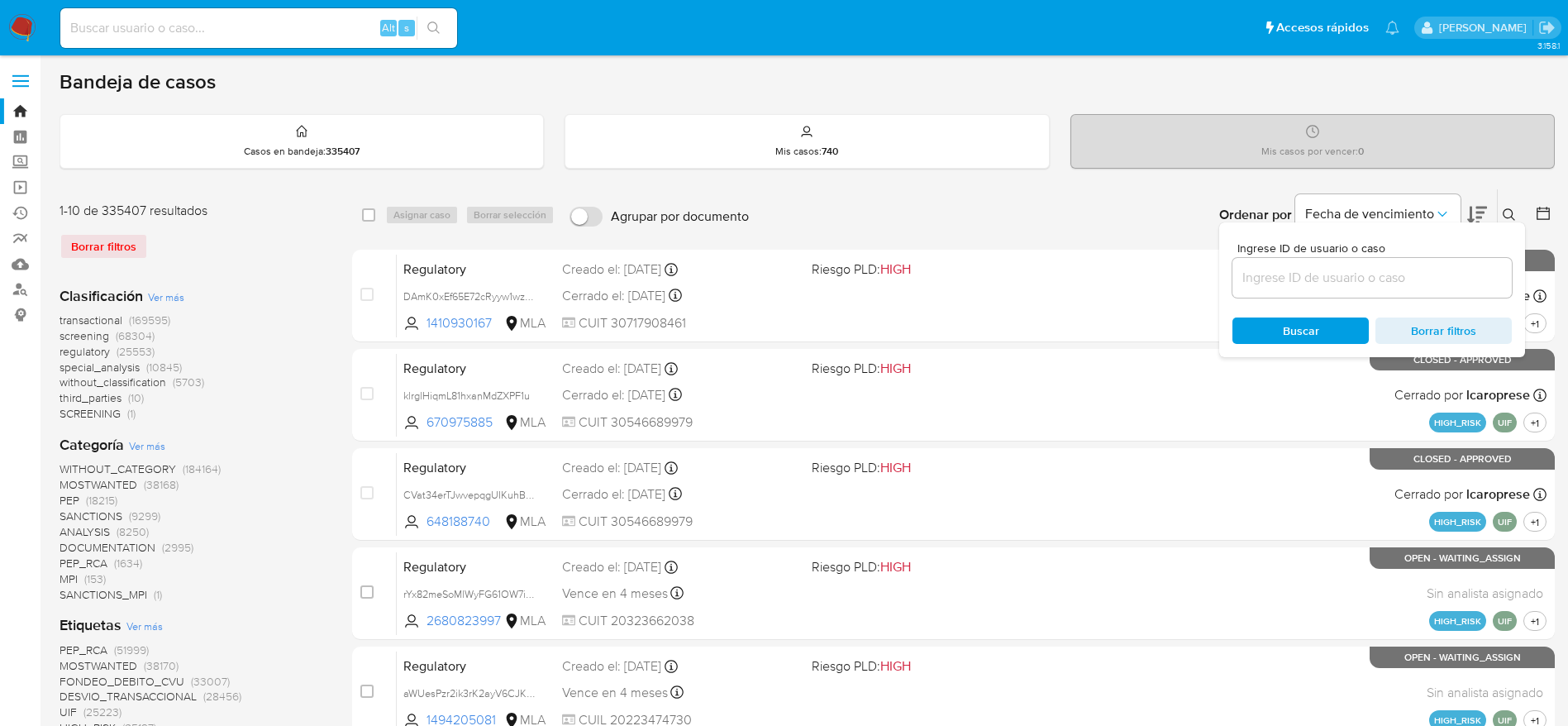
click at [1408, 269] on input at bounding box center [1372, 278] width 279 height 22
type input "2g5CjEYDzYUfsiS72hoD57mQ"
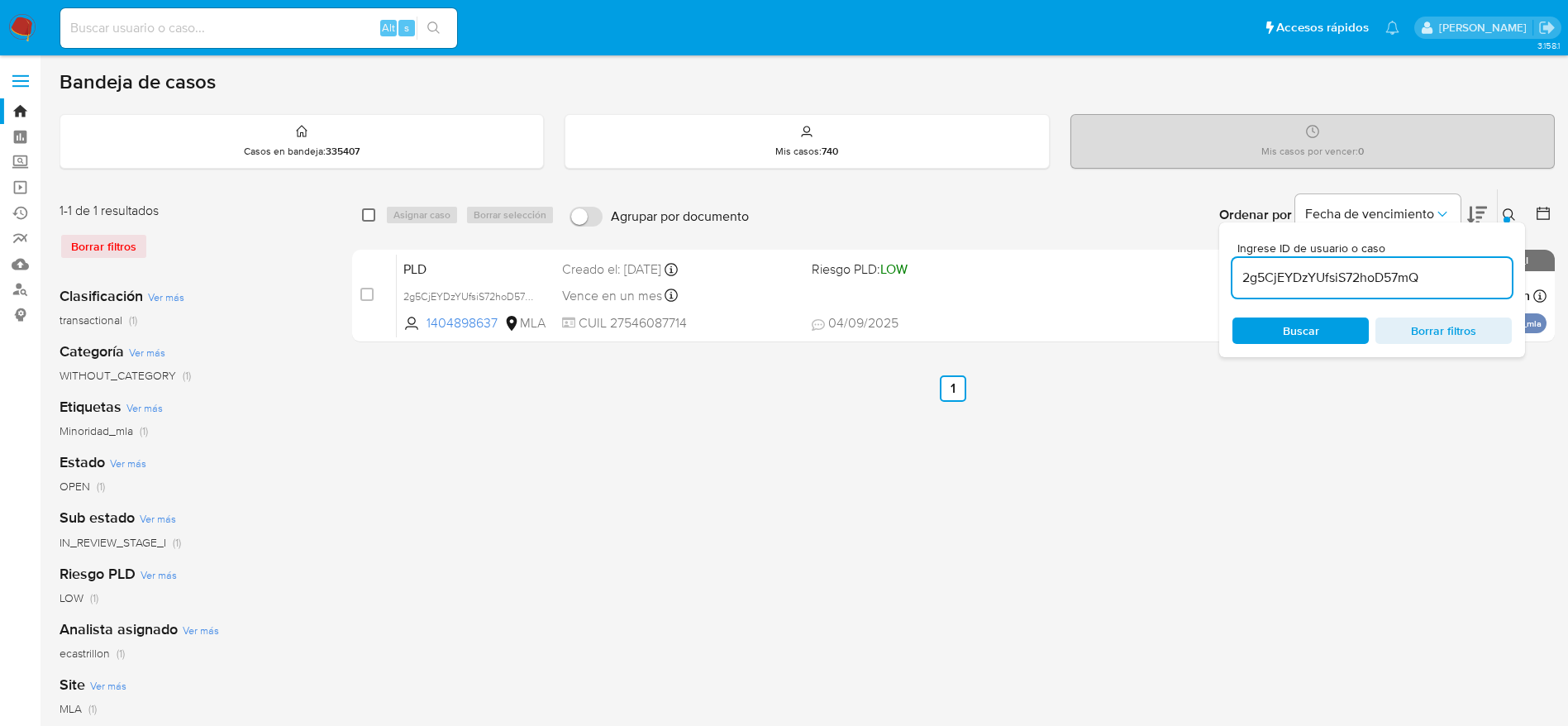
click at [370, 213] on input "checkbox" at bounding box center [369, 215] width 13 height 13
checkbox input "true"
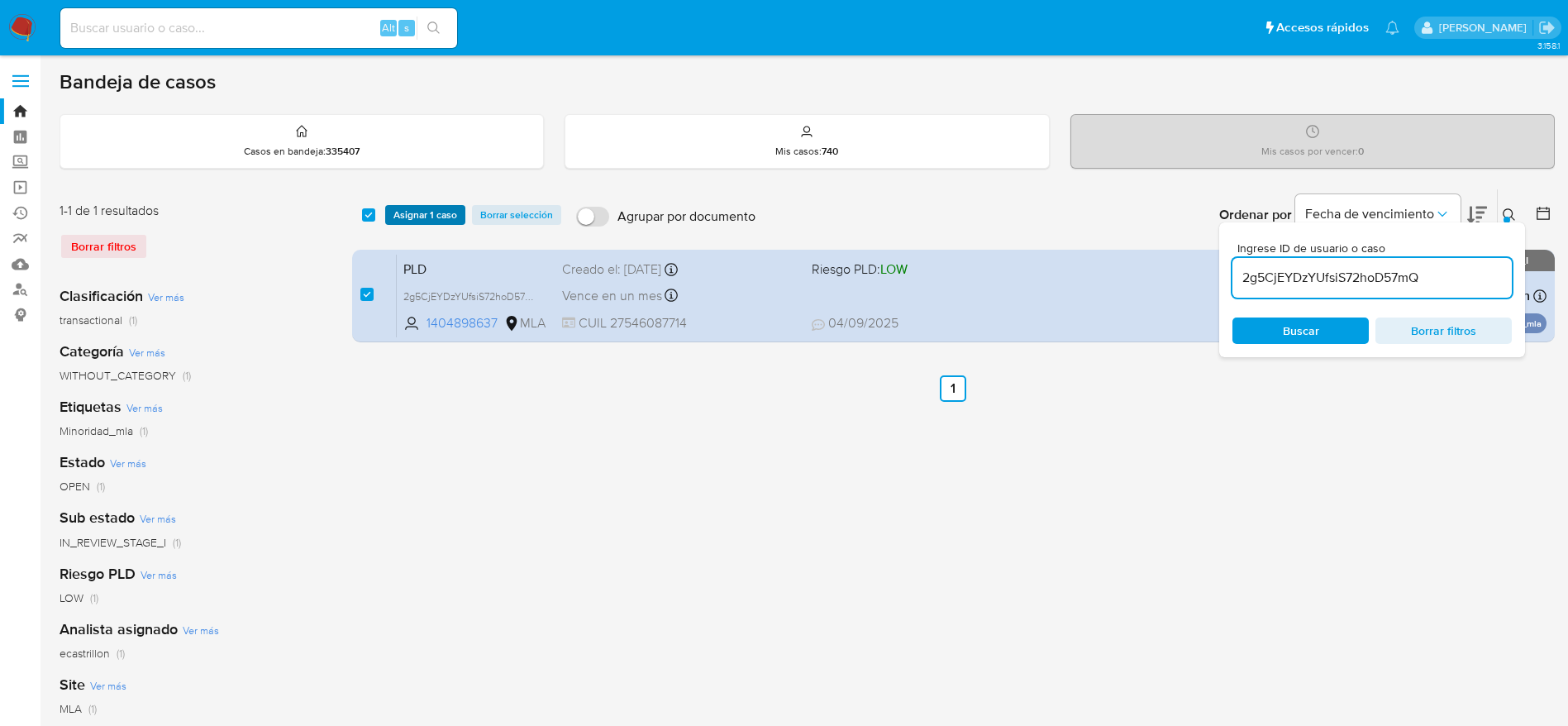
click at [419, 211] on span "Asignar 1 caso" at bounding box center [425, 215] width 63 height 17
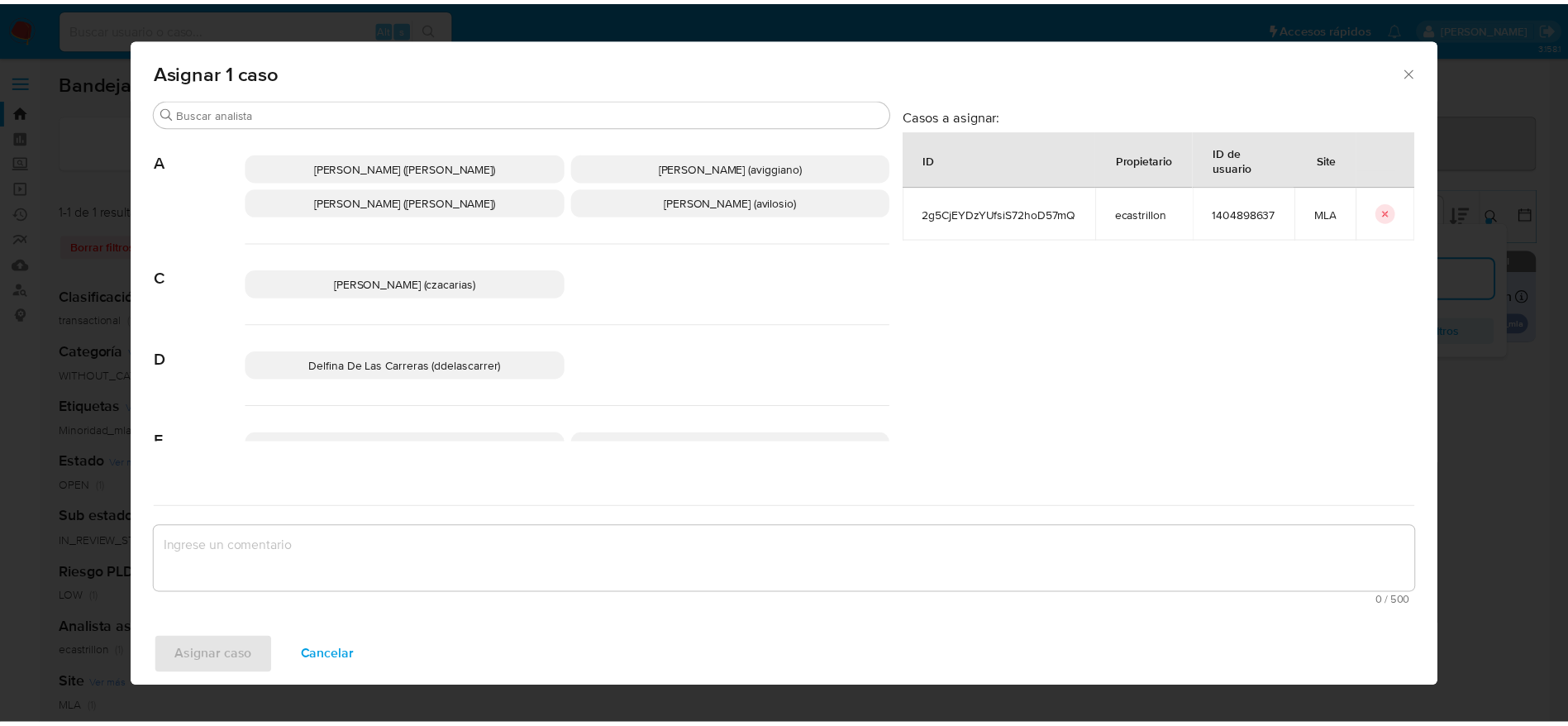
scroll to position [124, 0]
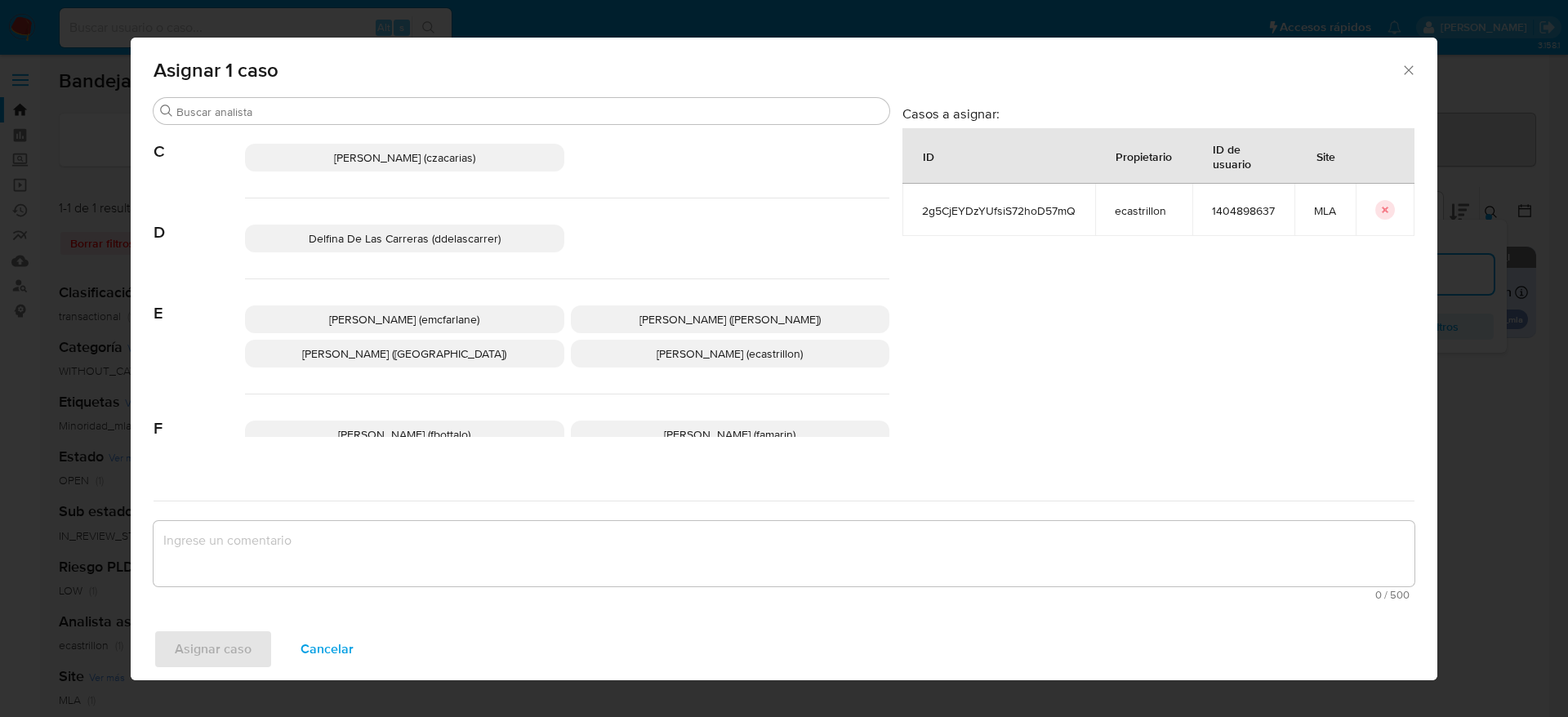
click at [470, 312] on span "[PERSON_NAME] (emcfarlane)" at bounding box center [404, 320] width 150 height 17
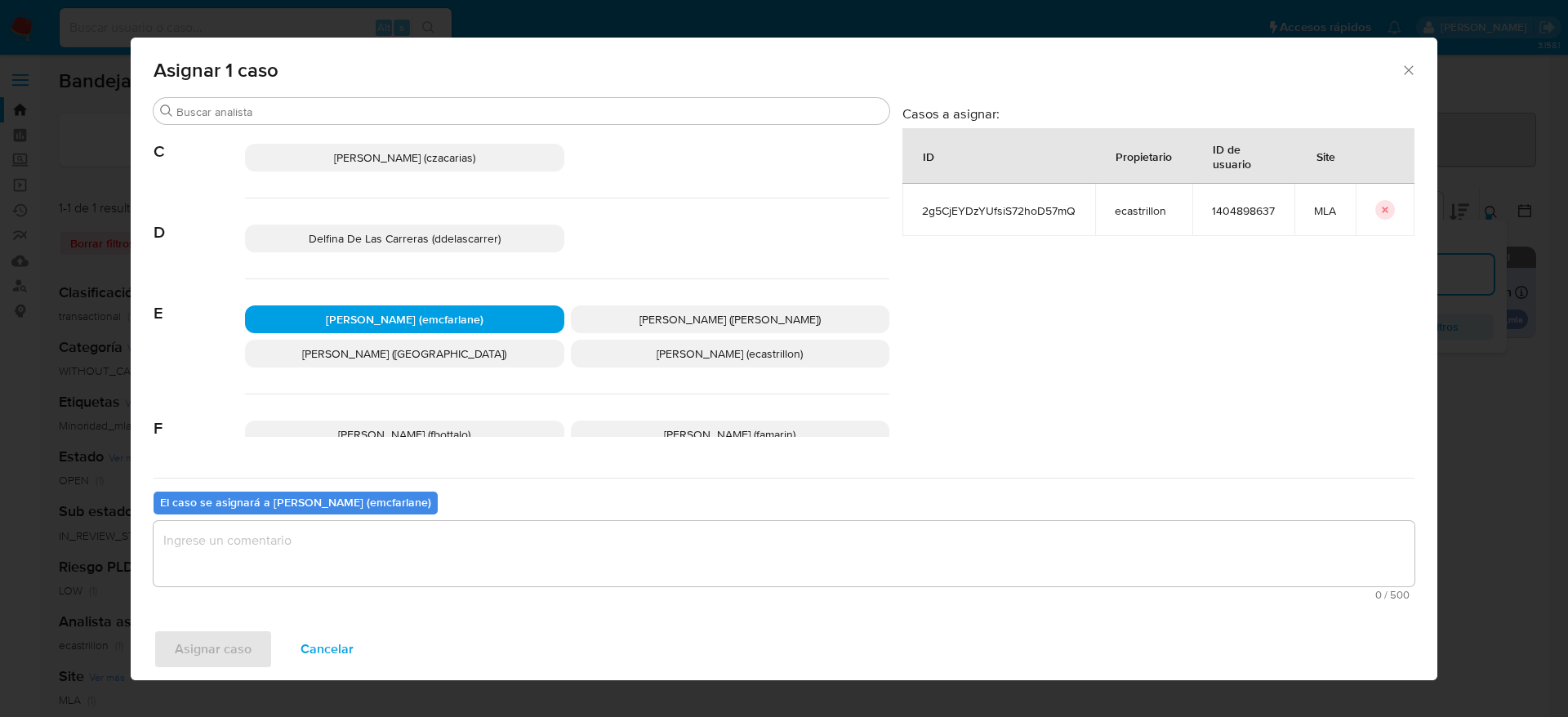
drag, startPoint x: 402, startPoint y: 538, endPoint x: 394, endPoint y: 545, distance: 10.6
click at [400, 539] on textarea "assign-modal" at bounding box center [784, 554] width 1261 height 65
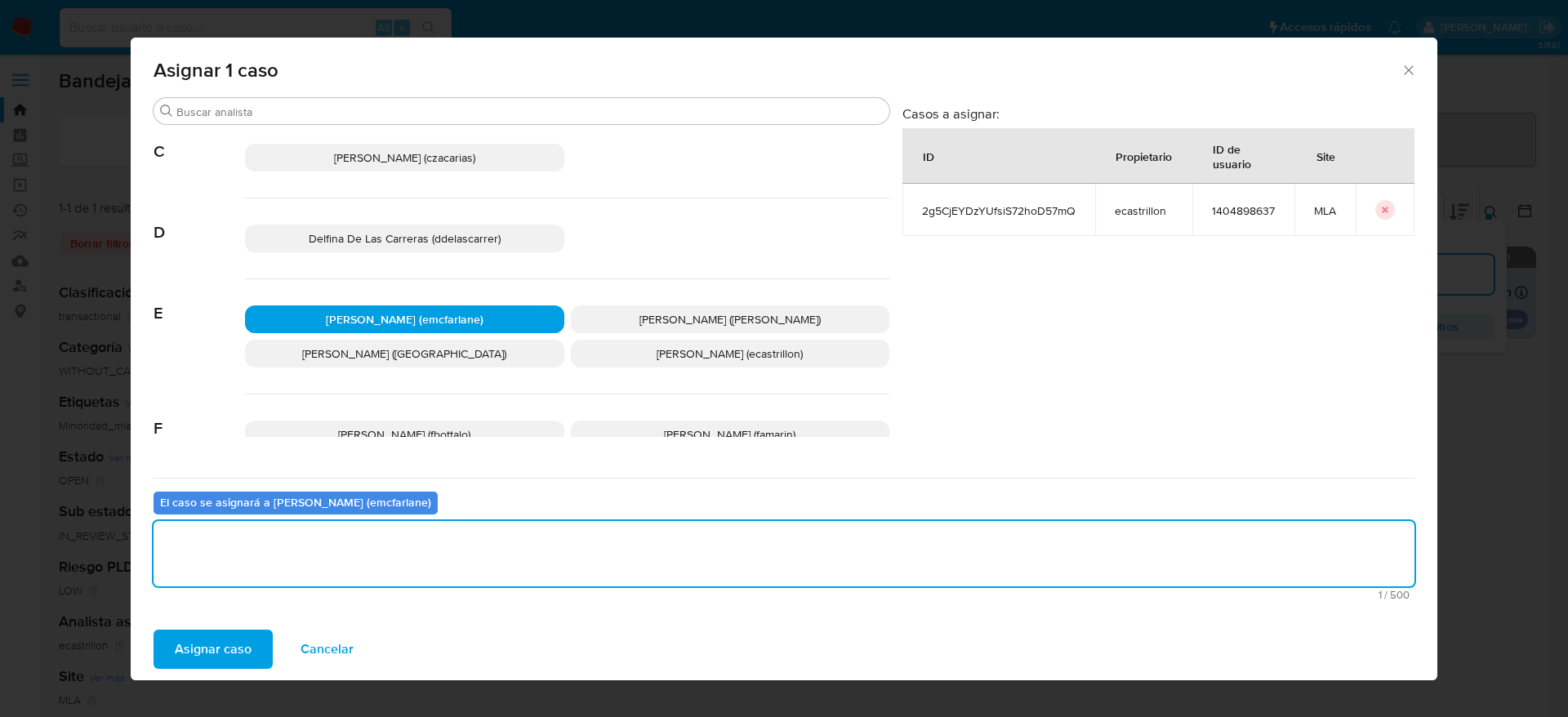
click at [247, 627] on div "Asignar caso Cancelar" at bounding box center [784, 649] width 1307 height 62
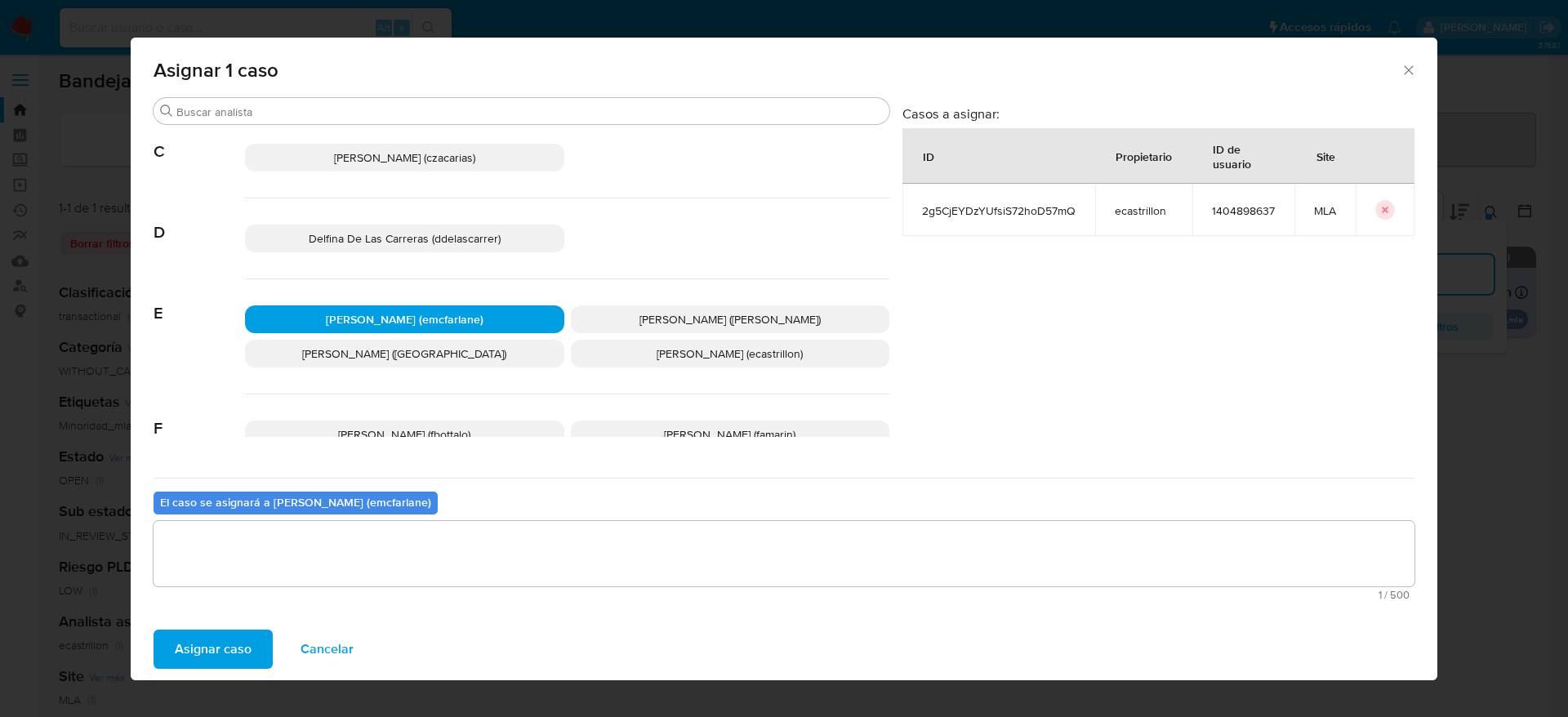
click at [234, 637] on span "Asignar caso" at bounding box center [213, 649] width 76 height 36
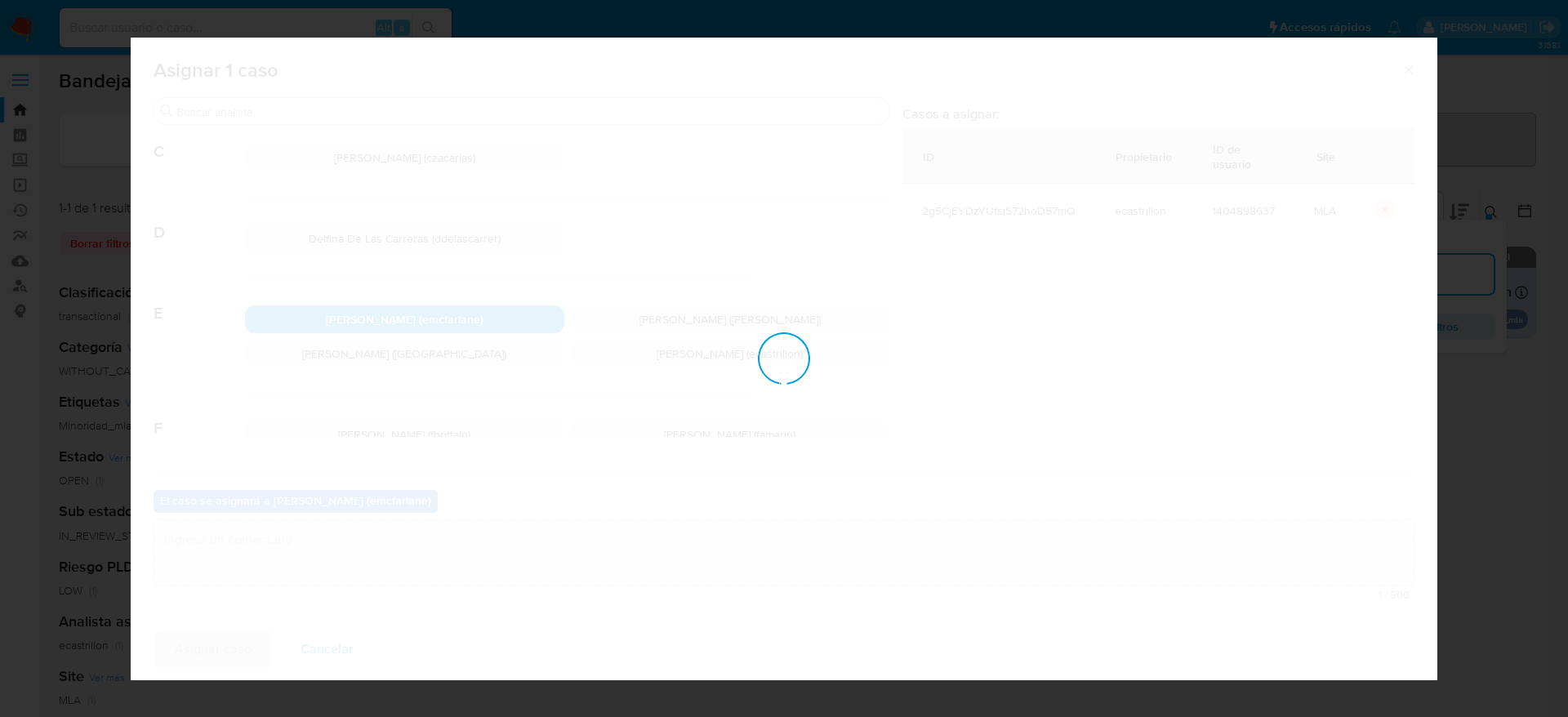
checkbox input "false"
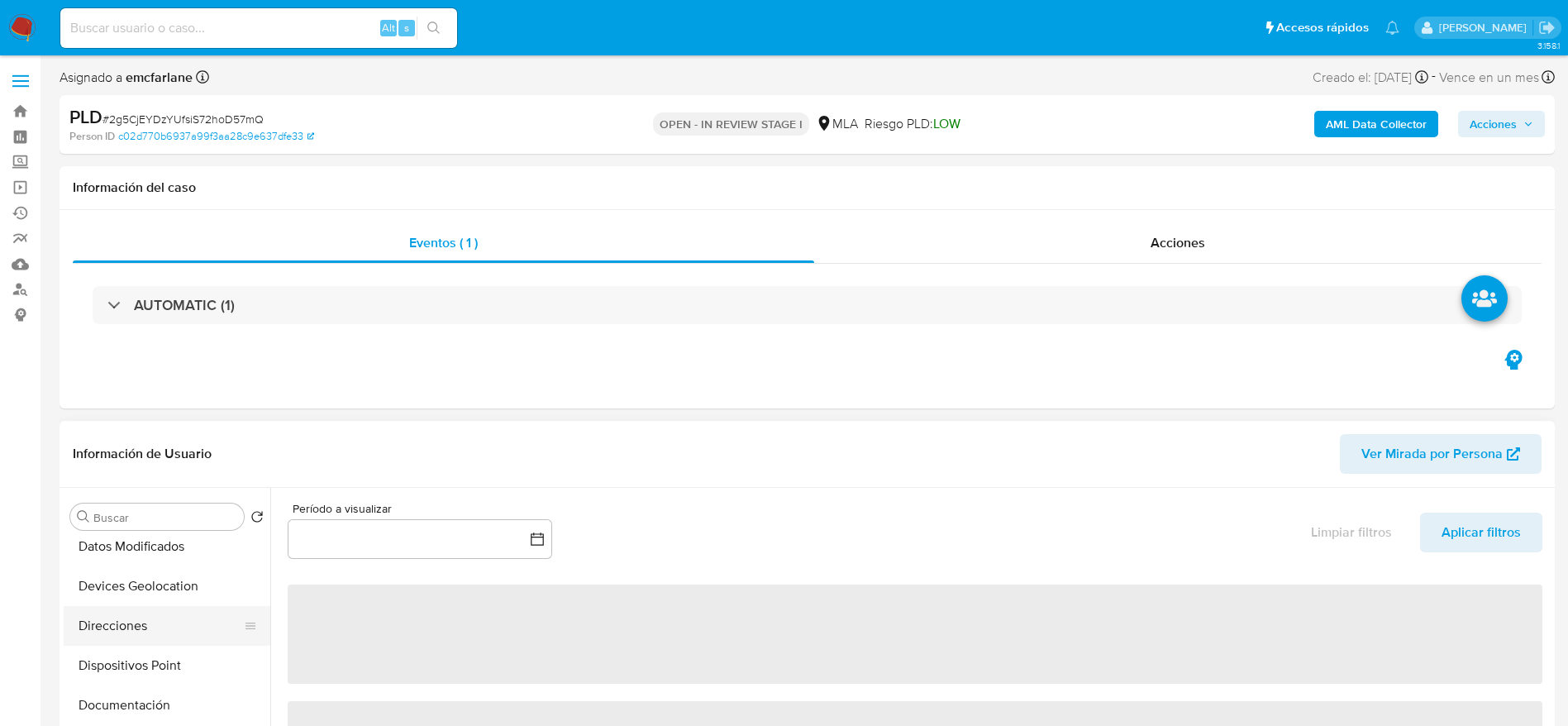
select select "10"
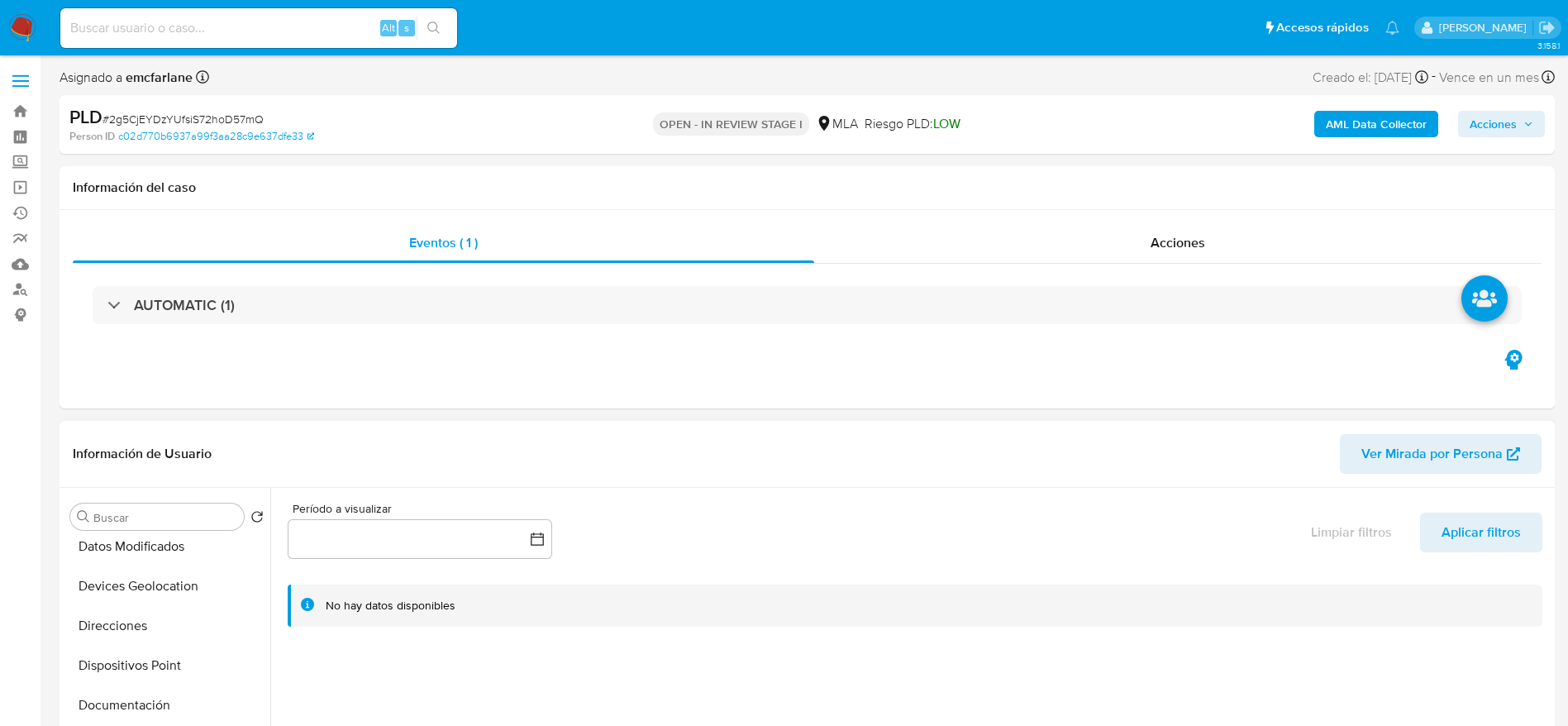
scroll to position [372, 0]
click at [139, 698] on button "Historial Casos" at bounding box center [159, 701] width 193 height 40
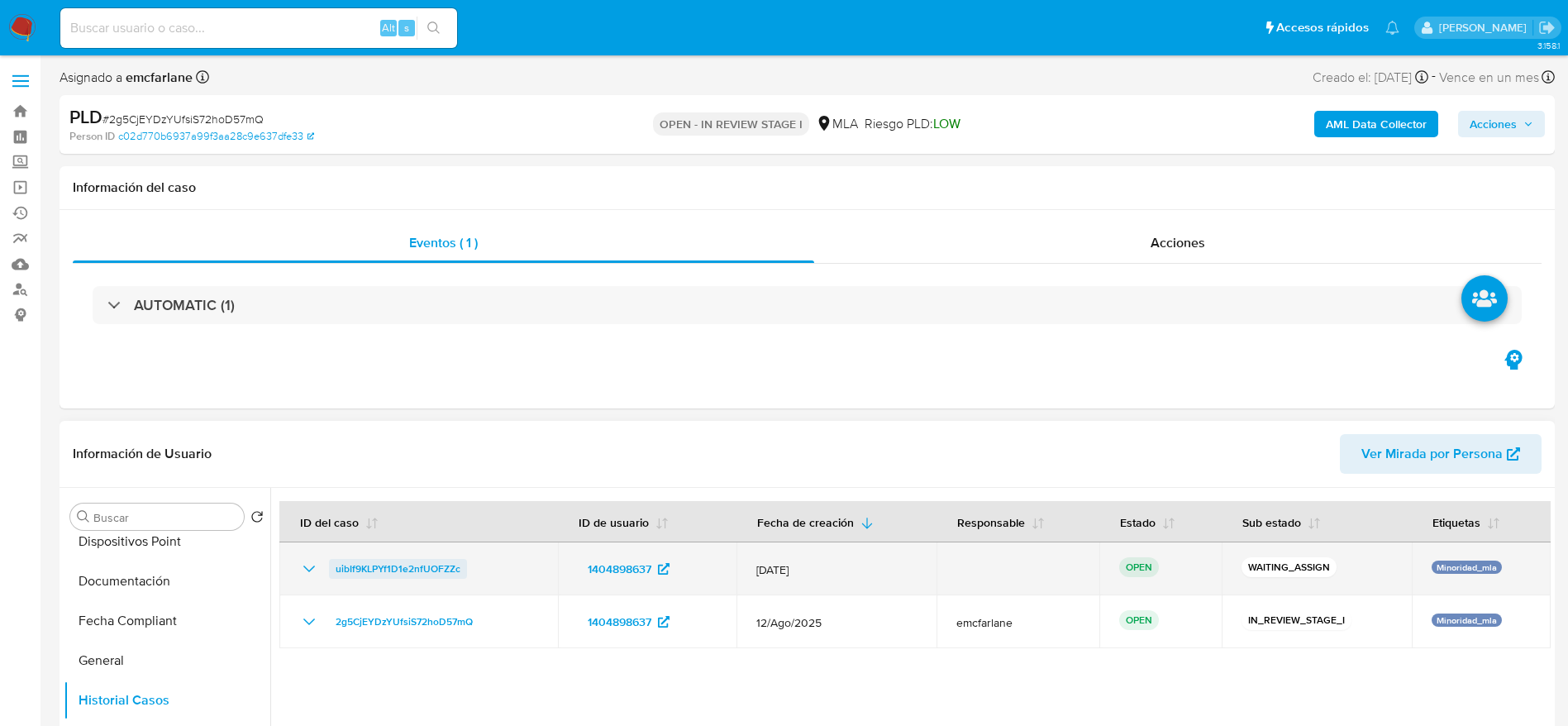
drag, startPoint x: 495, startPoint y: 576, endPoint x: 331, endPoint y: 564, distance: 164.4
click at [331, 564] on div "uibIf9KLPYf1D1e2nfUOFZZc" at bounding box center [418, 568] width 239 height 20
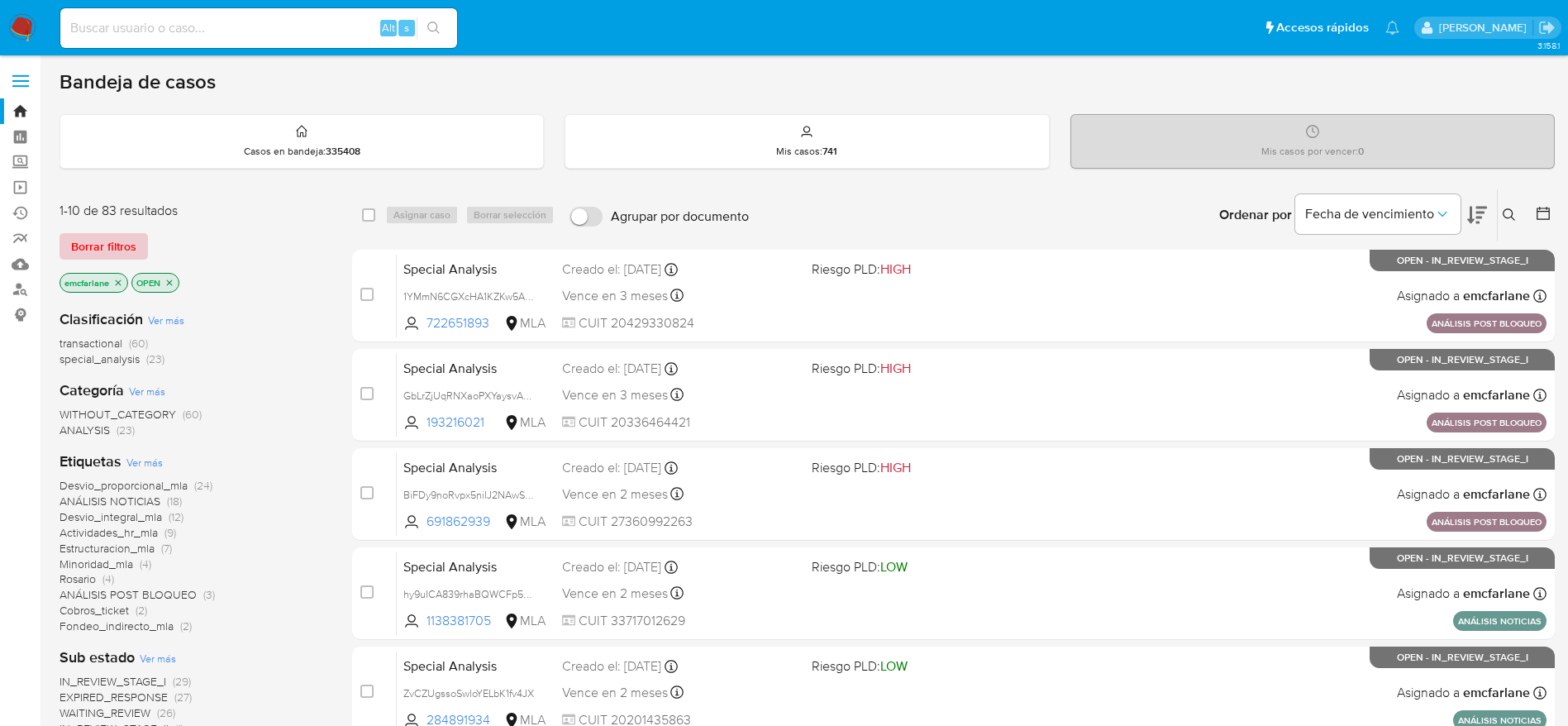
click at [117, 242] on span "Borrar filtros" at bounding box center [103, 246] width 65 height 24
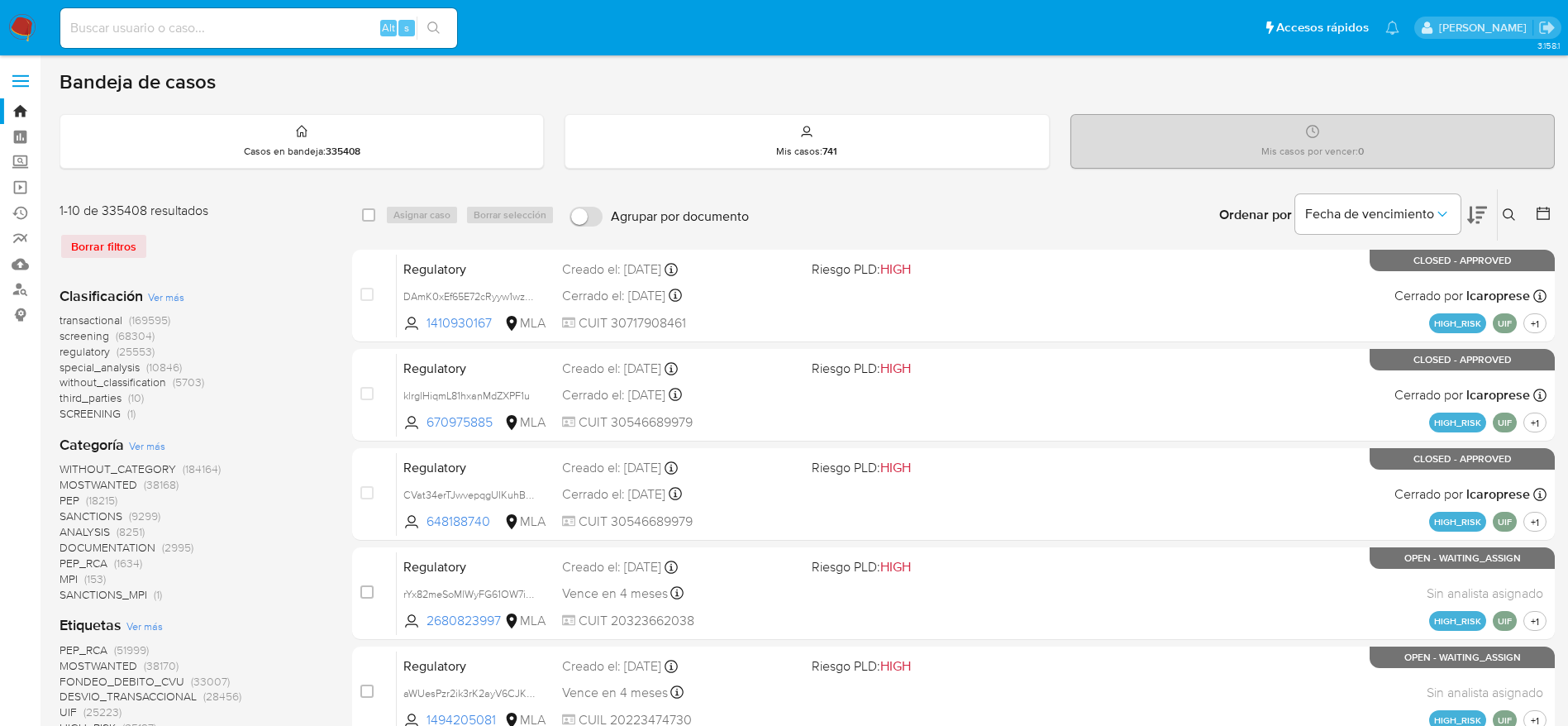
click at [1508, 219] on icon at bounding box center [1510, 215] width 13 height 13
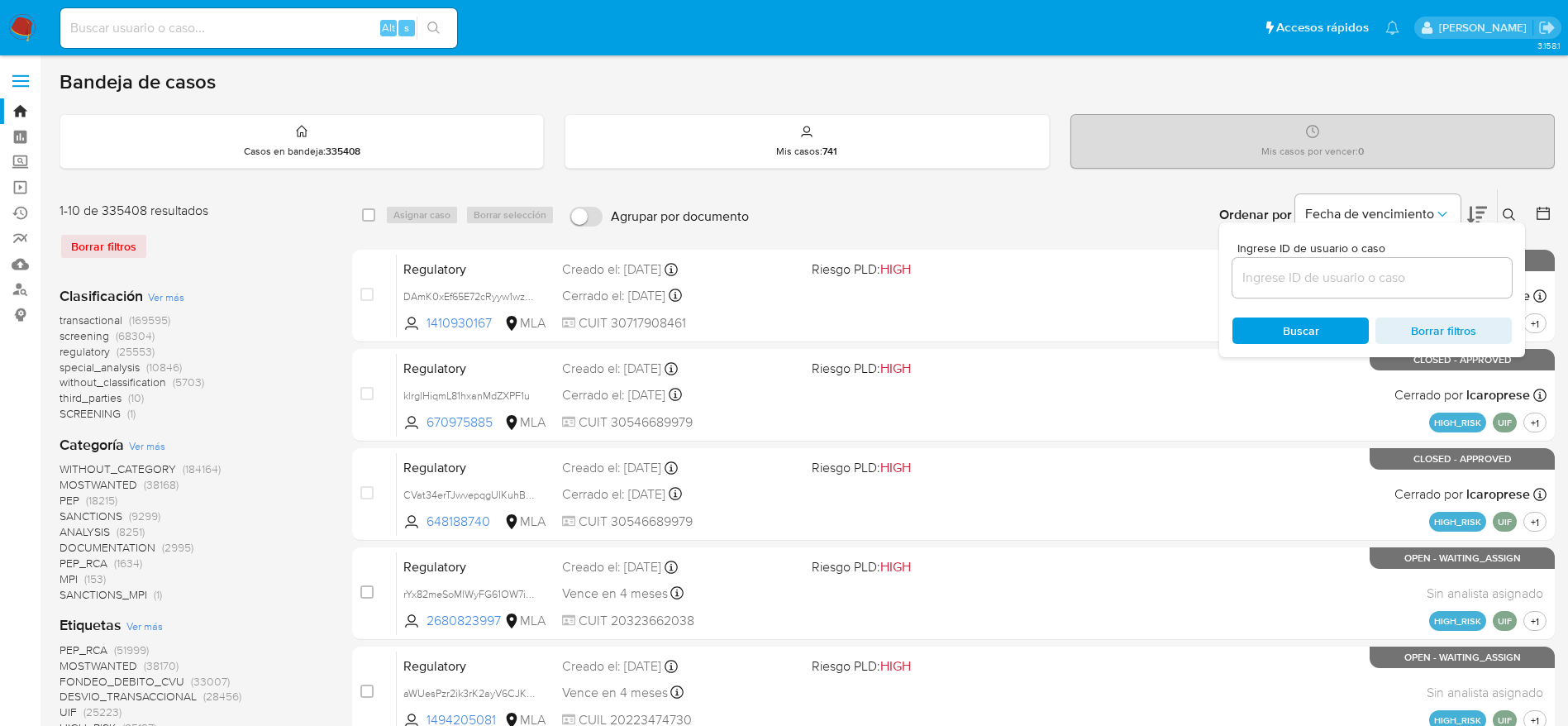
click at [1382, 276] on input at bounding box center [1372, 278] width 279 height 22
type input "uibIf9KLPYf1D1e2nfUOFZZc"
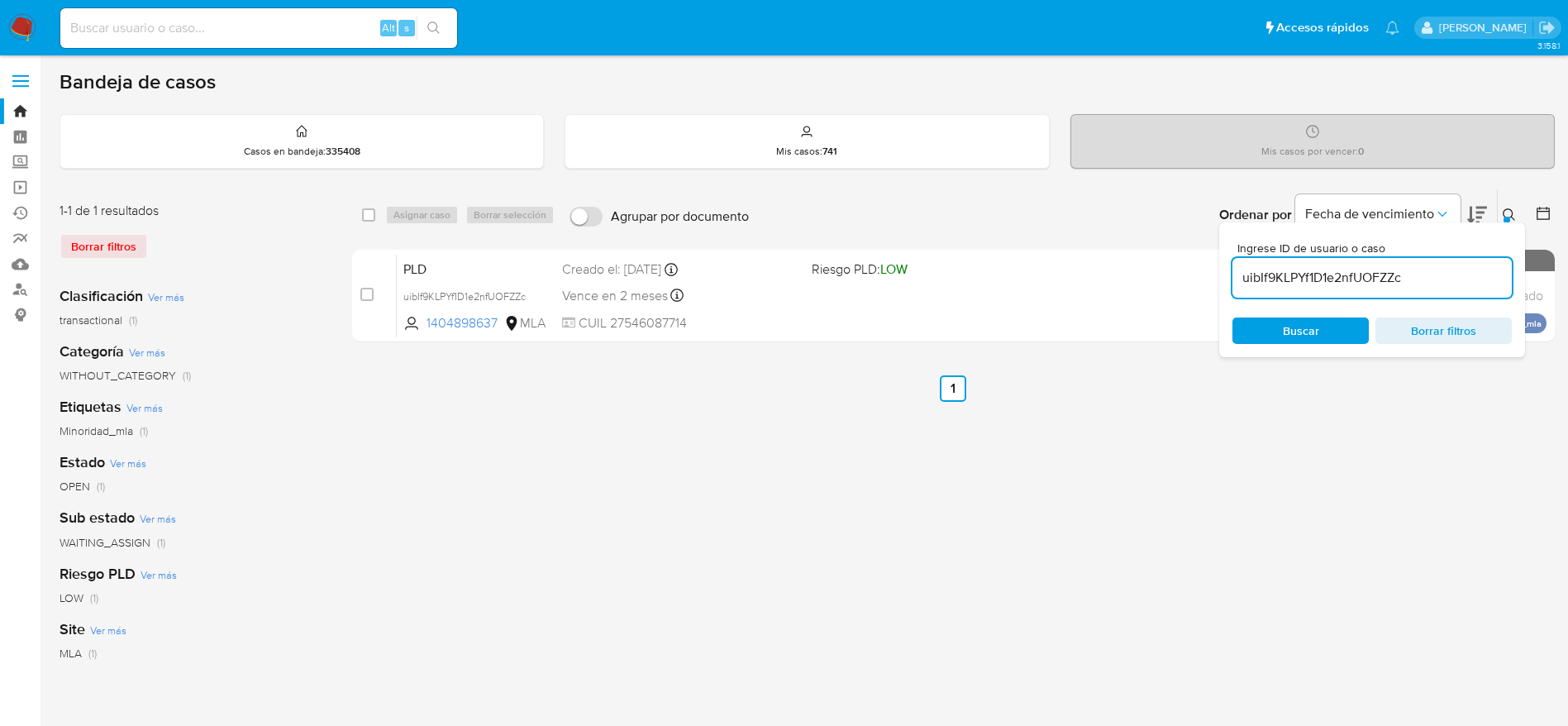
click at [375, 219] on div "select-all-cases-checkbox" at bounding box center [372, 214] width 20 height 20
click at [374, 216] on input "checkbox" at bounding box center [369, 215] width 13 height 13
checkbox input "true"
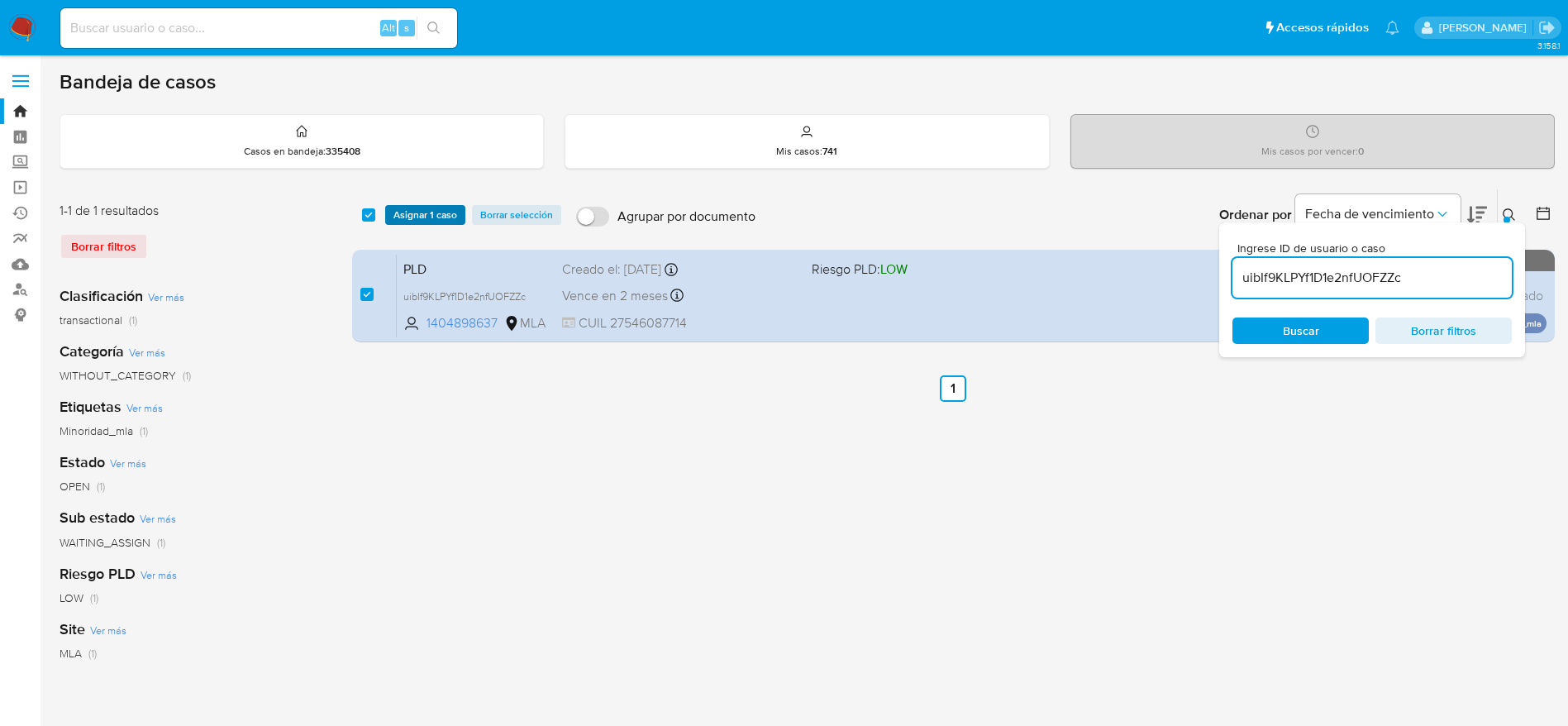
click at [403, 224] on span "Asignar 1 caso" at bounding box center [425, 215] width 63 height 17
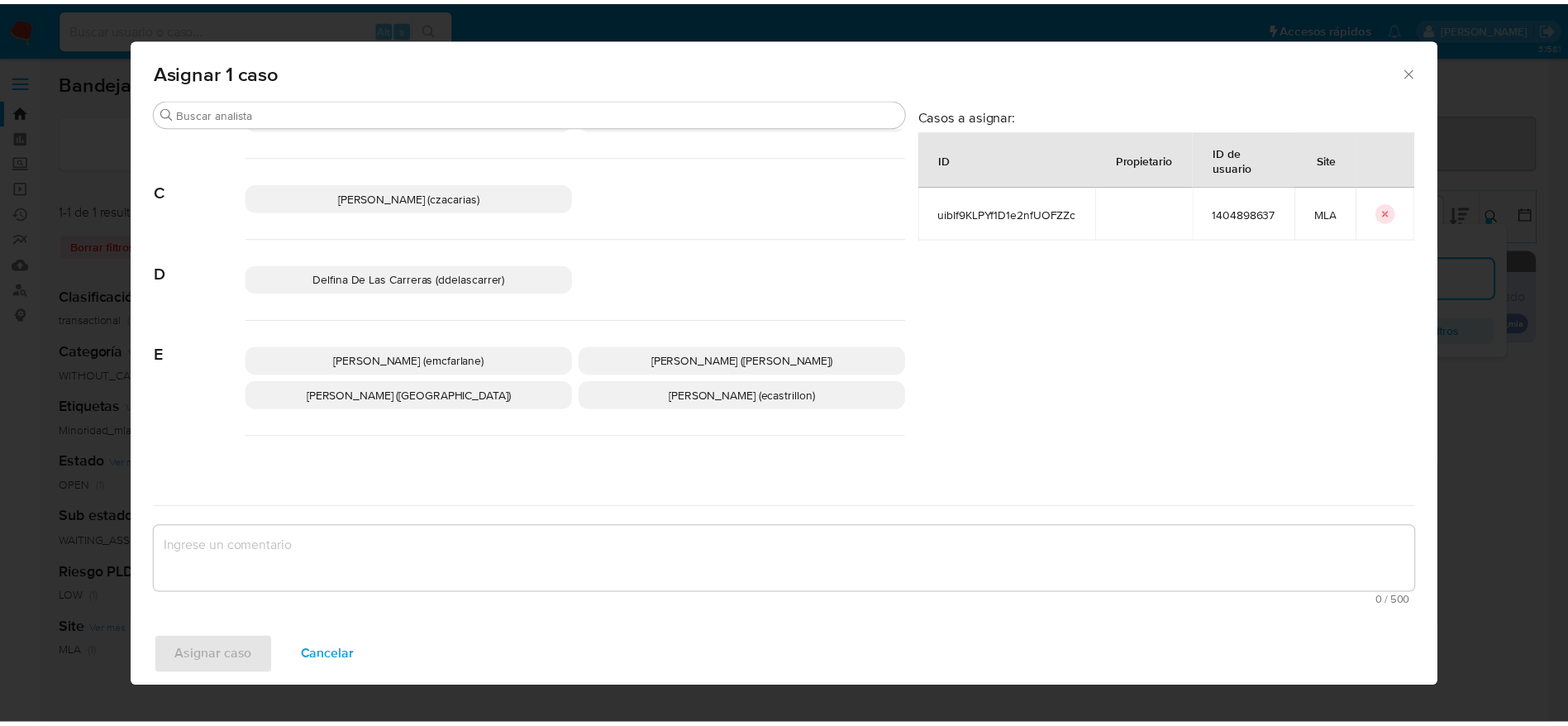
scroll to position [124, 0]
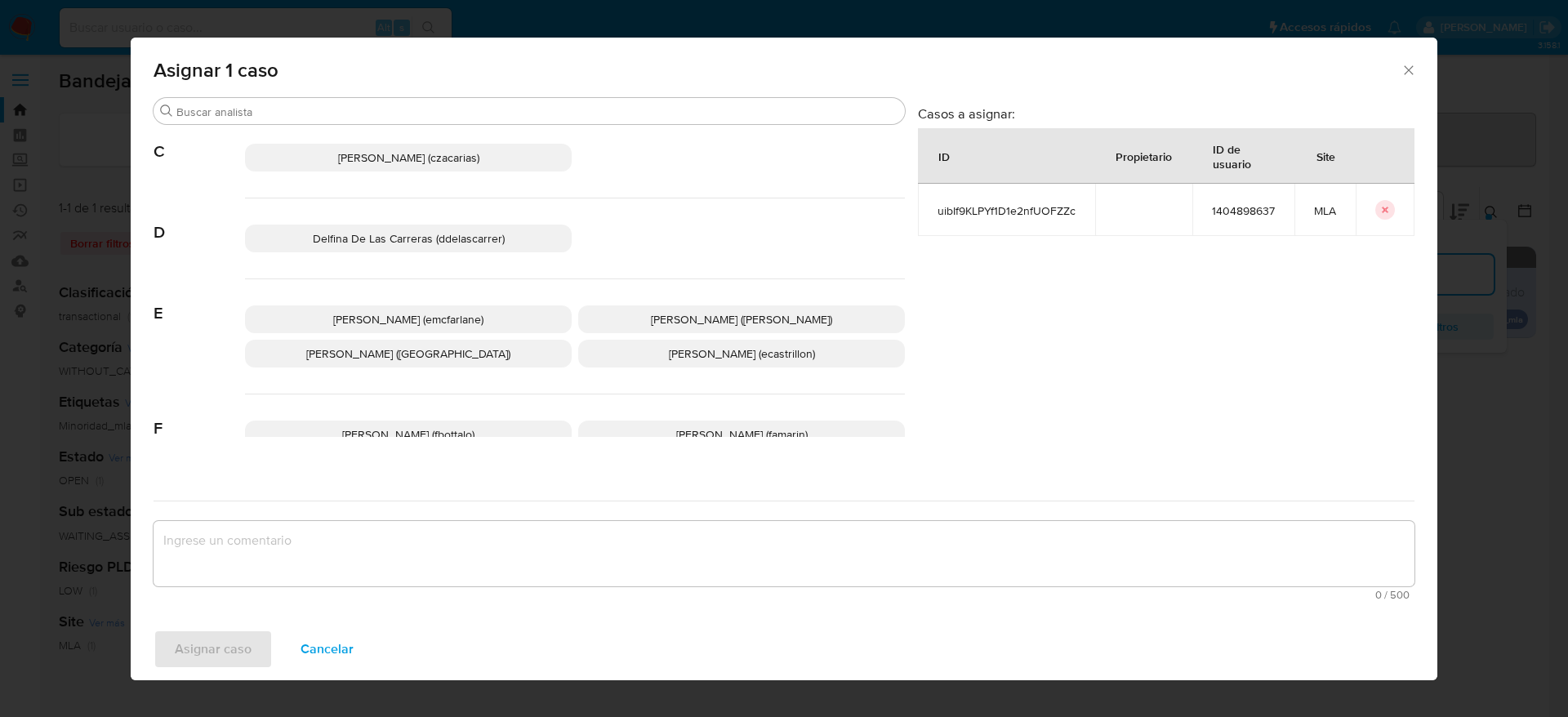
click at [447, 308] on p "Elaine Mc Farlane (emcfarlane)" at bounding box center [408, 320] width 326 height 28
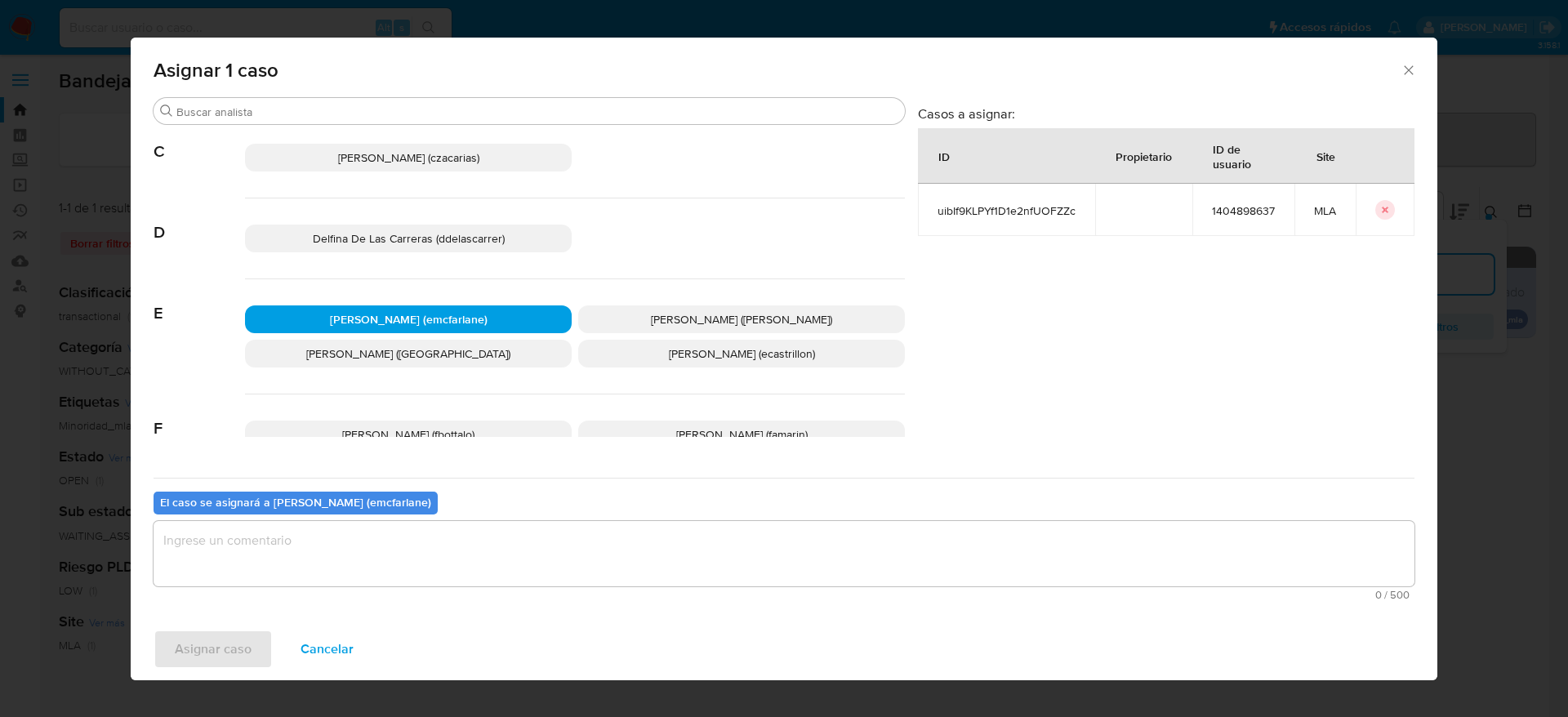
click at [356, 556] on textarea "assign-modal" at bounding box center [784, 554] width 1261 height 65
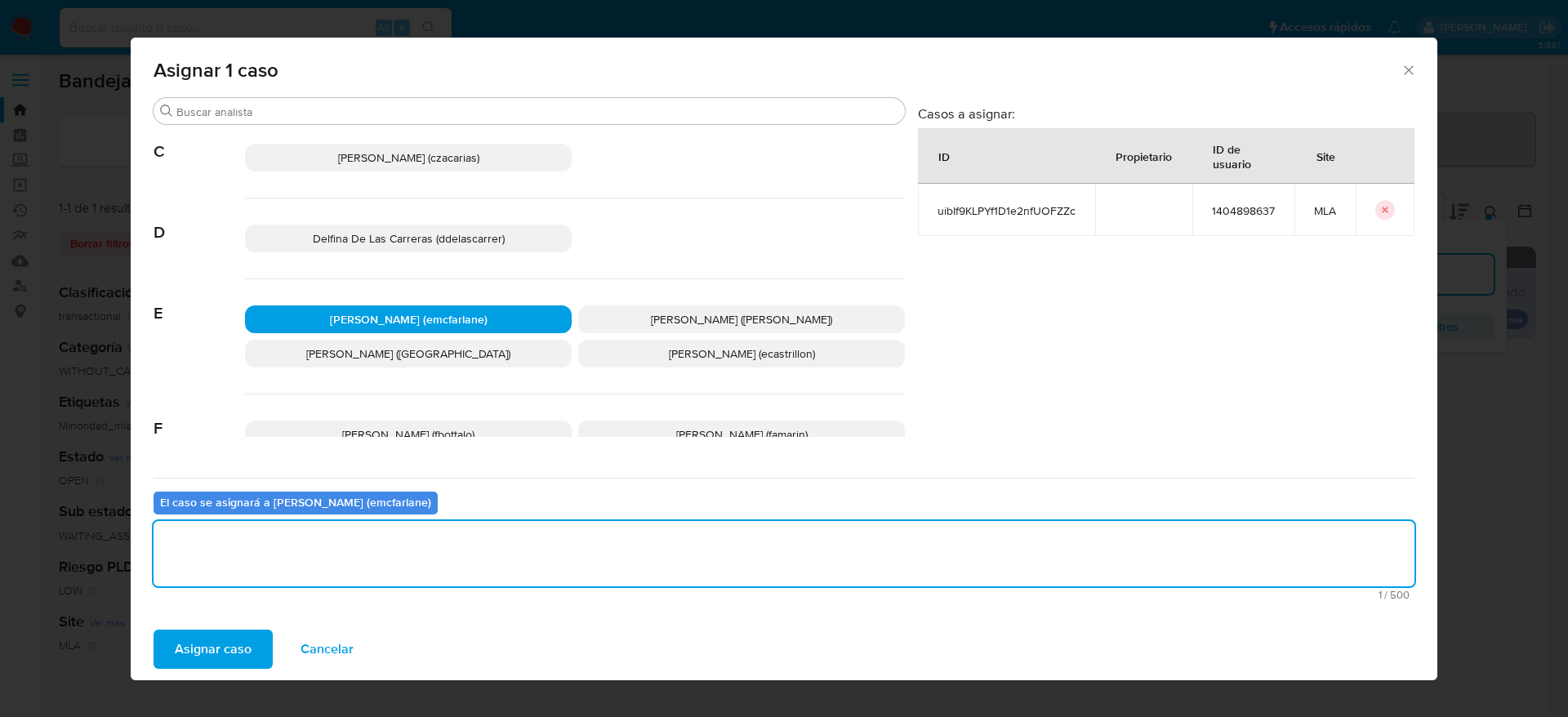
click at [211, 669] on div "Asignar caso Cancelar" at bounding box center [784, 649] width 1307 height 62
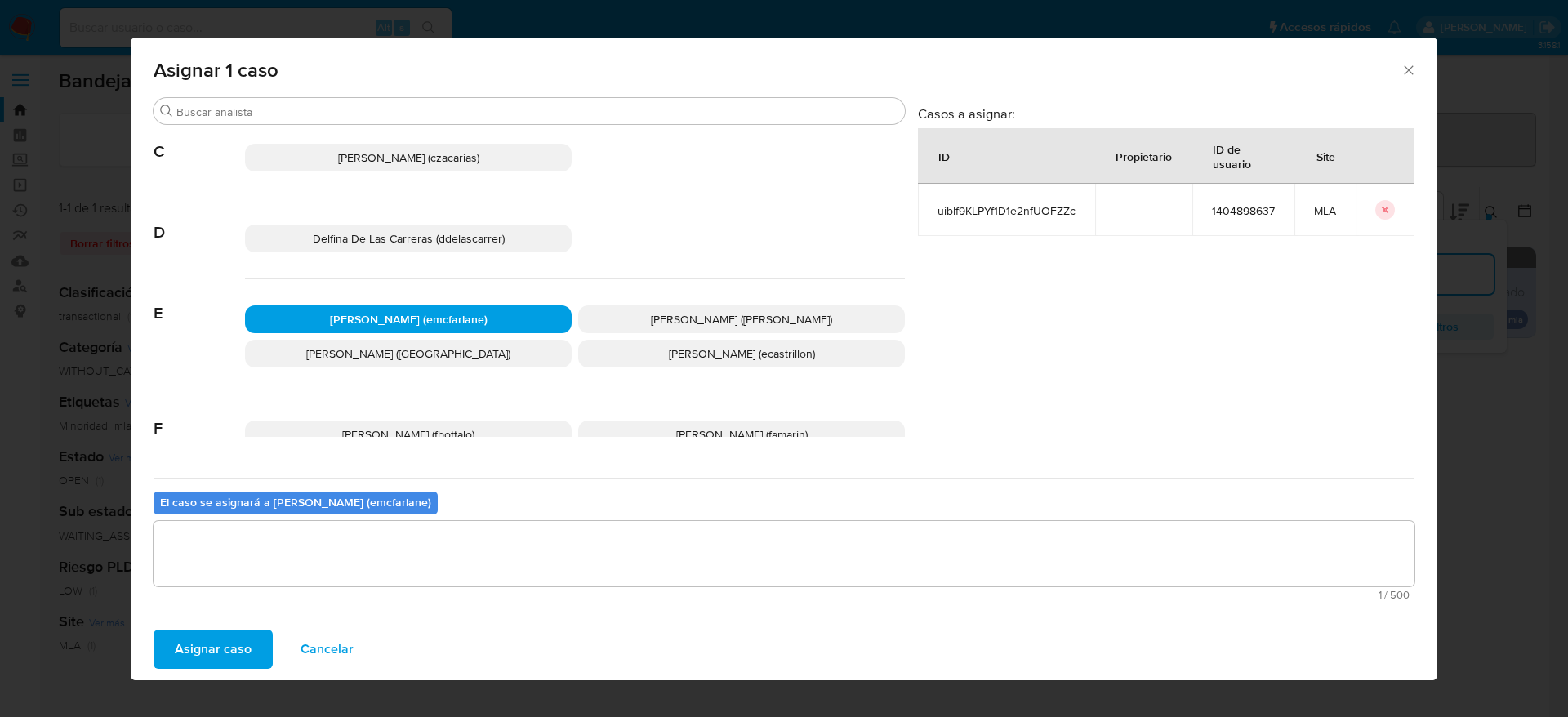
click at [211, 663] on span "Asignar caso" at bounding box center [213, 649] width 76 height 36
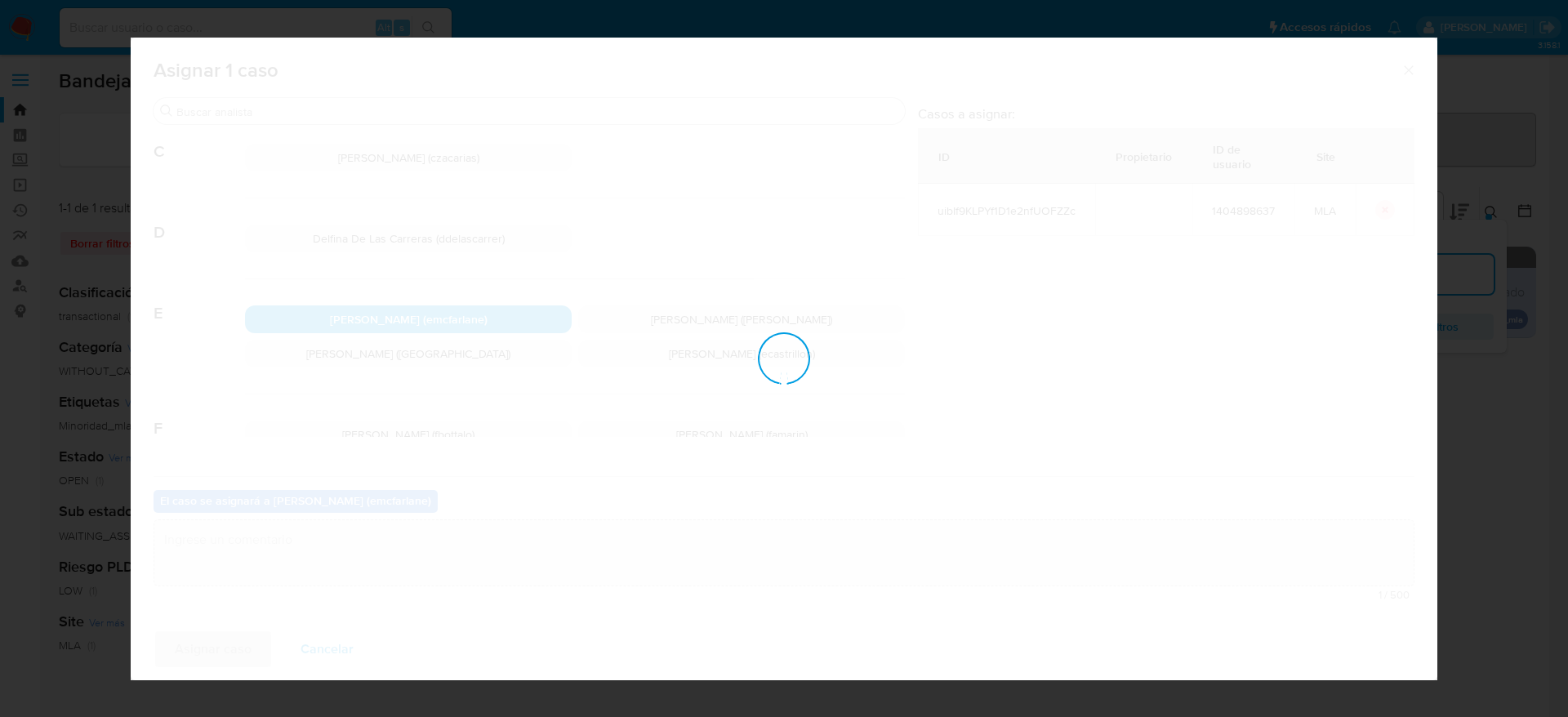
checkbox input "false"
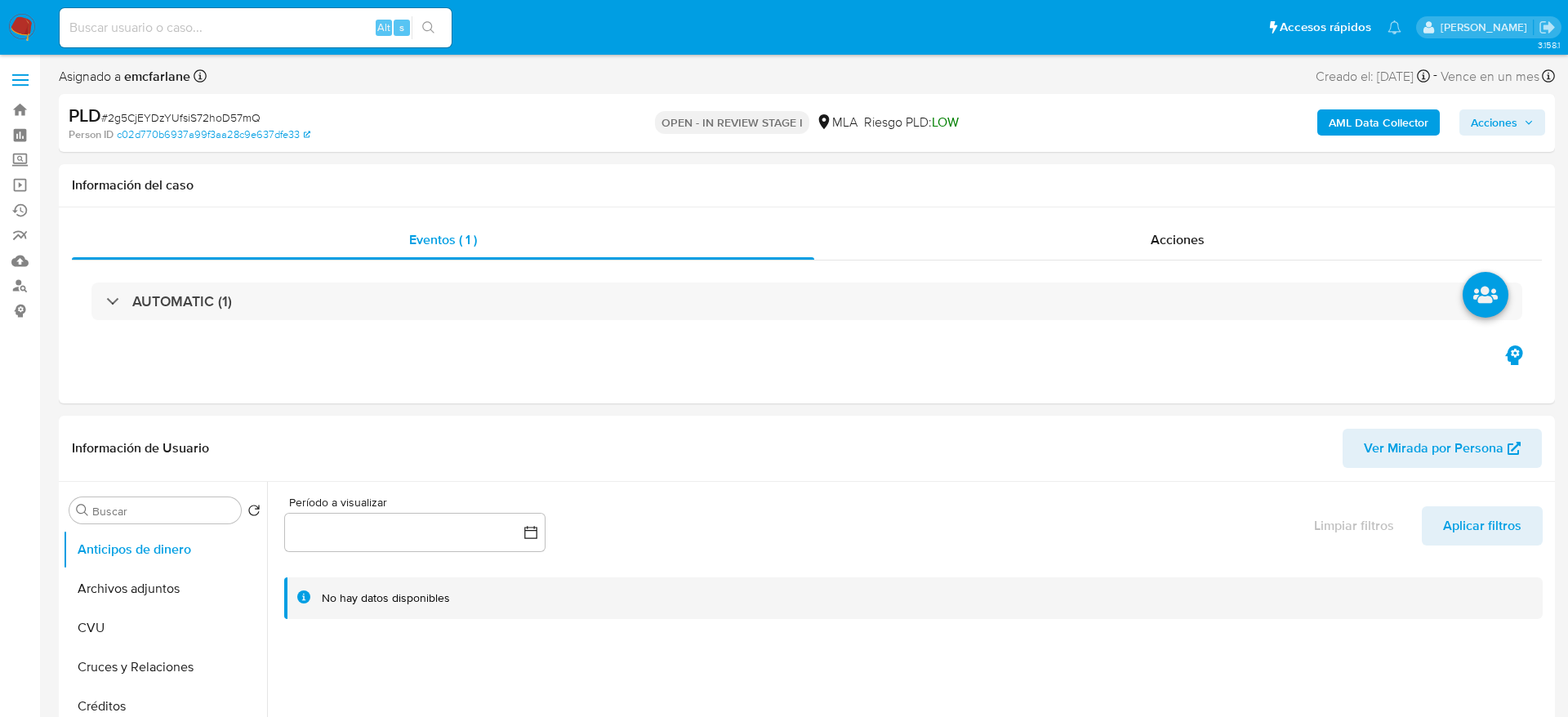
select select "10"
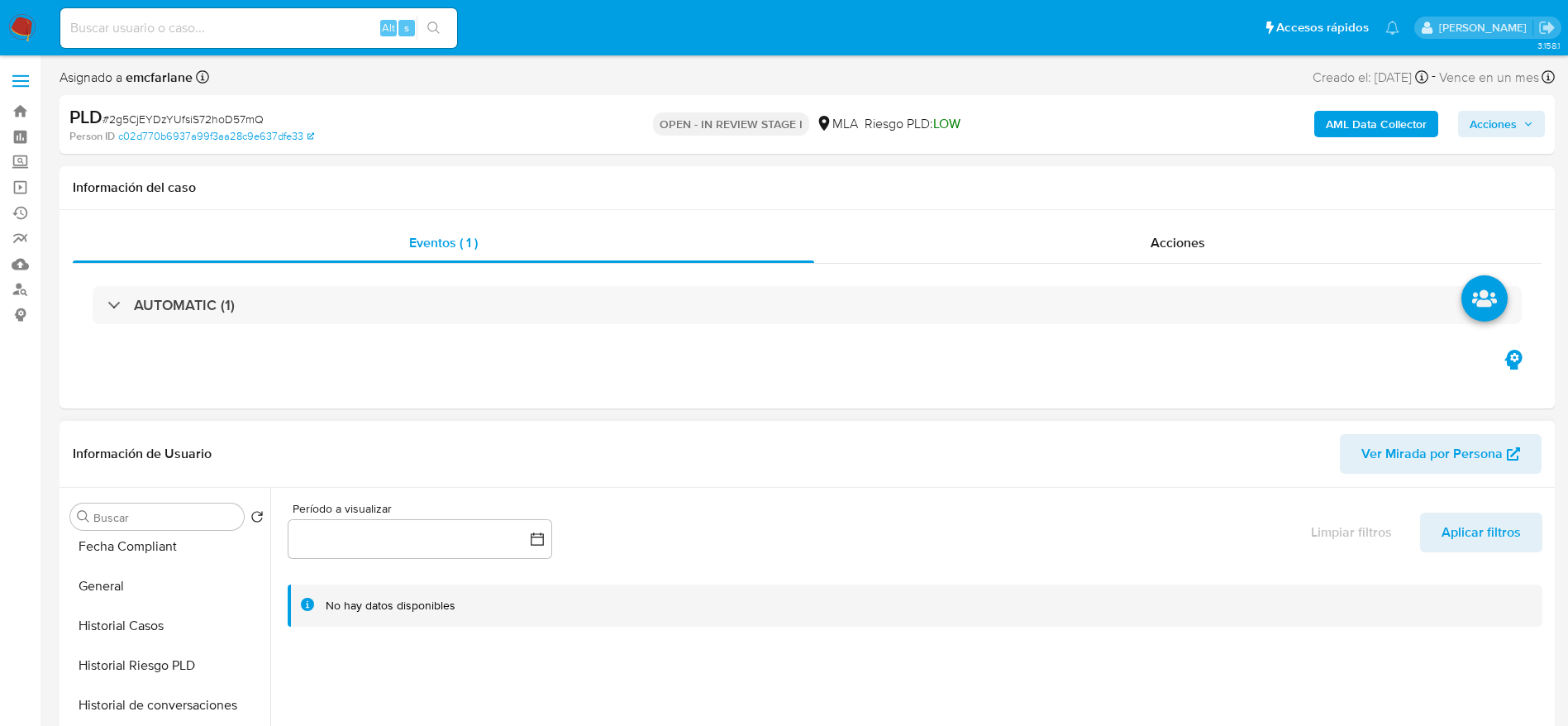
scroll to position [497, 0]
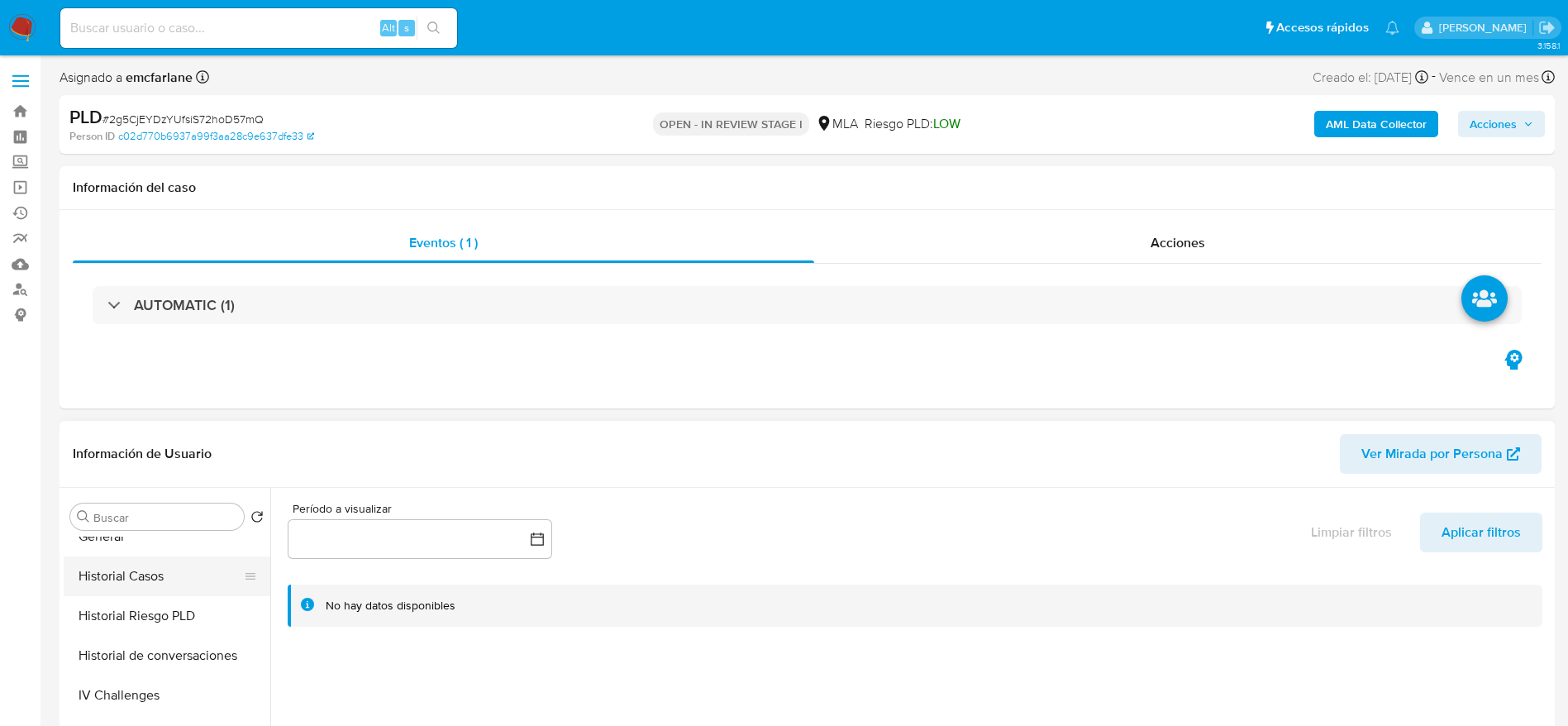
click at [118, 571] on button "Historial Casos" at bounding box center [159, 577] width 193 height 40
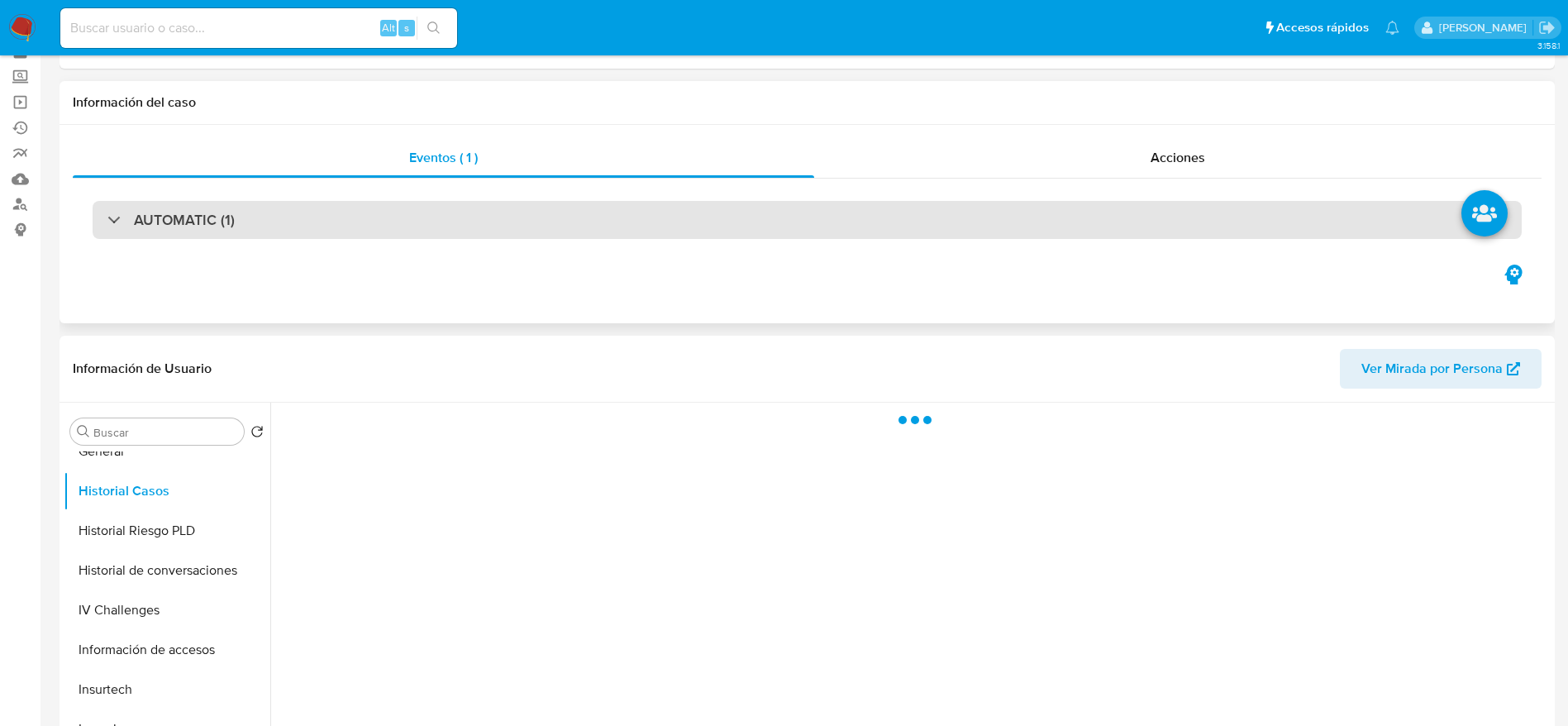
scroll to position [124, 0]
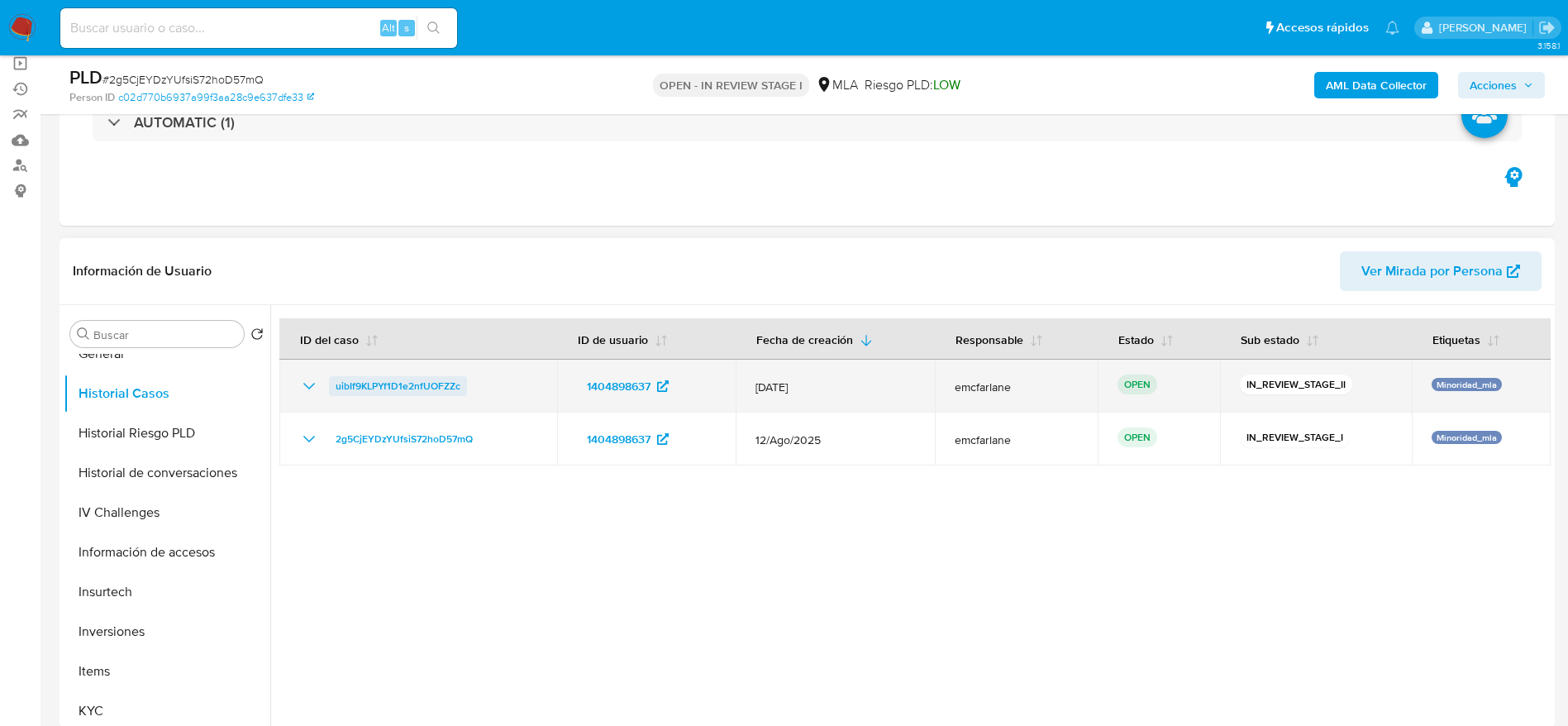
click at [410, 393] on span "uibIf9KLPYf1D1e2nfUOFZZc" at bounding box center [398, 386] width 125 height 20
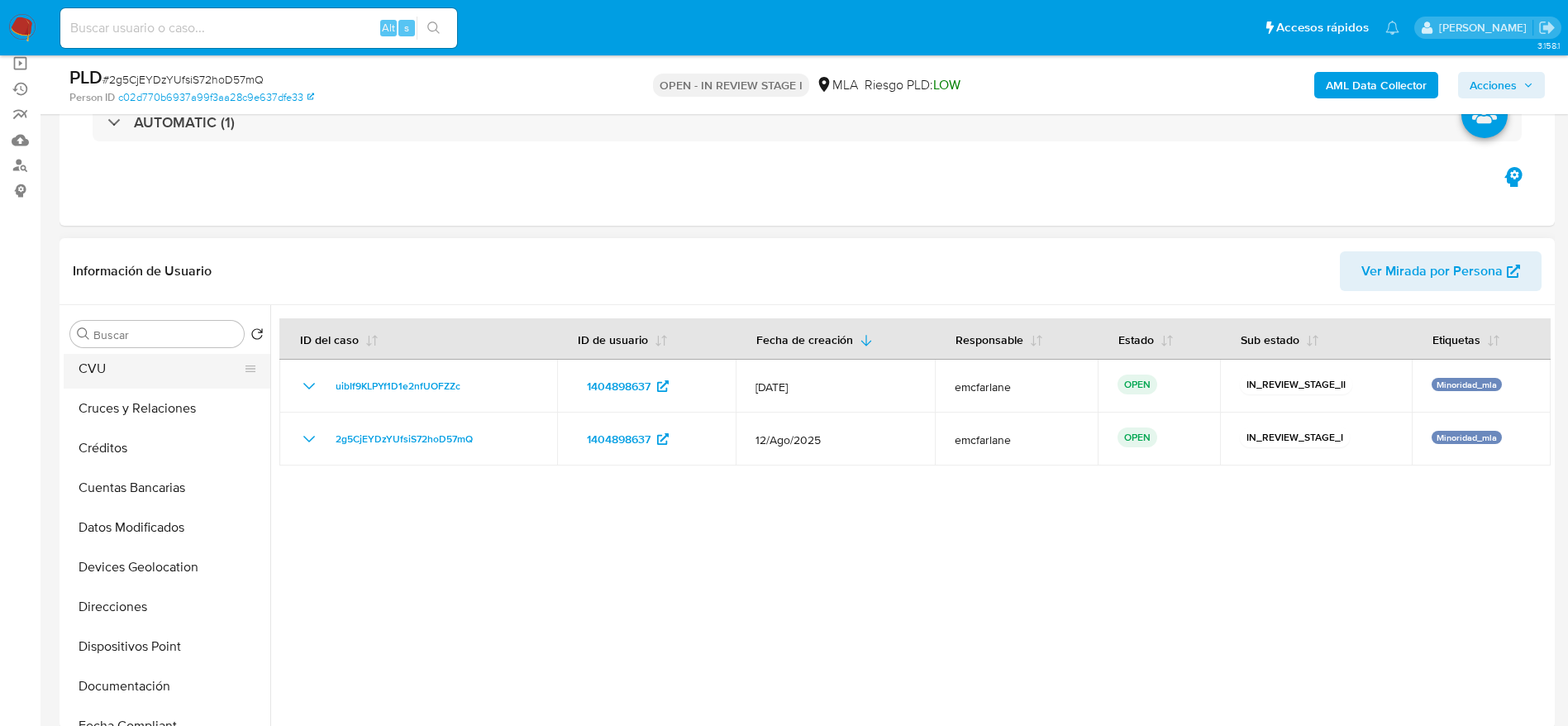
scroll to position [0, 0]
click at [136, 412] on button "Archivos adjuntos" at bounding box center [159, 414] width 193 height 40
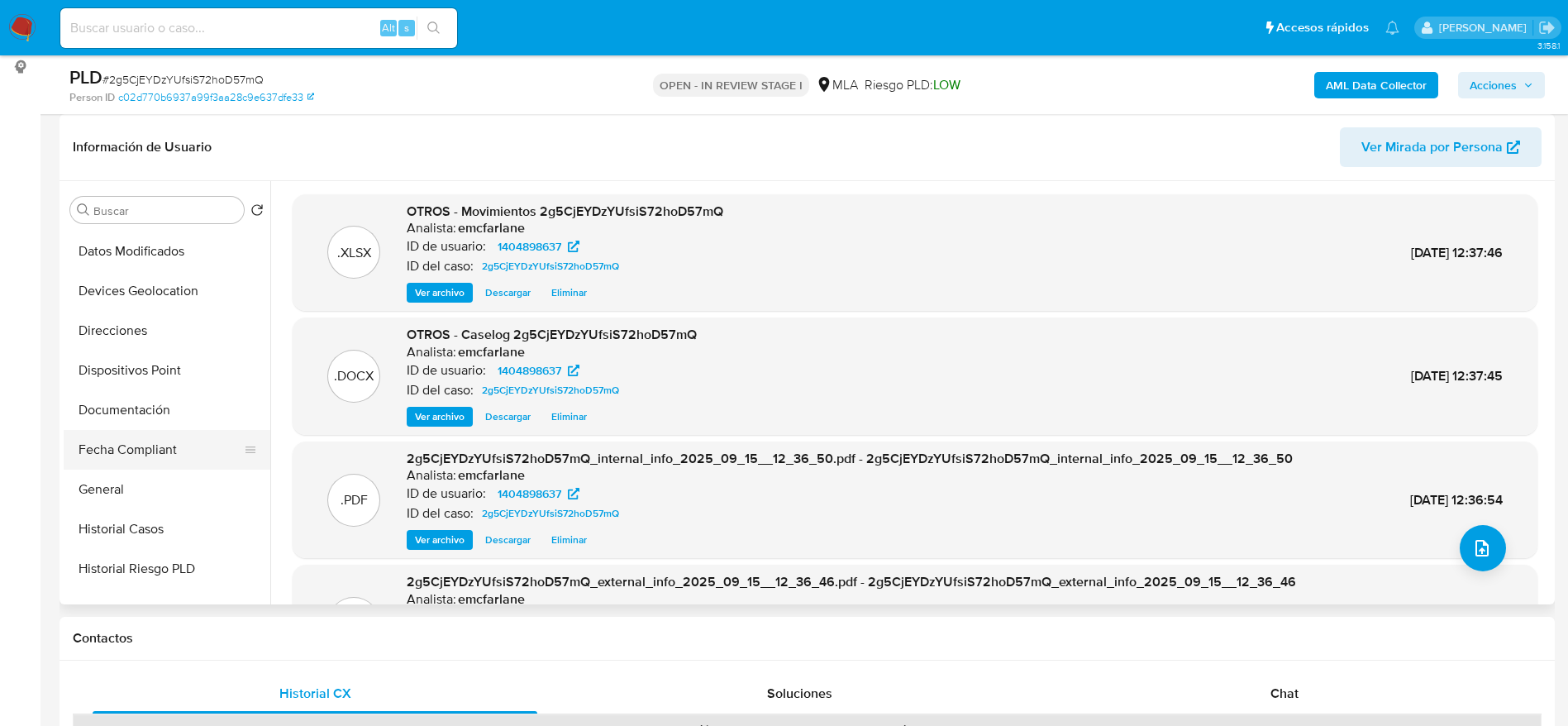
scroll to position [248, 0]
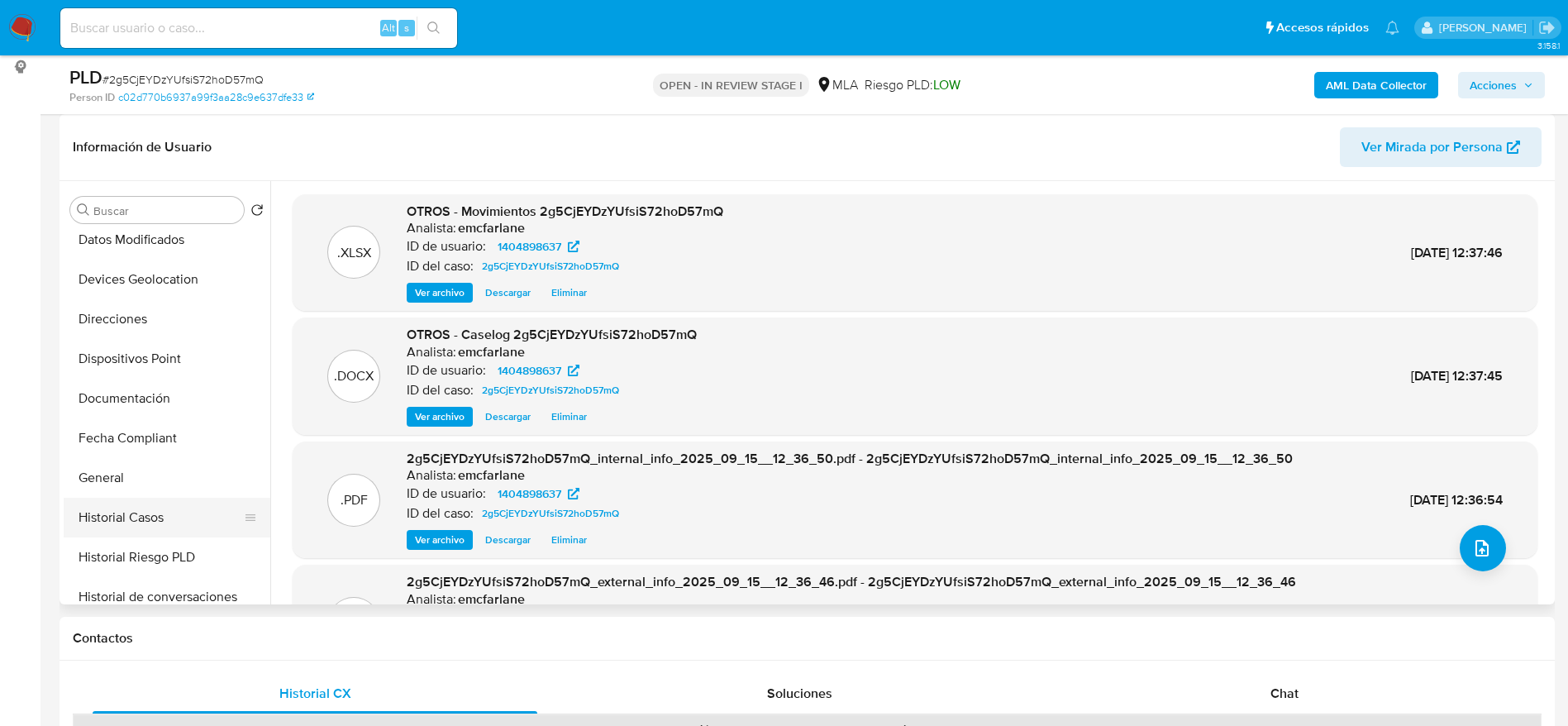
click at [159, 521] on button "Historial Casos" at bounding box center [159, 517] width 193 height 40
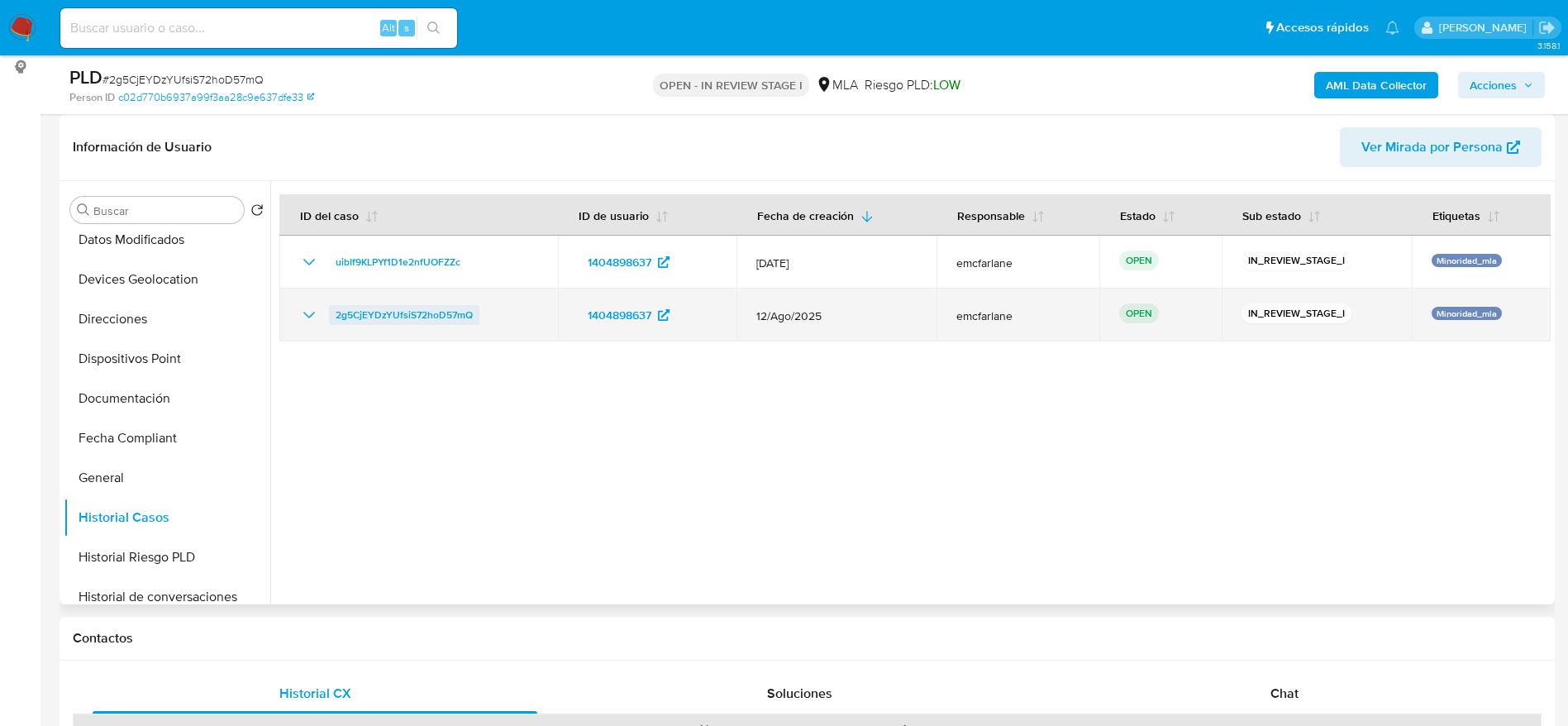
click at [362, 319] on span "2g5CjEYDzYUfsiS72hoD57mQ" at bounding box center [404, 314] width 137 height 20
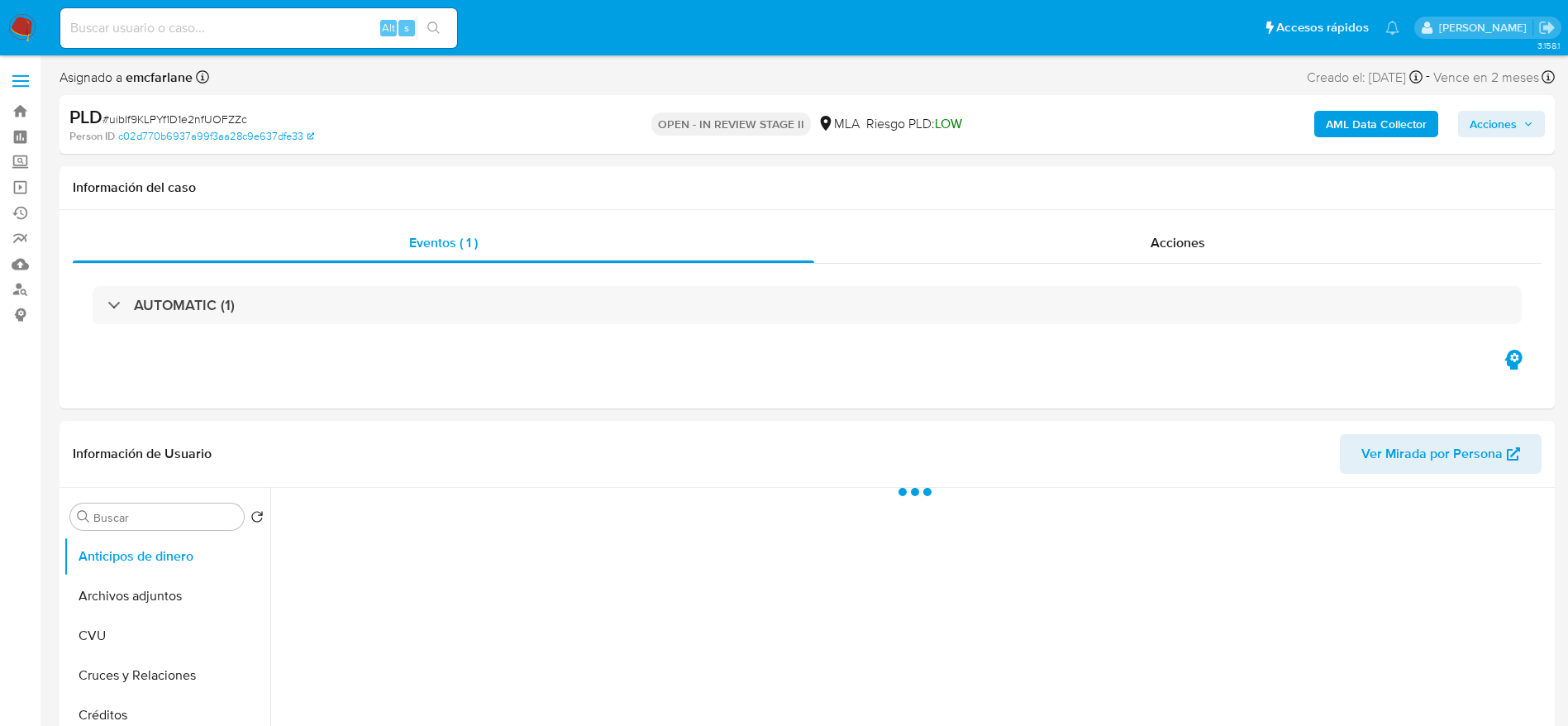
click at [1508, 126] on span "Acciones" at bounding box center [1493, 124] width 47 height 26
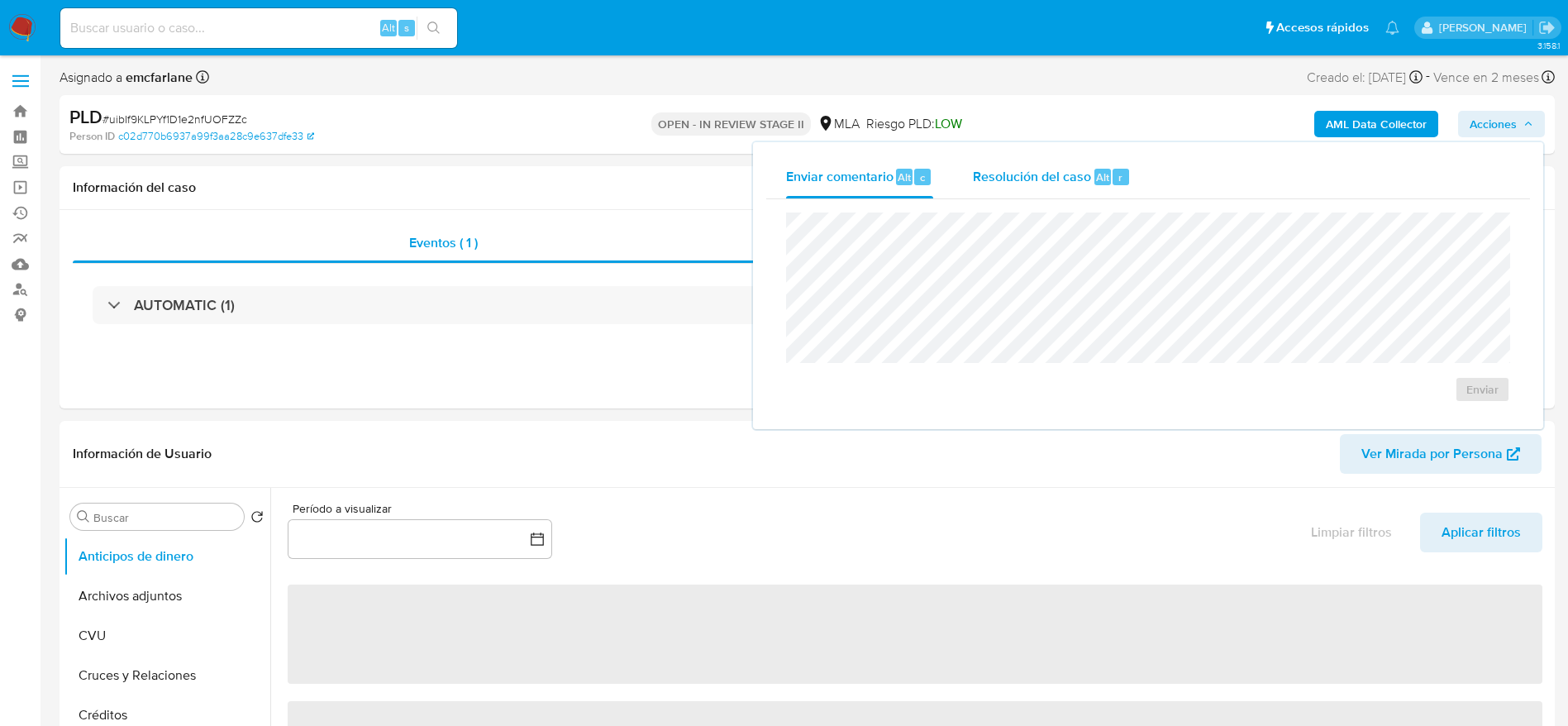
select select "10"
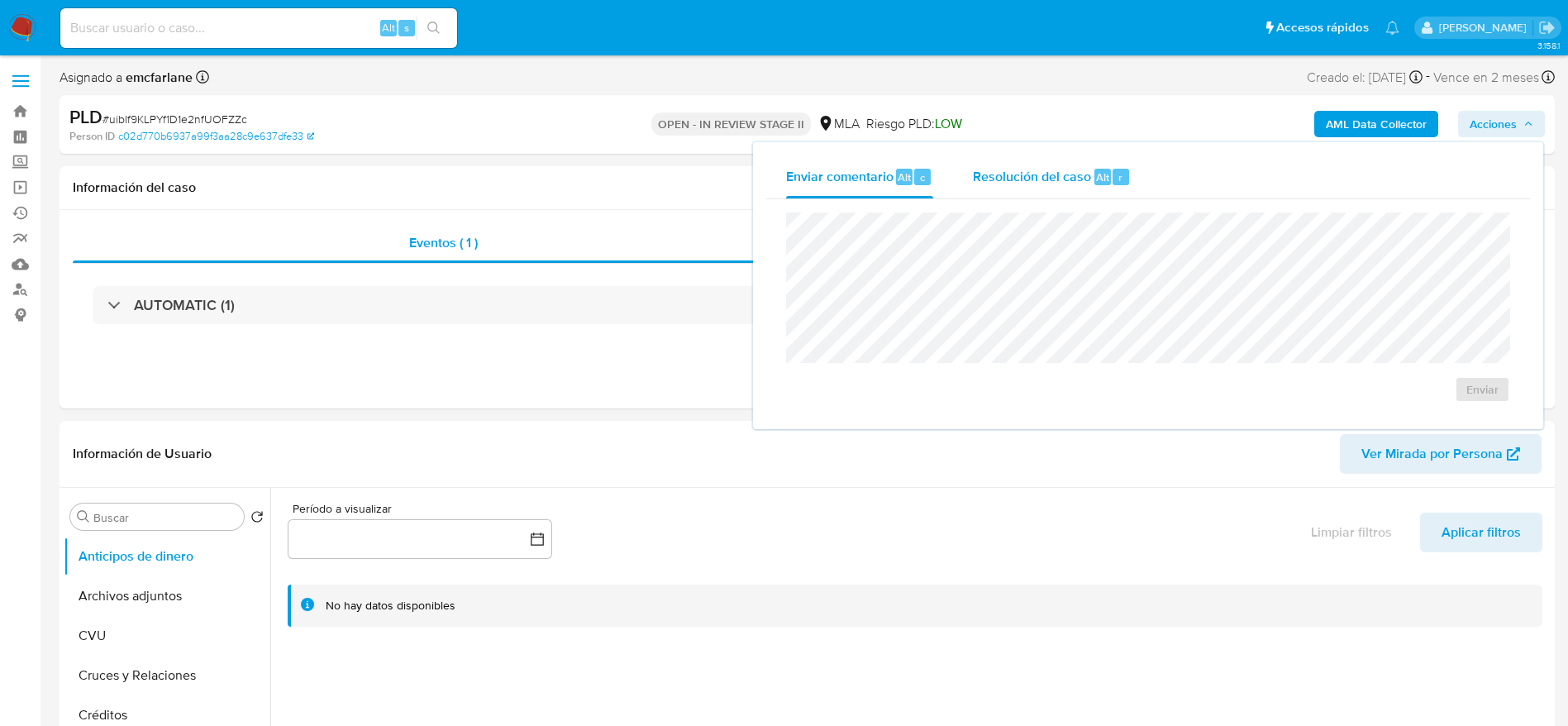
click at [1041, 190] on div "Resolución del caso Alt r" at bounding box center [1051, 177] width 158 height 43
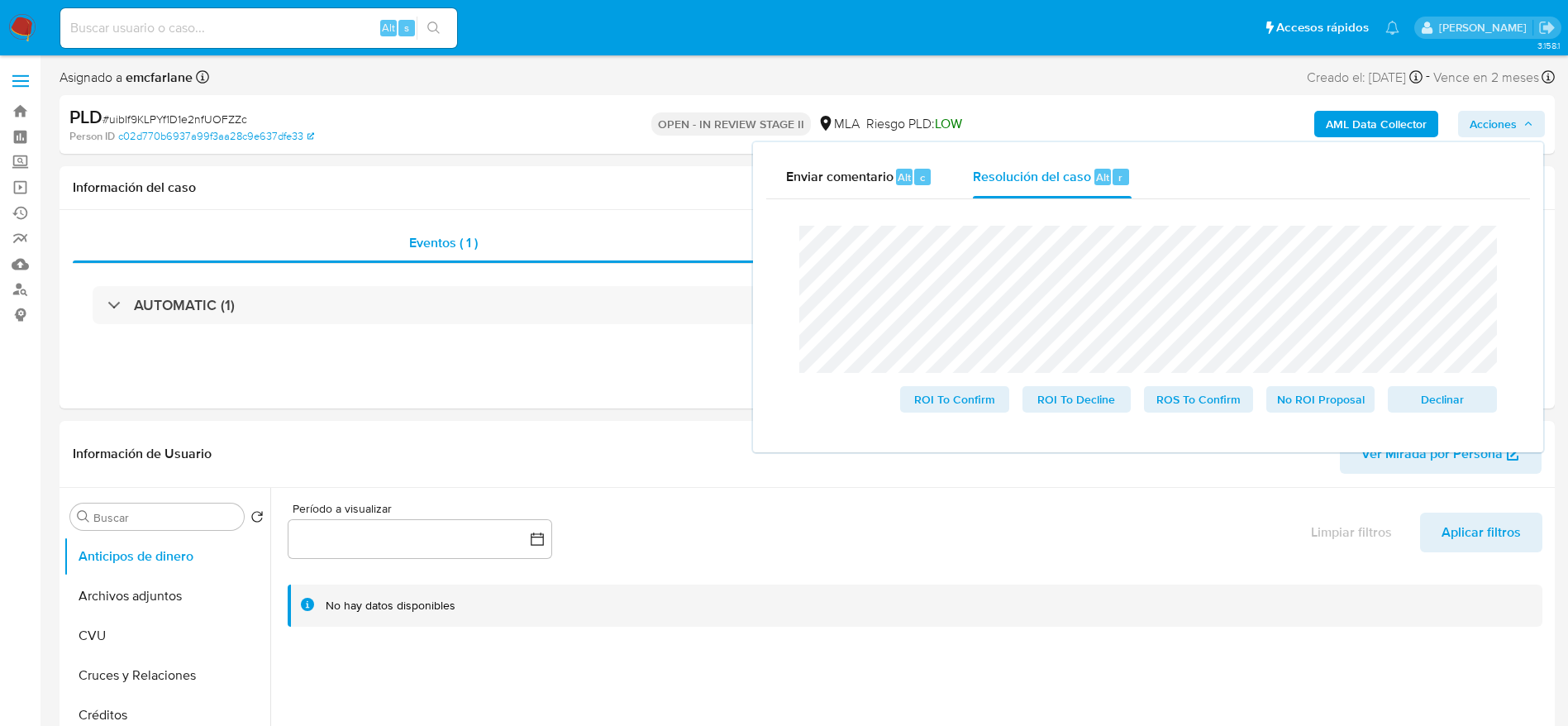
drag, startPoint x: 1450, startPoint y: 412, endPoint x: 1432, endPoint y: 431, distance: 26.2
click at [1450, 411] on span "Declinar" at bounding box center [1442, 399] width 86 height 24
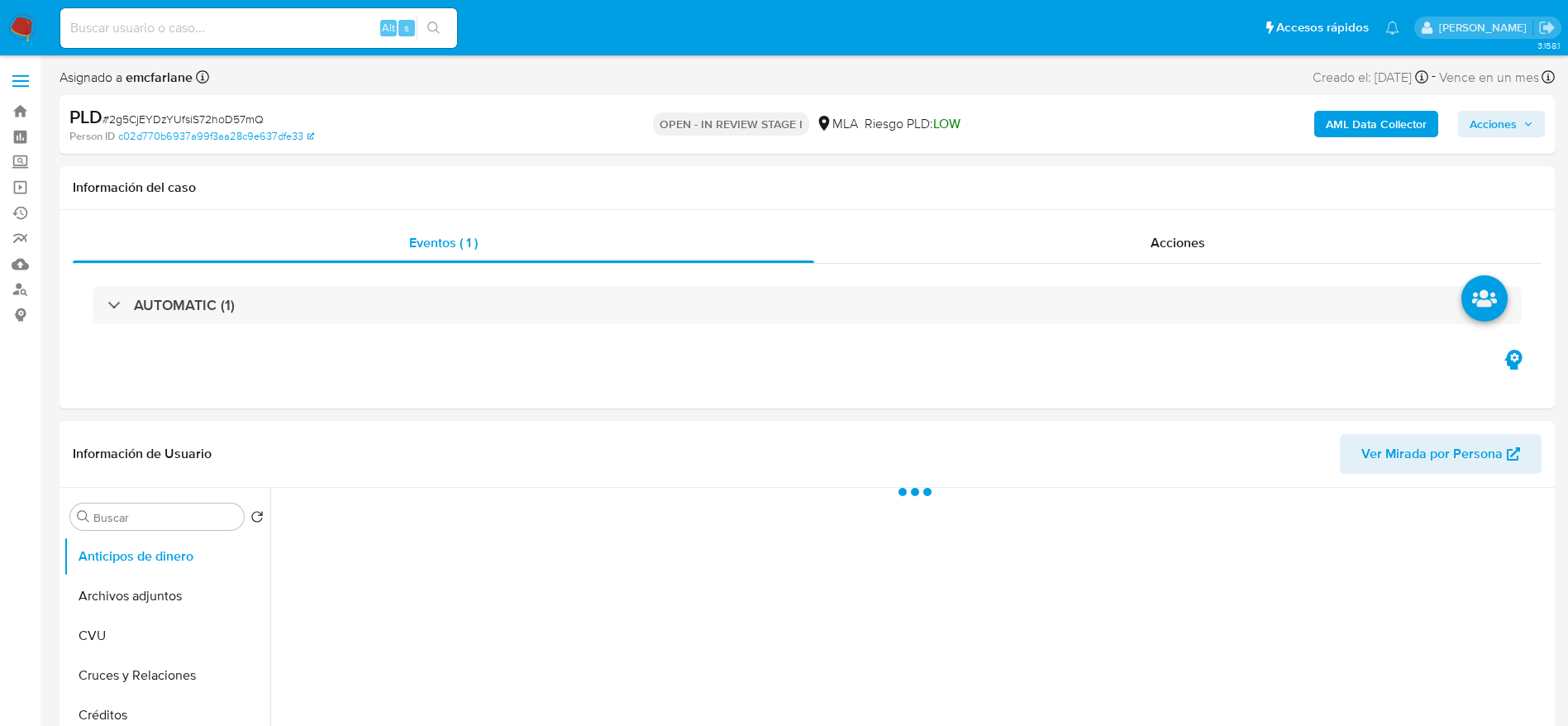
click at [1493, 124] on span "Acciones" at bounding box center [1493, 124] width 47 height 26
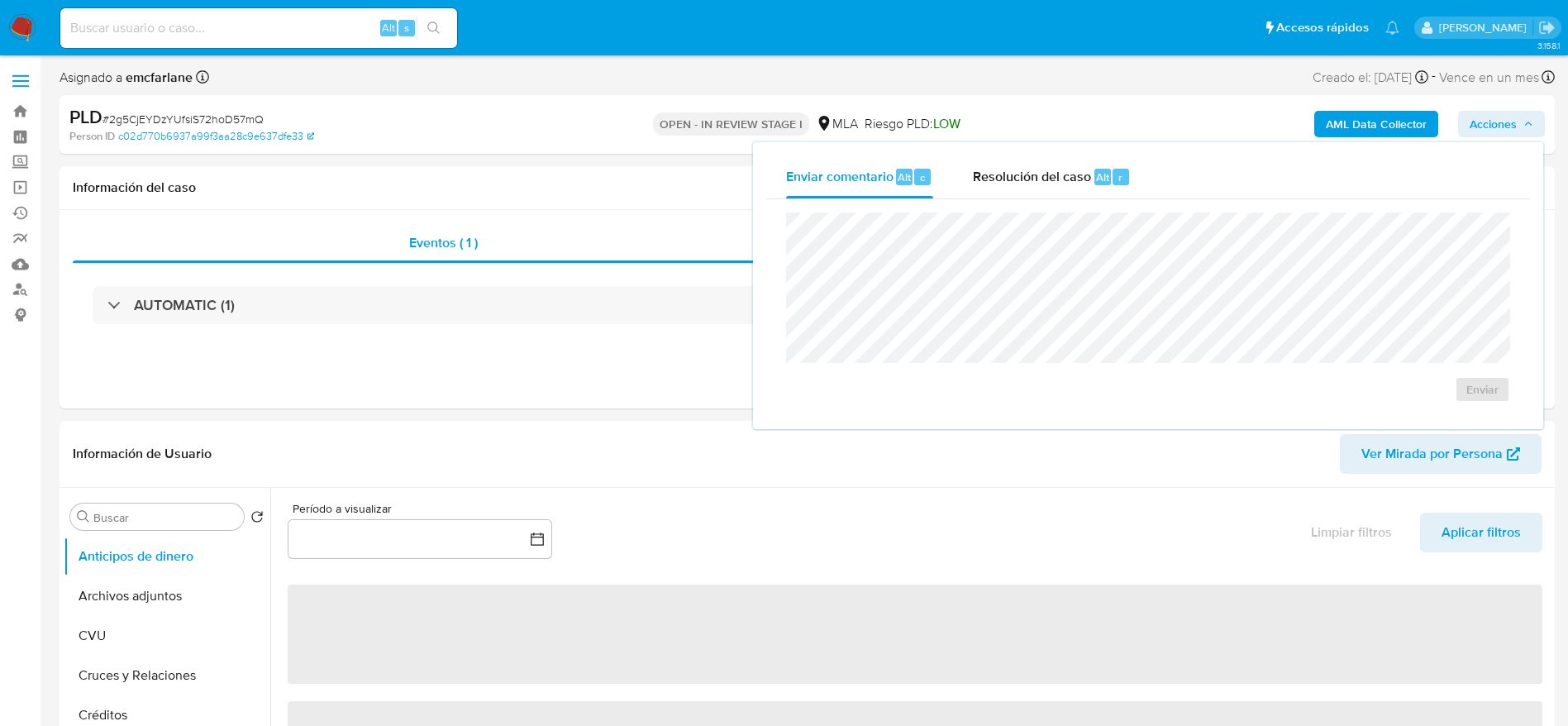
select select "10"
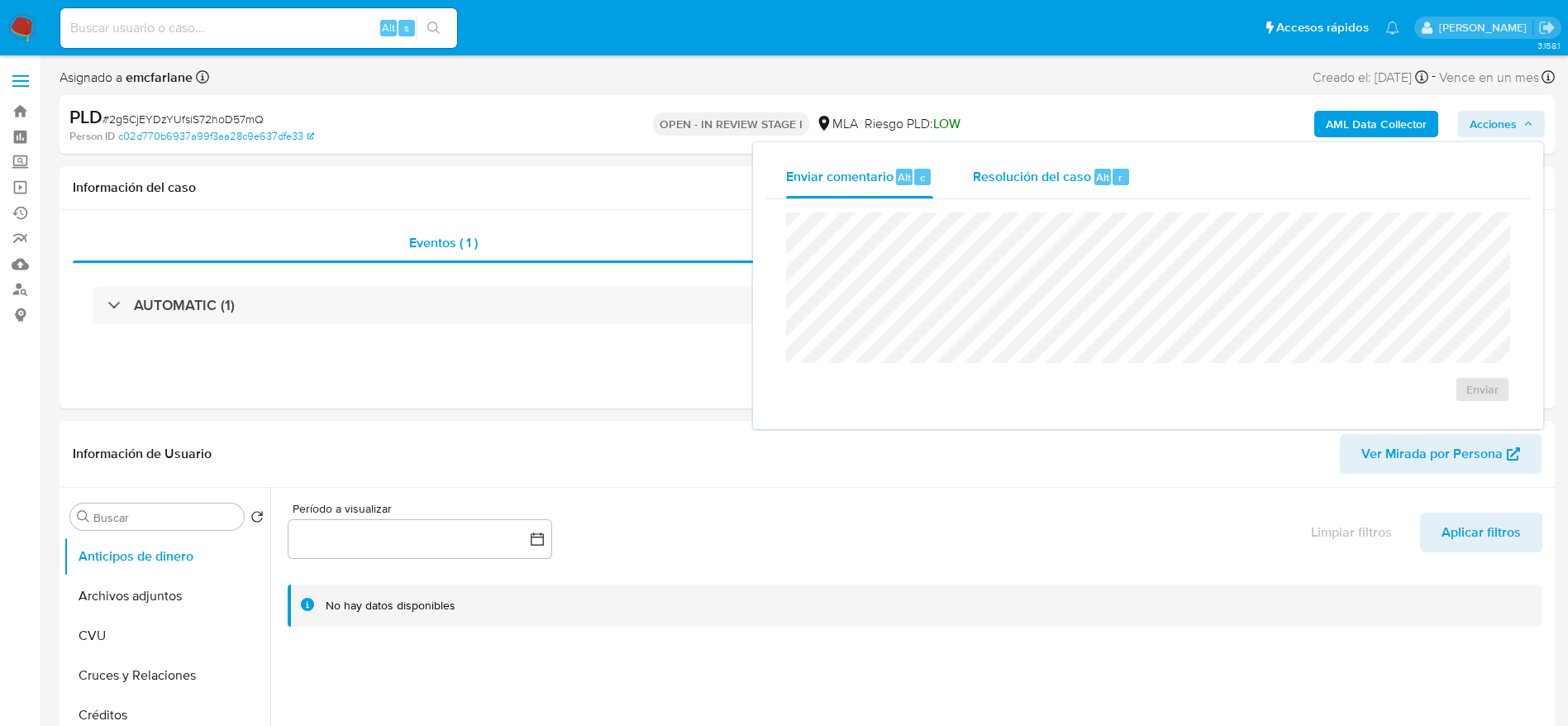
click at [1082, 188] on div "Resolución del caso Alt r" at bounding box center [1051, 177] width 158 height 43
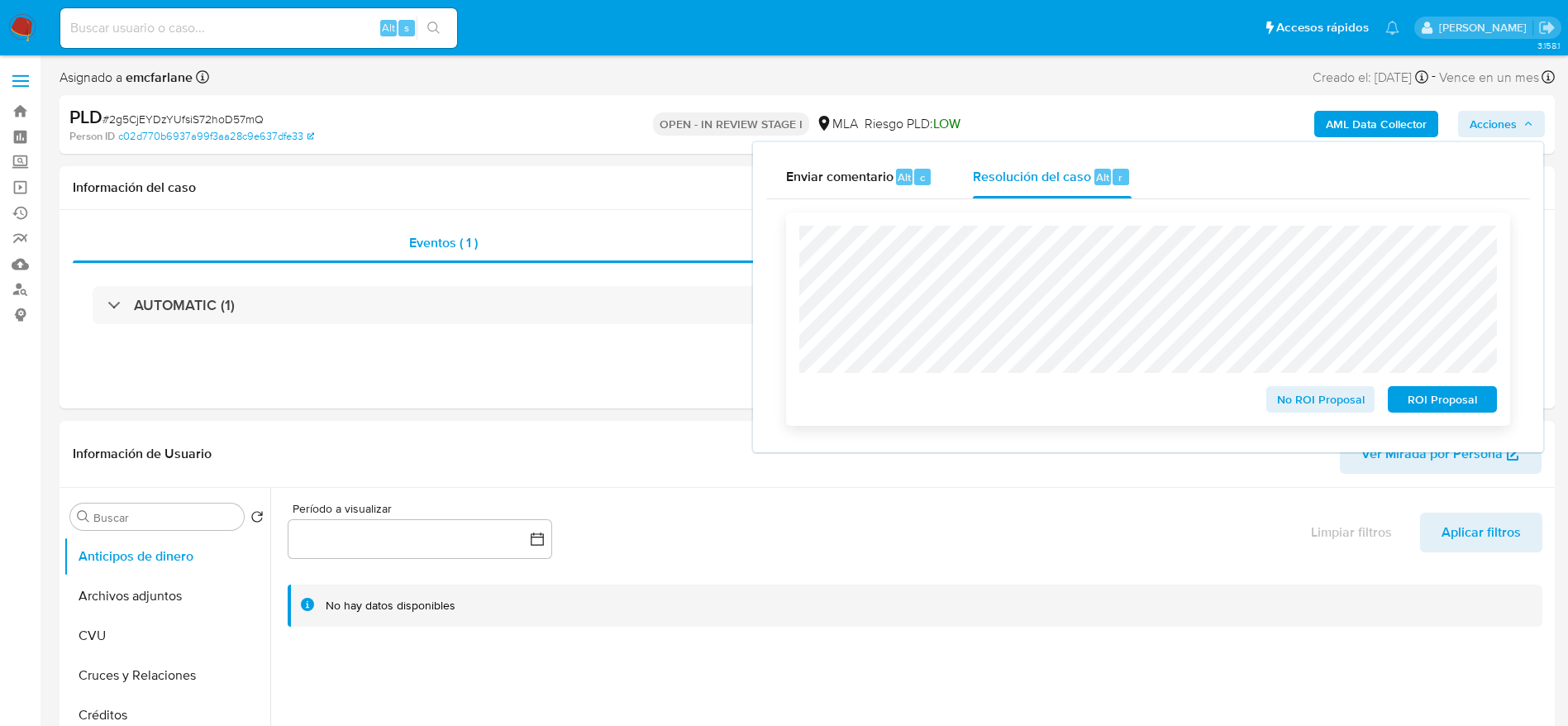
click at [1438, 399] on span "ROI Proposal" at bounding box center [1442, 399] width 86 height 24
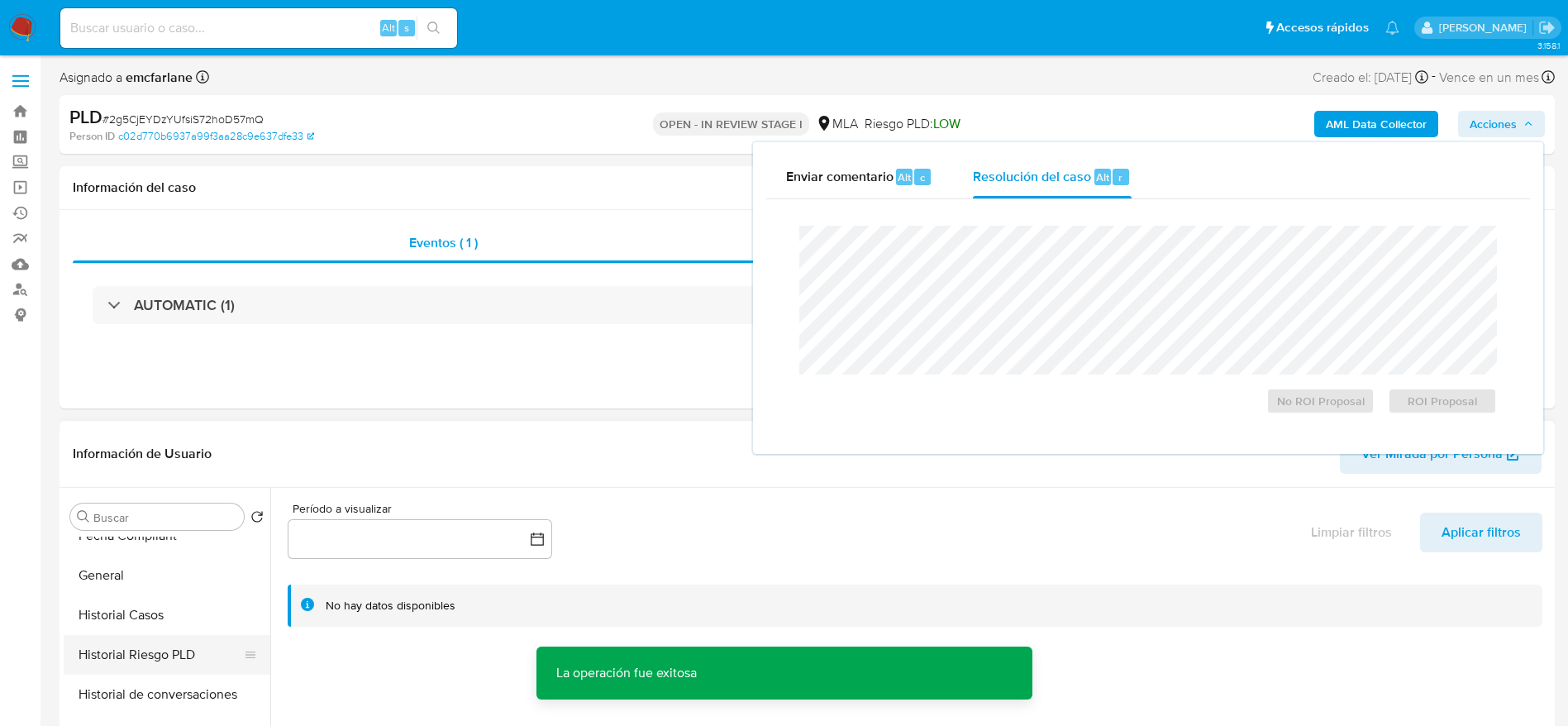
scroll to position [497, 0]
click at [130, 599] on button "Historial Riesgo PLD" at bounding box center [159, 616] width 193 height 40
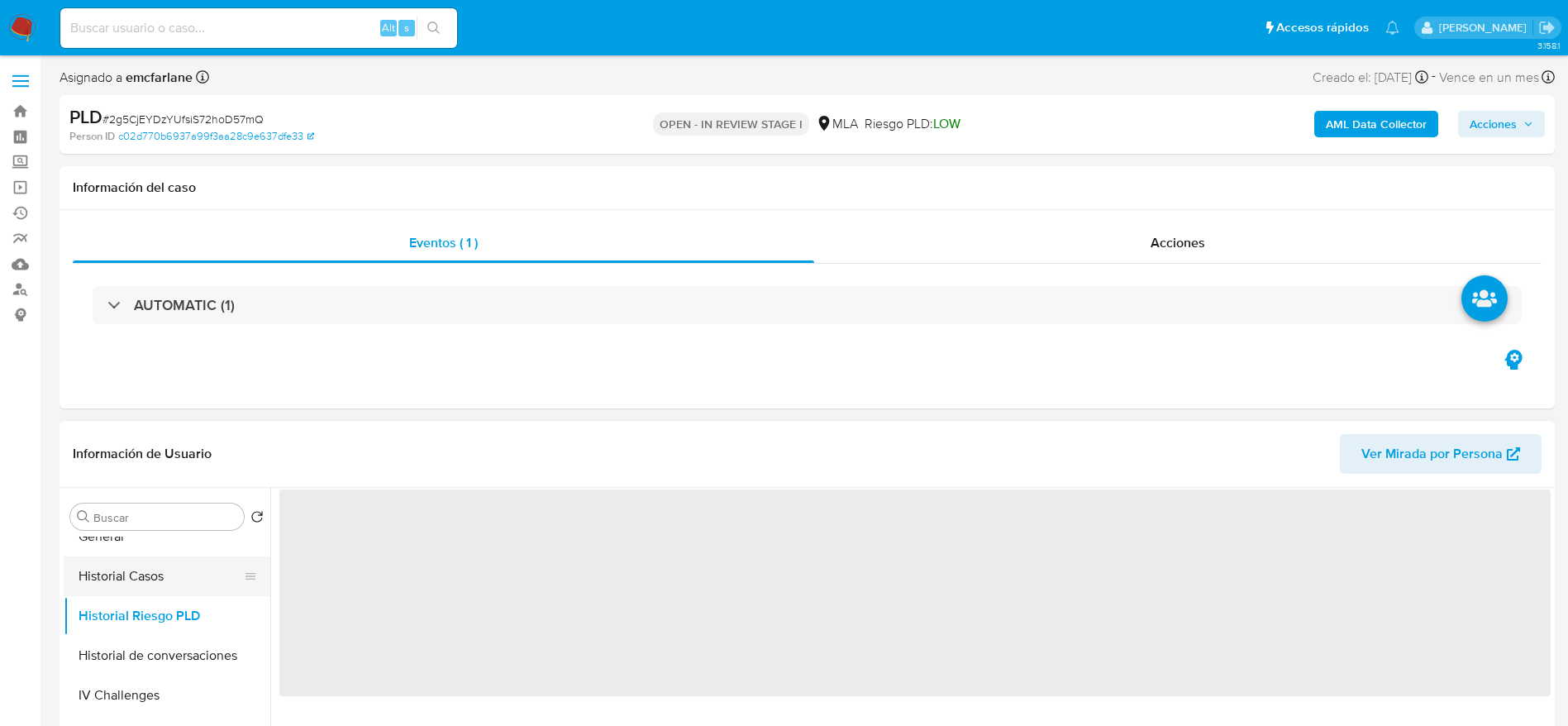
click at [121, 582] on button "Historial Casos" at bounding box center [159, 577] width 193 height 40
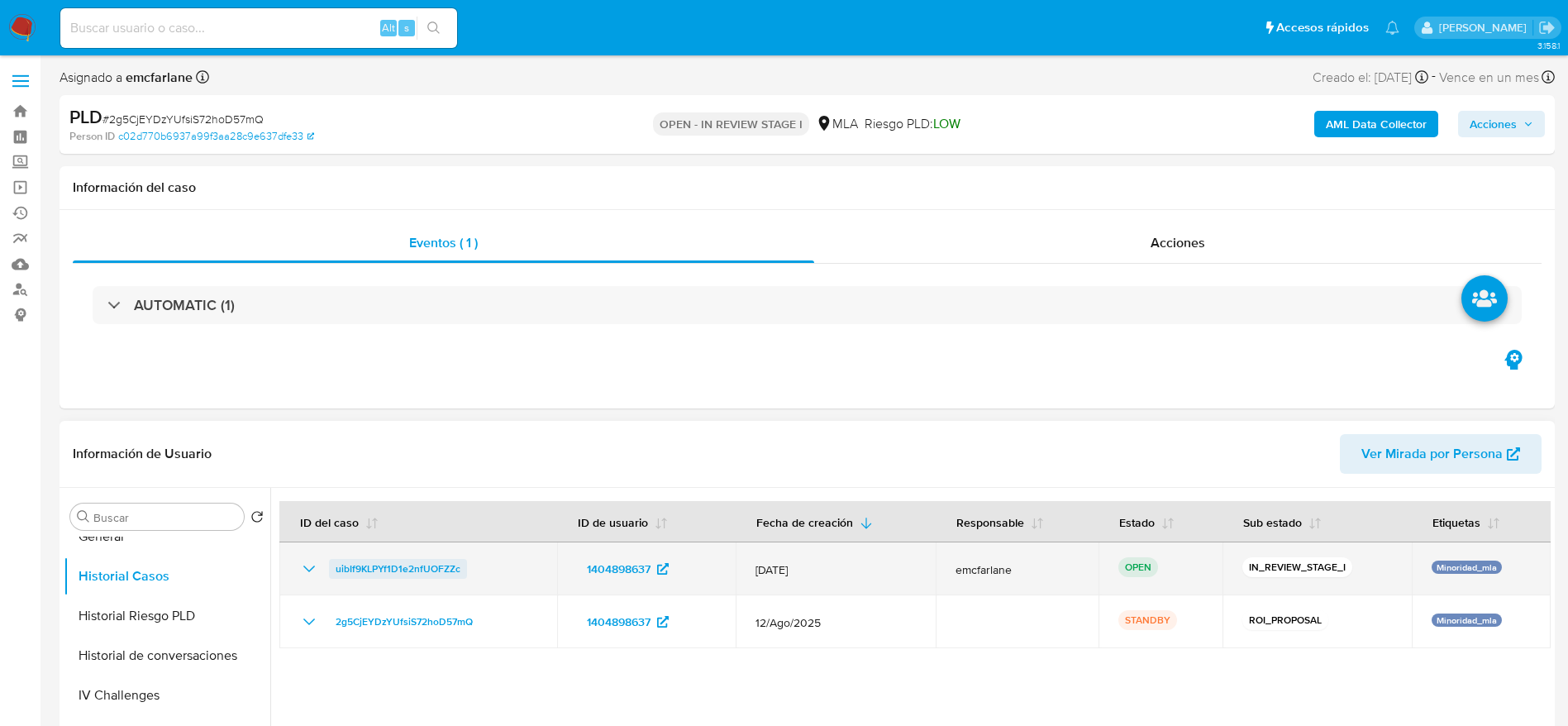
click at [345, 559] on span "uibIf9KLPYf1D1e2nfUOFZZc" at bounding box center [398, 568] width 125 height 20
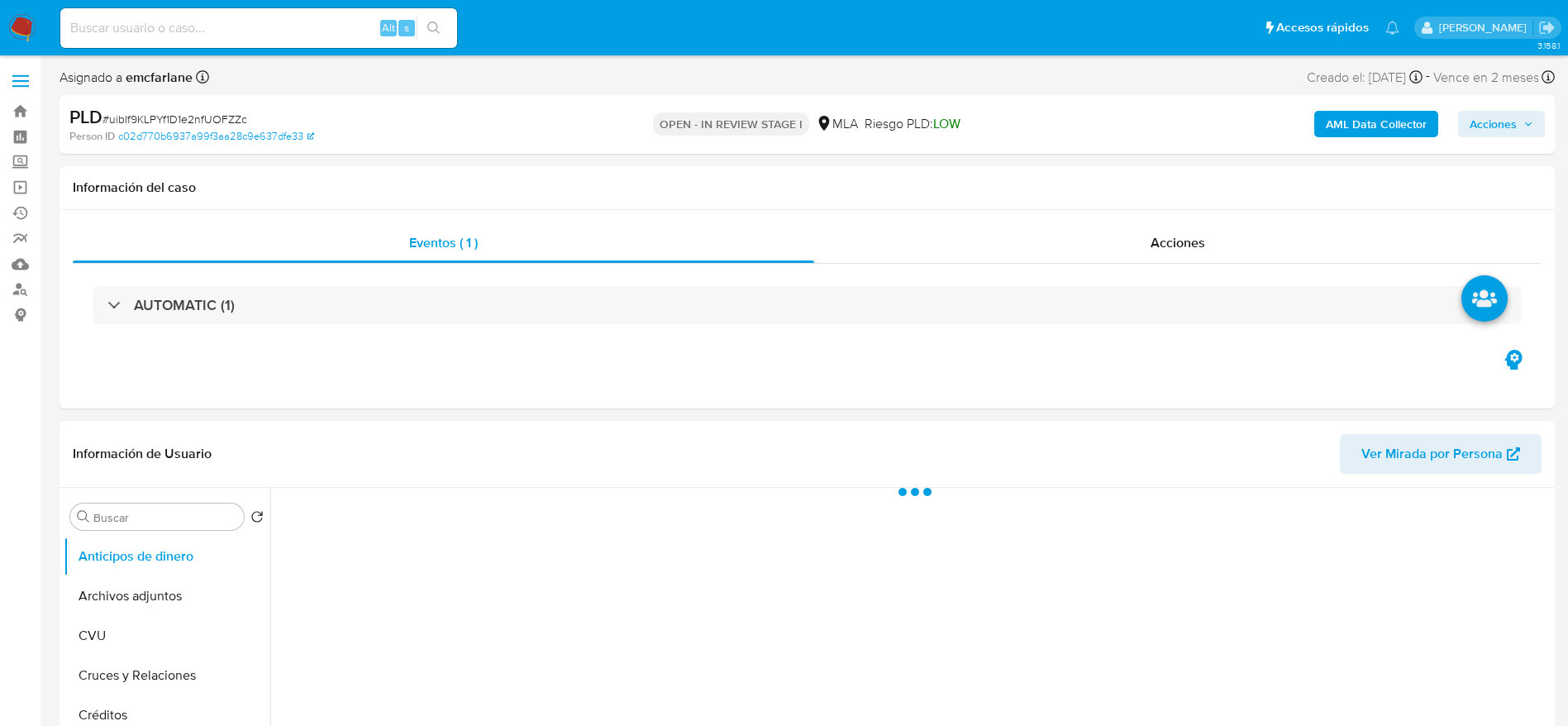
click at [1491, 120] on span "Acciones" at bounding box center [1493, 124] width 47 height 26
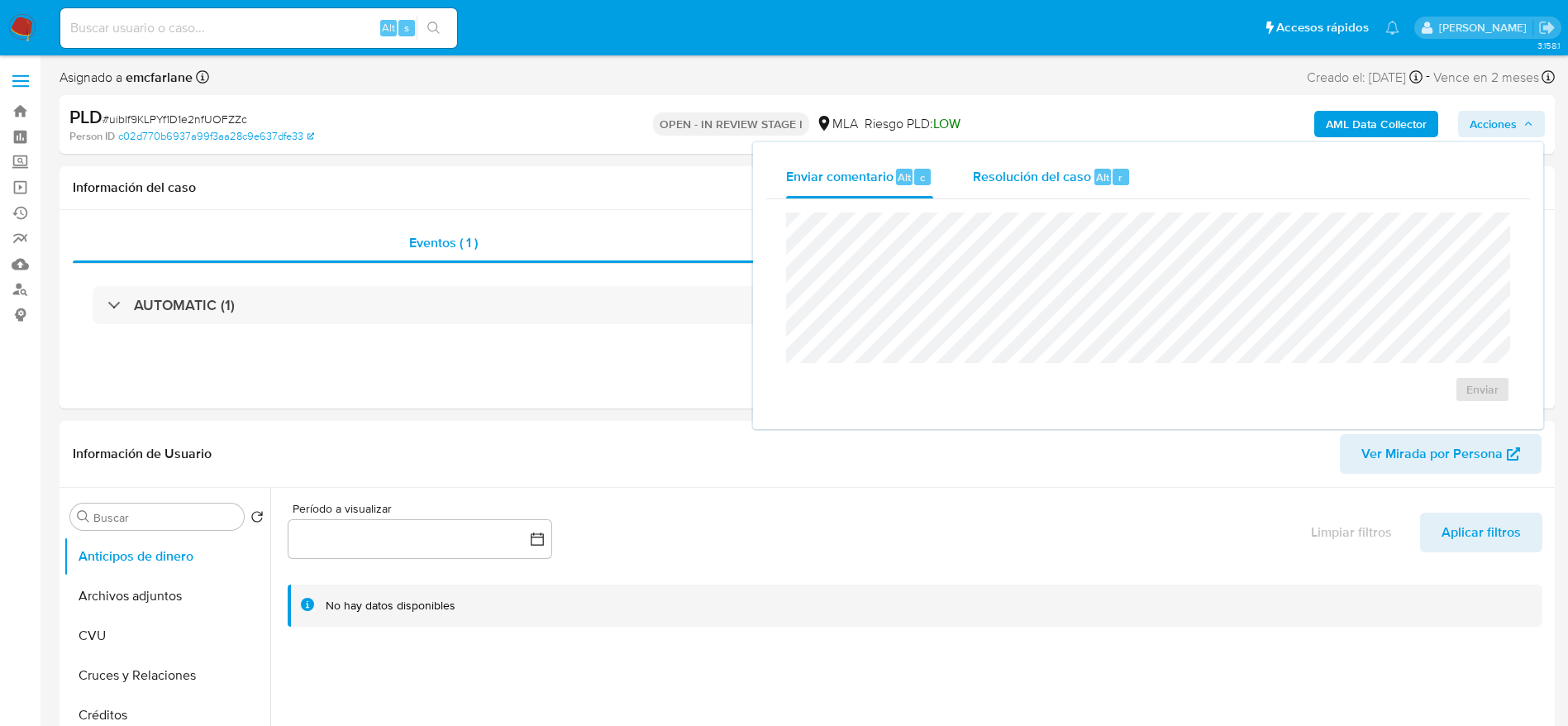
click at [1051, 191] on div "Resolución del caso Alt r" at bounding box center [1051, 177] width 158 height 43
select select "10"
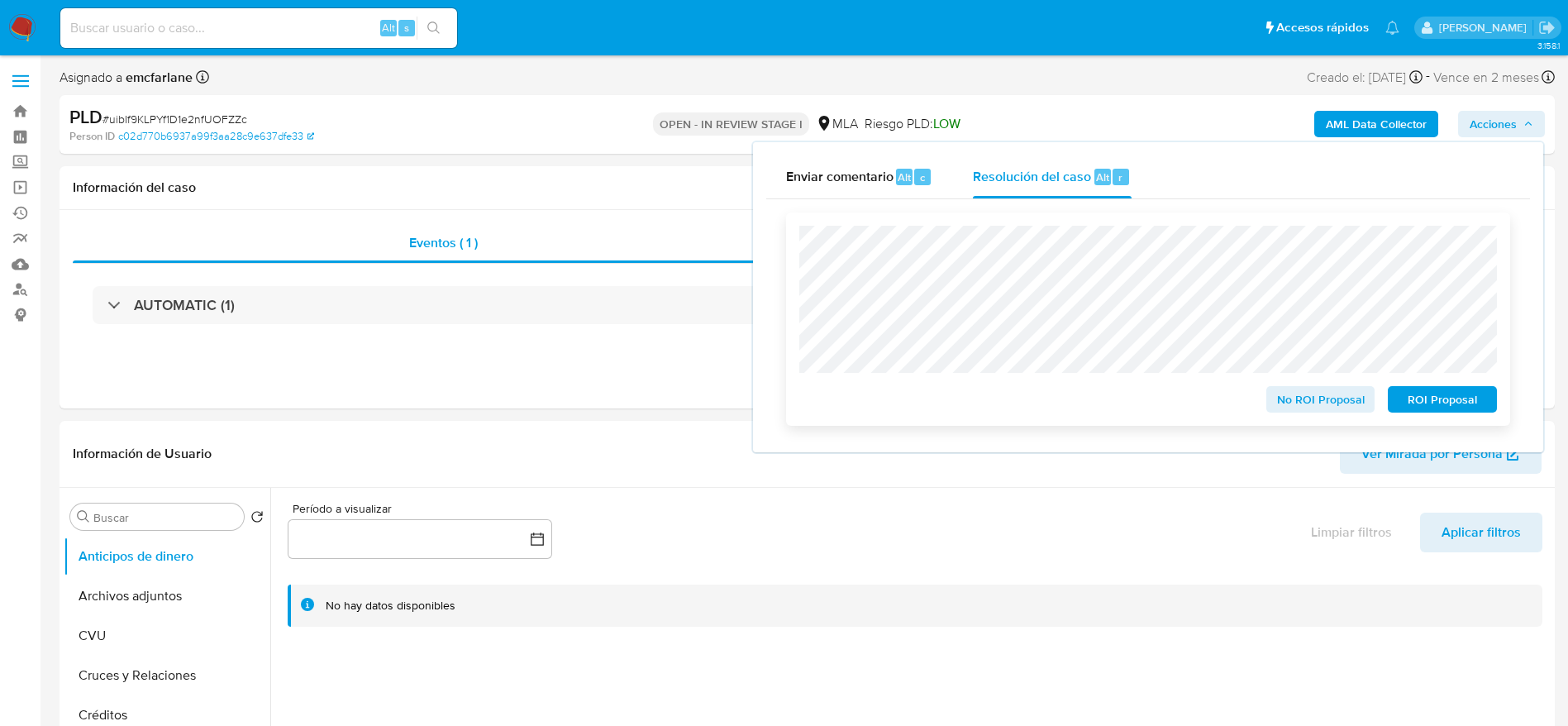
click at [1486, 407] on button "ROI Proposal" at bounding box center [1443, 399] width 109 height 26
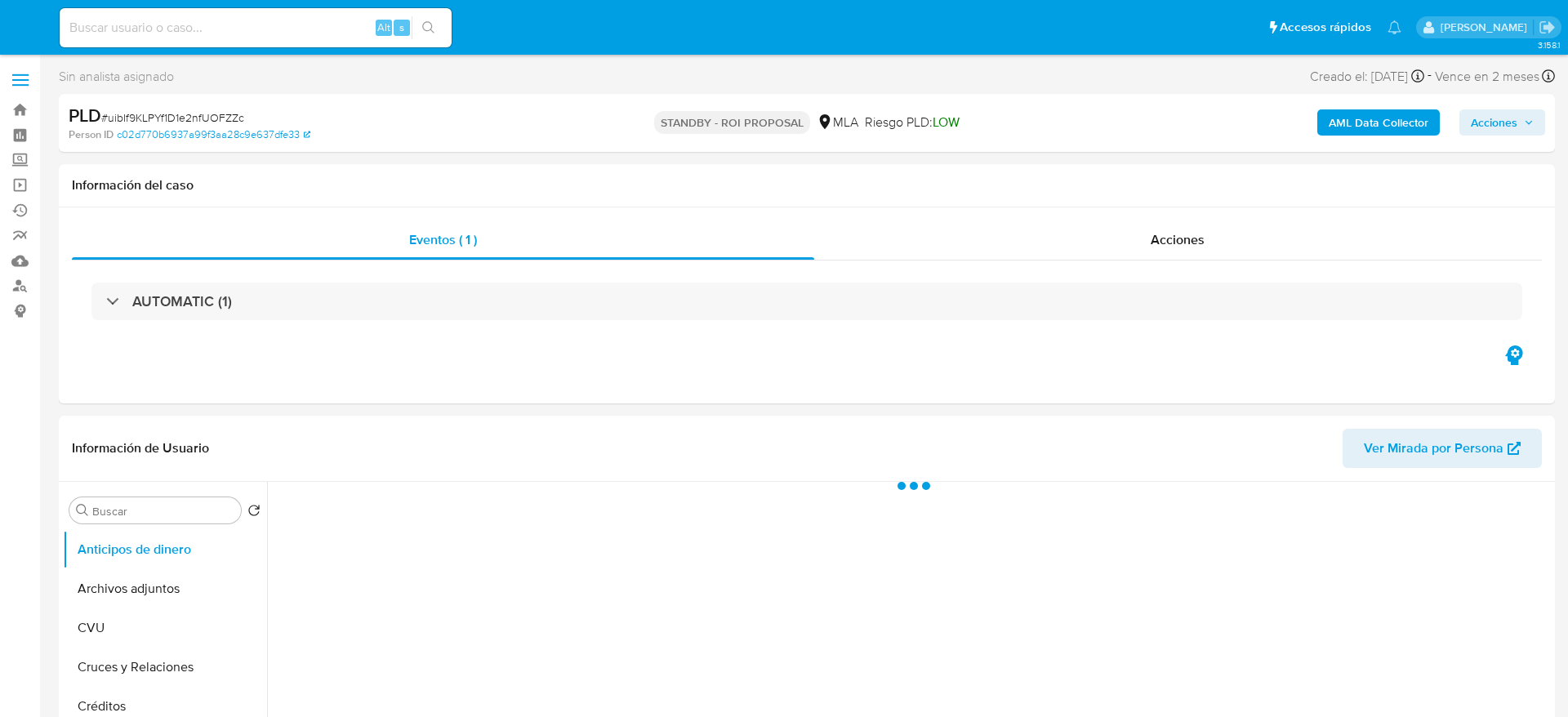
select select "10"
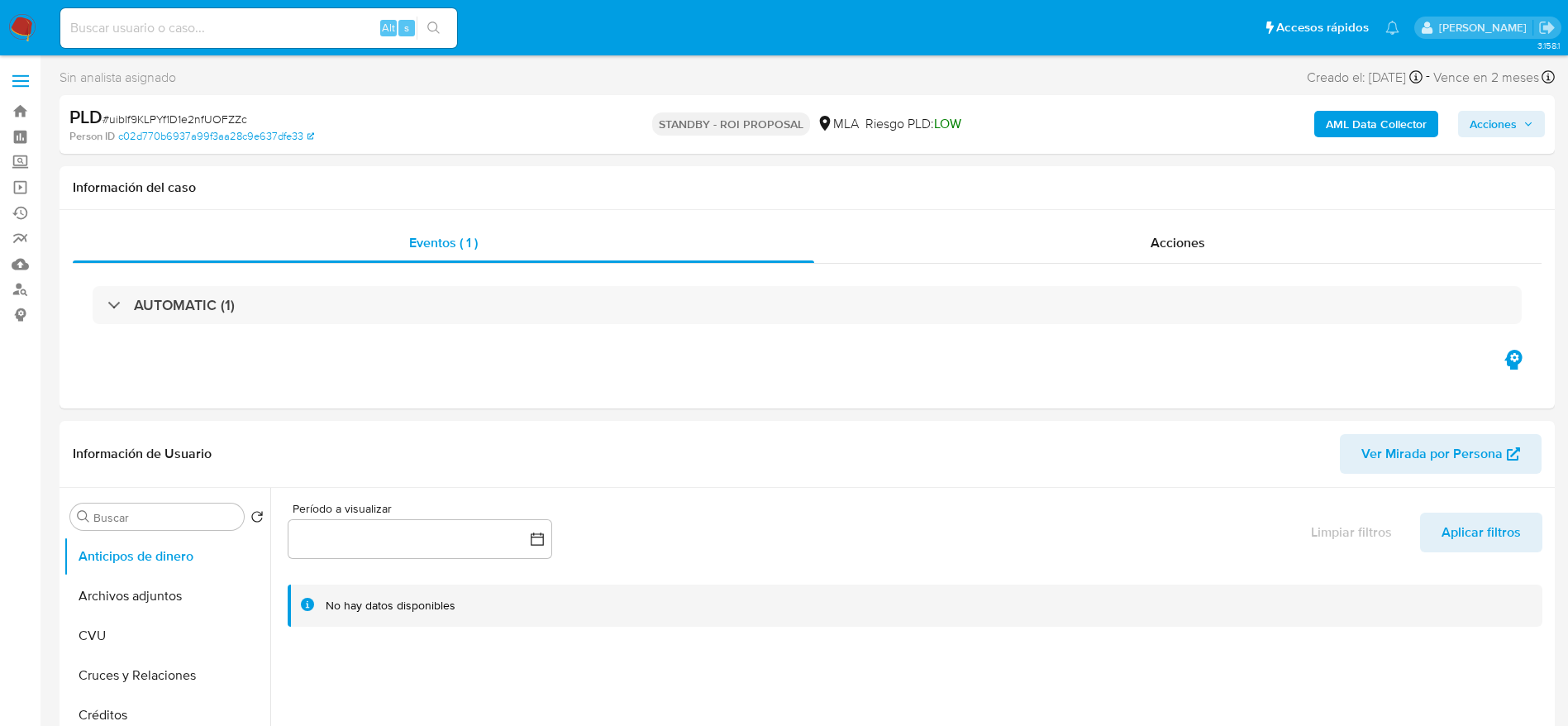
click at [13, 14] on img at bounding box center [23, 28] width 28 height 28
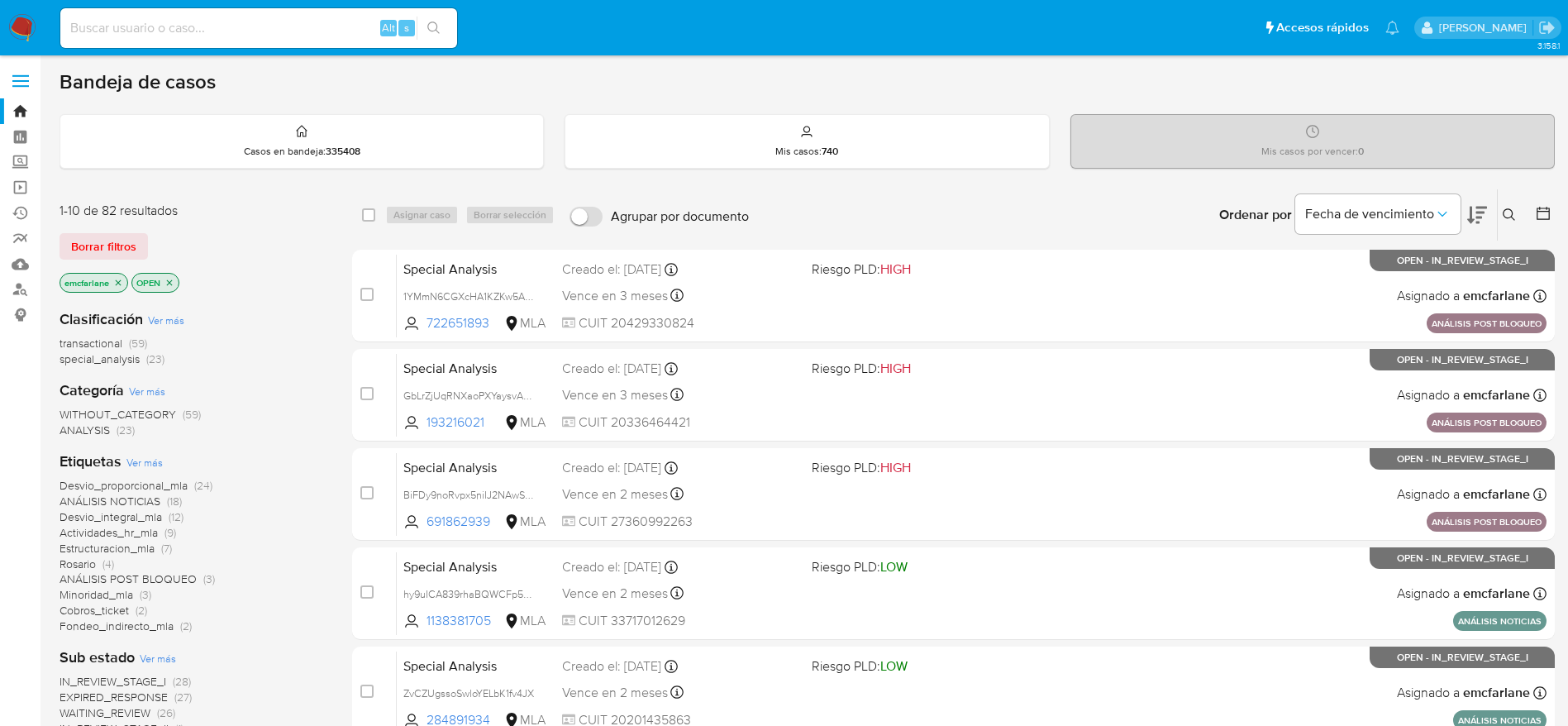
click at [279, 25] on input at bounding box center [259, 27] width 397 height 22
paste input "LIlo5IaMerOmE6oHWDdtbQLD"
type input "LIlo5IaMerOmE6oHWDdtbQLD"
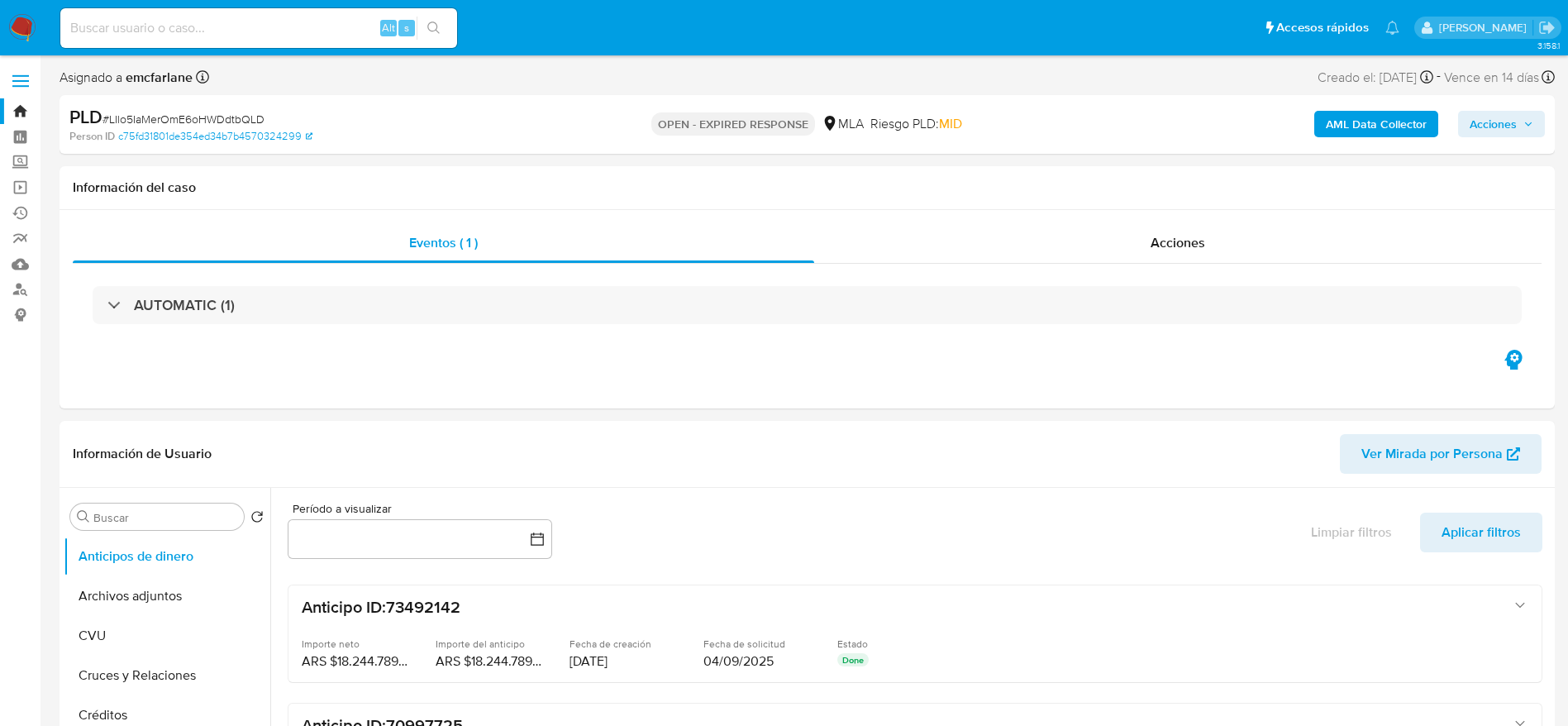
select select "10"
click at [175, 694] on button "Historial Casos" at bounding box center [159, 701] width 193 height 40
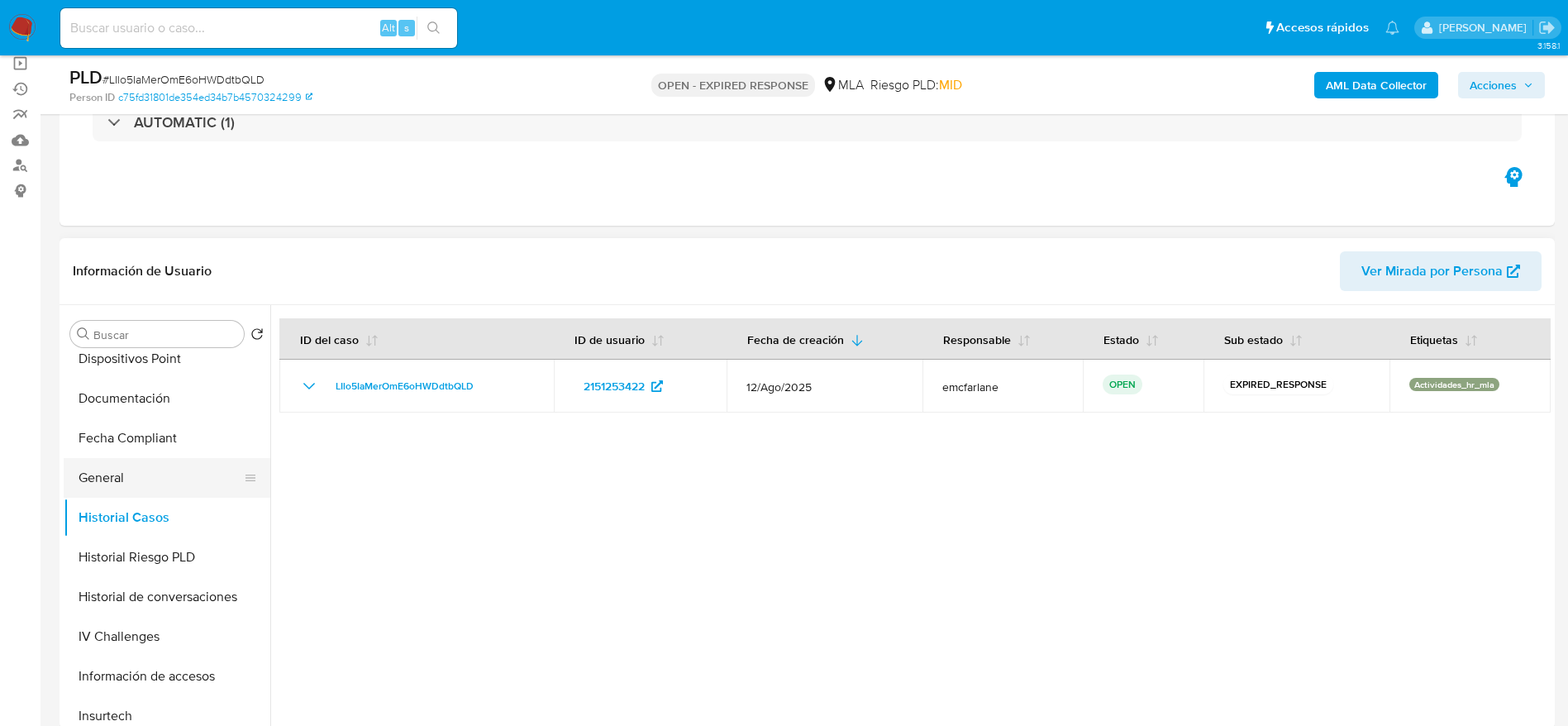
scroll to position [497, 0]
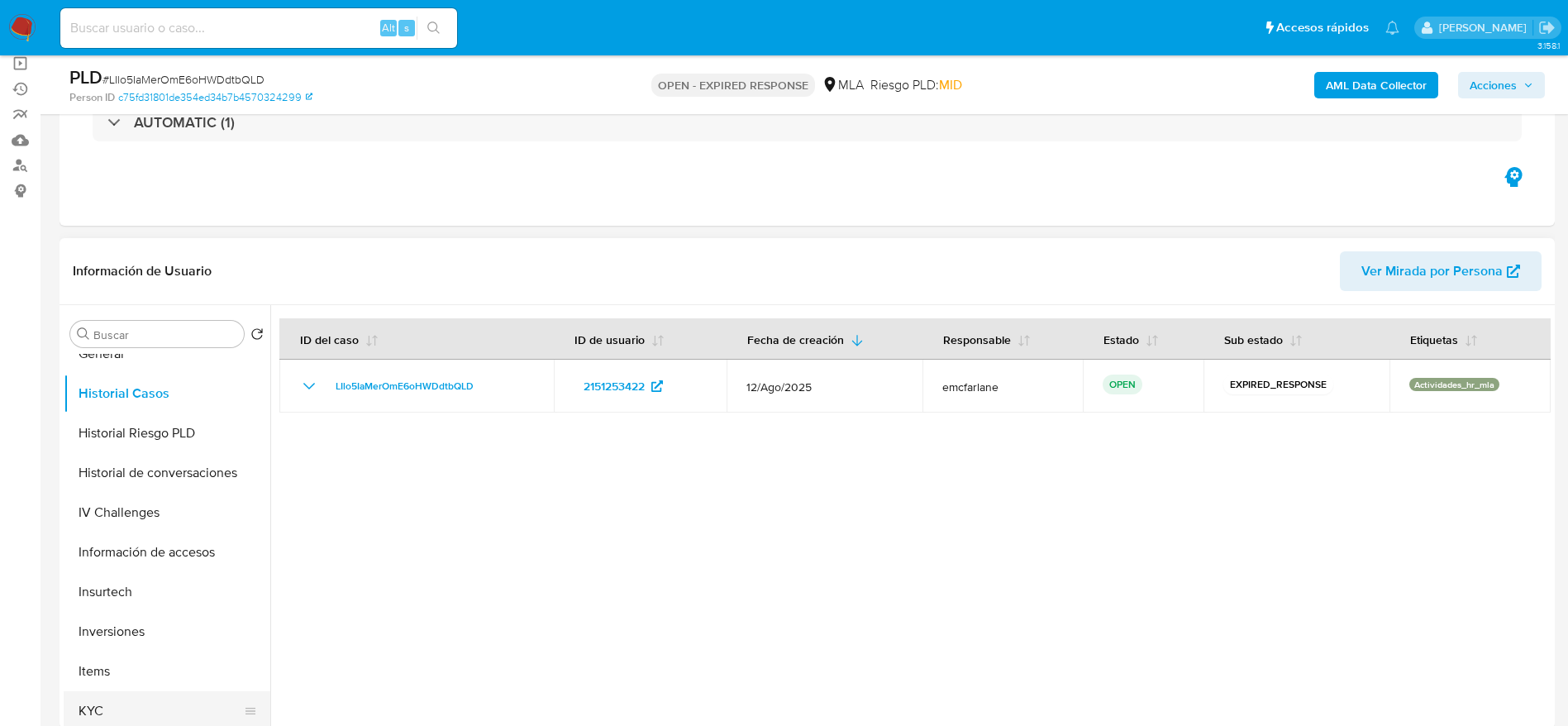
click at [110, 712] on button "KYC" at bounding box center [159, 711] width 193 height 40
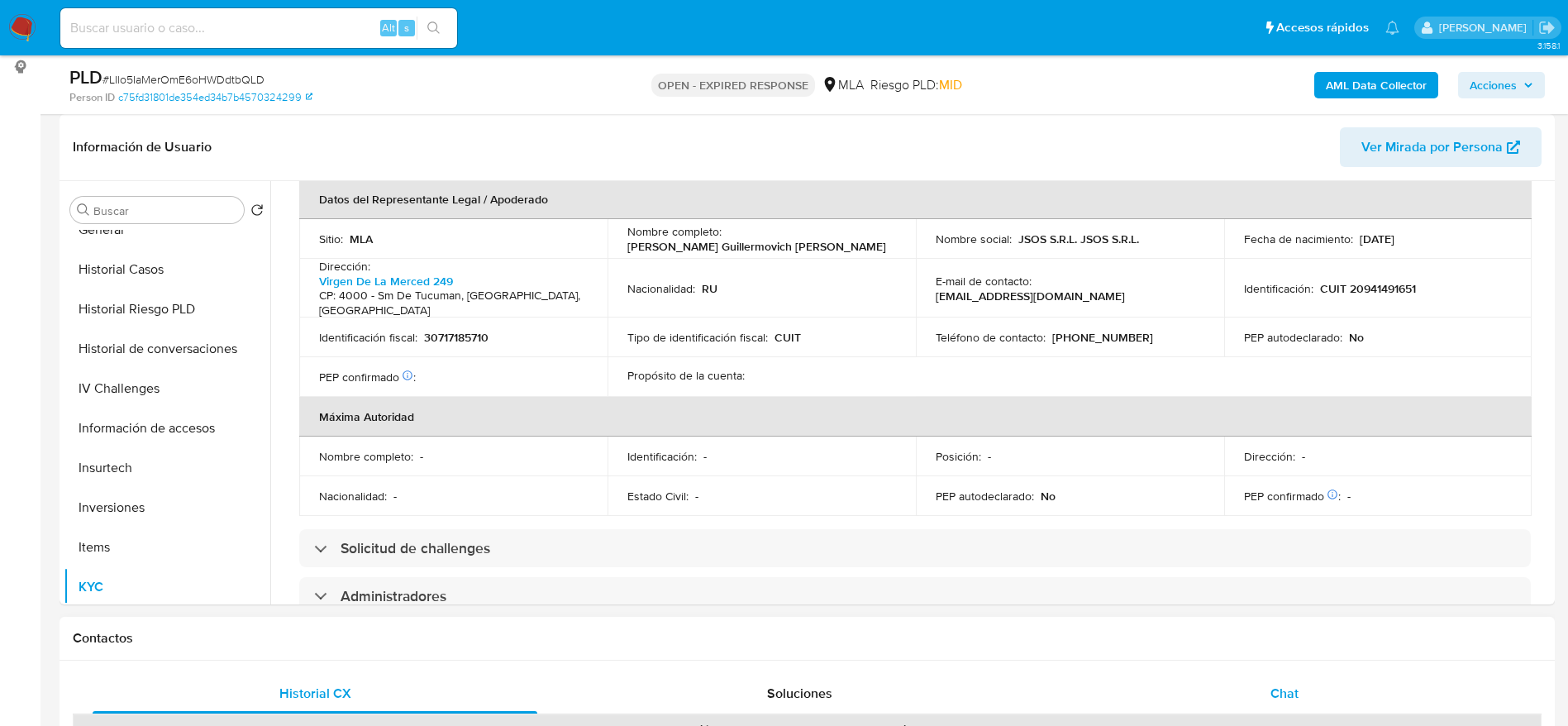
scroll to position [1016, 0]
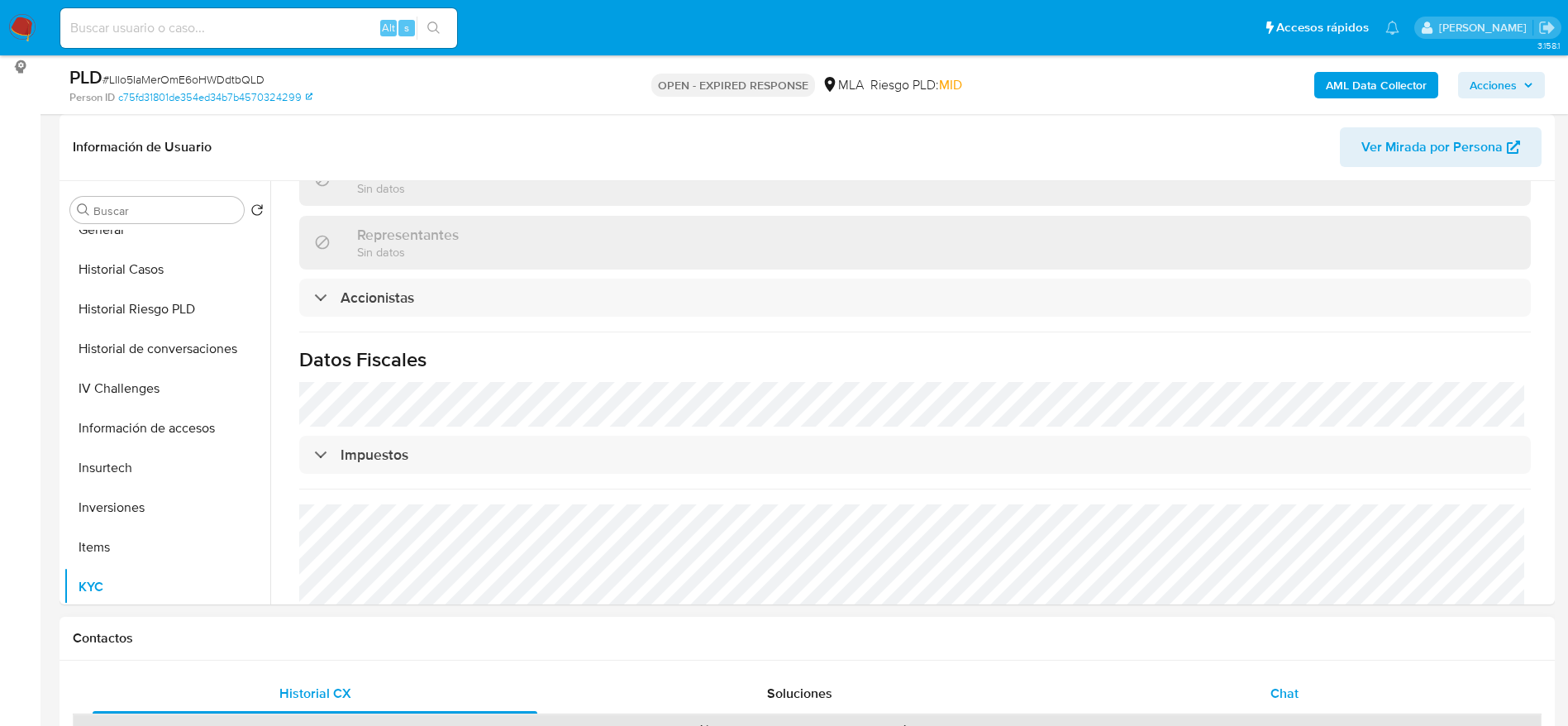
click at [1297, 694] on span "Chat" at bounding box center [1285, 694] width 28 height 19
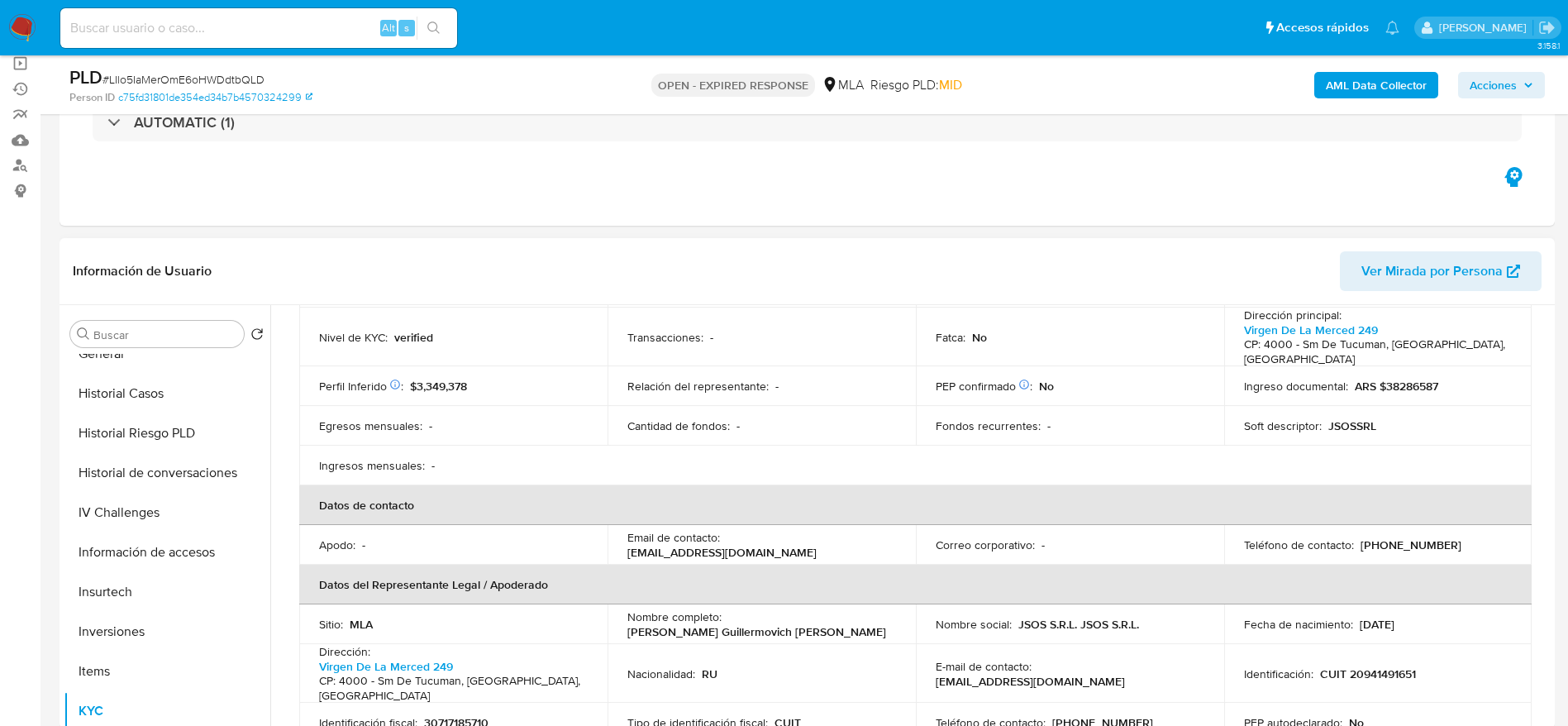
scroll to position [0, 0]
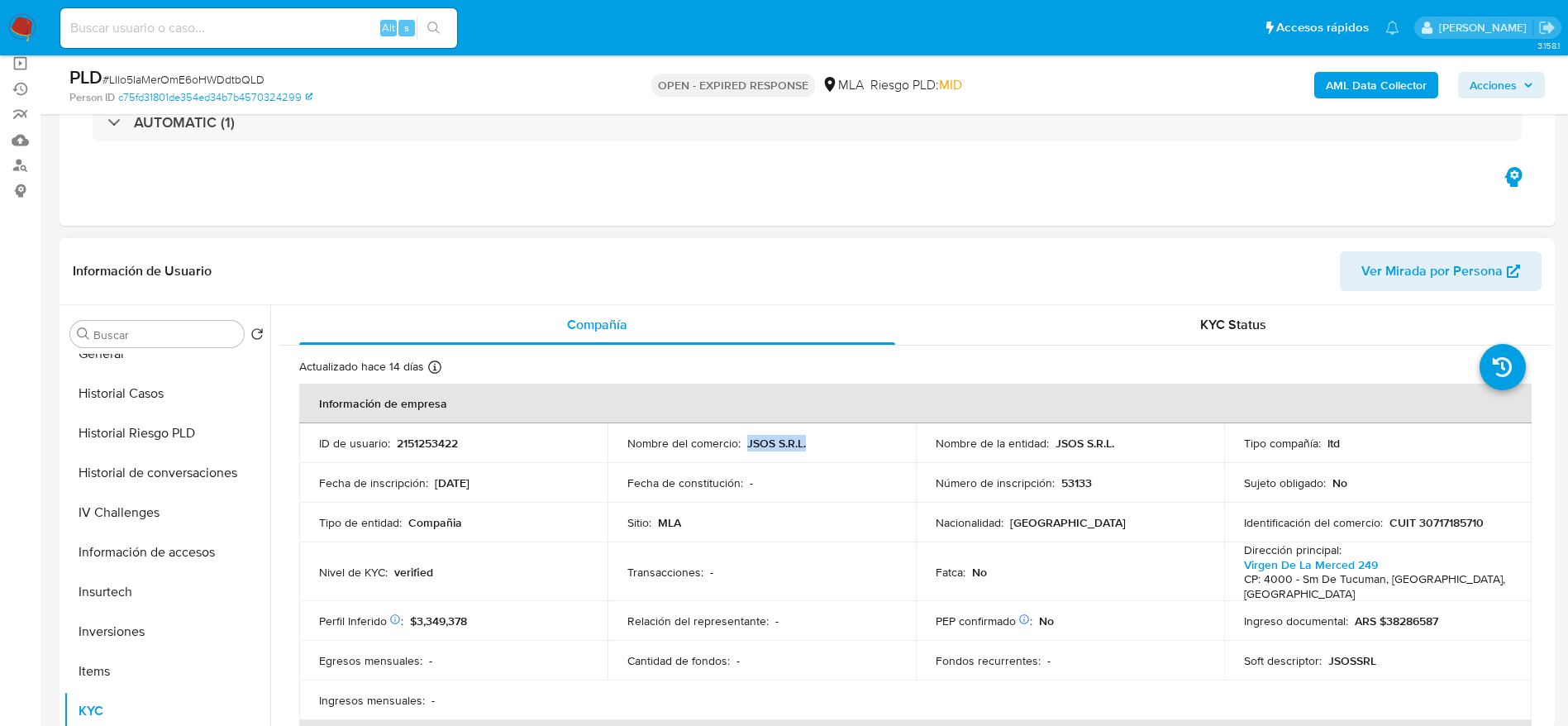
drag, startPoint x: 764, startPoint y: 444, endPoint x: 815, endPoint y: 445, distance: 51.0
click at [815, 445] on div "Nombre del comercio : JSOS S.R.L." at bounding box center [761, 444] width 269 height 15
copy p "JSOS S.R.L."
click at [777, 619] on td "Relación del representante : -" at bounding box center [761, 621] width 309 height 40
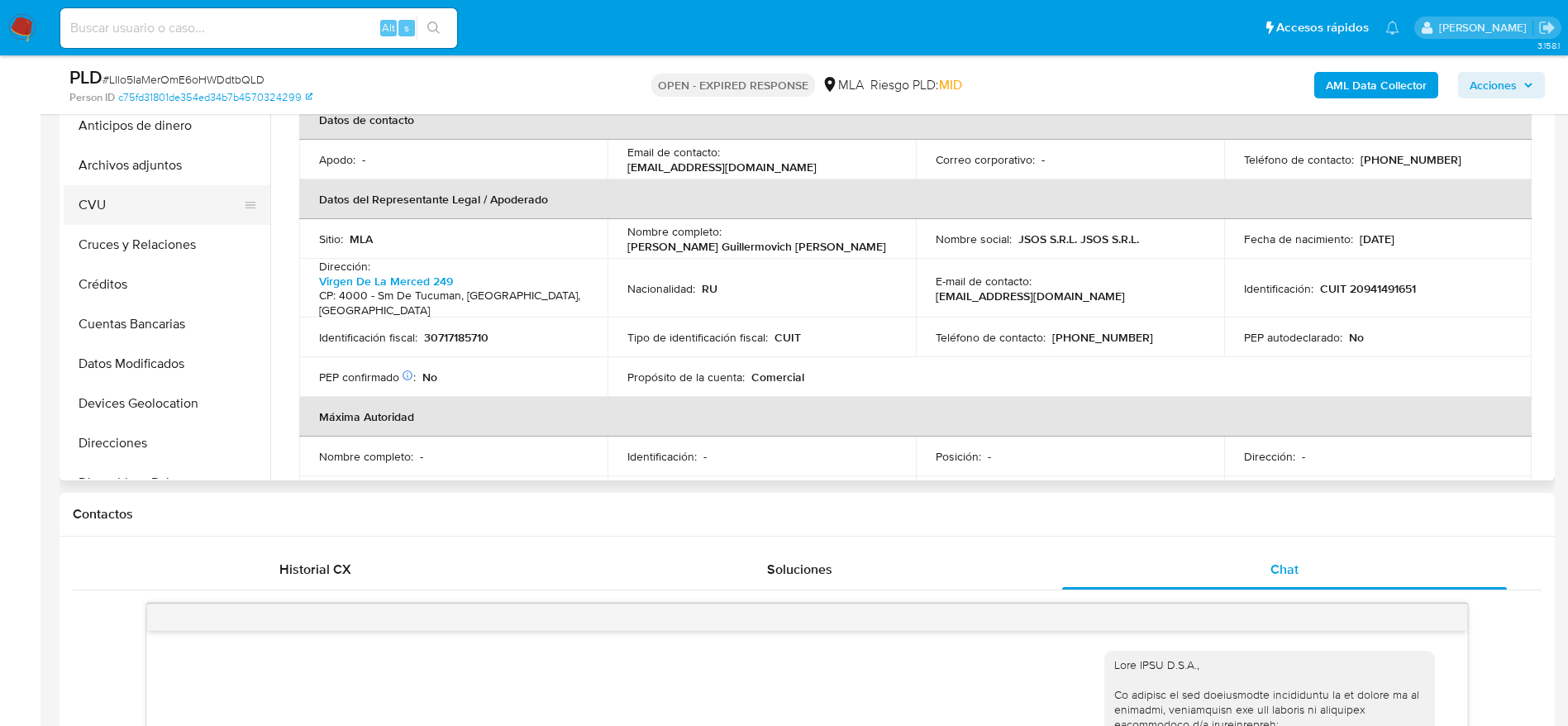
click at [157, 211] on button "CVU" at bounding box center [159, 205] width 193 height 40
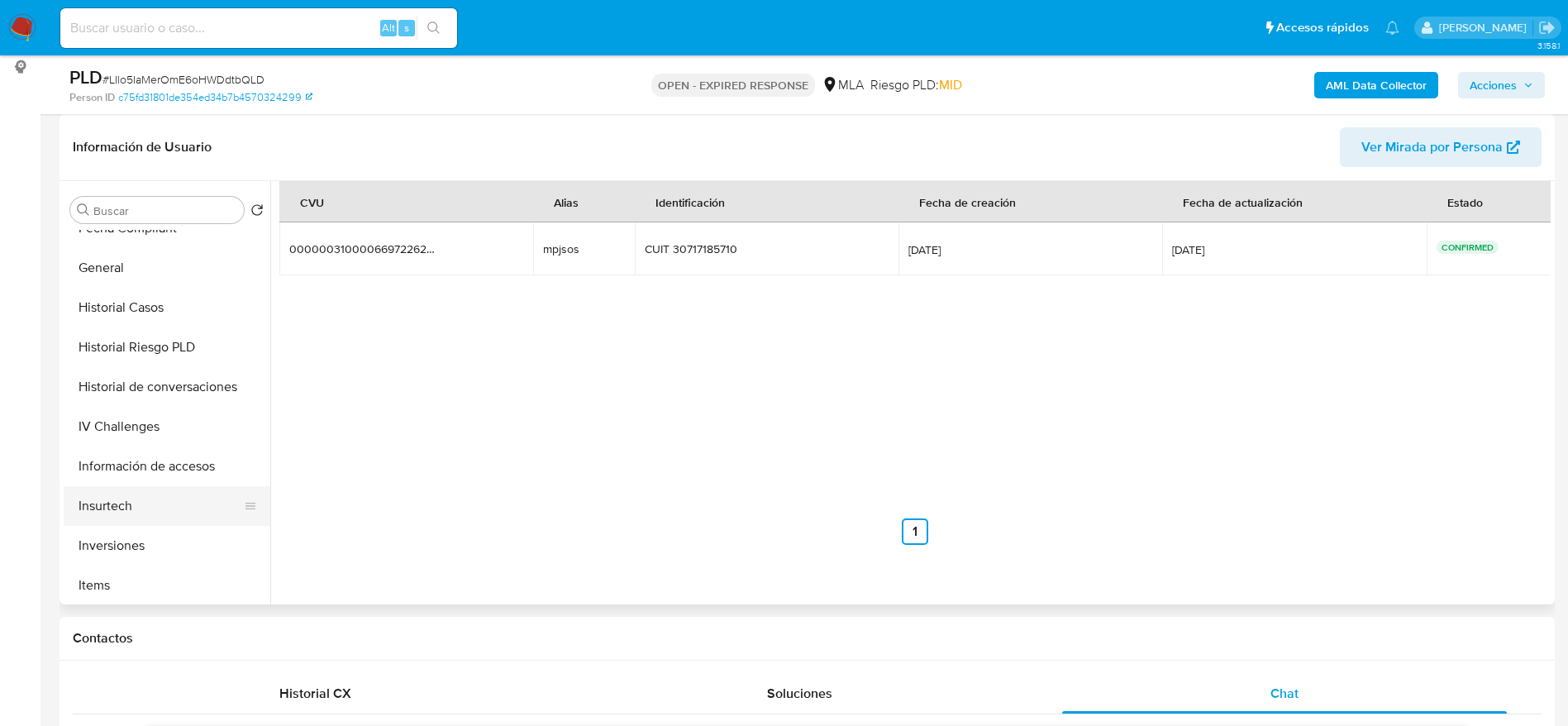
scroll to position [497, 0]
click at [125, 568] on button "KYC" at bounding box center [159, 587] width 193 height 40
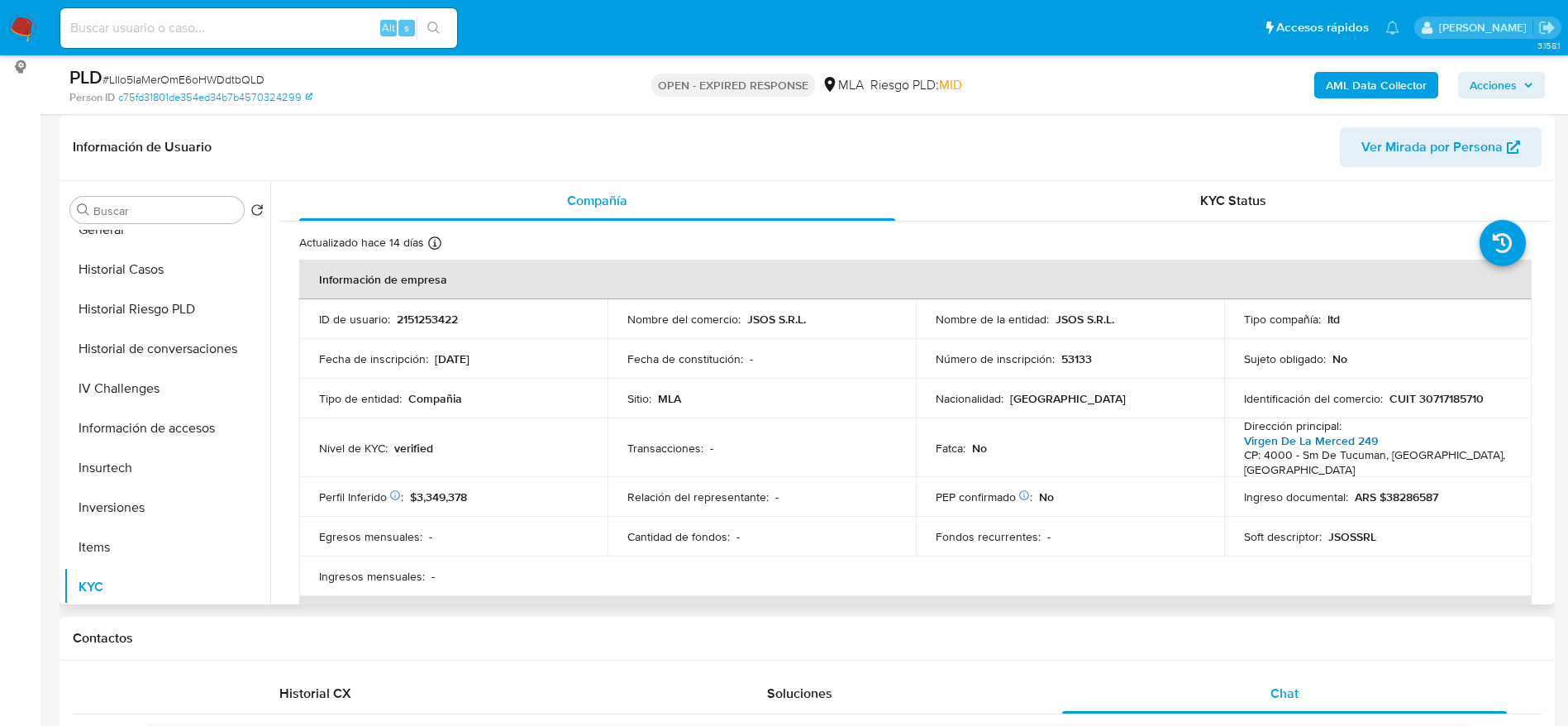
click at [1341, 443] on link "Virgen De La Merced 249" at bounding box center [1311, 441] width 134 height 17
click at [1436, 402] on p "CUIT 30717185710" at bounding box center [1437, 398] width 94 height 15
copy p "30717185710"
drag, startPoint x: 1056, startPoint y: 315, endPoint x: 1142, endPoint y: 318, distance: 86.1
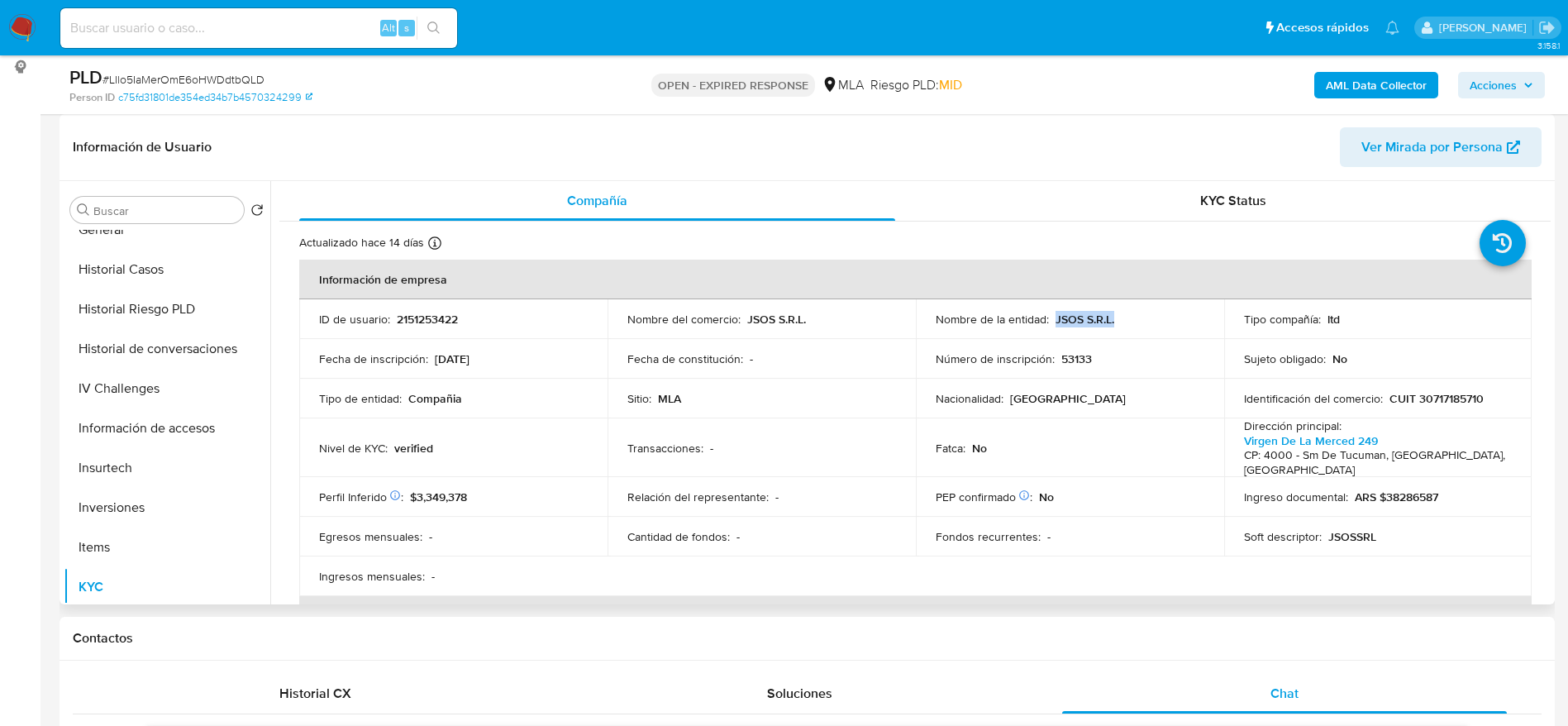
click at [1142, 318] on div "Nombre de la entidad : JSOS S.R.L." at bounding box center [1070, 319] width 269 height 15
copy p "JSOS S.R.L."
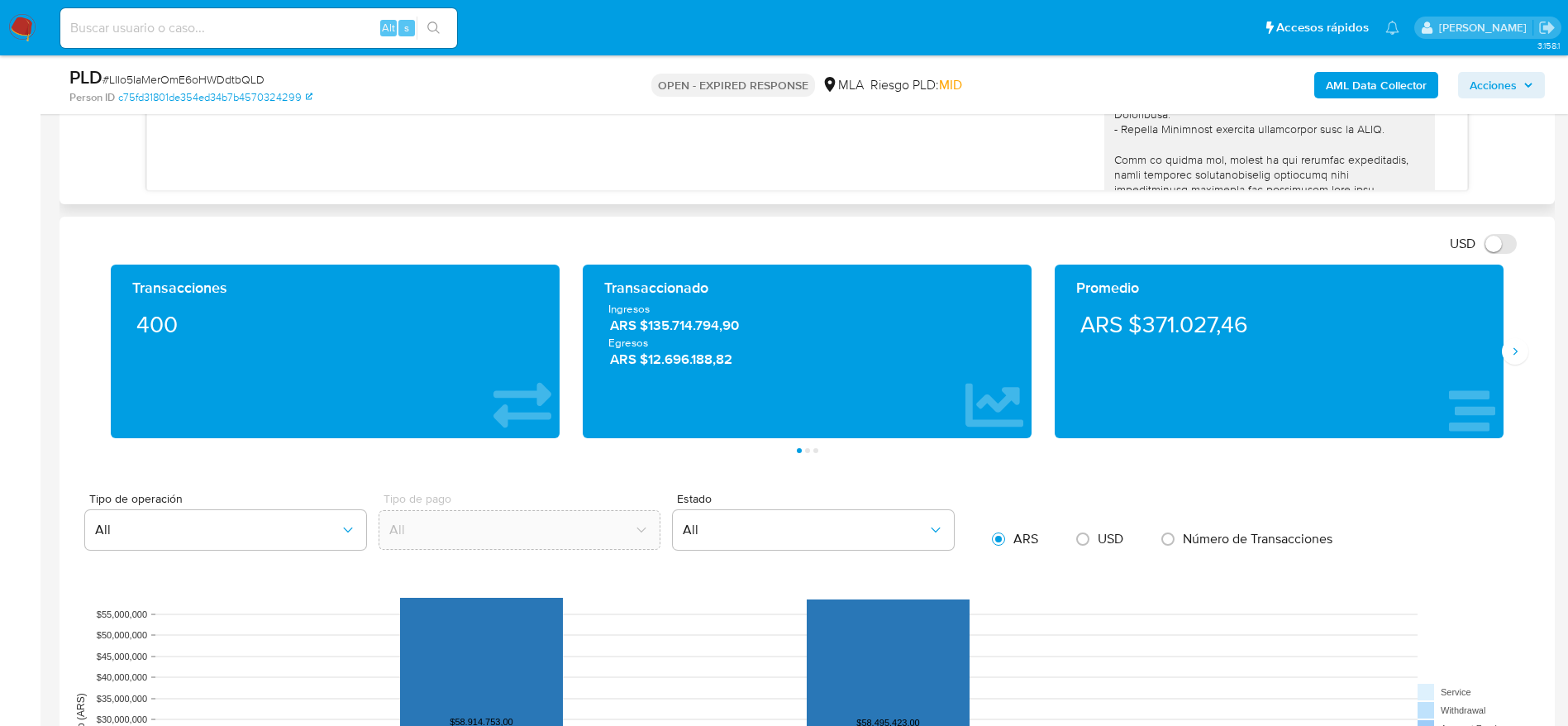
scroll to position [620, 0]
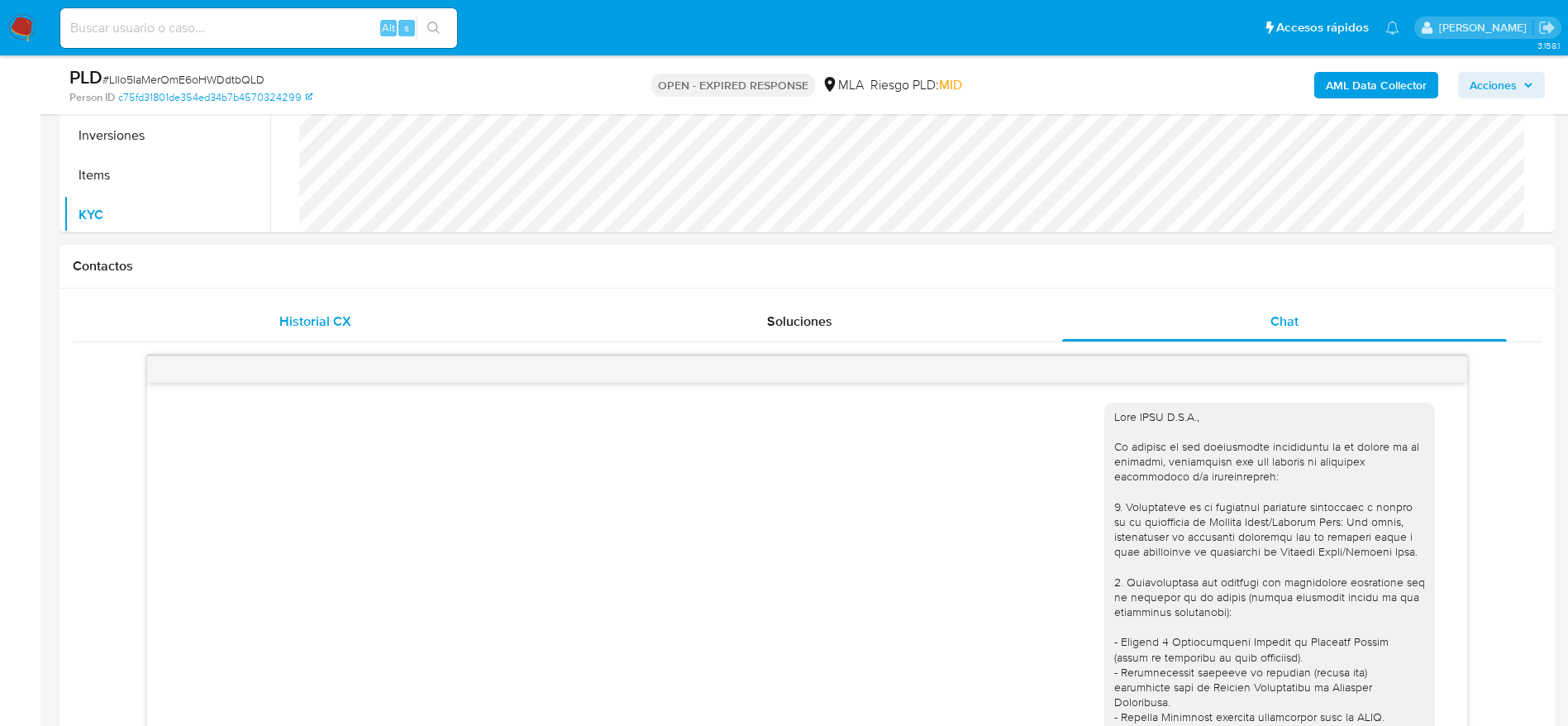
click at [319, 308] on div "Historial CX" at bounding box center [314, 322] width 444 height 40
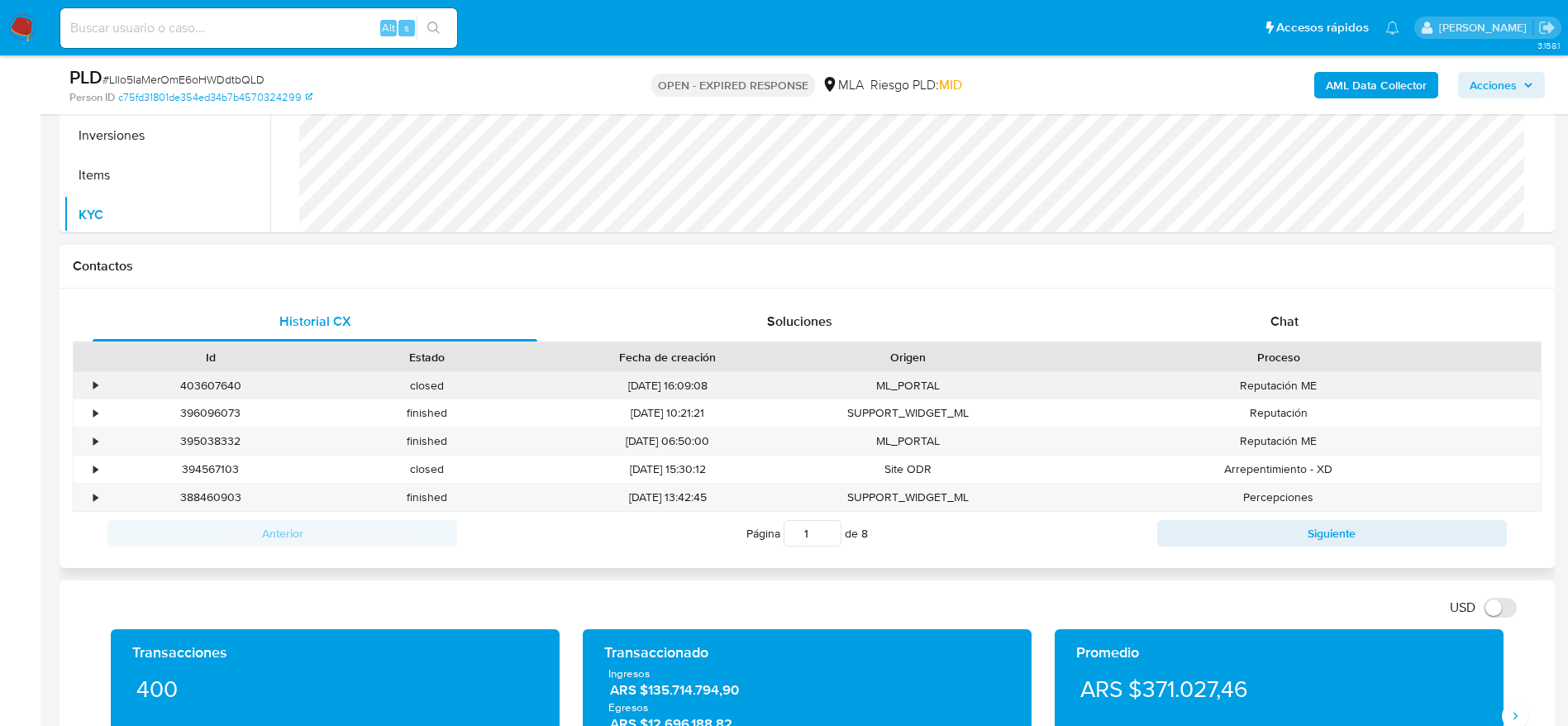
click at [191, 391] on div "403607640" at bounding box center [211, 385] width 217 height 27
copy div "403607640"
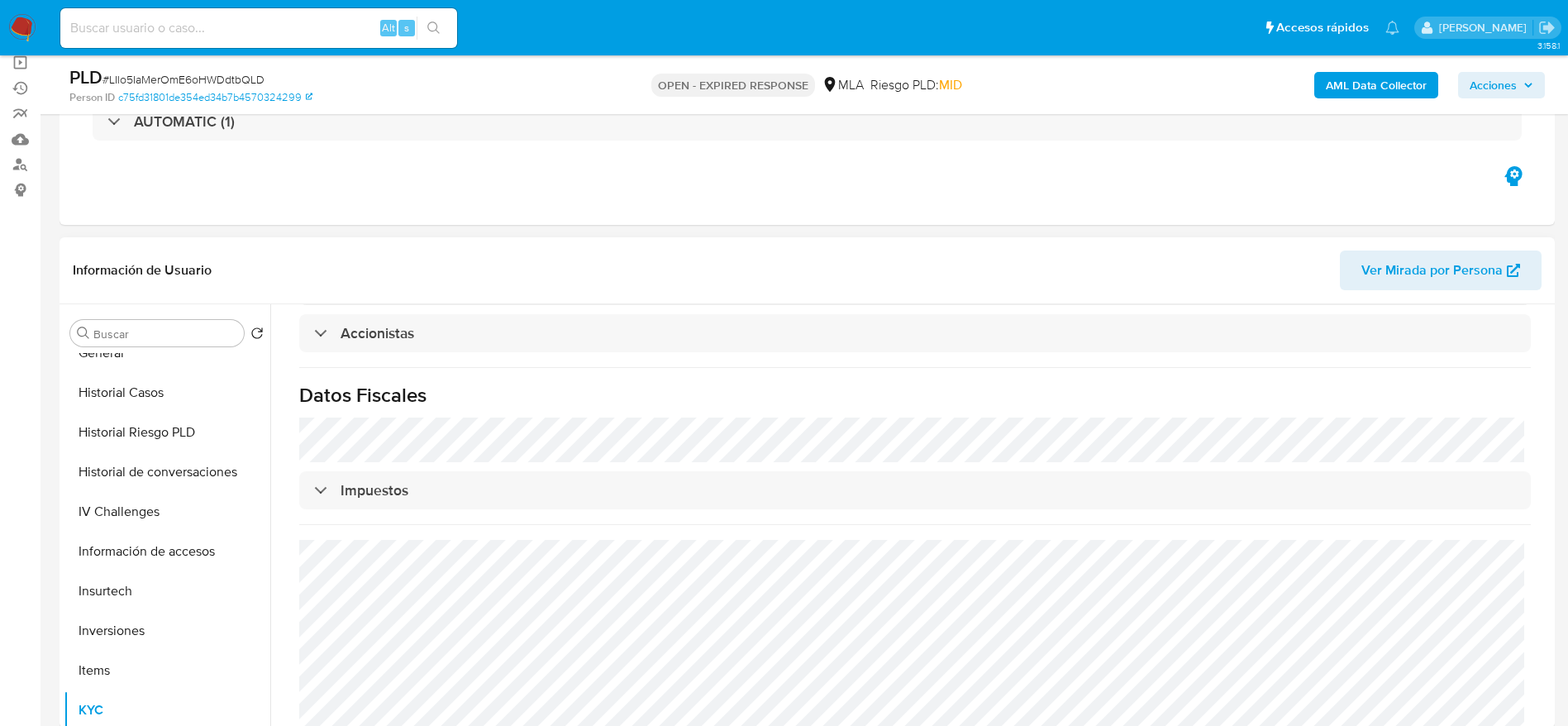
scroll to position [248, 0]
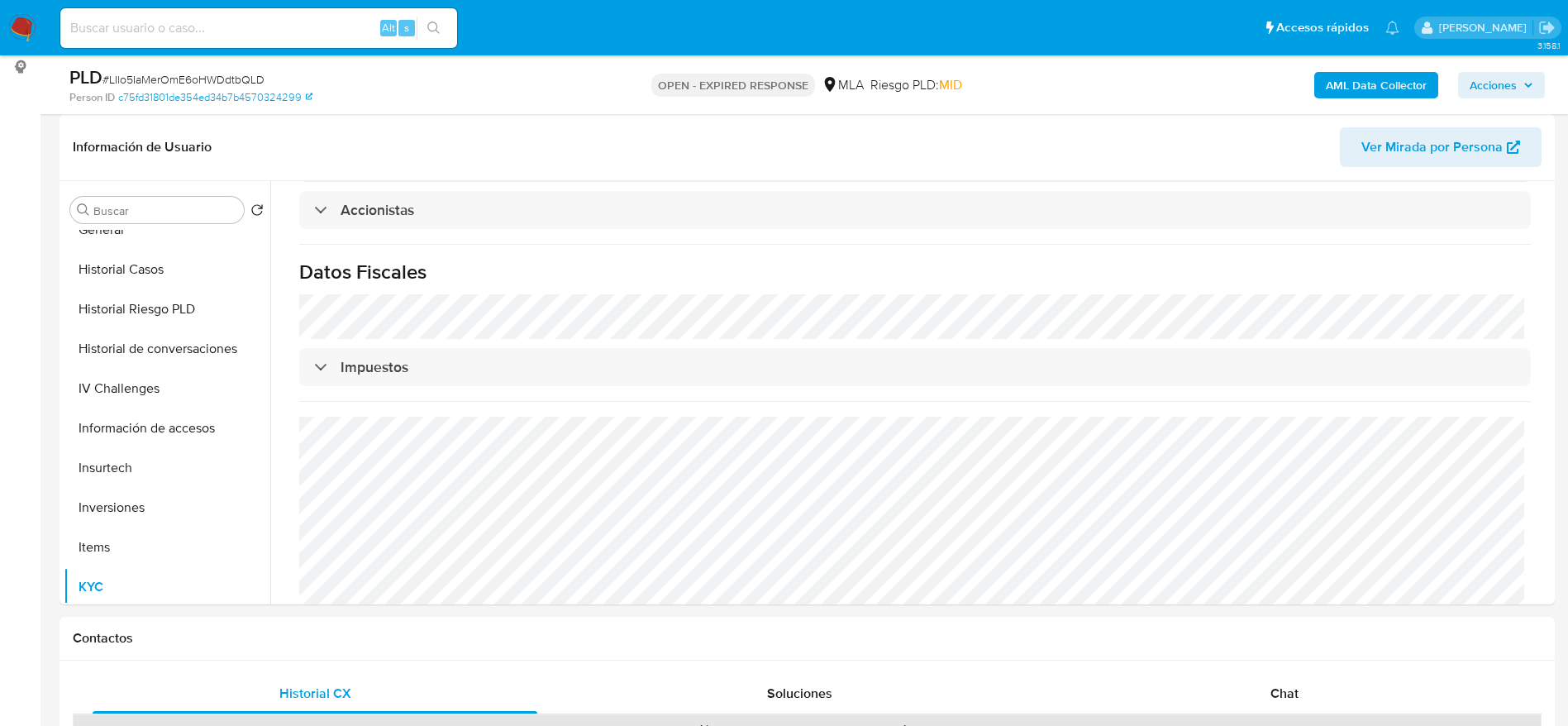
click at [169, 75] on span "# LIlo5IaMerOmE6oHWDdtbQLD" at bounding box center [184, 79] width 162 height 17
copy span "LIlo5IaMerOmE6oHWDdtbQLD"
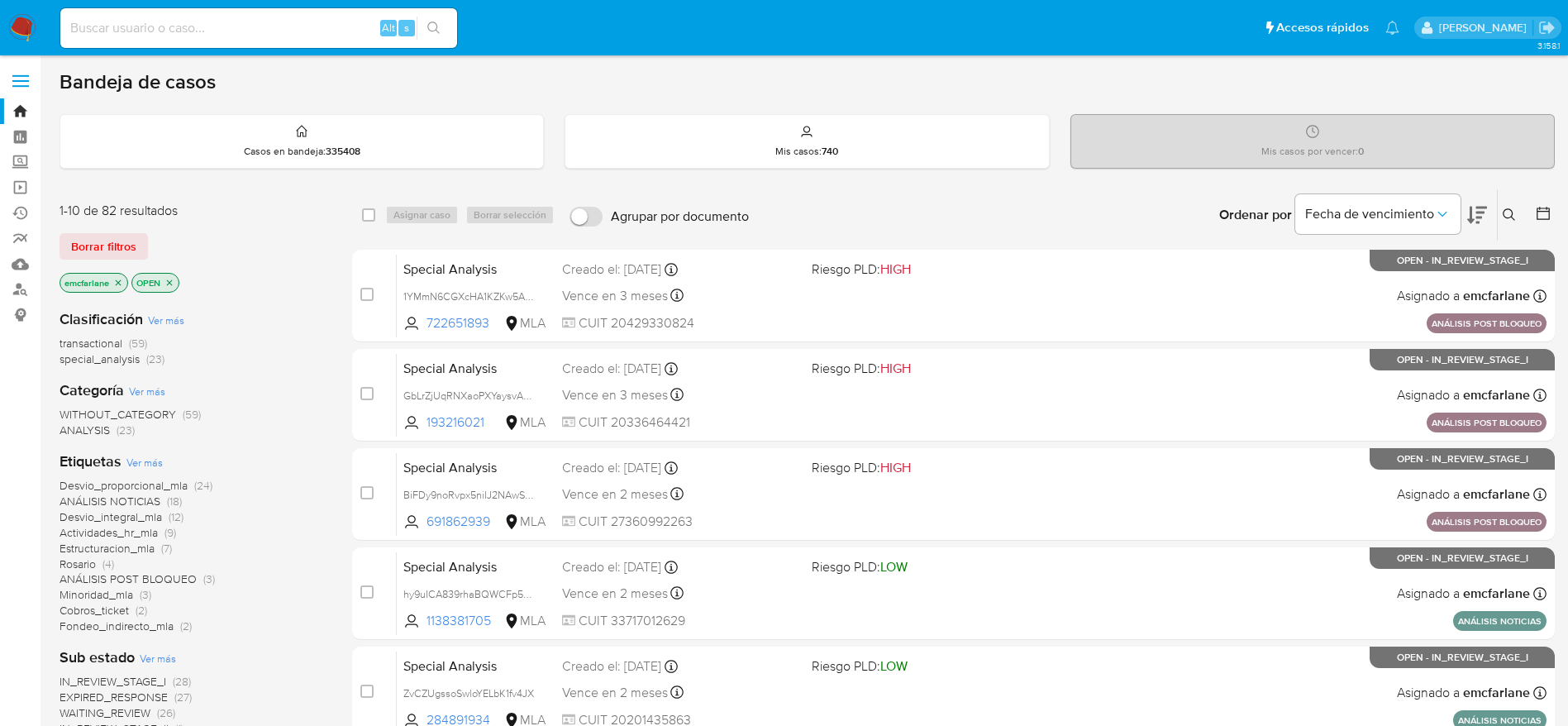
click at [105, 241] on span "Borrar filtros" at bounding box center [103, 246] width 65 height 24
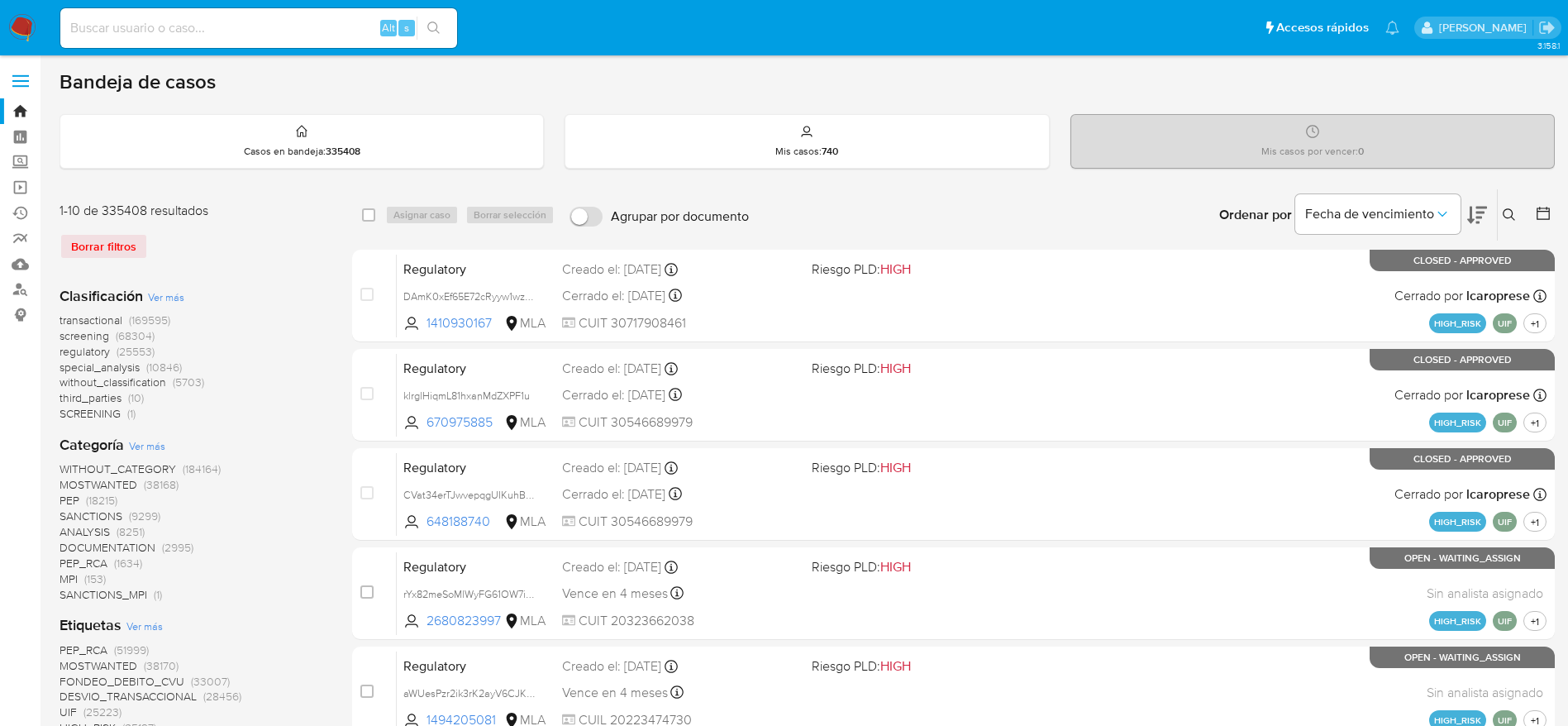
click at [1509, 217] on icon at bounding box center [1510, 215] width 13 height 13
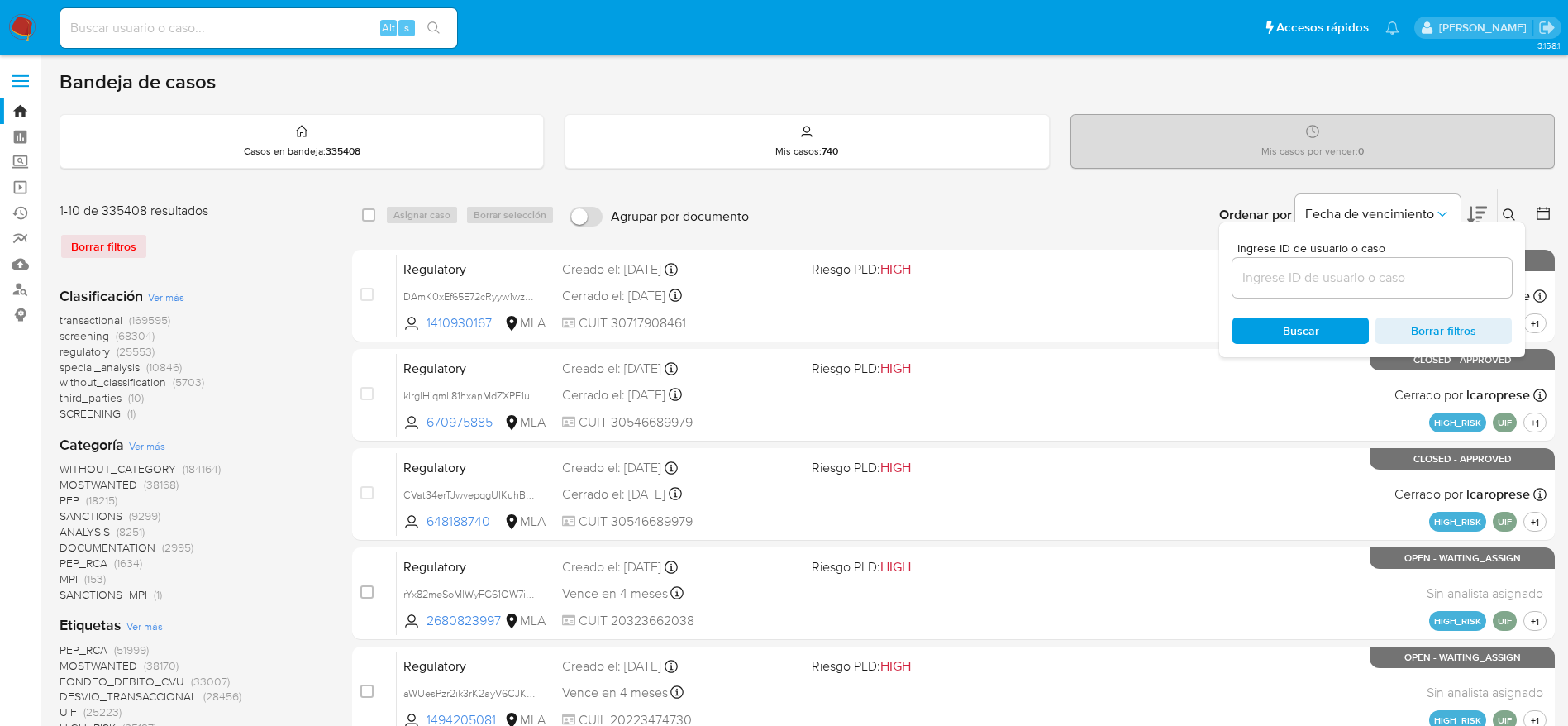
click at [1352, 278] on input at bounding box center [1372, 278] width 279 height 22
type input "LIlo5IaMerOmE6oHWDdtbQLD"
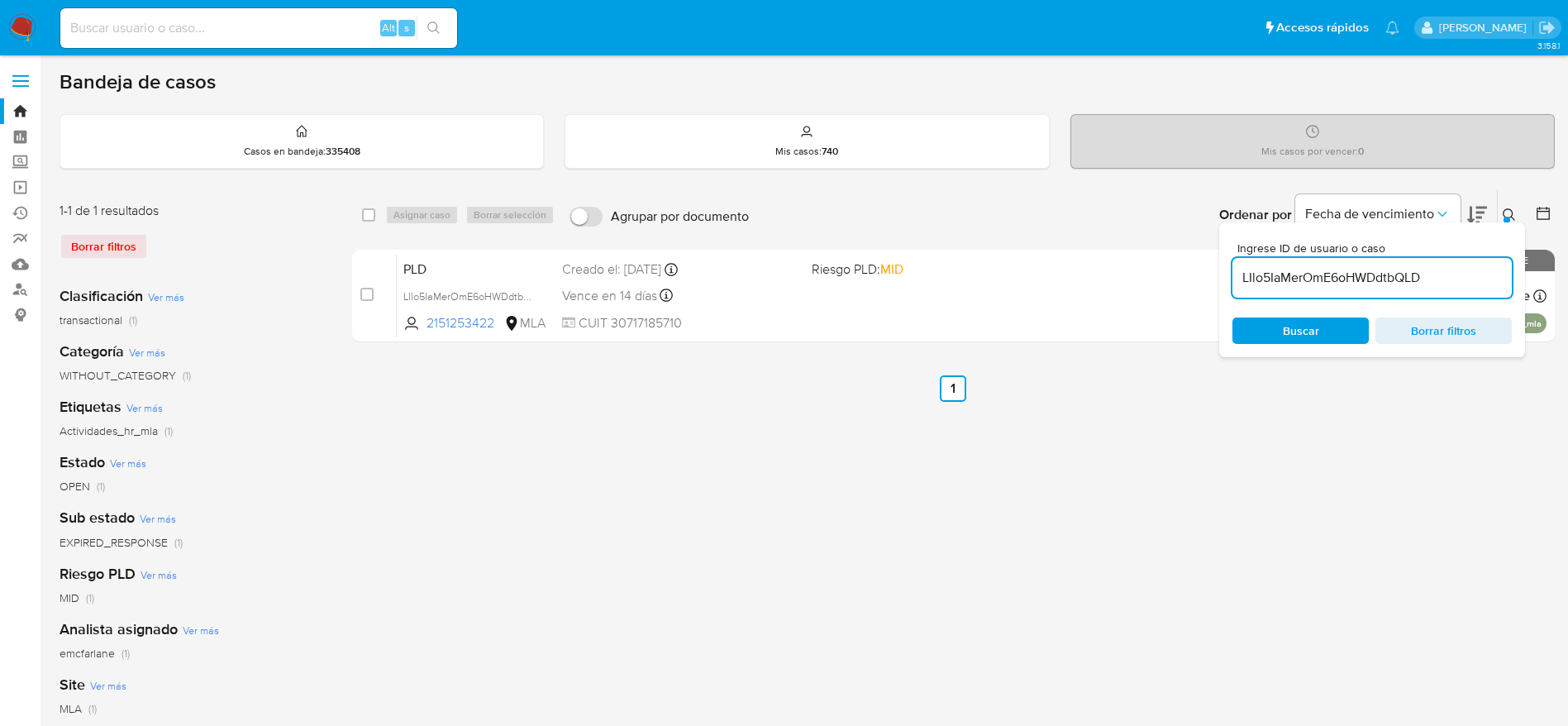
click at [363, 217] on input "checkbox" at bounding box center [369, 215] width 13 height 13
checkbox input "true"
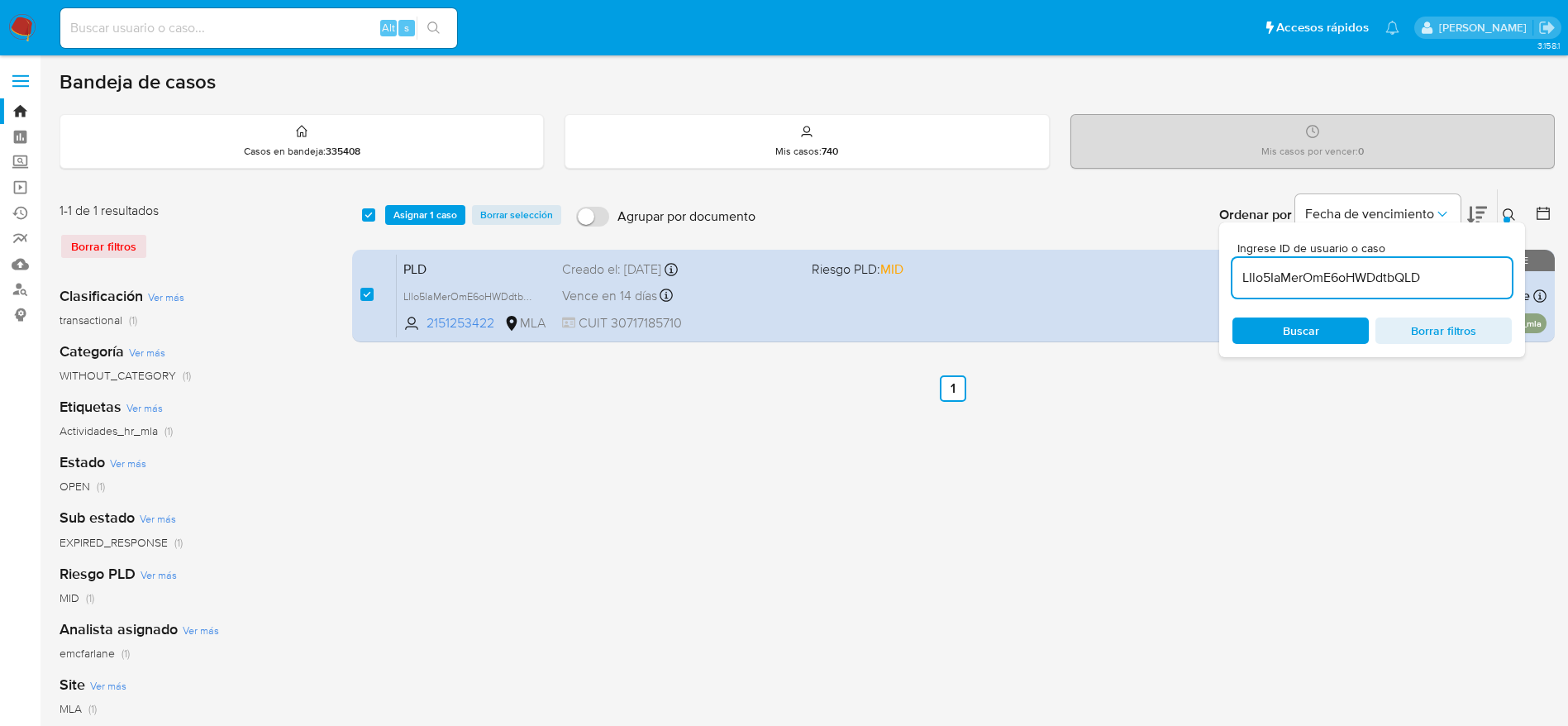
click at [430, 225] on div "select-all-cases-checkbox Asignar 1 caso Borrar selección Agrupar por documento…" at bounding box center [953, 215] width 1203 height 51
click at [425, 221] on span "Asignar 1 caso" at bounding box center [425, 215] width 63 height 17
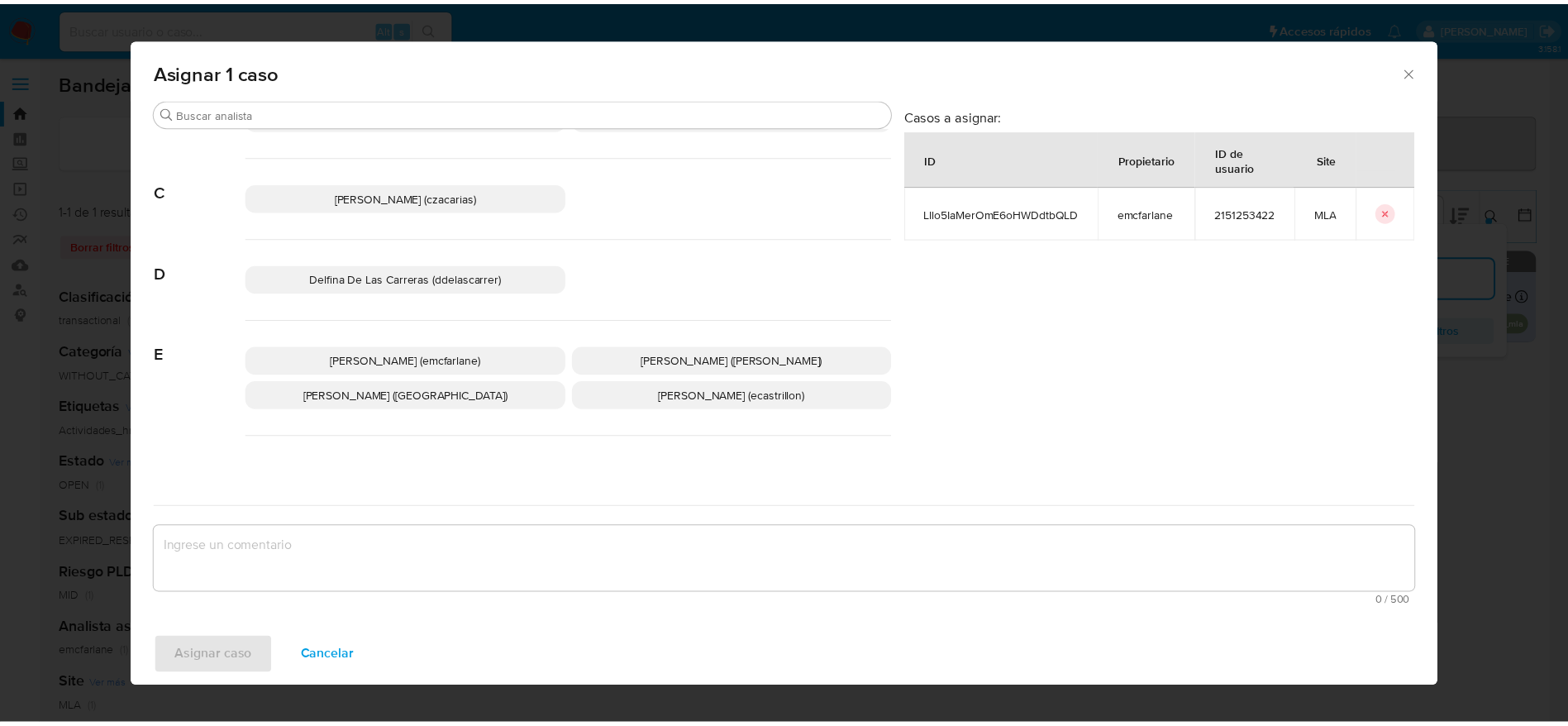
scroll to position [124, 0]
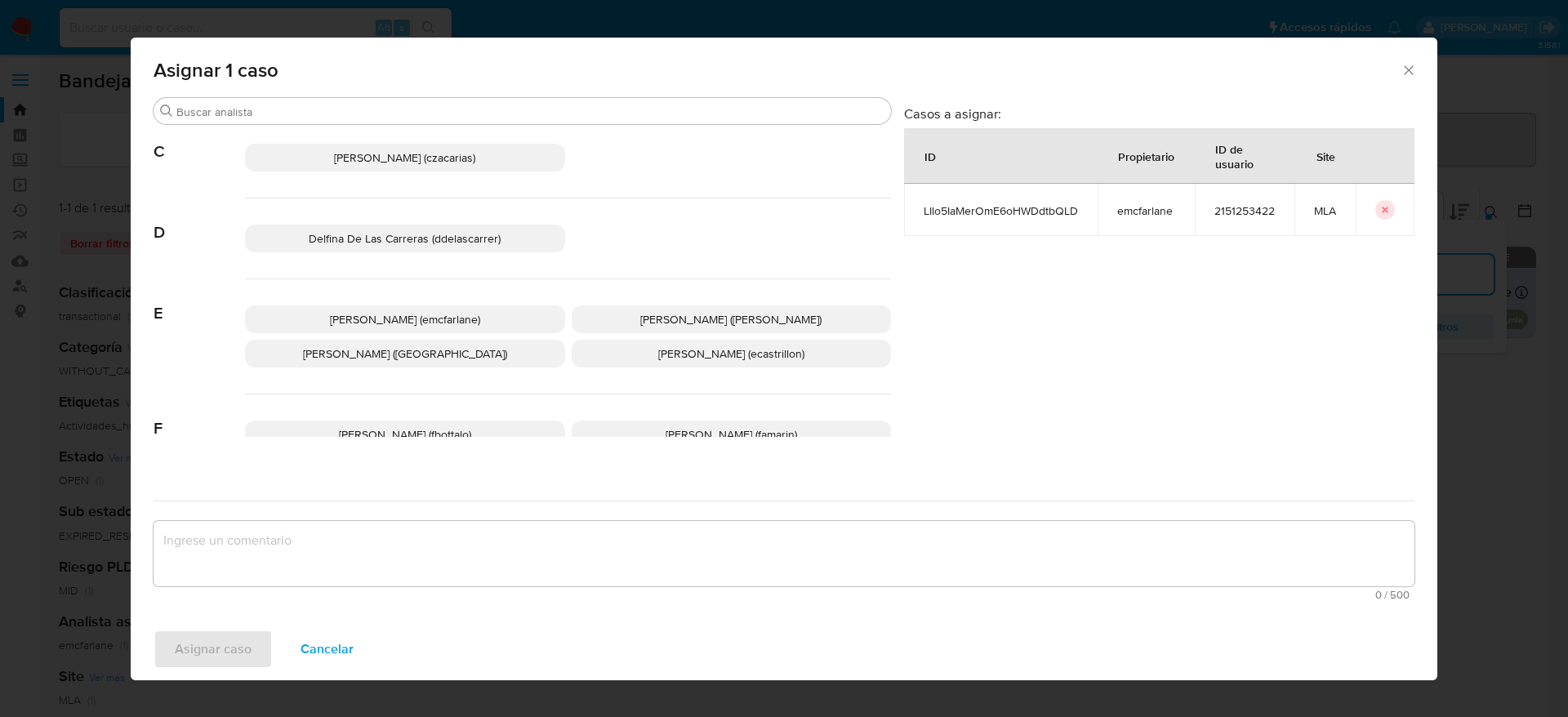
click at [433, 318] on span "Elaine Mc Farlane (emcfarlane)" at bounding box center [405, 320] width 150 height 17
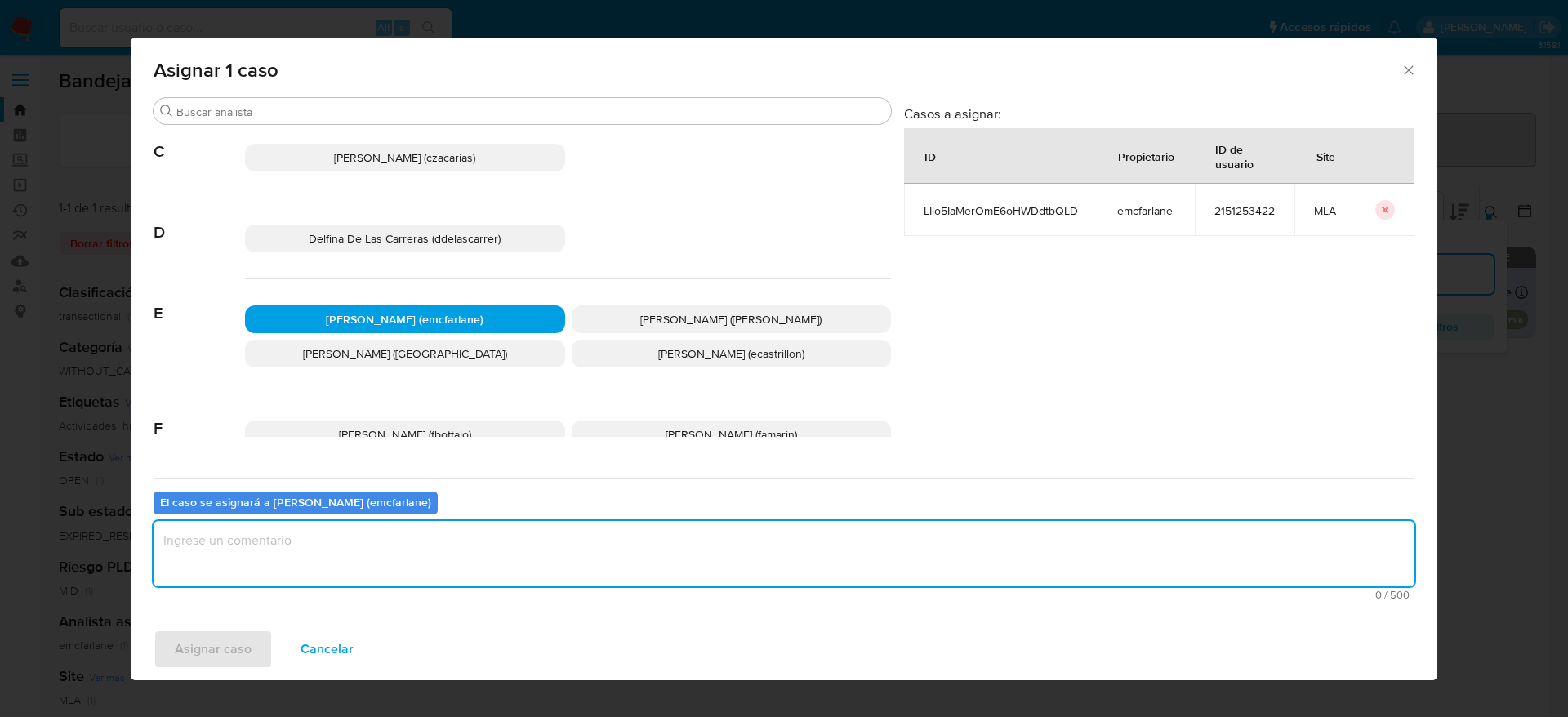
click at [334, 569] on textarea "assign-modal" at bounding box center [784, 554] width 1261 height 65
click at [221, 653] on span "Asignar caso" at bounding box center [213, 649] width 76 height 36
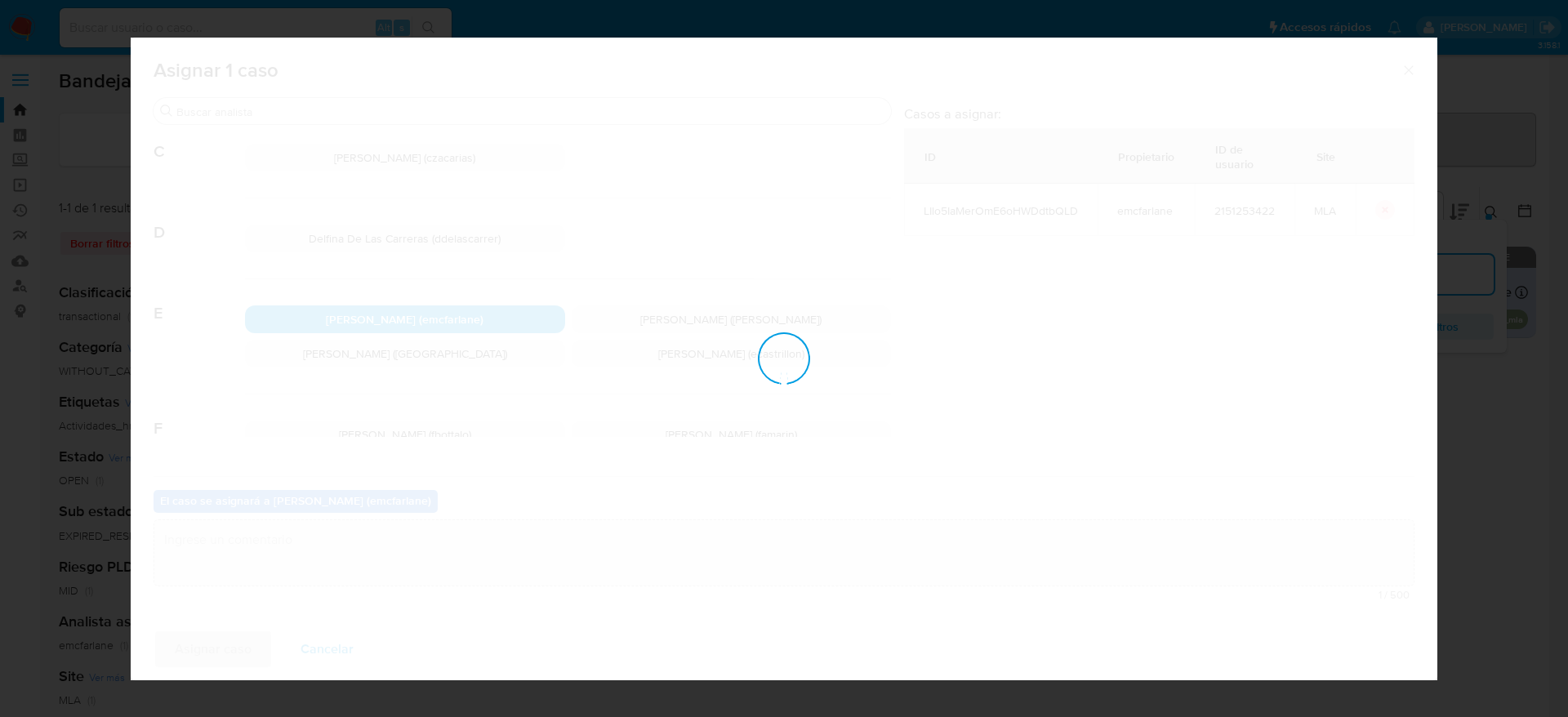
checkbox input "false"
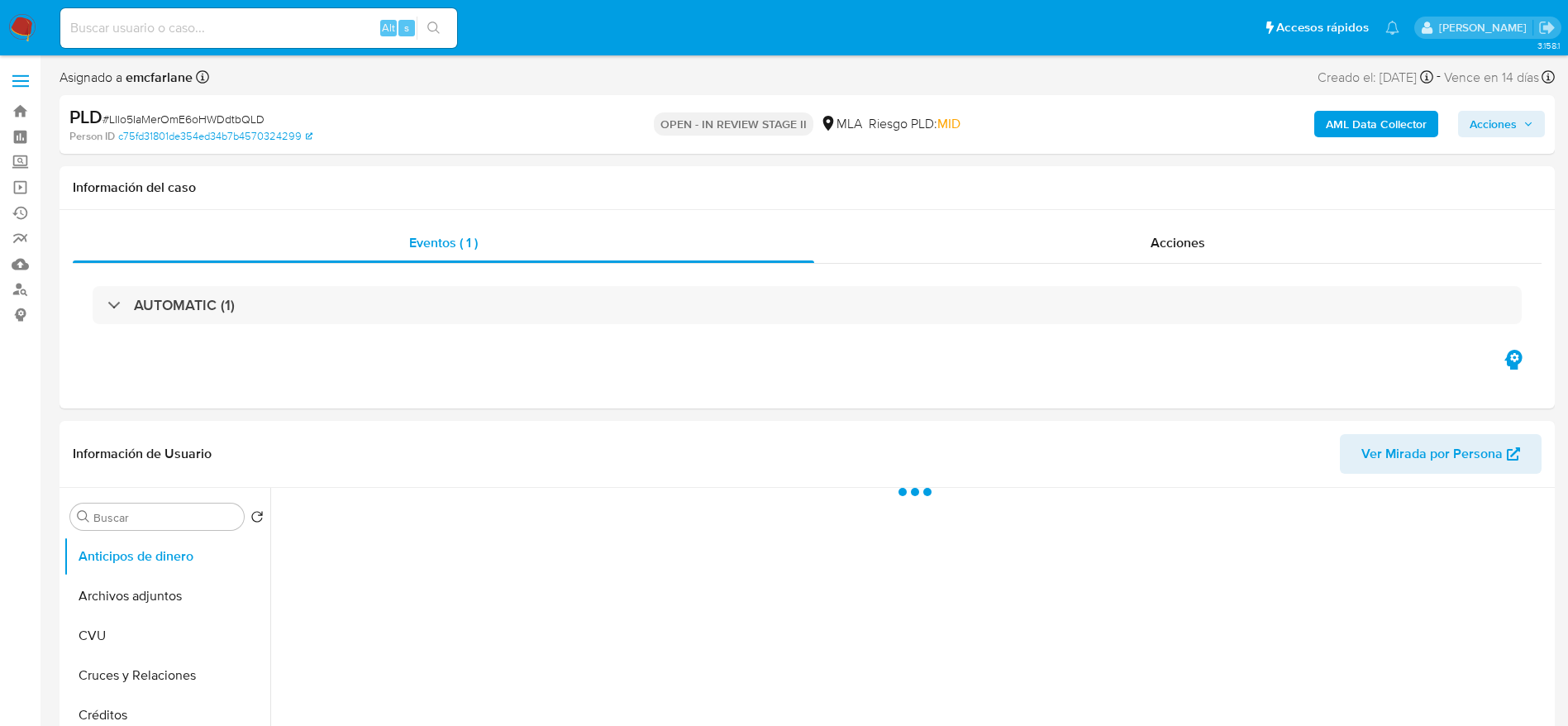
click at [1499, 122] on span "Acciones" at bounding box center [1493, 124] width 47 height 26
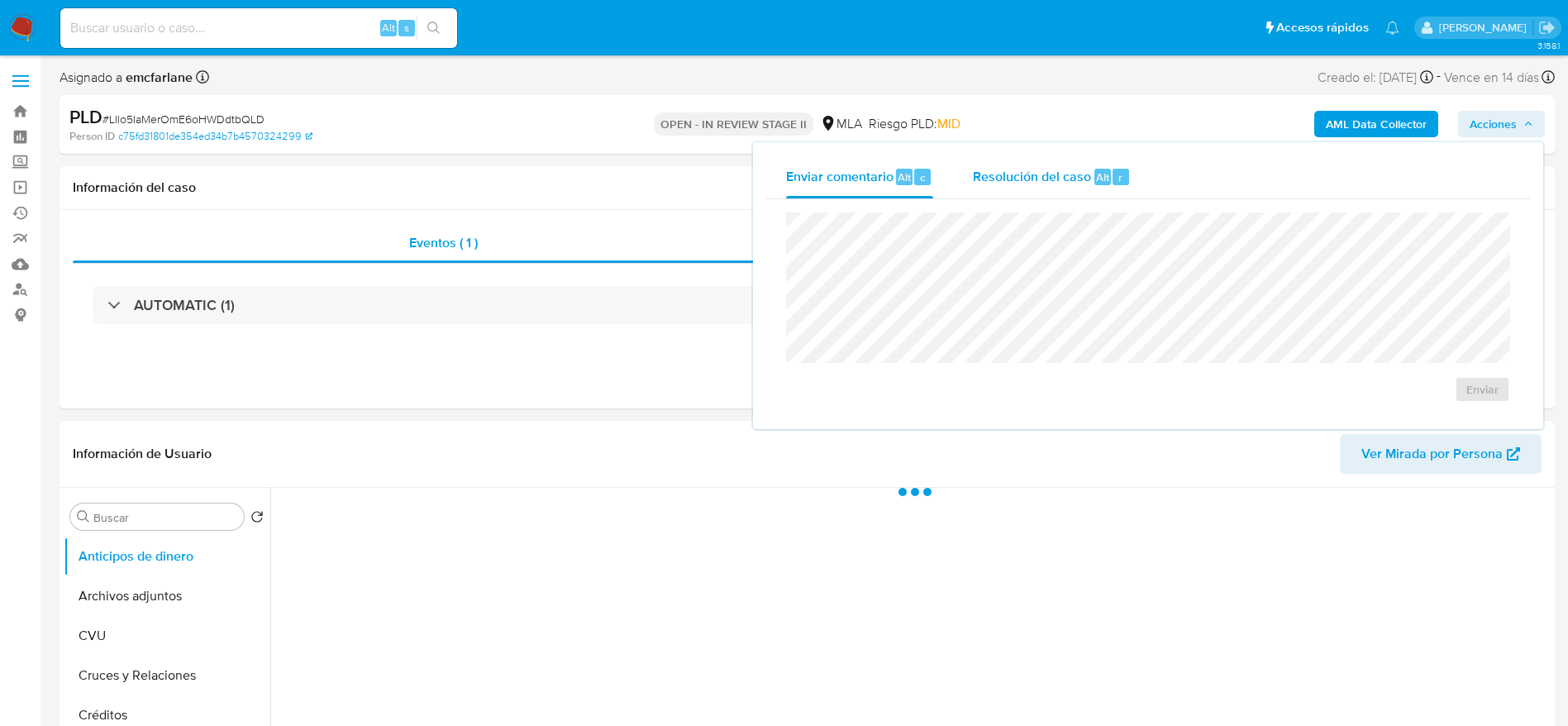
click at [1092, 163] on div "Resolución del caso Alt r" at bounding box center [1051, 177] width 158 height 43
select select "10"
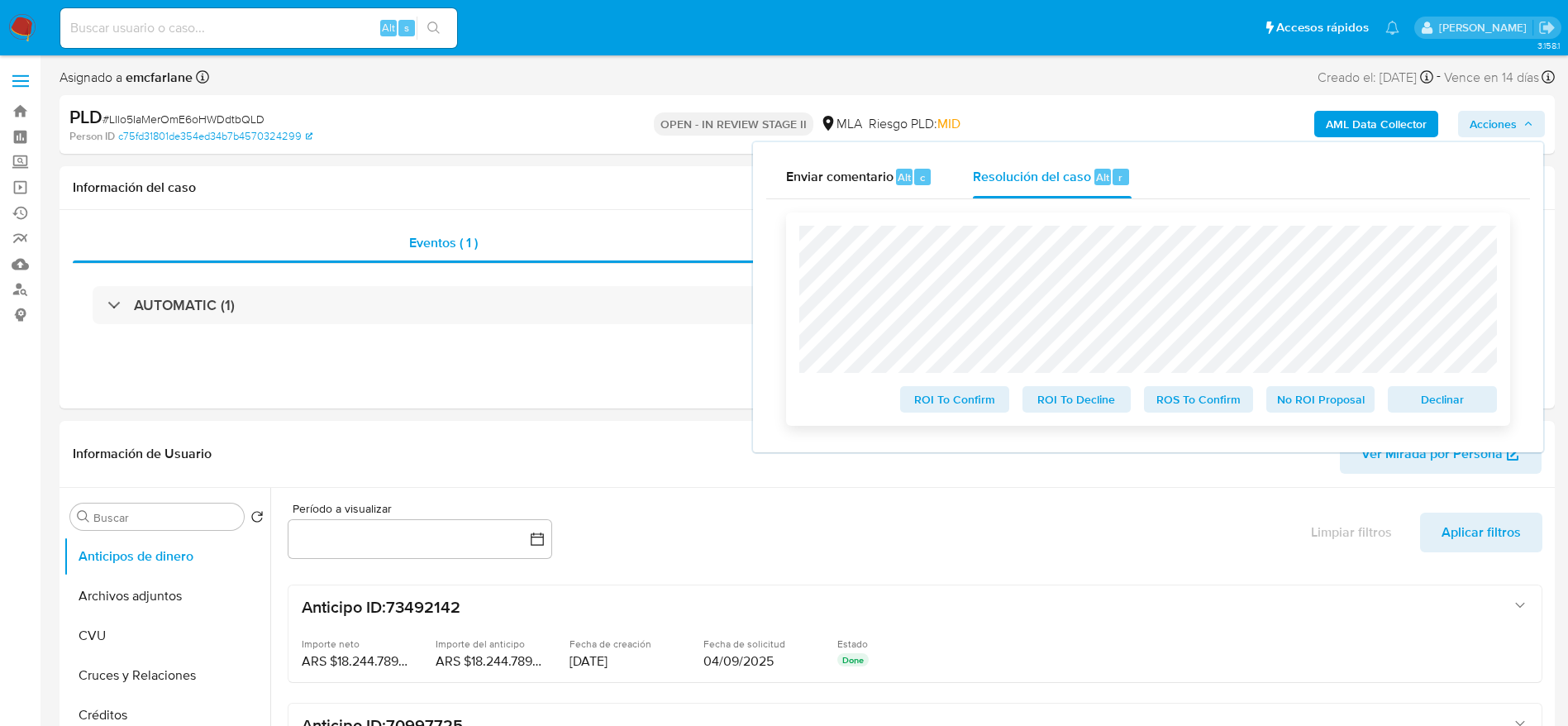
click at [1440, 399] on span "Declinar" at bounding box center [1442, 399] width 86 height 24
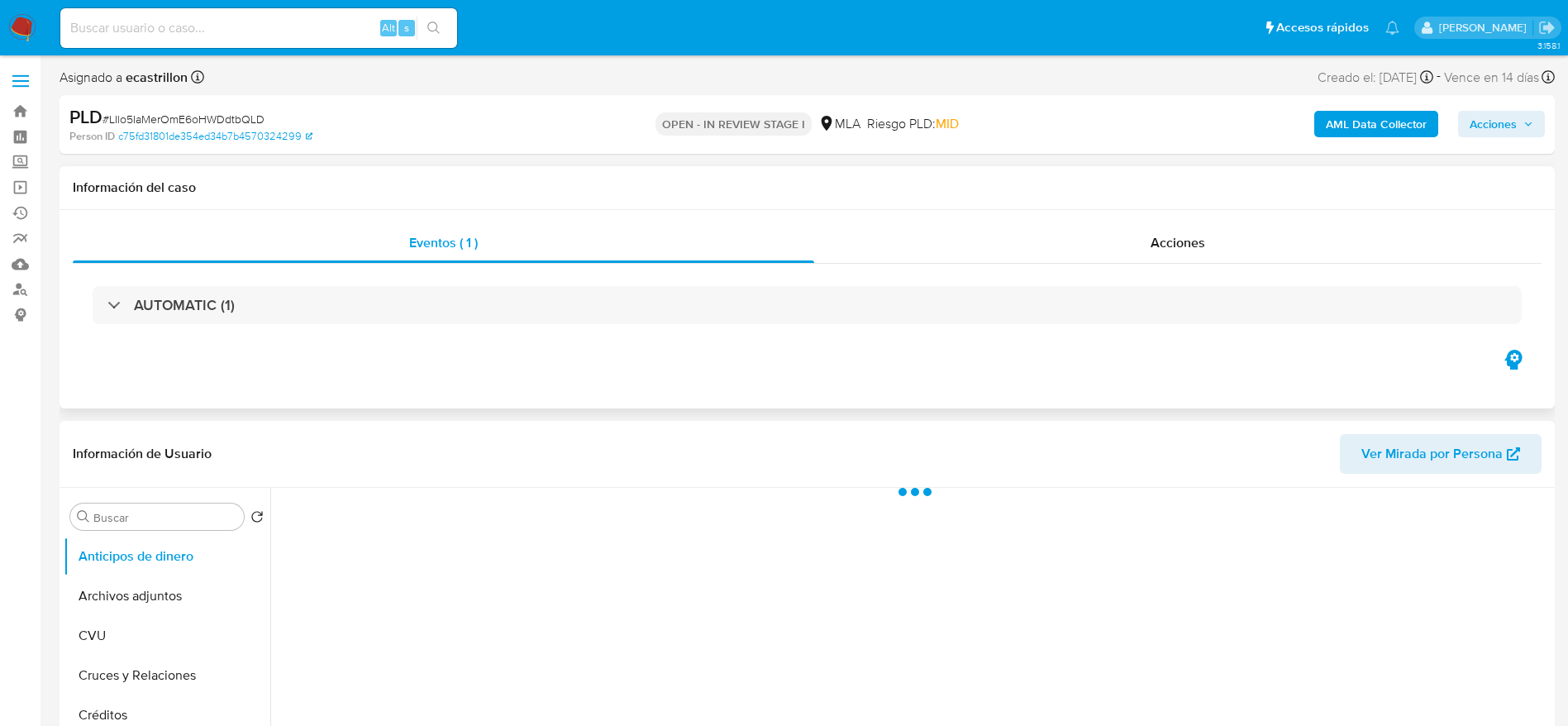
select select "10"
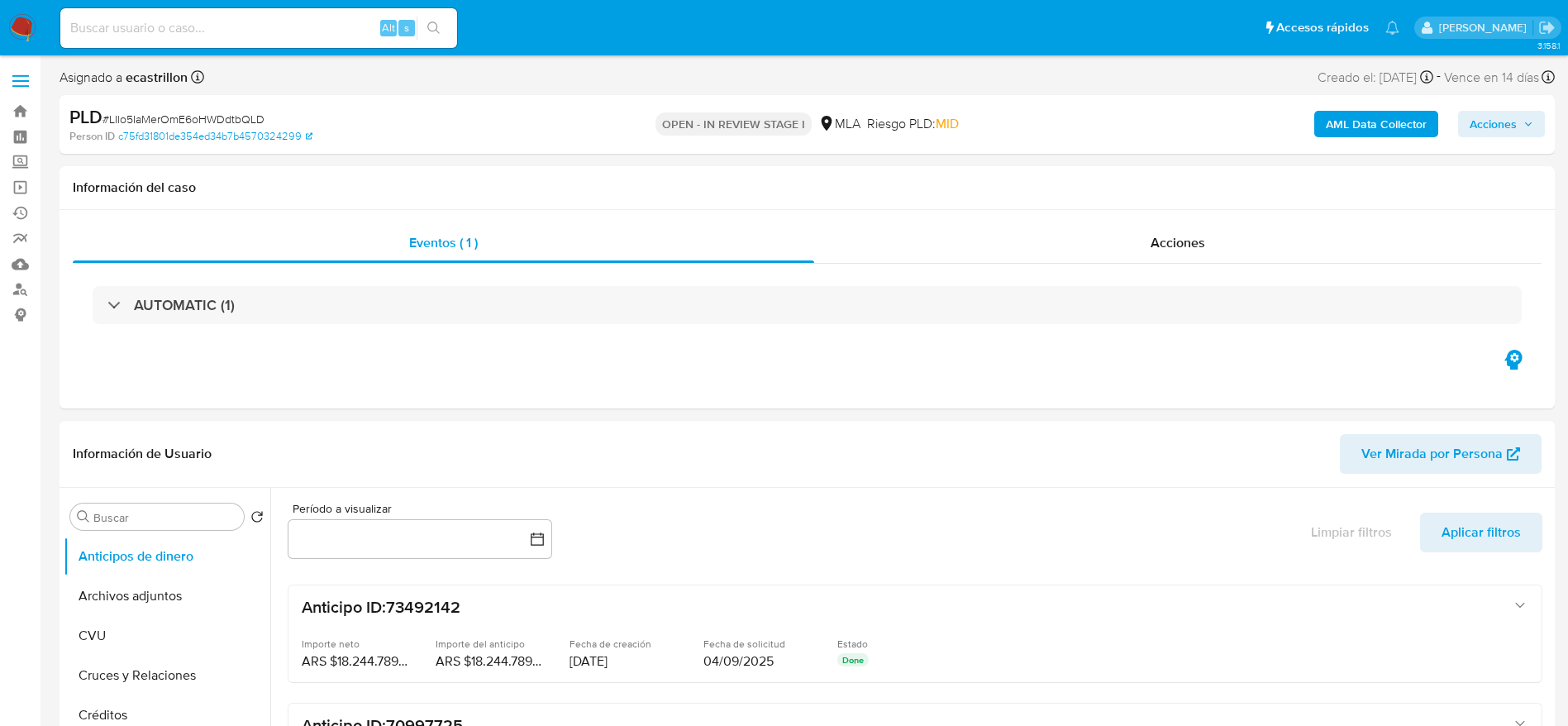
click at [230, 116] on span "# LIlo5IaMerOmE6oHWDdtbQLD" at bounding box center [184, 119] width 162 height 17
copy span "LIlo5IaMerOmE6oHWDdtbQLD"
drag, startPoint x: 33, startPoint y: 31, endPoint x: 151, endPoint y: 37, distance: 118.2
click at [89, 42] on div "Alt s" at bounding box center [259, 28] width 397 height 40
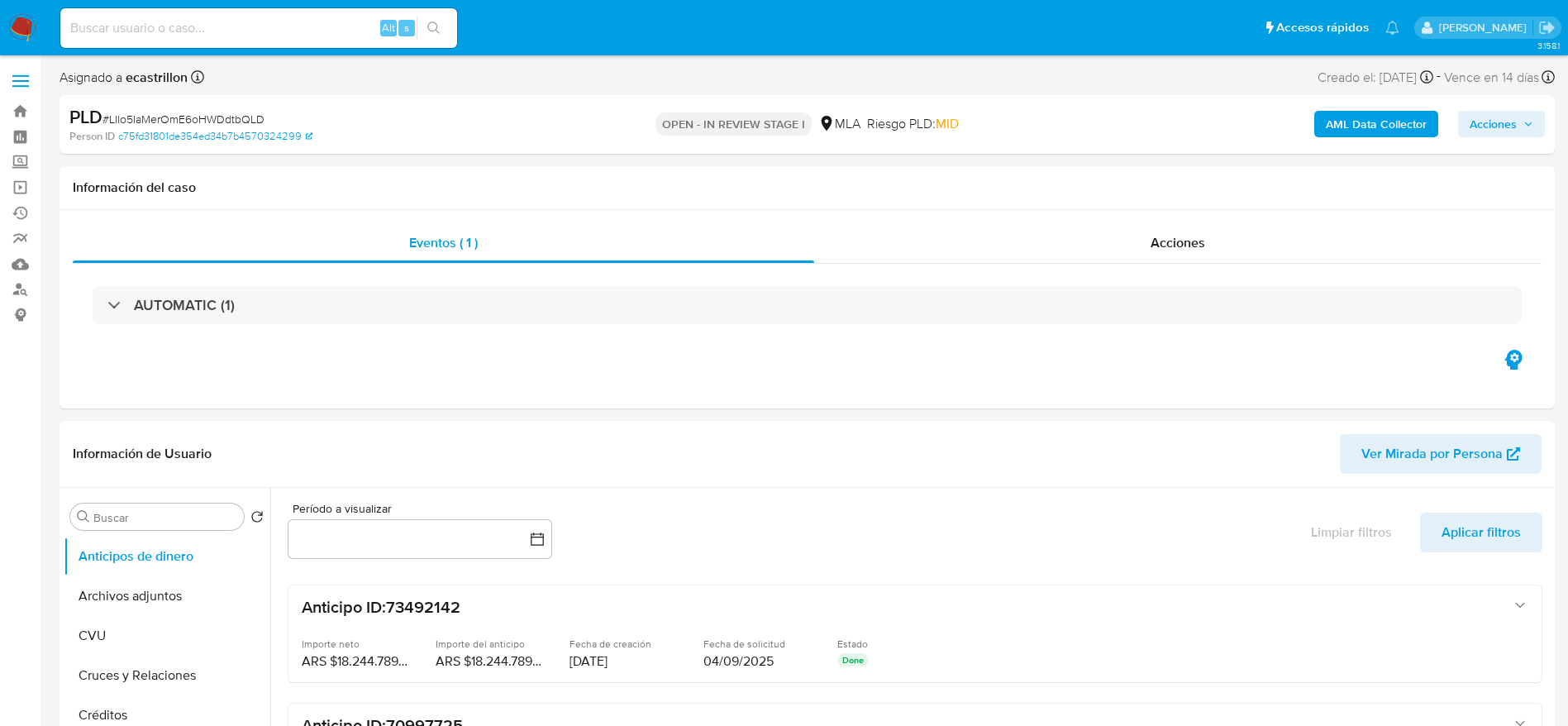
drag, startPoint x: 15, startPoint y: 25, endPoint x: 123, endPoint y: 33, distance: 108.3
click at [74, 40] on div "Alt s" at bounding box center [259, 28] width 397 height 40
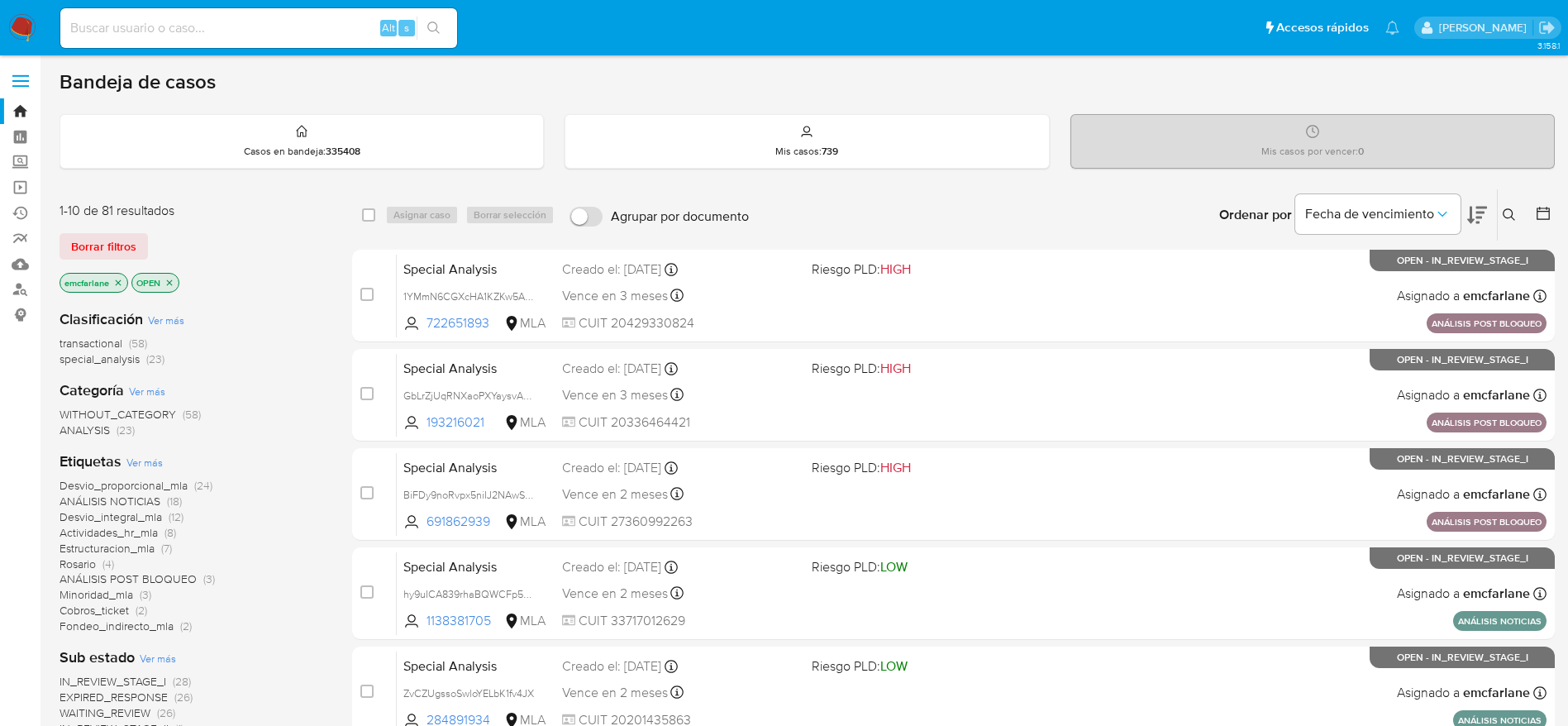
drag, startPoint x: 116, startPoint y: 237, endPoint x: 173, endPoint y: 244, distance: 57.4
click at [116, 237] on span "Borrar filtros" at bounding box center [103, 246] width 65 height 24
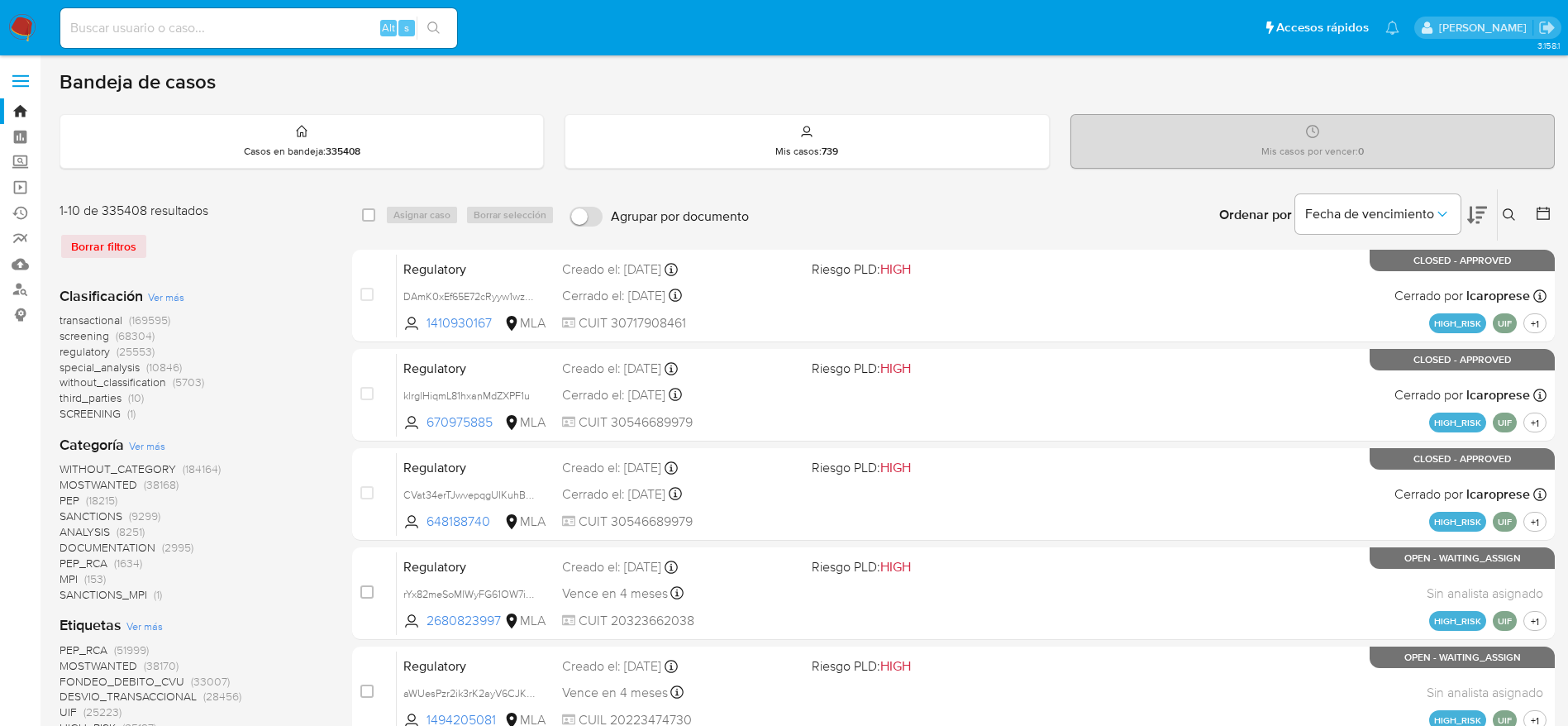
click at [1512, 219] on icon at bounding box center [1510, 215] width 13 height 13
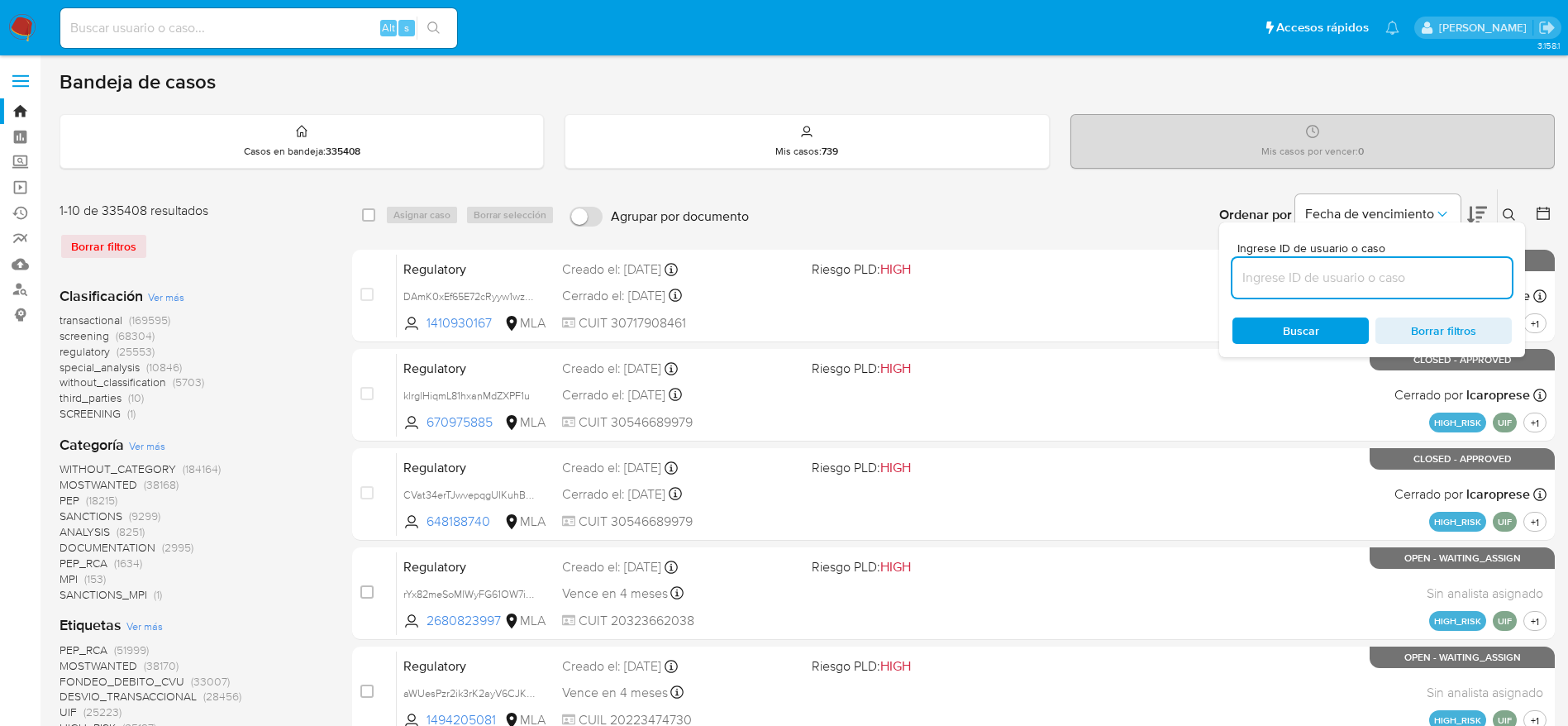
click at [1318, 282] on input at bounding box center [1372, 278] width 279 height 22
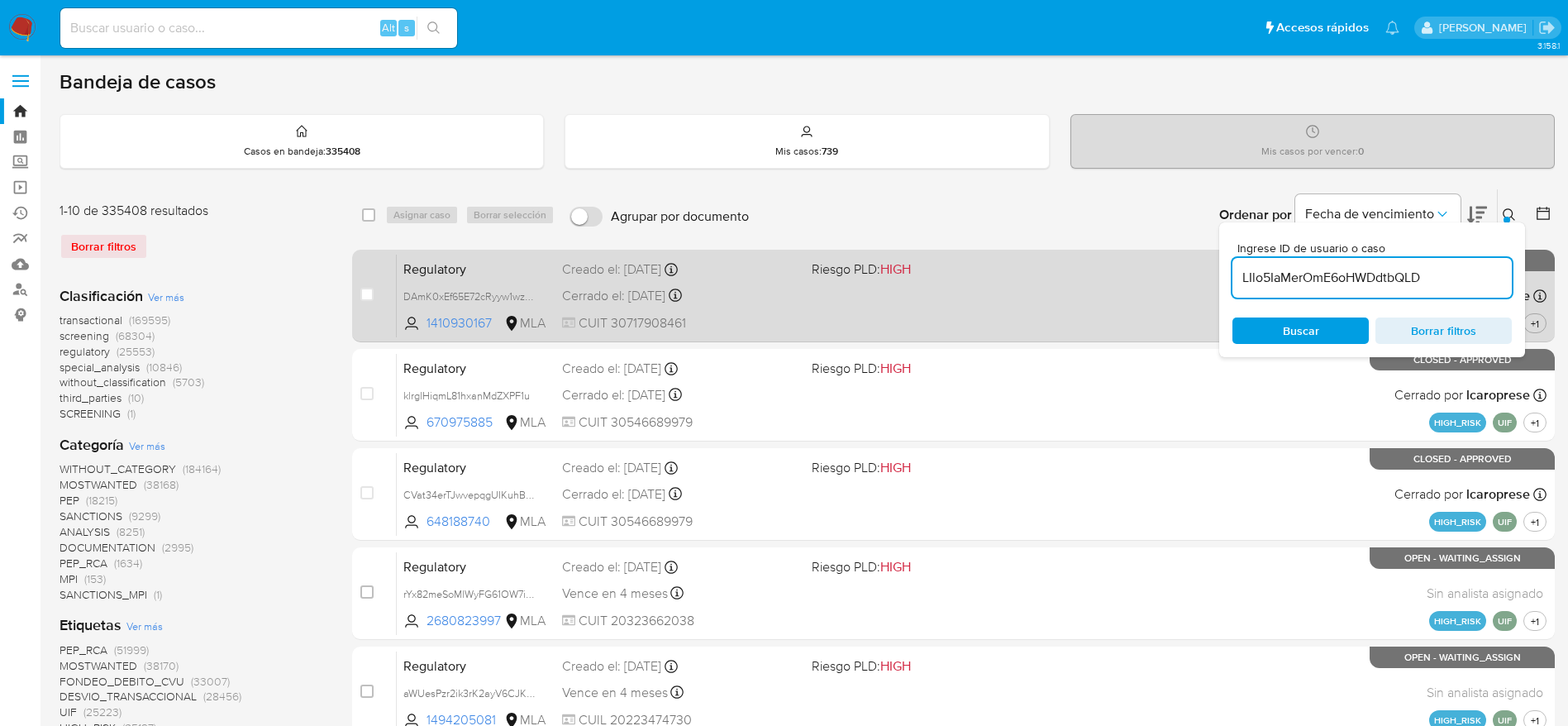
type input "LIlo5IaMerOmE6oHWDdtbQLD"
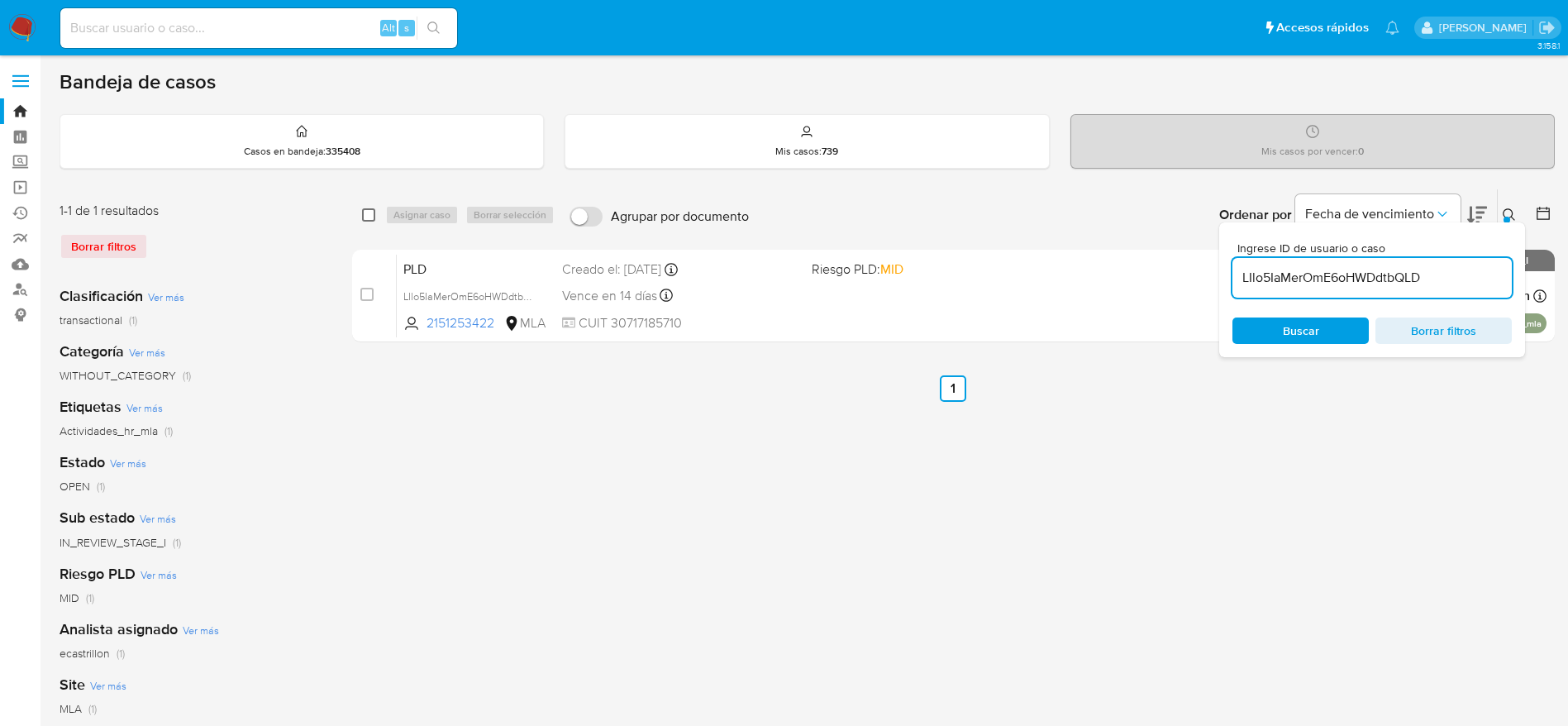
click at [375, 213] on input "checkbox" at bounding box center [369, 215] width 13 height 13
checkbox input "true"
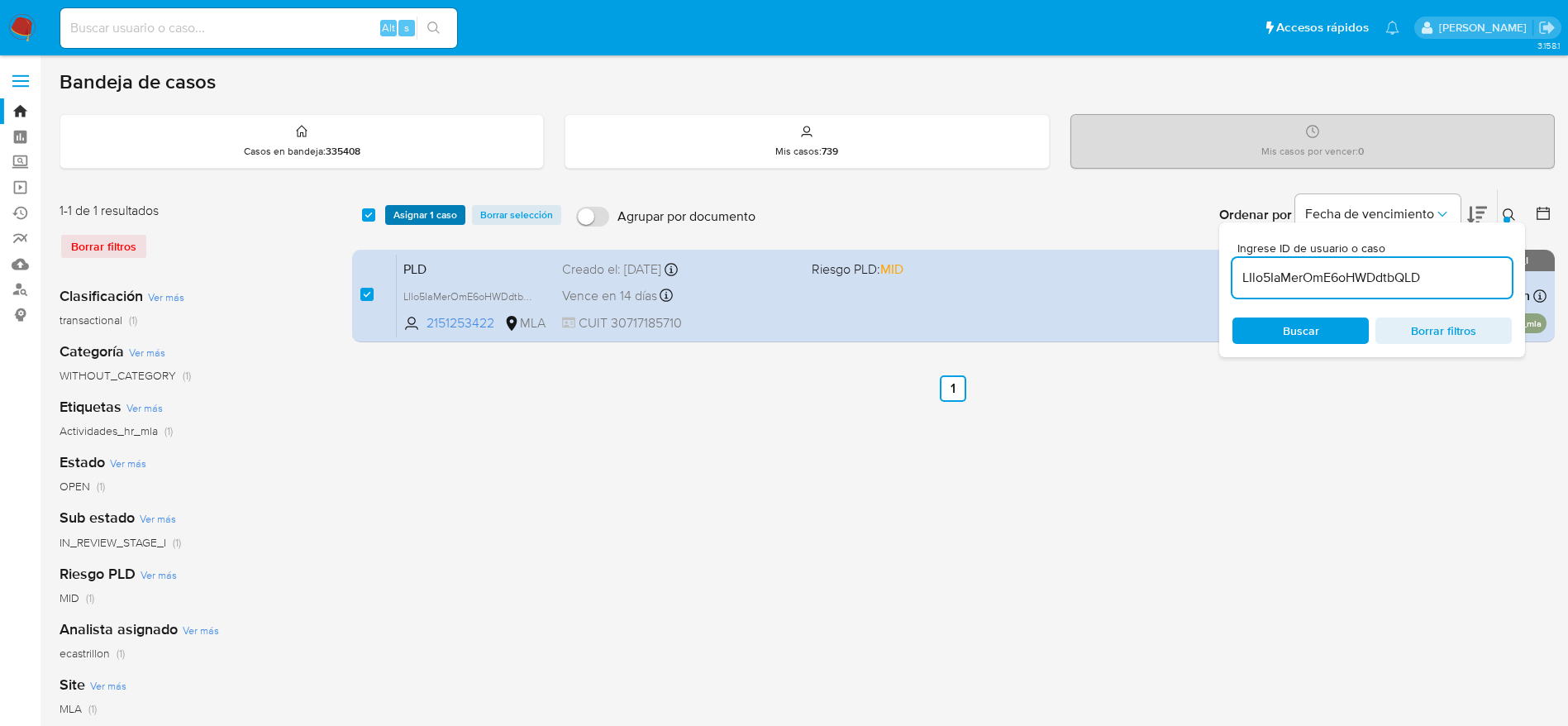
click at [393, 212] on span "Asignar 1 caso" at bounding box center [425, 215] width 63 height 17
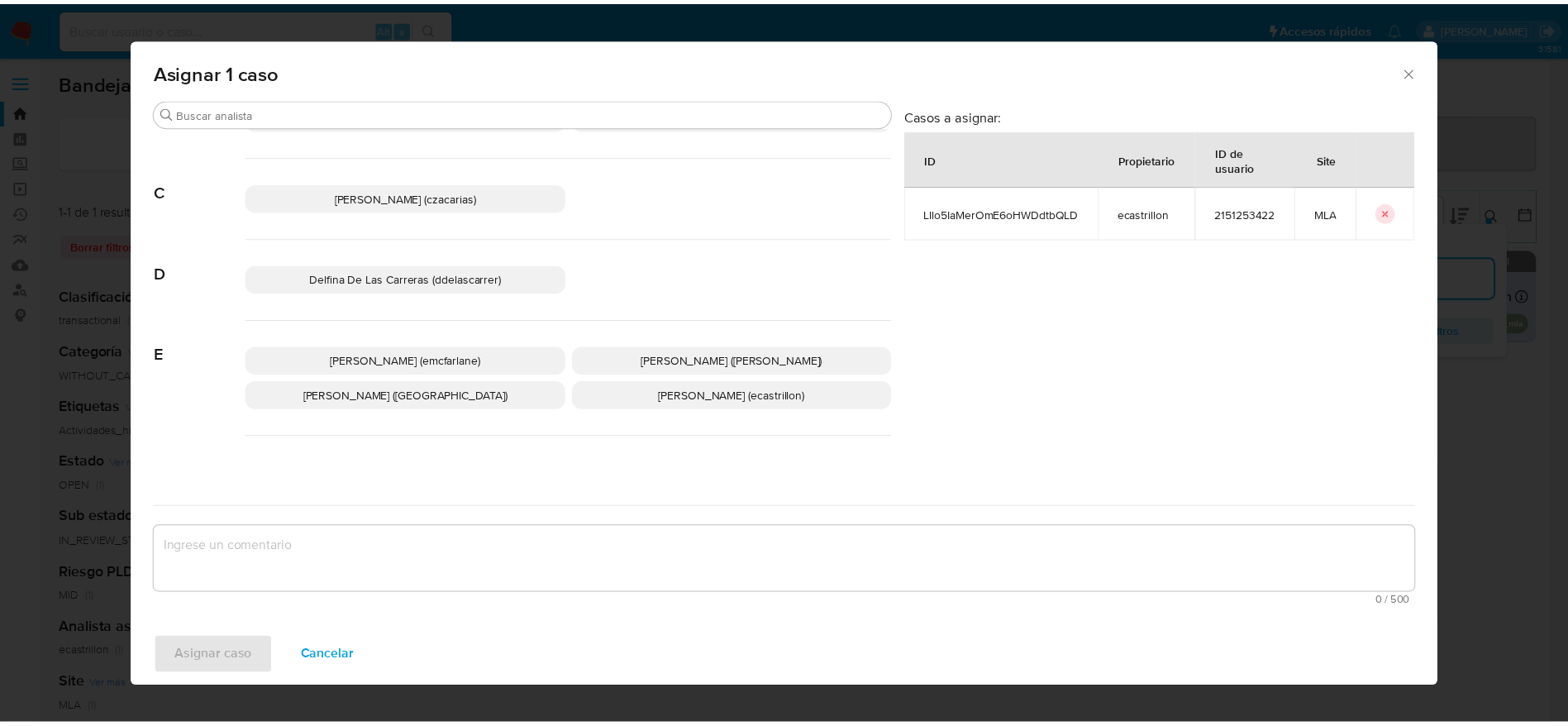
scroll to position [124, 0]
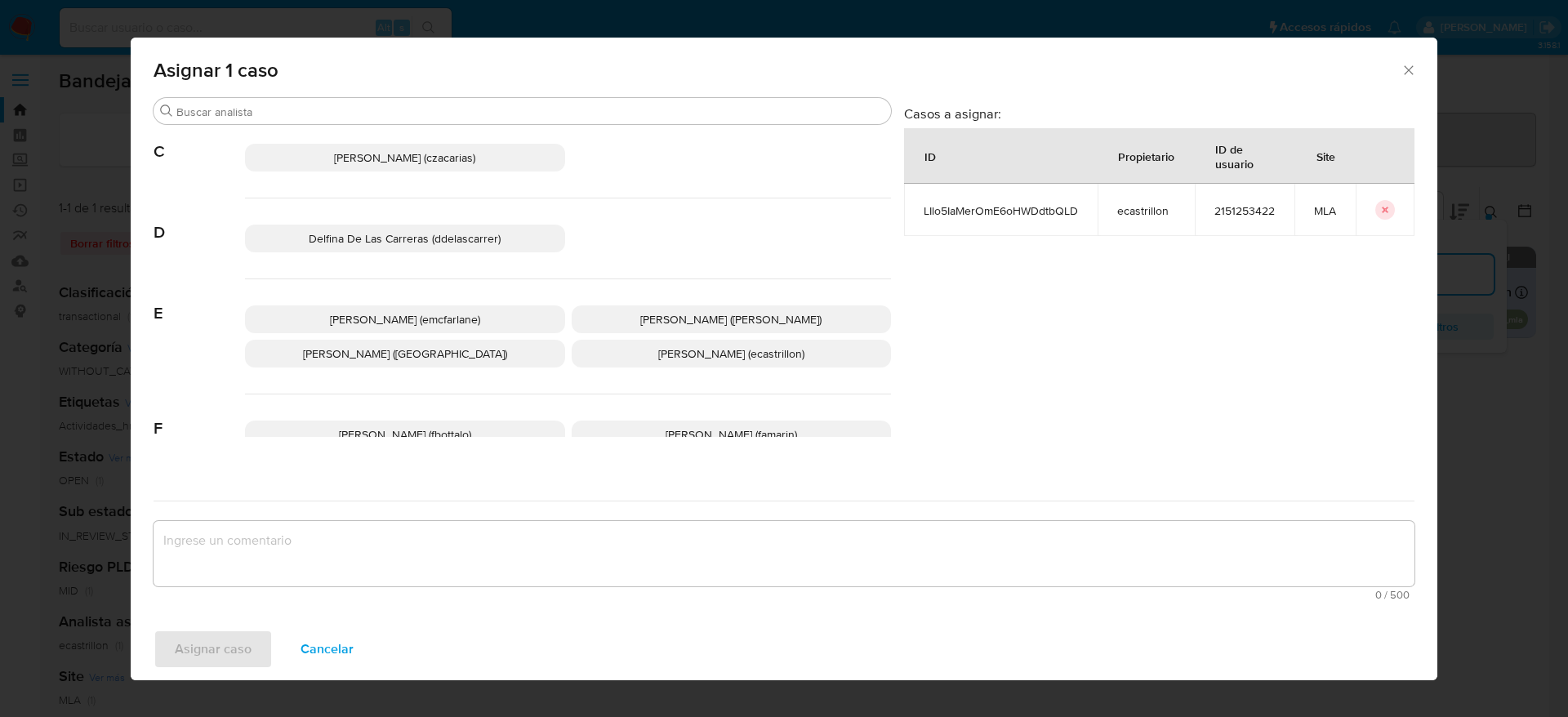
click at [479, 309] on p "Elaine Mc Farlane (emcfarlane)" at bounding box center [405, 320] width 320 height 28
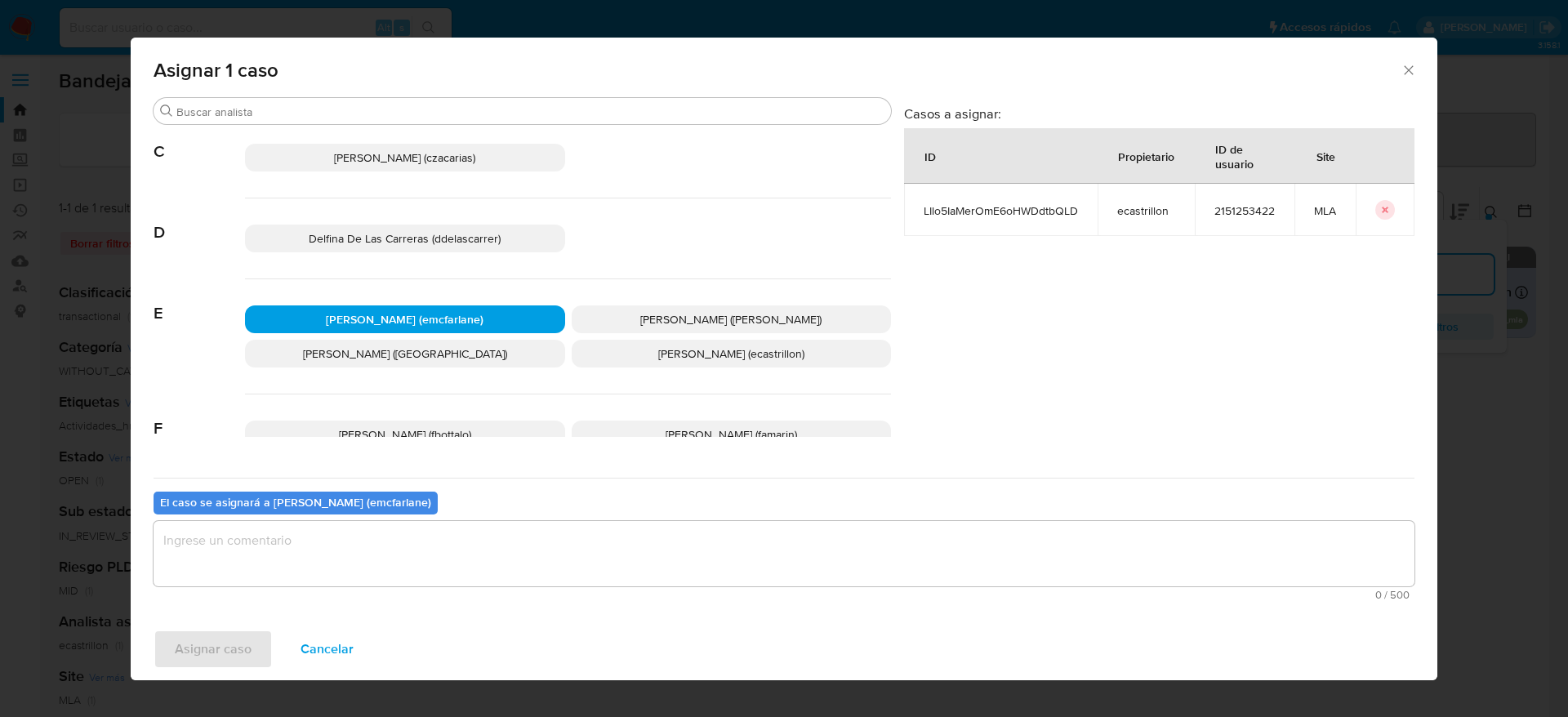
click at [333, 524] on textarea "assign-modal" at bounding box center [784, 554] width 1261 height 65
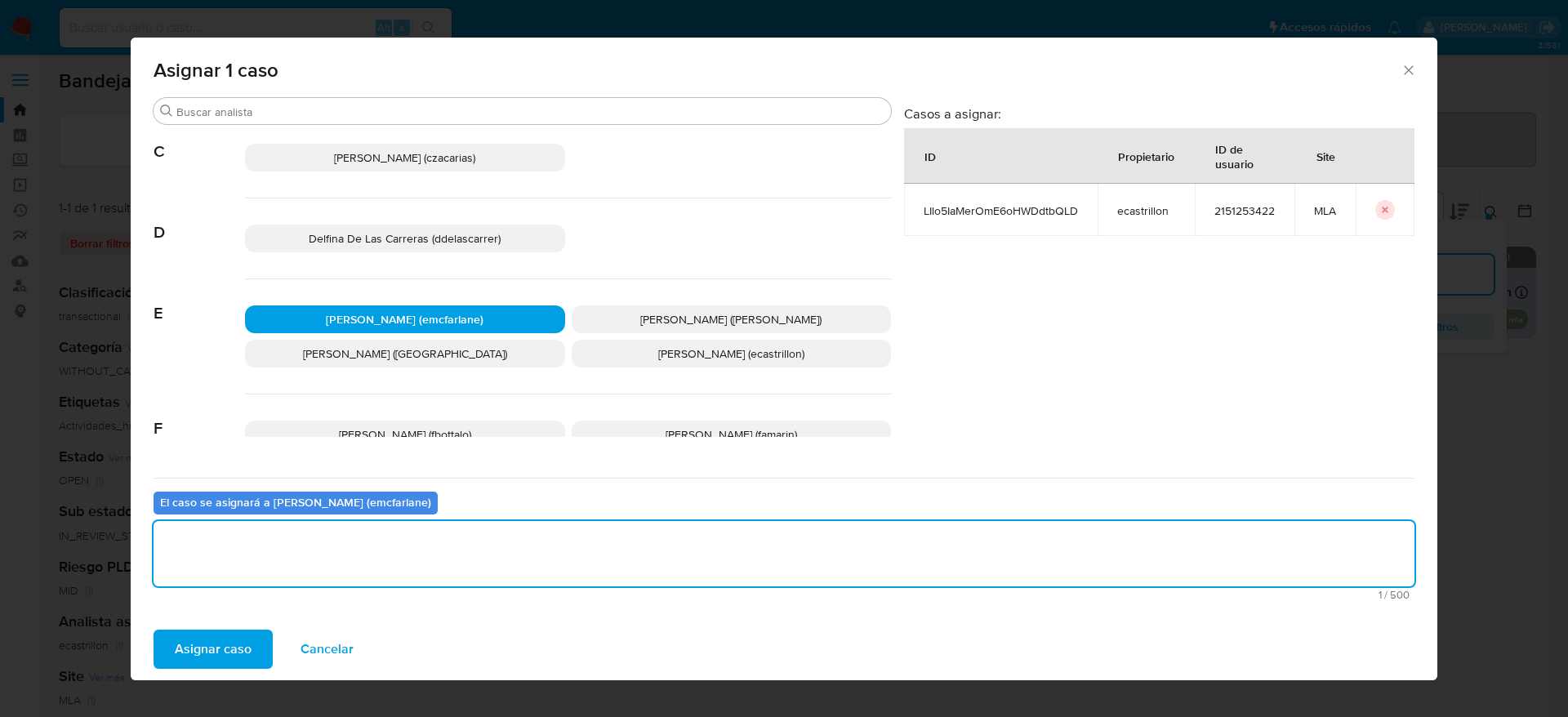
click at [208, 669] on div "Asignar caso Cancelar" at bounding box center [784, 649] width 1307 height 62
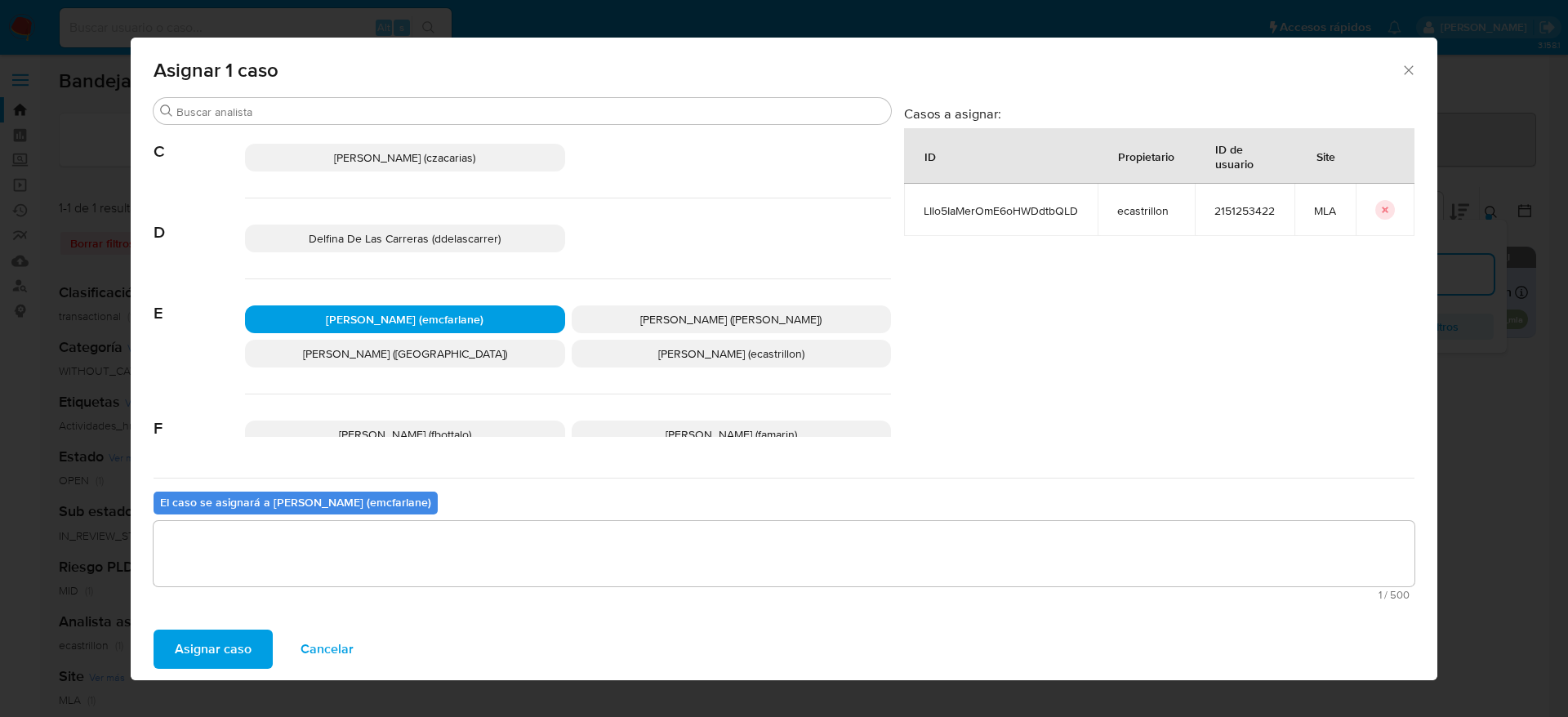
click at [212, 641] on span "Asignar caso" at bounding box center [213, 649] width 76 height 36
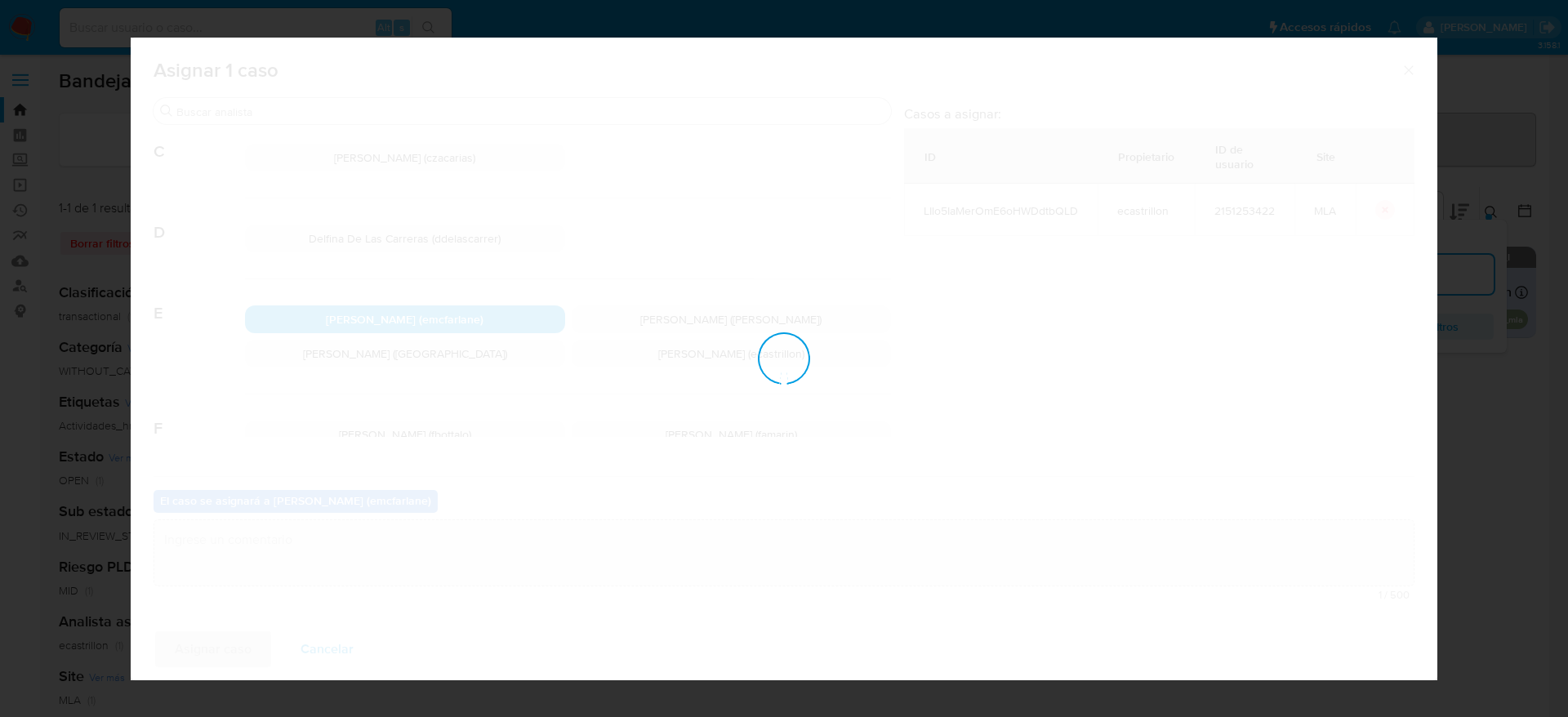
checkbox input "false"
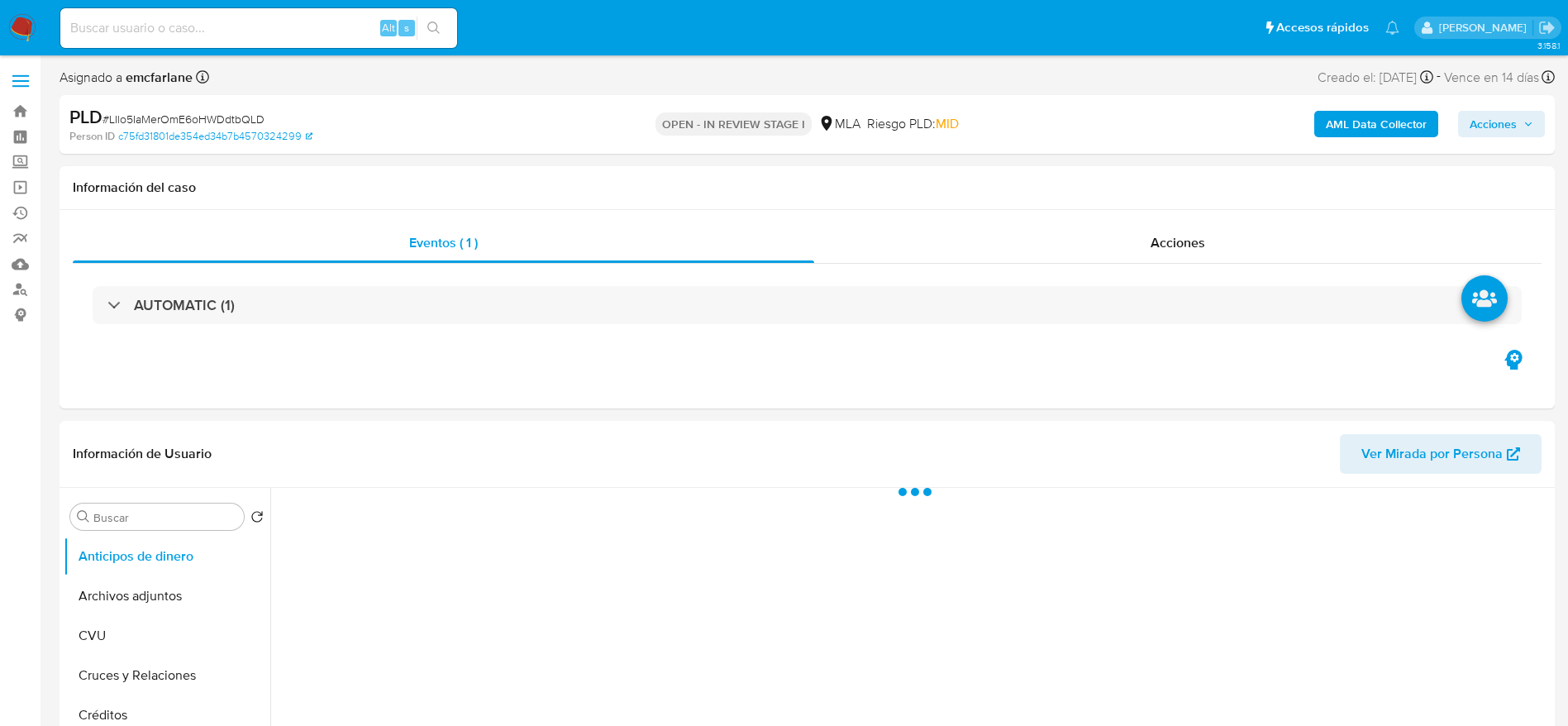
select select "10"
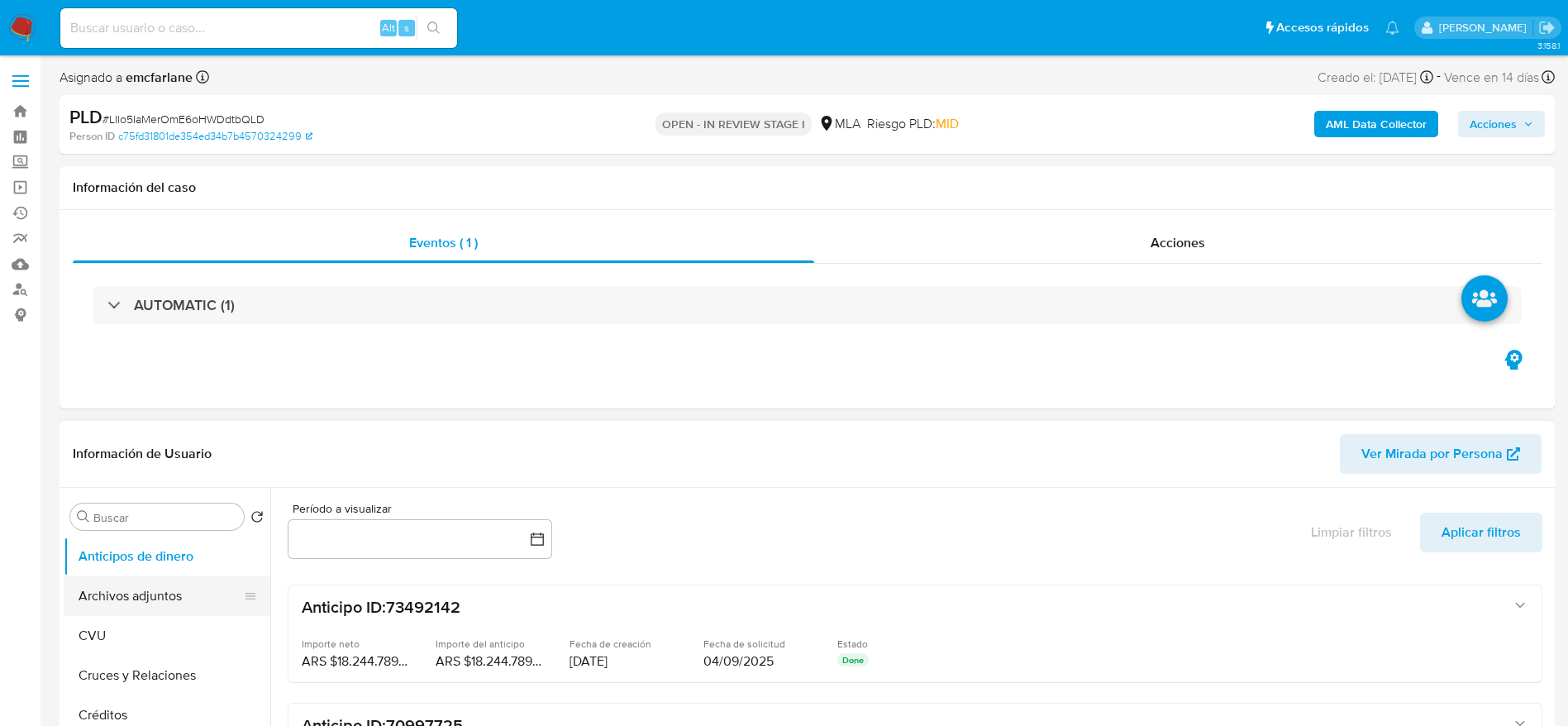
click at [103, 613] on button "Archivos adjuntos" at bounding box center [159, 597] width 193 height 40
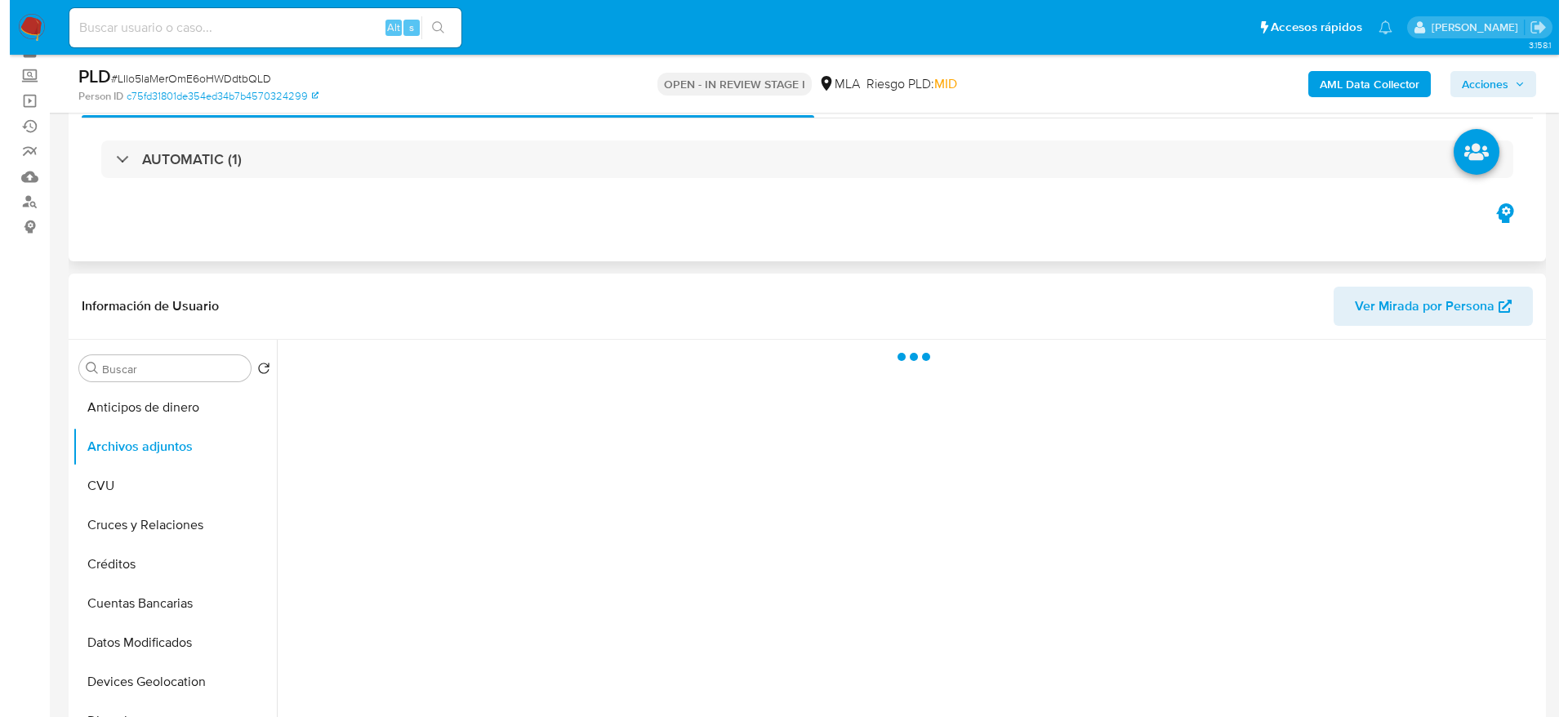
scroll to position [122, 0]
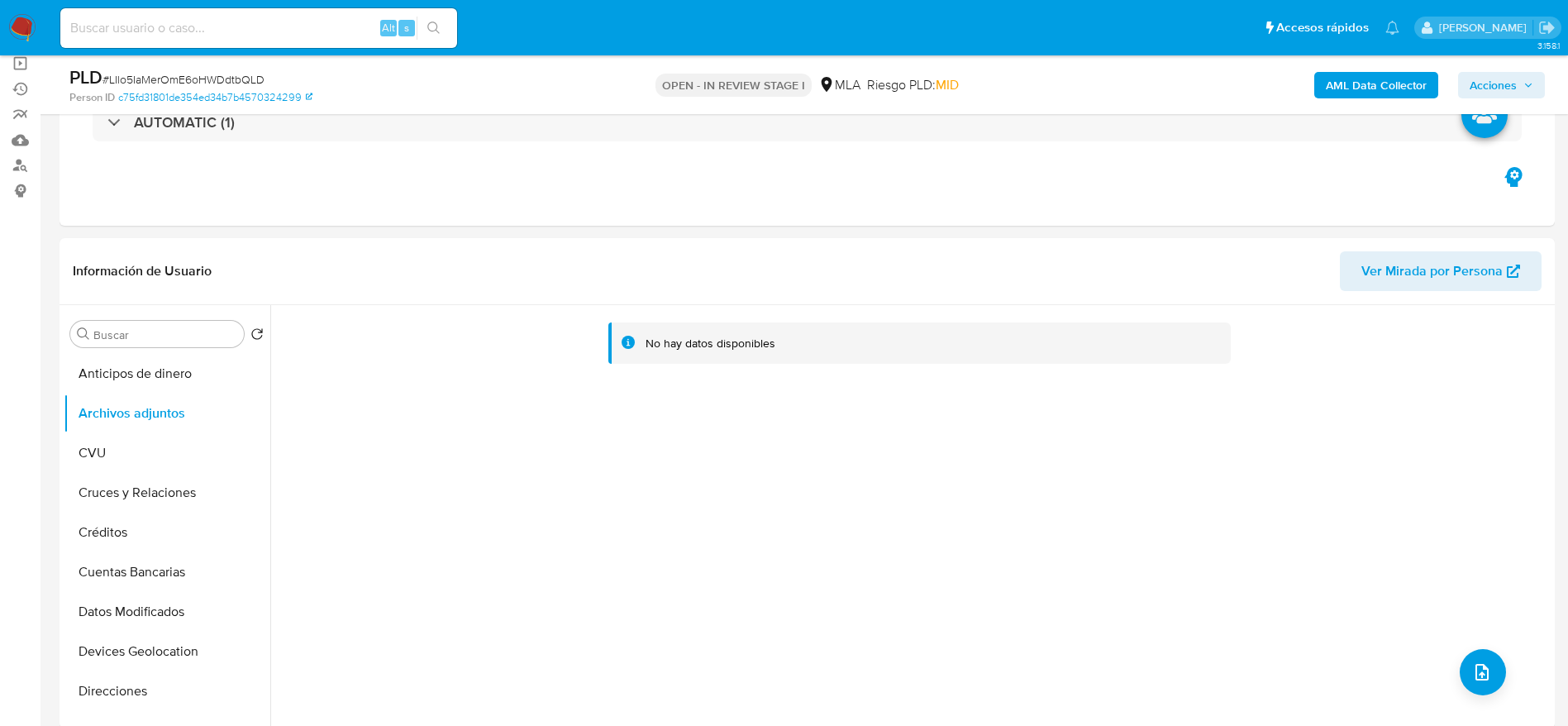
click at [1396, 75] on b "AML Data Collector" at bounding box center [1376, 85] width 101 height 26
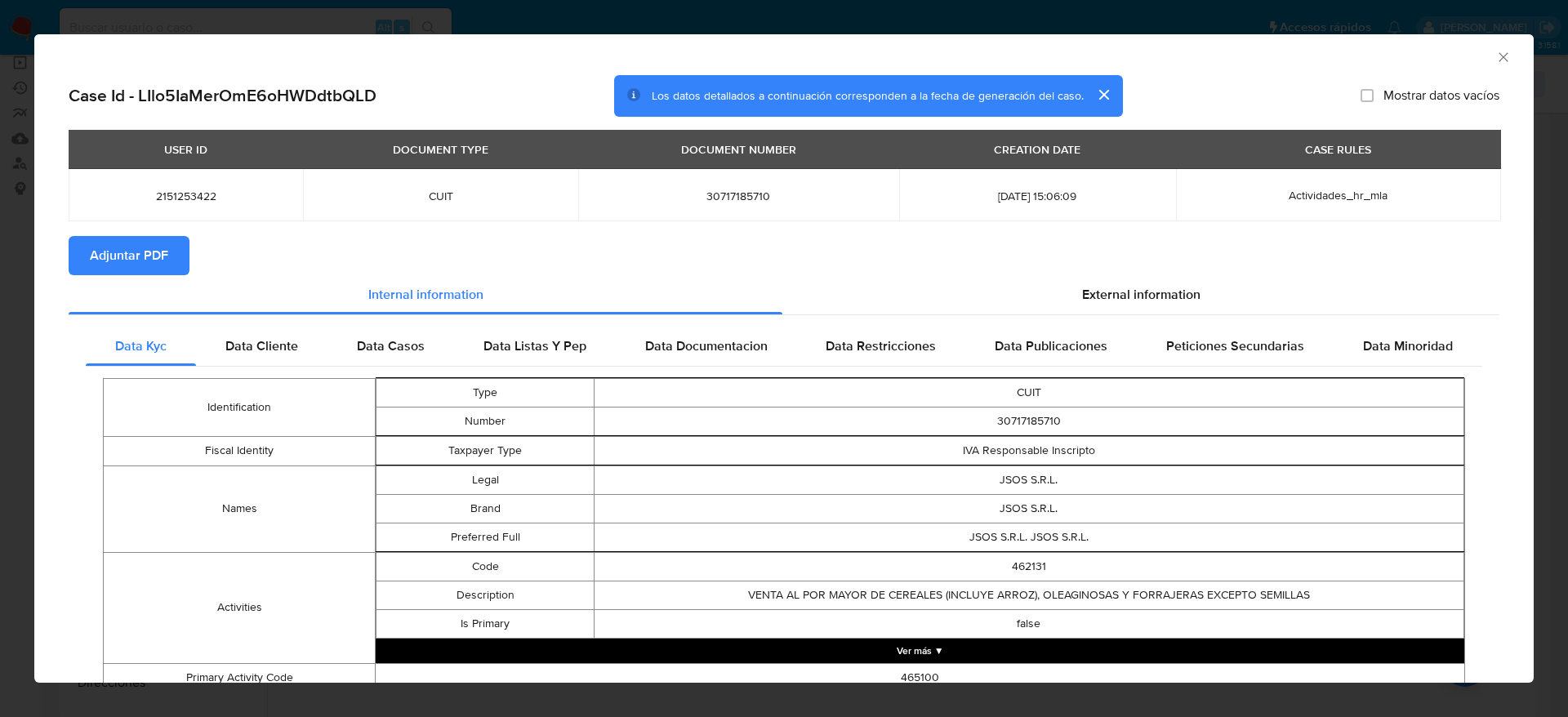
drag, startPoint x: 1076, startPoint y: 280, endPoint x: 748, endPoint y: 365, distance: 338.8
click at [1075, 280] on div "External information" at bounding box center [1140, 295] width 717 height 39
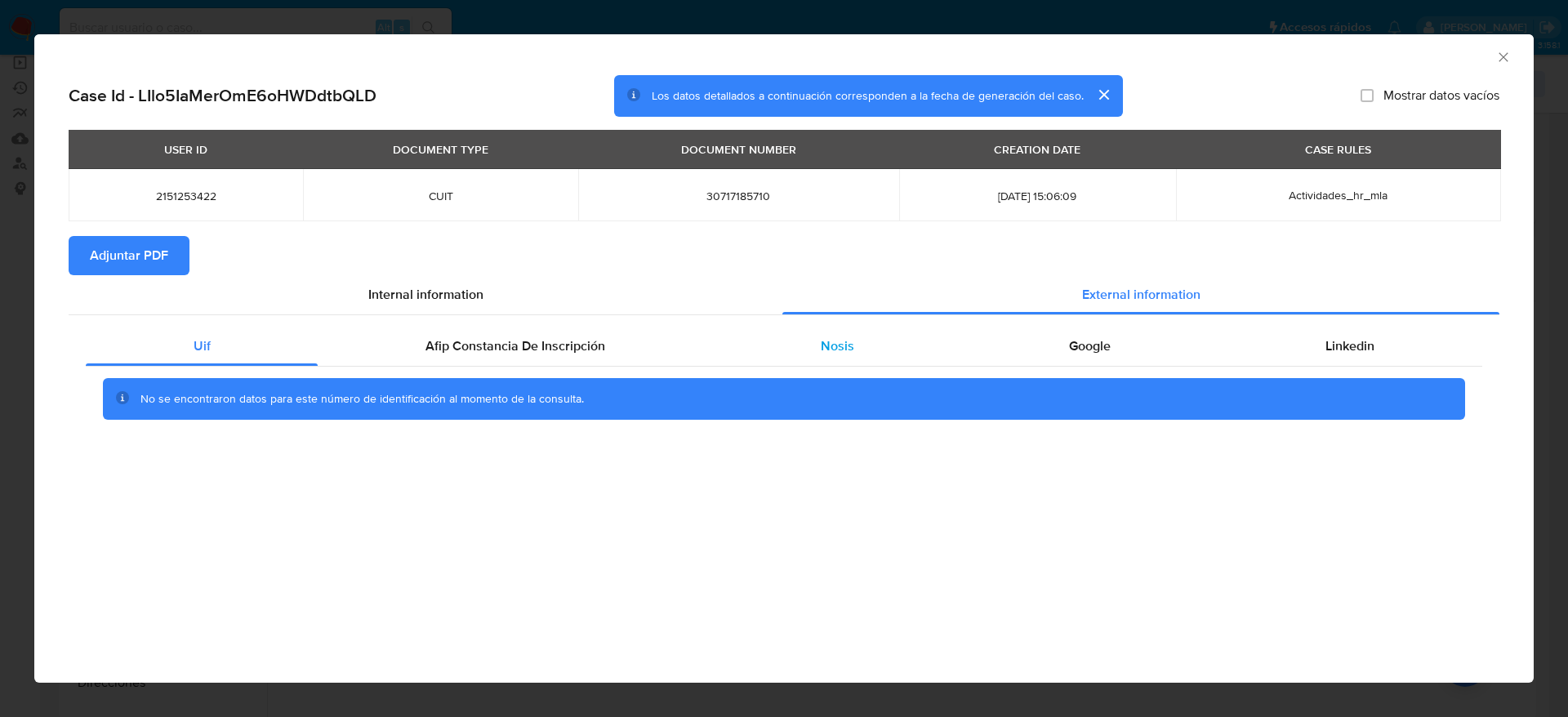
drag, startPoint x: 475, startPoint y: 352, endPoint x: 820, endPoint y: 356, distance: 345.0
click at [475, 352] on span "Afip Constancia De Inscripción" at bounding box center [515, 346] width 180 height 19
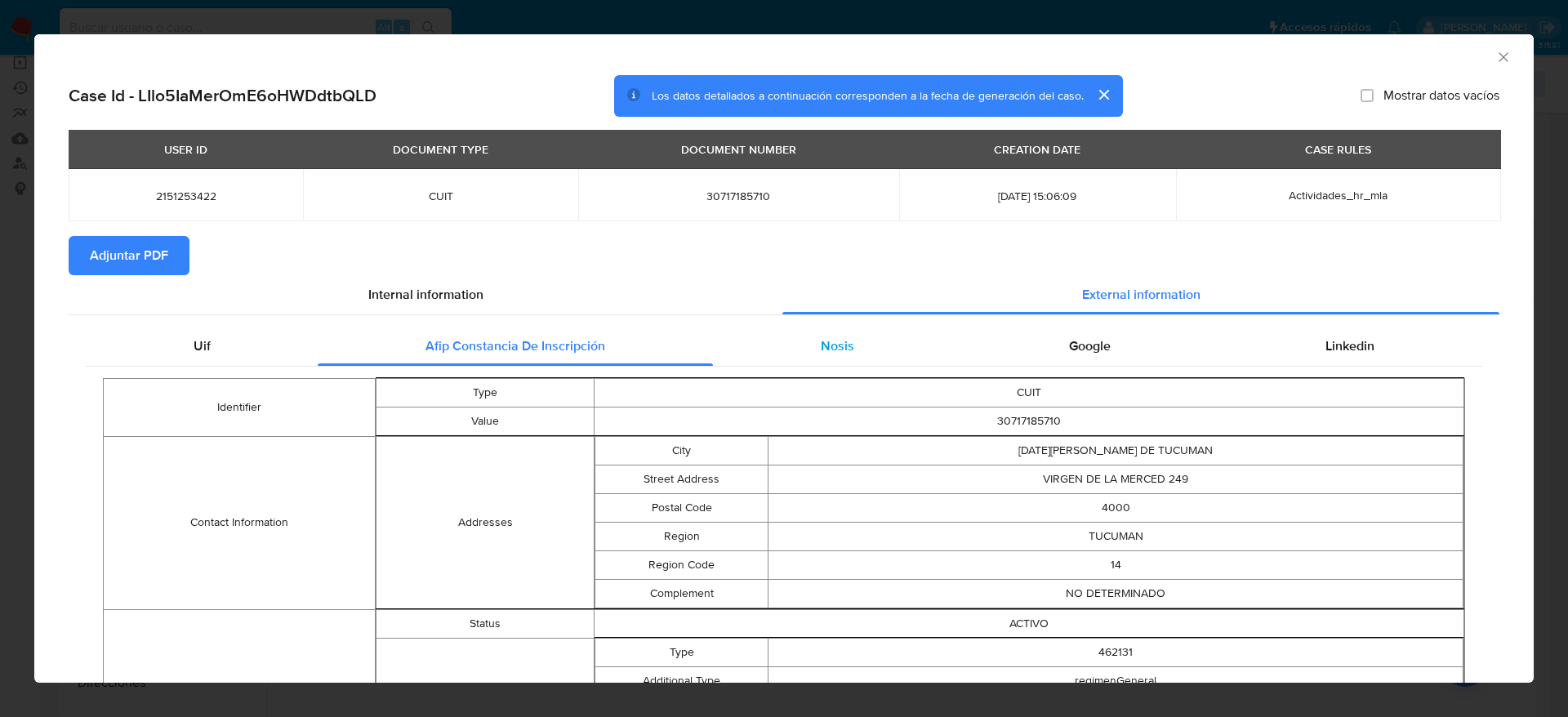
drag, startPoint x: 824, startPoint y: 352, endPoint x: 860, endPoint y: 353, distance: 36.0
click at [824, 352] on span "Nosis" at bounding box center [837, 346] width 34 height 19
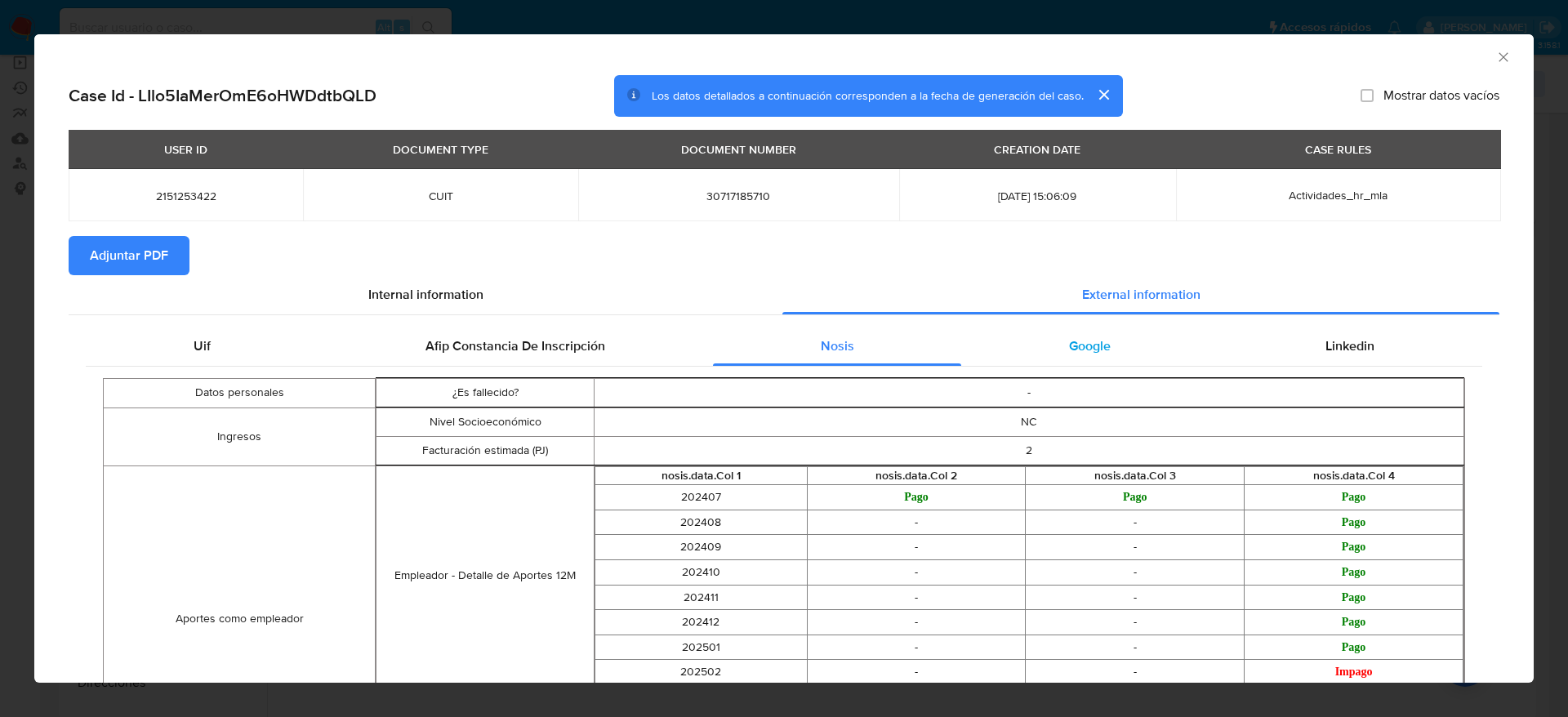
click at [1092, 341] on span "Google" at bounding box center [1090, 346] width 42 height 19
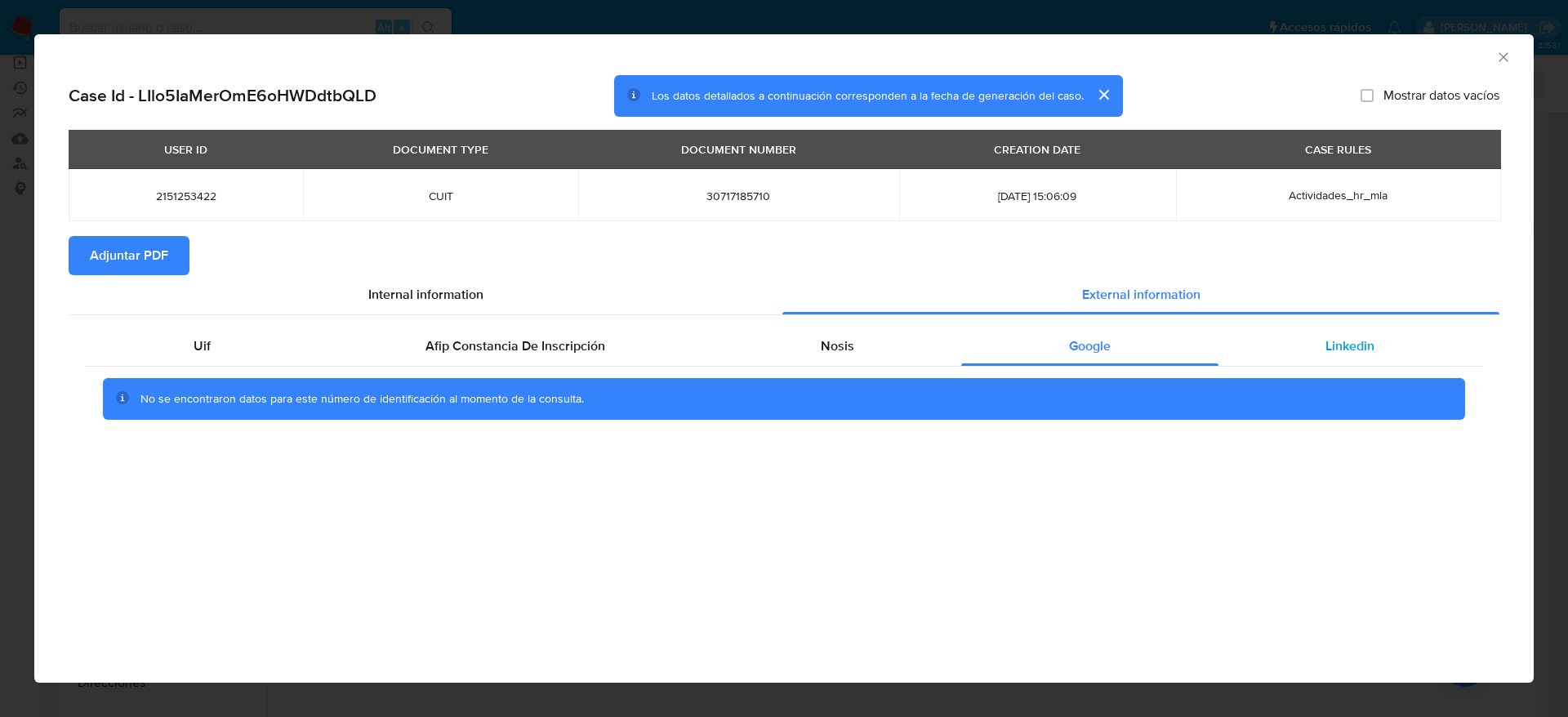
click at [1352, 346] on span "Linkedin" at bounding box center [1350, 346] width 49 height 19
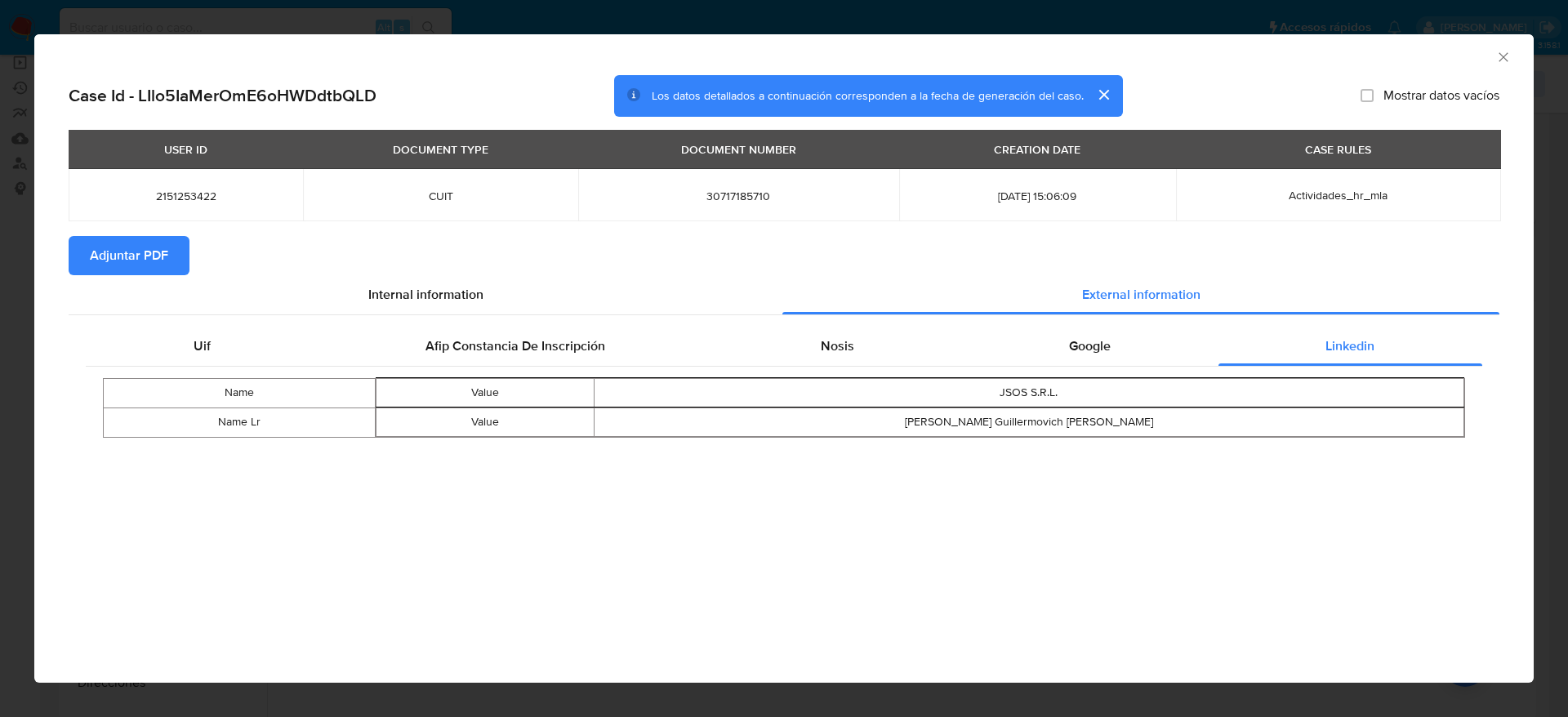
click at [151, 261] on span "Adjuntar PDF" at bounding box center [129, 255] width 78 height 36
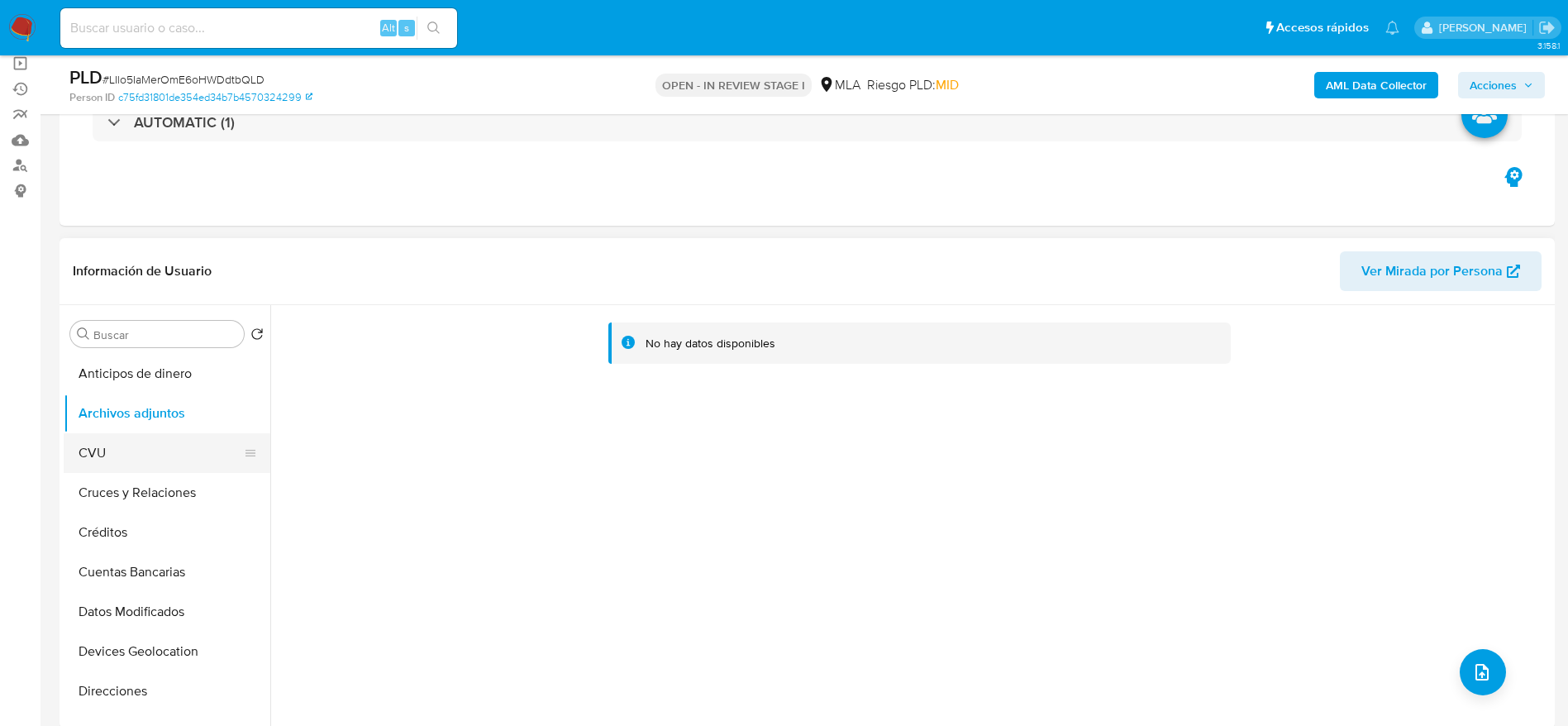
click at [113, 442] on button "CVU" at bounding box center [159, 453] width 193 height 40
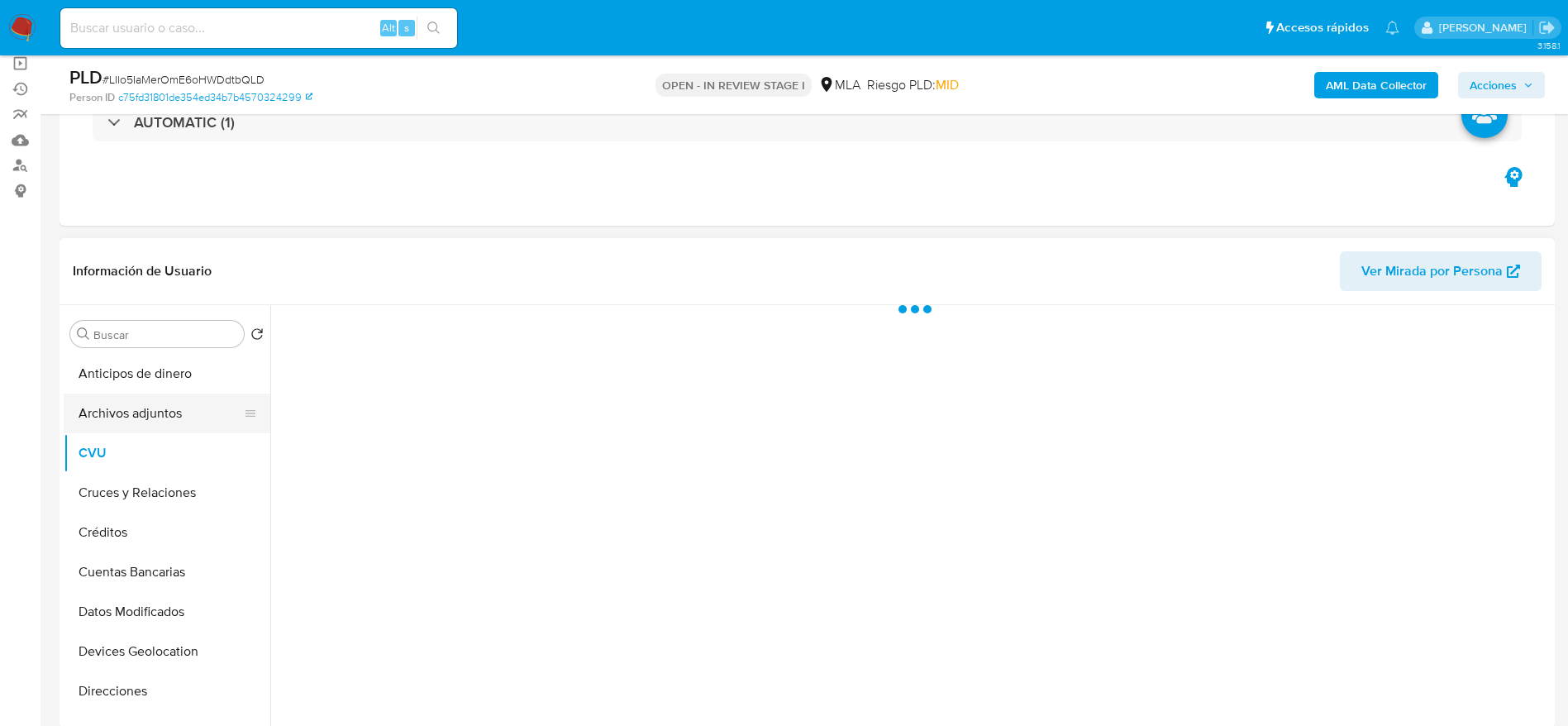
click at [130, 425] on button "Archivos adjuntos" at bounding box center [159, 414] width 193 height 40
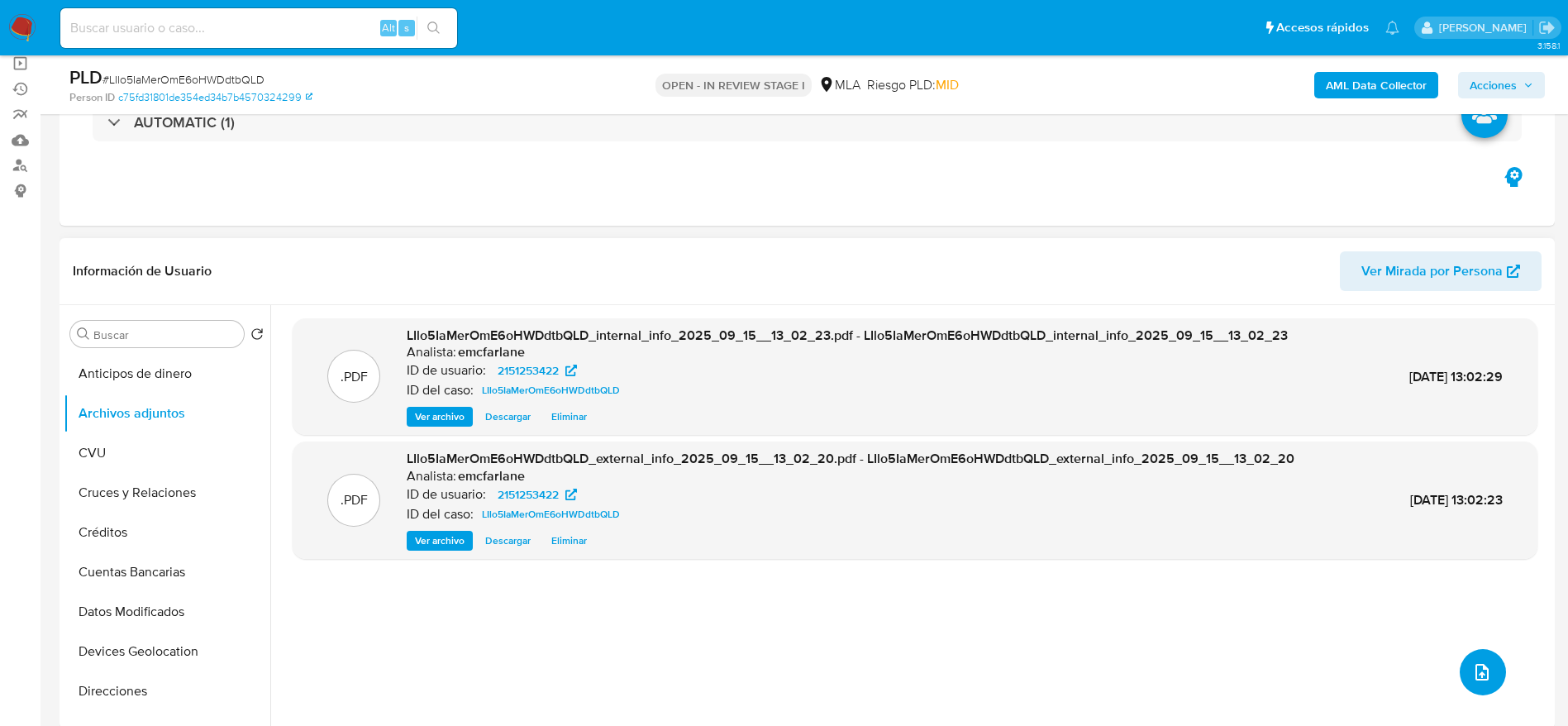
click at [1490, 664] on button "upload-file" at bounding box center [1482, 672] width 46 height 46
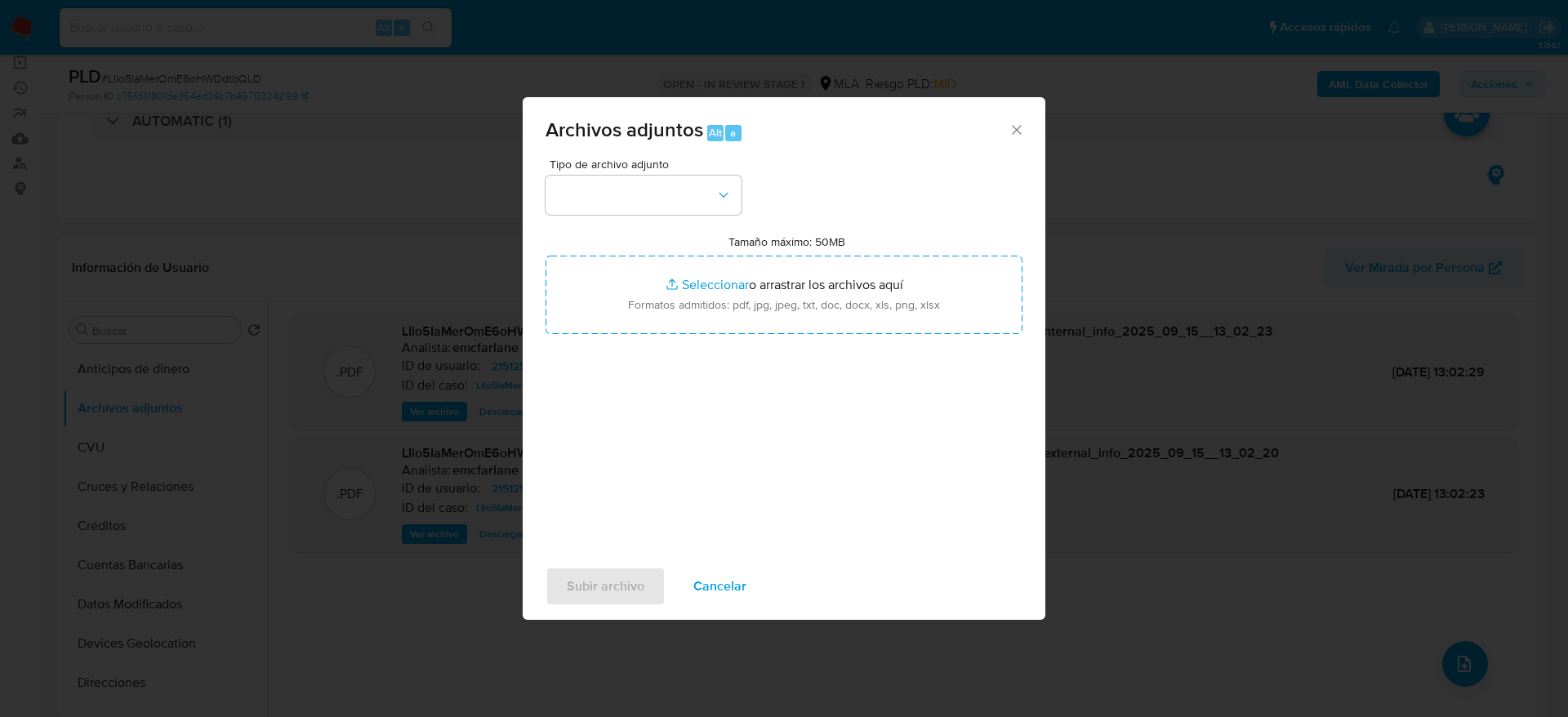
click at [698, 214] on div "Tipo de archivo adjunto Tamaño máximo: 50MB Seleccionar archivos Seleccionar o …" at bounding box center [784, 352] width 477 height 386
click at [666, 195] on button "button" at bounding box center [643, 195] width 196 height 39
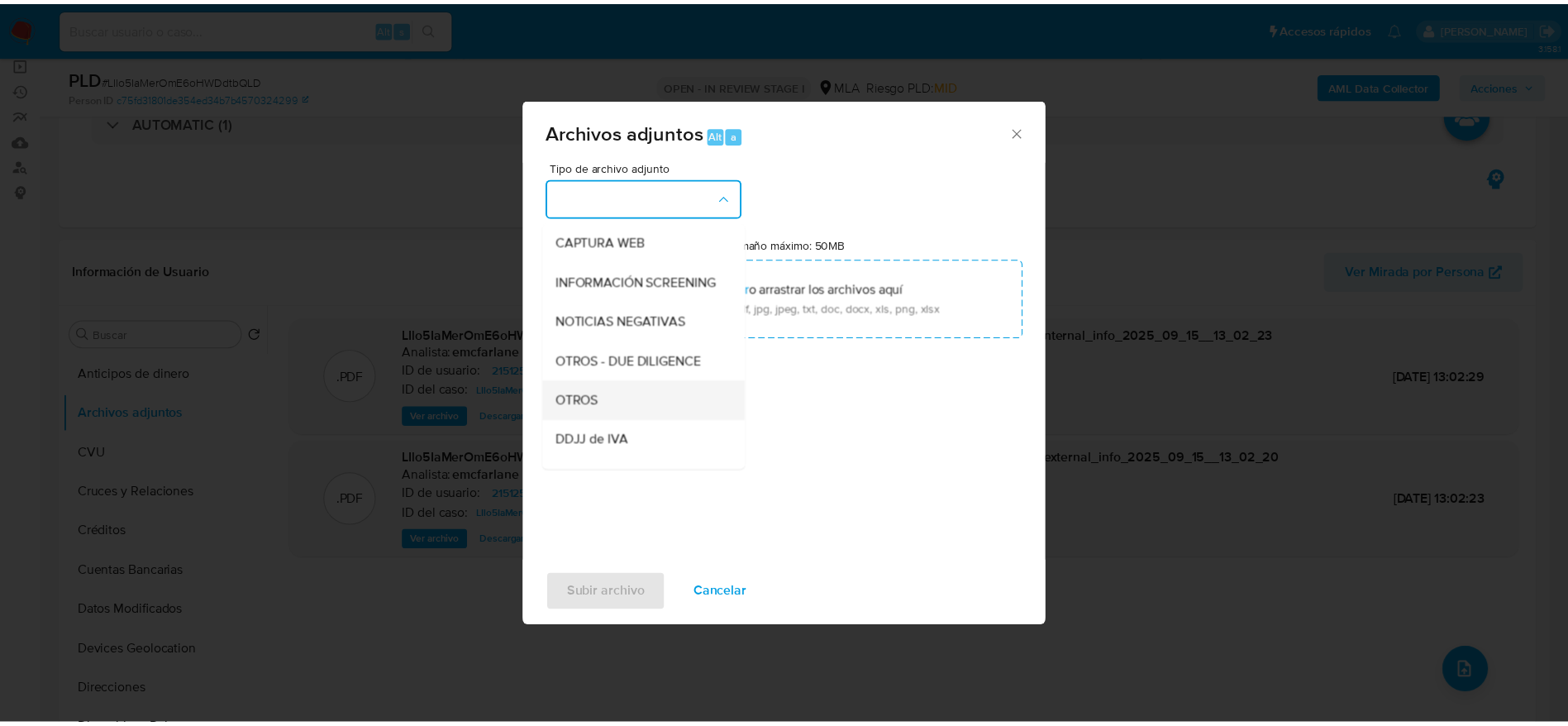
scroll to position [248, 0]
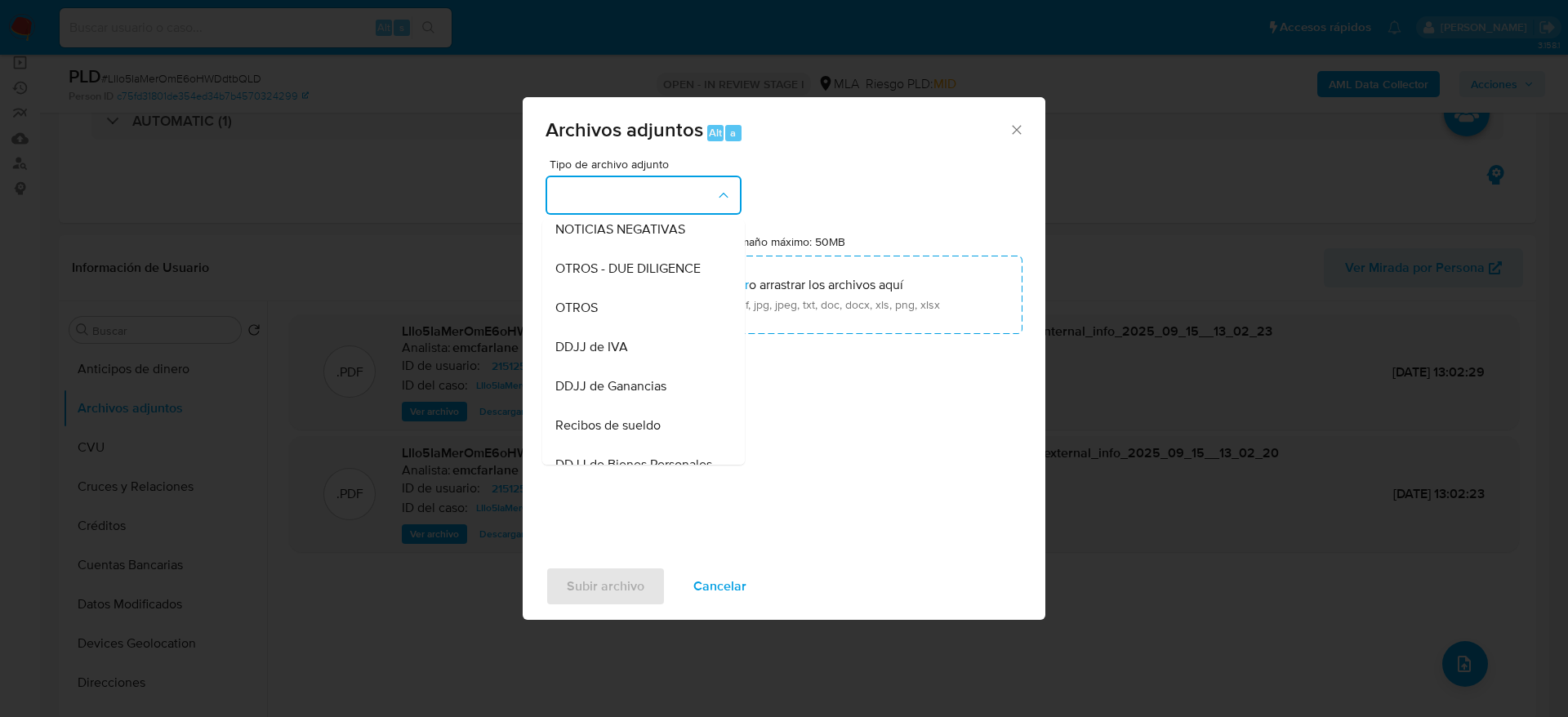
drag, startPoint x: 597, startPoint y: 327, endPoint x: 616, endPoint y: 340, distance: 23.0
click at [597, 316] on span "OTROS" at bounding box center [577, 309] width 43 height 17
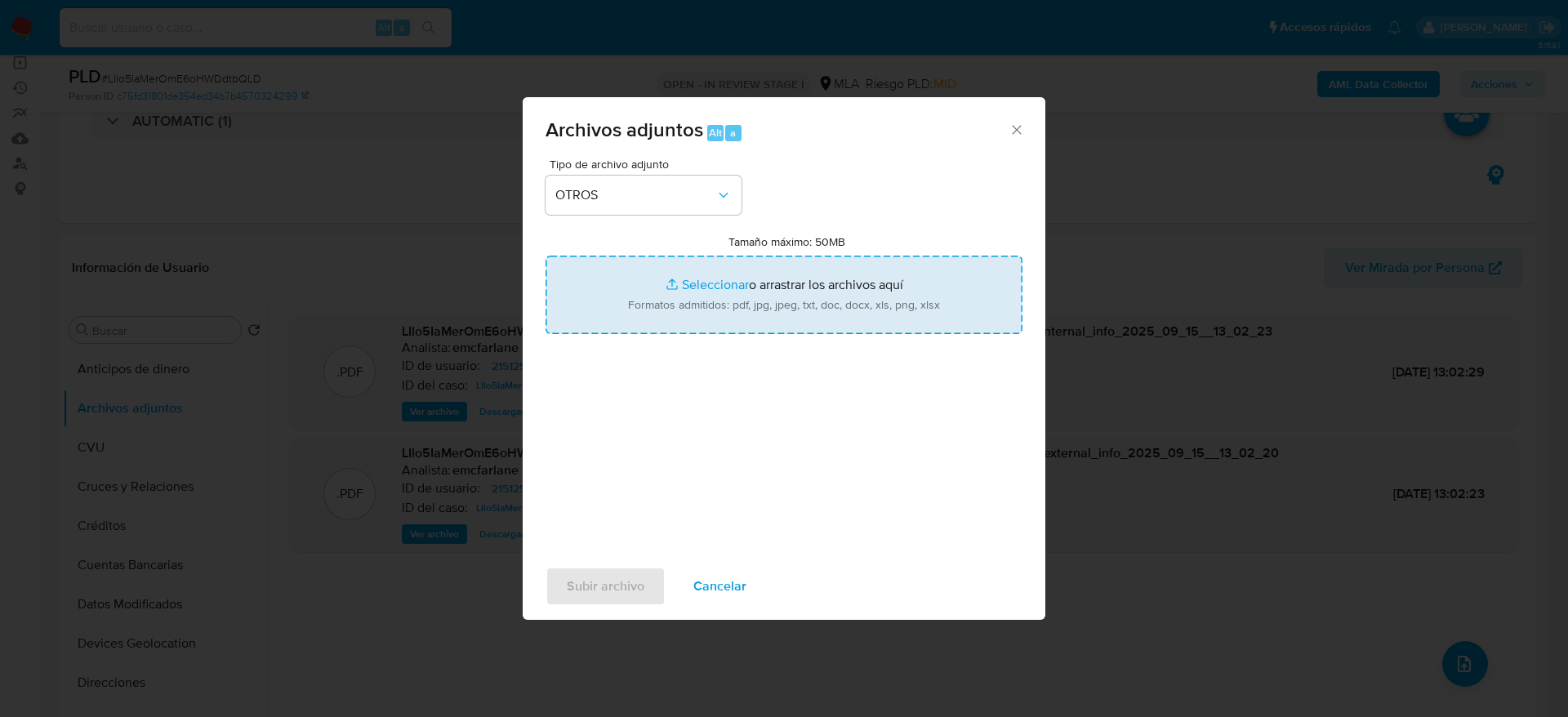
type input "C:\fakepath\Caselog LIlo5IaMerOmE6oHWDdtbQLD.docx"
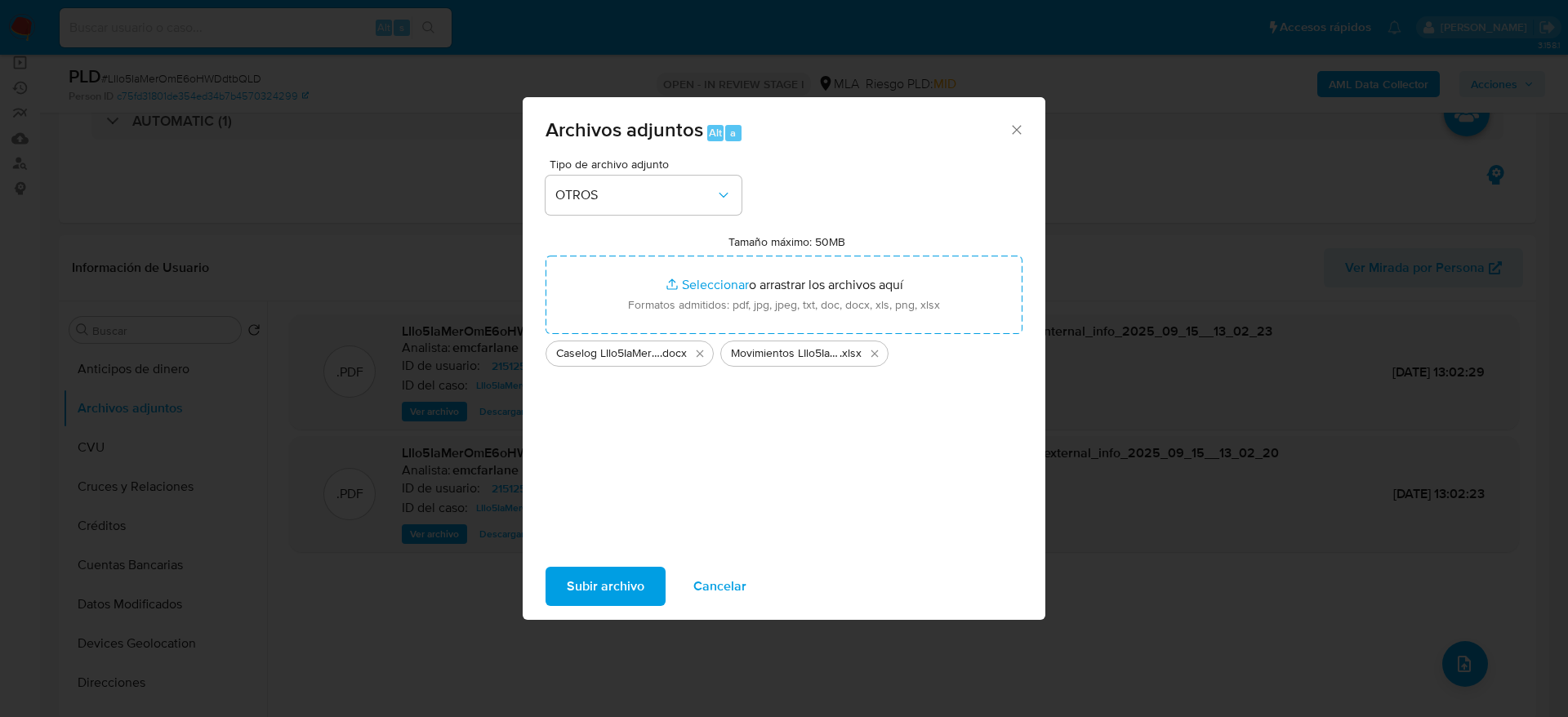
drag, startPoint x: 613, startPoint y: 585, endPoint x: 858, endPoint y: 629, distance: 248.9
click at [613, 586] on span "Subir archivo" at bounding box center [605, 586] width 77 height 36
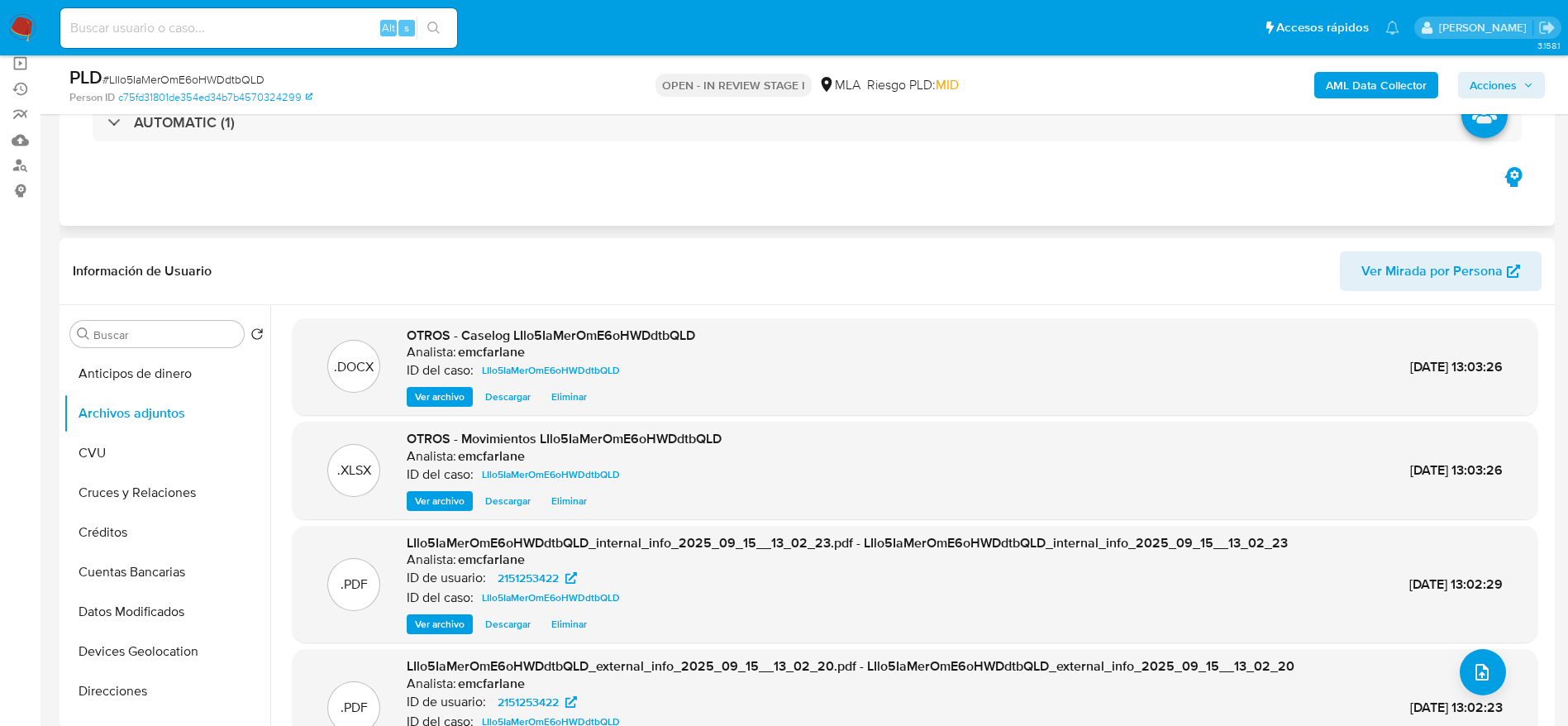
click at [855, 205] on div "Eventos ( 1 ) Acciones AUTOMATIC (1)" at bounding box center [807, 127] width 1495 height 198
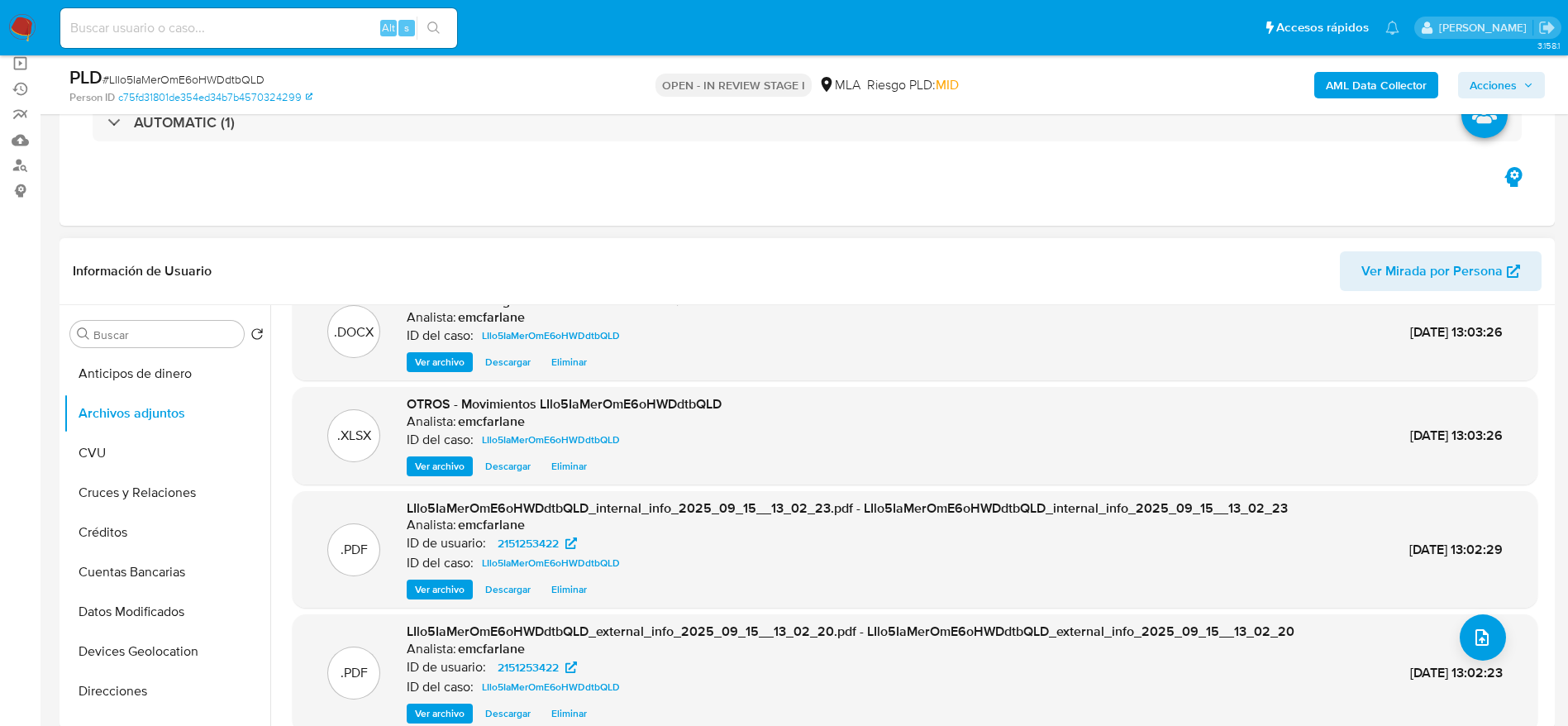
scroll to position [53, 0]
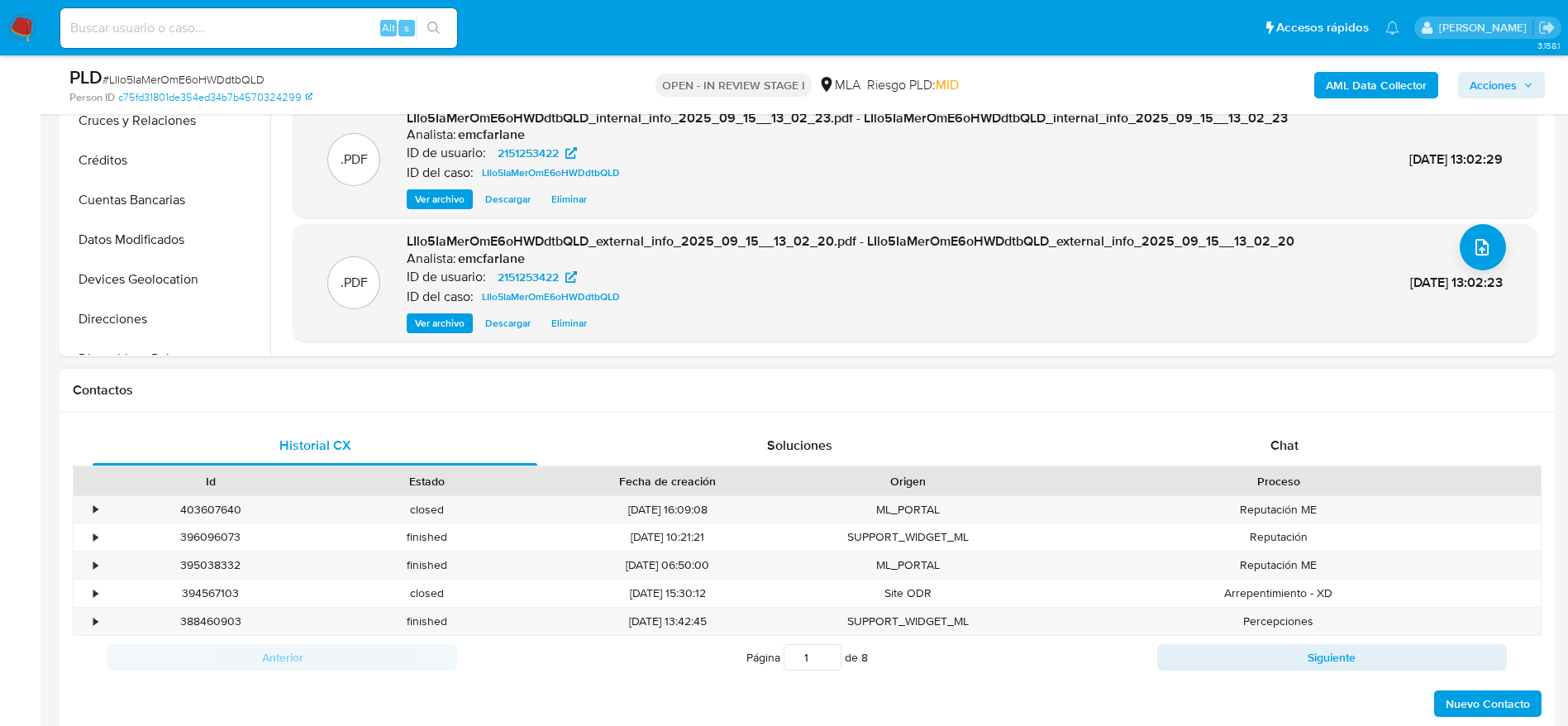
click at [1258, 415] on div "Historial CX Soluciones Chat Id Estado Fecha de creación Origen Proceso • 40360…" at bounding box center [807, 572] width 1495 height 319
click at [1269, 442] on div "Chat" at bounding box center [1284, 446] width 444 height 40
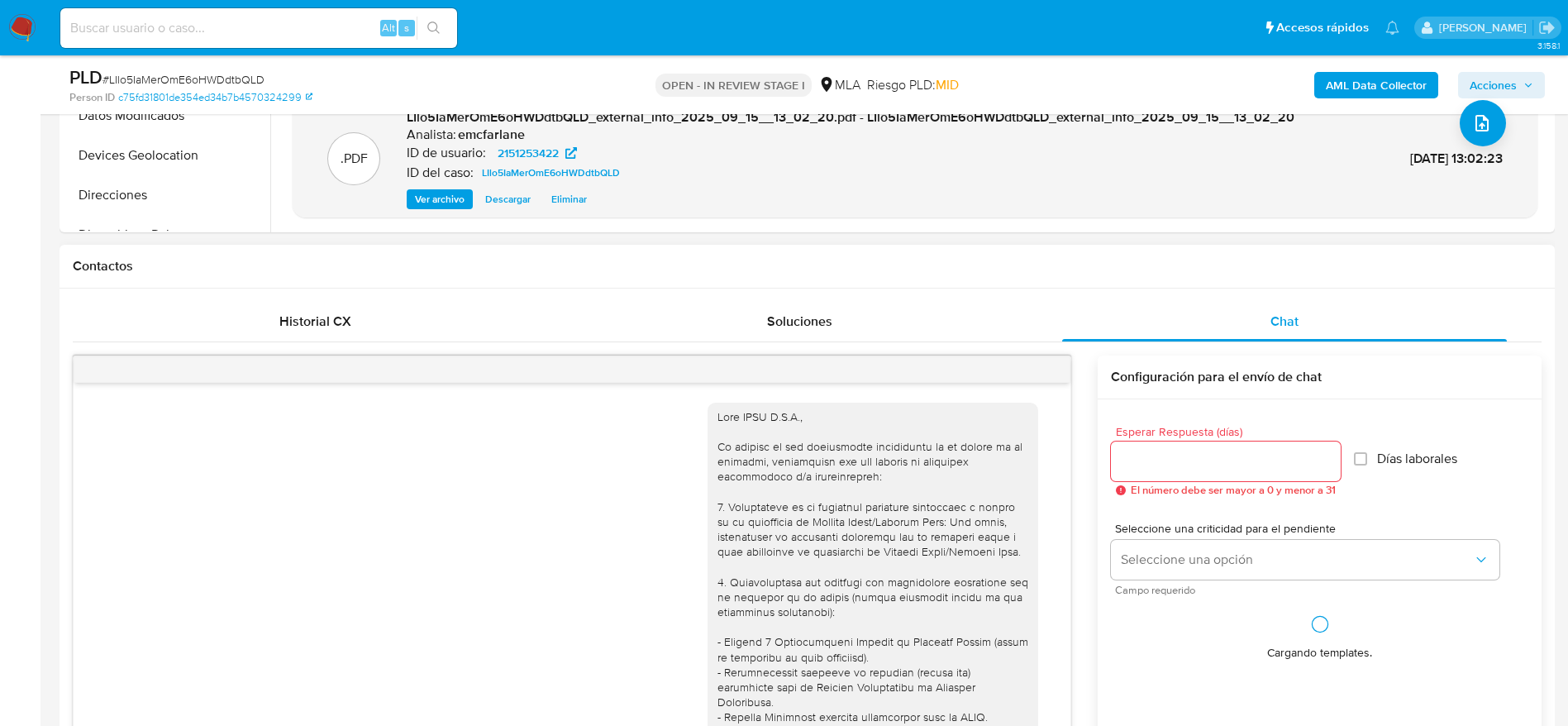
scroll to position [257, 0]
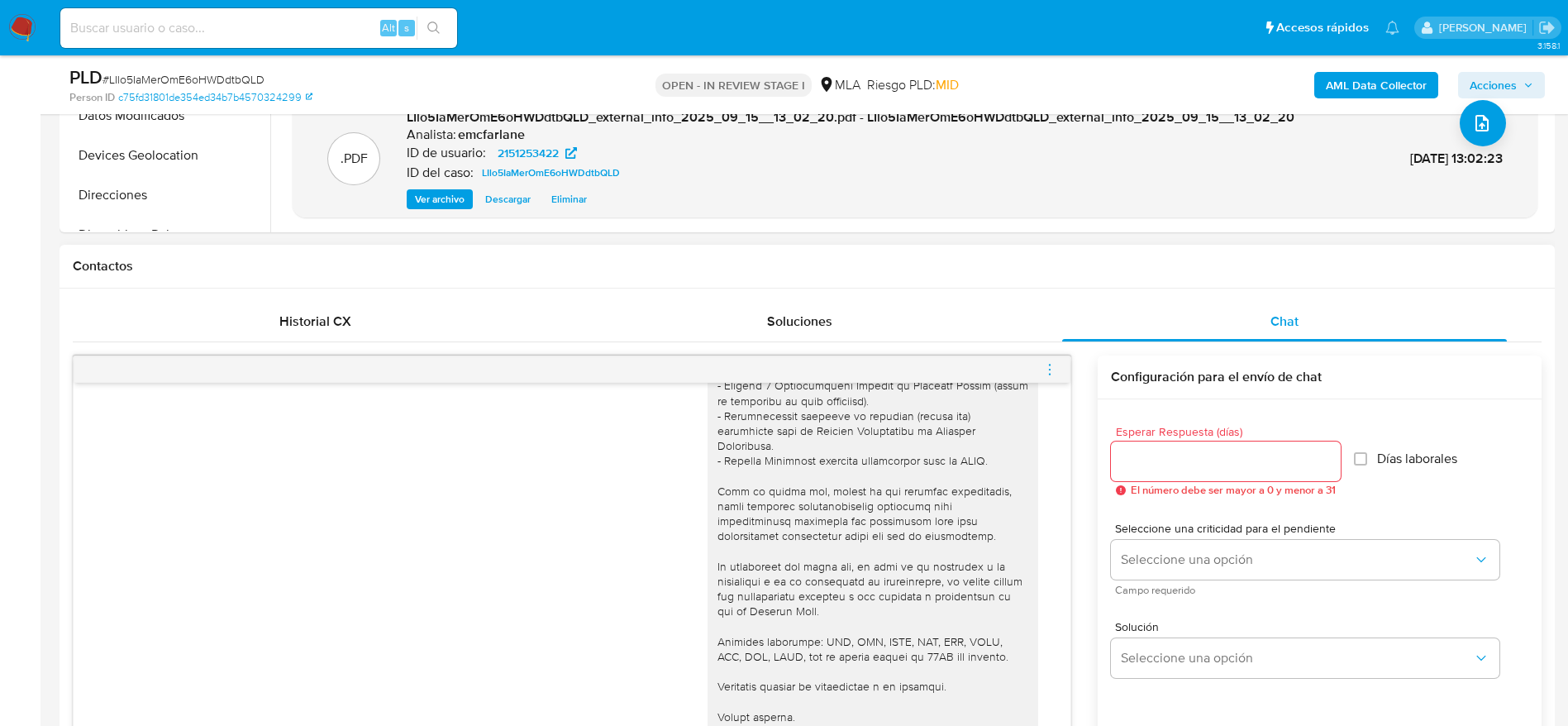
click at [1044, 364] on icon "menu-action" at bounding box center [1050, 370] width 15 height 15
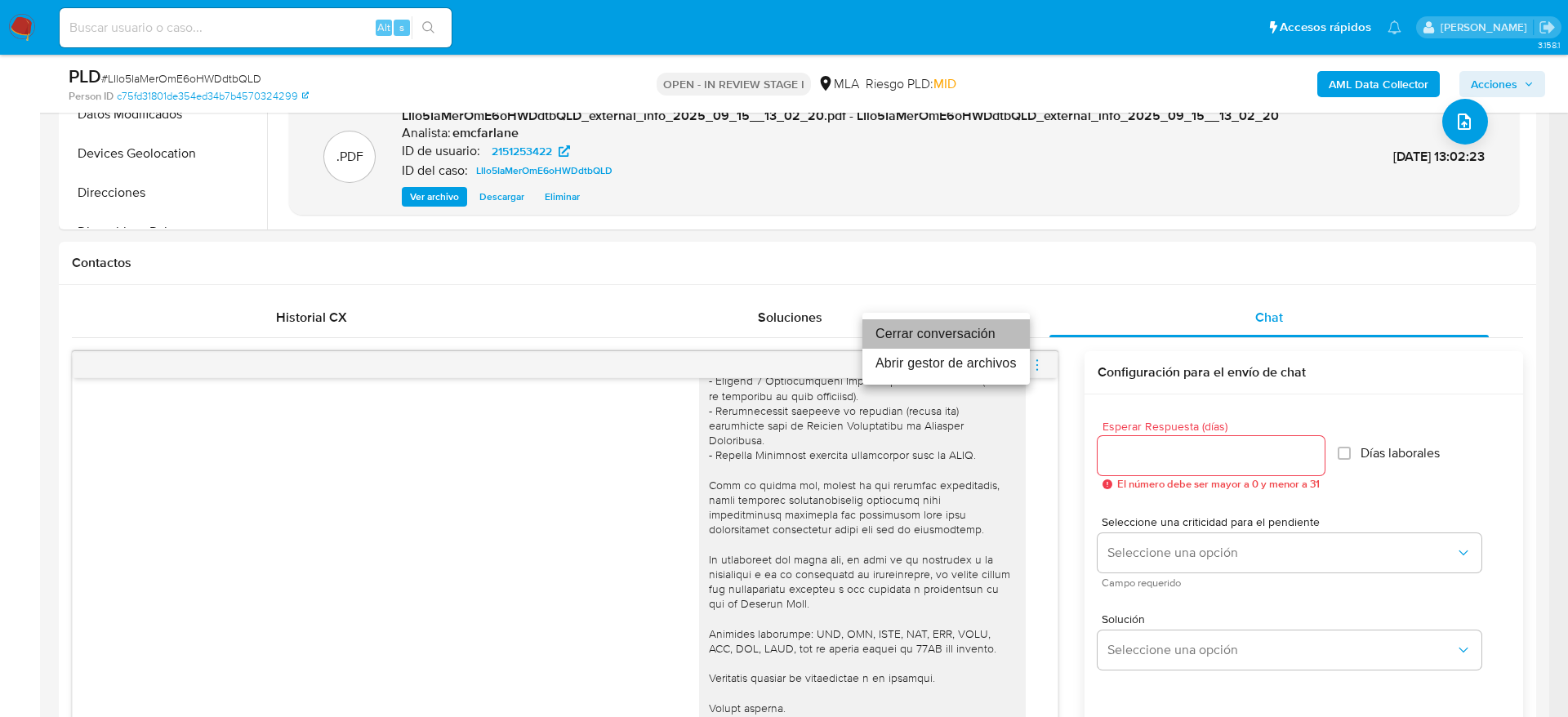
click at [949, 335] on li "Cerrar conversación" at bounding box center [946, 335] width 168 height 30
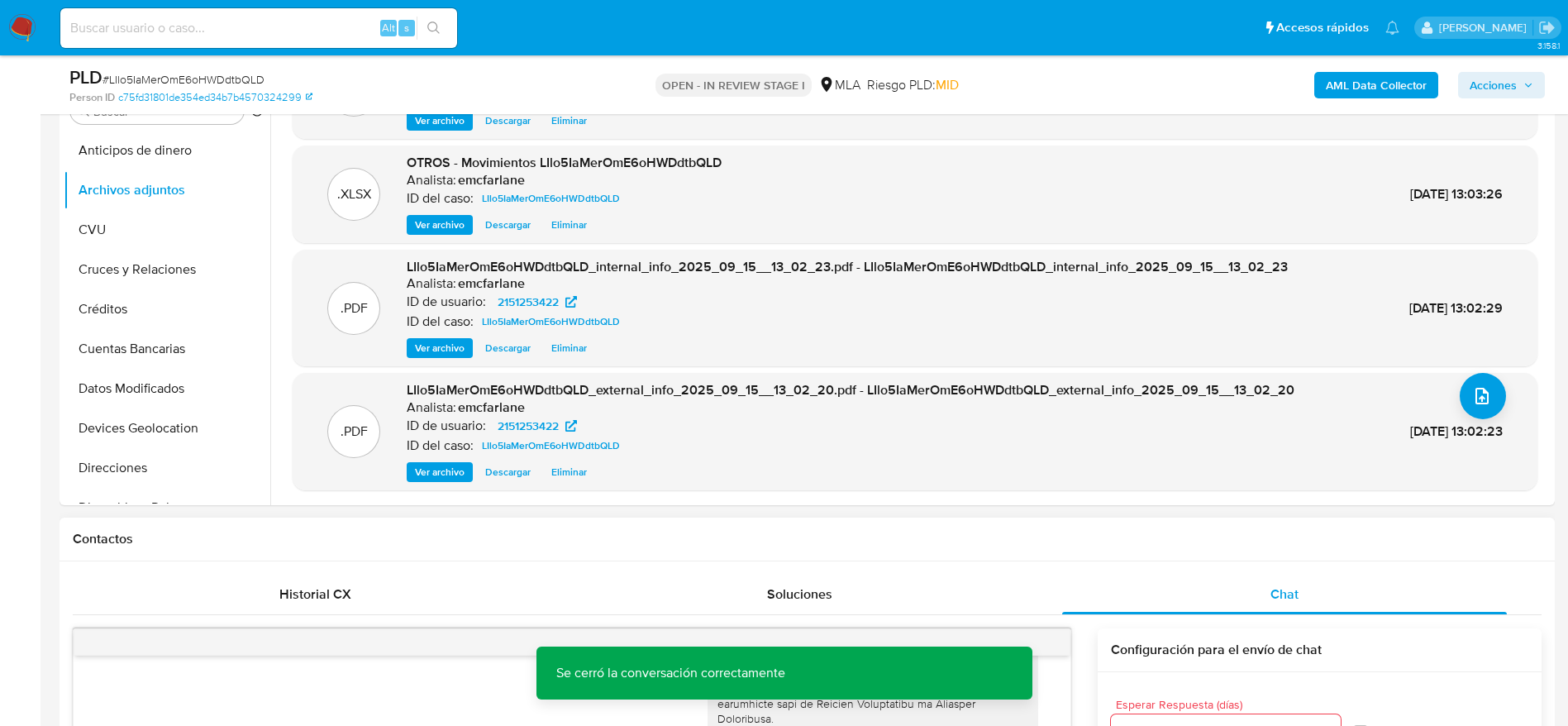
scroll to position [0, 0]
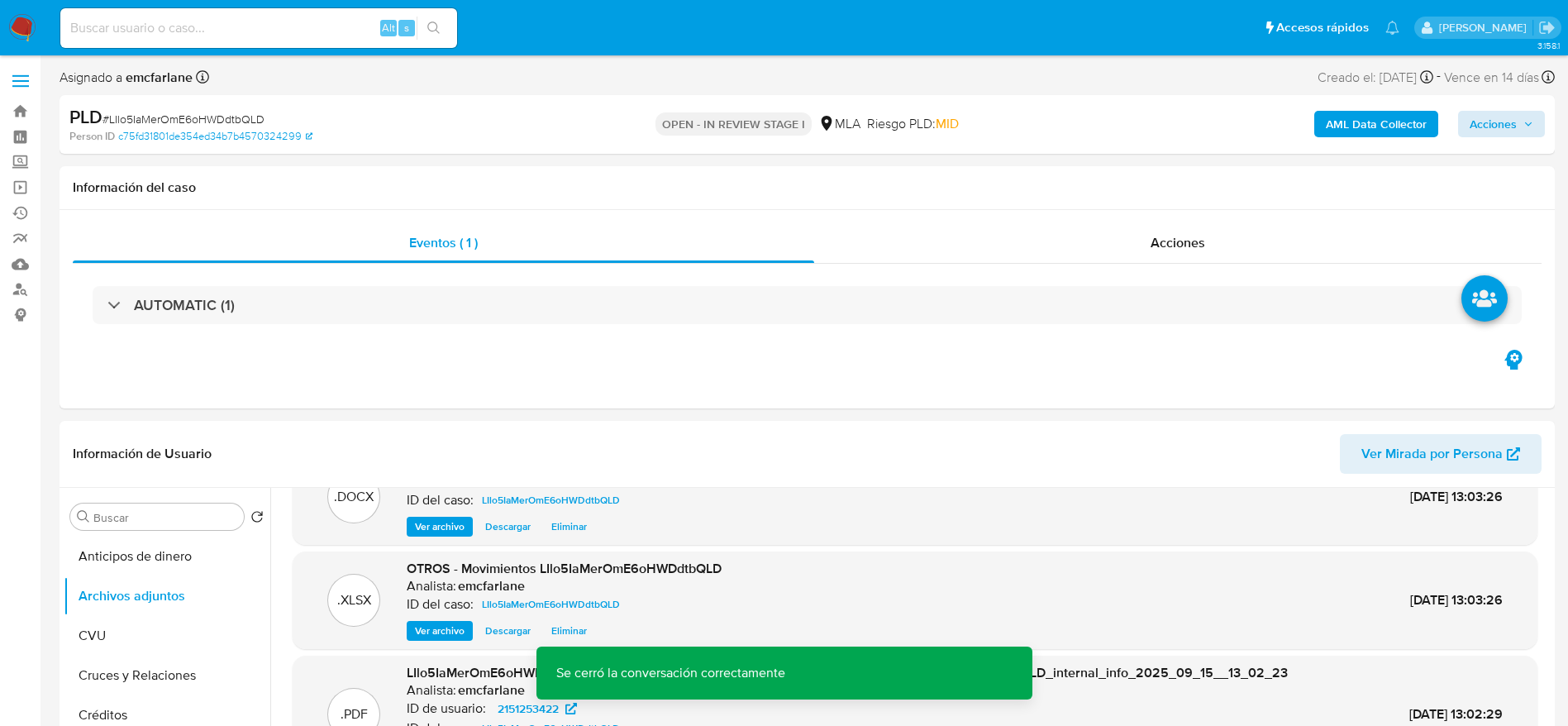
drag, startPoint x: 1503, startPoint y: 102, endPoint x: 1495, endPoint y: 117, distance: 17.0
click at [1503, 104] on div "PLD # LIlo5IaMerOmE6oHWDdtbQLD Person ID c75fd31801de354ed34b7b4570324299 OPEN …" at bounding box center [807, 125] width 1495 height 59
click at [1495, 117] on span "Acciones" at bounding box center [1493, 124] width 47 height 26
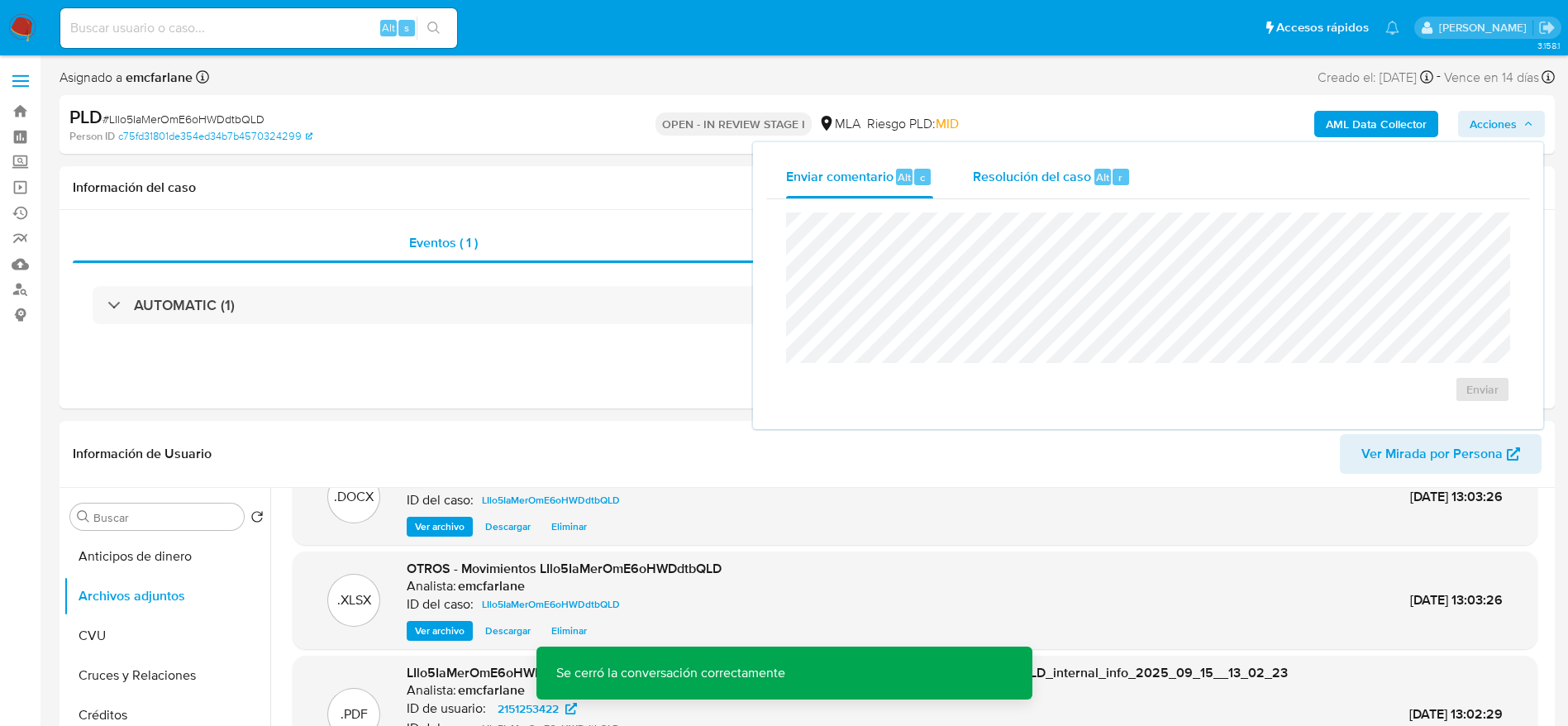
click at [1004, 177] on span "Resolución del caso" at bounding box center [1031, 177] width 118 height 19
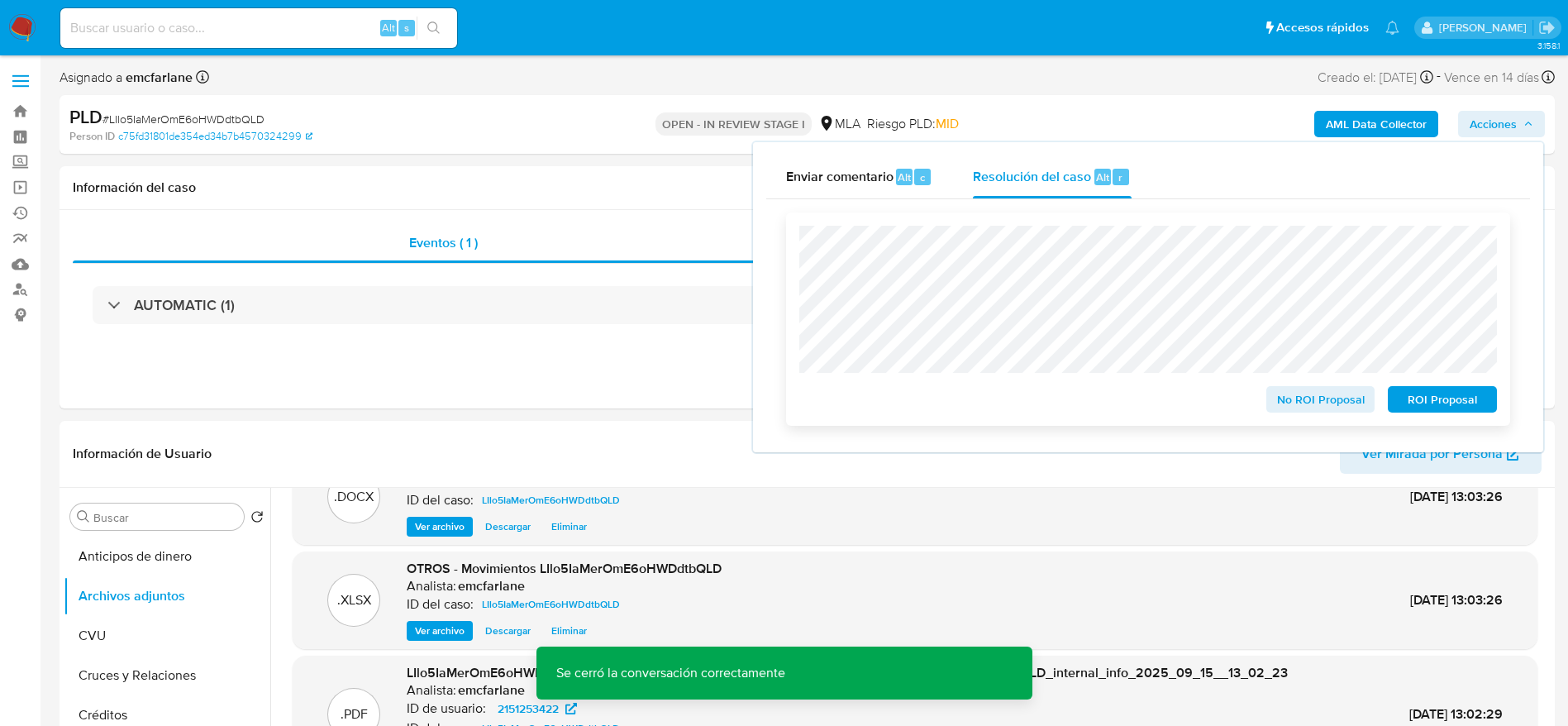
click at [1313, 406] on span "No ROI Proposal" at bounding box center [1320, 399] width 86 height 24
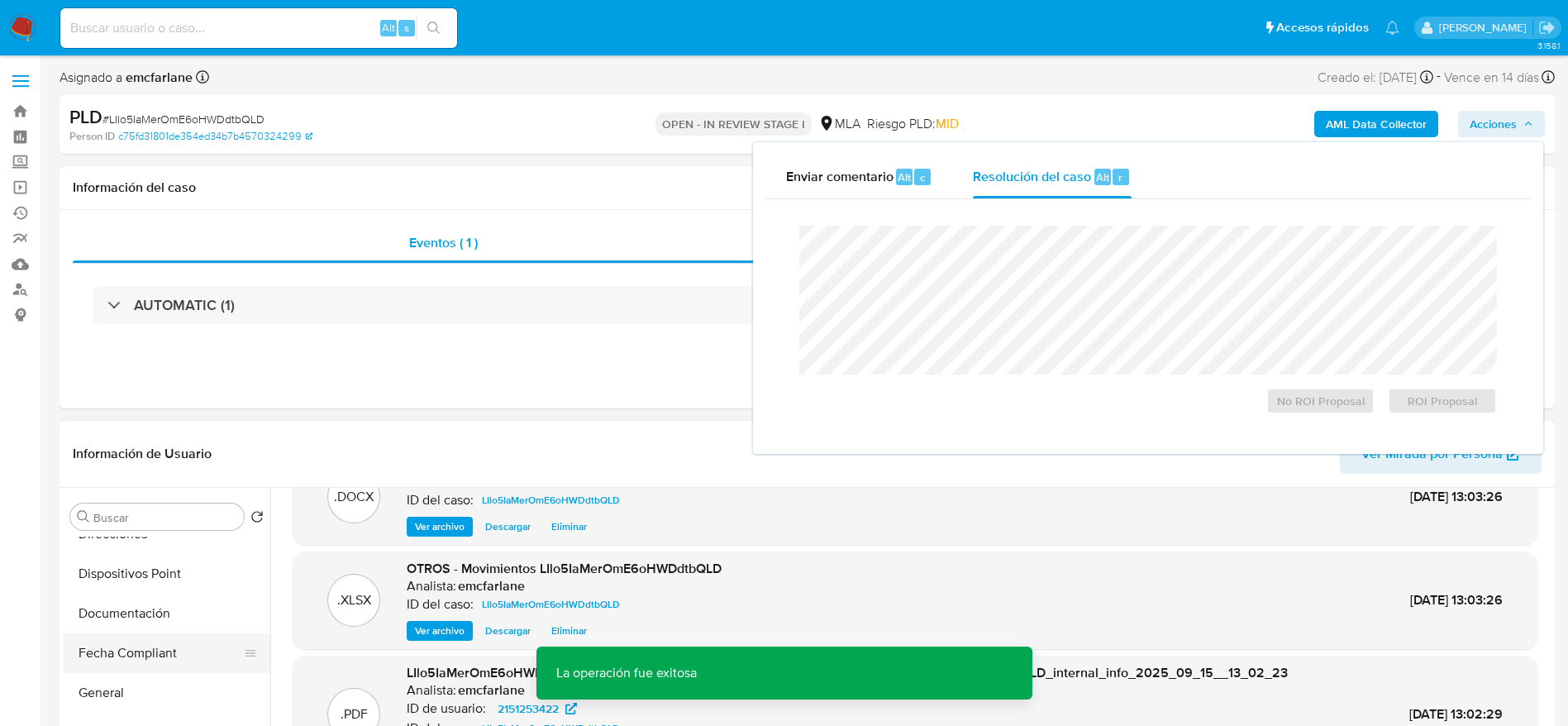
scroll to position [372, 0]
click at [138, 698] on button "Historial Casos" at bounding box center [159, 701] width 193 height 40
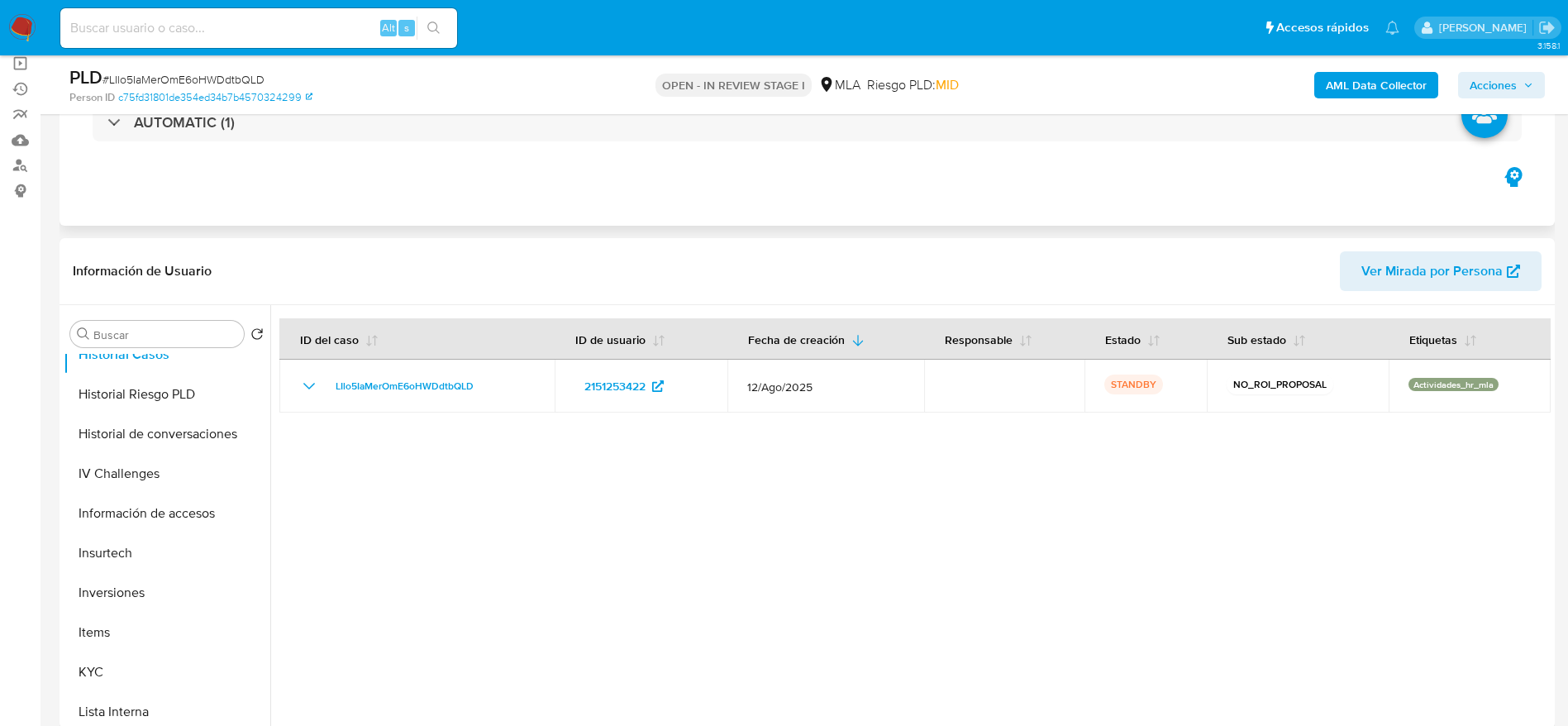
scroll to position [497, 0]
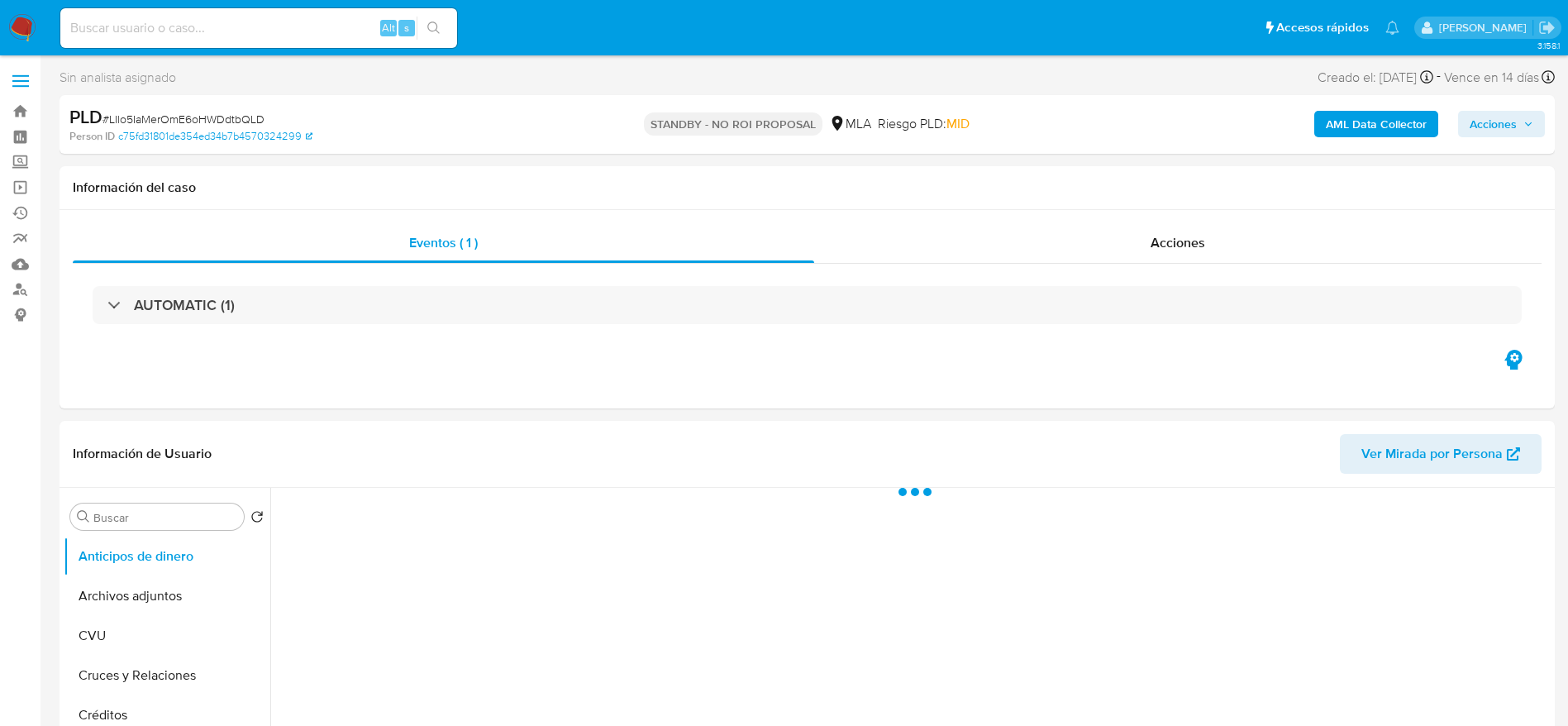
select select "10"
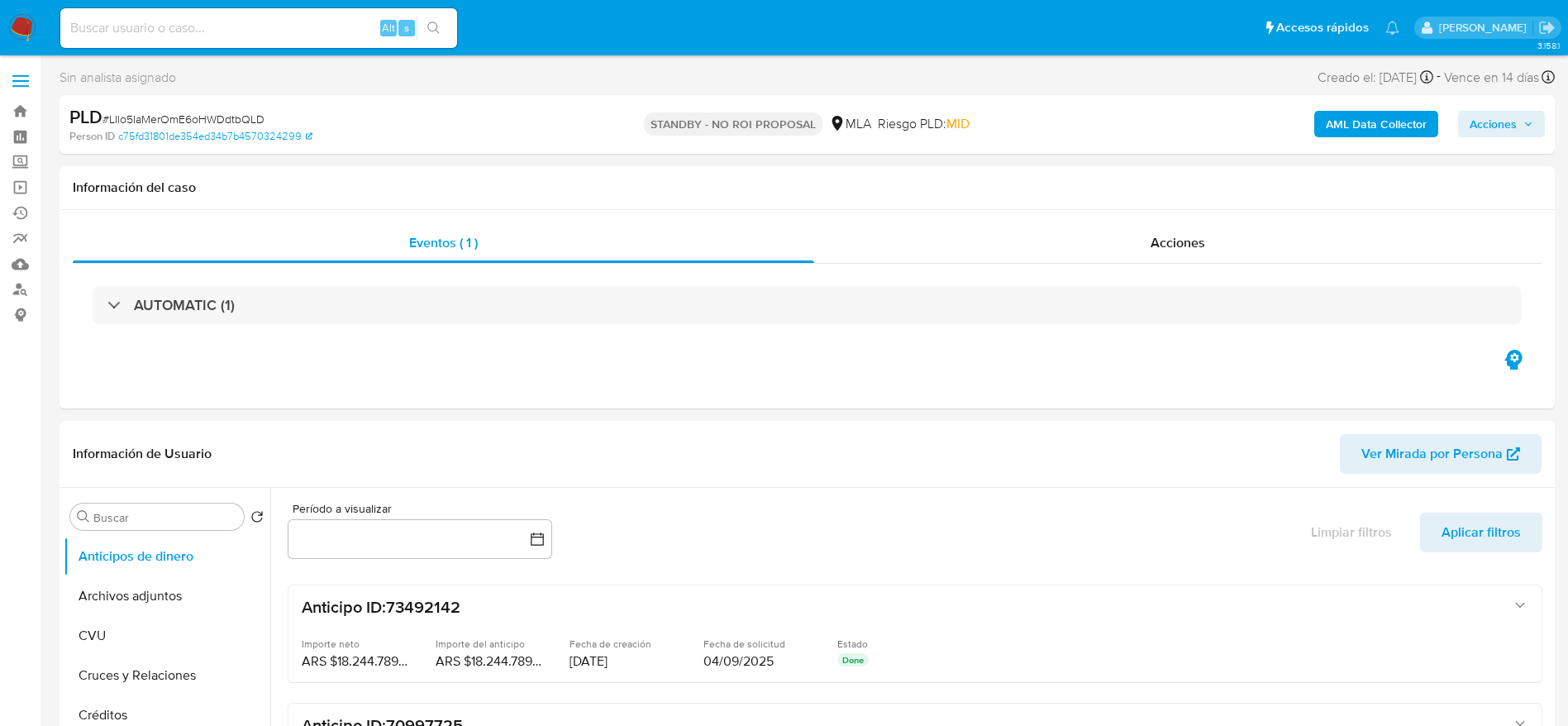
click at [17, 23] on img at bounding box center [23, 28] width 28 height 28
